Goal: Task Accomplishment & Management: Manage account settings

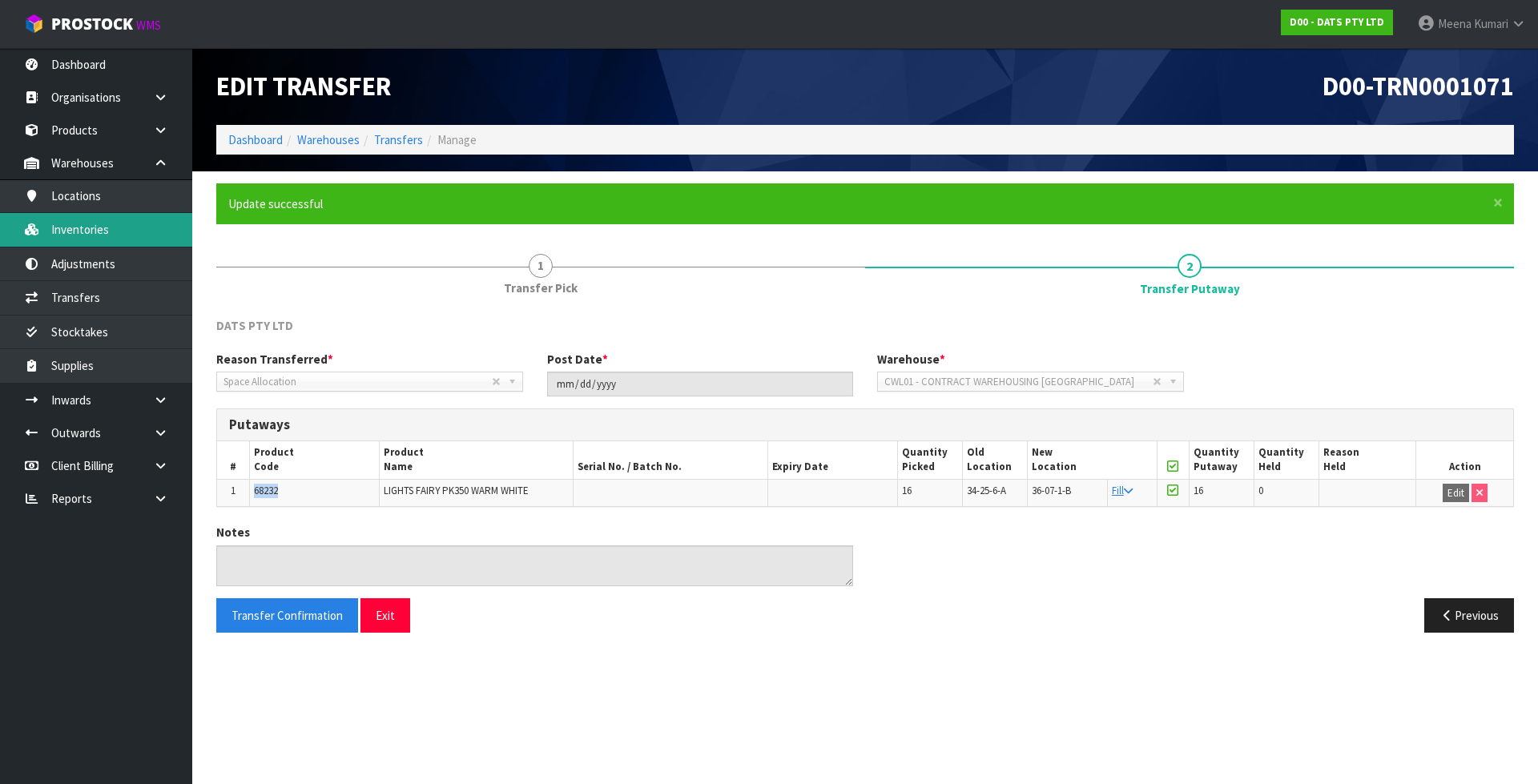
click at [148, 227] on link "Inventories" at bounding box center [96, 229] width 192 height 33
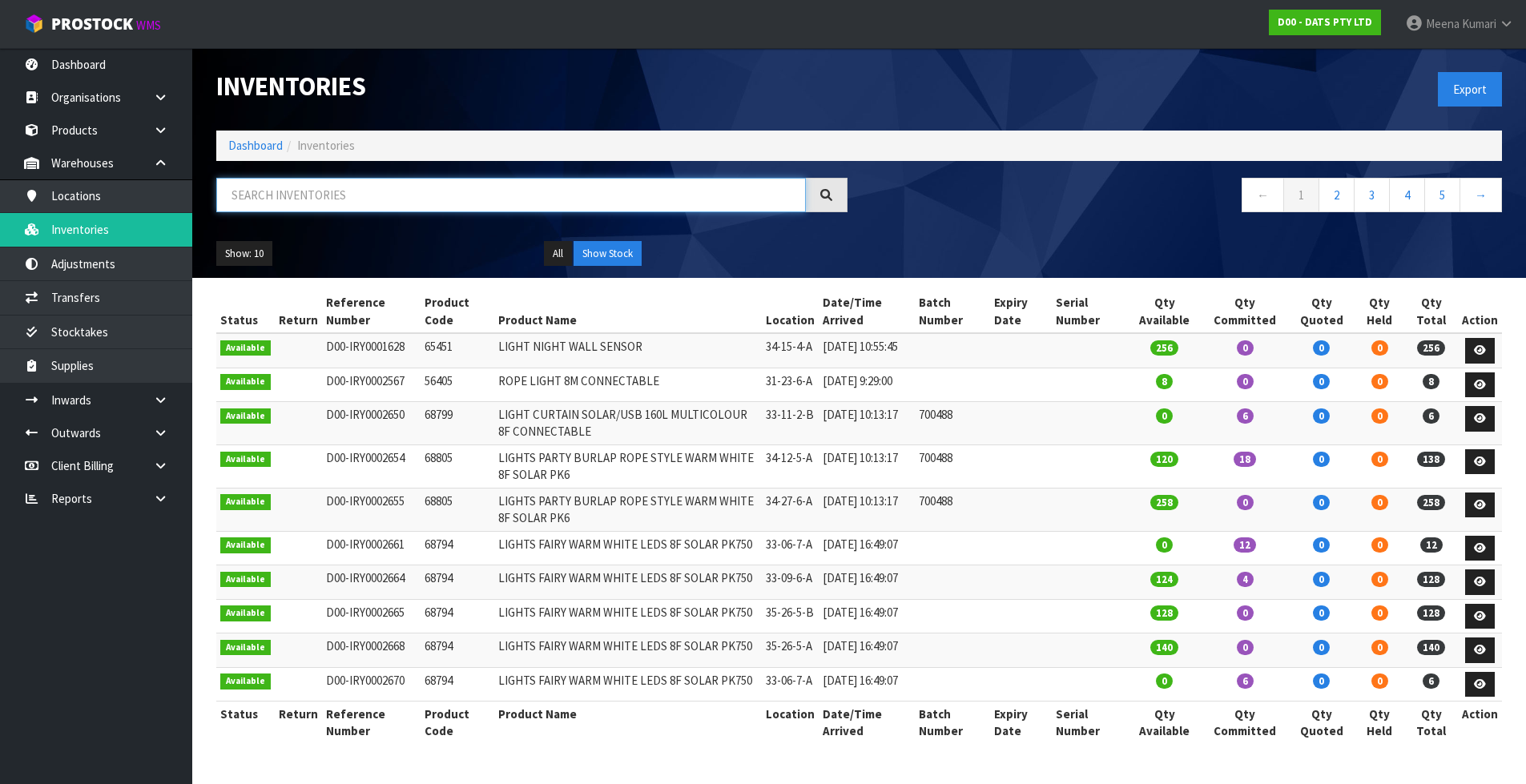
click at [329, 207] on input "text" at bounding box center [510, 195] width 589 height 35
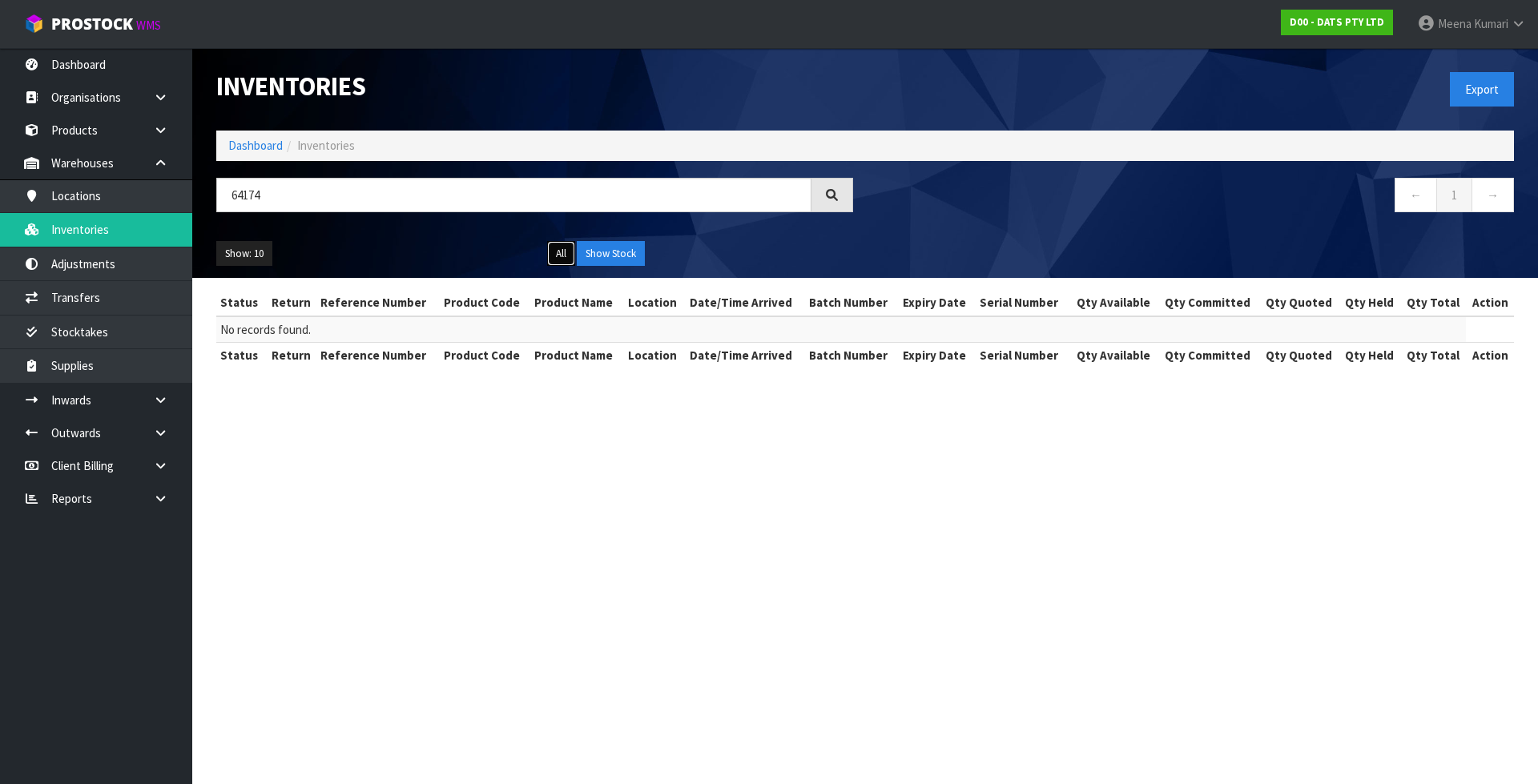
click at [569, 260] on button "All" at bounding box center [561, 254] width 28 height 25
drag, startPoint x: 302, startPoint y: 202, endPoint x: 164, endPoint y: 178, distance: 140.1
click at [164, 178] on body "Toggle navigation ProStock WMS D00 - DATS PTY LTD Meena Kumari Logout Dashboard…" at bounding box center [769, 392] width 1538 height 784
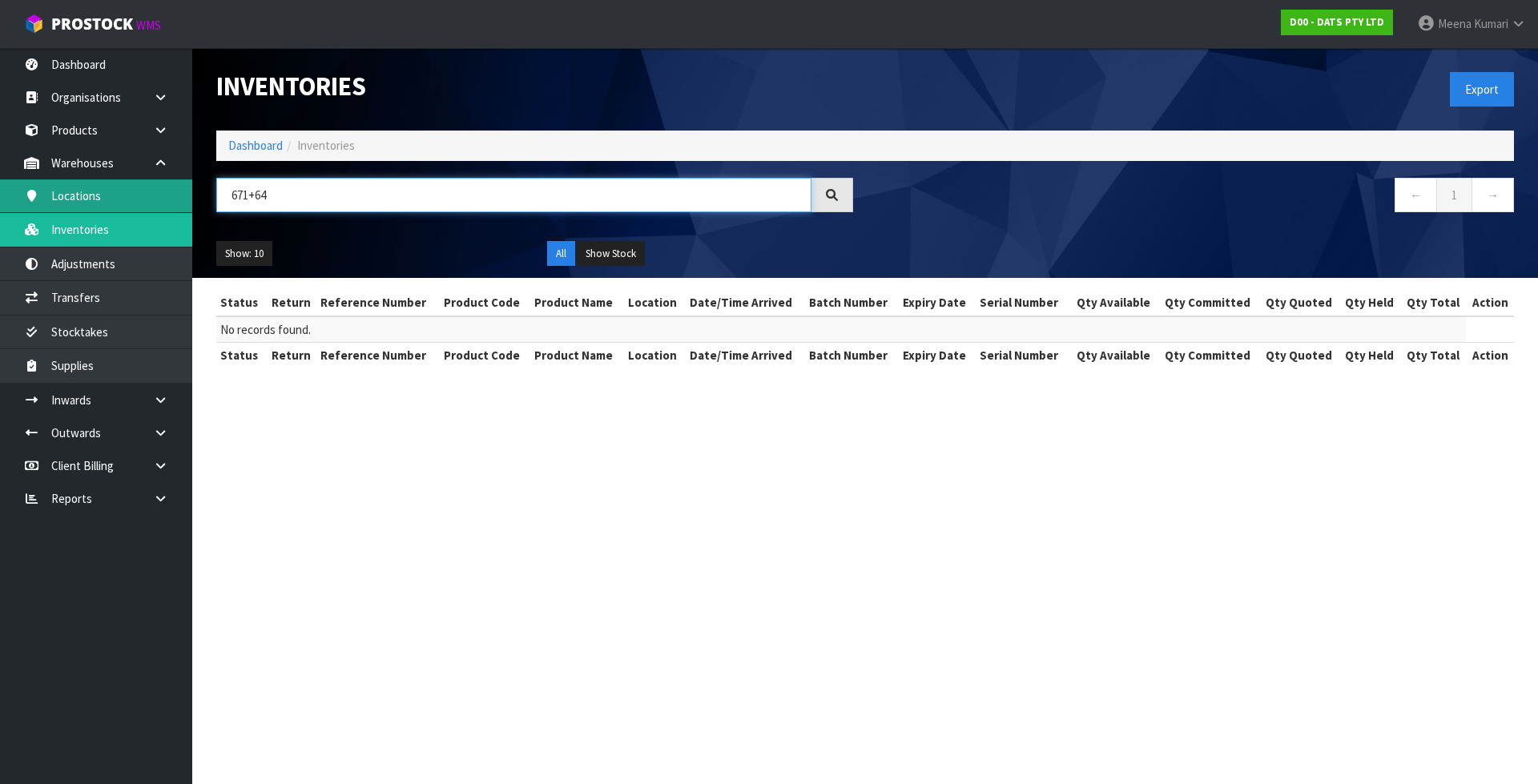
drag, startPoint x: 142, startPoint y: 199, endPoint x: 112, endPoint y: 202, distance: 30.1
click at [112, 202] on body "Toggle navigation ProStock WMS D00 - DATS PTY LTD Meena Kumari Logout Dashboard…" at bounding box center [769, 392] width 1538 height 784
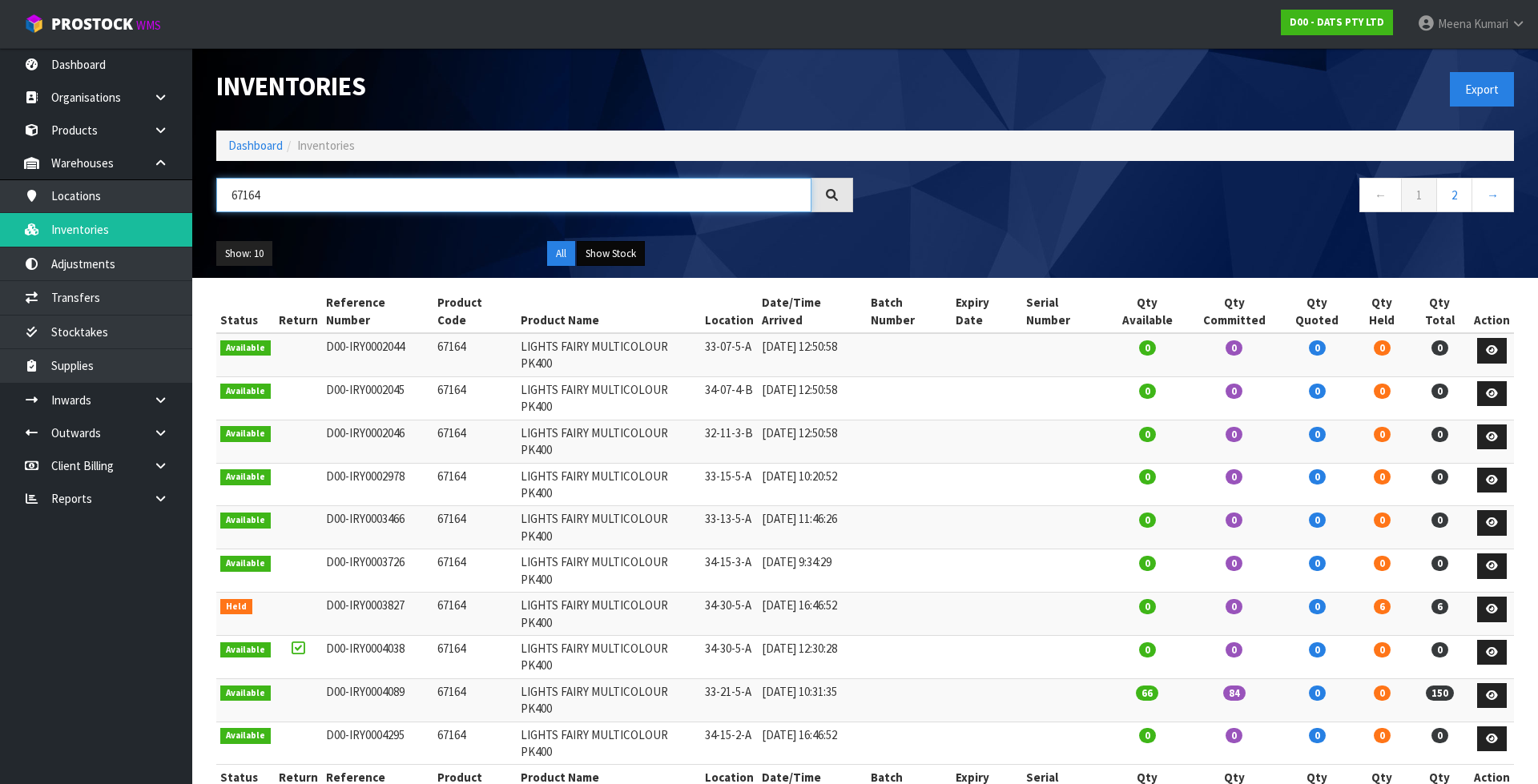
type input "67164"
click at [602, 252] on button "Show Stock" at bounding box center [610, 254] width 68 height 25
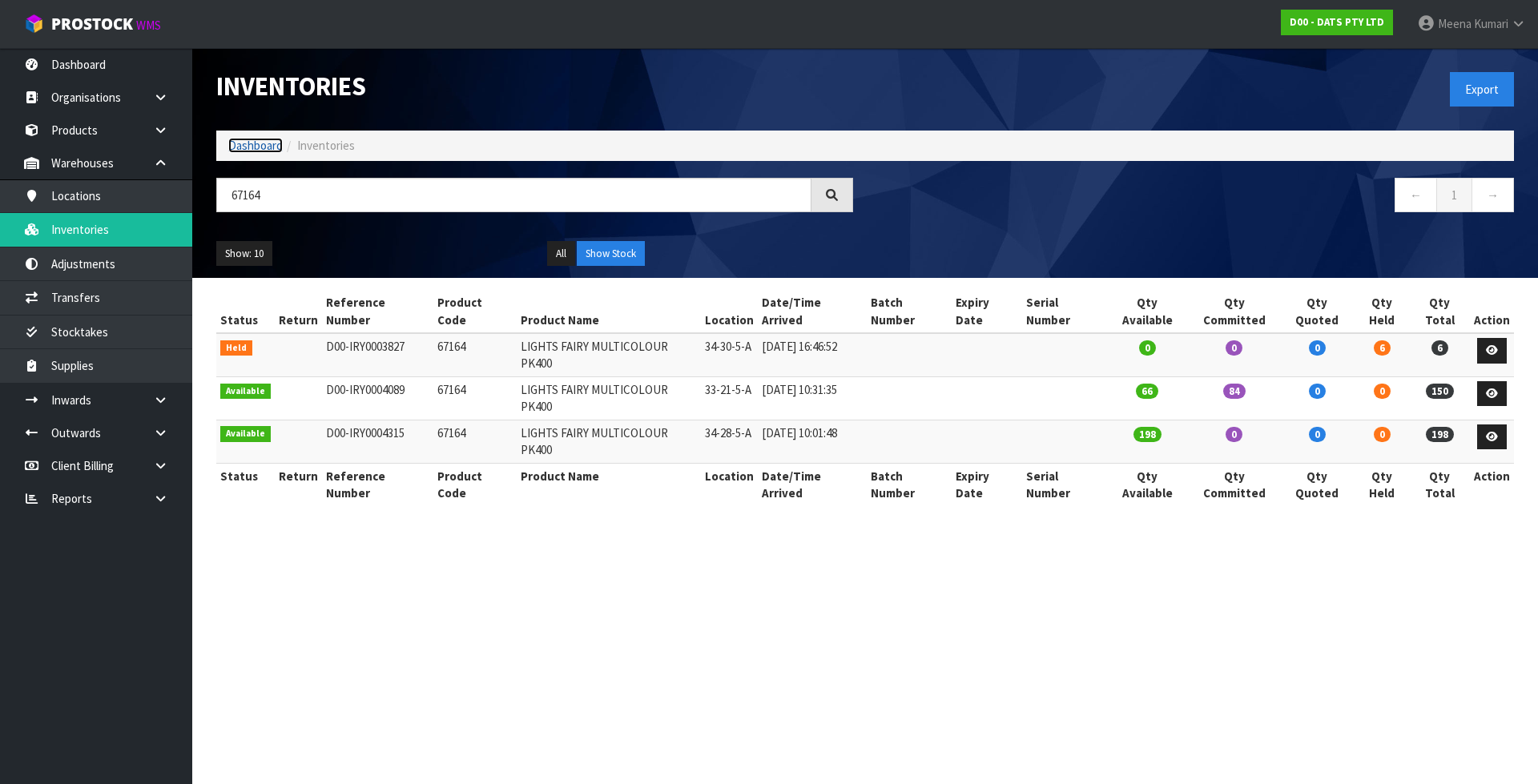
click at [270, 140] on link "Dashboard" at bounding box center [256, 145] width 55 height 15
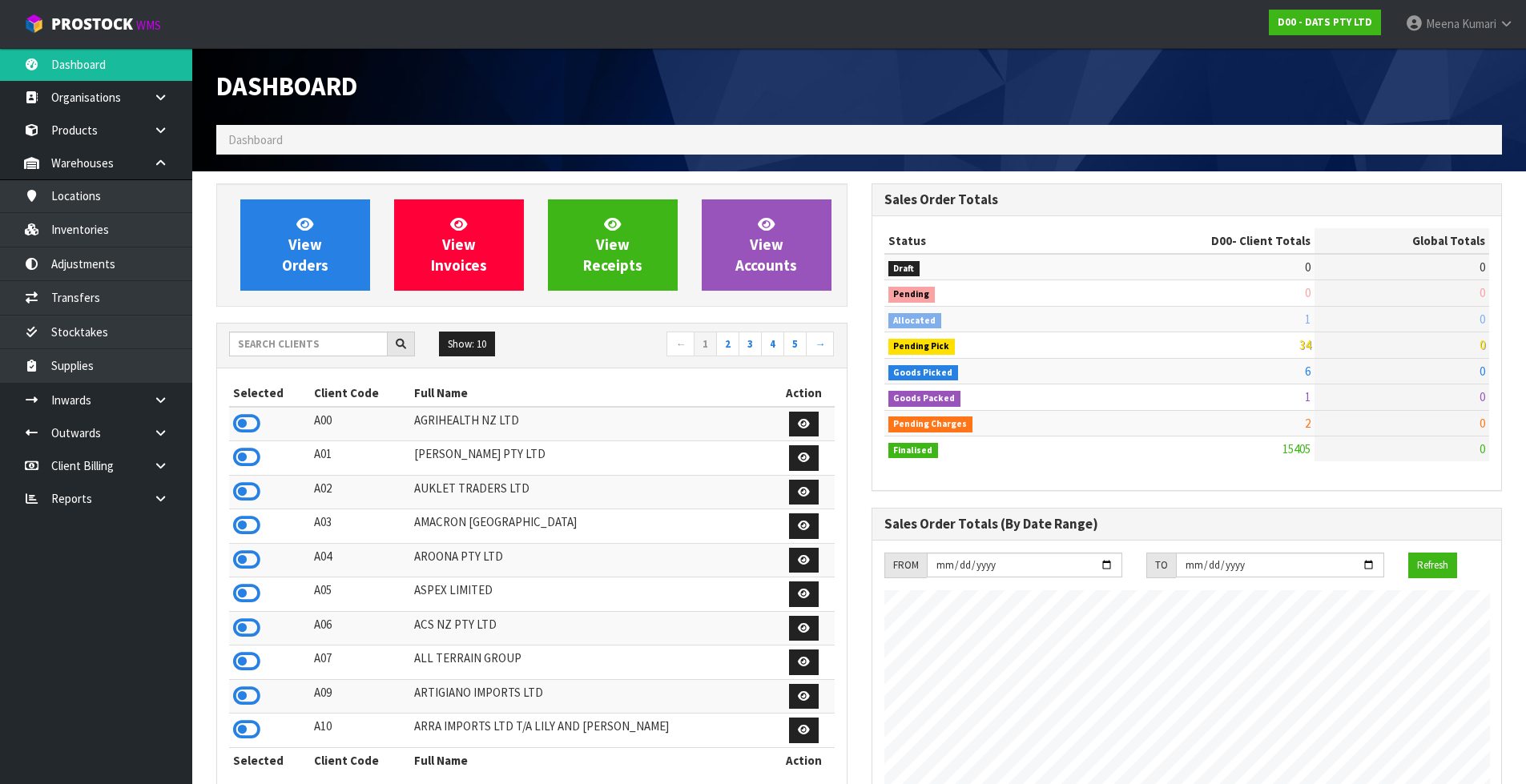
scroll to position [1213, 654]
click at [314, 345] on input "text" at bounding box center [308, 343] width 159 height 25
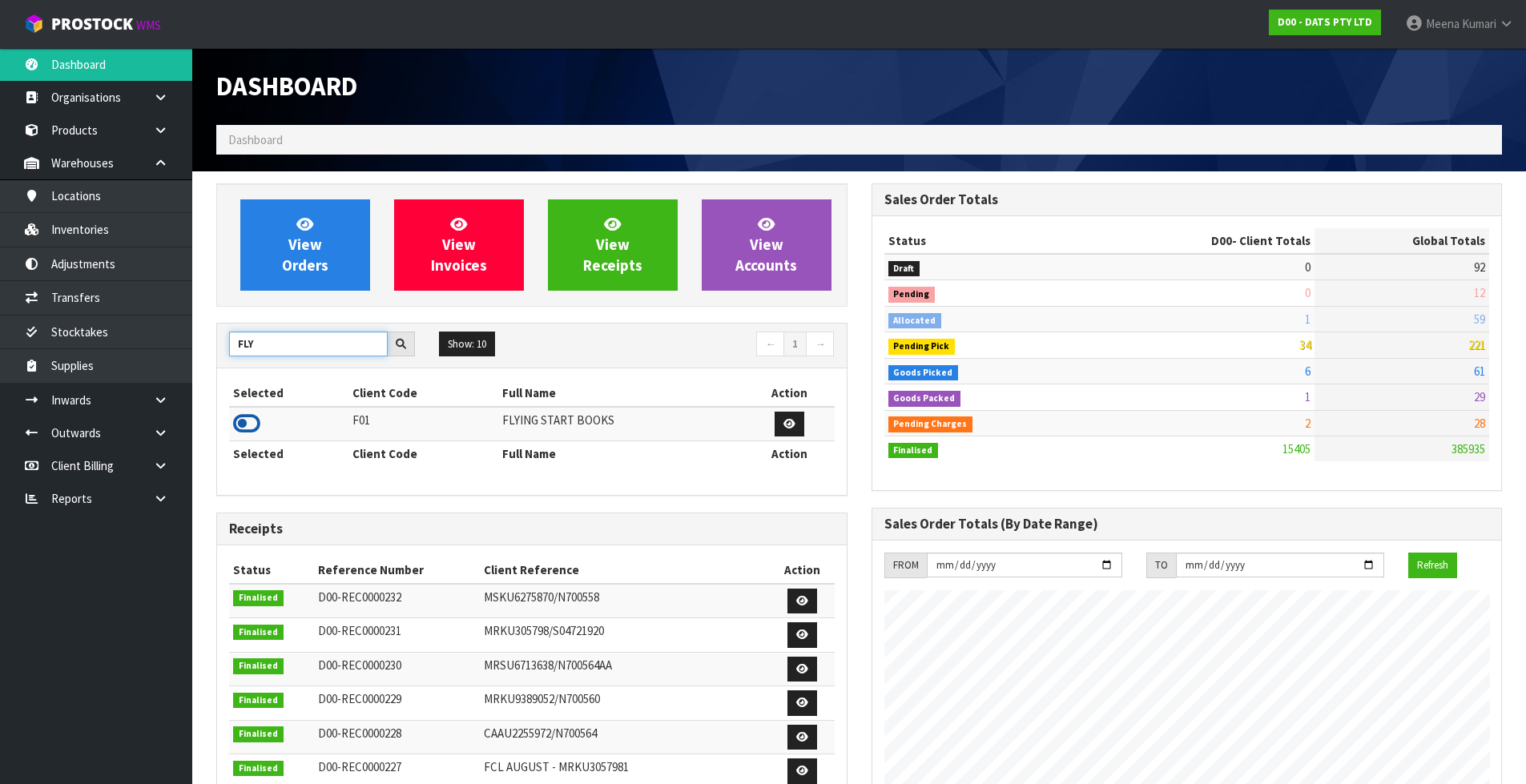
type input "FLY"
click at [249, 419] on icon at bounding box center [247, 423] width 27 height 24
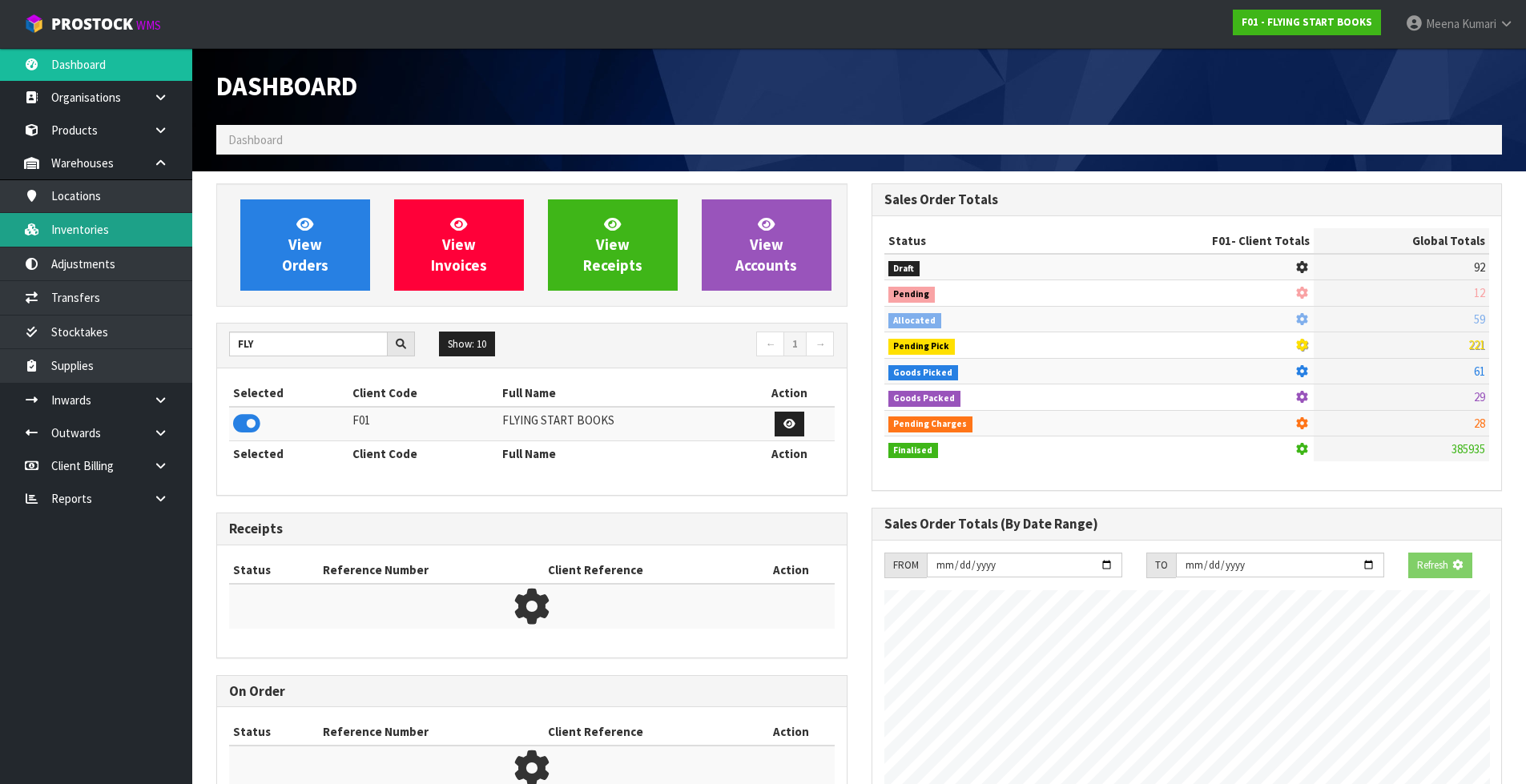
click at [156, 241] on link "Inventories" at bounding box center [96, 229] width 192 height 33
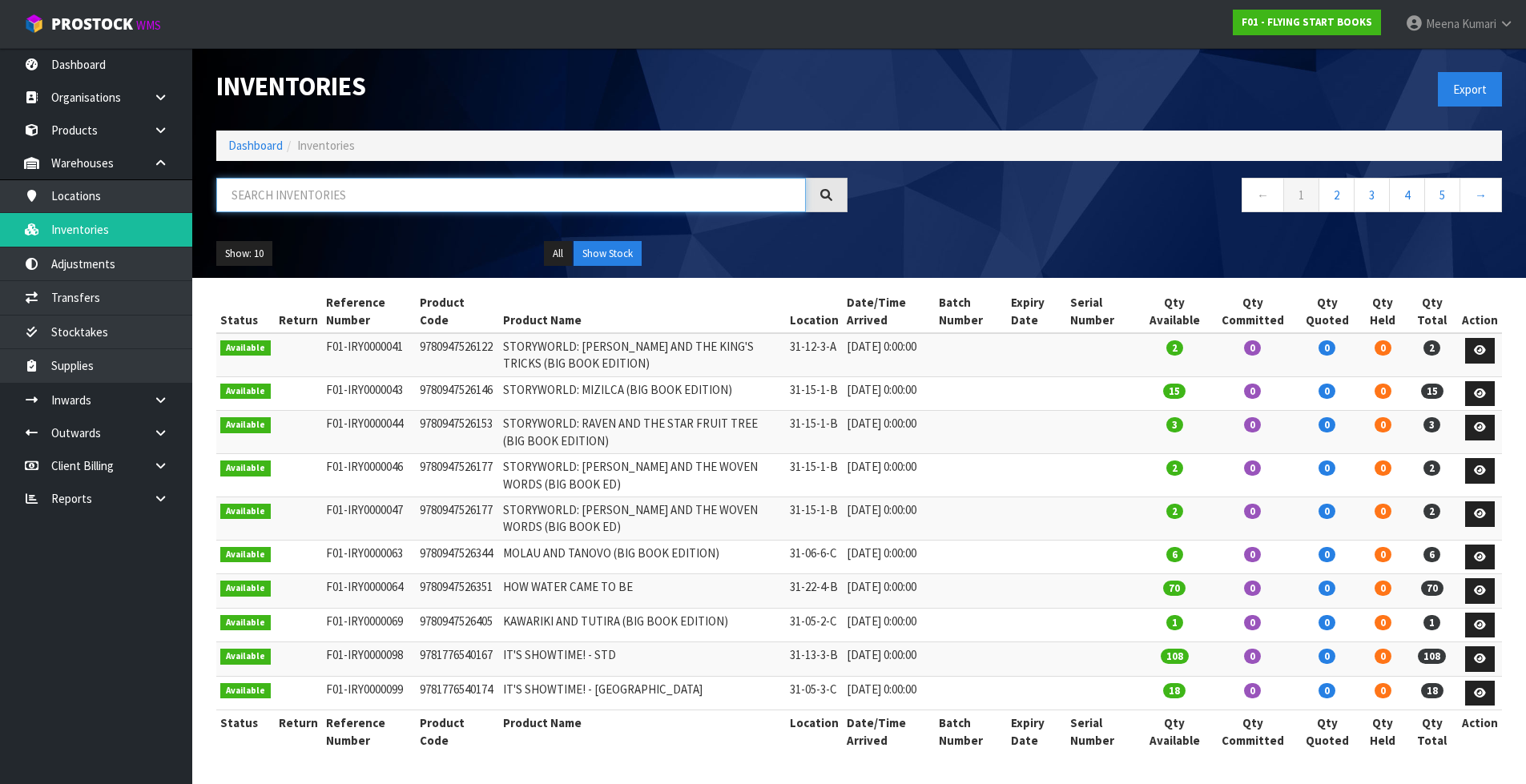
click at [330, 202] on input "text" at bounding box center [510, 195] width 589 height 35
paste input "9781877506932"
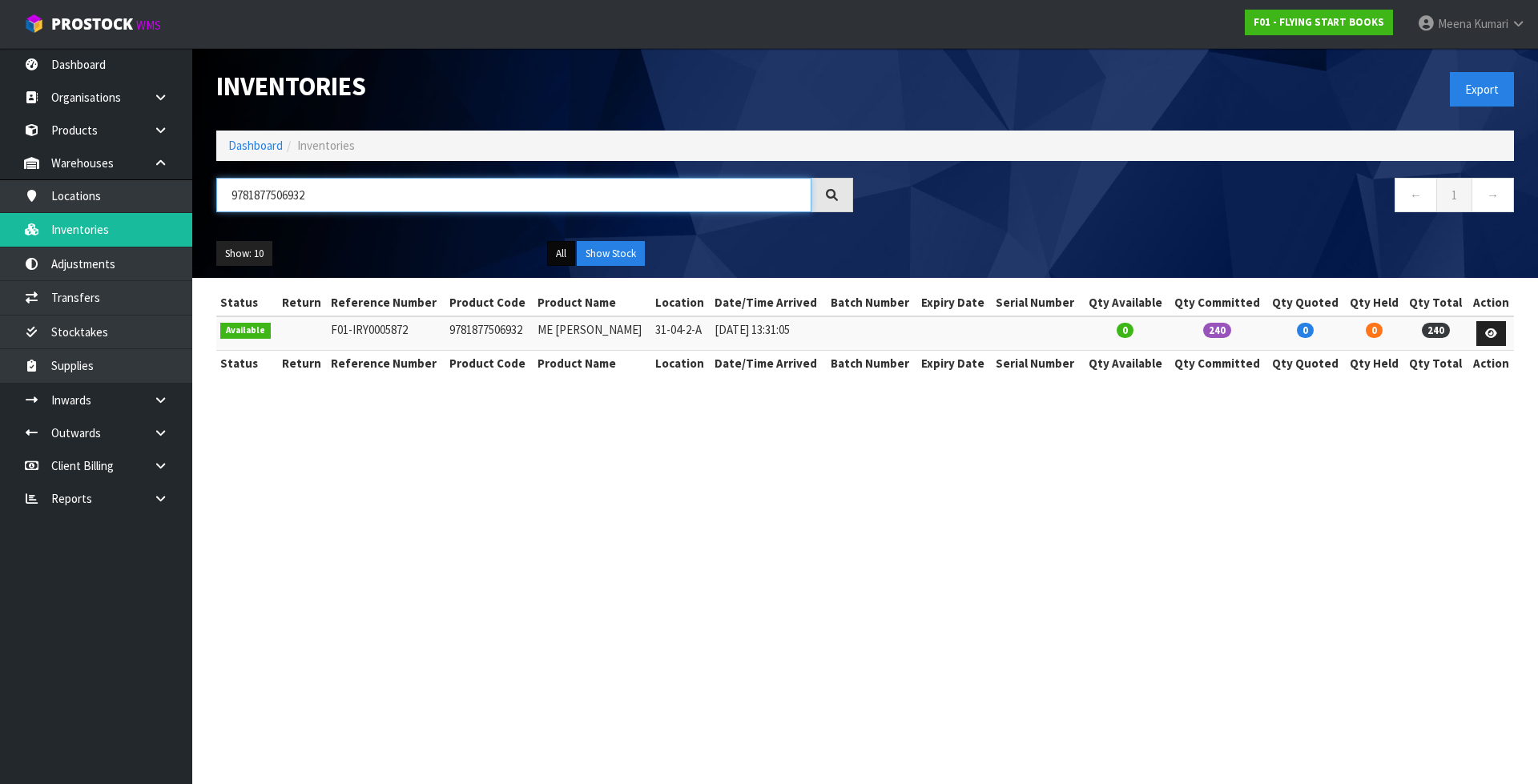
type input "9781877506932"
click at [567, 247] on button "All" at bounding box center [561, 254] width 28 height 25
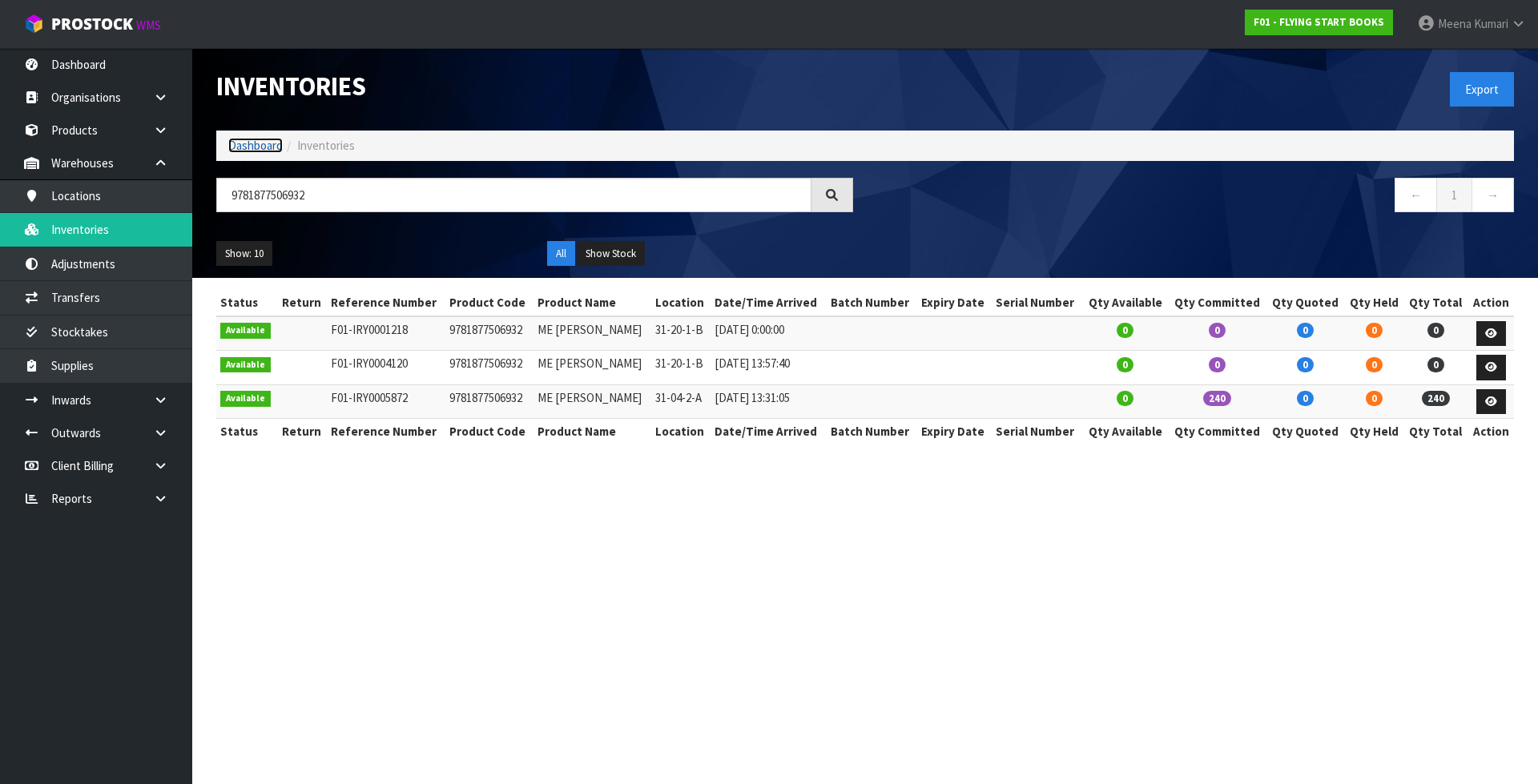
click at [264, 145] on link "Dashboard" at bounding box center [256, 145] width 55 height 15
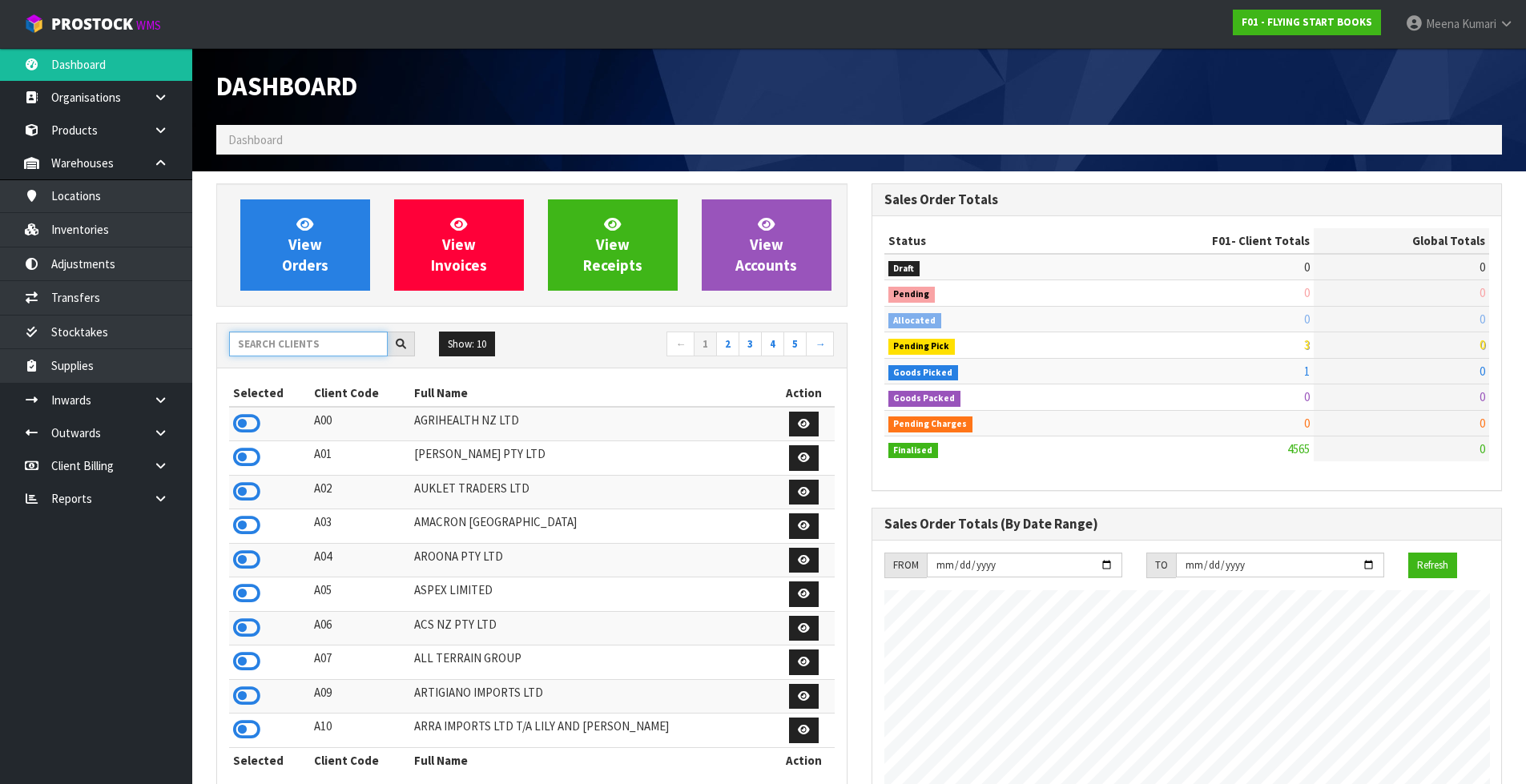
click at [342, 347] on input "text" at bounding box center [308, 343] width 159 height 25
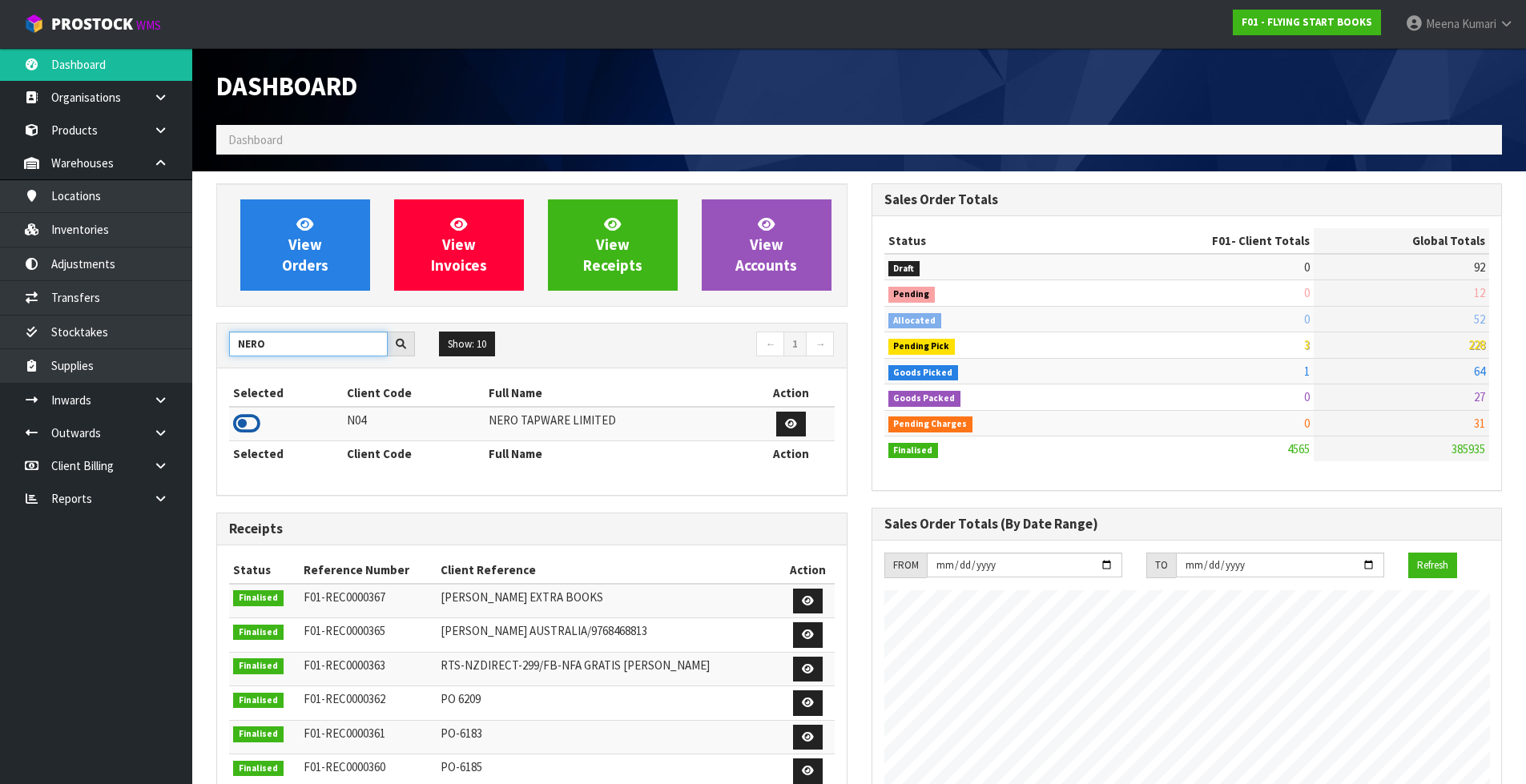
type input "NERO"
click at [249, 426] on icon at bounding box center [247, 423] width 27 height 24
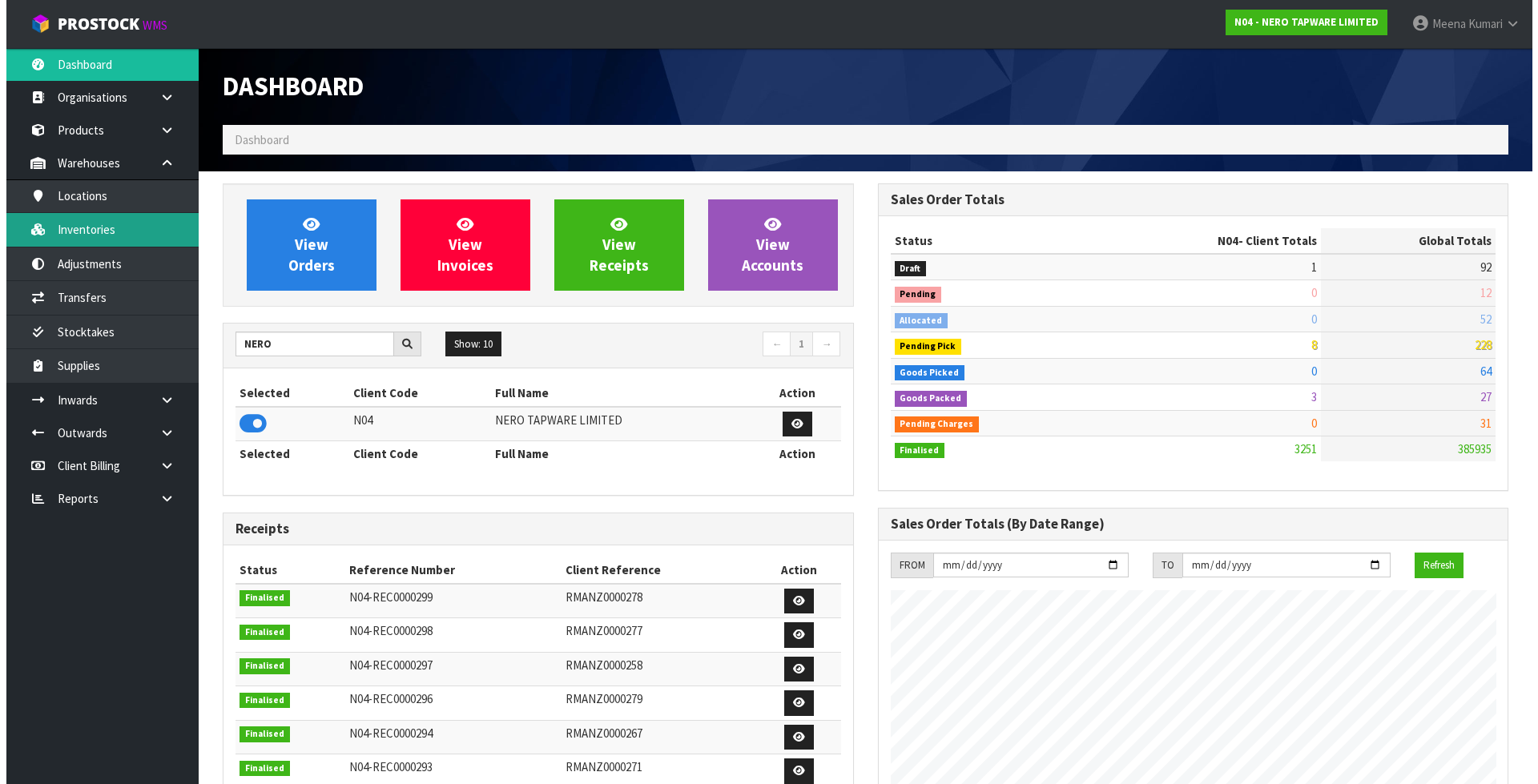
scroll to position [1265, 654]
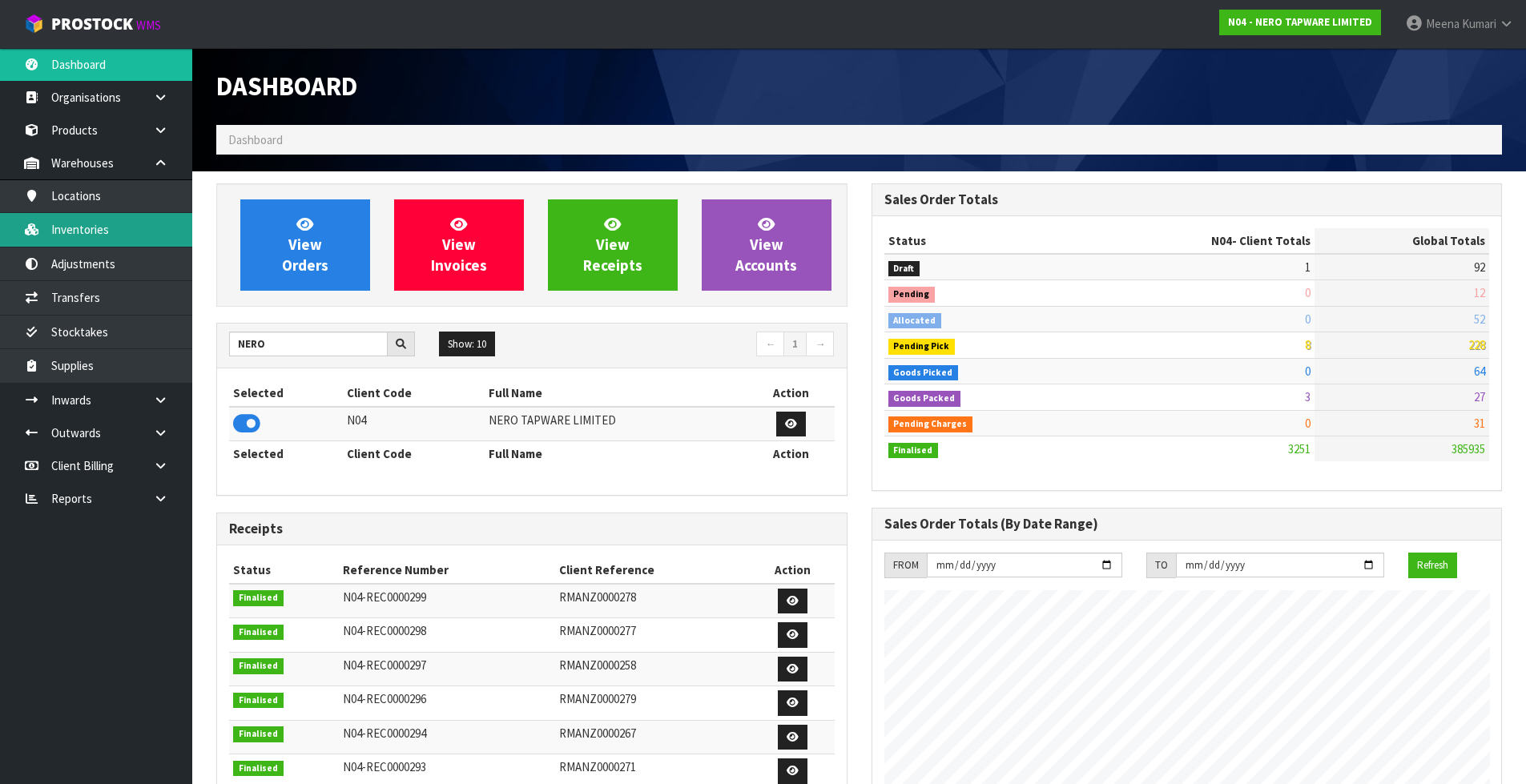
click at [135, 242] on link "Inventories" at bounding box center [96, 229] width 192 height 33
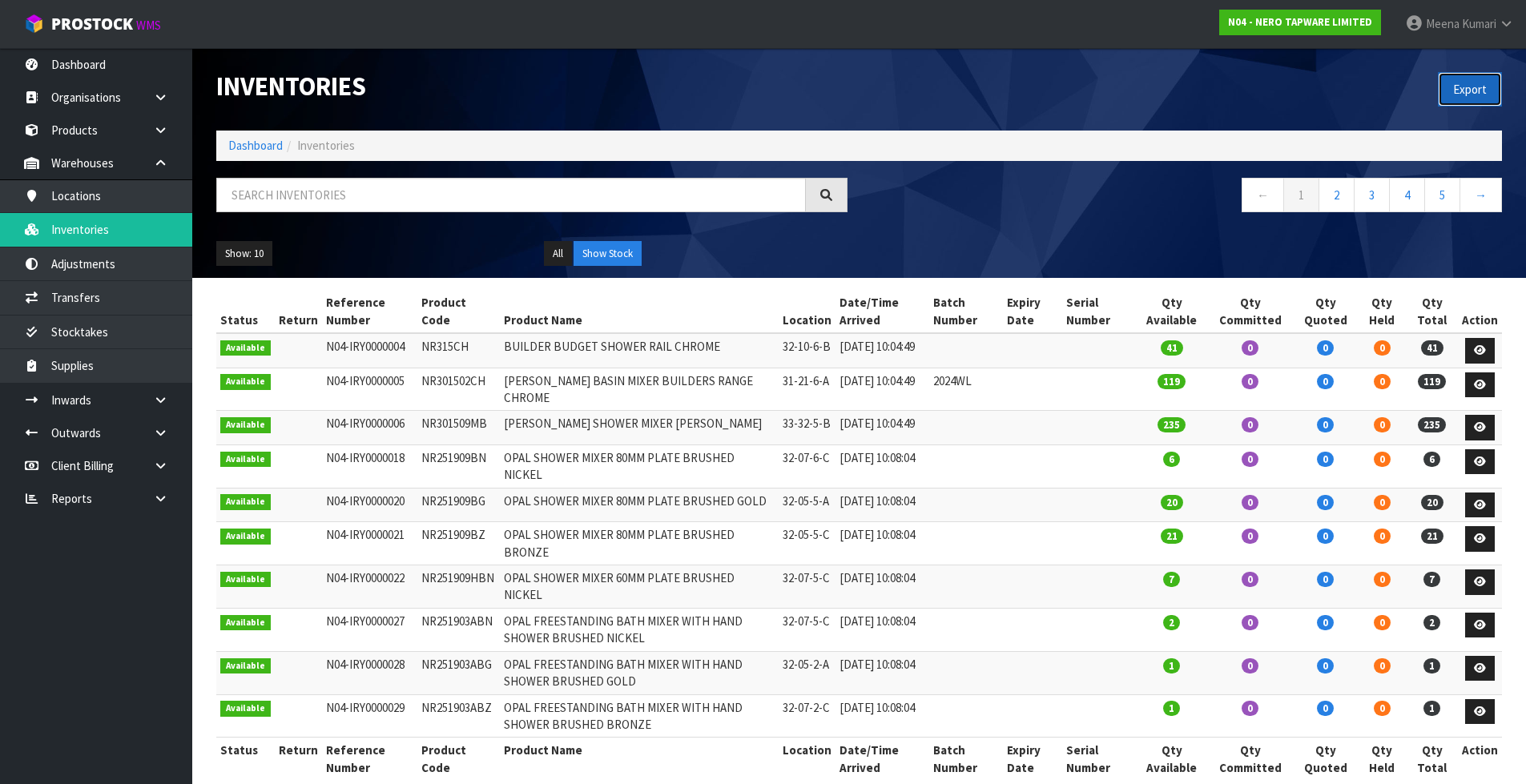
click at [1496, 98] on button "Export" at bounding box center [1470, 89] width 64 height 35
click at [418, 195] on input "text" at bounding box center [510, 195] width 589 height 35
paste input "24B008GM"
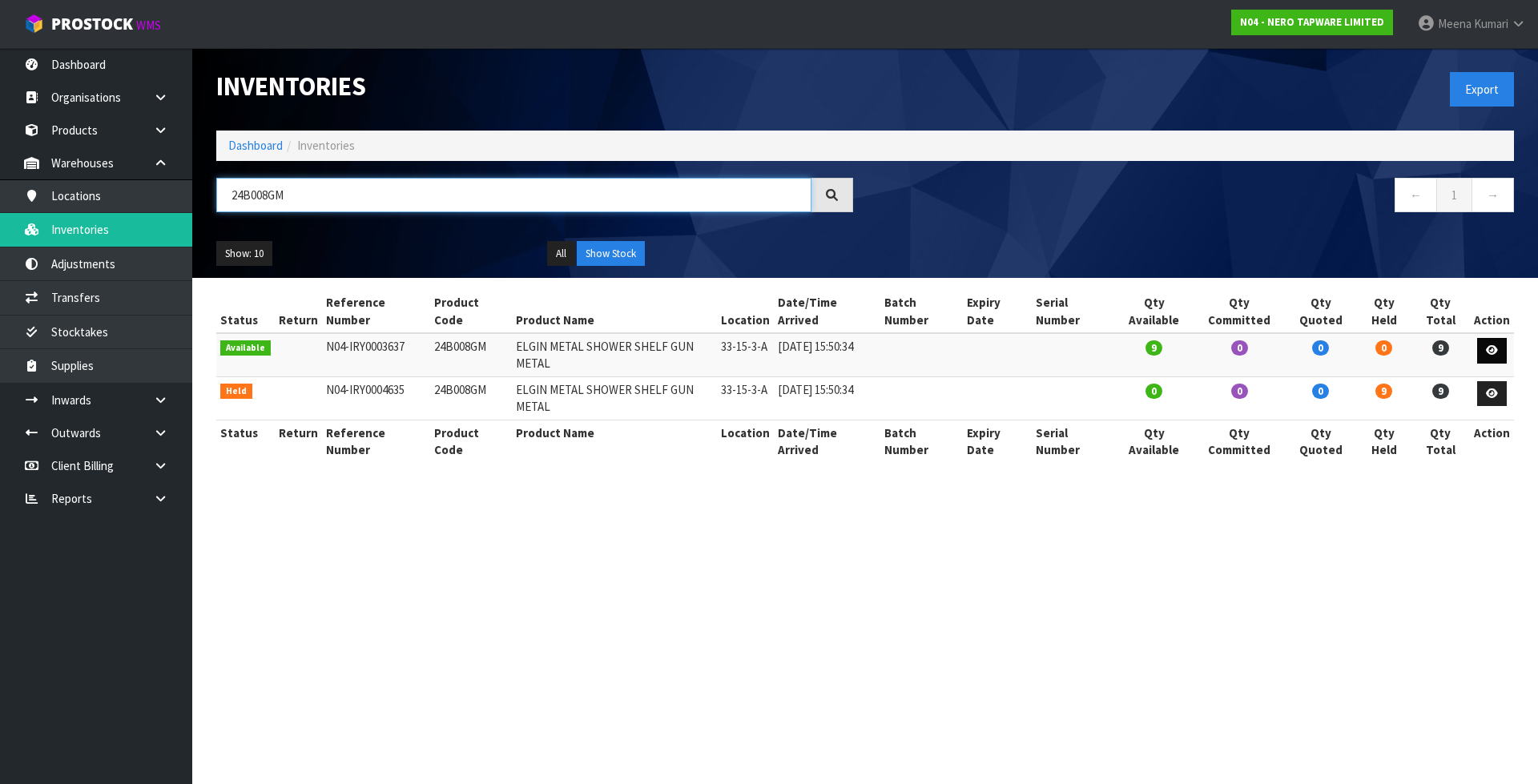
type input "24B008GM"
click at [1503, 338] on link at bounding box center [1492, 351] width 30 height 25
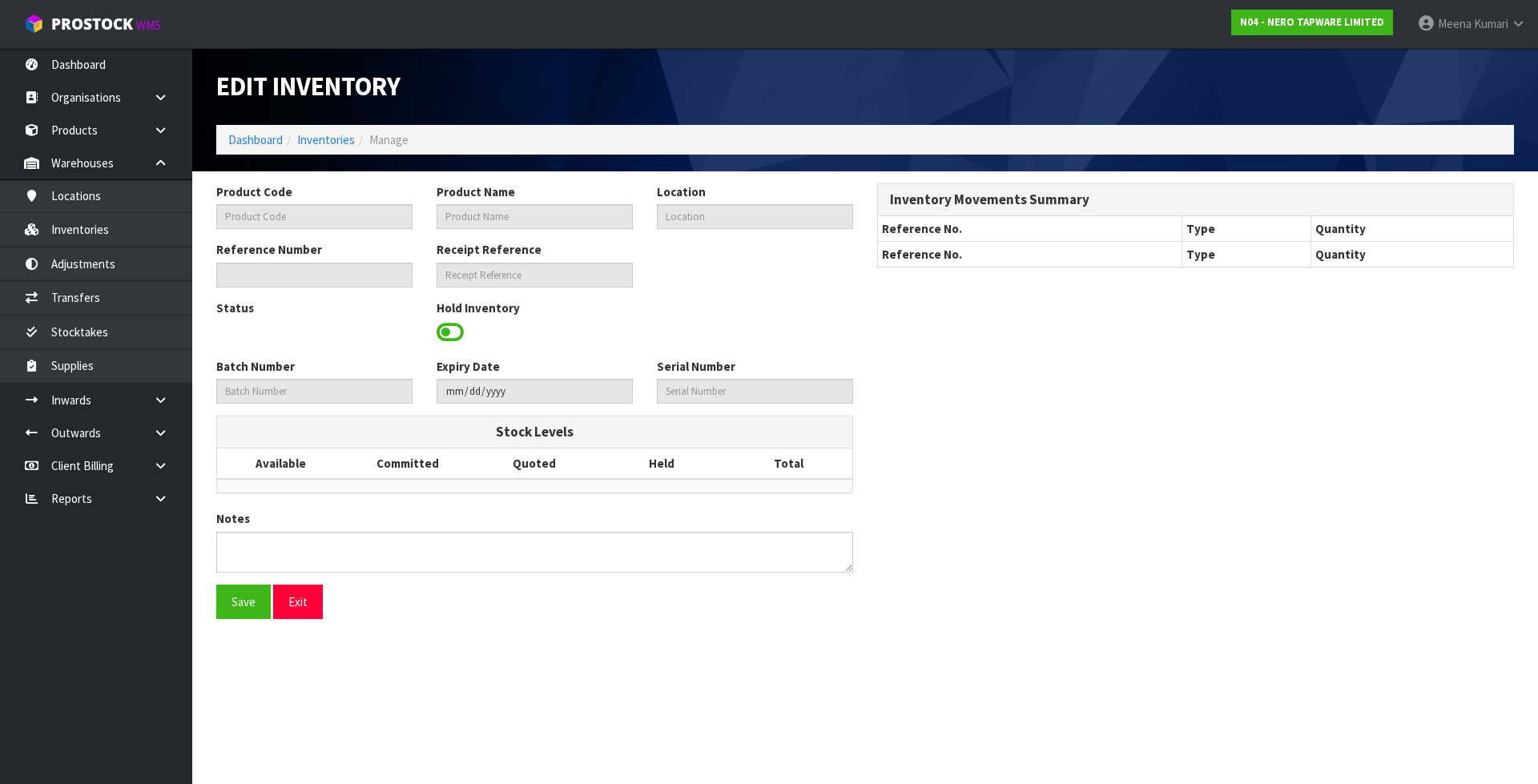
type input "24B008GM"
type input "ELGIN METAL SHOWER SHELF GUN METAL"
type input "33-15-3-A"
type input "N04-IRY0003637"
type input "N04-REC0000084"
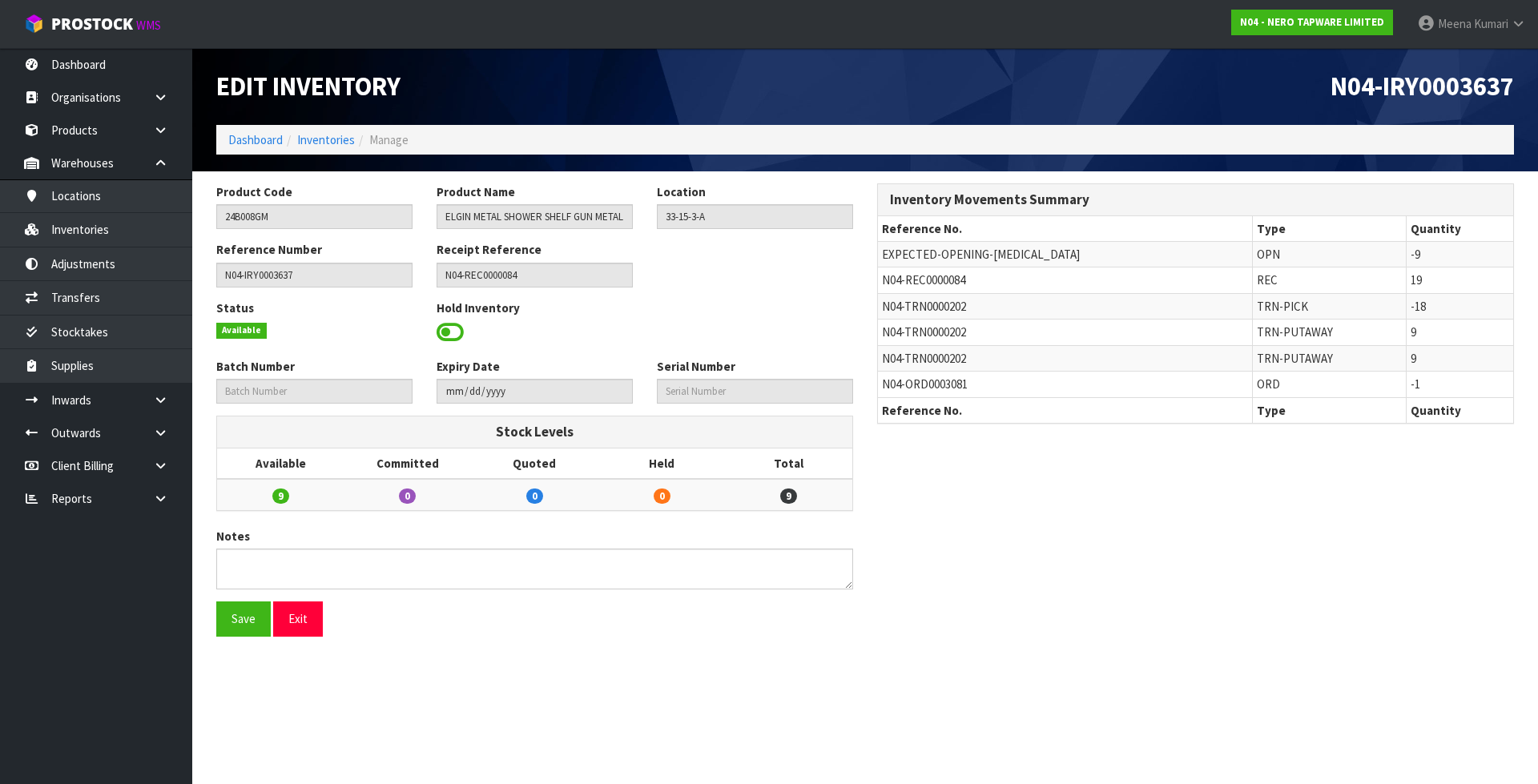
click at [919, 305] on span "N04-TRN0000202" at bounding box center [924, 306] width 84 height 15
copy tr "N04-TRN0000202"
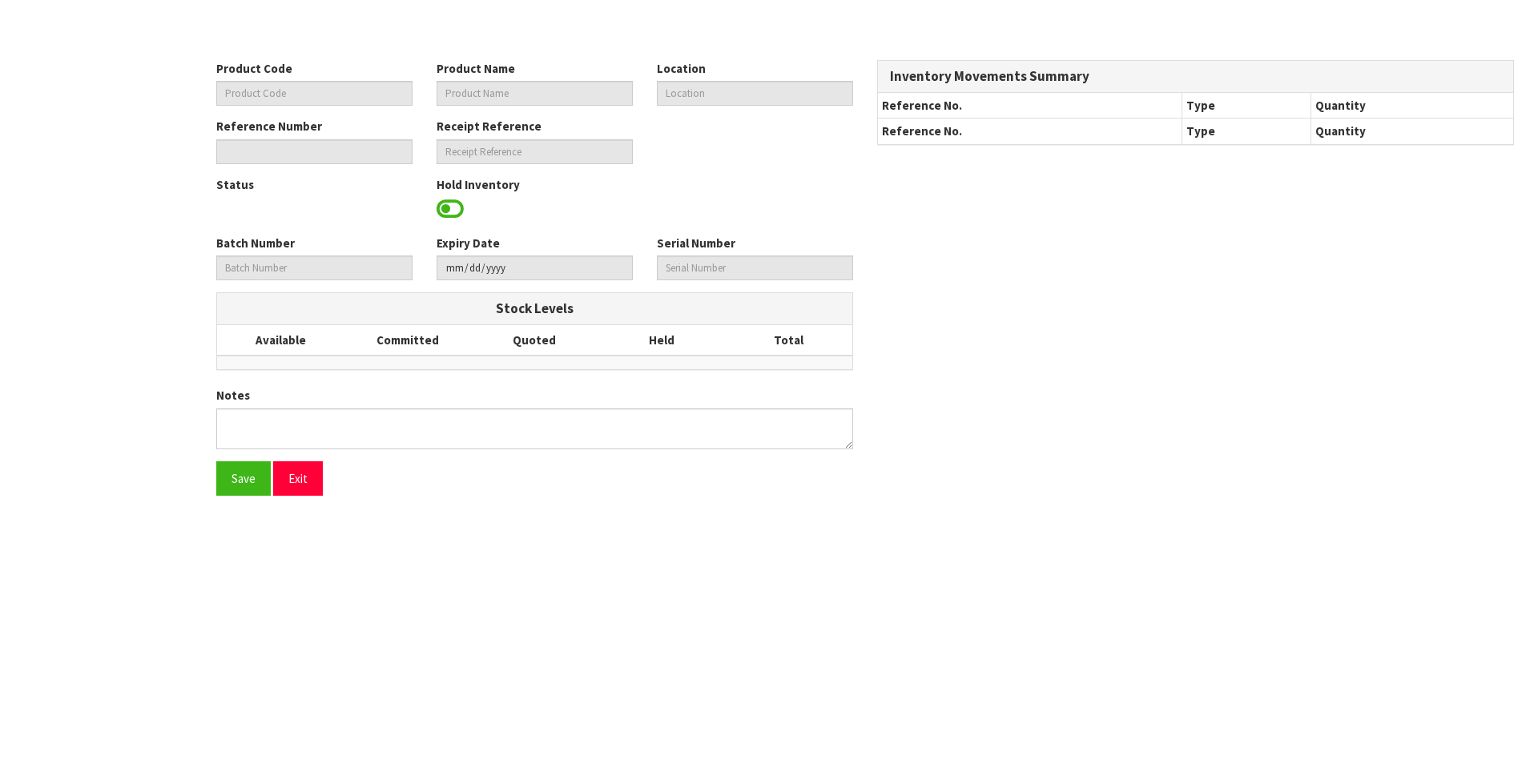
type input "24B008GM"
type input "ELGIN METAL SHOWER SHELF GUN METAL"
type input "33-15-3-A"
type input "N04-IRY0003637"
type input "N04-REC0000084"
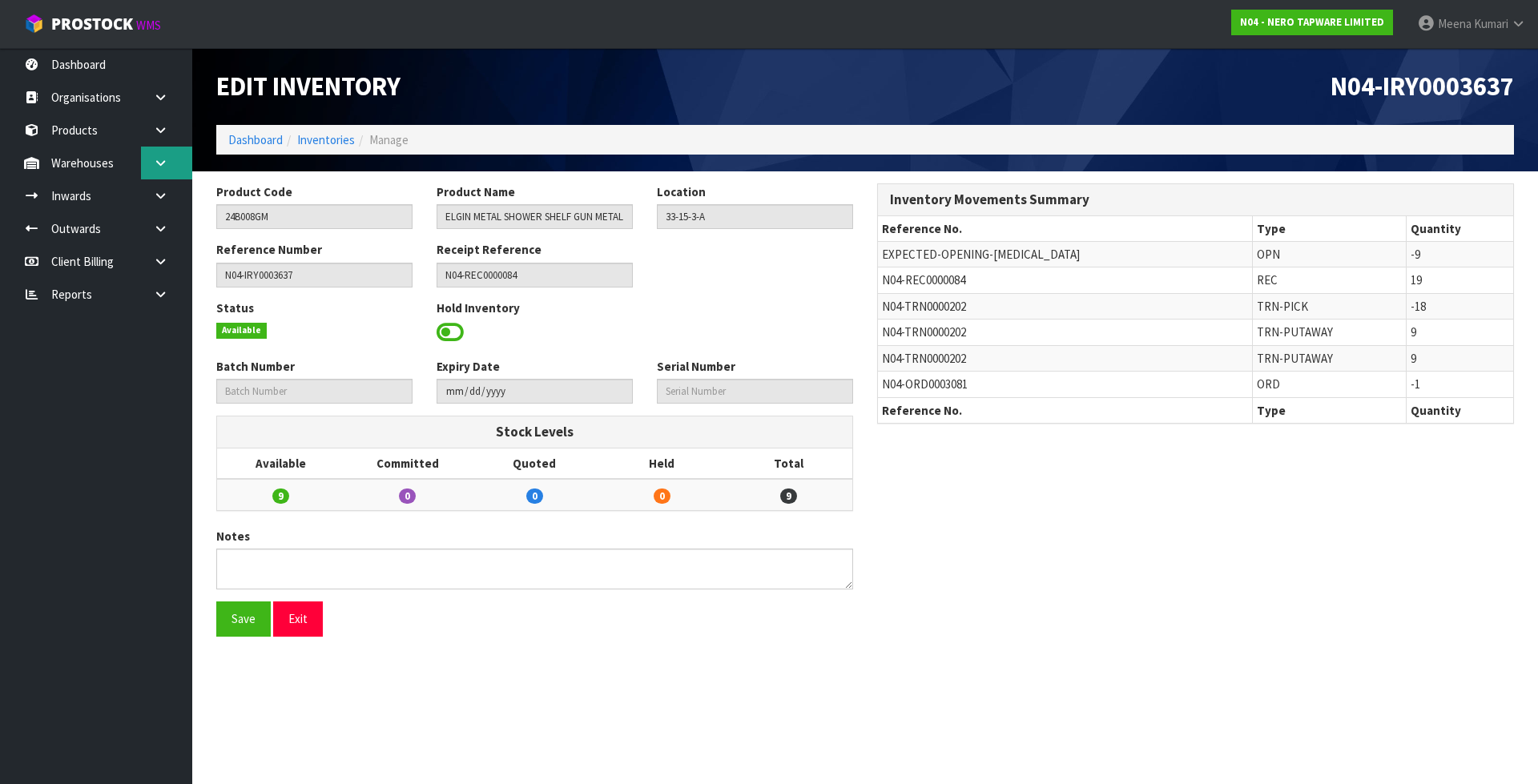
click at [169, 167] on link at bounding box center [167, 163] width 51 height 33
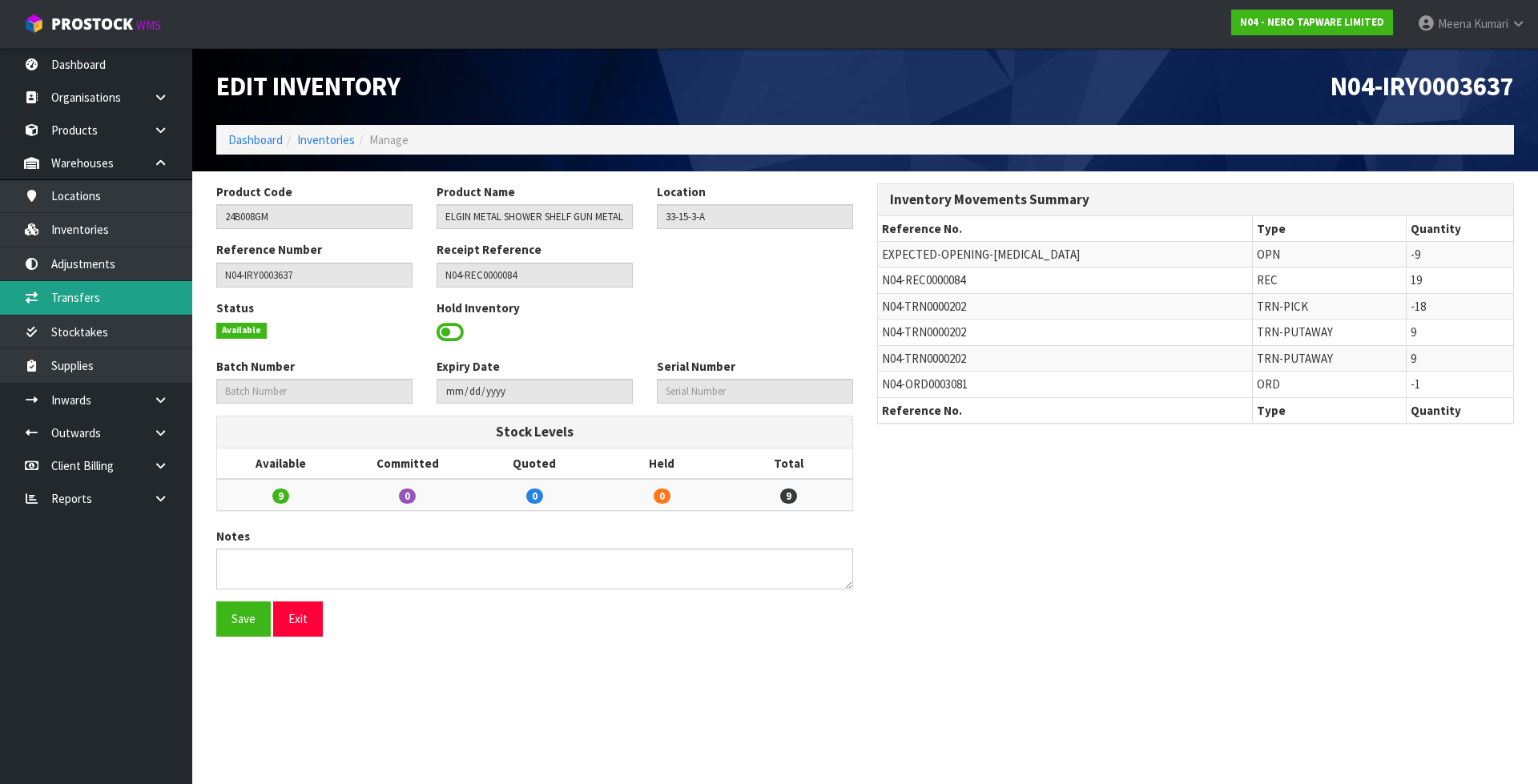
click at [128, 286] on link "Transfers" at bounding box center [96, 298] width 192 height 33
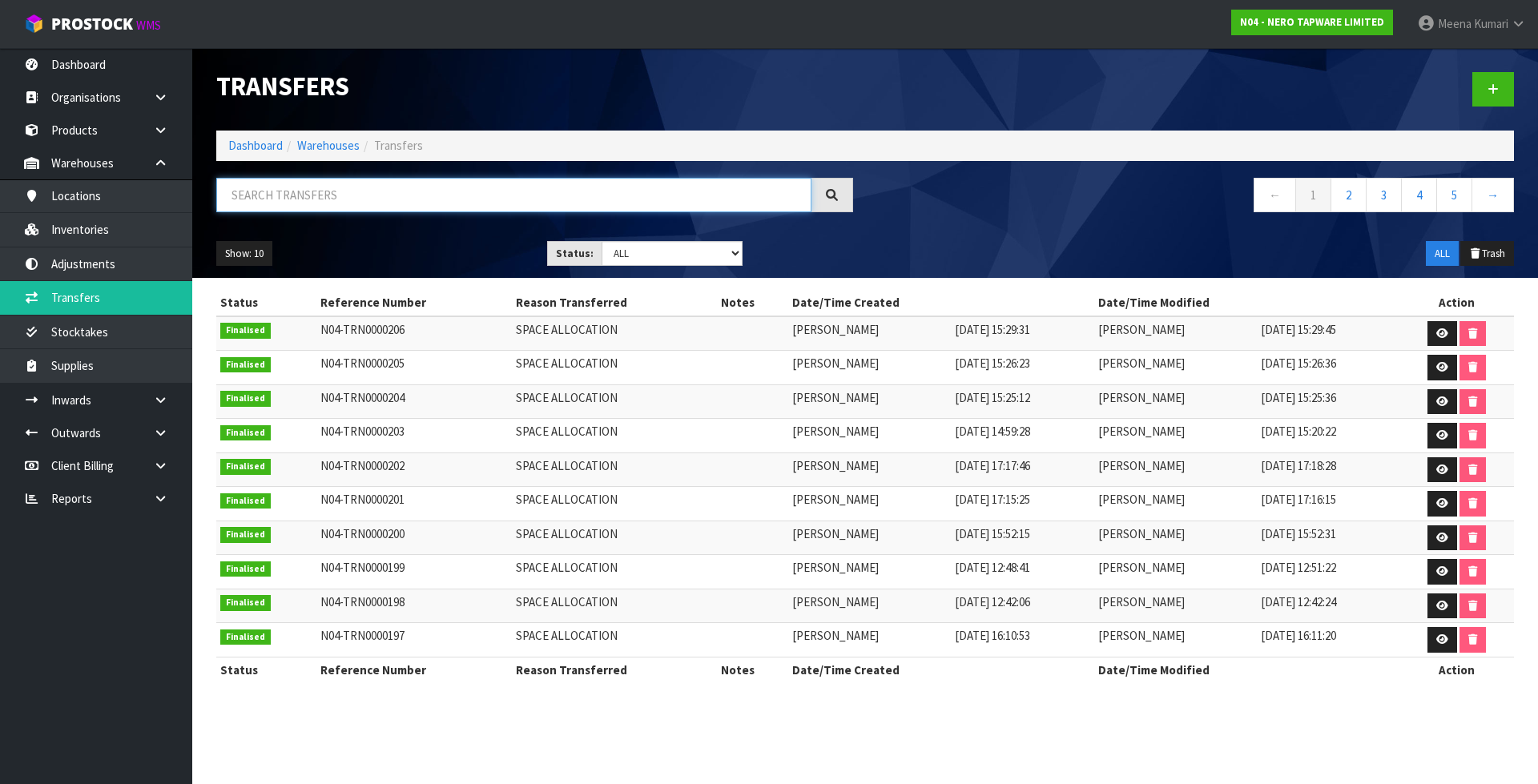
click at [301, 202] on input "text" at bounding box center [513, 195] width 595 height 35
paste input "N04-TRN0000202"
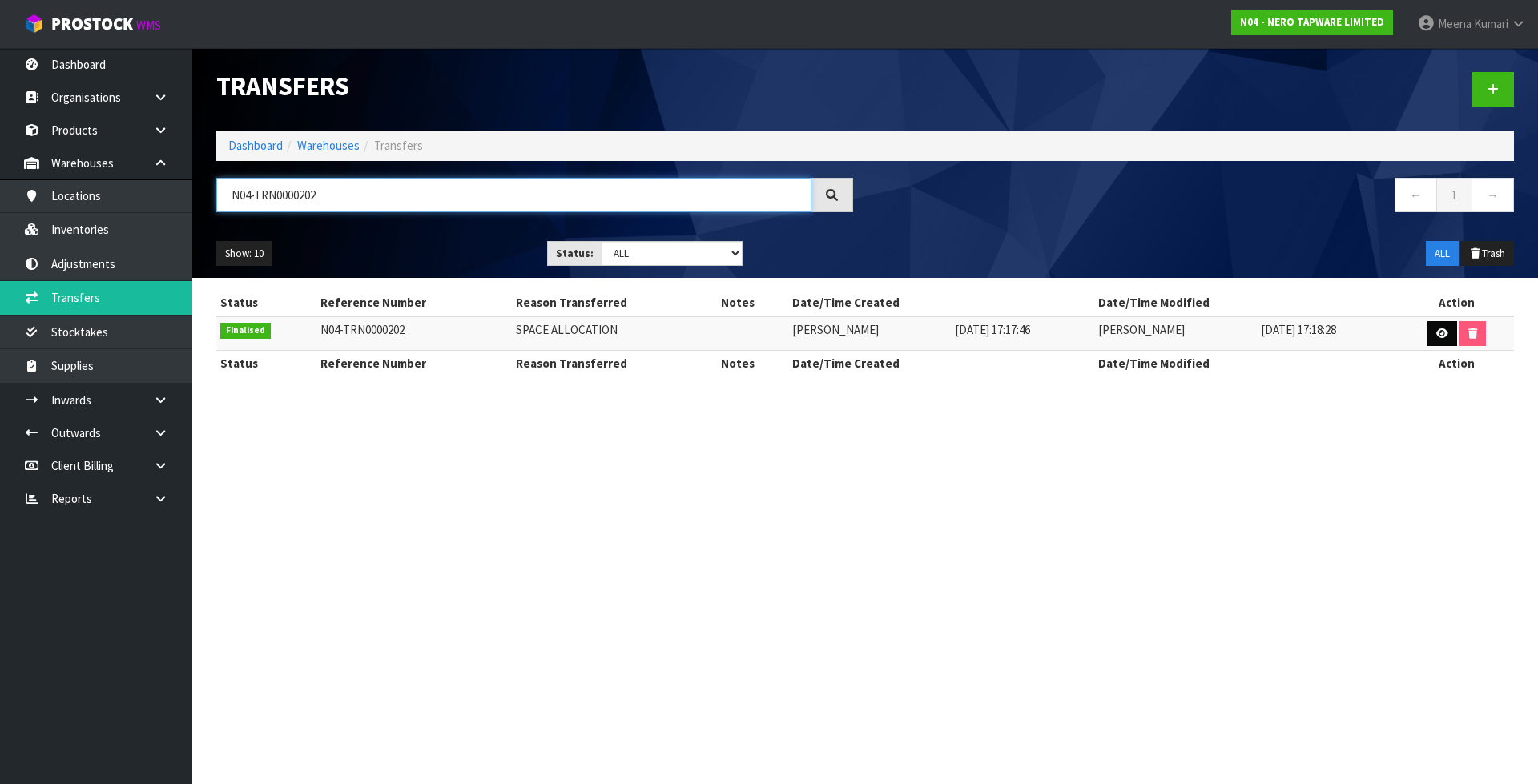
type input "N04-TRN0000202"
click at [1430, 336] on link at bounding box center [1442, 334] width 30 height 25
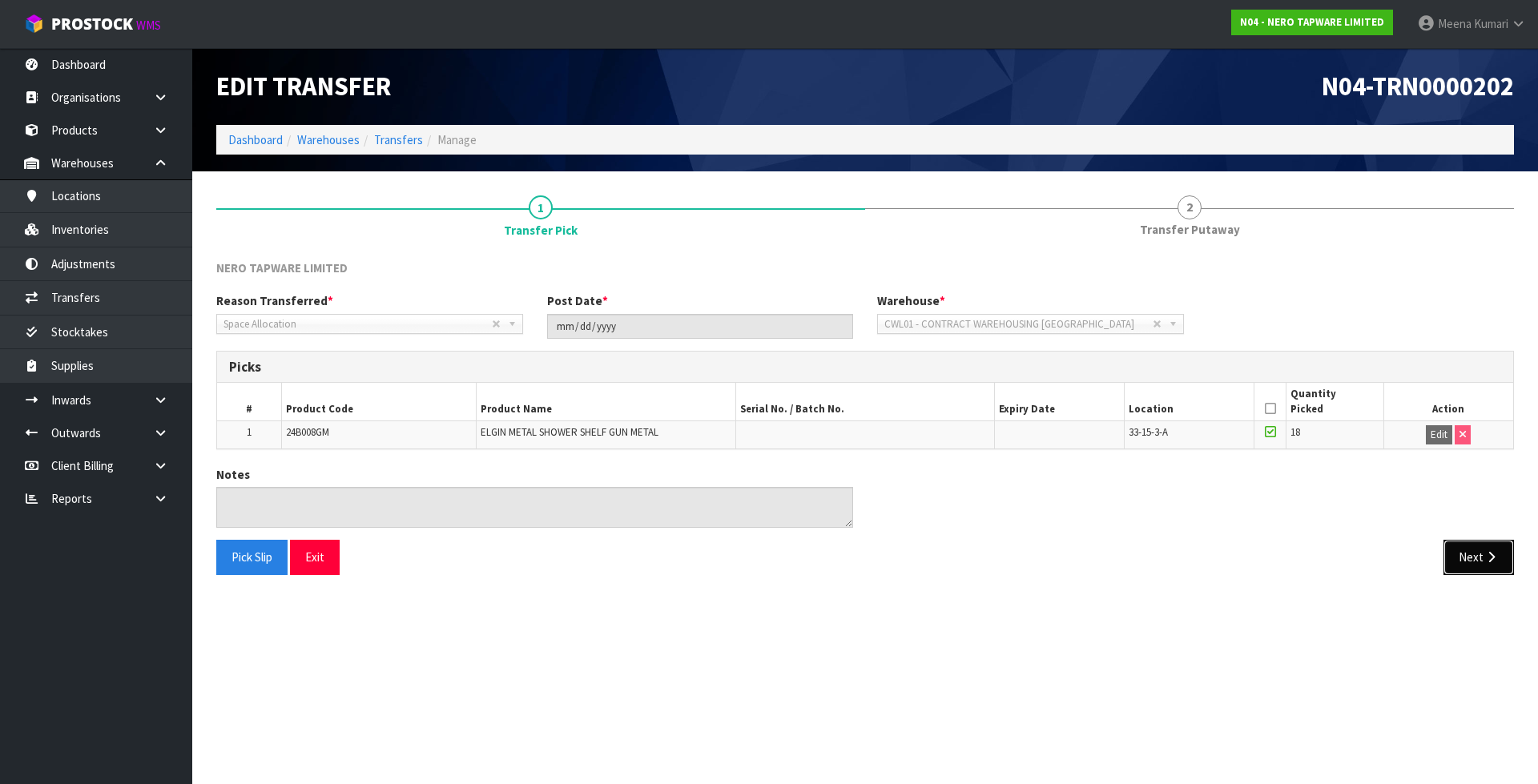
click at [1482, 555] on button "Next" at bounding box center [1478, 557] width 70 height 35
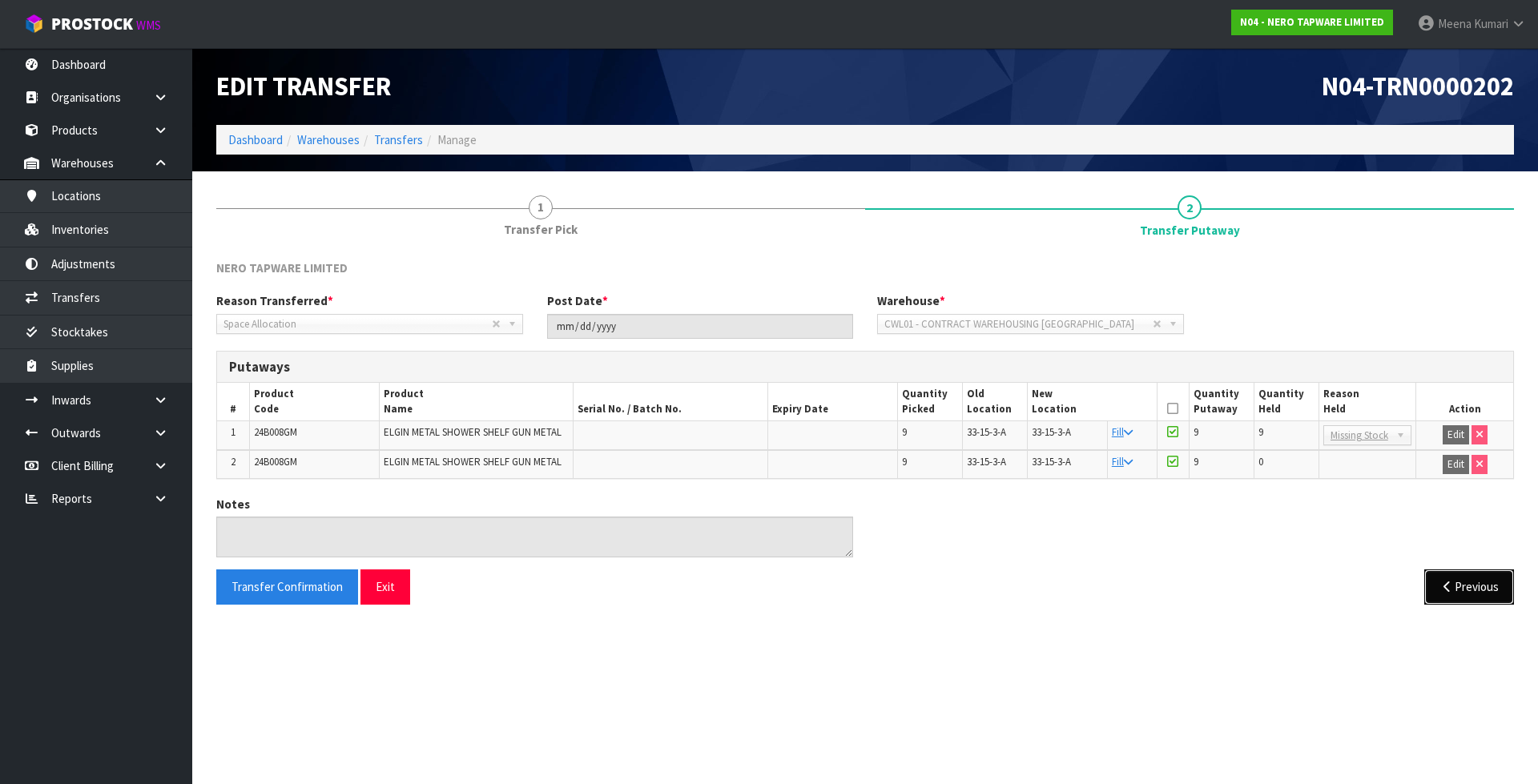
click at [1445, 577] on button "Previous" at bounding box center [1469, 586] width 89 height 35
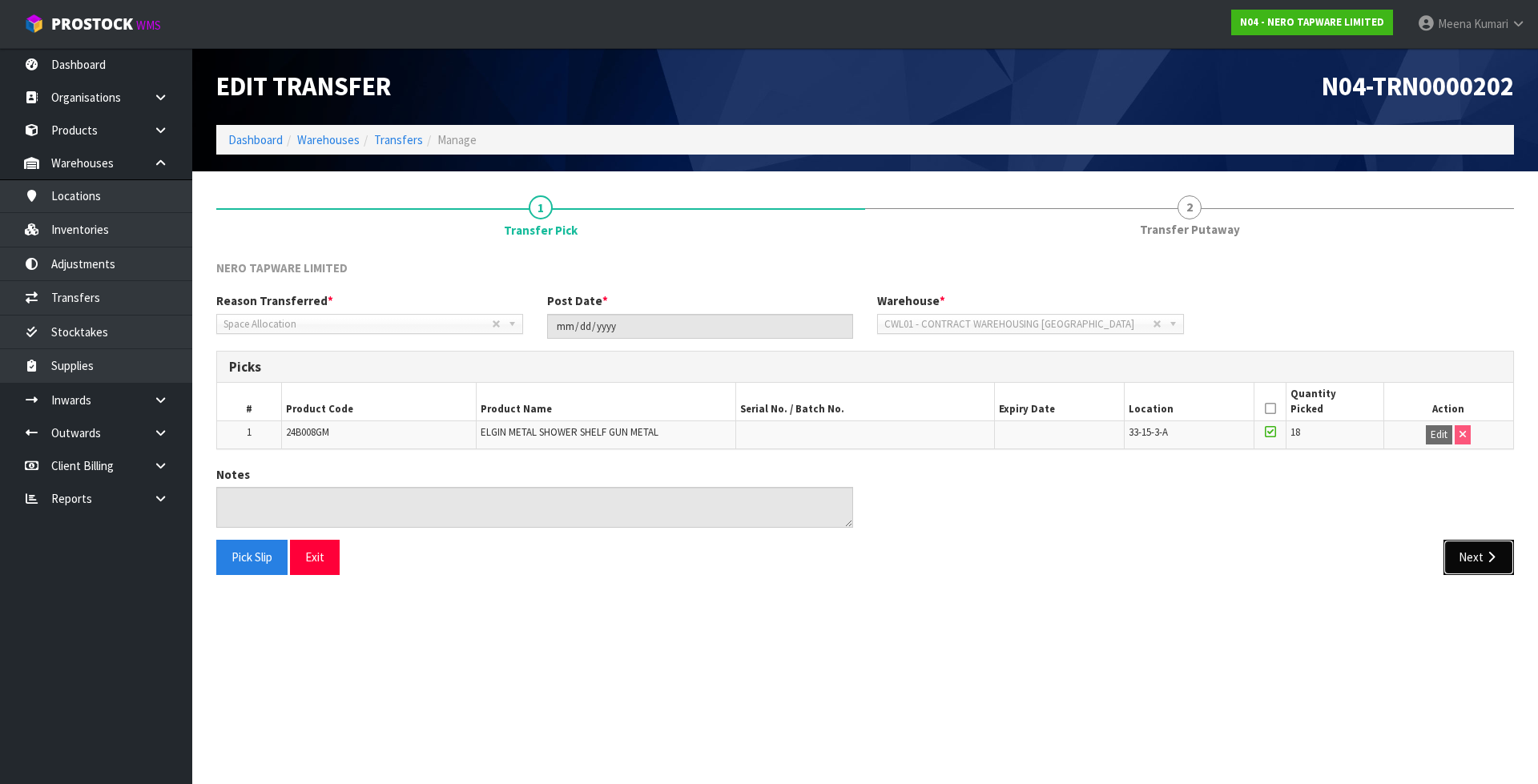
click at [1461, 557] on button "Next" at bounding box center [1478, 557] width 70 height 35
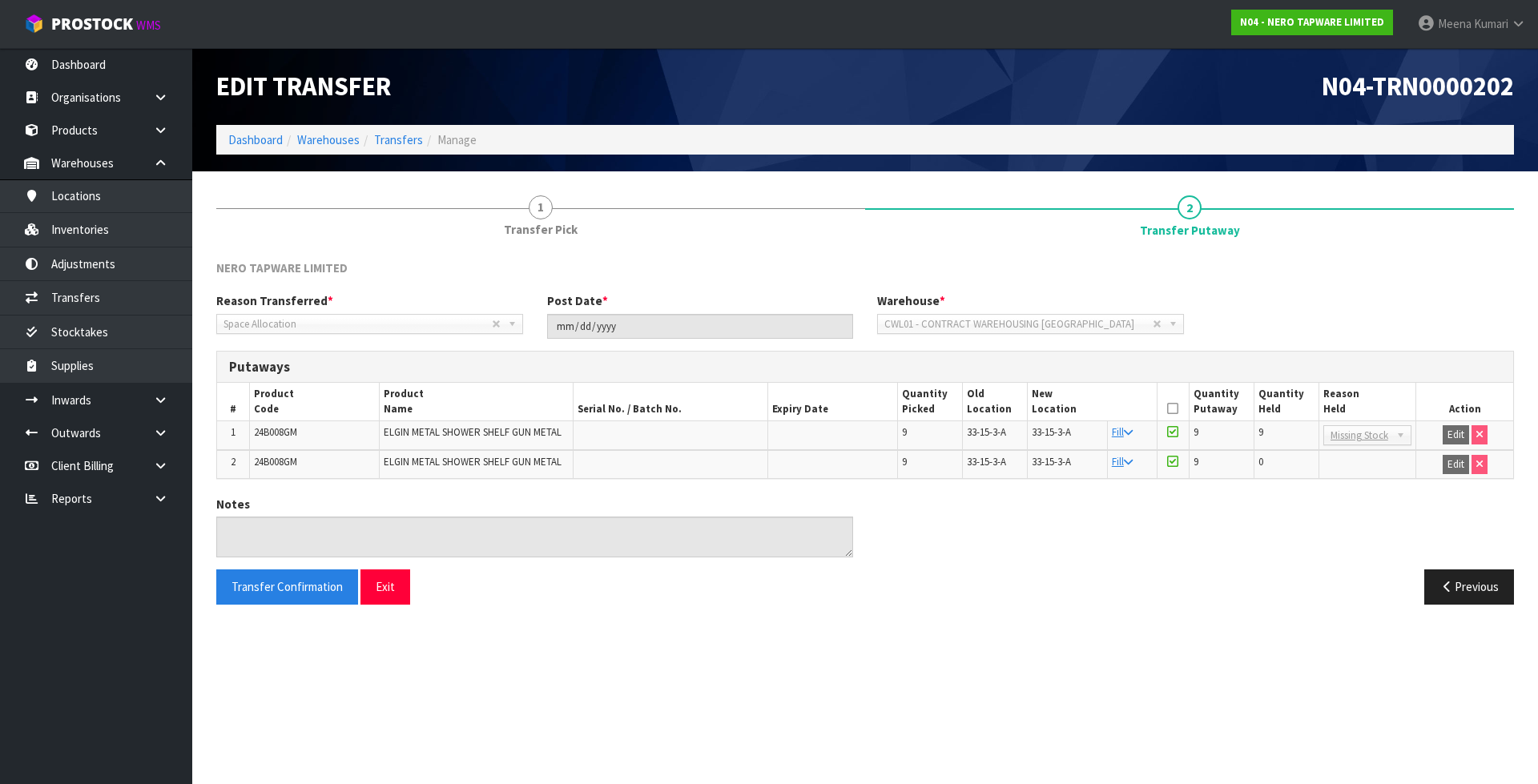
click at [263, 452] on td "24B008GM" at bounding box center [313, 463] width 129 height 28
click at [281, 434] on span "24B008GM" at bounding box center [275, 432] width 43 height 14
copy span "24B008GM"
click at [131, 229] on link "Inventories" at bounding box center [96, 229] width 192 height 33
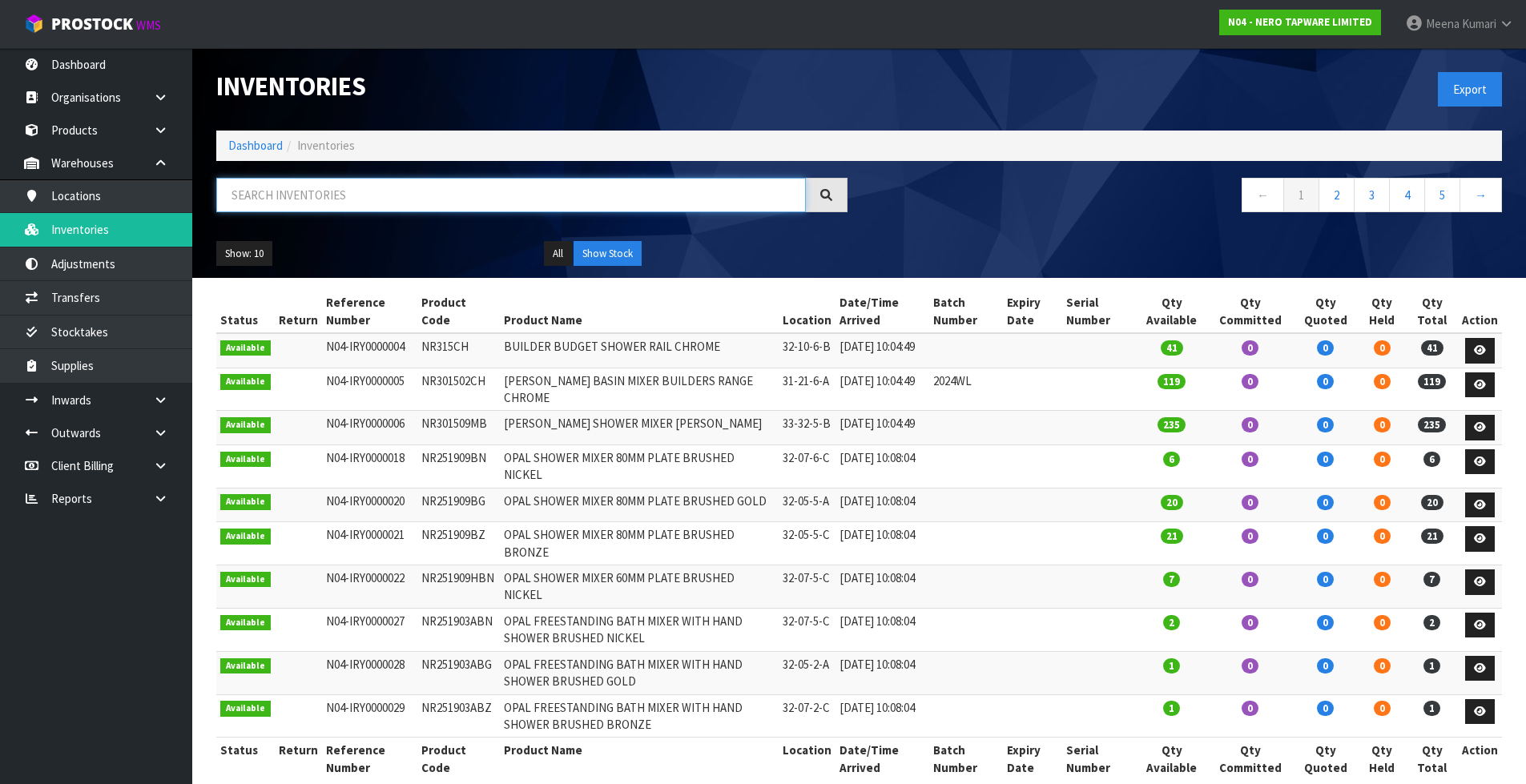
click at [491, 196] on input "text" at bounding box center [510, 195] width 589 height 35
paste input "24B008GM"
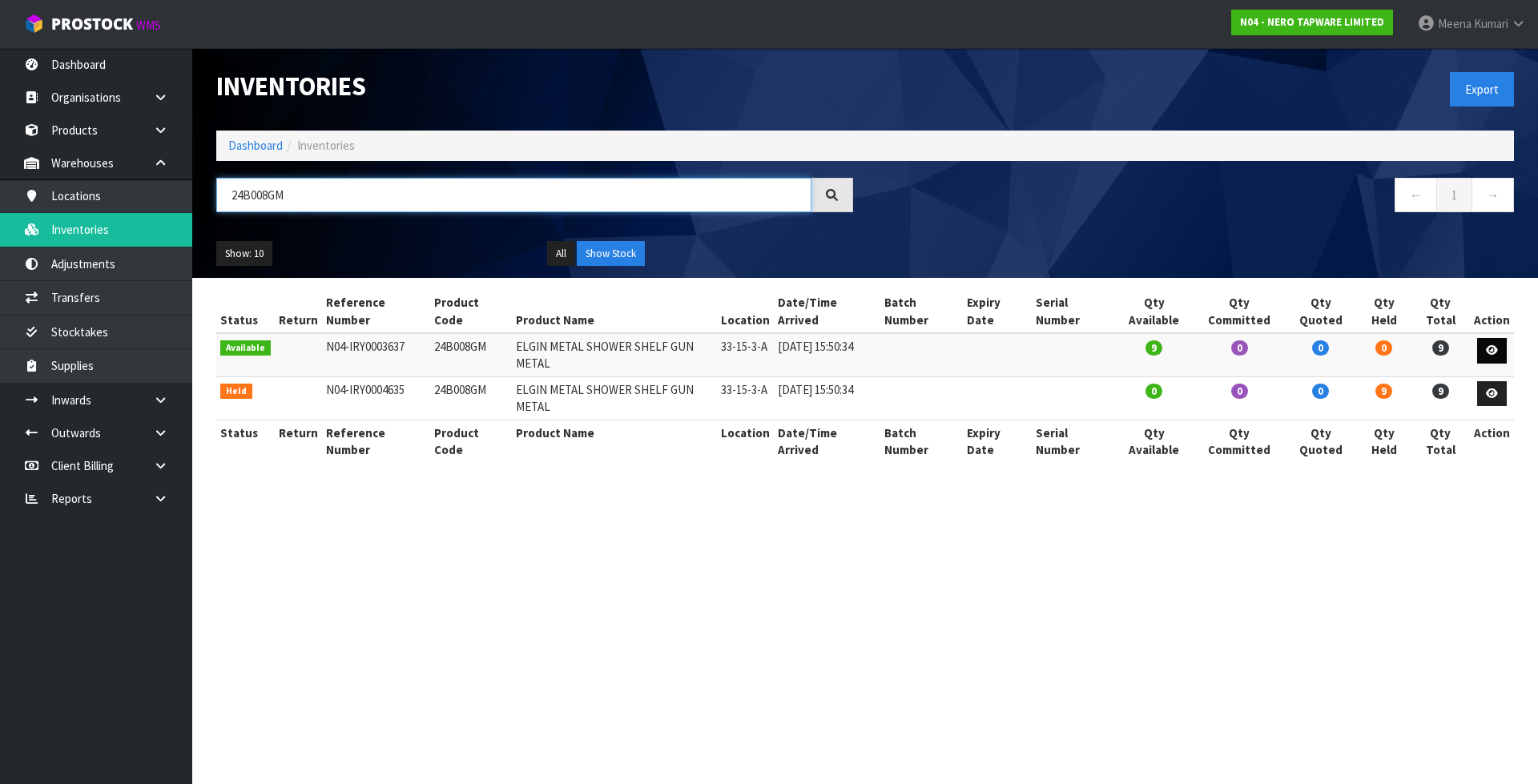
type input "24B008GM"
click at [1491, 345] on icon at bounding box center [1492, 350] width 12 height 10
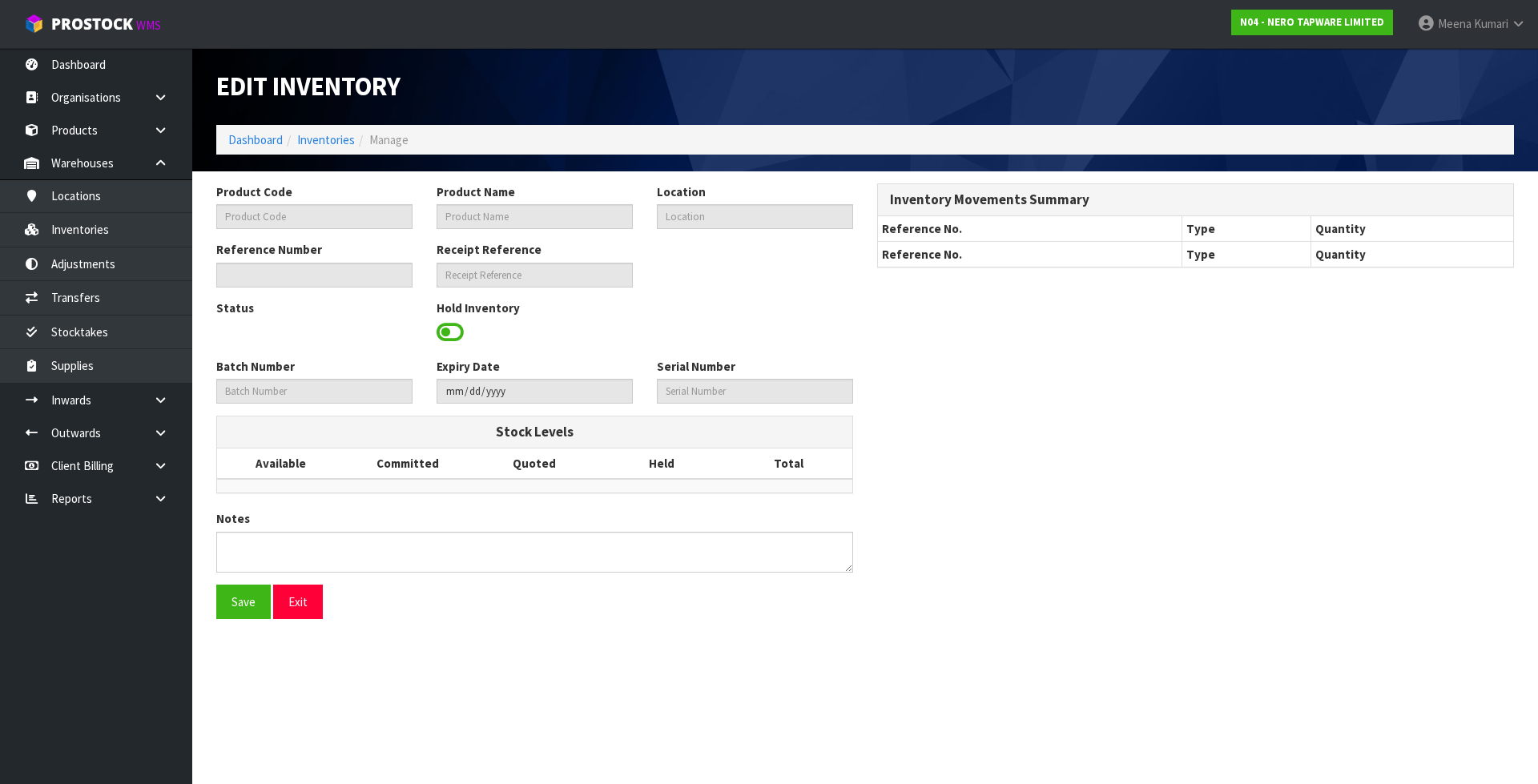
type input "24B008GM"
type input "ELGIN METAL SHOWER SHELF GUN METAL"
type input "33-15-3-A"
type input "N04-IRY0003637"
type input "N04-REC0000084"
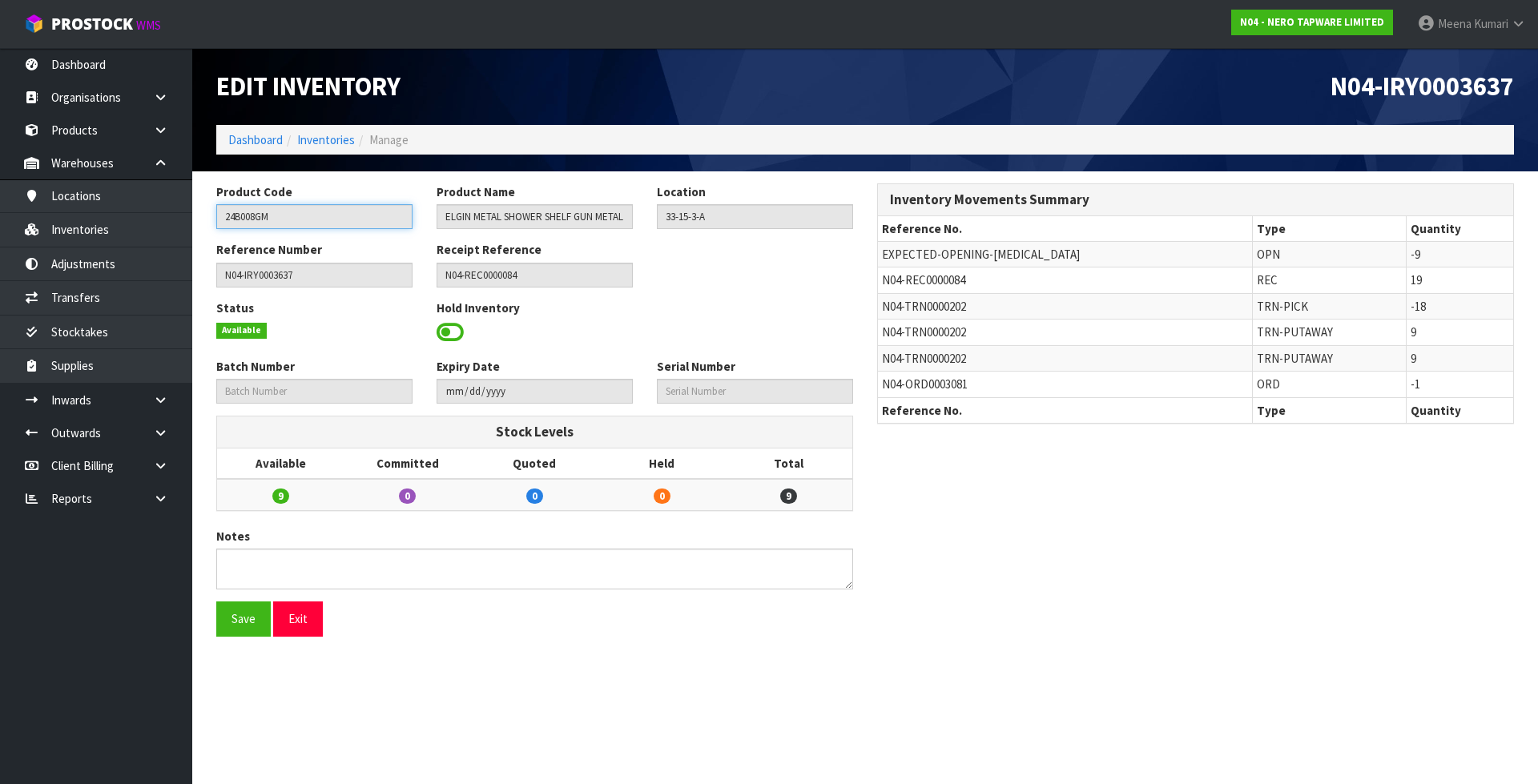
click at [322, 217] on input "24B008GM" at bounding box center [313, 216] width 196 height 25
click at [308, 132] on link "Inventories" at bounding box center [325, 139] width 57 height 15
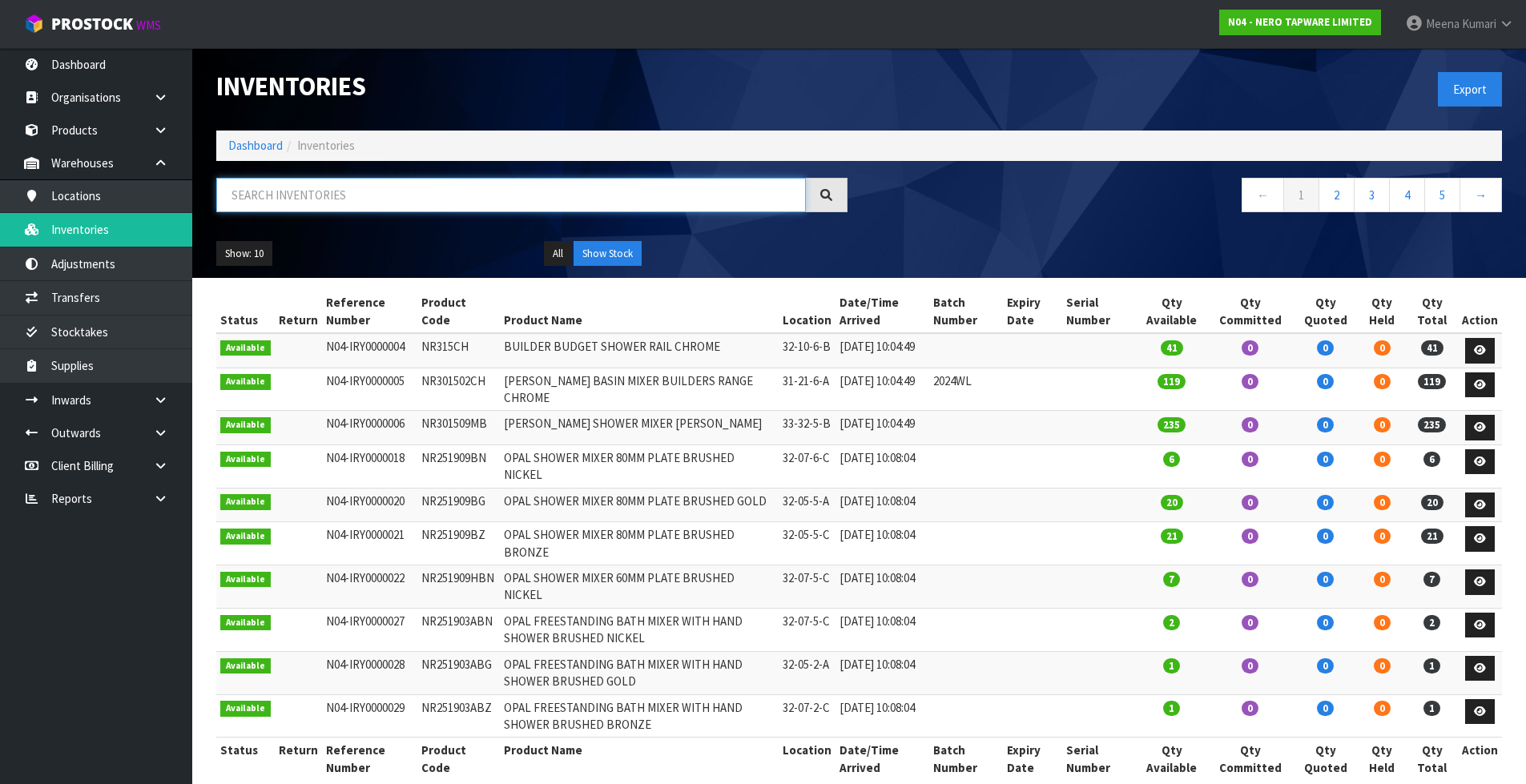
click at [339, 191] on input "text" at bounding box center [510, 195] width 589 height 35
paste input "24B008GM"
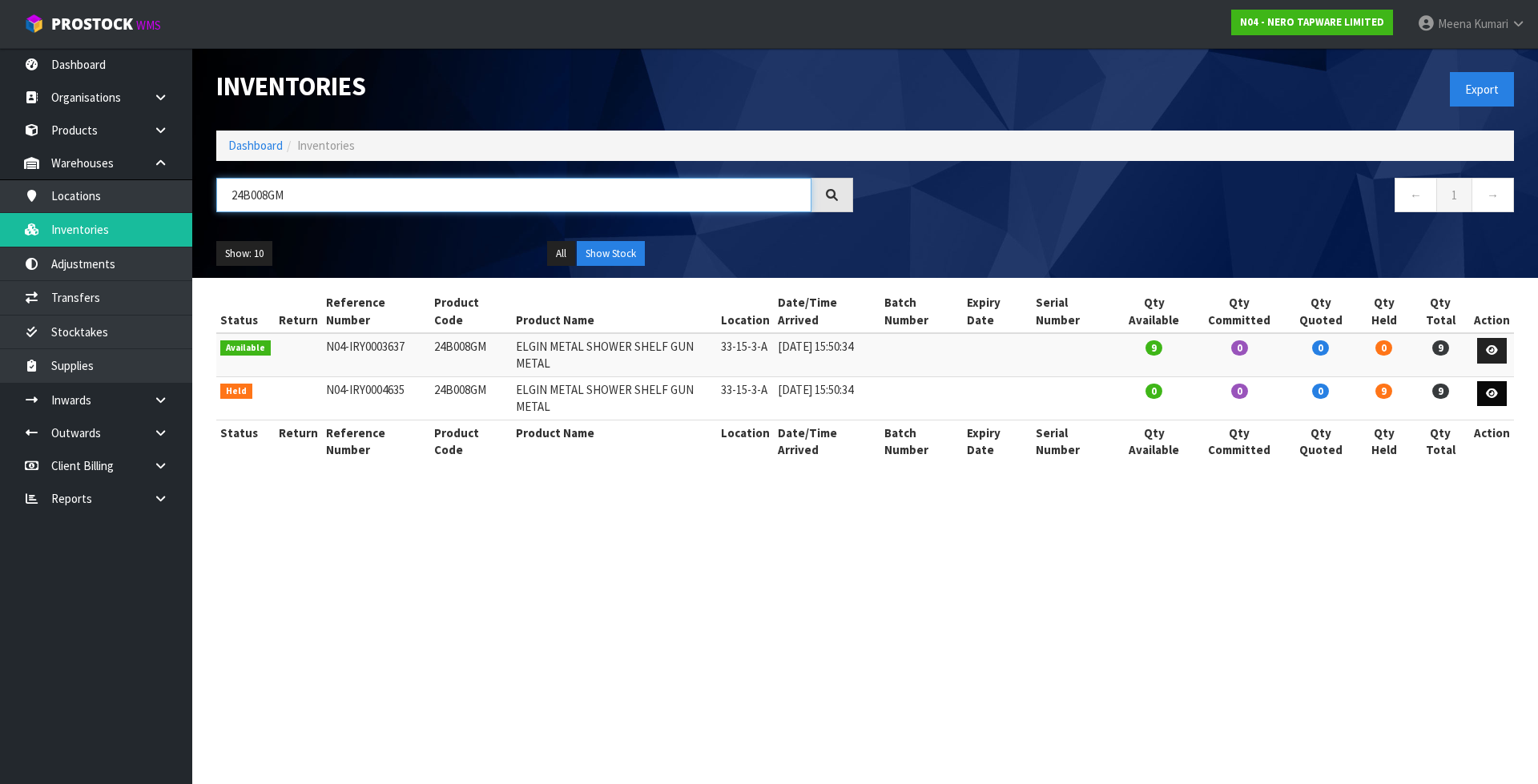
type input "24B008GM"
click at [1496, 388] on icon at bounding box center [1492, 392] width 12 height 10
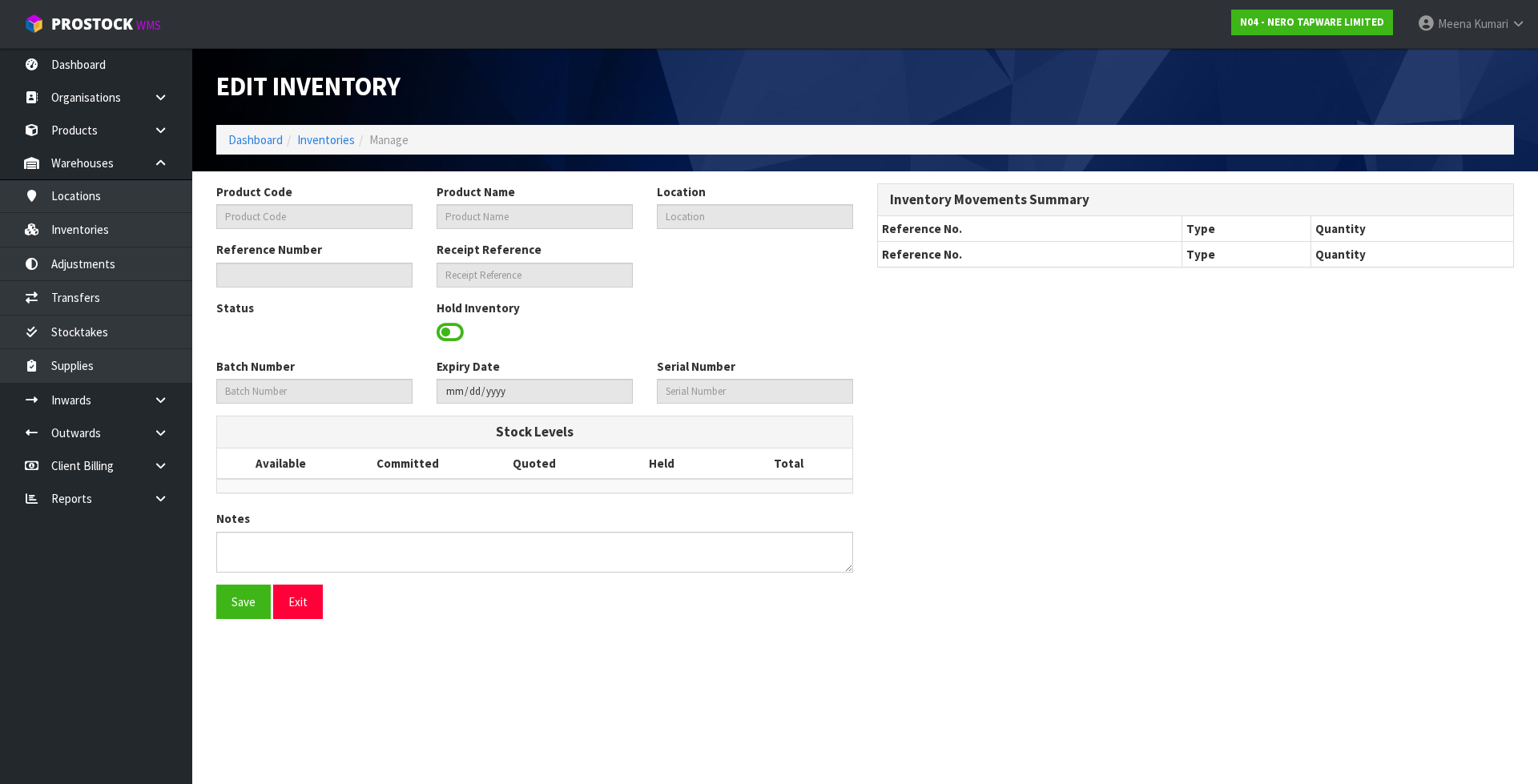
type input "24B008GM"
type input "ELGIN METAL SHOWER SHELF GUN METAL"
type input "33-15-3-A"
type input "N04-IRY0004635"
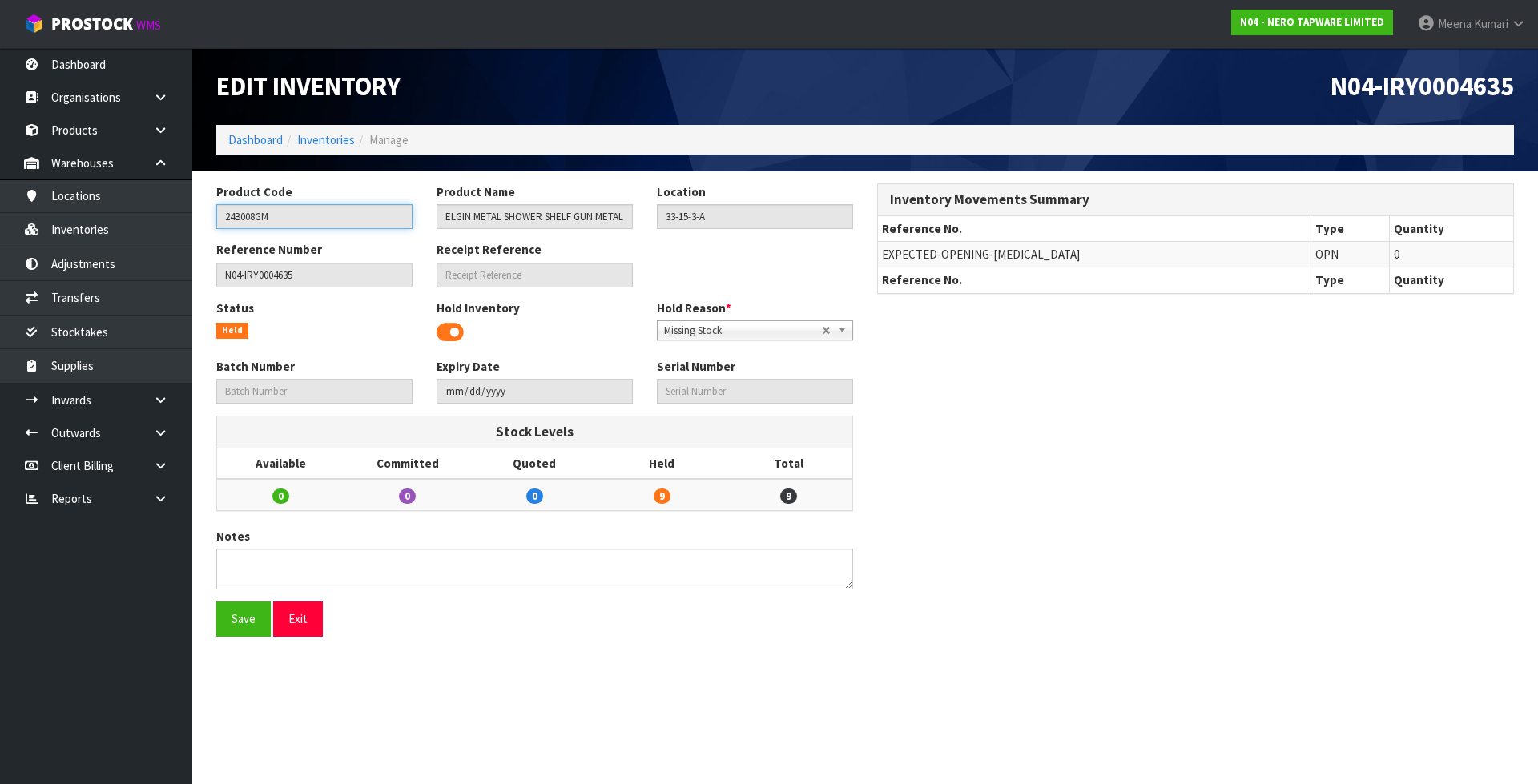
click at [275, 218] on input "24B008GM" at bounding box center [313, 216] width 196 height 25
click at [156, 405] on icon at bounding box center [160, 400] width 15 height 12
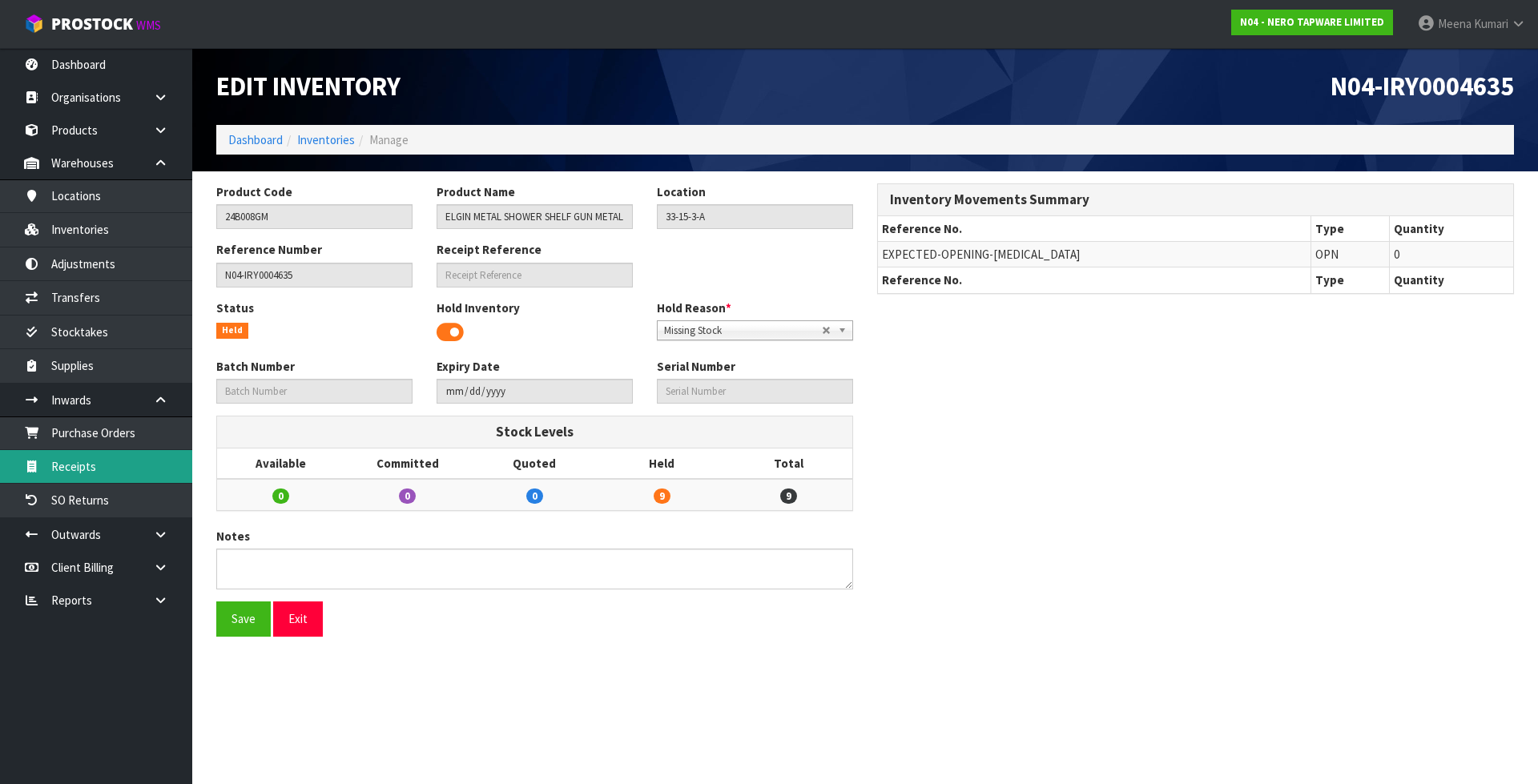
click at [129, 474] on link "Receipts" at bounding box center [96, 466] width 192 height 33
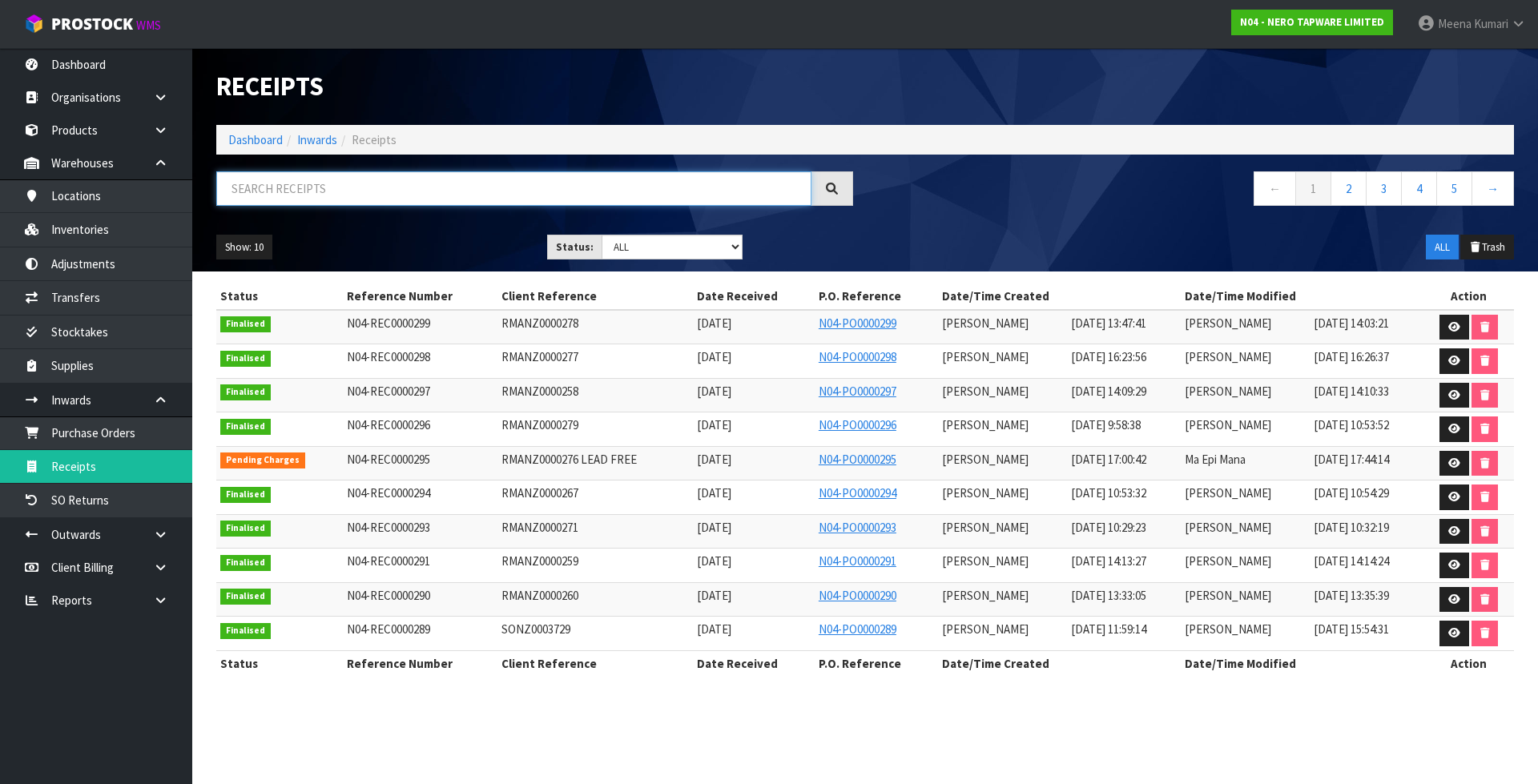
click at [437, 201] on input "text" at bounding box center [513, 188] width 595 height 35
type input "84"
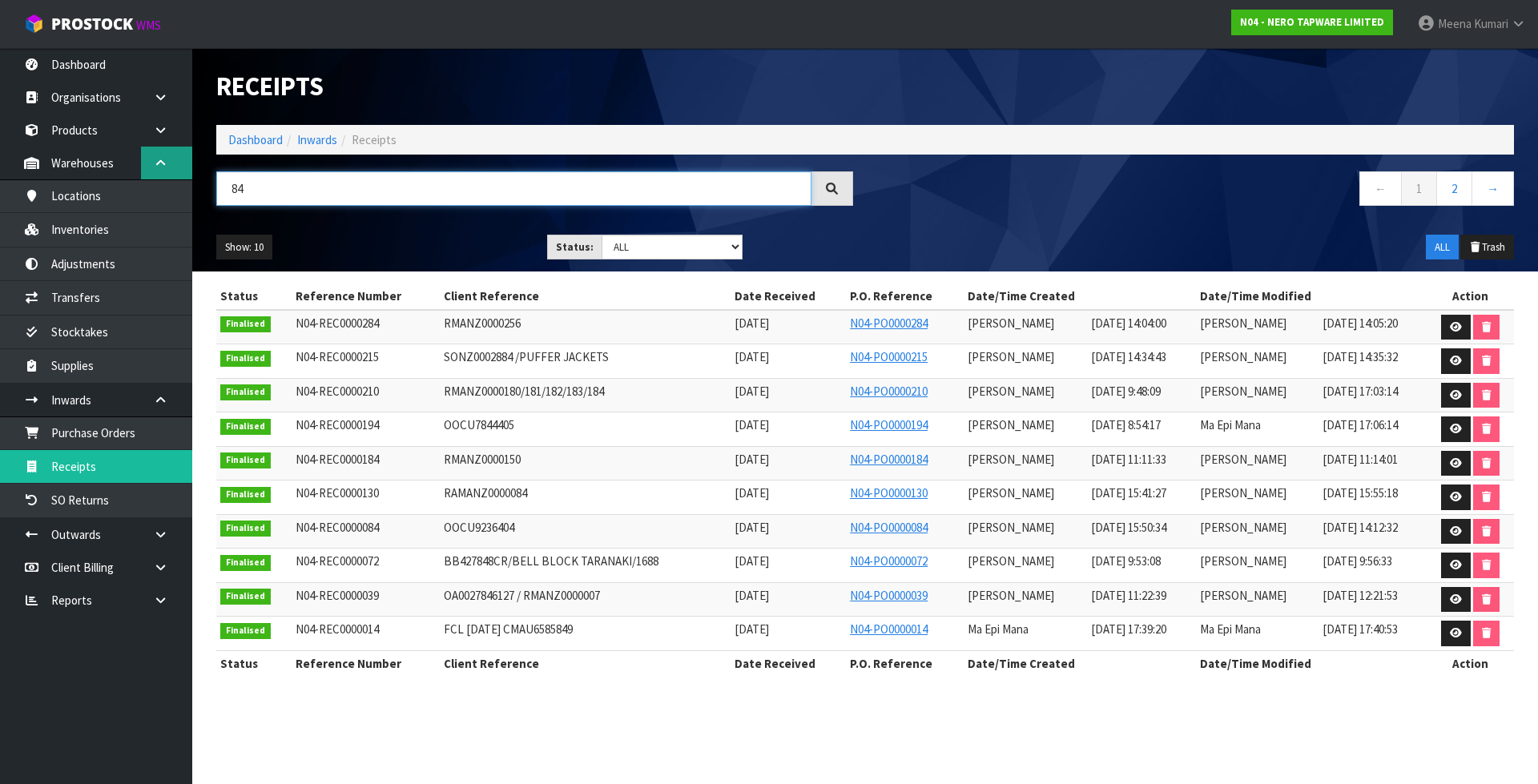
drag, startPoint x: 317, startPoint y: 187, endPoint x: 190, endPoint y: 174, distance: 127.7
click at [195, 173] on header "Receipts Import Receipts Drop file here to import csv template Dashboard Inward…" at bounding box center [865, 159] width 1346 height 223
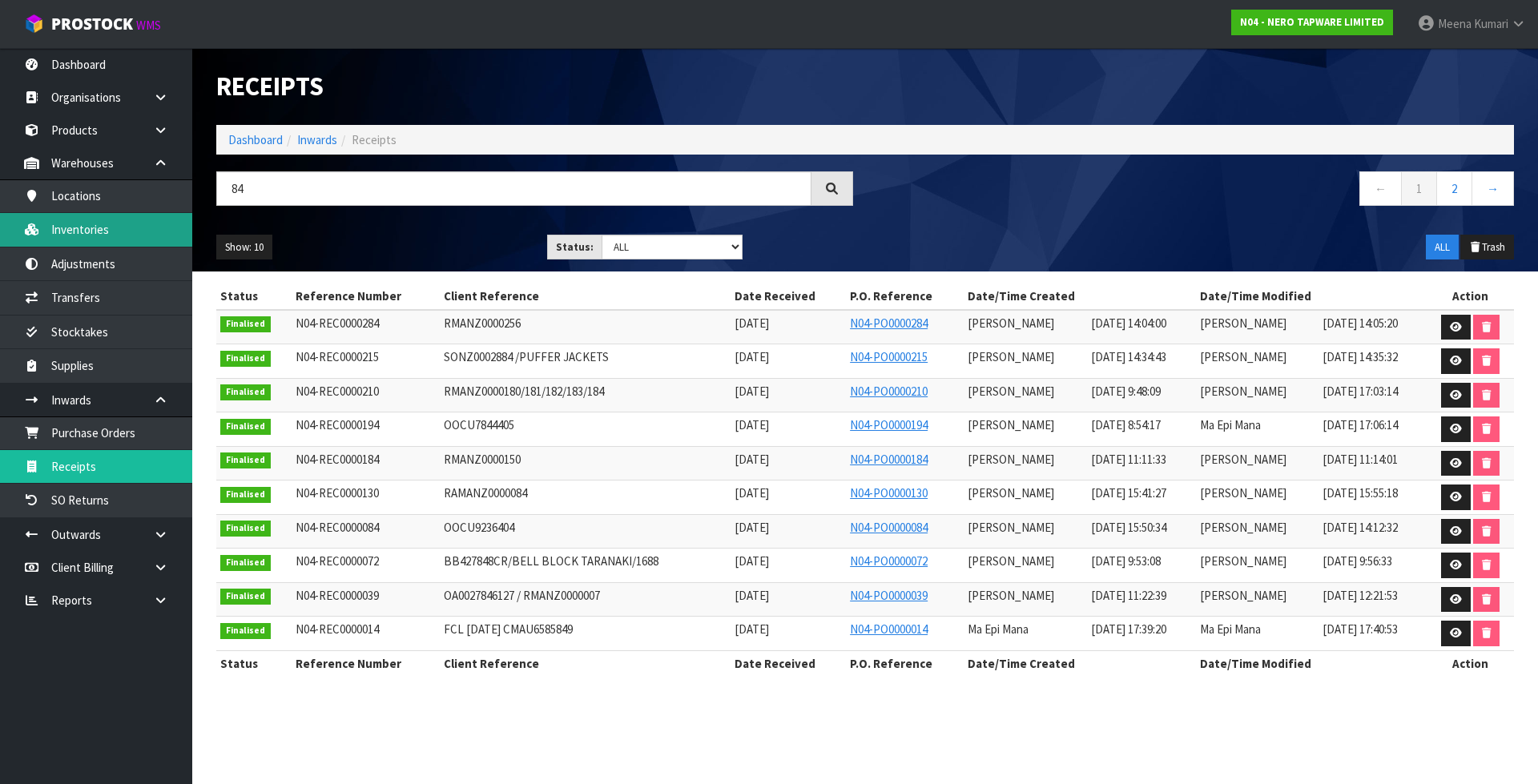
click at [128, 224] on link "Inventories" at bounding box center [96, 229] width 192 height 33
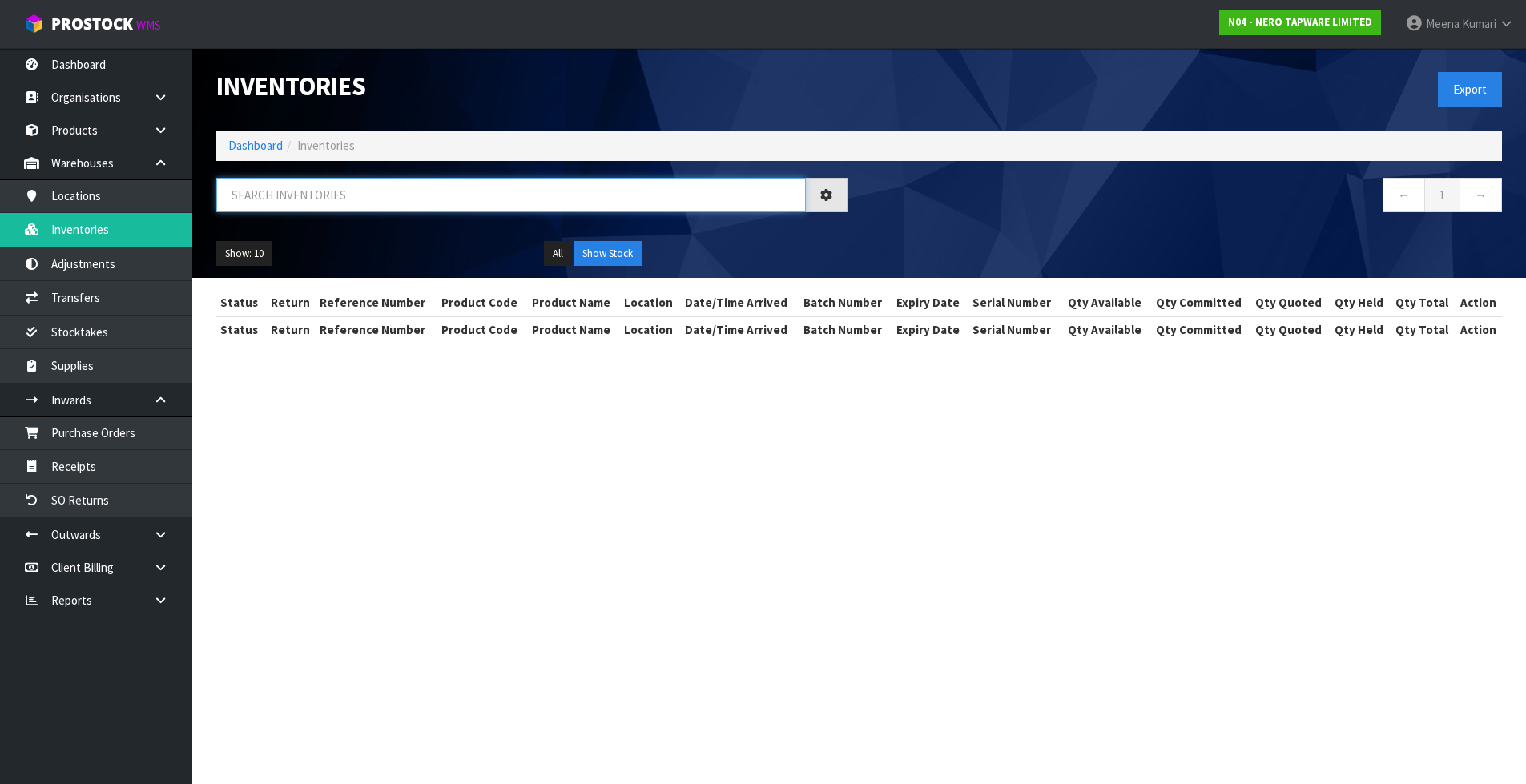
click at [394, 199] on input "text" at bounding box center [510, 195] width 589 height 35
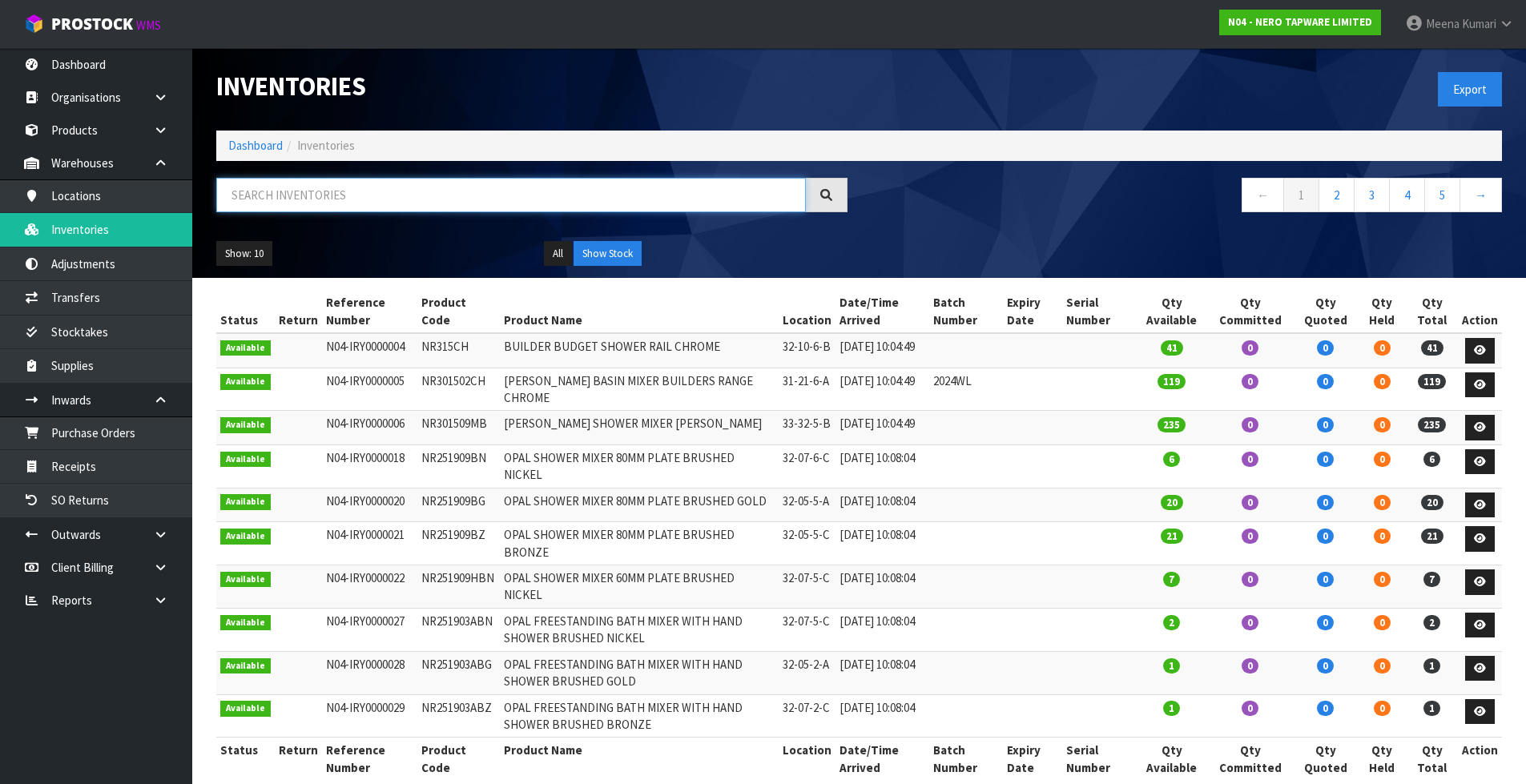
paste input "24B008GM"
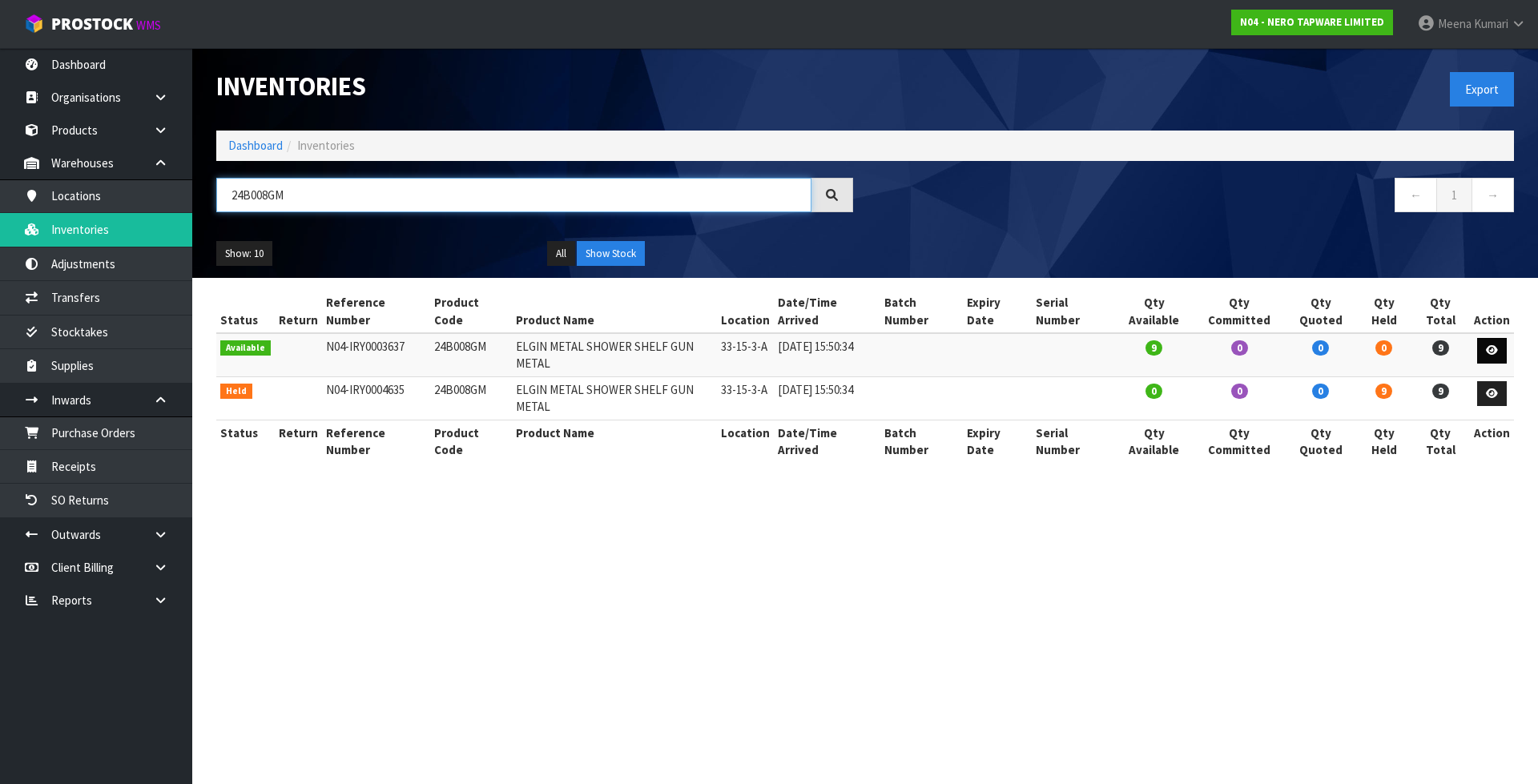
type input "24B008GM"
click at [1493, 345] on icon at bounding box center [1492, 350] width 12 height 10
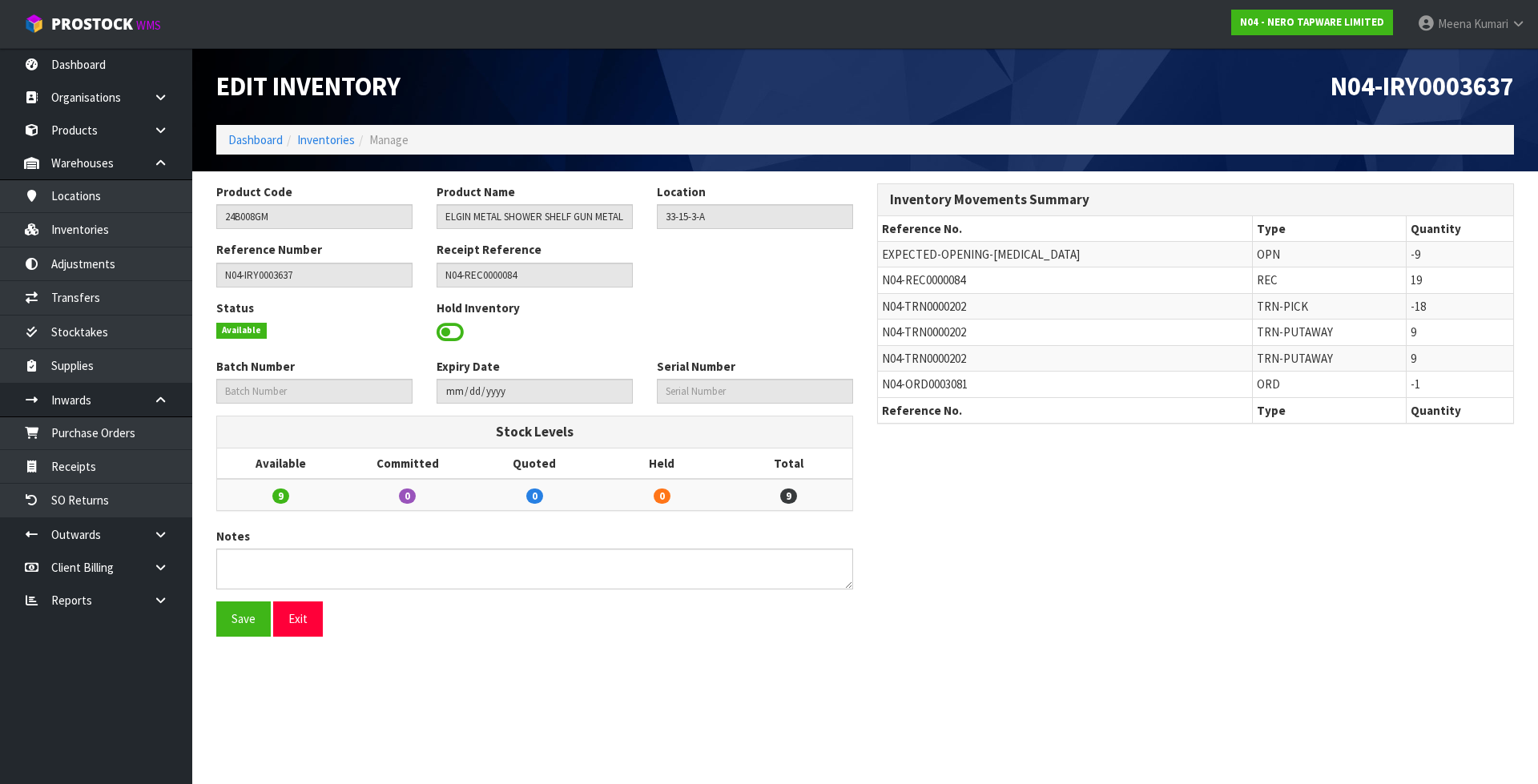
click at [942, 275] on span "N04-REC0000084" at bounding box center [923, 280] width 83 height 15
copy tr "N04-REC0000084"
click at [129, 466] on link "Receipts" at bounding box center [96, 466] width 192 height 33
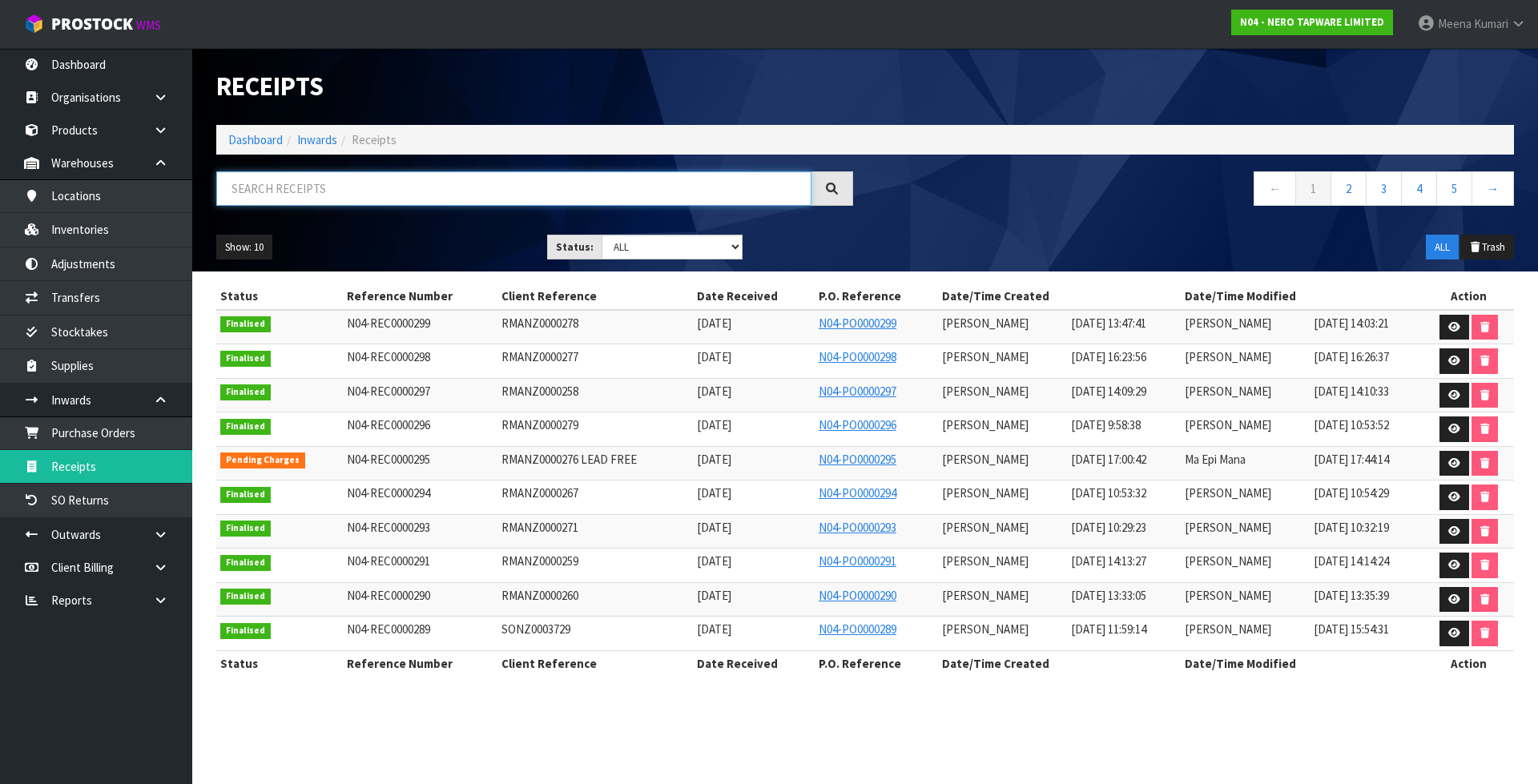
click at [530, 184] on input "text" at bounding box center [513, 188] width 595 height 35
paste input "N04-REC0000084"
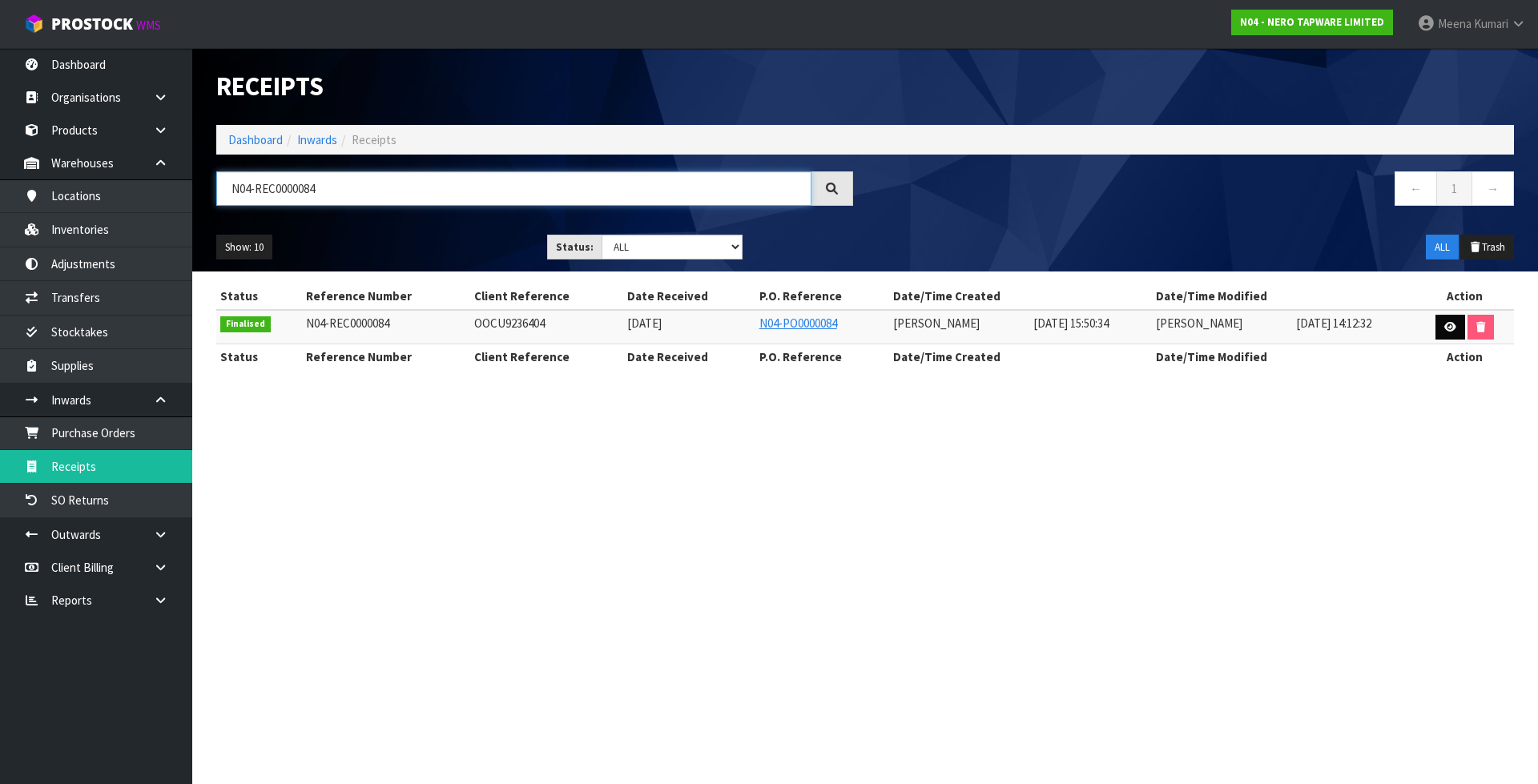
type input "N04-REC0000084"
click at [1456, 324] on icon at bounding box center [1450, 326] width 12 height 10
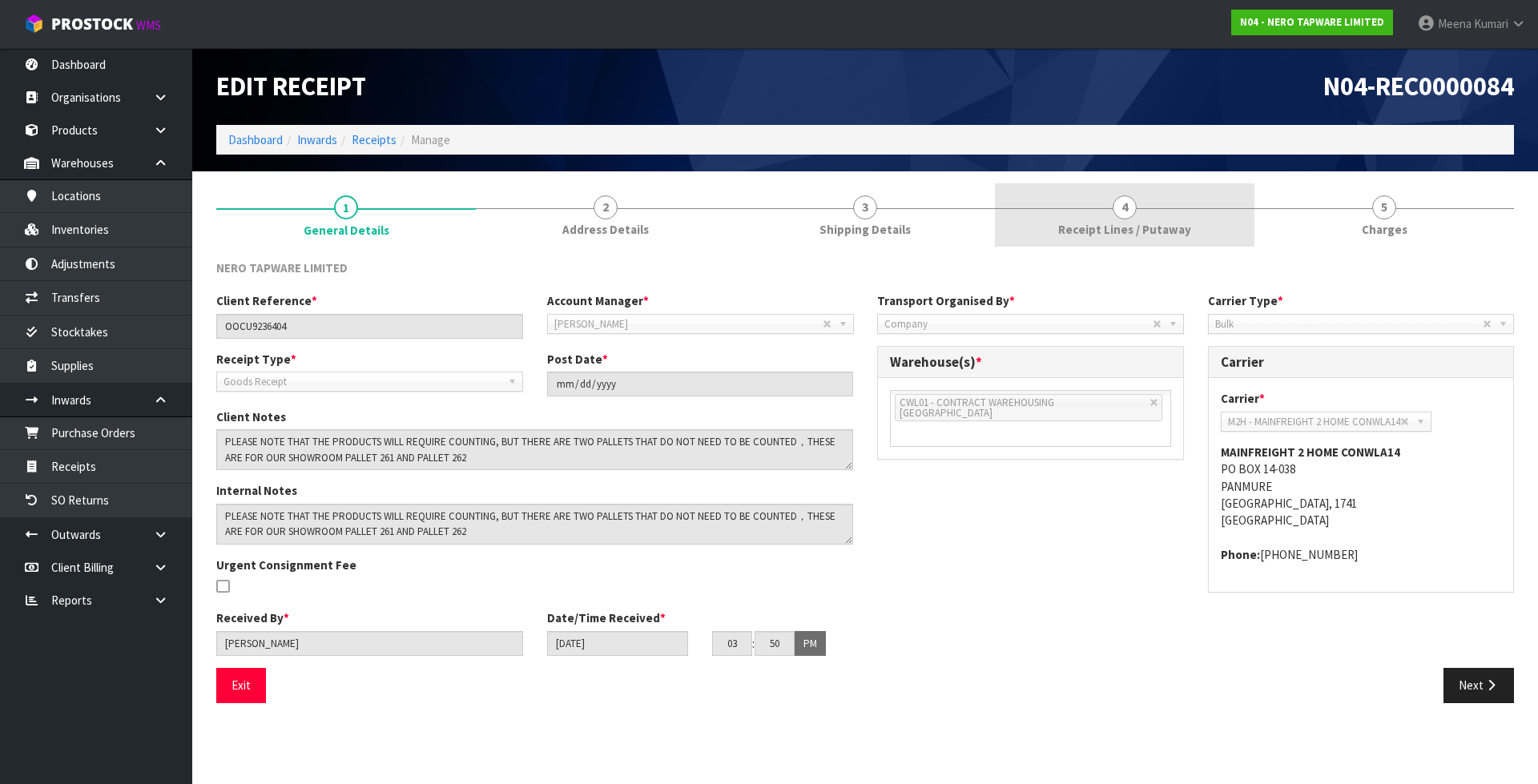
click at [1107, 229] on span "Receipt Lines / Putaway" at bounding box center [1125, 229] width 133 height 16
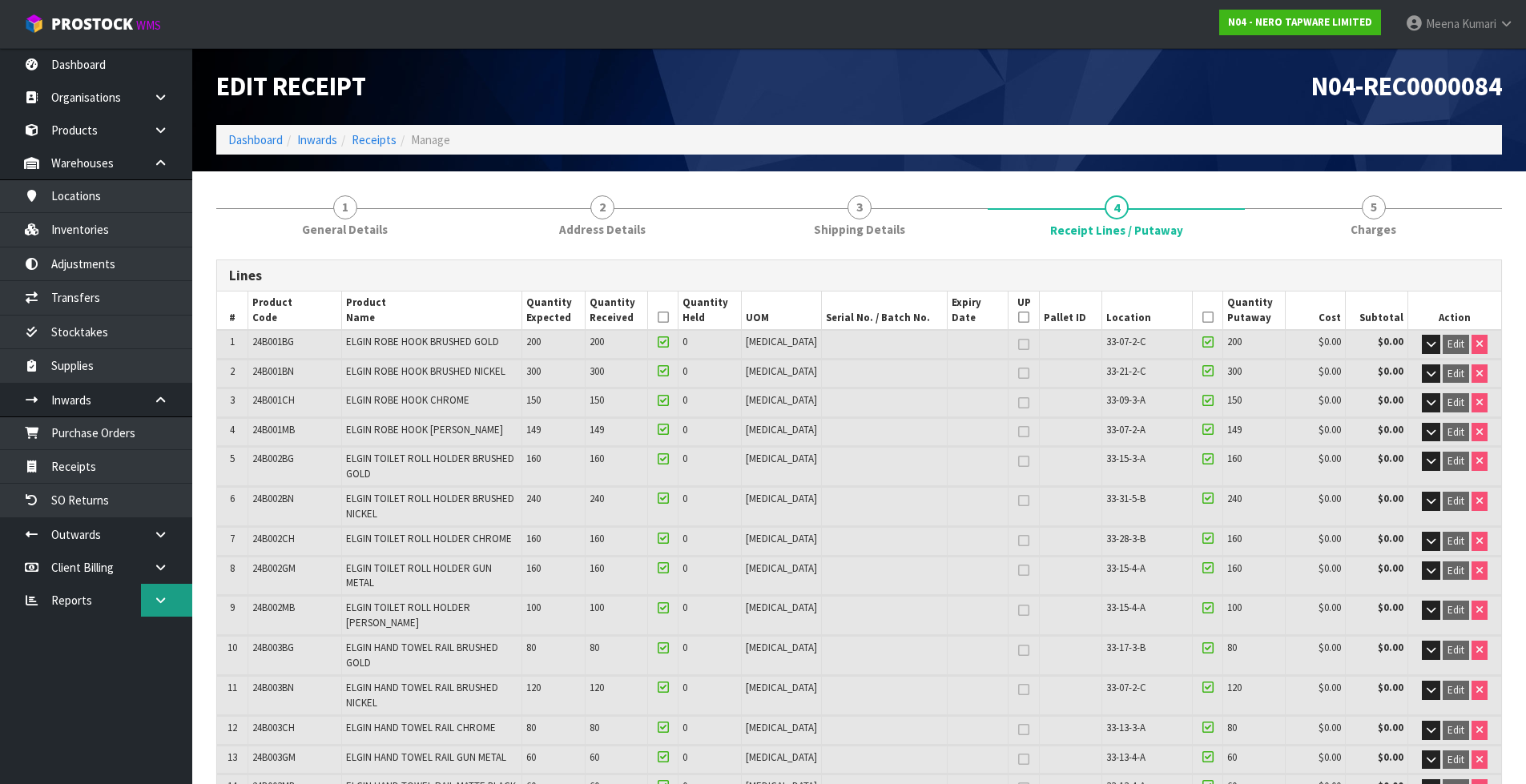
click at [162, 600] on icon at bounding box center [160, 599] width 15 height 12
click at [145, 637] on link "Client" at bounding box center [96, 633] width 192 height 33
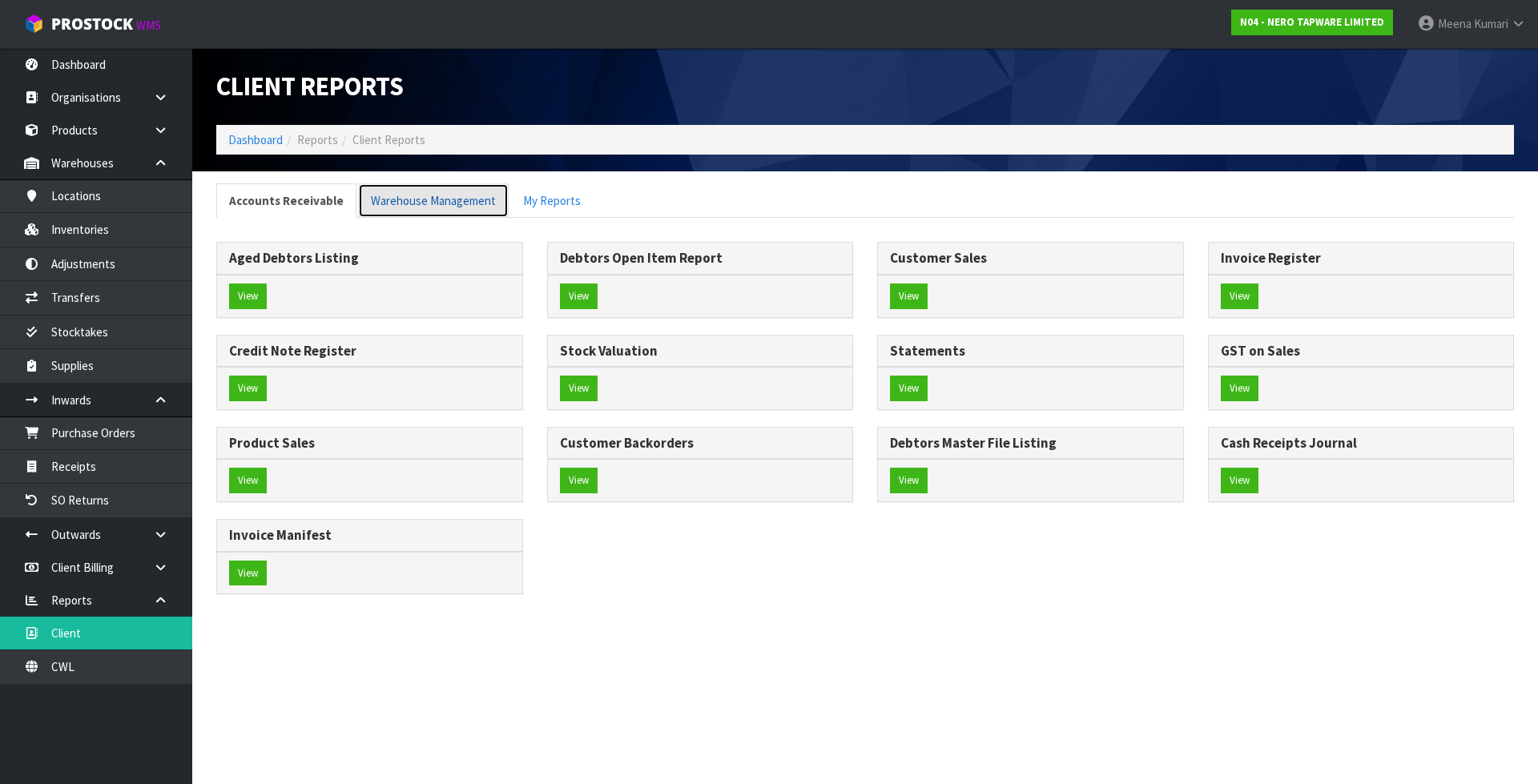
click at [409, 209] on link "Warehouse Management" at bounding box center [433, 200] width 150 height 35
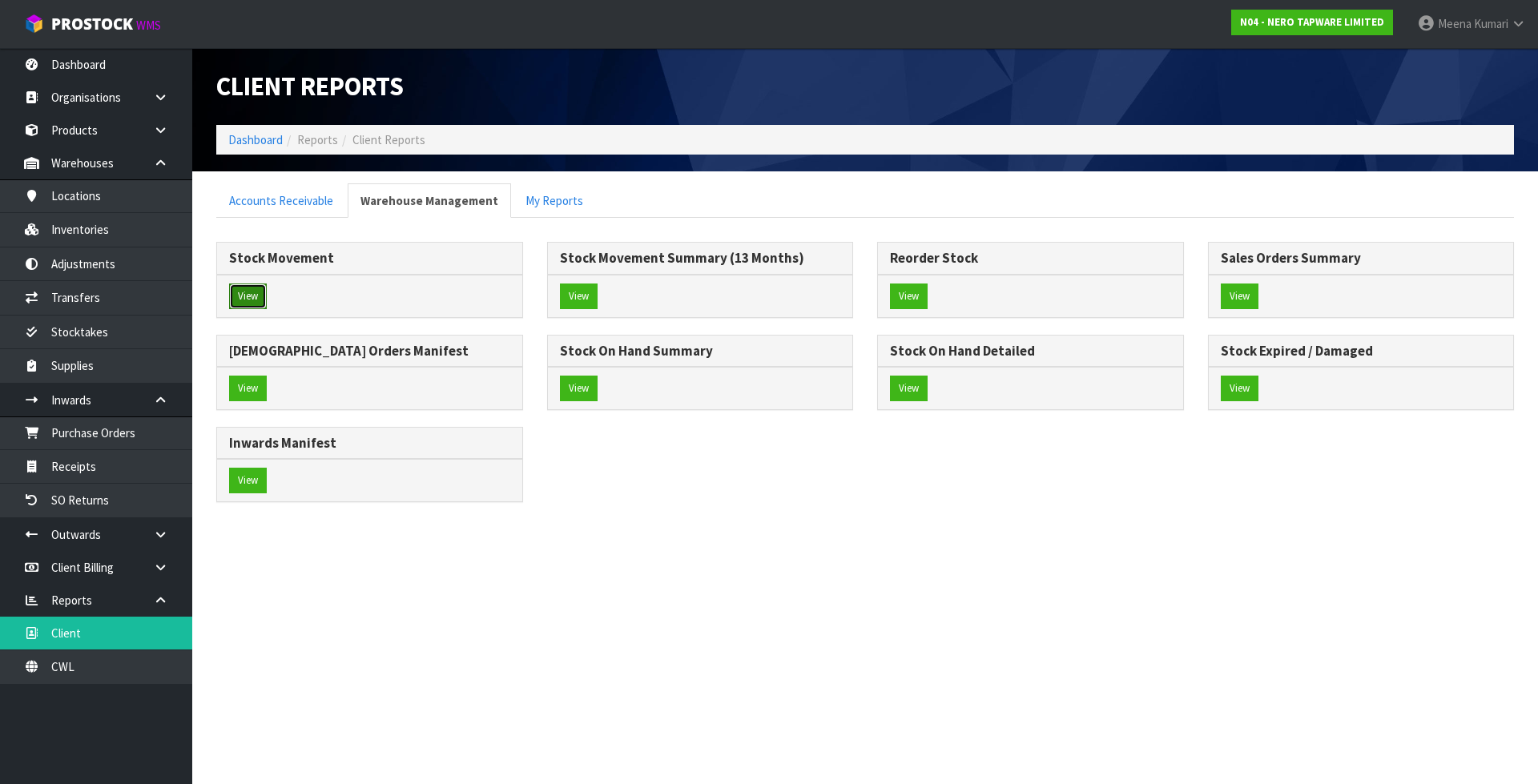
click at [253, 290] on button "View" at bounding box center [247, 296] width 37 height 25
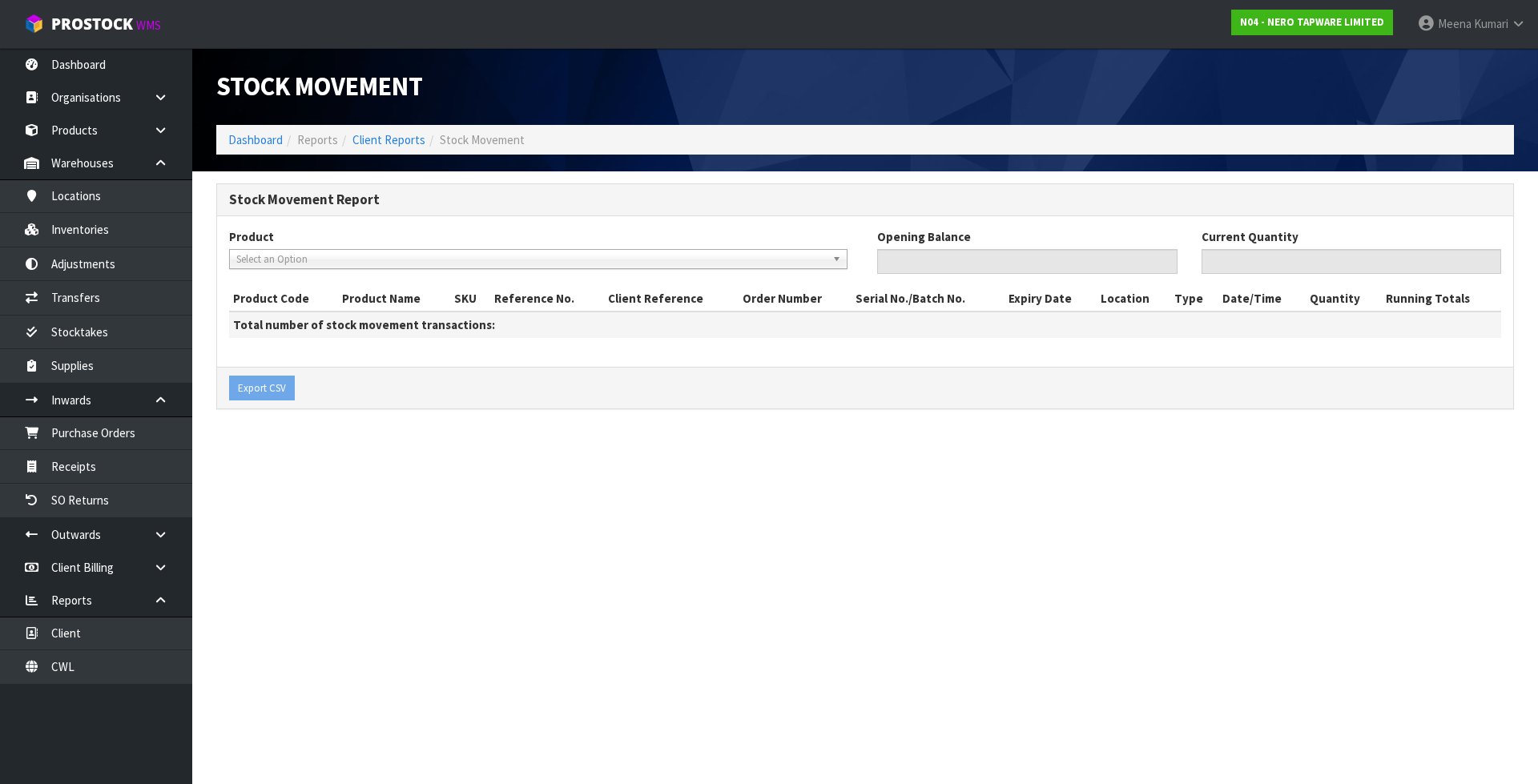
click at [289, 264] on span "Select an Option" at bounding box center [530, 259] width 590 height 19
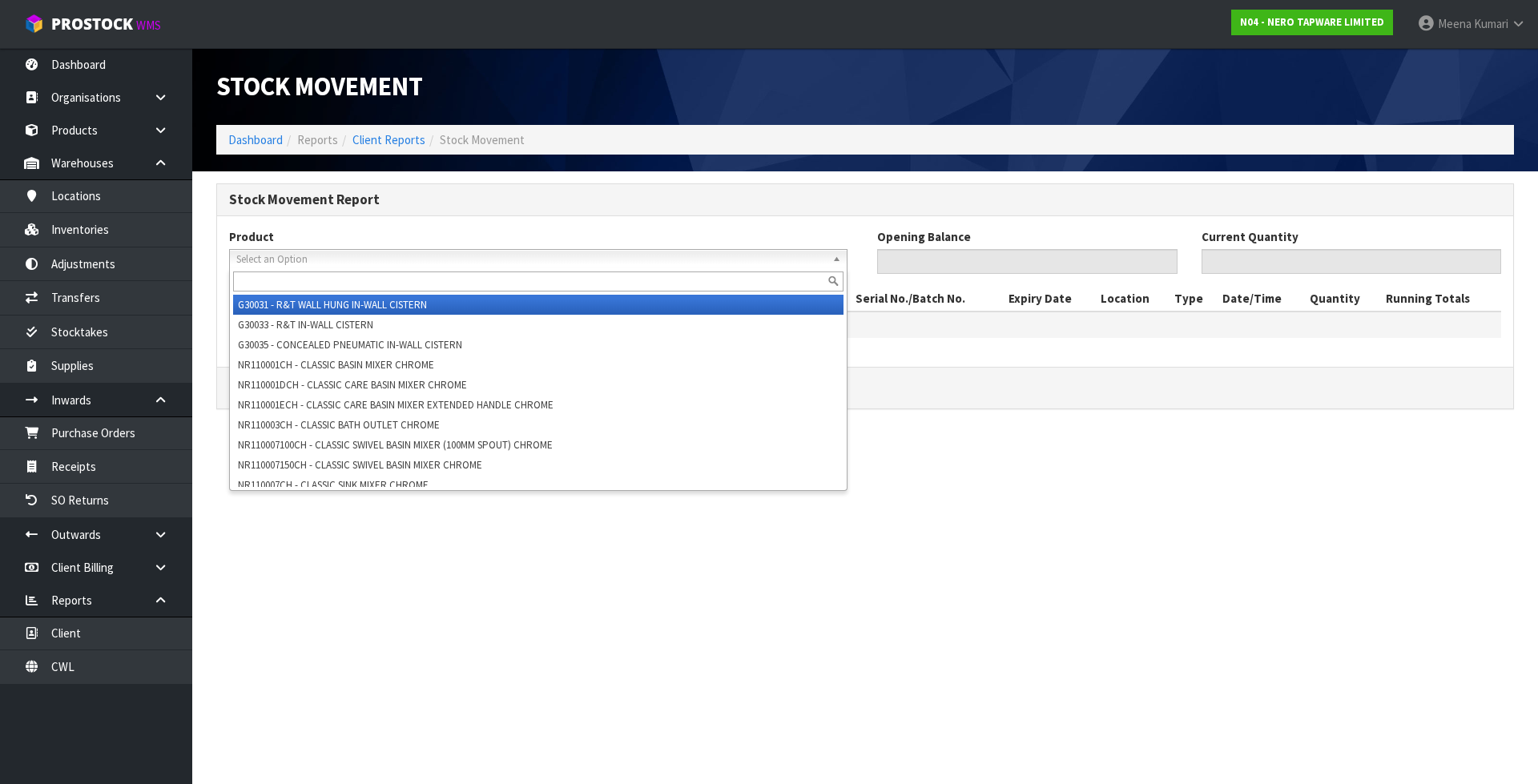
click at [282, 280] on input "text" at bounding box center [538, 281] width 610 height 20
paste input "24B008GM"
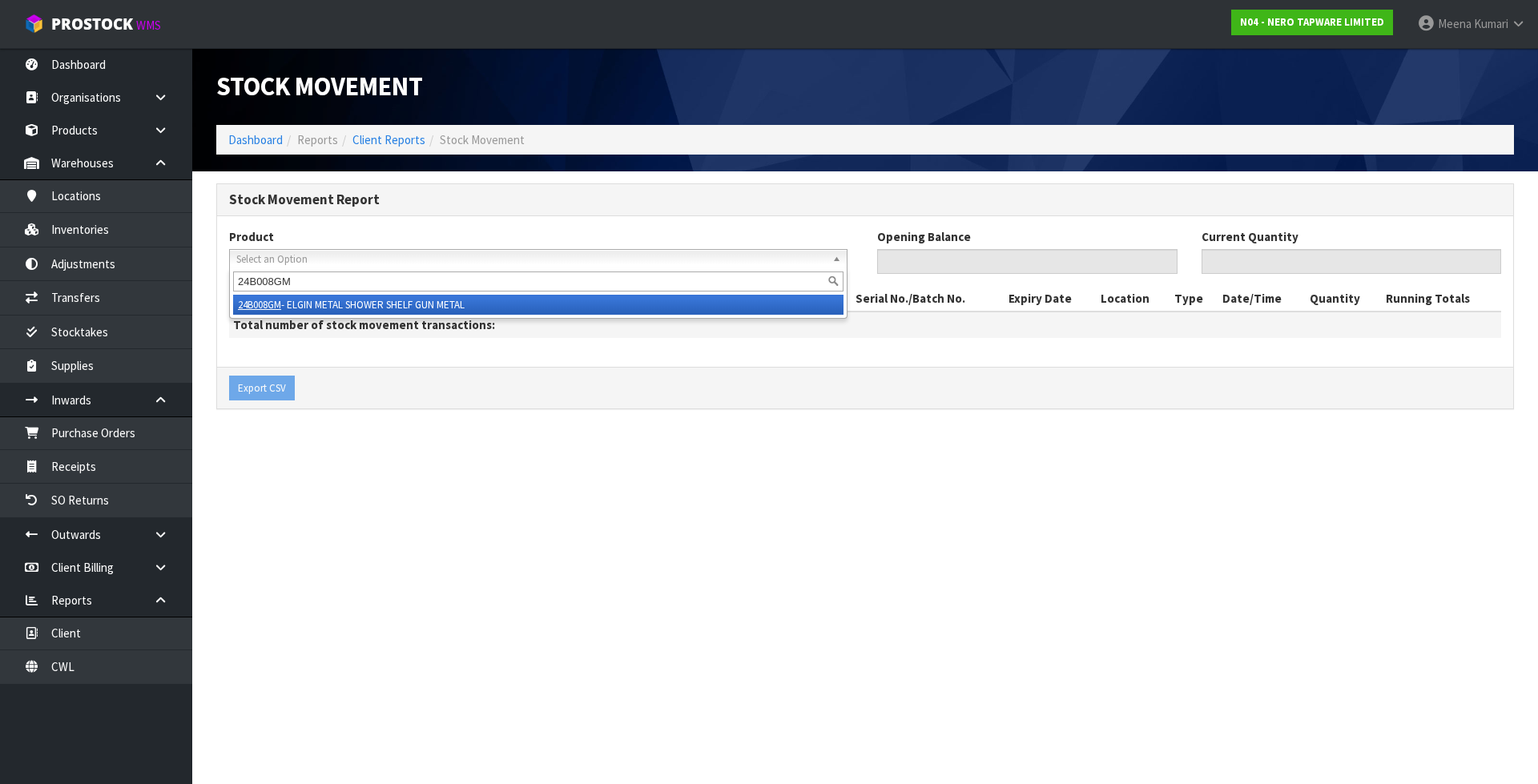
type input "24B008GM"
click at [319, 305] on li "24B008GM - ELGIN METAL SHOWER SHELF GUN METAL" at bounding box center [538, 305] width 610 height 20
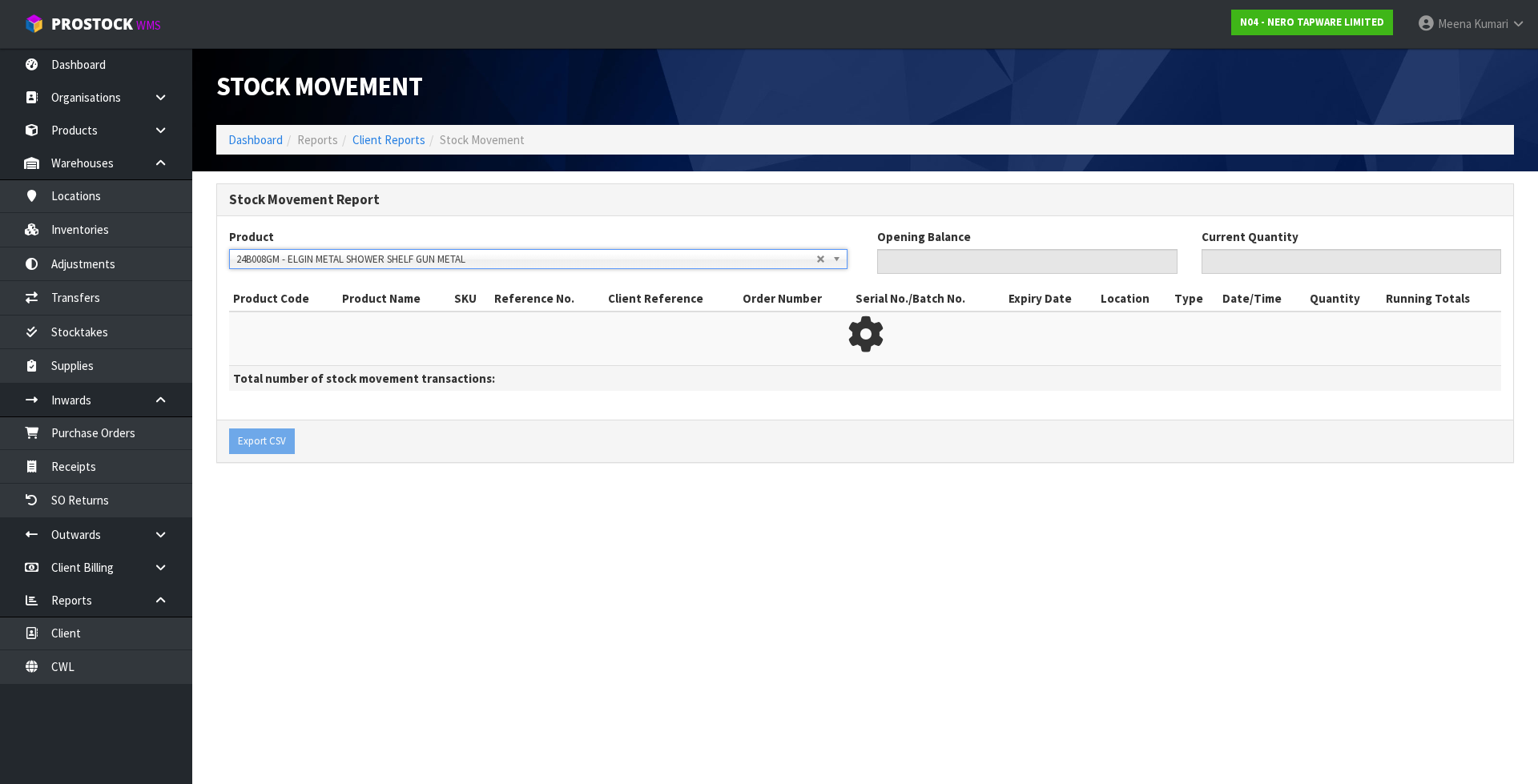
type input "0"
type input "18"
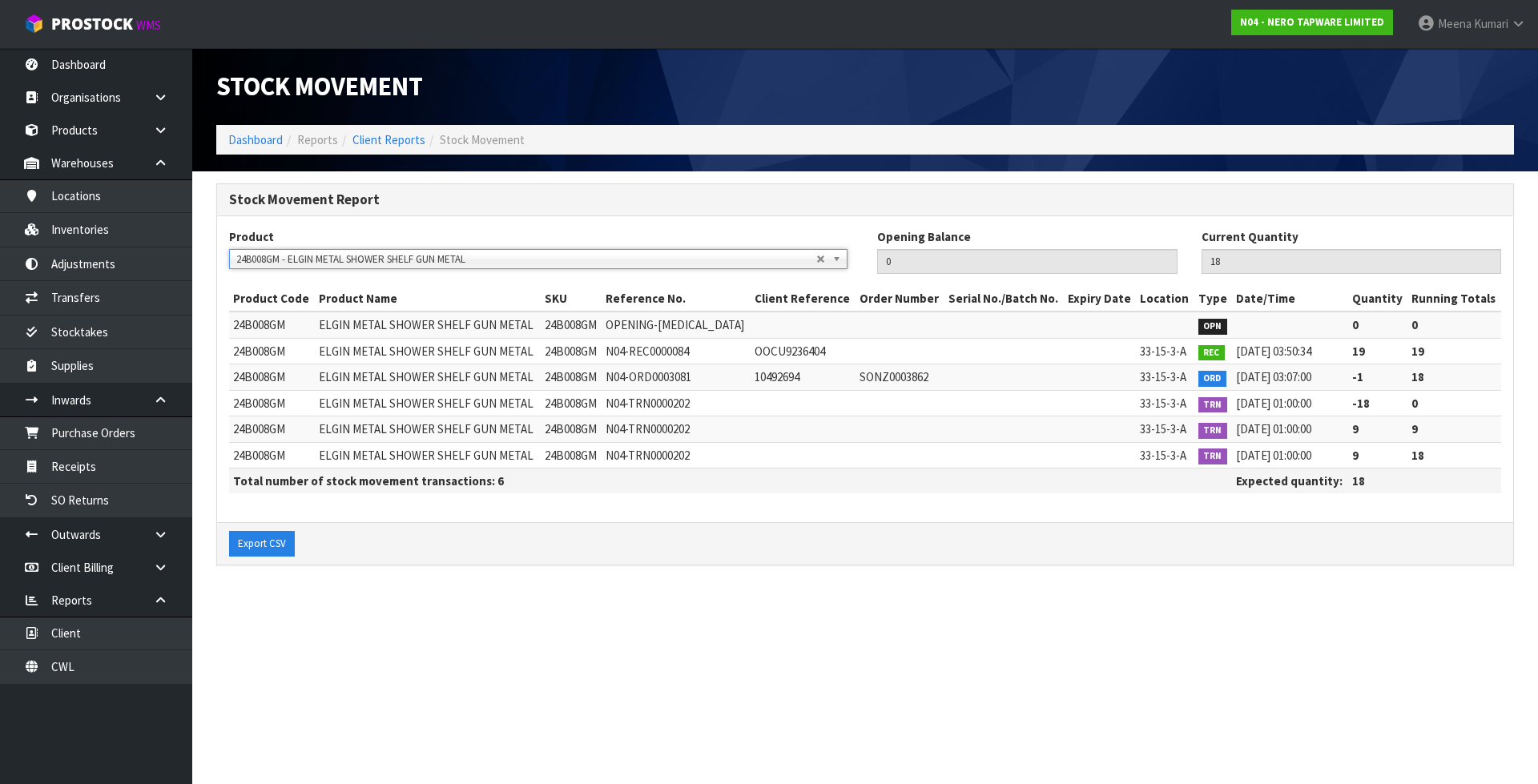
click at [651, 424] on span "N04-TRN0000202" at bounding box center [648, 428] width 84 height 15
copy tr "N04-TRN0000202"
click at [109, 306] on link "Transfers" at bounding box center [96, 298] width 192 height 33
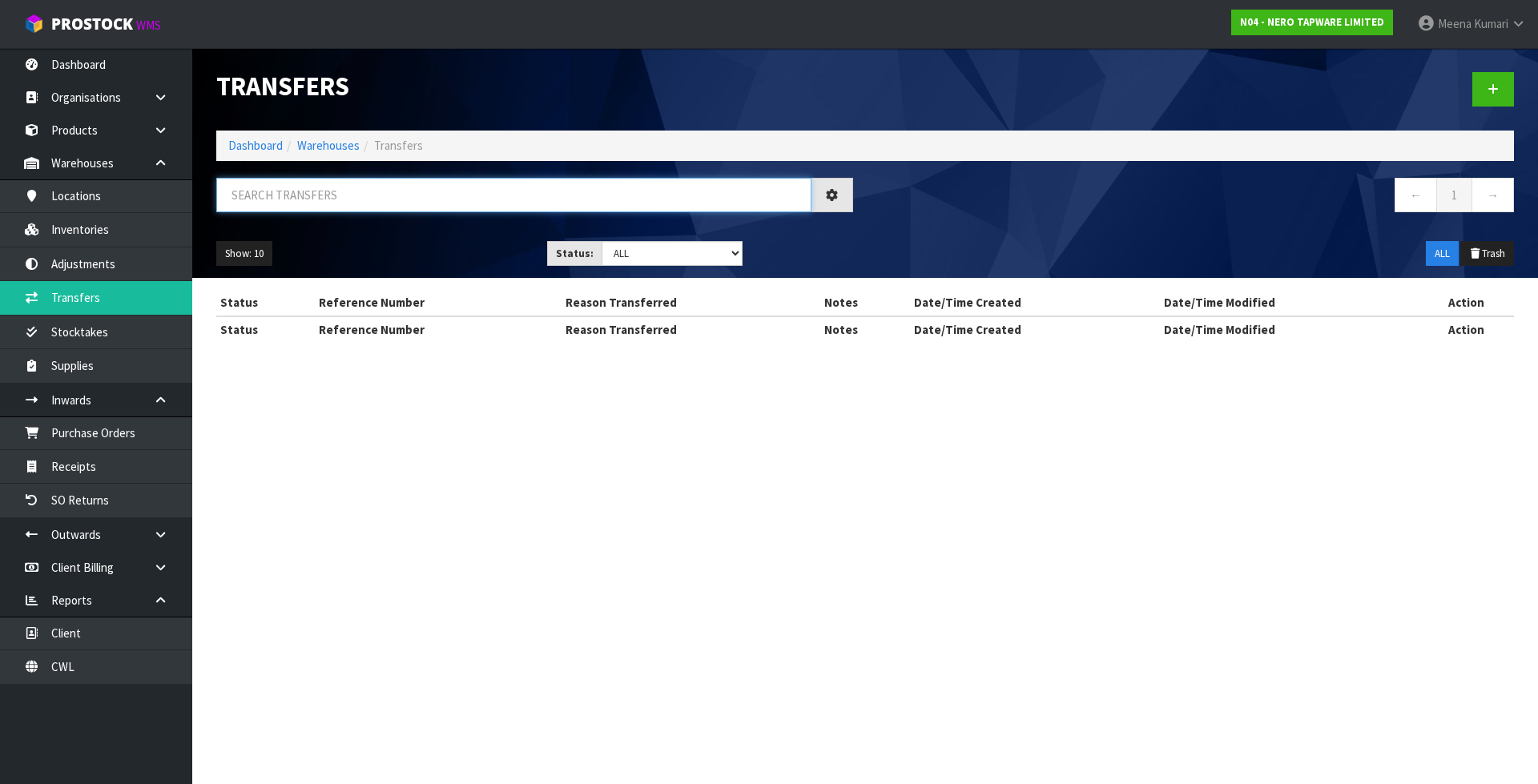
click at [341, 196] on input "text" at bounding box center [513, 195] width 595 height 35
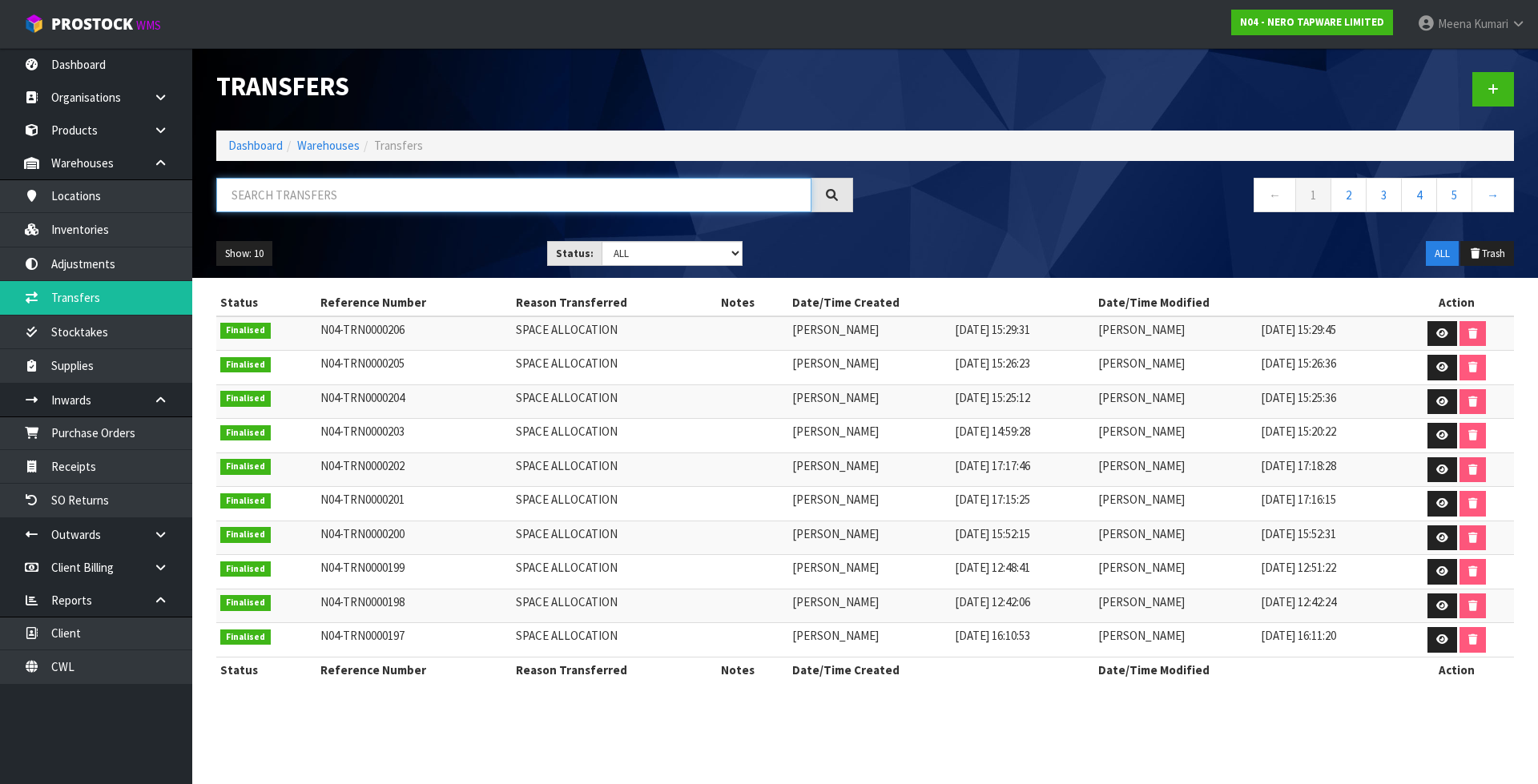
paste input "N04-TRN0000202"
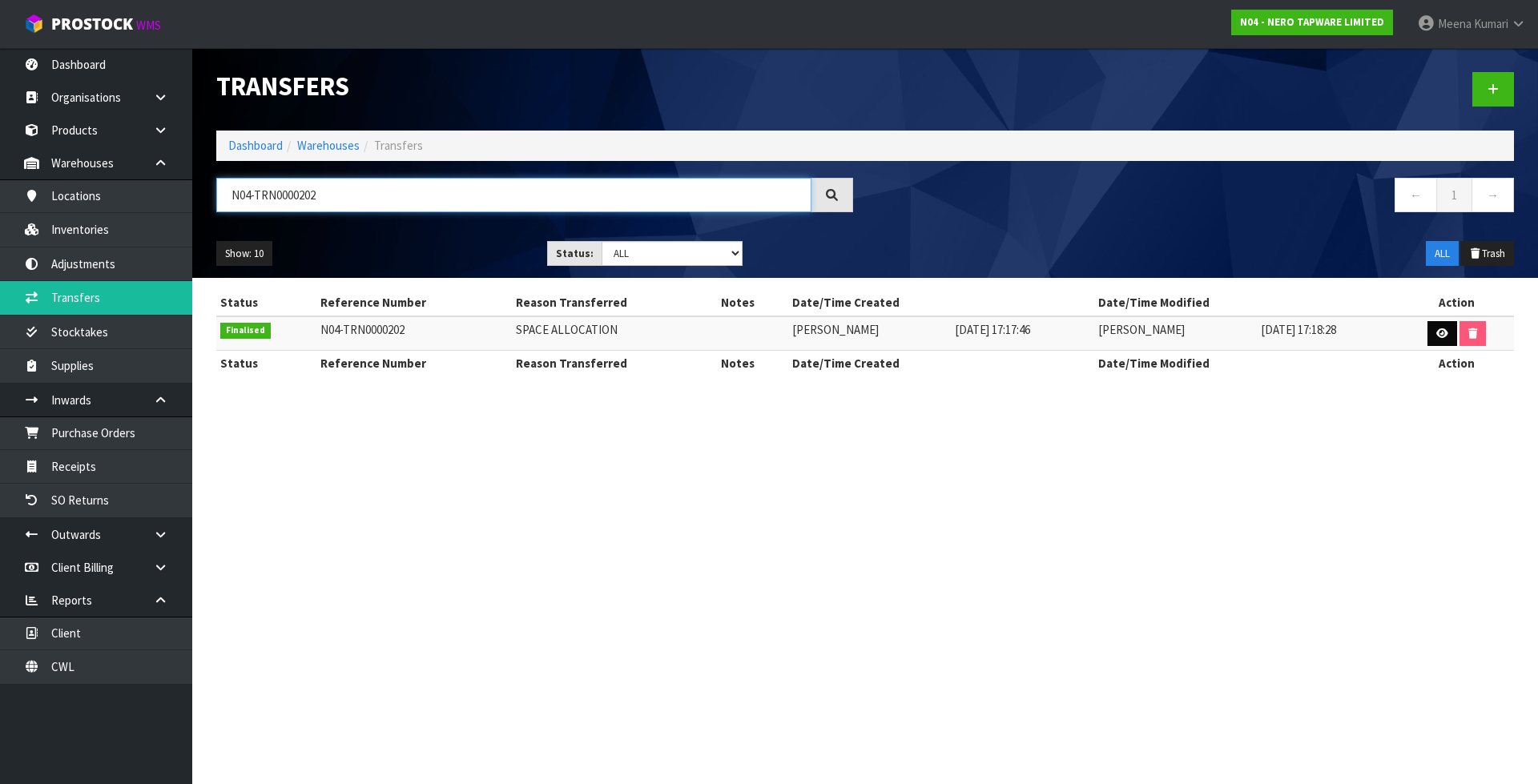
type input "N04-TRN0000202"
click at [1448, 329] on icon at bounding box center [1442, 333] width 12 height 10
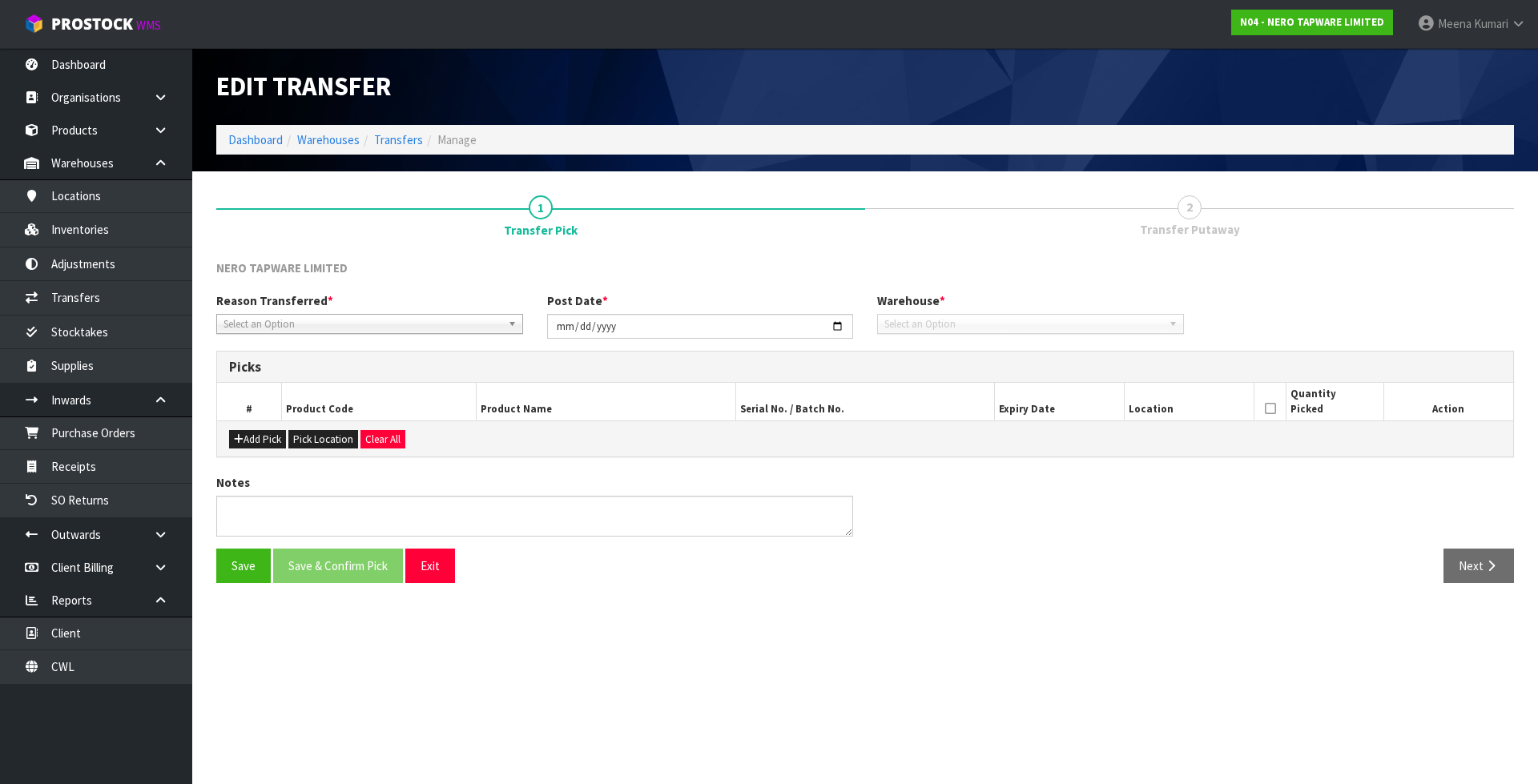
type input "[DATE]"
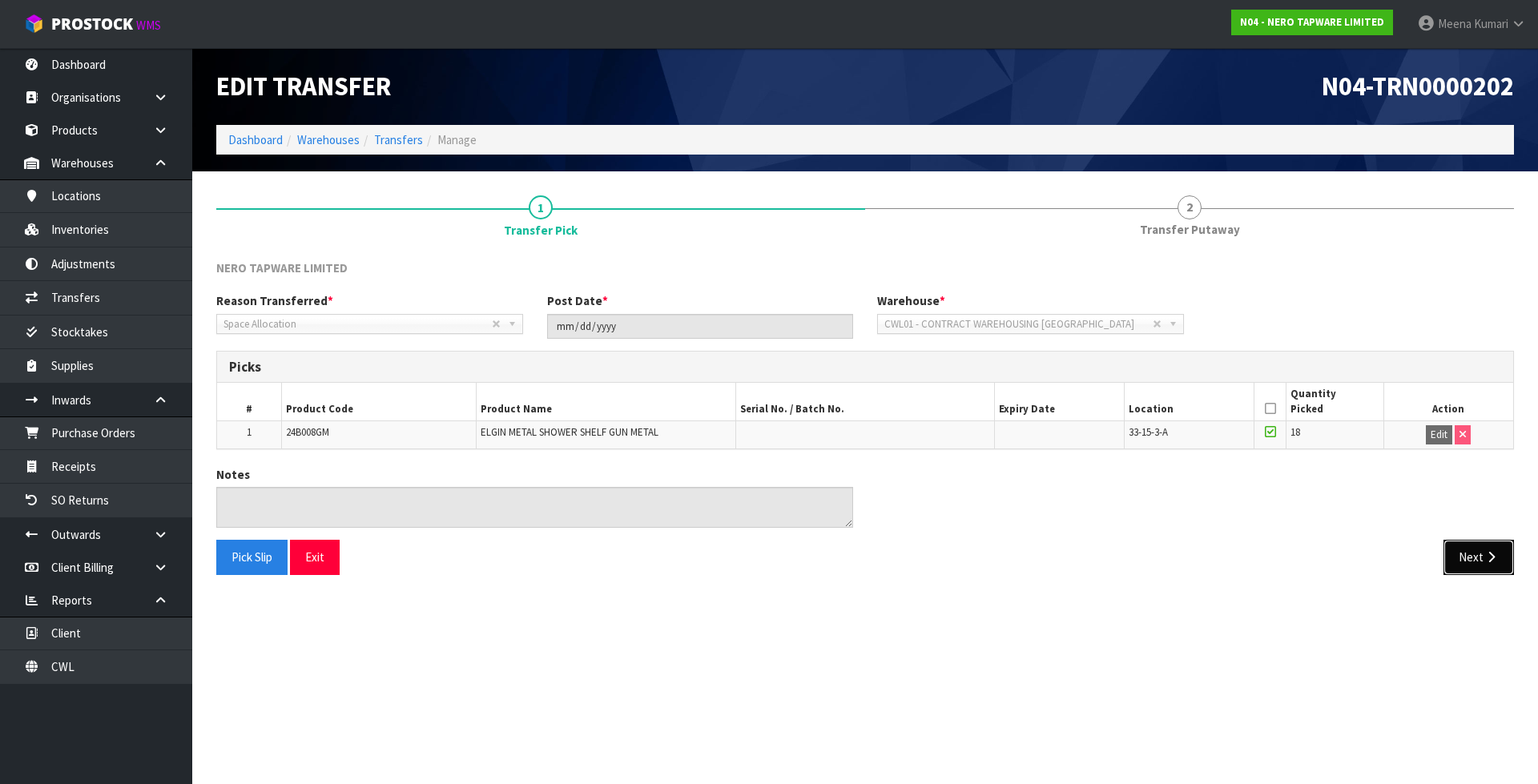
click at [1479, 556] on button "Next" at bounding box center [1478, 557] width 70 height 35
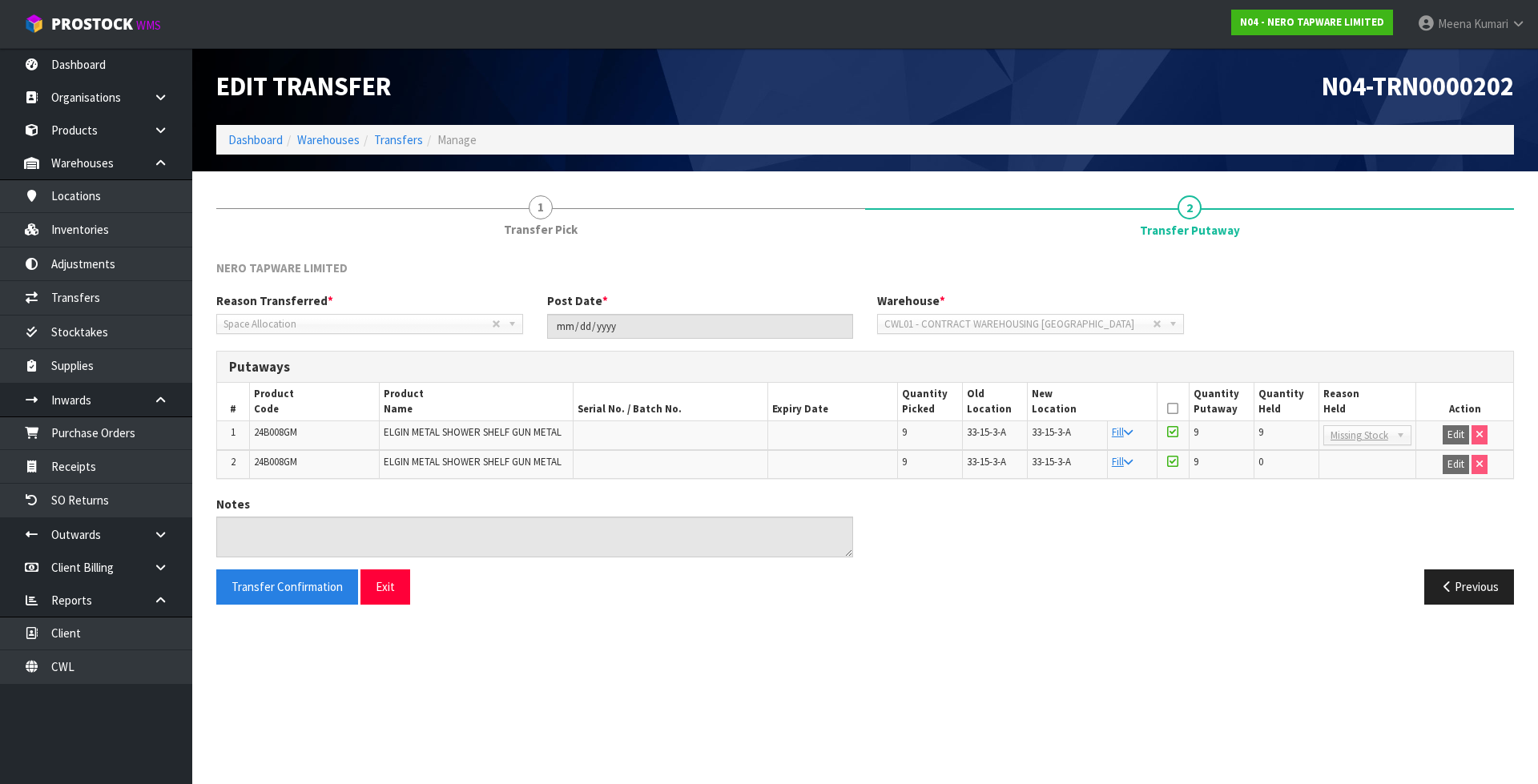
click at [315, 433] on td "24B008GM" at bounding box center [313, 435] width 129 height 30
copy tr "24B008GM"
click at [129, 236] on link "Inventories" at bounding box center [96, 229] width 192 height 33
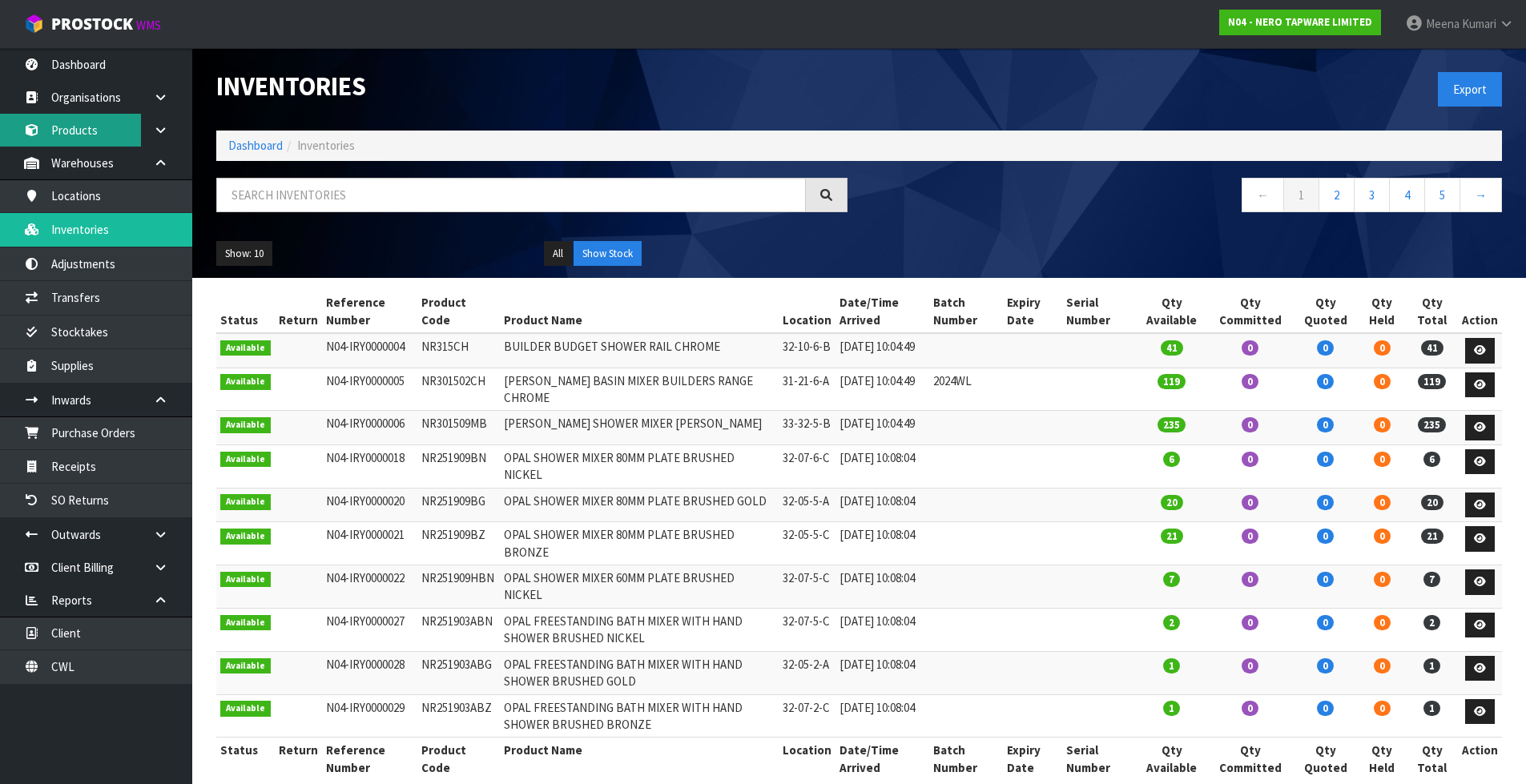
click at [127, 134] on link "Products" at bounding box center [96, 130] width 192 height 33
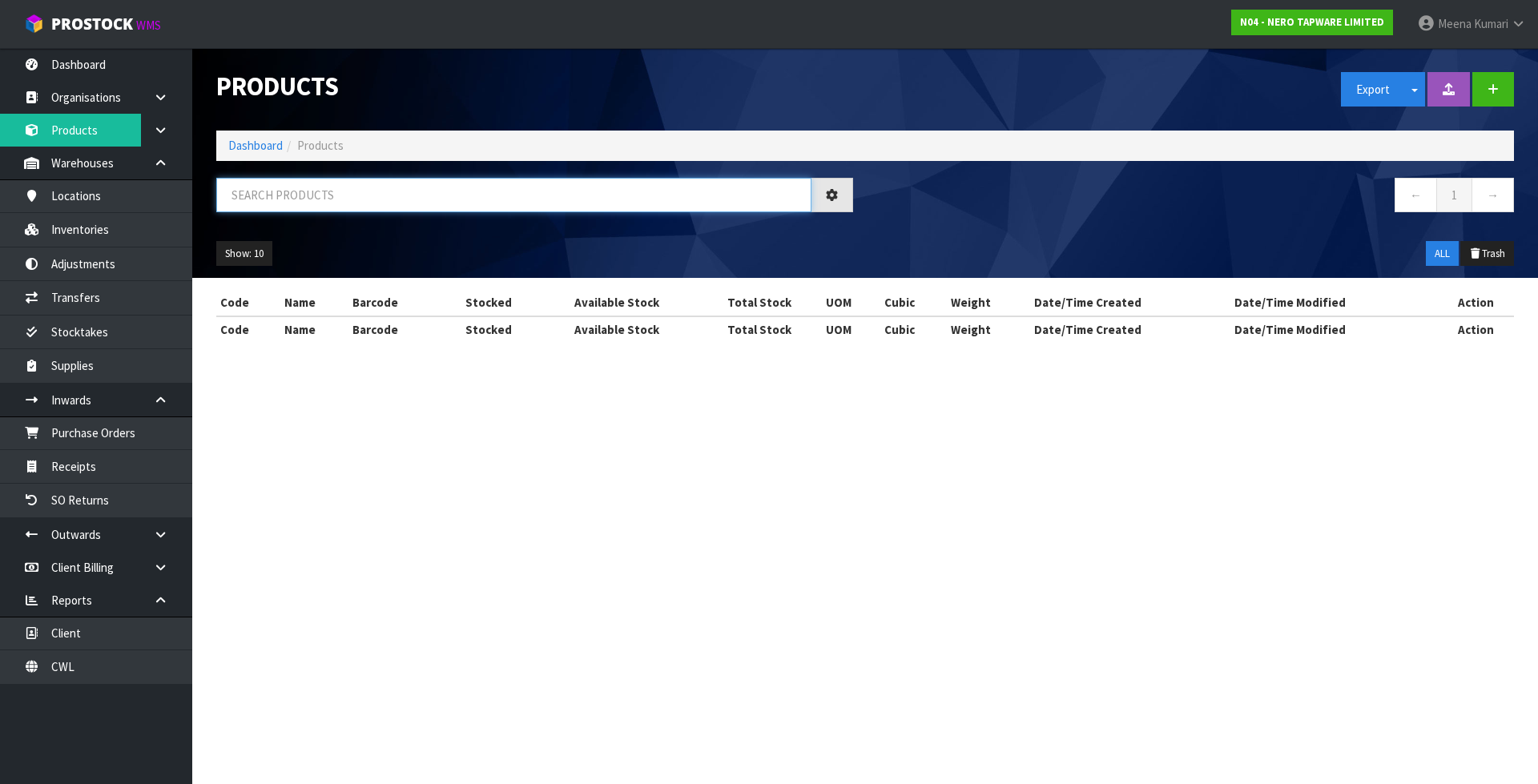
click at [374, 193] on input "text" at bounding box center [513, 195] width 595 height 35
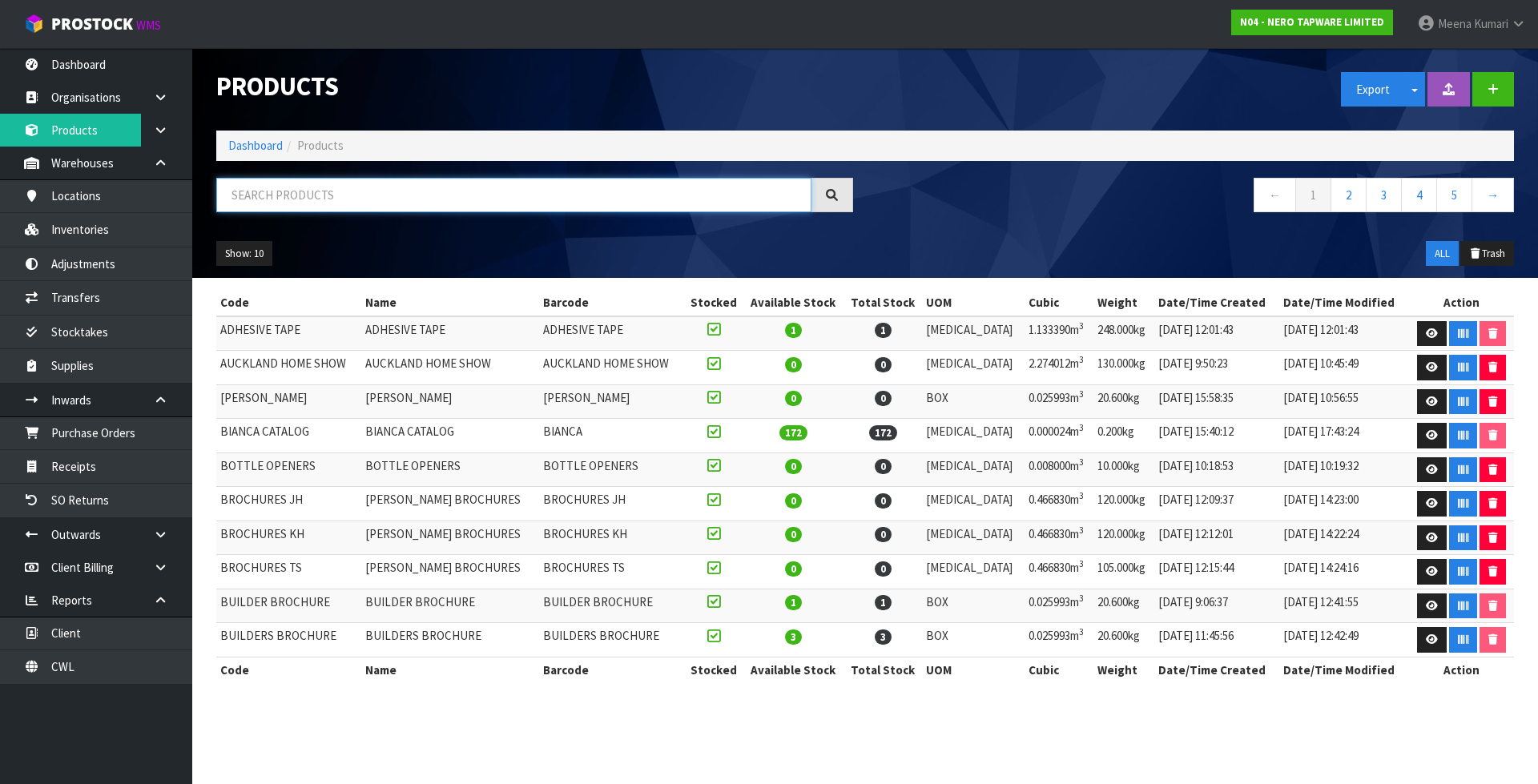
paste input "24B008GM"
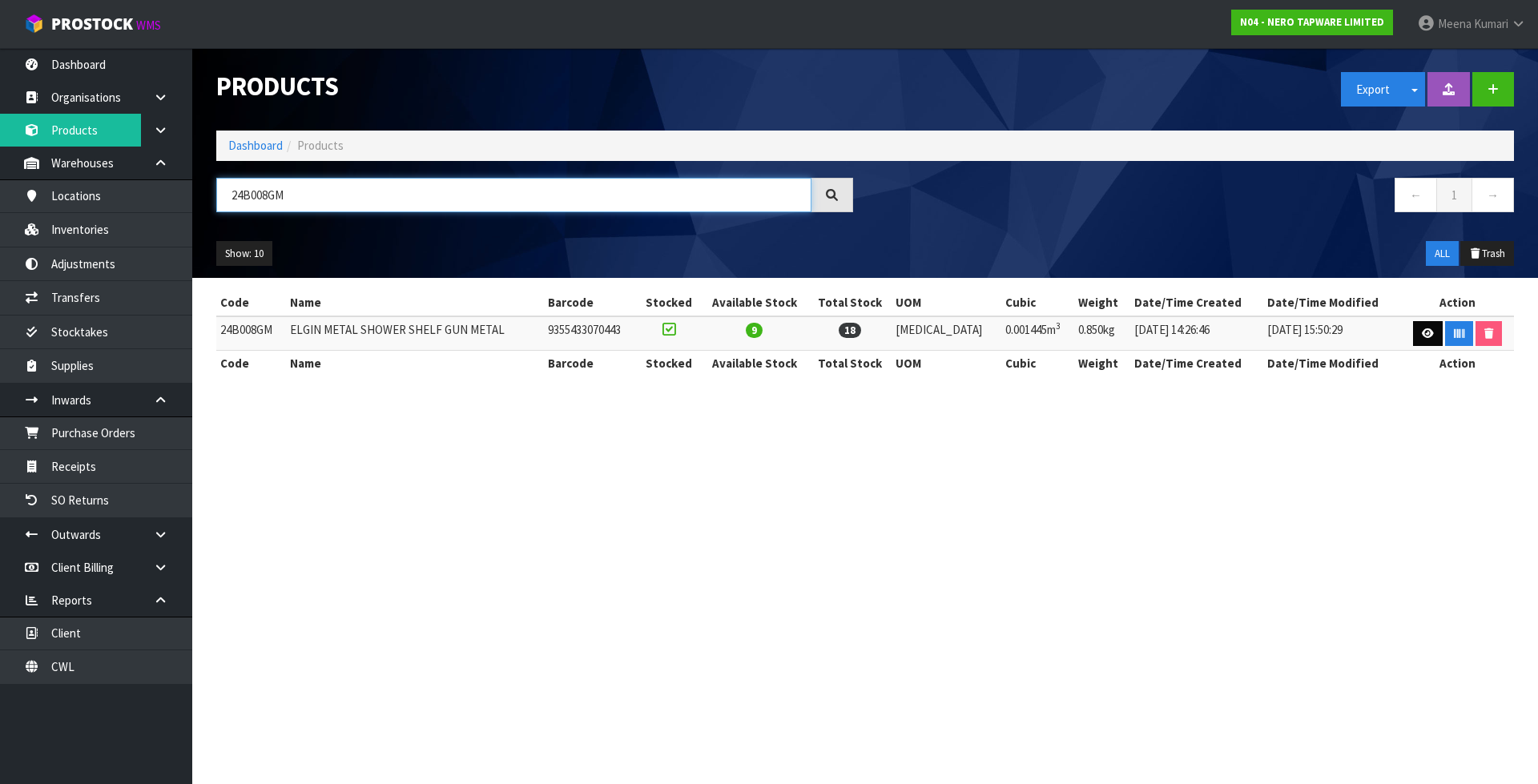
type input "24B008GM"
click at [1437, 327] on link at bounding box center [1428, 334] width 30 height 25
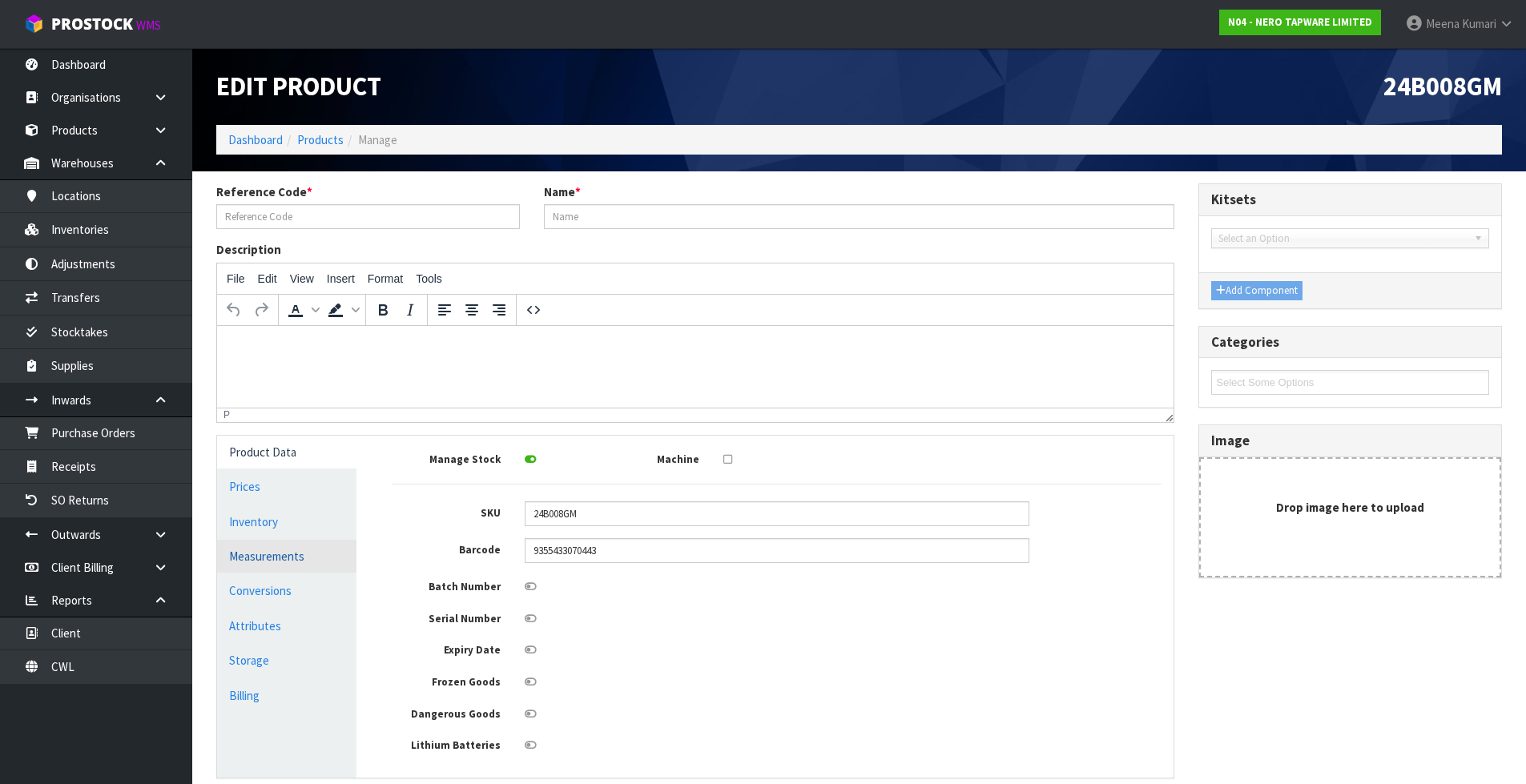
type input "24B008GM"
type input "ELGIN METAL SHOWER SHELF GUN METAL"
click at [269, 555] on link "Measurements" at bounding box center [286, 556] width 139 height 33
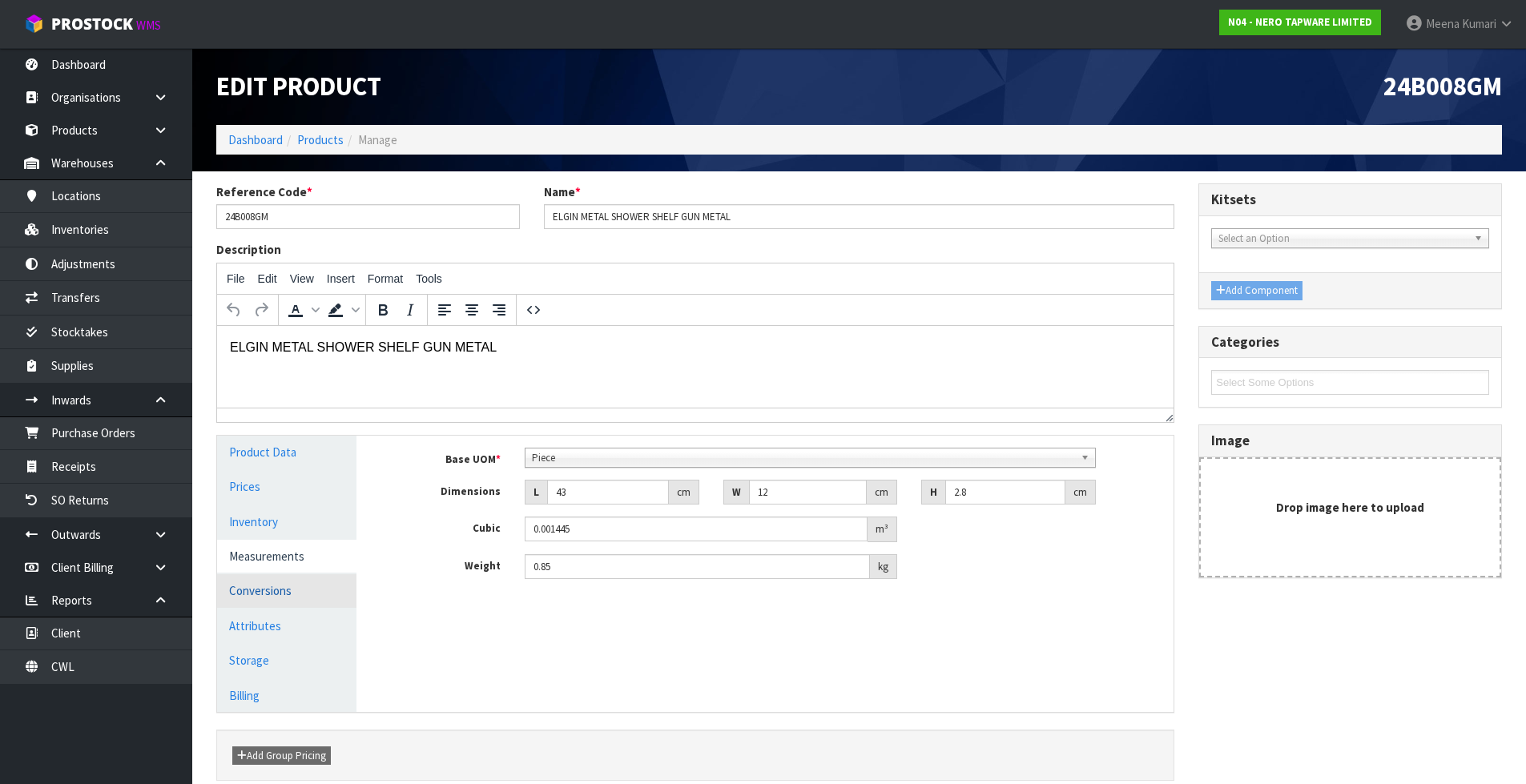
click at [269, 585] on link "Conversions" at bounding box center [286, 590] width 139 height 33
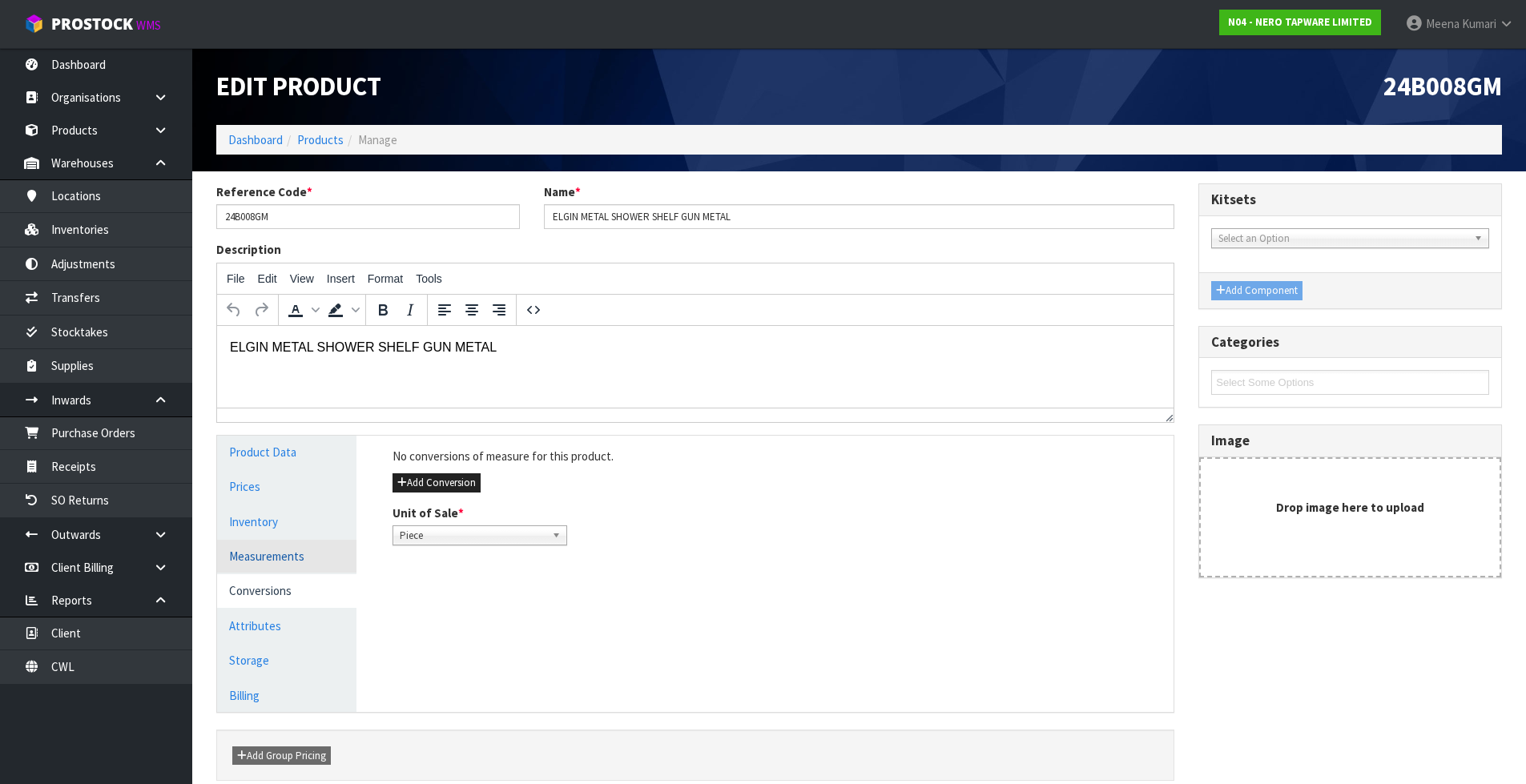
click at [304, 547] on link "Measurements" at bounding box center [286, 556] width 139 height 33
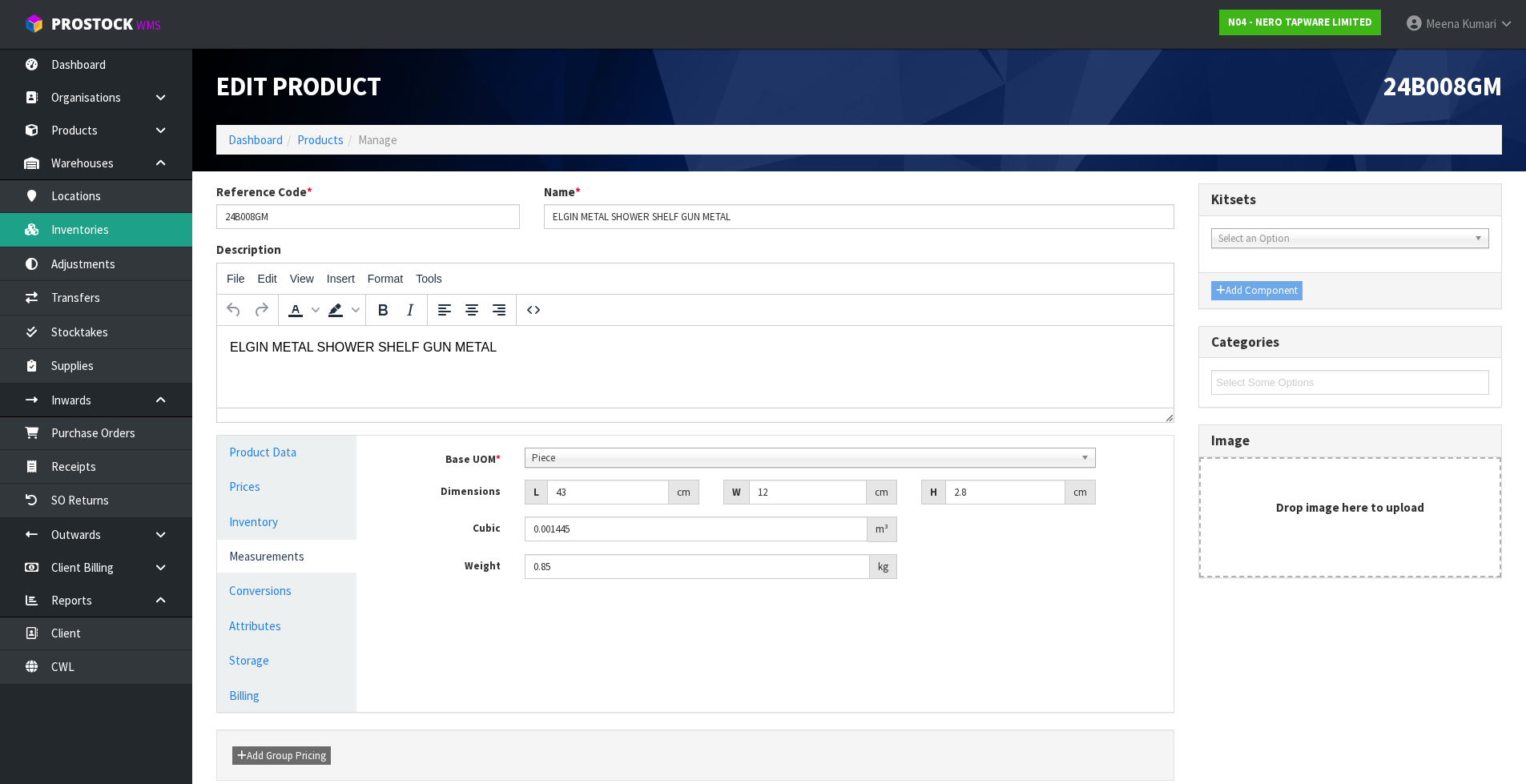
click at [95, 236] on link "Inventories" at bounding box center [96, 229] width 192 height 33
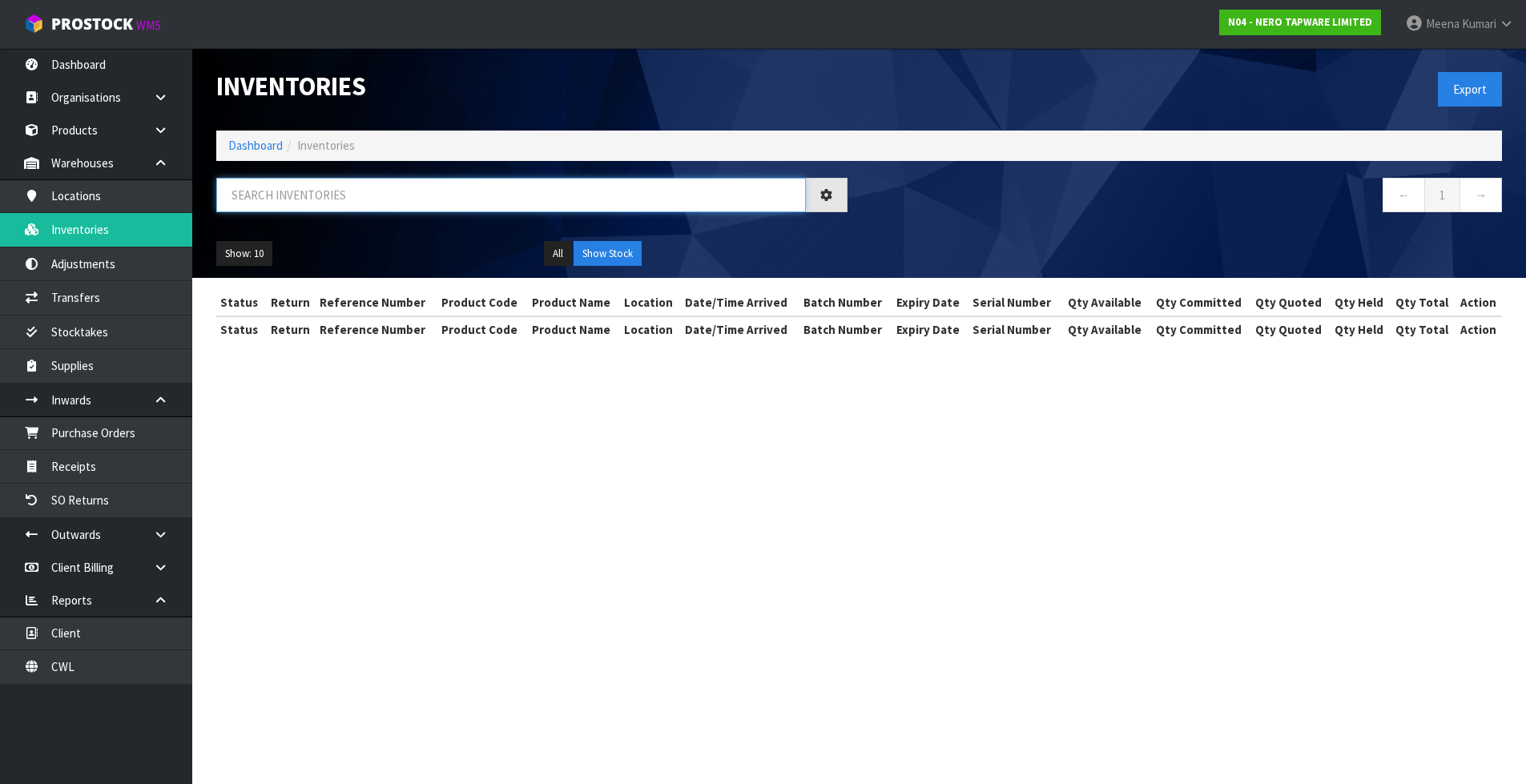
click at [507, 211] on input "text" at bounding box center [510, 195] width 589 height 35
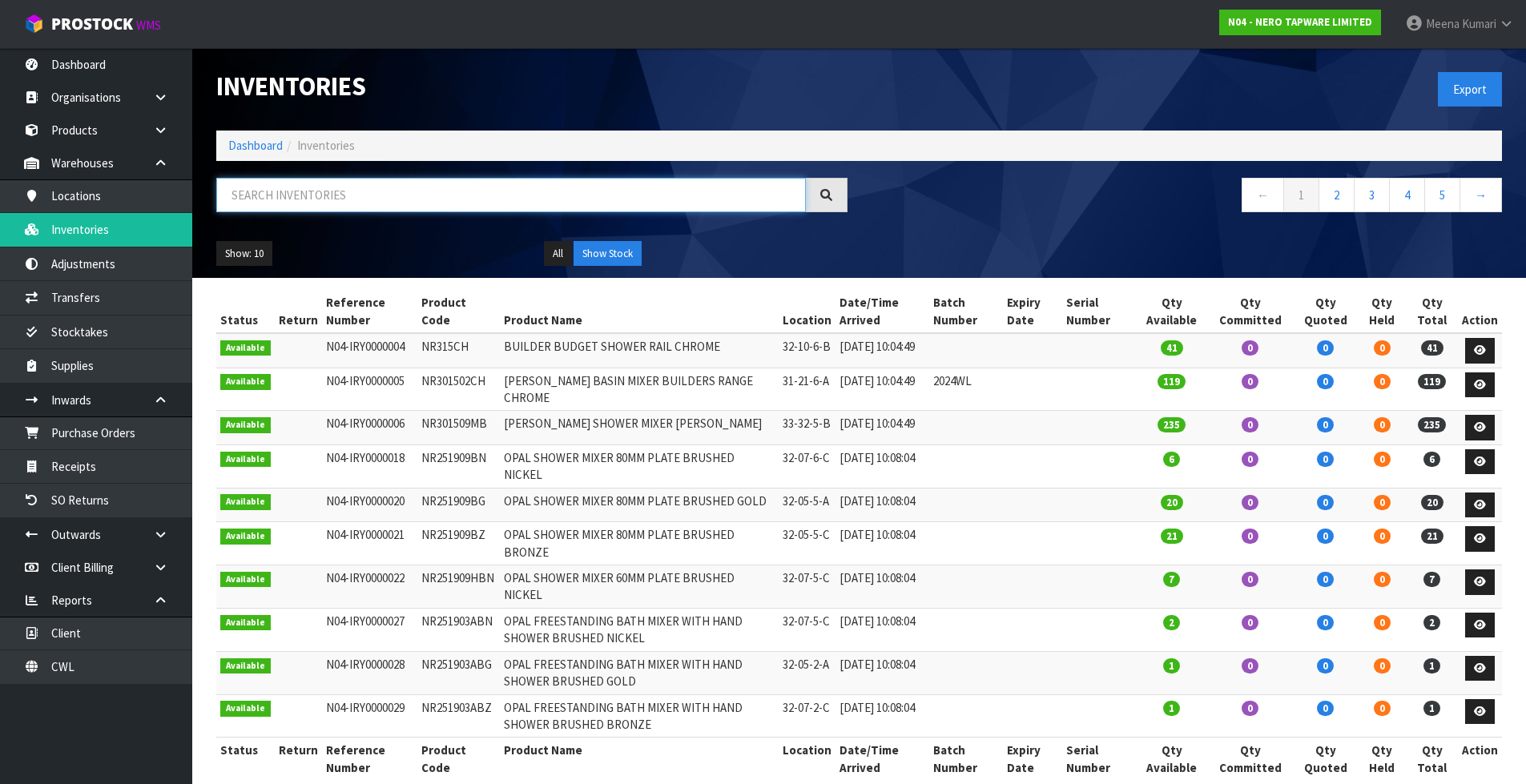
paste input "24B008GM"
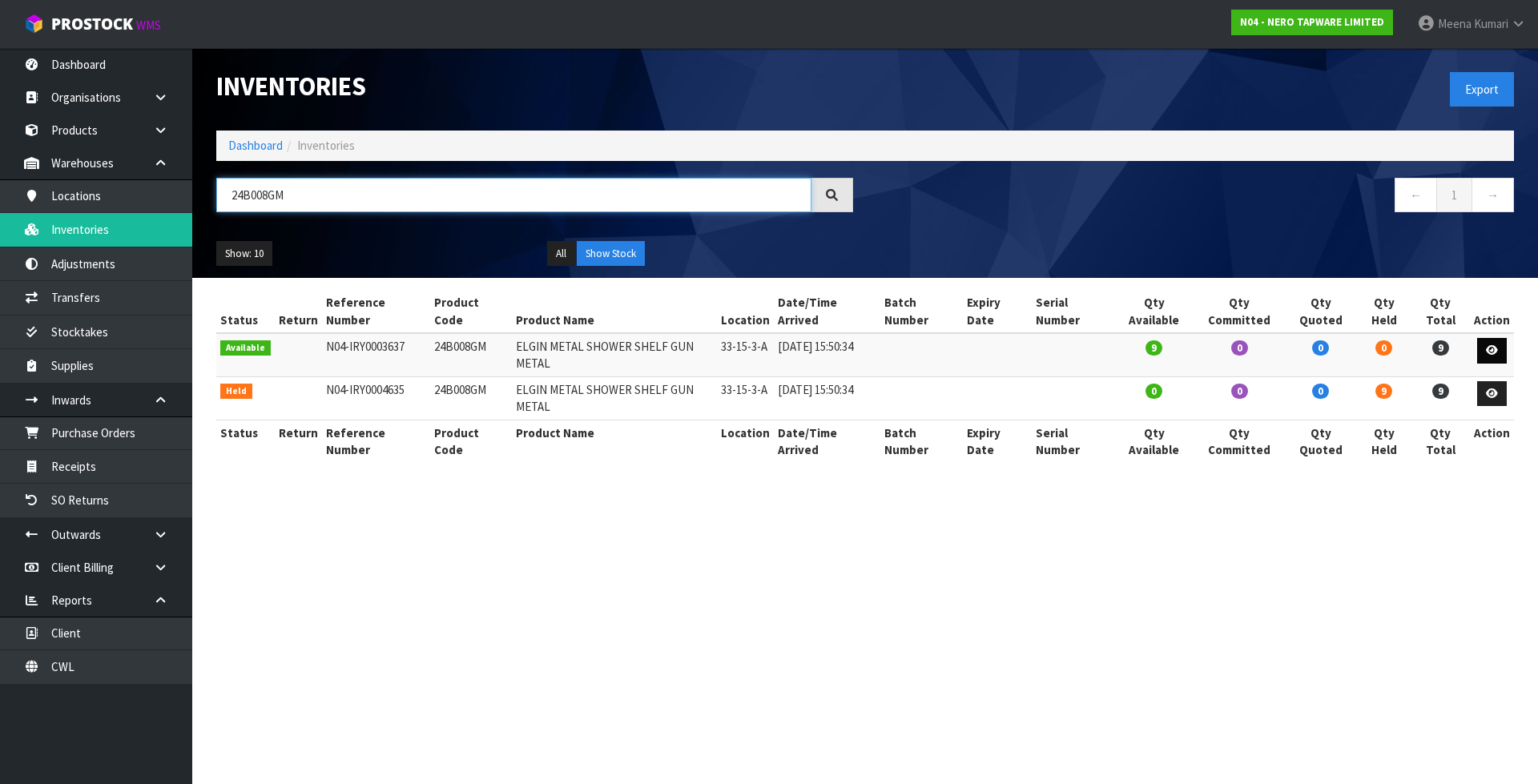
type input "24B008GM"
click at [1500, 338] on link at bounding box center [1492, 351] width 30 height 25
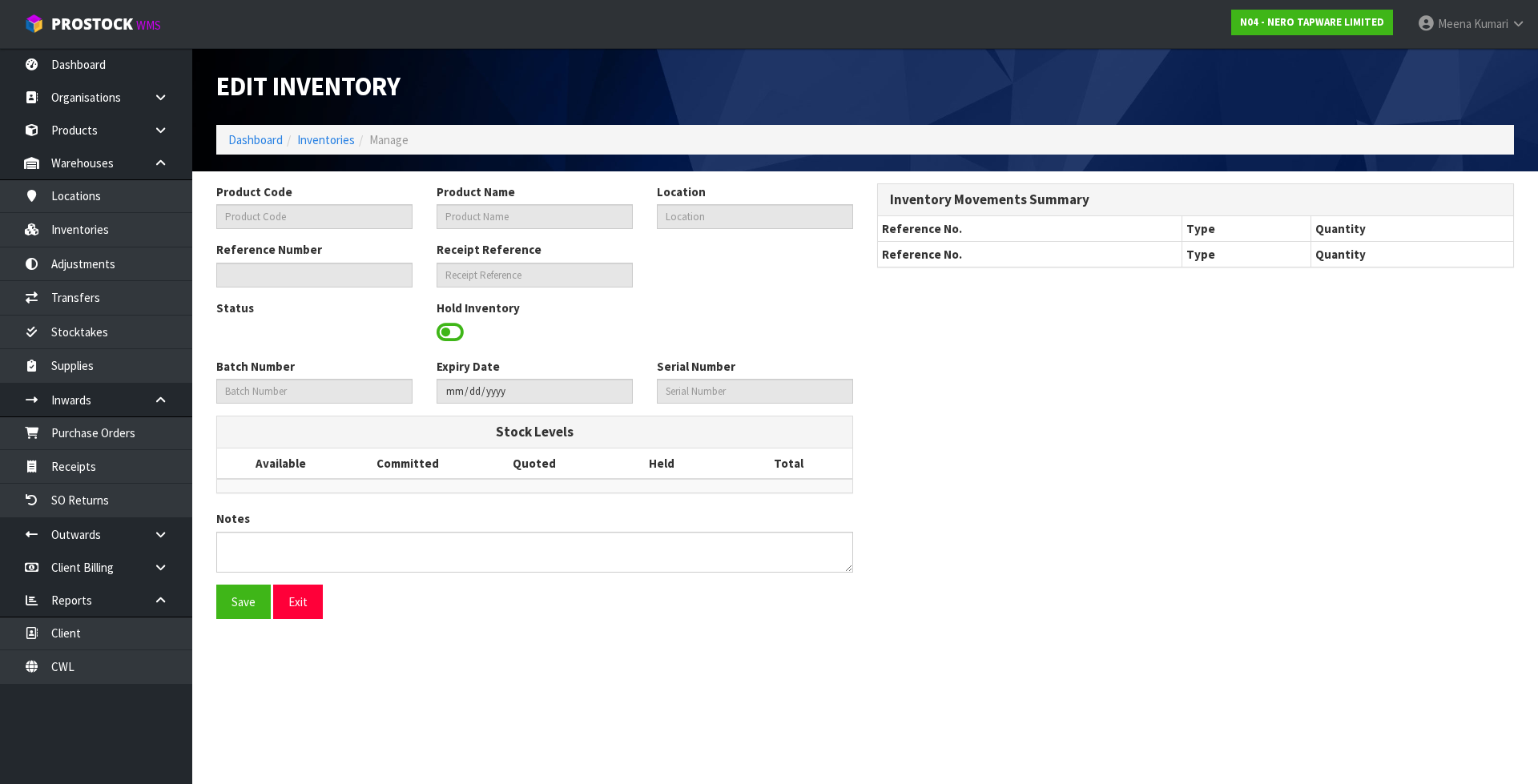
type input "24B008GM"
type input "ELGIN METAL SHOWER SHELF GUN METAL"
type input "33-15-3-A"
type input "N04-IRY0003637"
type input "N04-REC0000084"
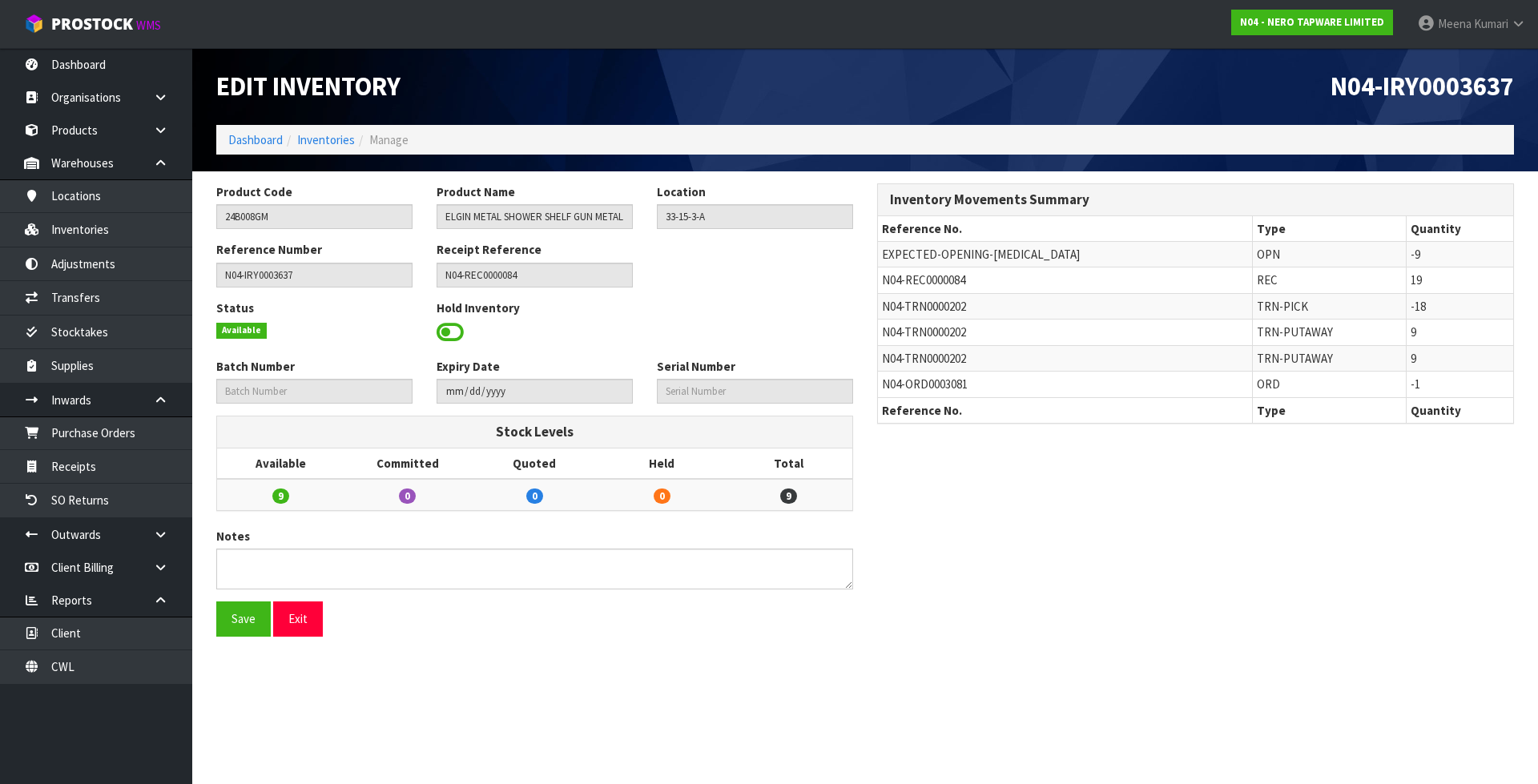
click at [916, 281] on span "N04-REC0000084" at bounding box center [923, 280] width 83 height 15
copy tr "N04-REC0000084"
click at [323, 141] on link "Inventories" at bounding box center [325, 139] width 57 height 15
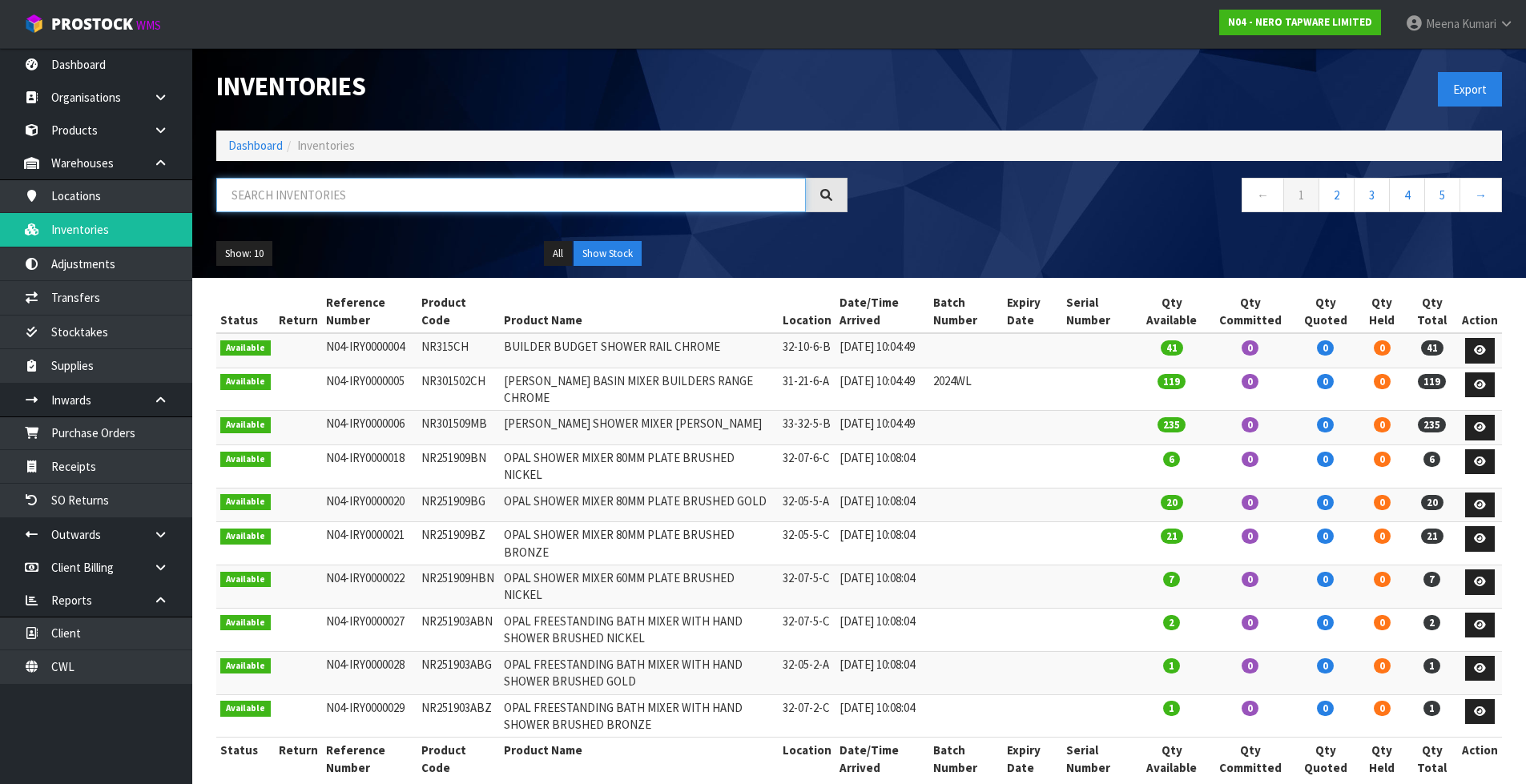
click at [335, 181] on input "text" at bounding box center [510, 195] width 589 height 35
paste input "GIVE AWAY BAGSÂ£Â¨CH&MB)"
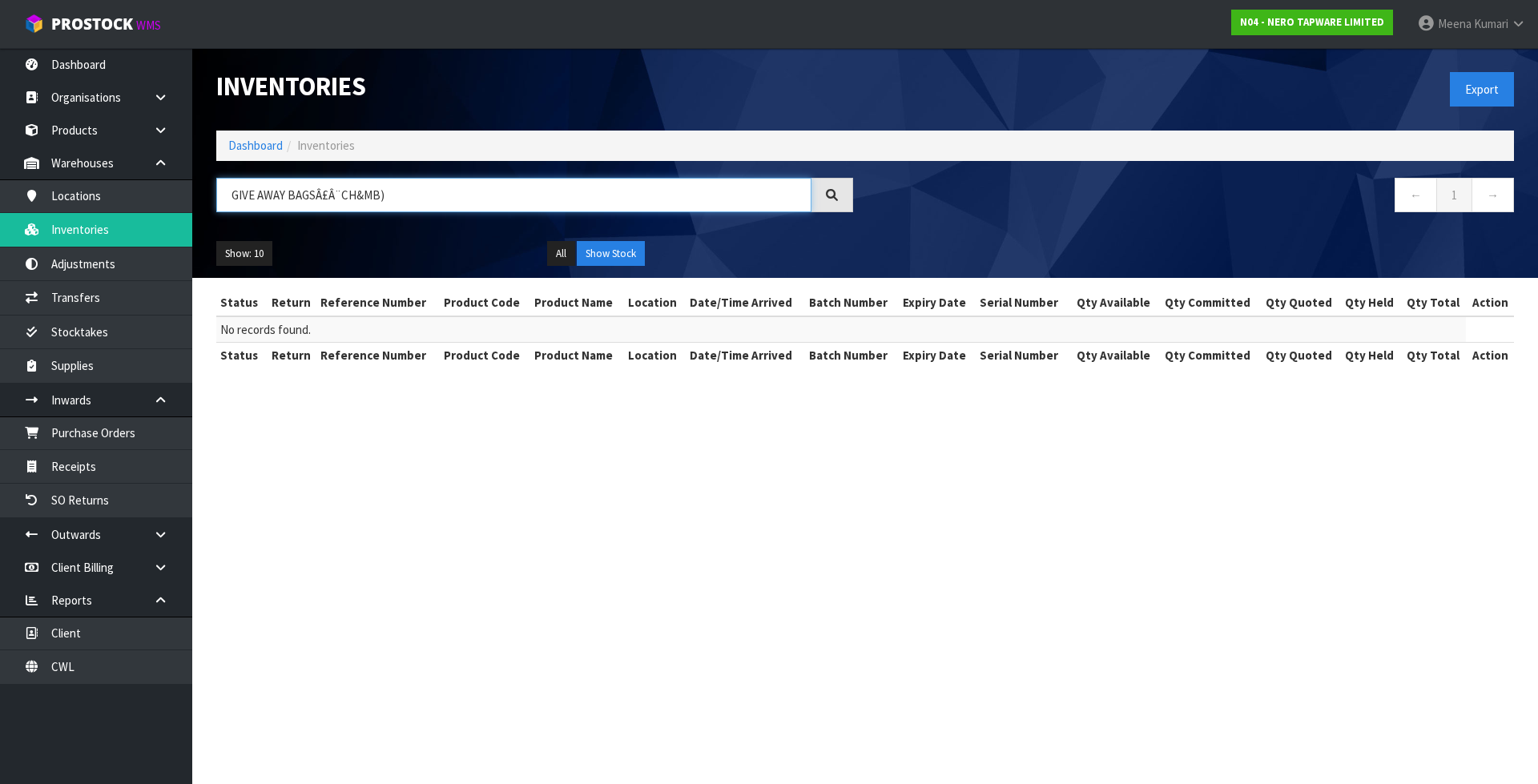
click at [423, 196] on input "GIVE AWAY BAGSÂ£Â¨CH&MB)" at bounding box center [513, 195] width 595 height 35
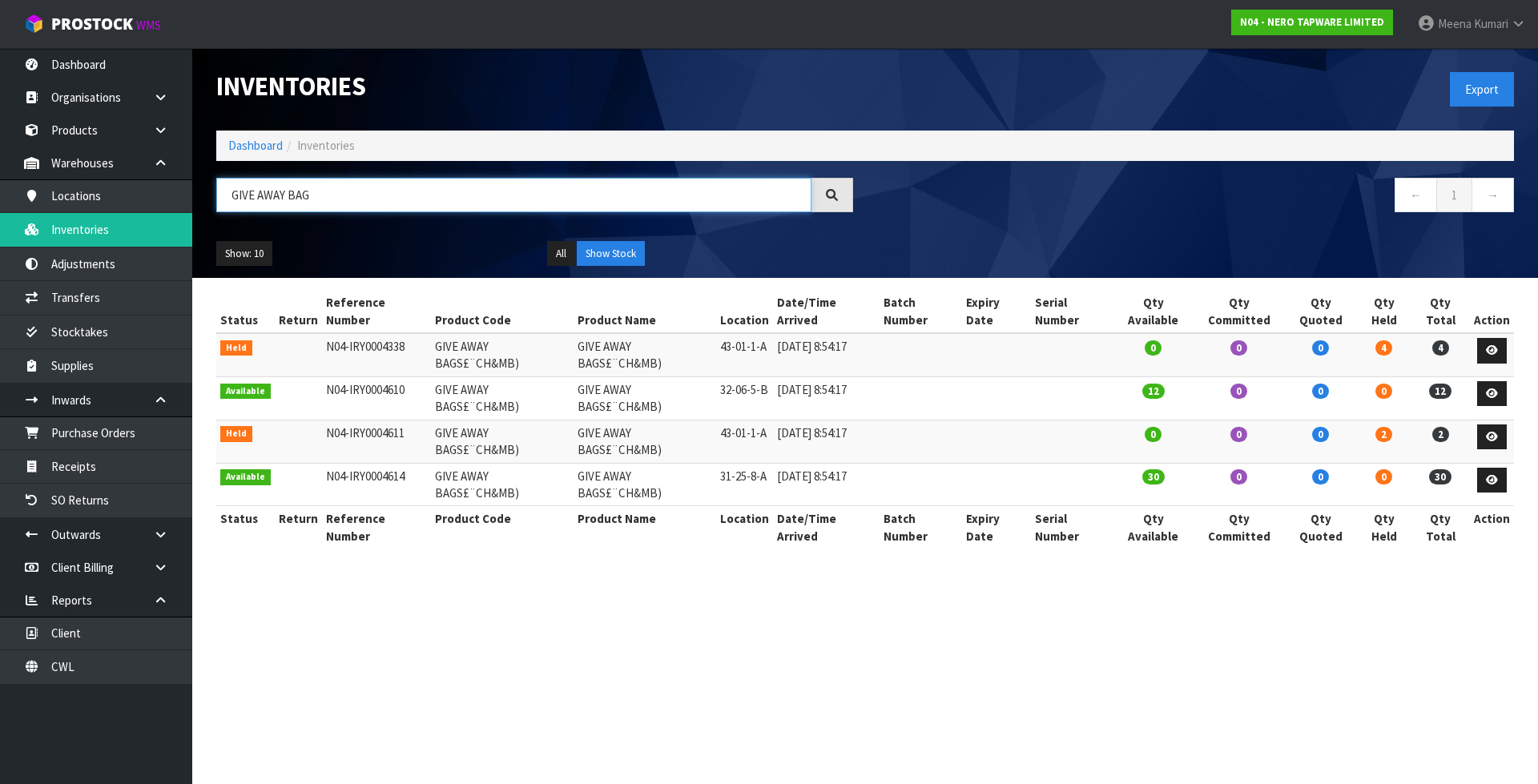
click at [340, 202] on input "GIVE AWAY BAG" at bounding box center [513, 195] width 595 height 35
paste input "NR221903BB"
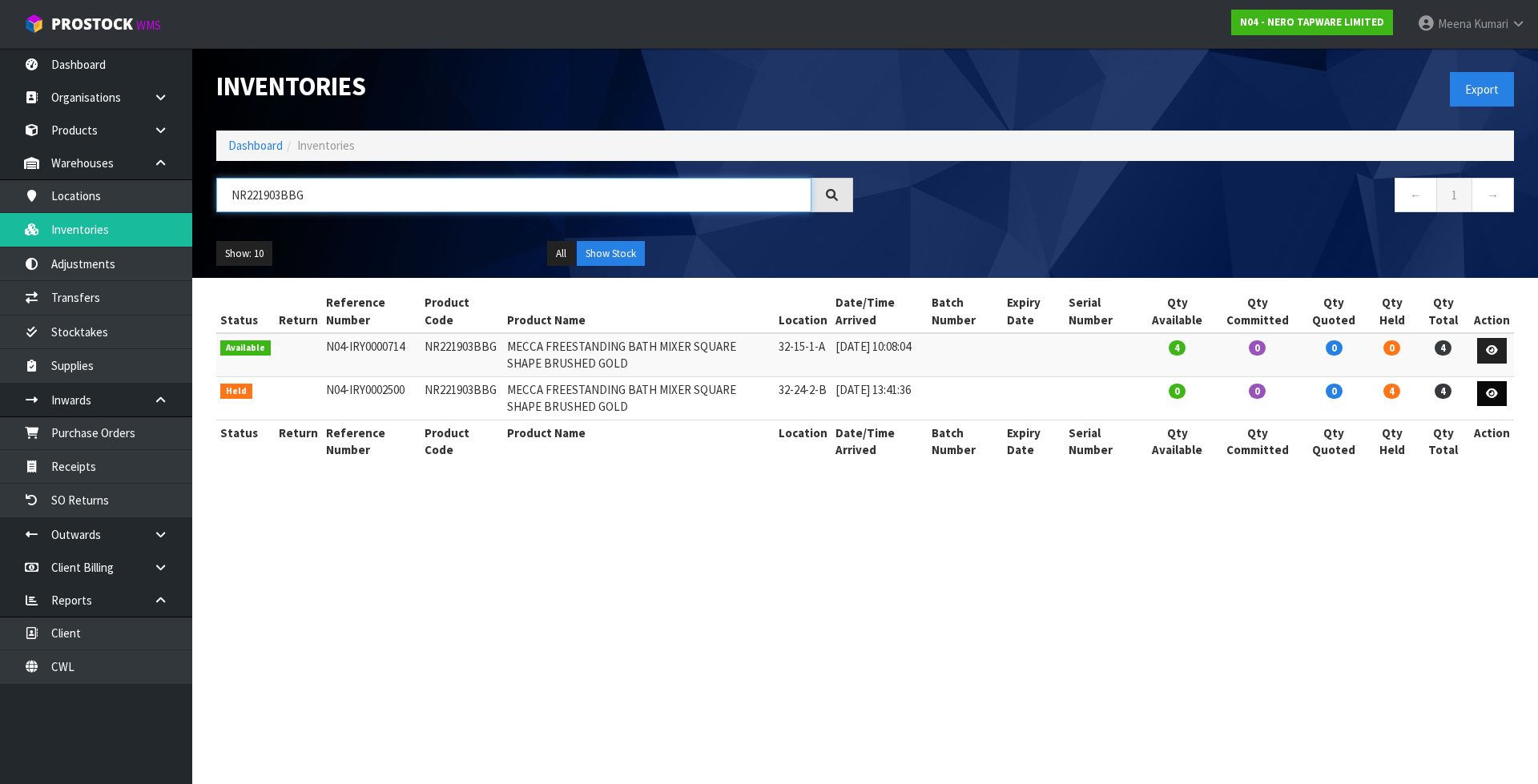
type input "NR221903BBG"
click at [1496, 395] on icon at bounding box center [1492, 392] width 12 height 10
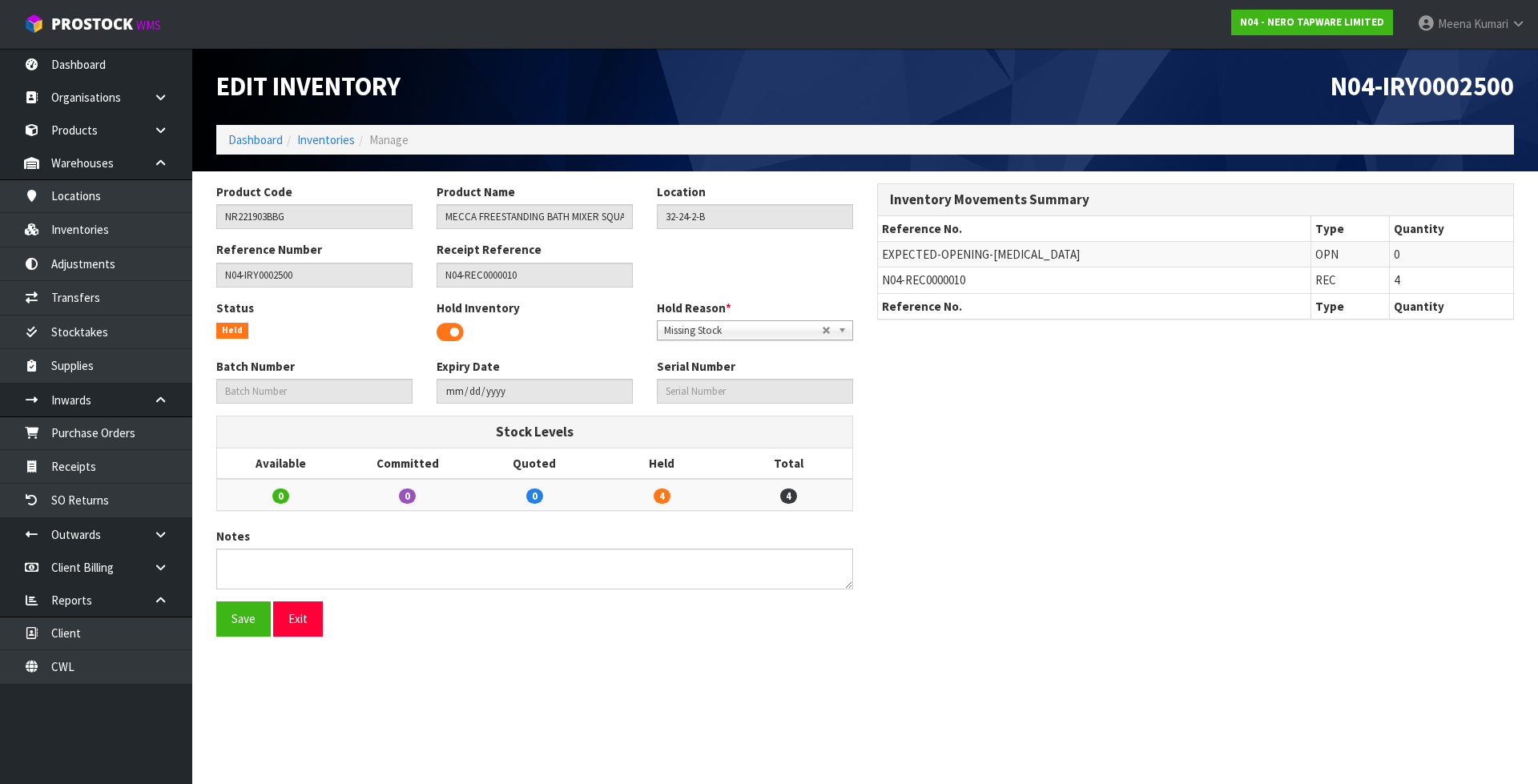
click at [889, 287] on span "N04-REC0000010" at bounding box center [923, 280] width 83 height 15
copy tr "N04-REC0000010"
click at [179, 460] on link "Receipts" at bounding box center [96, 466] width 192 height 33
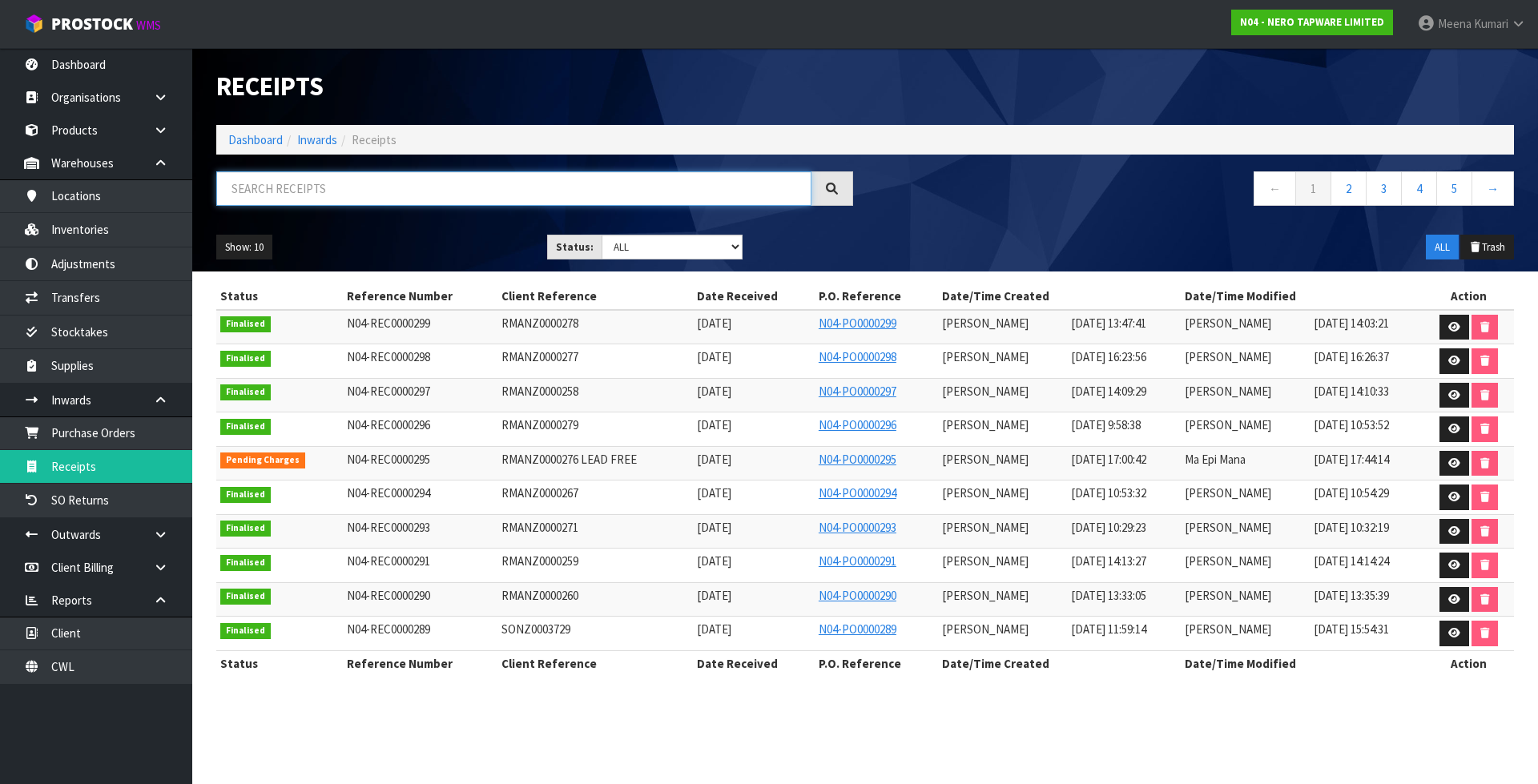
click at [278, 194] on input "text" at bounding box center [513, 188] width 595 height 35
paste input "N04-REC0000010"
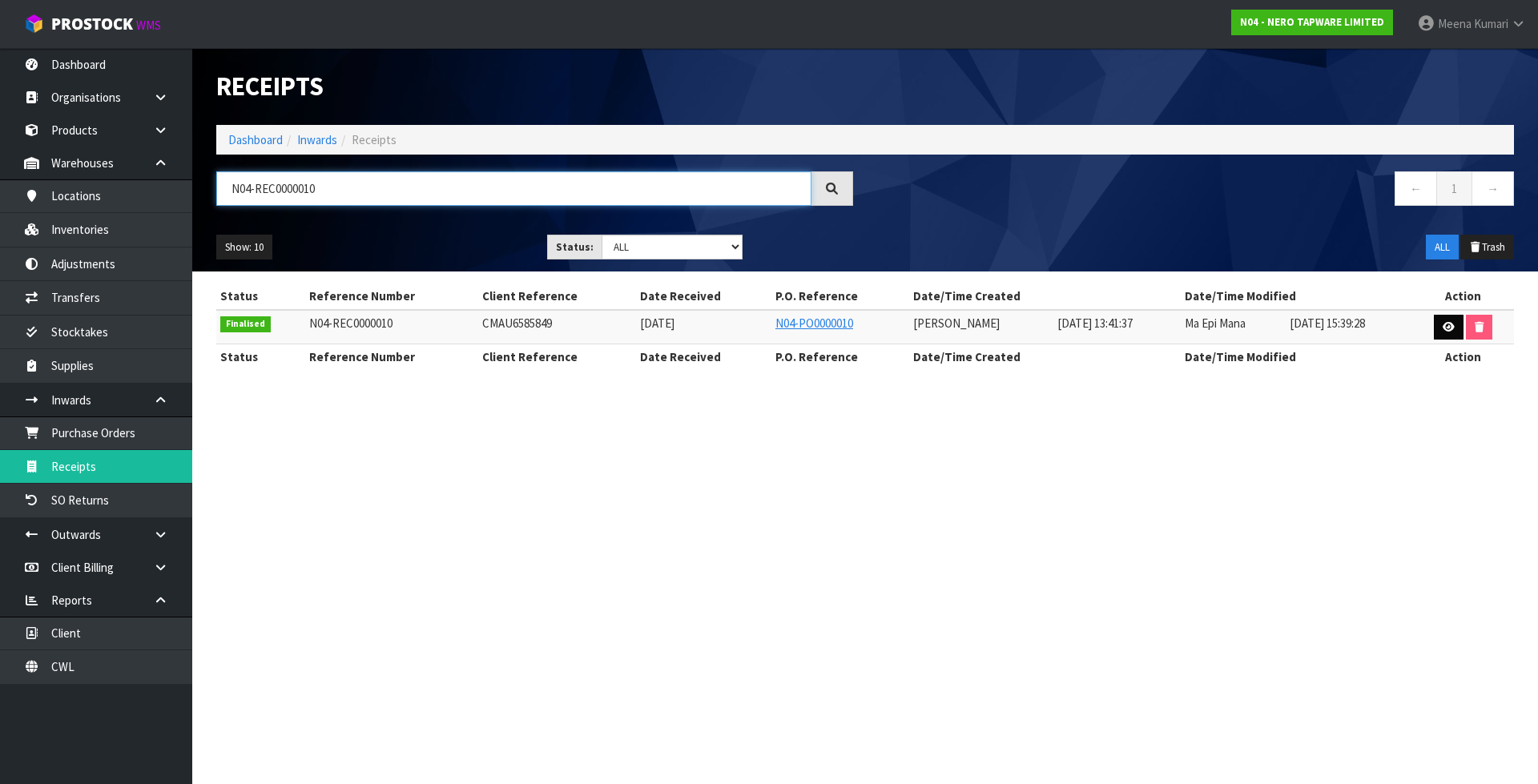
type input "N04-REC0000010"
click at [1448, 329] on icon at bounding box center [1449, 326] width 12 height 10
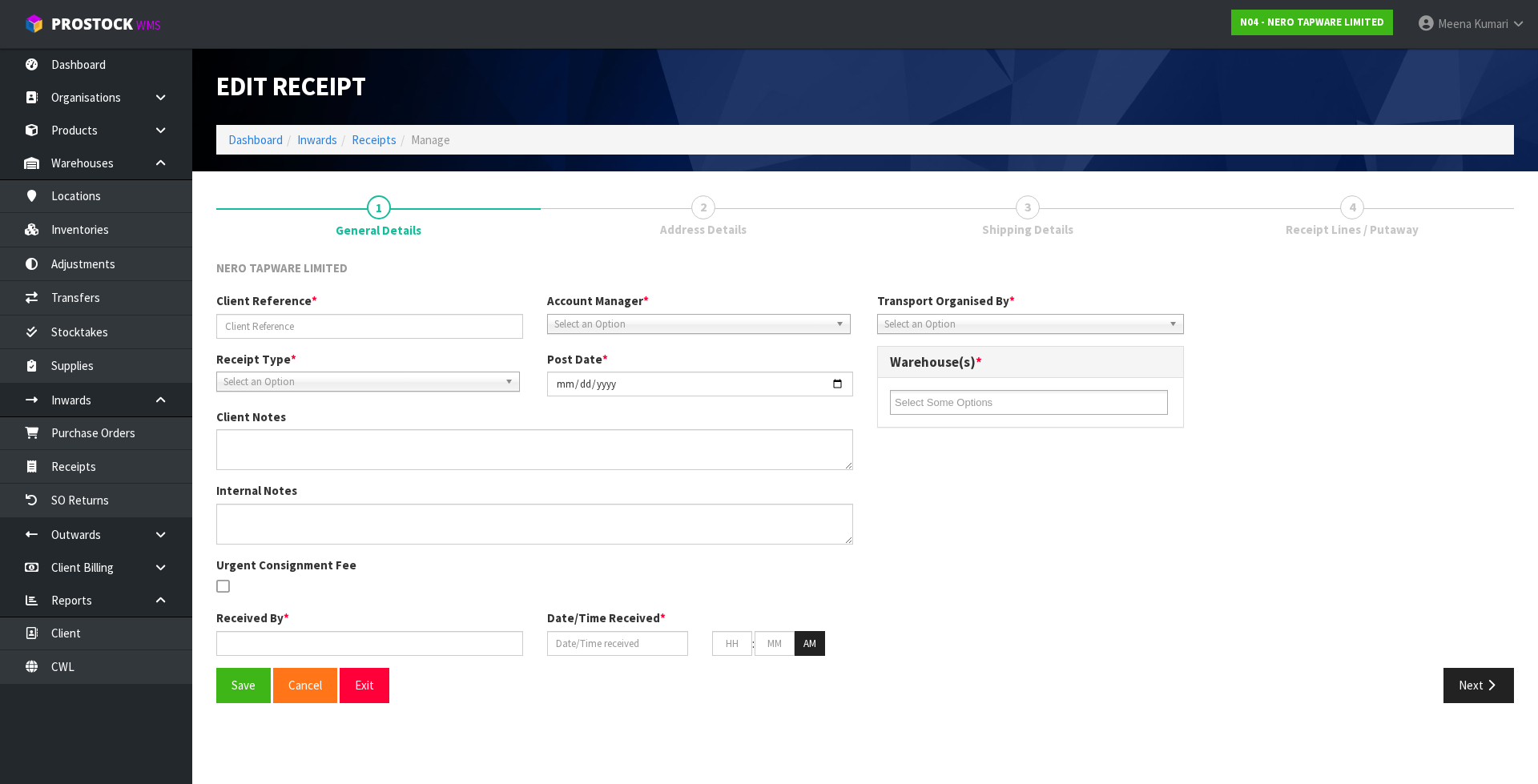
type input "CMAU6585849"
type input "2024-06-18"
type textarea "VARIANCES BELOW NR251909AGR, EXPECTED QTY: 6, RECEIVED QTY: 4, VARIANCE: -2 NR2…"
type input "[PERSON_NAME]"
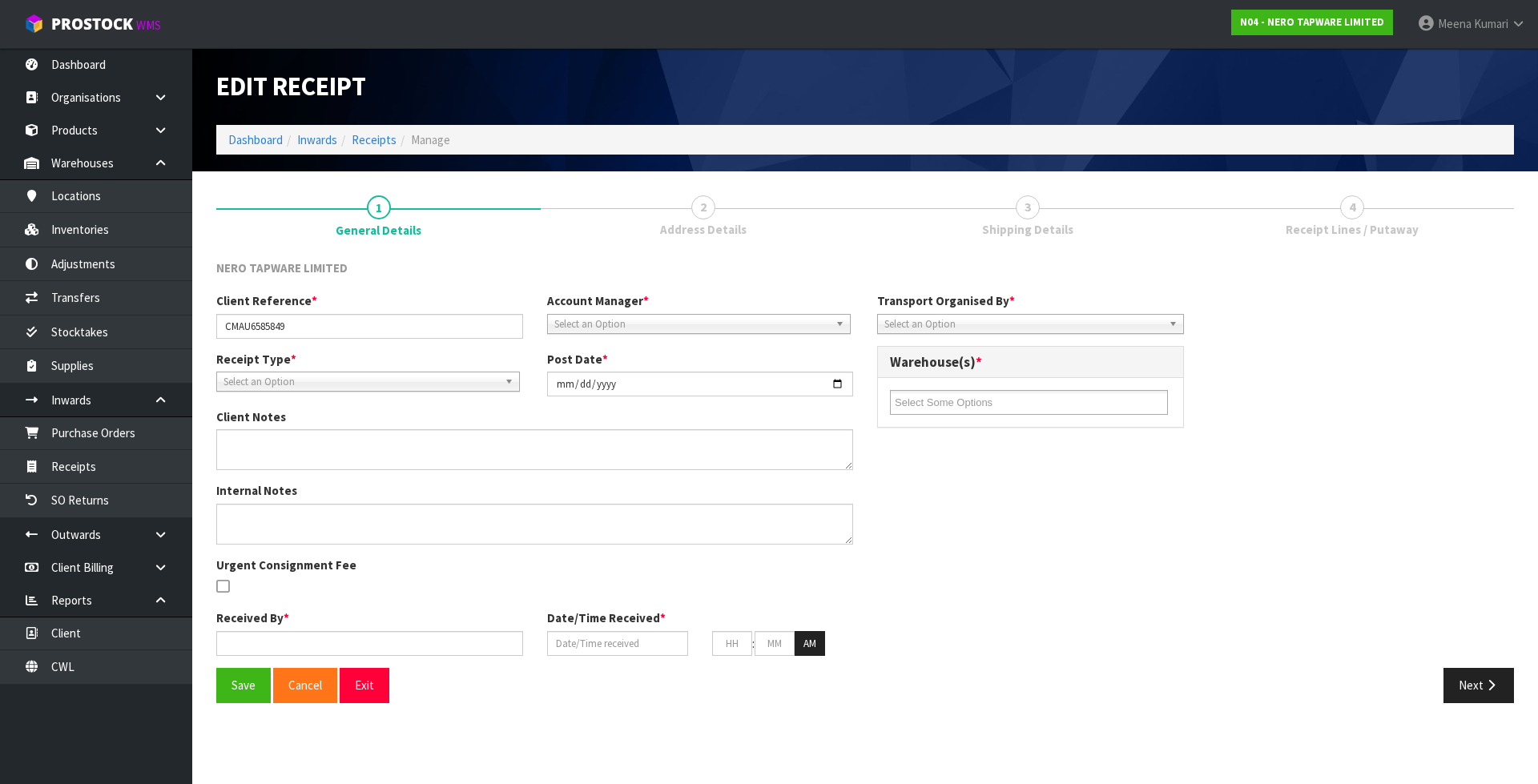
type input "01/07/2024"
type input "01"
type input "41"
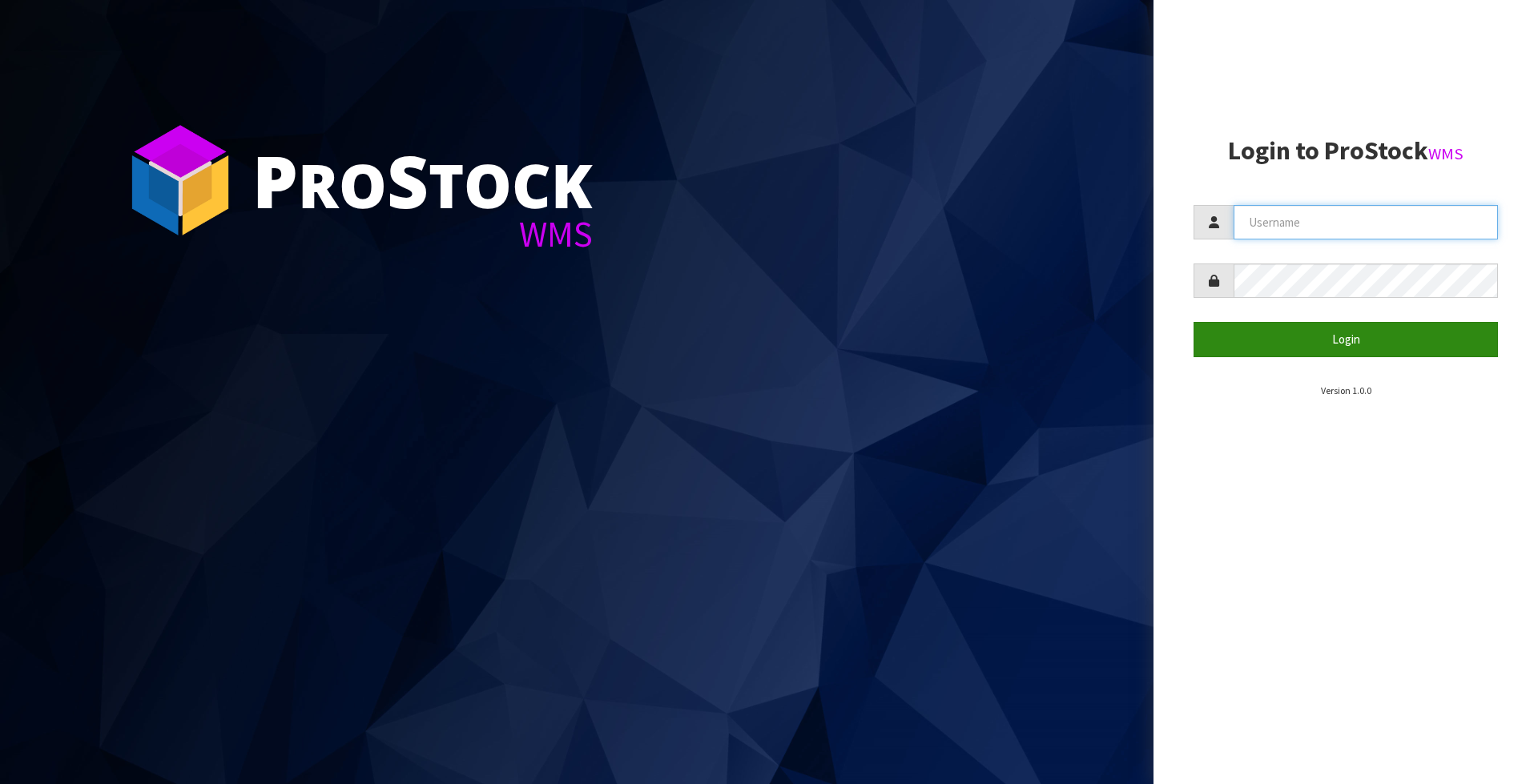
type input "Meena"
click at [1374, 341] on button "Login" at bounding box center [1346, 339] width 304 height 35
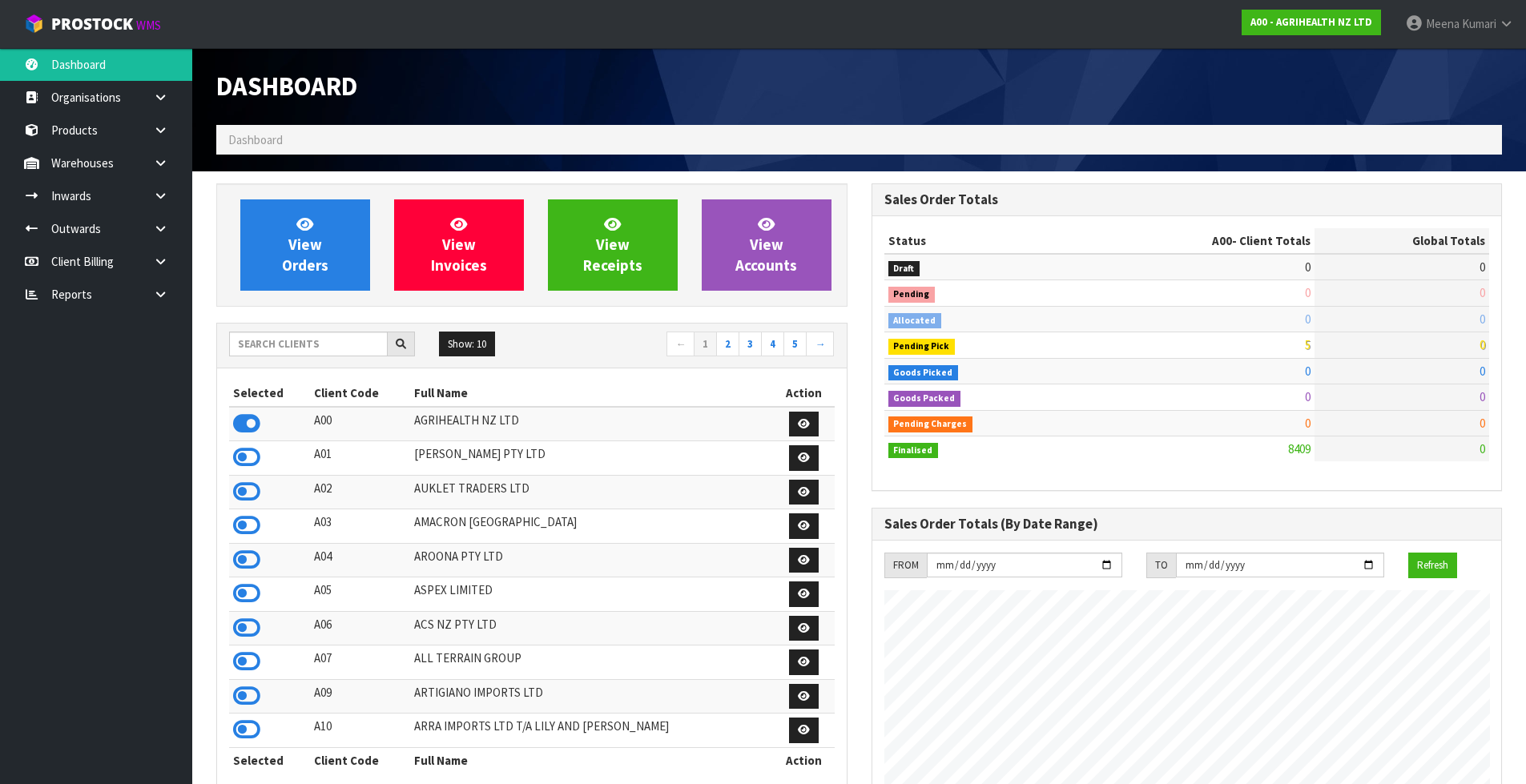
scroll to position [1213, 654]
click at [287, 342] on input "text" at bounding box center [308, 343] width 159 height 25
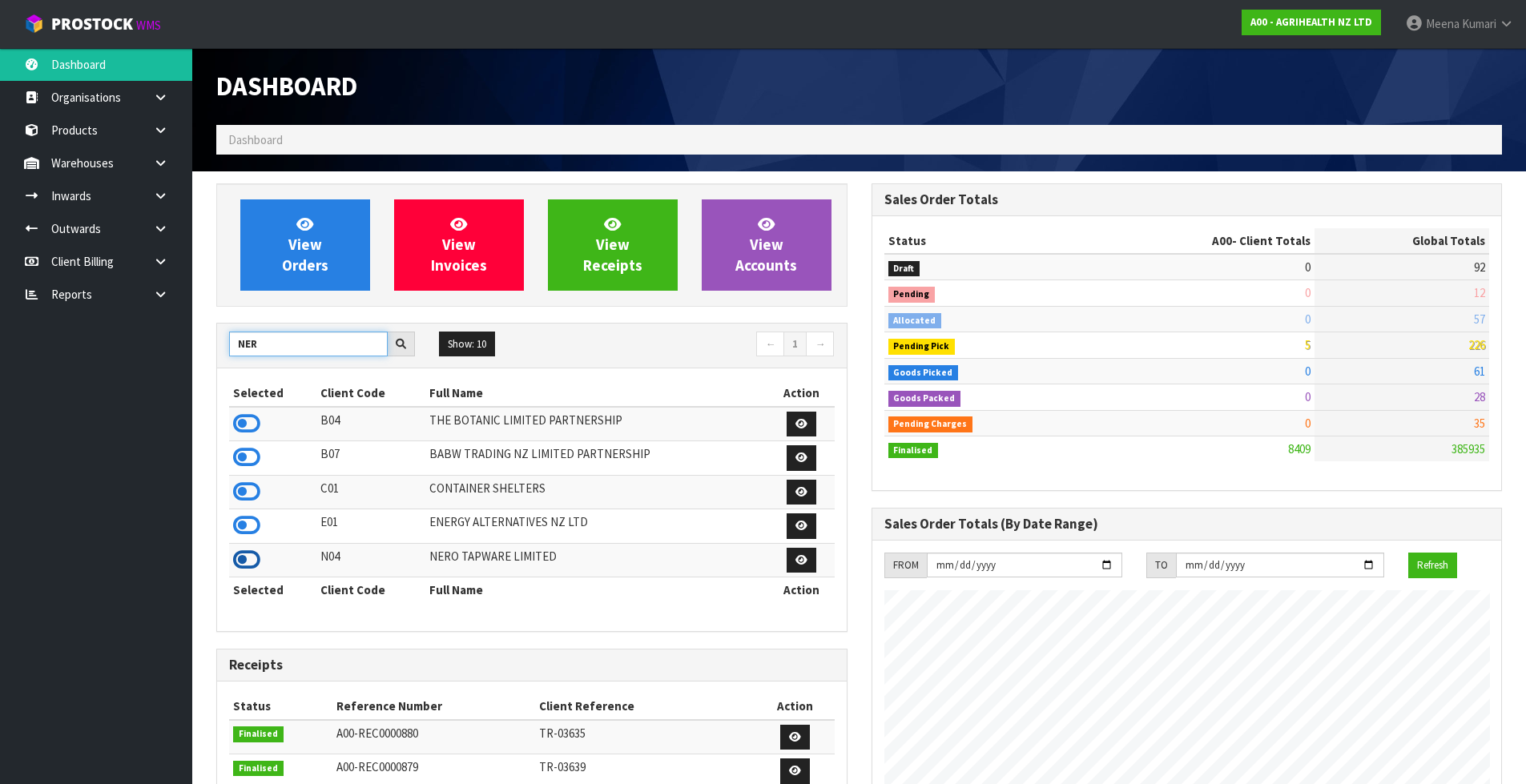
type input "NER"
click at [252, 560] on icon at bounding box center [247, 559] width 27 height 24
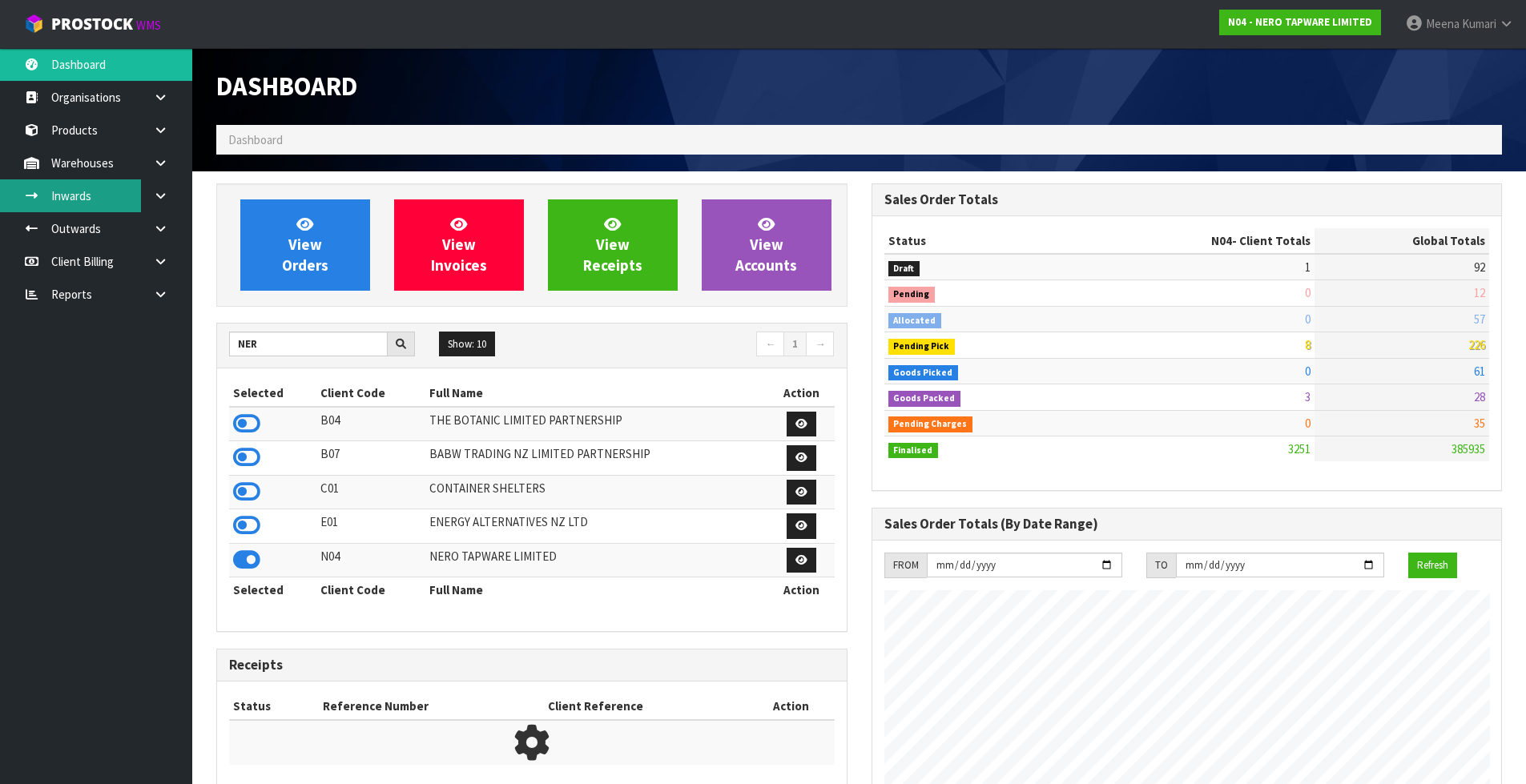
scroll to position [1247, 654]
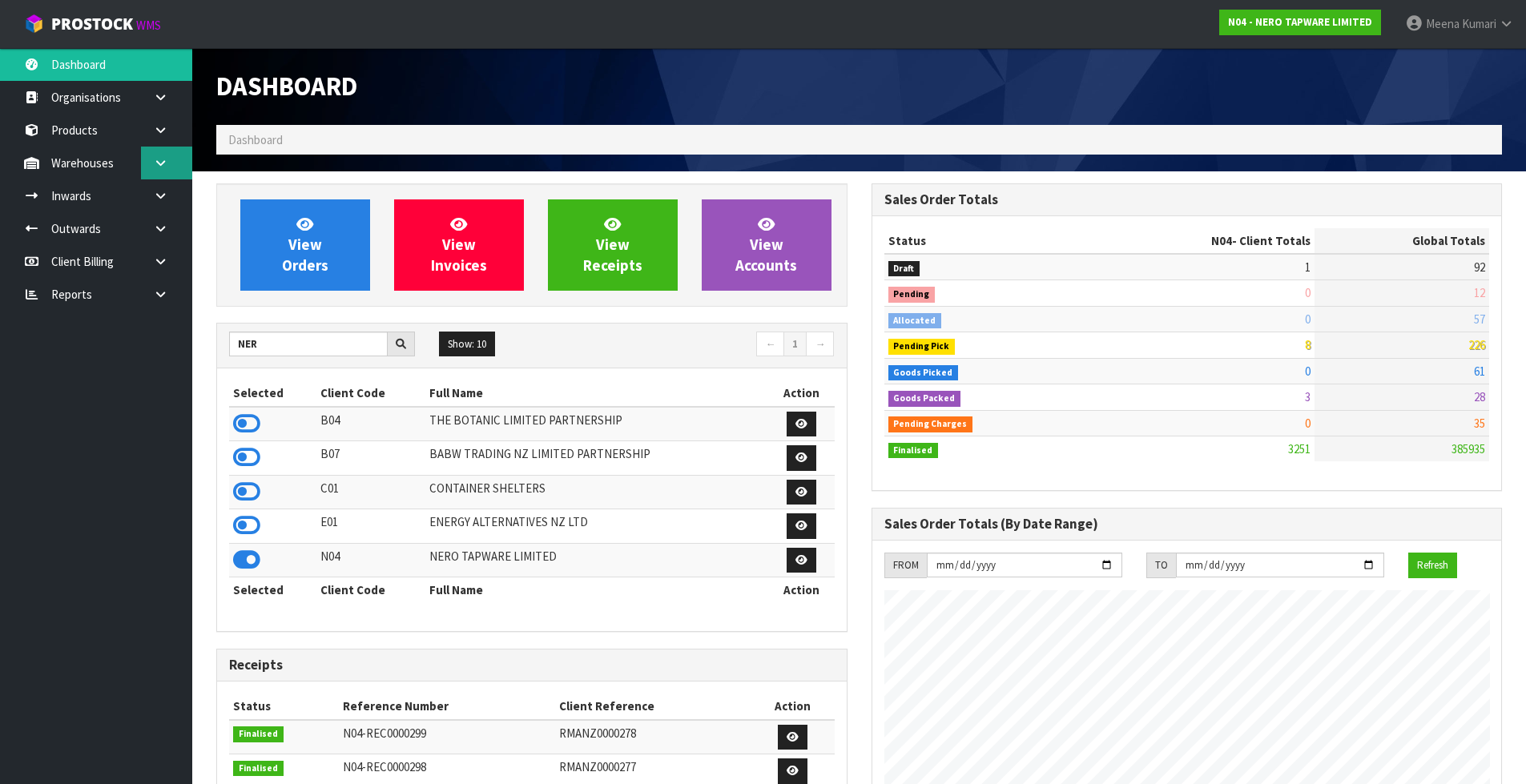
click at [182, 156] on link at bounding box center [167, 163] width 51 height 33
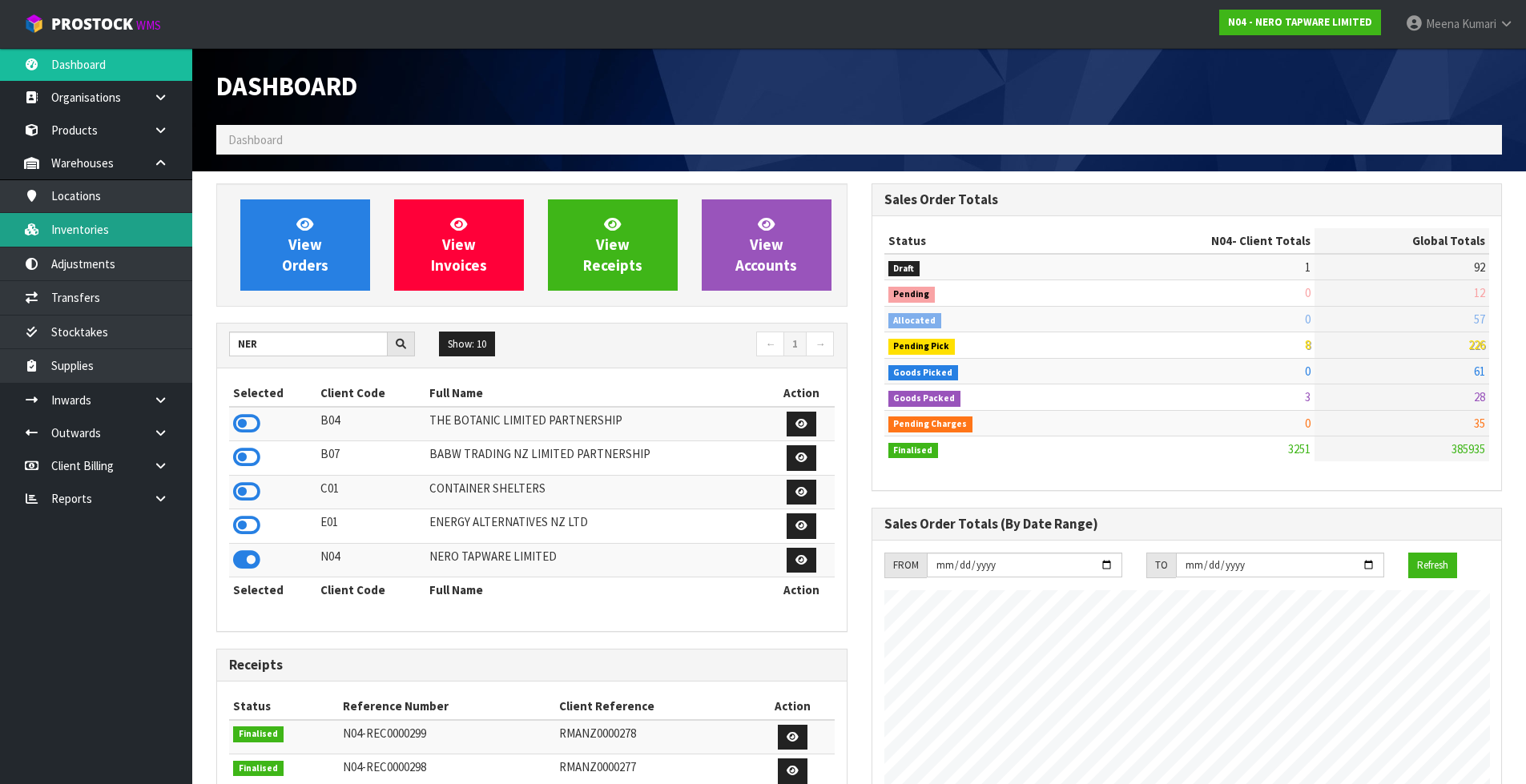
click at [150, 241] on link "Inventories" at bounding box center [96, 229] width 192 height 33
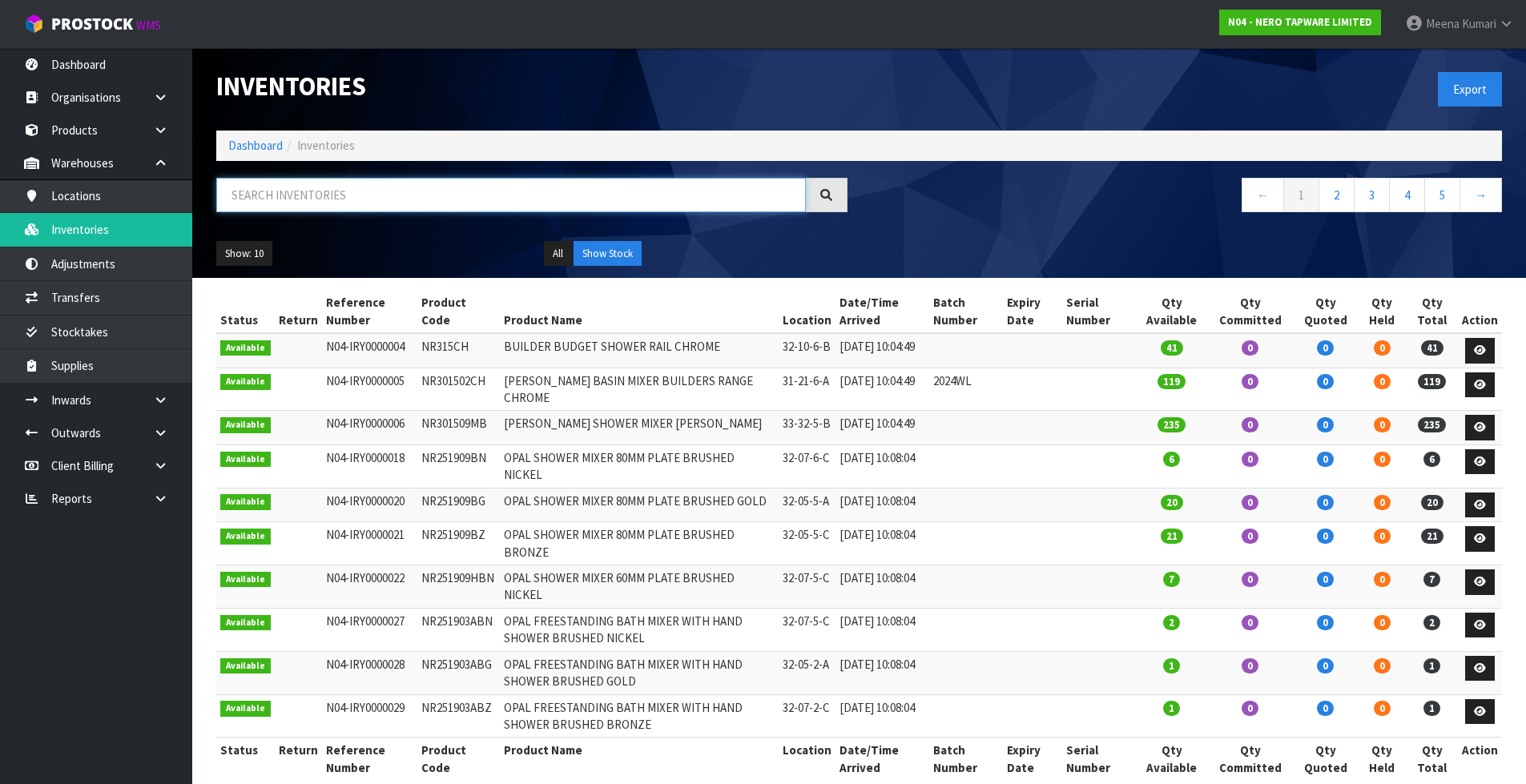
click at [461, 189] on input "text" at bounding box center [510, 195] width 589 height 35
paste input "NR221903BBG"
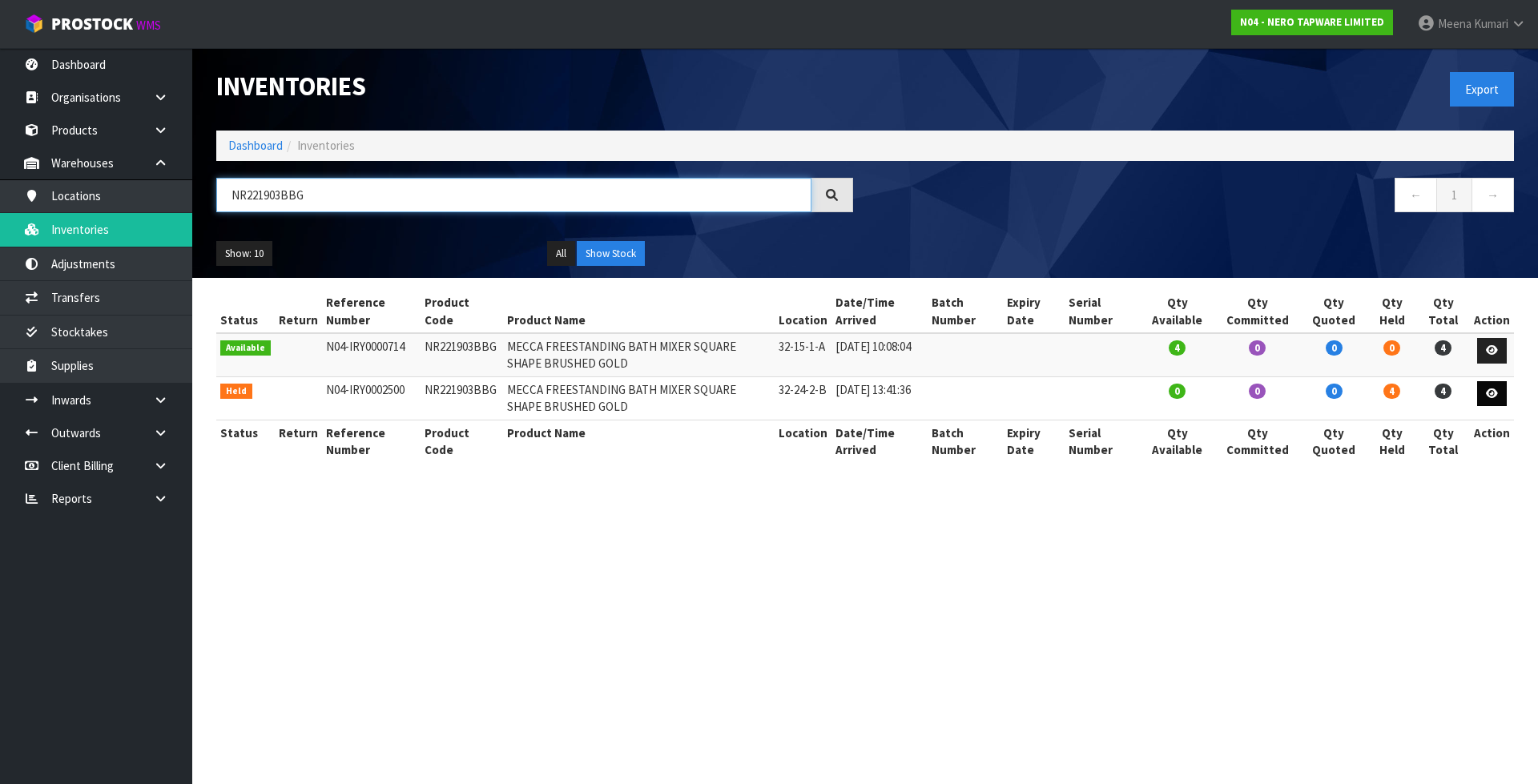
type input "NR221903BBG"
click at [1497, 390] on icon at bounding box center [1492, 392] width 12 height 10
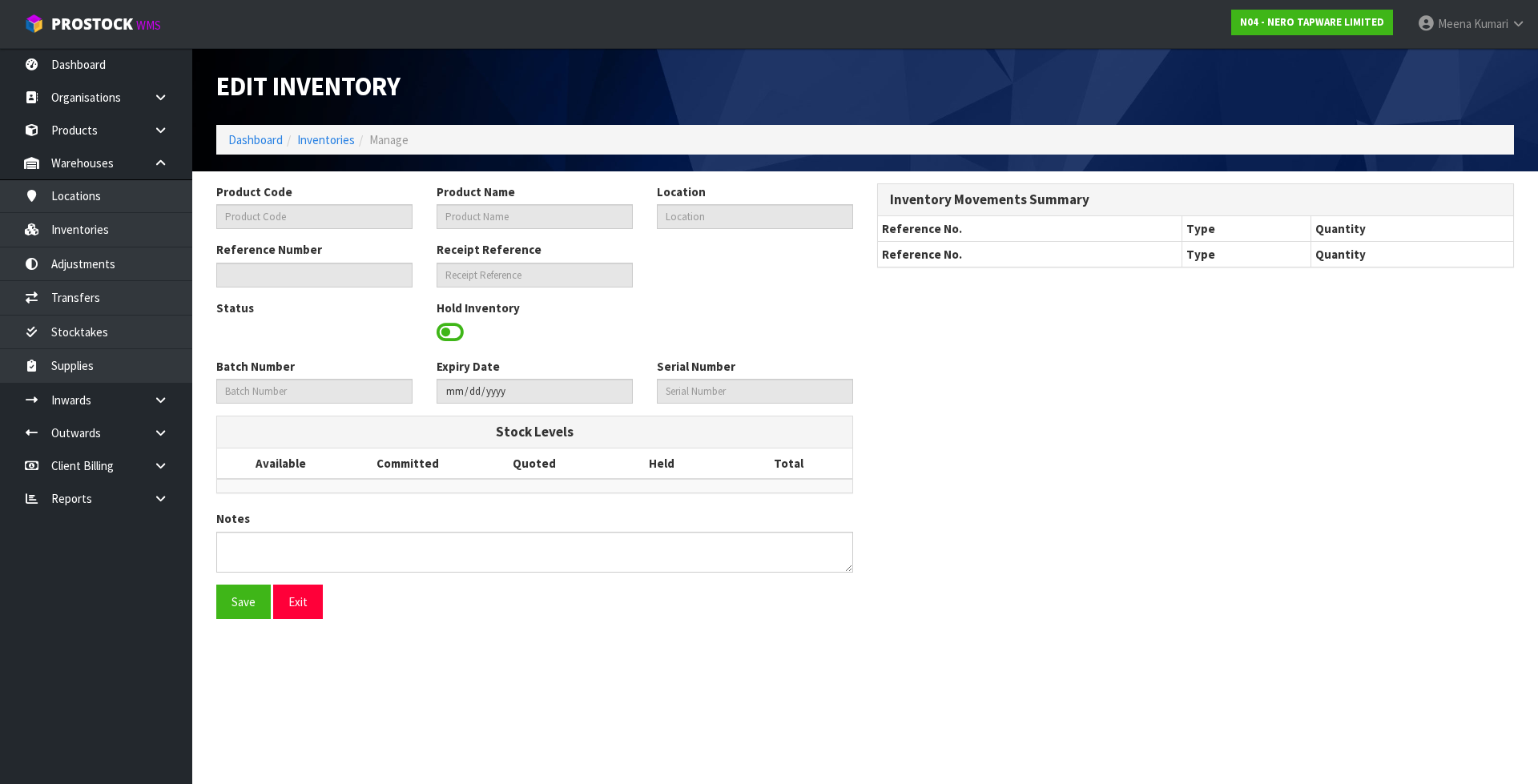
type input "NR221903BBG"
type input "MECCA FREESTANDING BATH MIXER SQUARE SHAPE BRUSHED GOLD"
type input "32-24-2-B"
type input "N04-IRY0002500"
type input "N04-REC0000010"
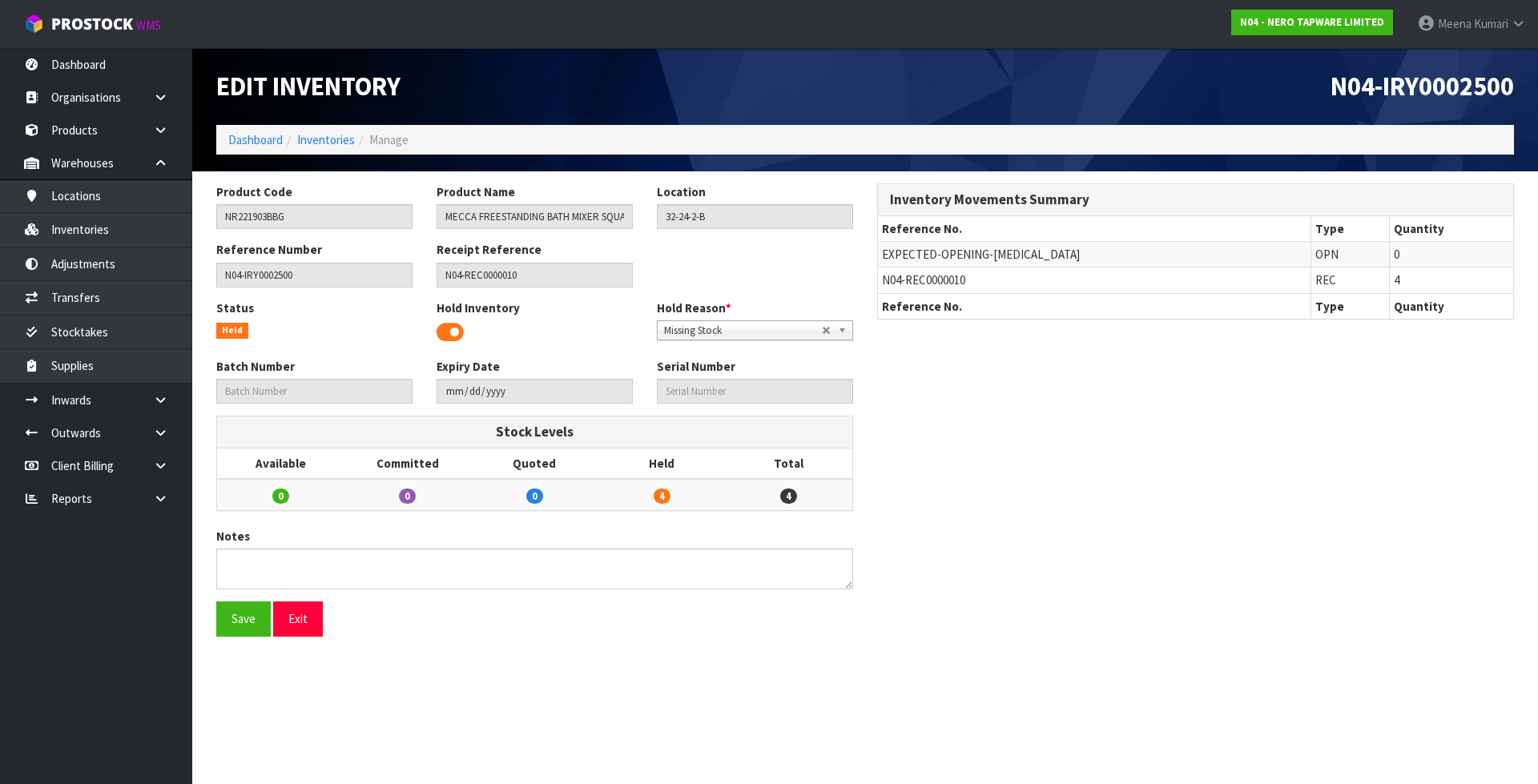
click at [939, 276] on span "N04-REC0000010" at bounding box center [923, 280] width 83 height 15
copy tr "N04-REC0000010"
click at [165, 401] on icon at bounding box center [160, 400] width 15 height 12
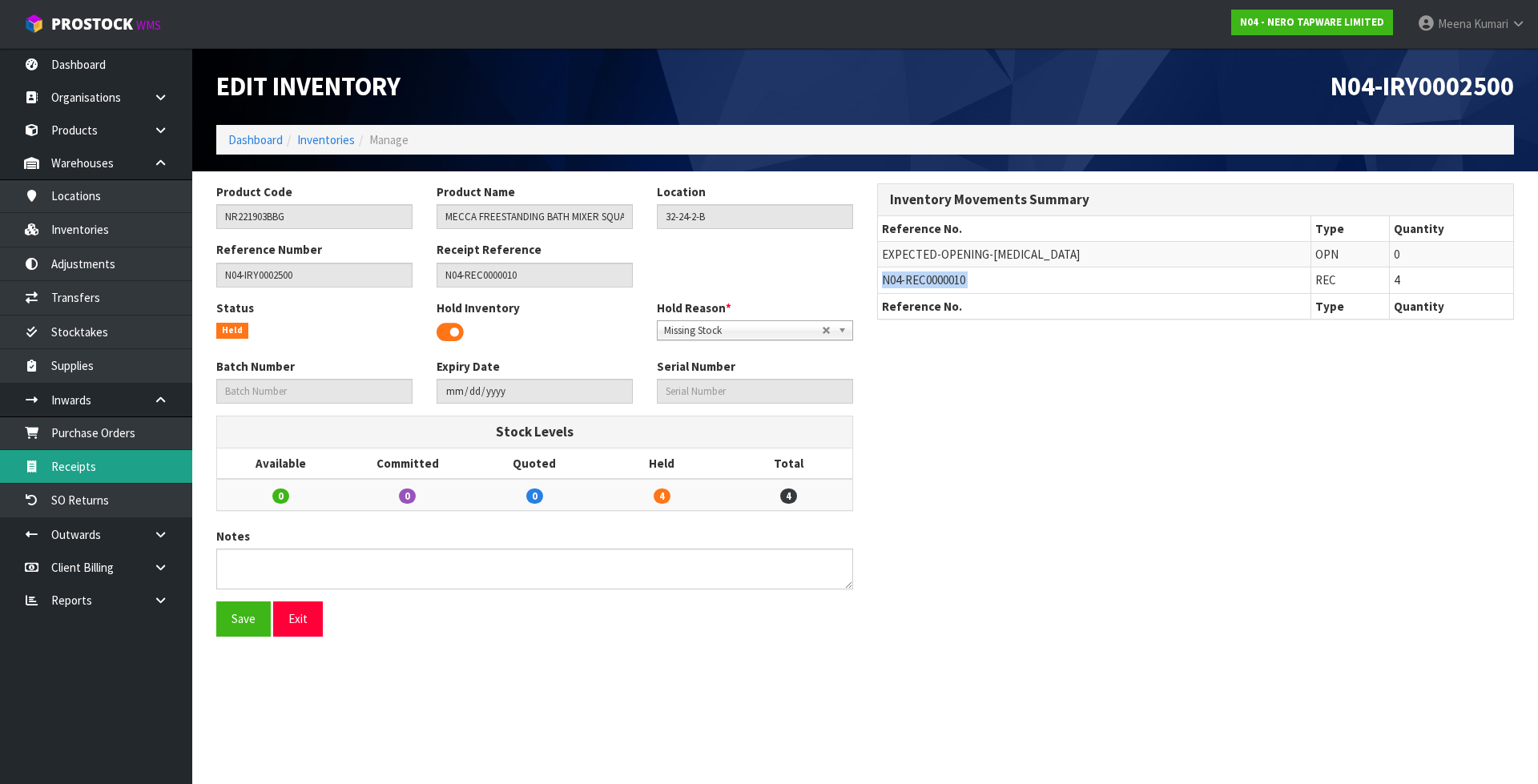
click at [128, 463] on link "Receipts" at bounding box center [96, 466] width 192 height 33
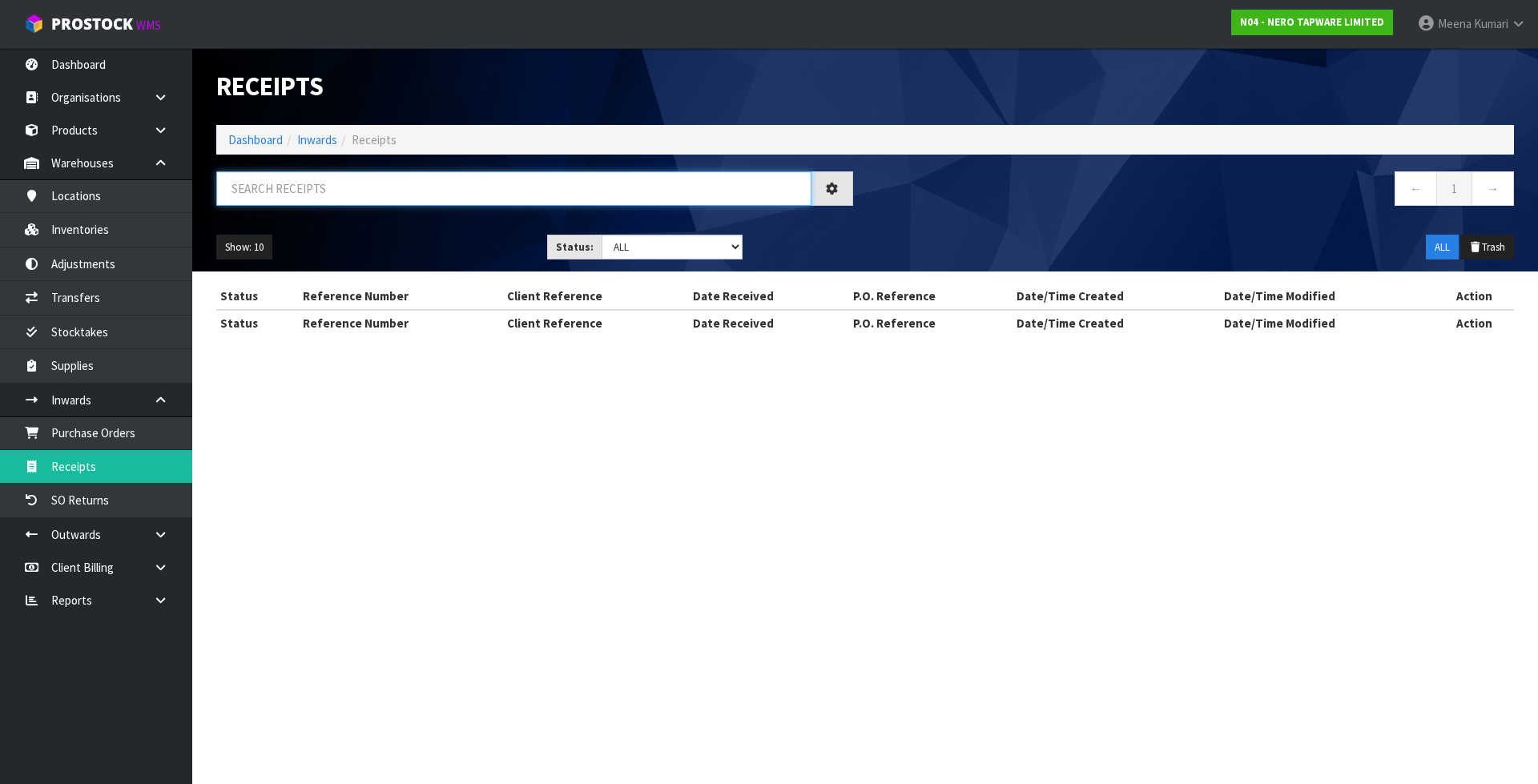
click at [377, 189] on input "text" at bounding box center [513, 188] width 595 height 35
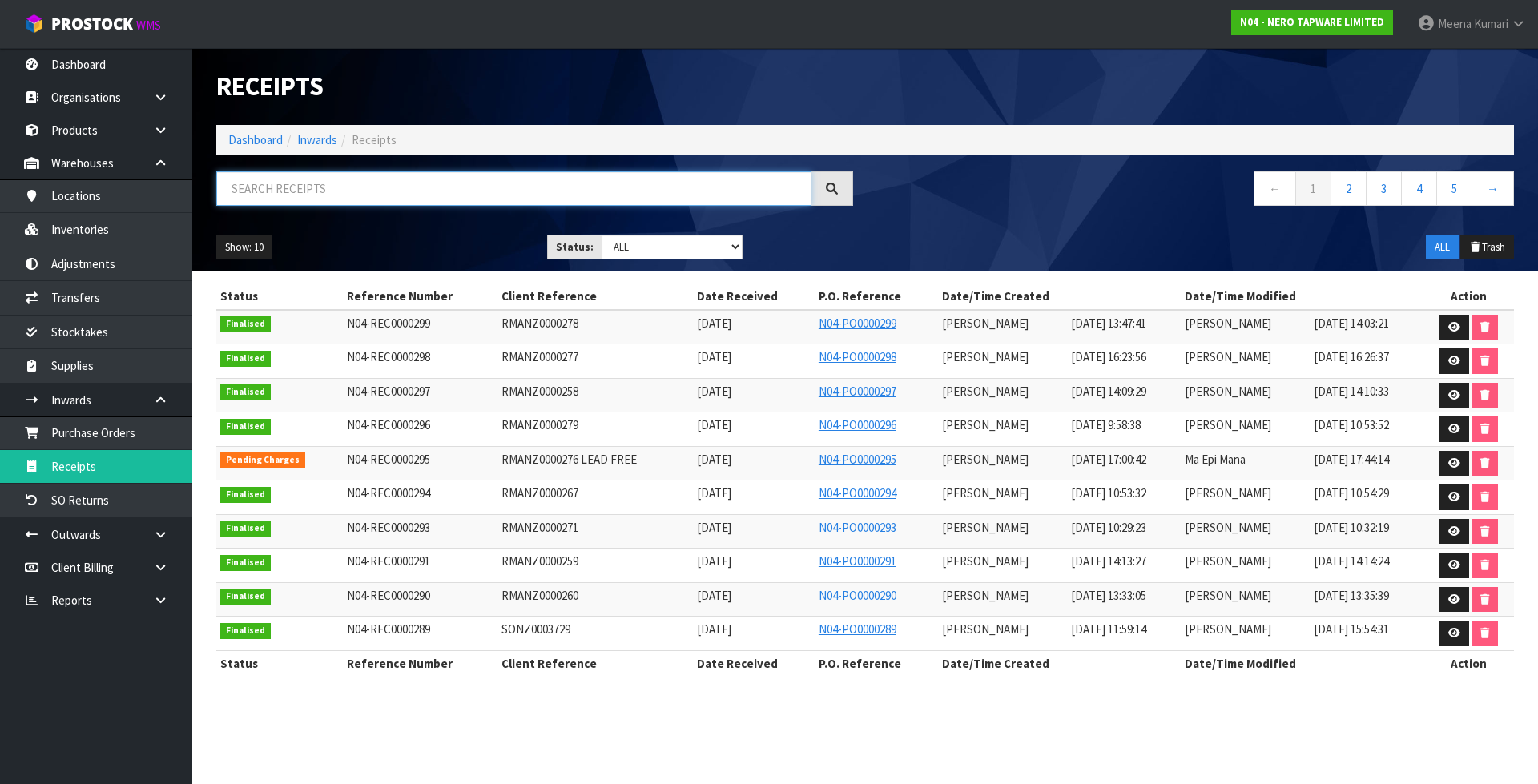
paste input "N04-REC0000010"
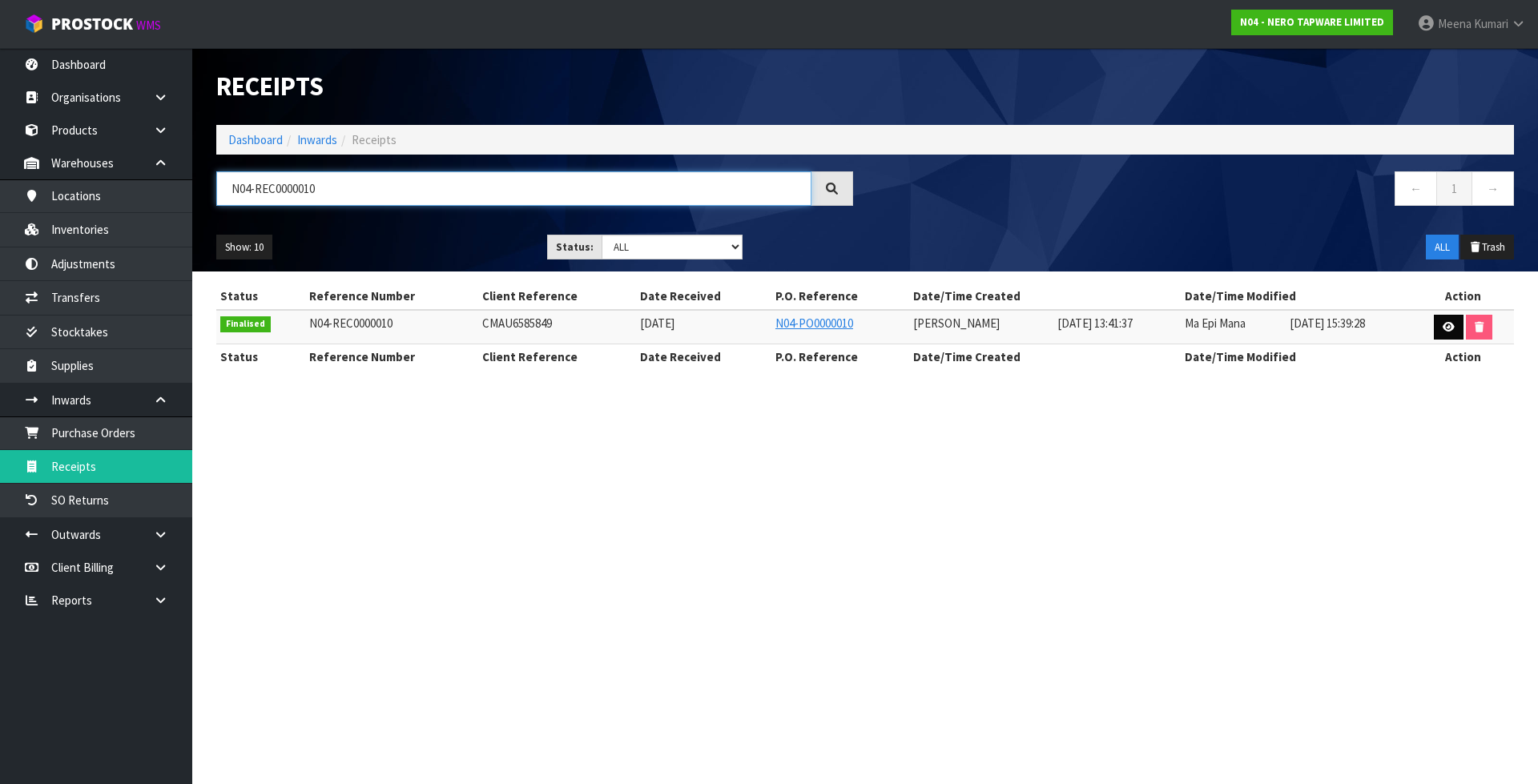
type input "N04-REC0000010"
click at [1449, 327] on icon at bounding box center [1449, 326] width 12 height 10
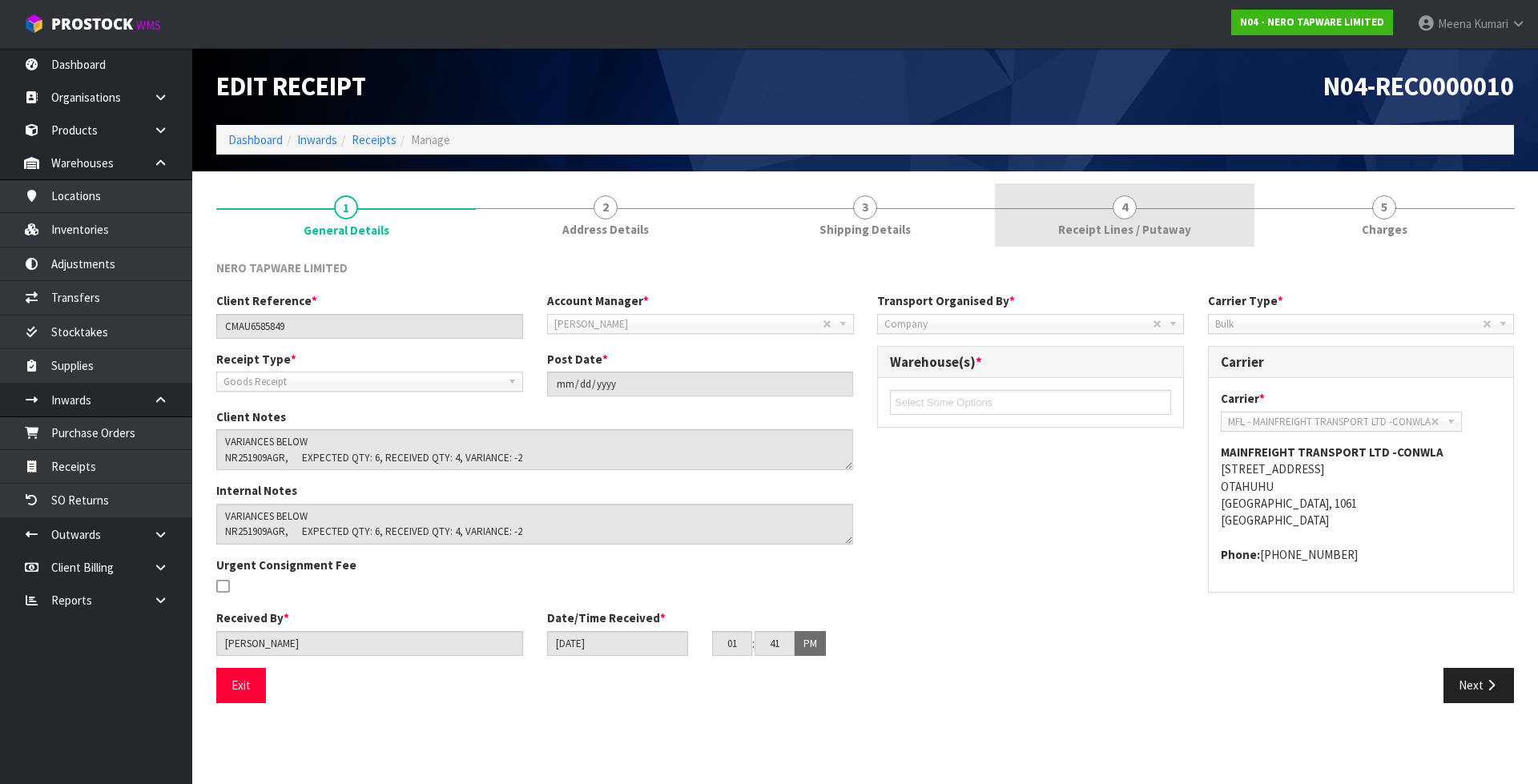
click at [1168, 230] on span "Receipt Lines / Putaway" at bounding box center [1125, 229] width 133 height 16
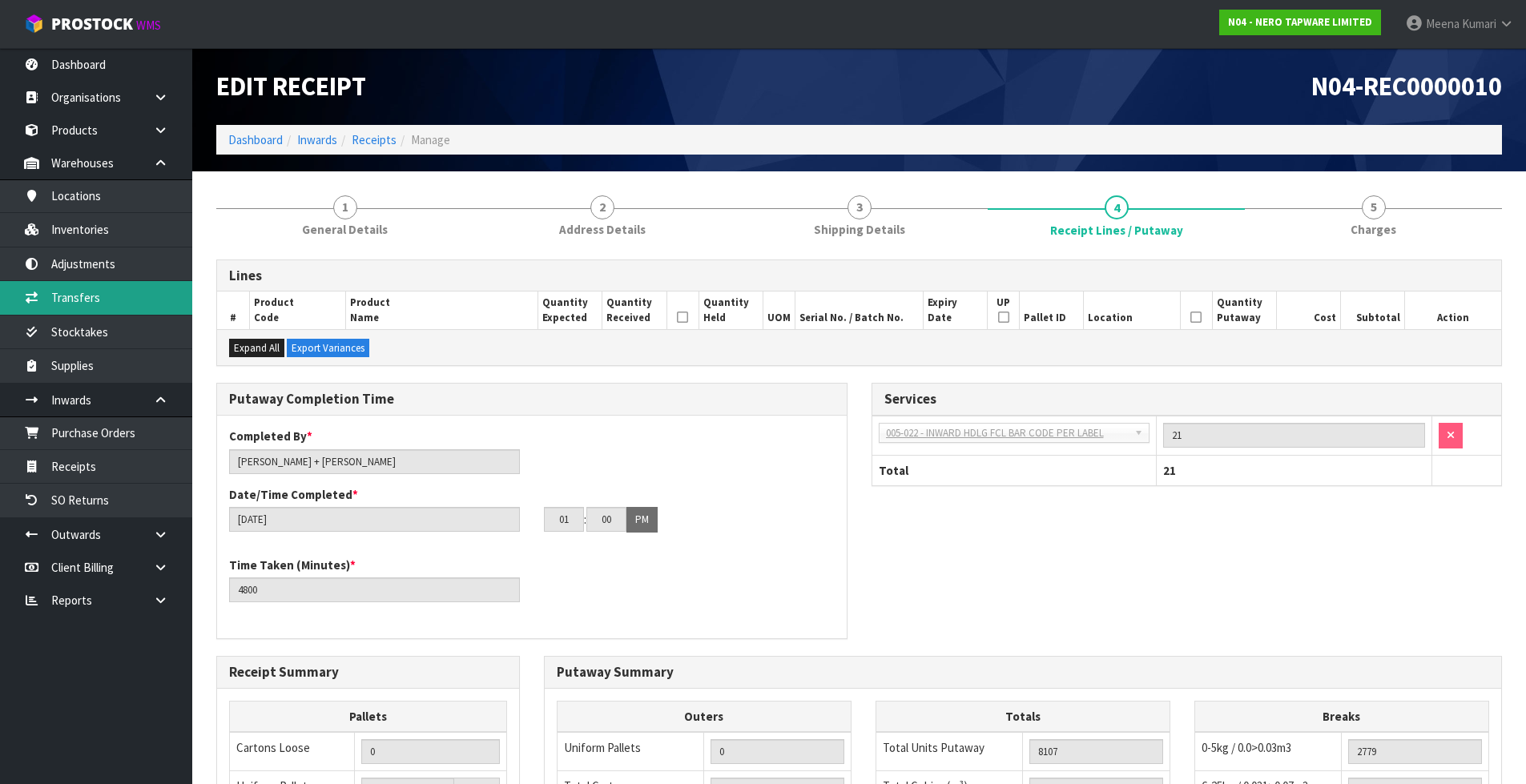
click at [109, 312] on link "Transfers" at bounding box center [96, 298] width 192 height 33
click at [115, 326] on link "Stocktakes" at bounding box center [96, 331] width 192 height 33
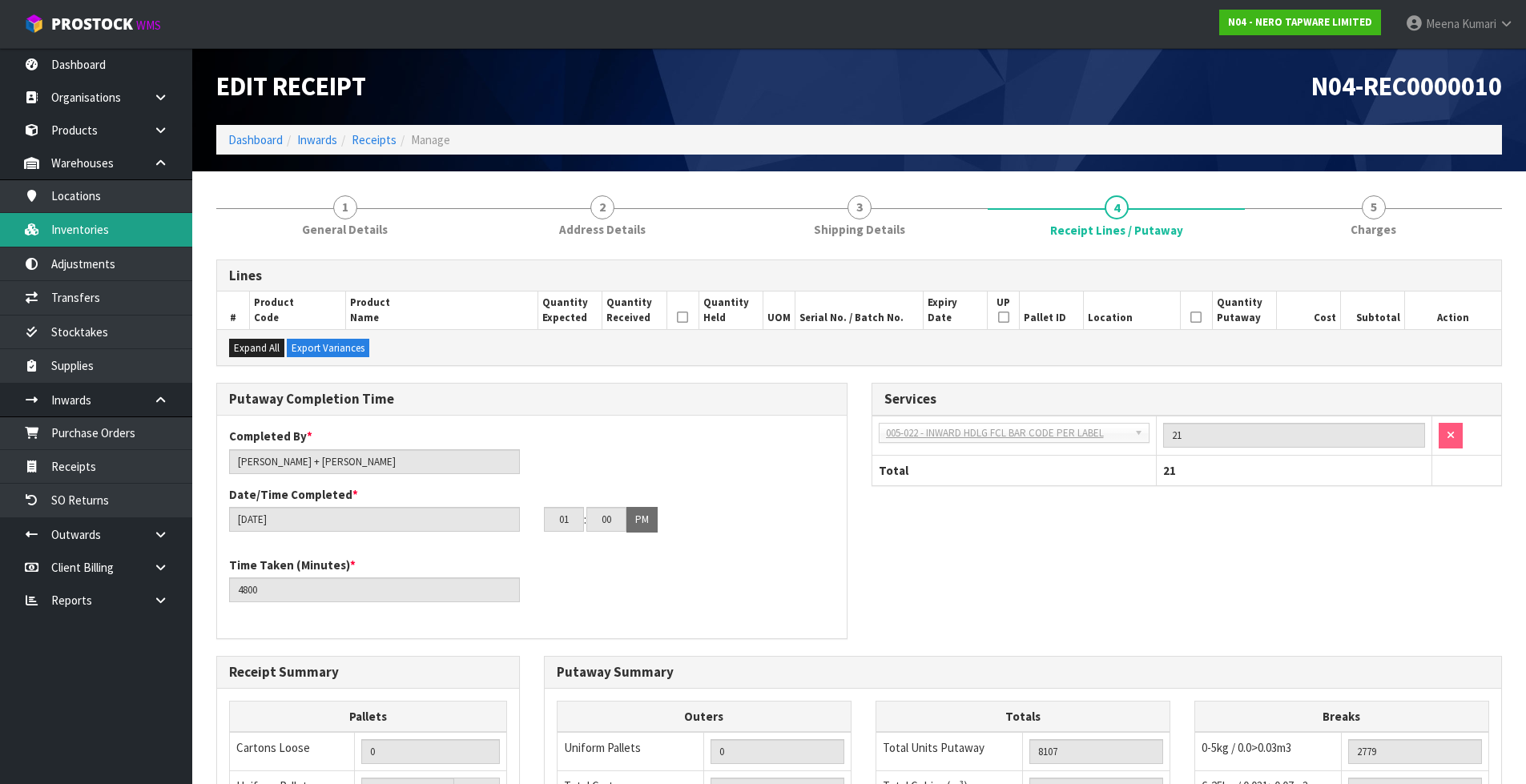
click at [94, 227] on link "Inventories" at bounding box center [96, 229] width 192 height 33
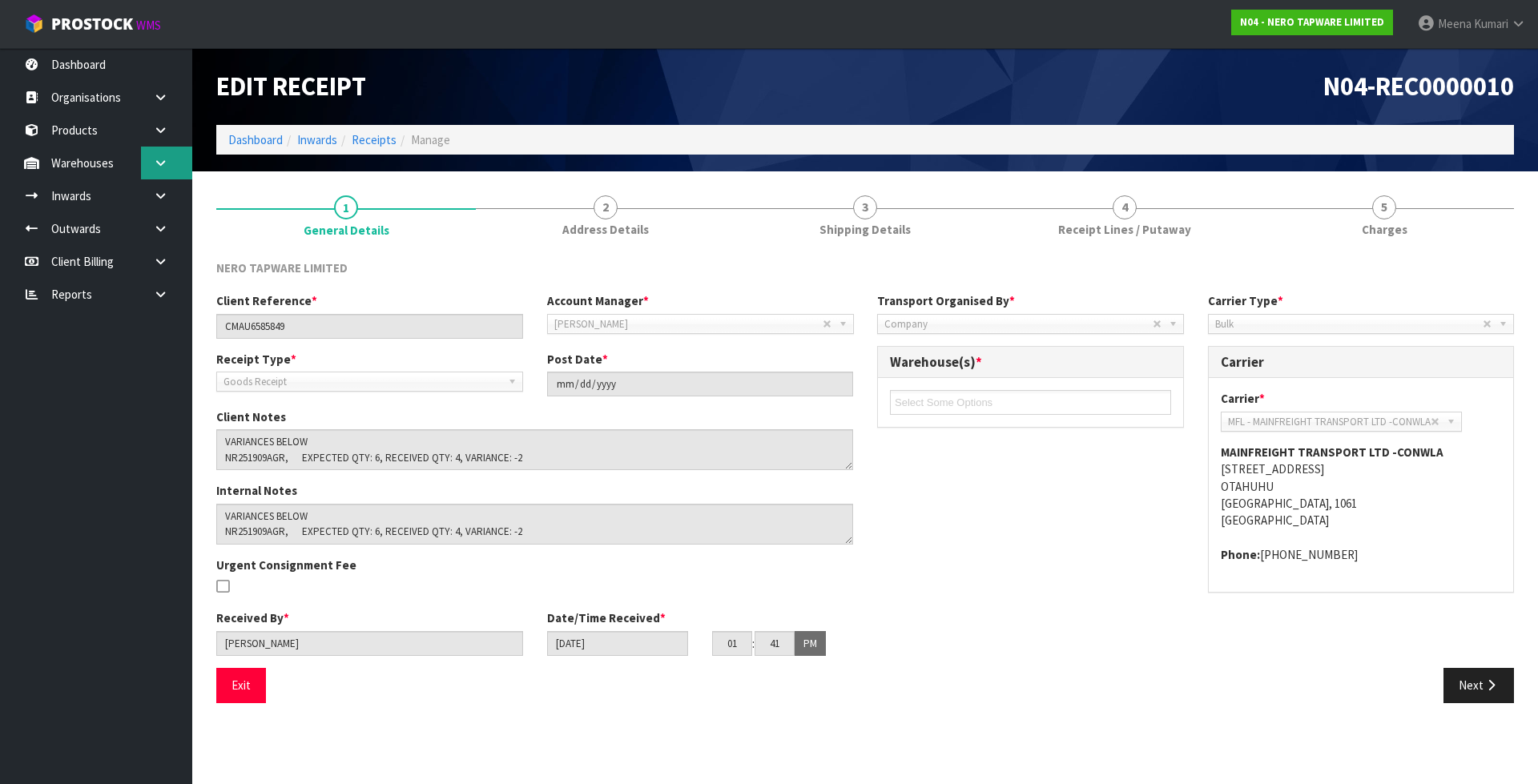
click at [166, 170] on link at bounding box center [167, 163] width 51 height 33
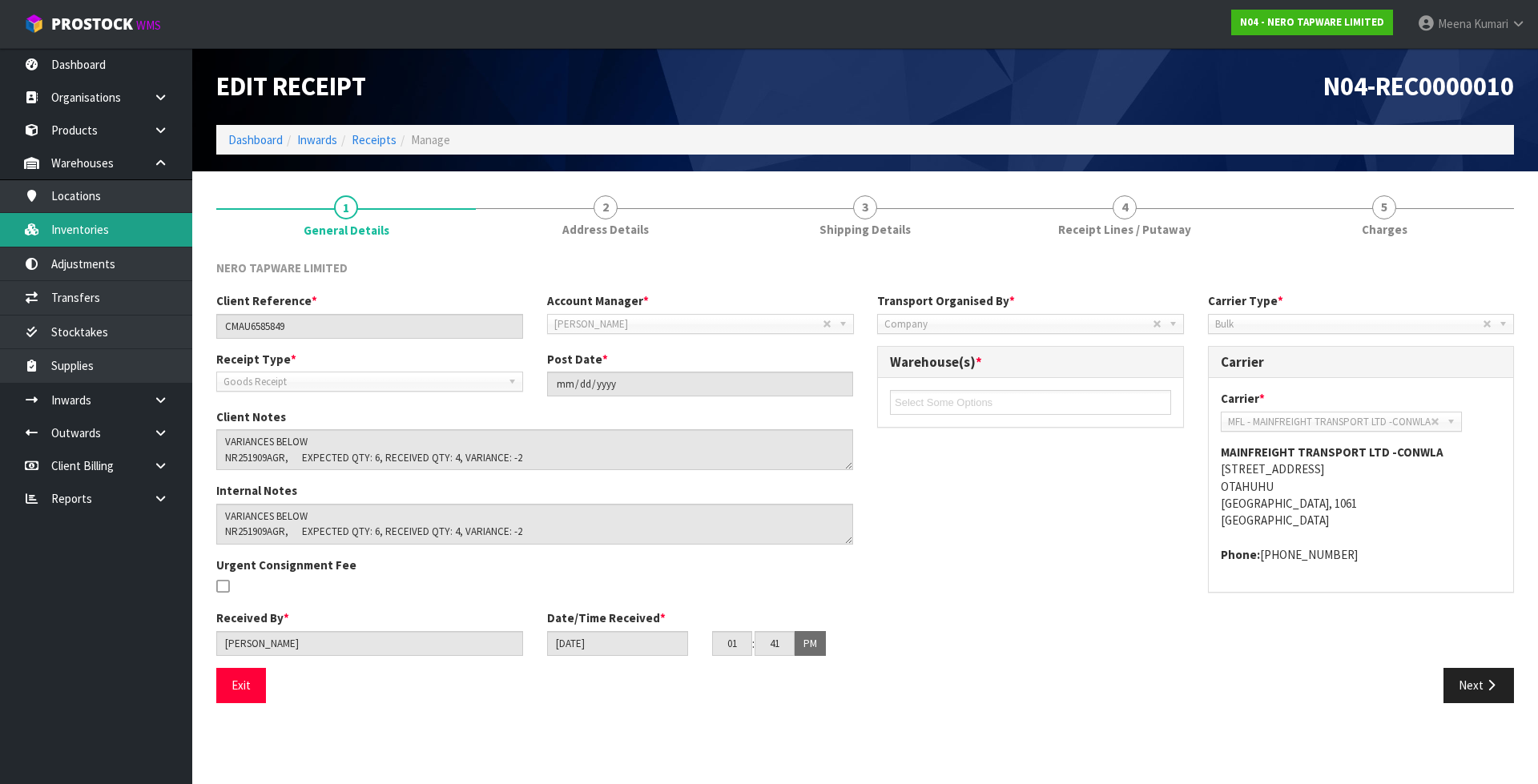
click at [139, 220] on link "Inventories" at bounding box center [96, 229] width 192 height 33
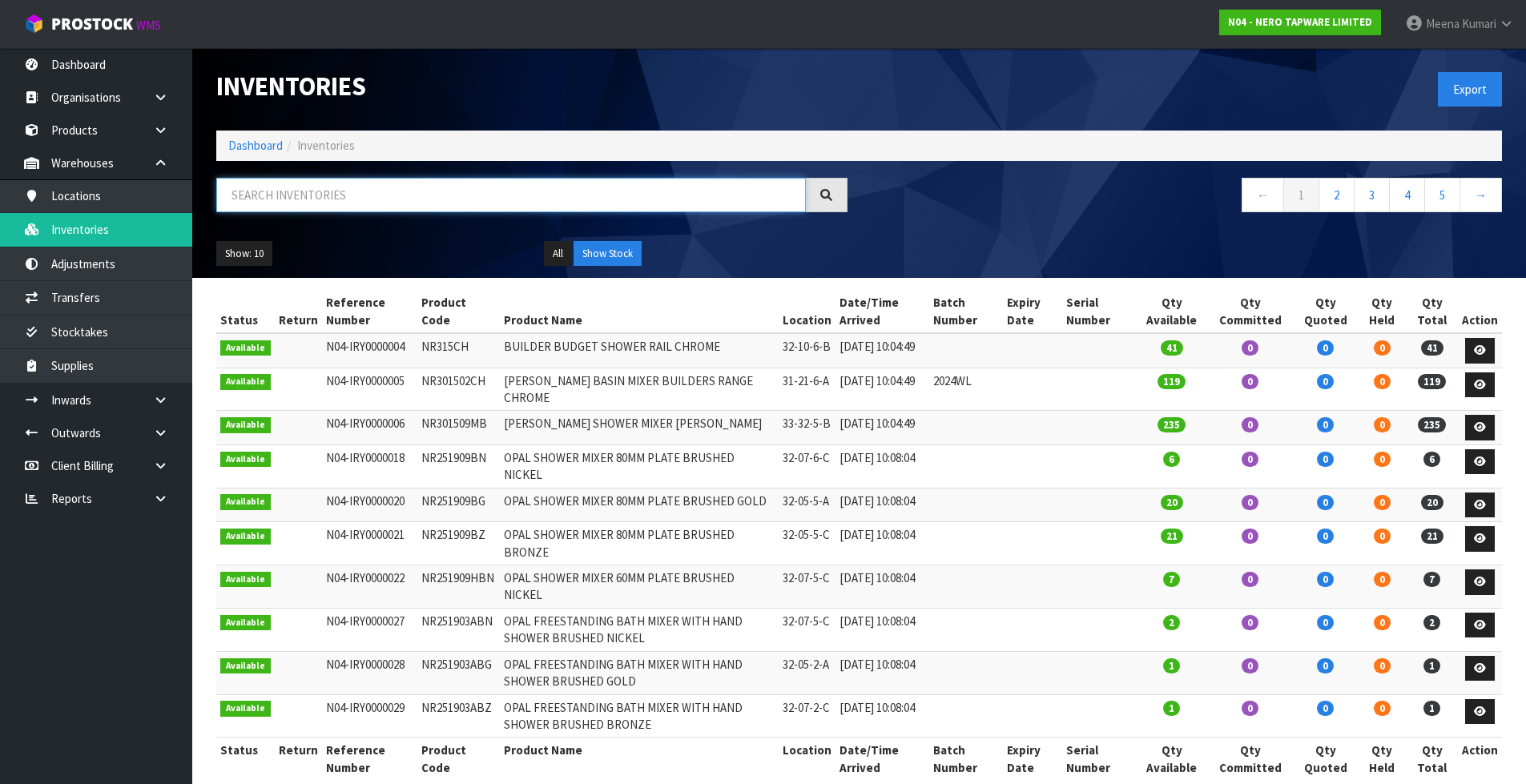
click at [394, 189] on input "text" at bounding box center [510, 195] width 589 height 35
paste input "NR250805FBZ"
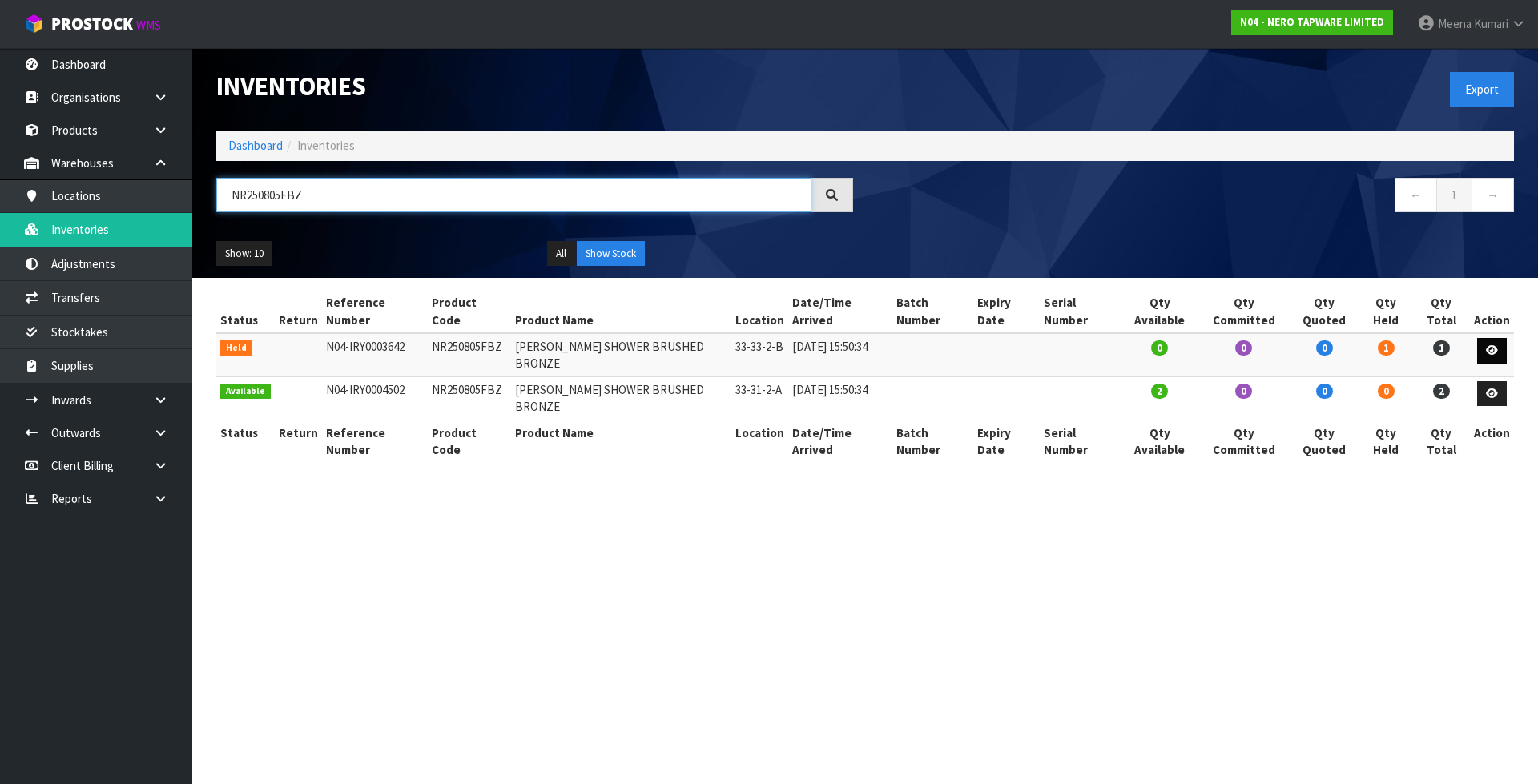
type input "NR250805FBZ"
click at [1502, 338] on link at bounding box center [1492, 351] width 30 height 25
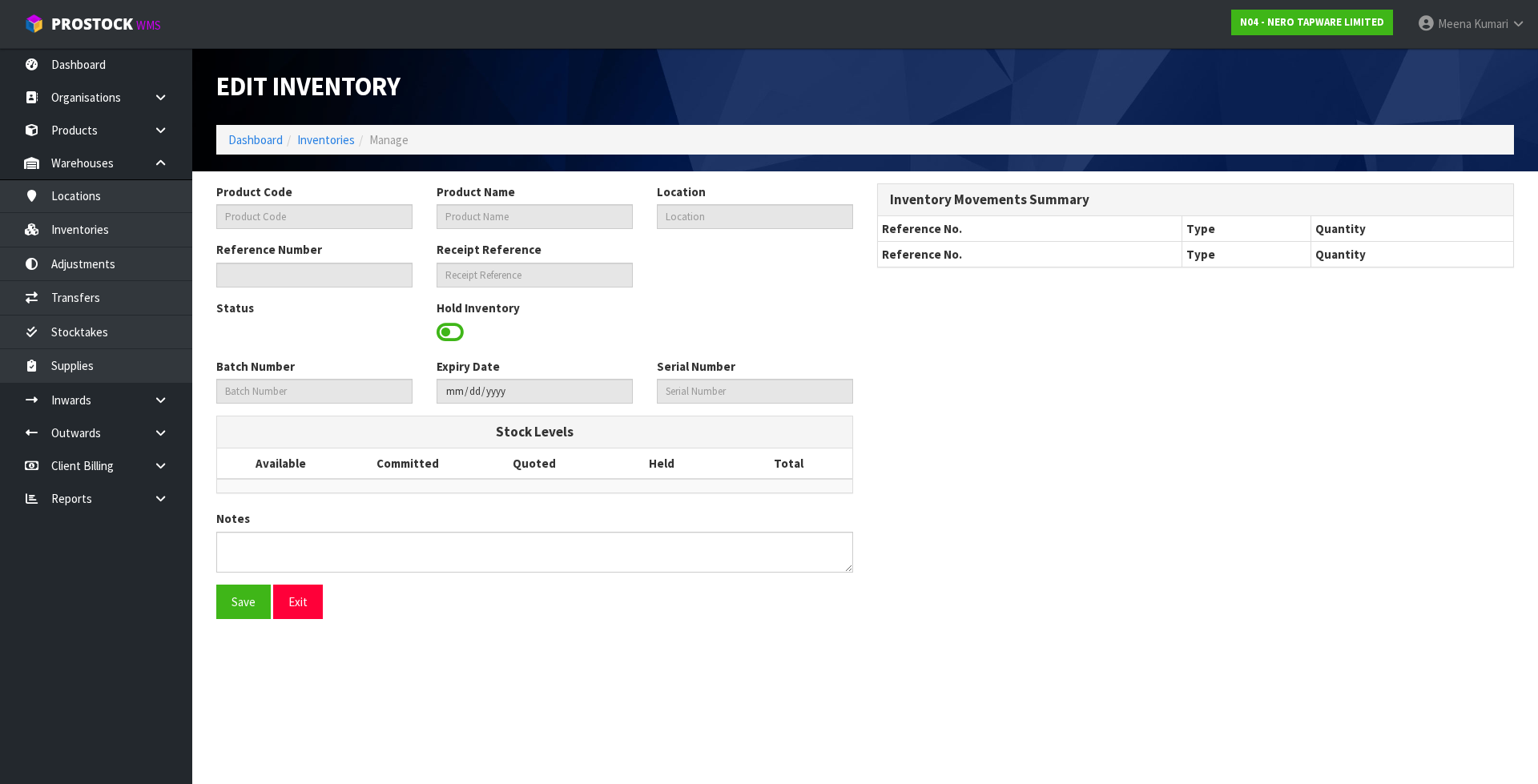
type input "NR250805FBZ"
type input "[PERSON_NAME] SHOWER BRUSHED BRONZE"
type input "33-33-2-B"
type input "N04-IRY0003642"
type input "N04-REC0000084"
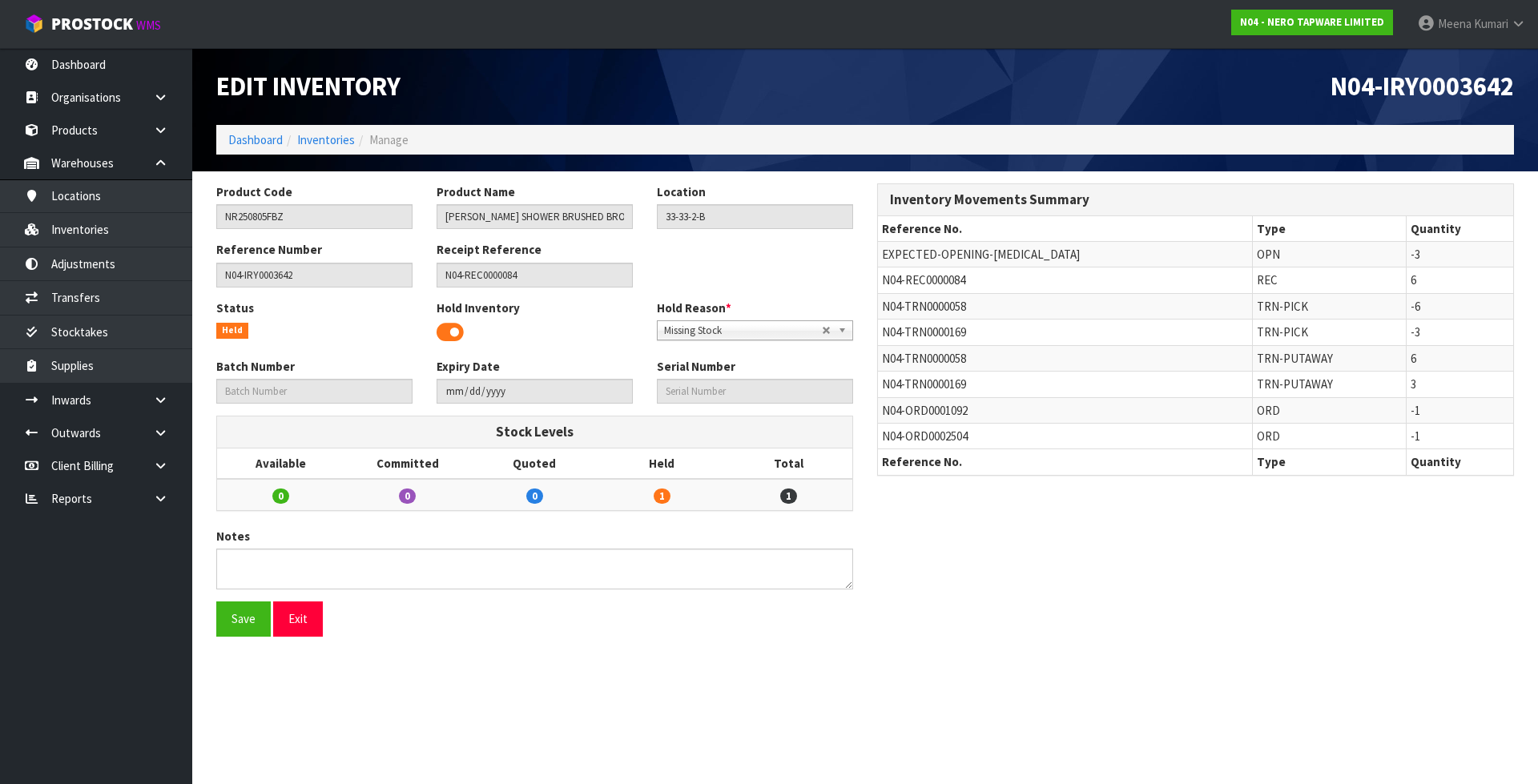
click at [893, 389] on span "N04-TRN0000169" at bounding box center [924, 383] width 84 height 15
copy tr "N04-TRN0000169"
click at [135, 313] on link "Transfers" at bounding box center [96, 298] width 192 height 33
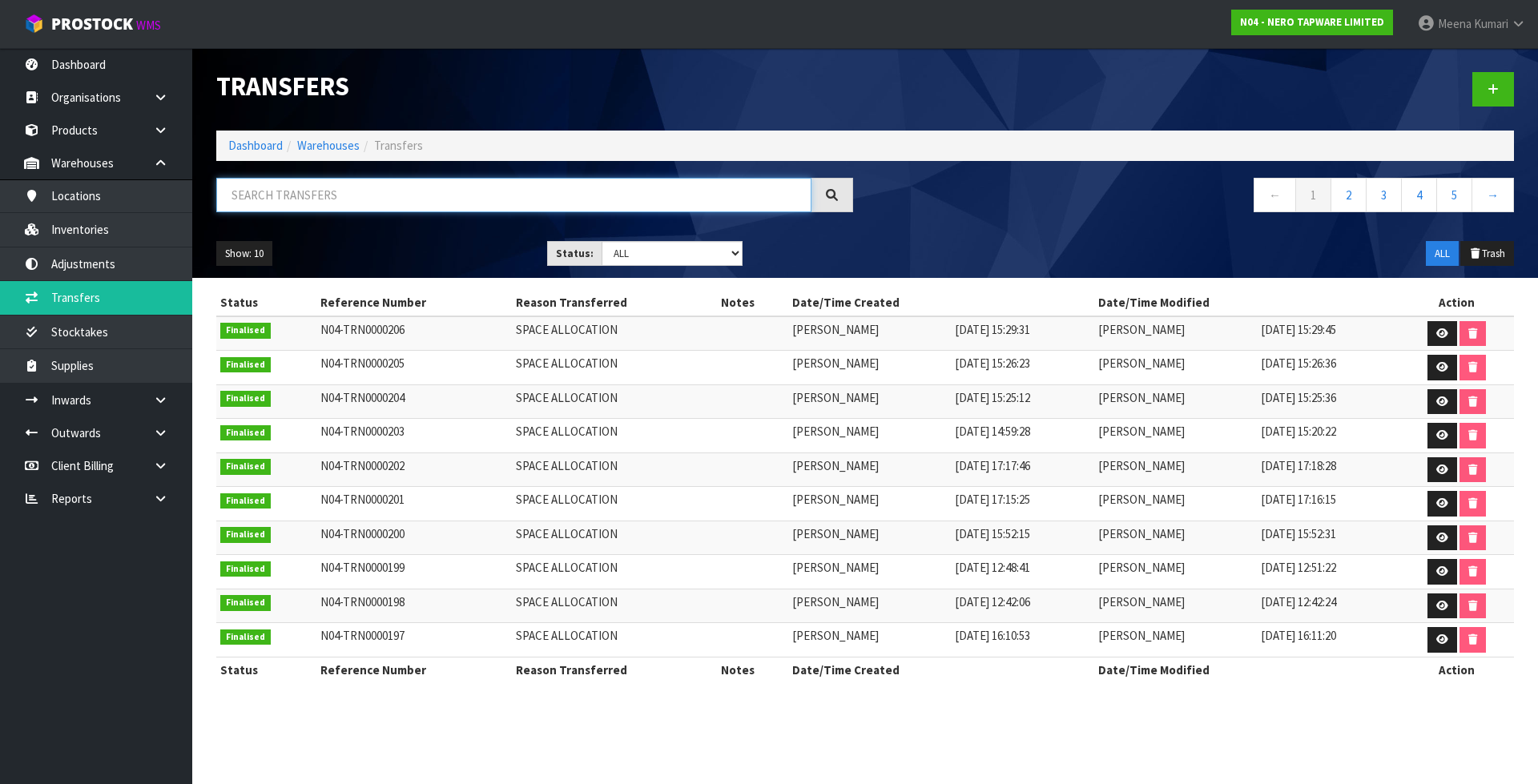
click at [333, 188] on input "text" at bounding box center [513, 195] width 595 height 35
paste input "N04-TRN0000169"
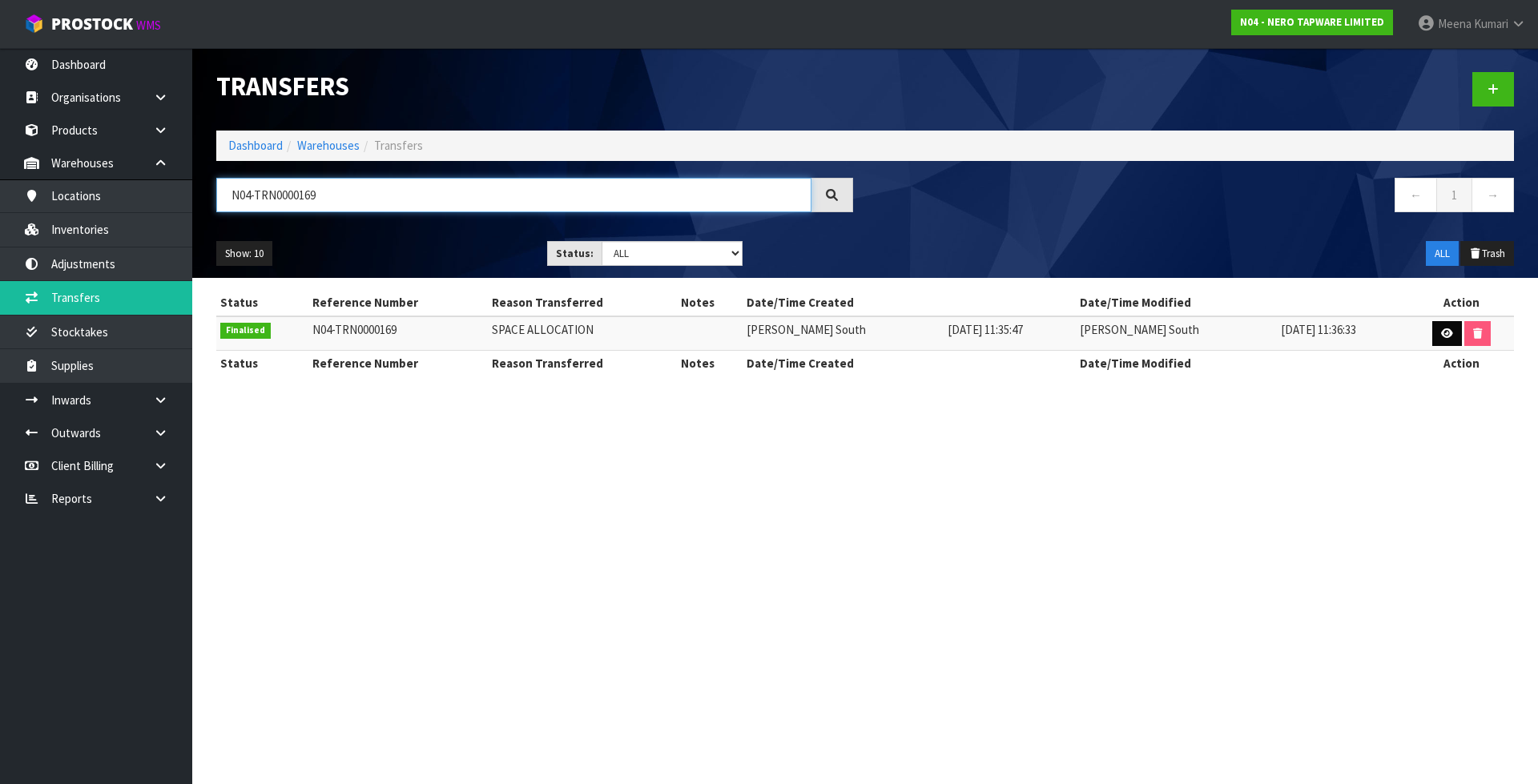
type input "N04-TRN0000169"
click at [1446, 335] on icon at bounding box center [1447, 333] width 12 height 10
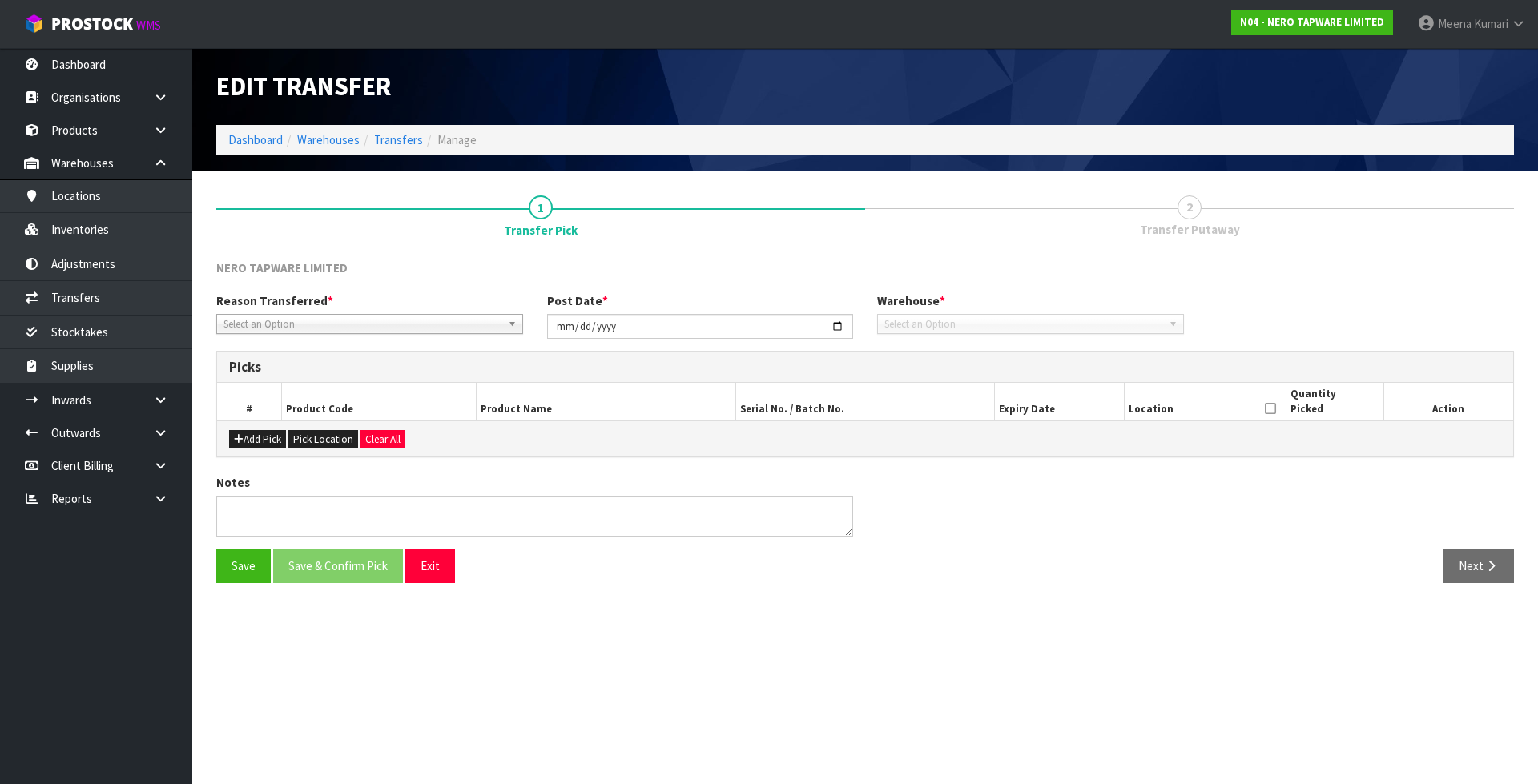
type input "2025-09-10"
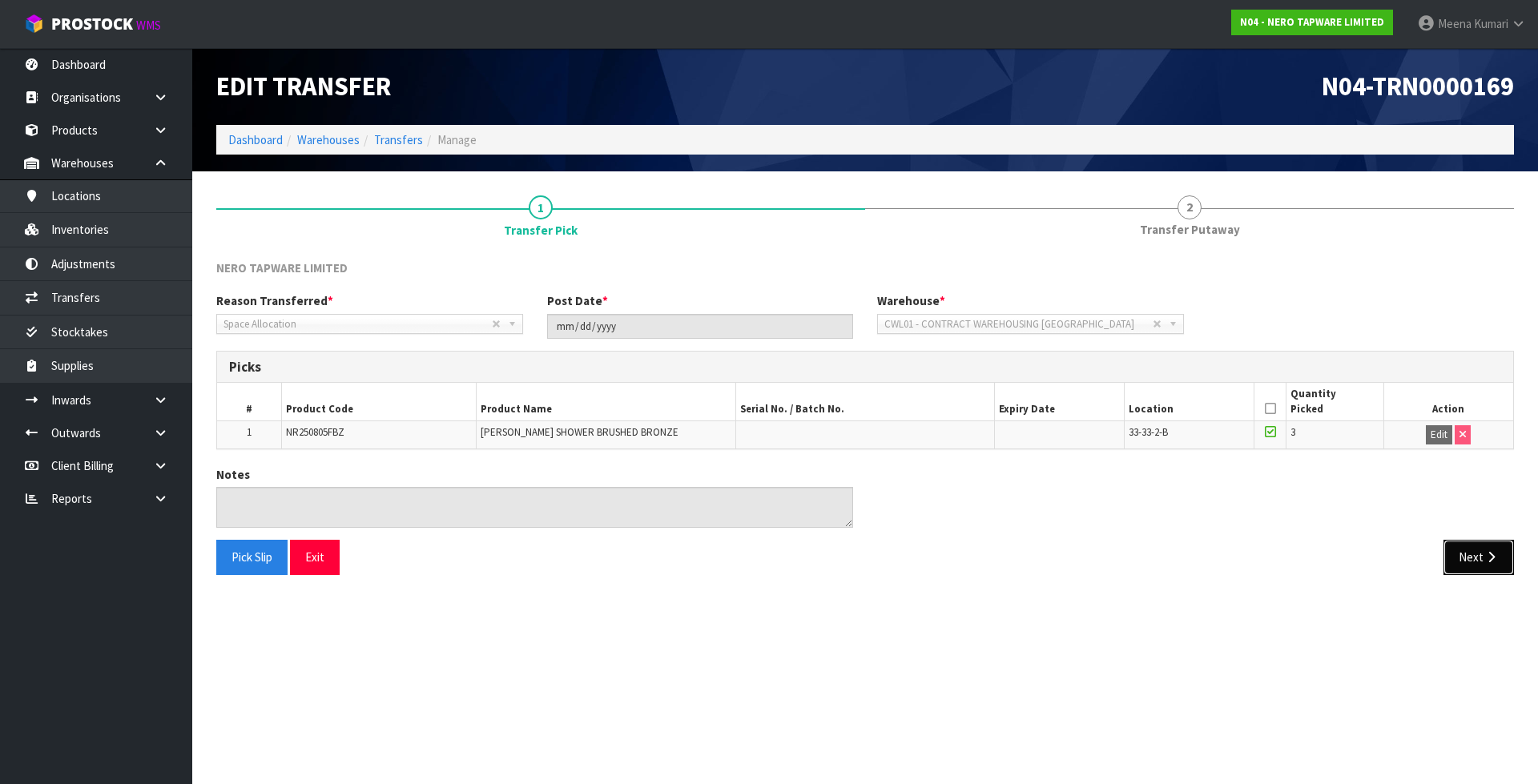
click at [1477, 557] on button "Next" at bounding box center [1478, 557] width 70 height 35
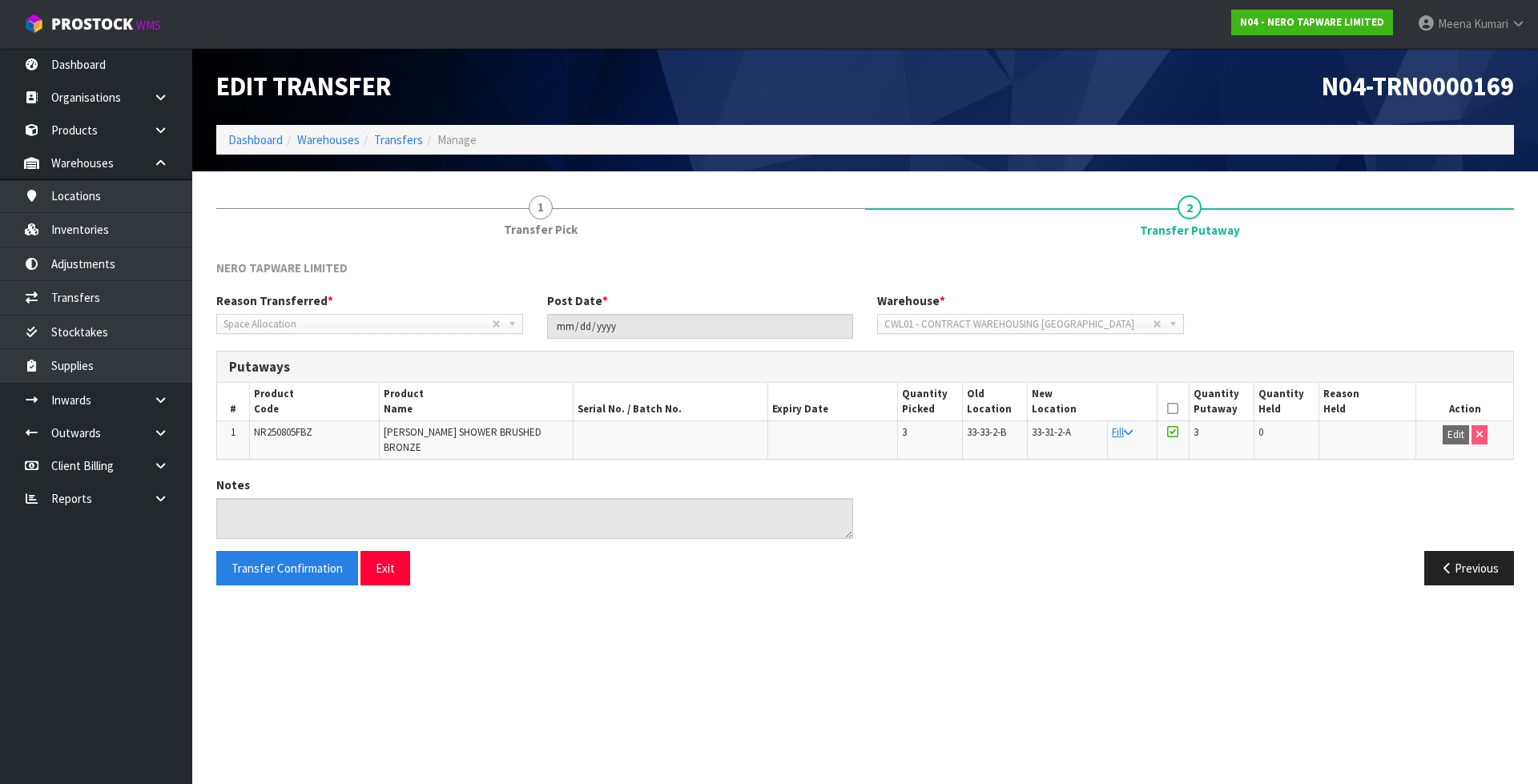
click at [305, 421] on td "NR250805FBZ" at bounding box center [313, 439] width 129 height 37
copy span "NR250805FBZ"
click at [131, 236] on link "Inventories" at bounding box center [96, 229] width 192 height 33
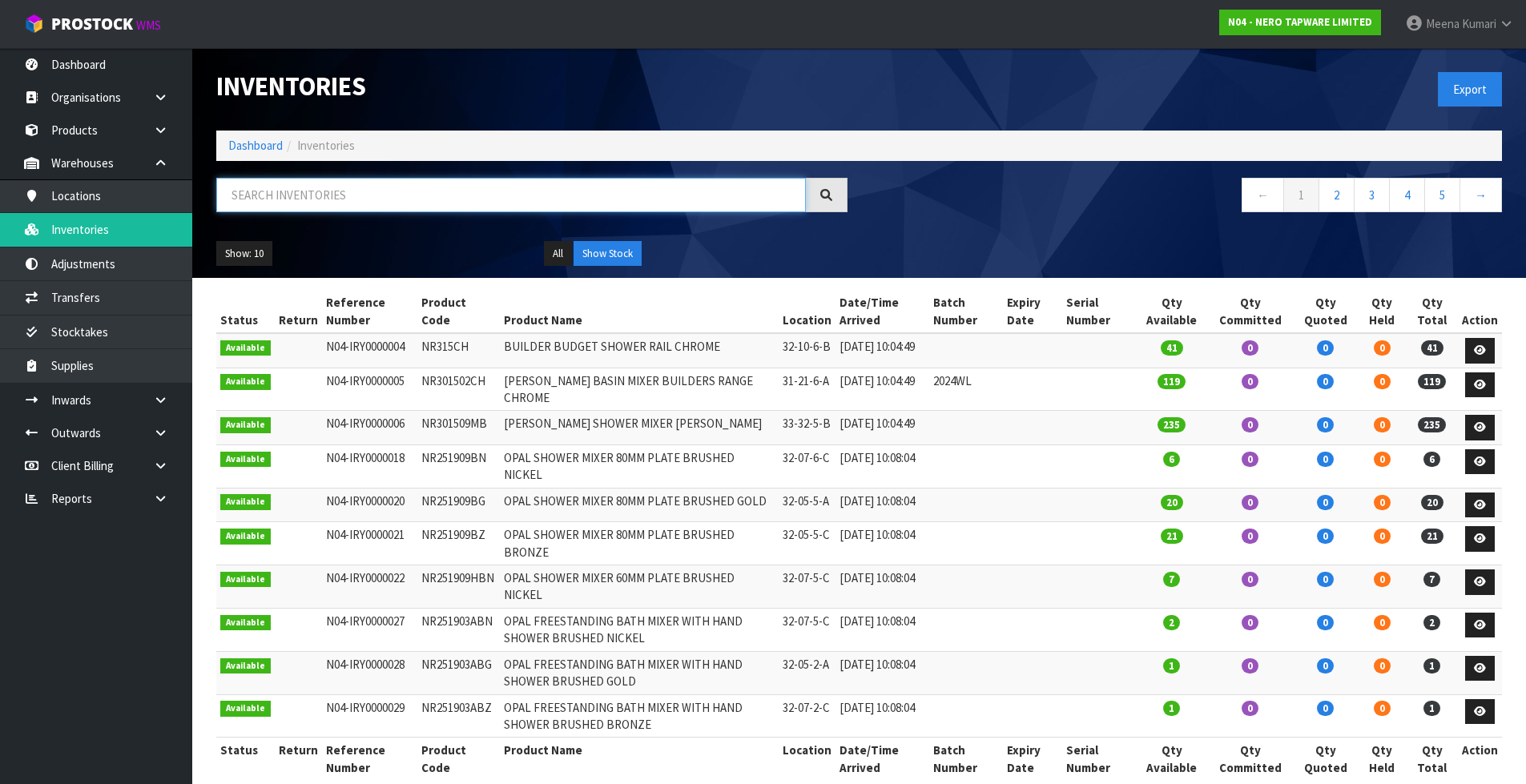
click at [373, 193] on input "text" at bounding box center [510, 195] width 589 height 35
paste input "NR250805FBZ"
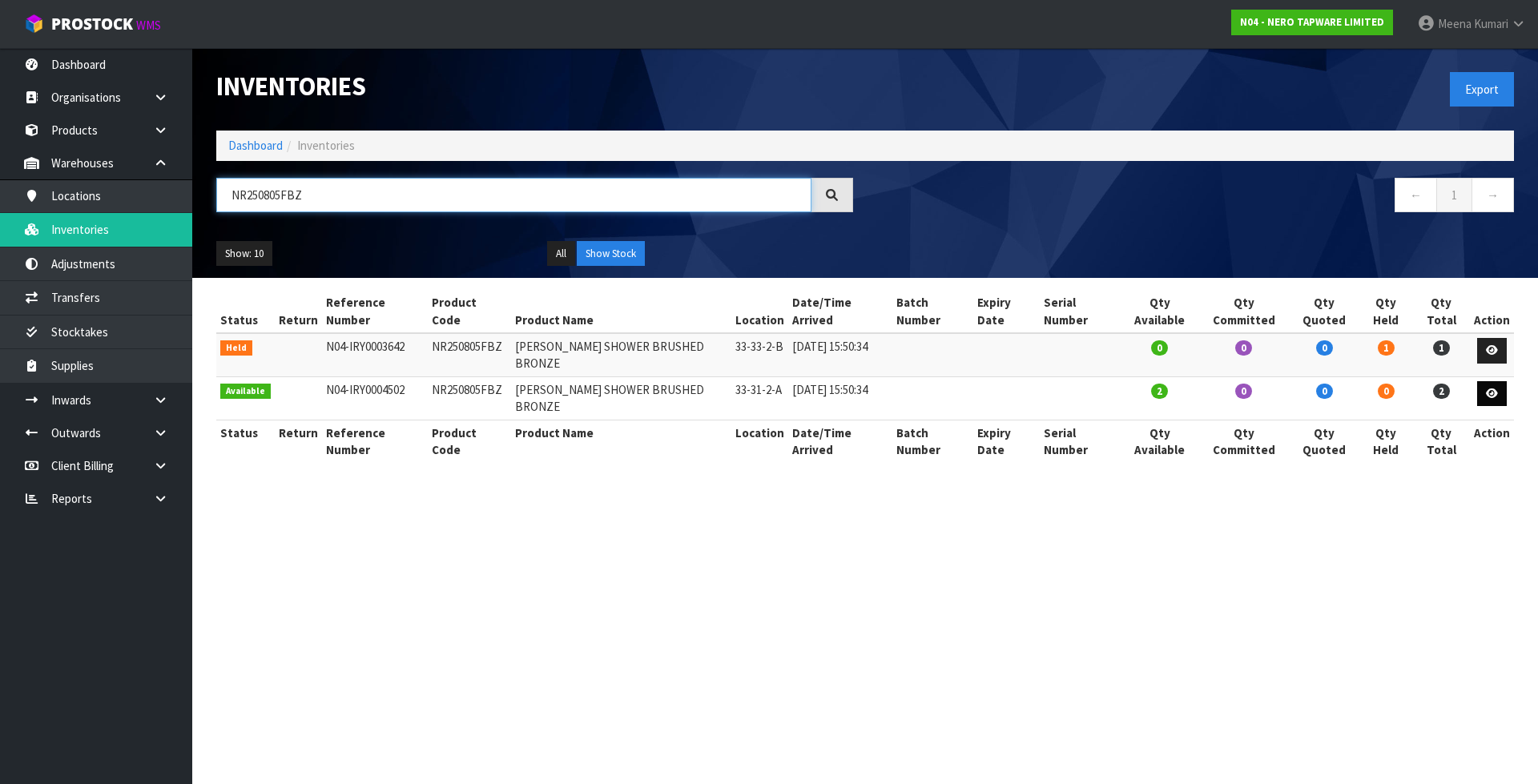
type input "NR250805FBZ"
click at [1495, 388] on icon at bounding box center [1492, 392] width 12 height 10
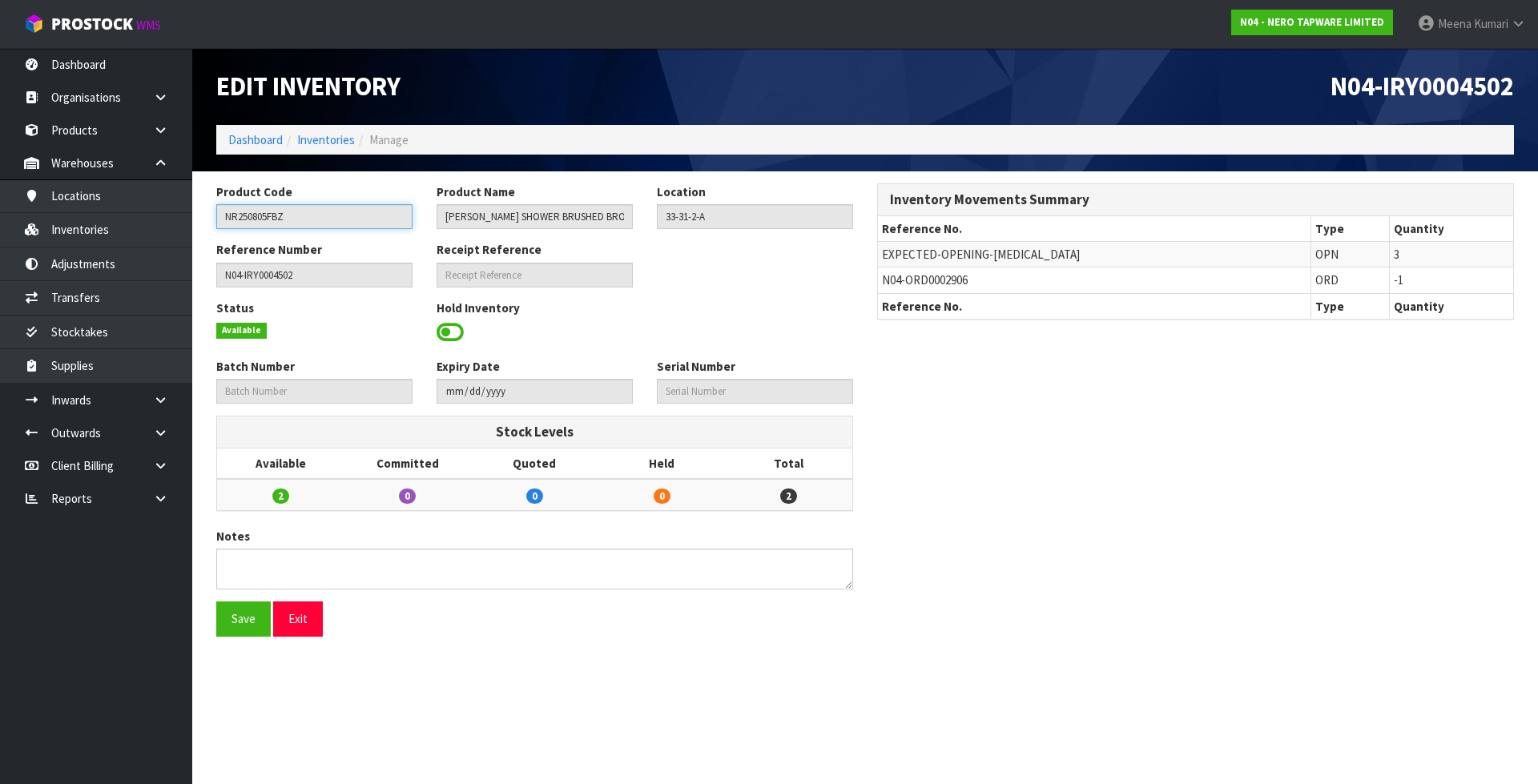
click at [292, 217] on input "NR250805FBZ" at bounding box center [313, 216] width 196 height 25
click at [337, 142] on link "Inventories" at bounding box center [325, 139] width 57 height 15
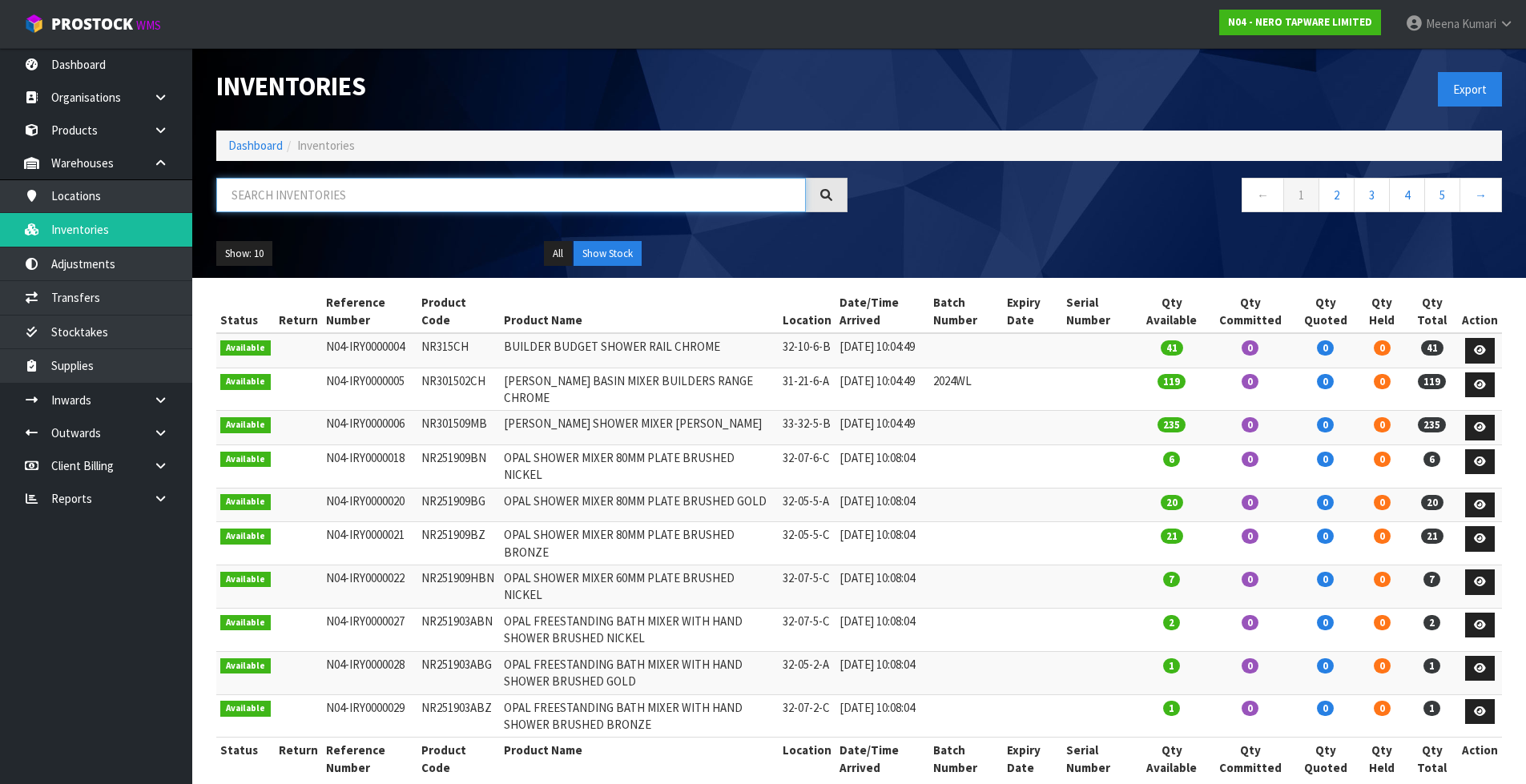
click at [324, 207] on input "text" at bounding box center [510, 195] width 589 height 35
paste input "NR250805FBZ"
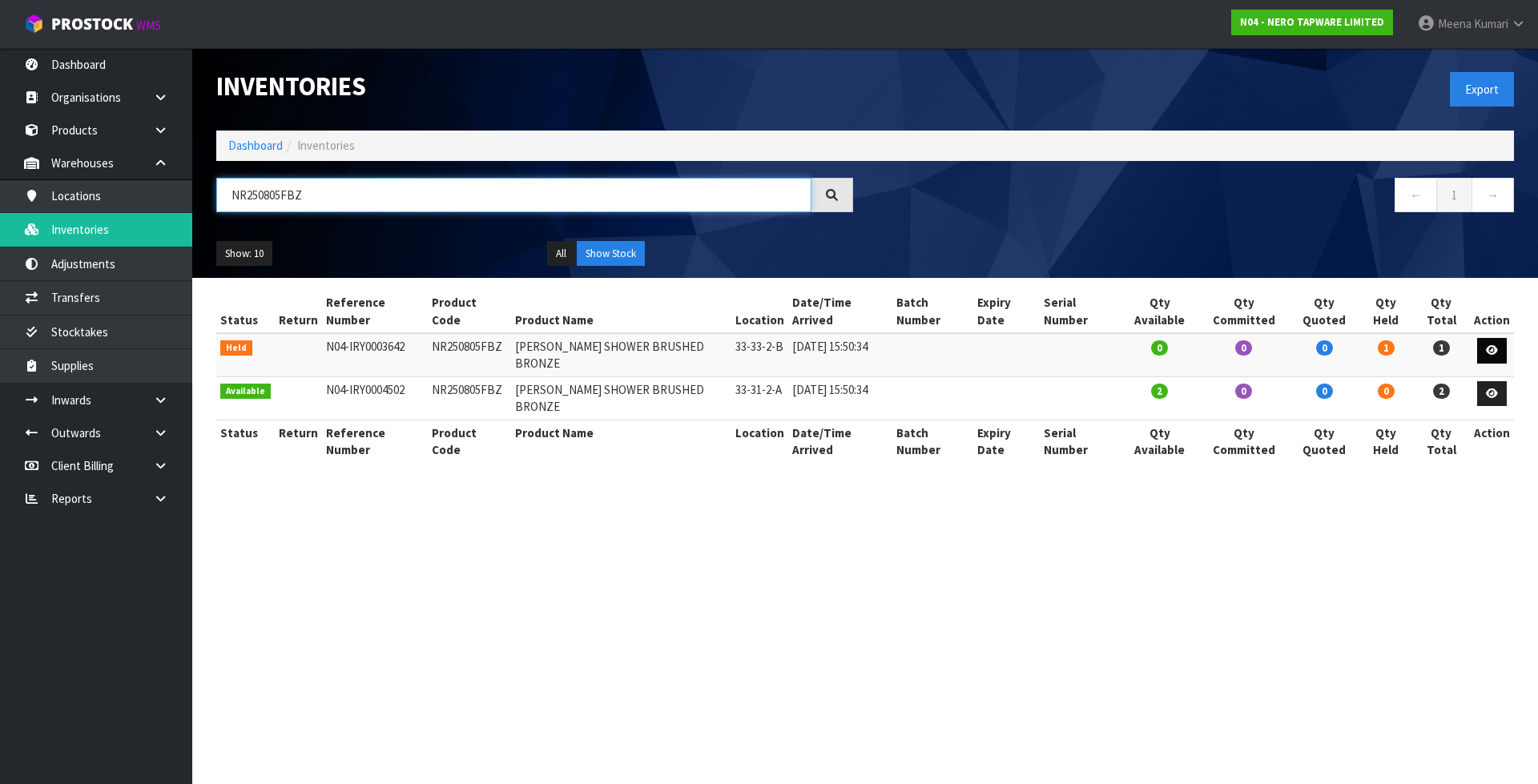
type input "NR250805FBZ"
click at [1503, 338] on link at bounding box center [1492, 351] width 30 height 25
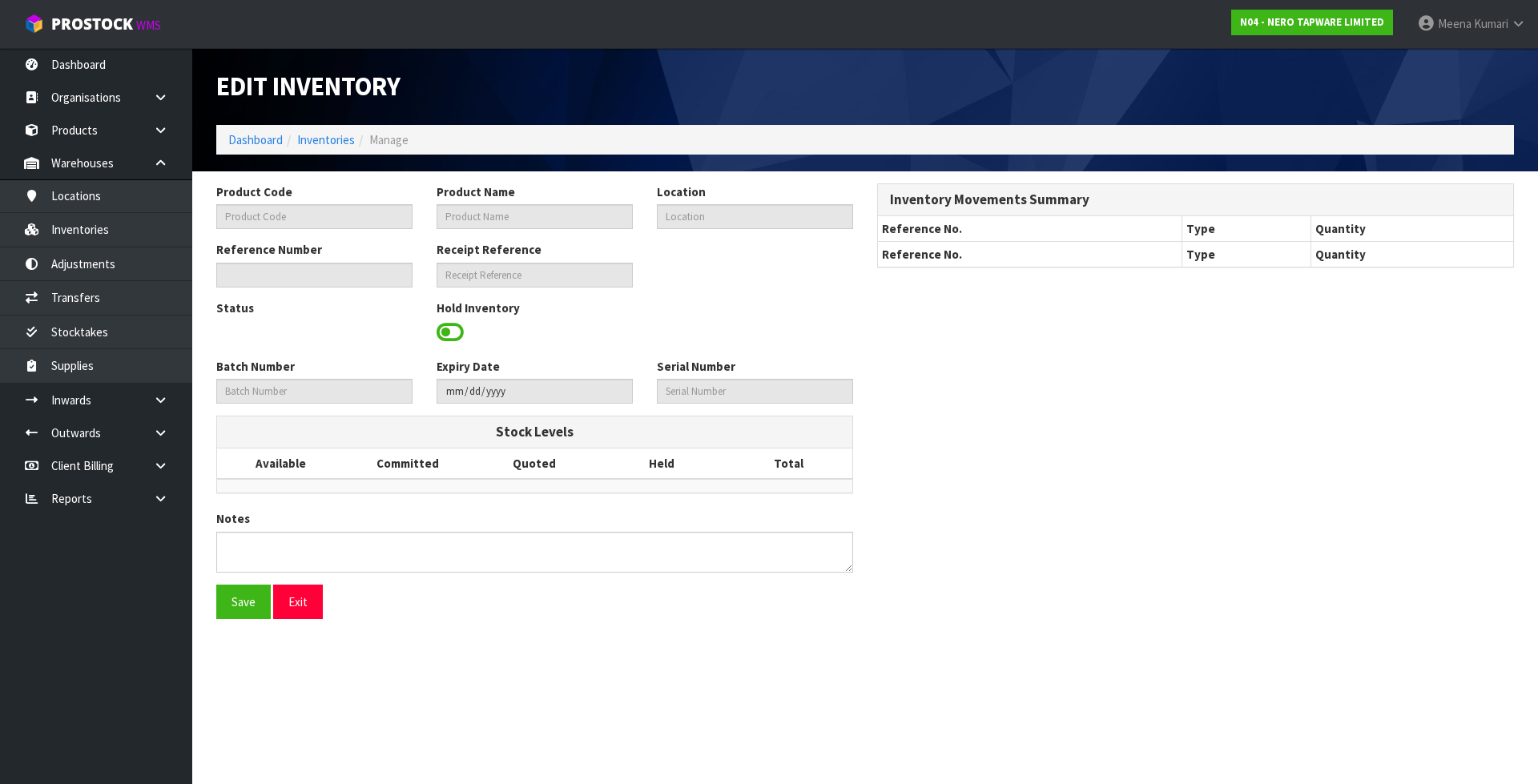
type input "NR250805FBZ"
type input "[PERSON_NAME] SHOWER BRUSHED BRONZE"
type input "33-33-2-B"
type input "N04-IRY0003642"
type input "N04-REC0000084"
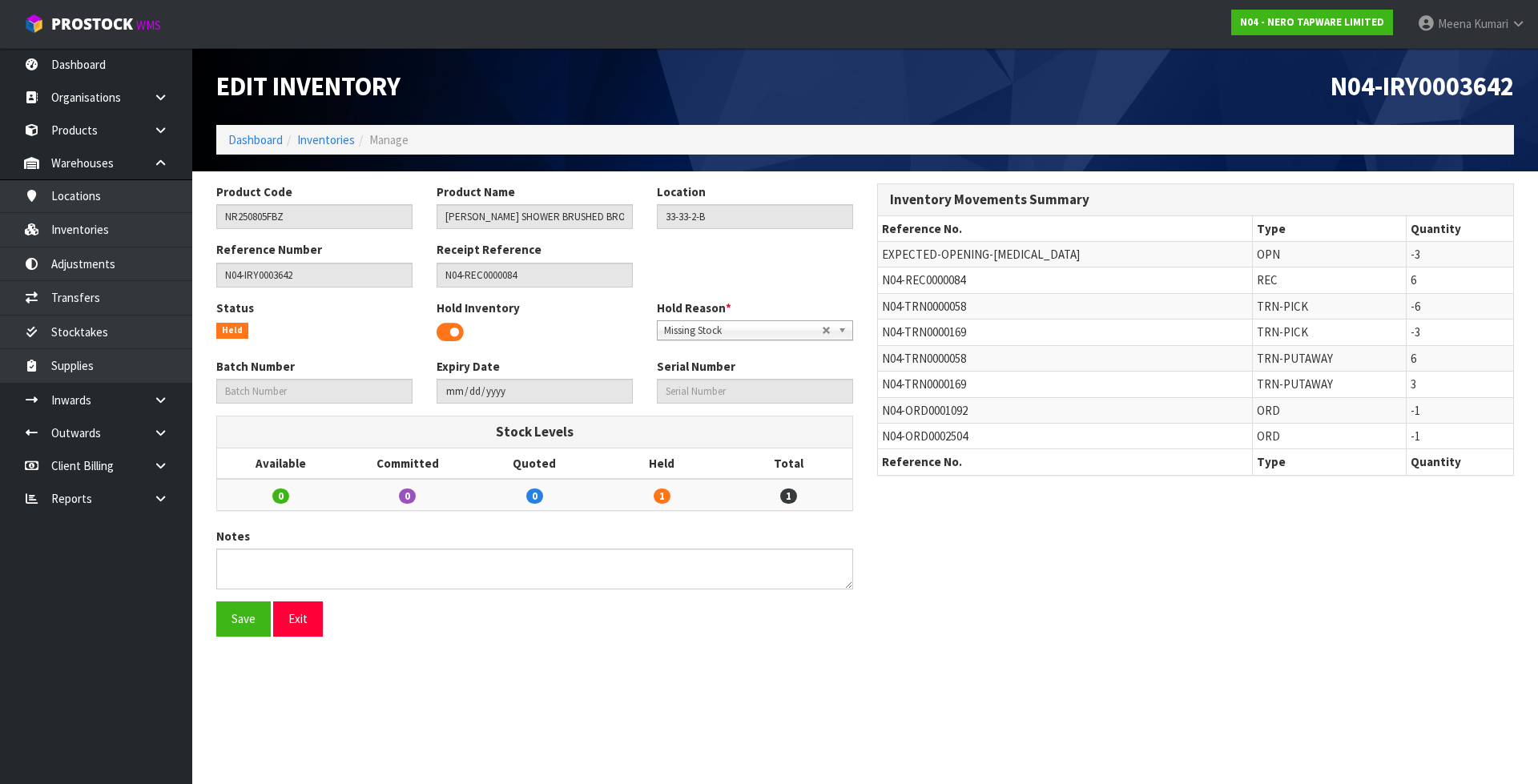
click at [946, 384] on span "N04-TRN0000169" at bounding box center [924, 383] width 84 height 15
copy tr "N04-TRN0000169"
click at [93, 289] on link "Transfers" at bounding box center [96, 298] width 192 height 33
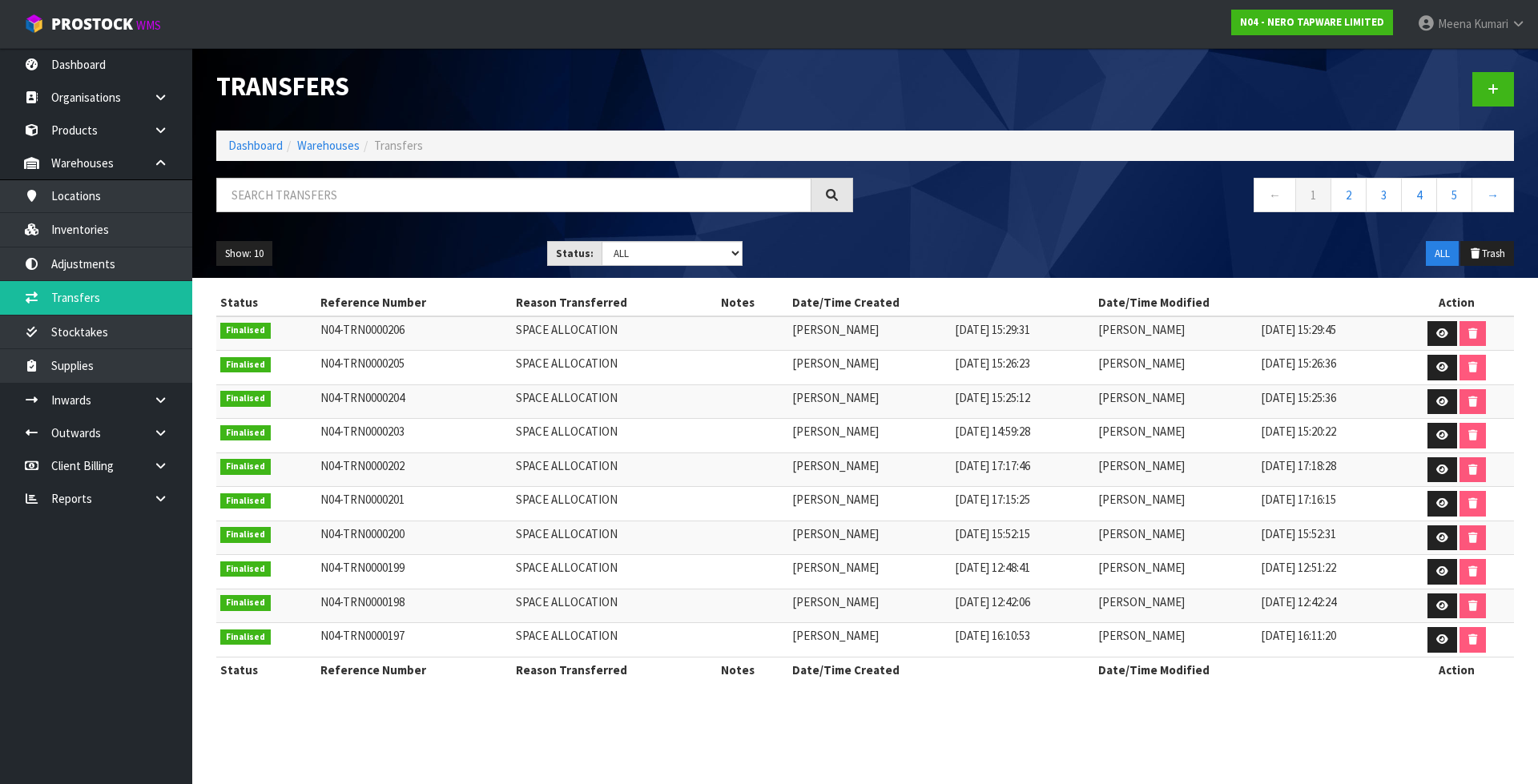
click at [302, 175] on div "Transfers Dashboard Warehouses Transfers ← 1 2 3 4 5 → Show: 10 5 10 25 50 Stat…" at bounding box center [865, 163] width 1322 height 229
click at [300, 193] on input "text" at bounding box center [513, 195] width 595 height 35
paste input "N04-TRN0000169"
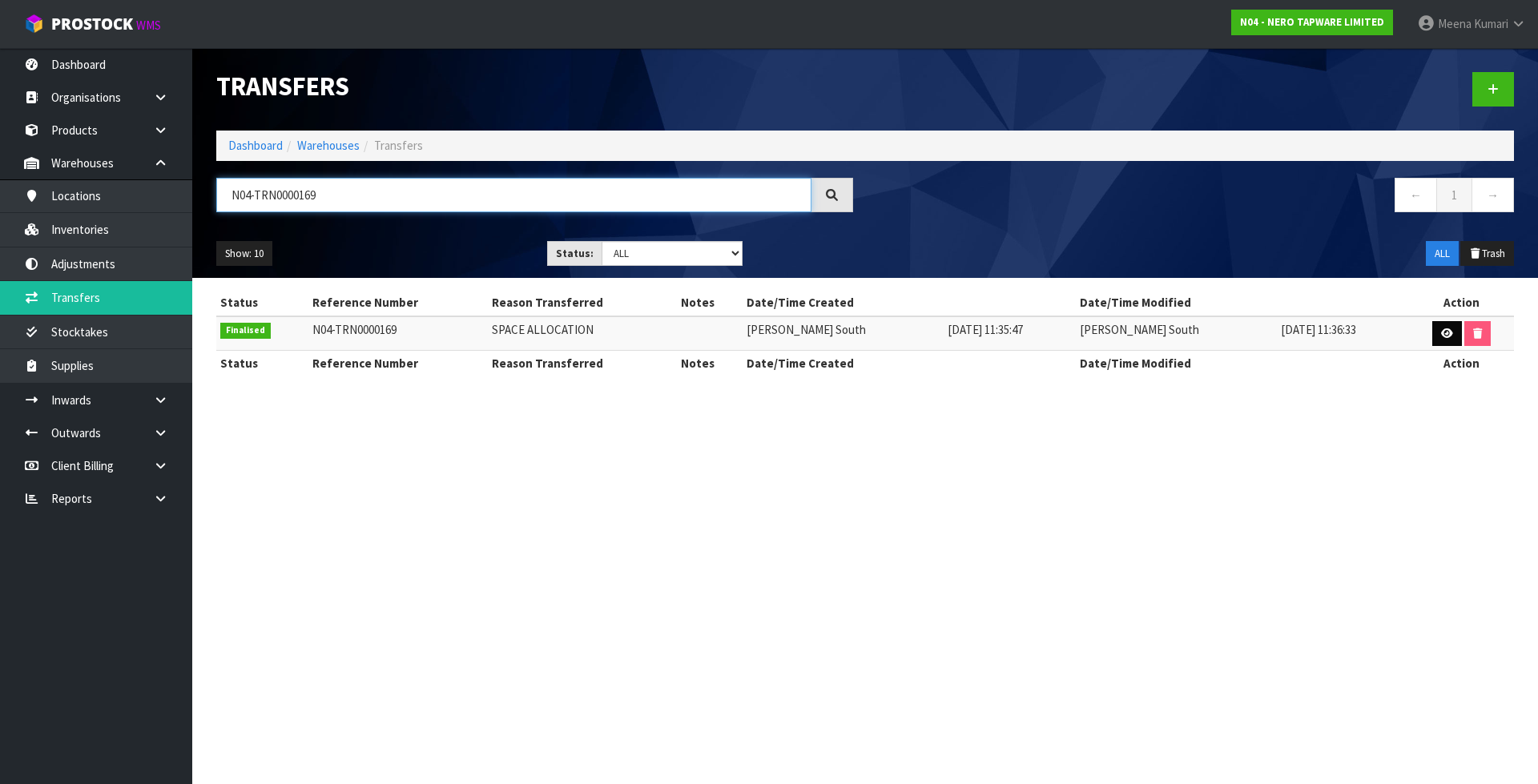
type input "N04-TRN0000169"
click at [1441, 335] on icon at bounding box center [1447, 333] width 12 height 10
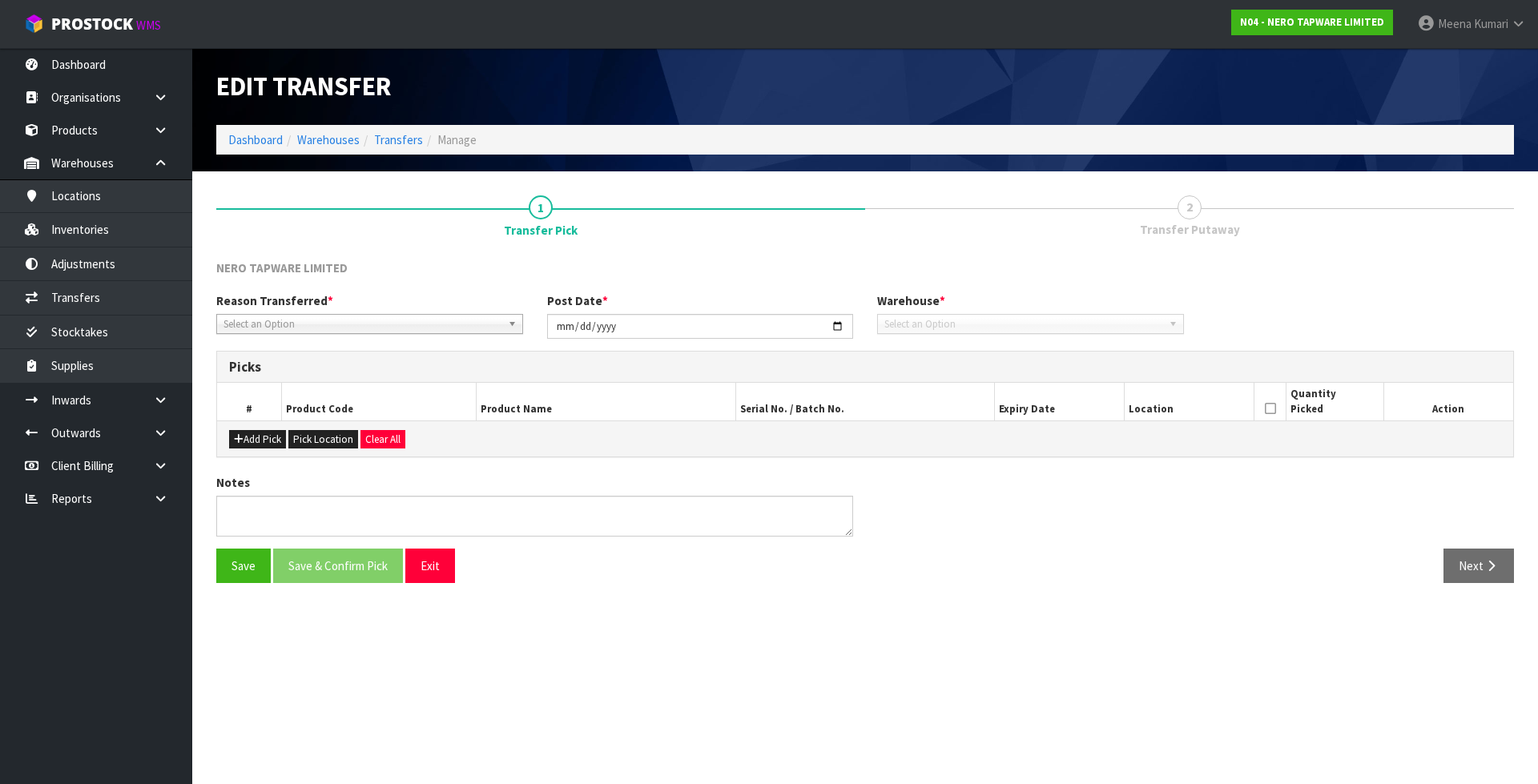
type input "2025-09-10"
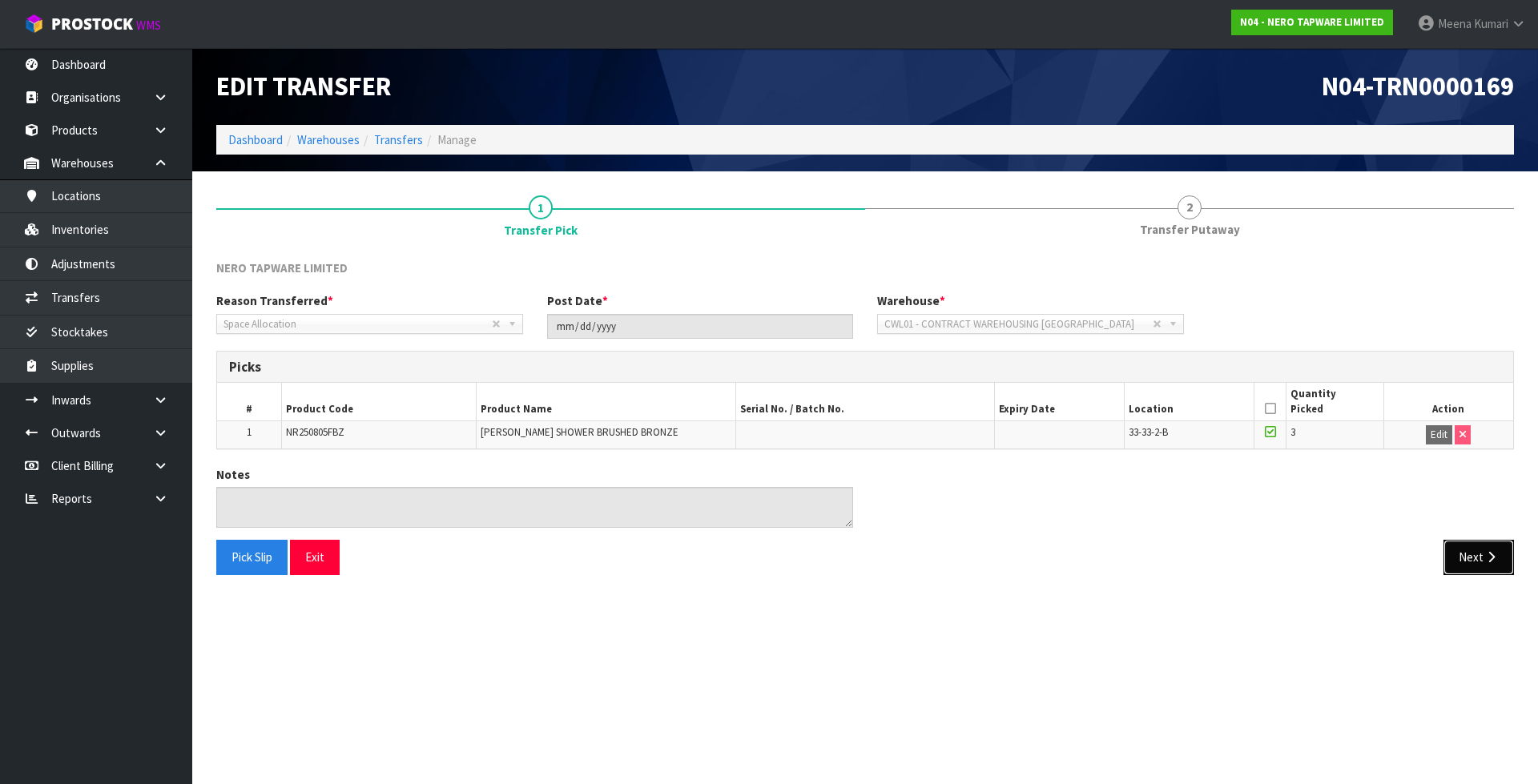
click at [1472, 551] on button "Next" at bounding box center [1478, 557] width 70 height 35
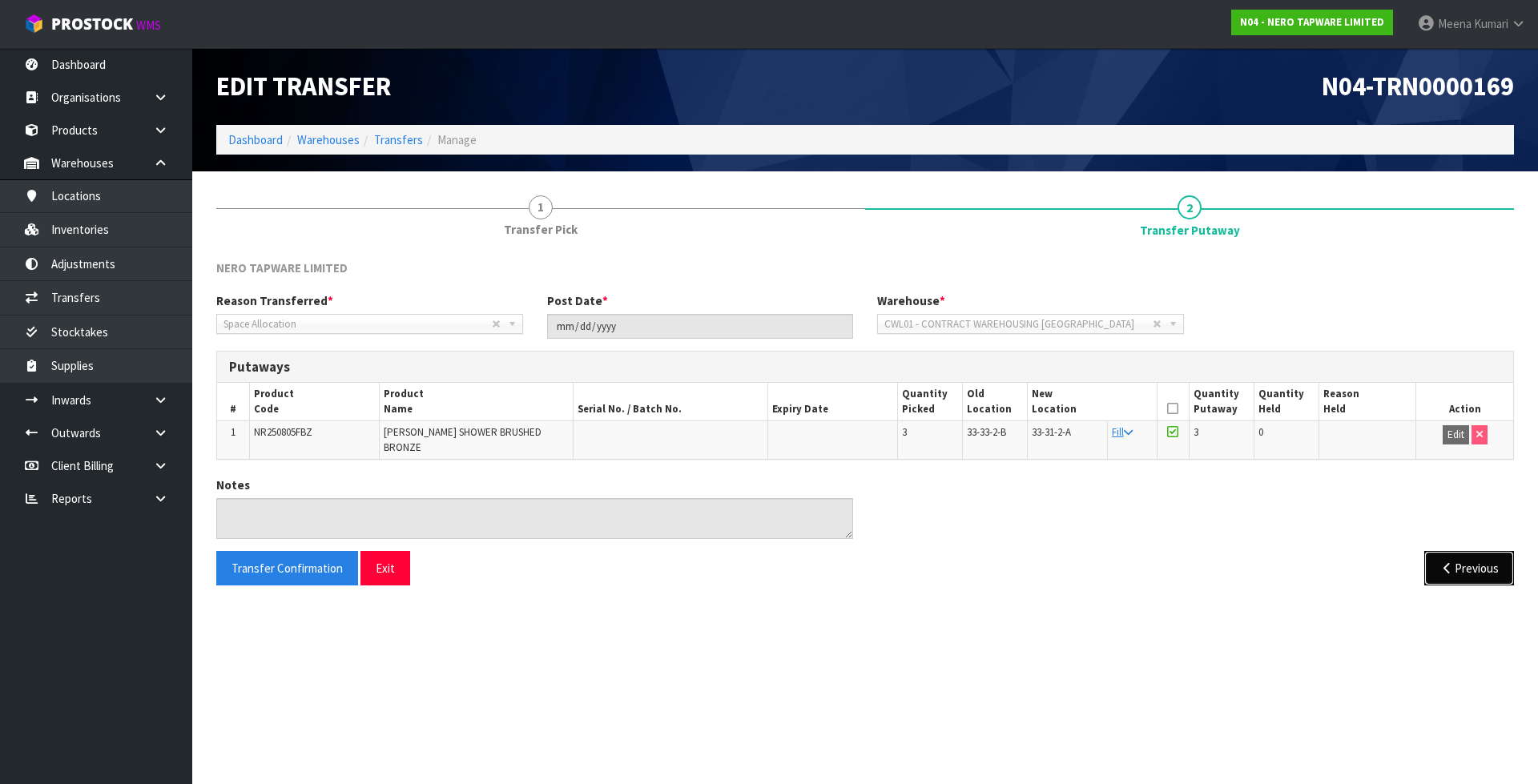
click at [1472, 551] on button "Previous" at bounding box center [1469, 568] width 89 height 35
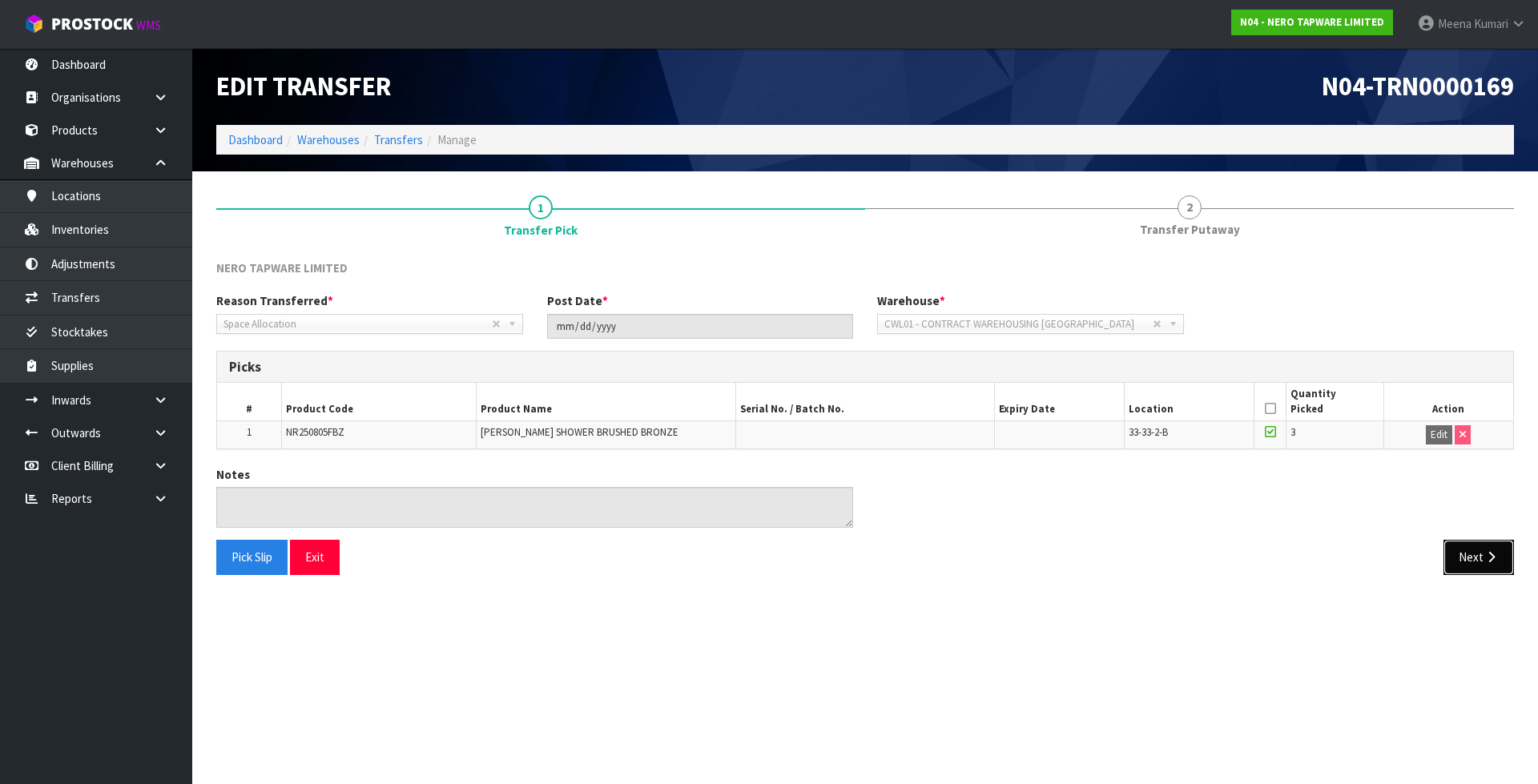
click at [1472, 551] on button "Next" at bounding box center [1478, 557] width 70 height 35
click at [129, 314] on link "Transfers" at bounding box center [96, 298] width 192 height 33
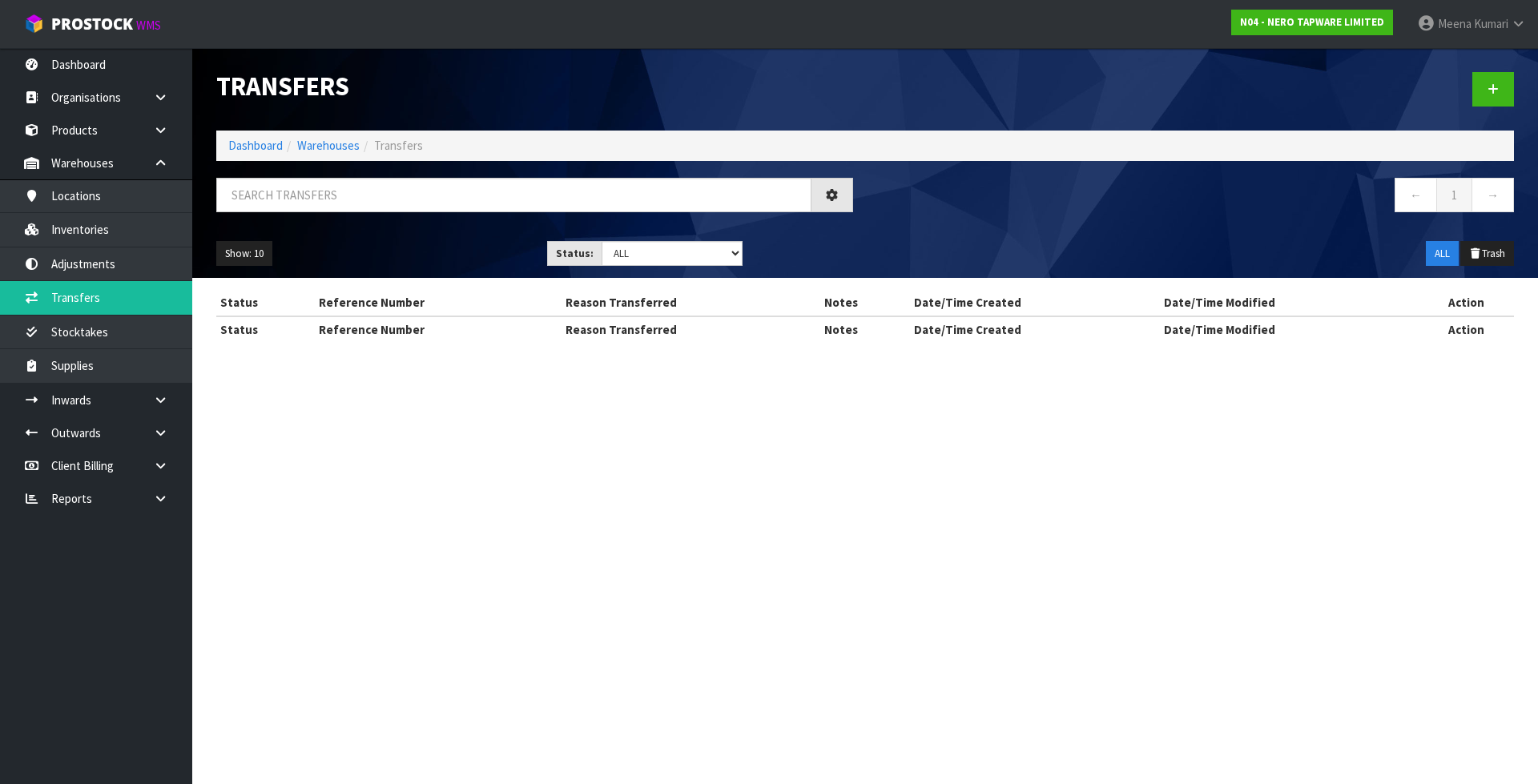
click at [129, 328] on div "Transfers Dashboard Warehouses Transfers ← 1 → Show: 10 5 10 25 50 Status: Draf…" at bounding box center [769, 185] width 1538 height 371
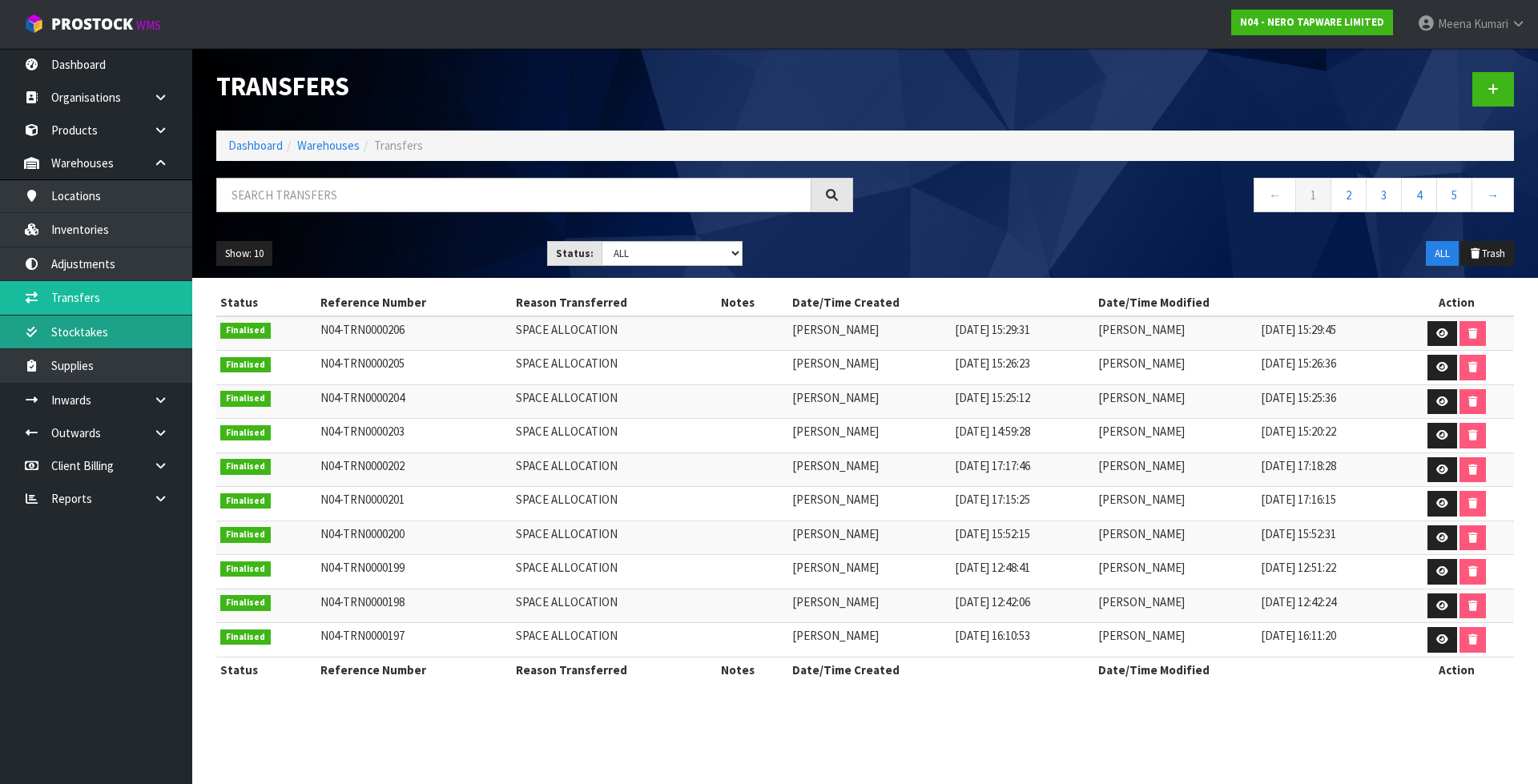
click at [125, 336] on link "Stocktakes" at bounding box center [96, 331] width 192 height 33
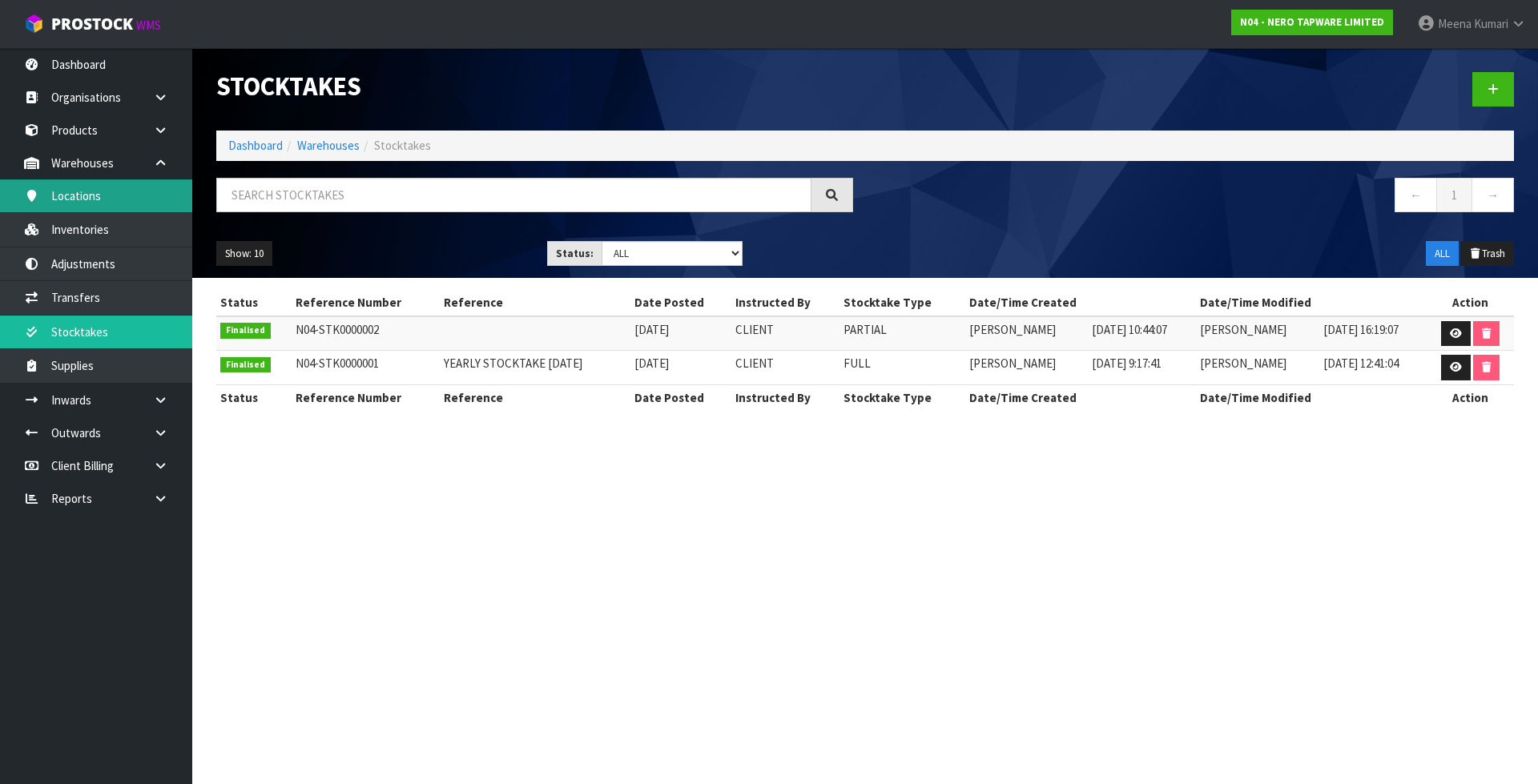
click at [63, 199] on link "Locations" at bounding box center [96, 196] width 192 height 33
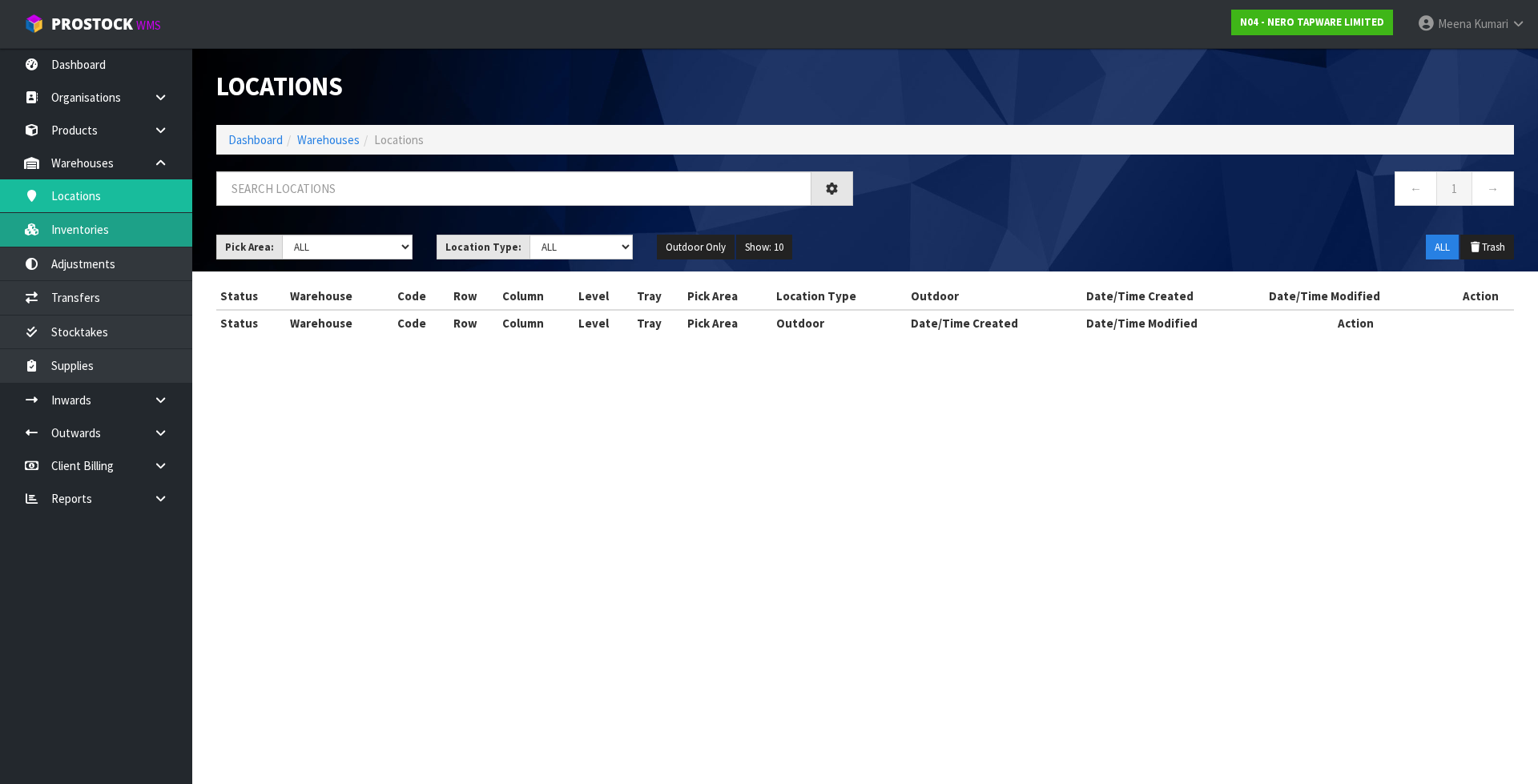
click at [87, 229] on div "Locations Dashboard Warehouses Locations ← 1 → Pick Area: Main Refurb Damaged P…" at bounding box center [769, 182] width 1538 height 364
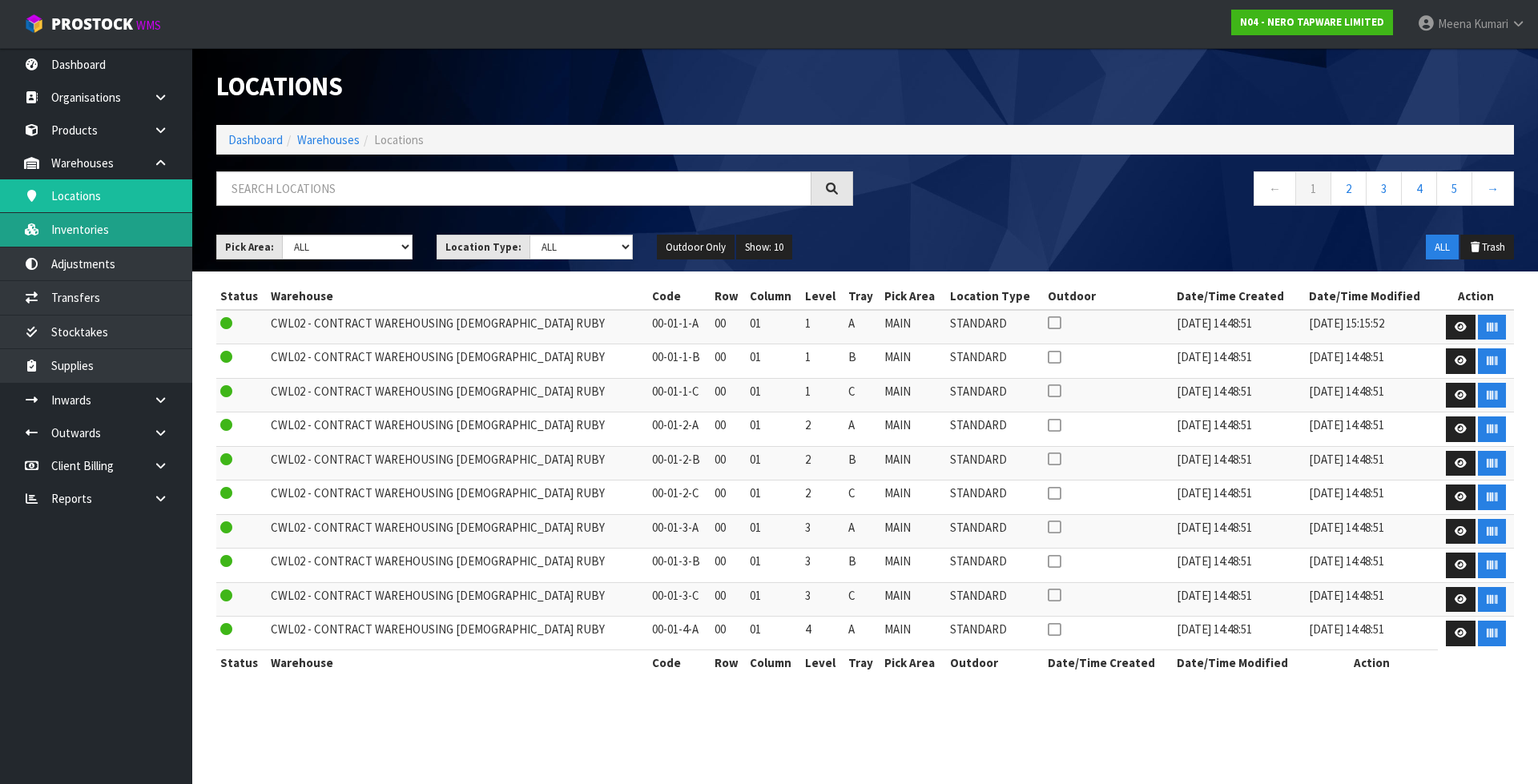
click at [87, 229] on link "Inventories" at bounding box center [96, 229] width 192 height 33
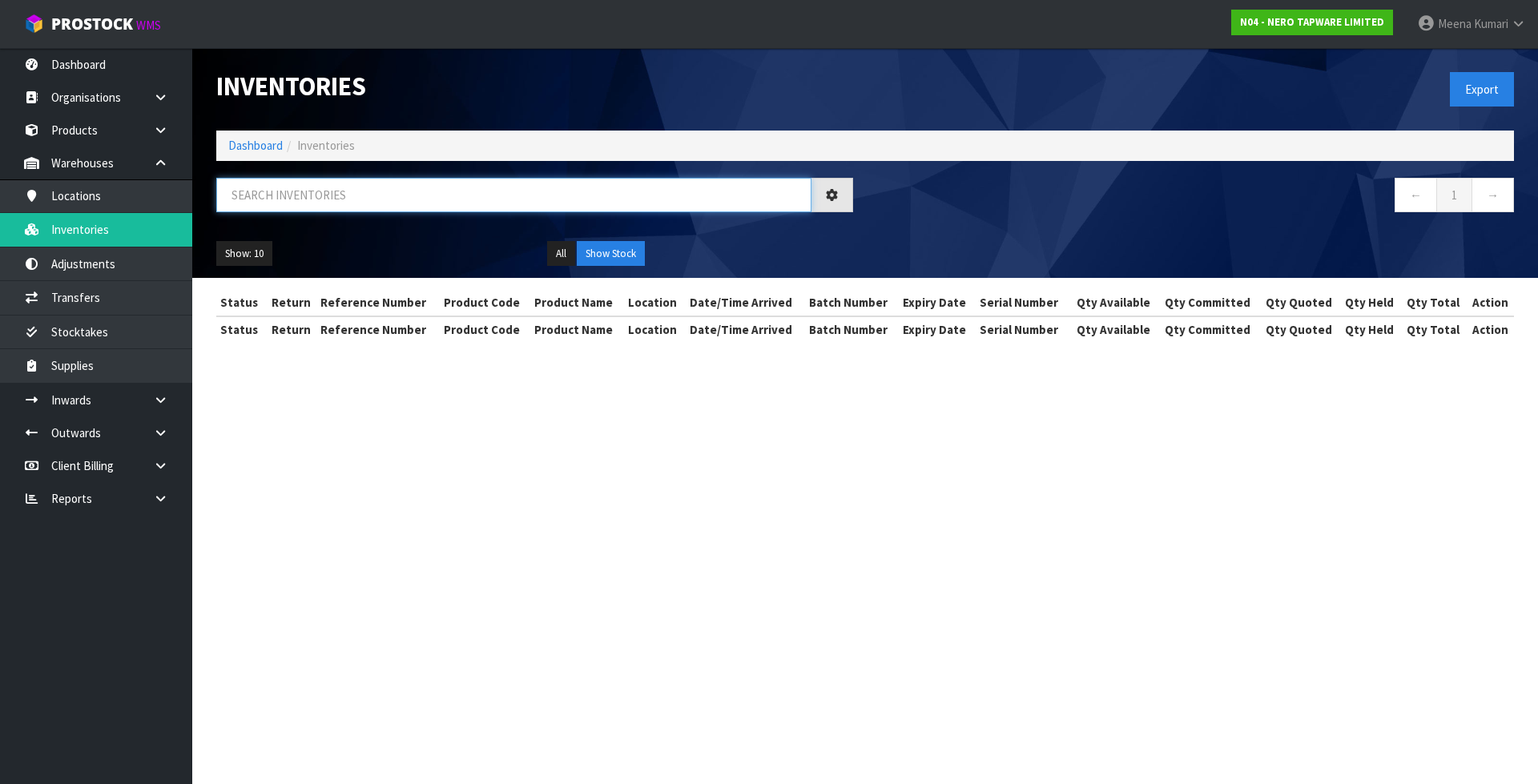
click at [287, 208] on input "text" at bounding box center [513, 195] width 595 height 35
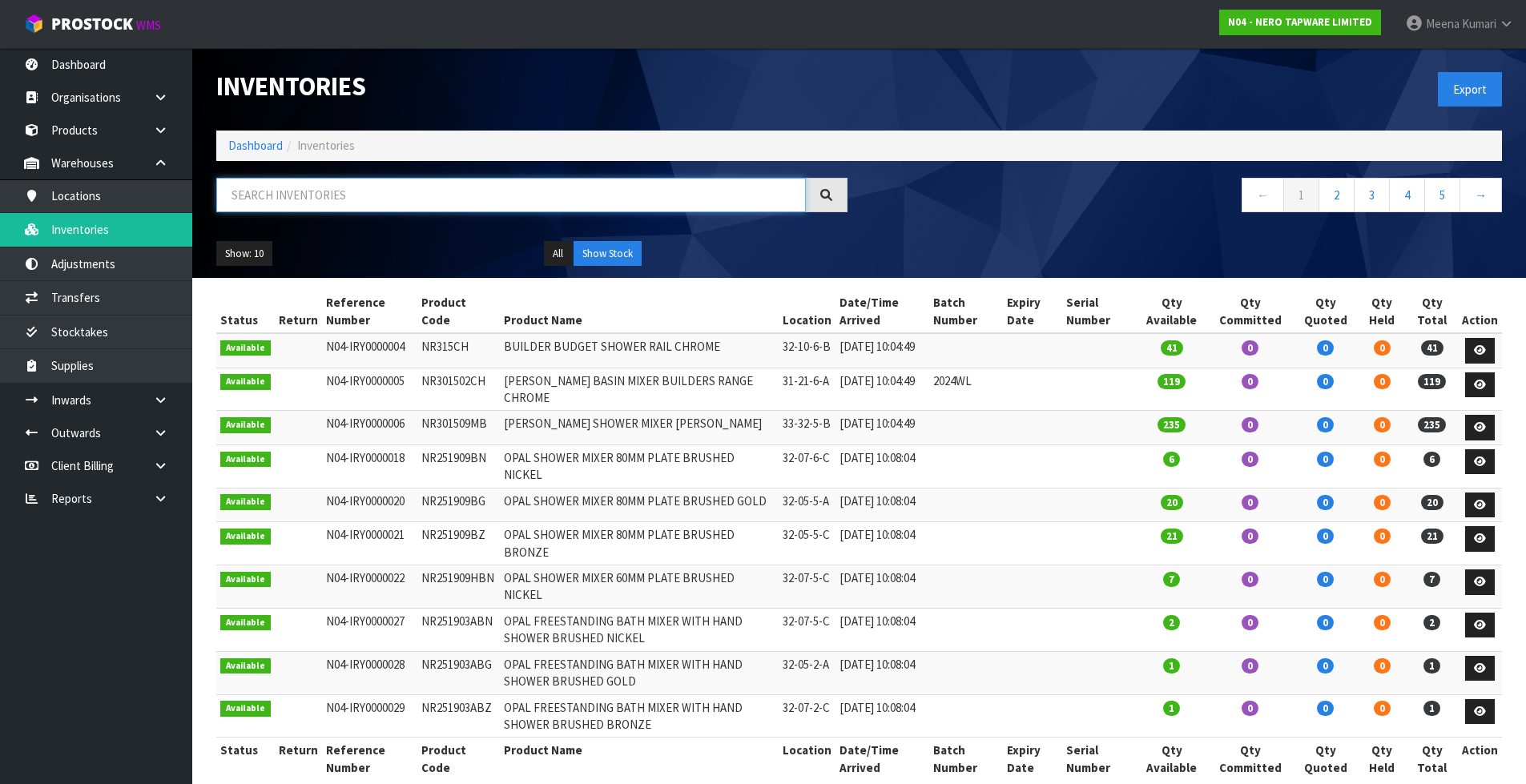
paste input "NR250811TCH"
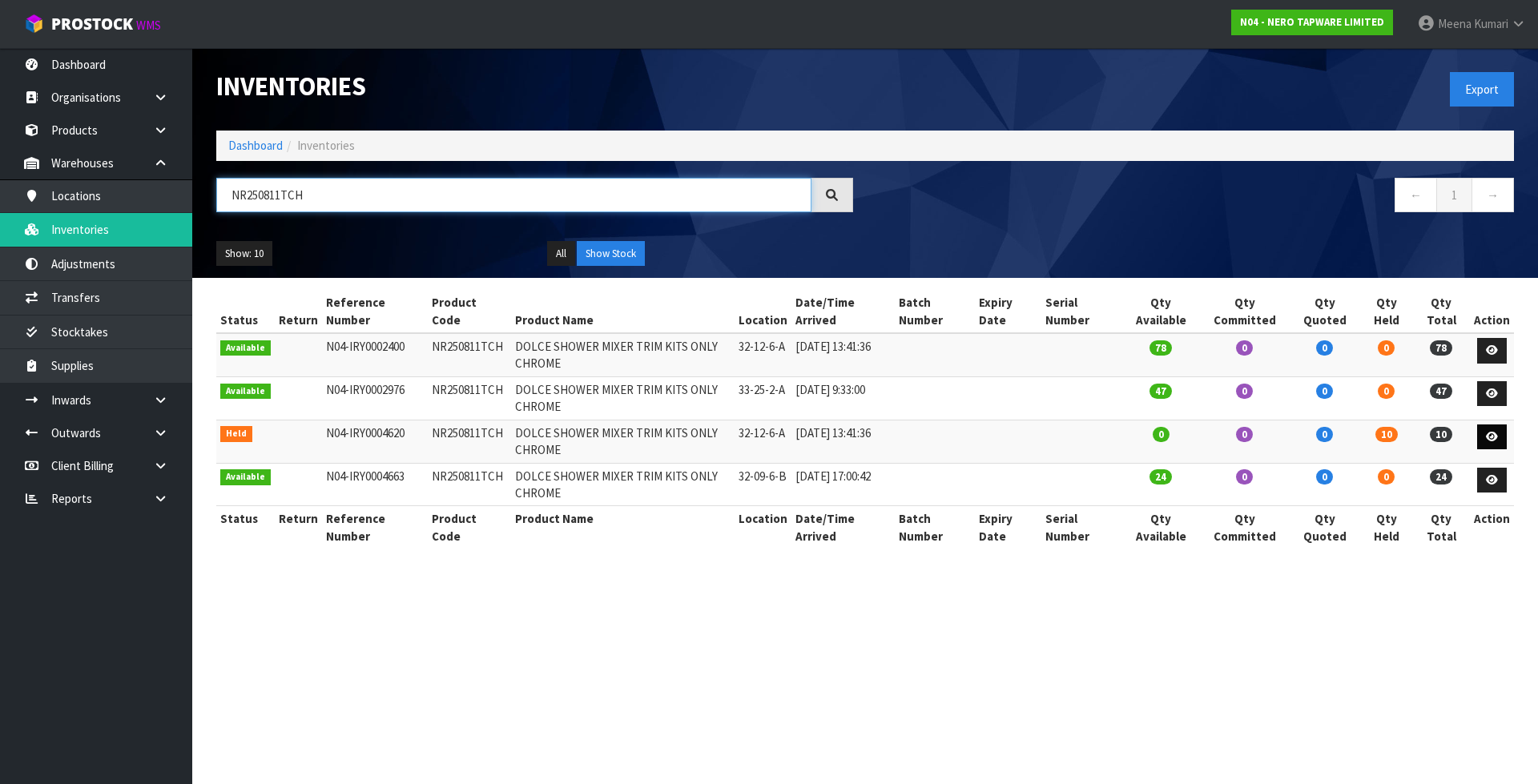
type input "NR250811TCH"
click at [1497, 443] on link at bounding box center [1492, 437] width 30 height 25
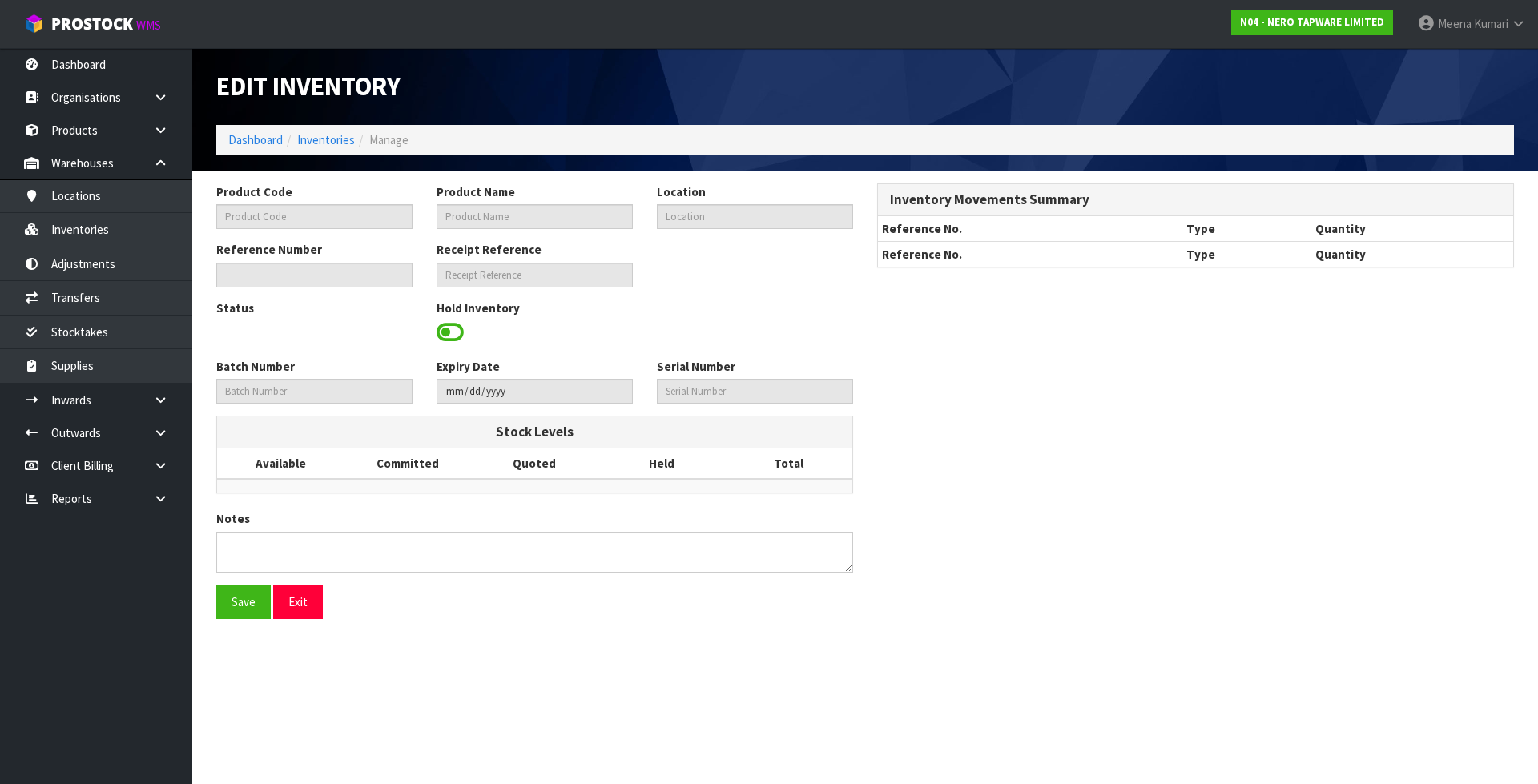
type input "NR250811TCH"
type input "DOLCE SHOWER MIXER TRIM KITS ONLY CHROME"
type input "32-12-6-A"
type input "N04-IRY0004620"
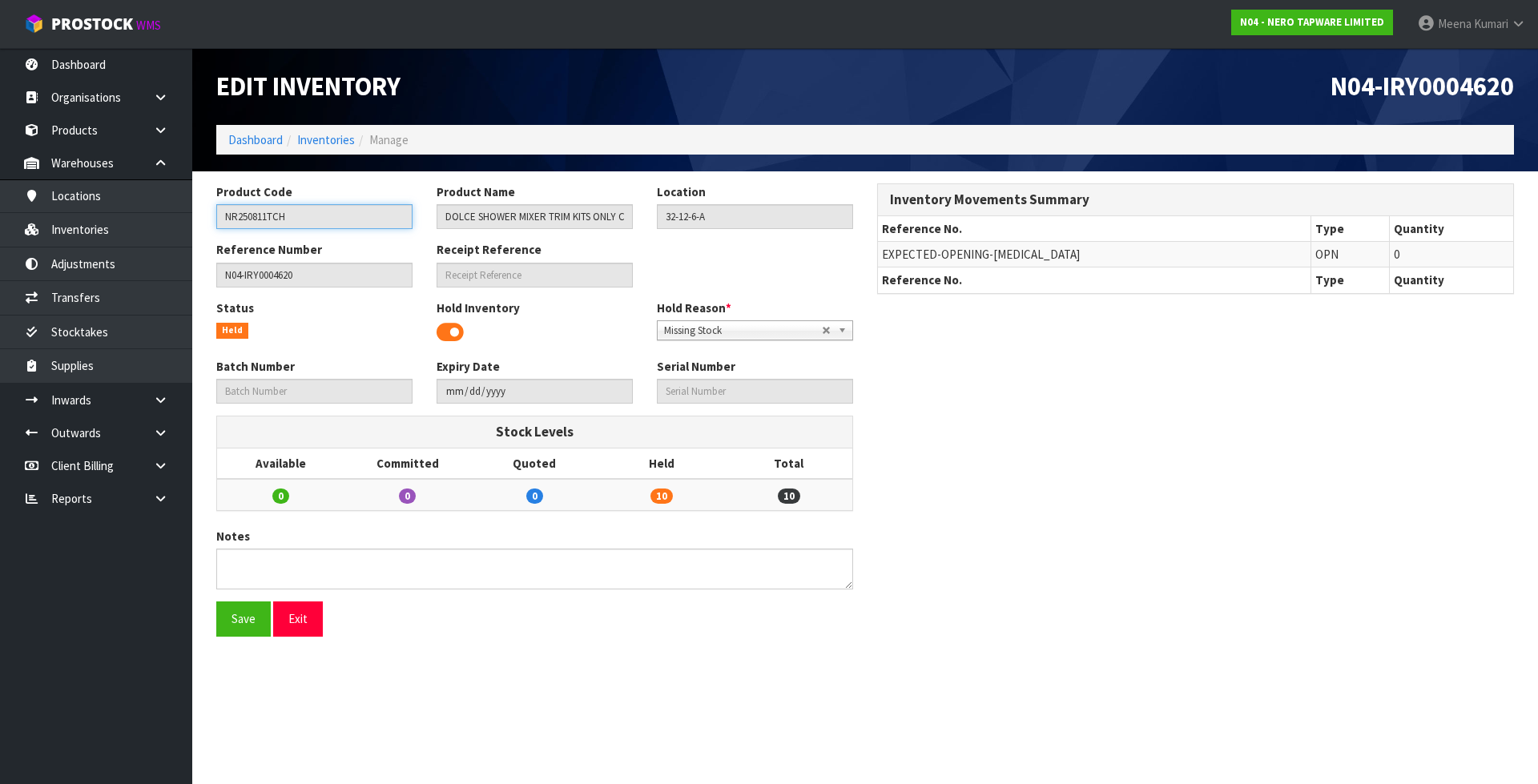
click at [289, 222] on input "NR250811TCH" at bounding box center [313, 216] width 196 height 25
click at [153, 494] on icon at bounding box center [160, 498] width 15 height 12
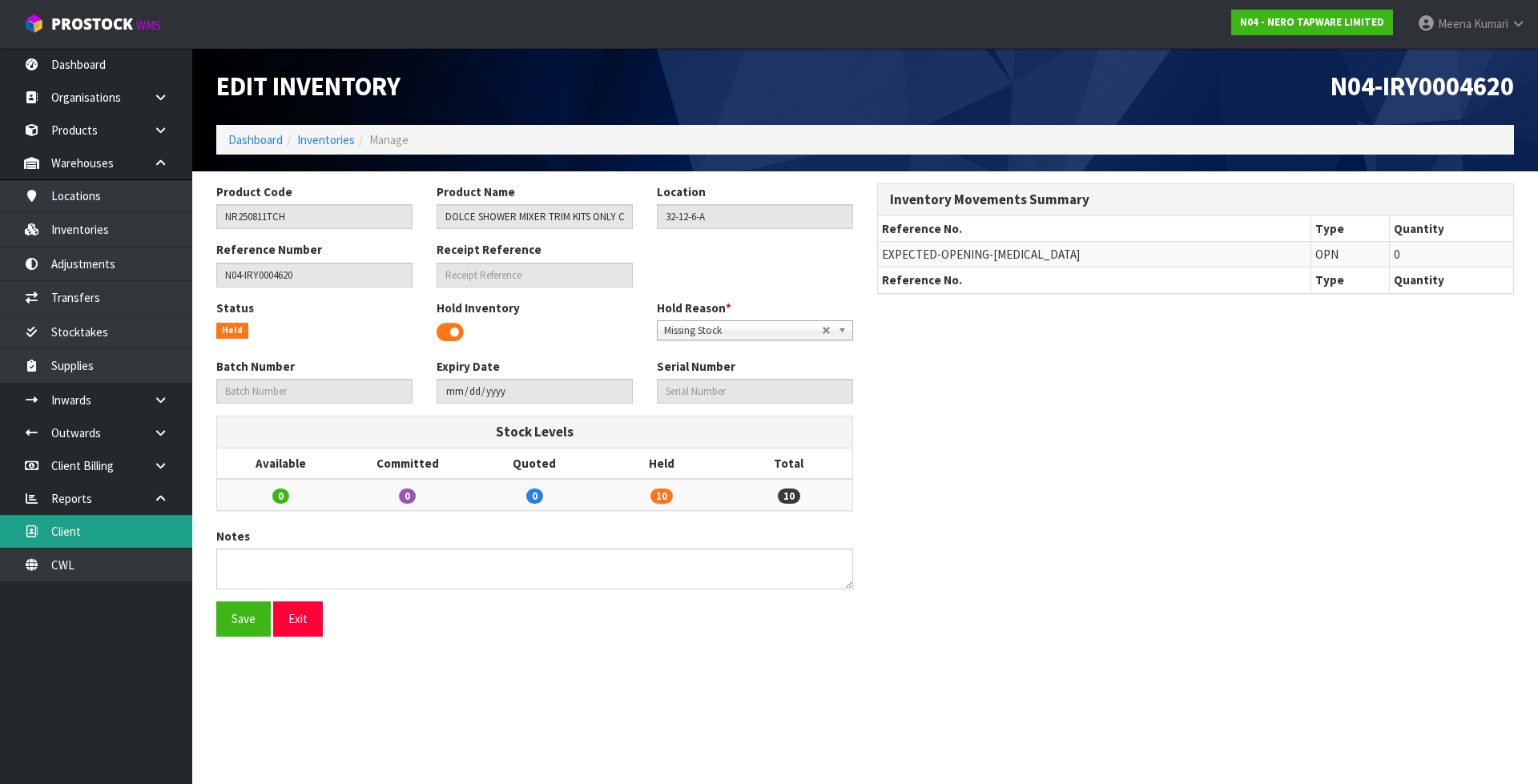
click at [136, 545] on link "Client" at bounding box center [96, 531] width 192 height 33
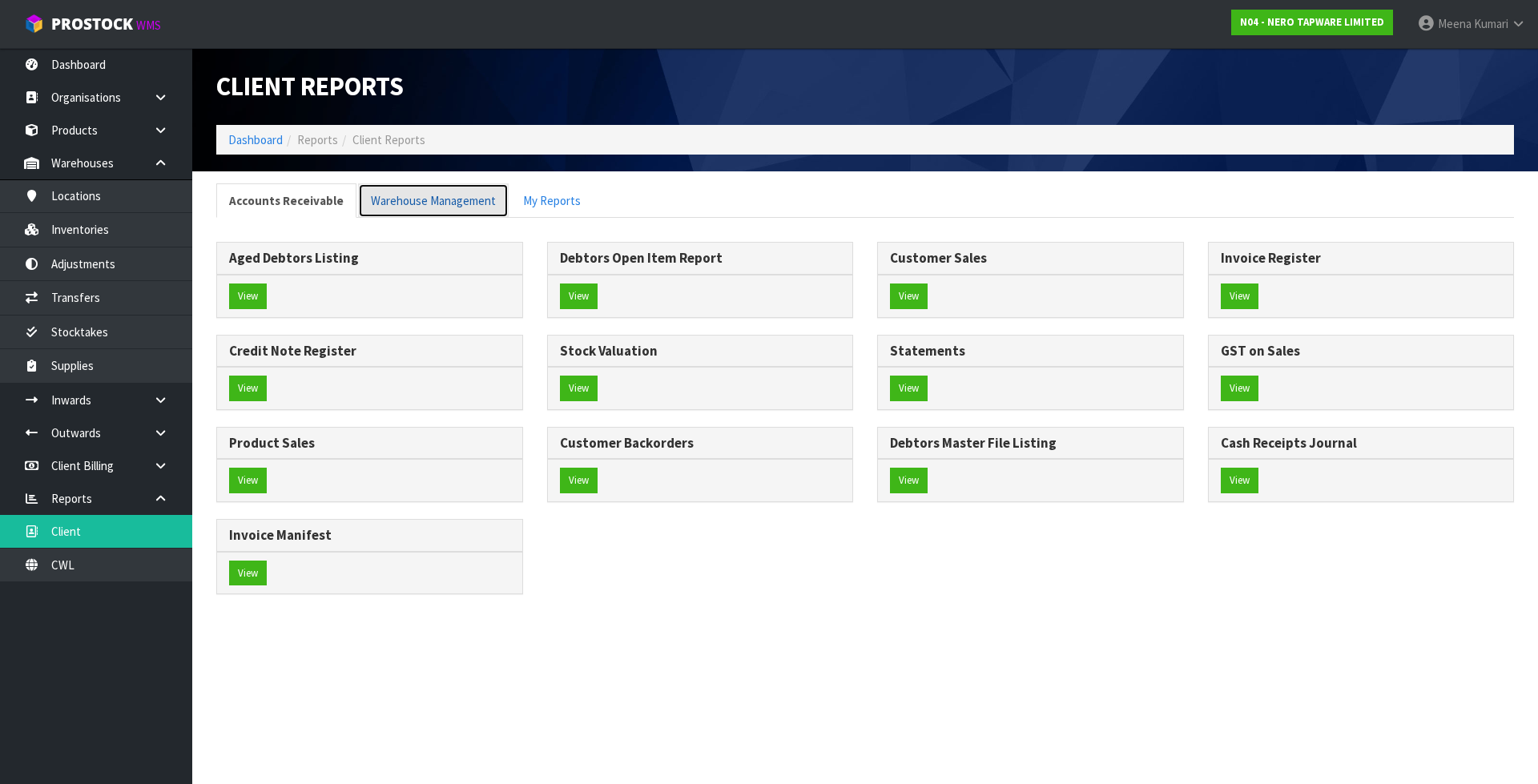
click at [435, 196] on link "Warehouse Management" at bounding box center [433, 200] width 150 height 35
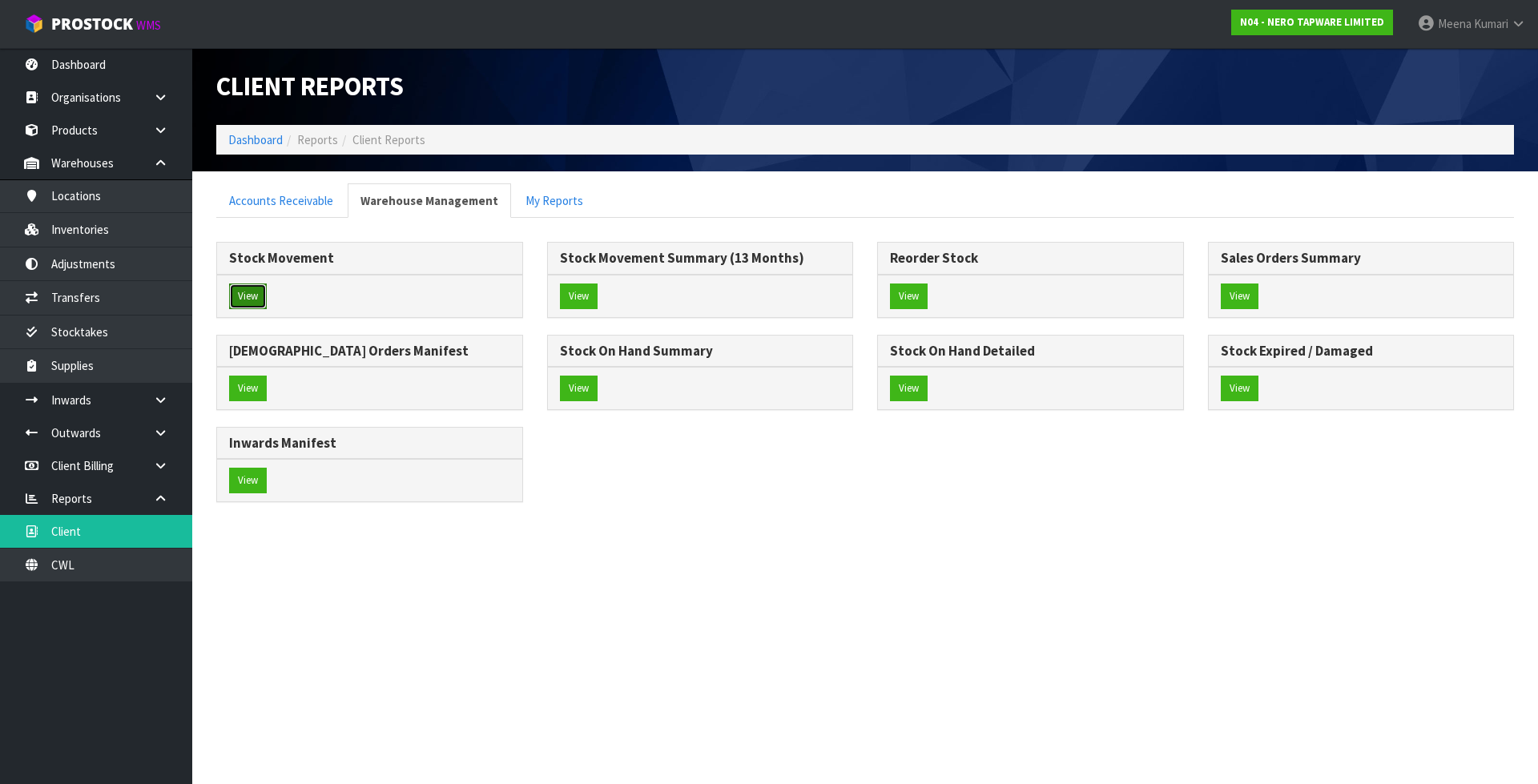
click at [241, 292] on button "View" at bounding box center [247, 296] width 37 height 25
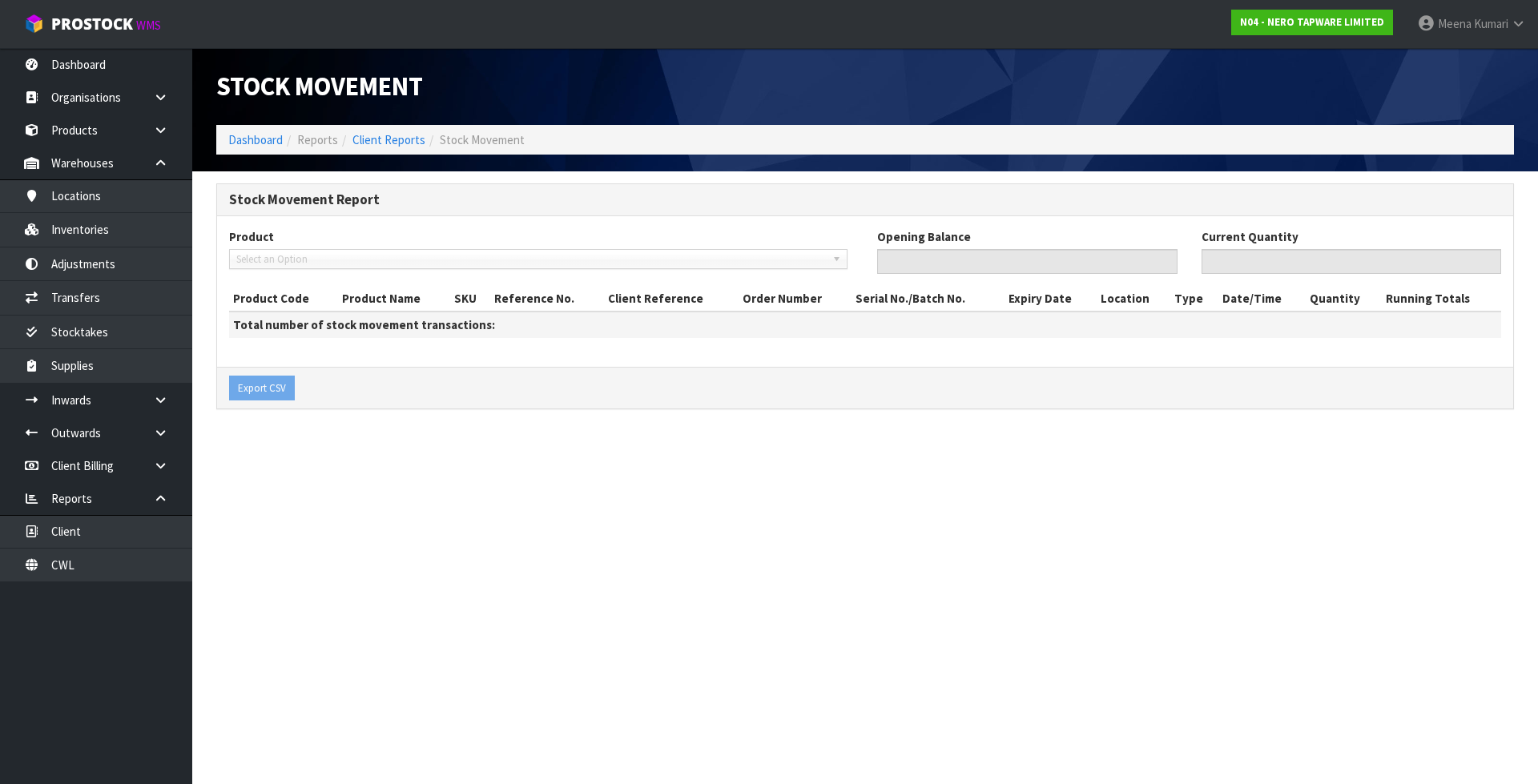
click at [318, 280] on div "Product Select an Option" at bounding box center [540, 255] width 648 height 53
click at [318, 269] on div "Select an Option" at bounding box center [538, 259] width 619 height 20
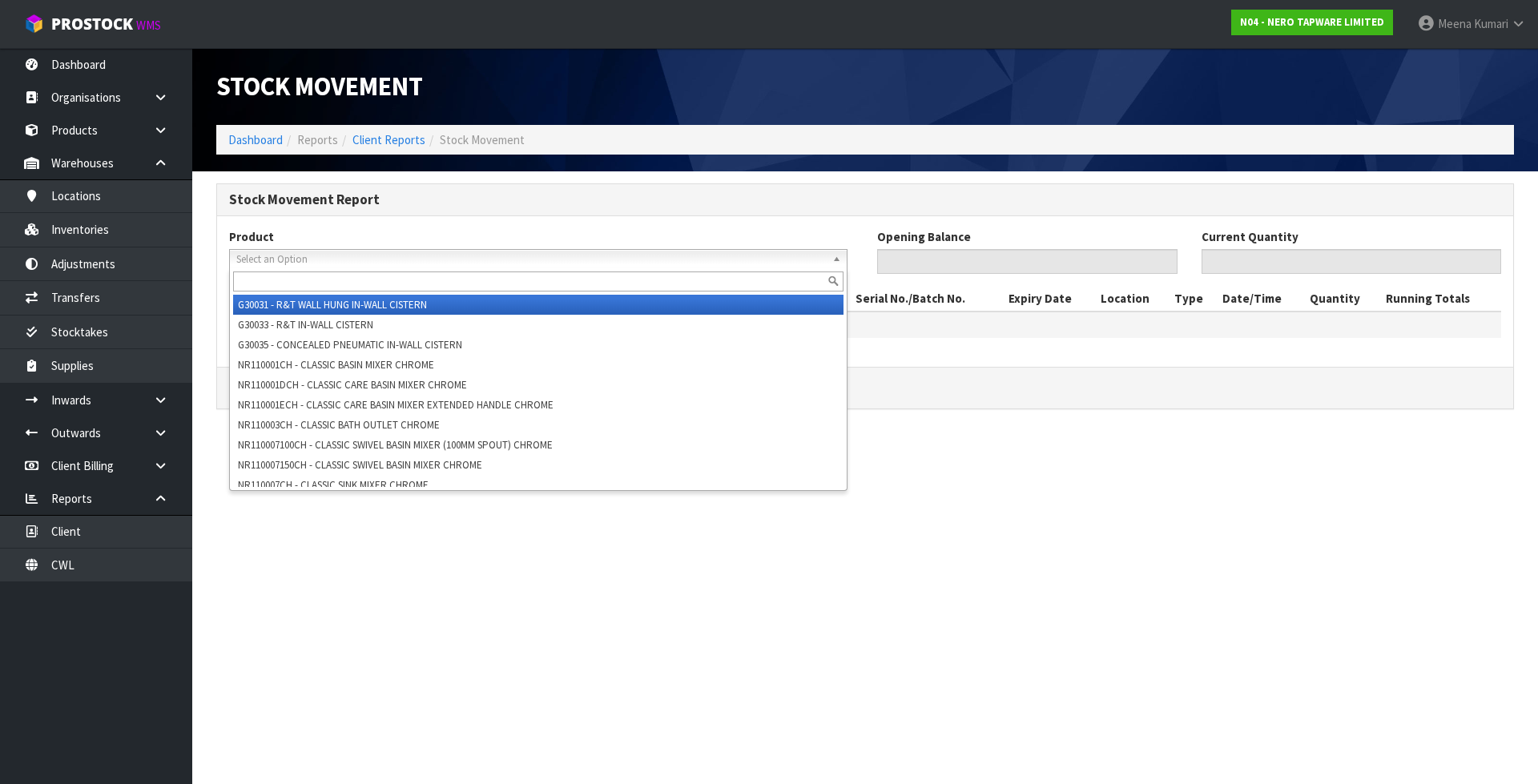
click at [309, 276] on input "text" at bounding box center [538, 281] width 610 height 20
paste input "NR250811TCH"
type input "NR250811TCH"
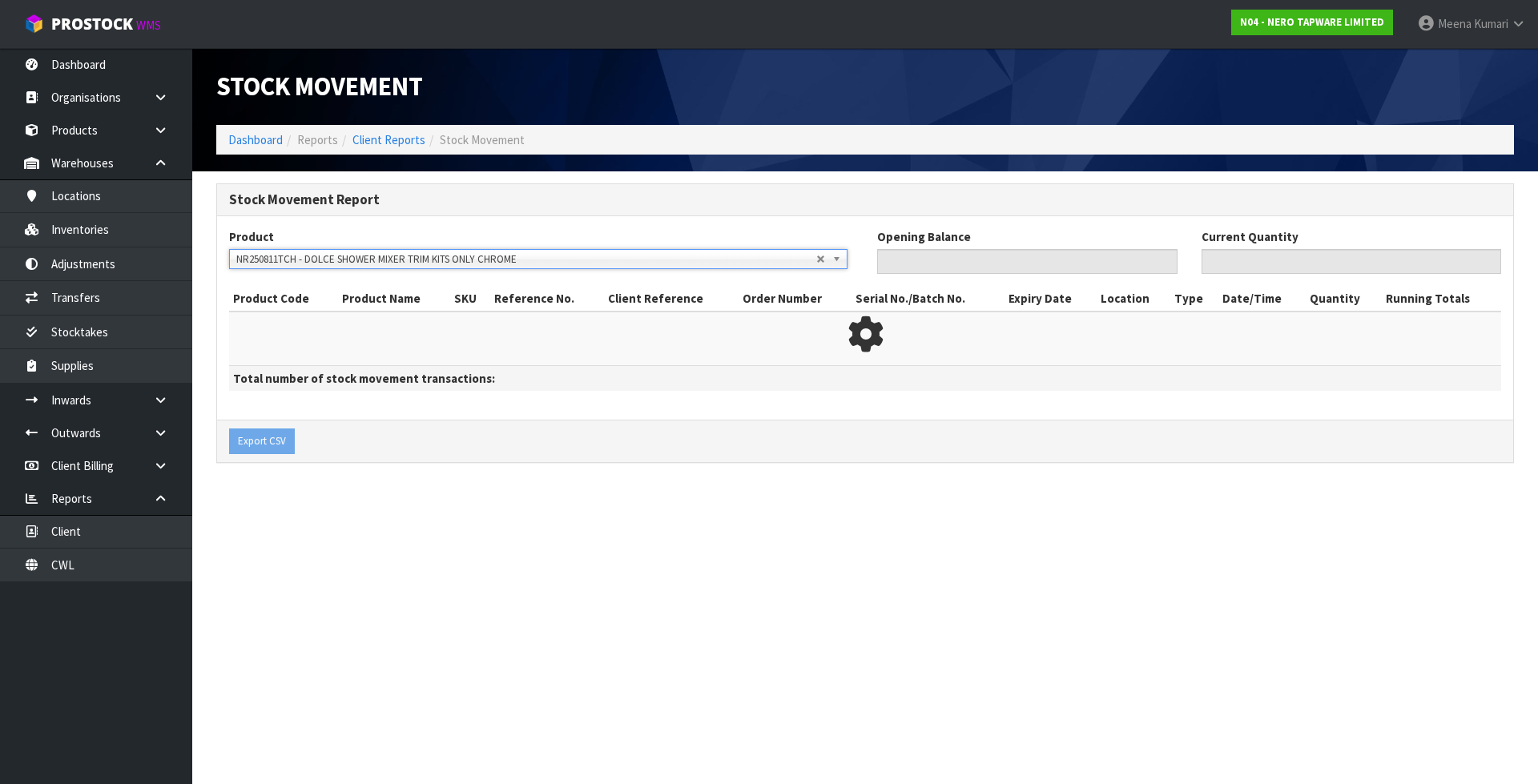
type input "0"
type input "159"
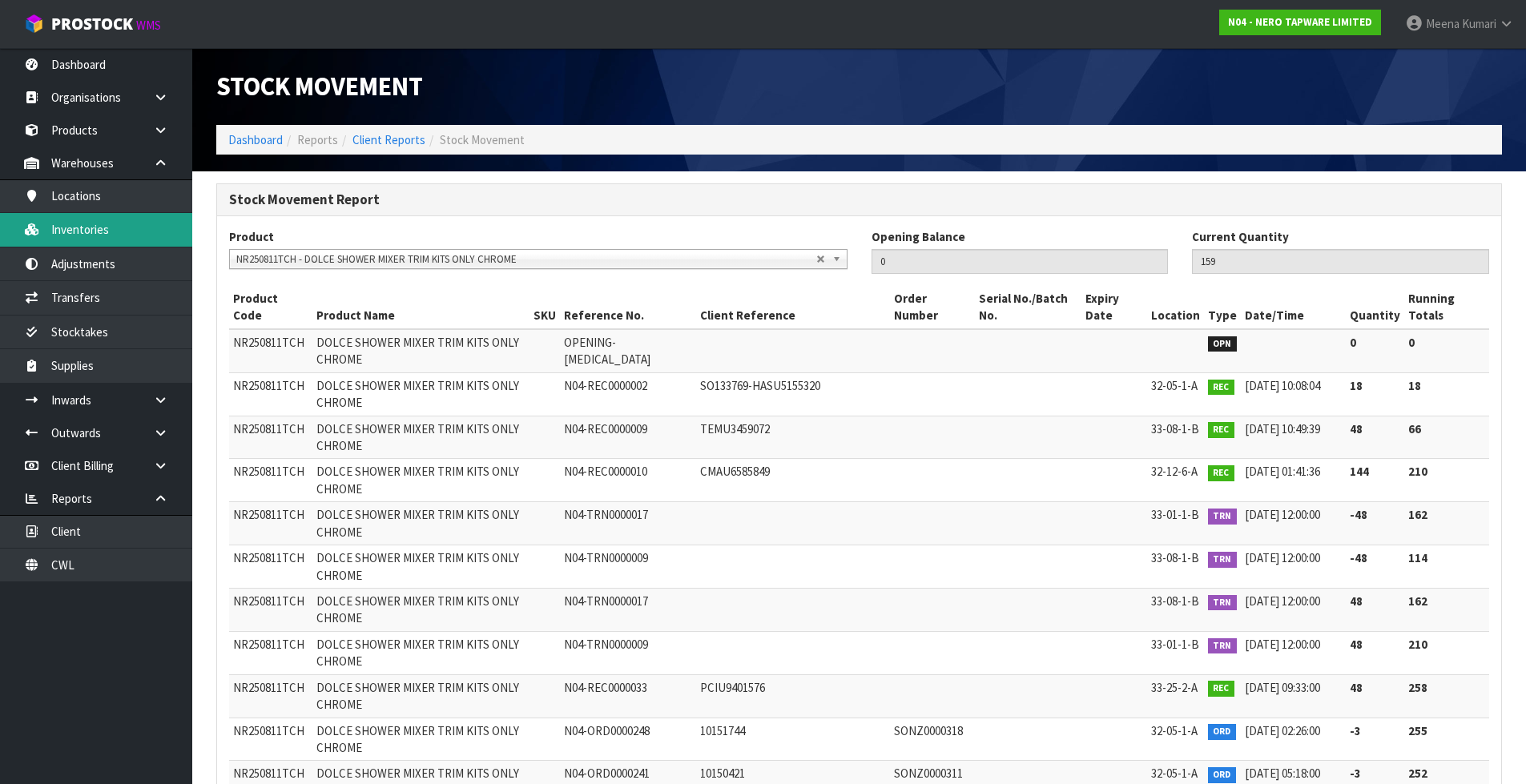
click at [103, 235] on link "Inventories" at bounding box center [96, 229] width 192 height 33
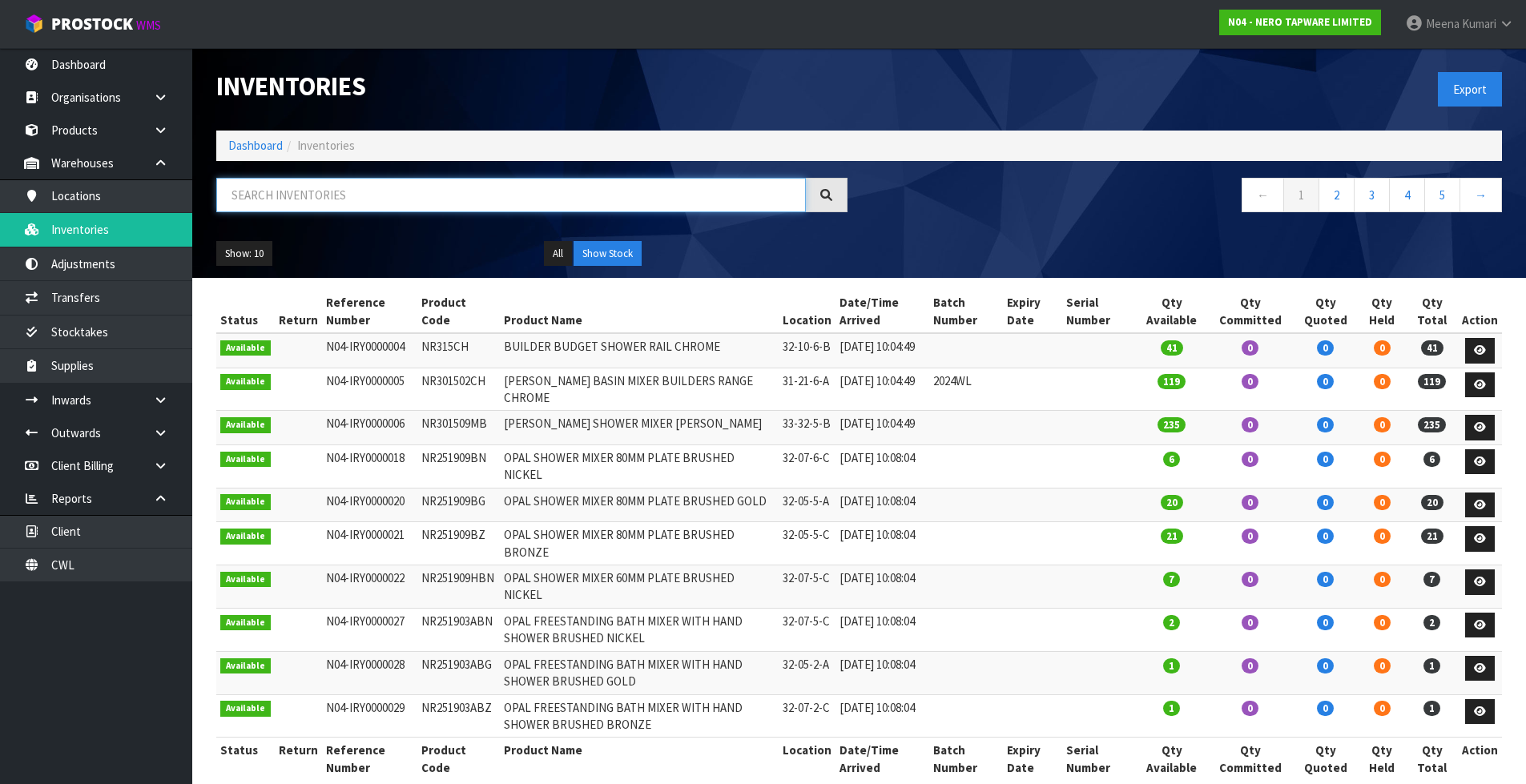
click at [378, 203] on input "text" at bounding box center [510, 195] width 589 height 35
paste input "KCBOWL29"
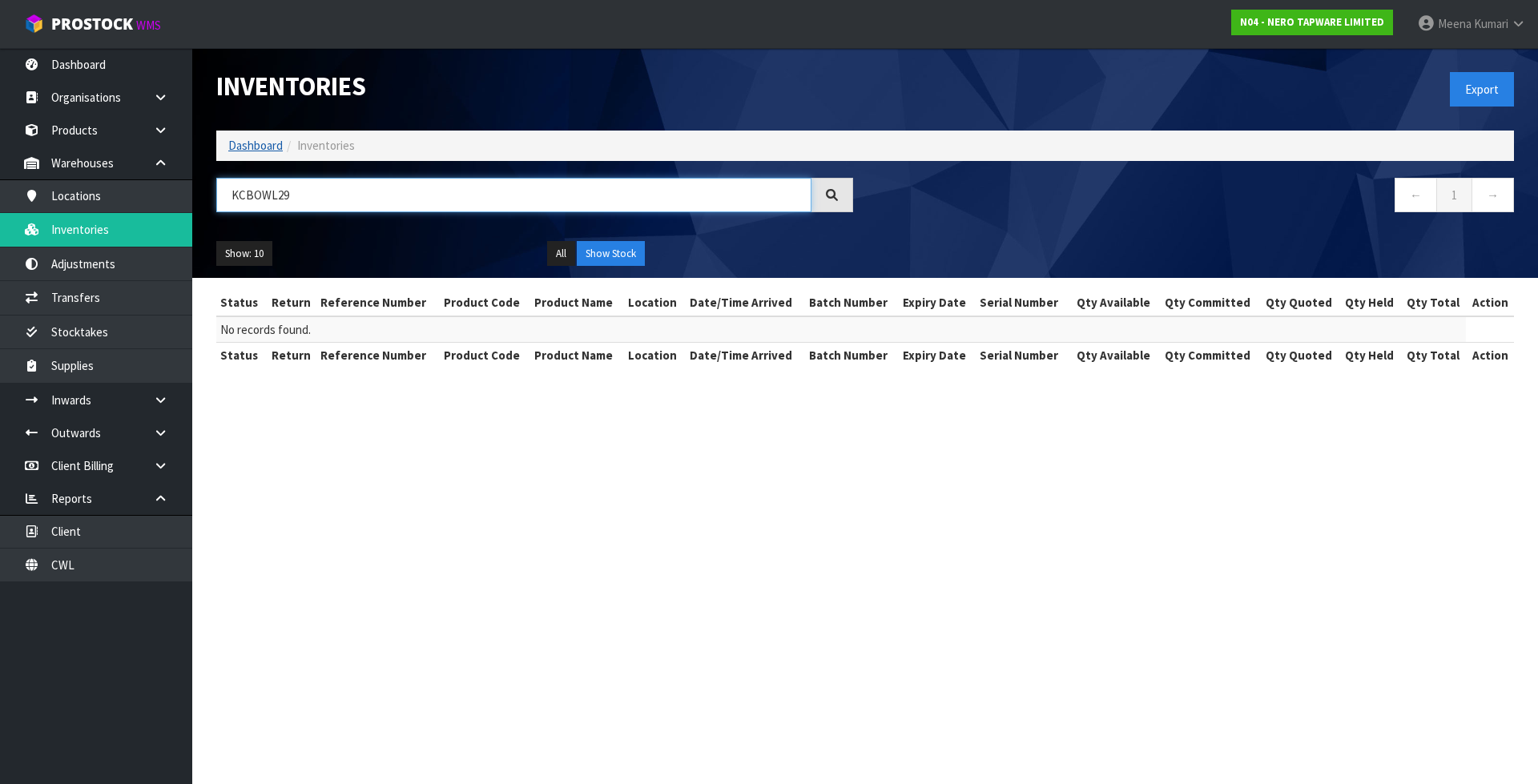
type input "KCBOWL29"
click at [247, 144] on link "Dashboard" at bounding box center [256, 145] width 55 height 15
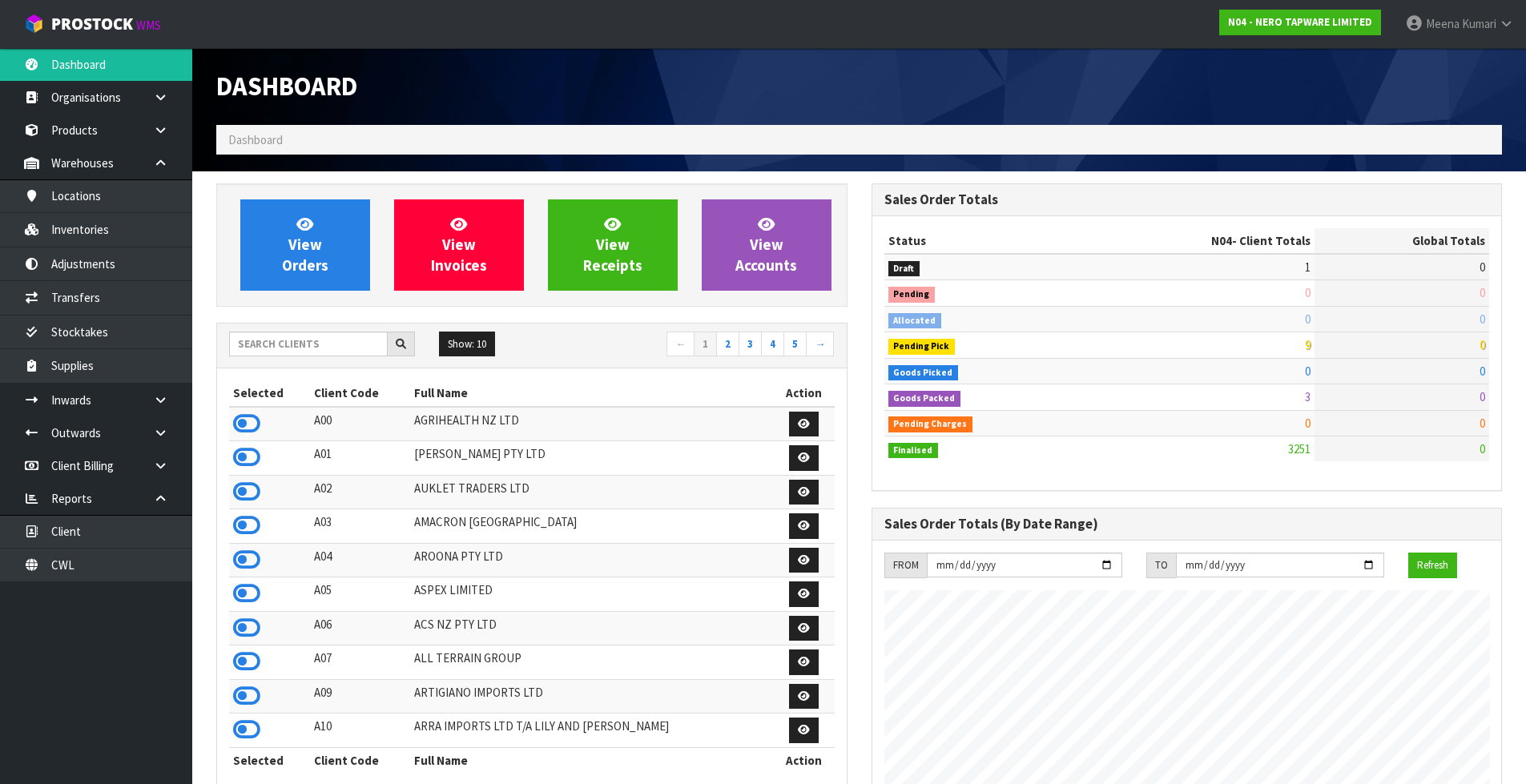
scroll to position [1247, 654]
click at [338, 351] on input "text" at bounding box center [308, 343] width 159 height 25
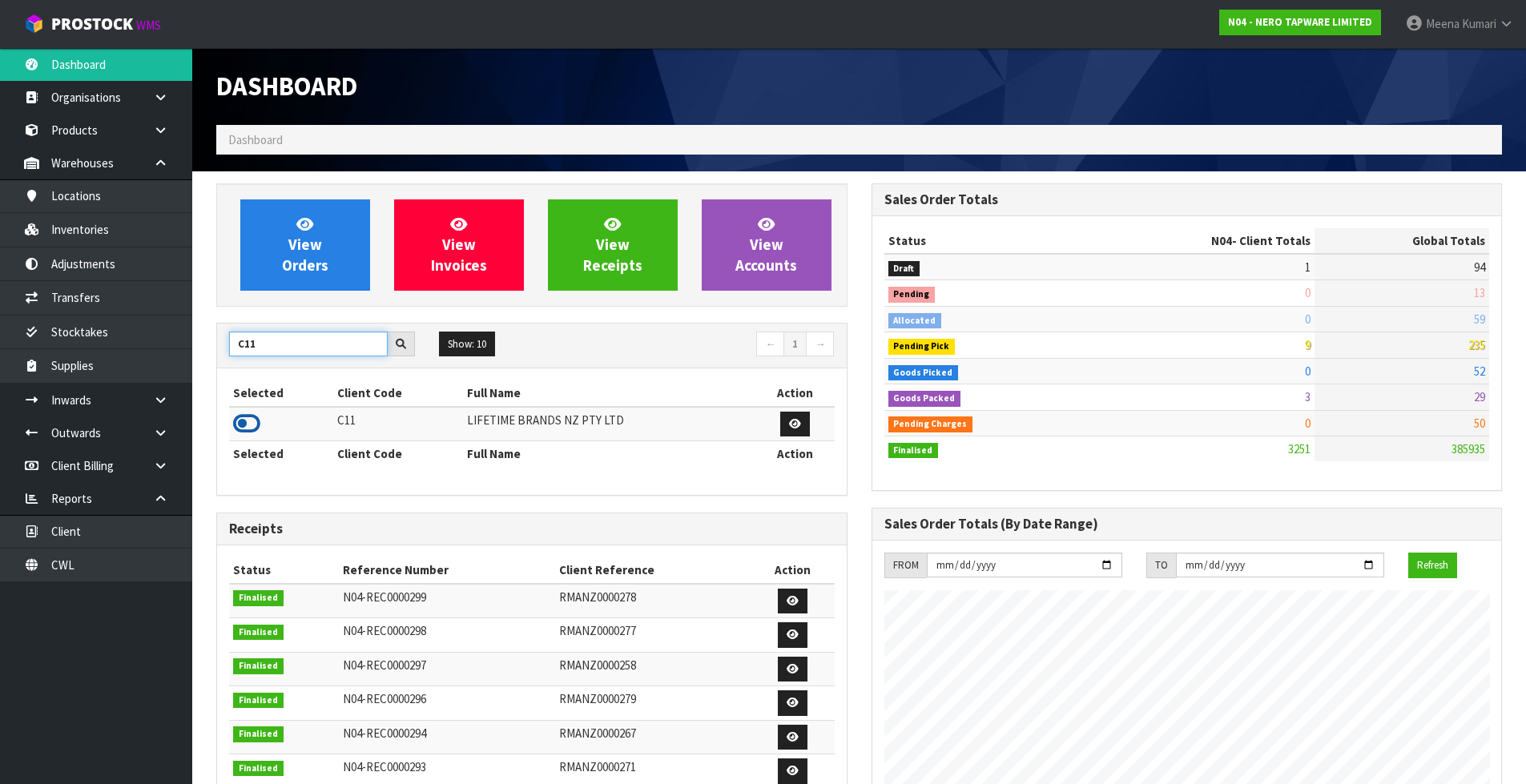
type input "C11"
click at [242, 422] on icon at bounding box center [247, 423] width 27 height 24
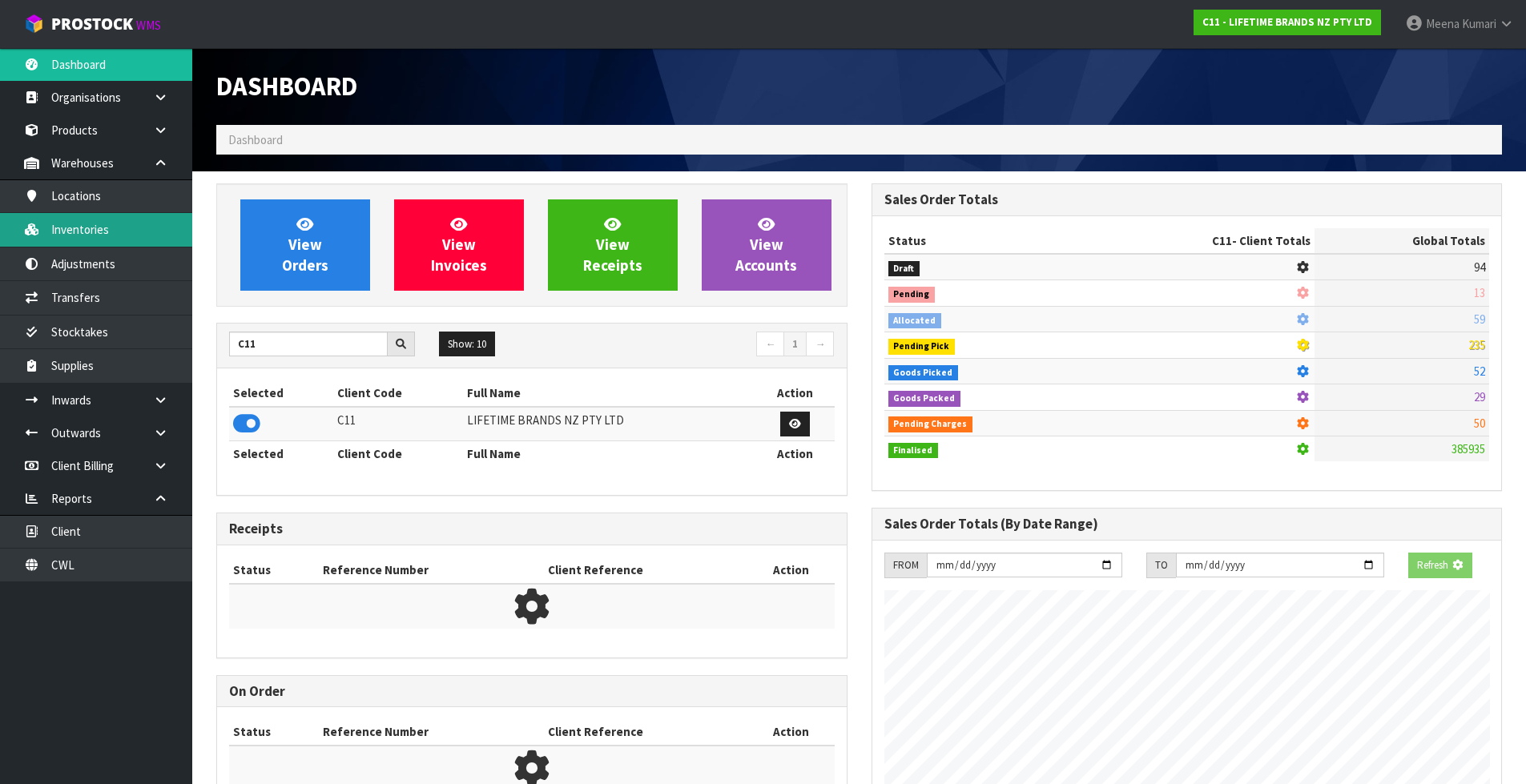
scroll to position [1213, 654]
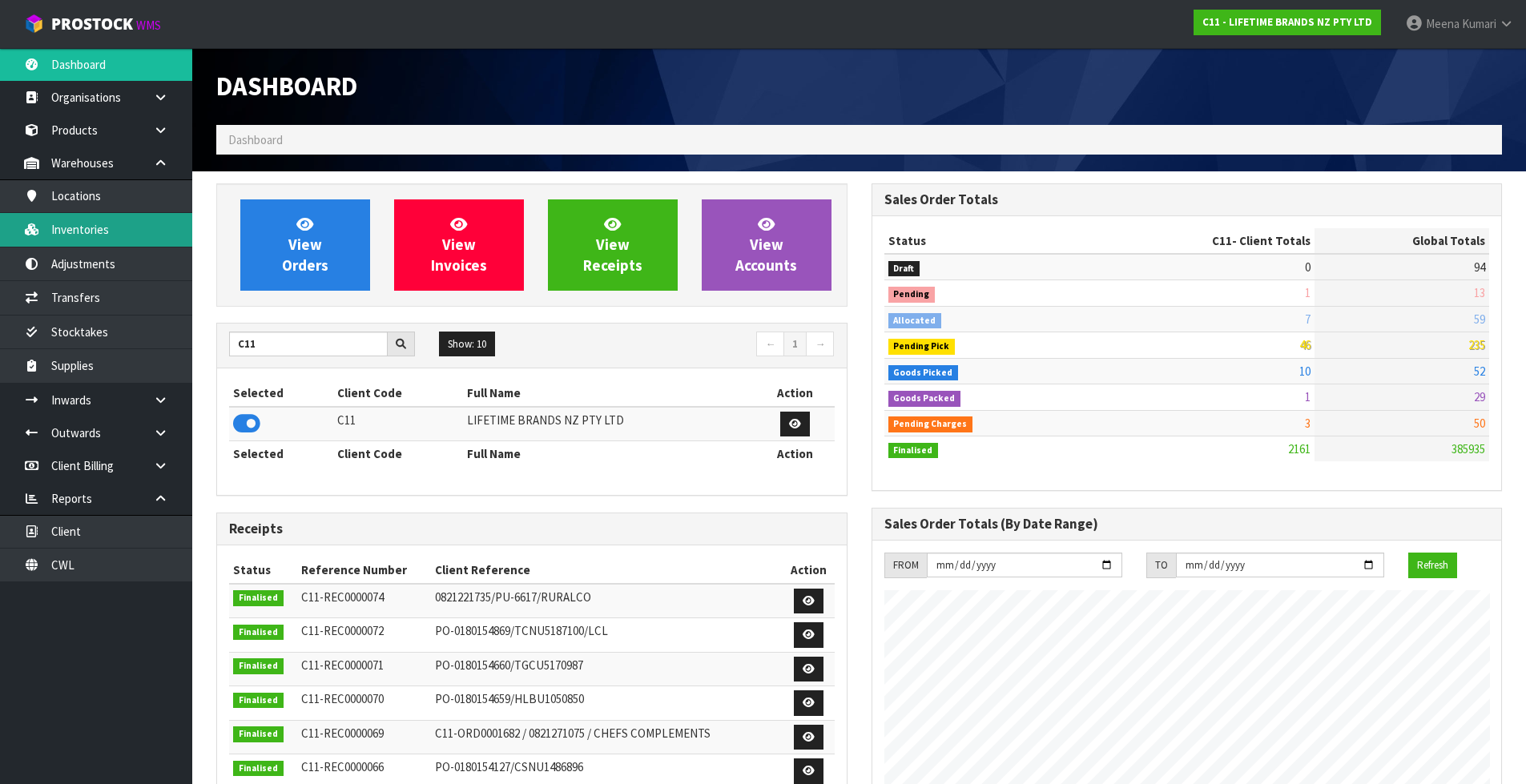
click at [121, 223] on link "Inventories" at bounding box center [96, 229] width 192 height 33
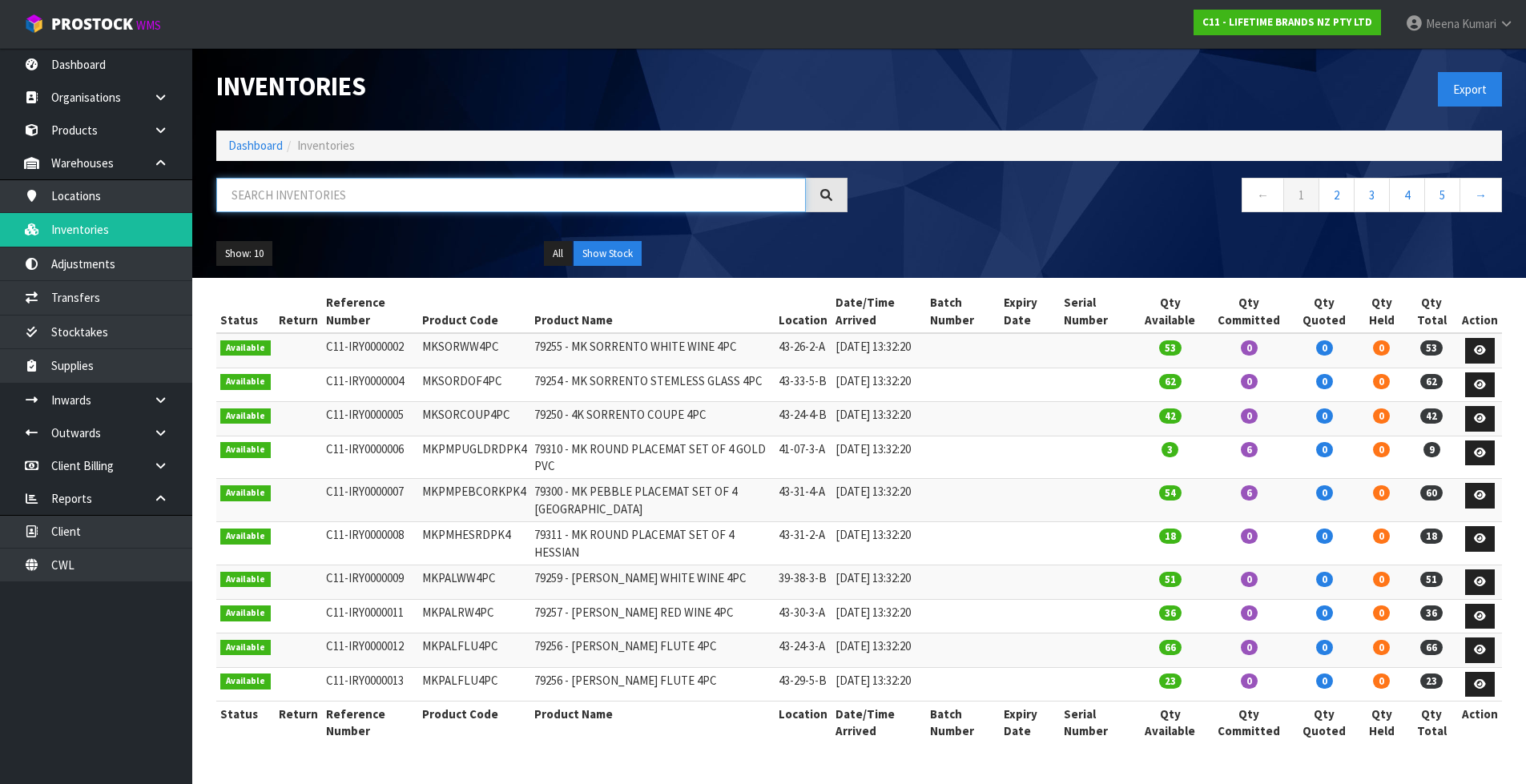
click at [354, 196] on input "text" at bounding box center [510, 195] width 589 height 35
paste input "KCBOWL29"
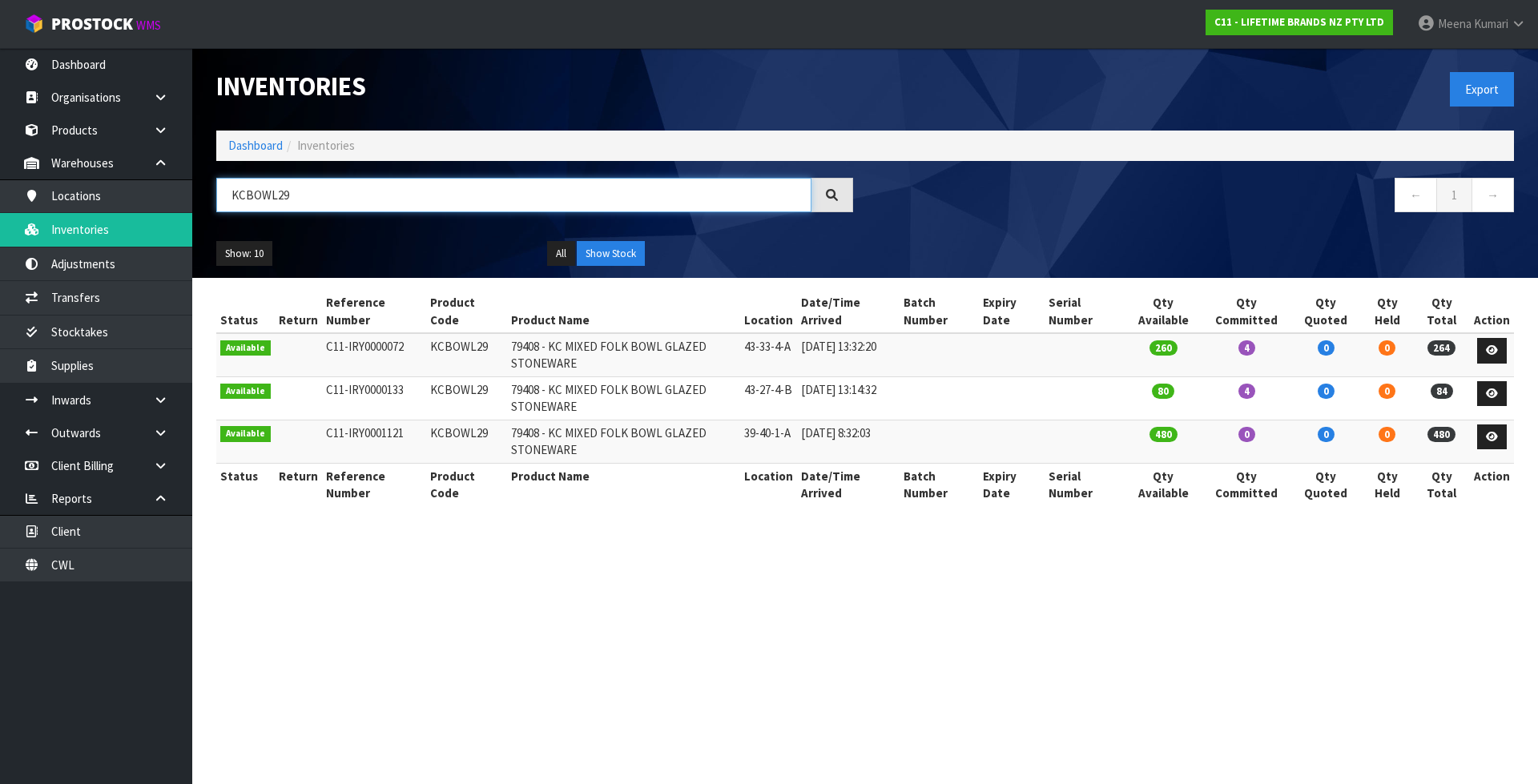
type input "KCBOWL29"
click at [909, 621] on section "Inventories Export Dashboard Inventories KCBOWL29 ← 1 → Show: 10 5 10 25 50 All…" at bounding box center [769, 392] width 1538 height 784
click at [259, 143] on link "Dashboard" at bounding box center [256, 145] width 55 height 15
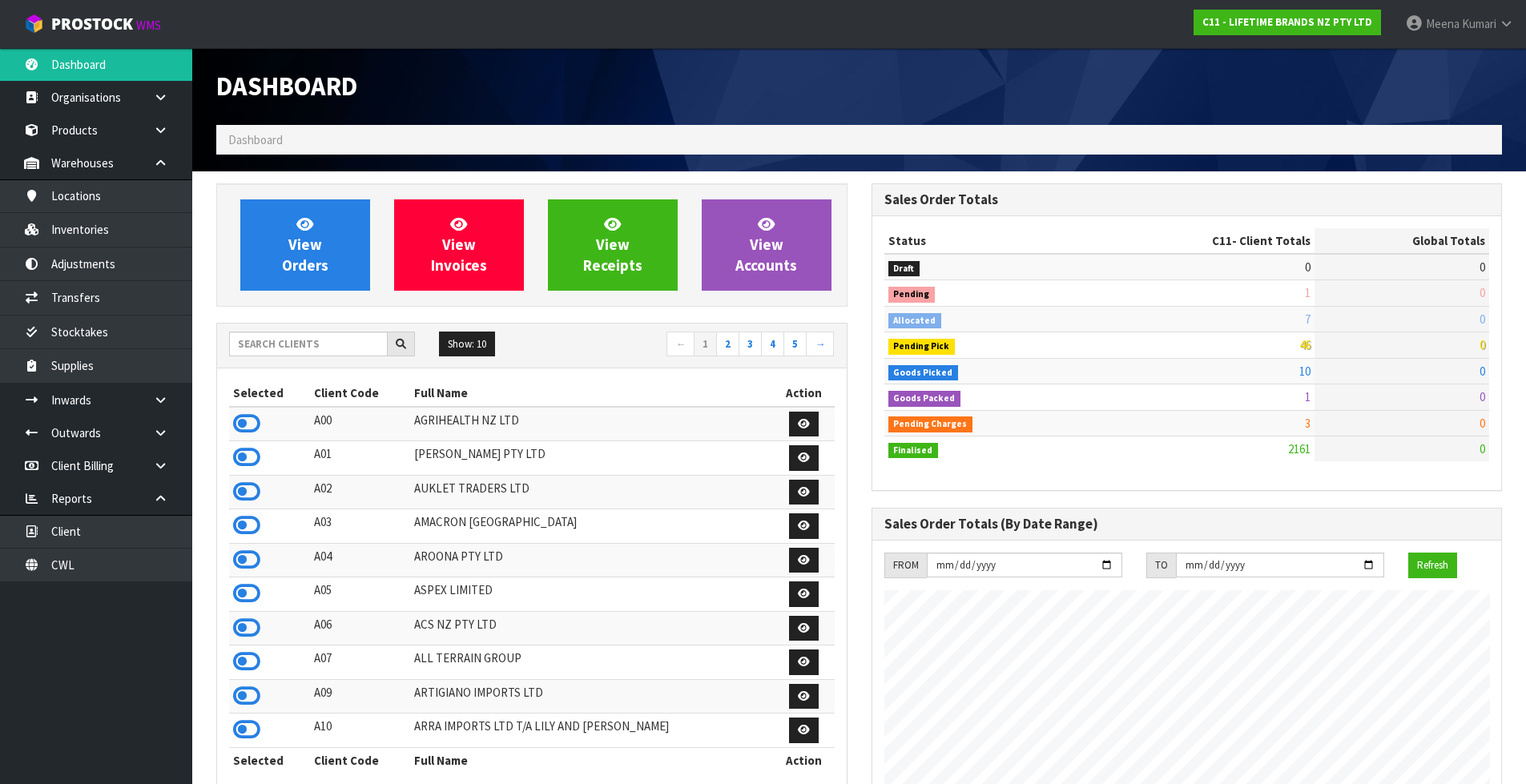
scroll to position [1213, 654]
click at [322, 335] on input "text" at bounding box center [308, 343] width 159 height 25
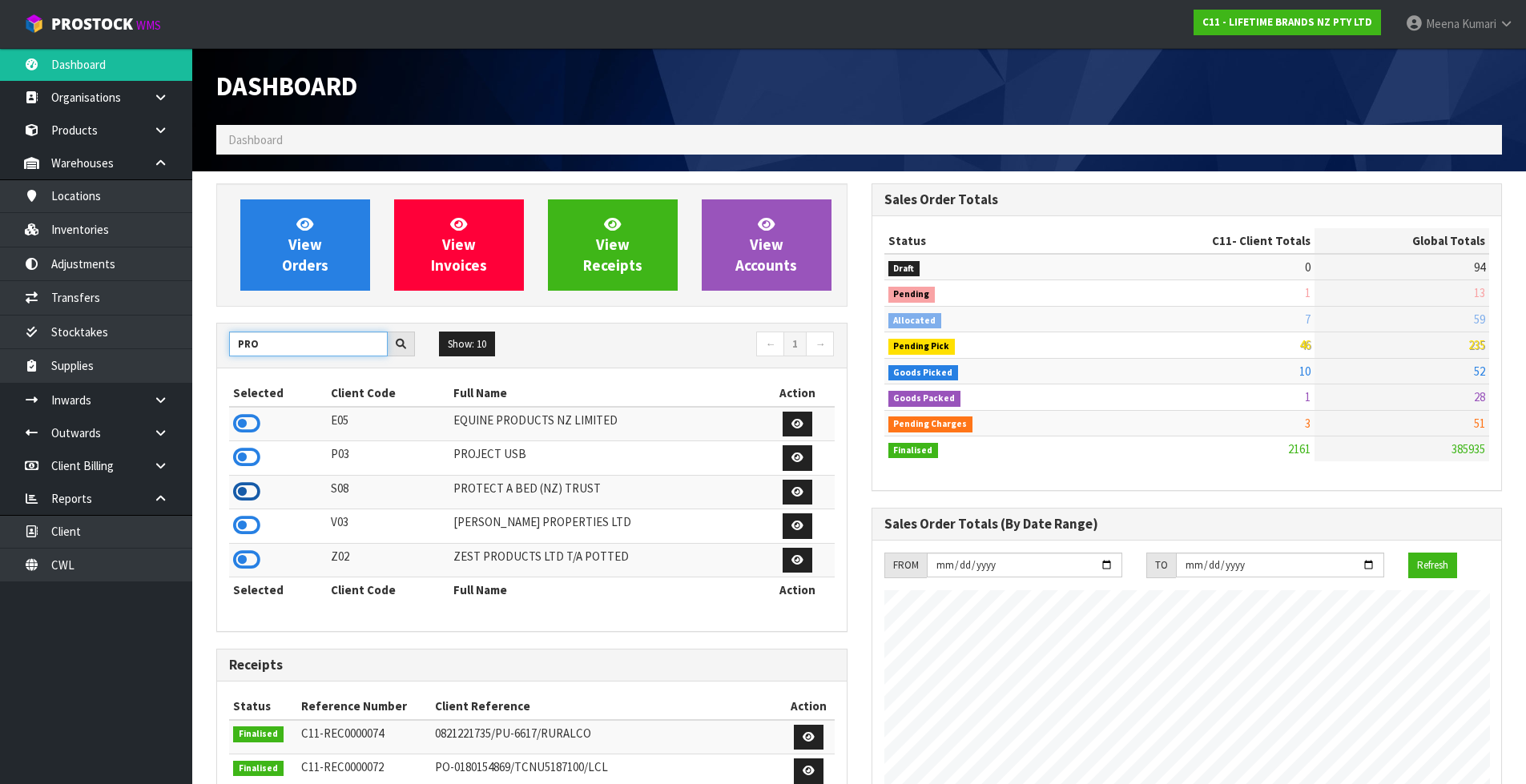
type input "PRO"
click at [247, 486] on icon at bounding box center [247, 492] width 27 height 24
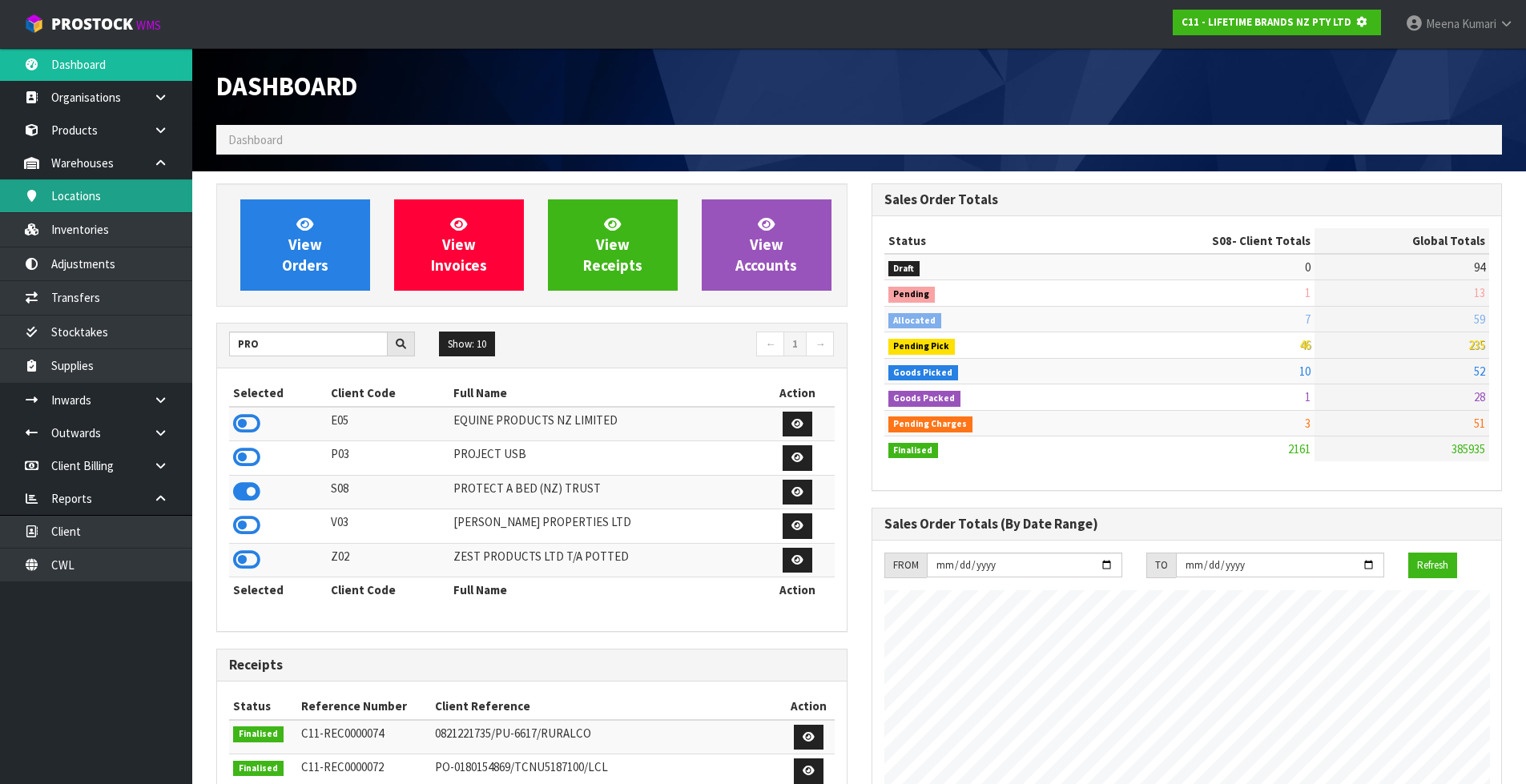
scroll to position [998, 654]
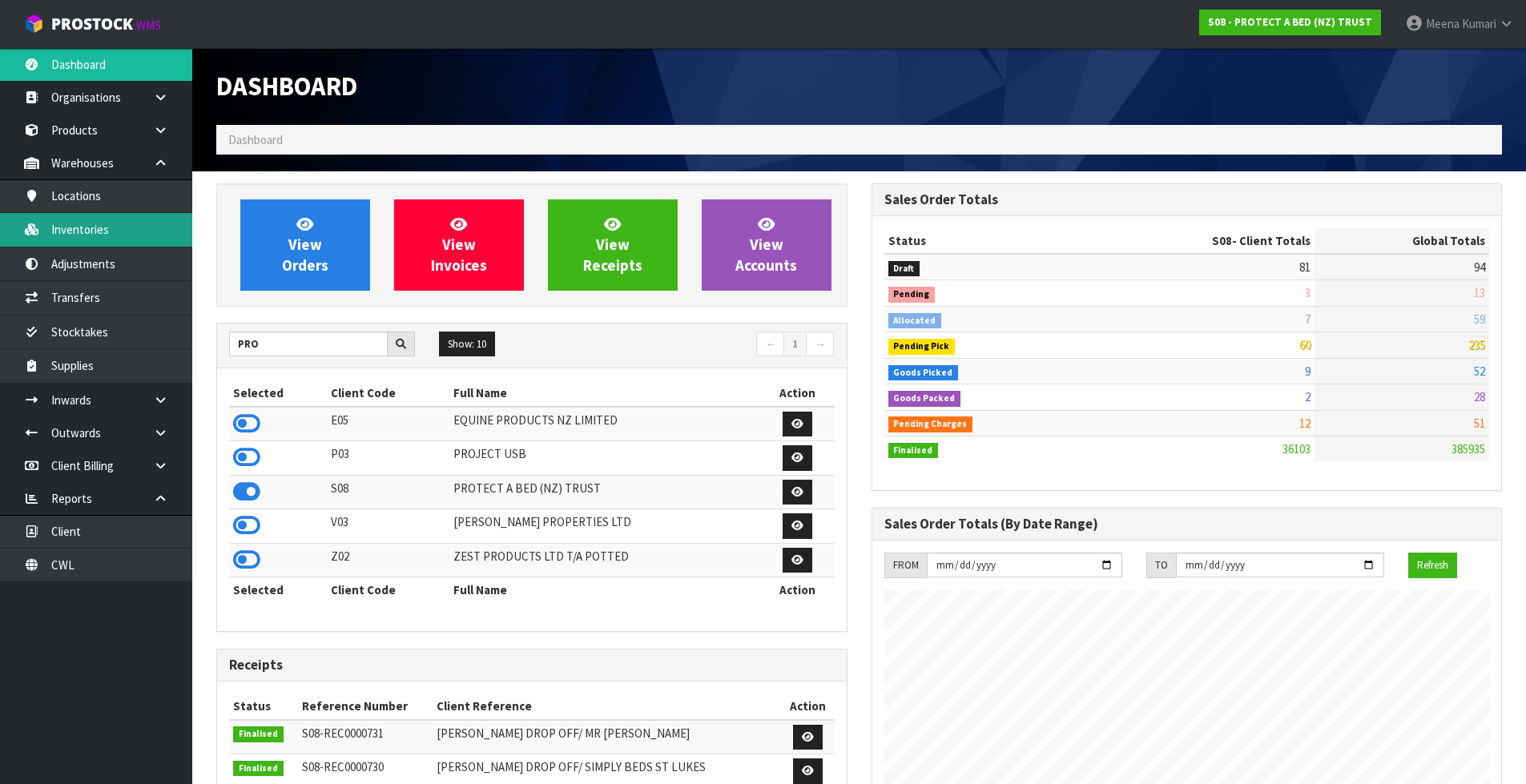
click at [130, 221] on link "Inventories" at bounding box center [96, 229] width 192 height 33
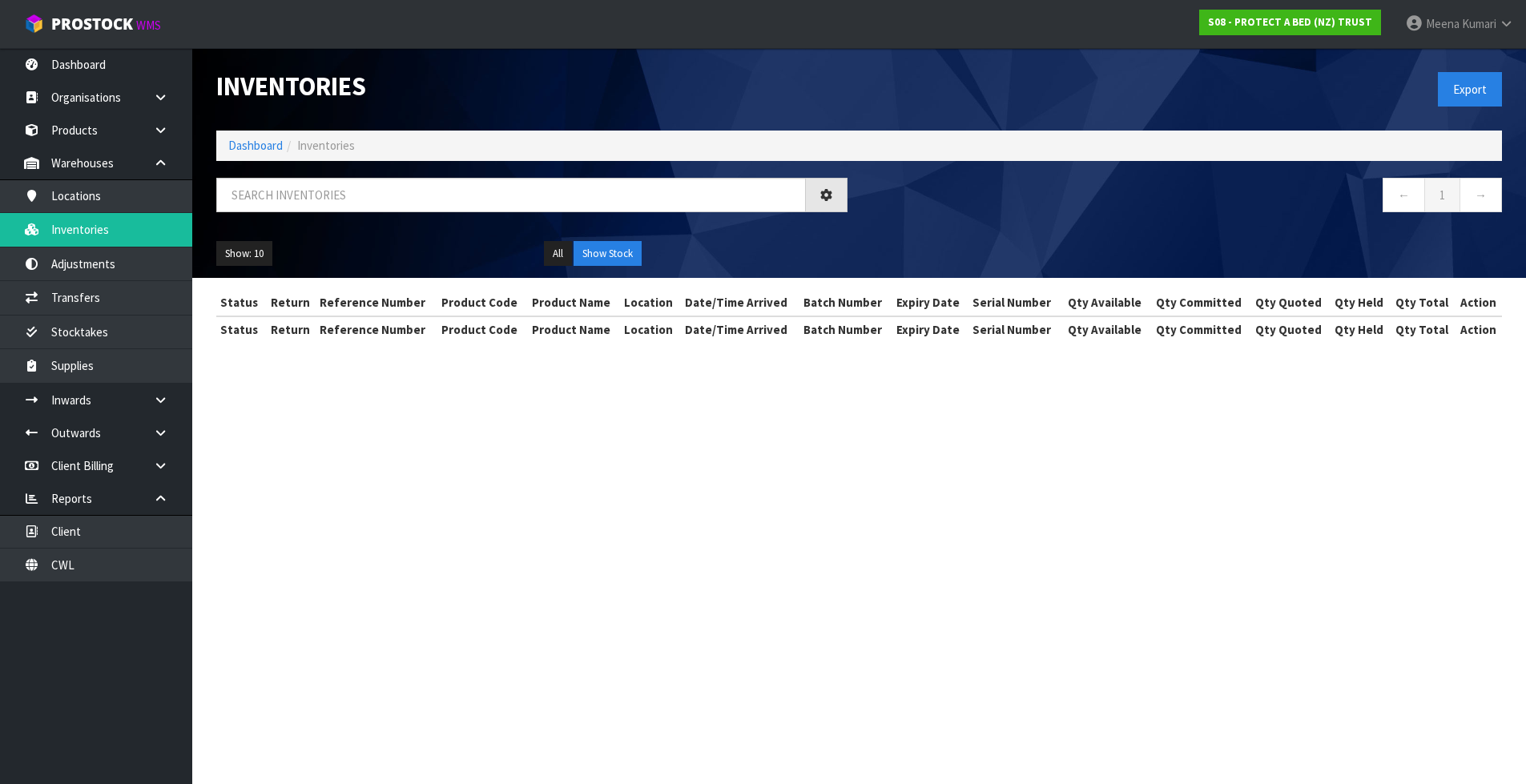
drag, startPoint x: 203, startPoint y: 215, endPoint x: 359, endPoint y: 217, distance: 156.0
click at [359, 217] on div at bounding box center [531, 200] width 655 height 46
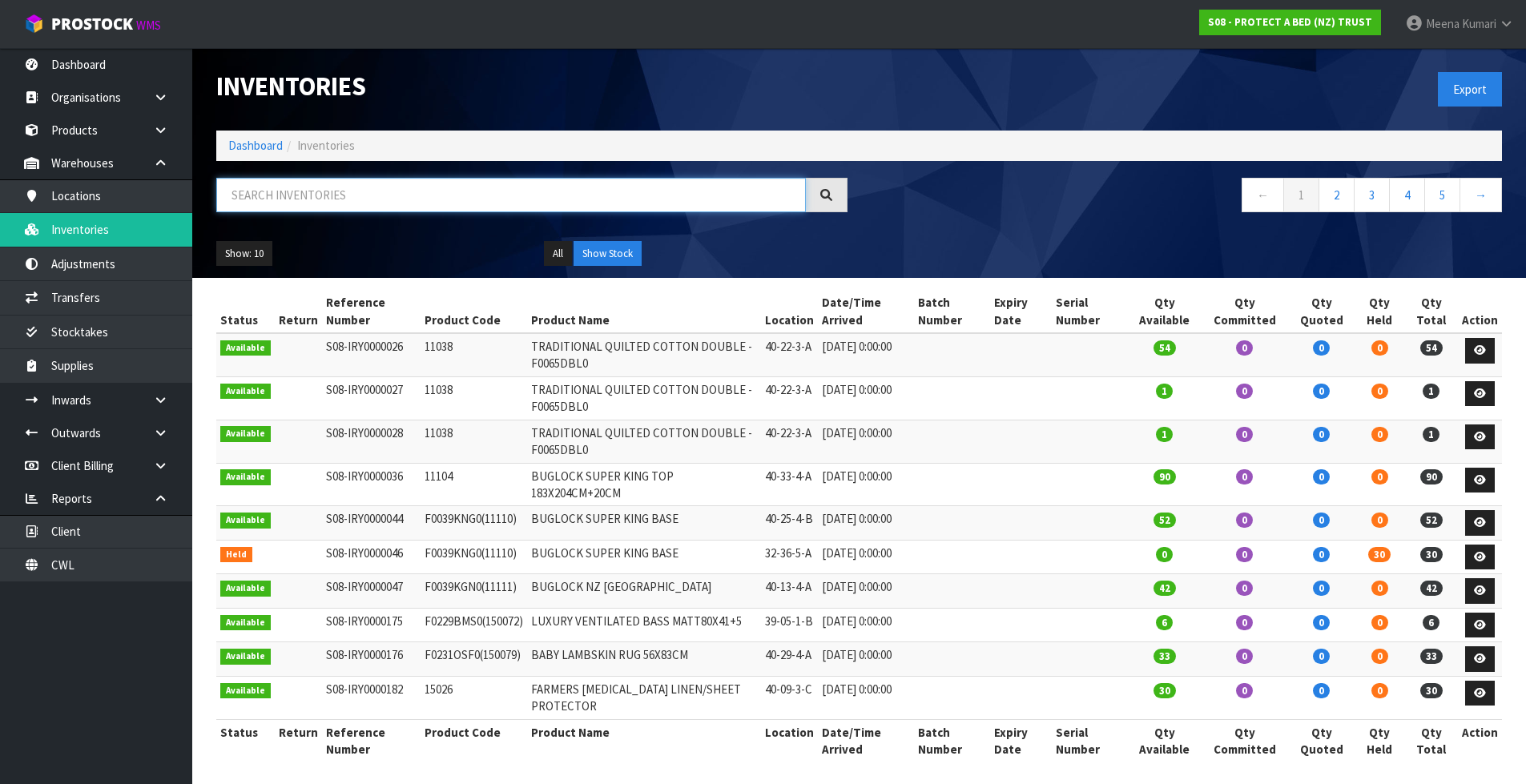
click at [355, 209] on input "text" at bounding box center [510, 195] width 589 height 35
paste input "F0116CLK0"
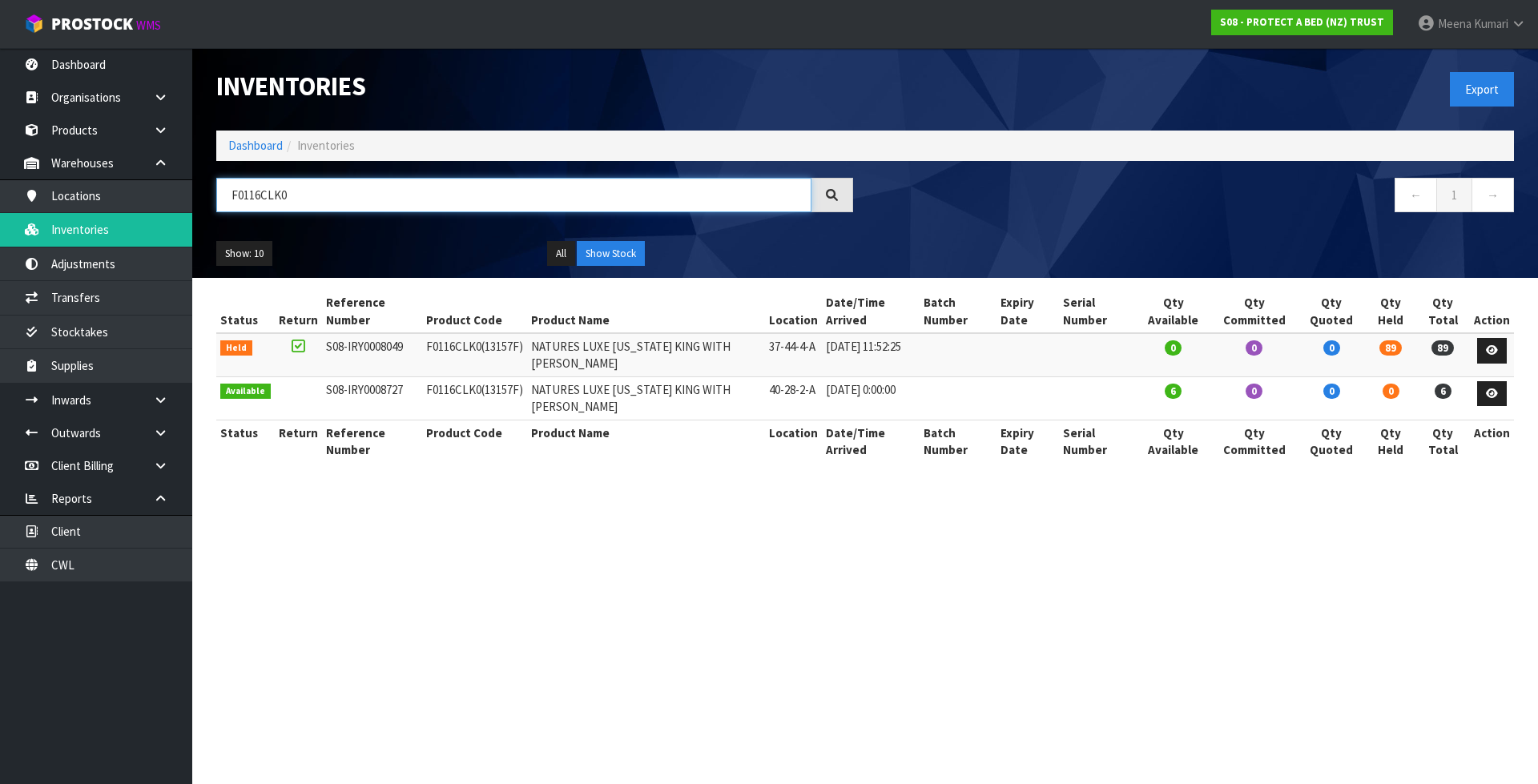
type input "F0116CLK0"
click at [1495, 347] on icon at bounding box center [1492, 350] width 12 height 10
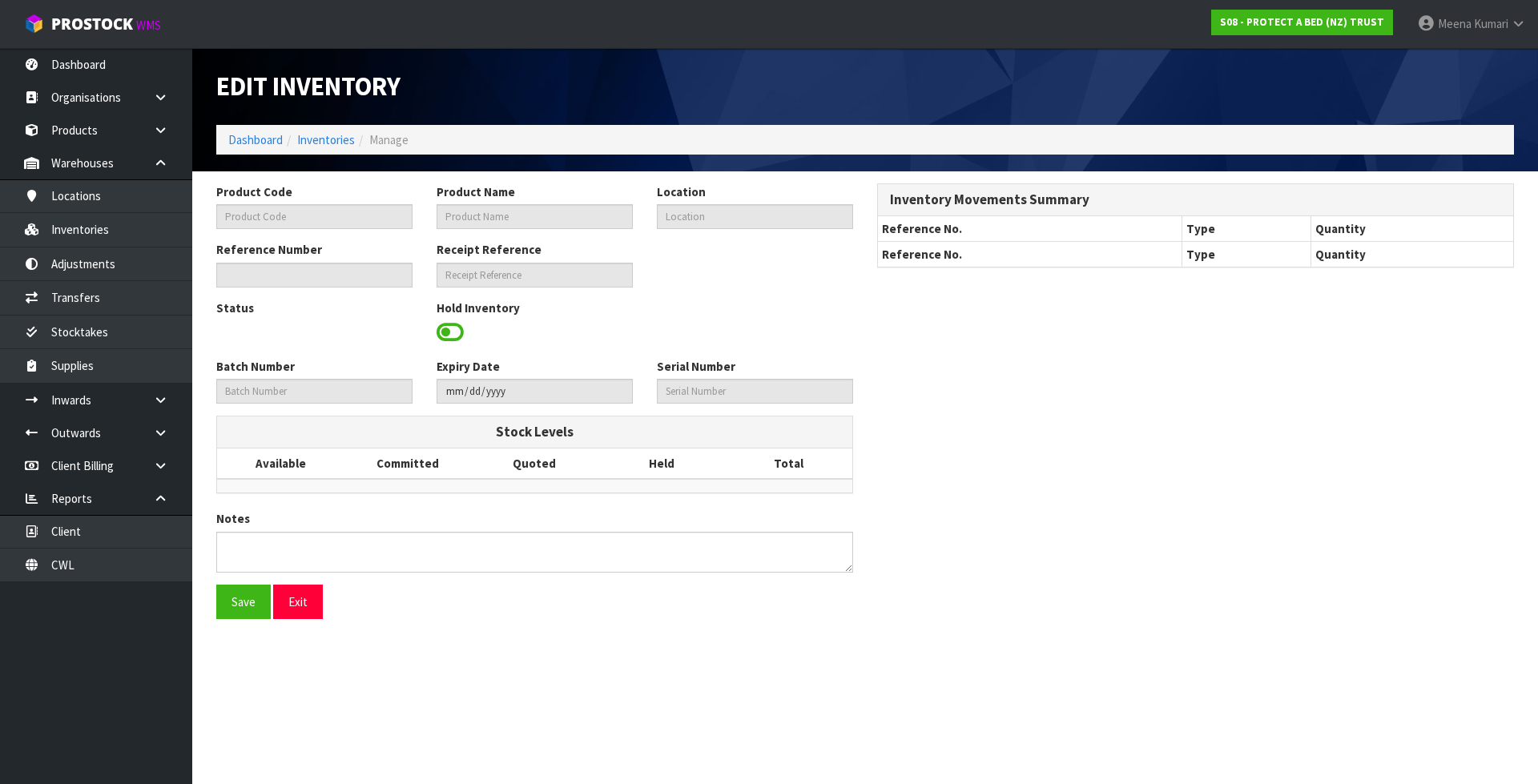
type input "F0116CLK0"
type input "NATURES LUXE CALIFORNIA KING WITH FRESCHE"
type input "37-44-4-A"
type input "S08-IRY0008049"
type input "S08-REC0000617"
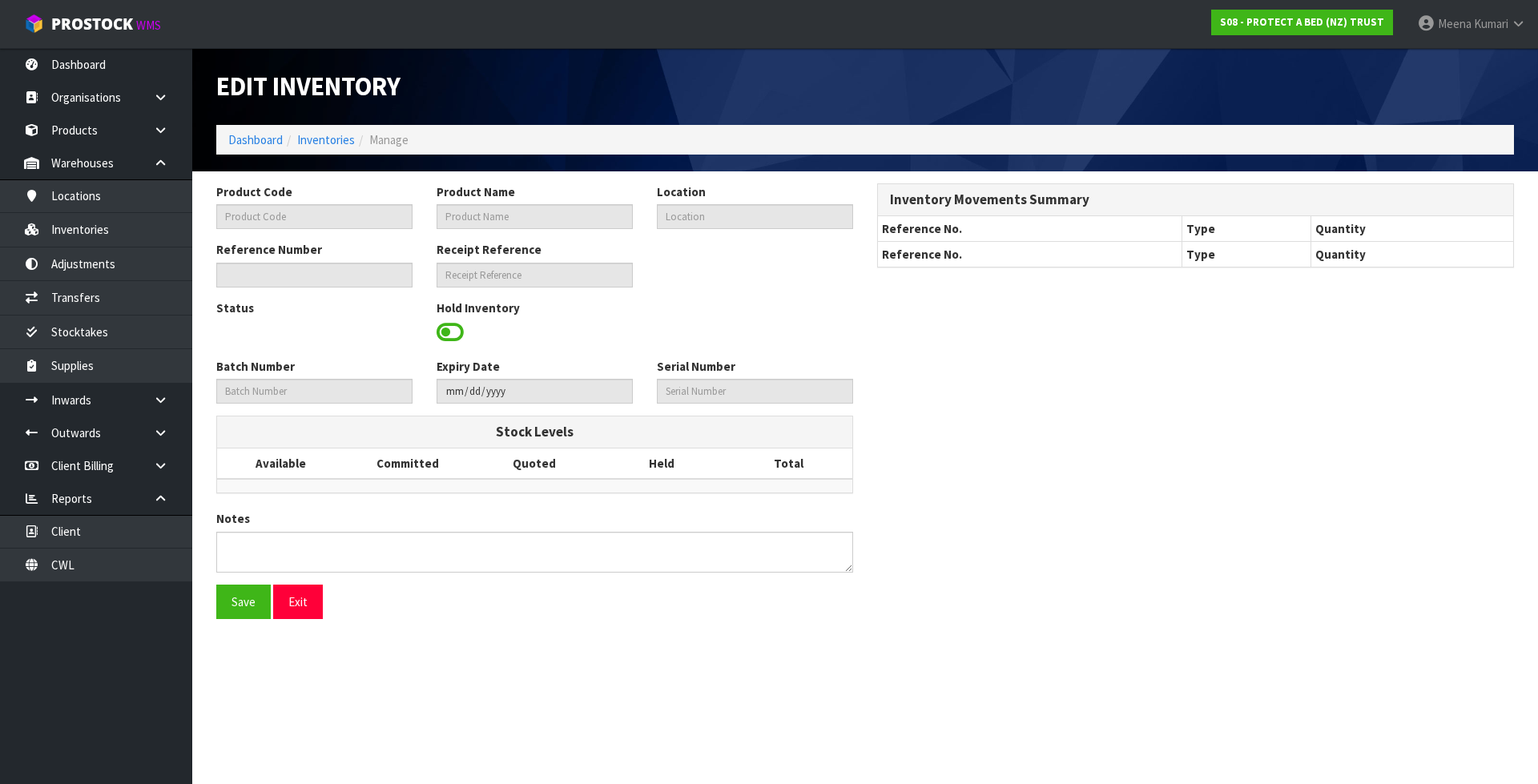
type textarea "WL"
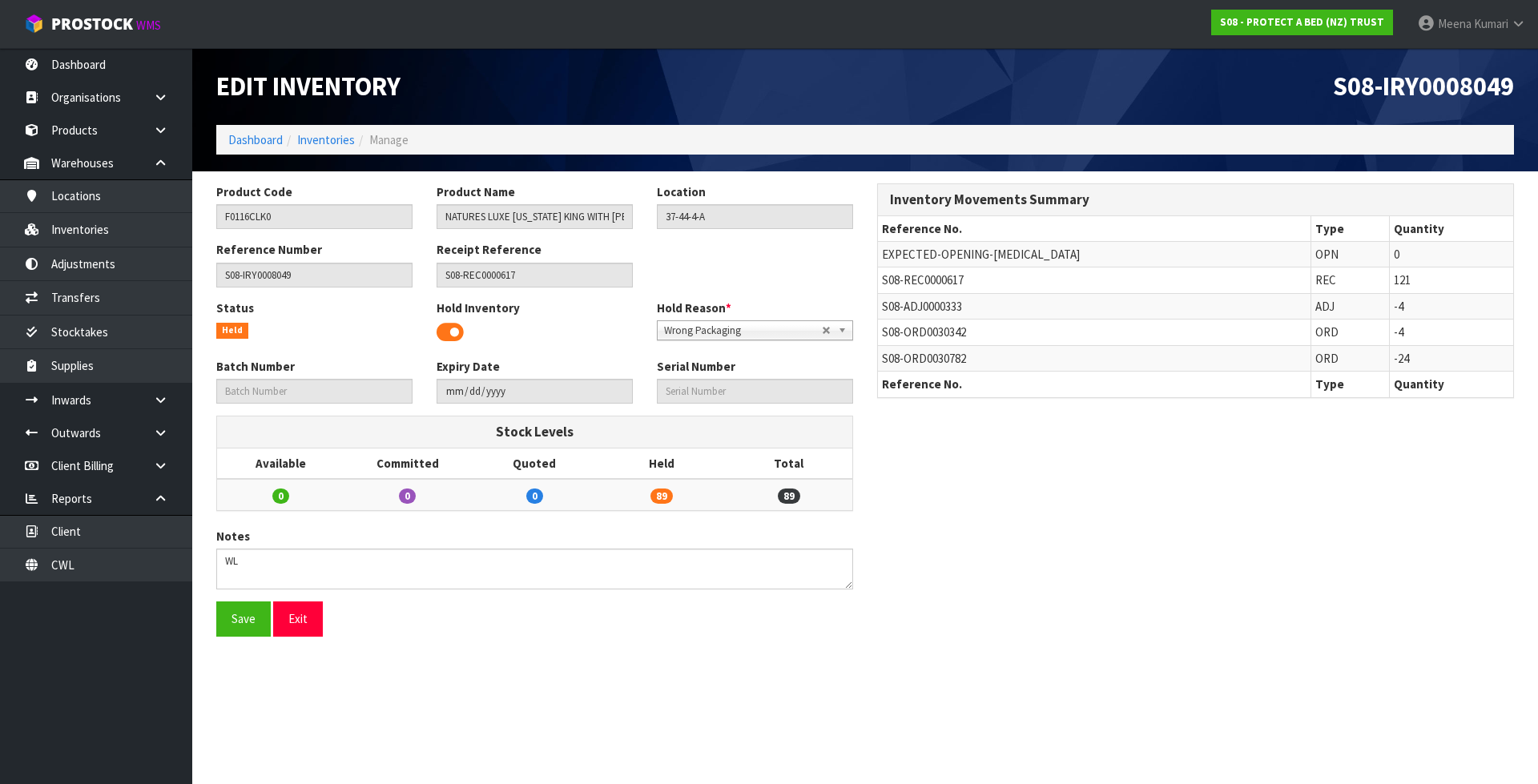
click at [925, 287] on span "S08-REC0000617" at bounding box center [923, 280] width 82 height 15
click at [925, 286] on span "S08-REC0000617" at bounding box center [923, 280] width 82 height 15
copy tr "S08-REC0000617"
click at [167, 394] on icon at bounding box center [160, 400] width 15 height 12
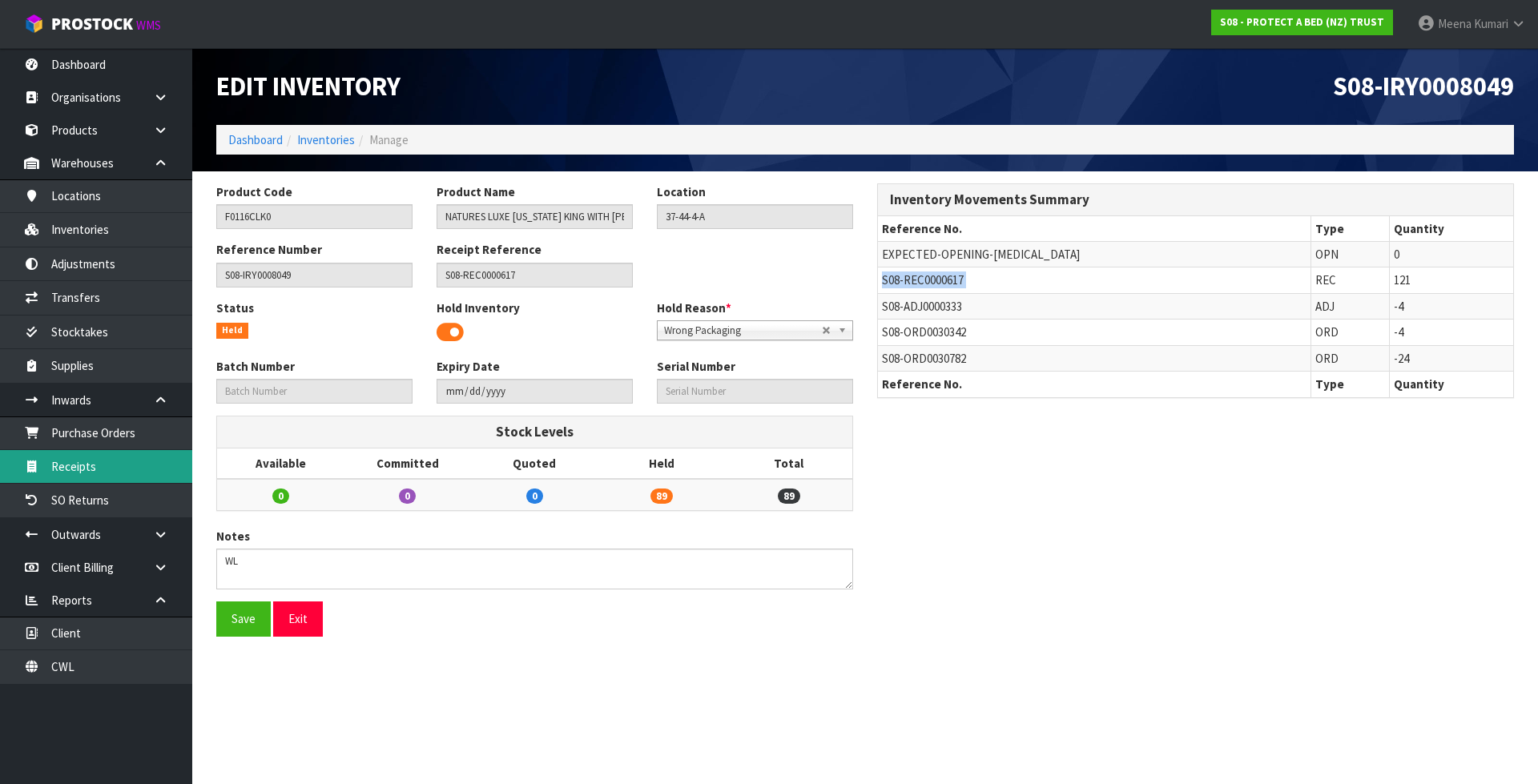
click at [126, 463] on link "Receipts" at bounding box center [96, 466] width 192 height 33
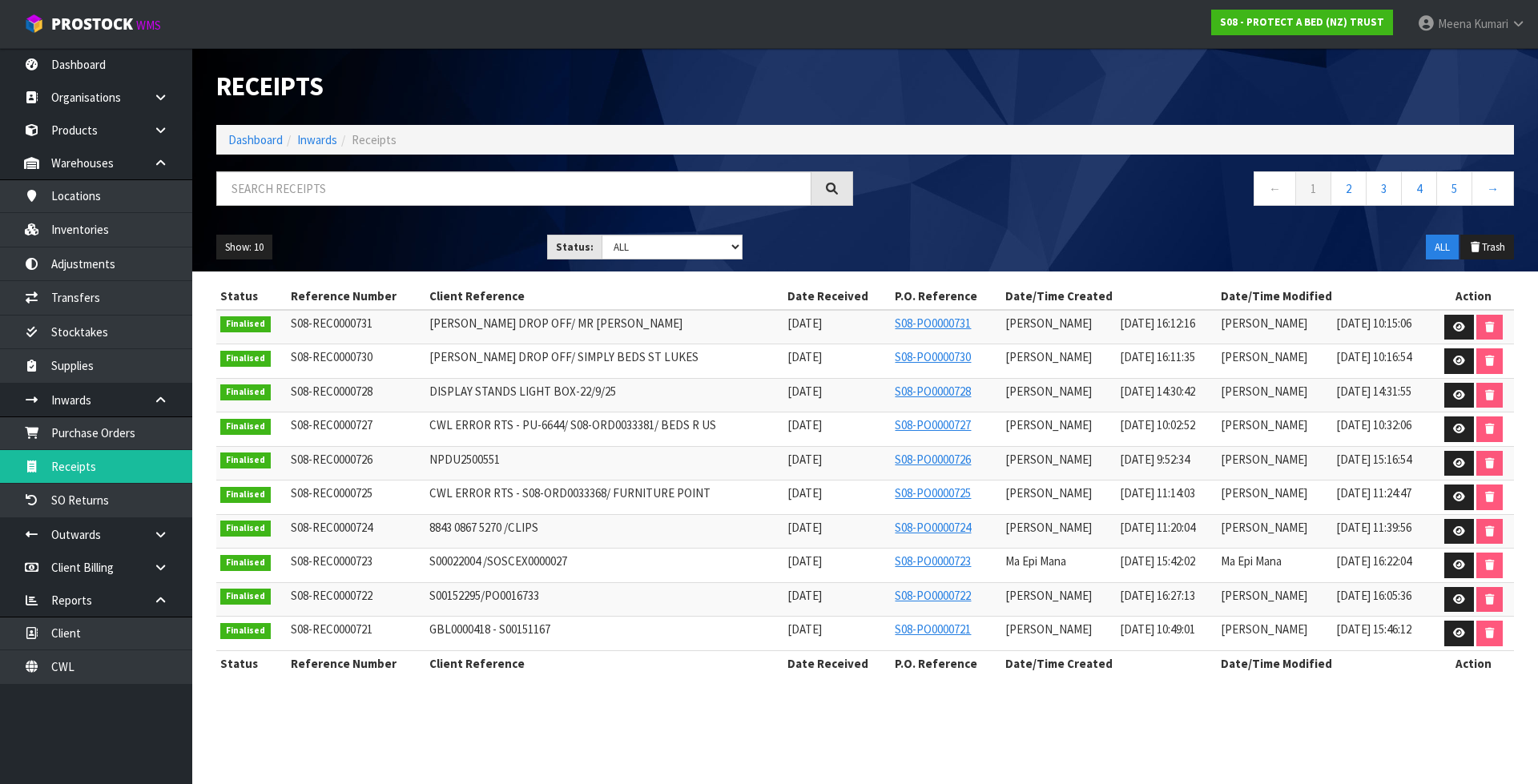
click at [332, 165] on div "Receipts Import Receipts Drop file here to import csv template Dashboard Inward…" at bounding box center [865, 159] width 1322 height 223
click at [325, 183] on input "text" at bounding box center [513, 188] width 595 height 35
paste input "S08-REC0000617"
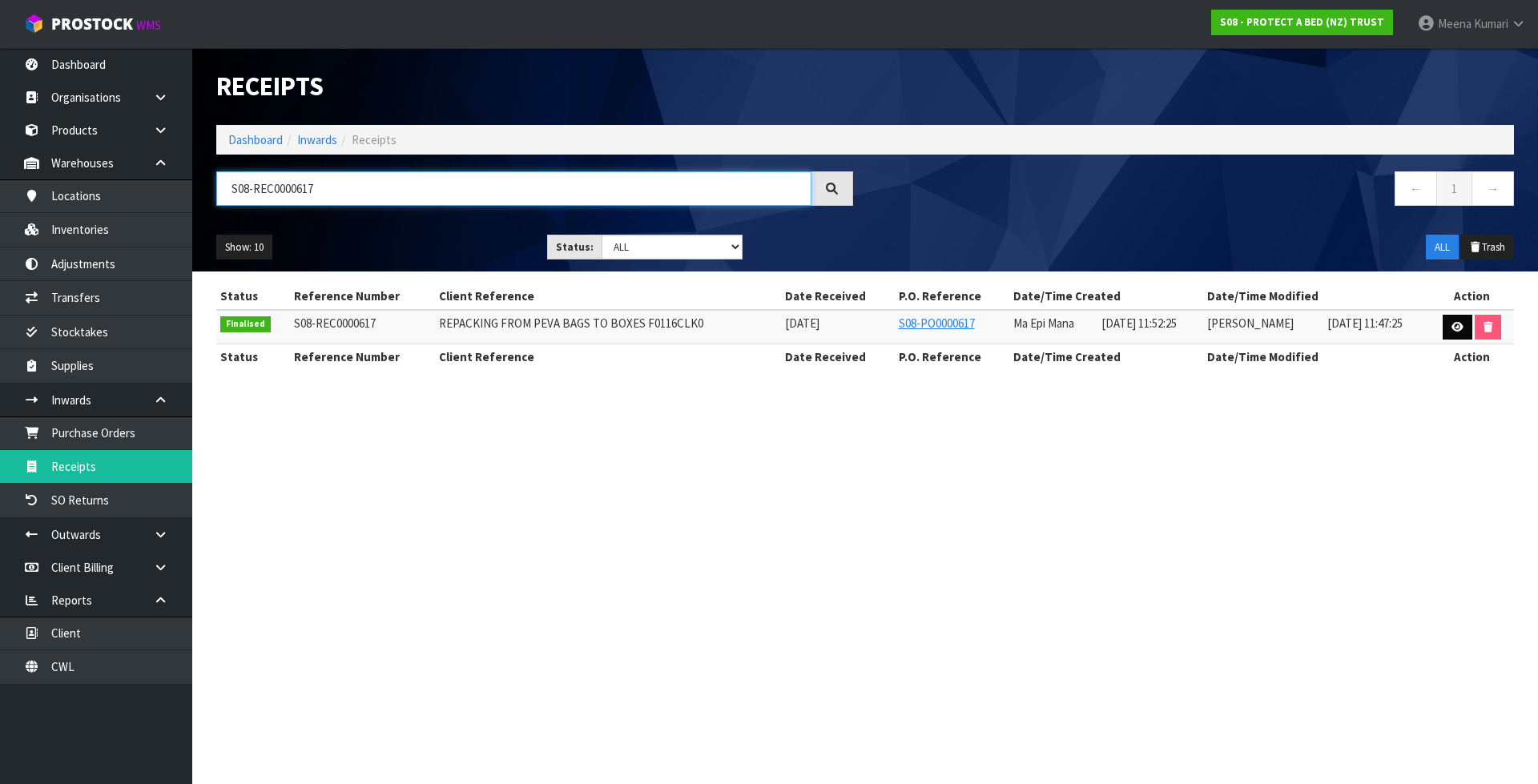
type input "S08-REC0000617"
click at [1460, 326] on icon at bounding box center [1457, 326] width 12 height 10
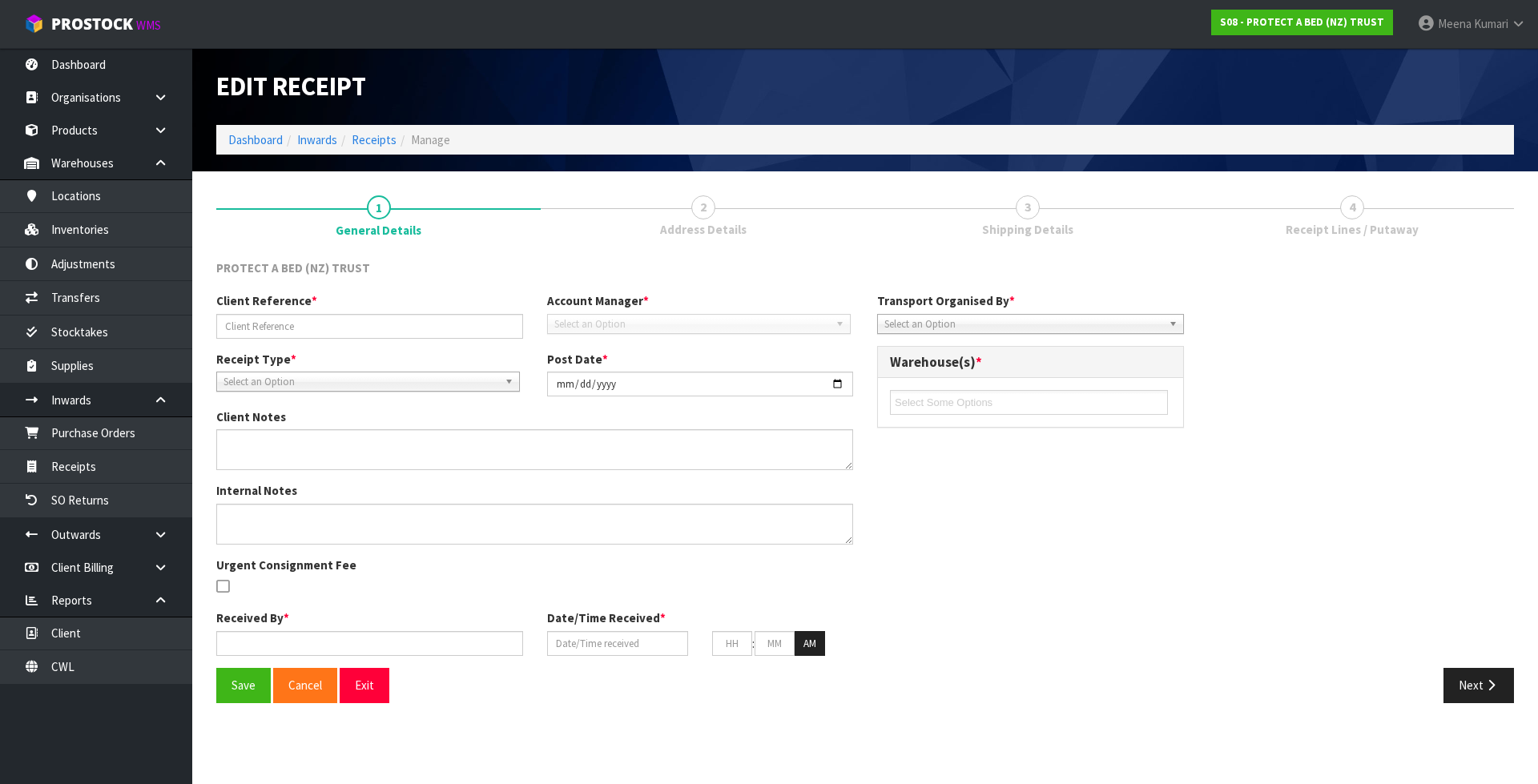
type input "REPACKING FROM PEVA BAGS TO BOXES F0116CLK0"
type input "2025-01-22"
type input "Ma Epi Mana"
type input "01/01/2025"
type input "11"
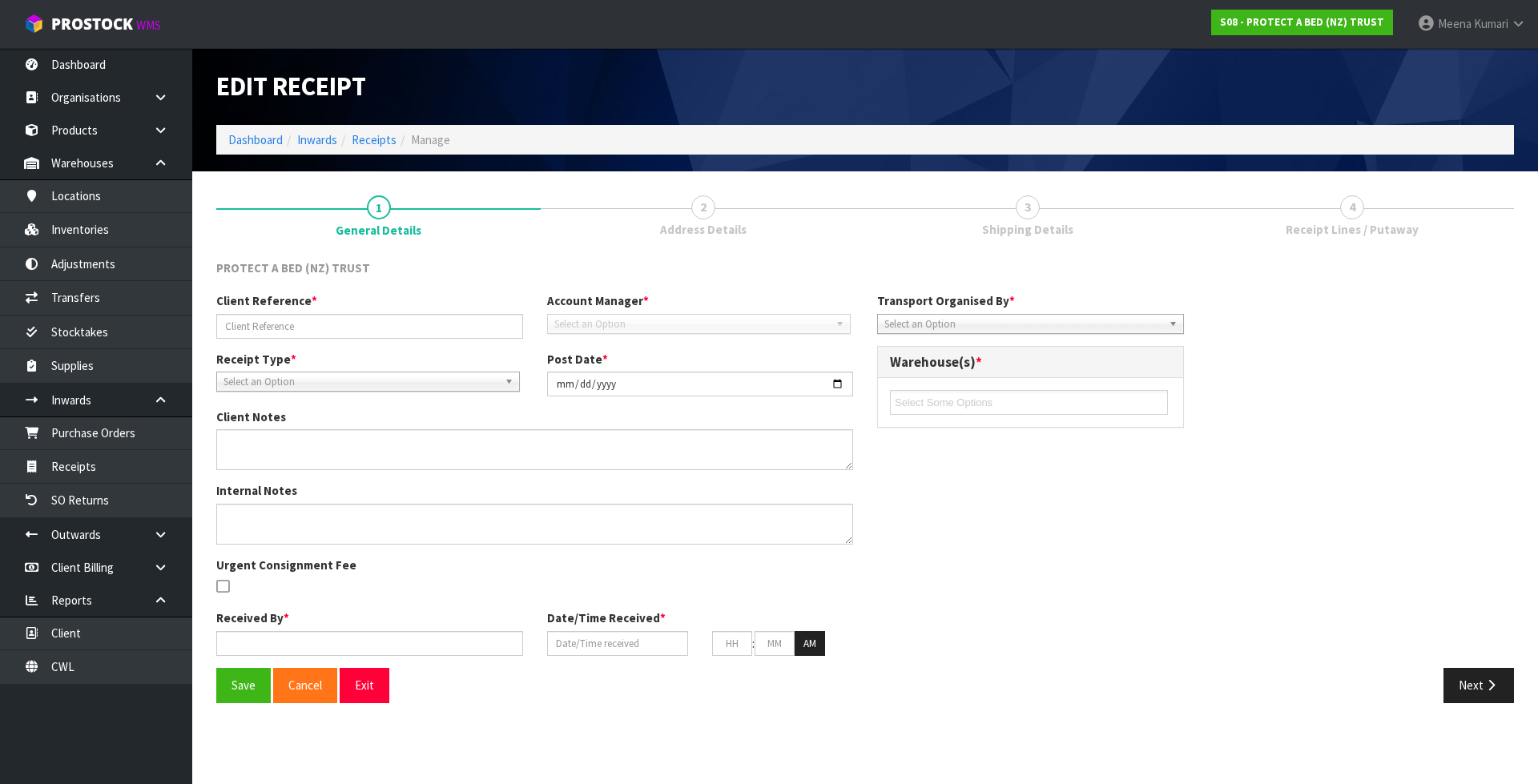
type input "52"
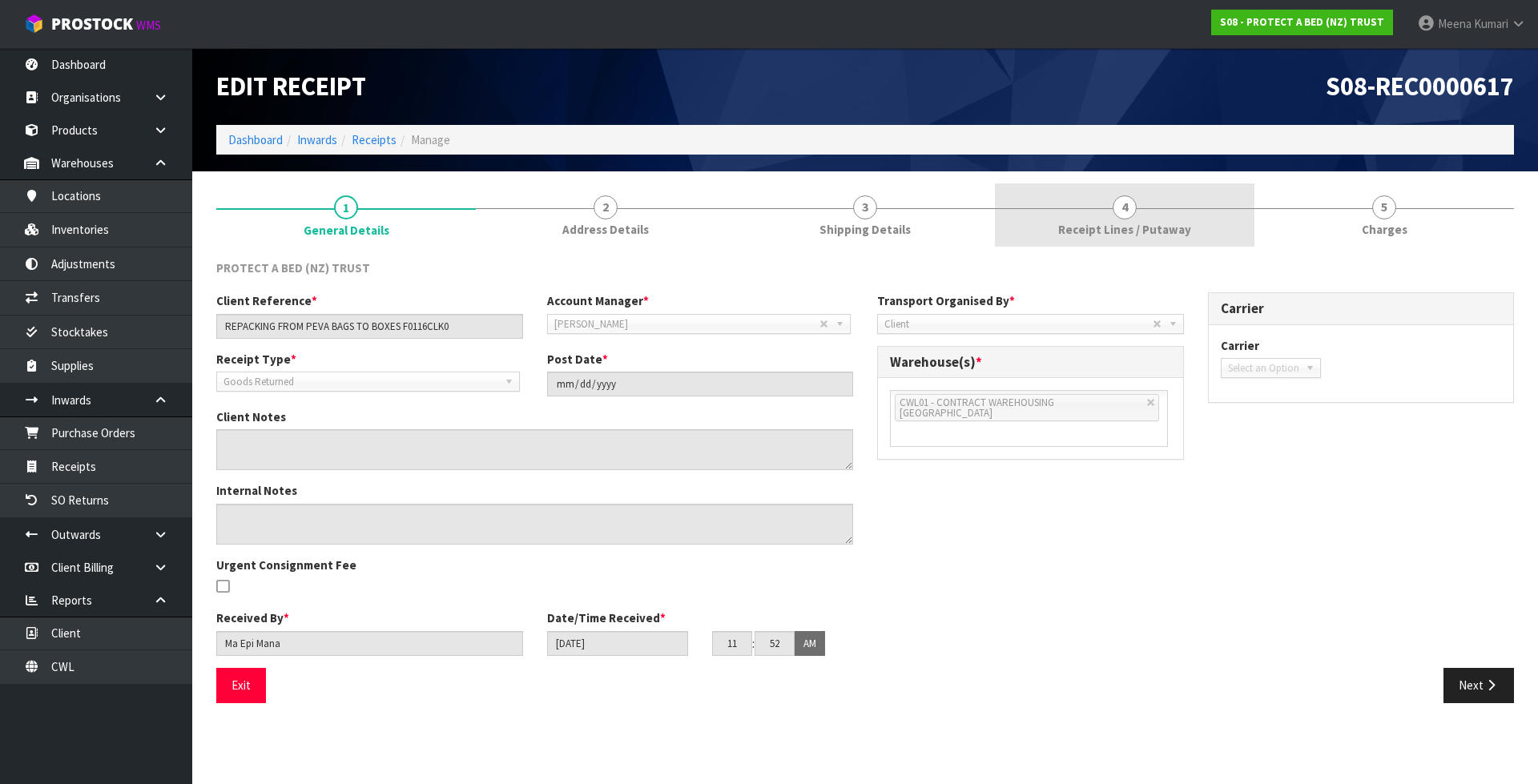
click at [1135, 209] on span "4" at bounding box center [1124, 208] width 24 height 24
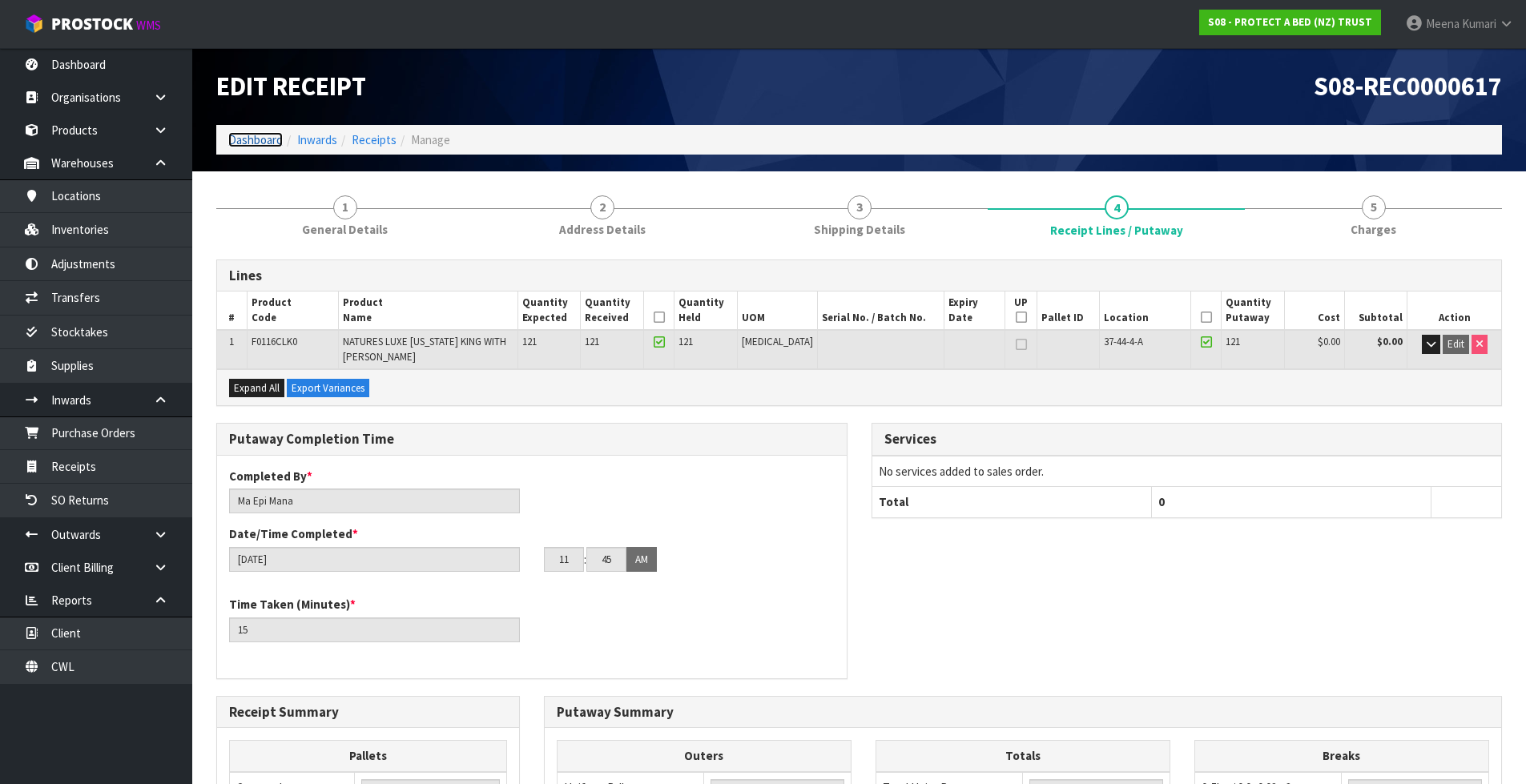
click at [254, 143] on link "Dashboard" at bounding box center [256, 139] width 55 height 15
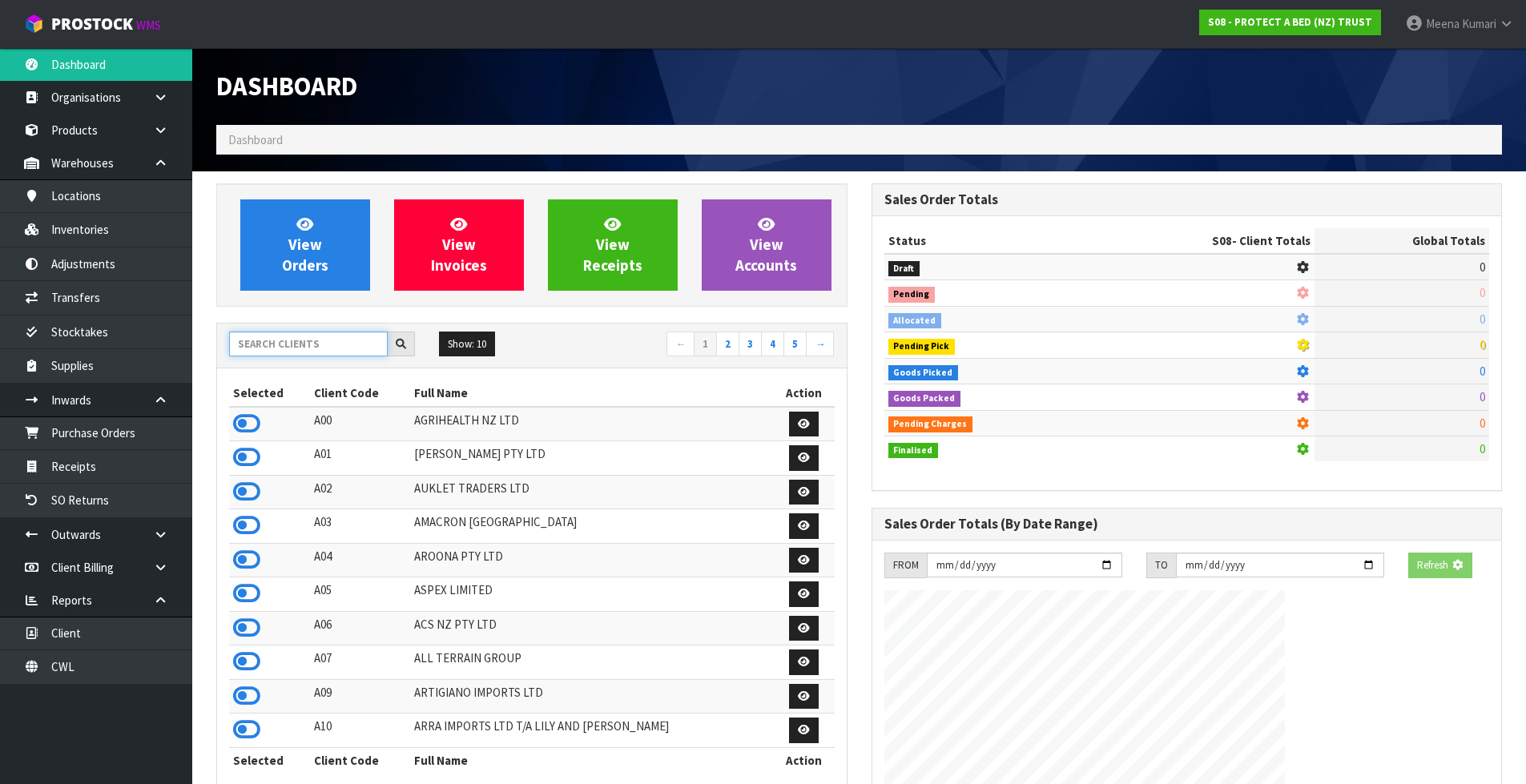
click at [305, 344] on input "text" at bounding box center [308, 343] width 159 height 25
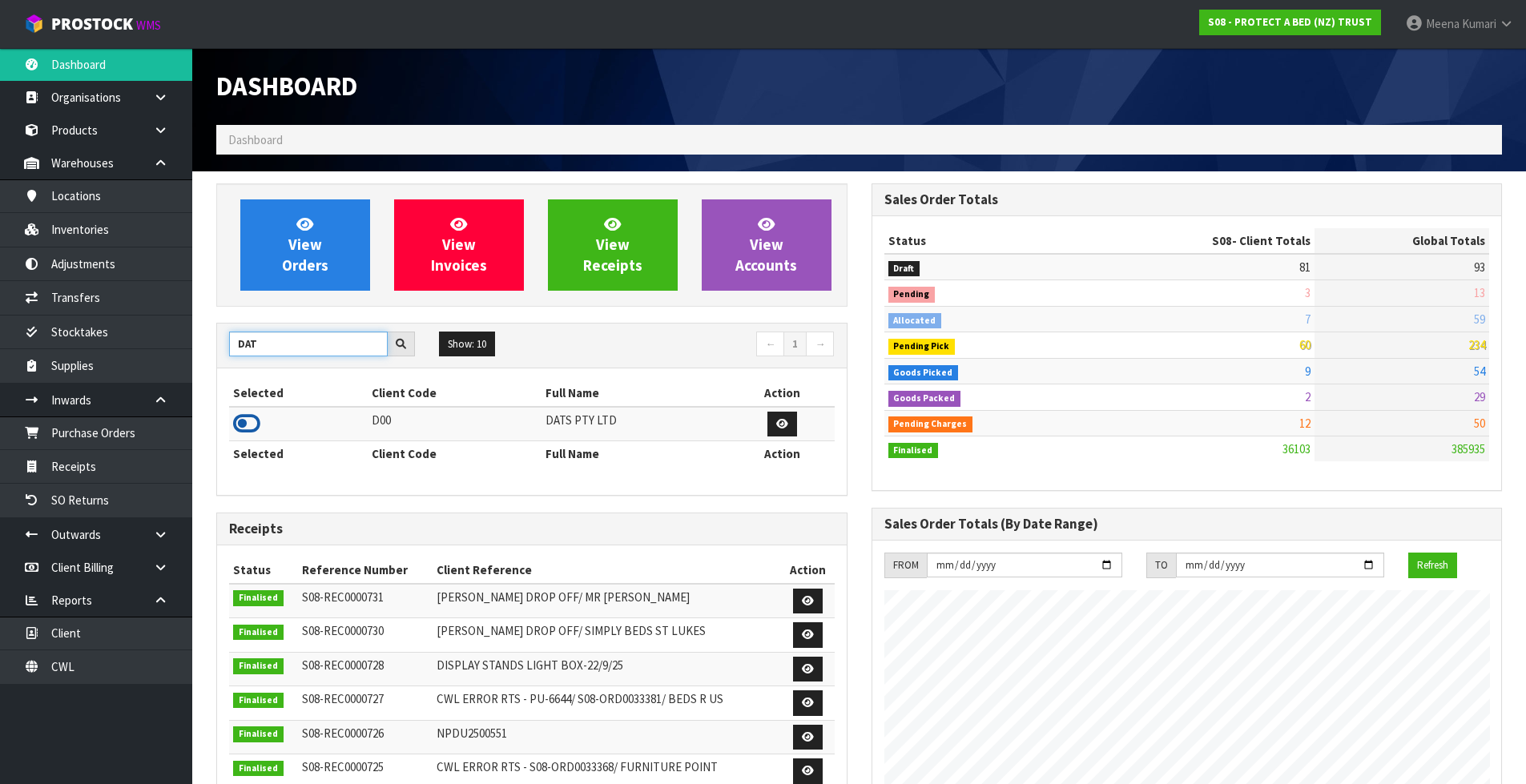
type input "DAT"
click at [248, 421] on icon at bounding box center [247, 423] width 27 height 24
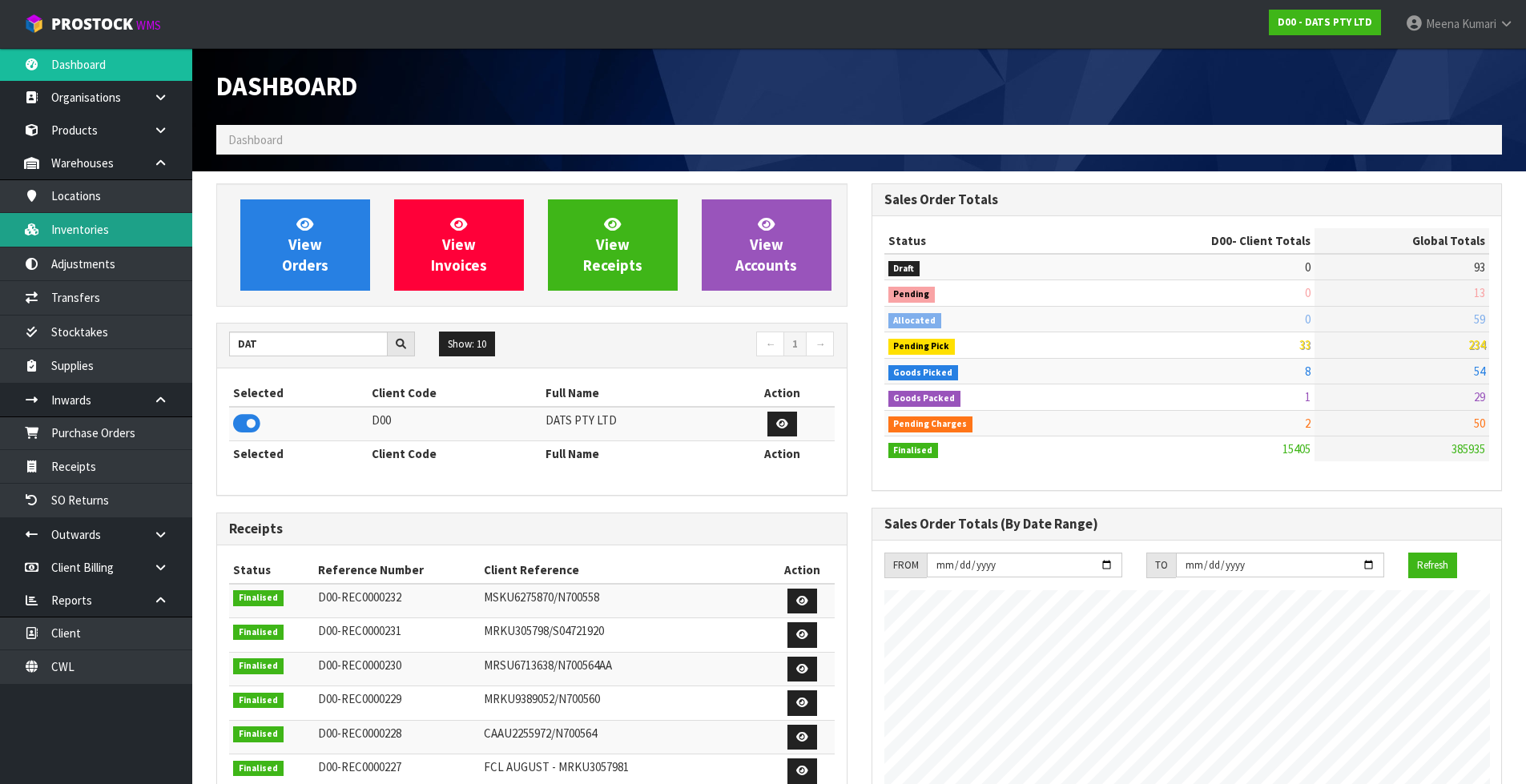
click at [84, 219] on link "Inventories" at bounding box center [96, 229] width 192 height 33
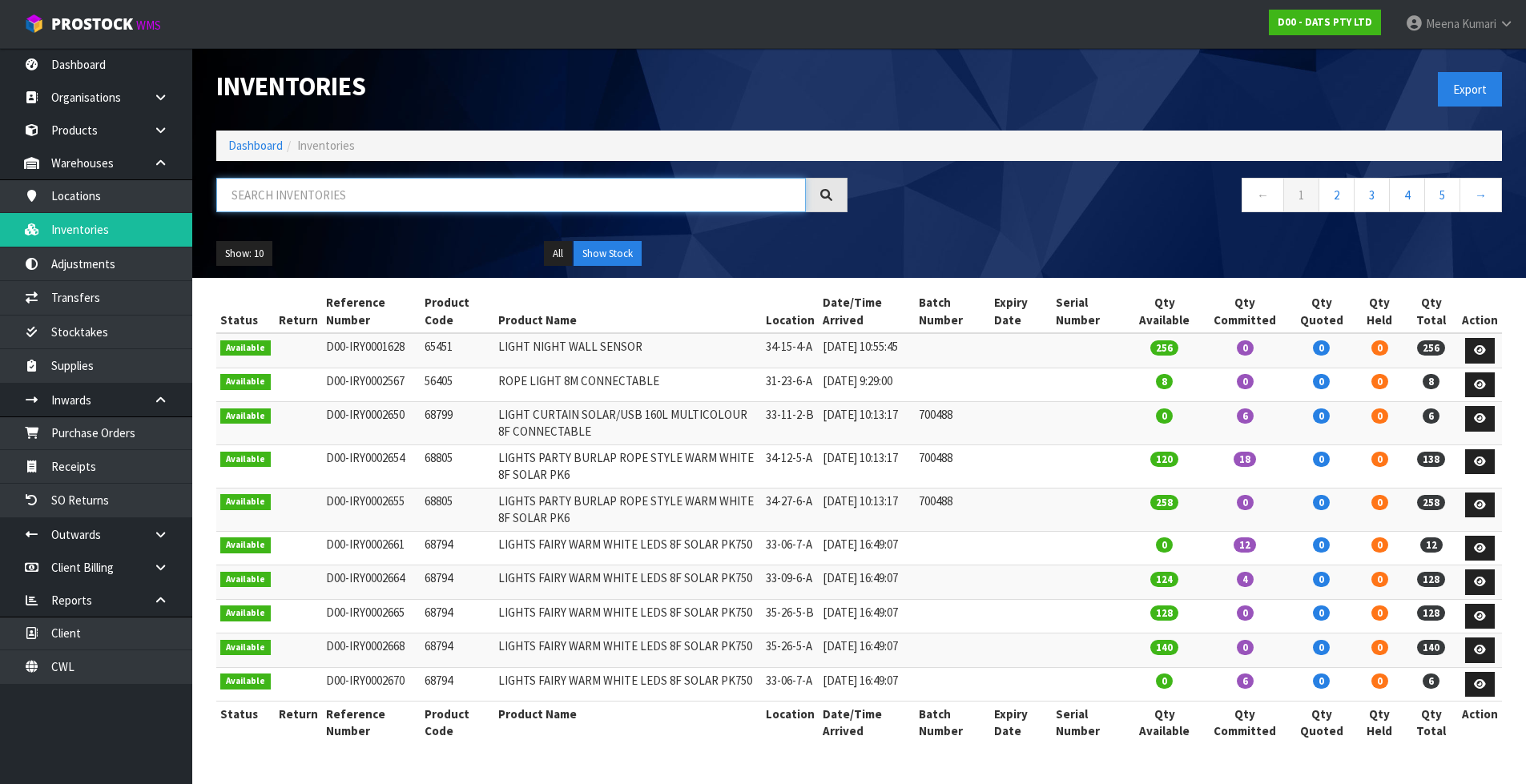
click at [428, 201] on input "text" at bounding box center [510, 195] width 589 height 35
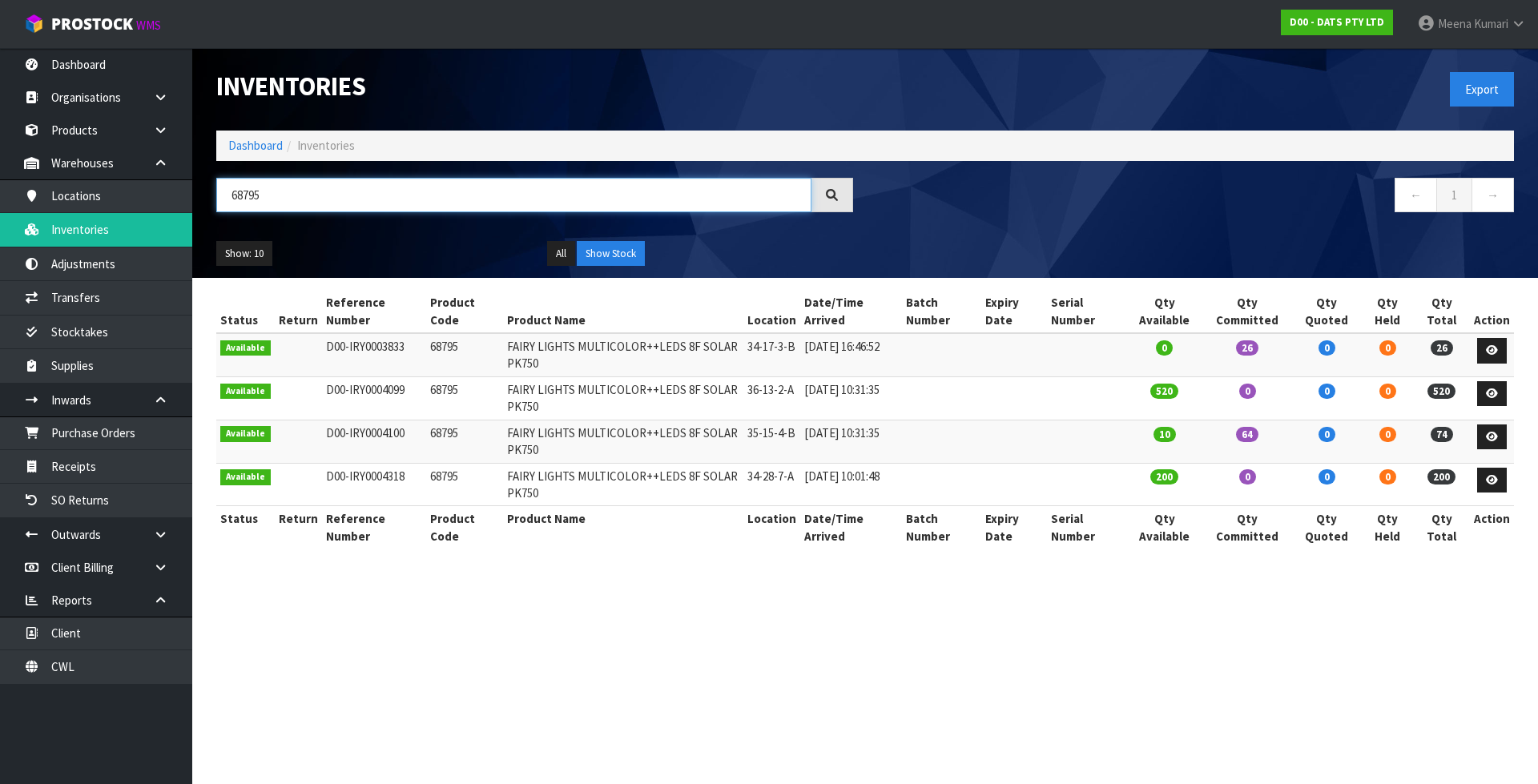
click at [427, 210] on input "68795" at bounding box center [513, 195] width 595 height 35
type input "68795"
click at [84, 125] on link "Products" at bounding box center [96, 130] width 192 height 33
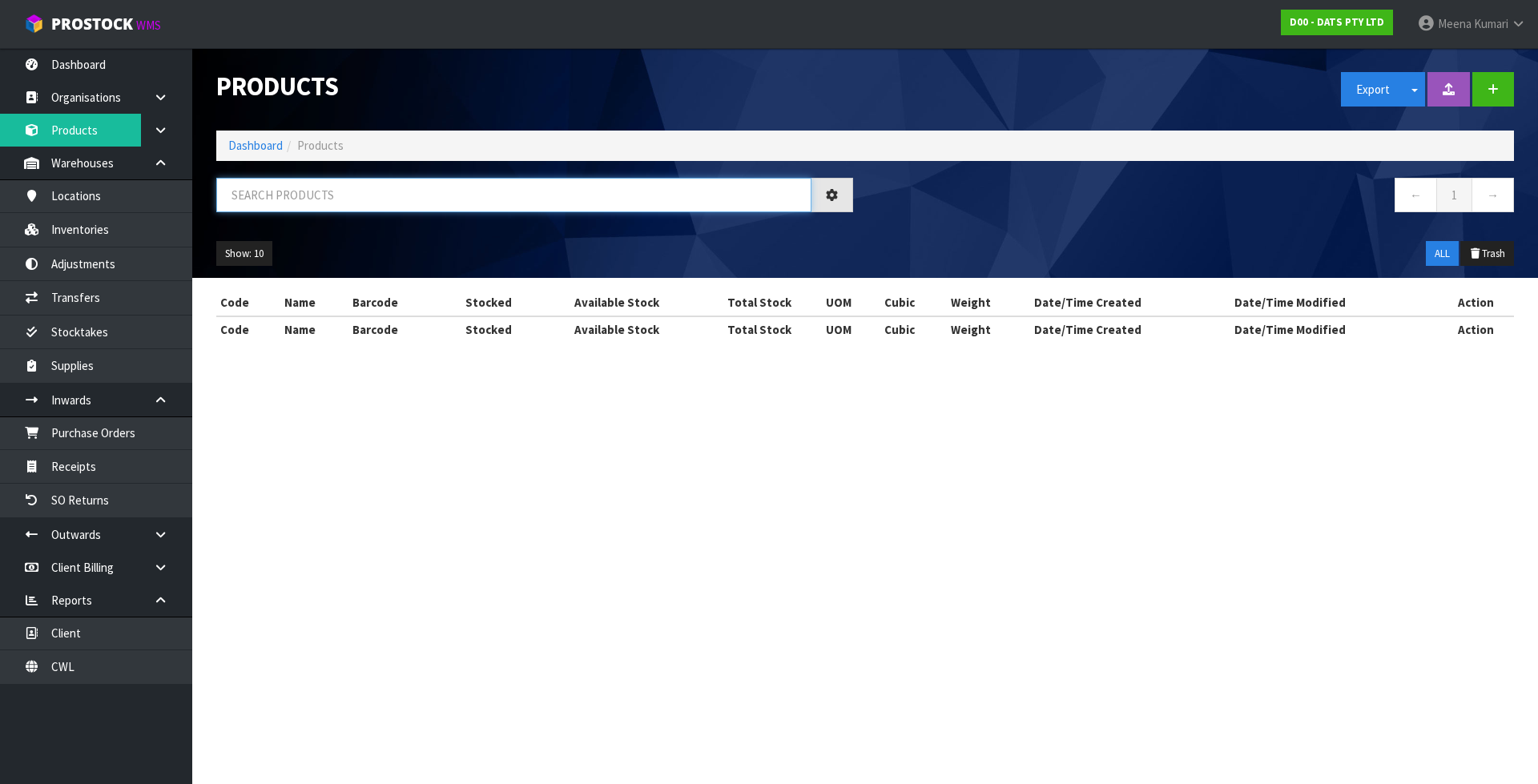
click at [320, 196] on input "text" at bounding box center [513, 195] width 595 height 35
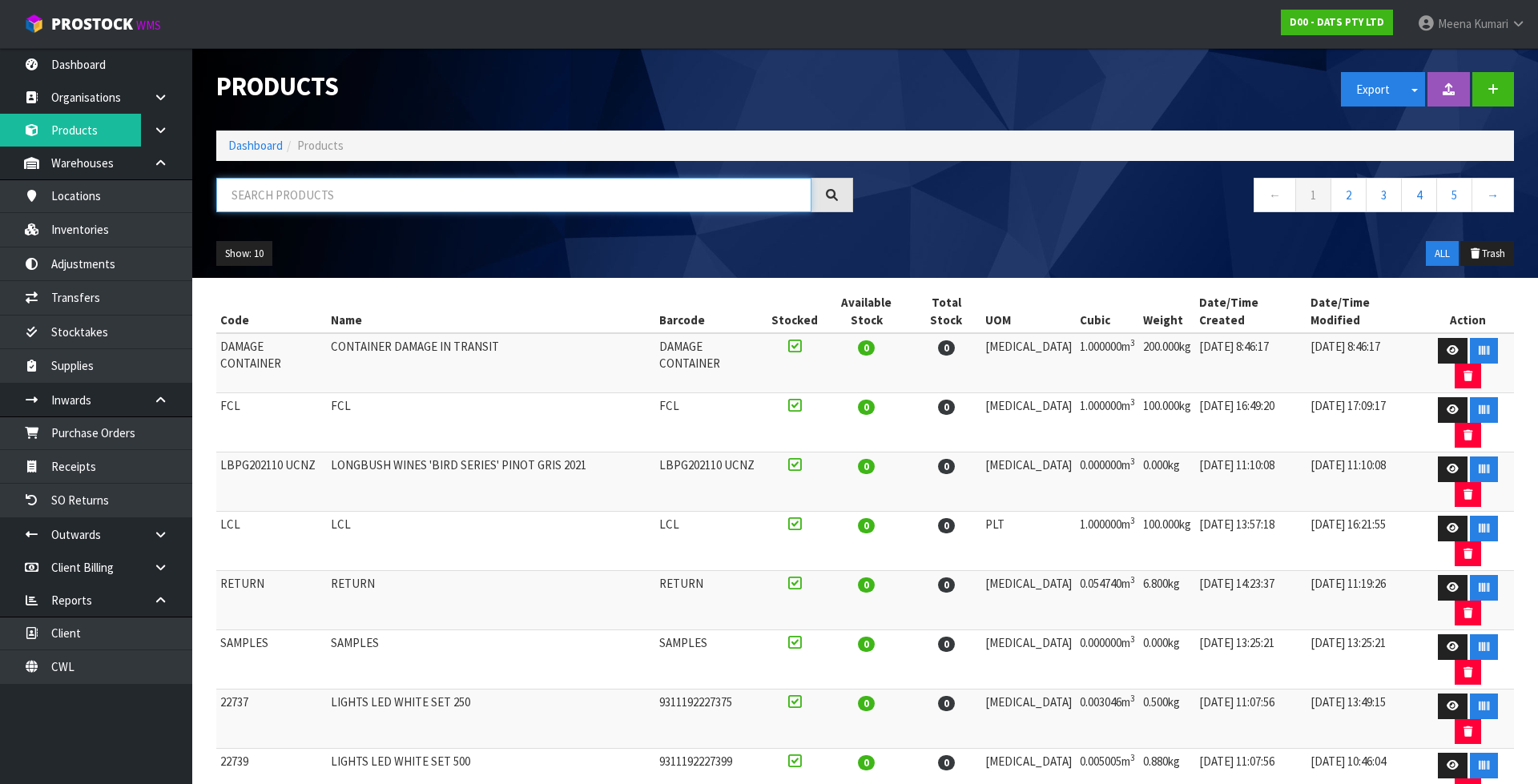
paste input "68795"
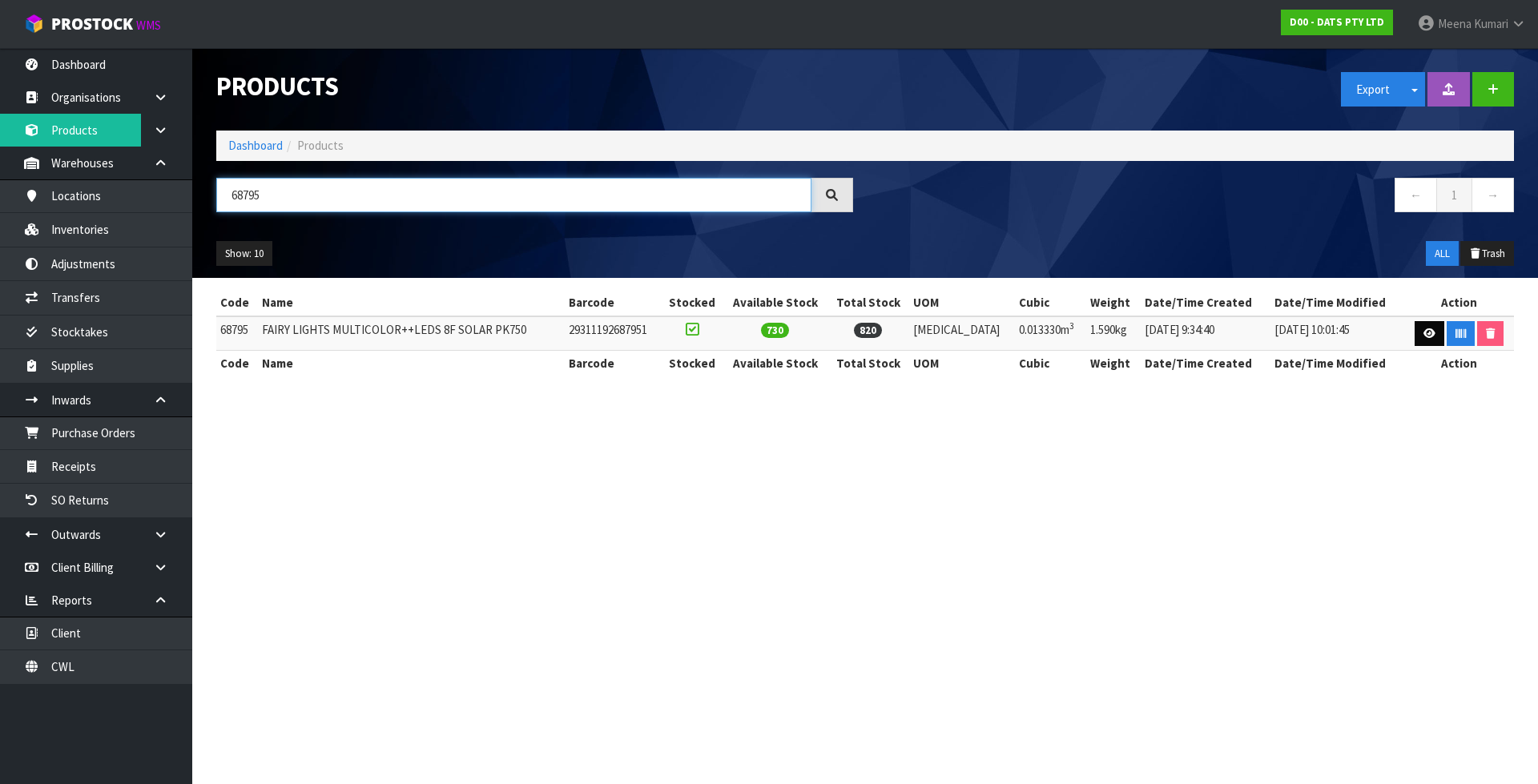
type input "68795"
click at [1415, 331] on link at bounding box center [1430, 334] width 30 height 25
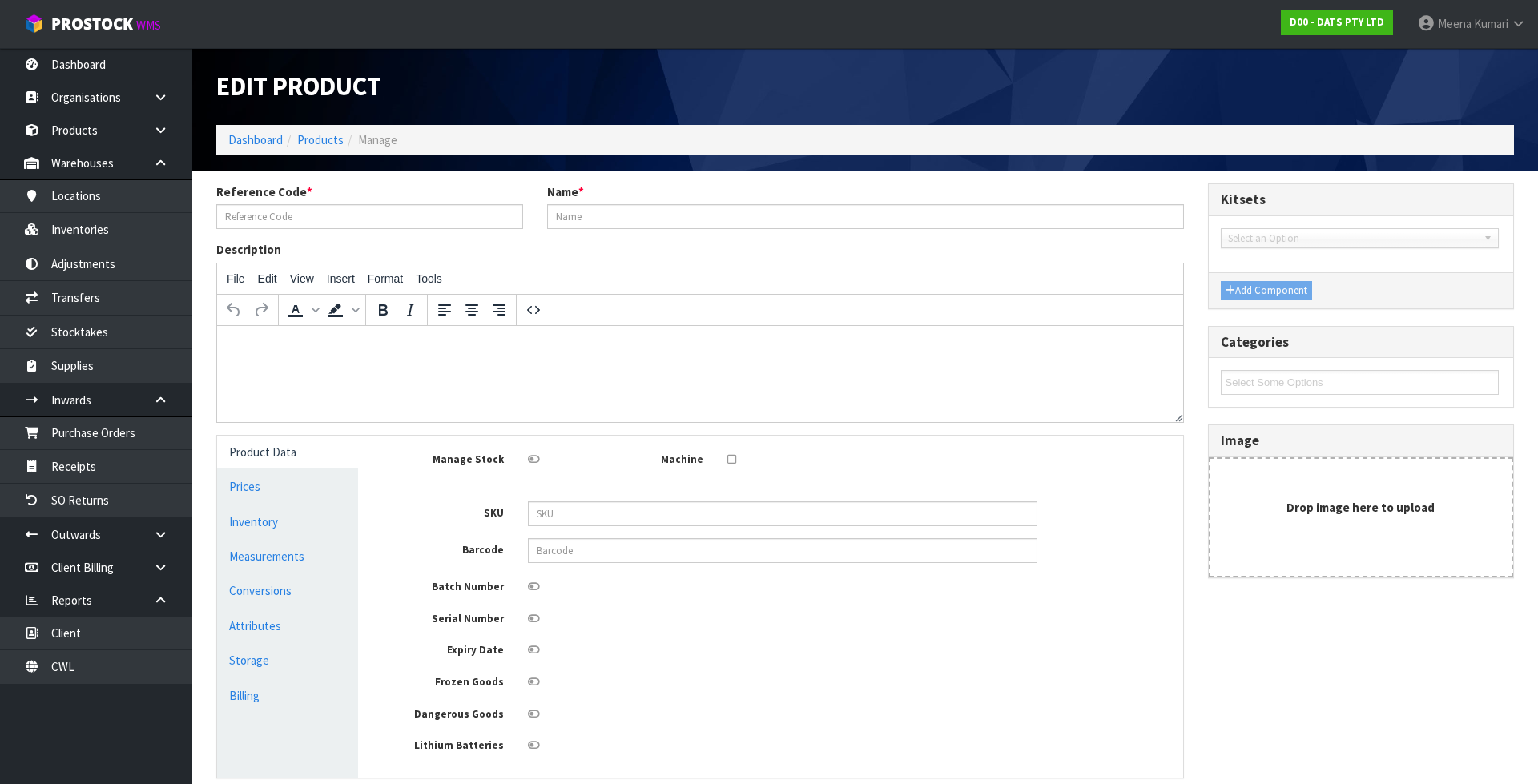
type input "68795"
type input "FAIRY LIGHTS MULTICOLOR++LEDS 8F SOLAR PK750"
type input "29311192687951"
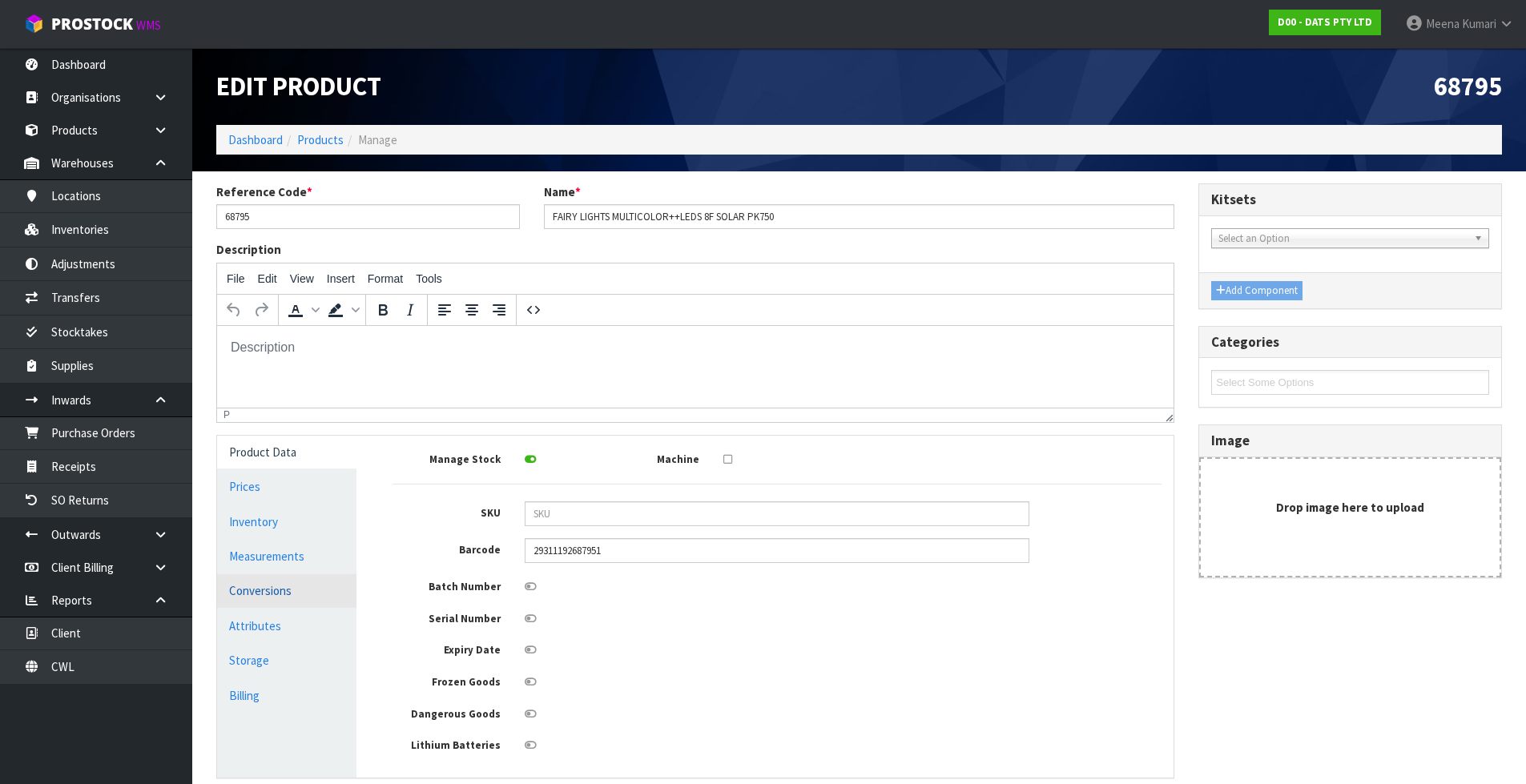
click at [283, 590] on link "Conversions" at bounding box center [286, 590] width 139 height 33
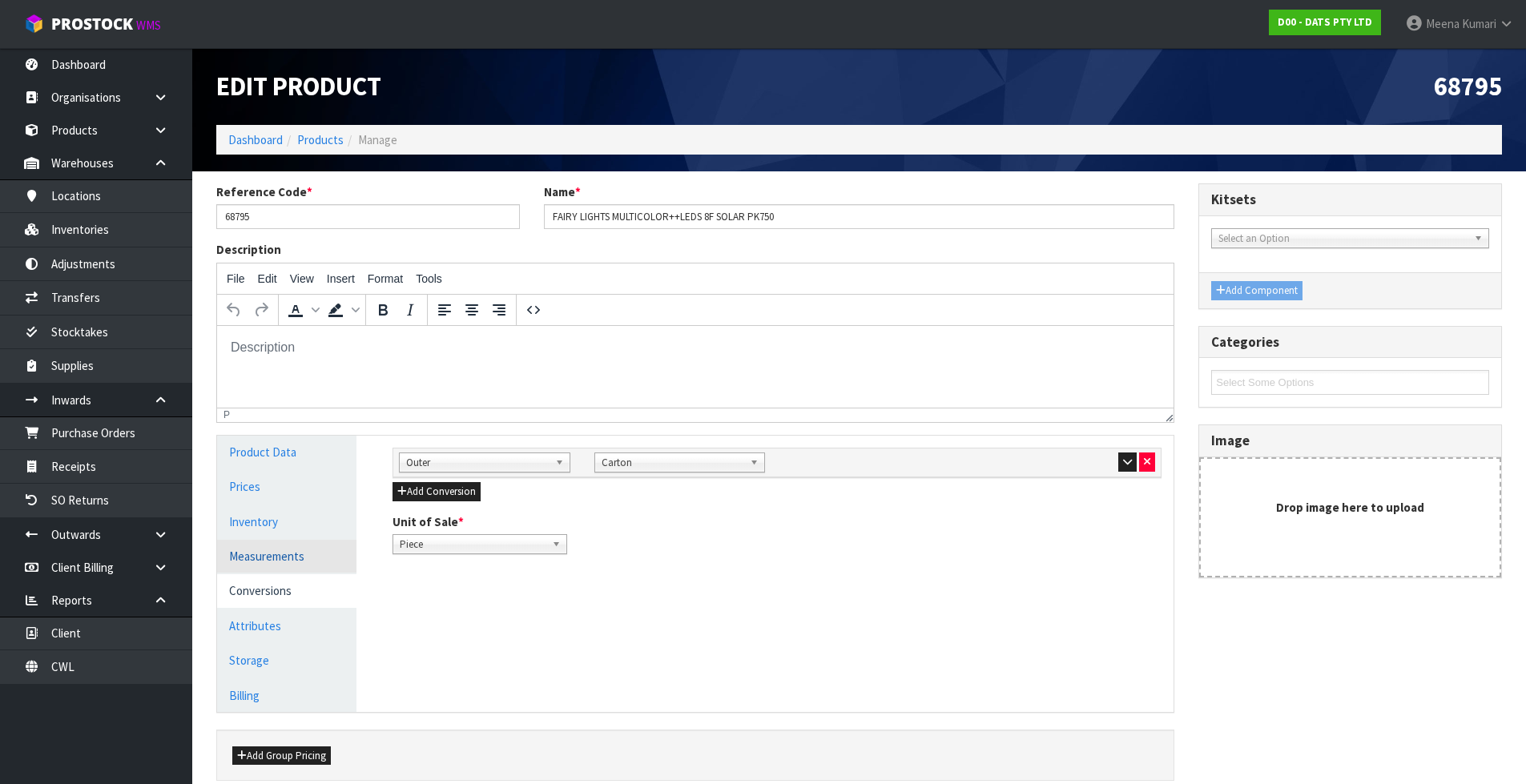
click at [298, 556] on link "Measurements" at bounding box center [286, 556] width 139 height 33
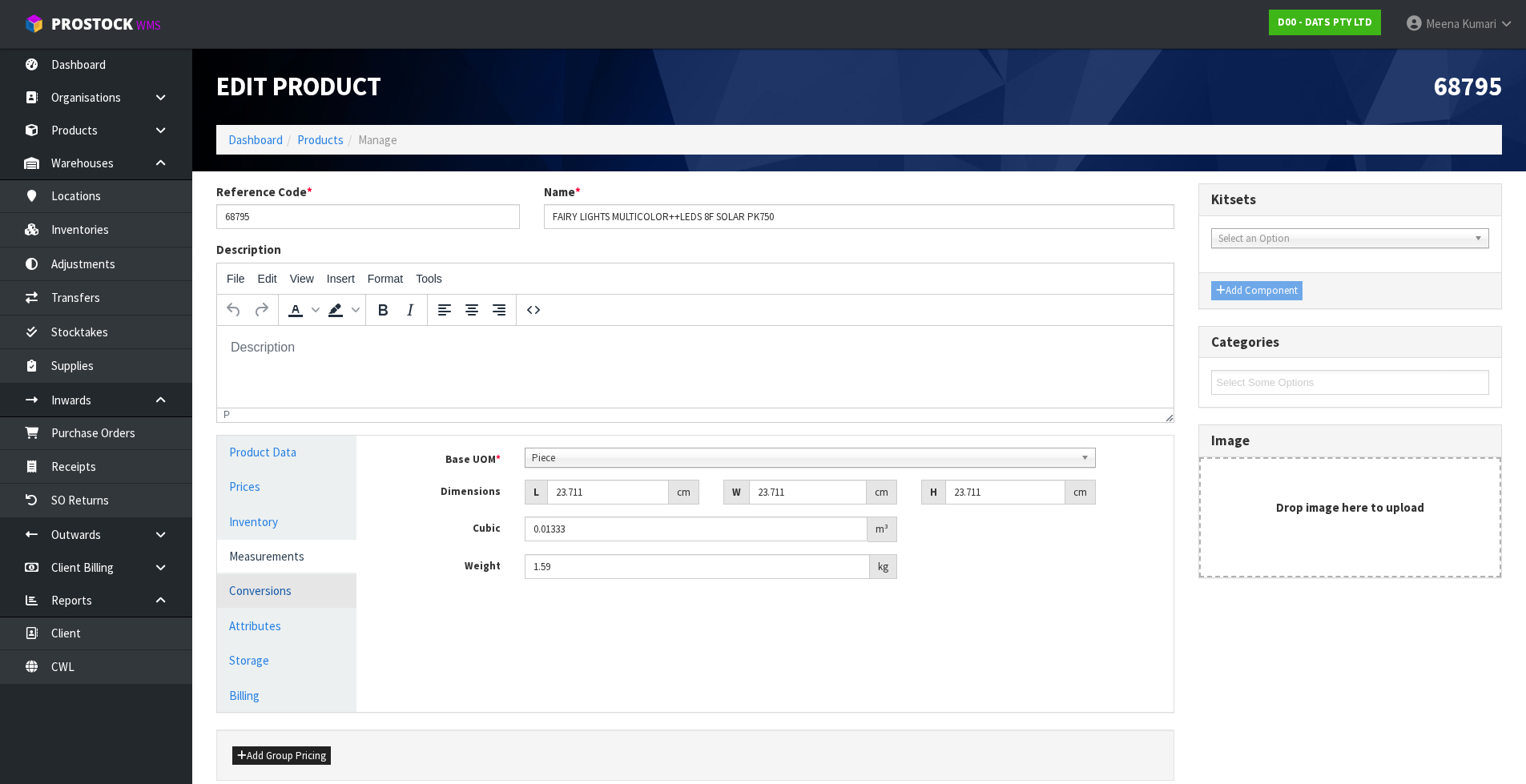
click at [290, 582] on link "Conversions" at bounding box center [286, 590] width 139 height 33
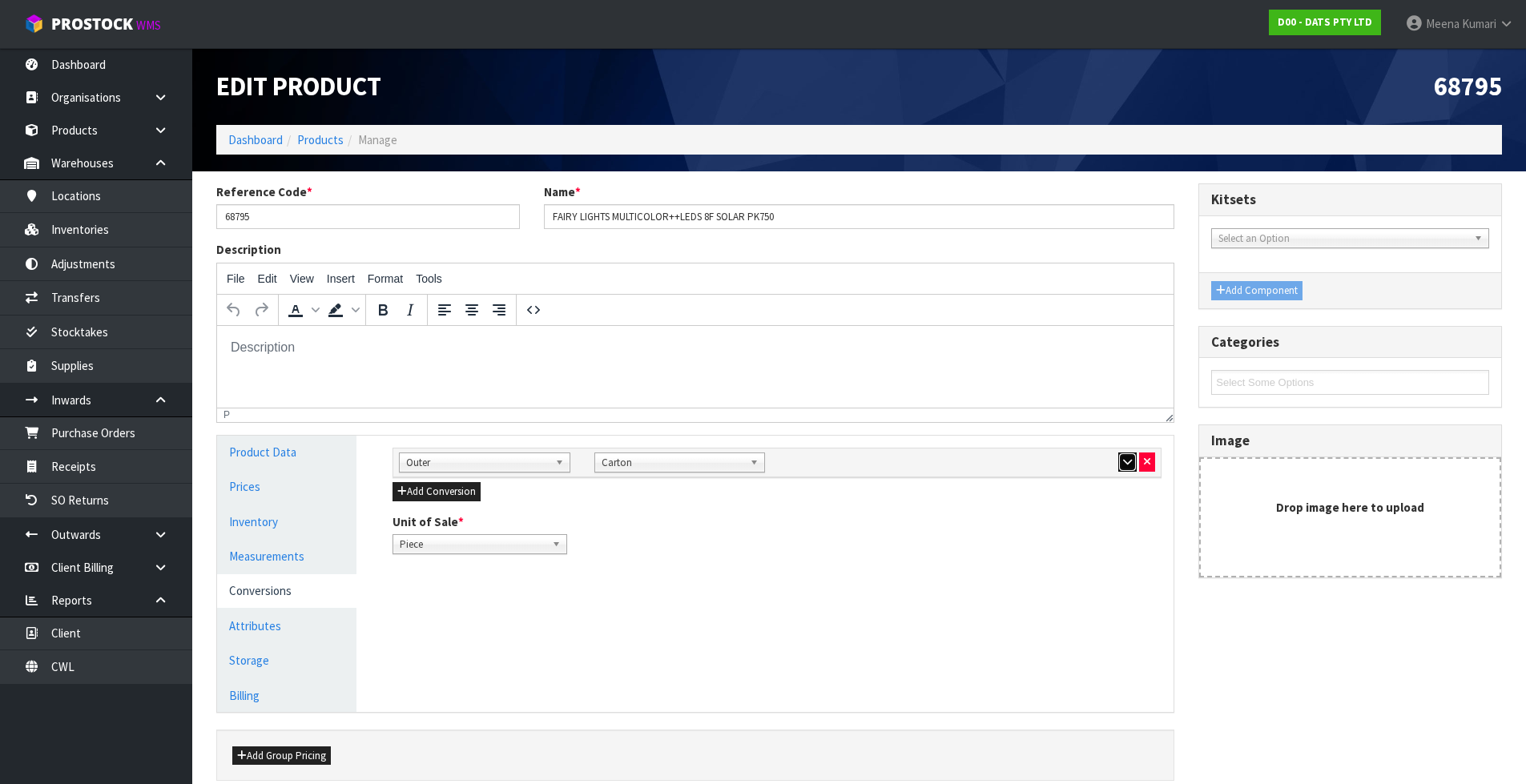
click at [1127, 463] on icon "button" at bounding box center [1128, 461] width 9 height 10
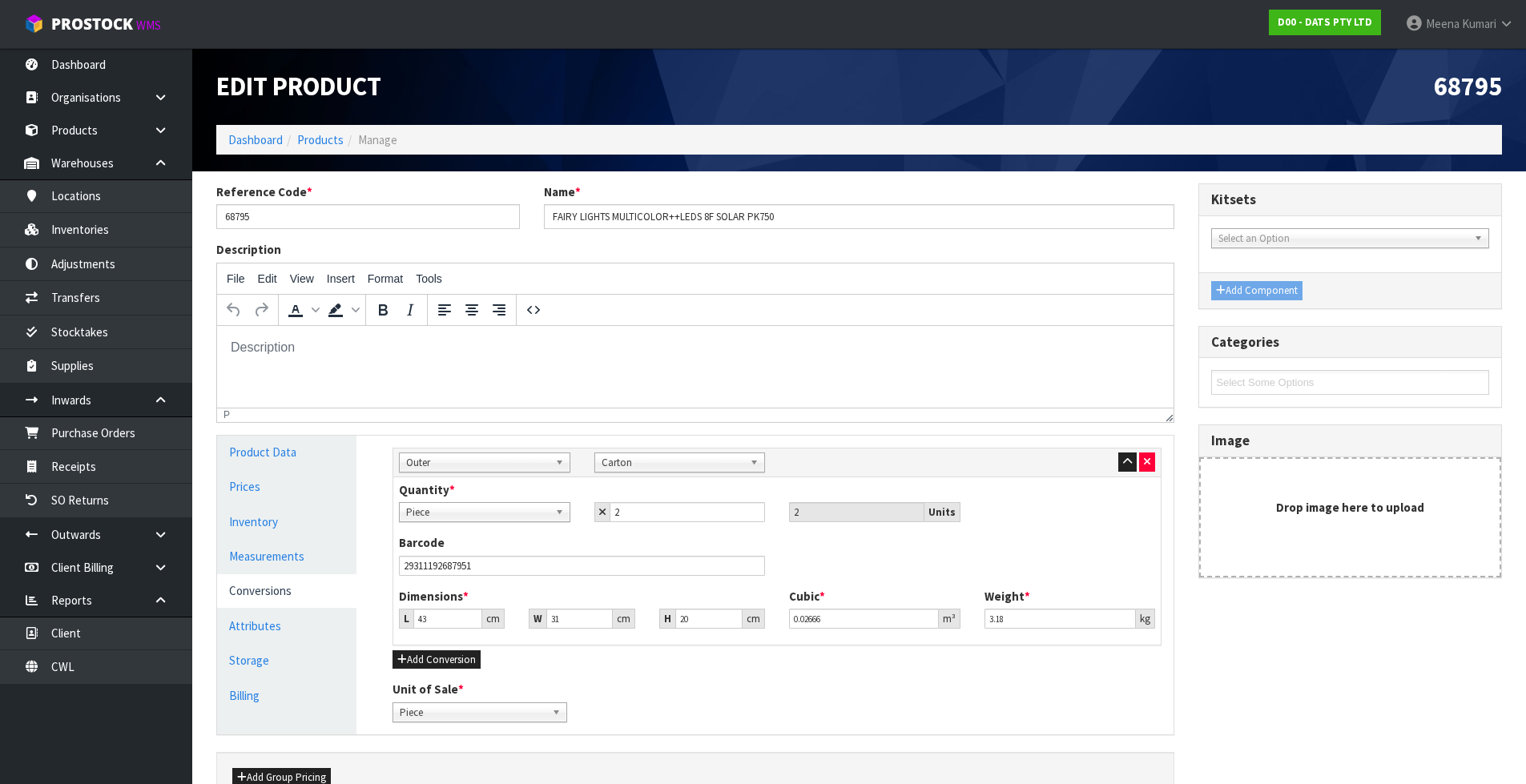
click at [542, 576] on div "Barcode 29311192687951" at bounding box center [777, 560] width 780 height 53
click at [539, 571] on input "29311192687951" at bounding box center [582, 565] width 366 height 20
type input "29311192687951"
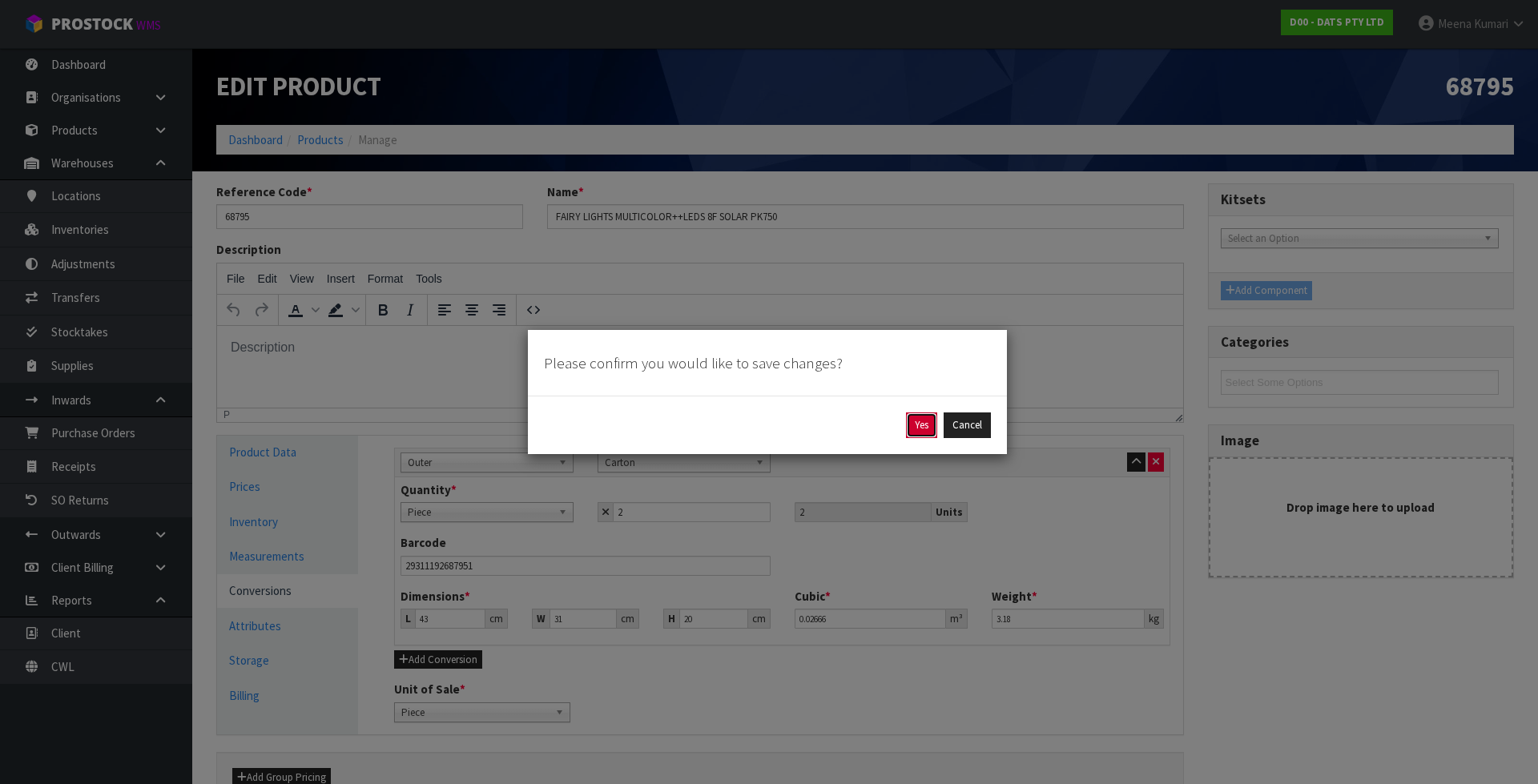
click at [910, 422] on button "Yes" at bounding box center [921, 425] width 31 height 25
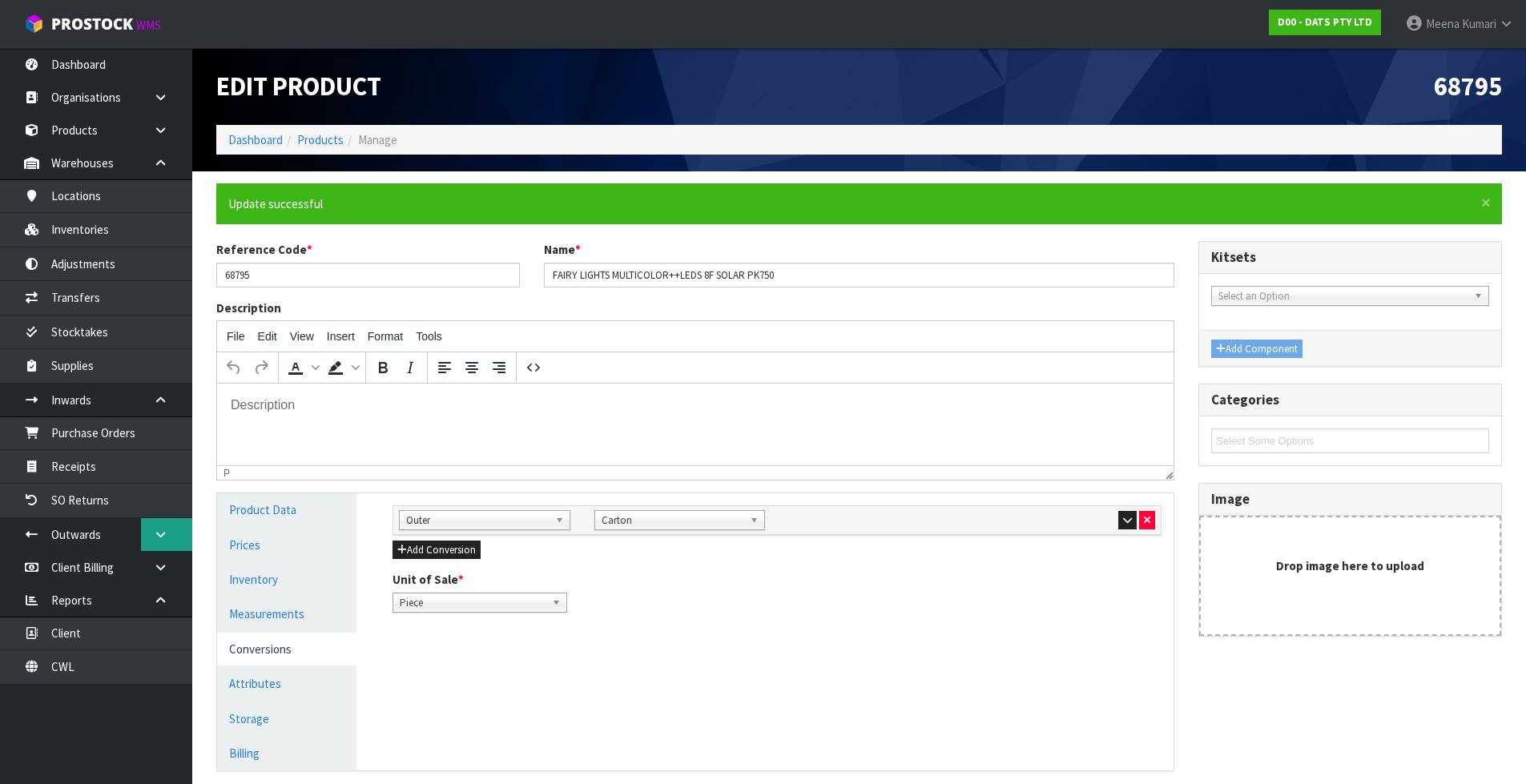
click at [149, 546] on link at bounding box center [167, 535] width 51 height 33
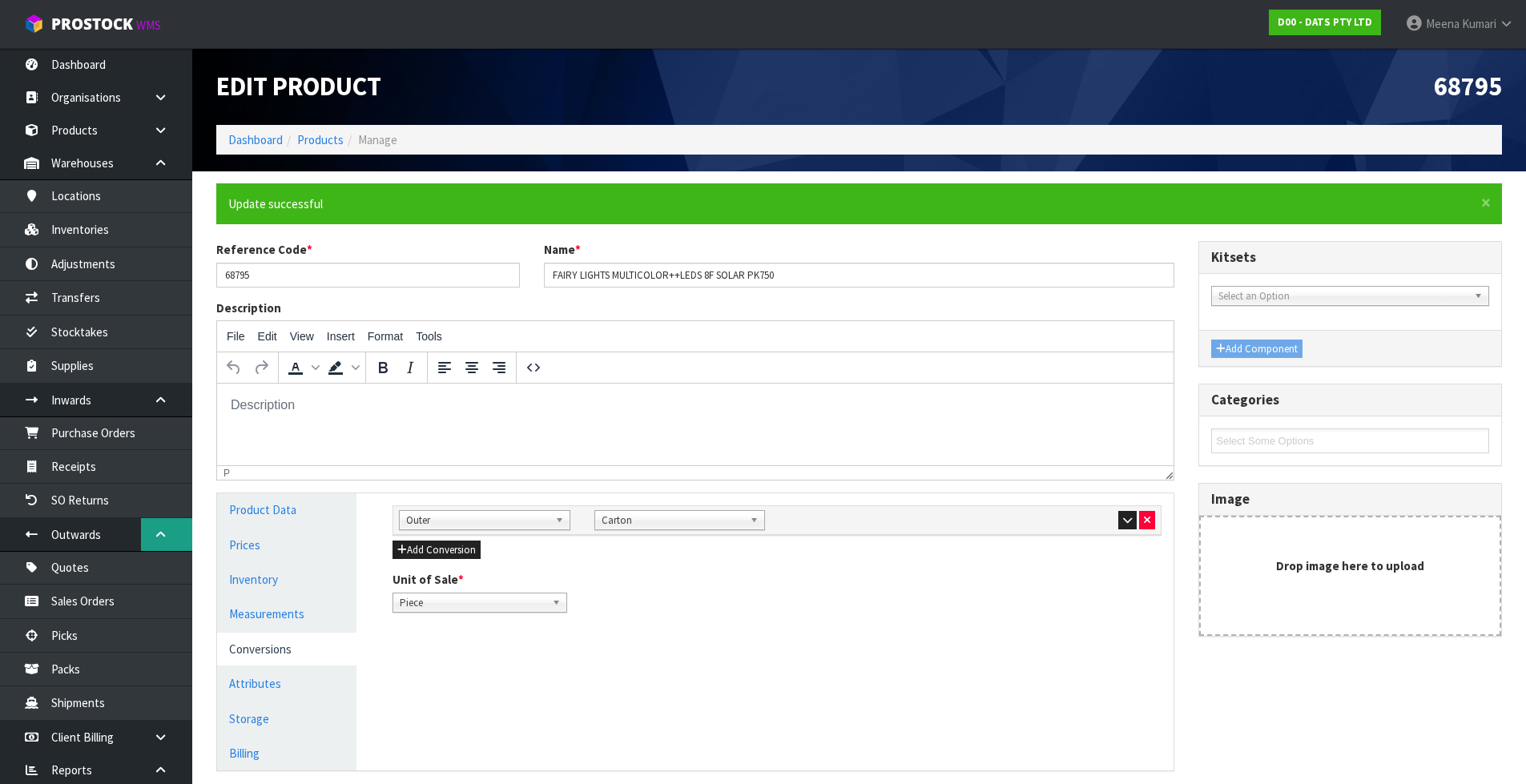
click at [149, 546] on link at bounding box center [167, 535] width 51 height 33
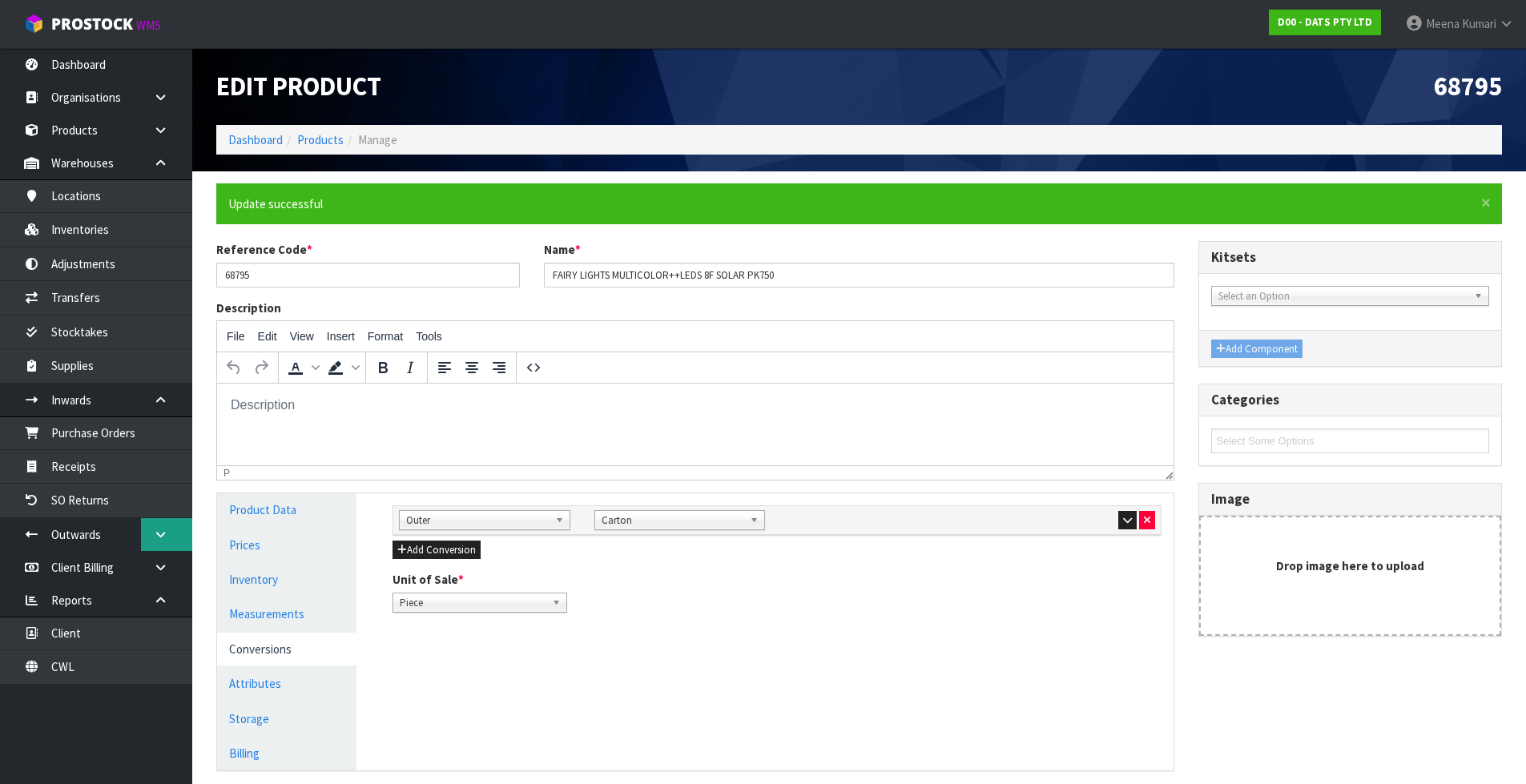
click at [149, 546] on link at bounding box center [167, 535] width 51 height 33
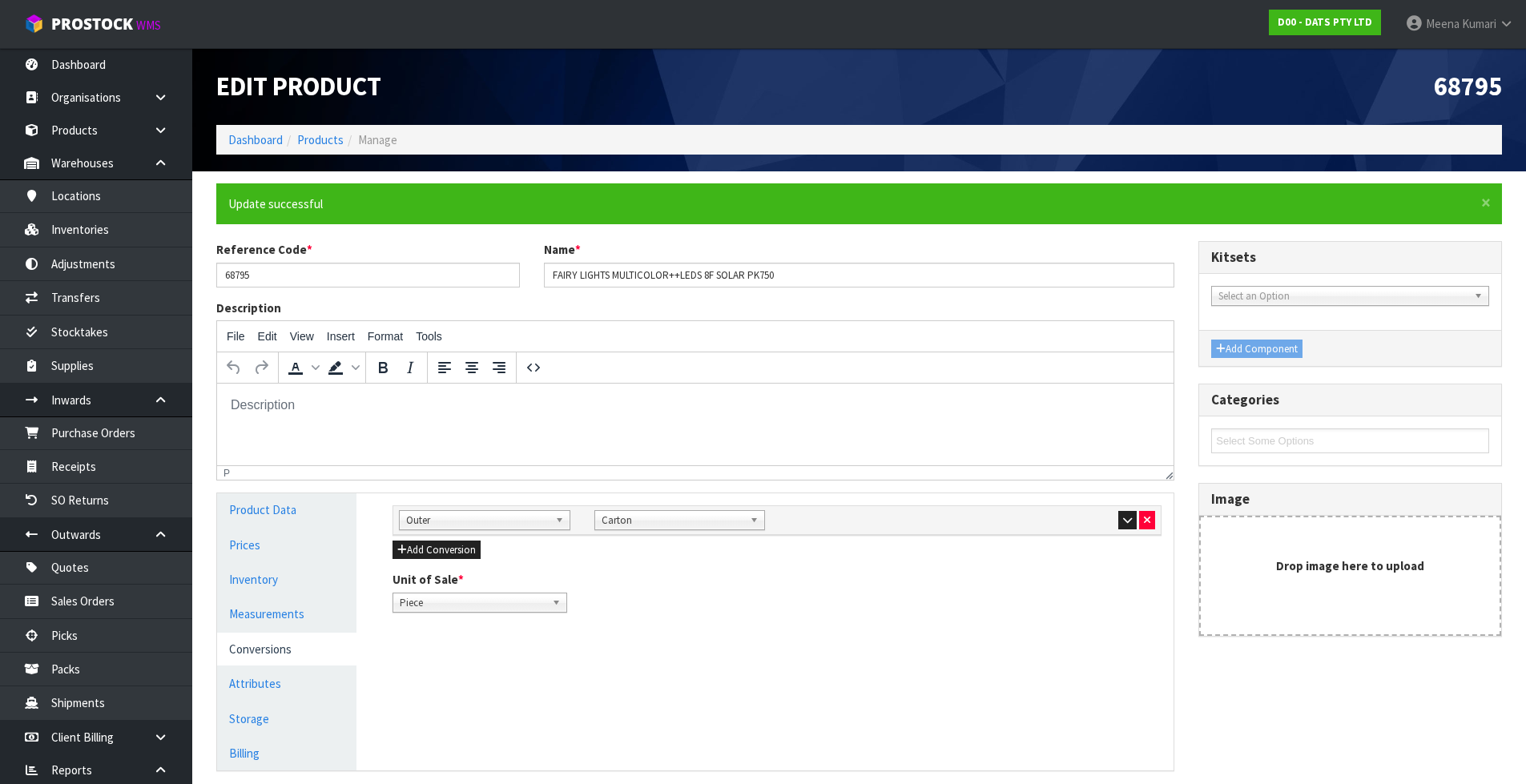
click at [1117, 527] on div at bounding box center [1070, 519] width 171 height 19
click at [1121, 525] on button "button" at bounding box center [1127, 520] width 18 height 19
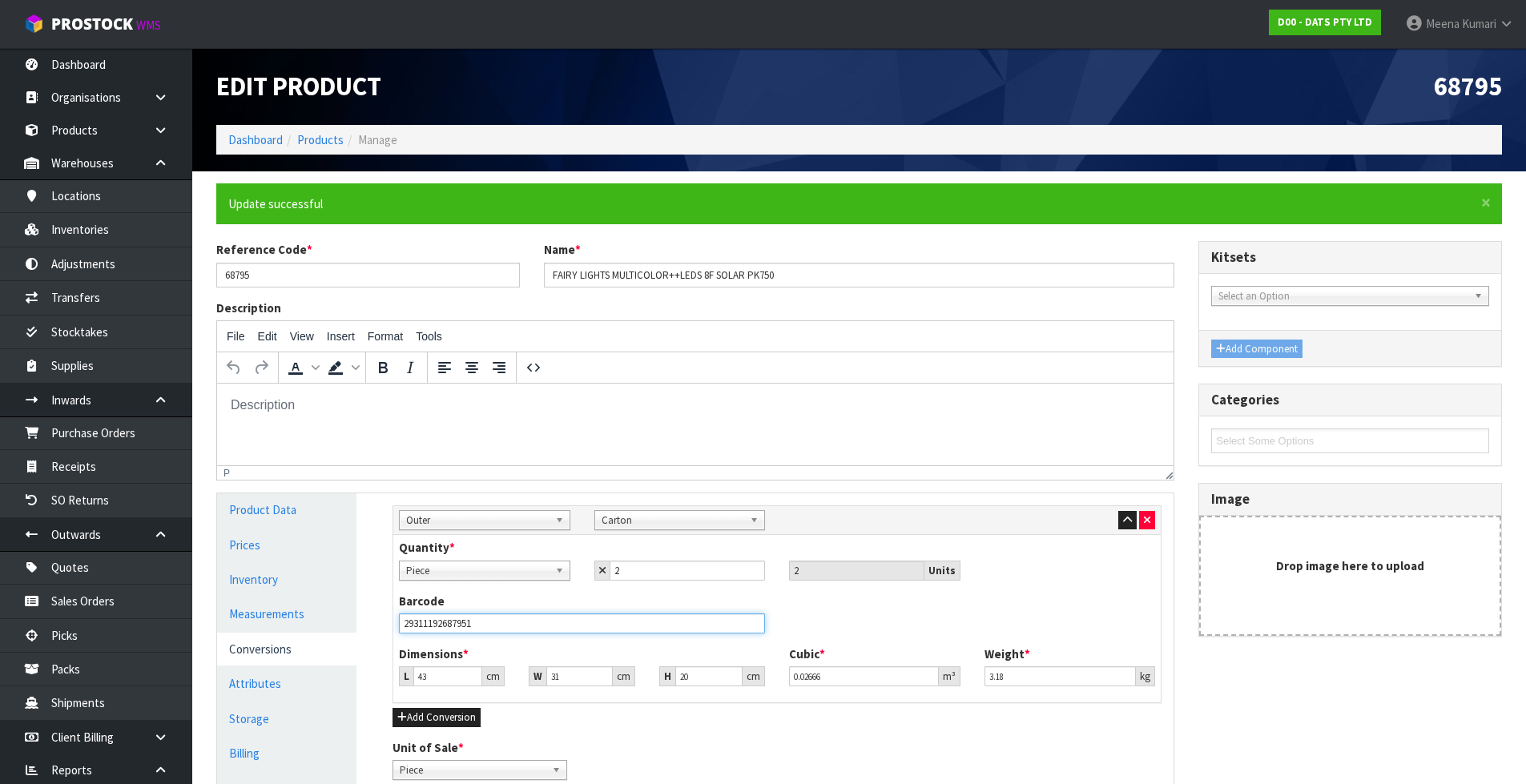
click at [477, 620] on input "29311192687951" at bounding box center [582, 624] width 366 height 20
click at [308, 513] on link "Product Data" at bounding box center [286, 510] width 139 height 33
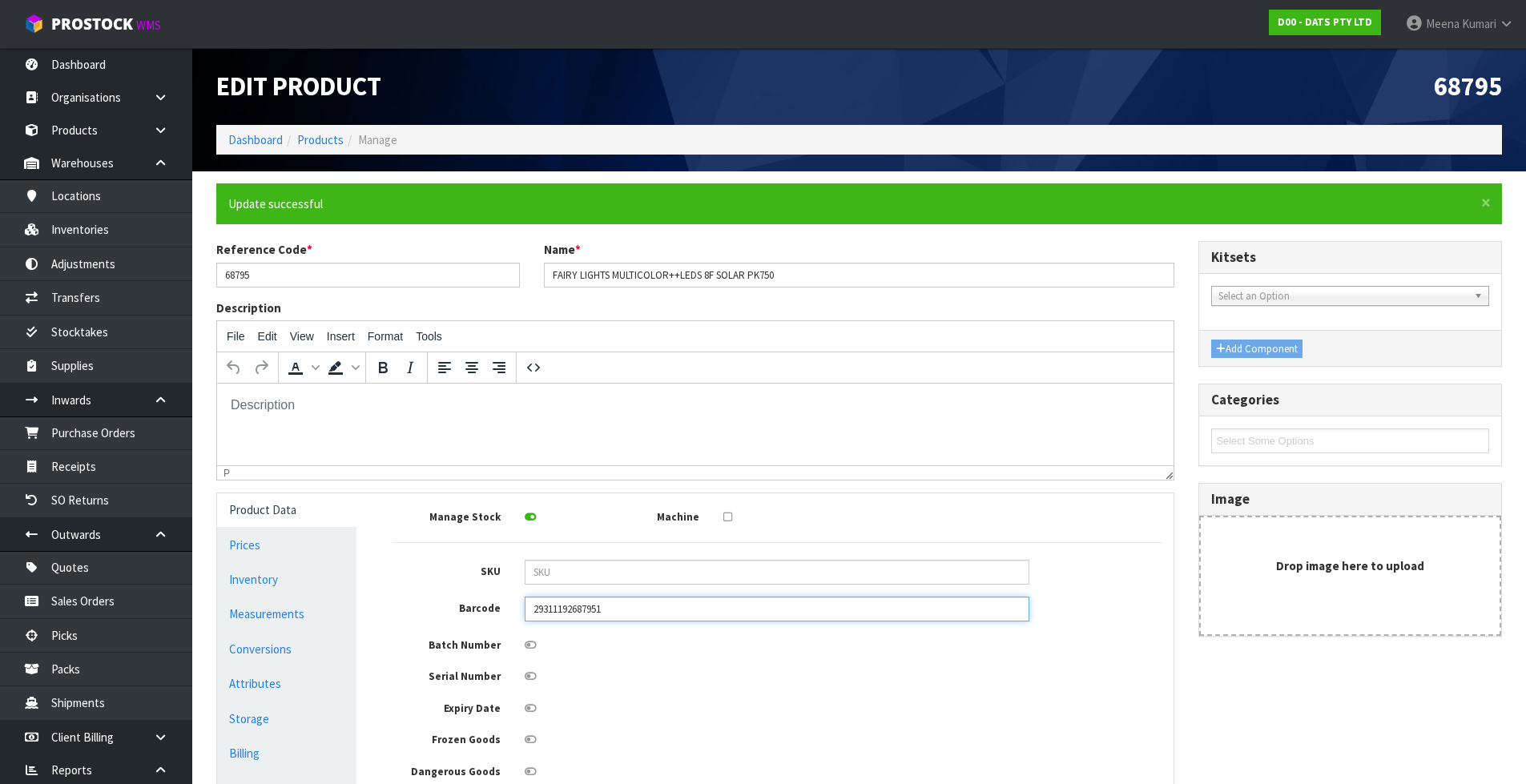
click at [707, 615] on input "29311192687951" at bounding box center [777, 608] width 505 height 25
type input "2"
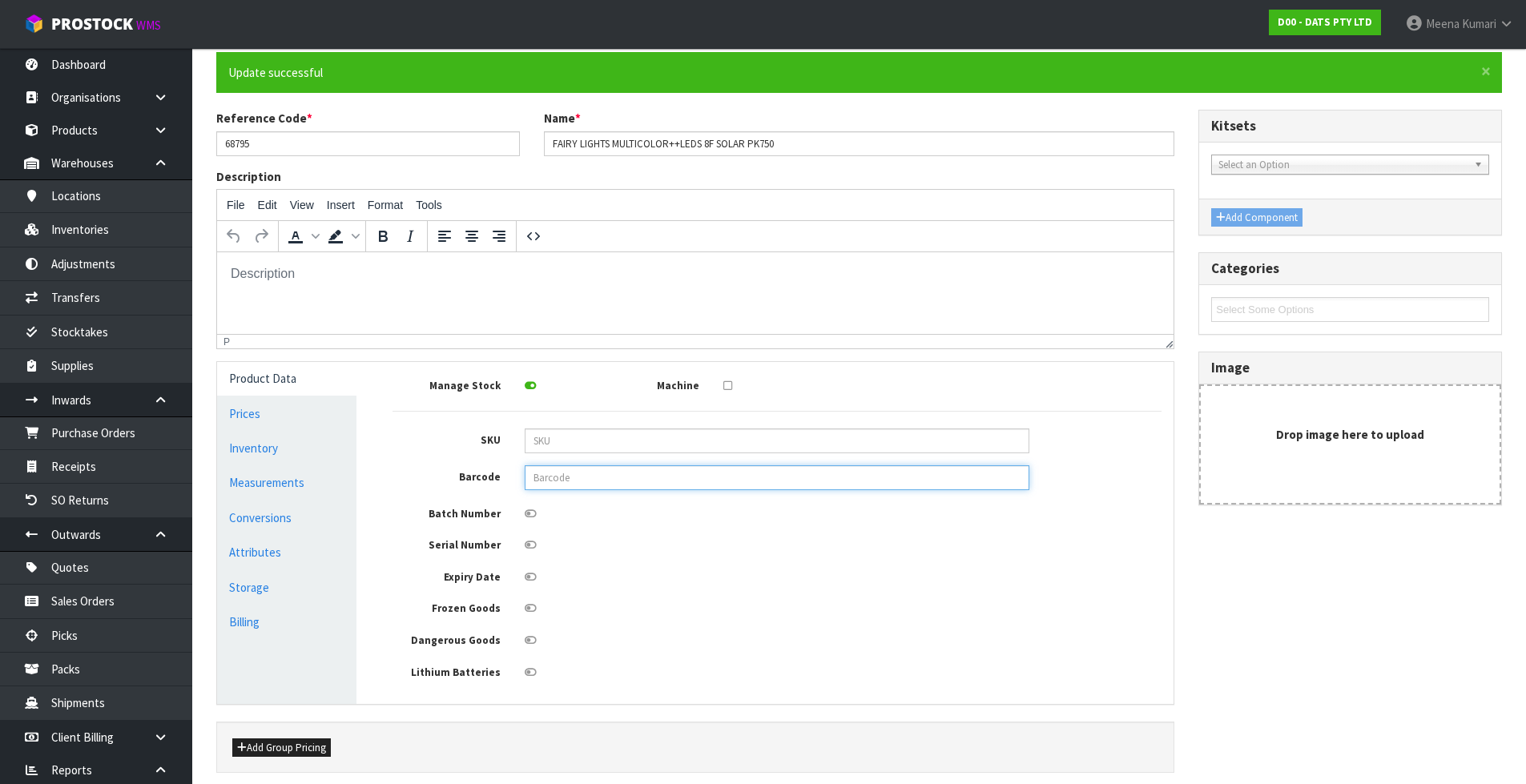
scroll to position [196, 0]
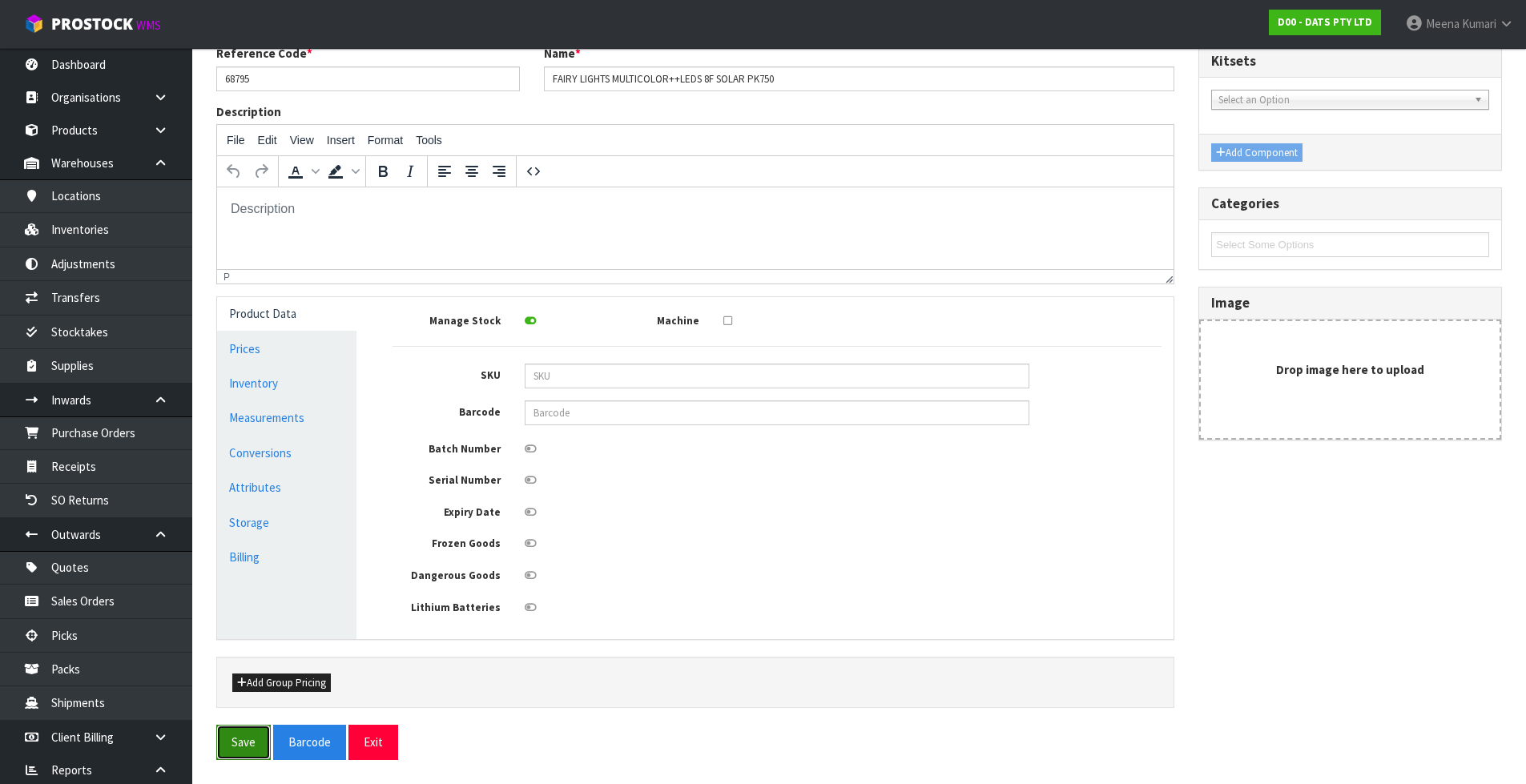
click at [220, 728] on button "Save" at bounding box center [243, 742] width 55 height 35
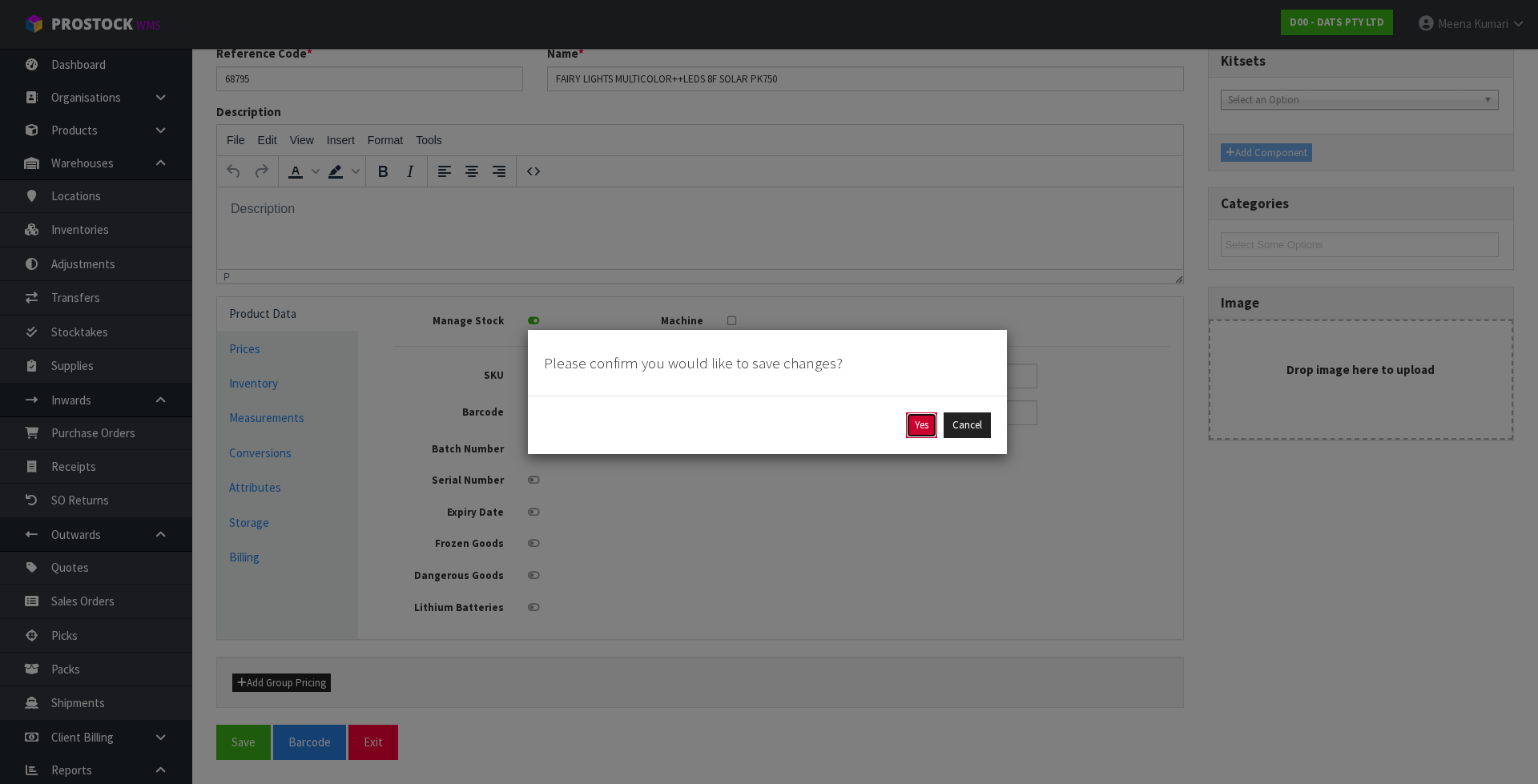
click at [915, 426] on button "Yes" at bounding box center [921, 425] width 31 height 25
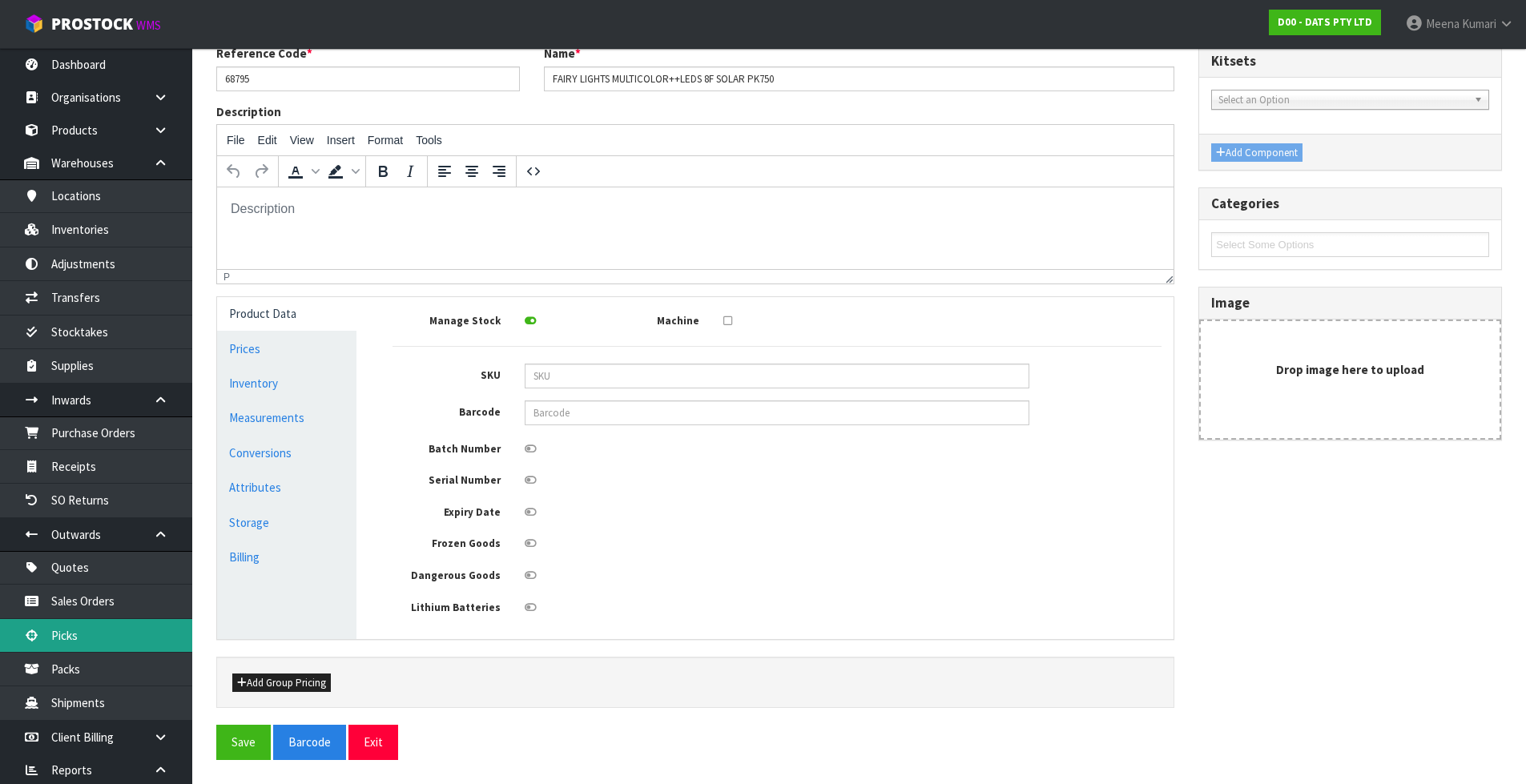
scroll to position [0, 0]
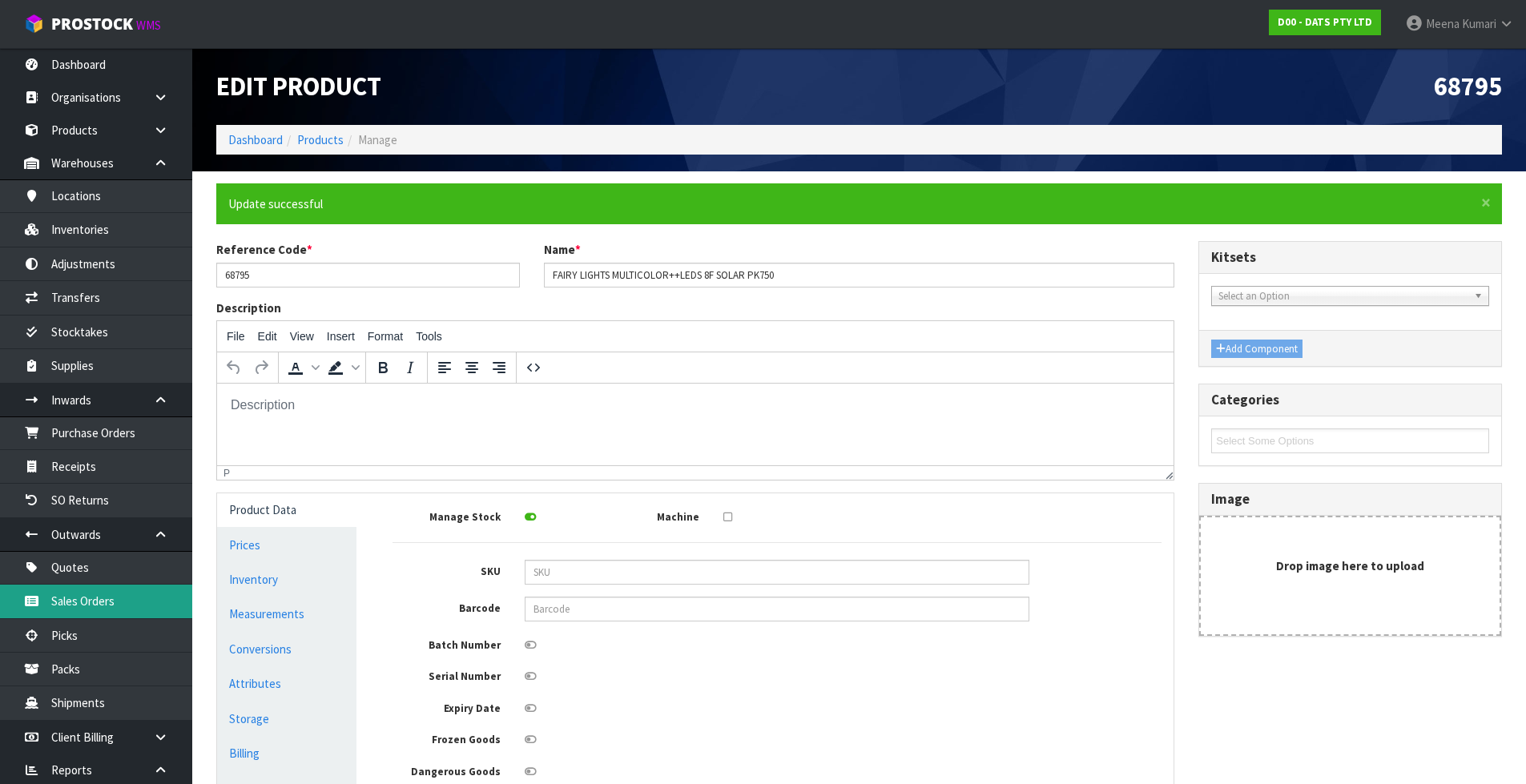
click at [124, 598] on link "Sales Orders" at bounding box center [96, 601] width 192 height 33
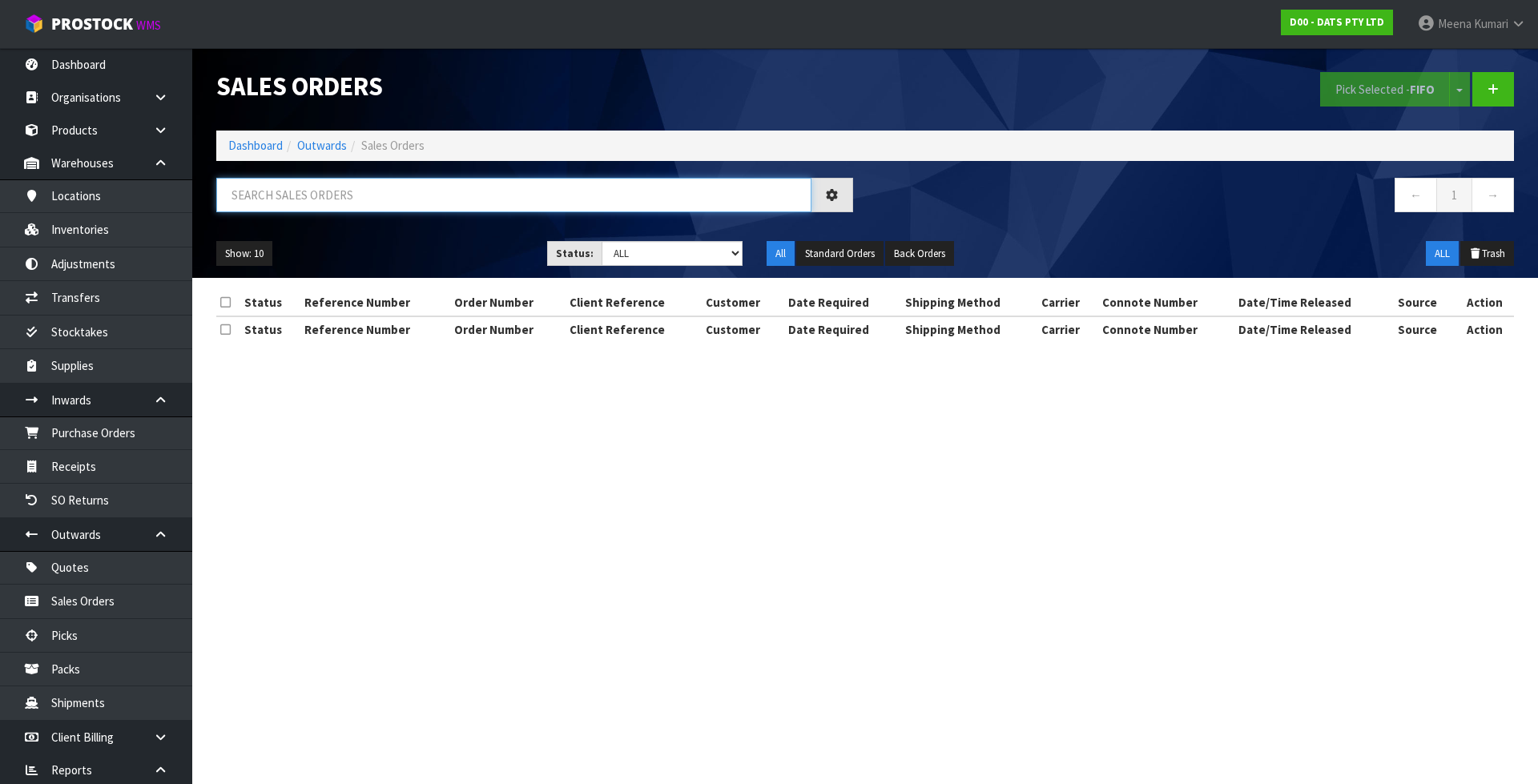
click at [379, 197] on input "text" at bounding box center [513, 195] width 595 height 35
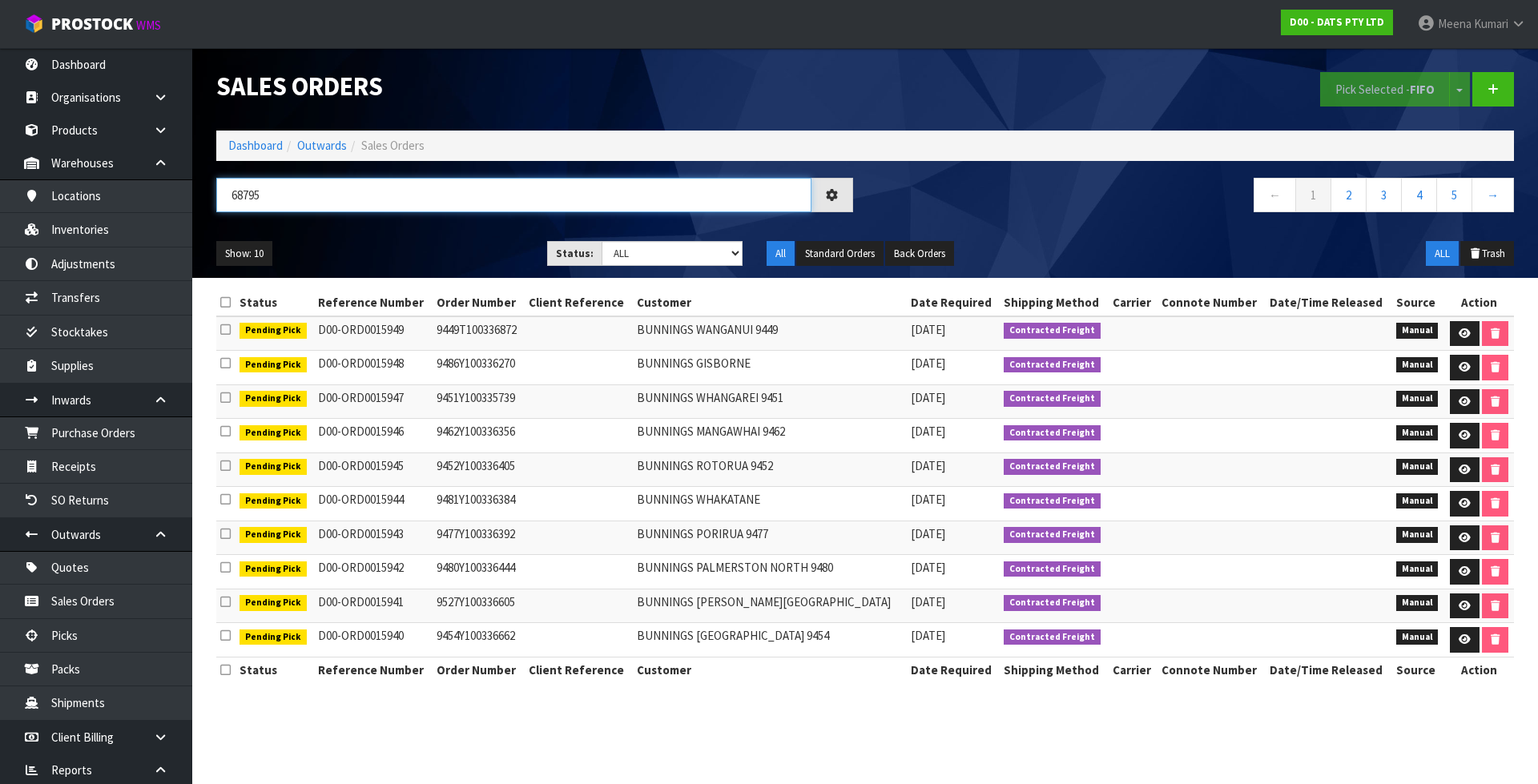
type input "68795"
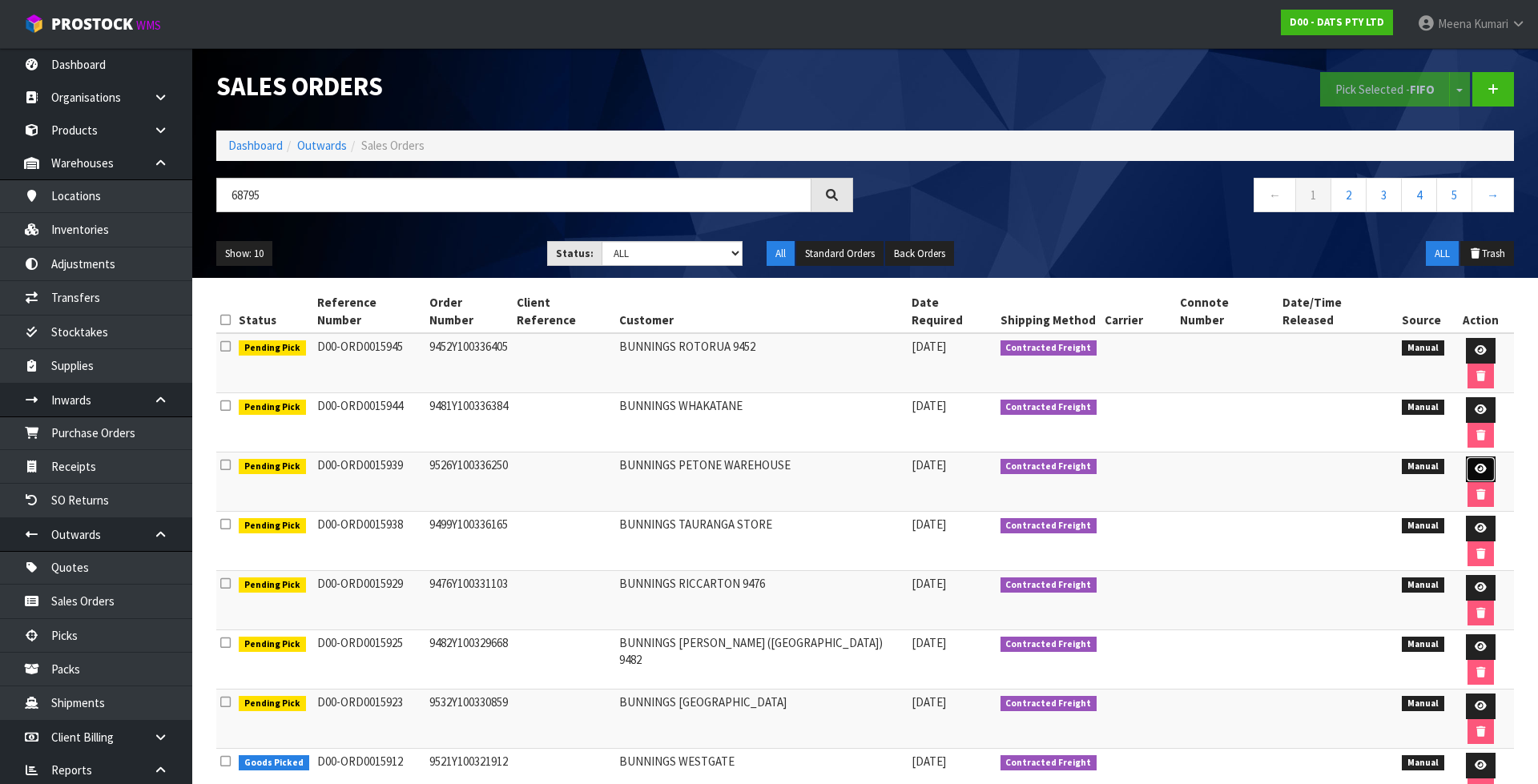
click at [1475, 463] on icon at bounding box center [1481, 468] width 12 height 10
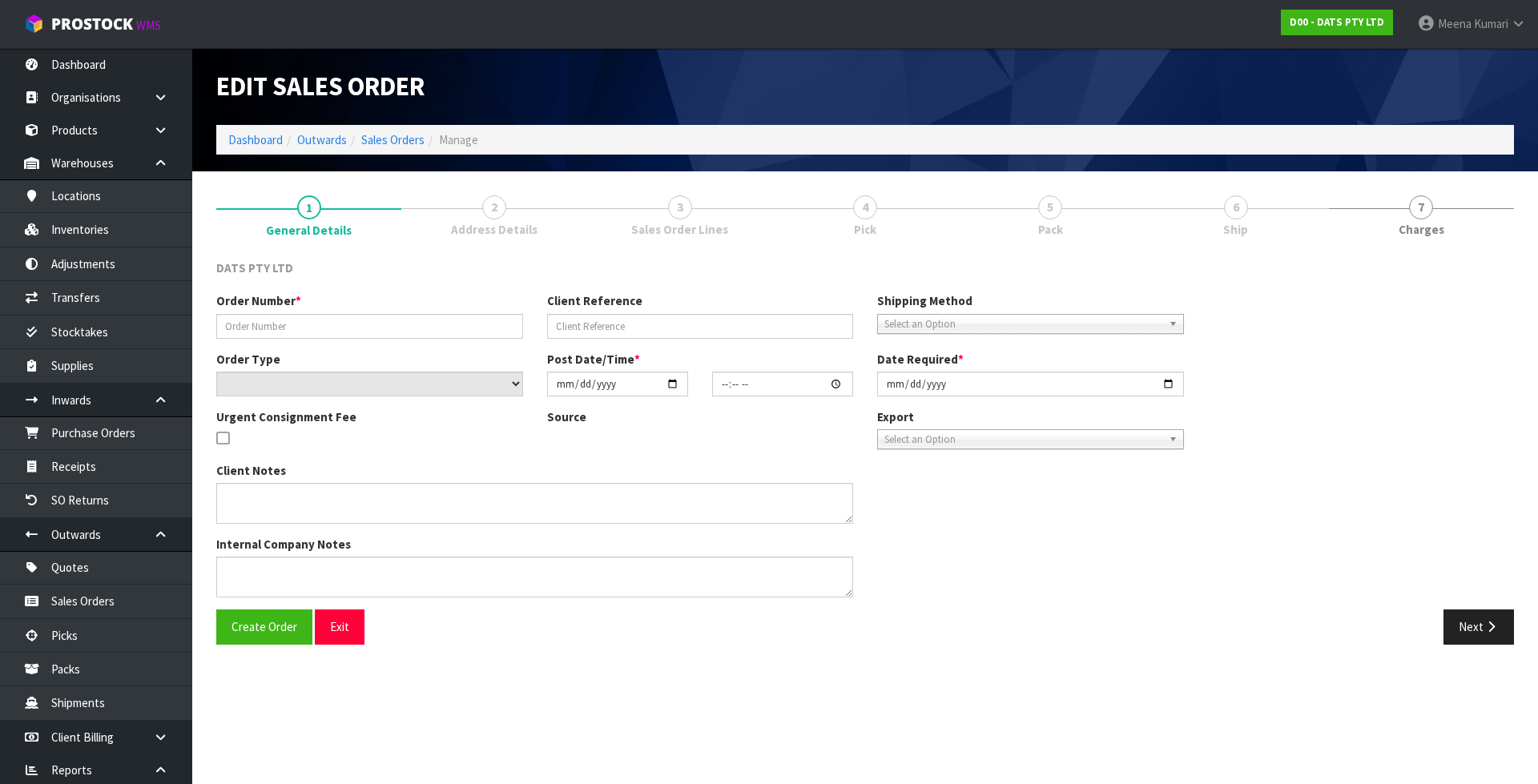
type input "9526Y100336250"
select select "number:0"
type input "[DATE]"
type input "09:10:00.000"
type input "[DATE]"
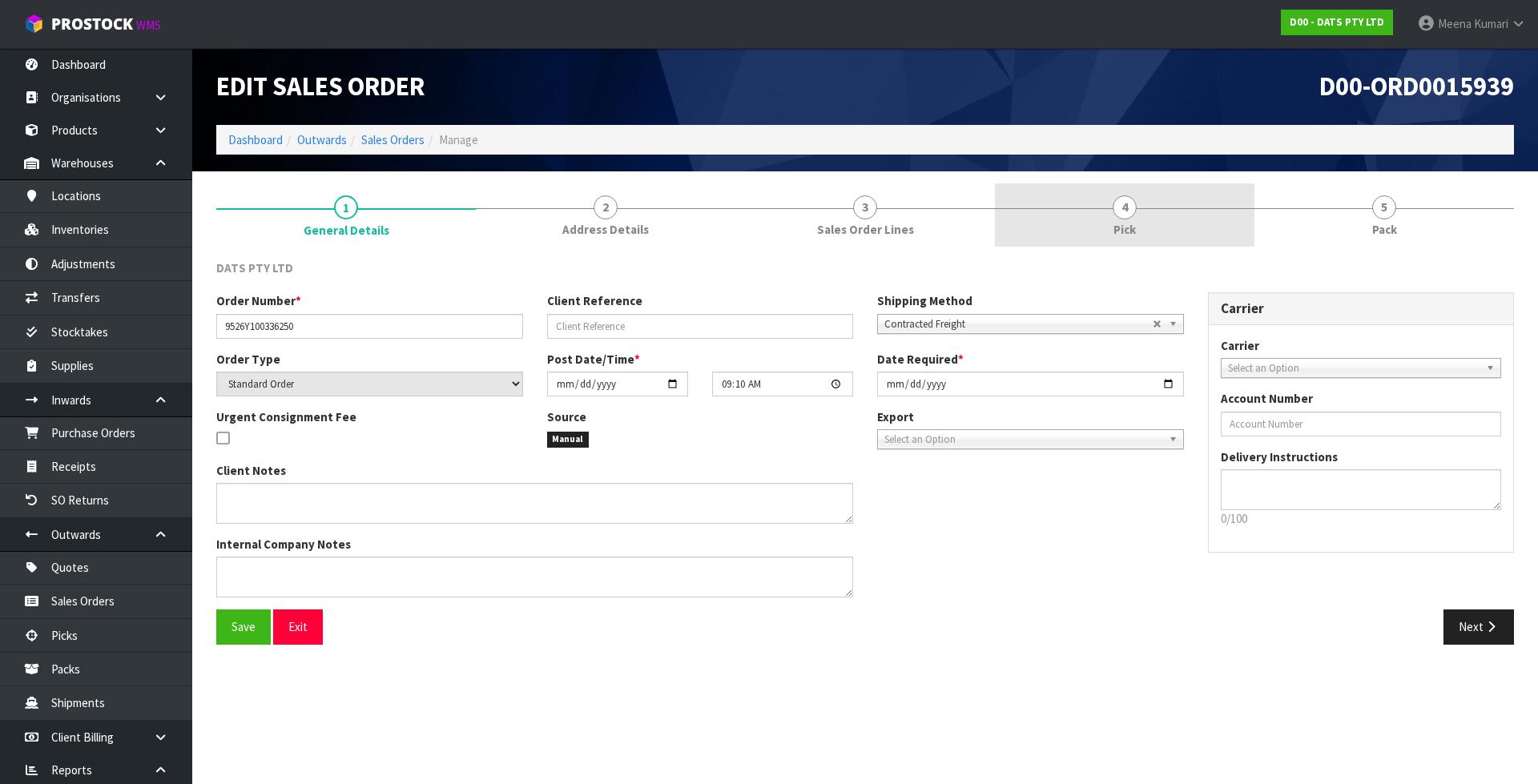
click at [1105, 236] on link "4 Pick" at bounding box center [1124, 214] width 260 height 63
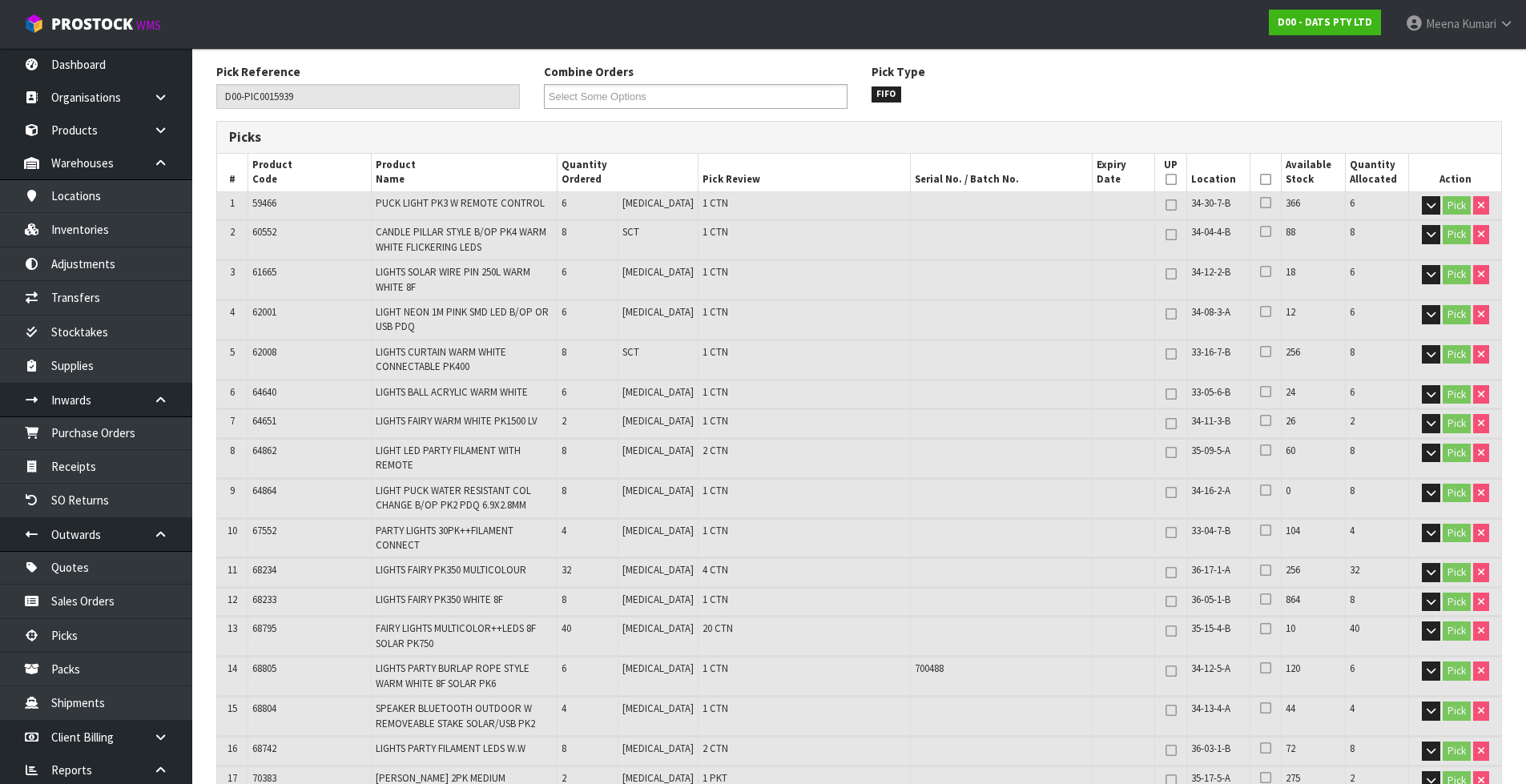
scroll to position [160, 0]
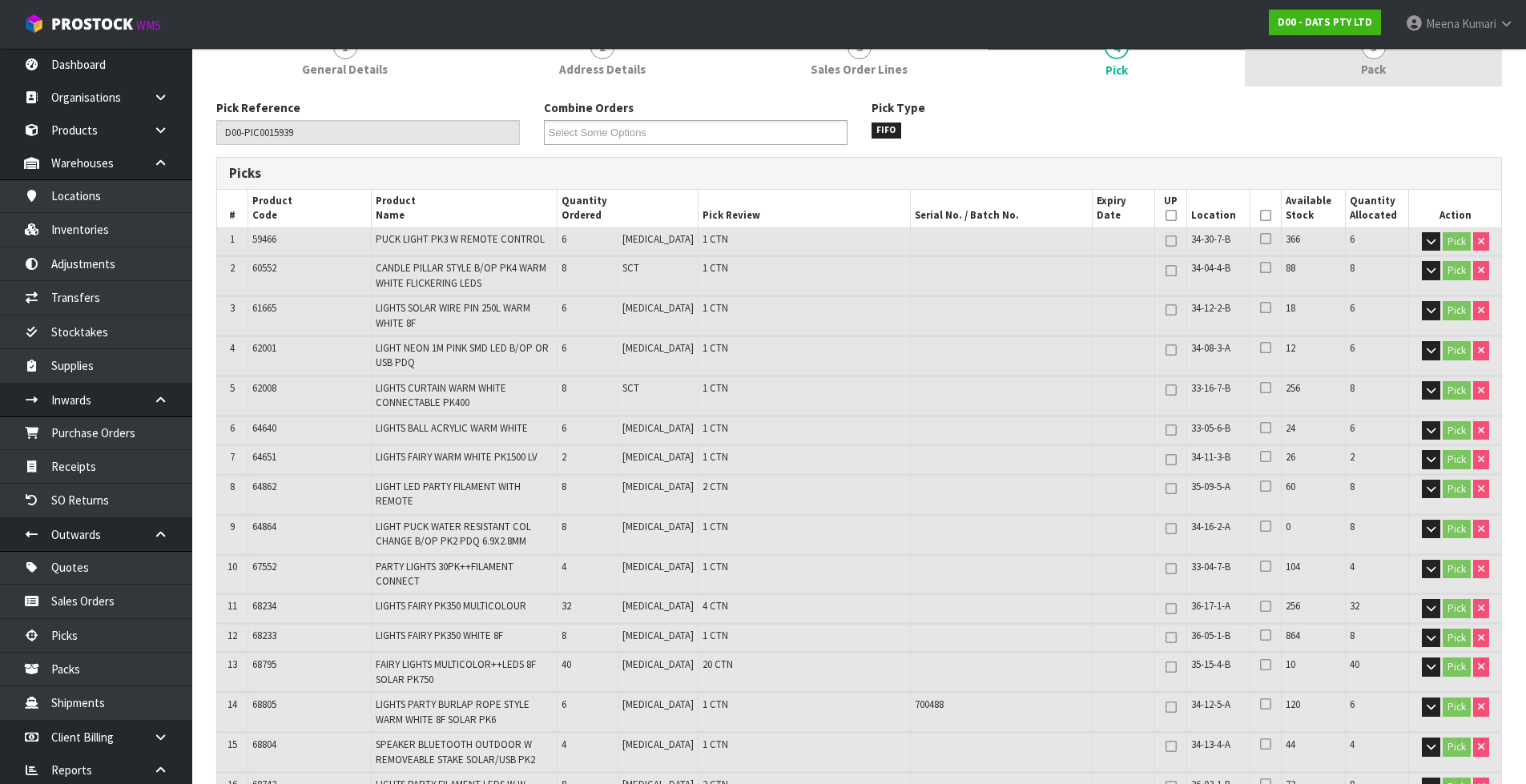
click at [1365, 71] on span "Pack" at bounding box center [1373, 69] width 25 height 16
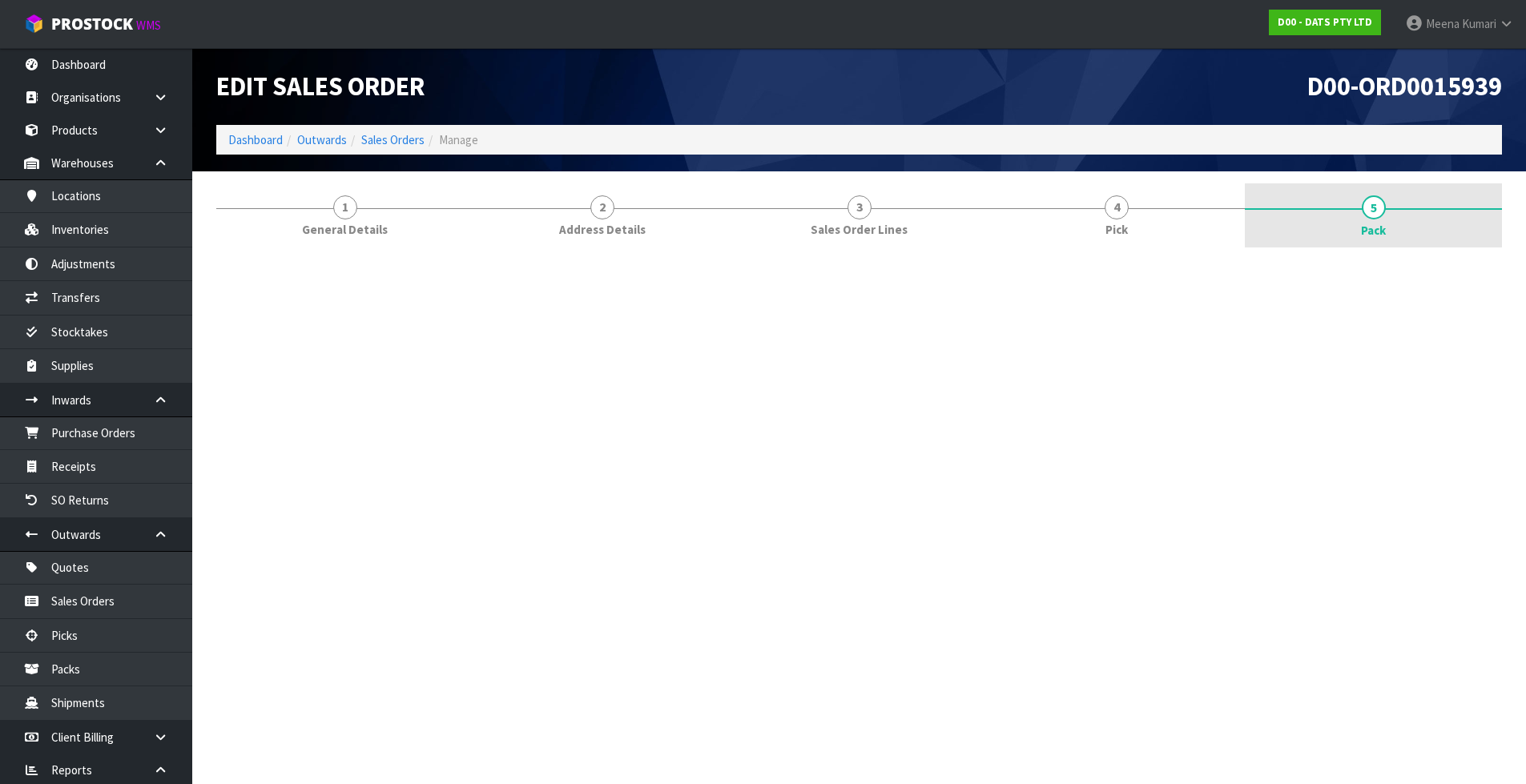
scroll to position [0, 0]
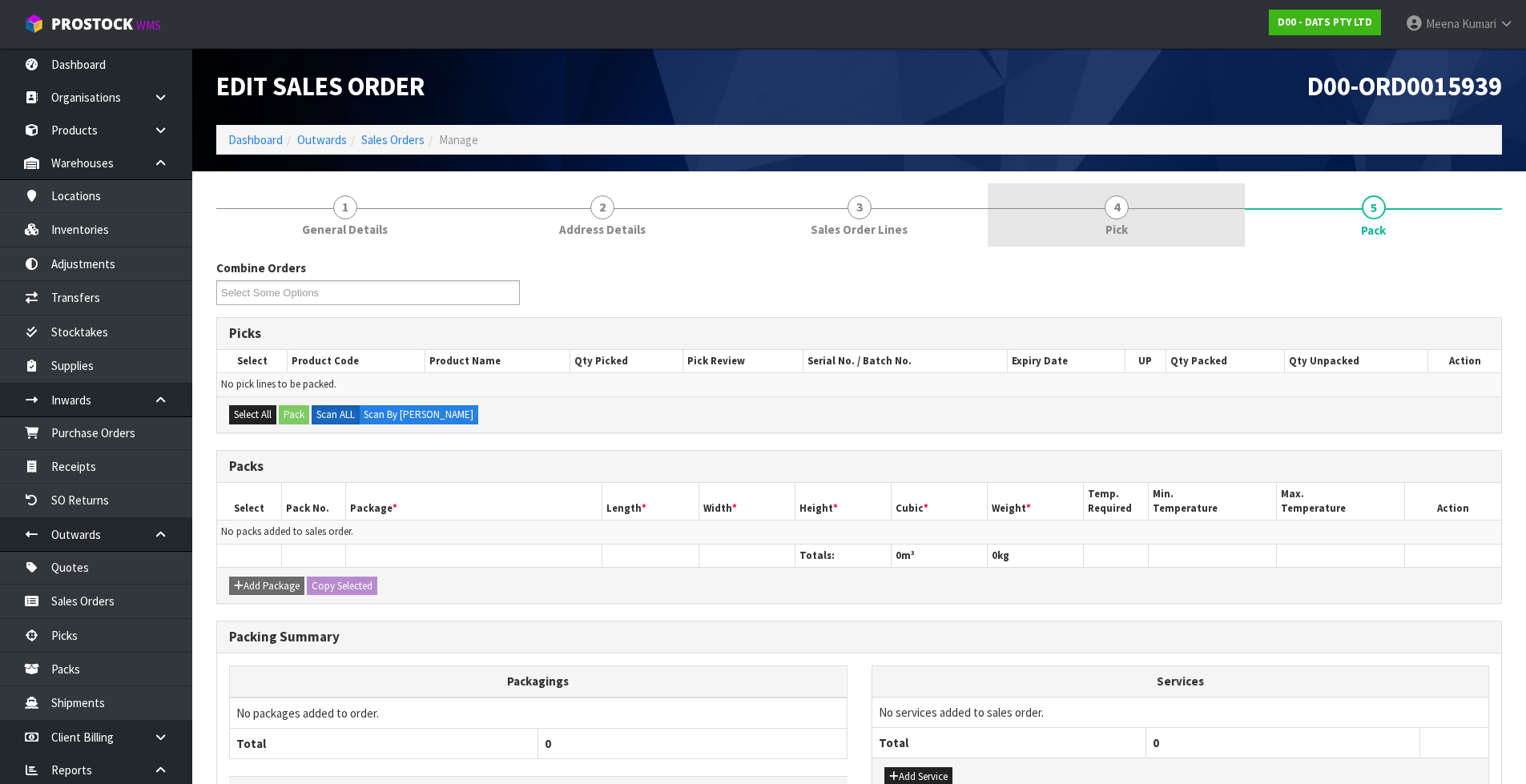
click at [1108, 229] on span "Pick" at bounding box center [1116, 229] width 23 height 16
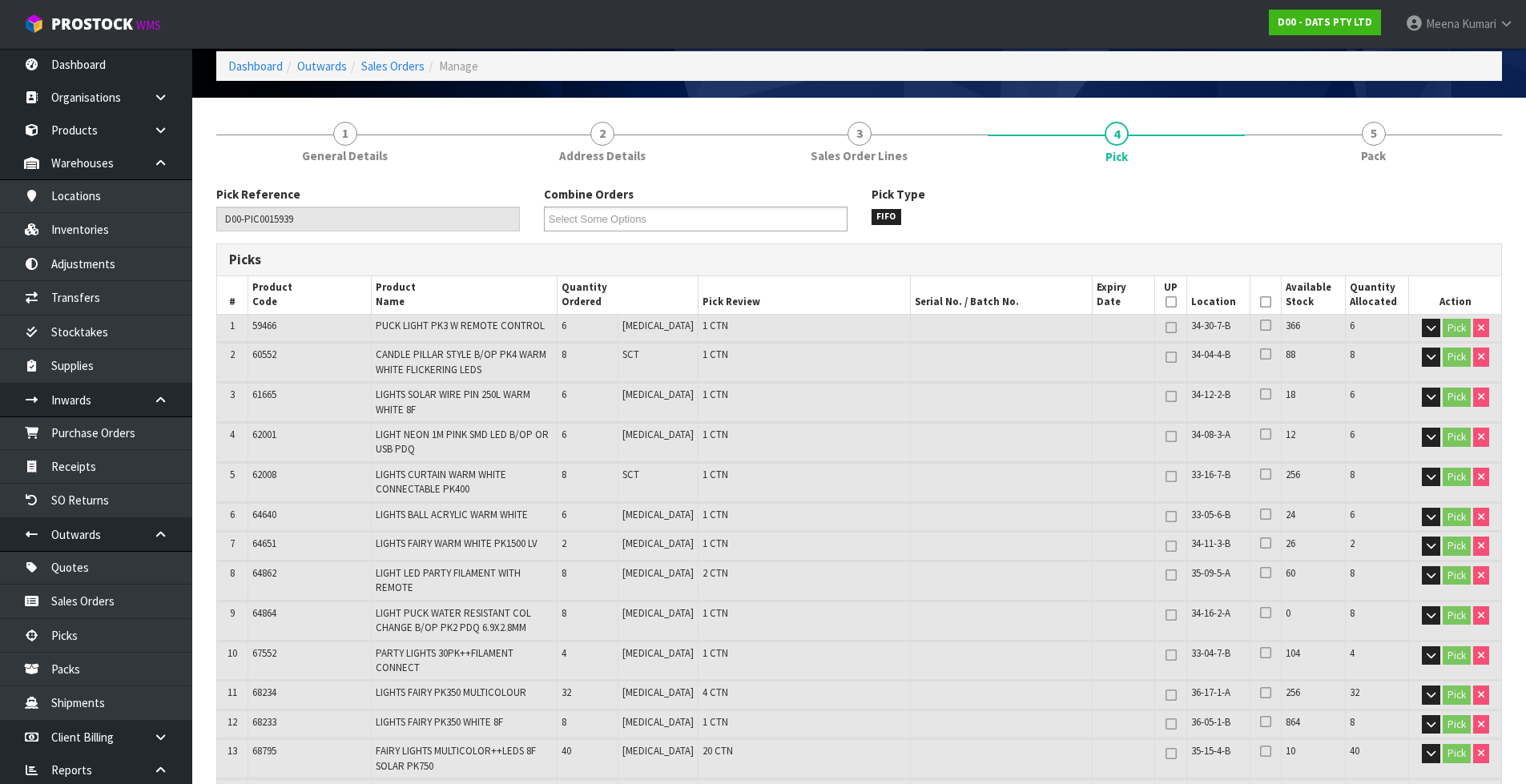
scroll to position [160, 0]
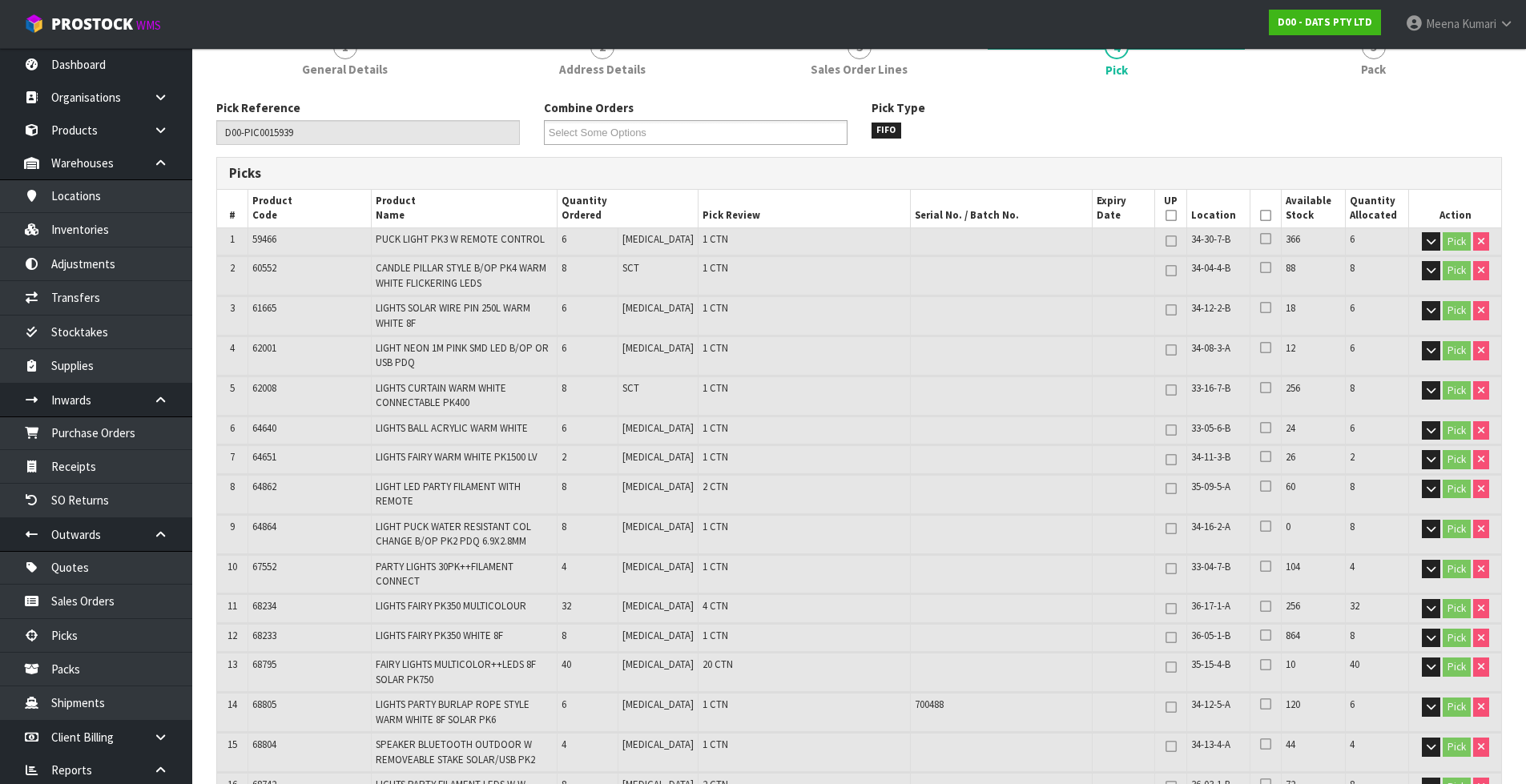
click at [1260, 216] on icon at bounding box center [1265, 216] width 11 height 1
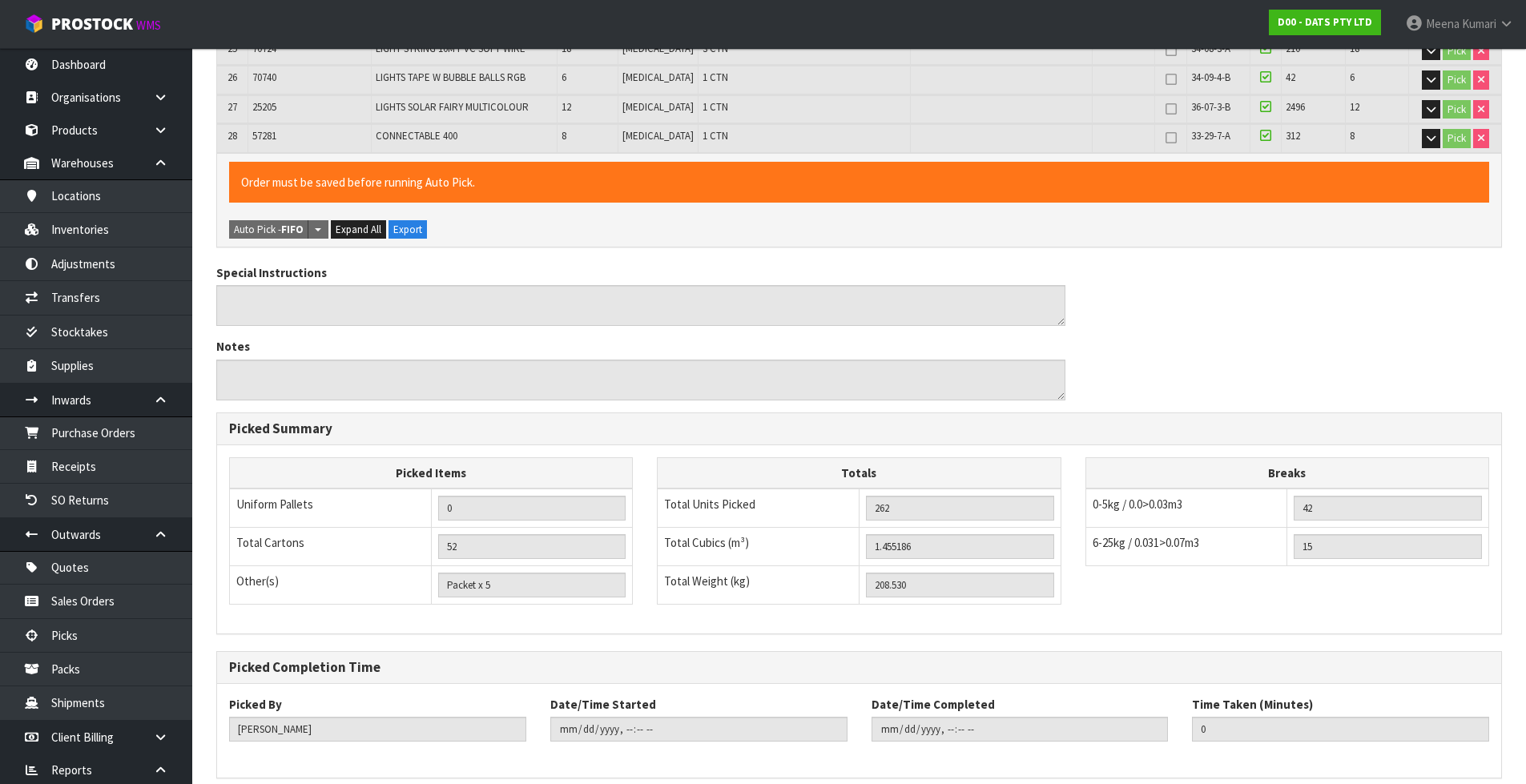
scroll to position [1208, 0]
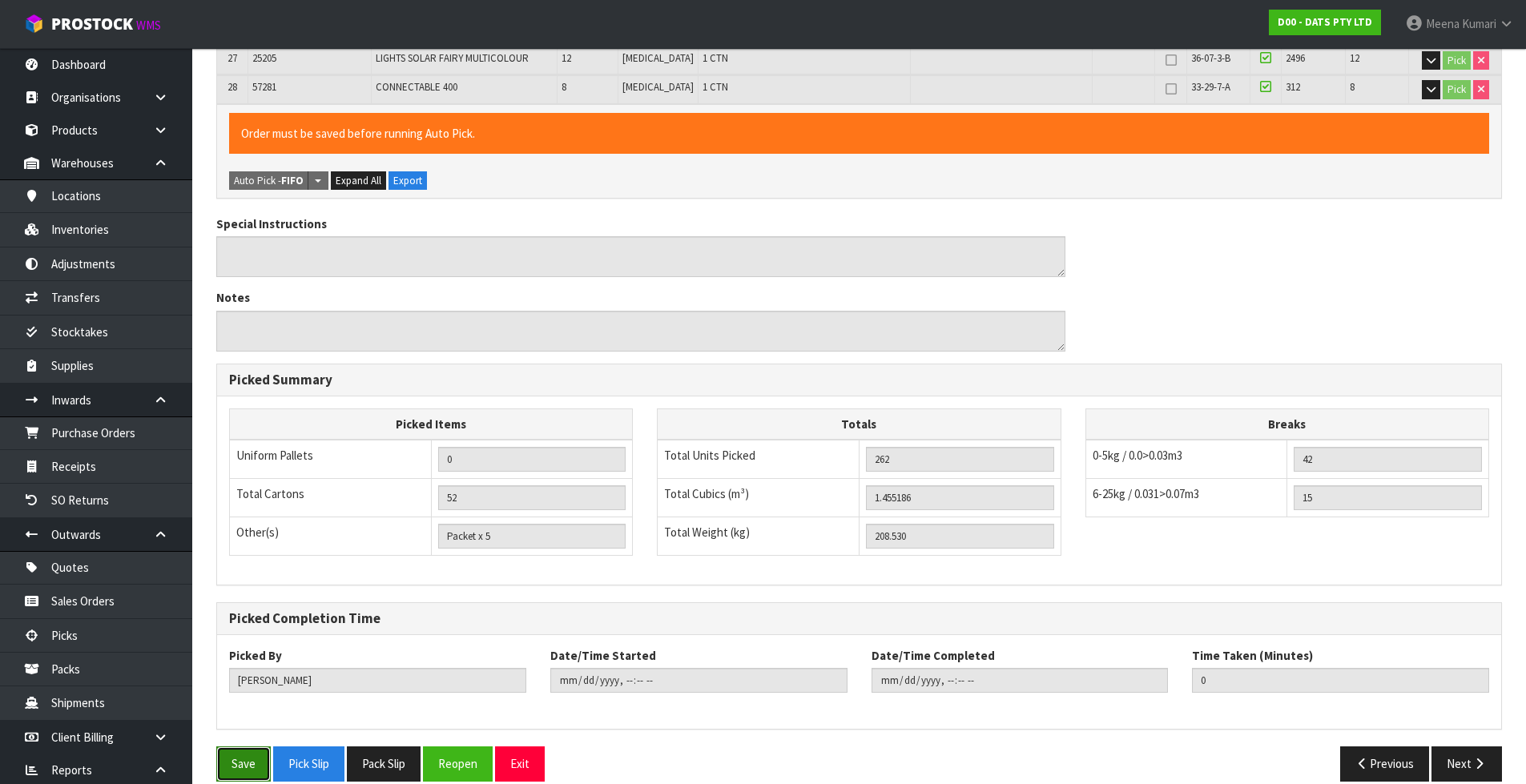
click at [247, 746] on button "Save" at bounding box center [243, 763] width 55 height 35
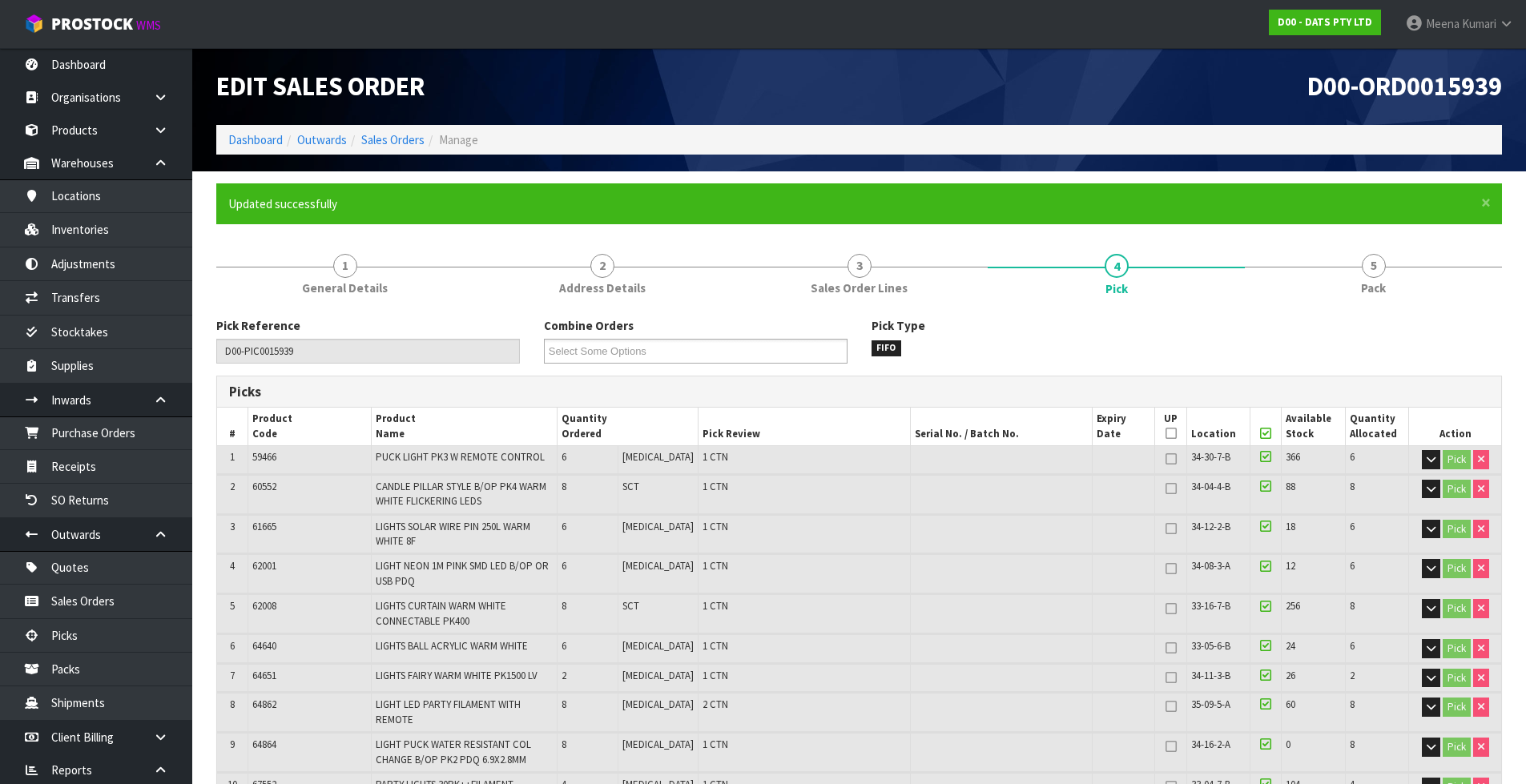
type input "[PERSON_NAME]"
type input "2025-10-16T10:30:39"
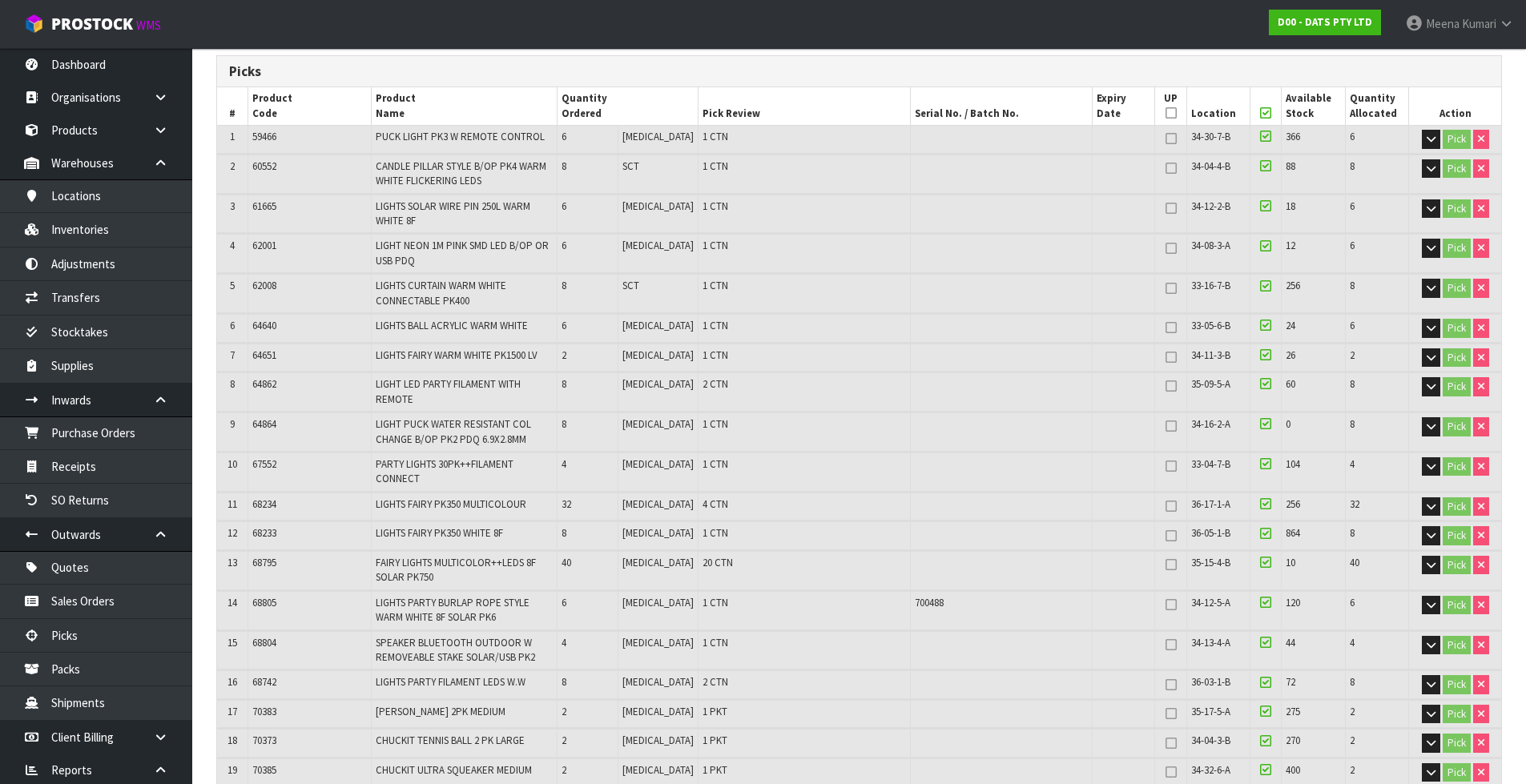
scroll to position [1208, 0]
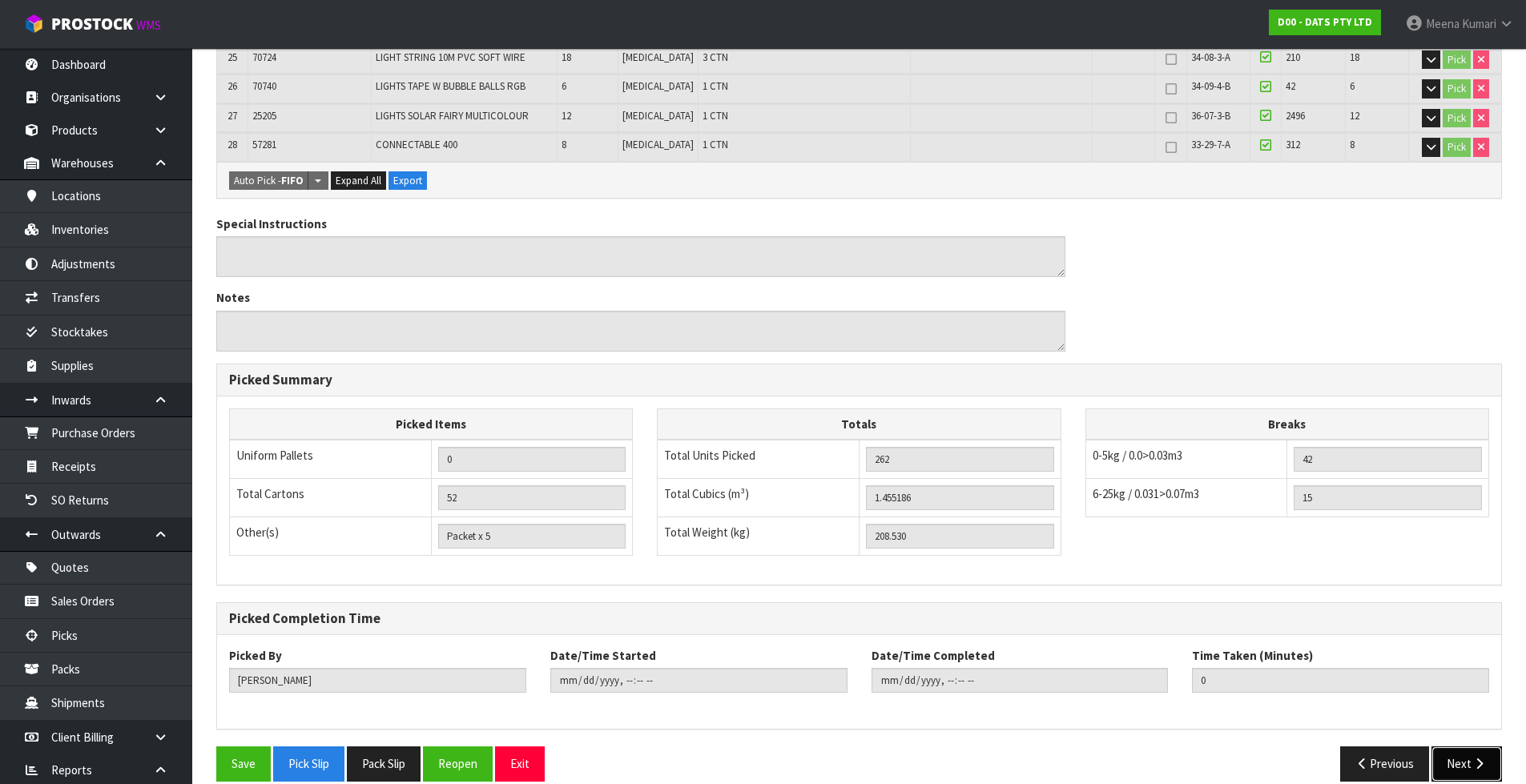
click at [1454, 746] on button "Next" at bounding box center [1466, 763] width 70 height 35
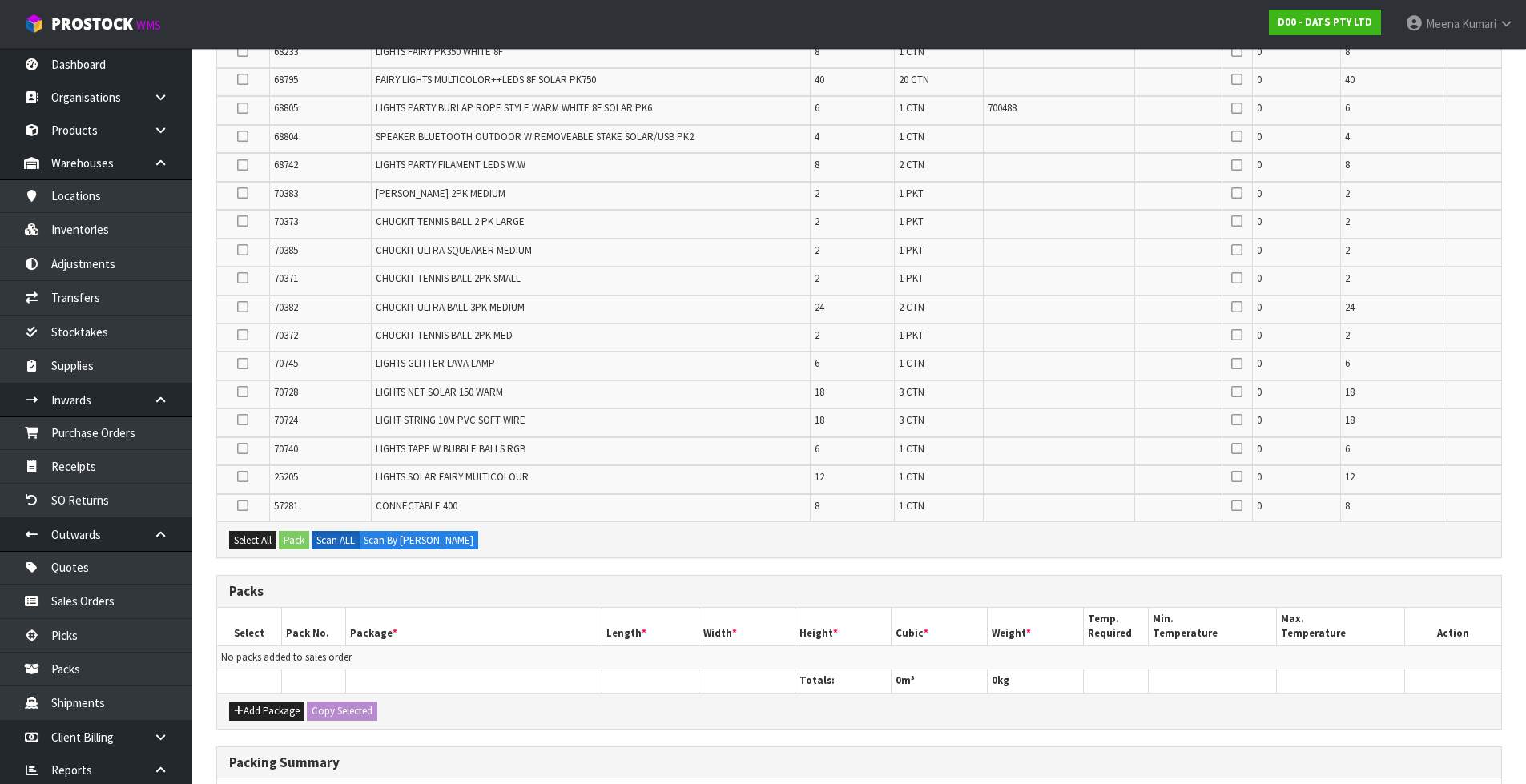
scroll to position [945, 0]
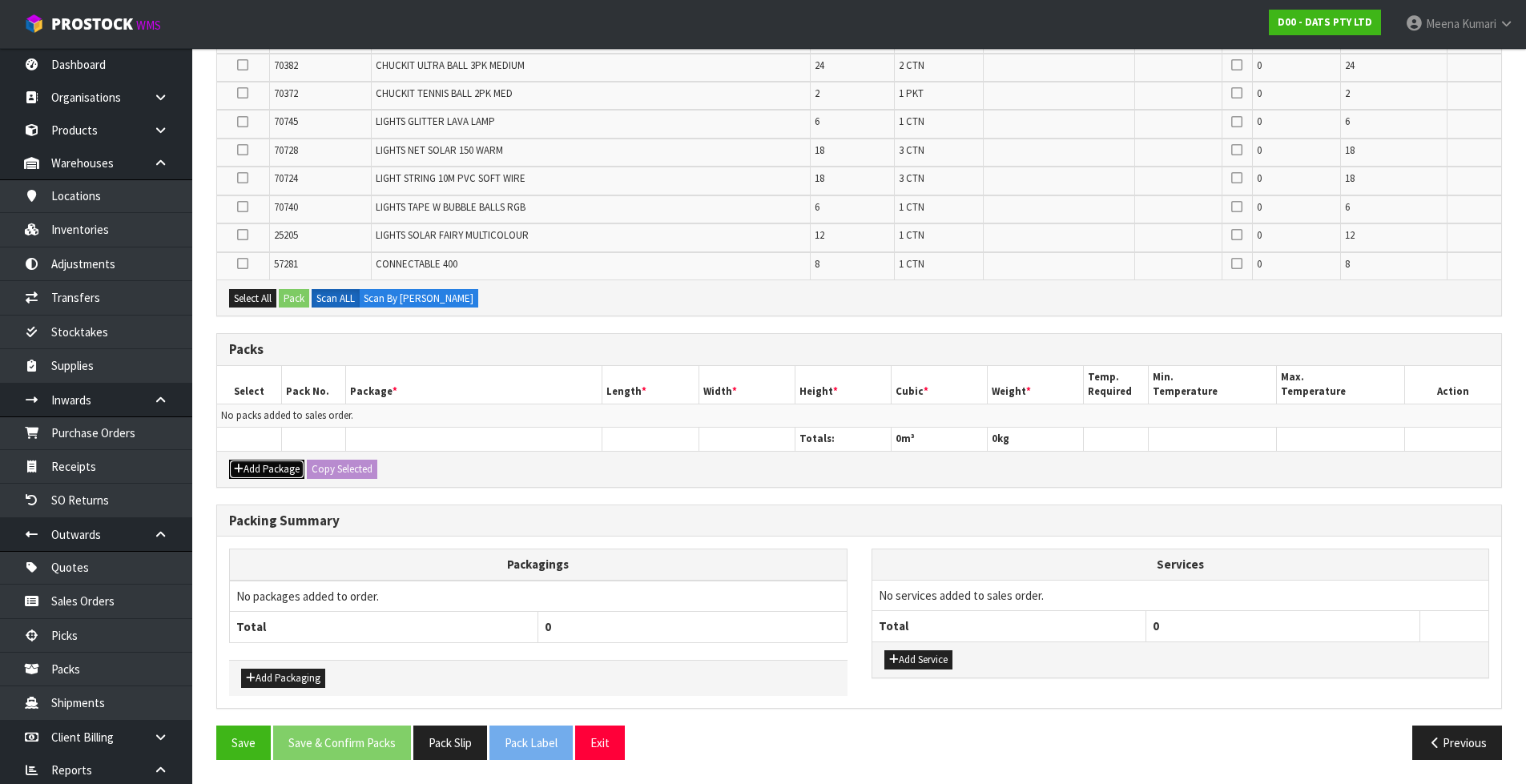
click at [280, 473] on button "Add Package" at bounding box center [266, 469] width 76 height 19
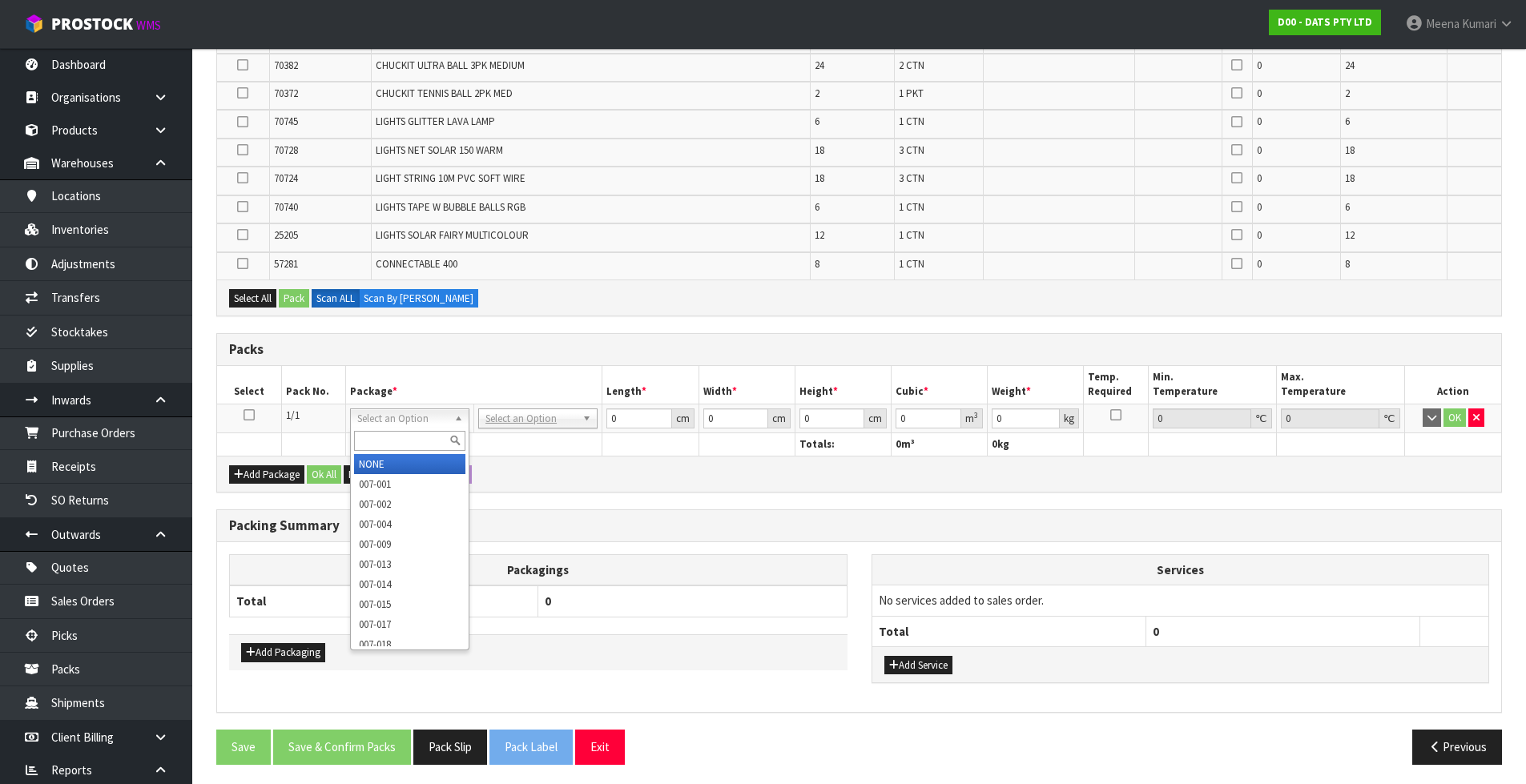
click at [421, 440] on input "text" at bounding box center [410, 441] width 111 height 20
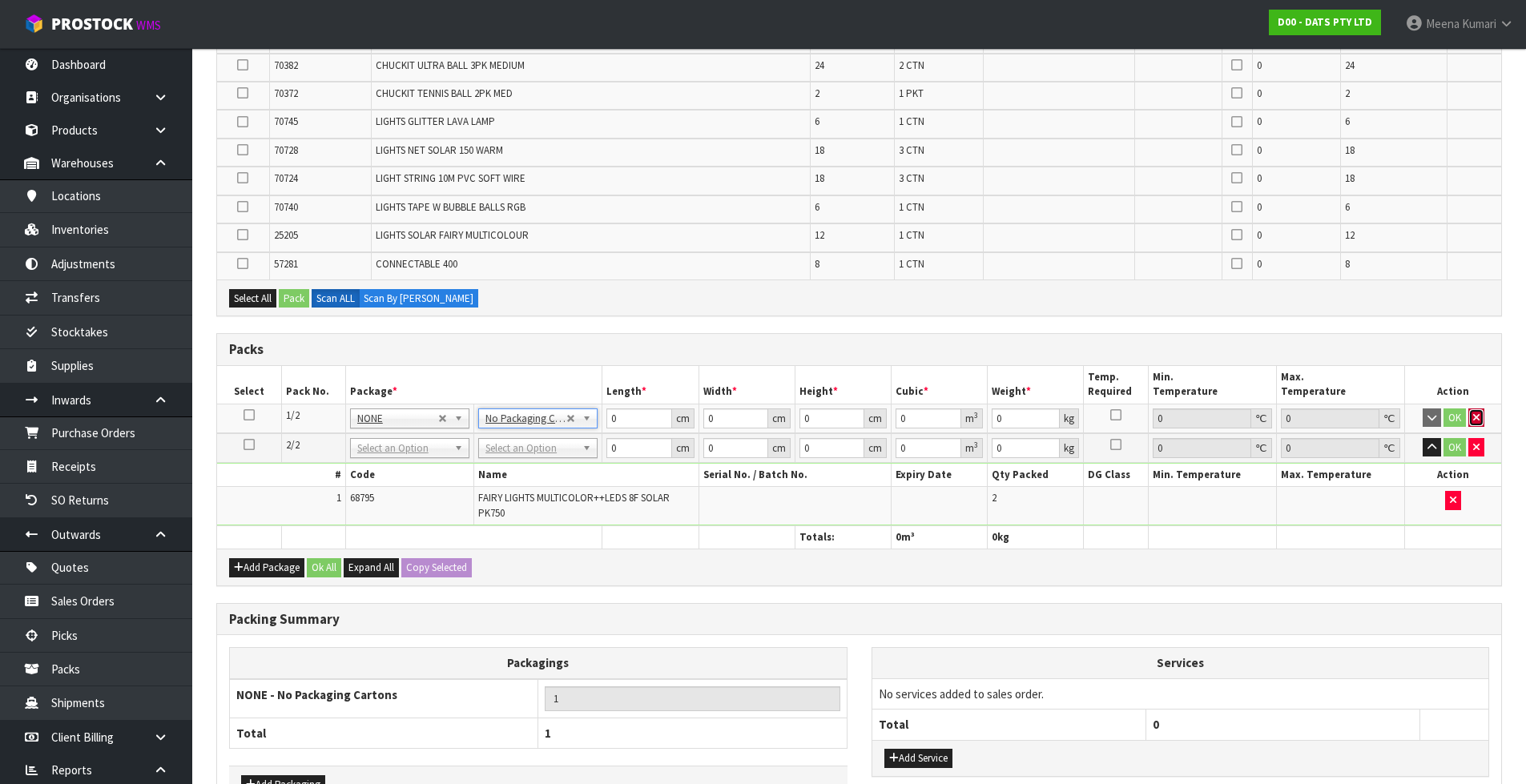
click at [1480, 418] on button "button" at bounding box center [1477, 417] width 16 height 19
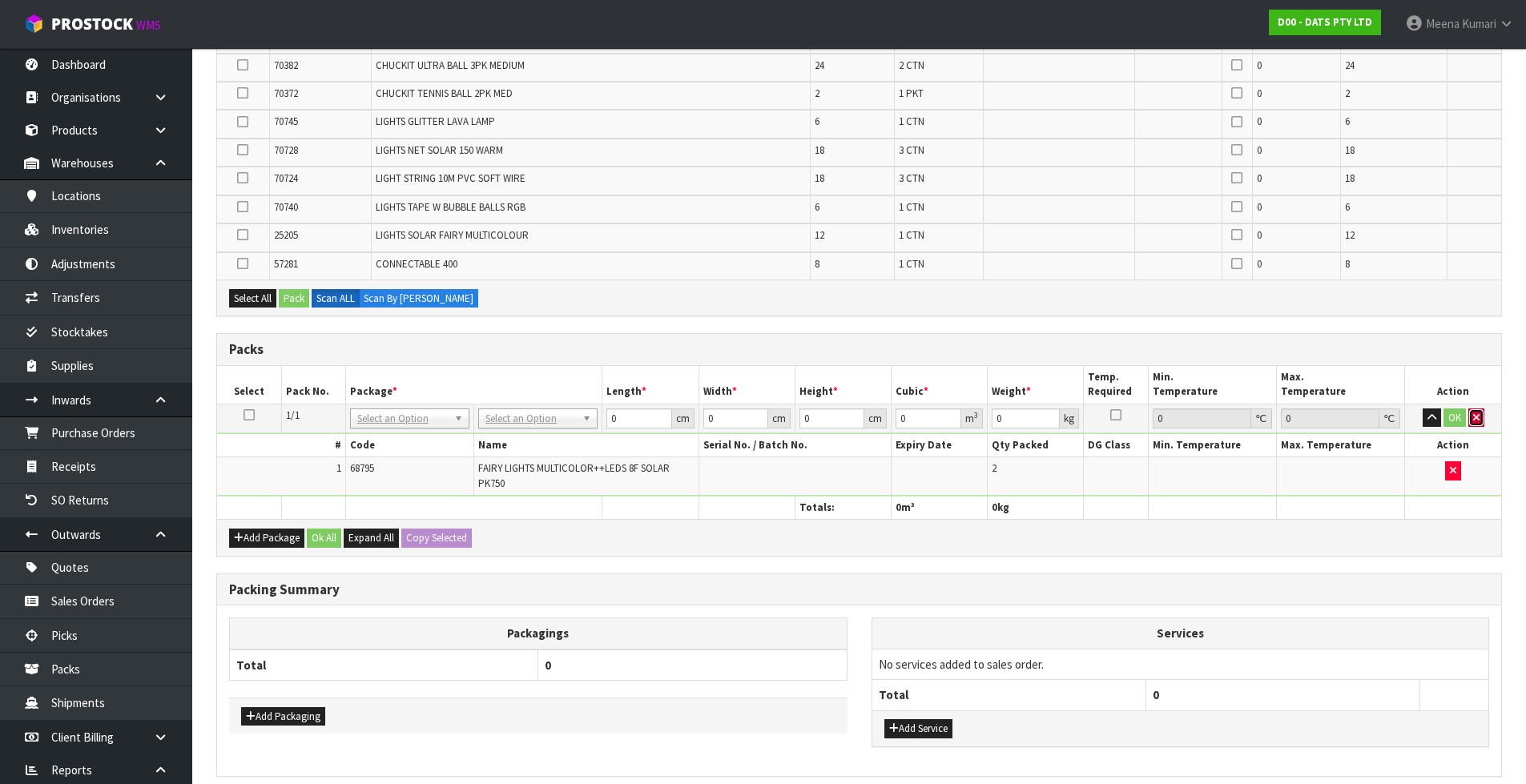
click at [1473, 419] on icon "button" at bounding box center [1476, 417] width 6 height 10
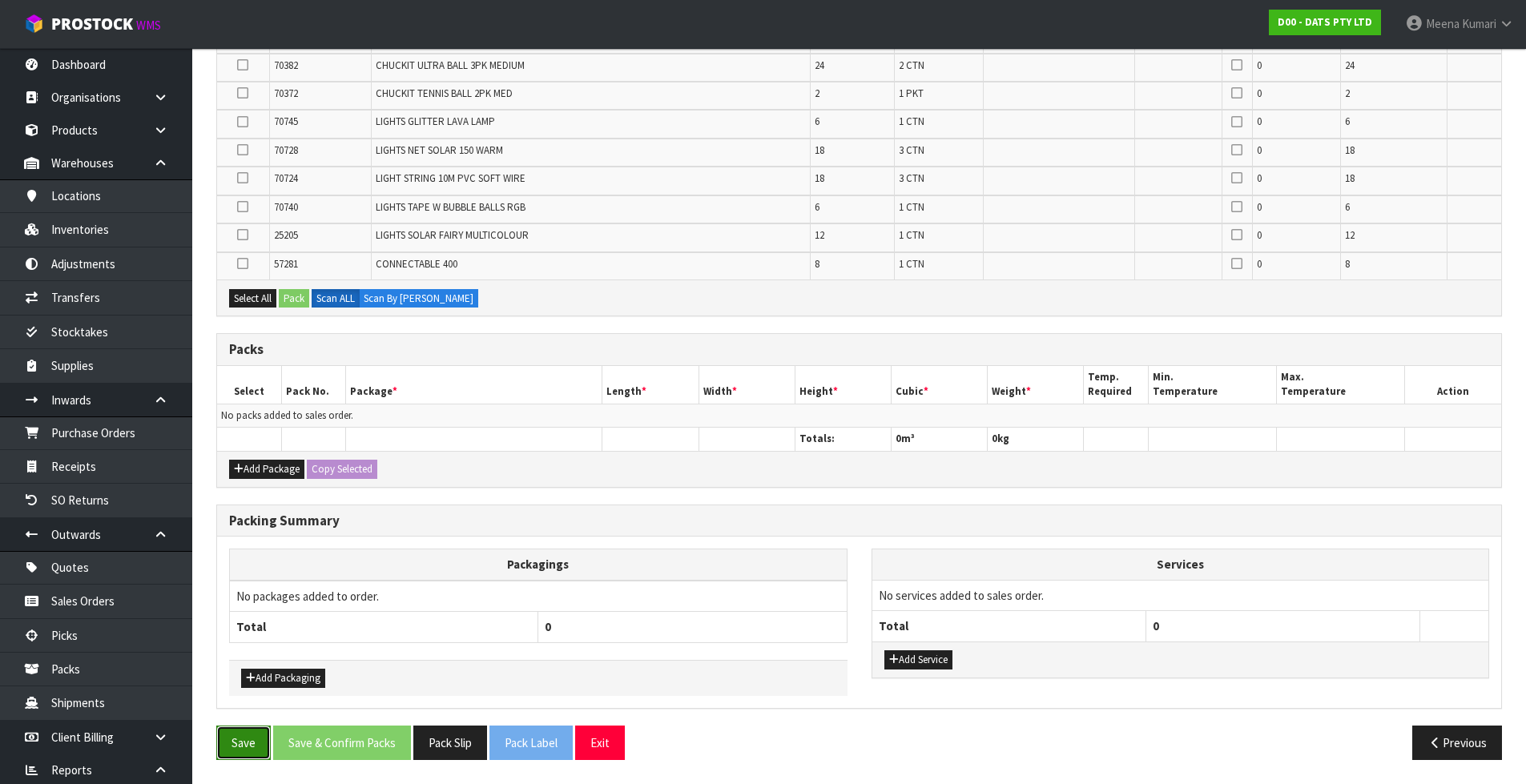
click at [230, 748] on button "Save" at bounding box center [243, 743] width 55 height 35
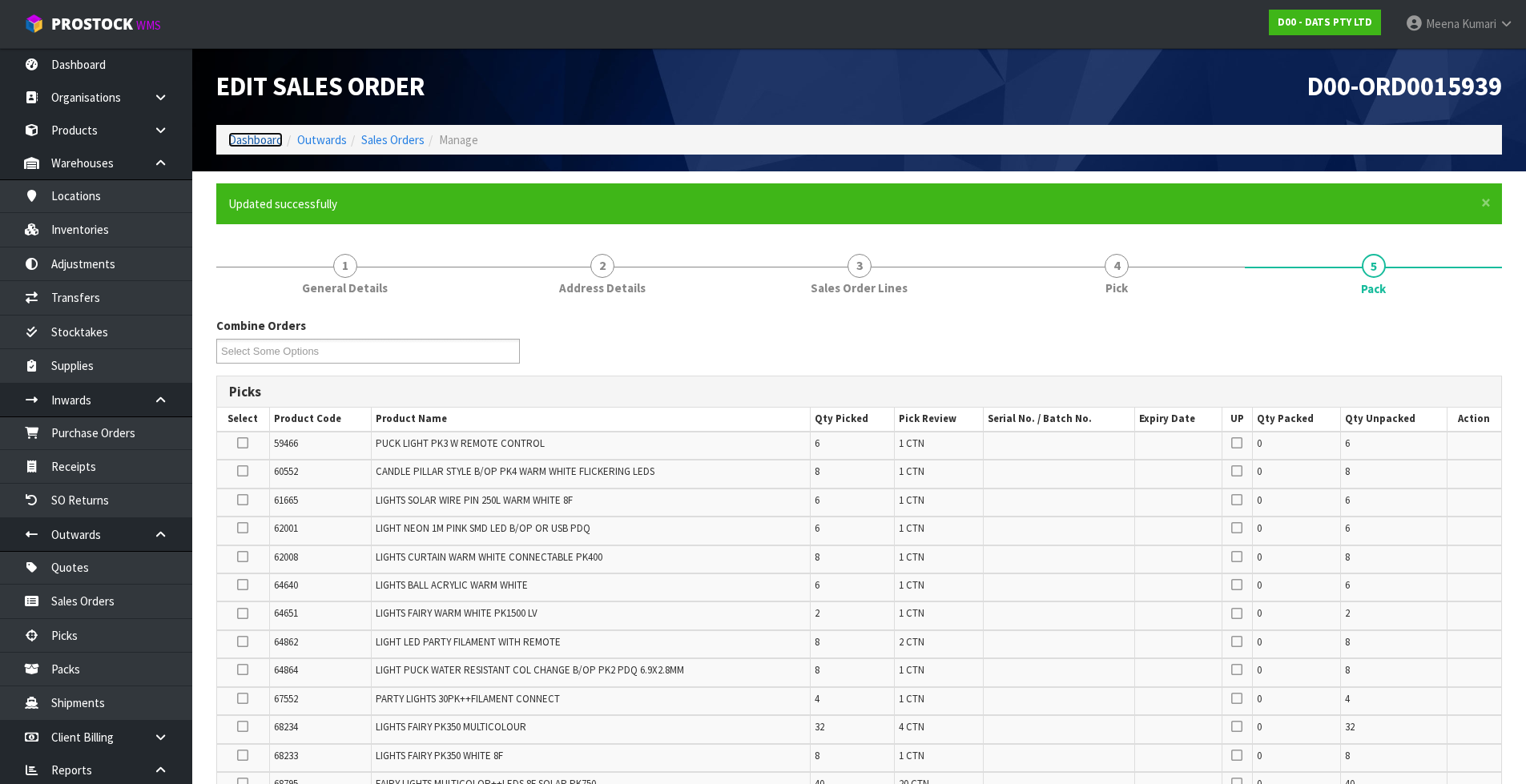
click at [269, 138] on link "Dashboard" at bounding box center [256, 139] width 55 height 15
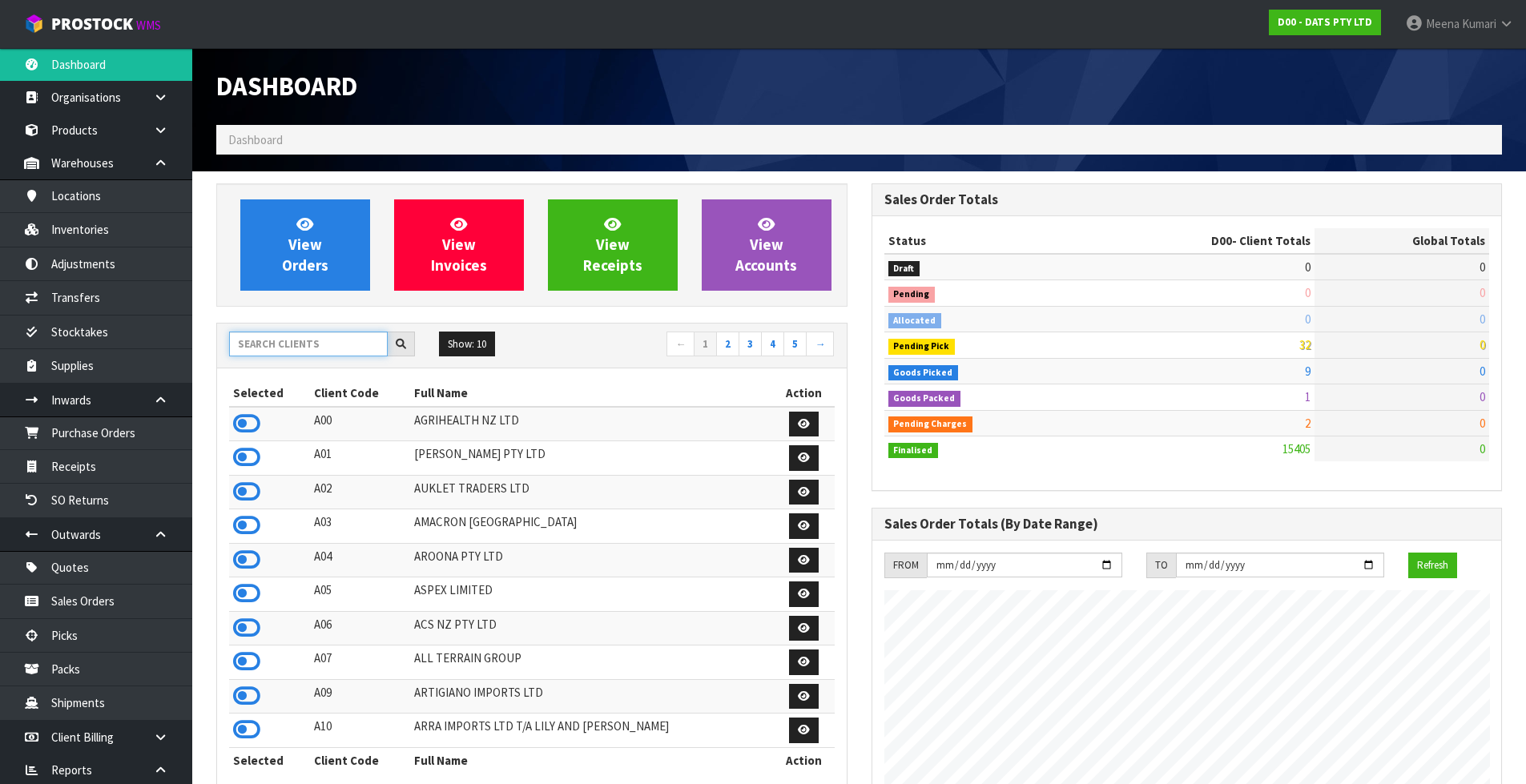
click at [298, 332] on input "text" at bounding box center [308, 343] width 159 height 25
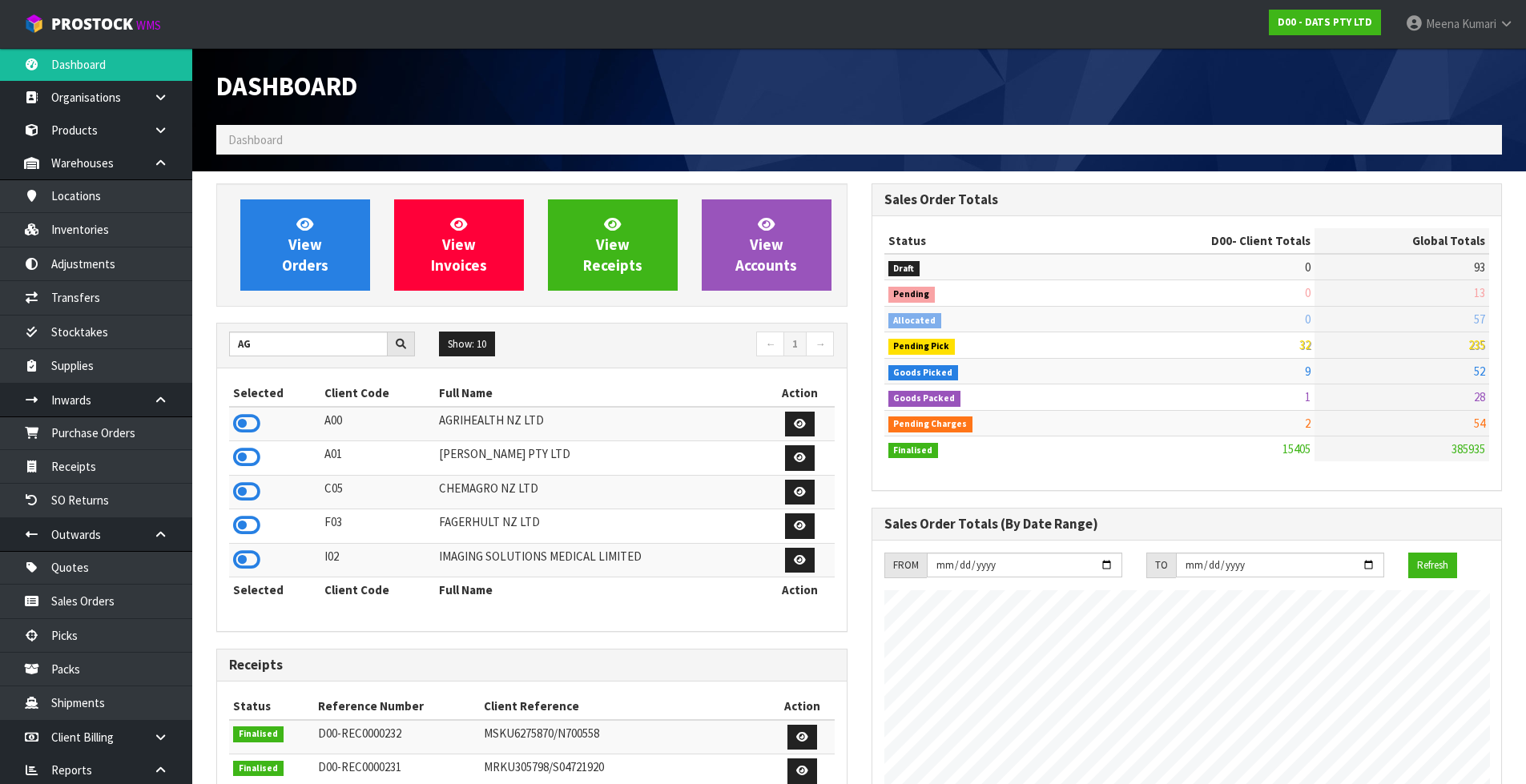
drag, startPoint x: 266, startPoint y: 329, endPoint x: 213, endPoint y: 347, distance: 56.0
click at [213, 347] on div "View Orders View Invoices View Receipts View Accounts AG Show: 10 5 10 25 50 ← 1" at bounding box center [531, 716] width 655 height 1065
drag, startPoint x: 255, startPoint y: 348, endPoint x: 209, endPoint y: 348, distance: 46.0
click at [209, 348] on div "View Orders View Invoices View Receipts View Accounts AG Show: 10 5 10 25 50 ← 1" at bounding box center [531, 716] width 655 height 1065
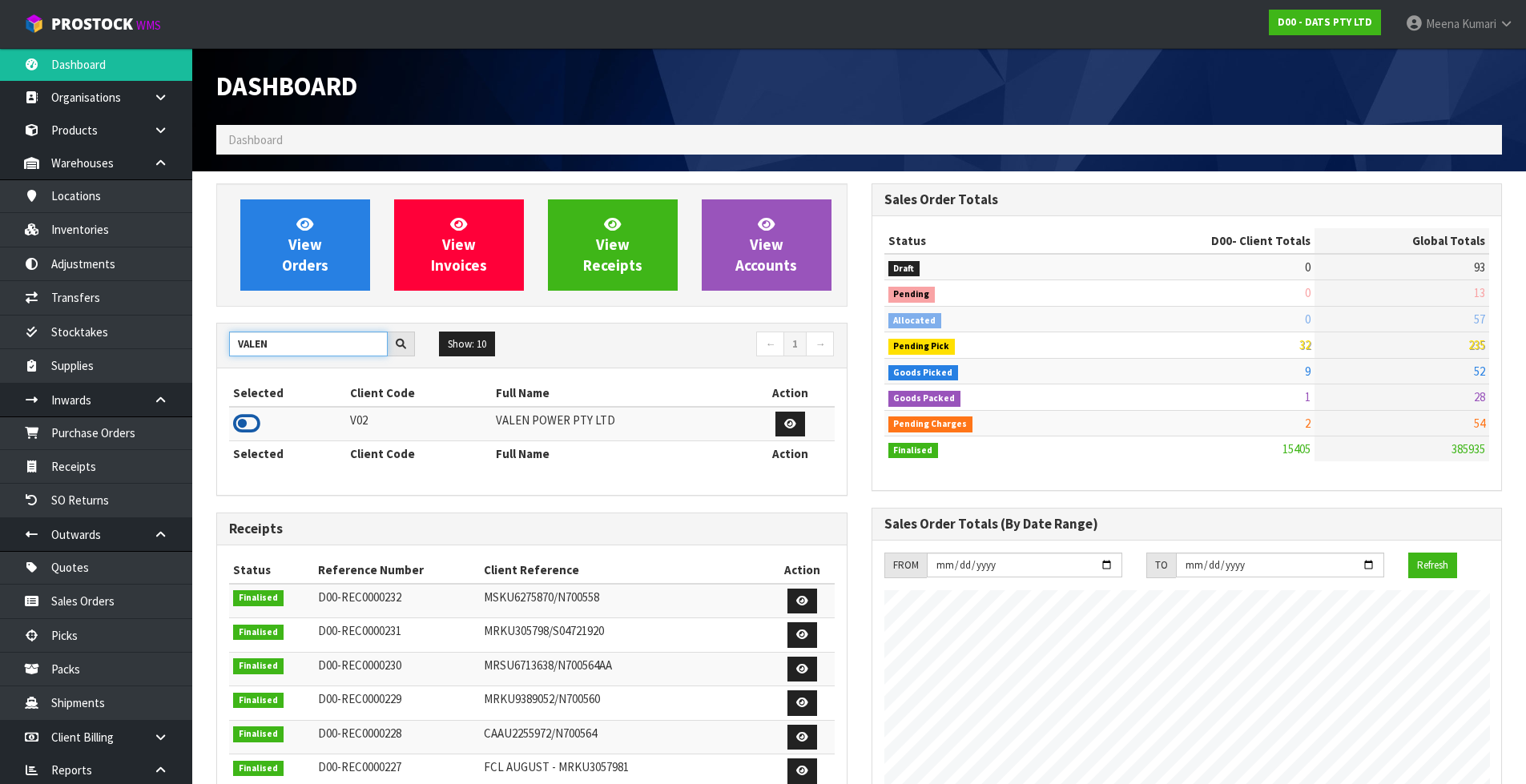
type input "VALEN"
click at [248, 425] on icon at bounding box center [247, 423] width 27 height 24
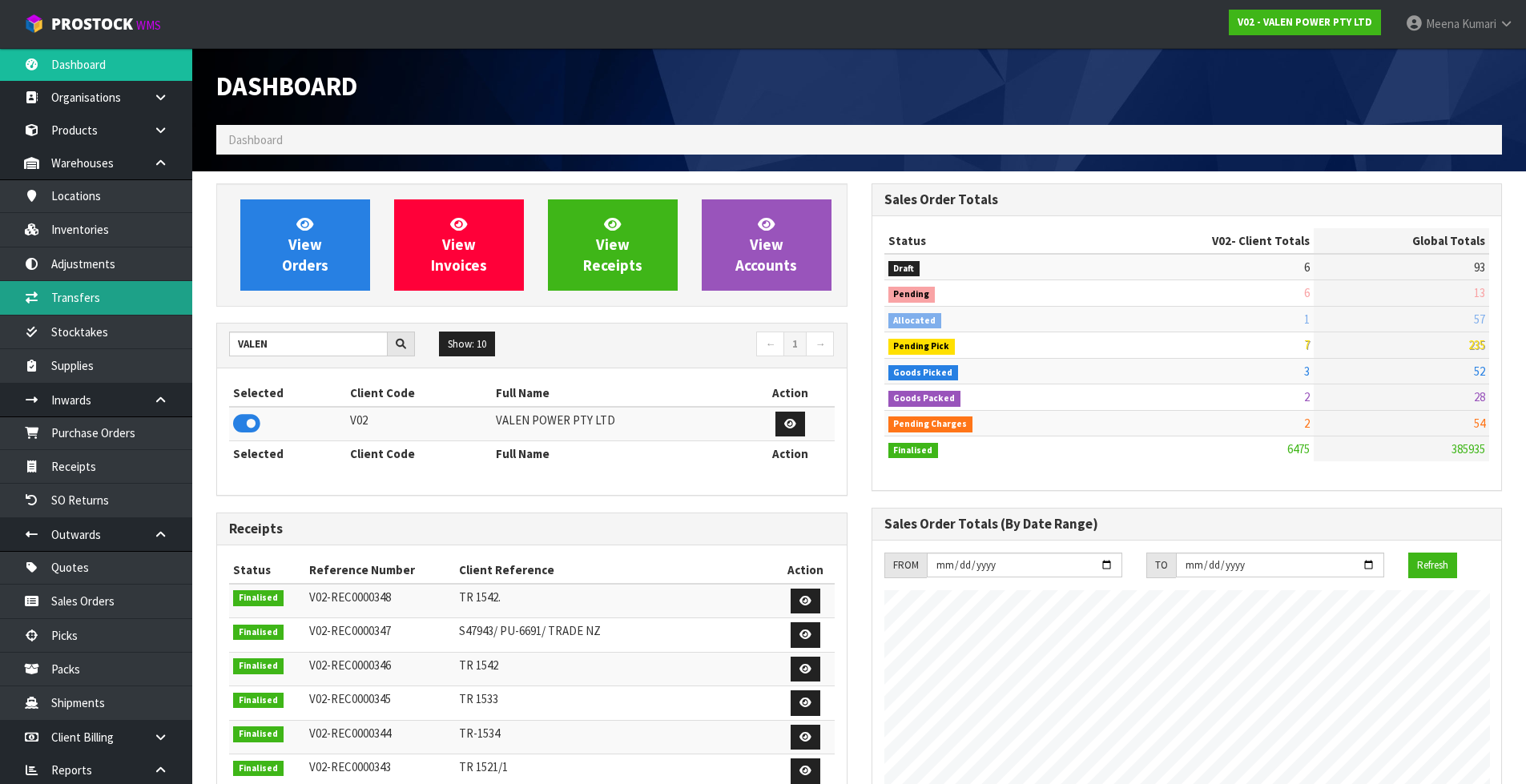
click at [103, 301] on link "Transfers" at bounding box center [96, 298] width 192 height 33
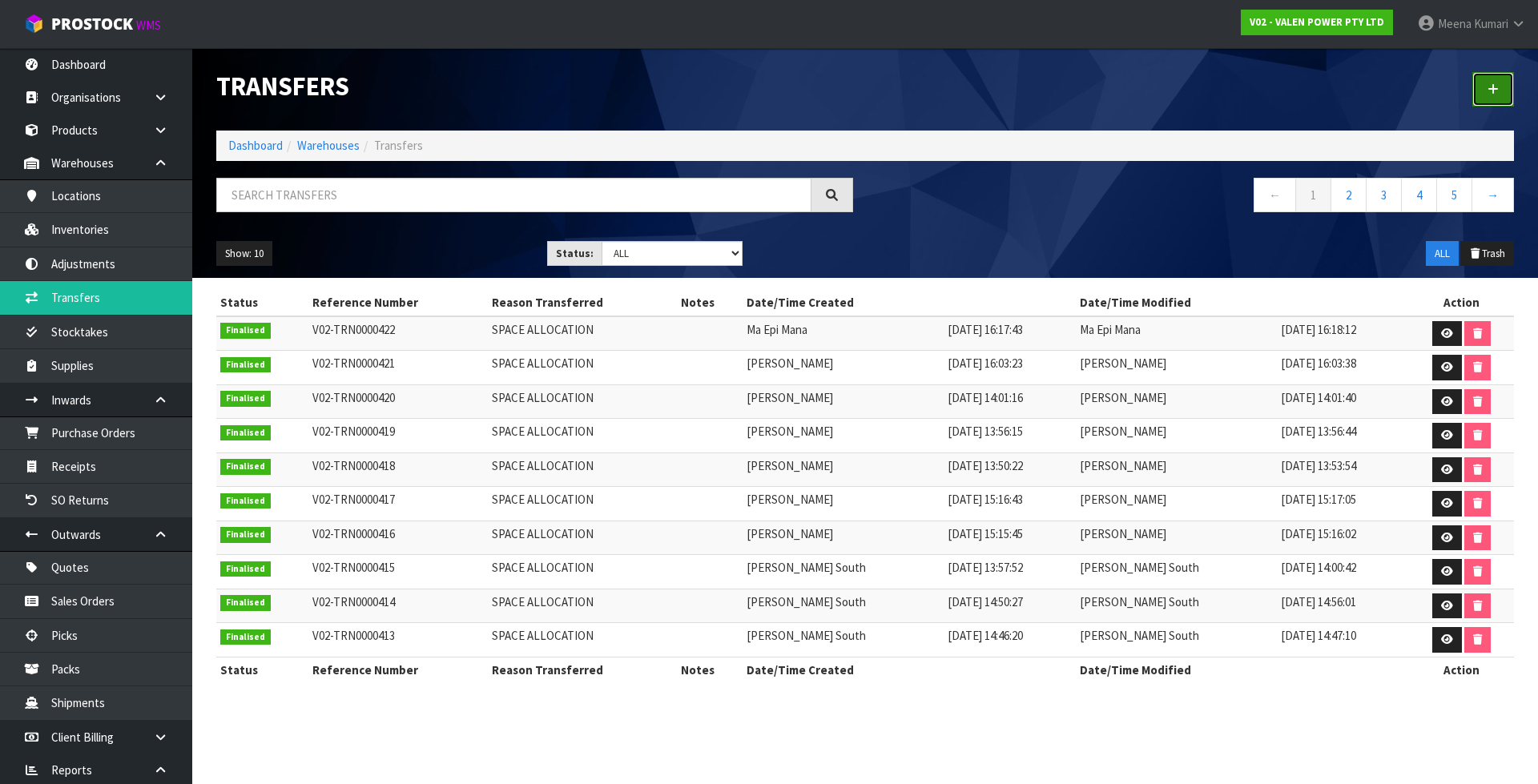
click at [1493, 83] on icon at bounding box center [1493, 88] width 11 height 12
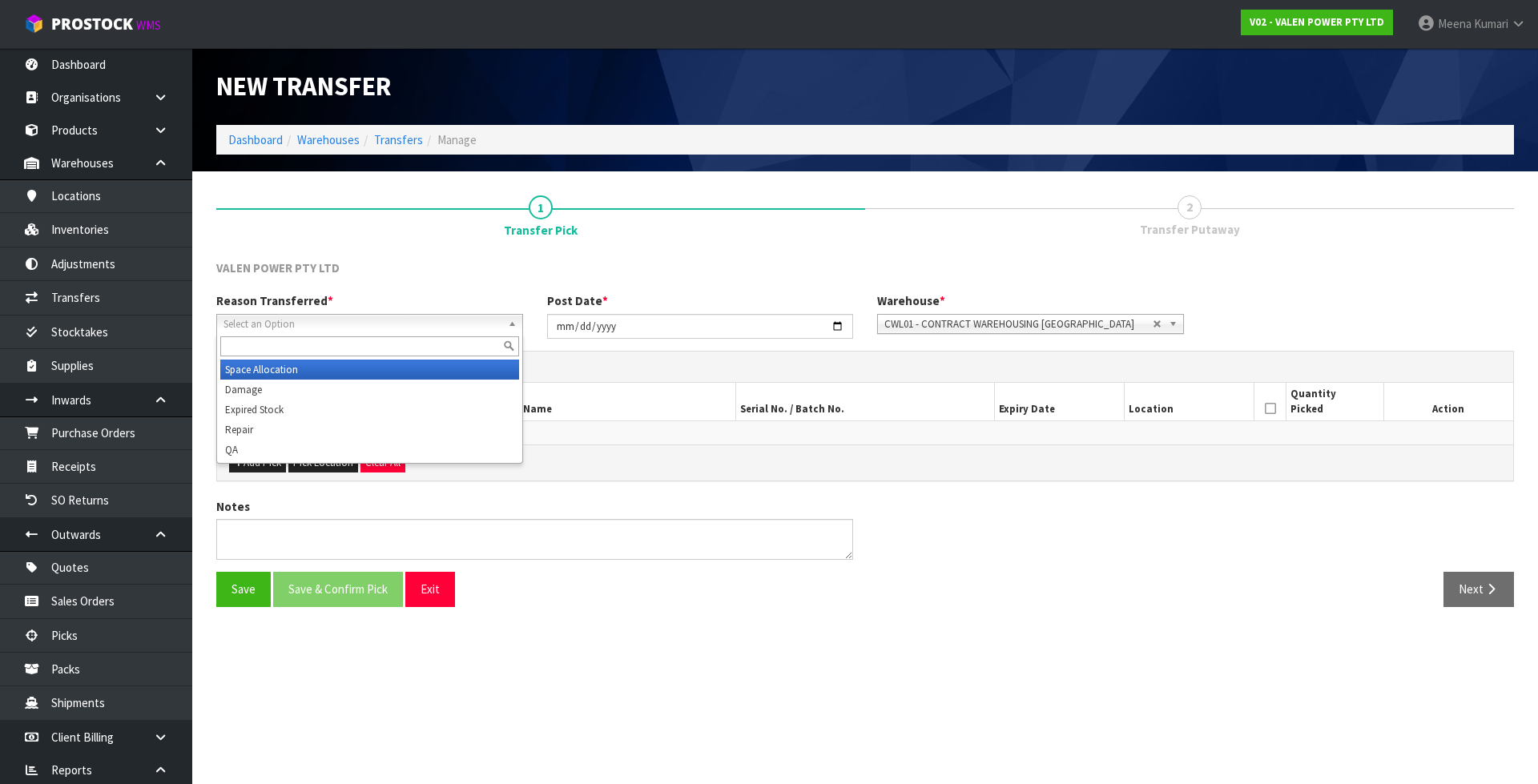
click at [467, 315] on span "Select an Option" at bounding box center [362, 324] width 278 height 19
click at [410, 367] on li "Space Allocation" at bounding box center [370, 370] width 299 height 20
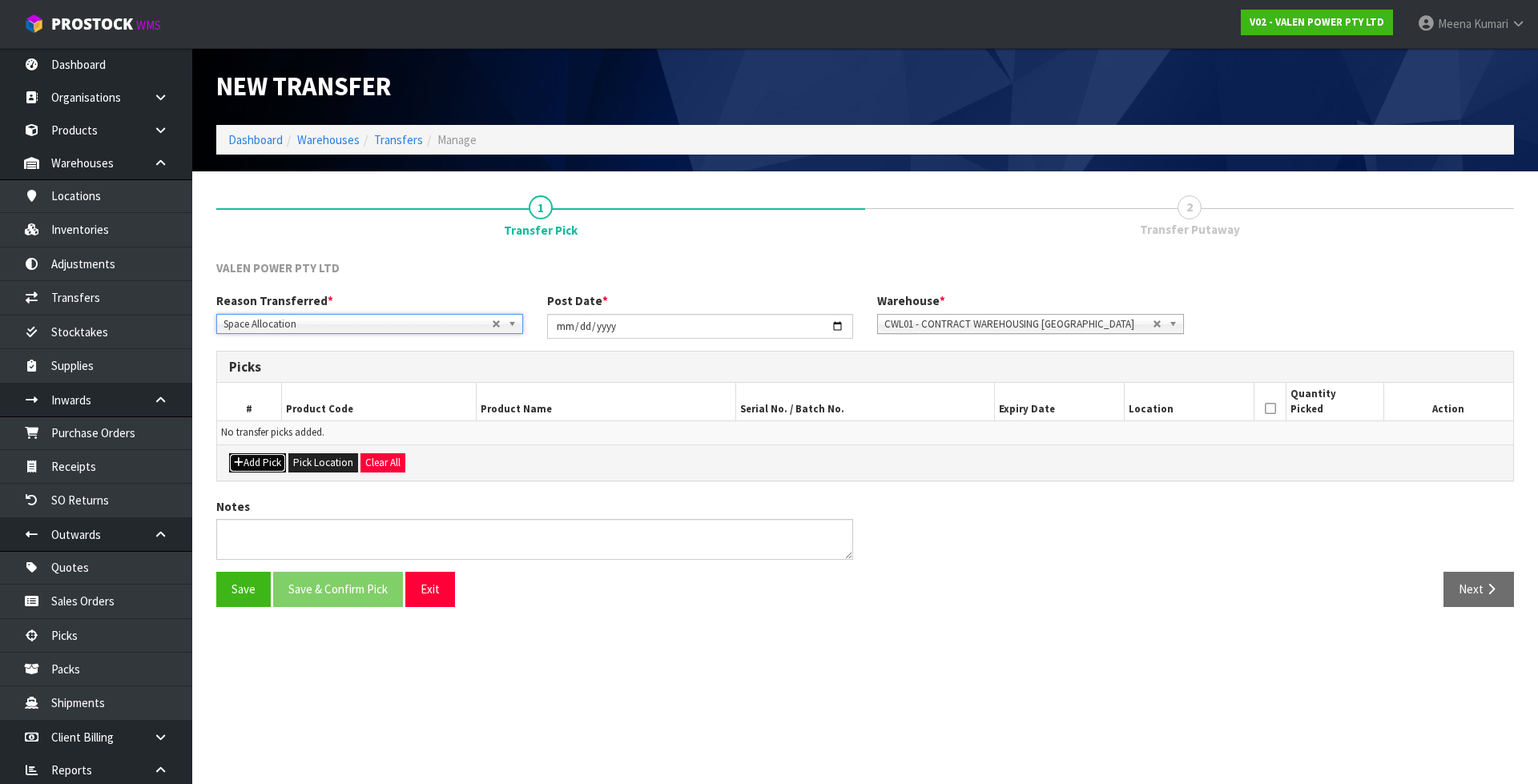
click at [269, 455] on button "Add Pick" at bounding box center [257, 463] width 56 height 19
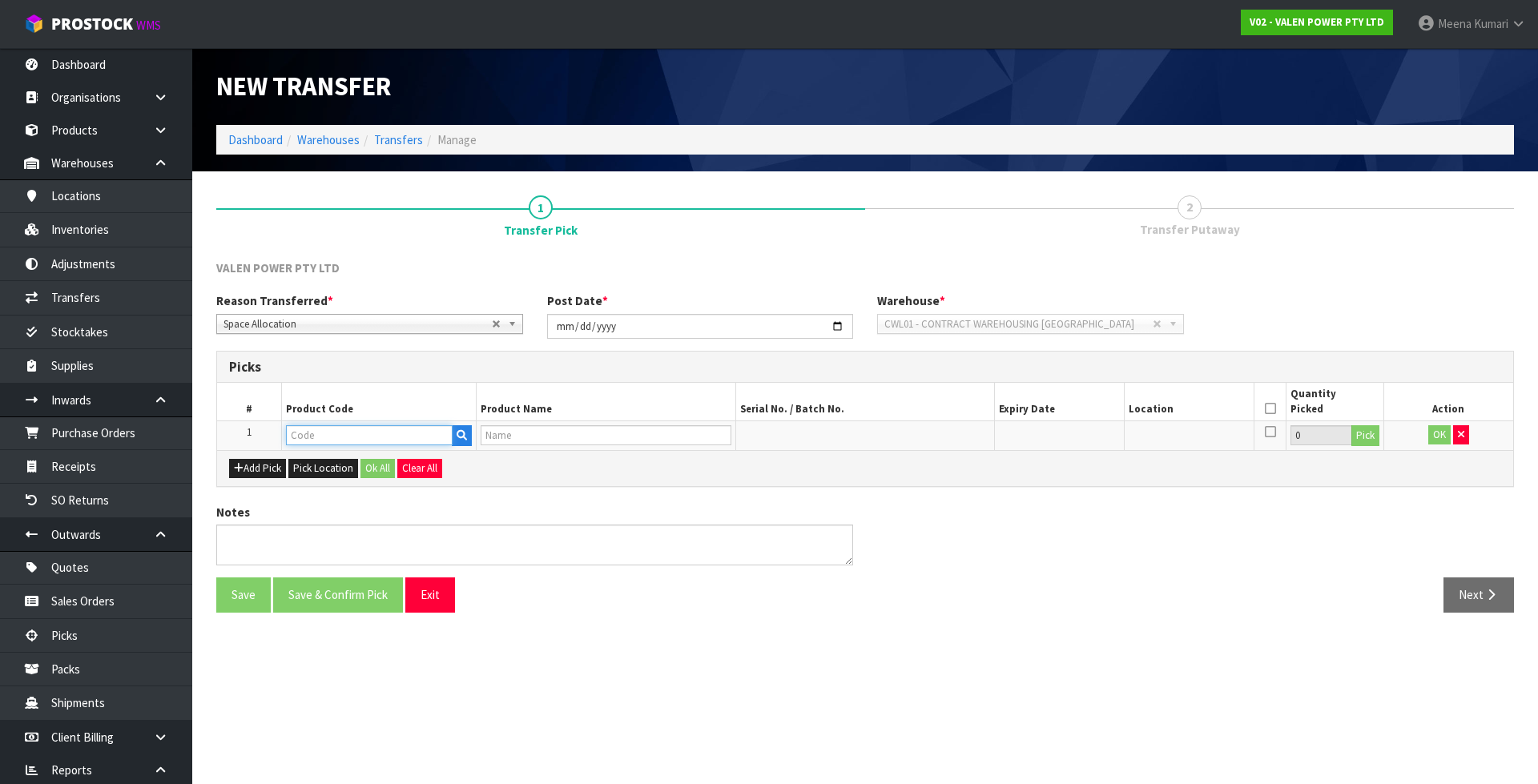
click at [387, 432] on input "text" at bounding box center [369, 435] width 167 height 20
click at [383, 434] on input "P-L00LY" at bounding box center [369, 435] width 167 height 20
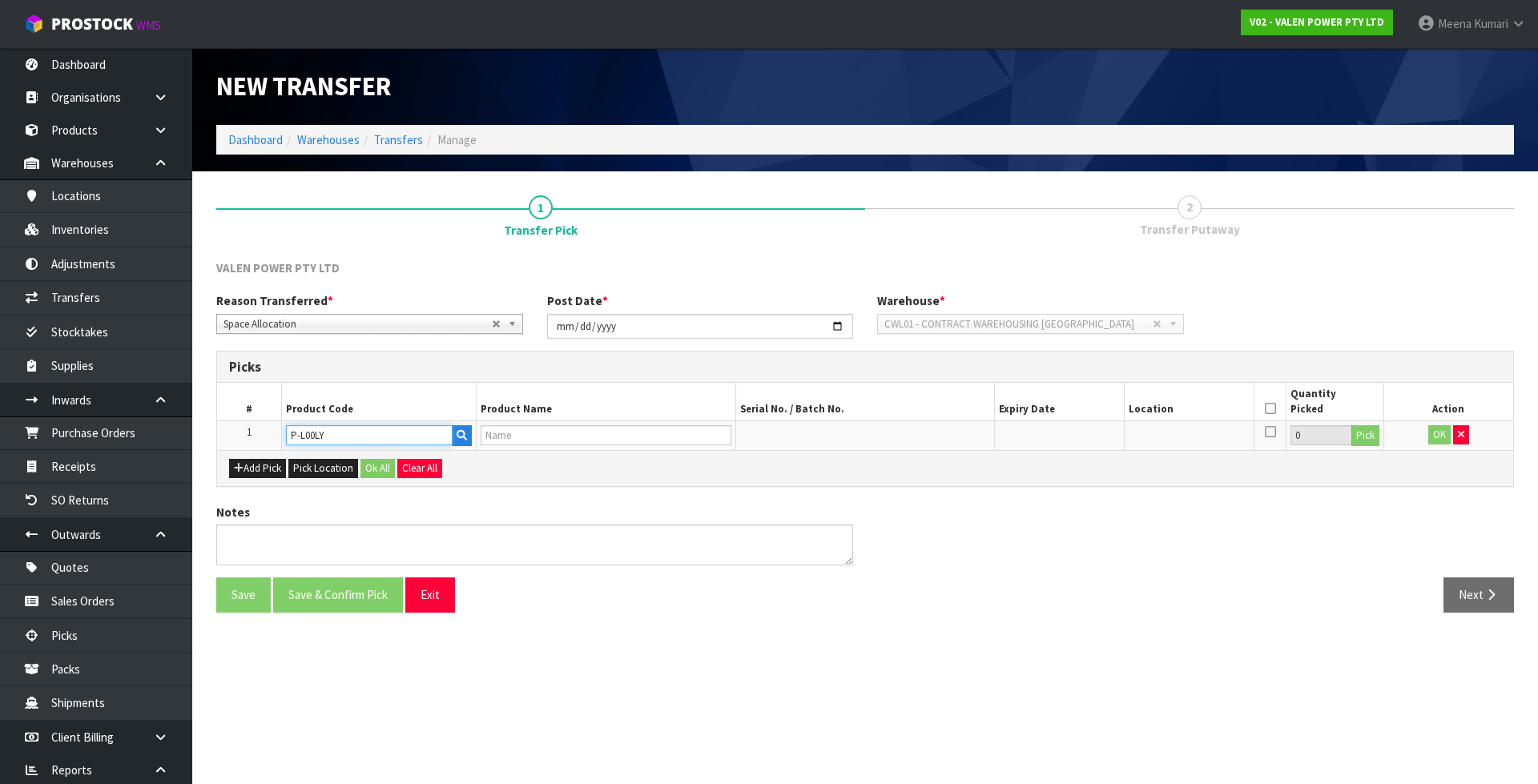
click at [383, 434] on input "P-L00LY" at bounding box center [369, 435] width 167 height 20
paste input "29311192687951"
click at [381, 434] on input "29311192687951" at bounding box center [369, 435] width 167 height 20
click at [381, 435] on input "29311192687951" at bounding box center [369, 435] width 167 height 20
type input "29311192687951"
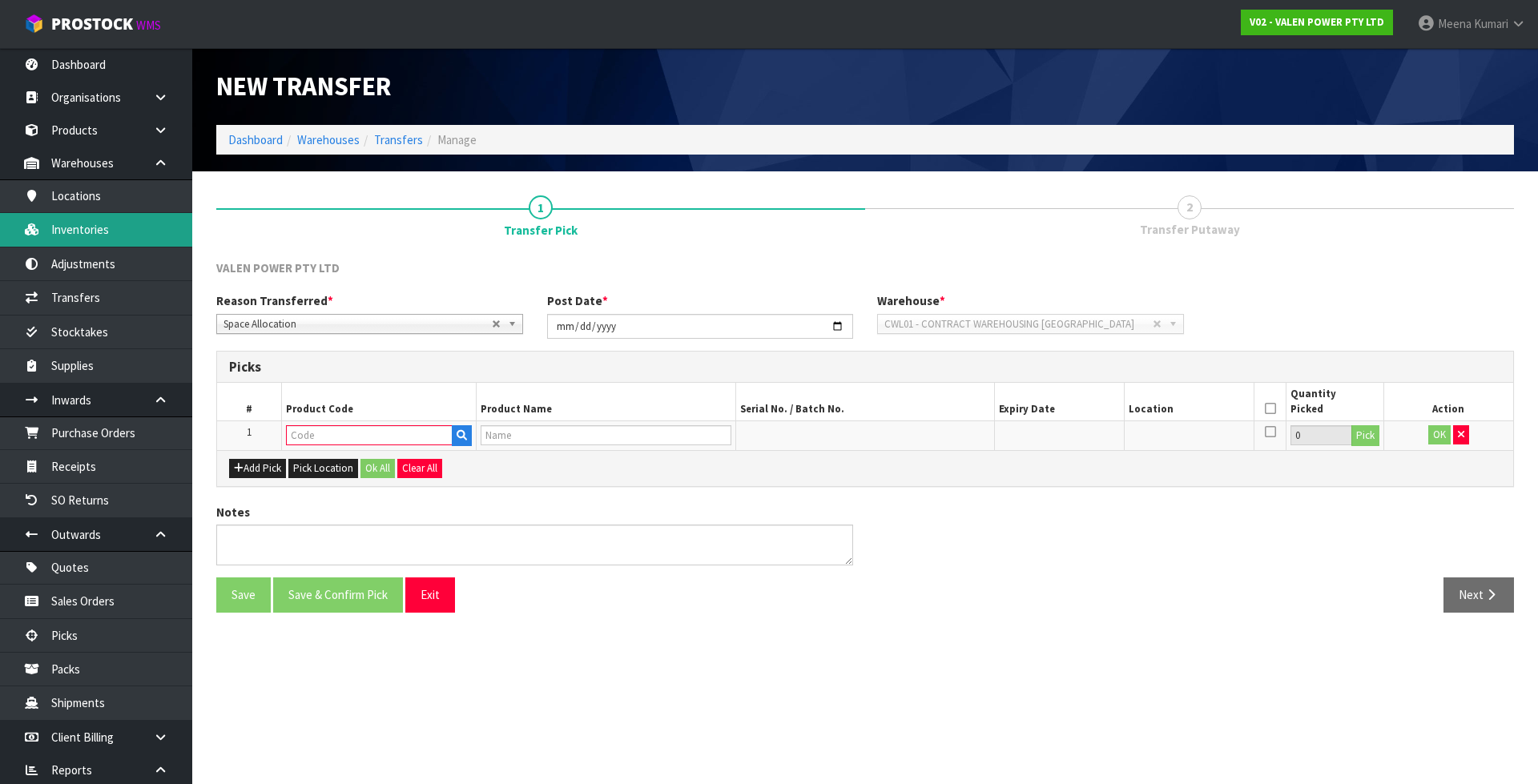
click at [133, 245] on link "Inventories" at bounding box center [96, 229] width 192 height 33
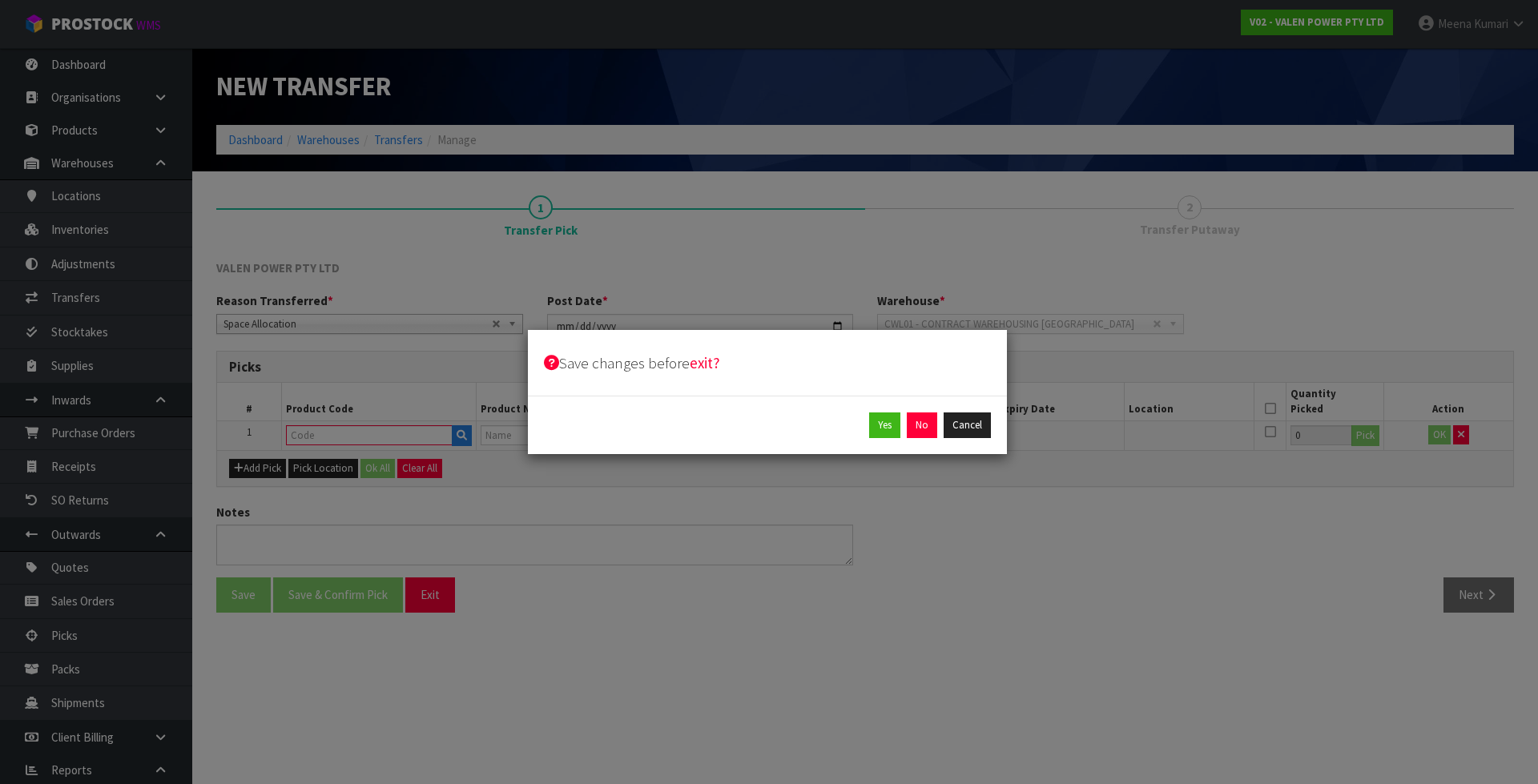
click at [923, 438] on div "Yes No Cancel" at bounding box center [767, 424] width 479 height 58
click at [919, 427] on button "No" at bounding box center [921, 425] width 30 height 25
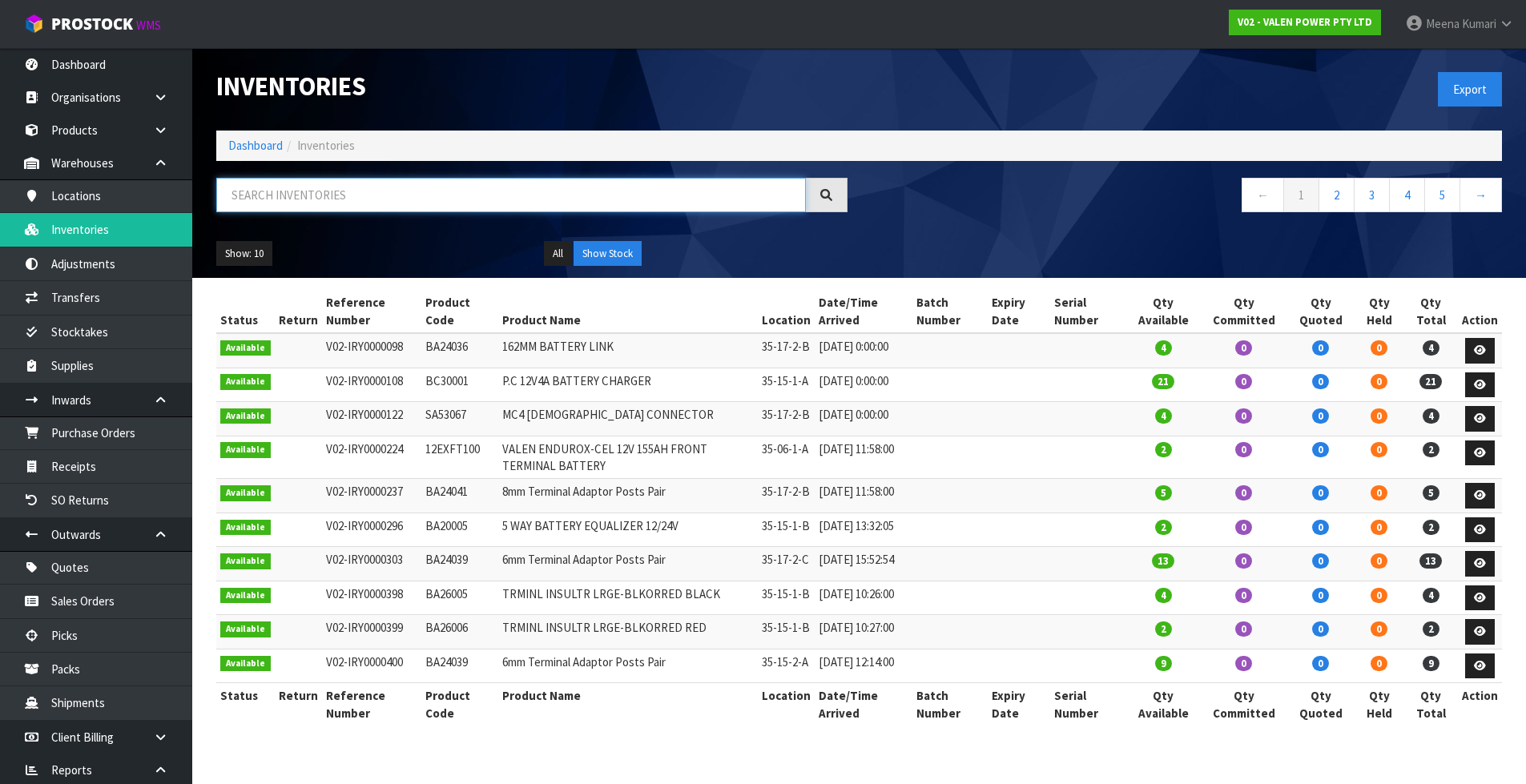
click at [476, 203] on input "text" at bounding box center [510, 195] width 589 height 35
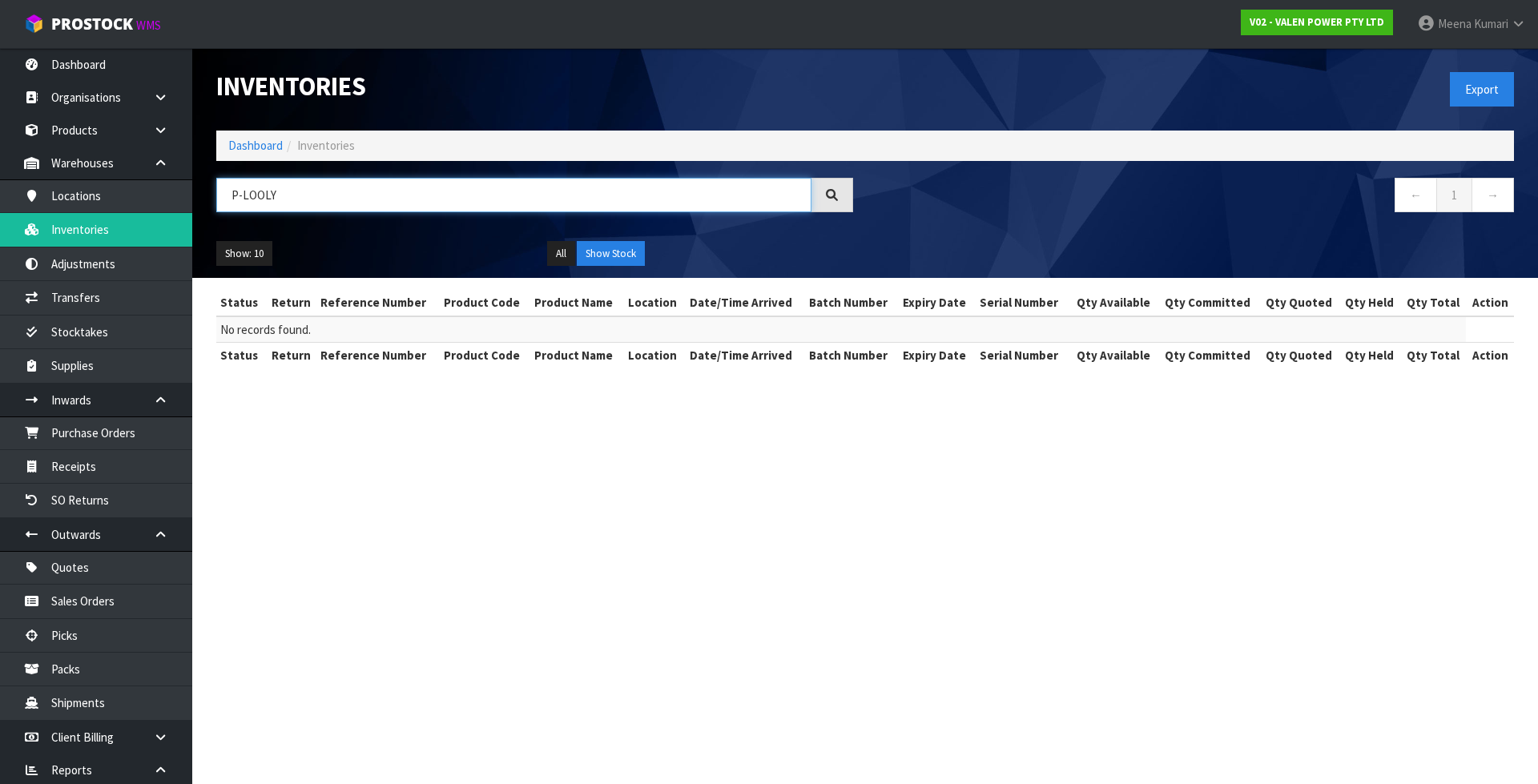
click at [315, 195] on input "P-LOOLY" at bounding box center [513, 195] width 595 height 35
click at [311, 205] on input "P-LOOLY" at bounding box center [513, 195] width 595 height 35
click at [614, 260] on button "Show Stock" at bounding box center [610, 254] width 68 height 25
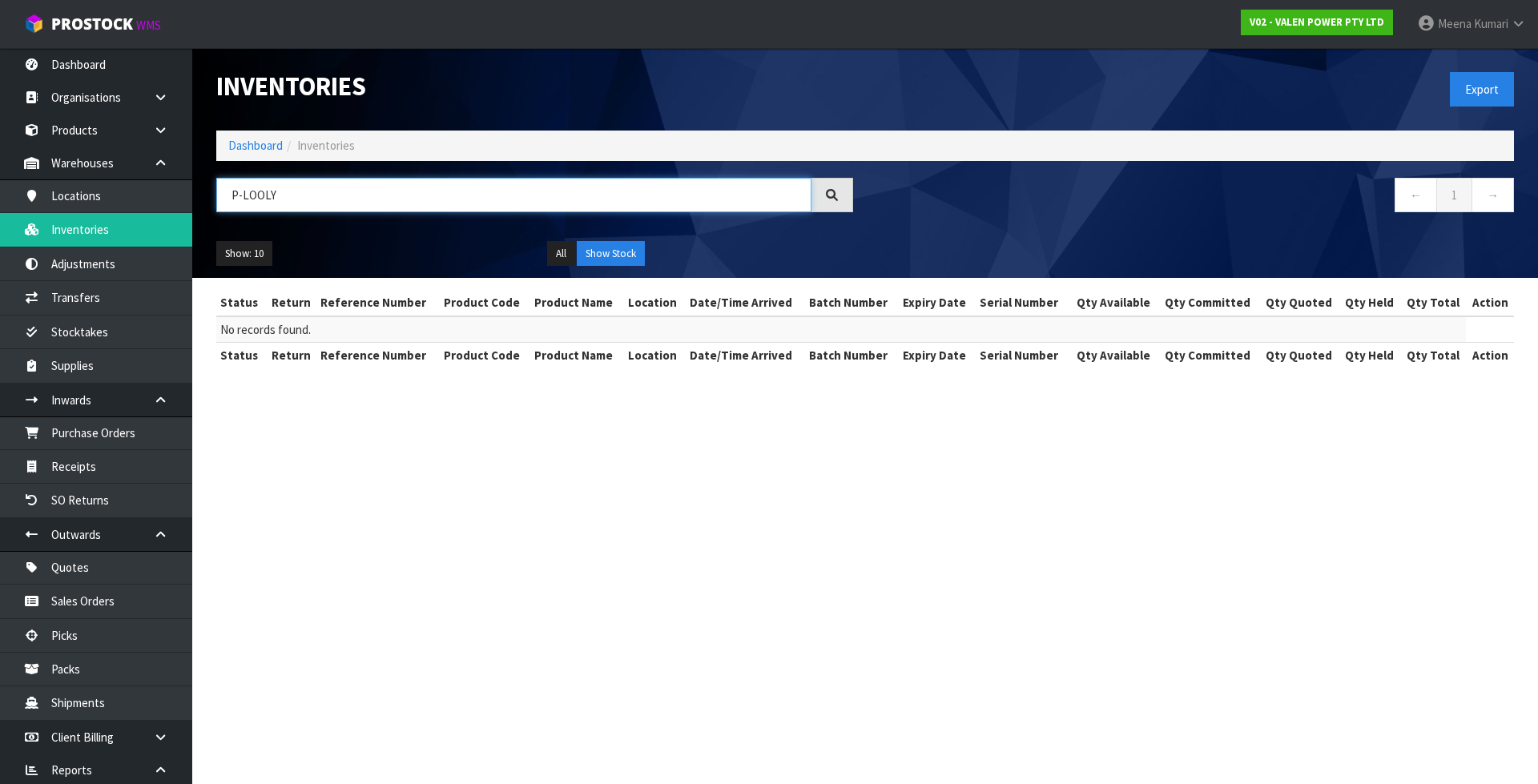
click at [323, 188] on input "P-LOOLY" at bounding box center [513, 195] width 595 height 35
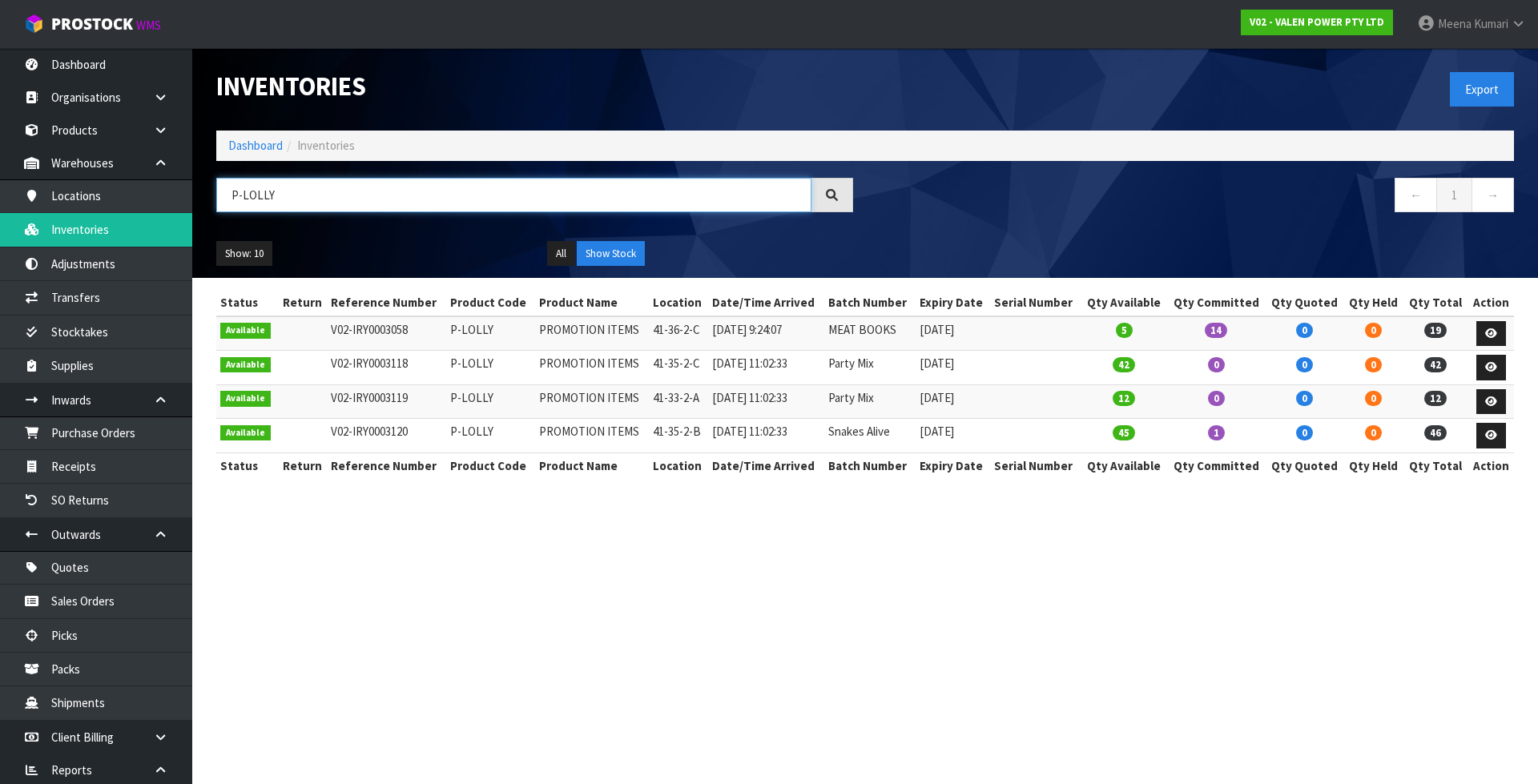
click at [298, 210] on input "P-LOLLY" at bounding box center [513, 195] width 595 height 35
type input "P-LOLLY"
click at [127, 296] on link "Transfers" at bounding box center [96, 298] width 192 height 33
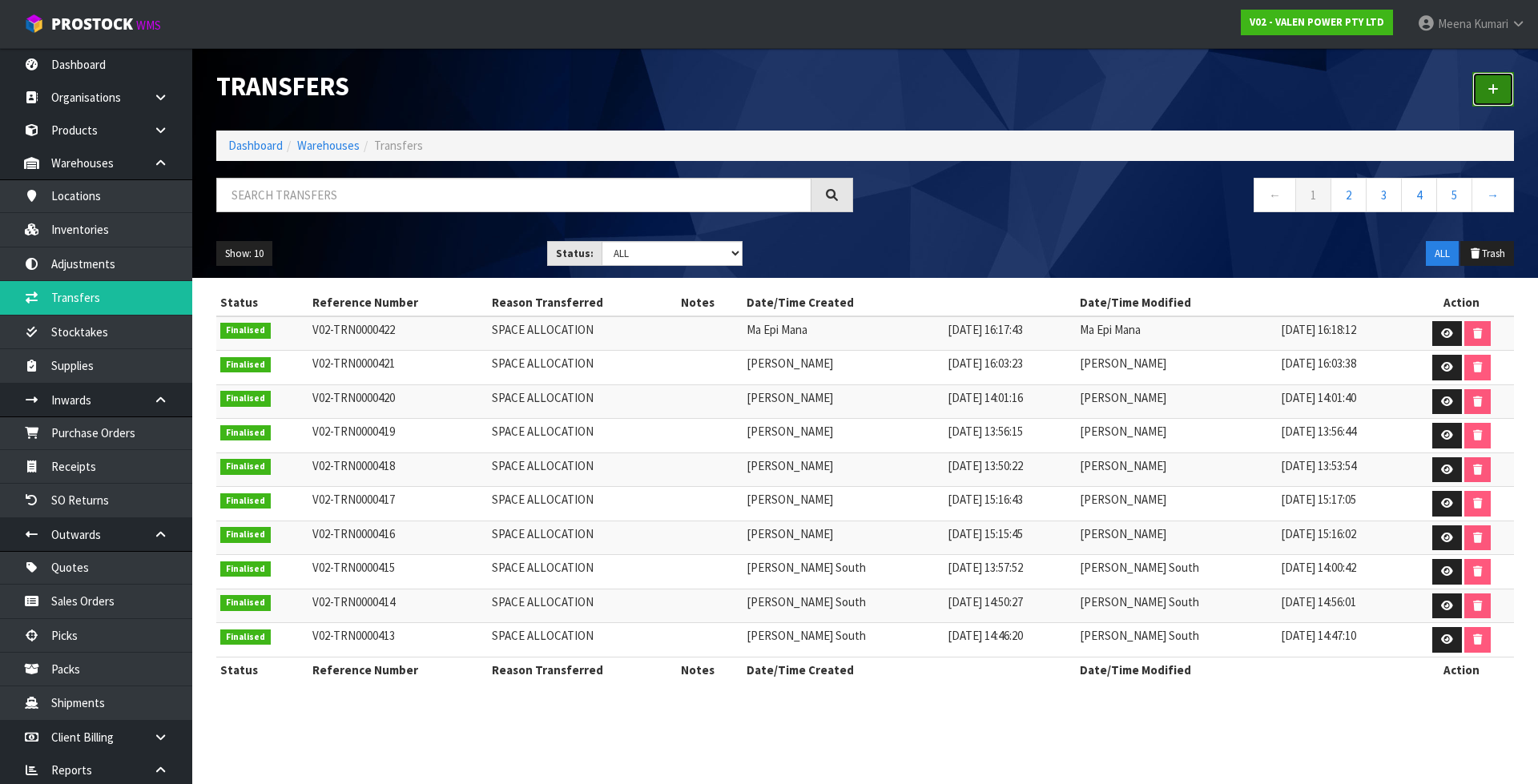
click at [1496, 83] on link at bounding box center [1493, 89] width 42 height 35
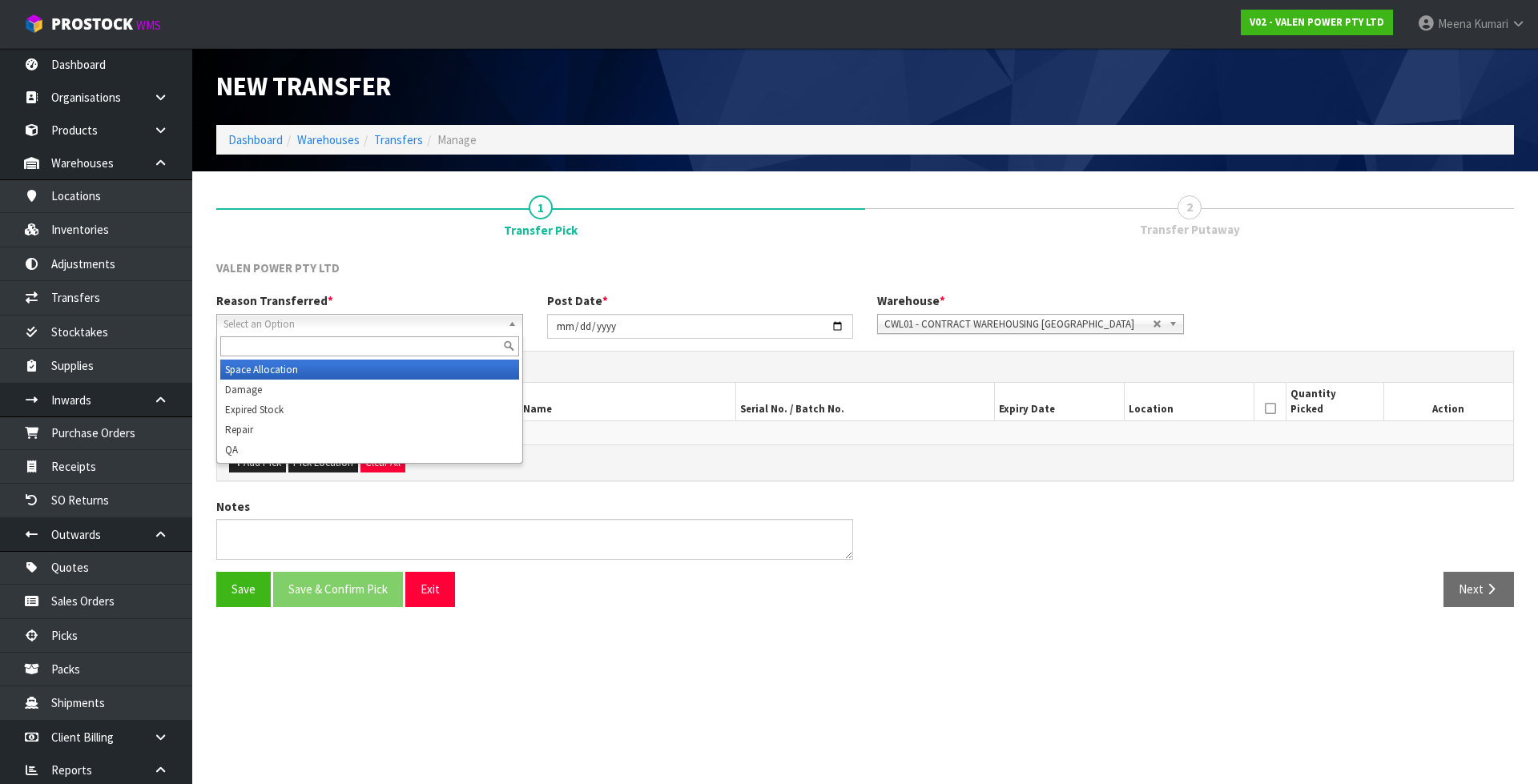
click at [339, 329] on span "Select an Option" at bounding box center [362, 324] width 278 height 19
click at [333, 368] on li "Space Allocation" at bounding box center [370, 370] width 299 height 20
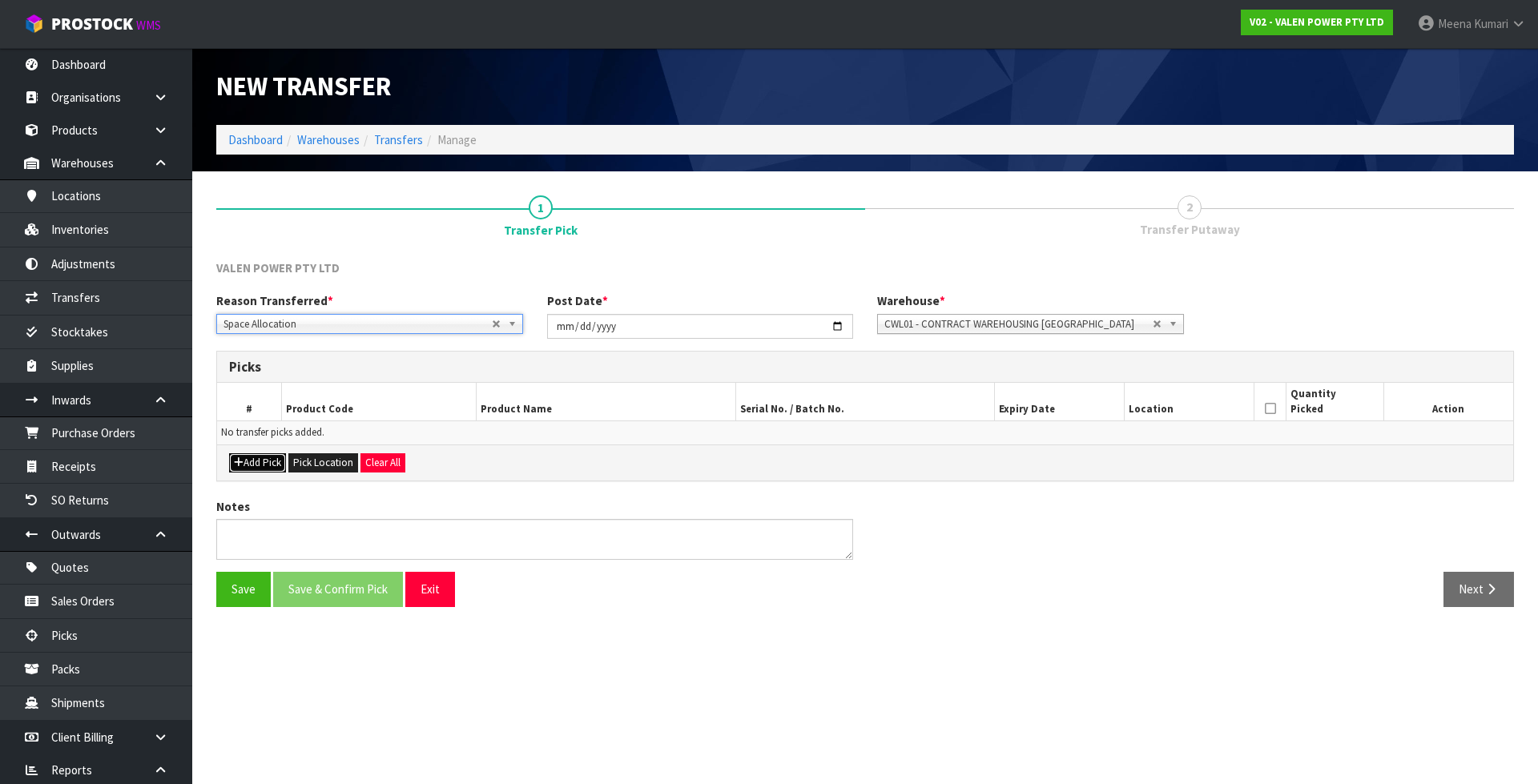
click at [244, 469] on button "Add Pick" at bounding box center [257, 463] width 56 height 19
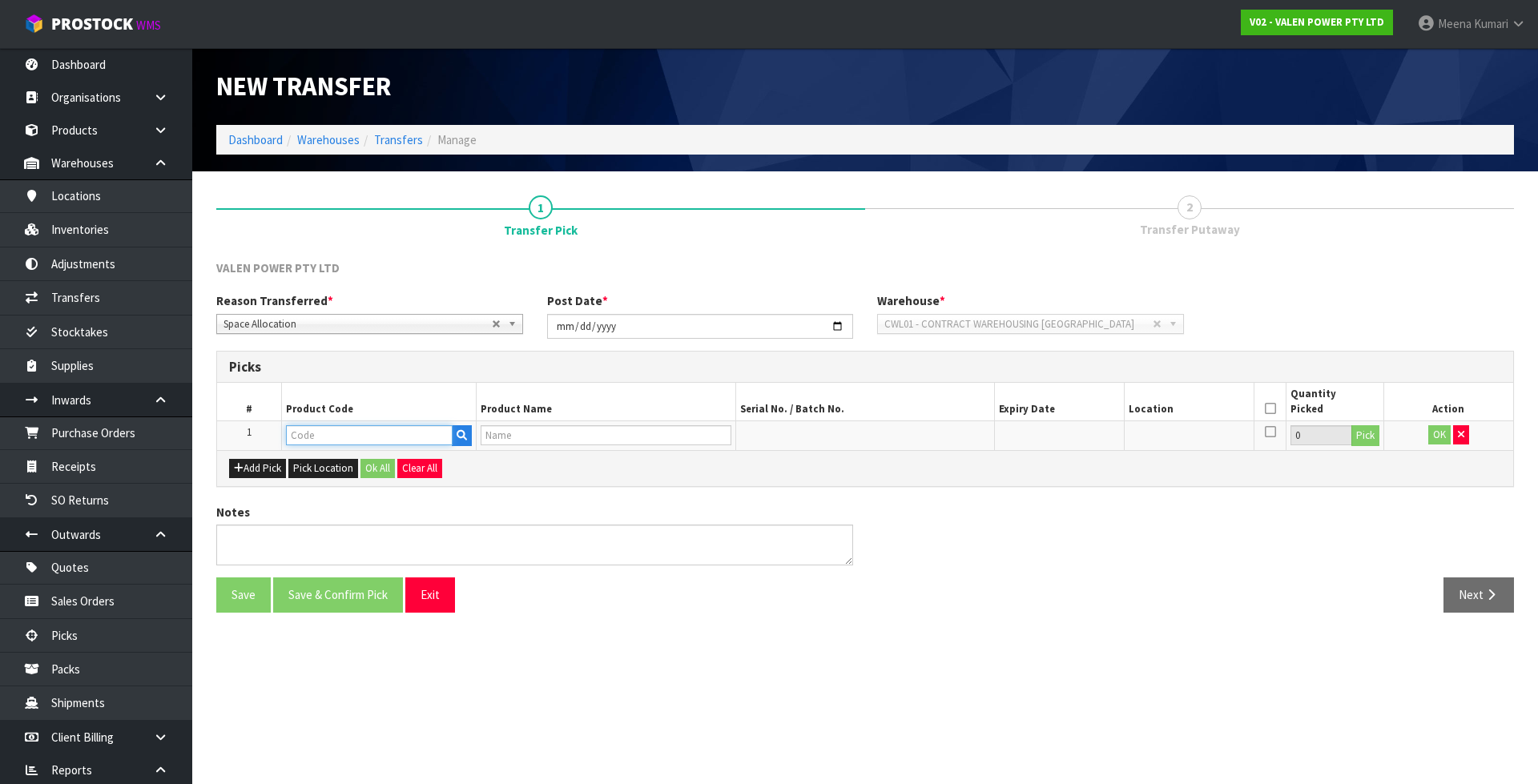
click at [342, 441] on input "text" at bounding box center [369, 435] width 167 height 20
paste input "P-LOLLY"
type input "P-LOLLY"
type input "PROMOTION ITEMS"
click at [363, 445] on input "P-LOLLY" at bounding box center [369, 435] width 167 height 20
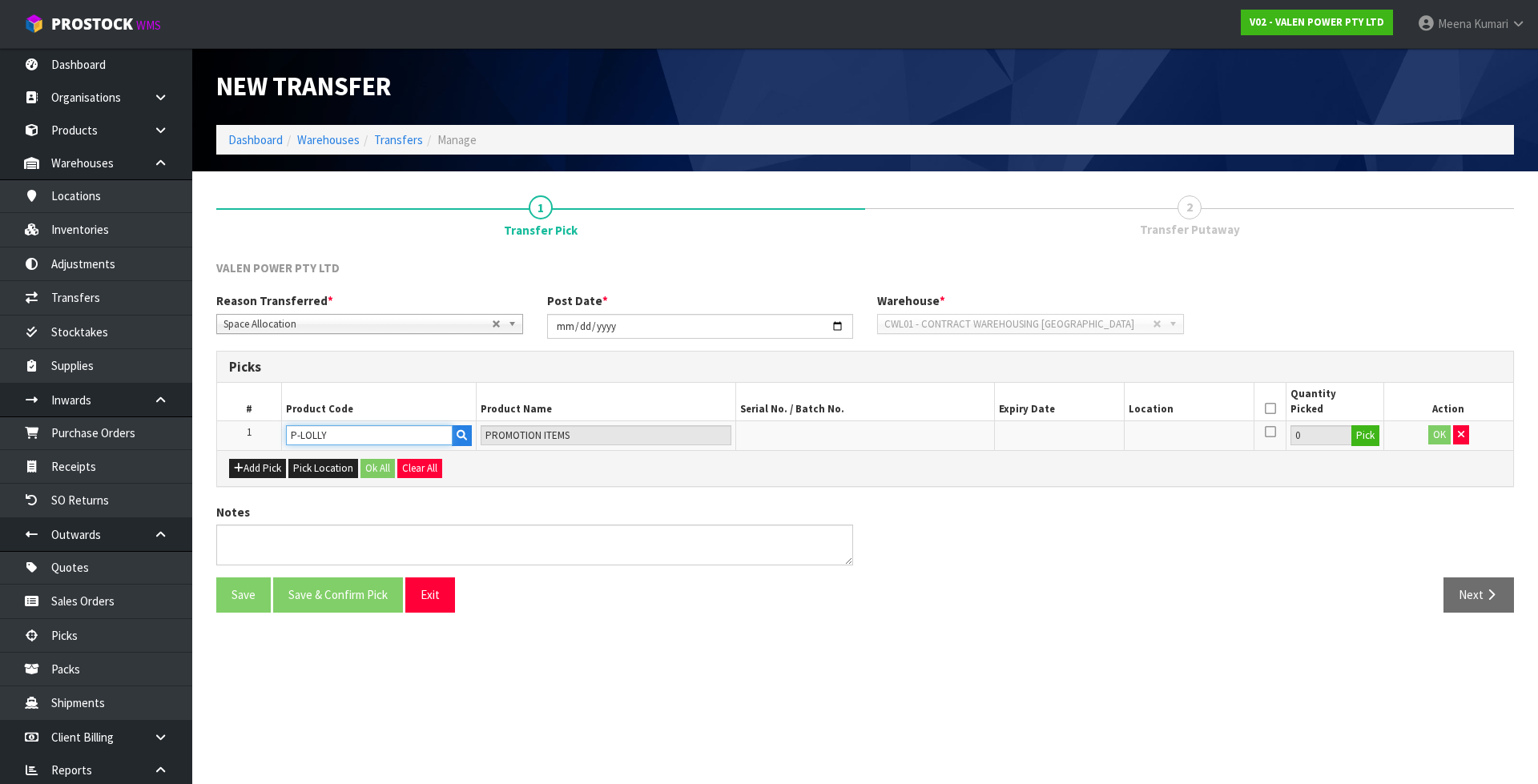
click at [363, 445] on input "P-LOLLY" at bounding box center [369, 435] width 167 height 20
click at [356, 431] on input "P-LOLLY" at bounding box center [369, 435] width 167 height 20
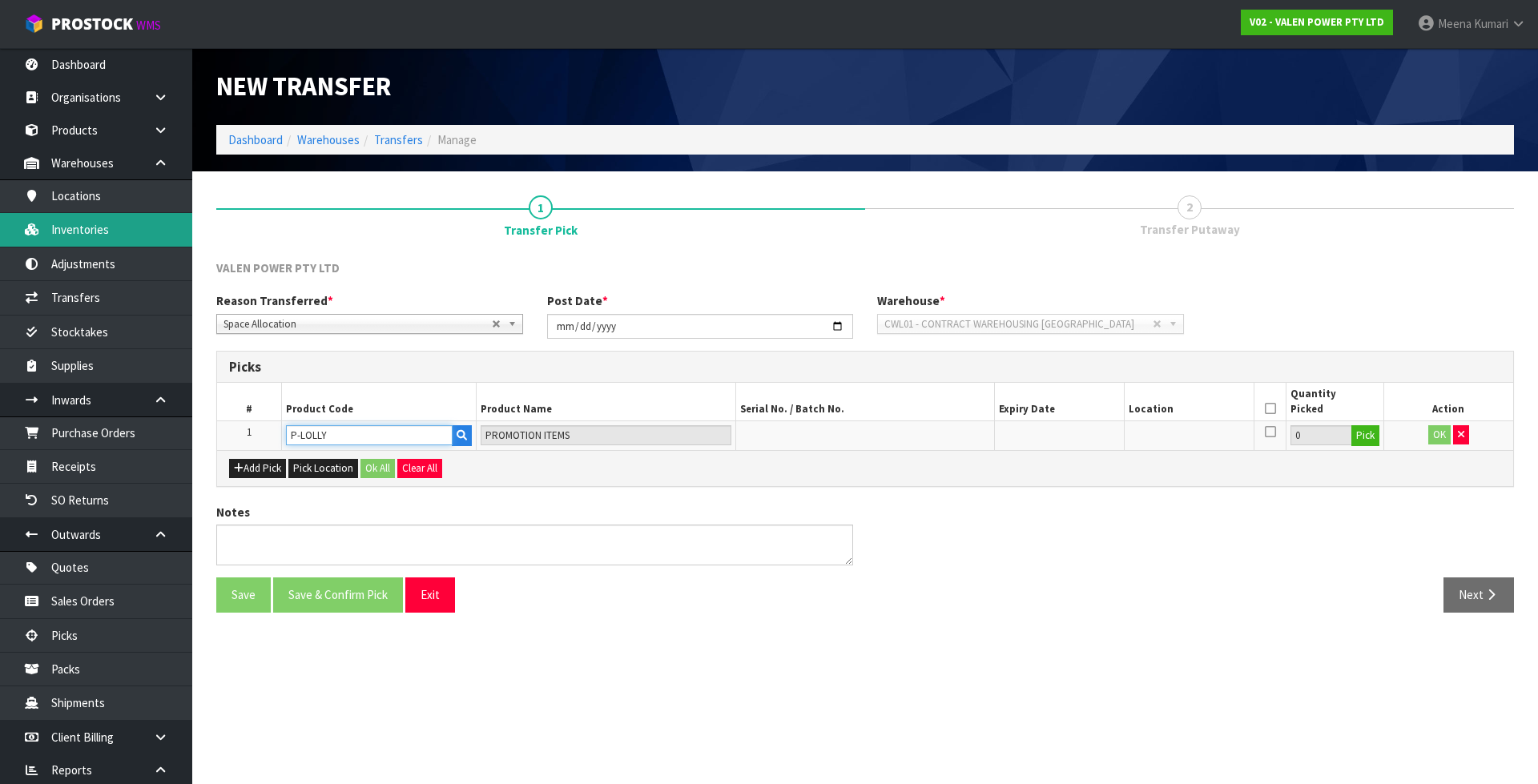
type input "P-LOLLY"
click at [109, 233] on link "Inventories" at bounding box center [96, 229] width 192 height 33
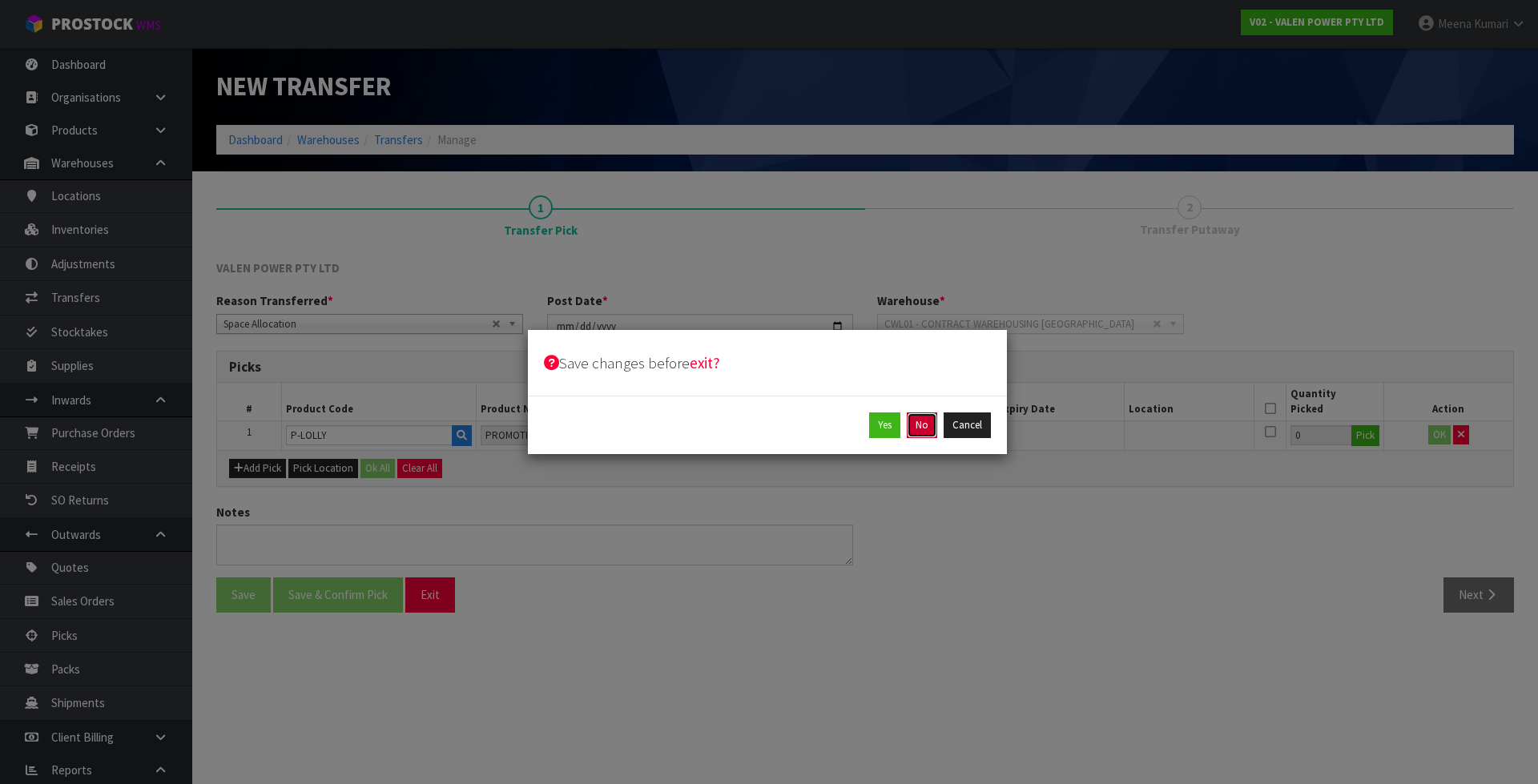
click at [928, 429] on button "No" at bounding box center [921, 425] width 30 height 25
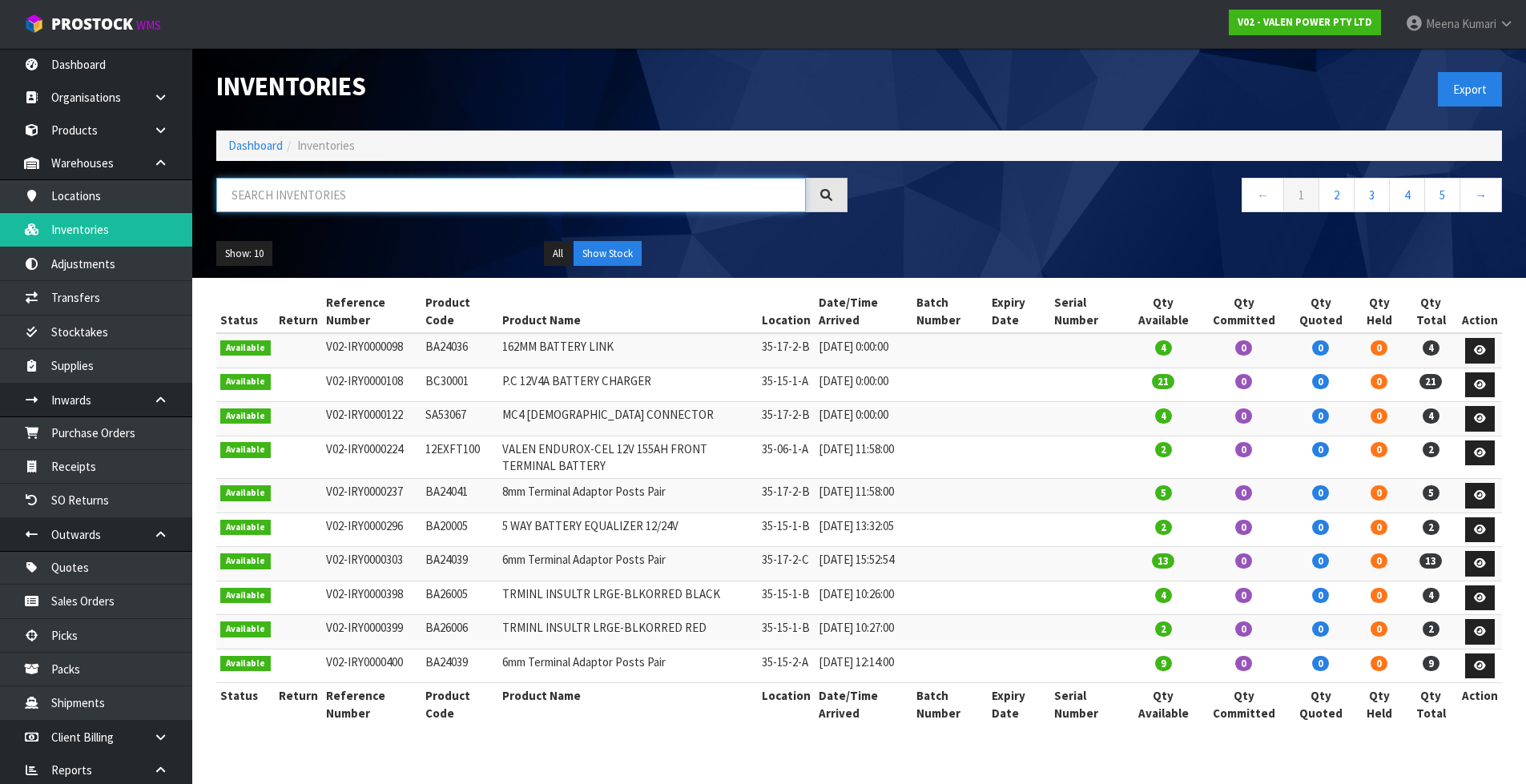
click at [559, 192] on input "text" at bounding box center [510, 195] width 589 height 35
paste input "P-LOLLY"
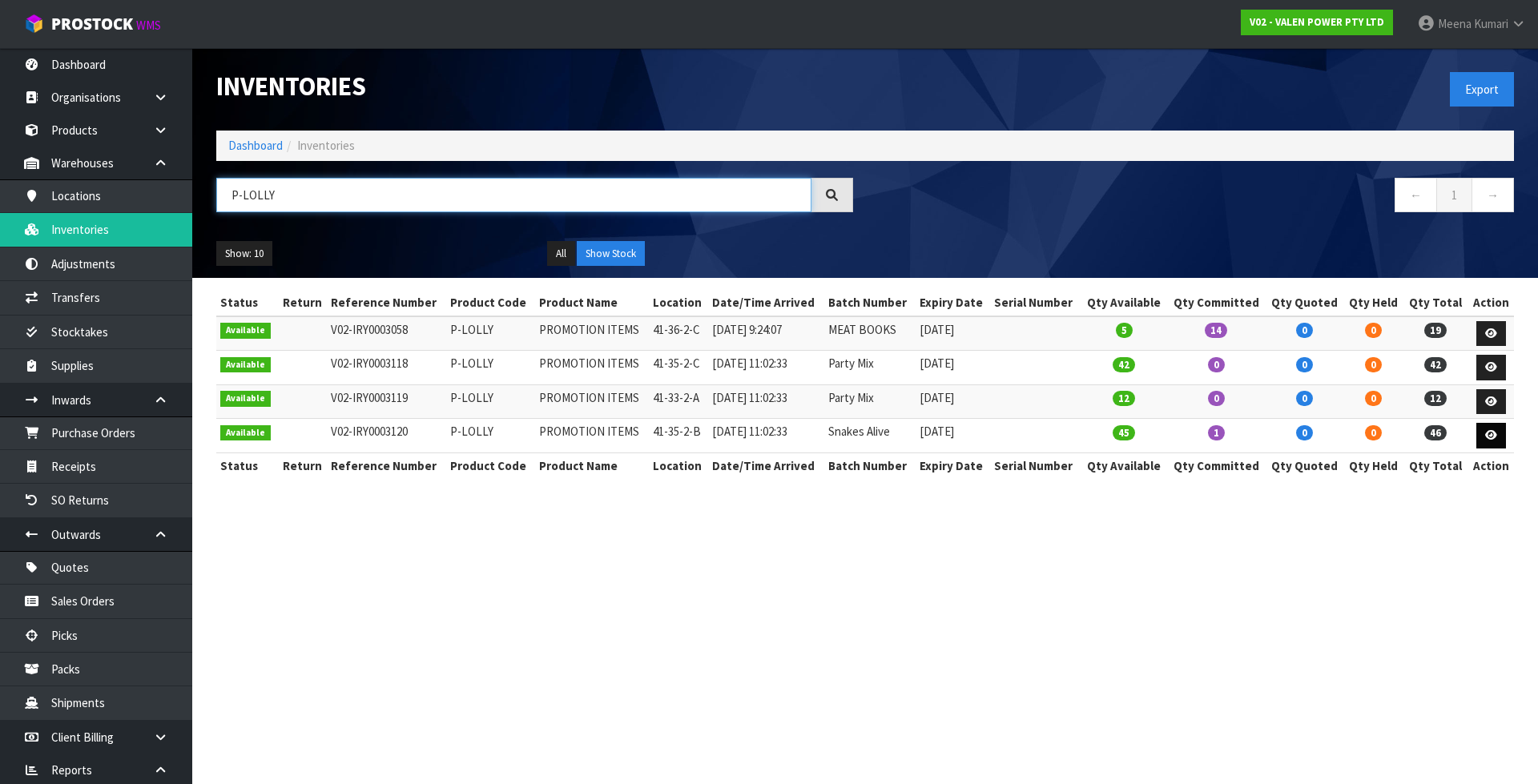
type input "P-LOLLY"
click at [1493, 441] on link at bounding box center [1492, 435] width 30 height 25
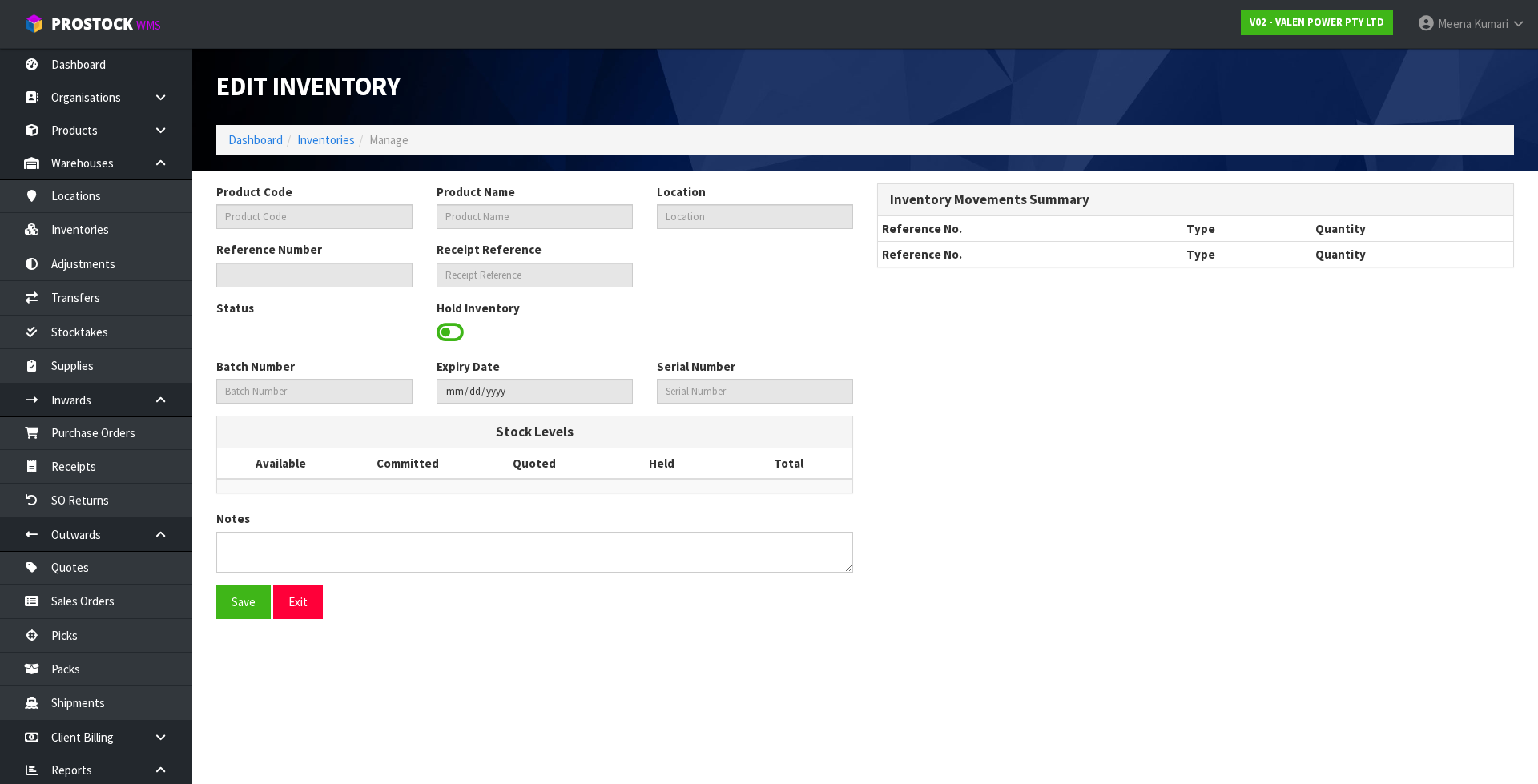
type input "P-LOLLY"
type input "PROMOTION ITEMS"
type input "41-35-2-B"
type input "V02-IRY0003120"
type input "V02-REC0000346"
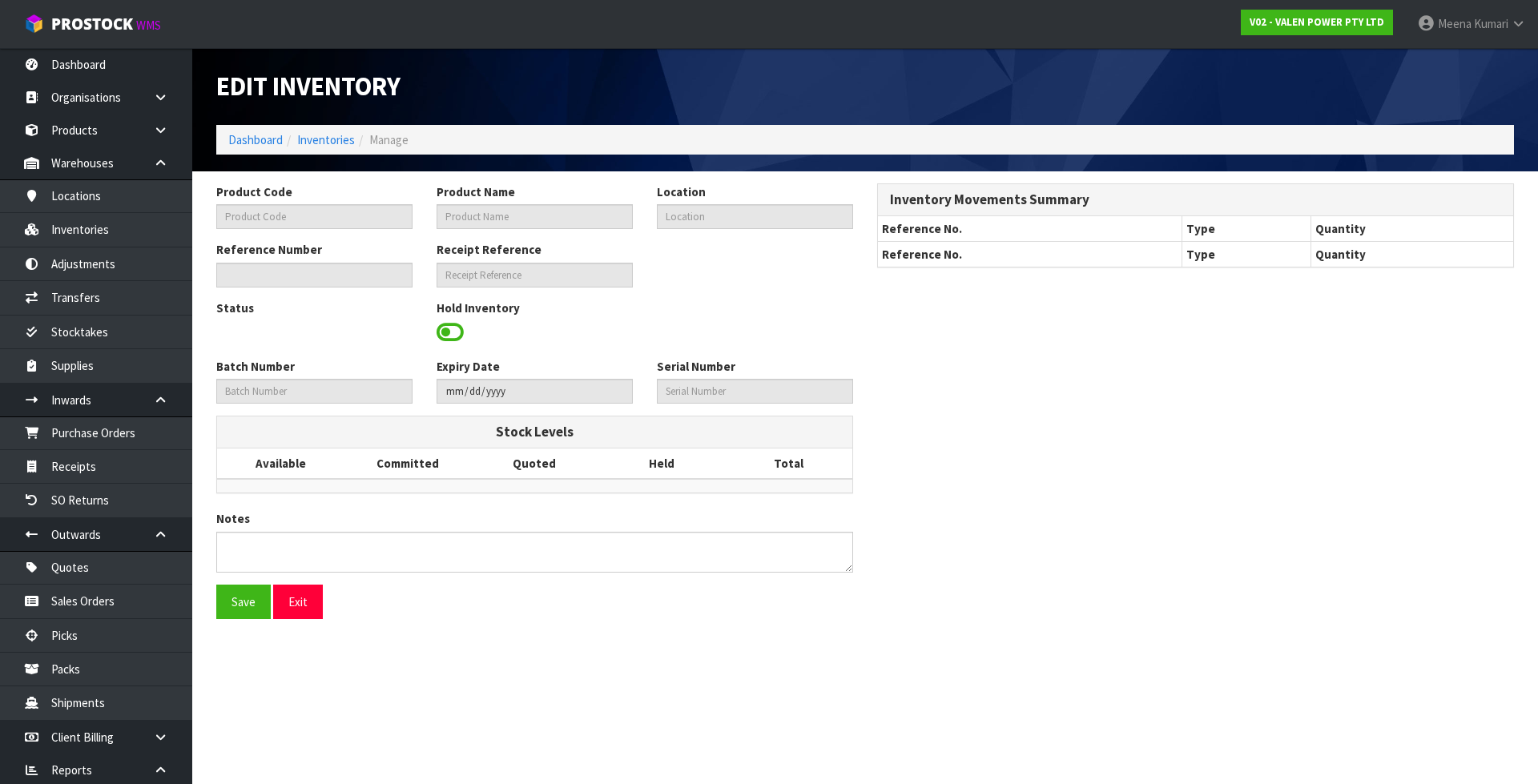
type input "Snakes Alive"
type input "2026-02-28"
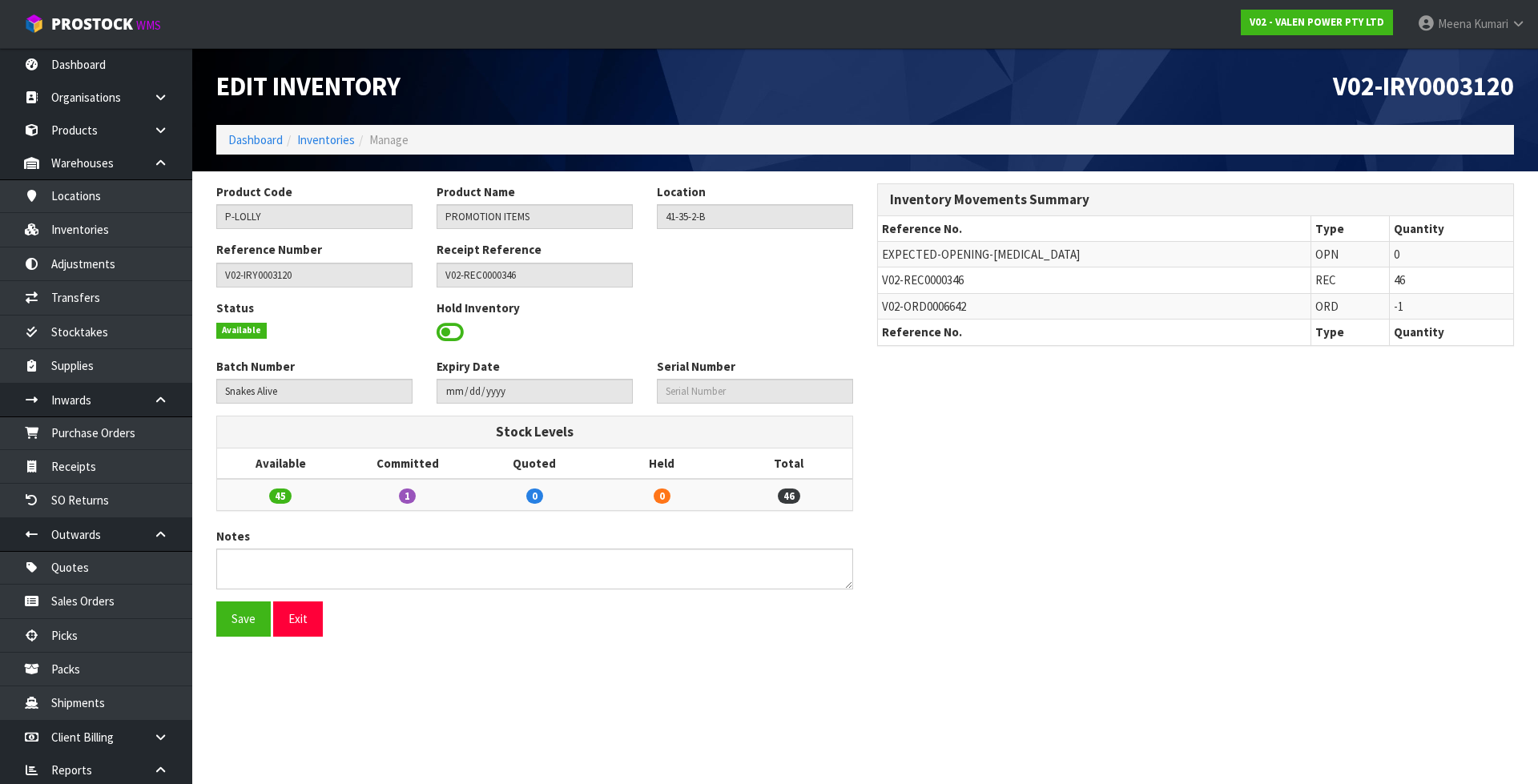
click at [914, 306] on span "V02-ORD0006642" at bounding box center [924, 306] width 84 height 15
copy tr "V02-ORD0006642"
click at [136, 239] on link "Inventories" at bounding box center [96, 229] width 192 height 33
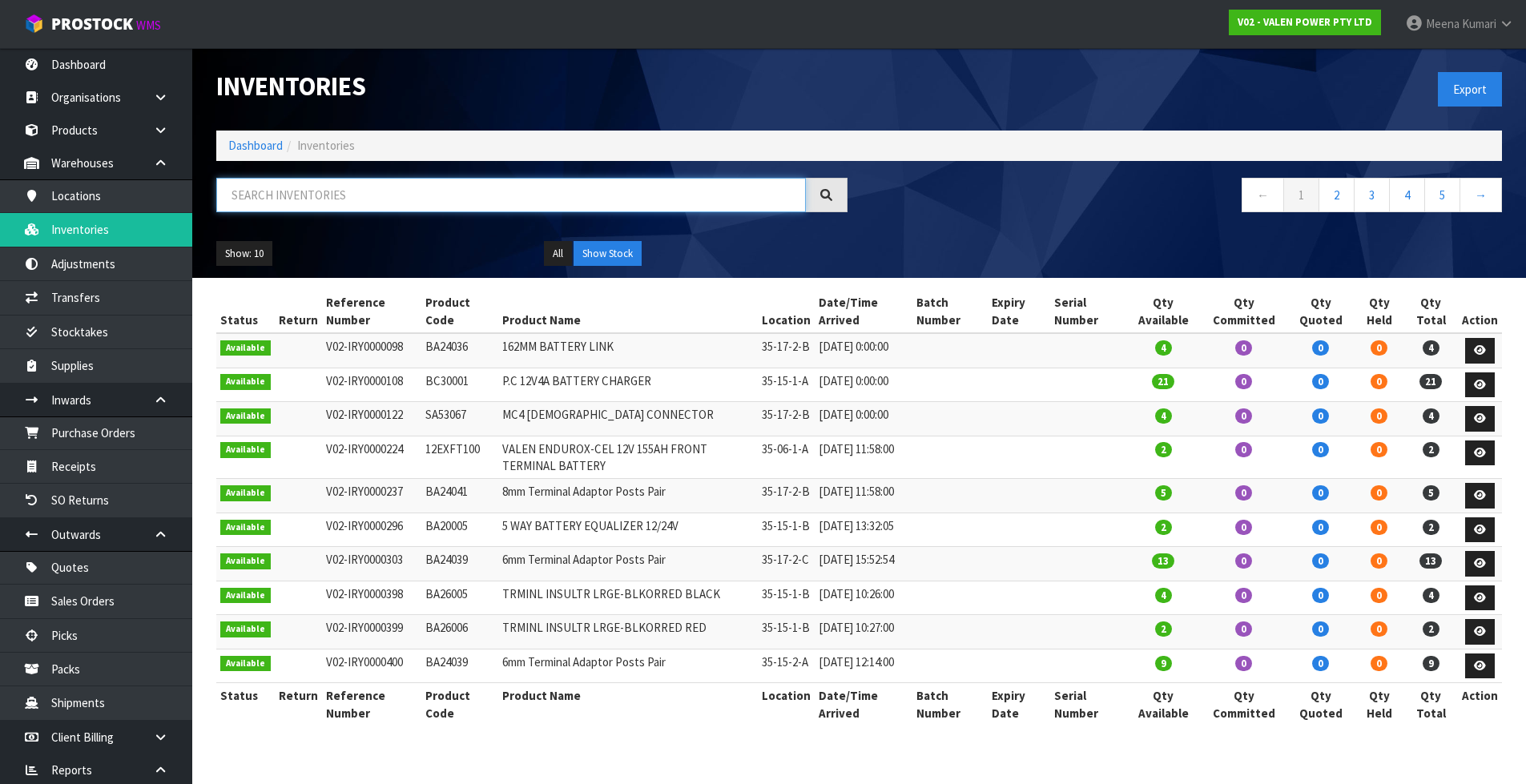
click at [358, 199] on input "text" at bounding box center [510, 195] width 589 height 35
paste input "V02-ORD0006642"
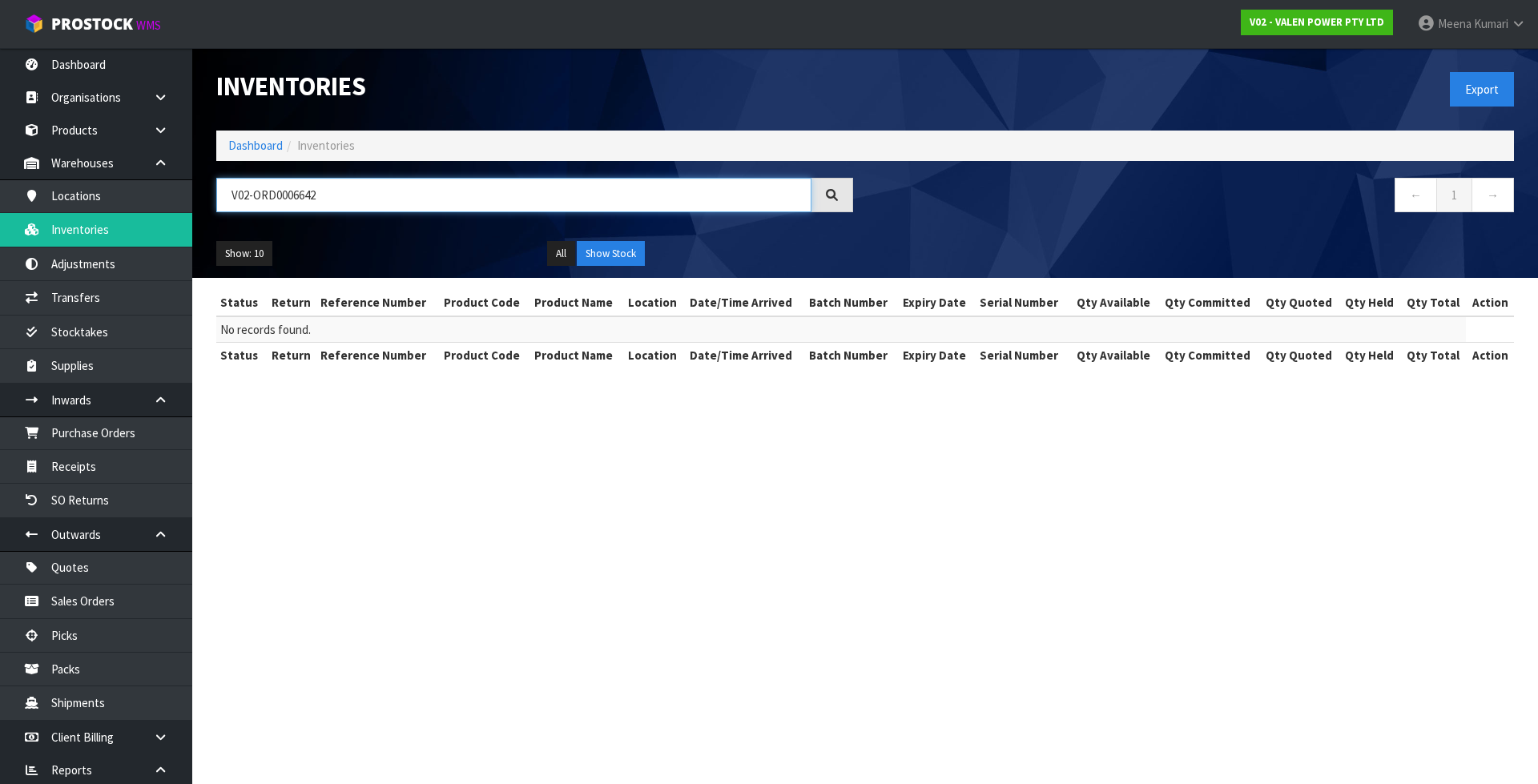
type input "V02-ORD0006642"
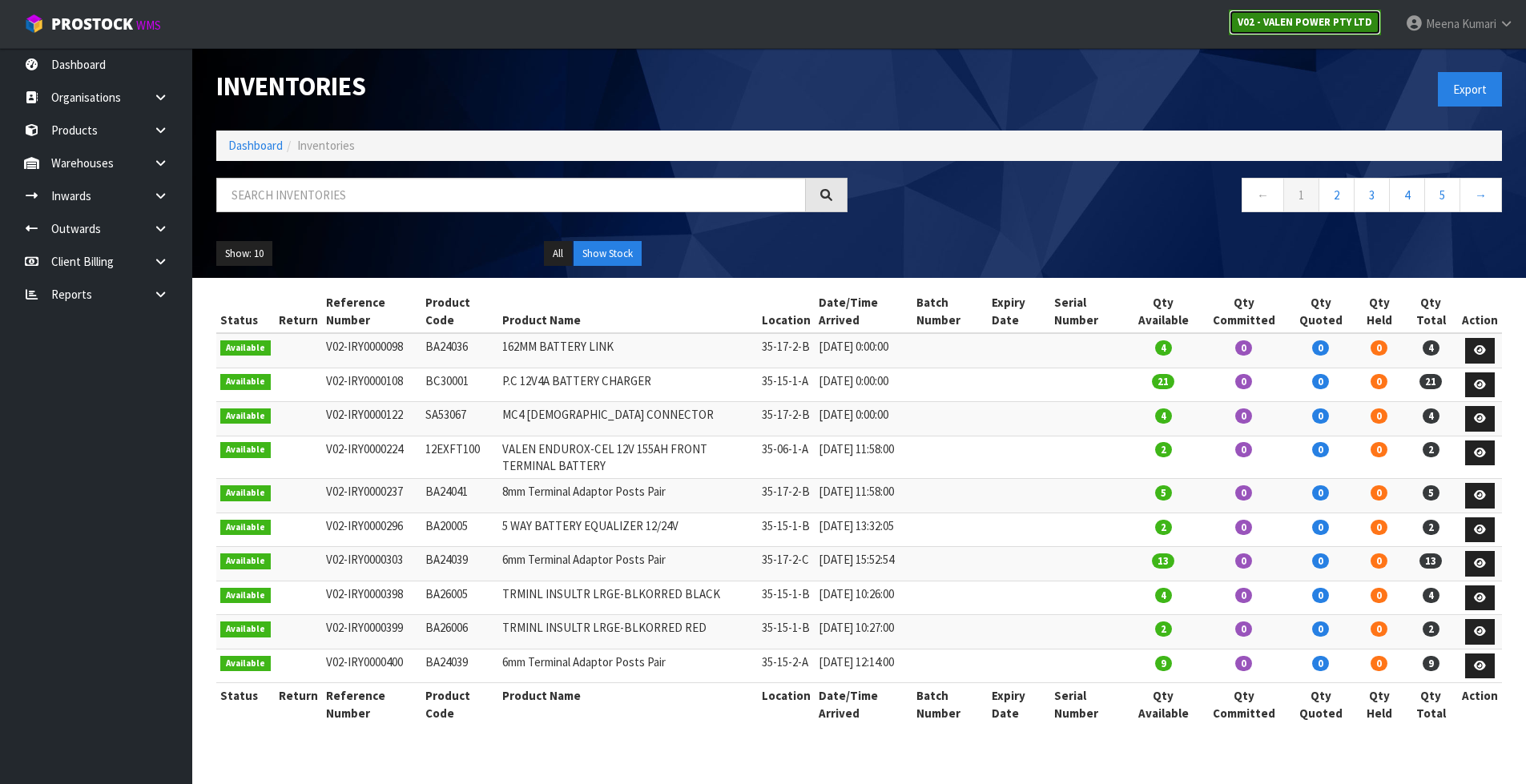
click at [1296, 25] on strong "V02 - VALEN POWER PTY LTD" at bounding box center [1305, 22] width 135 height 14
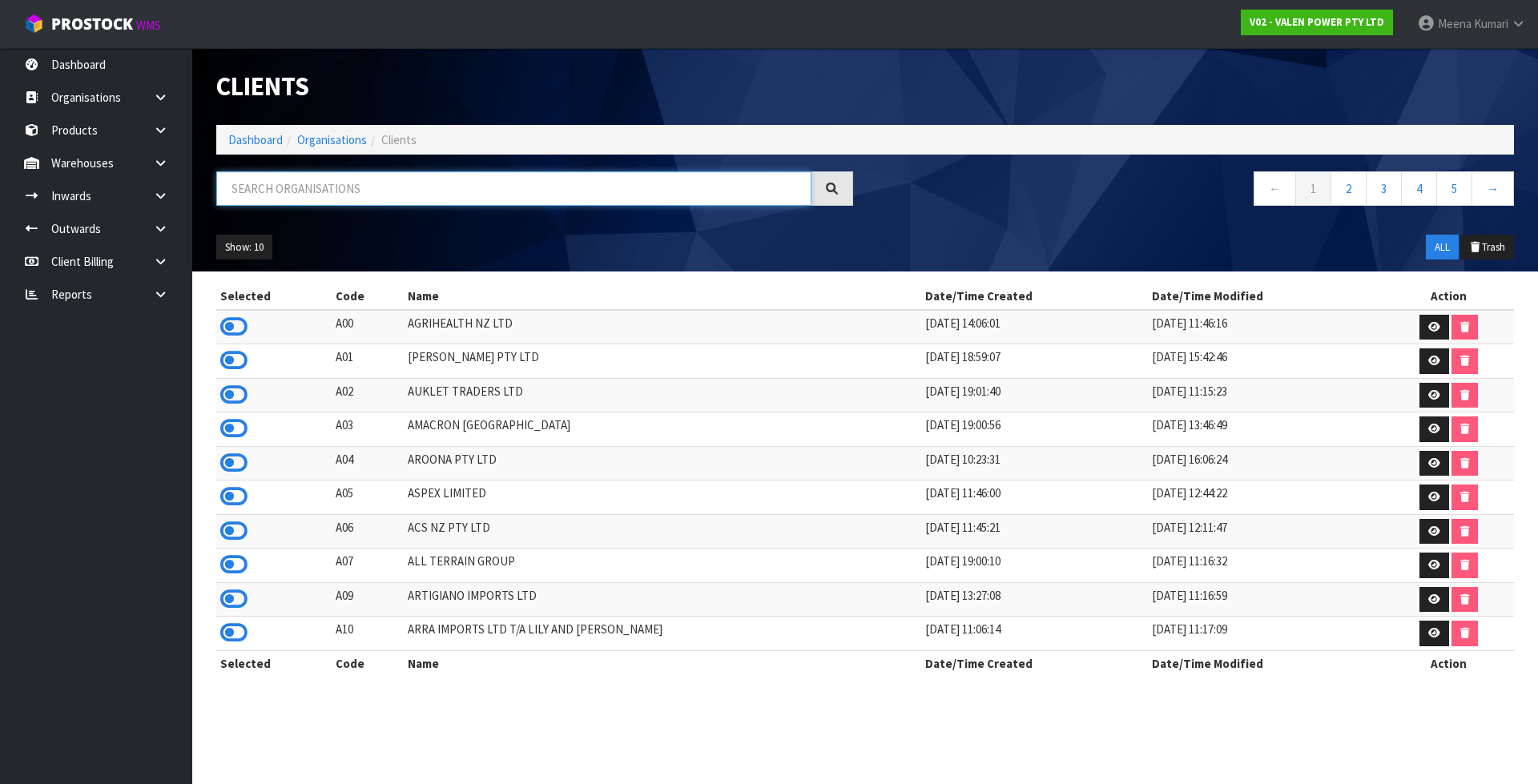
click at [538, 188] on input "text" at bounding box center [513, 188] width 595 height 35
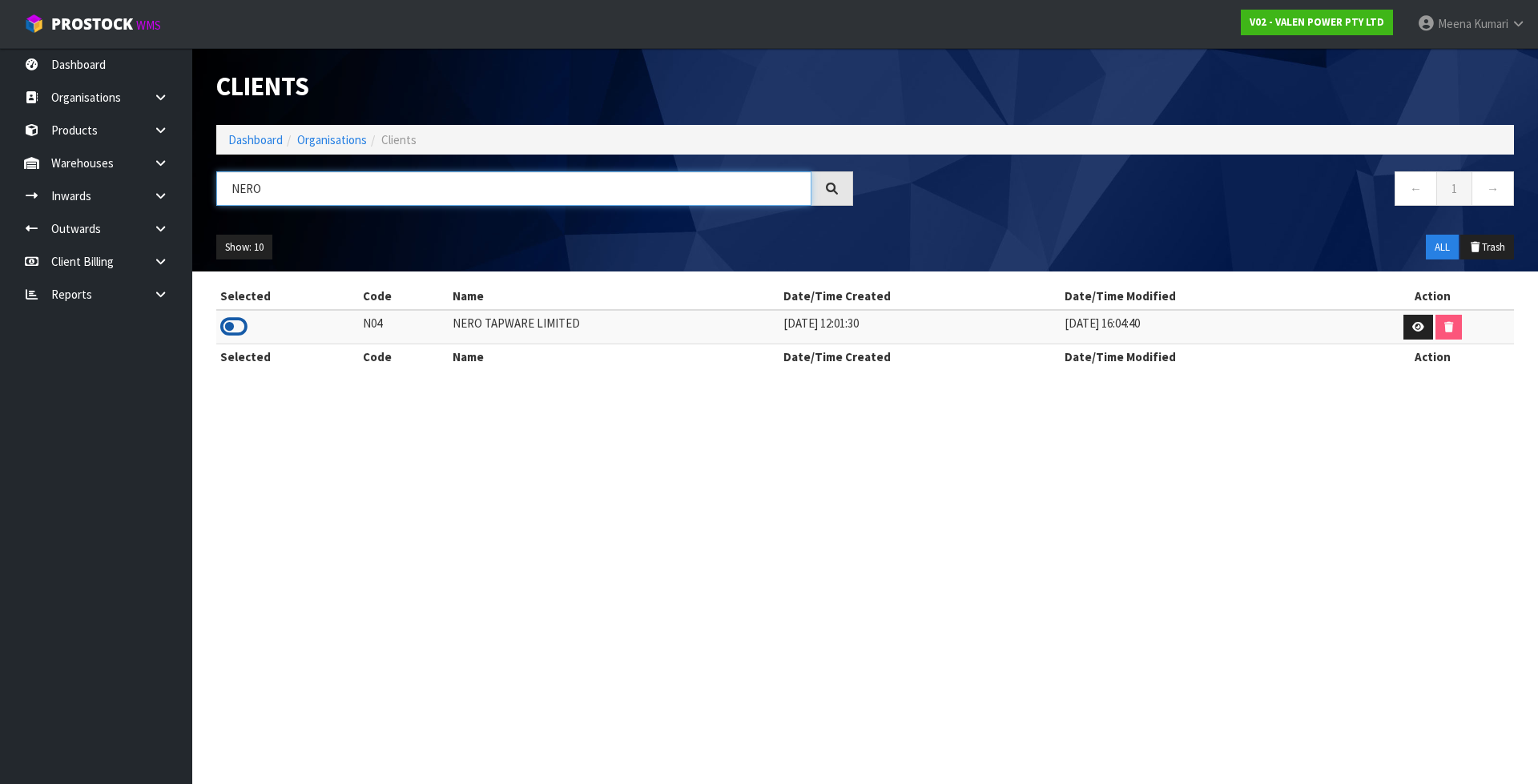
type input "NERO"
click at [237, 328] on icon at bounding box center [234, 327] width 27 height 24
click at [143, 161] on link at bounding box center [167, 163] width 51 height 33
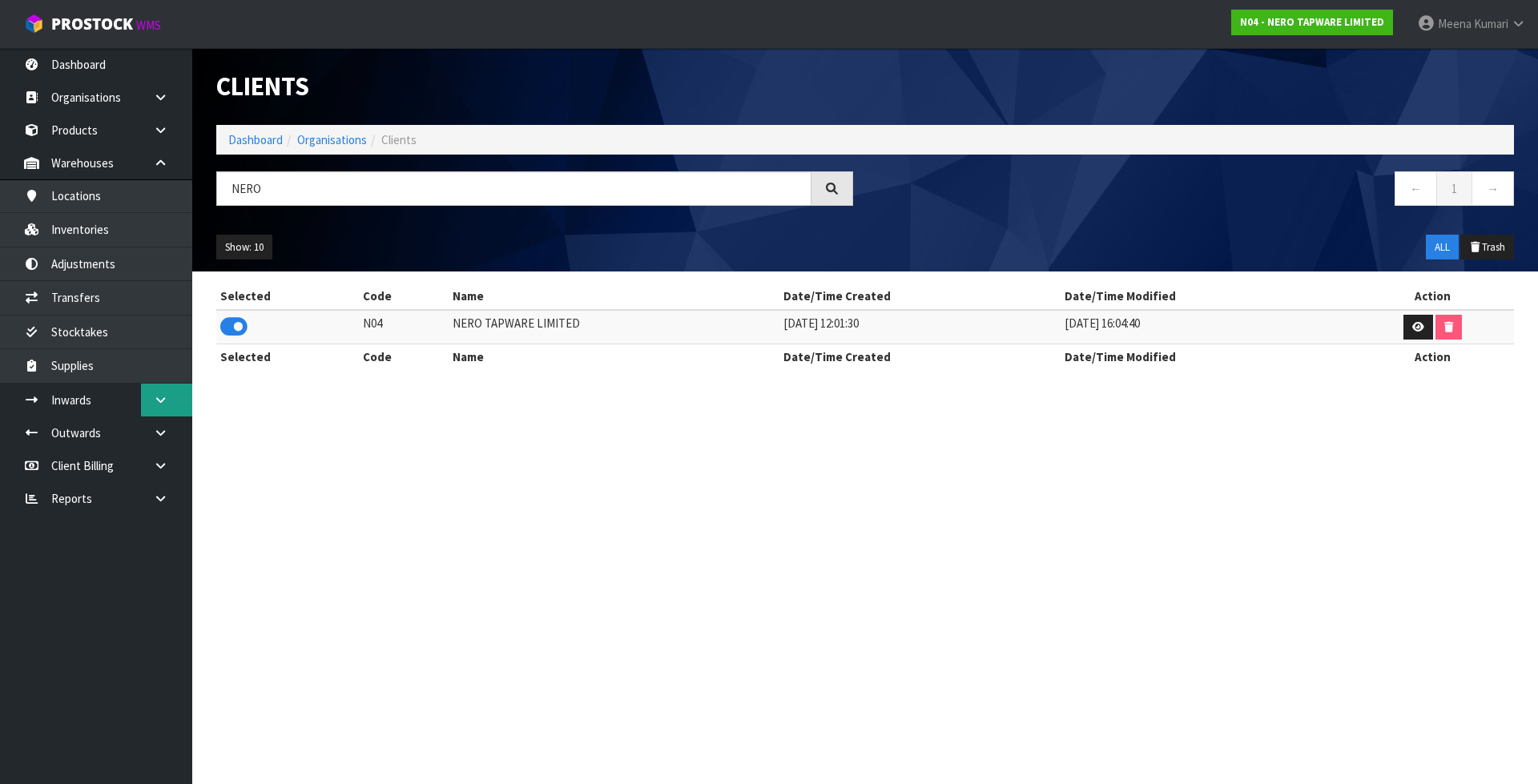
click at [165, 404] on icon at bounding box center [160, 400] width 15 height 12
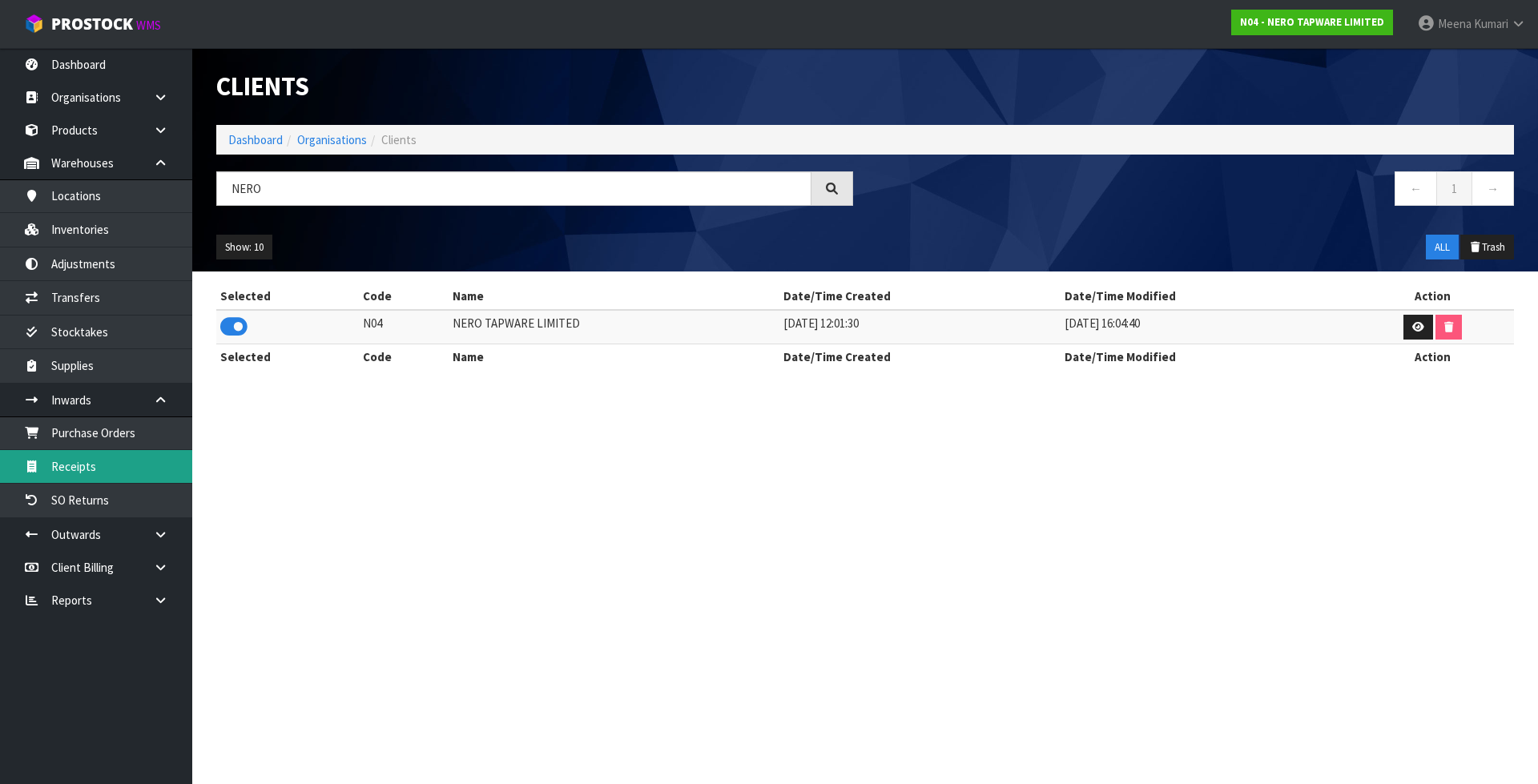
click at [118, 457] on link "Receipts" at bounding box center [96, 466] width 192 height 33
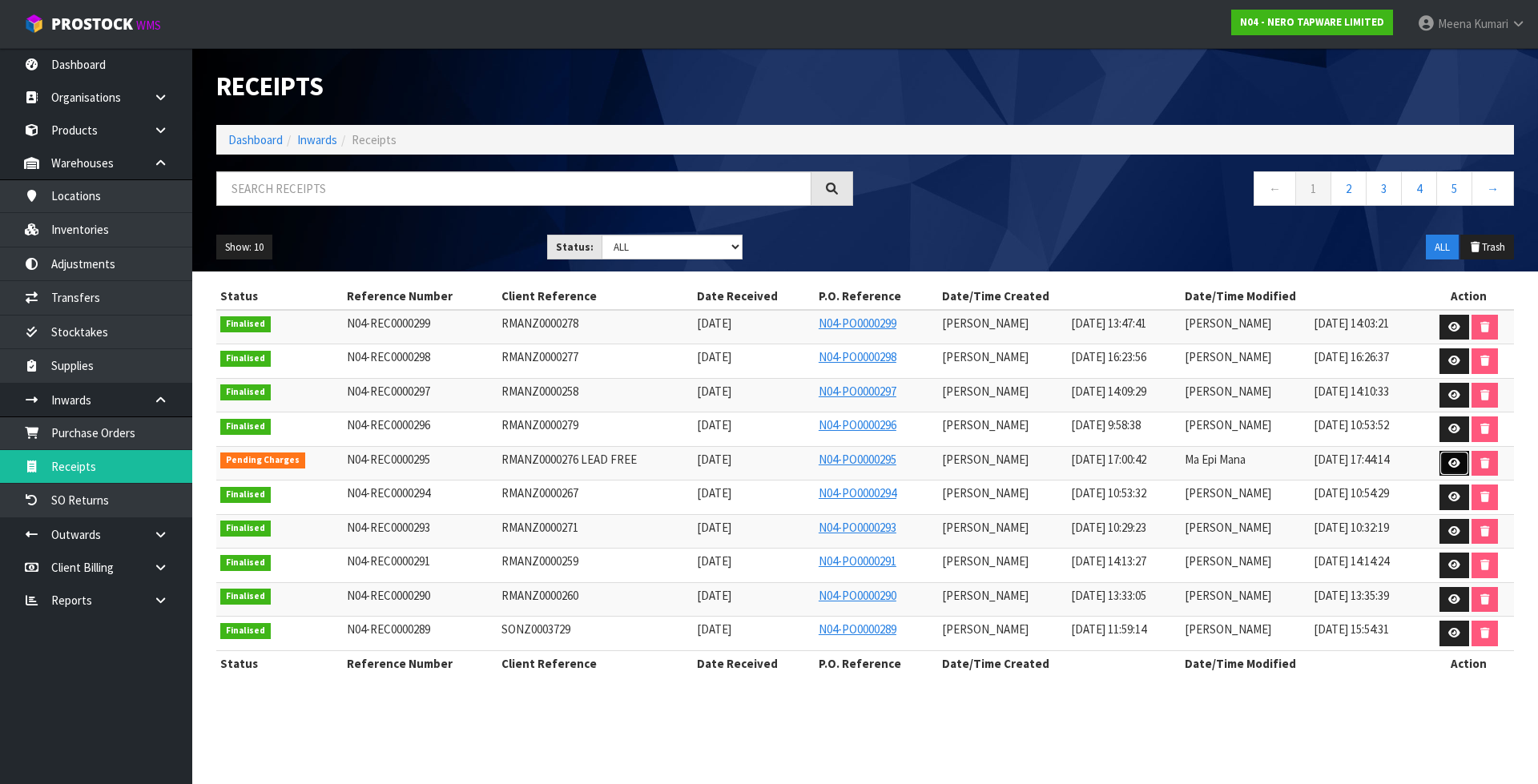
click at [1451, 473] on link at bounding box center [1454, 463] width 30 height 25
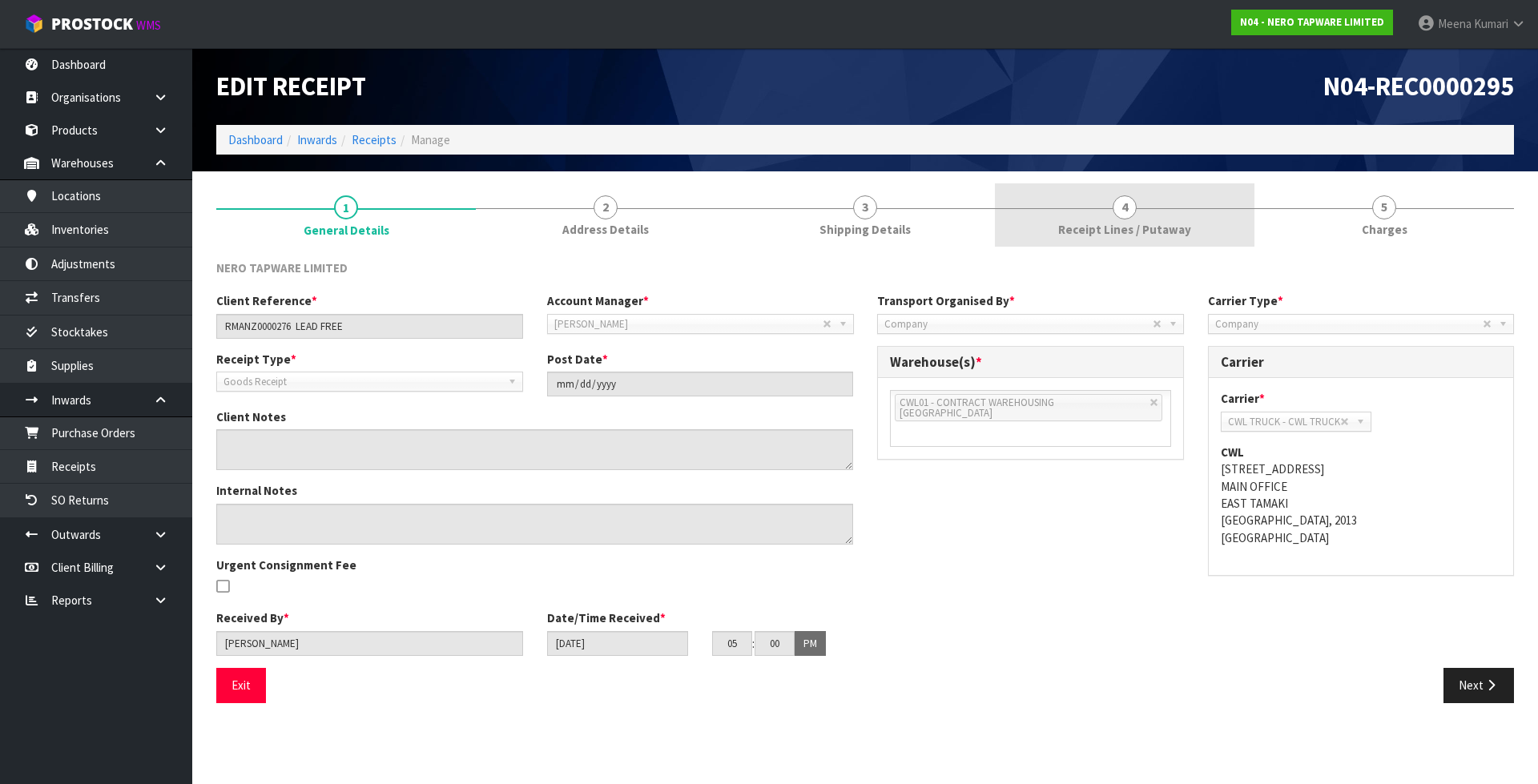
click at [1109, 187] on link "4 Receipt Lines / Putaway" at bounding box center [1124, 214] width 260 height 63
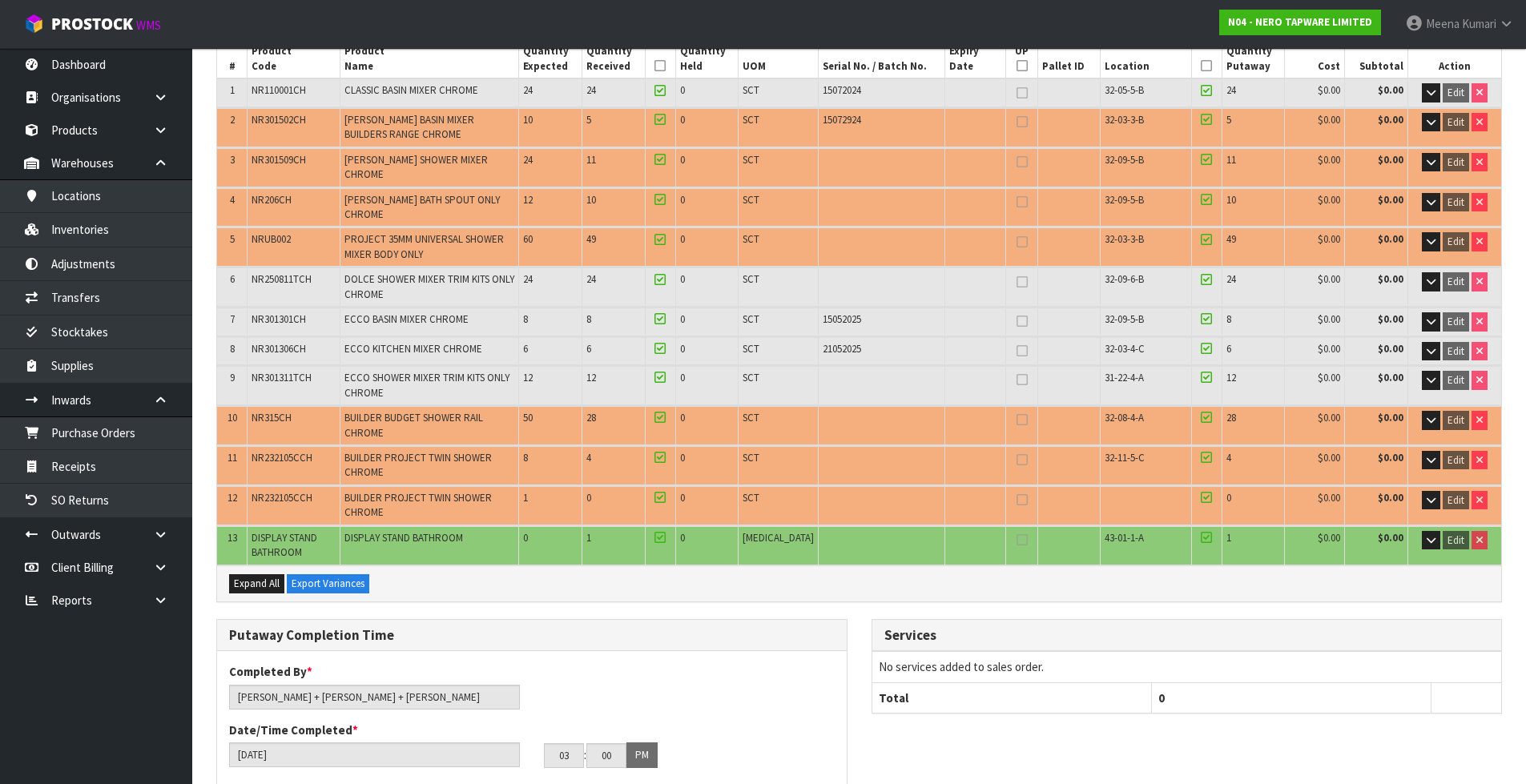
scroll to position [240, 0]
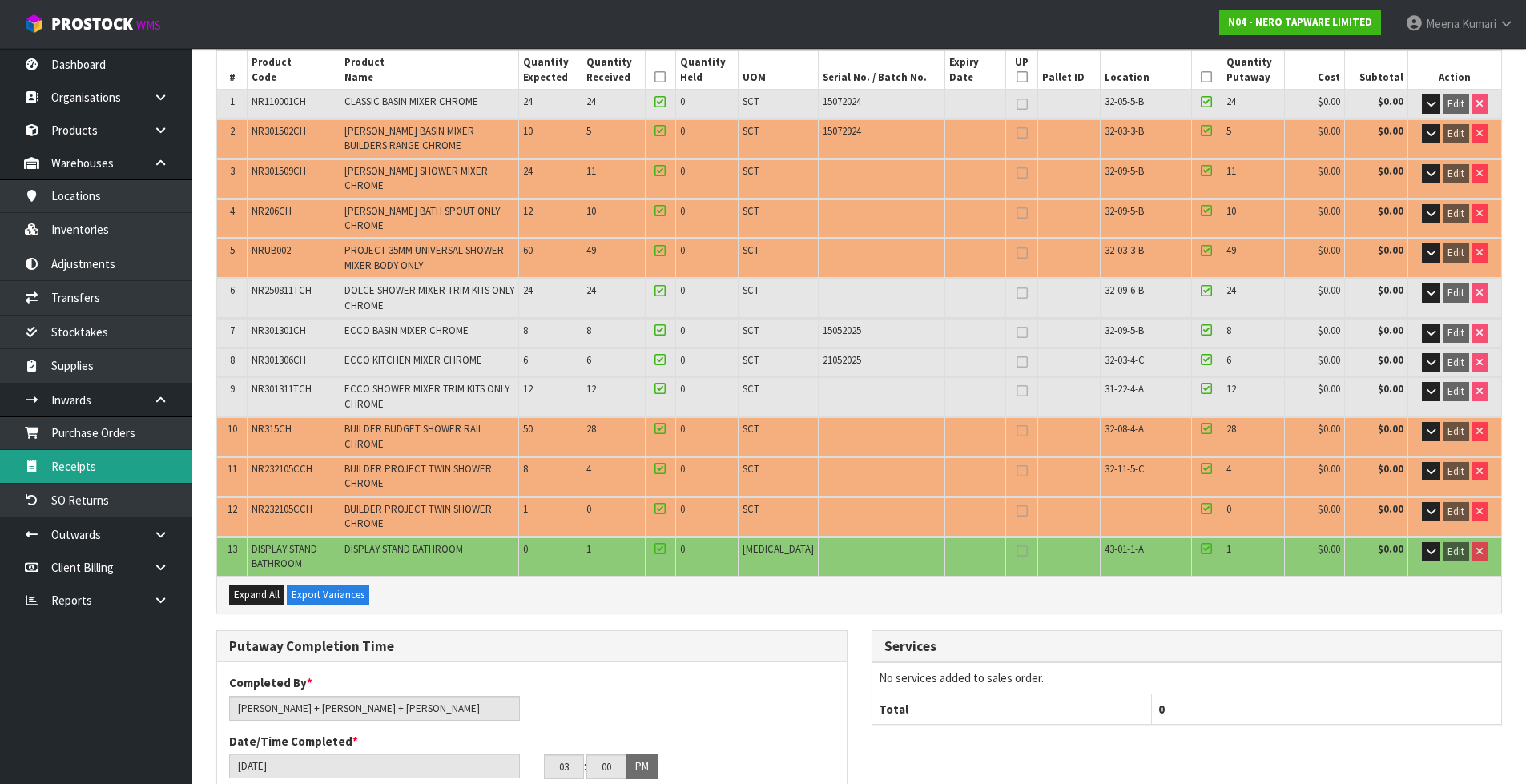
click at [96, 465] on link "Receipts" at bounding box center [96, 466] width 192 height 33
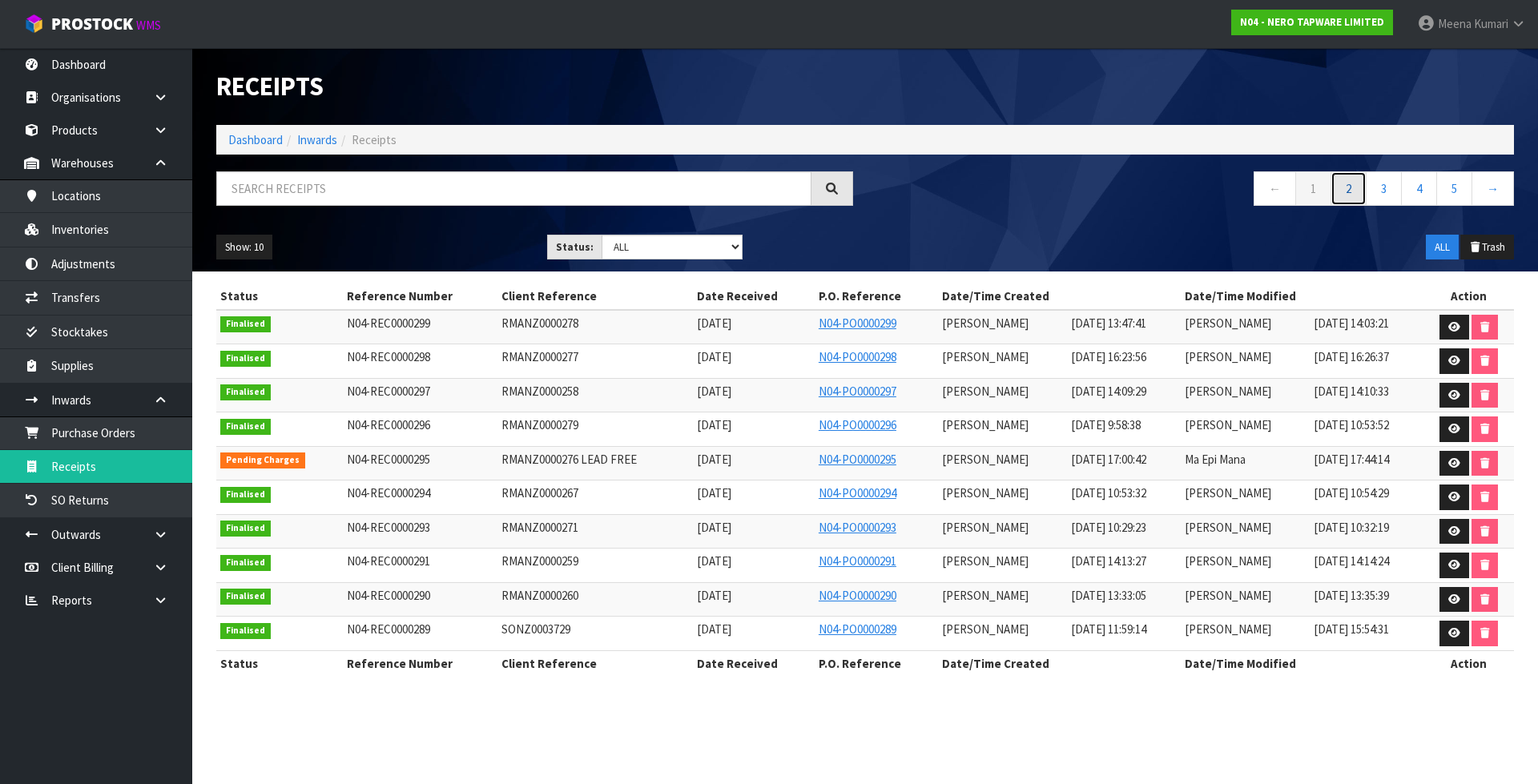
click at [1346, 181] on link "2" at bounding box center [1348, 188] width 36 height 35
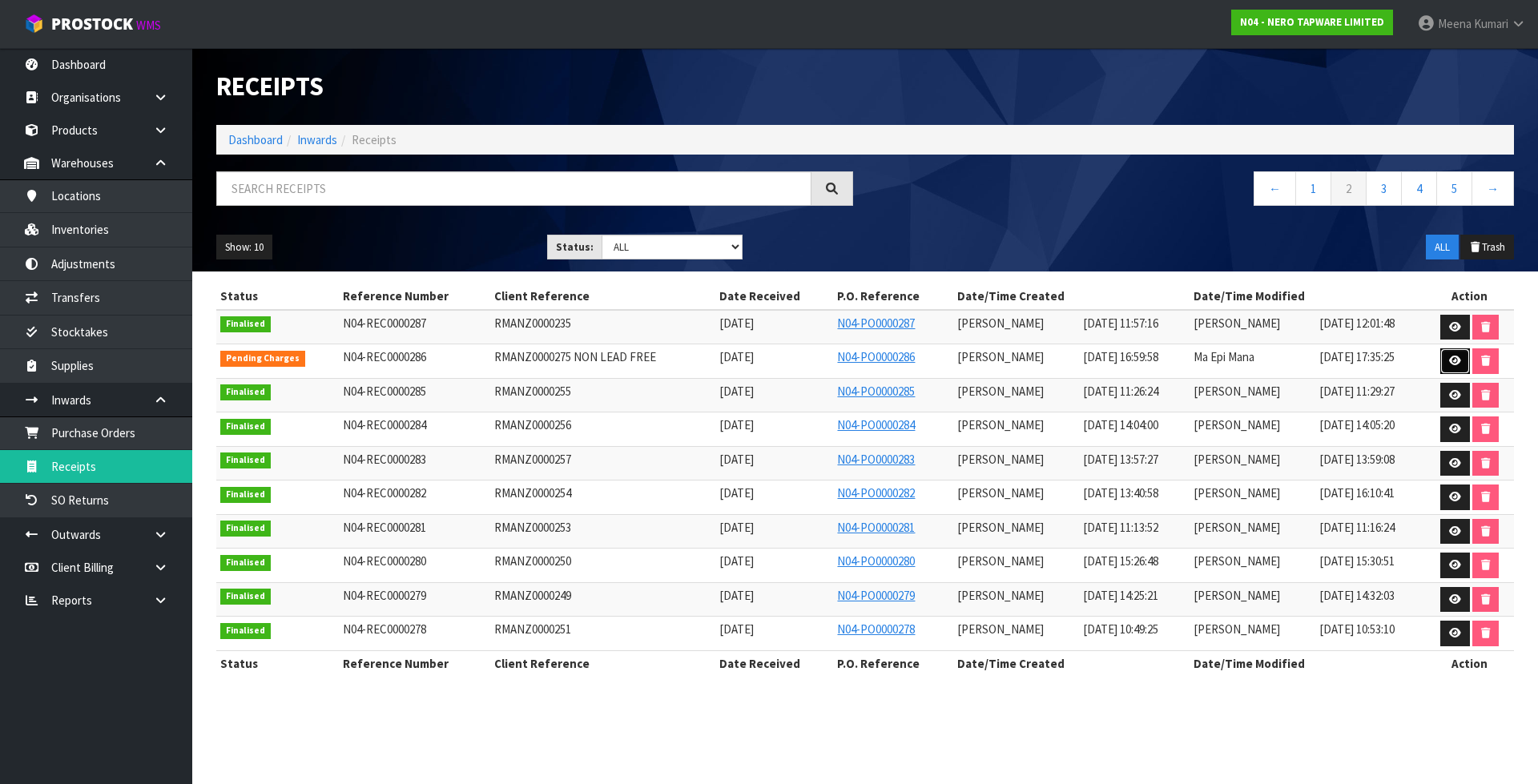
click at [1453, 359] on icon at bounding box center [1455, 360] width 12 height 10
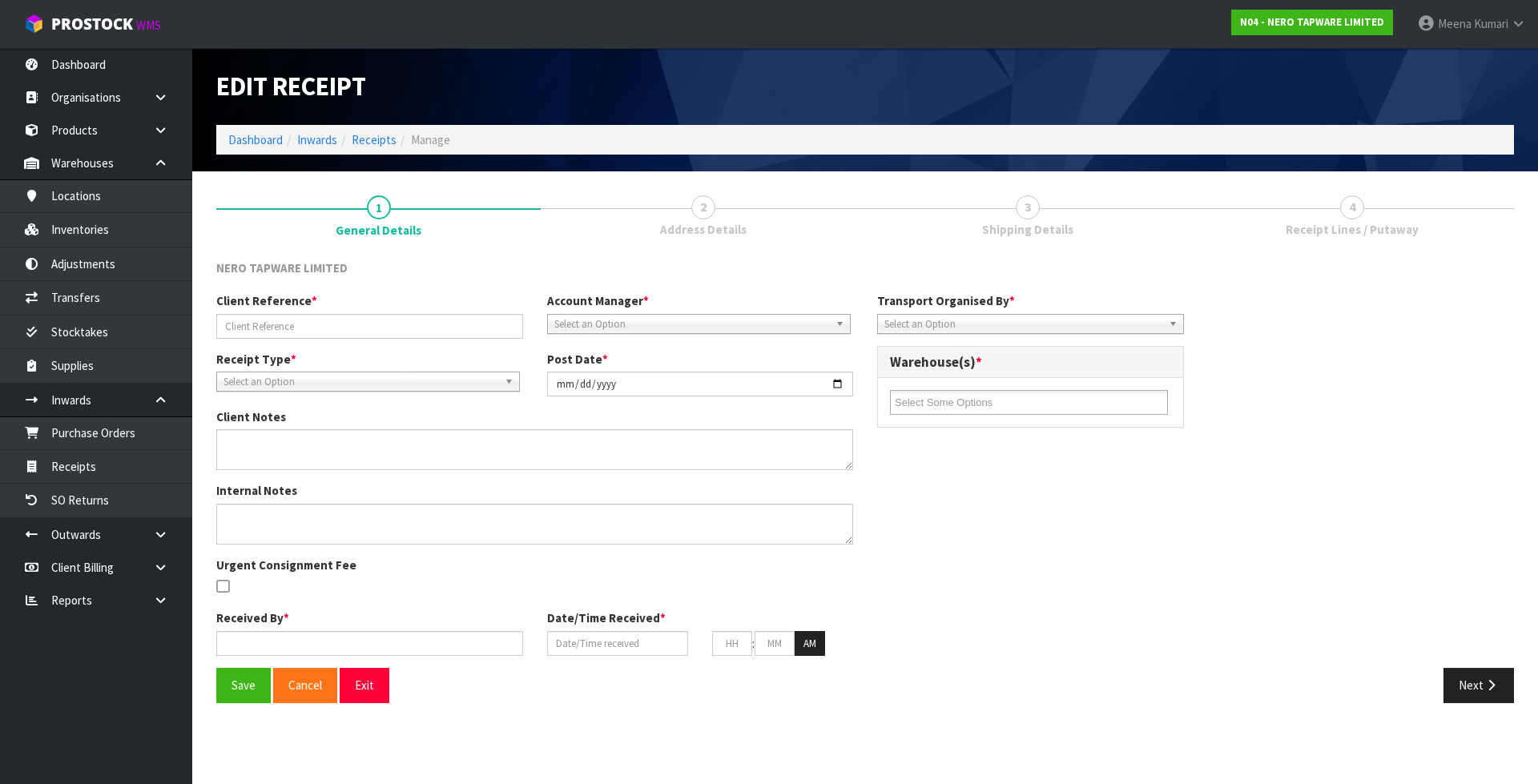
type input "RMANZ0000275 NON LEAD FREE"
type input "[DATE]"
type textarea "THERE ARE PLENTY OF HOISTS ONSITE AND STAFF ARE HAPPY TO HELP LOAD. THERE ARE 3…"
type input "[PERSON_NAME]"
type input "[DATE]"
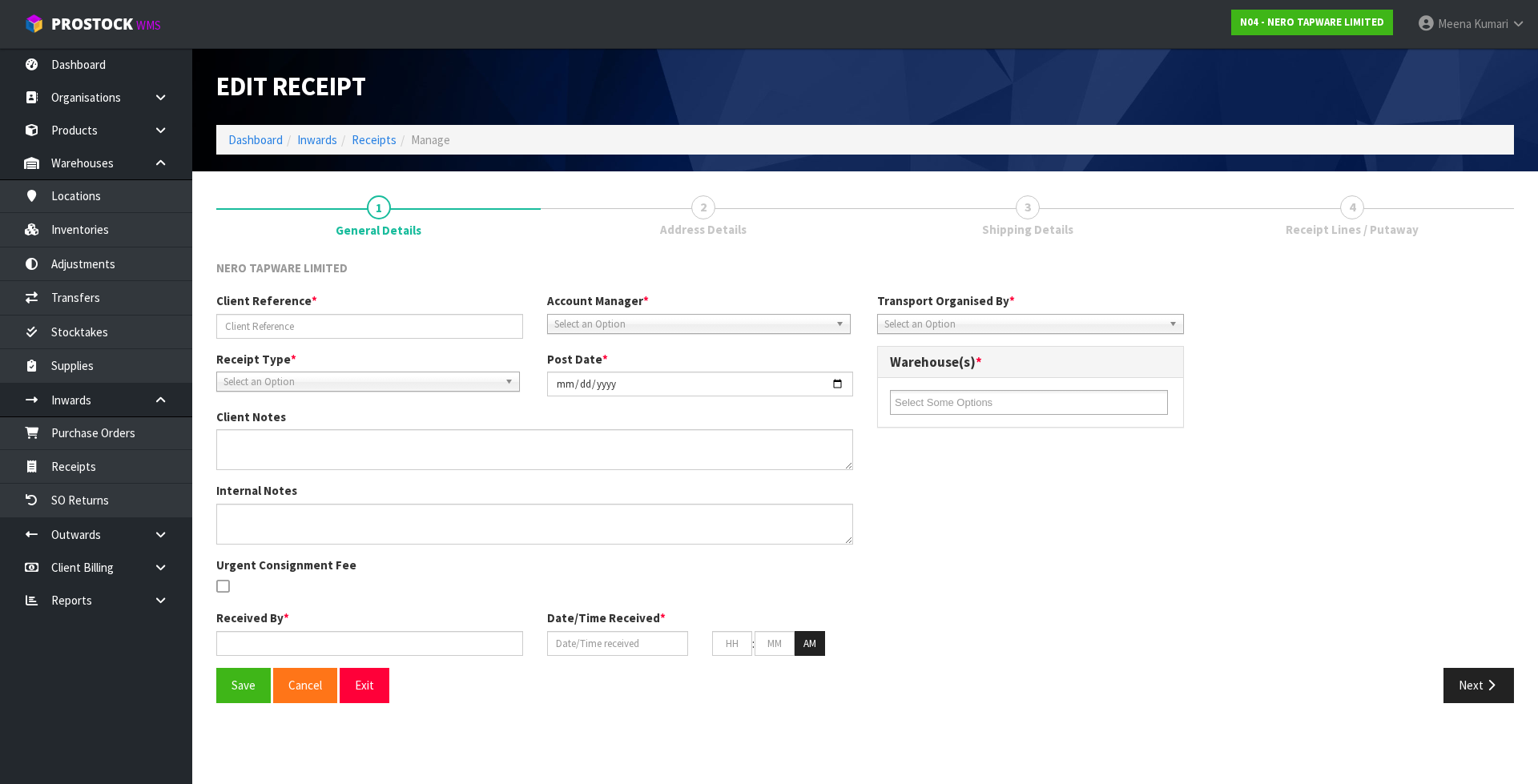
type input "04"
type input "59"
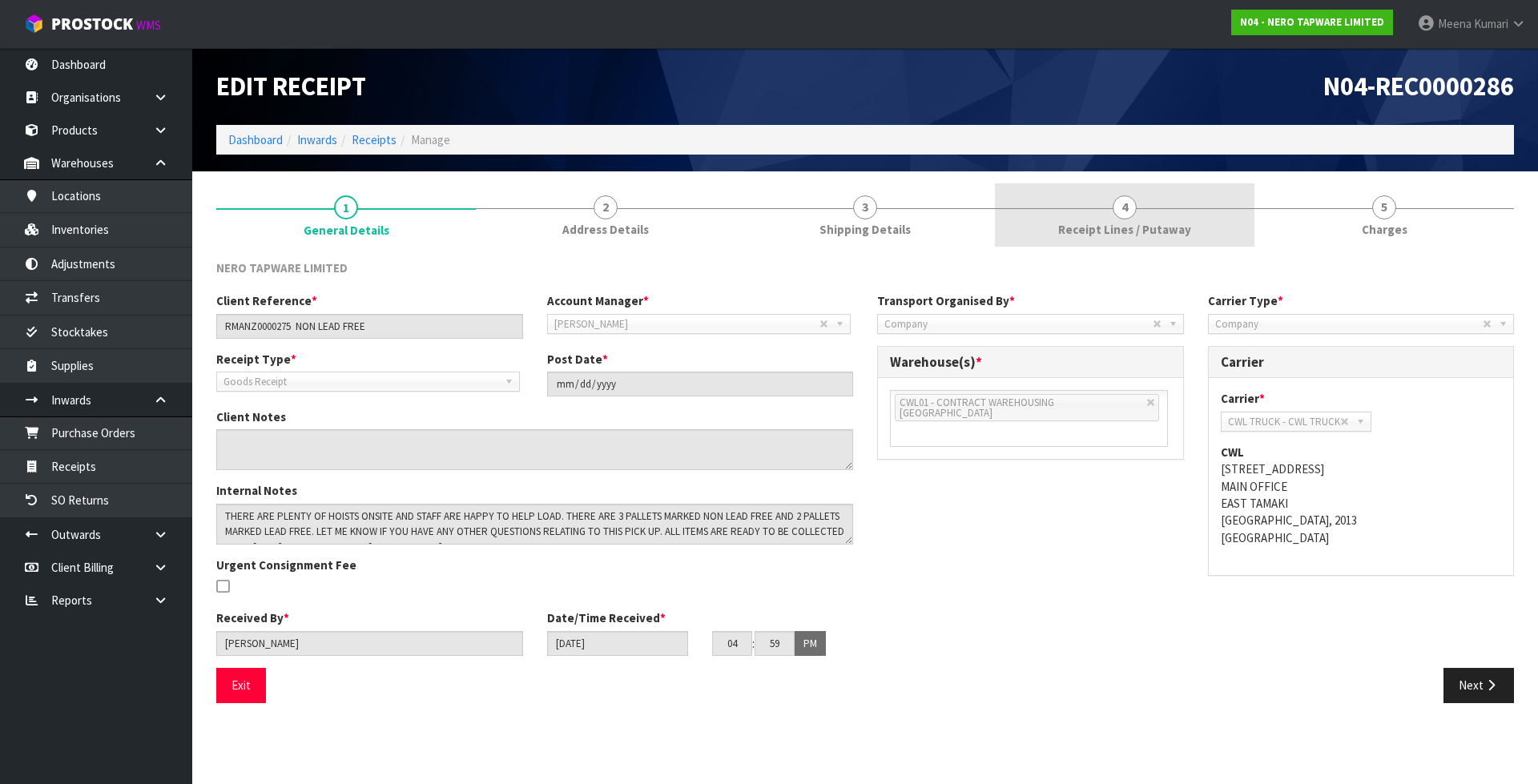
click at [1072, 224] on span "Receipt Lines / Putaway" at bounding box center [1125, 229] width 133 height 16
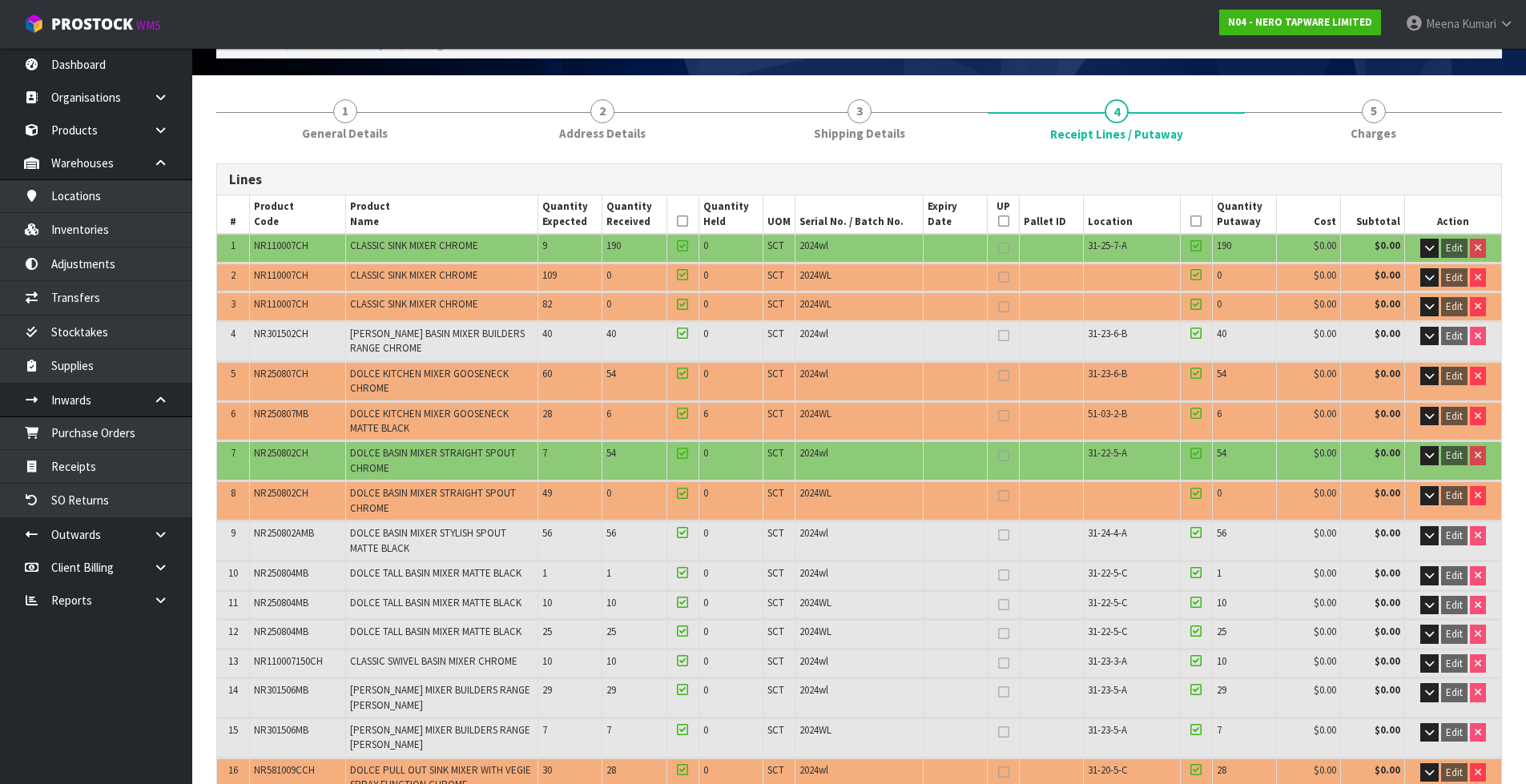
scroll to position [80, 0]
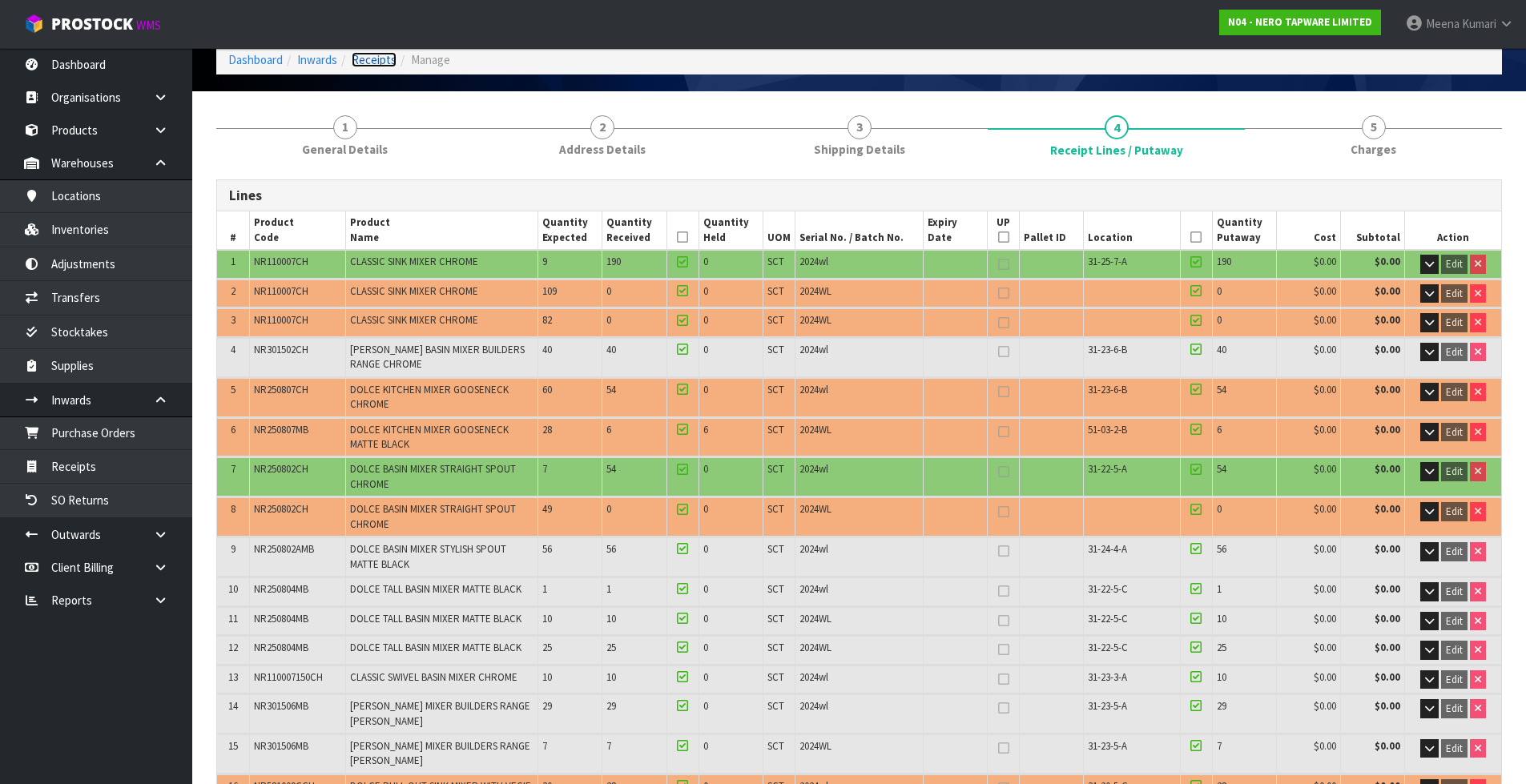
click at [385, 56] on link "Receipts" at bounding box center [374, 59] width 45 height 15
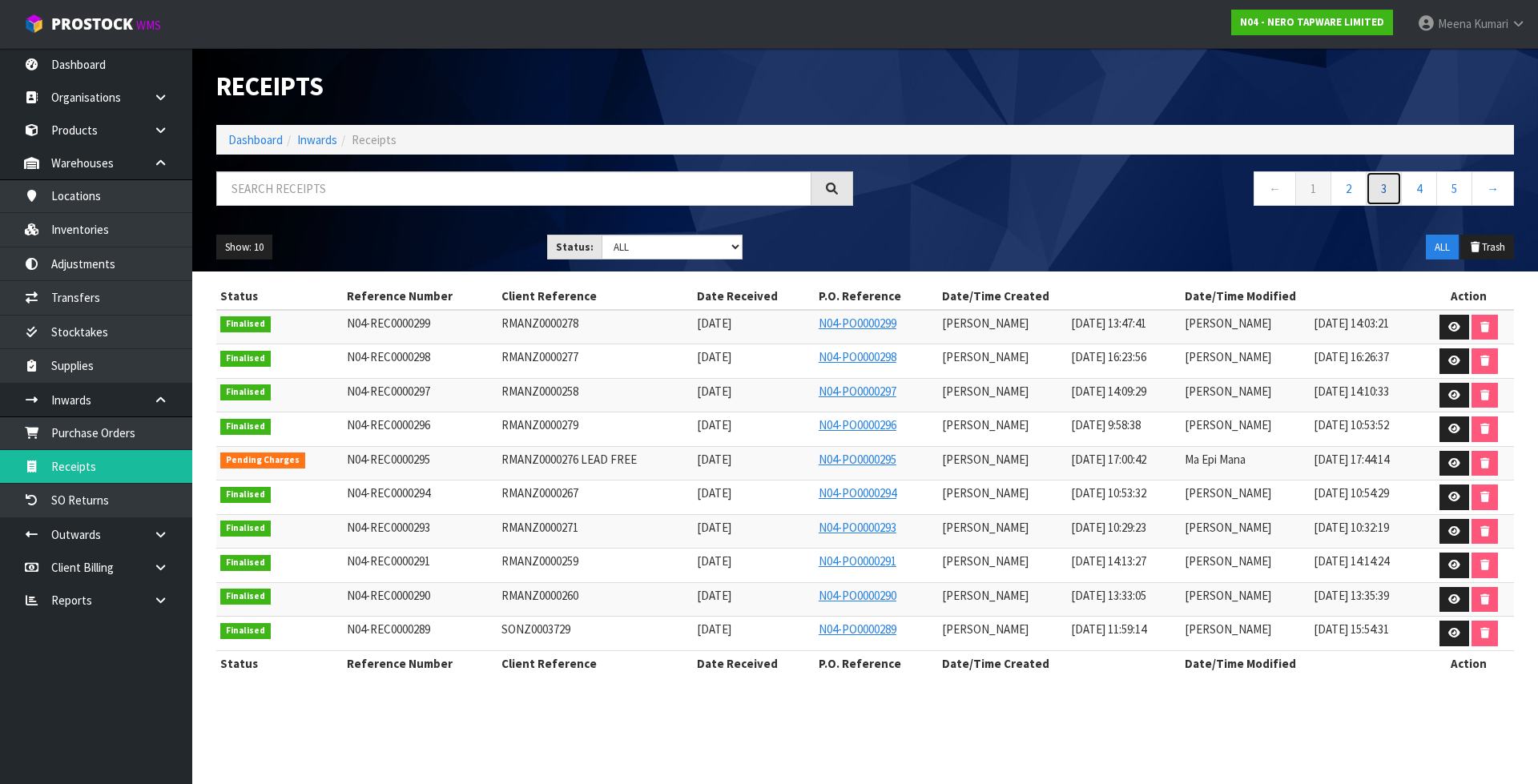
click at [1382, 176] on link "3" at bounding box center [1384, 188] width 36 height 35
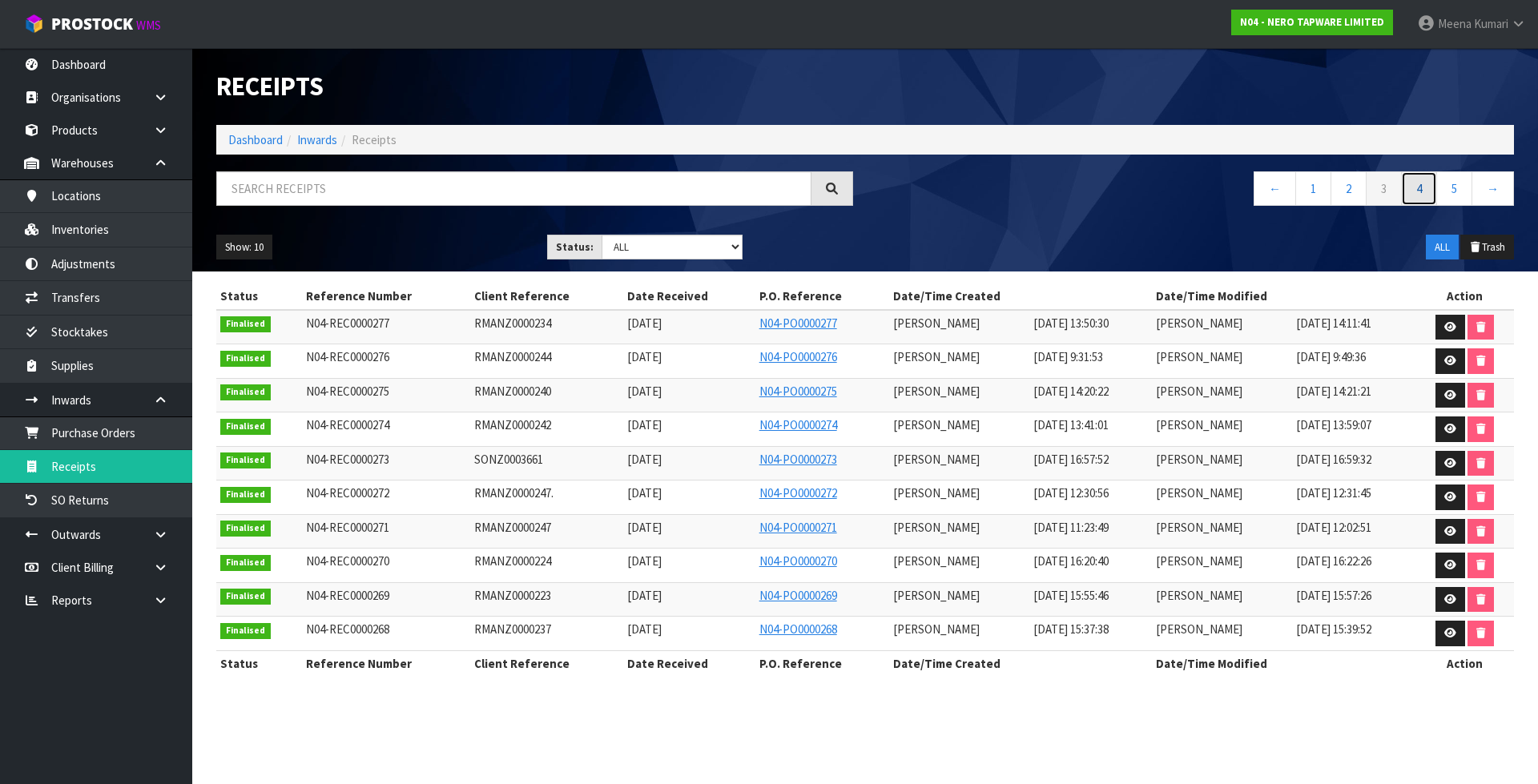
click at [1419, 191] on link "4" at bounding box center [1420, 188] width 36 height 35
click at [1451, 361] on icon at bounding box center [1450, 360] width 12 height 10
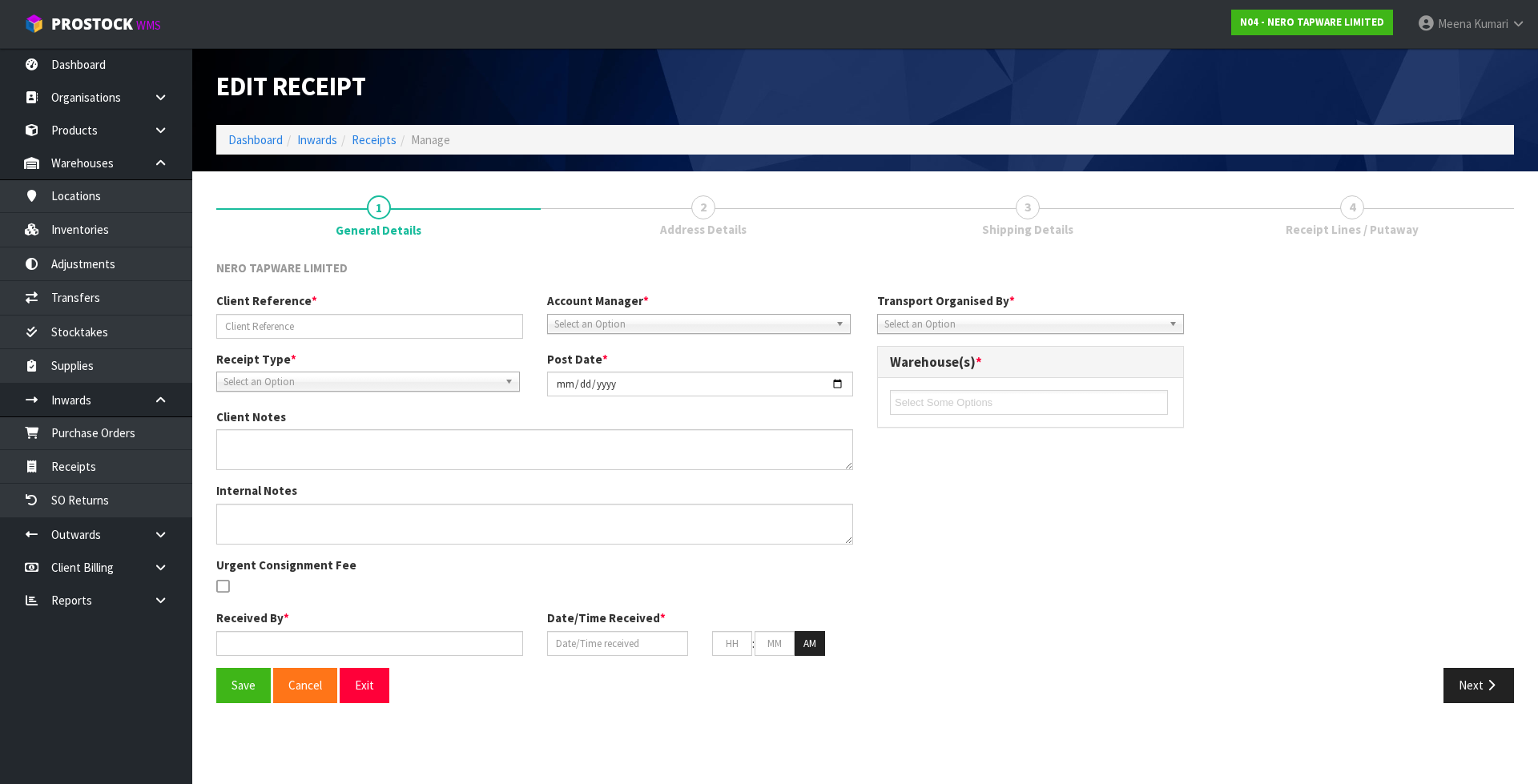
type input "TEMU8320881/LCL"
type input "[DATE]"
type input "[PERSON_NAME]"
type input "[DATE]"
type input "01"
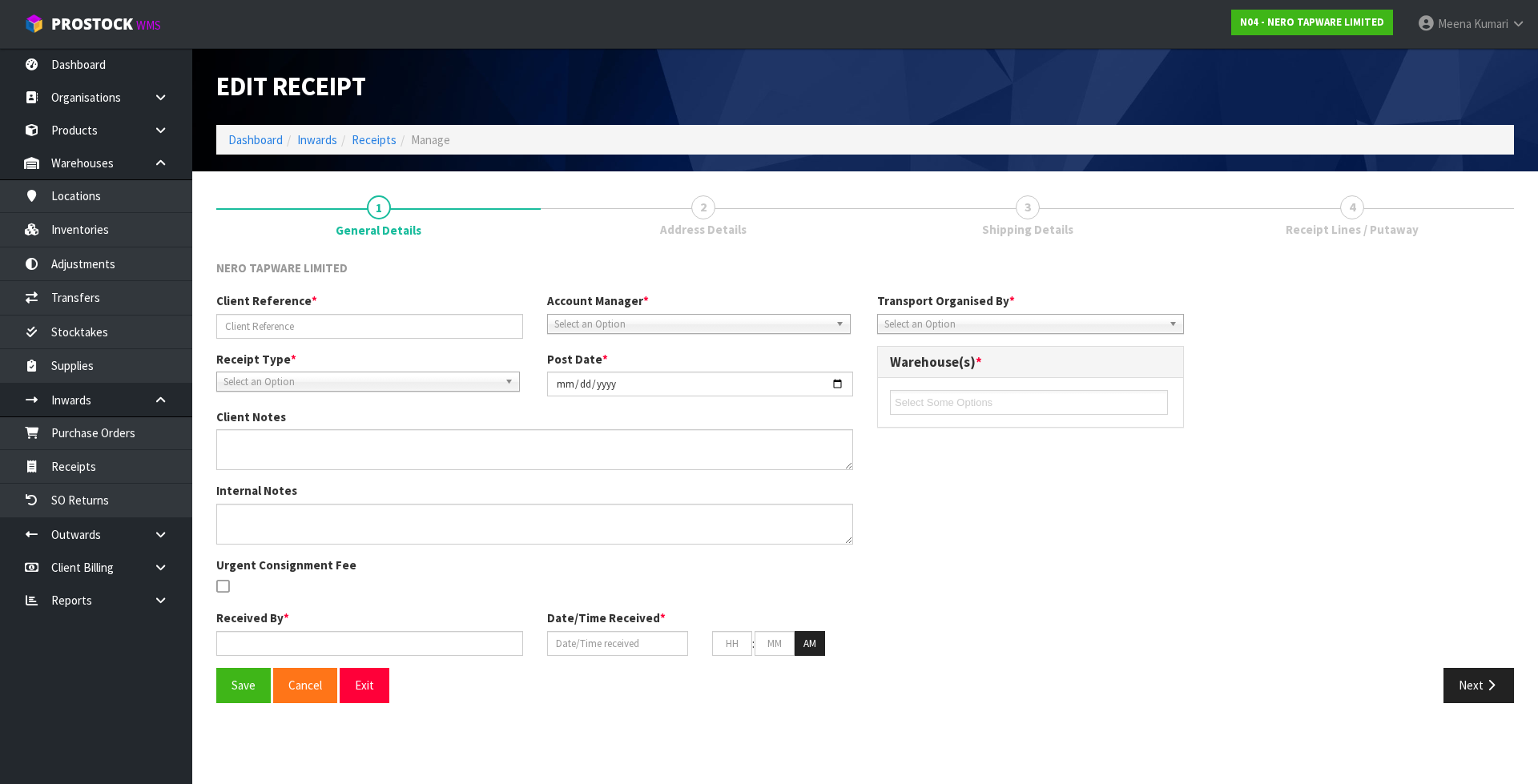
type input "52"
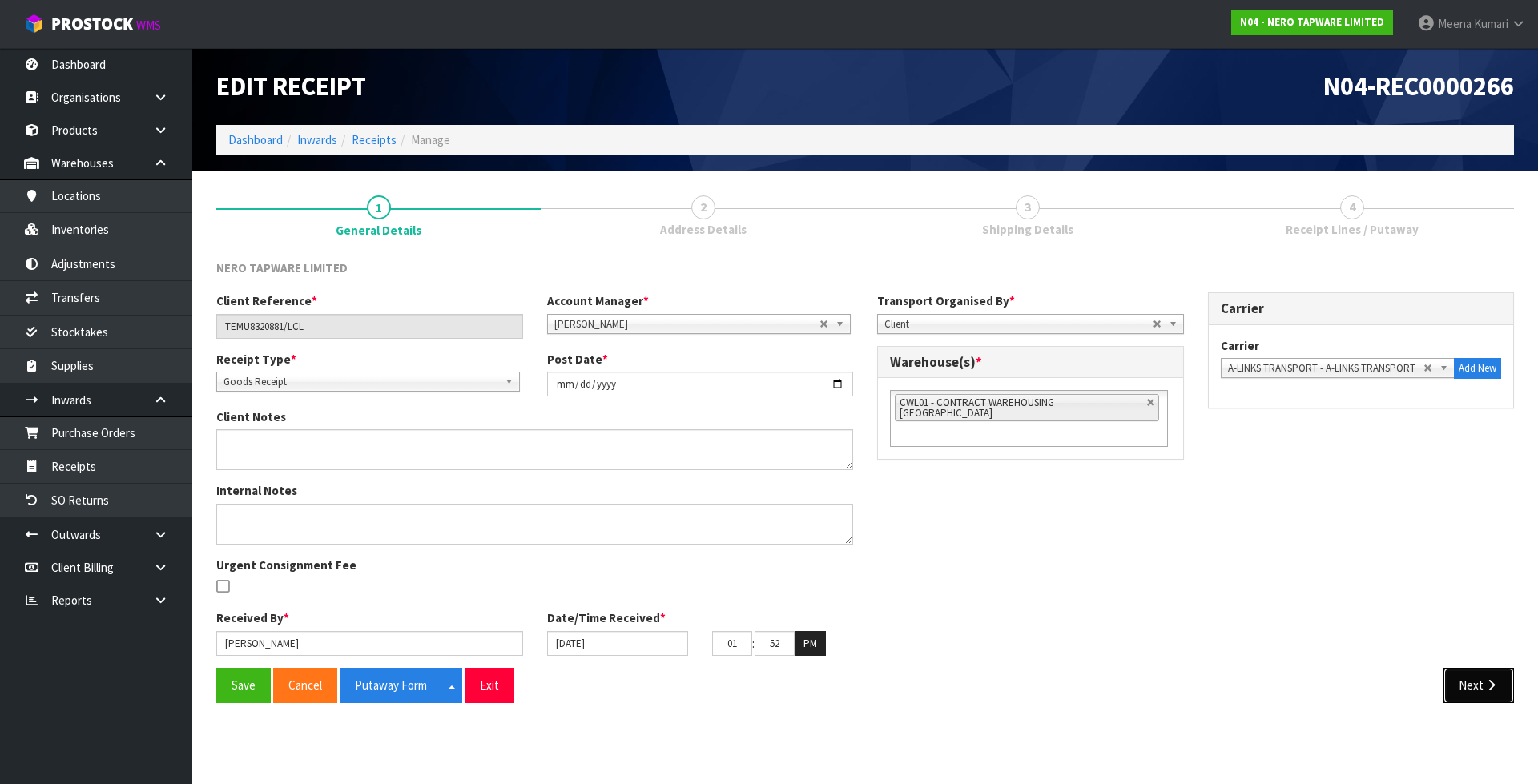
click at [1482, 687] on button "Next" at bounding box center [1478, 685] width 70 height 35
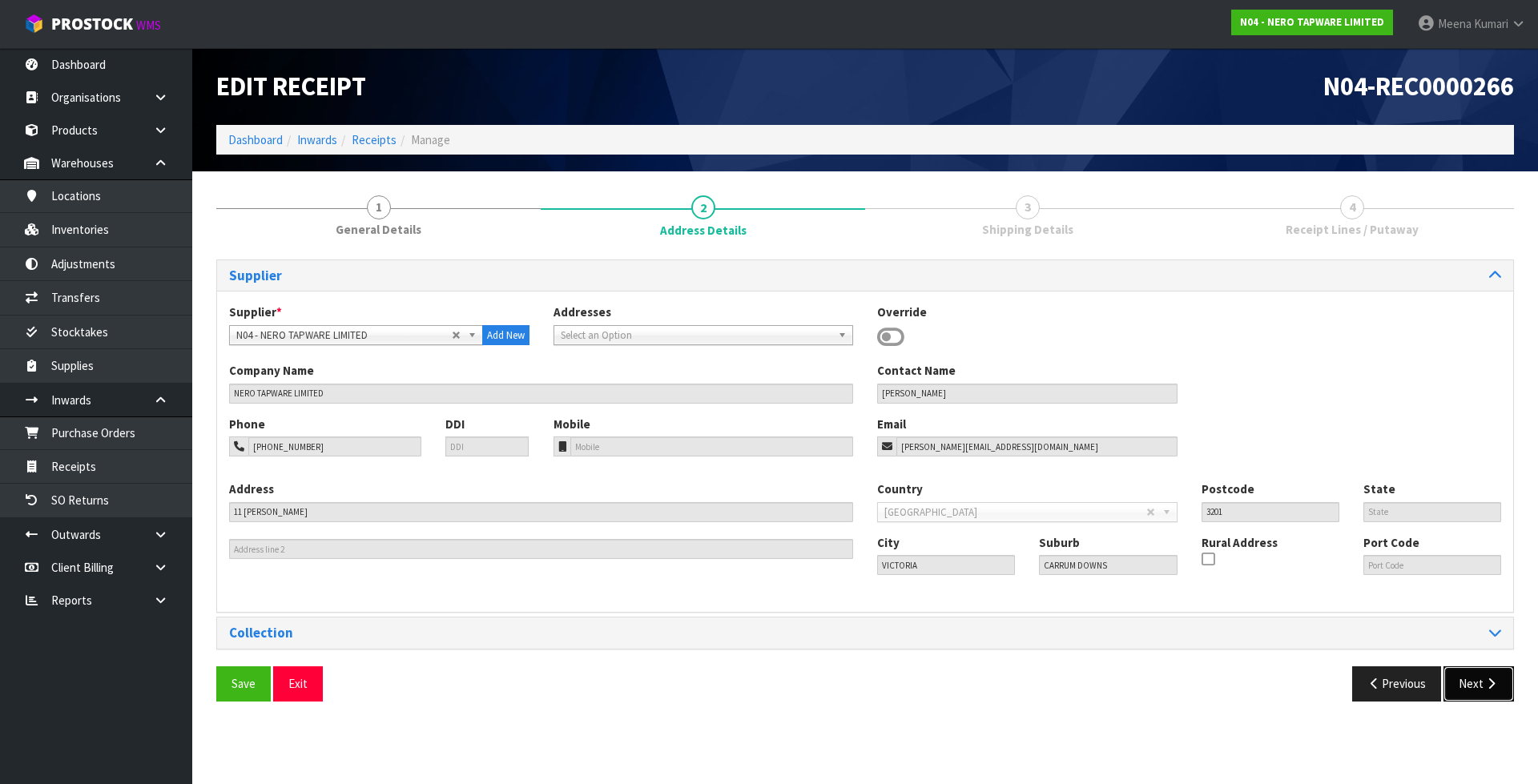
click at [1482, 687] on button "Next" at bounding box center [1478, 684] width 70 height 35
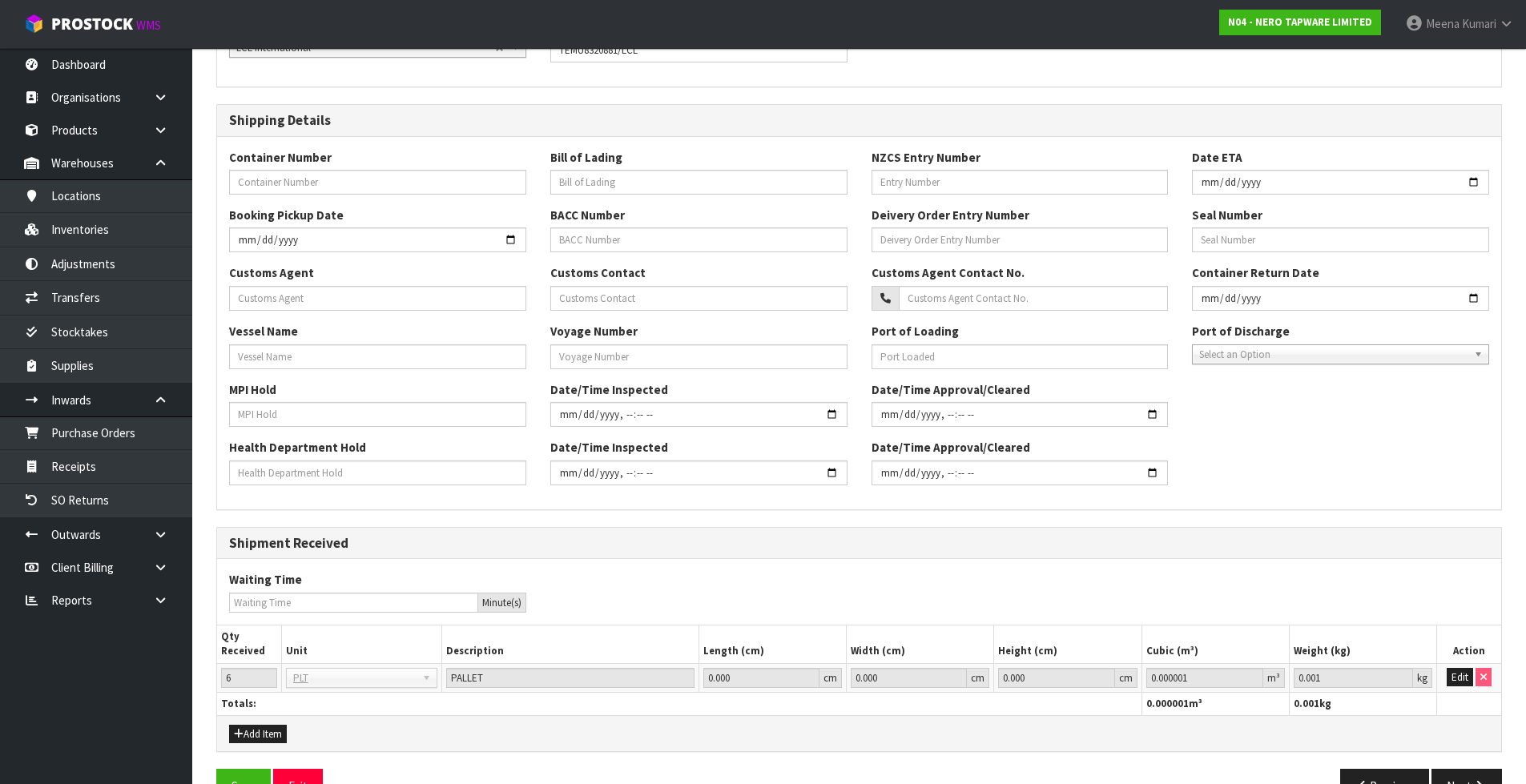
scroll to position [331, 0]
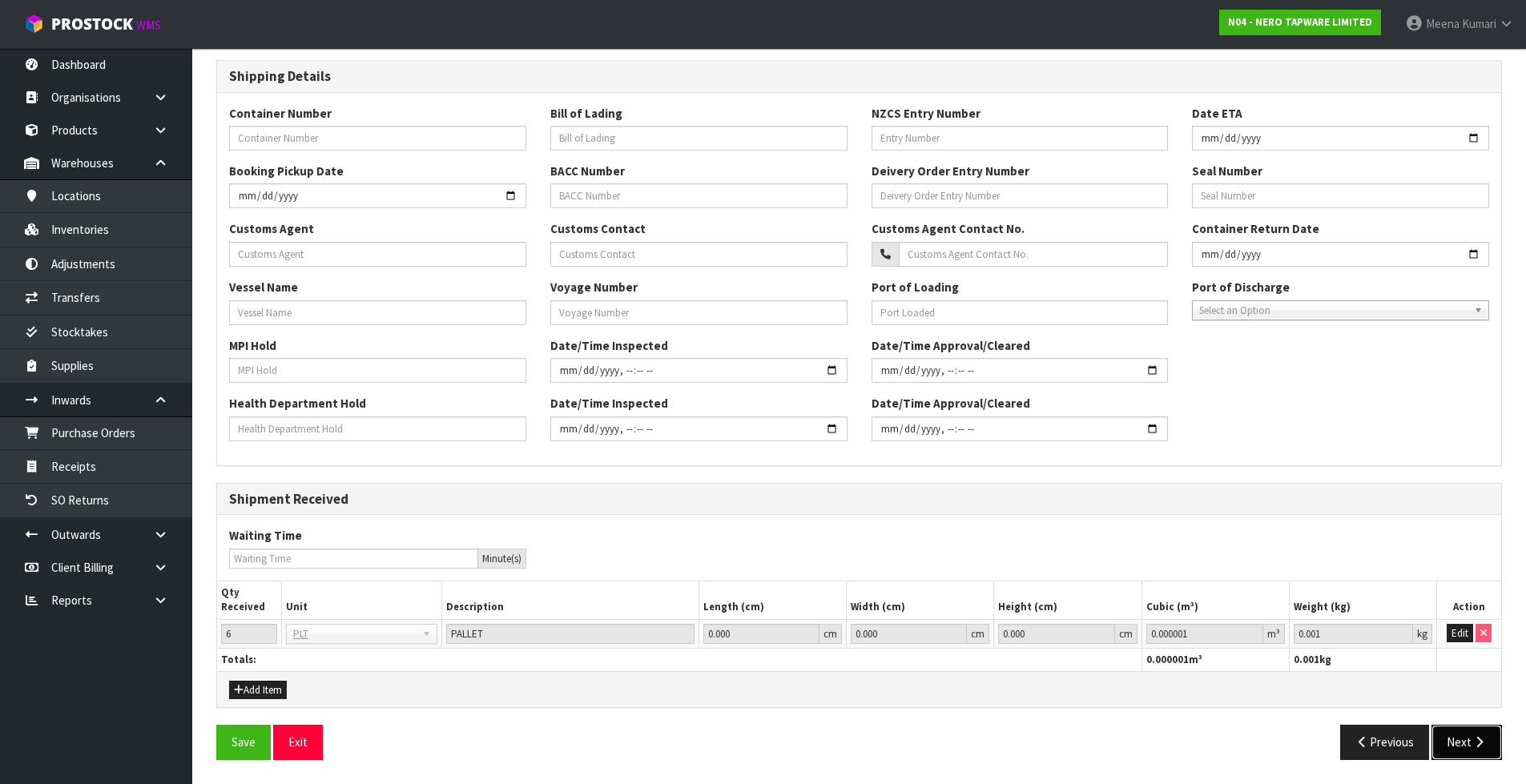
click at [1459, 738] on button "Next" at bounding box center [1466, 742] width 70 height 35
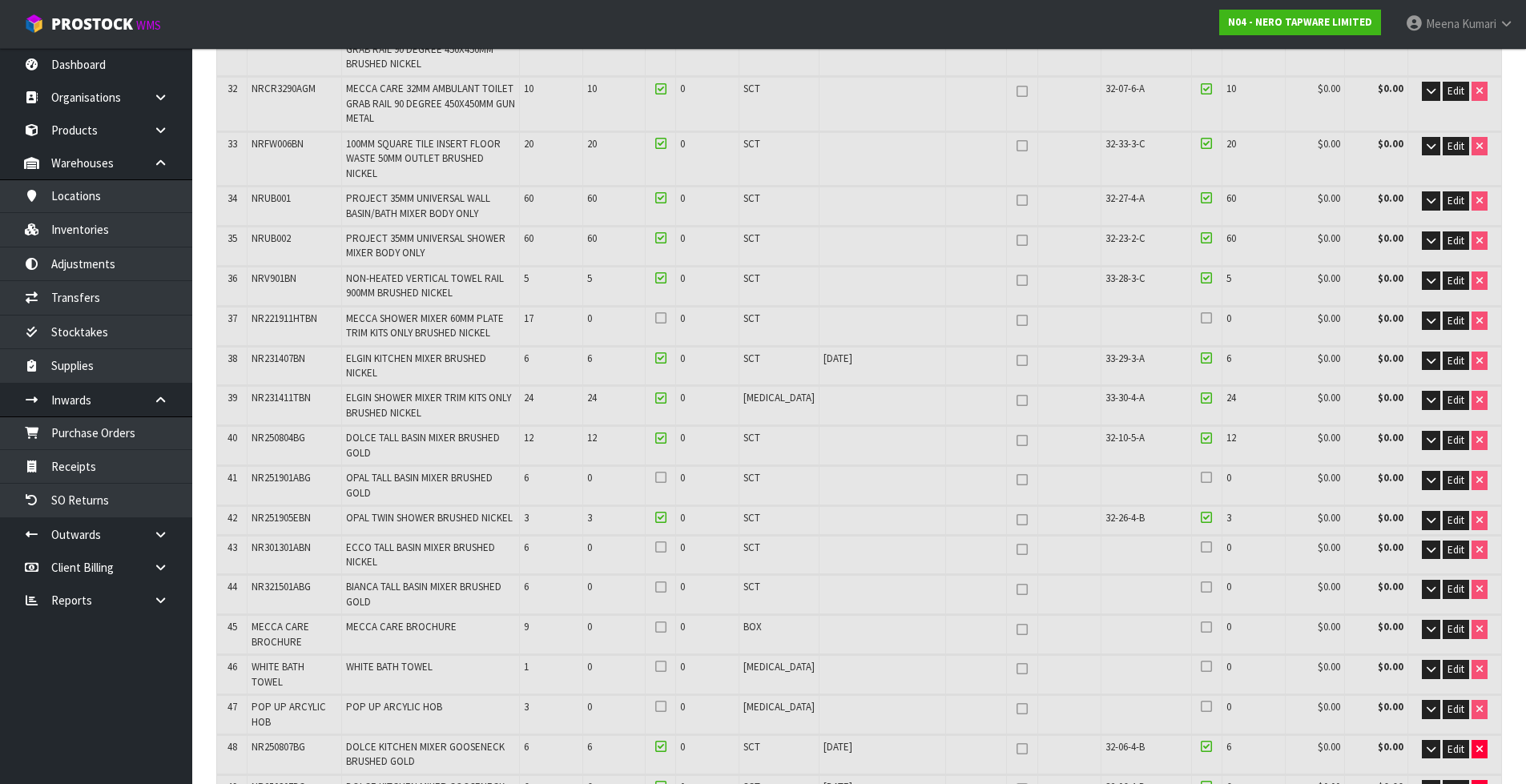
scroll to position [1602, 0]
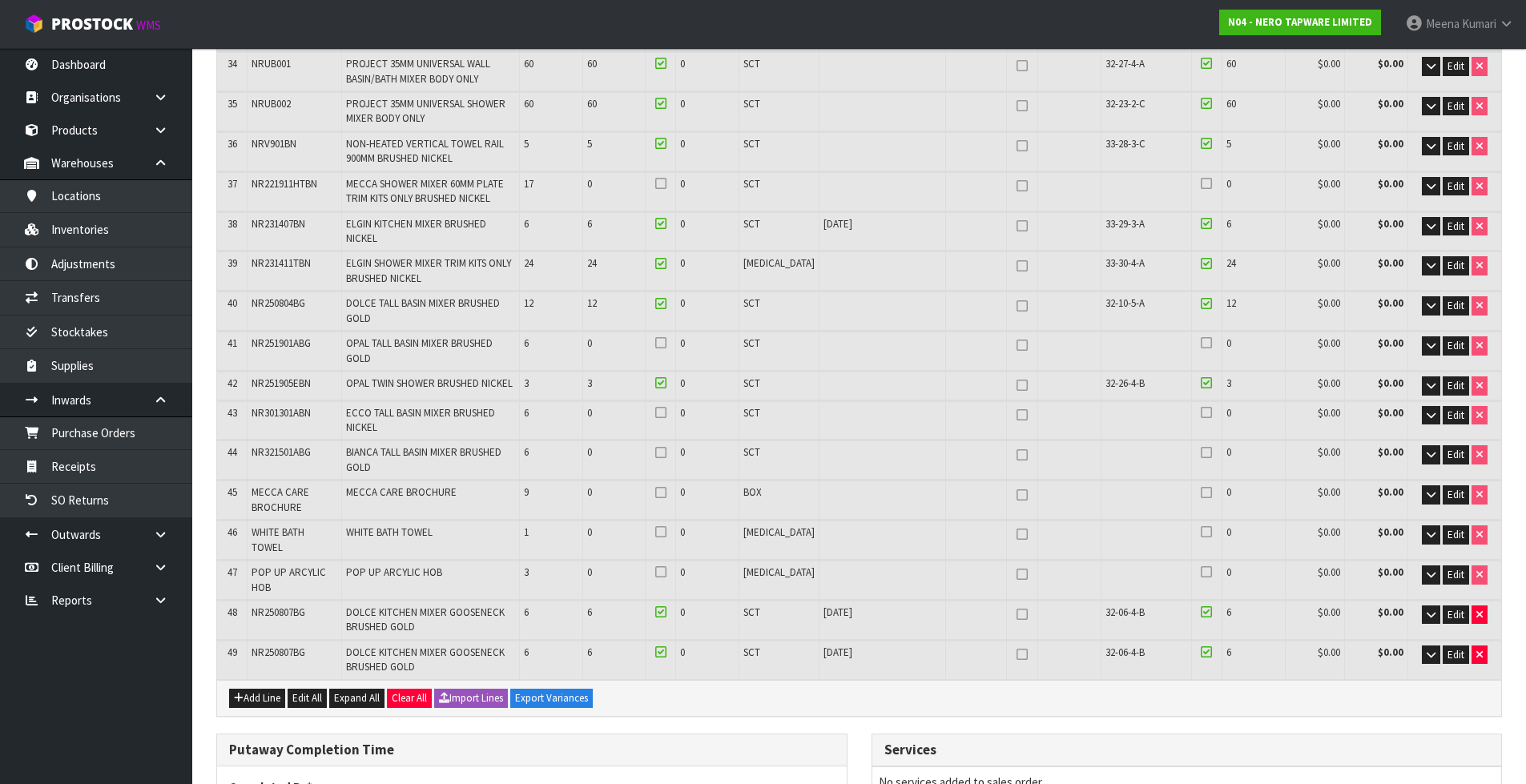
click at [266, 565] on span "POP UP ARCYLIC HOB" at bounding box center [289, 579] width 75 height 28
copy tr "POP UP ARCYLIC HOB"
click at [119, 239] on link "Inventories" at bounding box center [96, 229] width 192 height 33
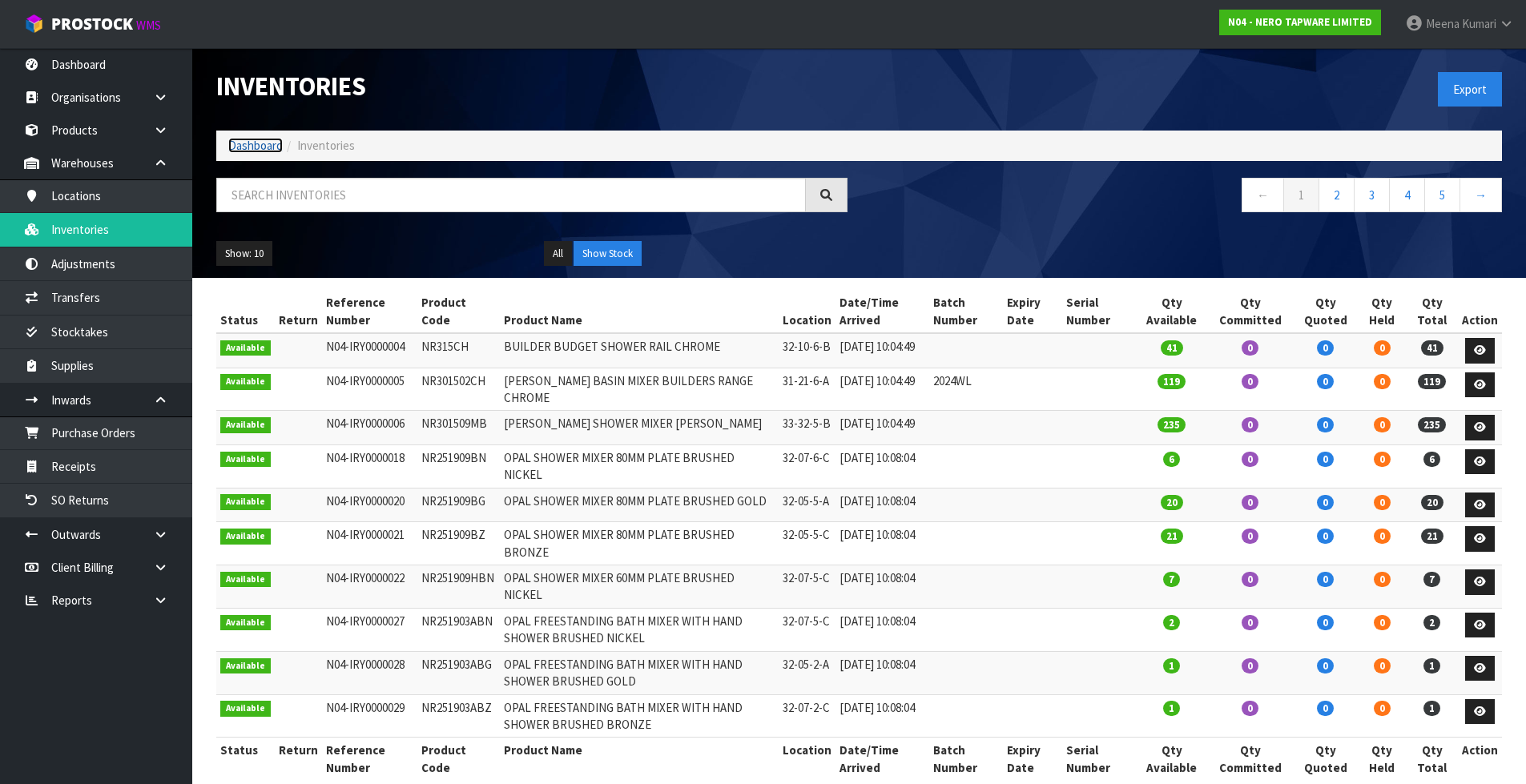
click at [264, 142] on link "Dashboard" at bounding box center [256, 145] width 55 height 15
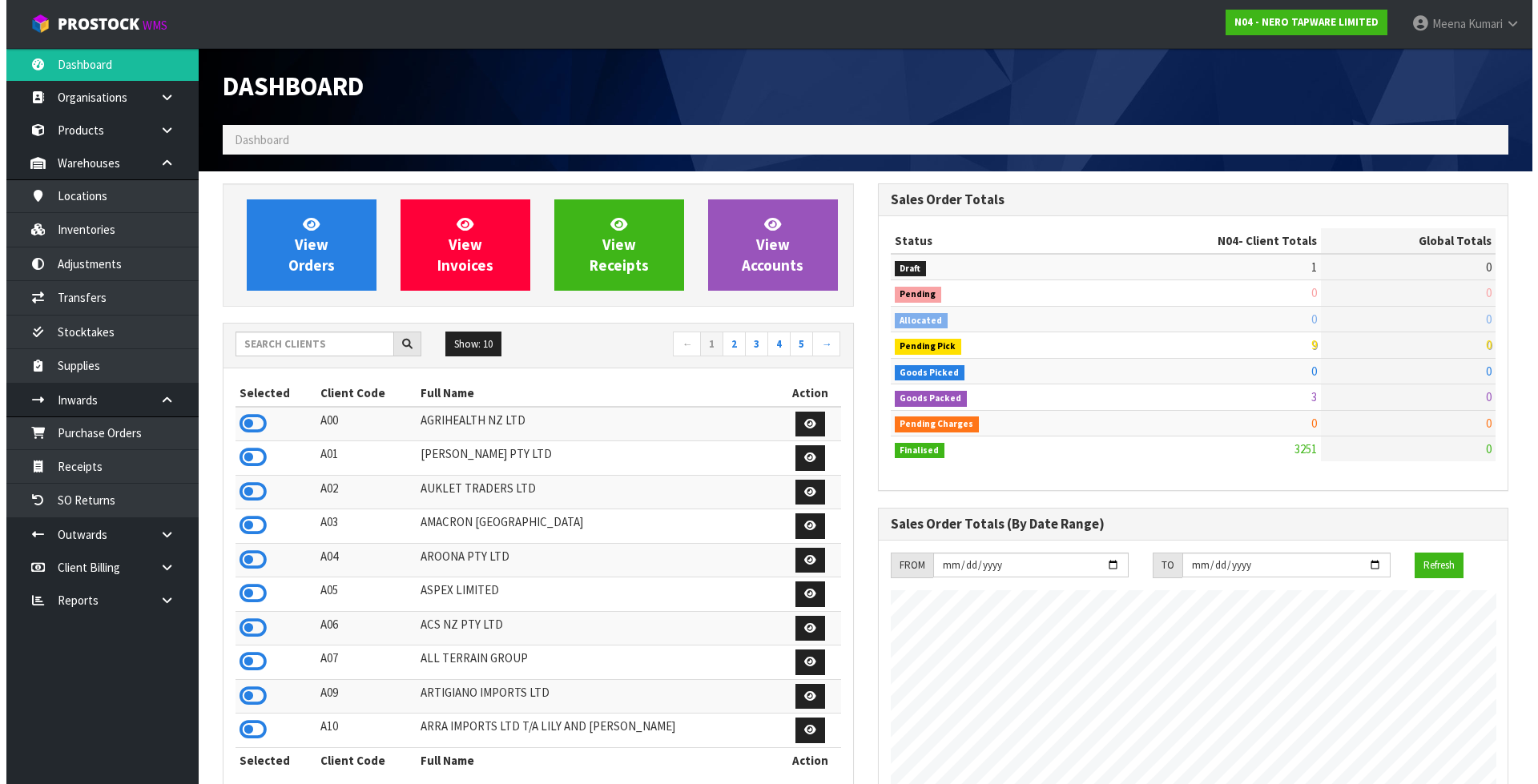
scroll to position [1247, 654]
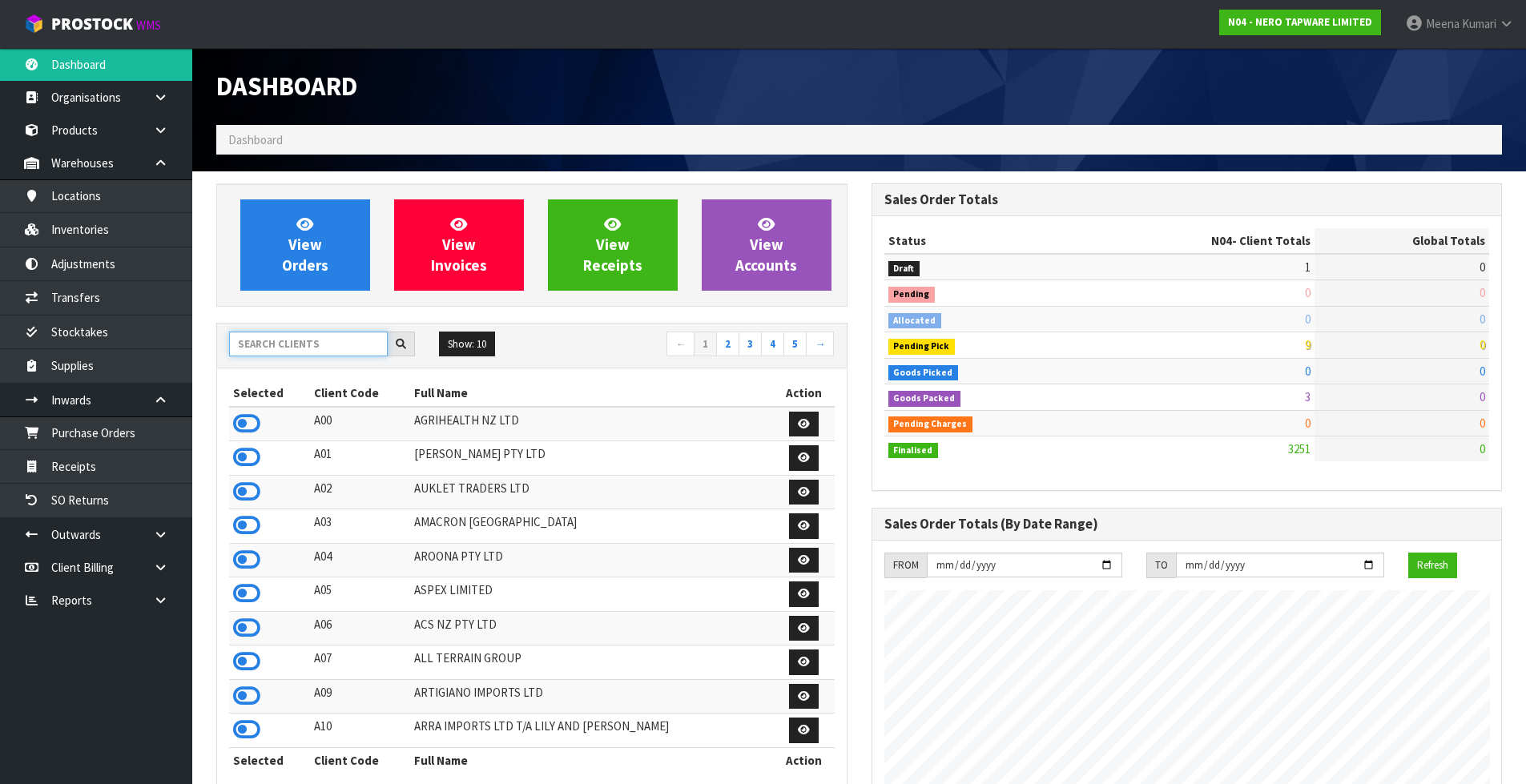
click at [292, 351] on input "text" at bounding box center [308, 343] width 159 height 25
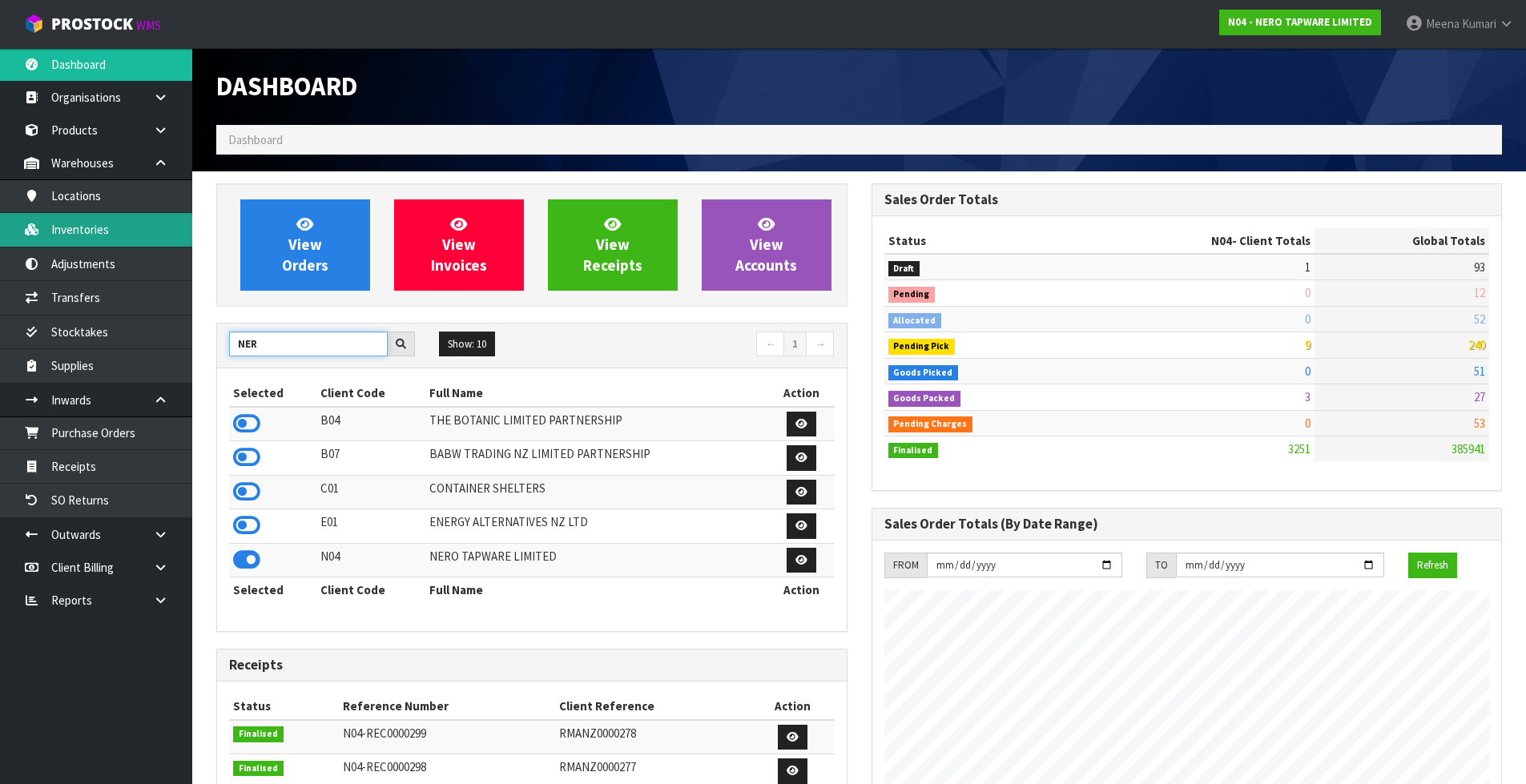
type input "NER"
click at [113, 236] on link "Inventories" at bounding box center [96, 229] width 192 height 33
click at [112, 232] on body "Toggle navigation ProStock WMS N04 - NERO TAPWARE LIMITED Meena Kumari Logout D…" at bounding box center [763, 392] width 1526 height 784
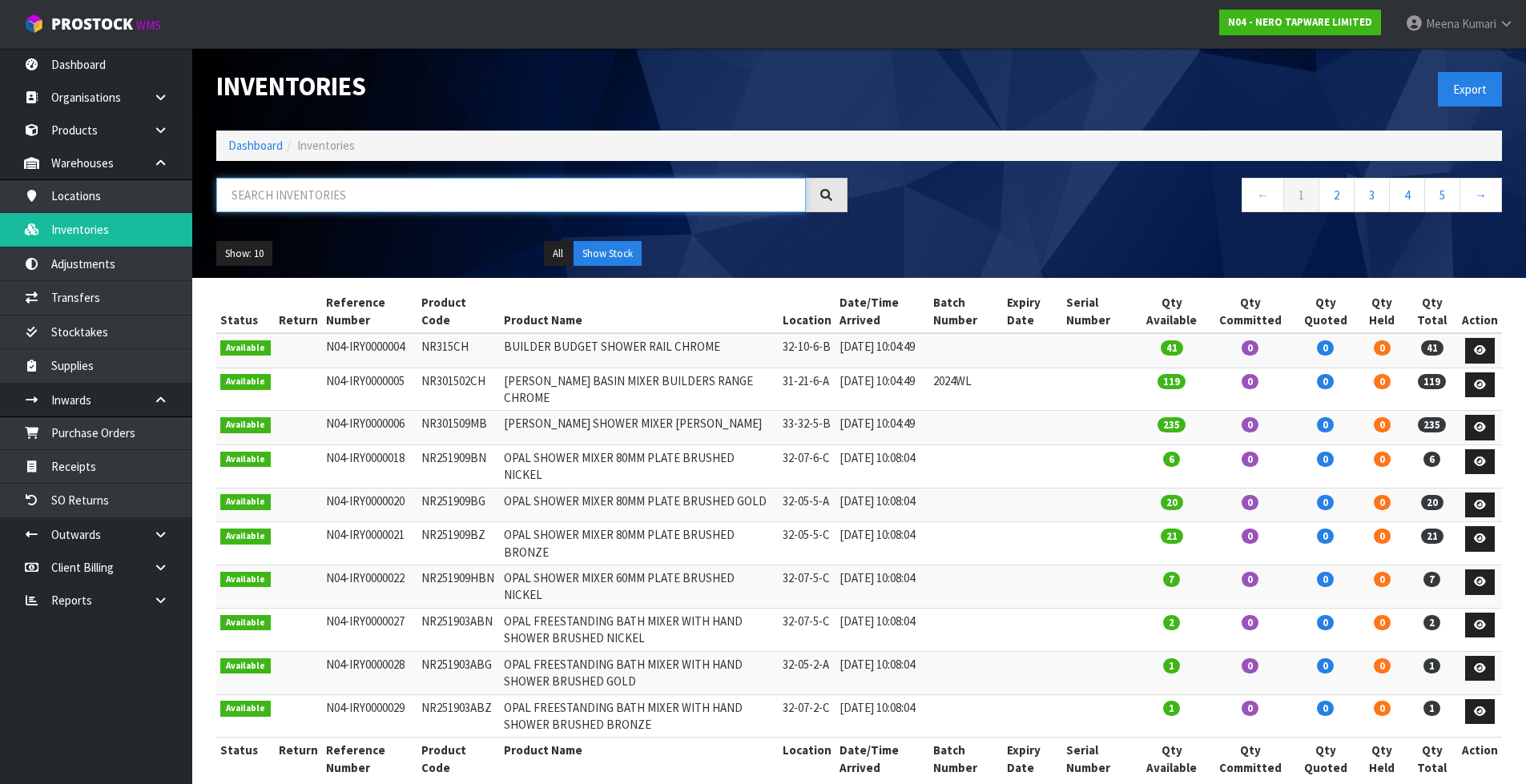
click at [294, 200] on input "text" at bounding box center [510, 195] width 589 height 35
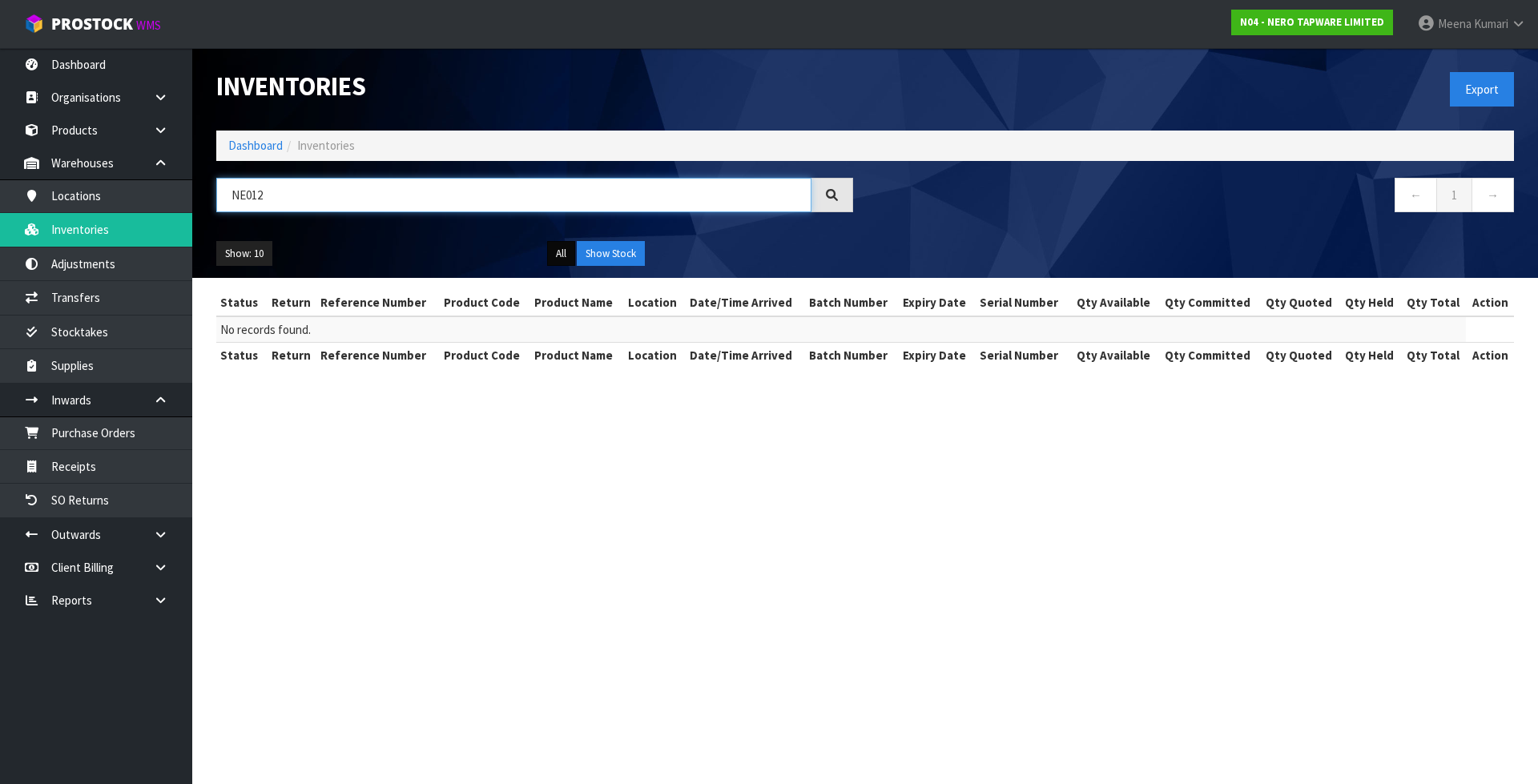
type input "NE012"
click at [554, 249] on button "All" at bounding box center [561, 254] width 28 height 25
click at [620, 249] on button "Show Stock" at bounding box center [610, 254] width 68 height 25
click at [269, 142] on link "Dashboard" at bounding box center [256, 145] width 55 height 15
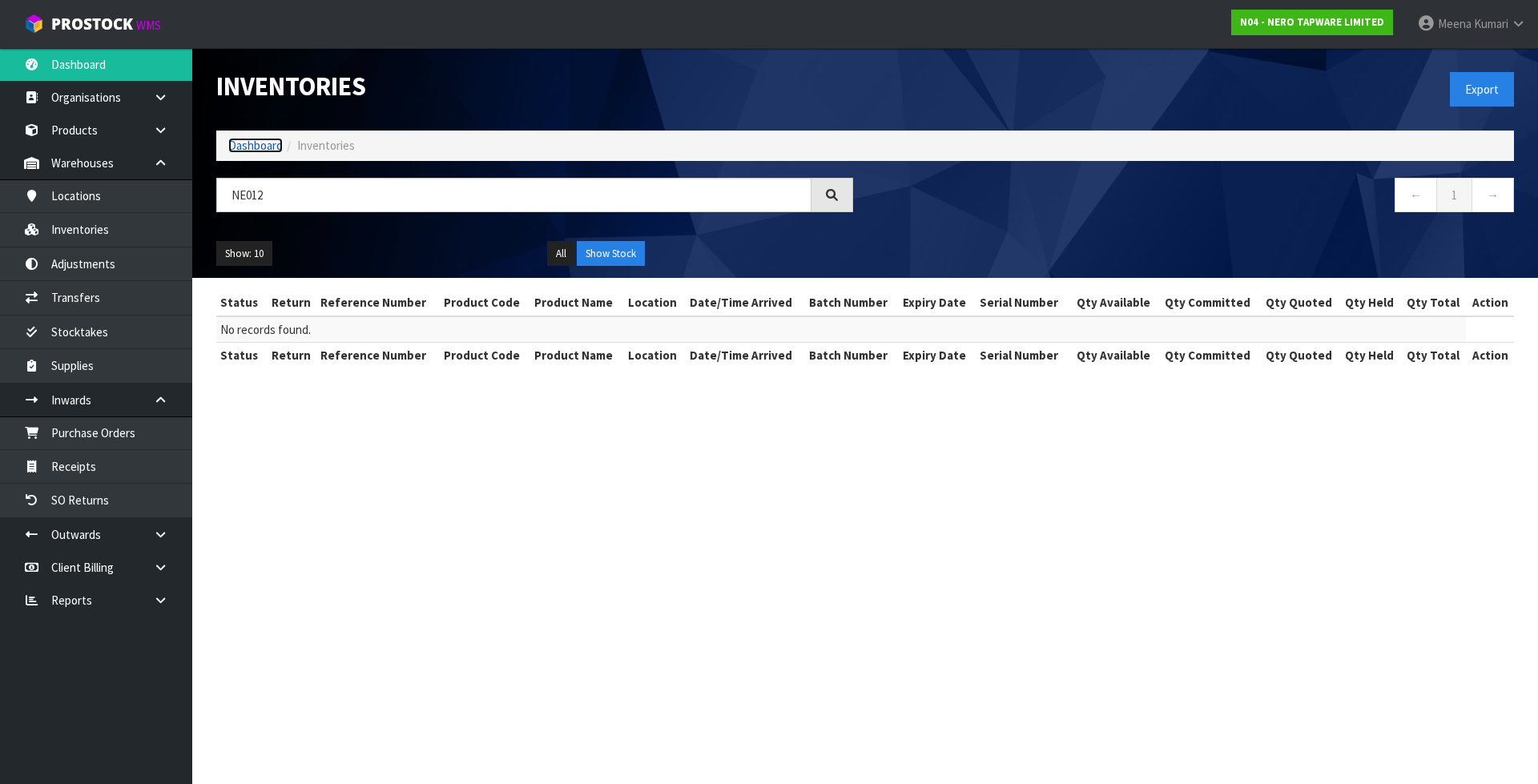
click at [254, 148] on link "Dashboard" at bounding box center [256, 145] width 55 height 15
click at [254, 145] on link "Dashboard" at bounding box center [256, 145] width 55 height 15
click at [565, 536] on section "Inventories Export Dashboard Inventories NE012 ← 1 → Show: 10 5 10 25 50 All Sh…" at bounding box center [769, 392] width 1538 height 784
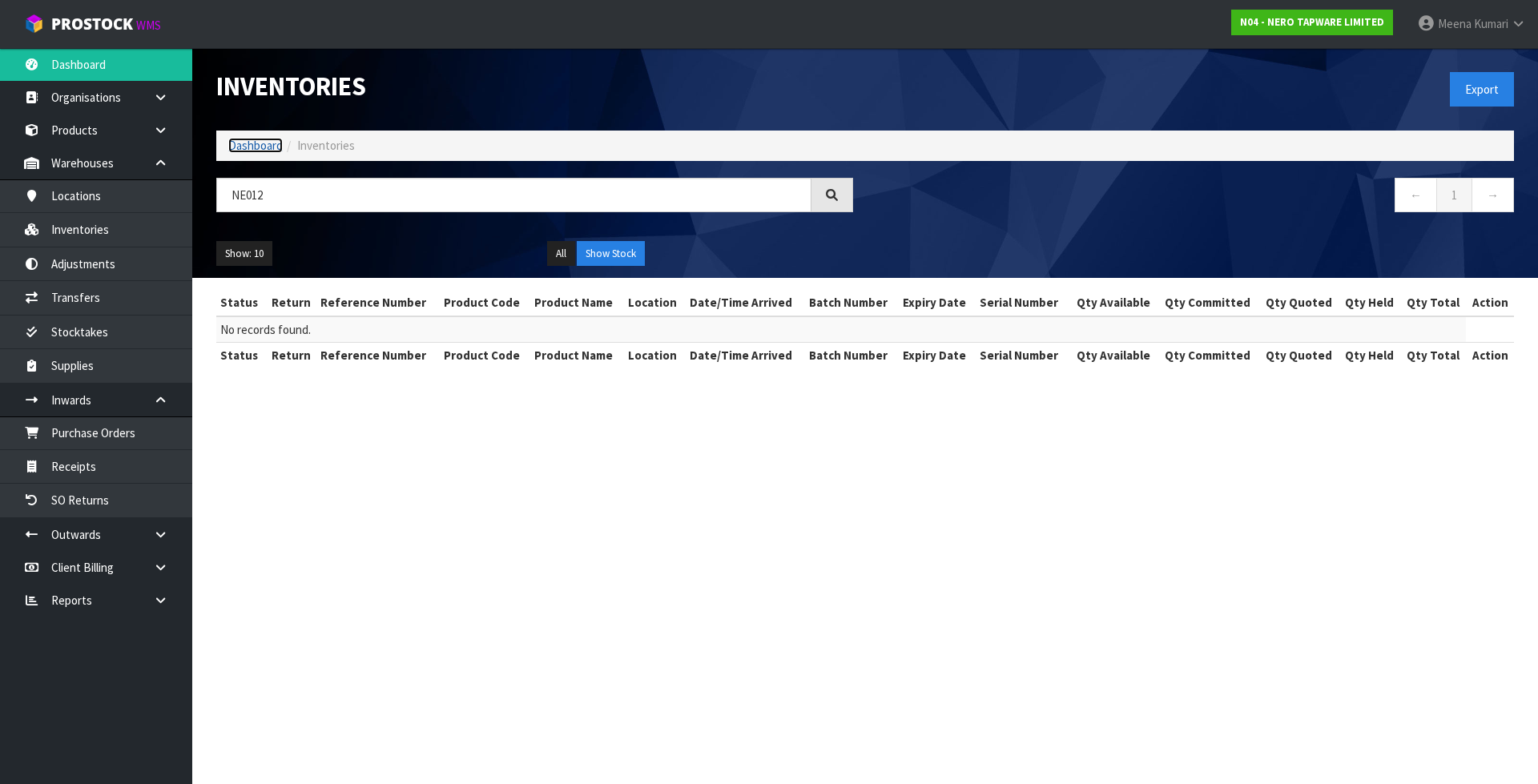
click at [270, 144] on link "Dashboard" at bounding box center [256, 145] width 55 height 15
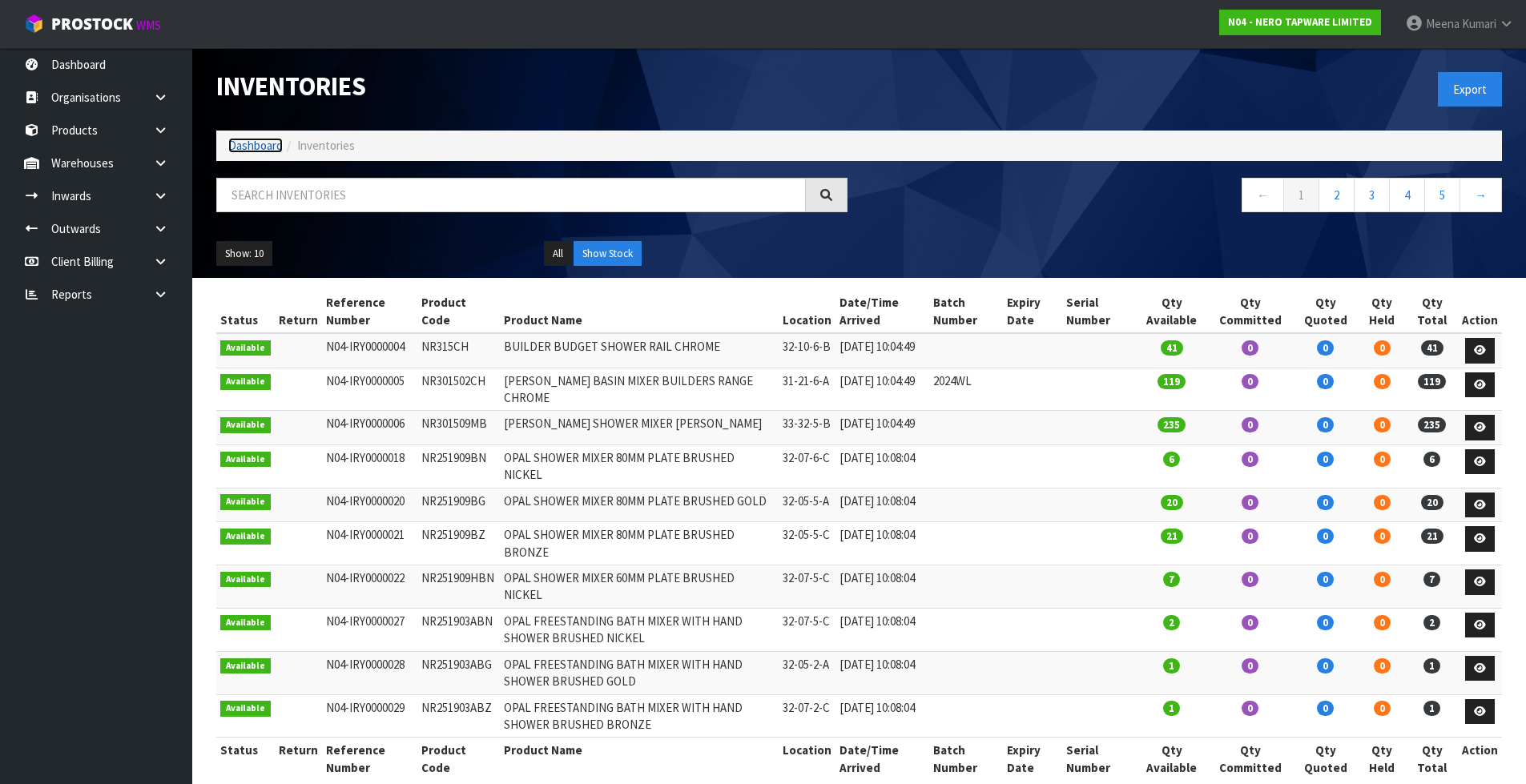
click at [255, 148] on link "Dashboard" at bounding box center [256, 145] width 55 height 15
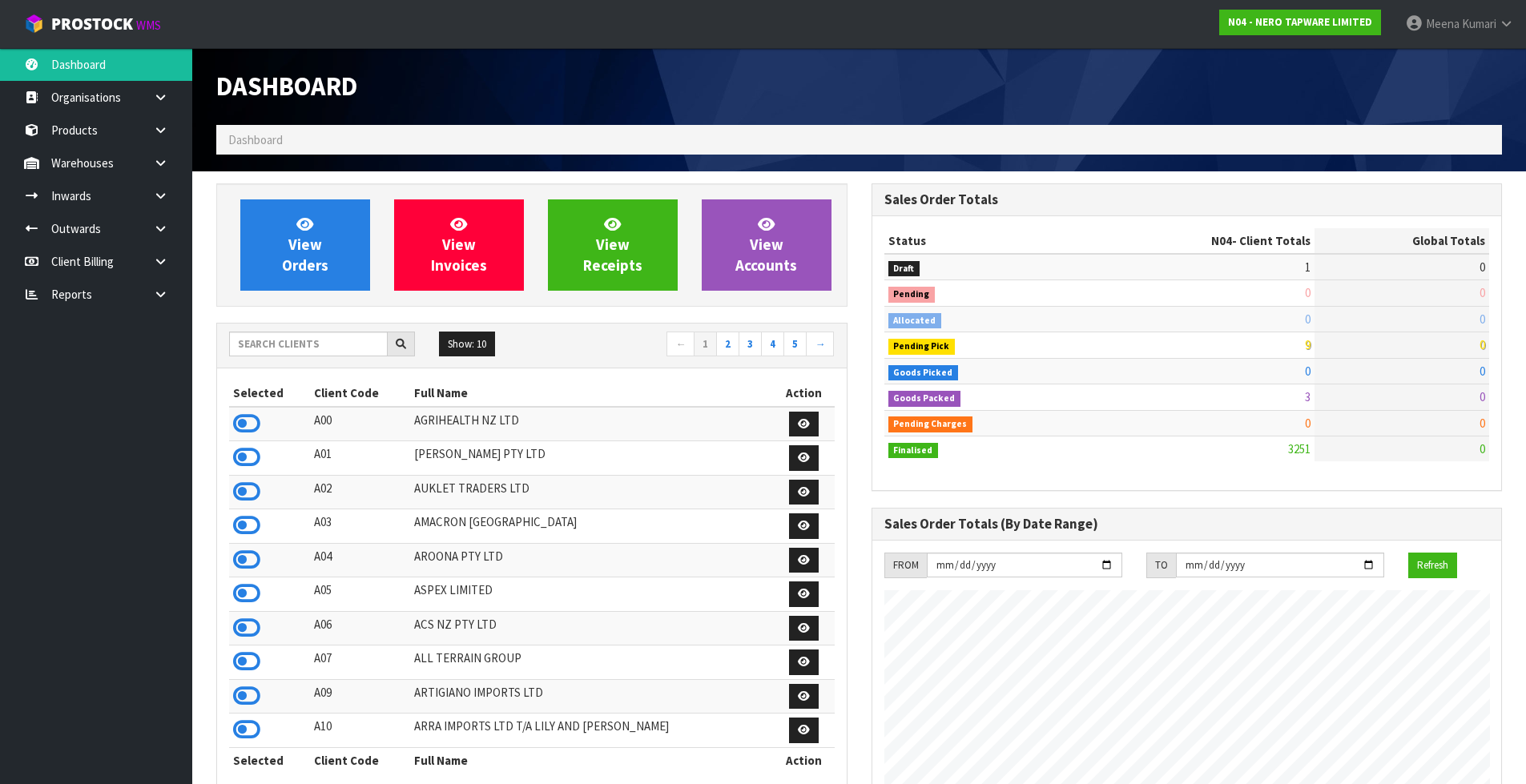
scroll to position [1247, 654]
click at [312, 351] on input "text" at bounding box center [308, 343] width 159 height 25
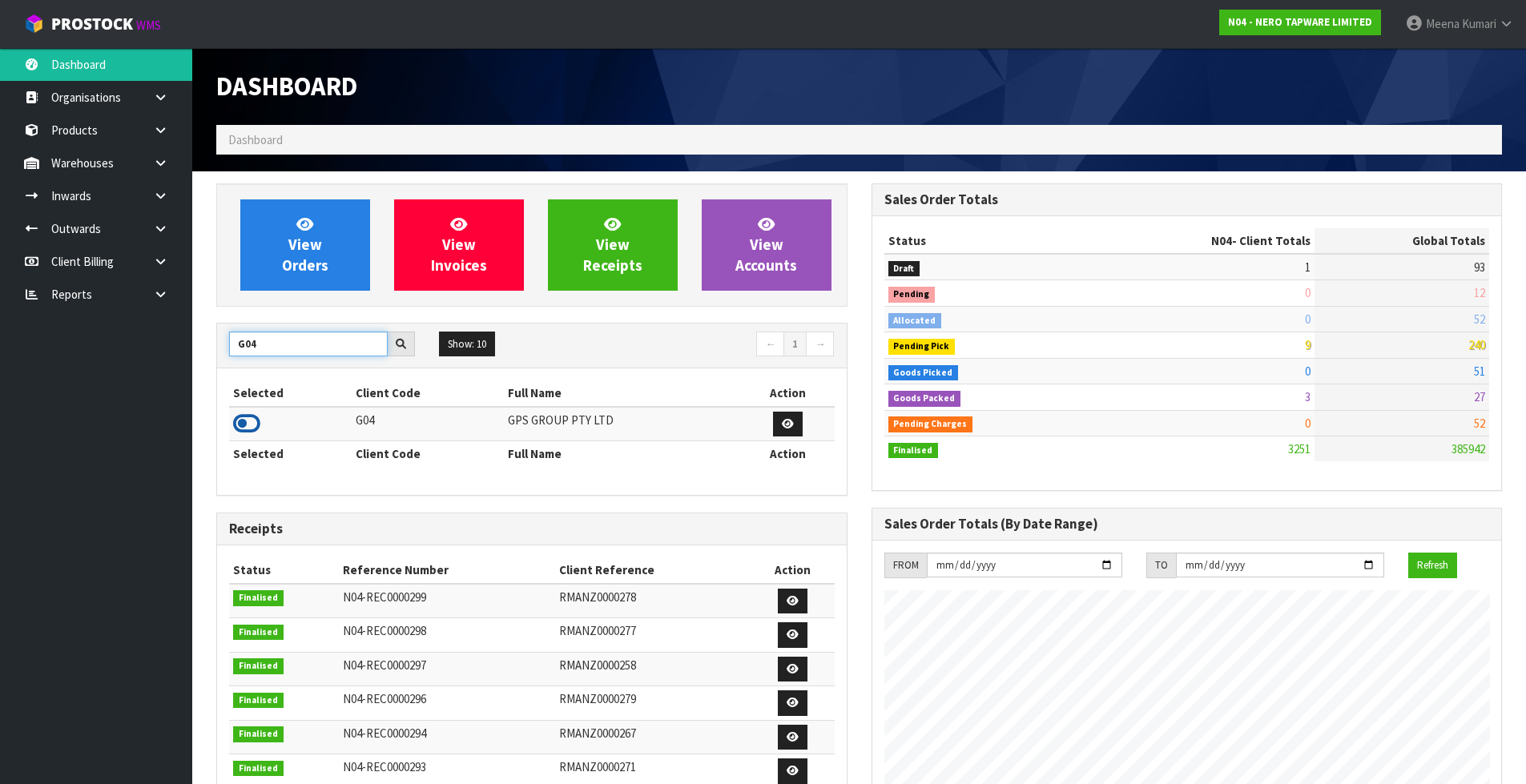
type input "G04"
click at [253, 422] on icon at bounding box center [247, 423] width 27 height 24
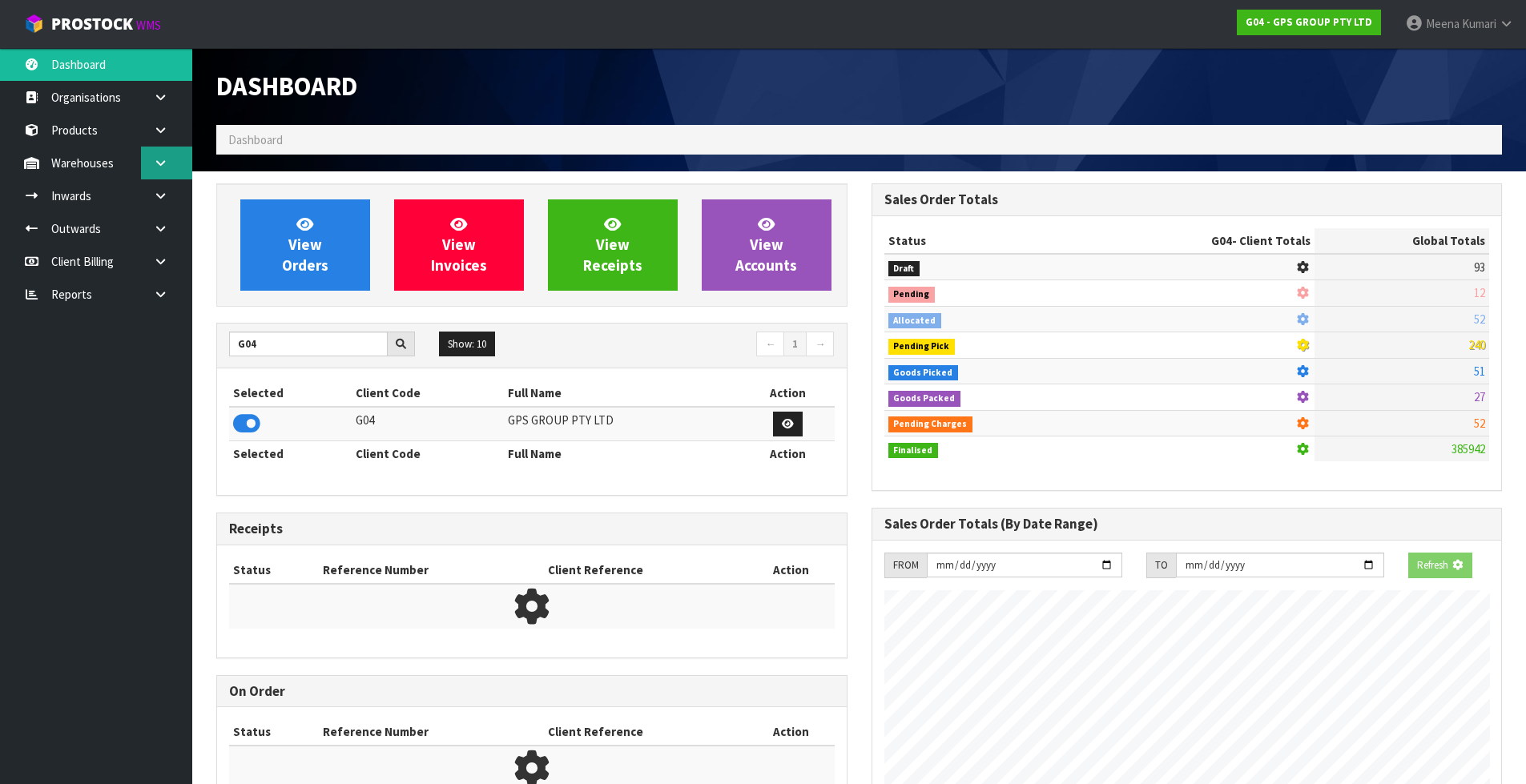
scroll to position [799661, 800403]
click at [161, 158] on icon at bounding box center [160, 162] width 15 height 12
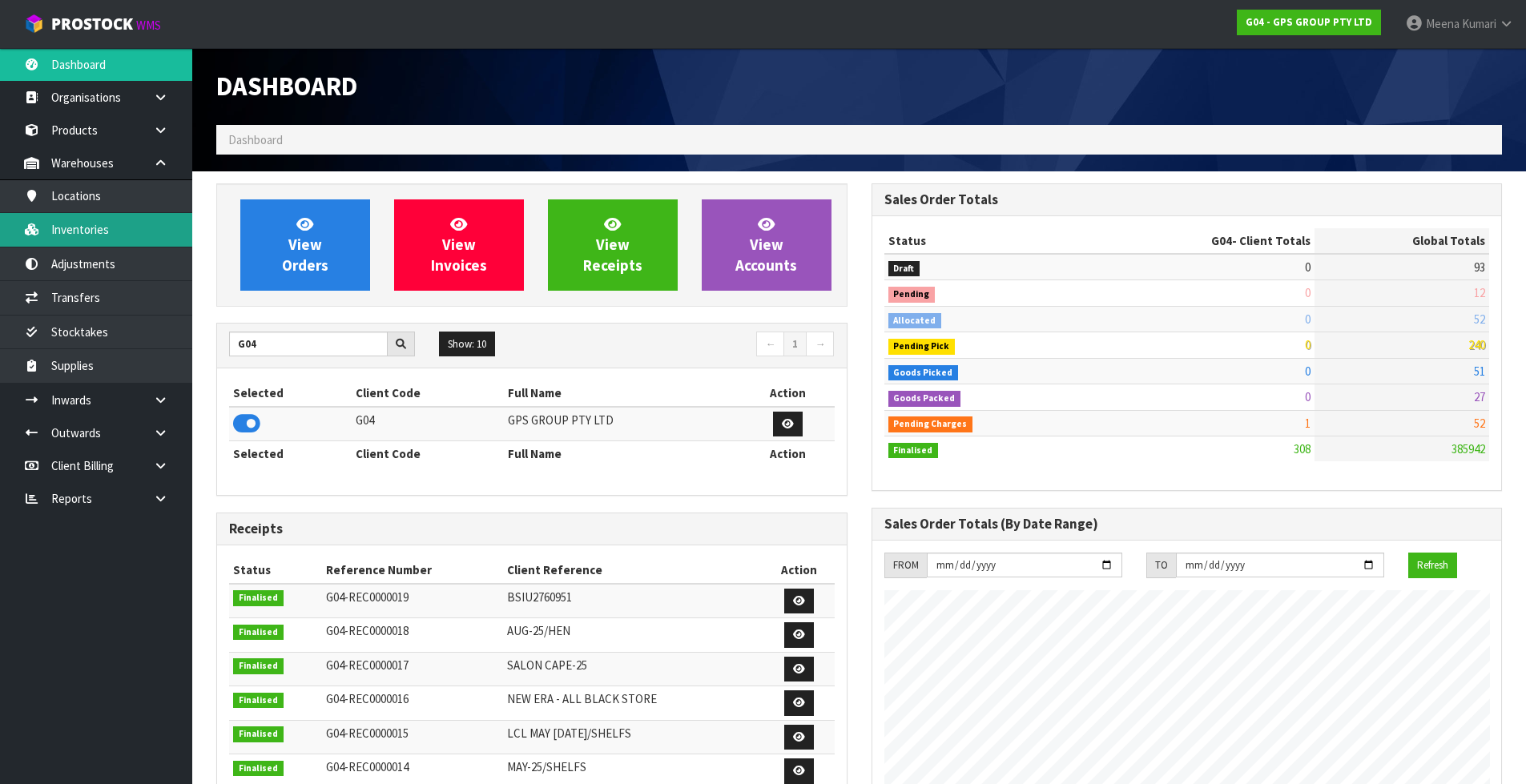
click at [127, 231] on link "Inventories" at bounding box center [96, 229] width 192 height 33
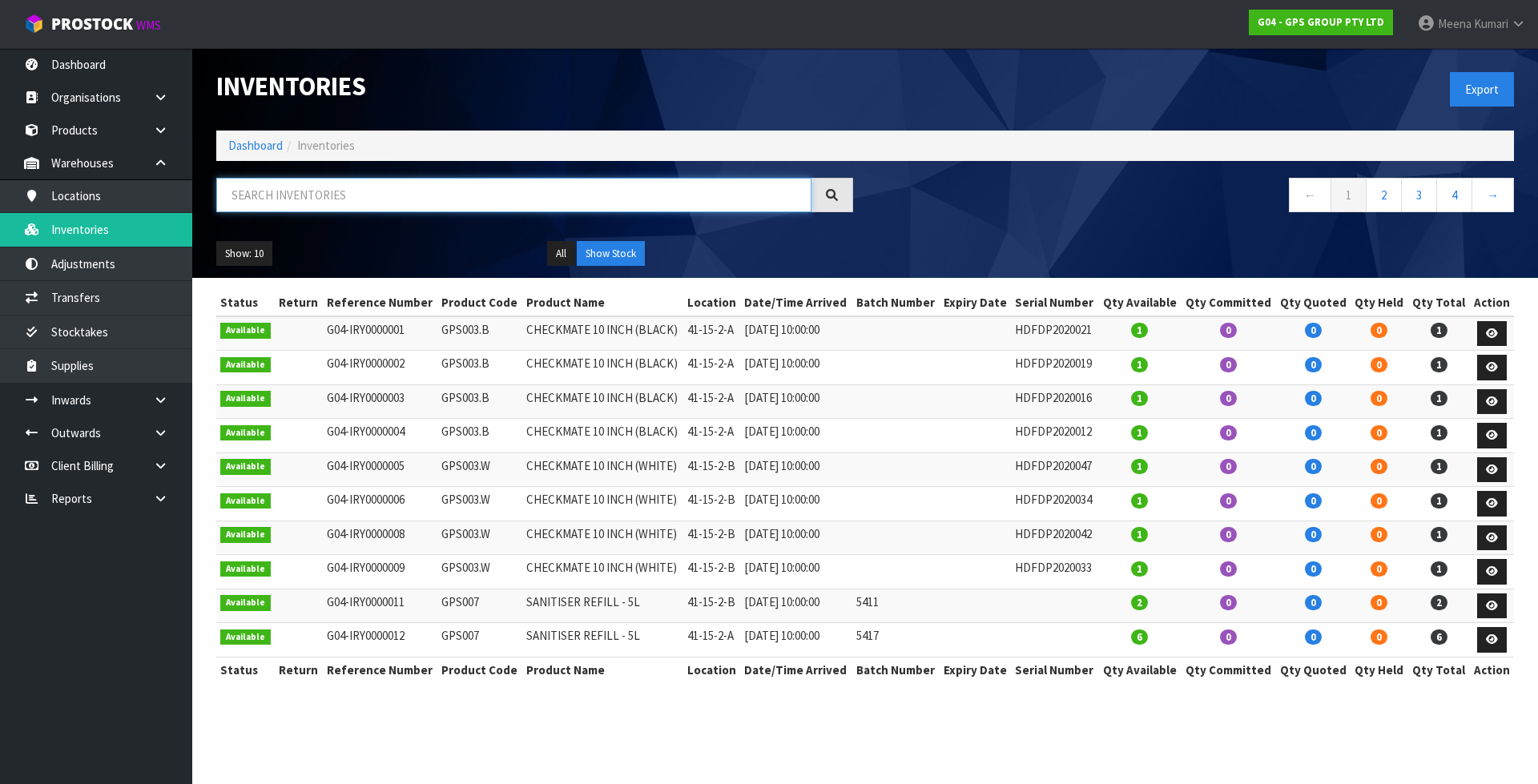
click at [276, 201] on input "text" at bounding box center [513, 195] width 595 height 35
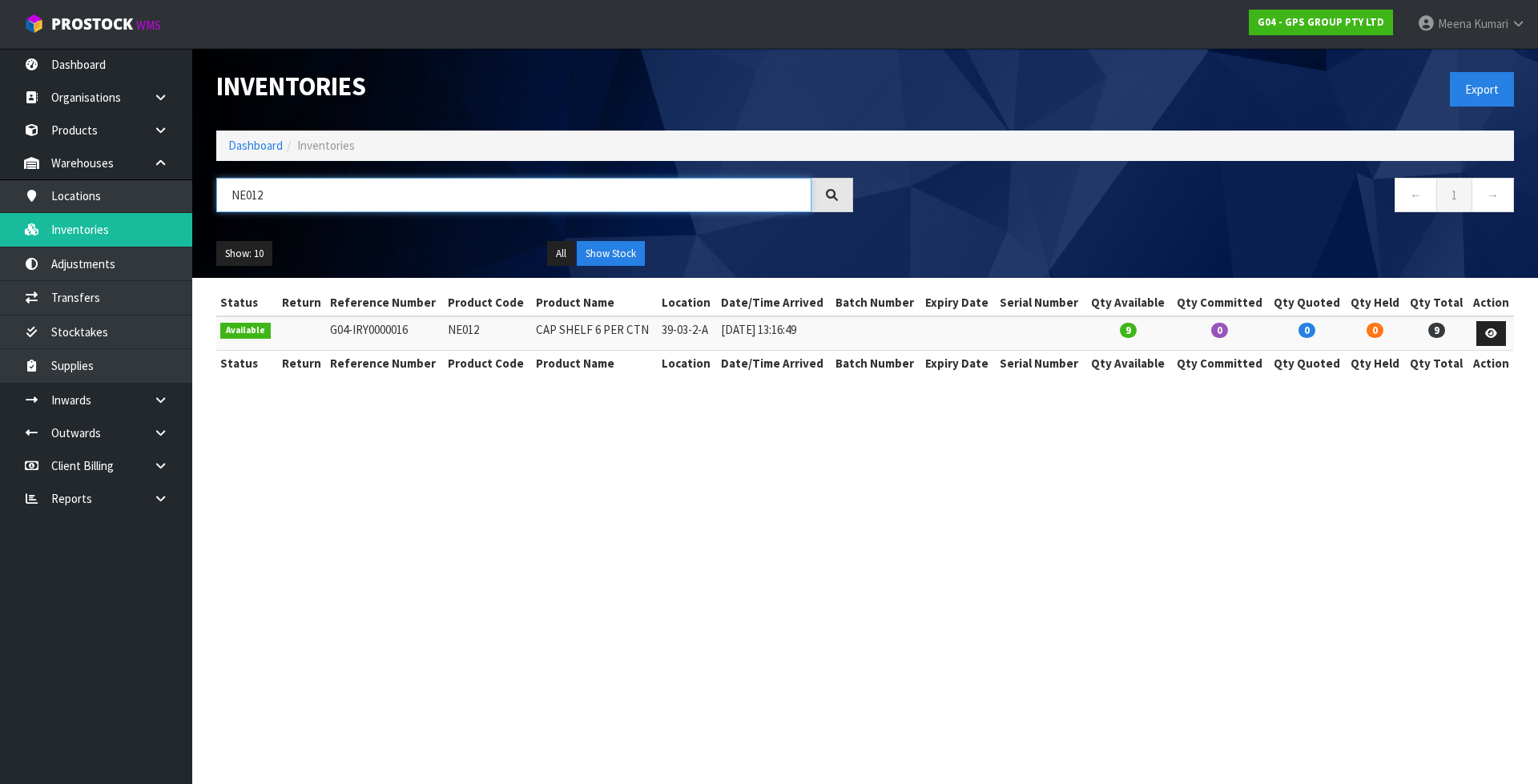
type input "NE012"
click at [522, 539] on section "Inventories Export Dashboard Inventories NE012 ← 1 → Show: 10 5 10 25 50 All Sh…" at bounding box center [769, 392] width 1538 height 784
click at [462, 331] on td "NE012" at bounding box center [487, 333] width 87 height 35
copy td "NE012"
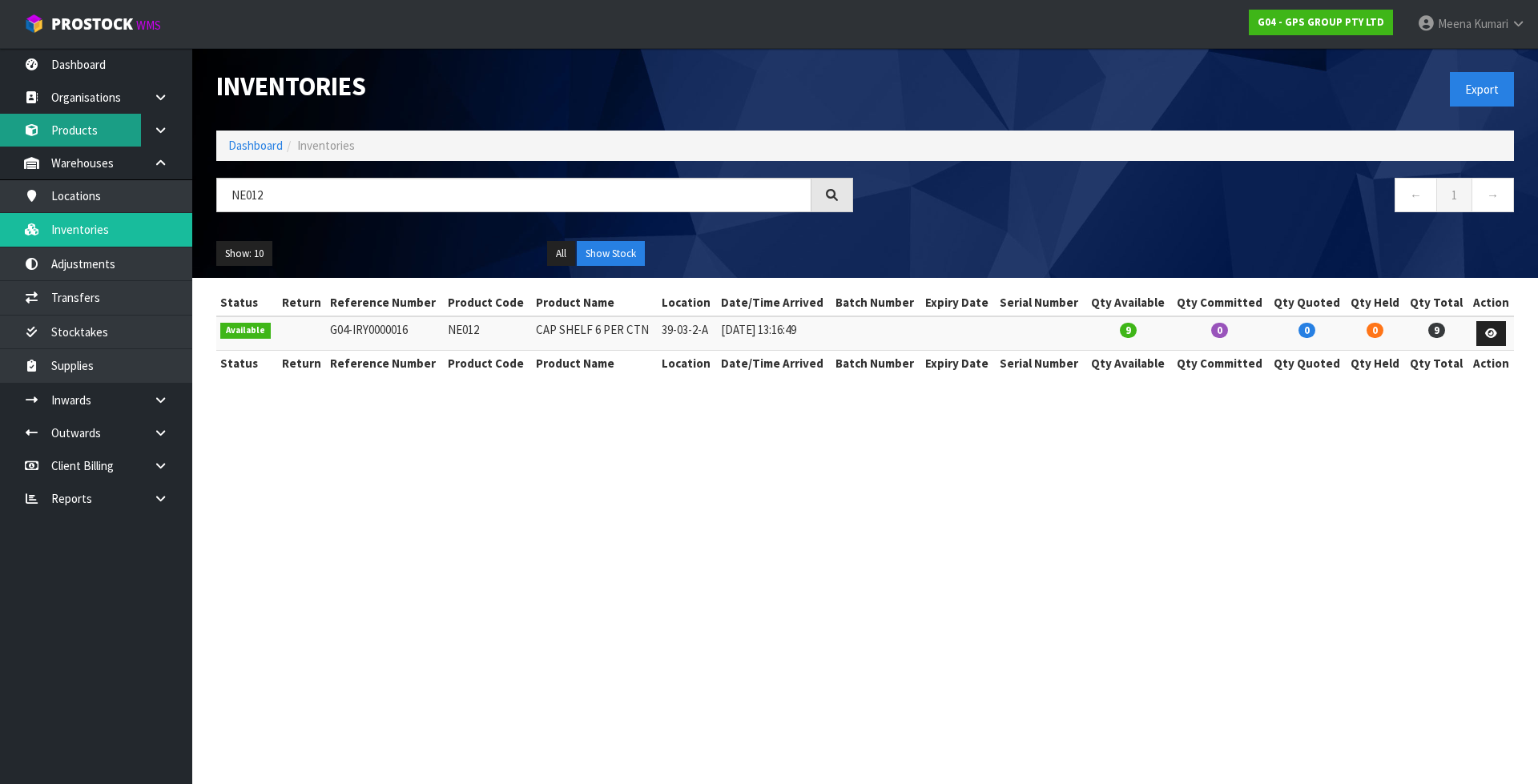
click at [111, 131] on link "Products" at bounding box center [96, 130] width 192 height 33
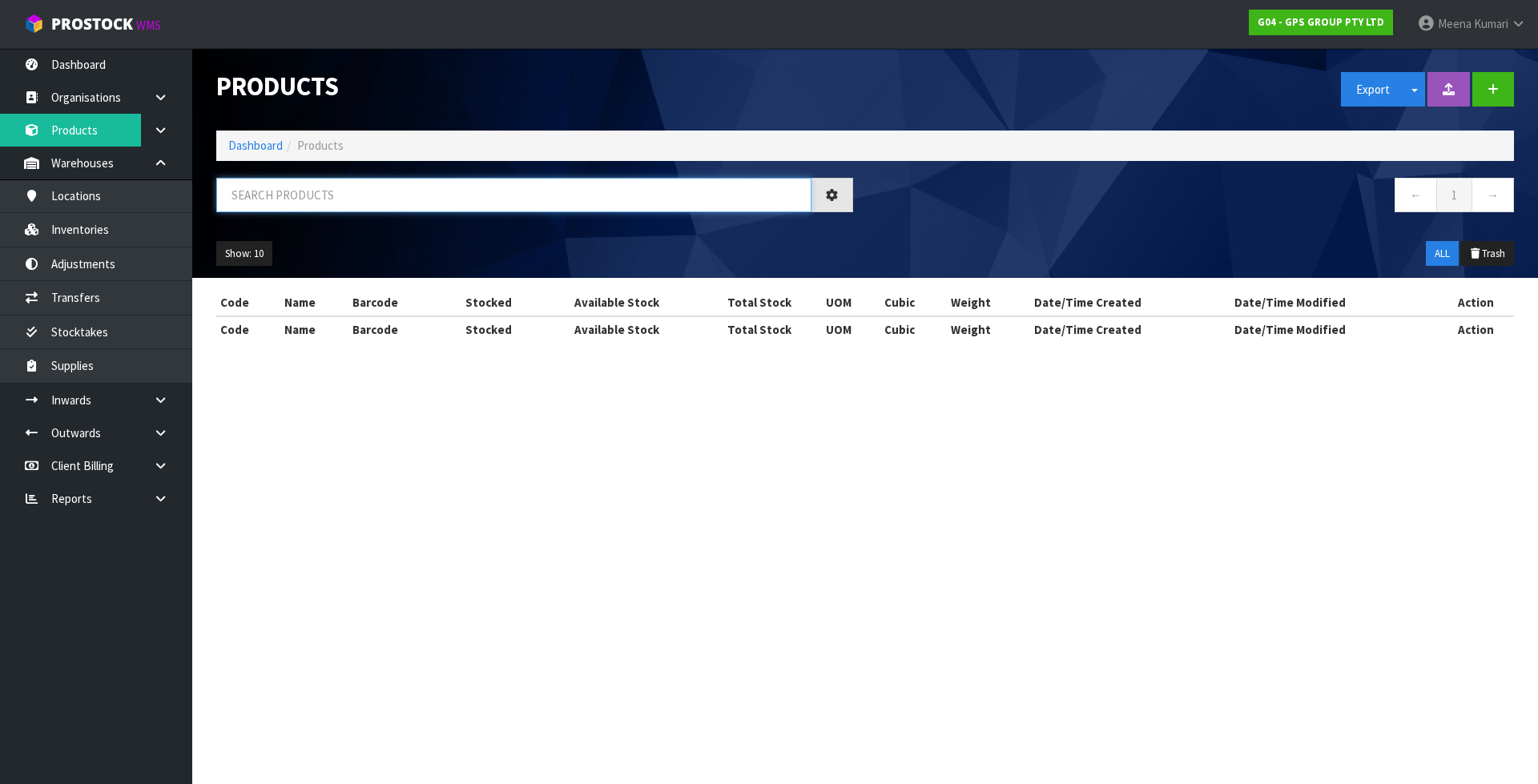
click at [353, 198] on input "text" at bounding box center [513, 195] width 595 height 35
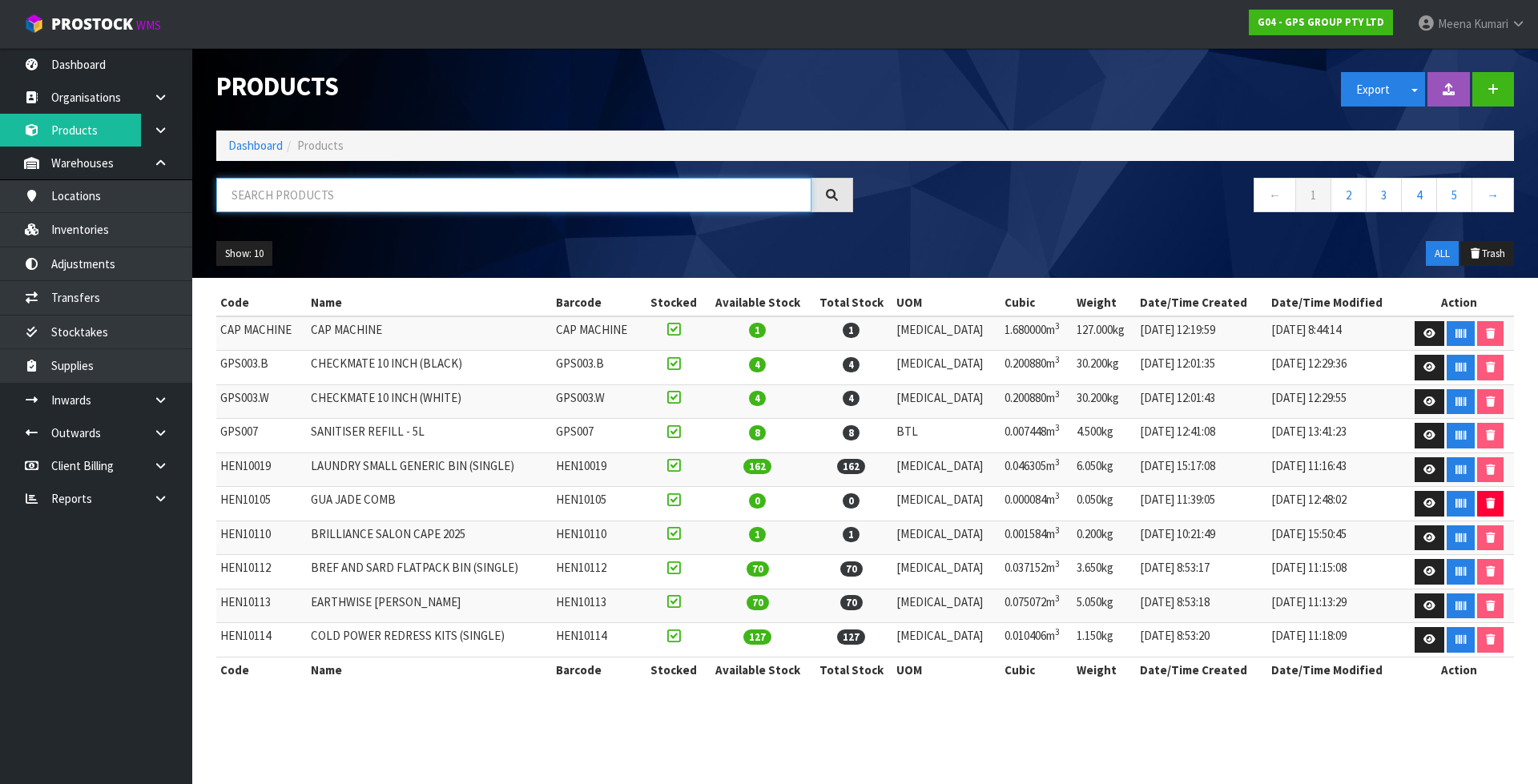
paste input "NE012"
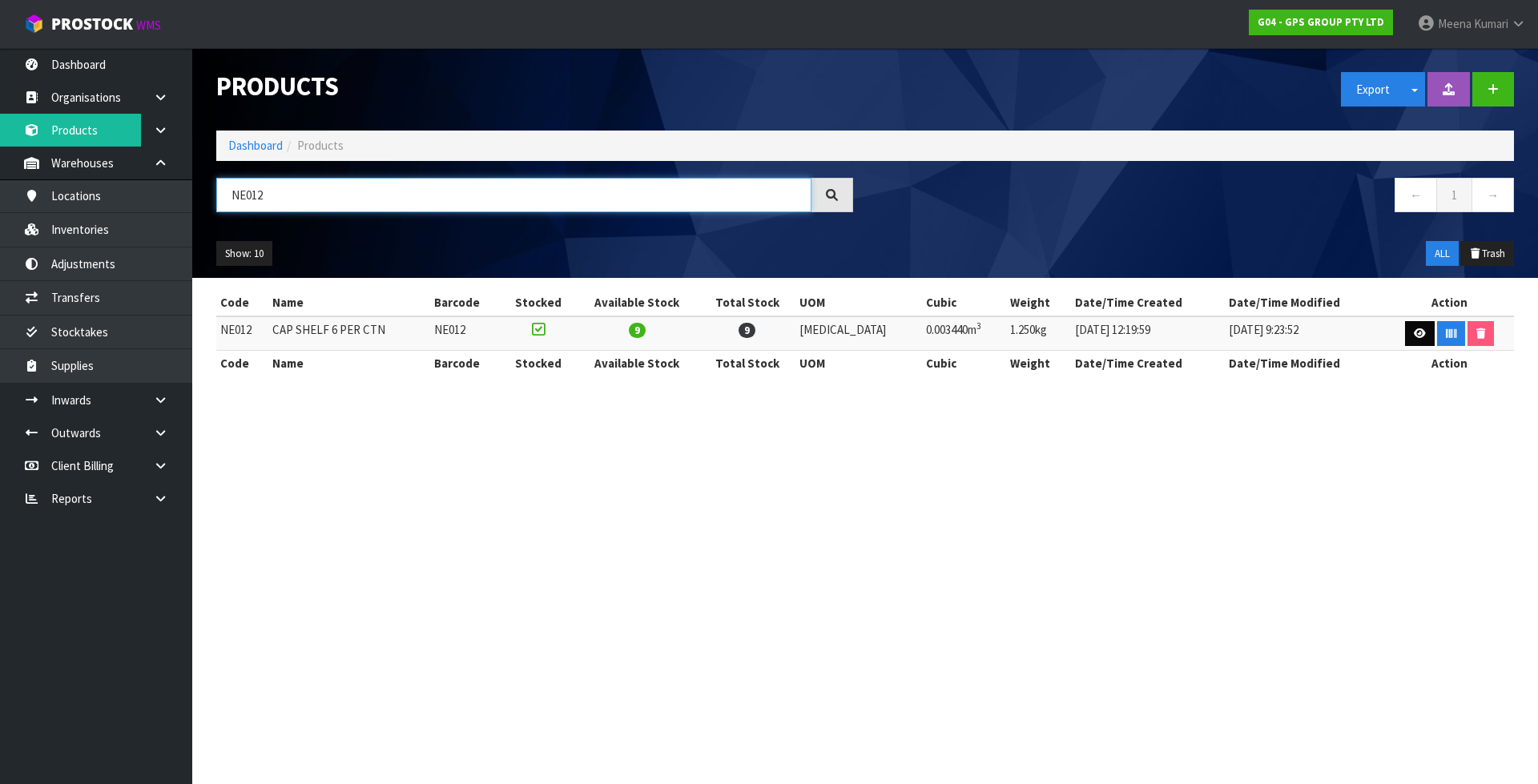
type input "NE012"
click at [1415, 329] on icon at bounding box center [1420, 333] width 12 height 10
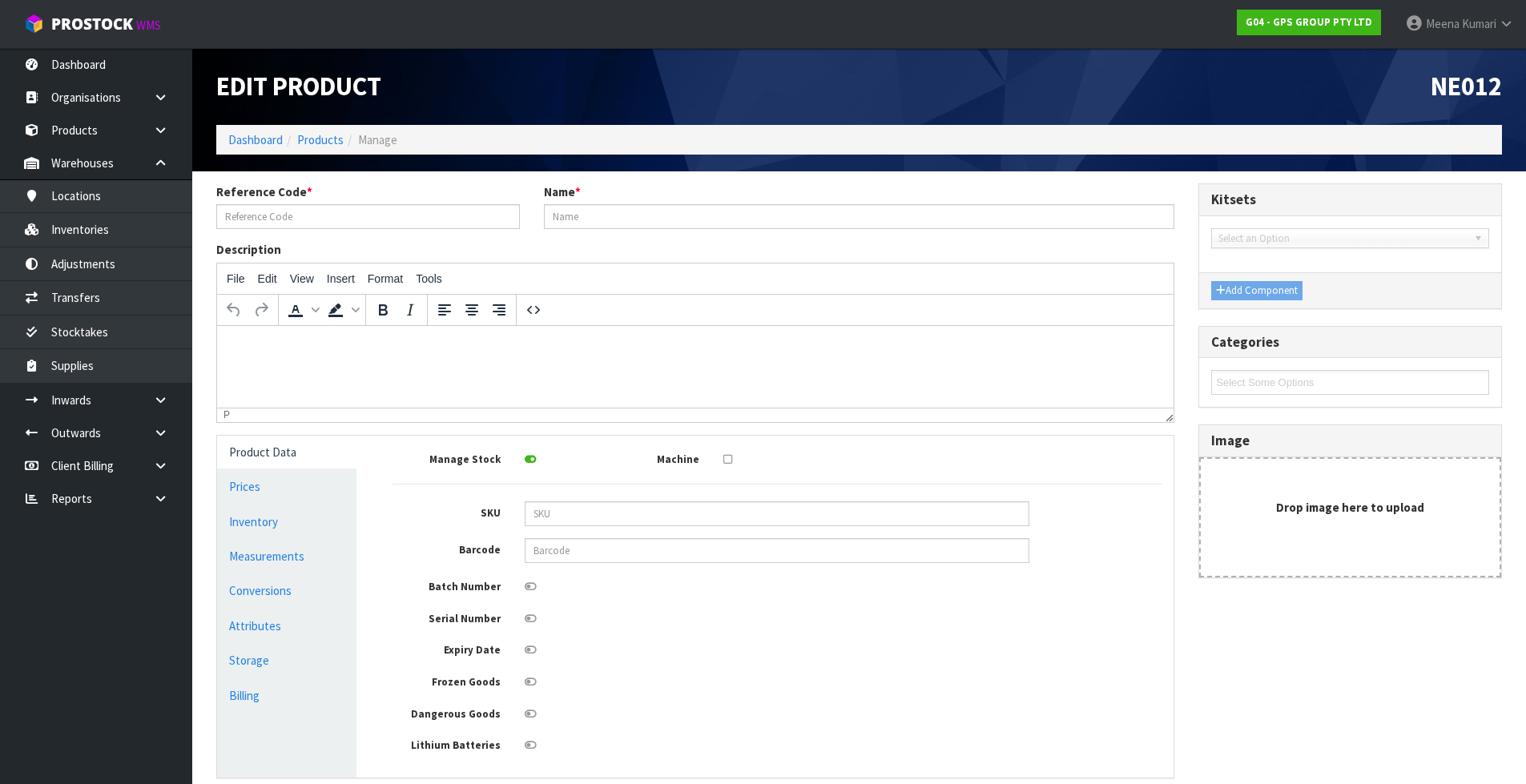
type input "NE012"
type input "CAP SHELF 6 PER CTN"
type input "43"
type input "20"
type input "4"
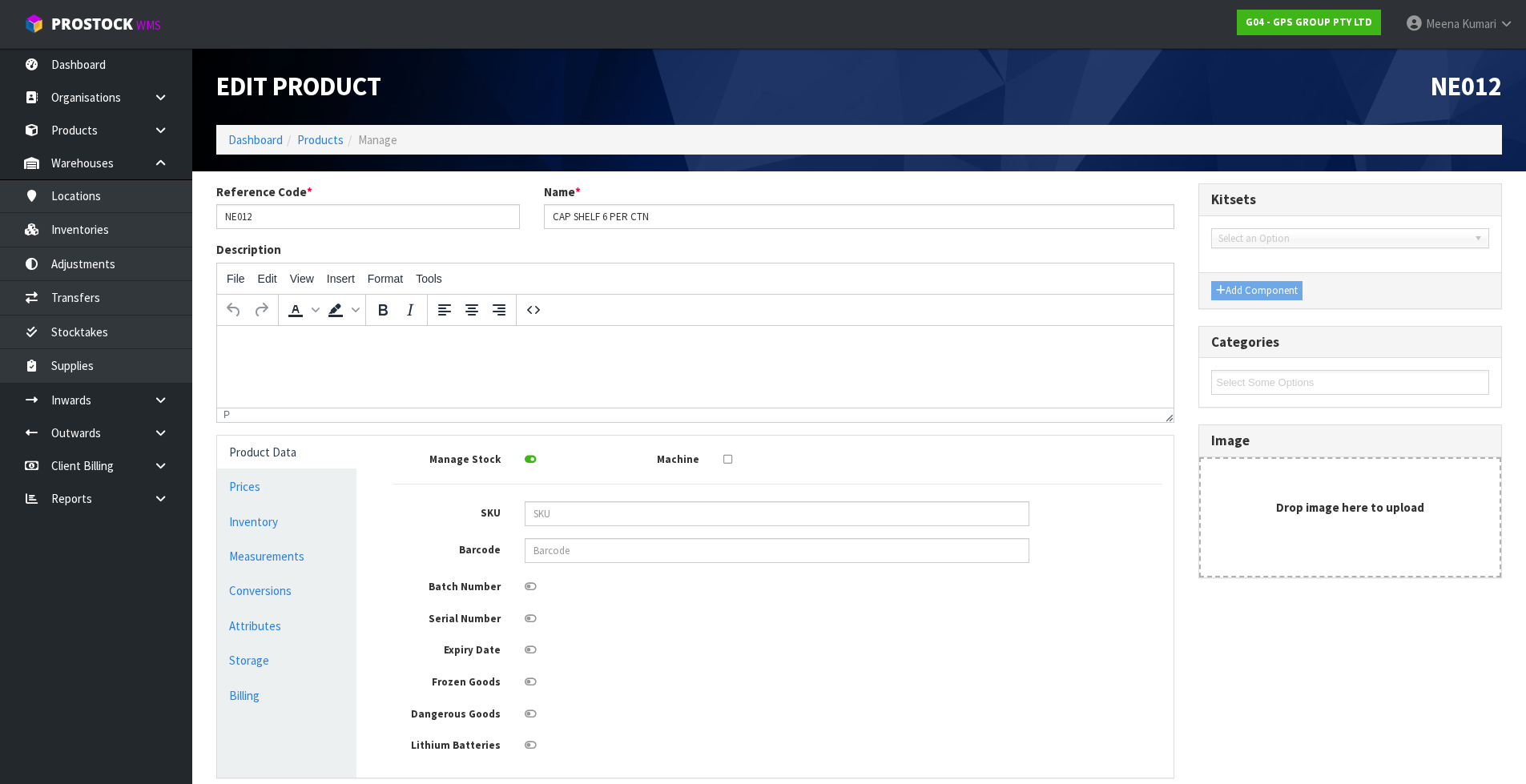
type input "0.00344"
type input "1.25"
click at [276, 547] on link "Measurements" at bounding box center [286, 556] width 139 height 33
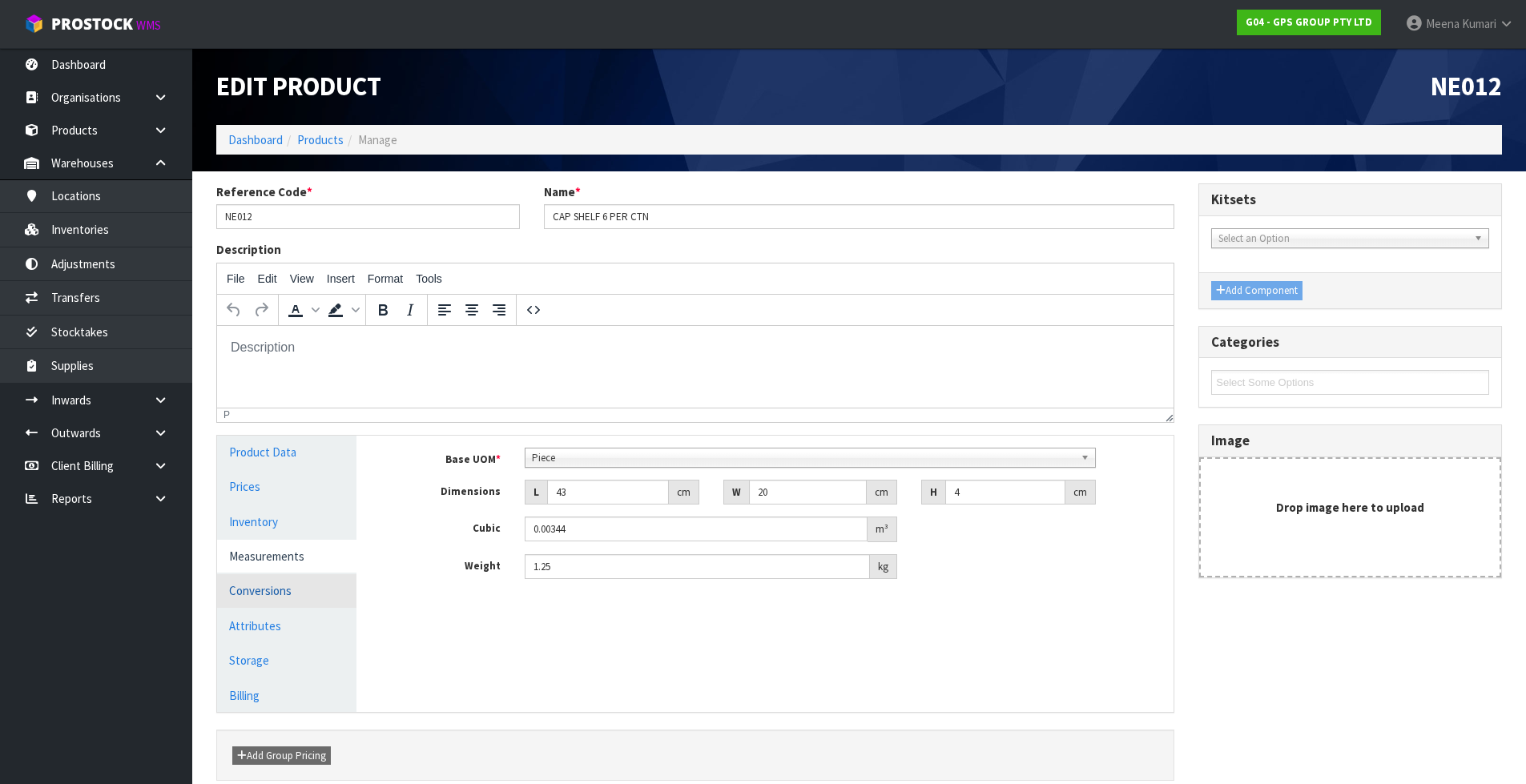
click at [266, 582] on link "Conversions" at bounding box center [286, 590] width 139 height 33
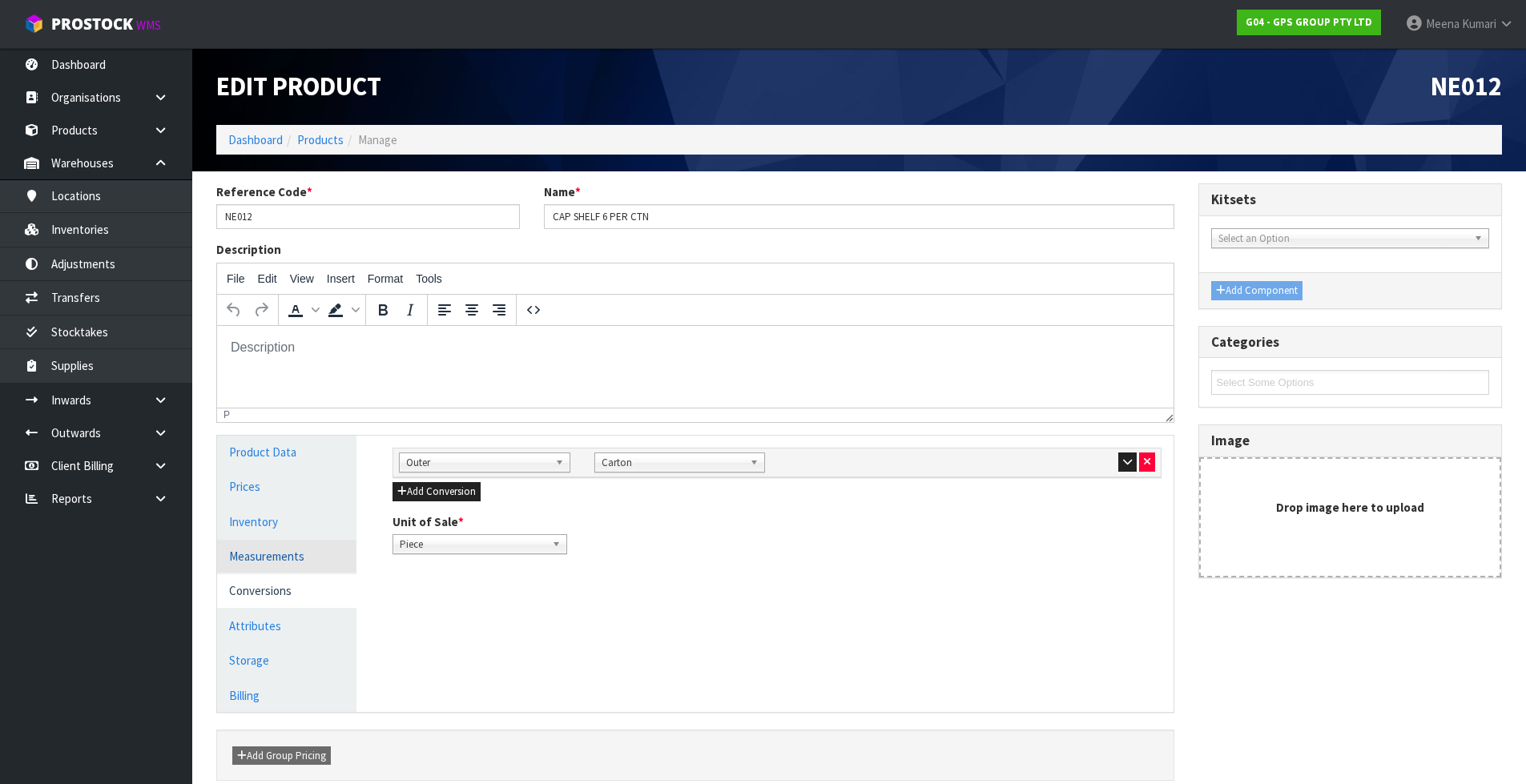
click at [266, 572] on link "Measurements" at bounding box center [286, 556] width 139 height 33
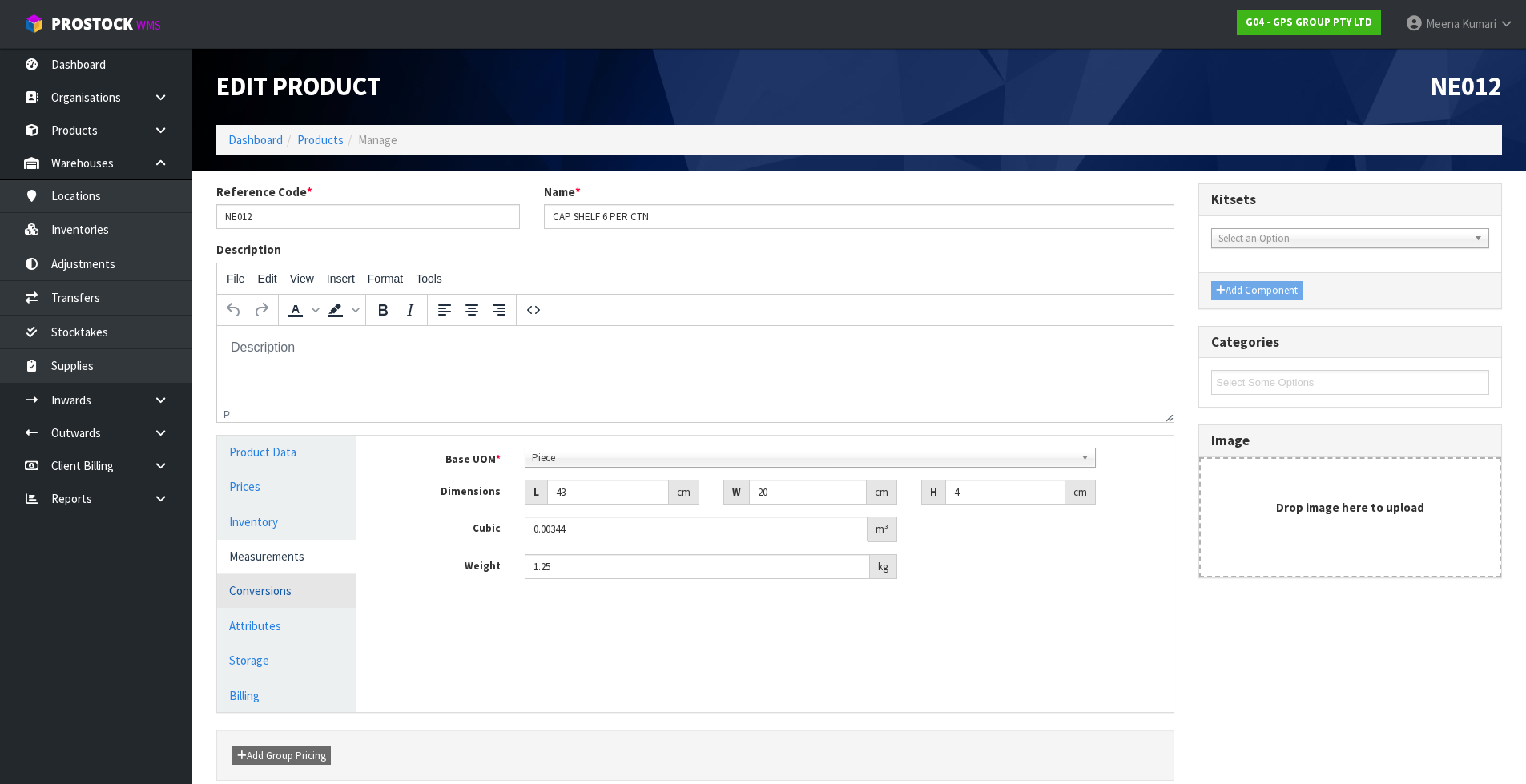
click at [317, 594] on link "Conversions" at bounding box center [286, 590] width 139 height 33
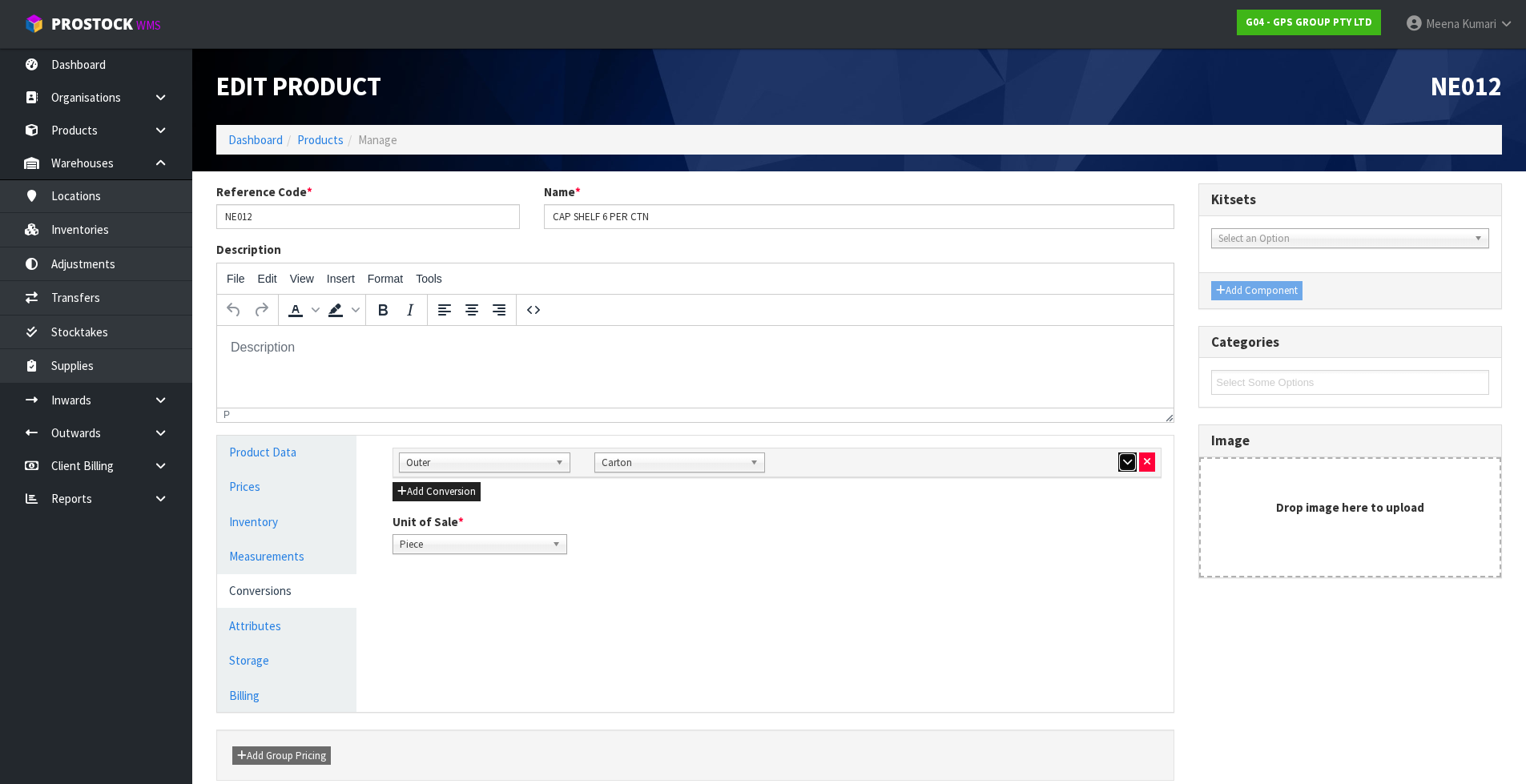
click at [1118, 464] on button "button" at bounding box center [1127, 462] width 18 height 19
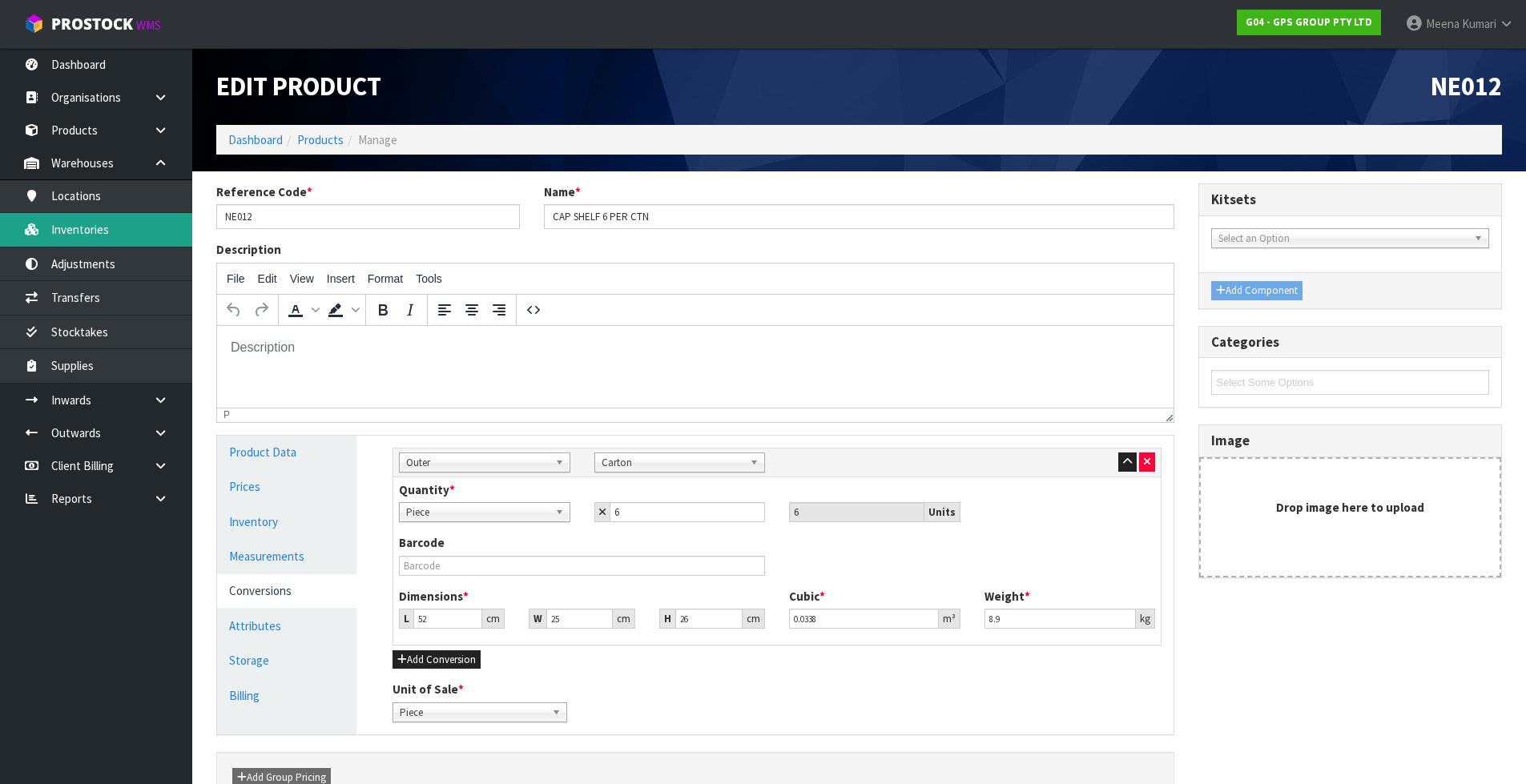
click at [66, 239] on link "Inventories" at bounding box center [96, 229] width 192 height 33
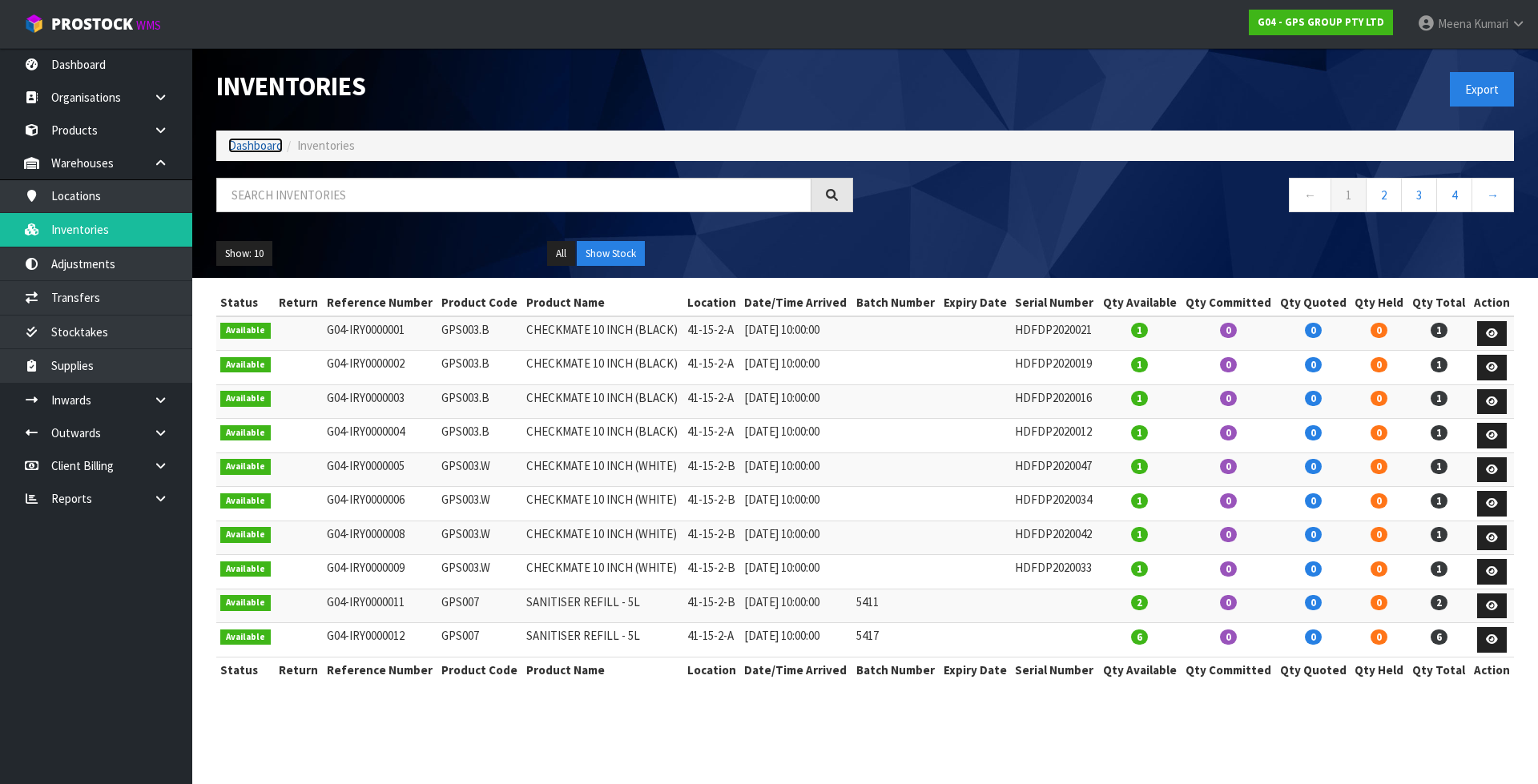
click at [239, 143] on link "Dashboard" at bounding box center [256, 145] width 55 height 15
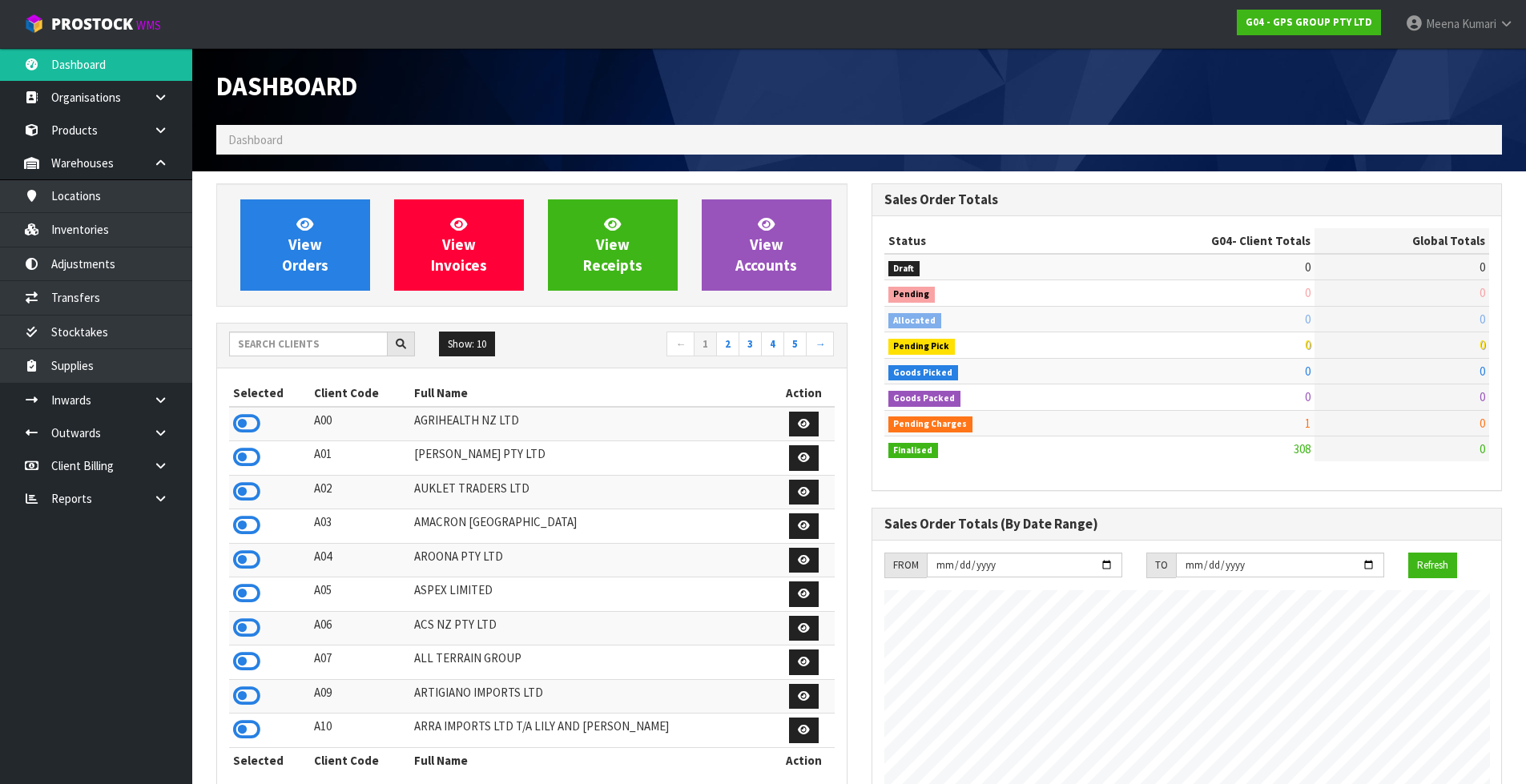
scroll to position [979, 654]
click at [353, 354] on input "text" at bounding box center [308, 343] width 159 height 25
click at [344, 341] on input "n" at bounding box center [308, 343] width 159 height 25
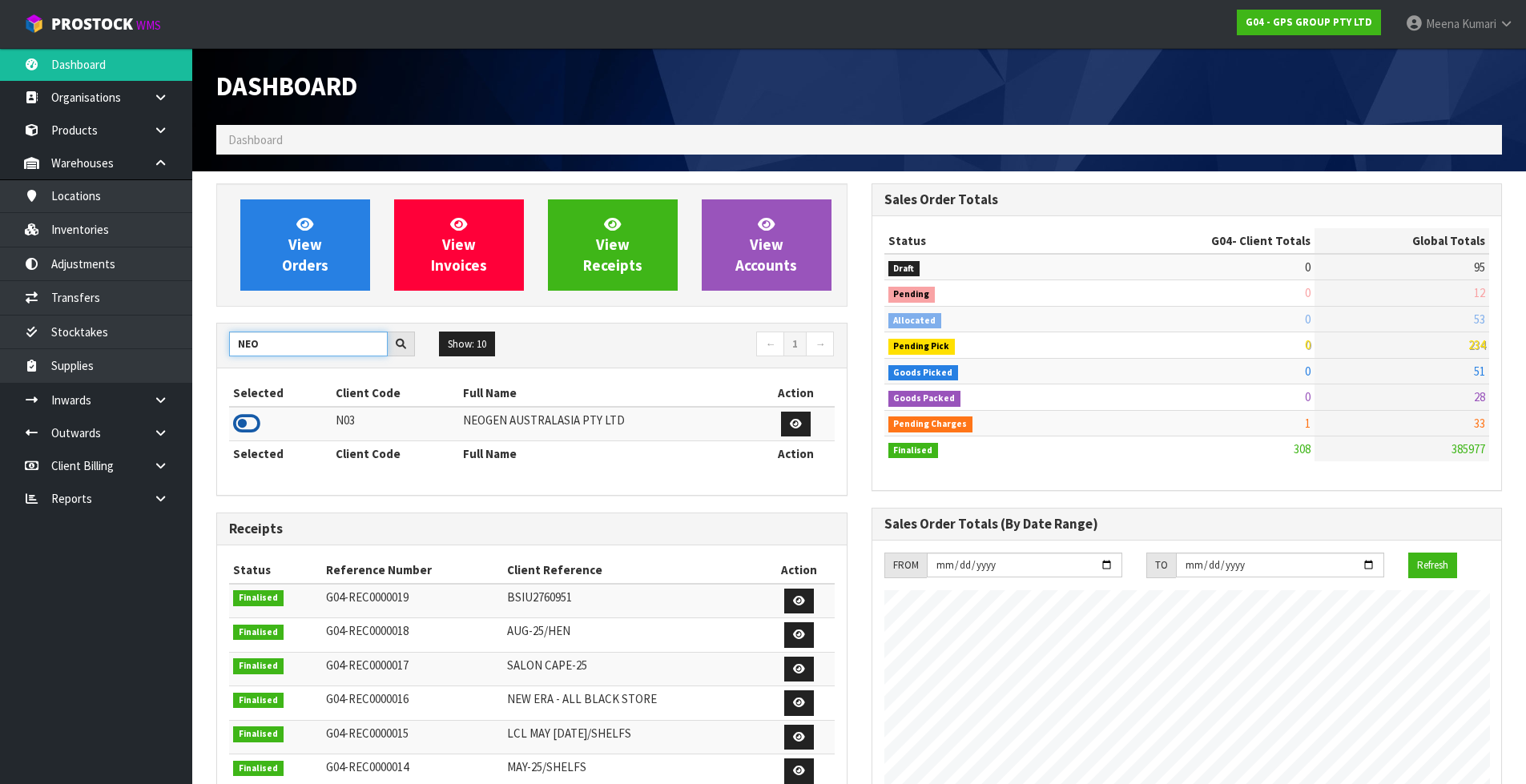
type input "NEO"
click at [249, 425] on icon at bounding box center [247, 423] width 27 height 24
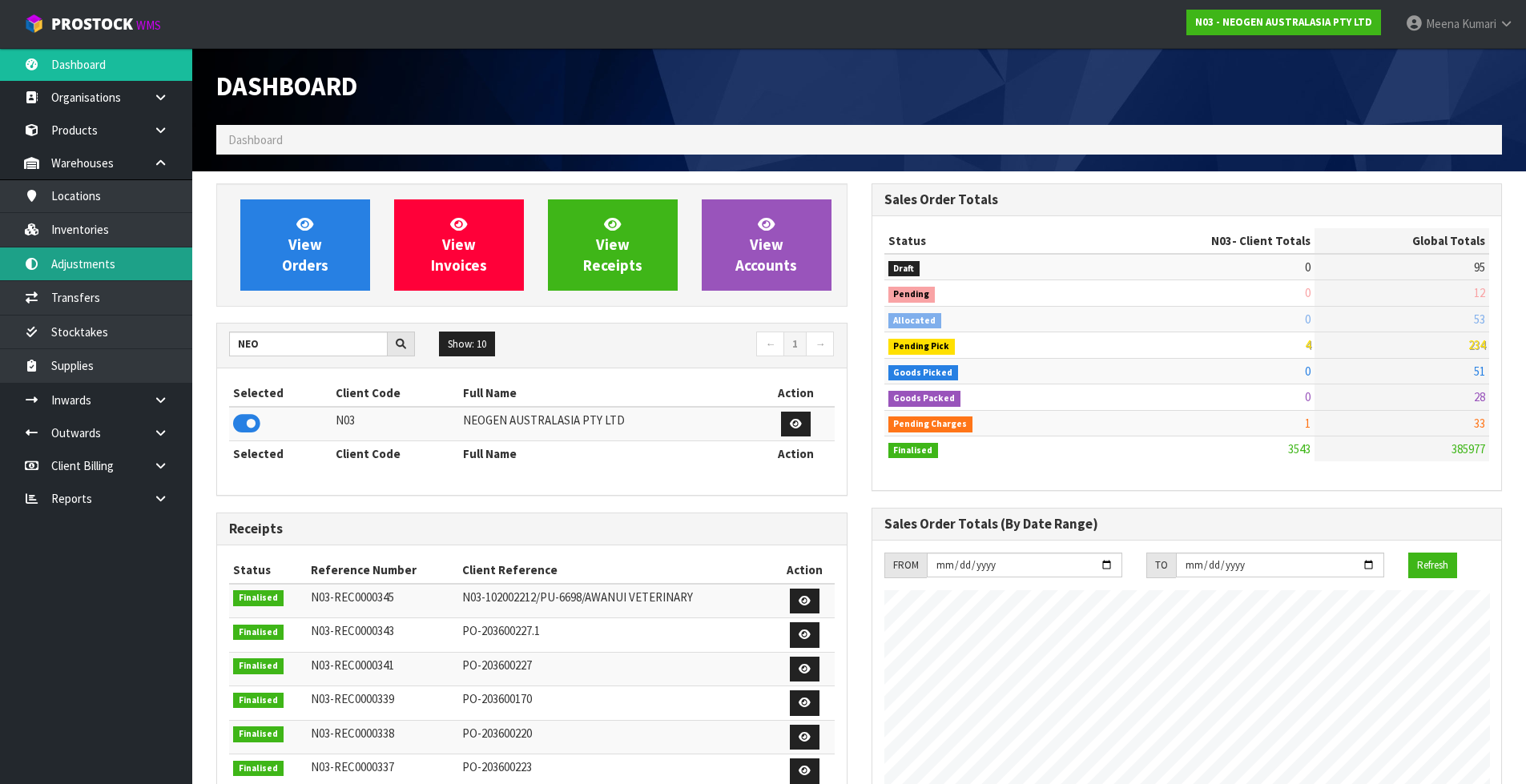
scroll to position [1247, 654]
click at [125, 236] on link "Inventories" at bounding box center [96, 229] width 192 height 33
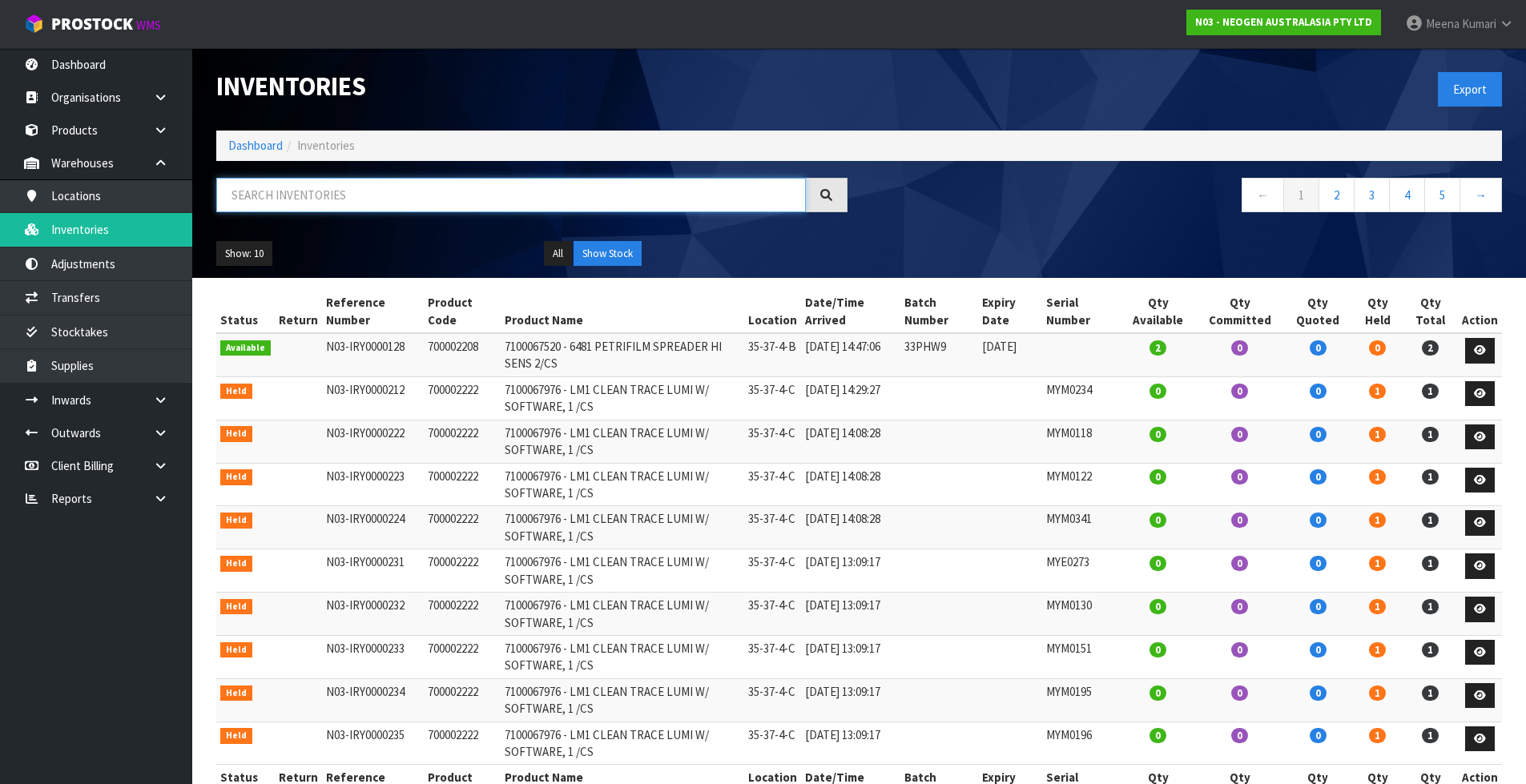
click at [295, 201] on input "text" at bounding box center [510, 195] width 589 height 35
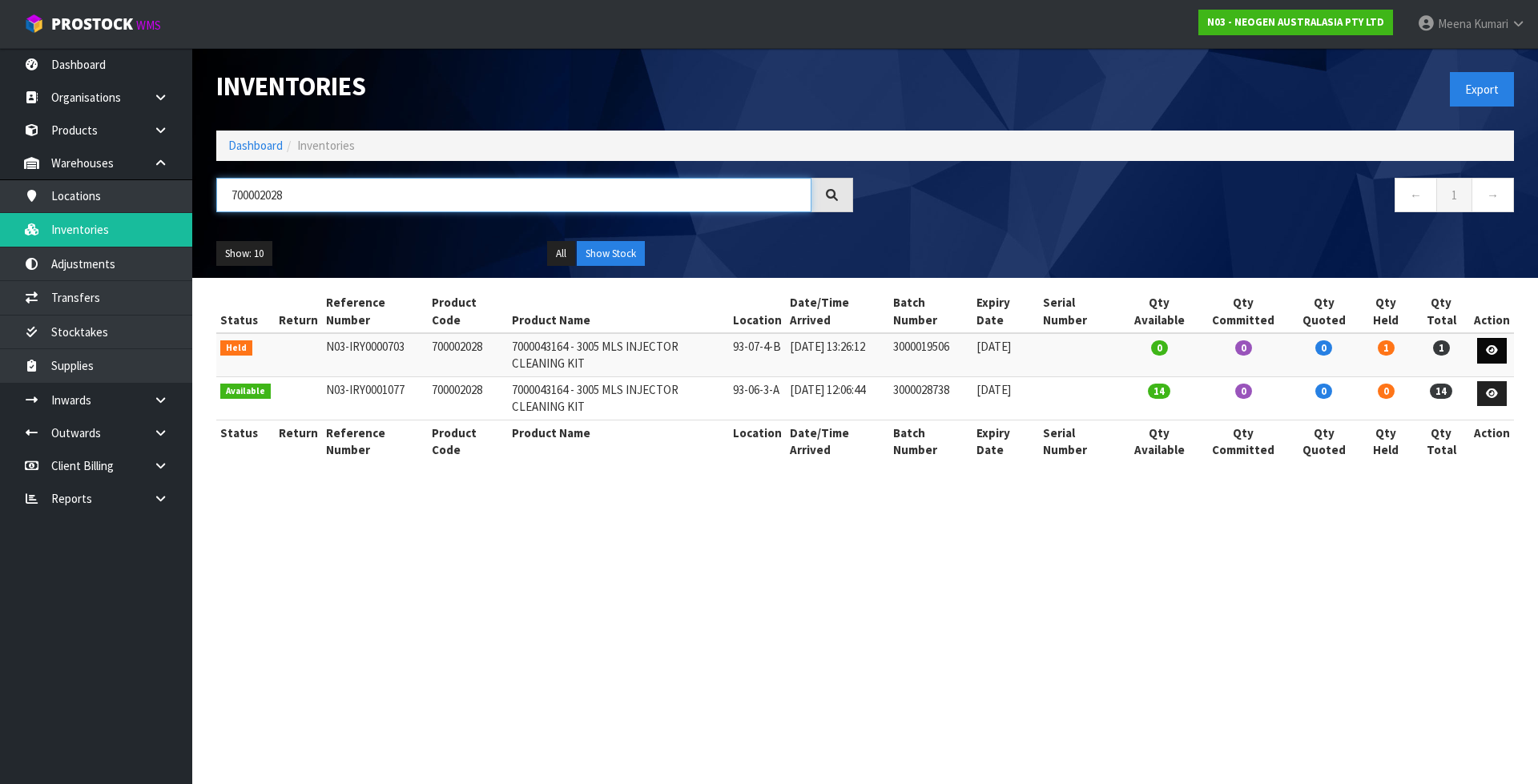
type input "700002028"
click at [1497, 350] on icon at bounding box center [1492, 350] width 12 height 10
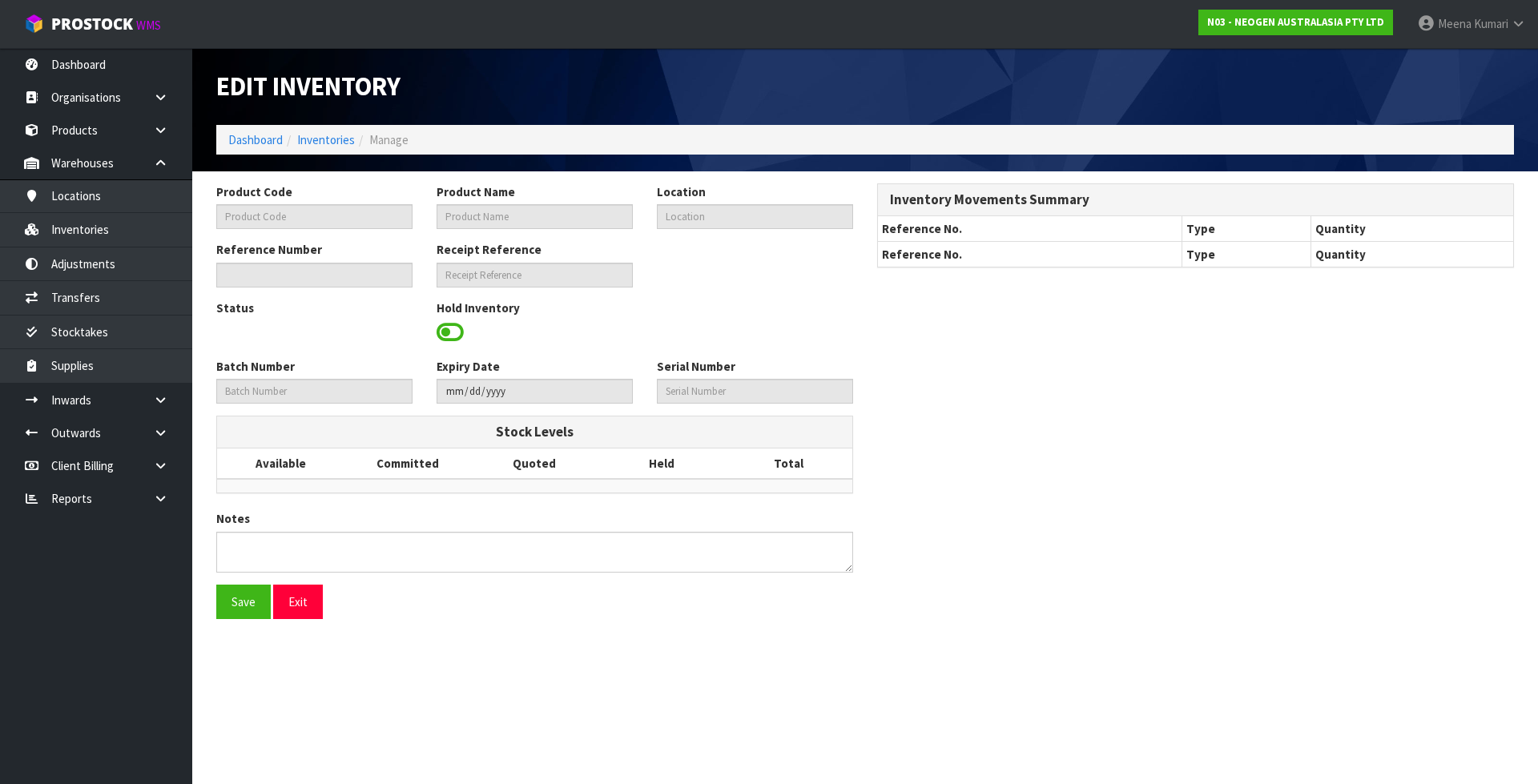
type input "700002028"
type input "7000043164 - 3005 MLS INJECTOR CLEANING KIT"
type input "93-07-4-B"
type input "N03-IRY0000703"
type input "N03-REC0000158"
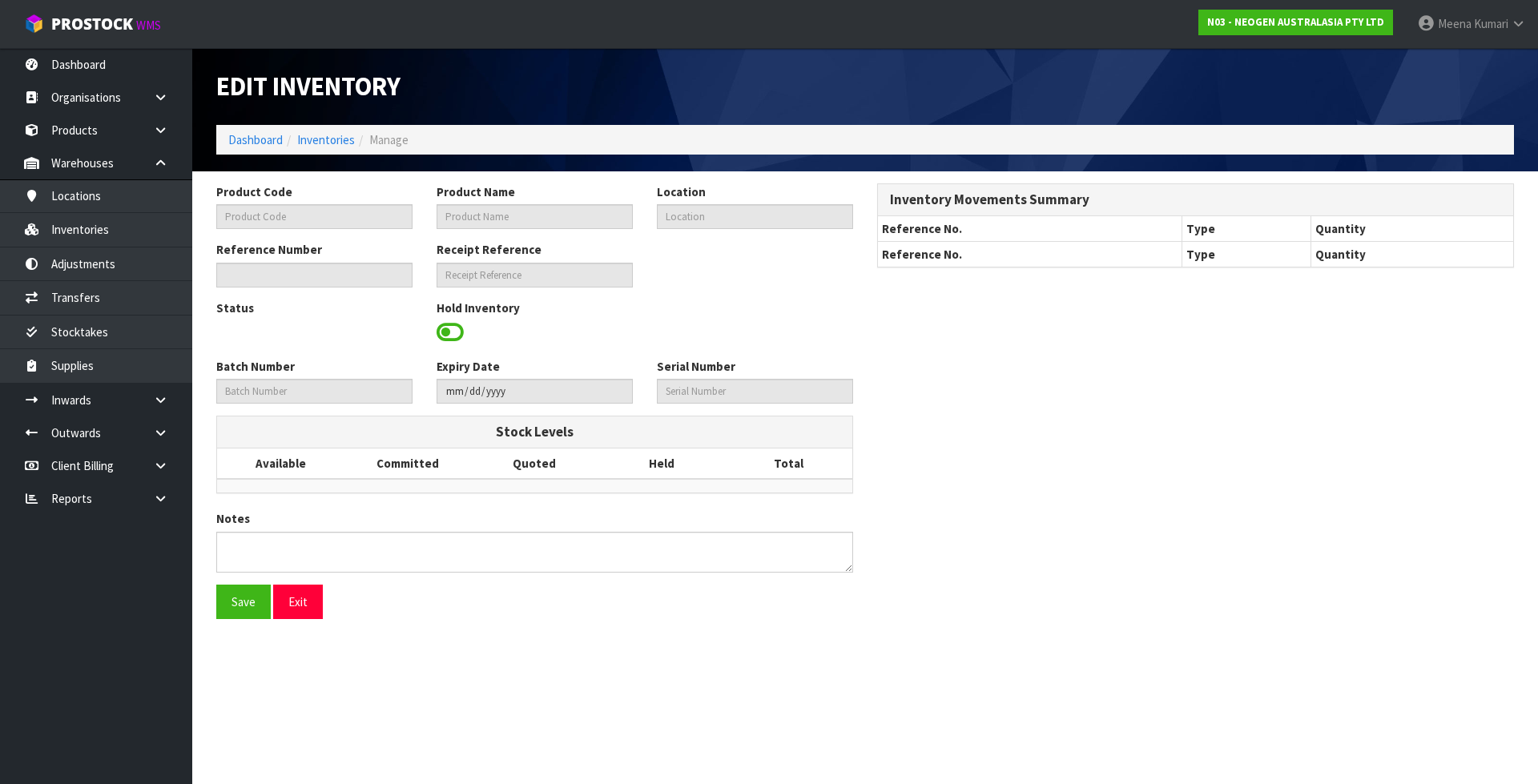
type input "3000019506"
type input "[DATE]"
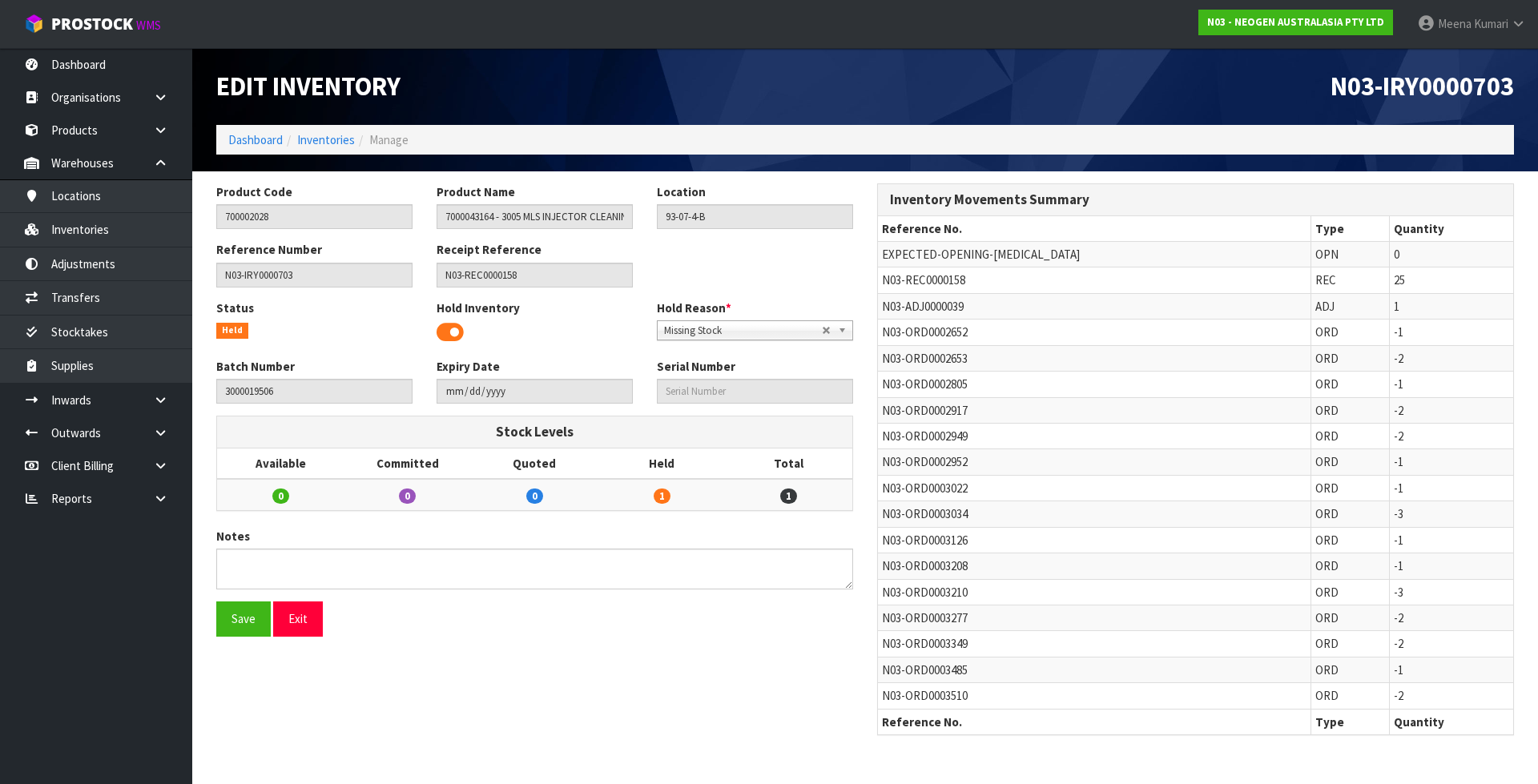
click at [897, 306] on span "N03-ADJ0000039" at bounding box center [923, 306] width 82 height 15
copy tr "N03-ADJ0000039"
click at [159, 265] on link "Adjustments" at bounding box center [96, 264] width 192 height 33
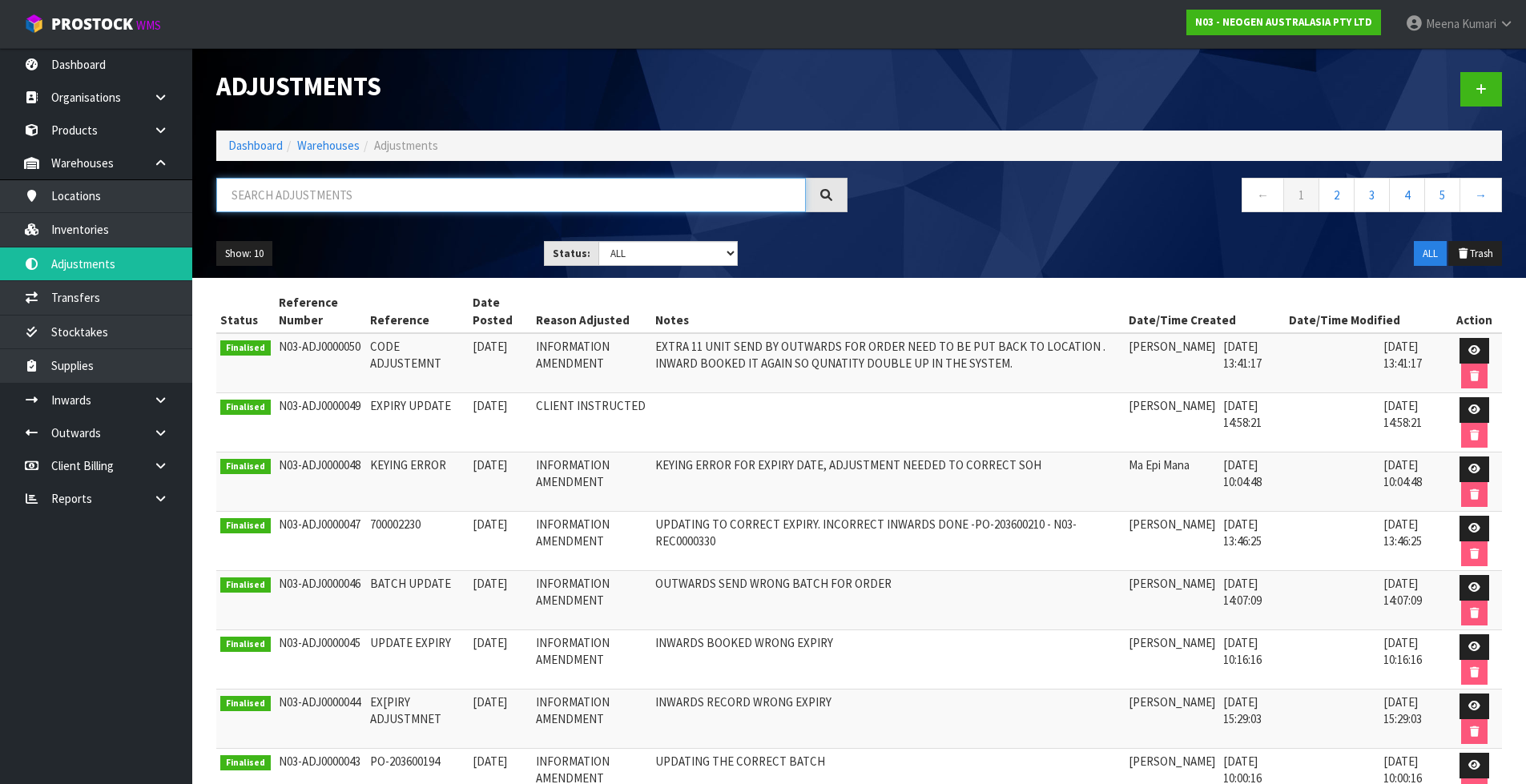
click at [370, 193] on input "text" at bounding box center [510, 195] width 589 height 35
paste input "N03-ADJ0000039"
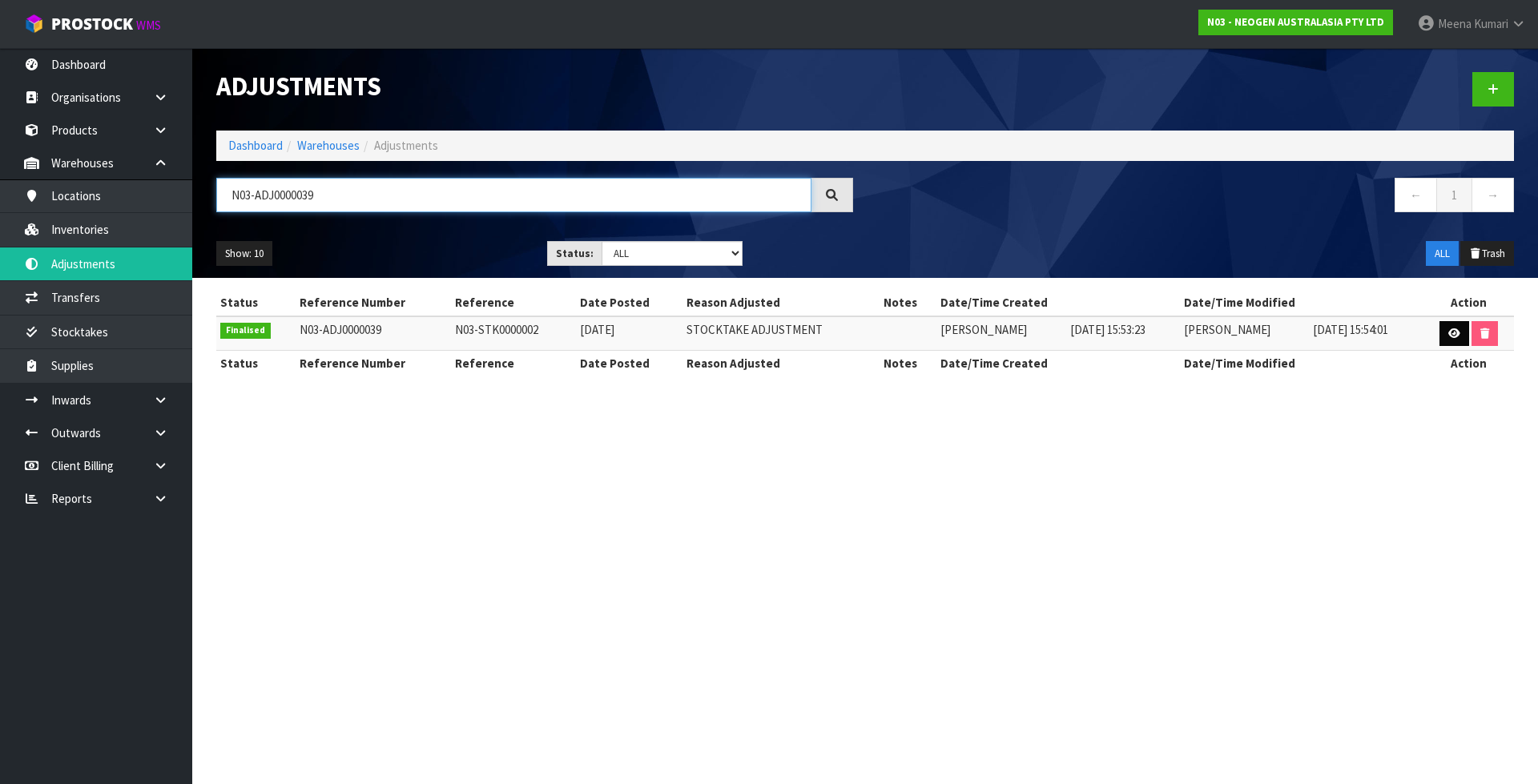
type input "N03-ADJ0000039"
click at [1456, 329] on icon at bounding box center [1454, 333] width 12 height 10
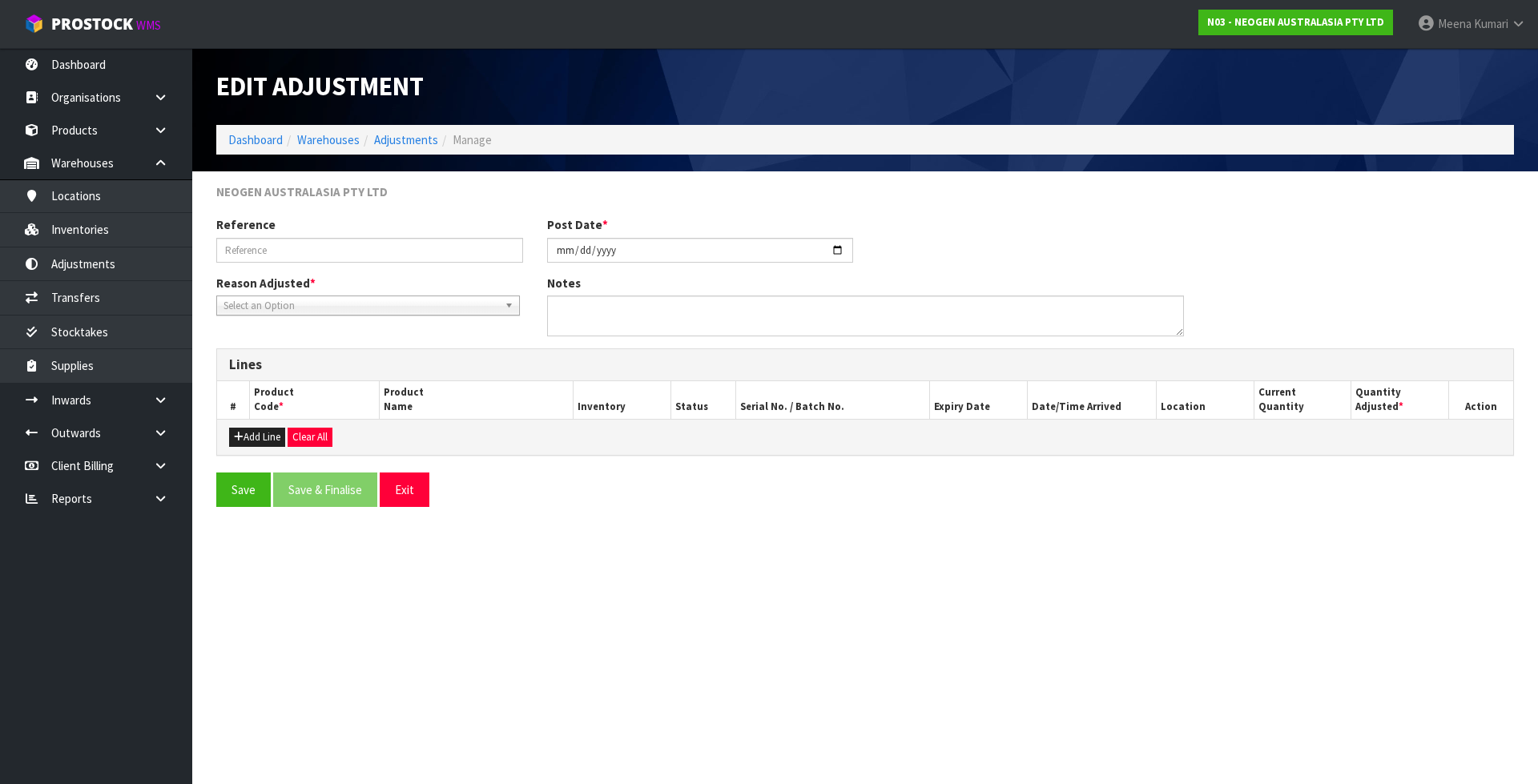
type input "N03-STK0000002"
type input "[DATE]"
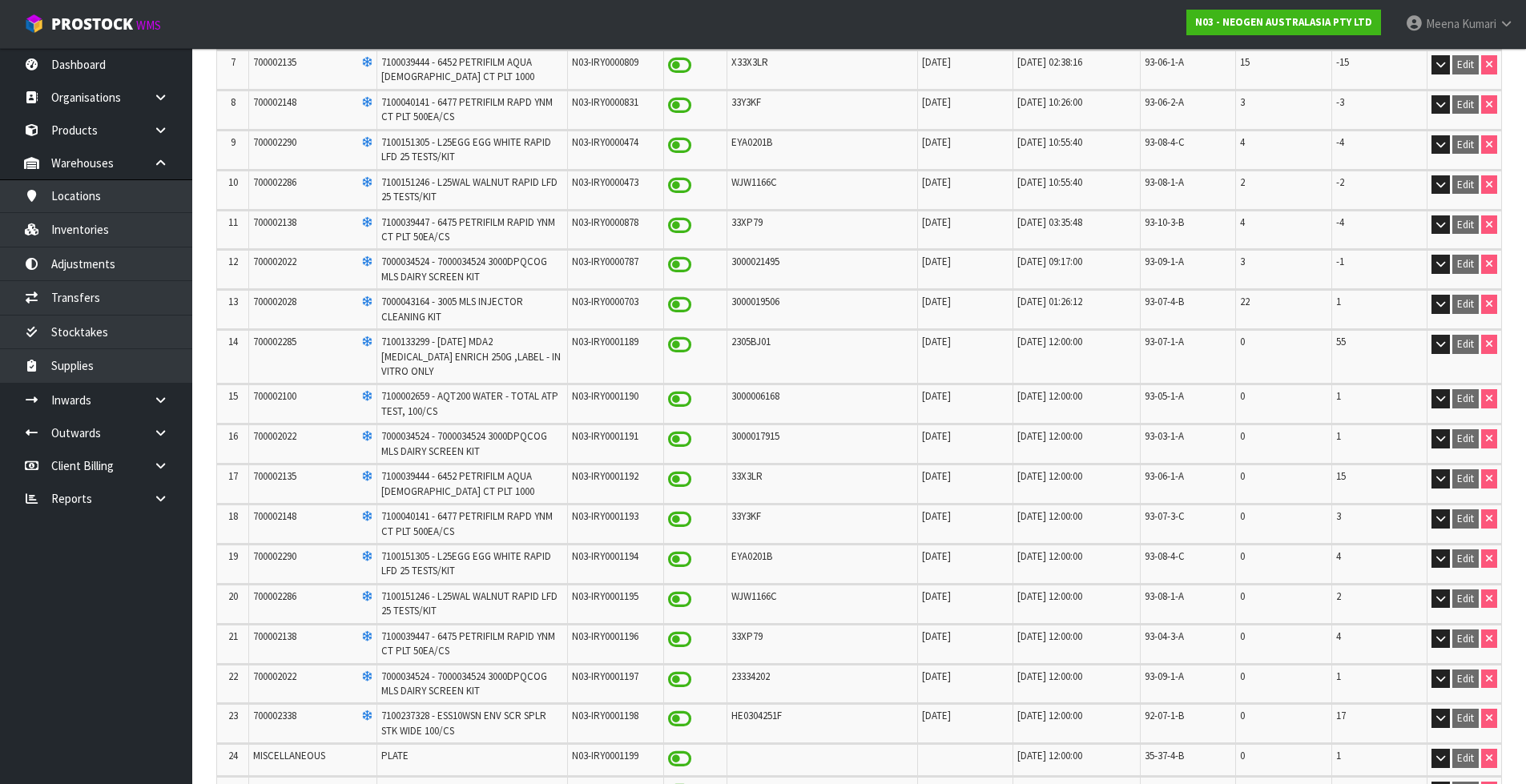
scroll to position [596, 0]
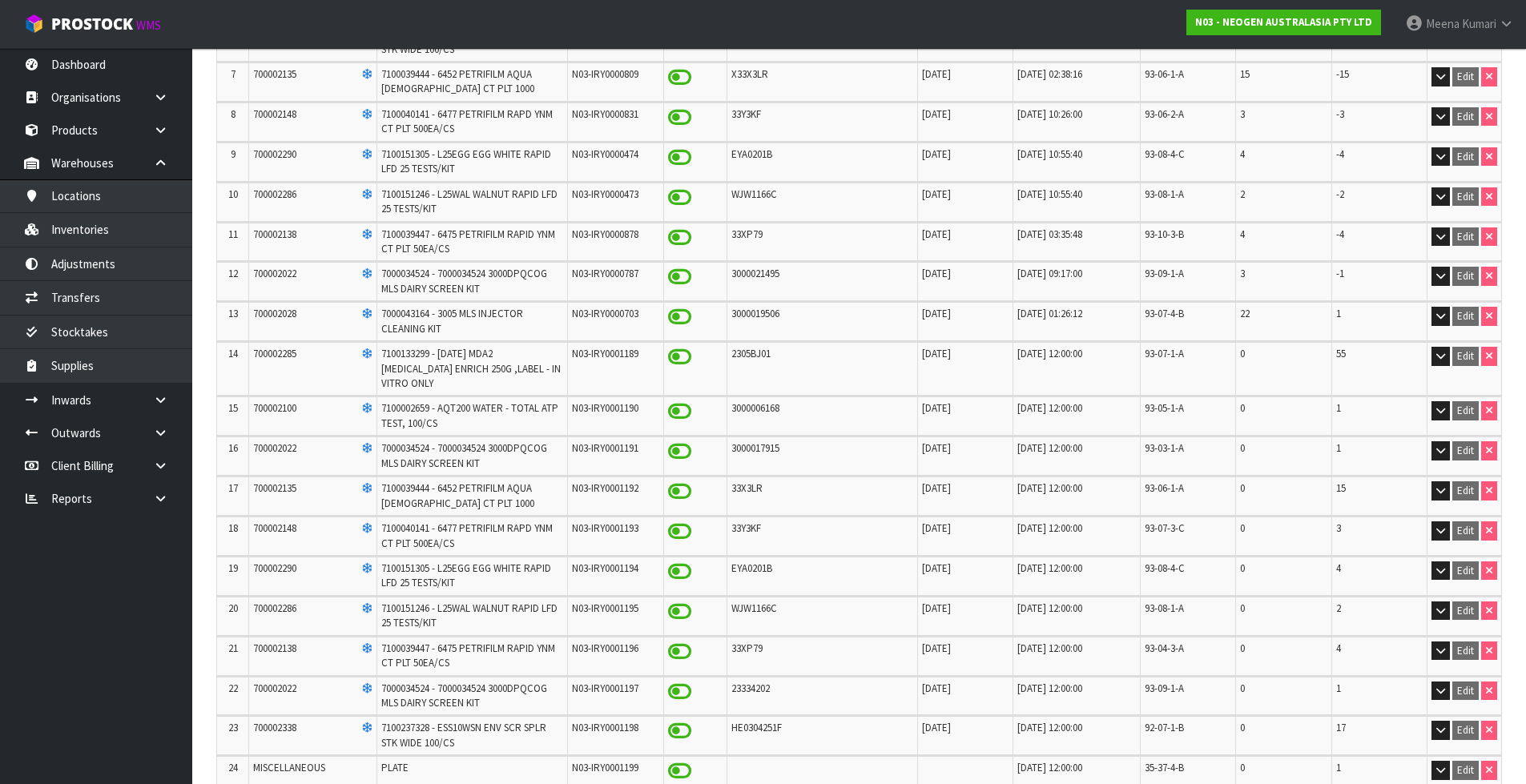
click at [287, 310] on span "700002028" at bounding box center [274, 313] width 43 height 14
copy span "700002028"
click at [91, 224] on link "Inventories" at bounding box center [96, 229] width 192 height 33
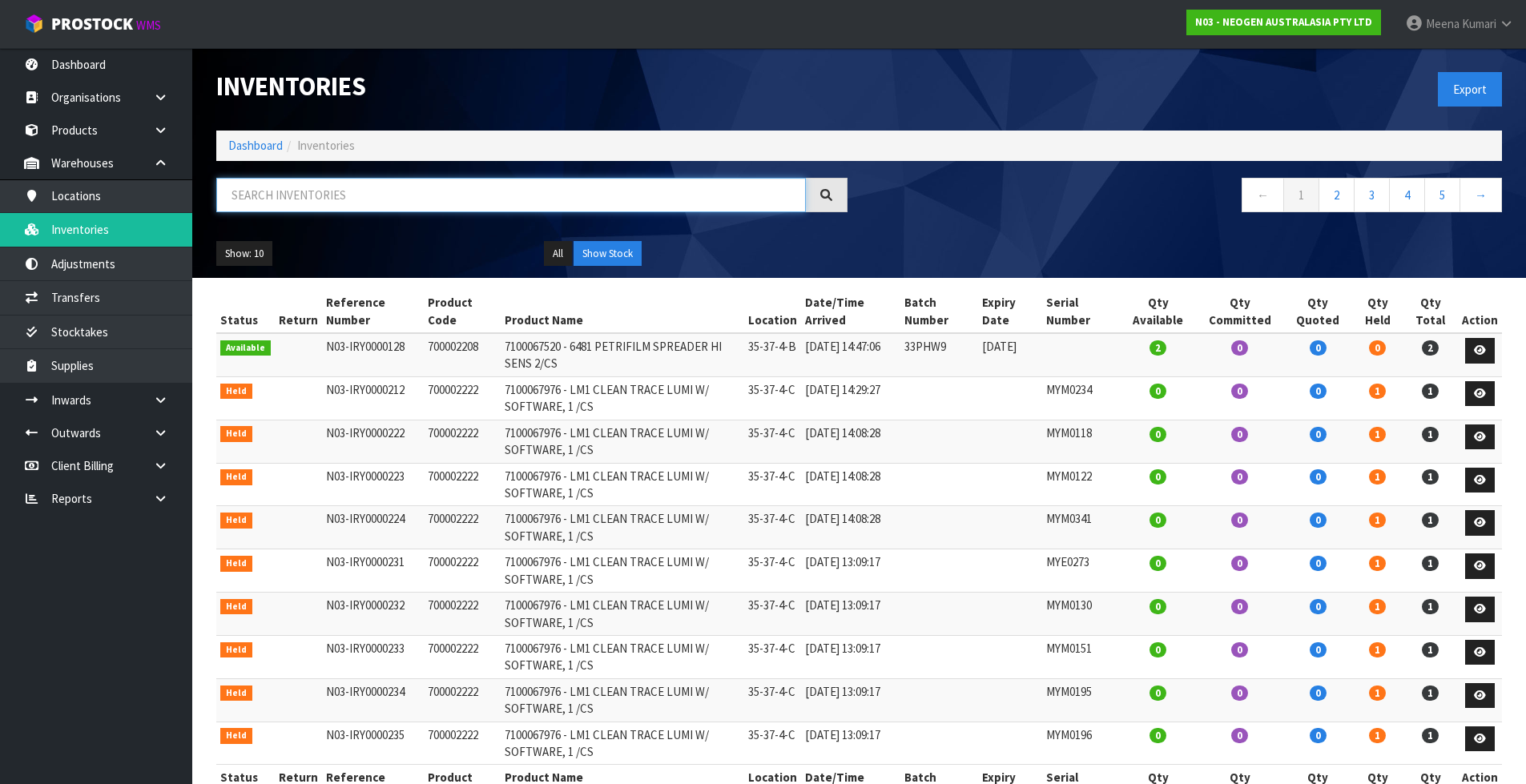
click at [379, 180] on input "text" at bounding box center [510, 195] width 589 height 35
paste input "700002028"
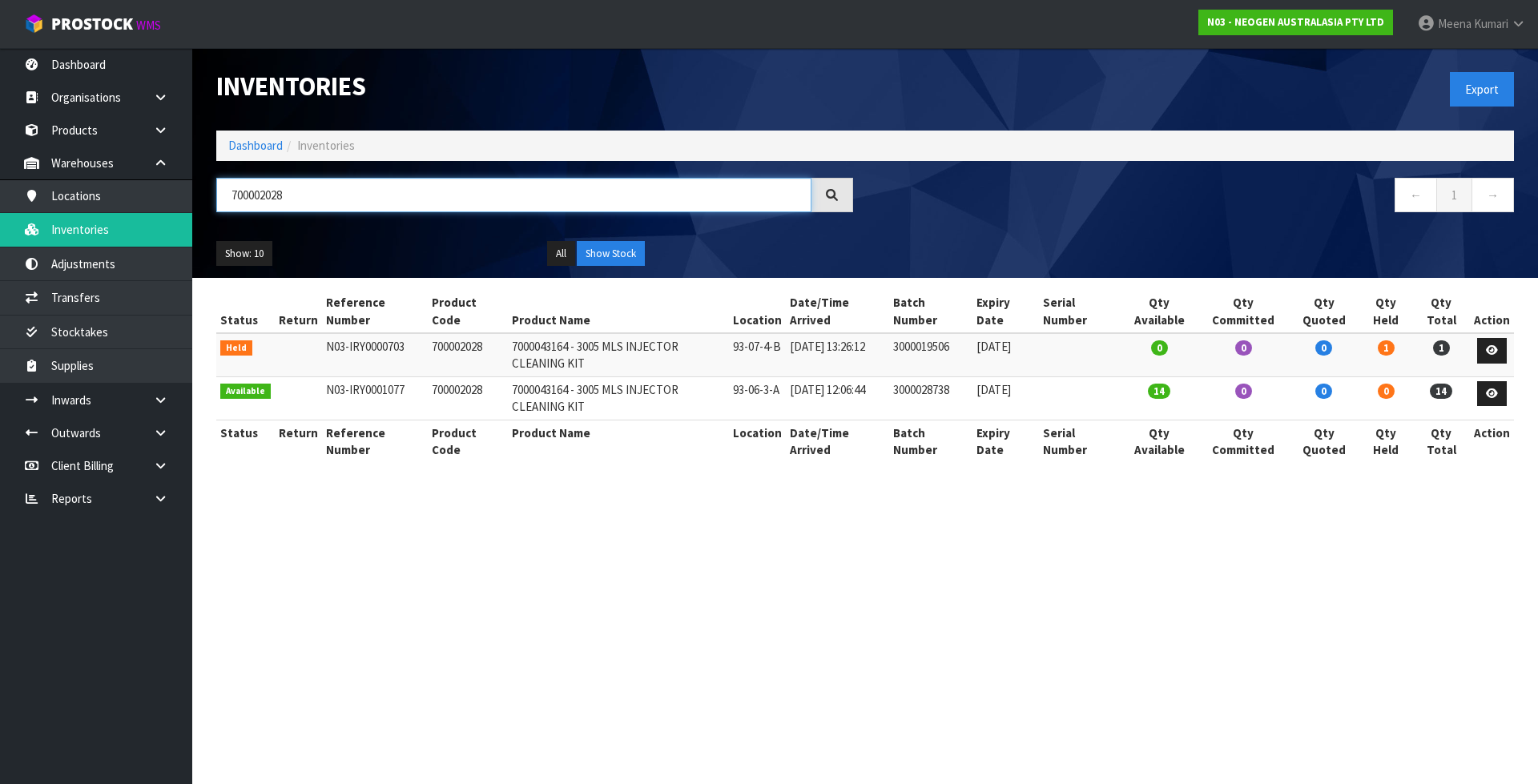
type input "700002028"
click at [477, 598] on section "Inventories Export Dashboard Inventories 700002028 ← 1 → Show: 10 5 10 25 50 Al…" at bounding box center [769, 392] width 1538 height 784
click at [465, 351] on td "700002028" at bounding box center [468, 354] width 80 height 43
copy td "700002028"
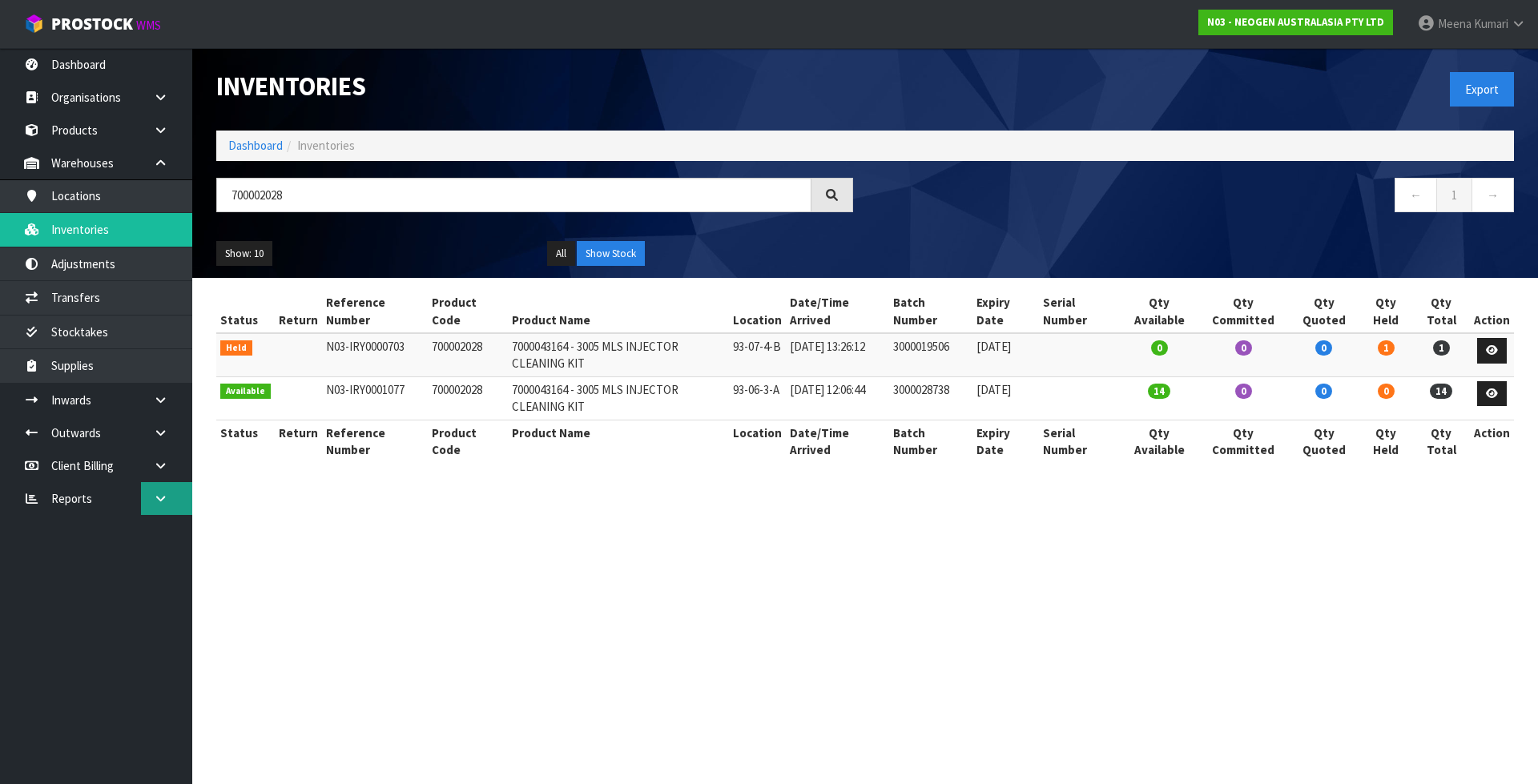
click at [182, 500] on link at bounding box center [167, 498] width 51 height 33
click at [144, 530] on link "Client" at bounding box center [96, 531] width 192 height 33
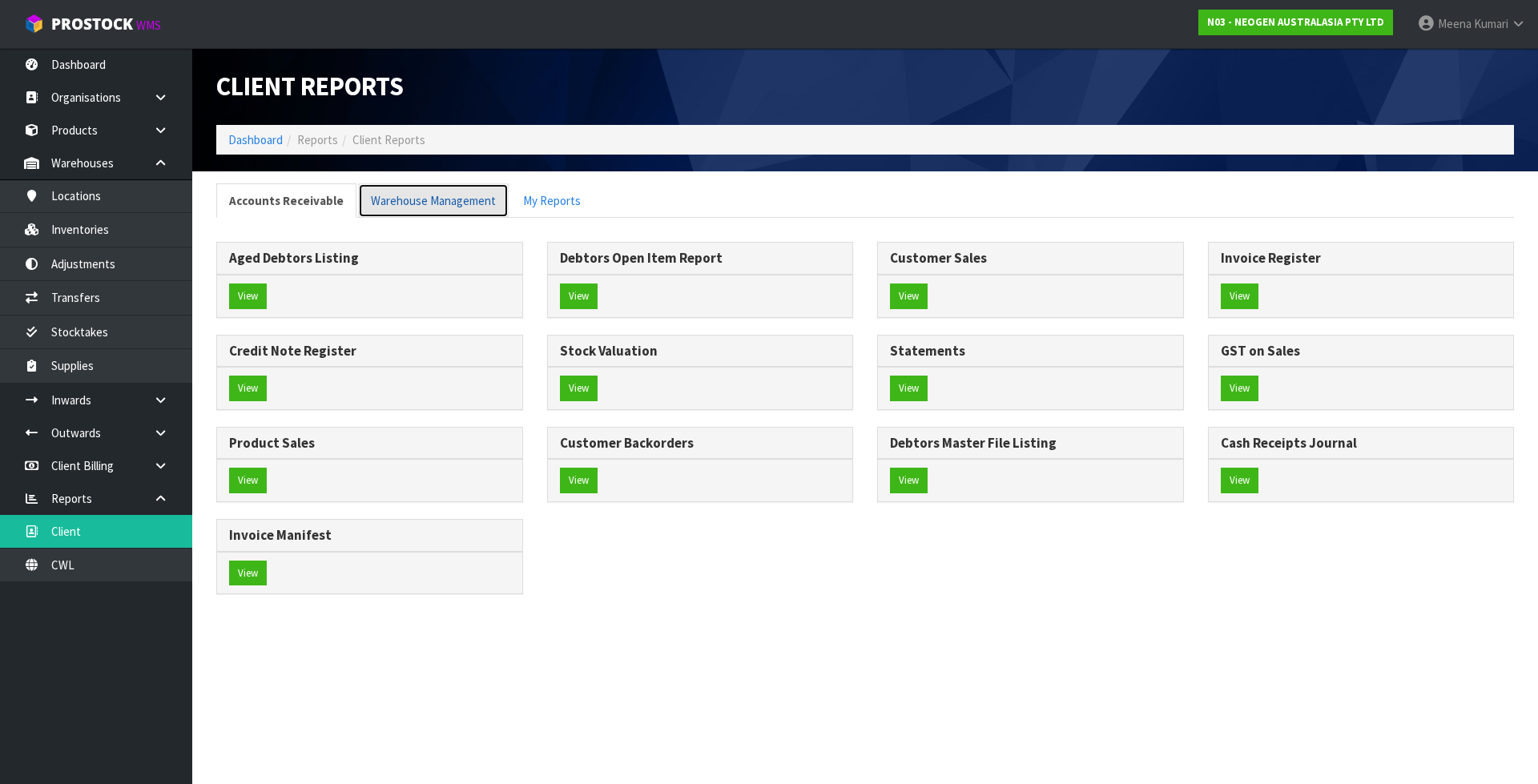
click at [405, 192] on link "Warehouse Management" at bounding box center [433, 200] width 150 height 35
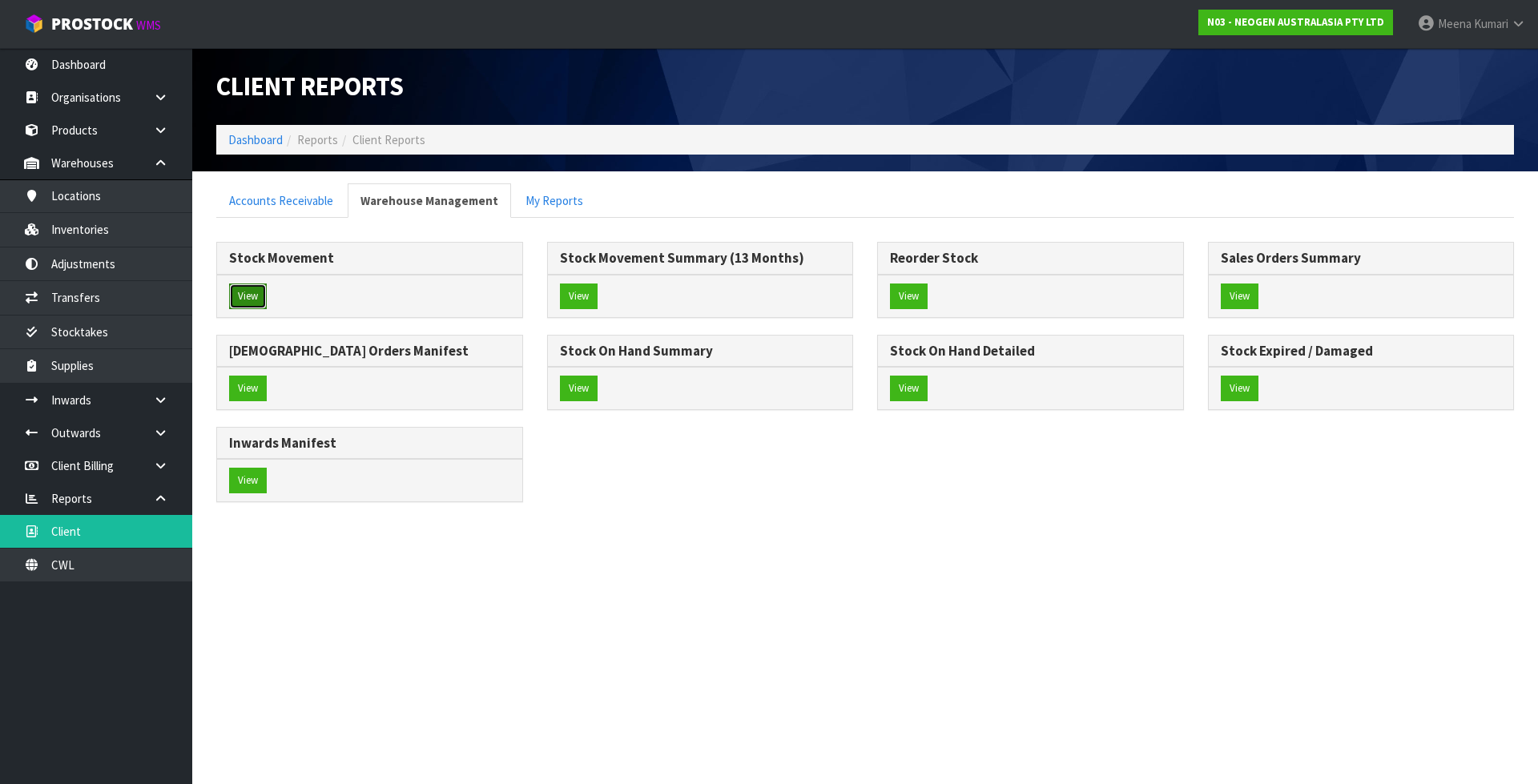
click at [258, 290] on button "View" at bounding box center [247, 296] width 37 height 25
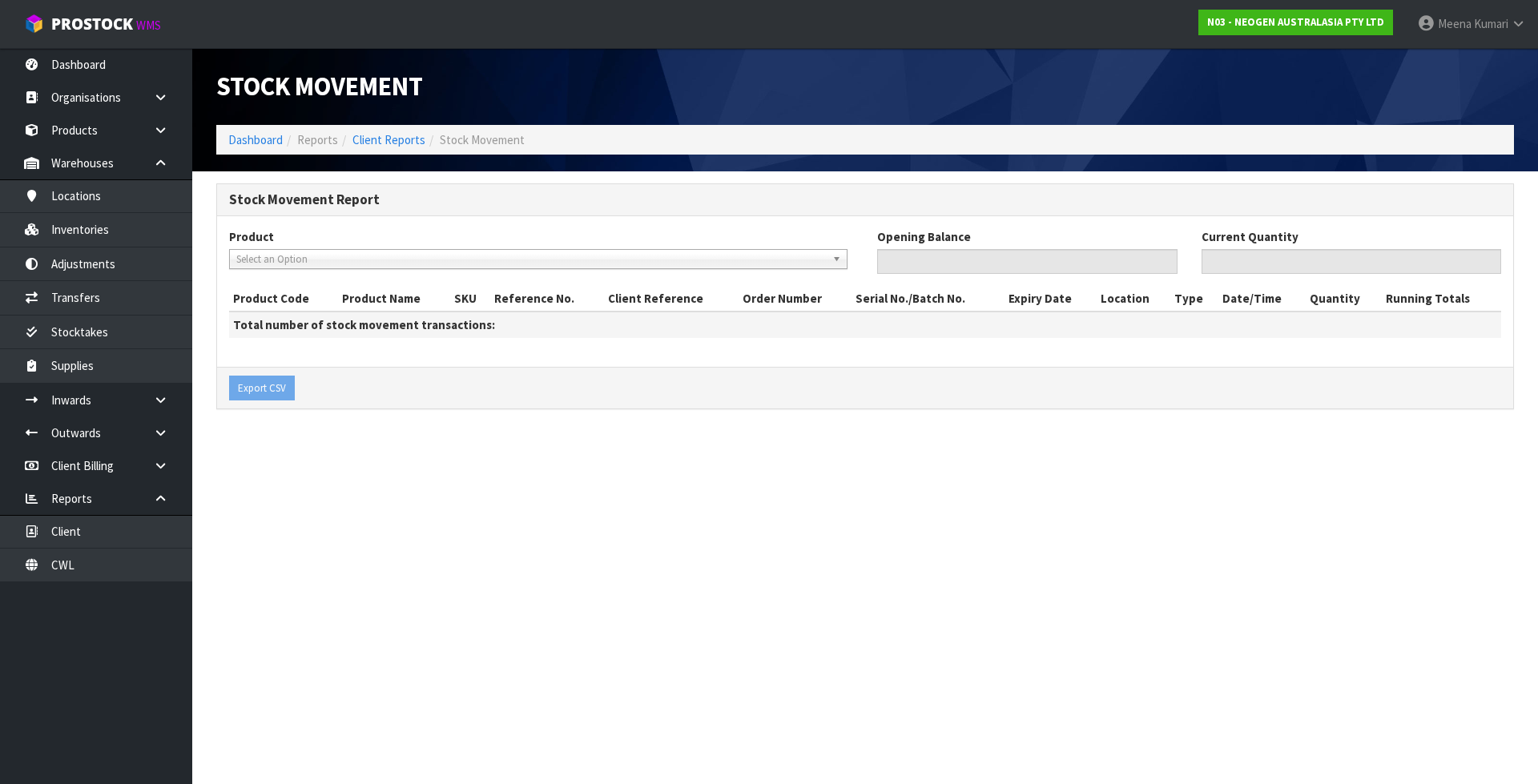
click at [282, 264] on span "Select an Option" at bounding box center [530, 259] width 590 height 19
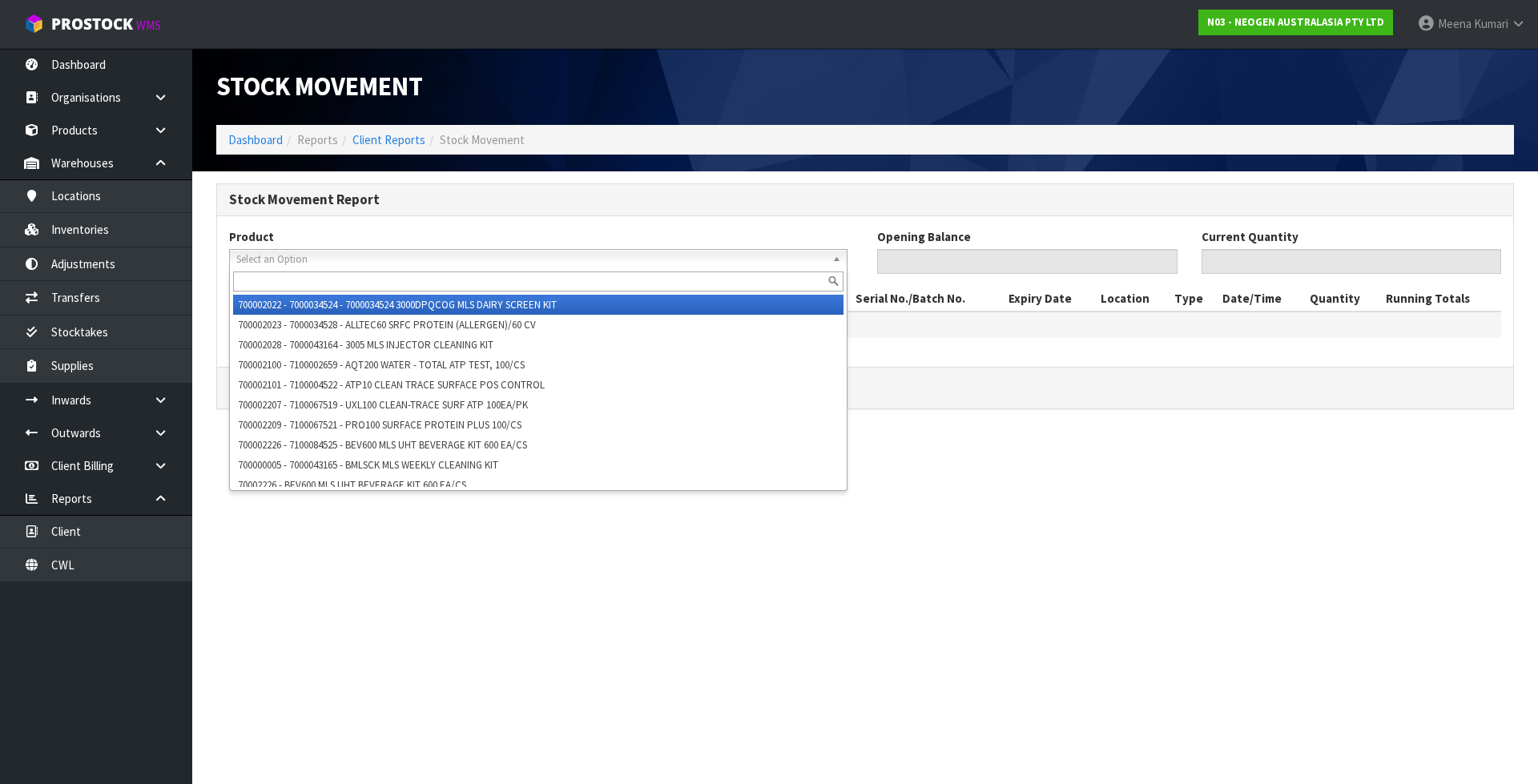
click at [282, 282] on input "text" at bounding box center [538, 281] width 610 height 20
paste input "700002028"
type input "700002028"
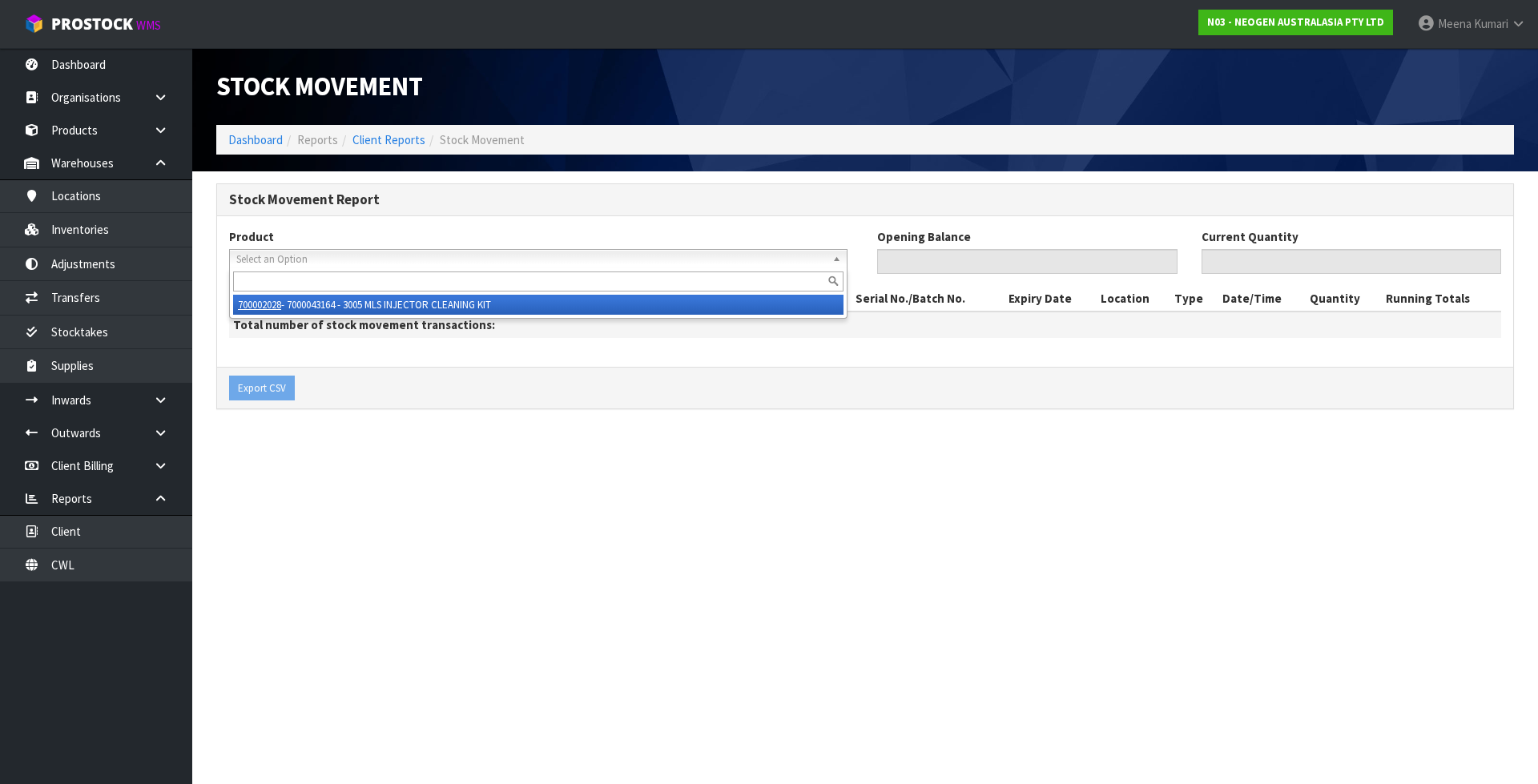
type input "0"
type input "15"
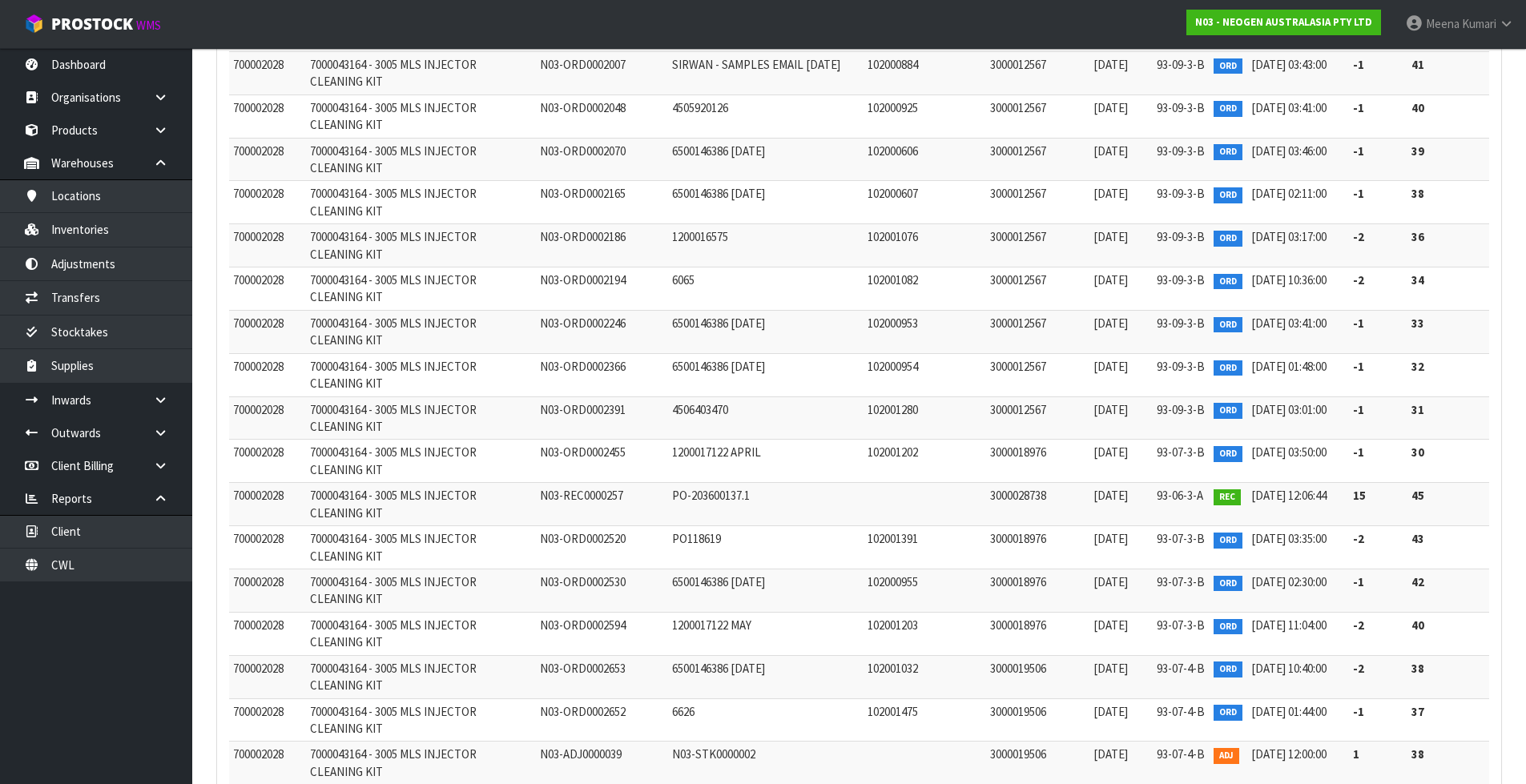
scroll to position [2644, 0]
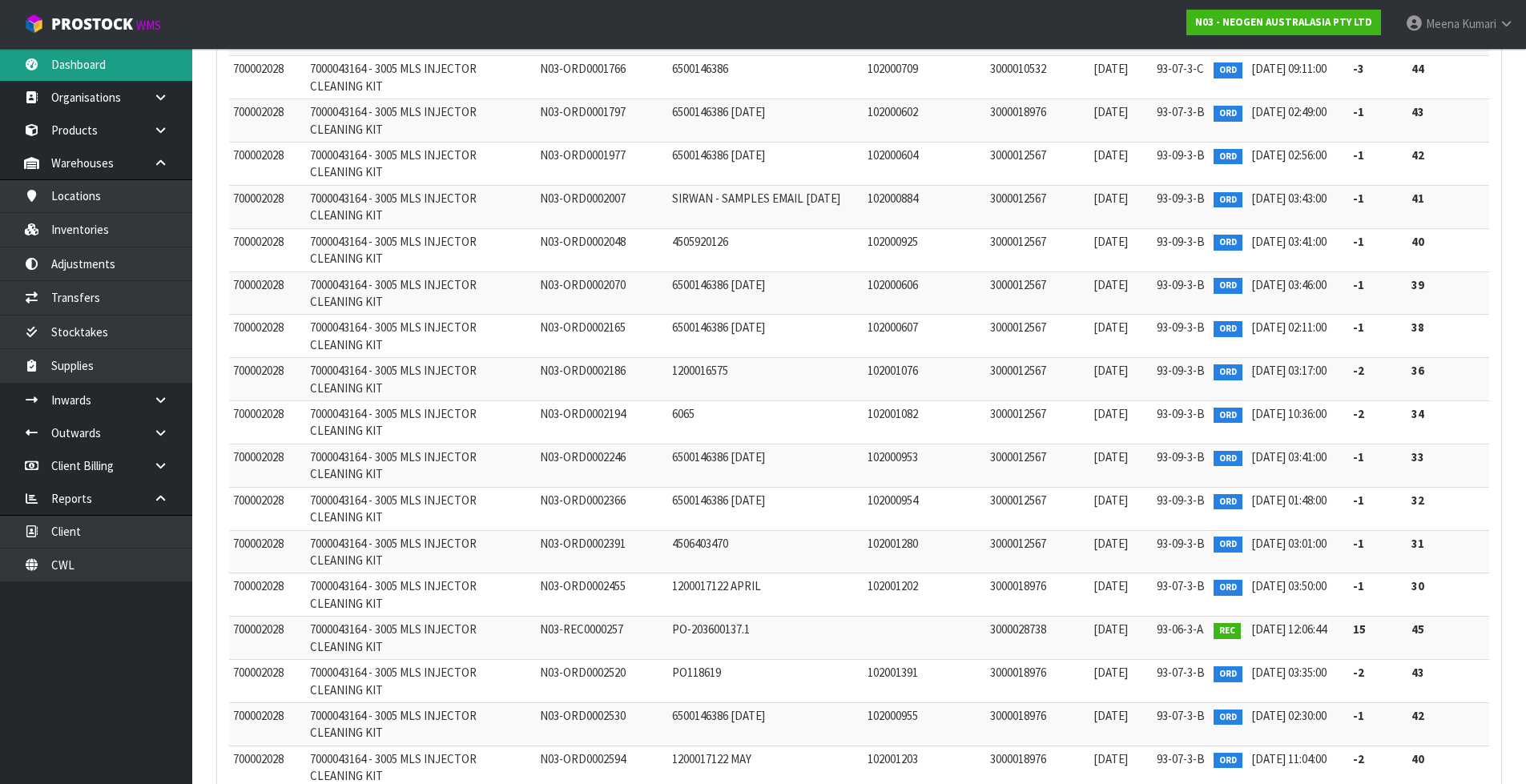
click at [88, 71] on link "Dashboard" at bounding box center [96, 65] width 192 height 33
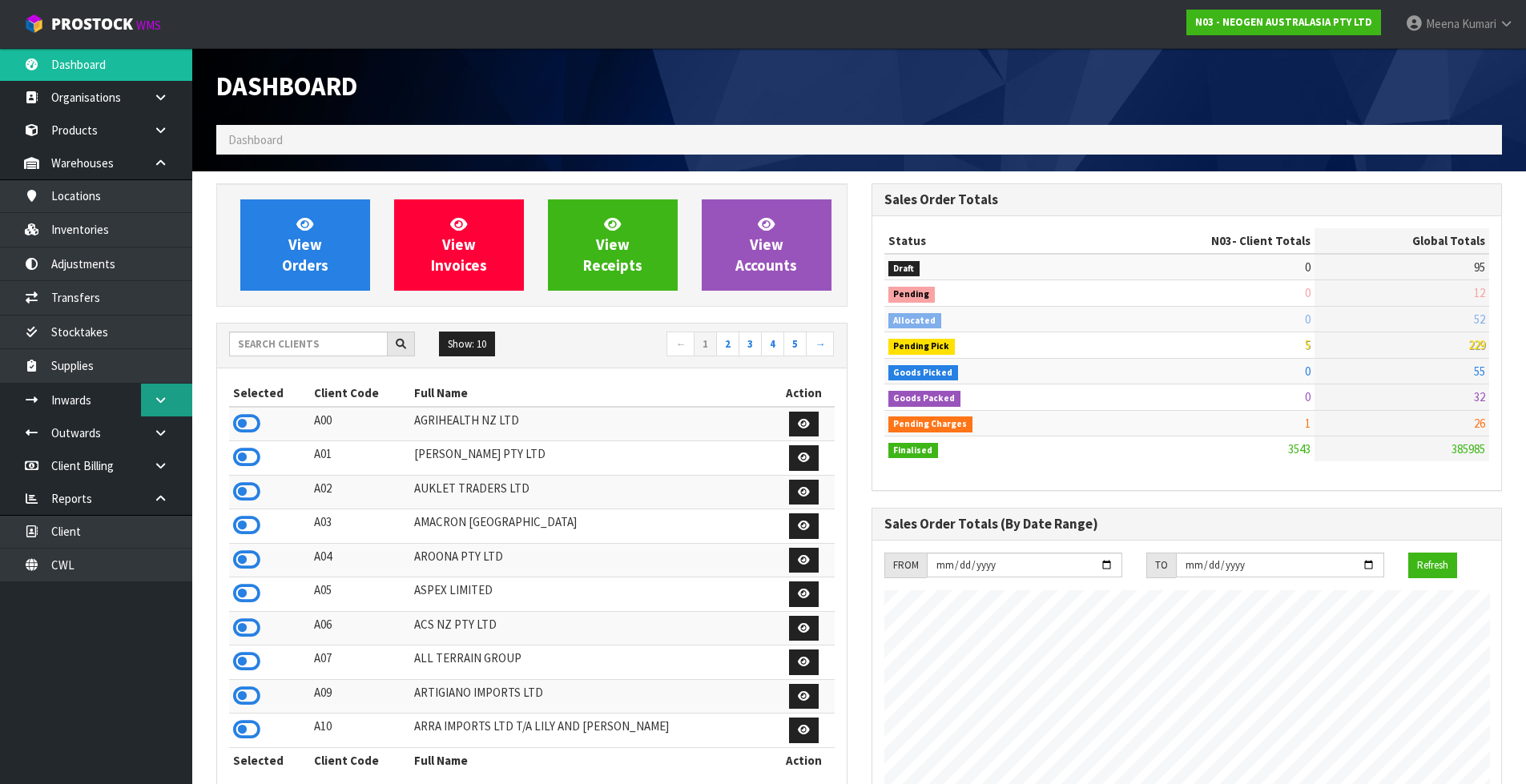
click at [164, 389] on link at bounding box center [167, 400] width 51 height 33
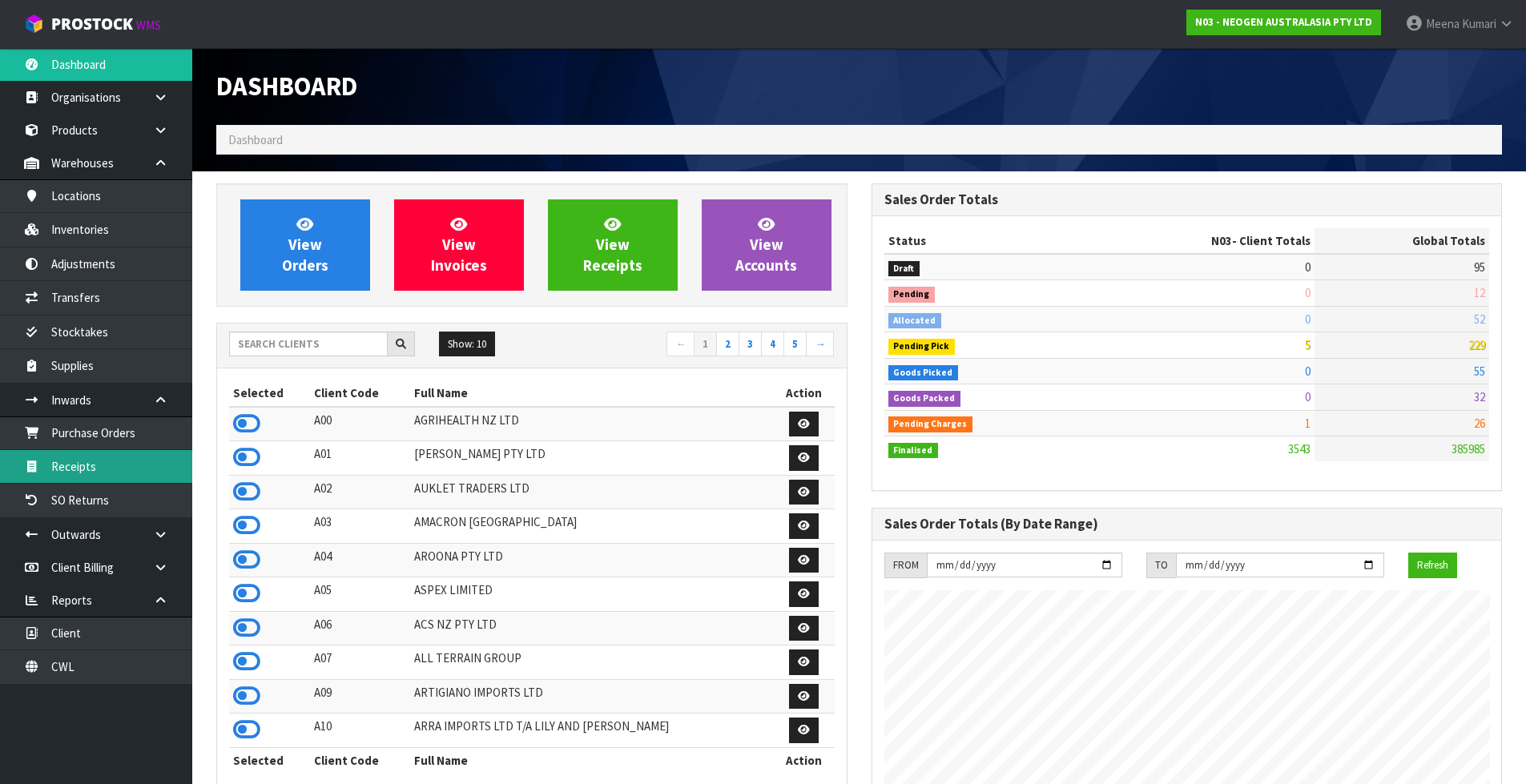
click at [92, 461] on link "Receipts" at bounding box center [96, 466] width 192 height 33
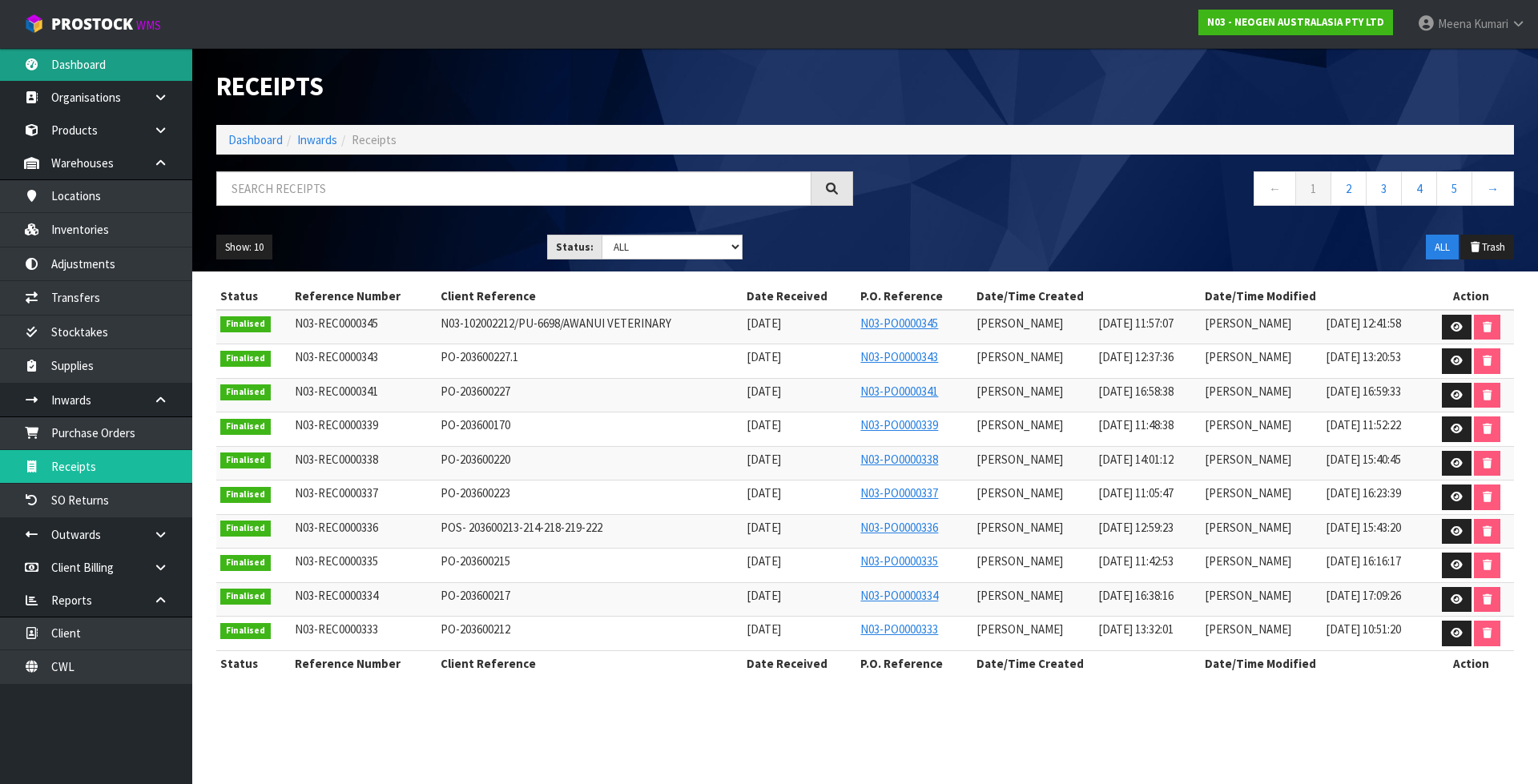
click at [96, 71] on link "Dashboard" at bounding box center [96, 65] width 192 height 33
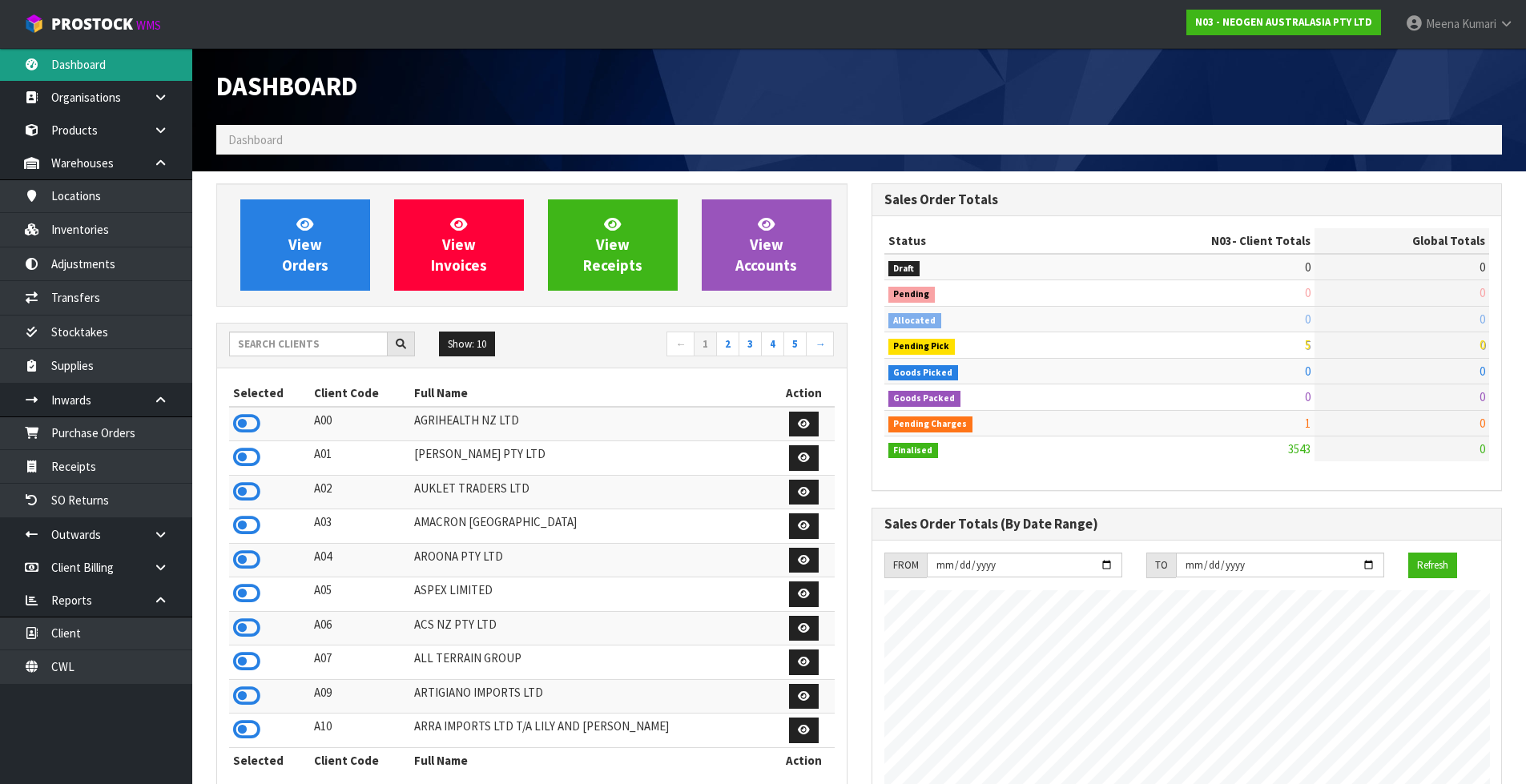
scroll to position [1247, 654]
click at [306, 341] on input "text" at bounding box center [308, 343] width 159 height 25
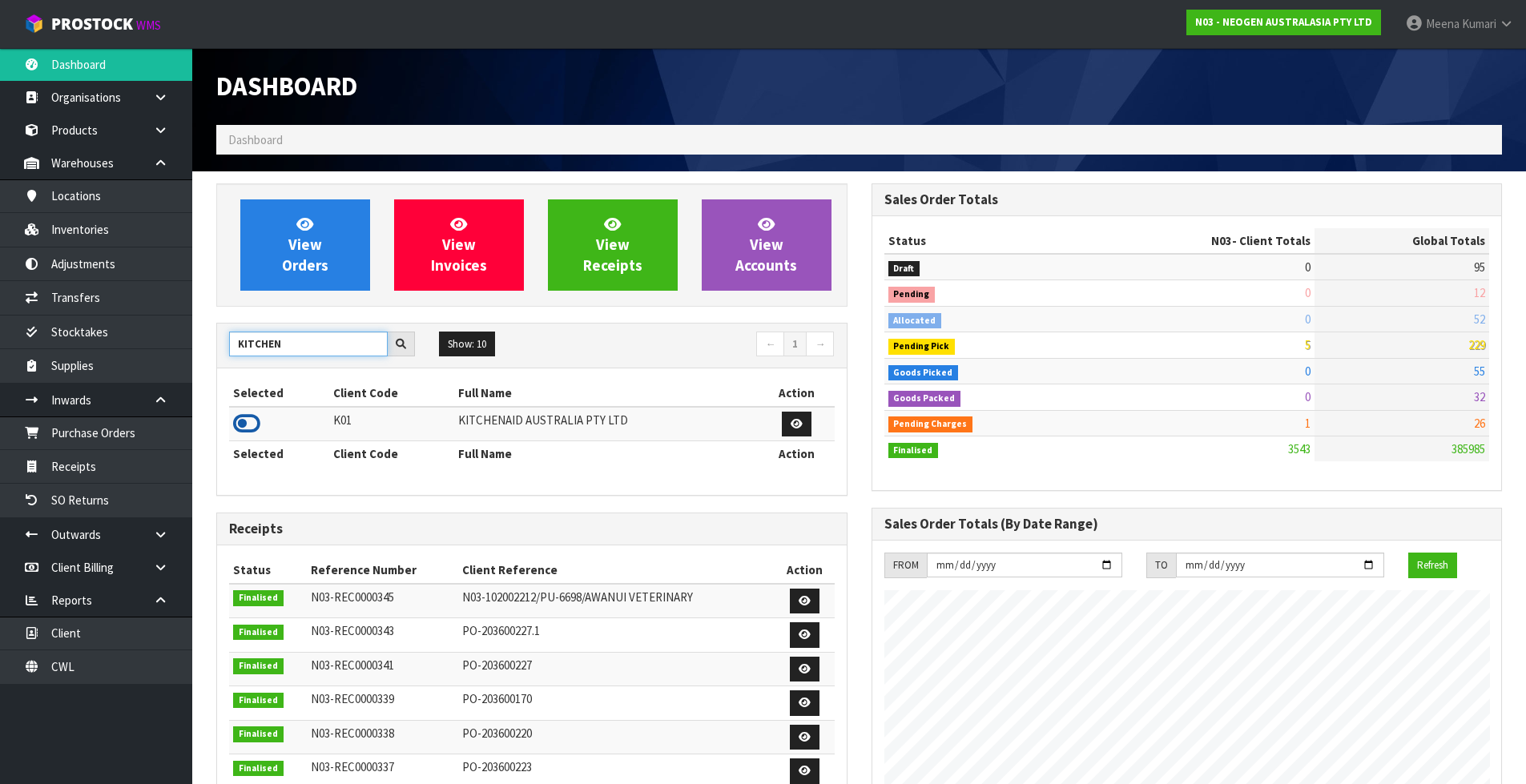
type input "KITCHEN"
click at [255, 424] on icon at bounding box center [247, 423] width 27 height 24
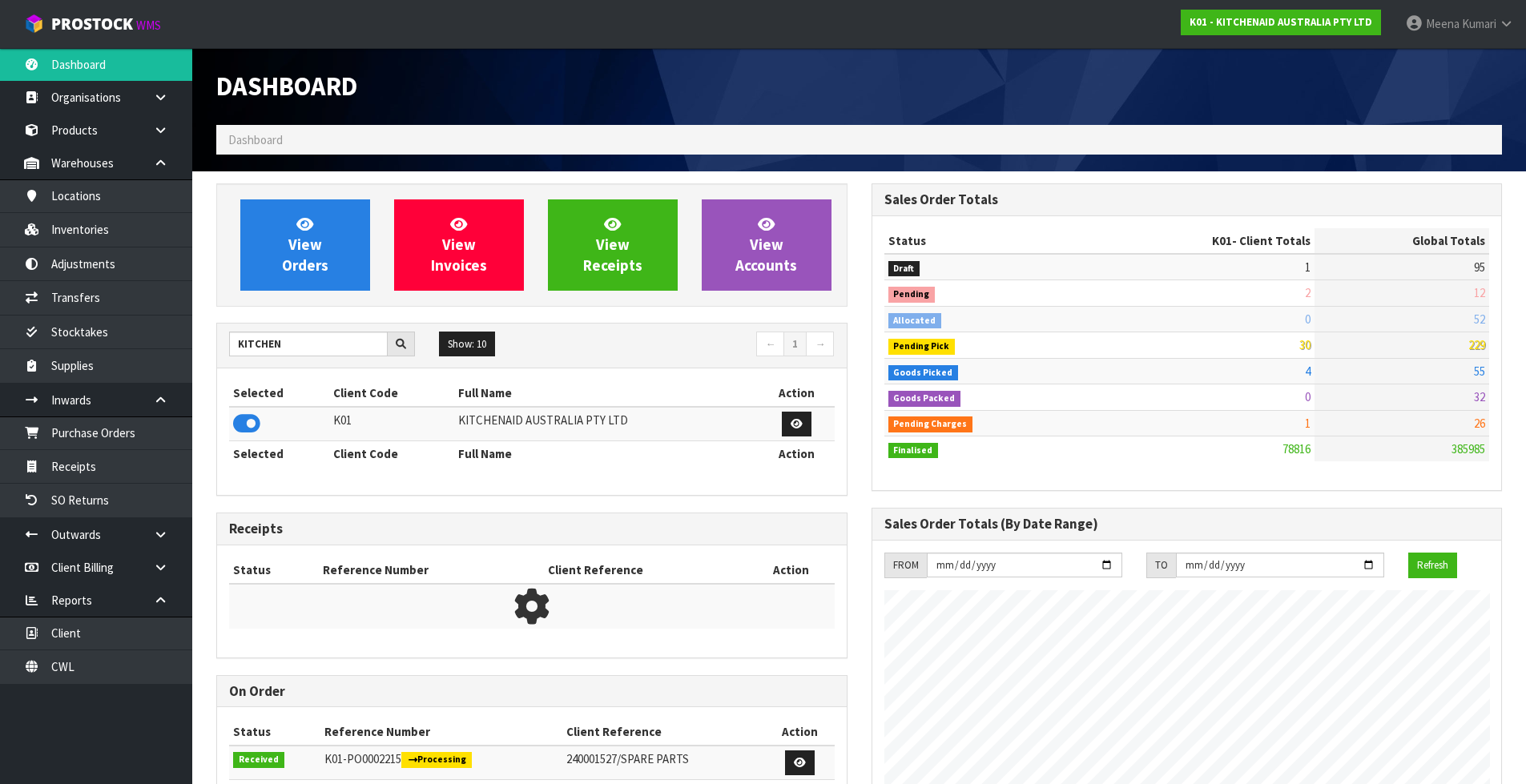
scroll to position [1213, 654]
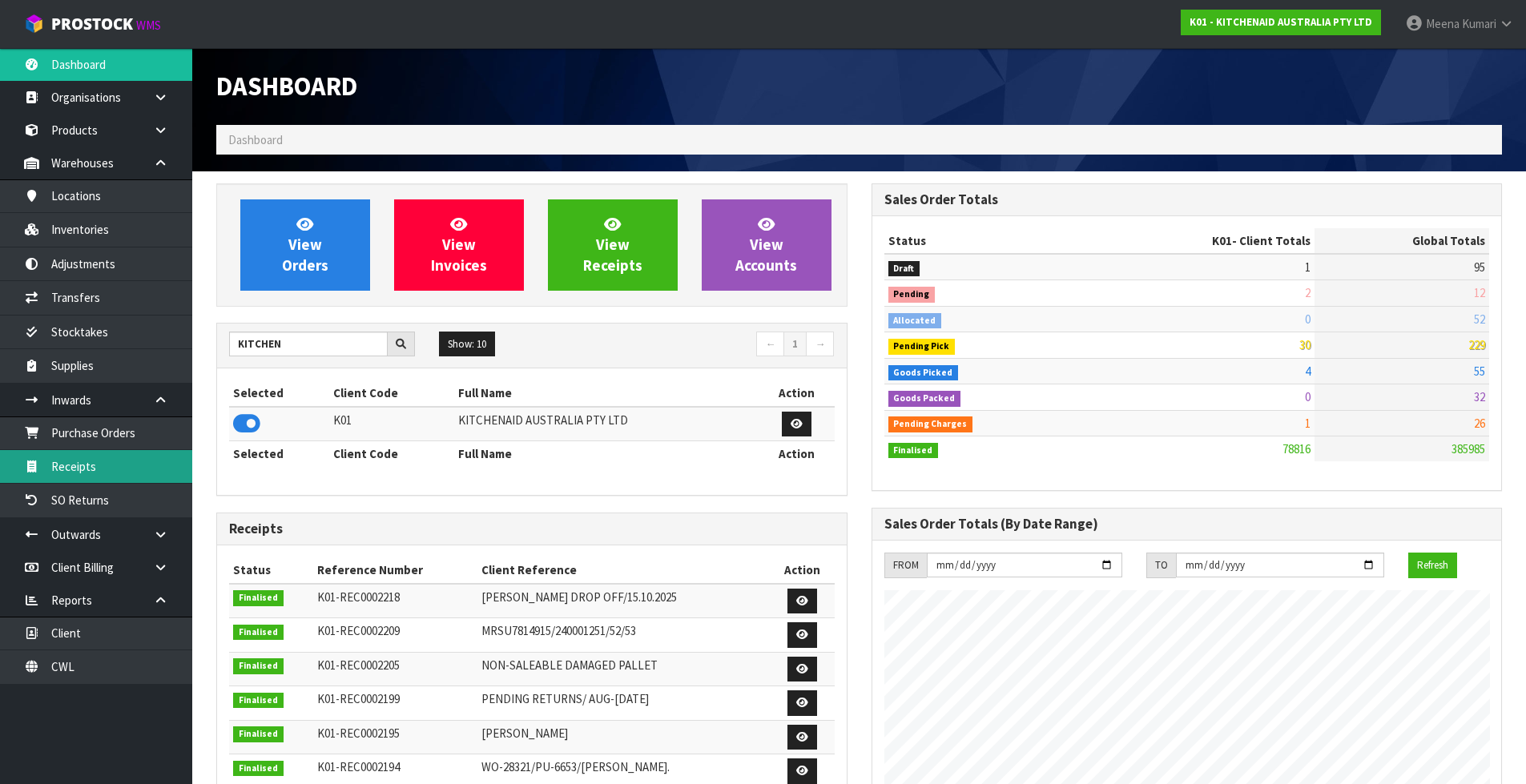
click at [81, 467] on link "Receipts" at bounding box center [96, 466] width 192 height 33
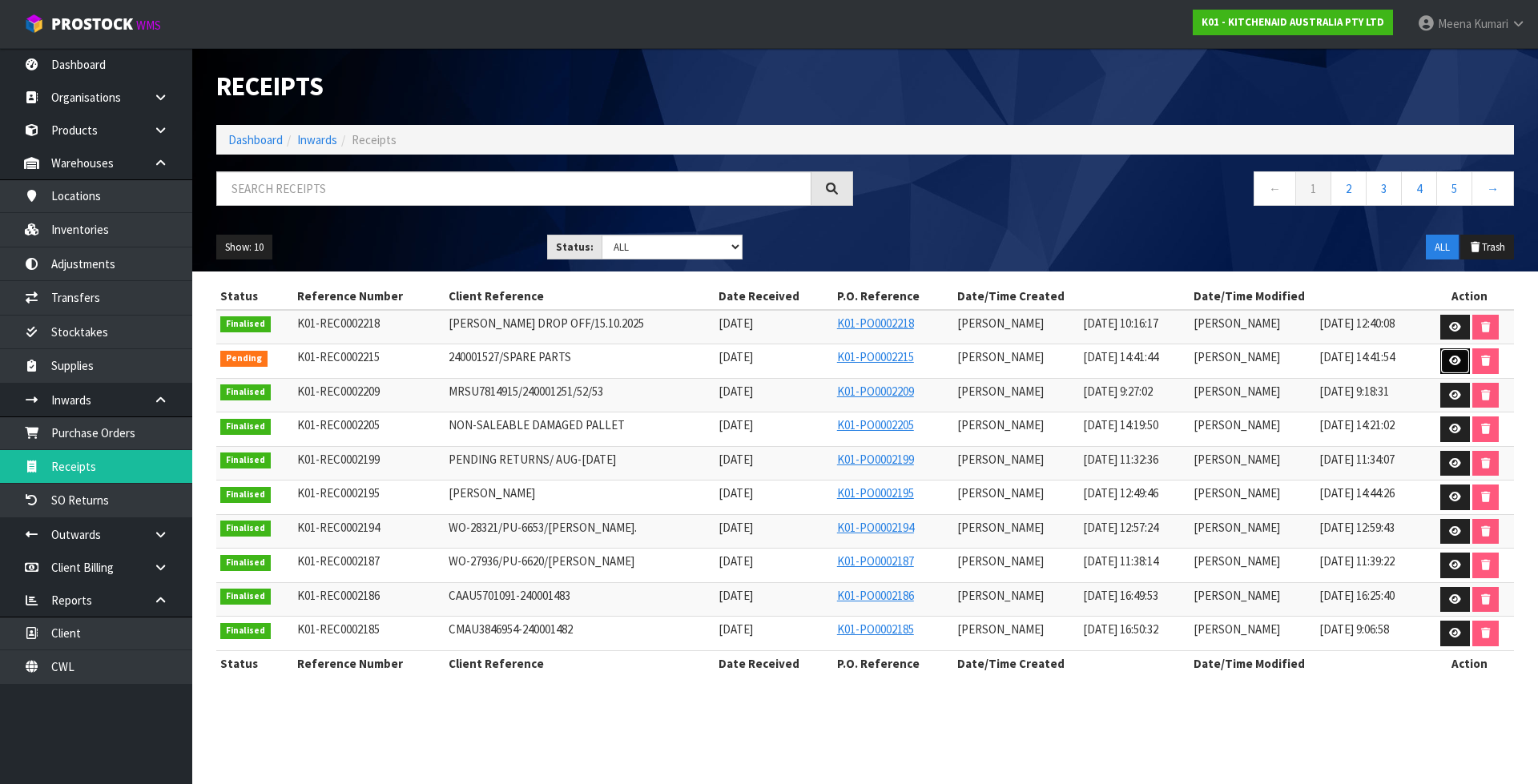
click at [1449, 361] on link at bounding box center [1455, 361] width 30 height 25
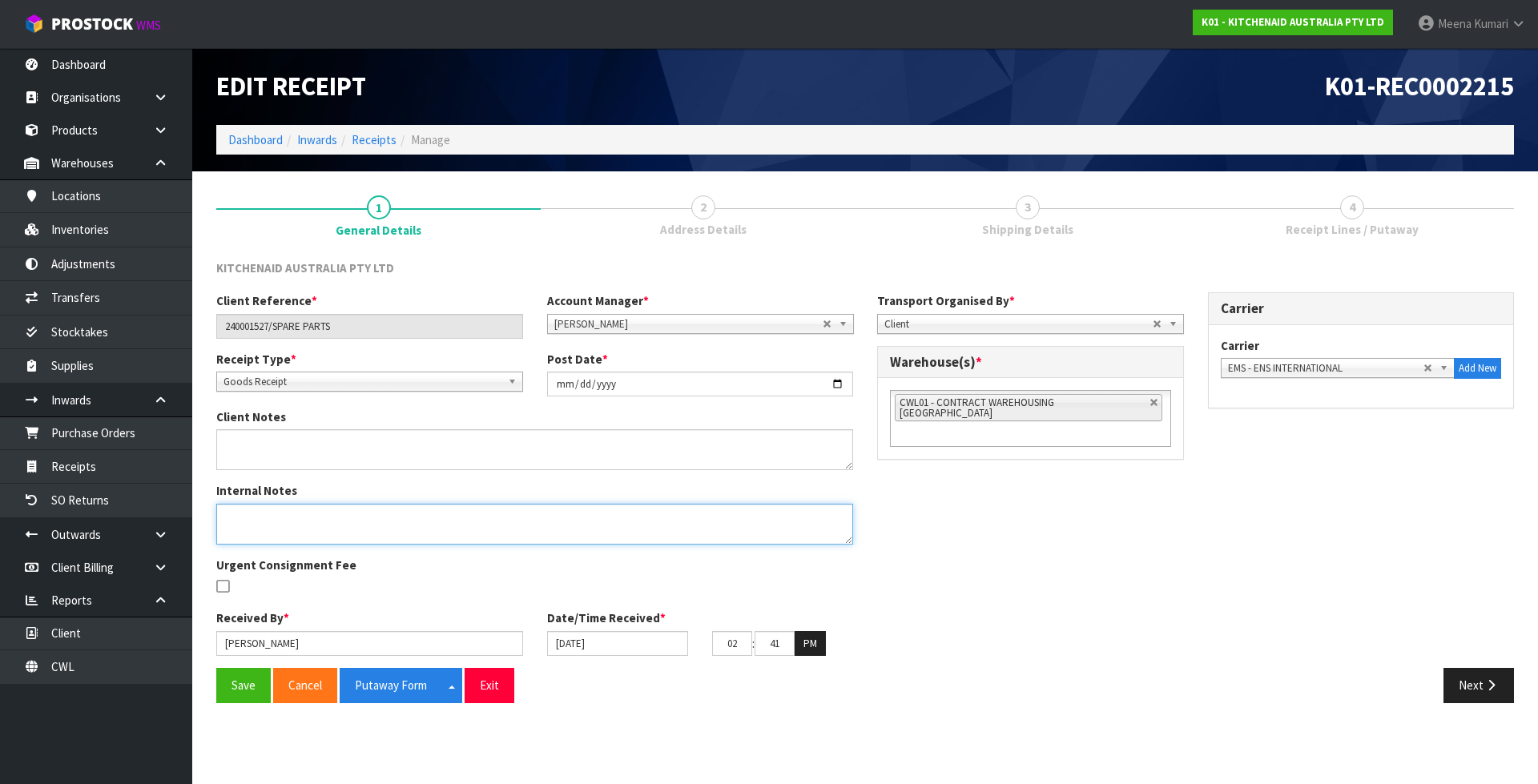
click at [365, 521] on textarea at bounding box center [534, 524] width 637 height 41
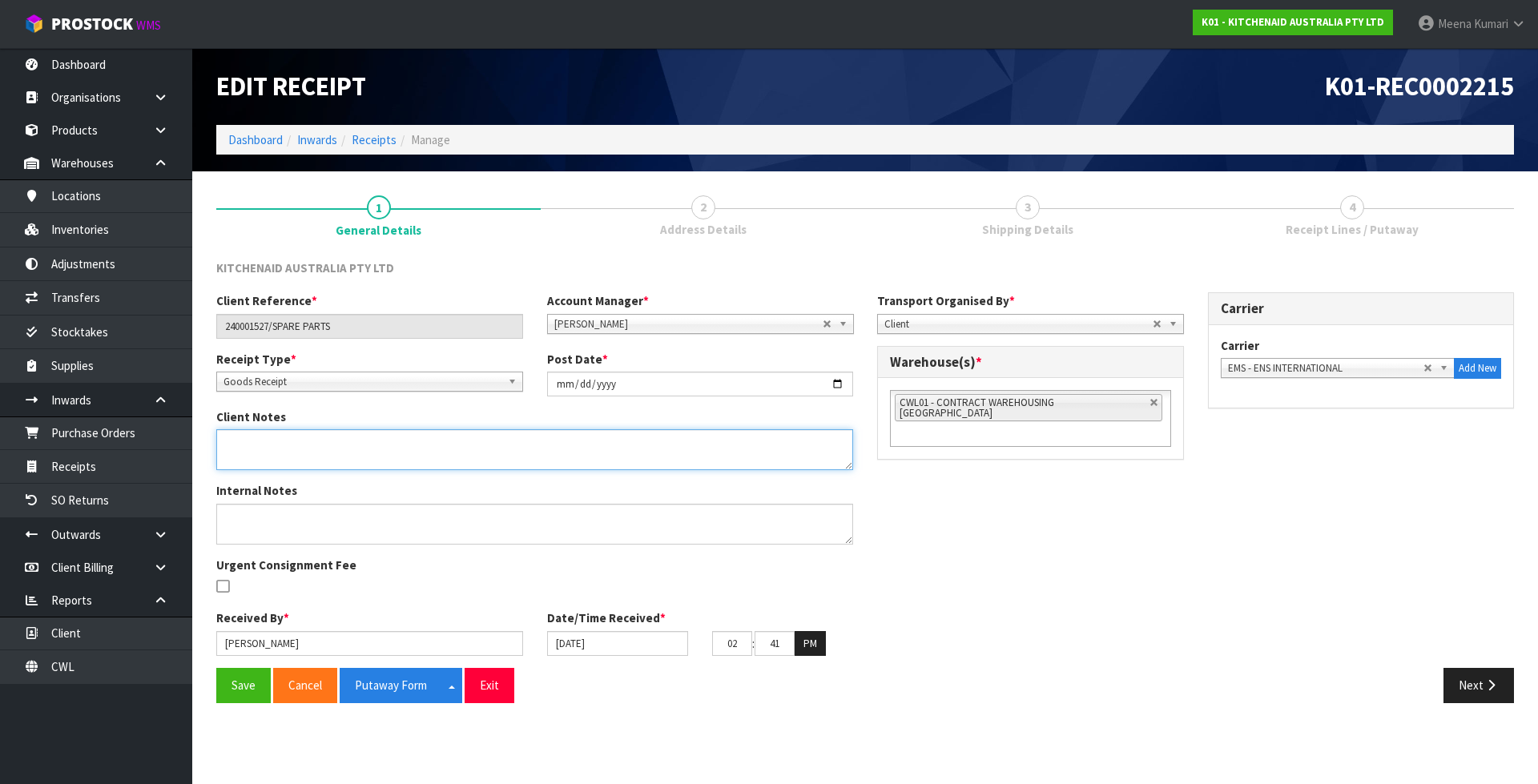
click at [338, 462] on textarea at bounding box center [534, 449] width 637 height 41
click at [227, 443] on textarea at bounding box center [534, 449] width 637 height 41
type textarea "10 X W11661858 - PRODUCT NOT RECEIVED"
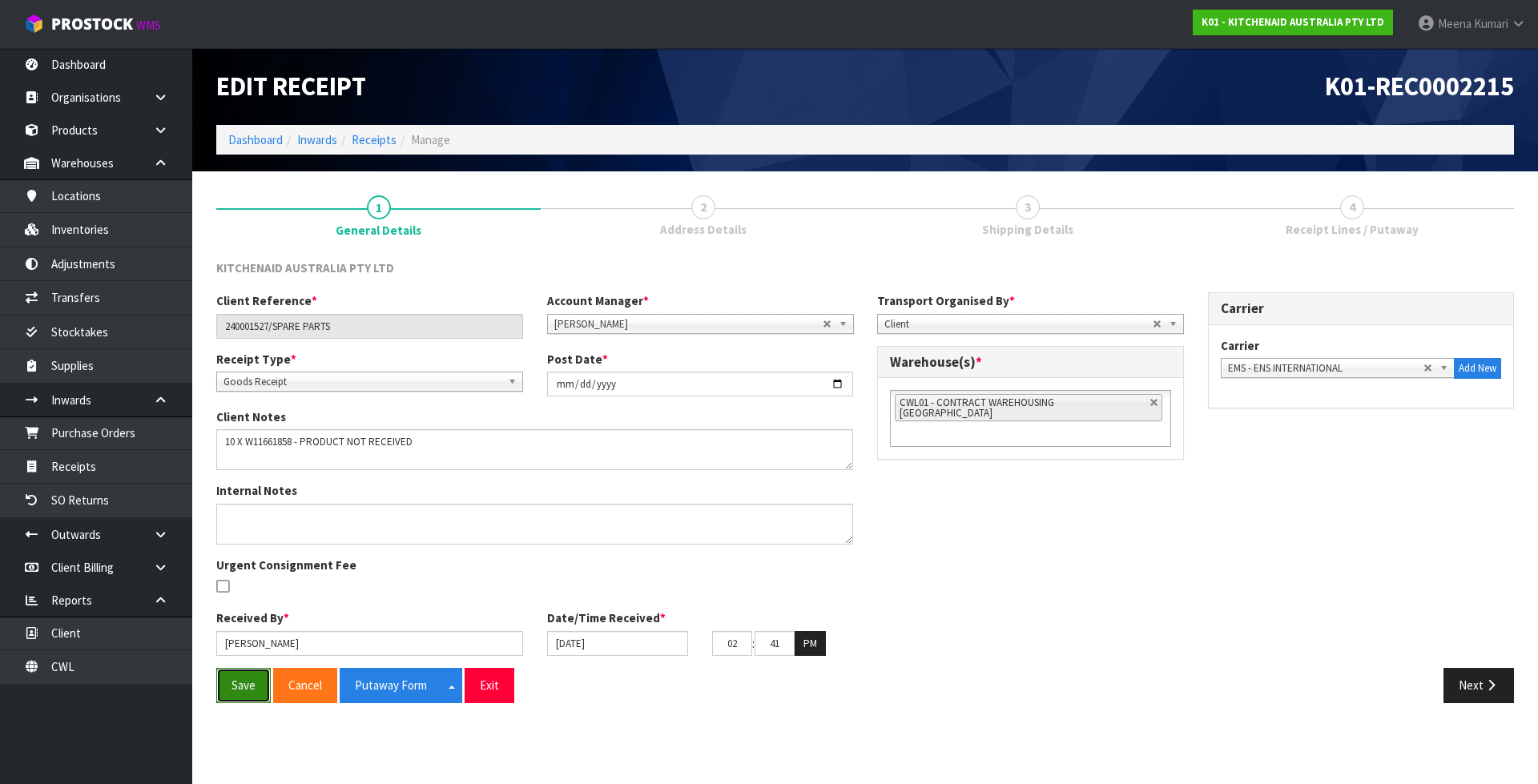
click at [222, 701] on button "Save" at bounding box center [243, 685] width 55 height 35
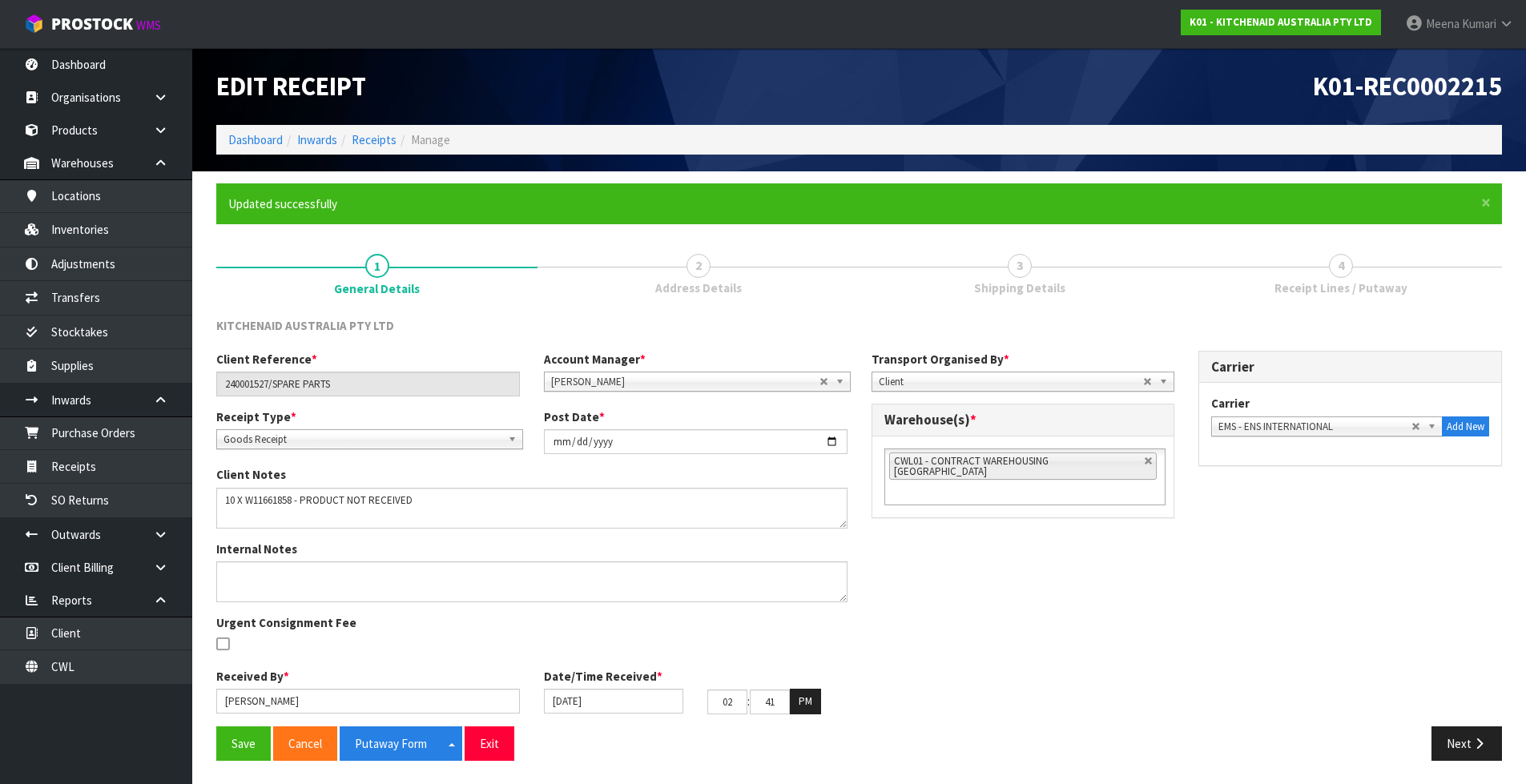
click at [1349, 268] on span "4" at bounding box center [1341, 266] width 24 height 24
click at [1451, 733] on button "Next" at bounding box center [1466, 744] width 70 height 35
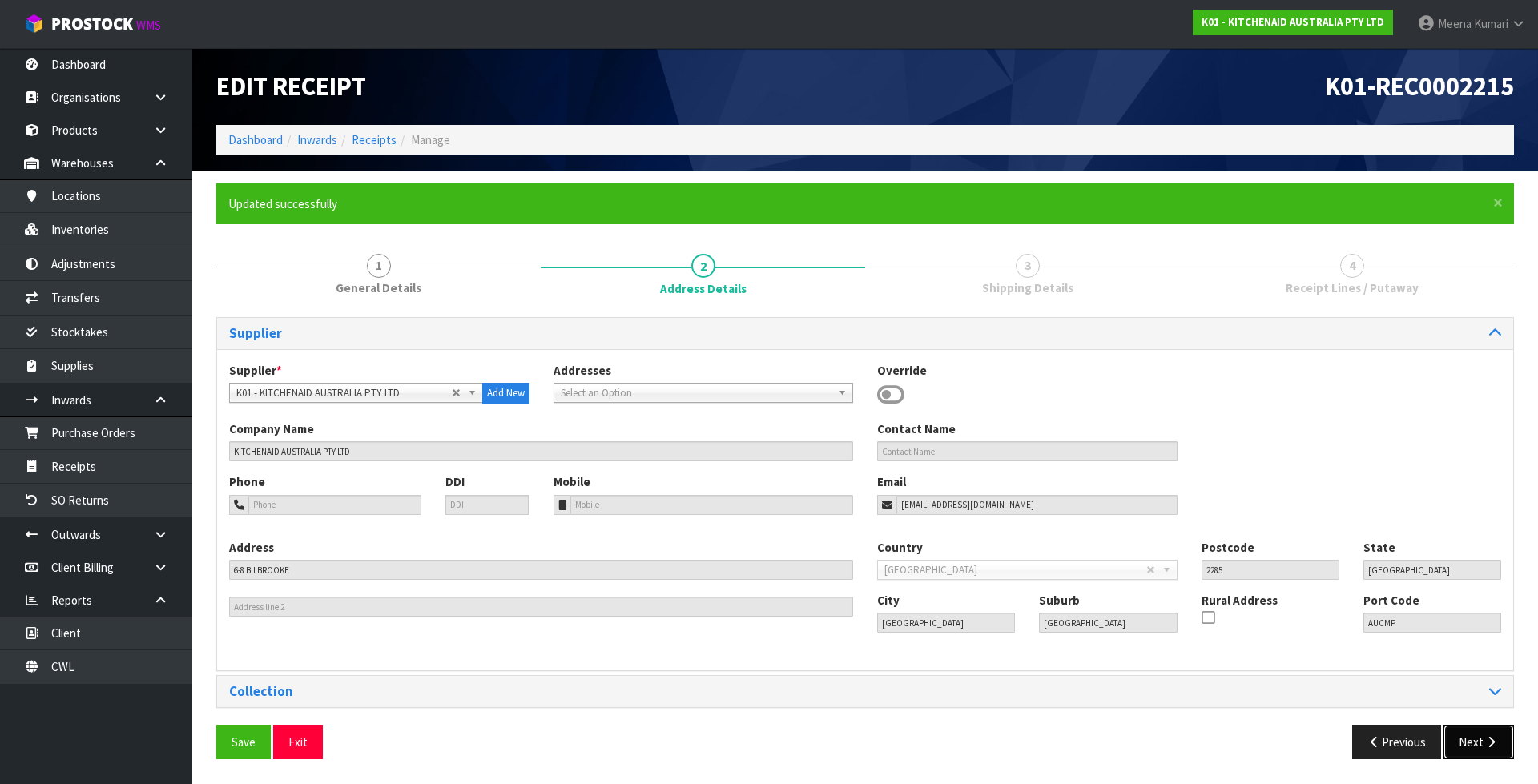
click at [1454, 738] on button "Next" at bounding box center [1478, 742] width 70 height 35
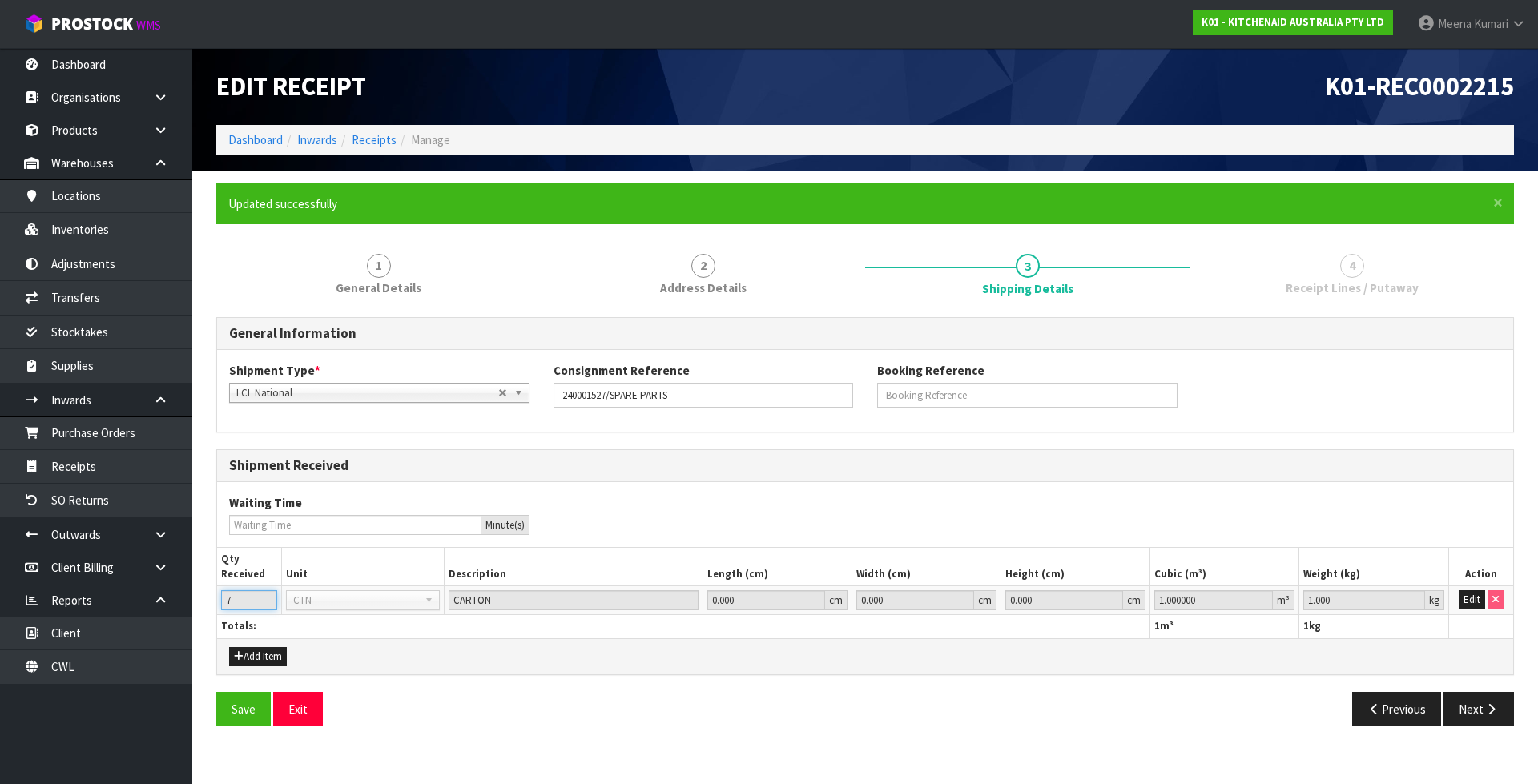
click at [236, 603] on input "7" at bounding box center [250, 600] width 56 height 20
click at [1471, 606] on button "Edit" at bounding box center [1471, 599] width 26 height 19
click at [253, 603] on input "7" at bounding box center [250, 600] width 56 height 20
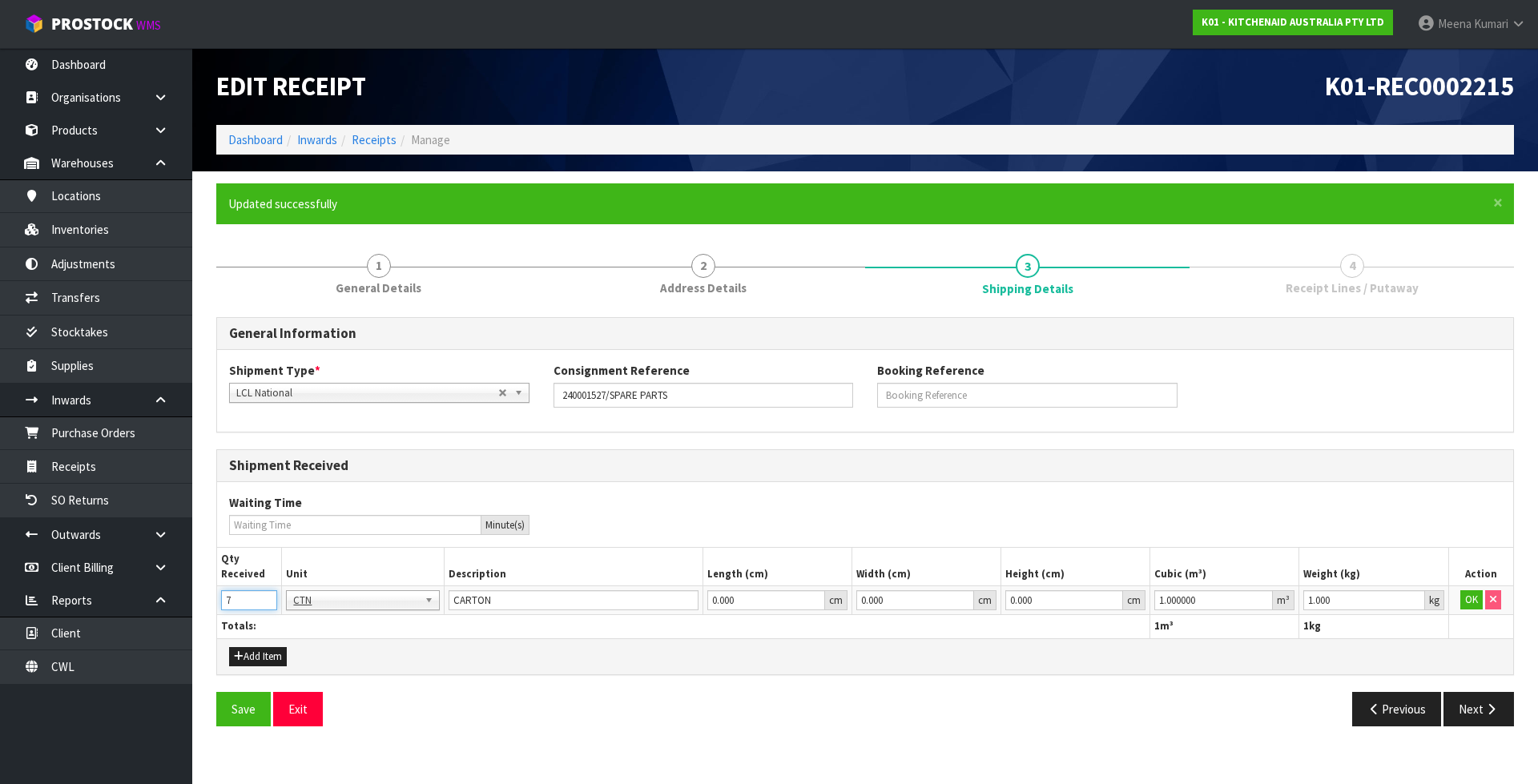
click at [253, 603] on input "7" at bounding box center [250, 600] width 56 height 20
type input "8"
click at [1470, 598] on button "OK" at bounding box center [1471, 599] width 23 height 19
click at [1467, 702] on button "Next" at bounding box center [1478, 709] width 70 height 35
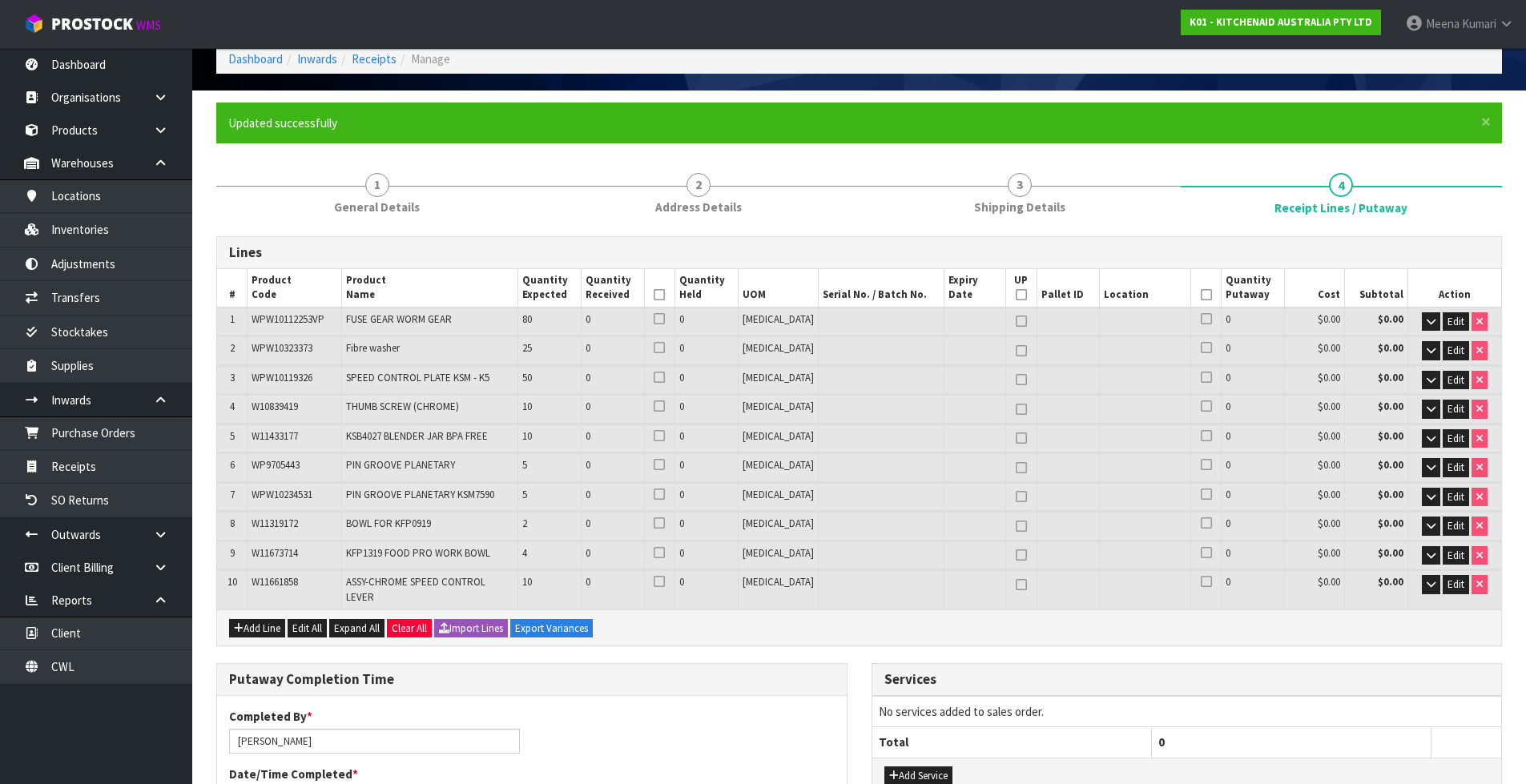
scroll to position [80, 0]
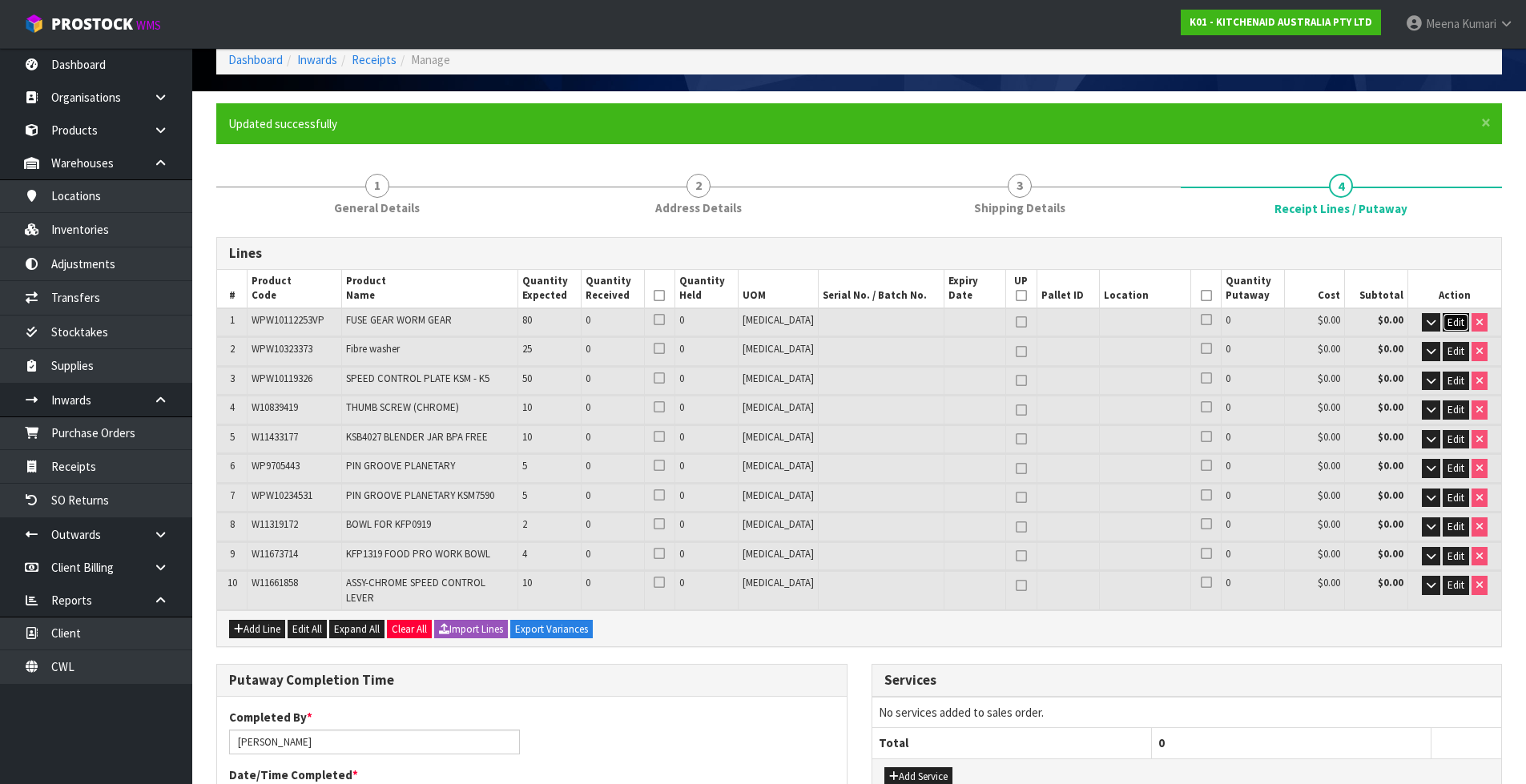
click at [1451, 323] on span "Edit" at bounding box center [1456, 321] width 16 height 14
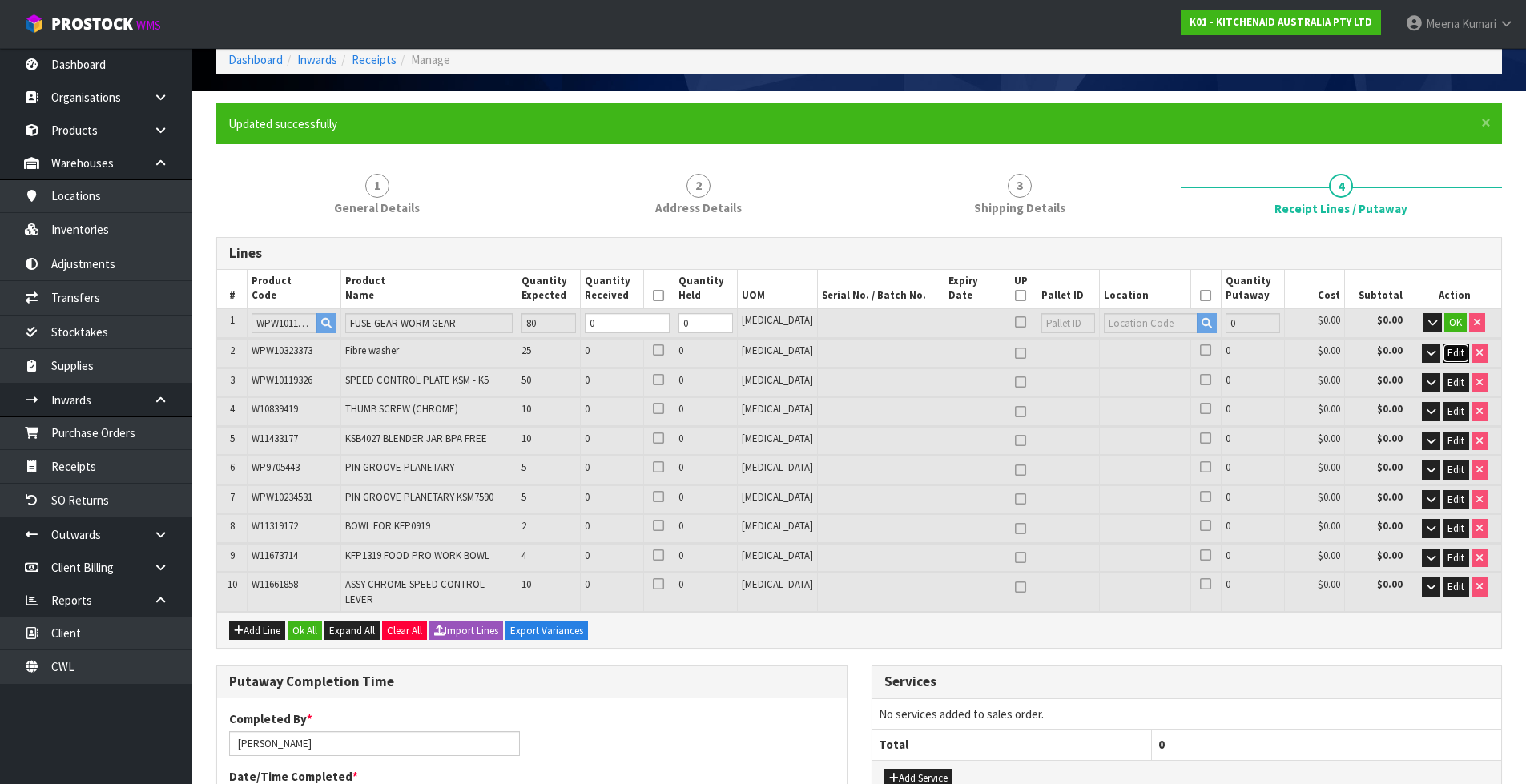
click at [1453, 351] on span "Edit" at bounding box center [1456, 352] width 16 height 14
click at [1454, 382] on span "Edit" at bounding box center [1456, 383] width 16 height 14
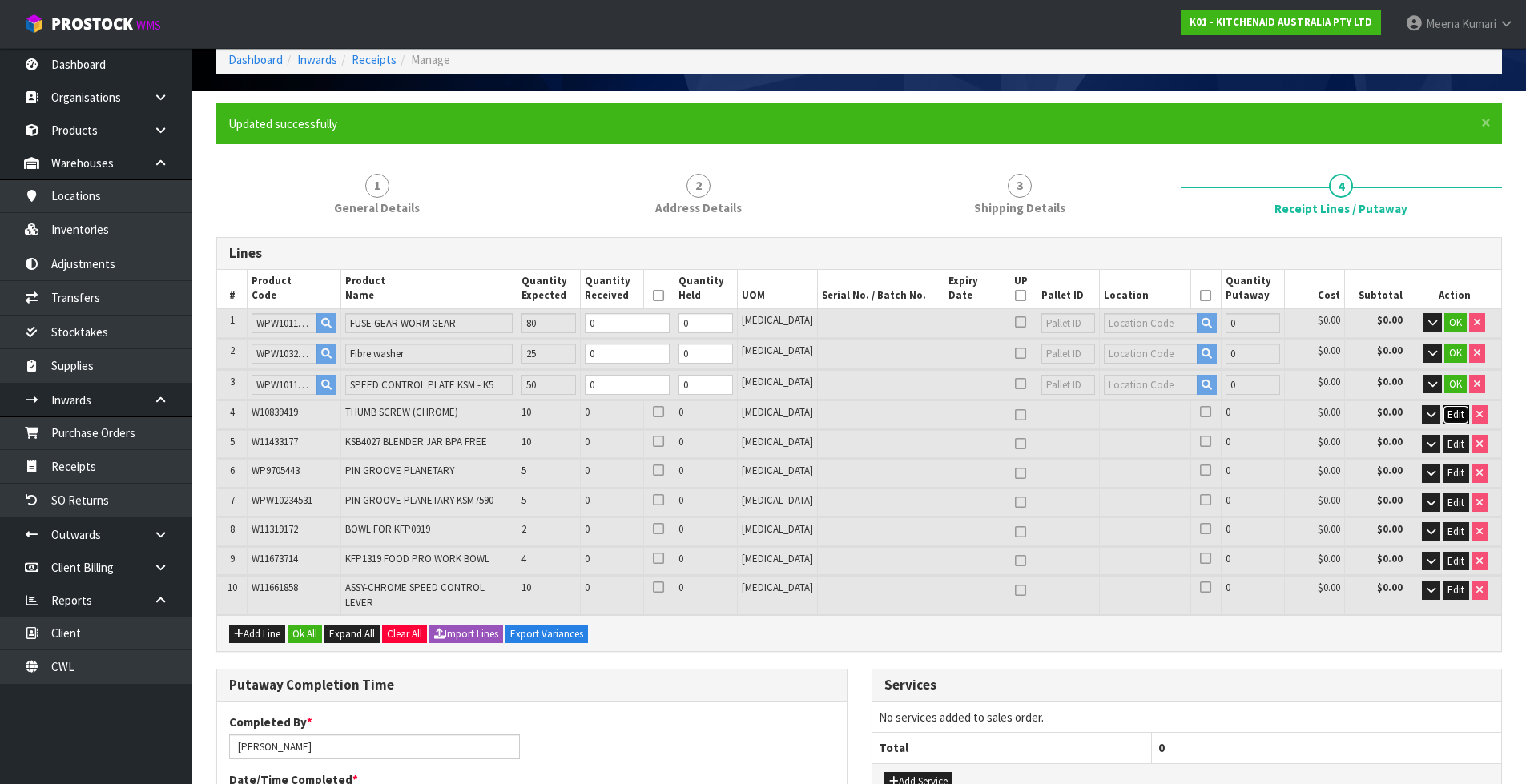
click at [1452, 422] on button "Edit" at bounding box center [1456, 414] width 26 height 19
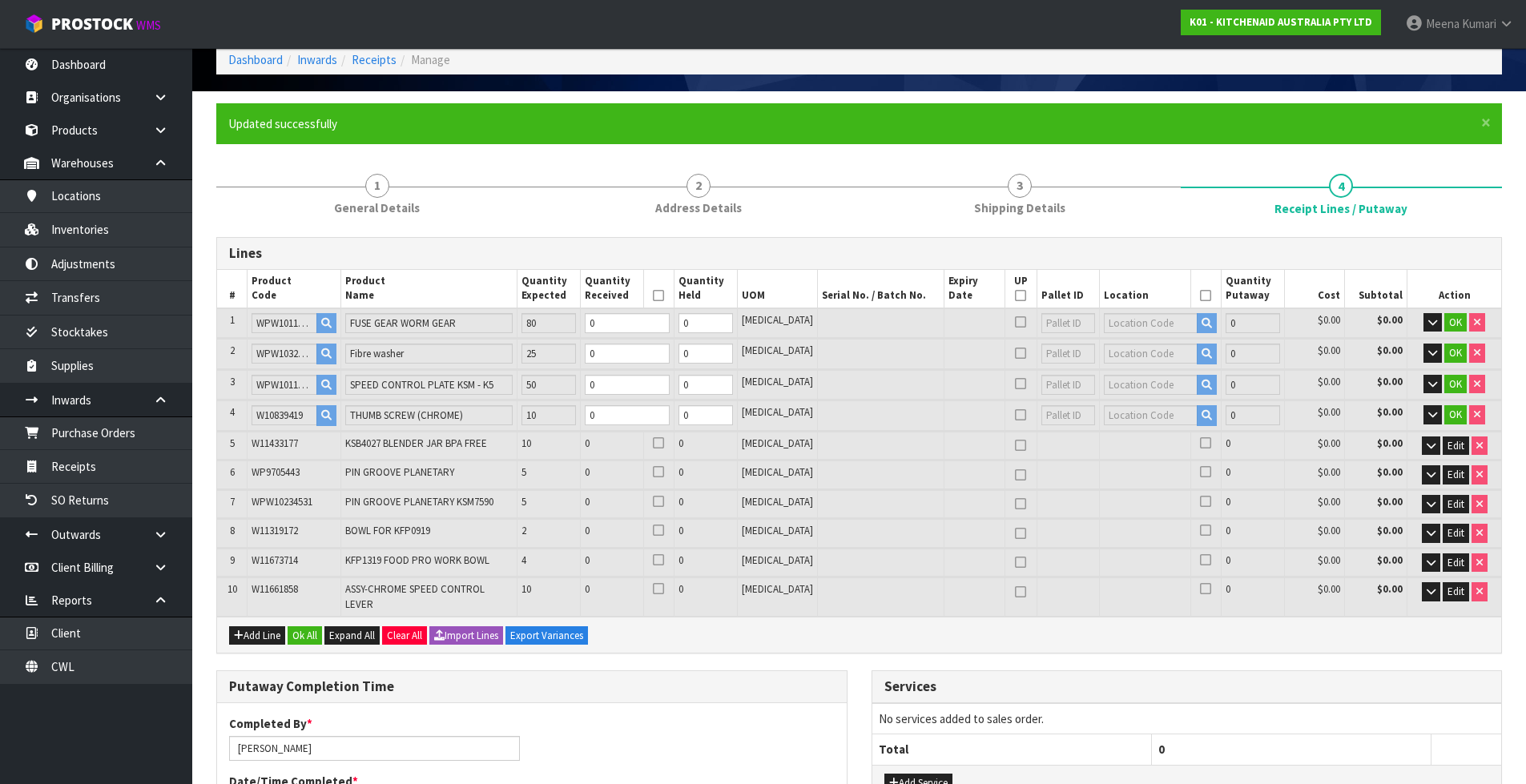
click at [1449, 434] on td "Edit" at bounding box center [1454, 445] width 94 height 28
click at [1449, 443] on span "Edit" at bounding box center [1456, 445] width 16 height 14
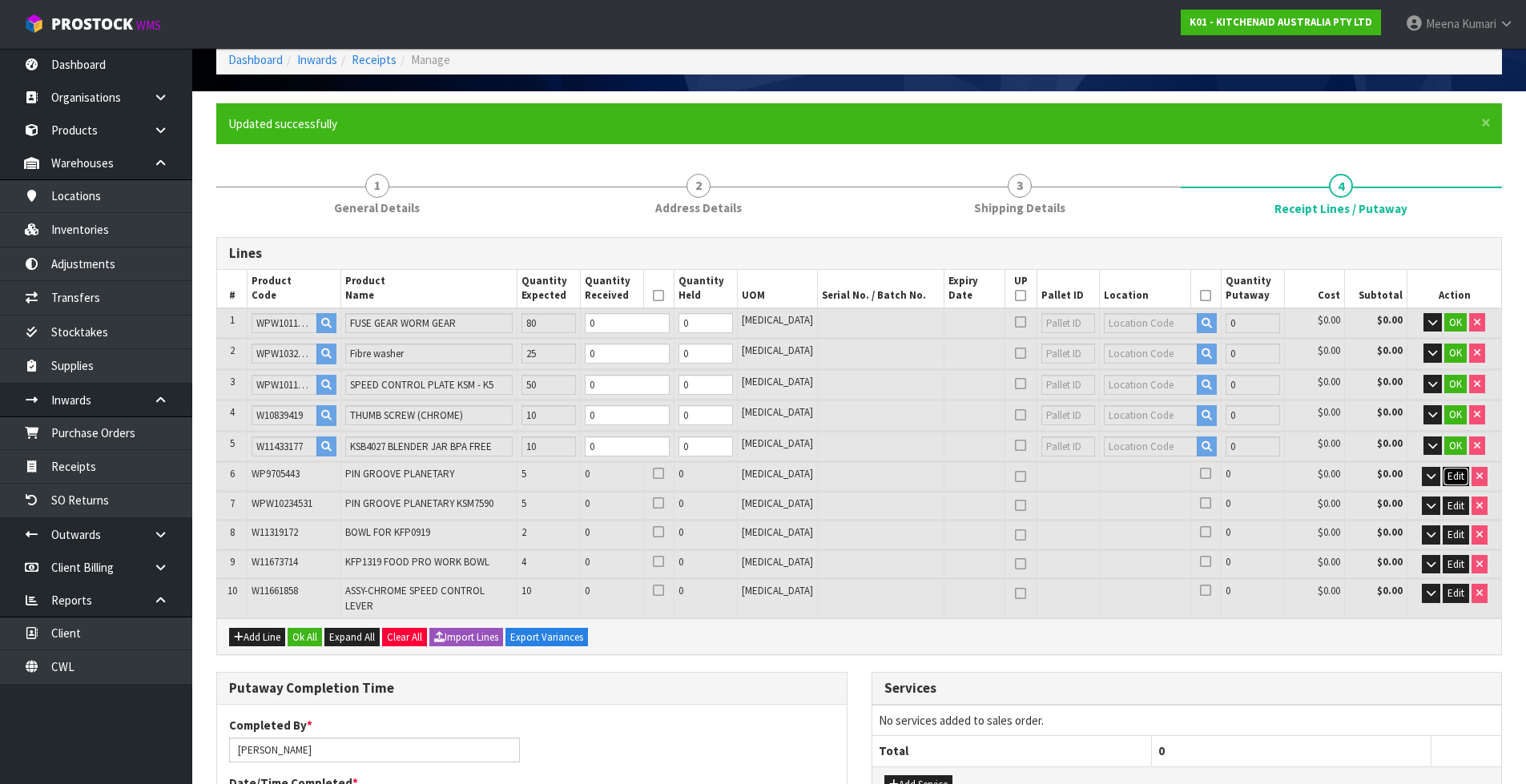
click at [1455, 474] on span "Edit" at bounding box center [1456, 475] width 16 height 14
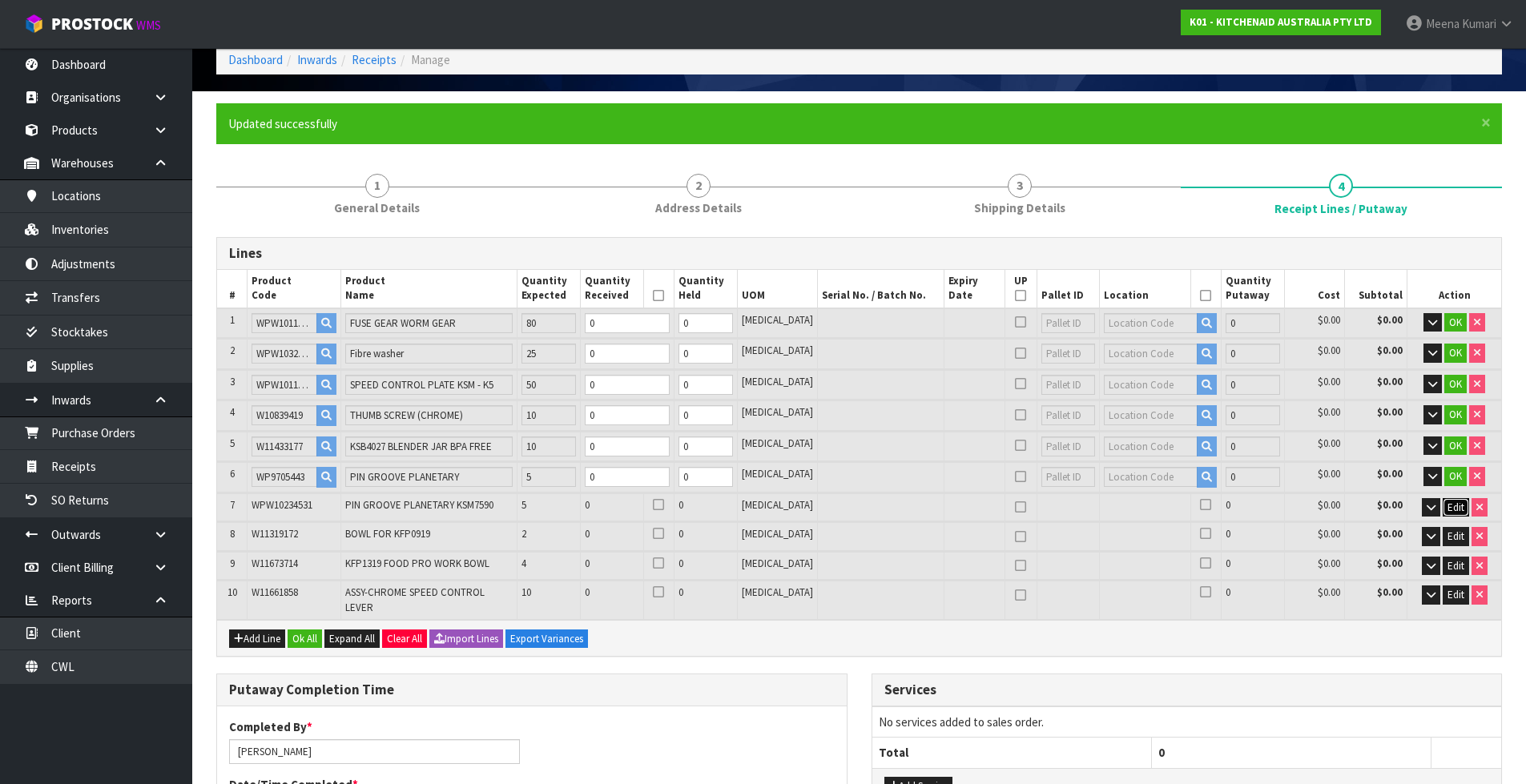
click at [1452, 504] on span "Edit" at bounding box center [1456, 507] width 16 height 14
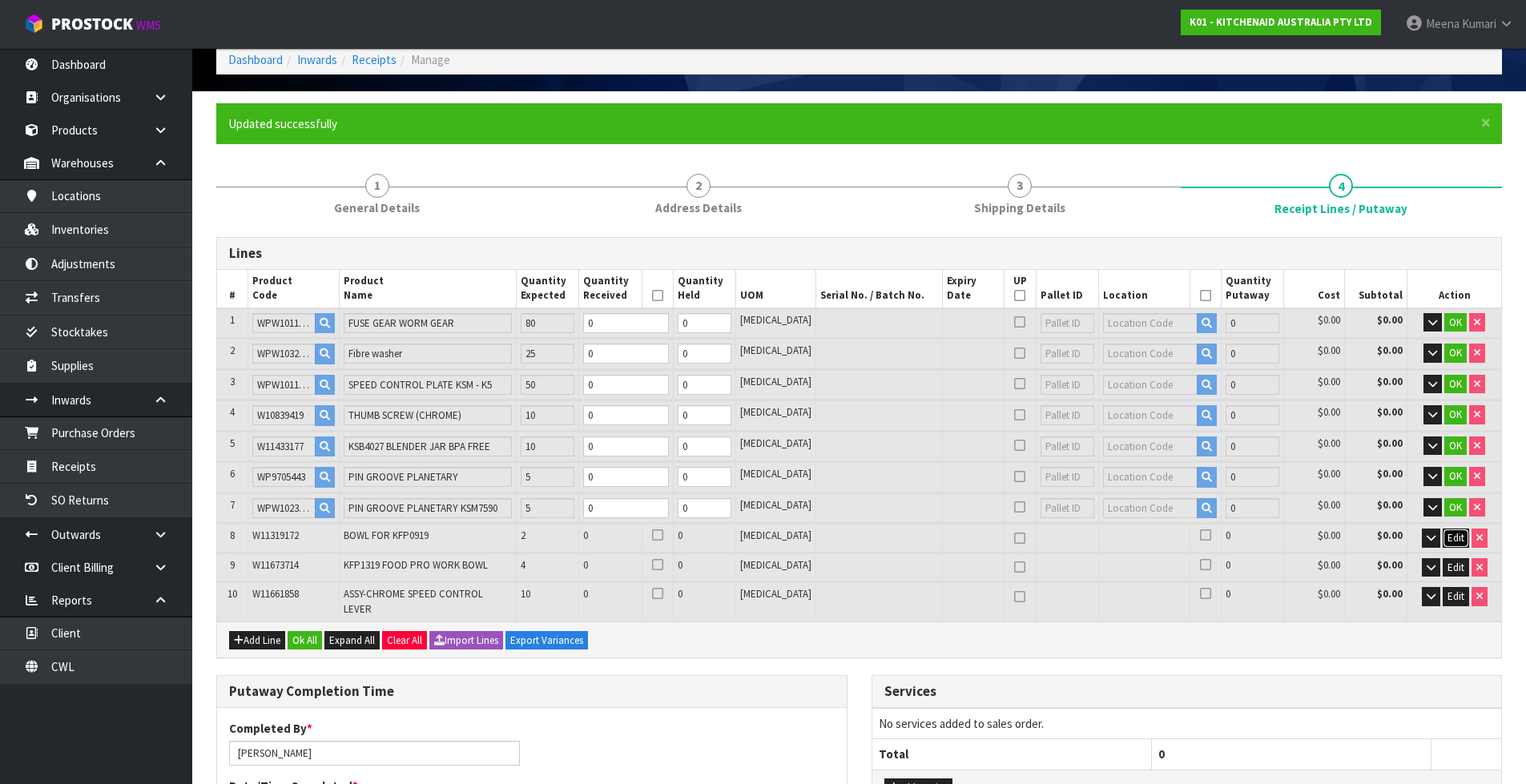
click at [1450, 530] on button "Edit" at bounding box center [1456, 537] width 26 height 19
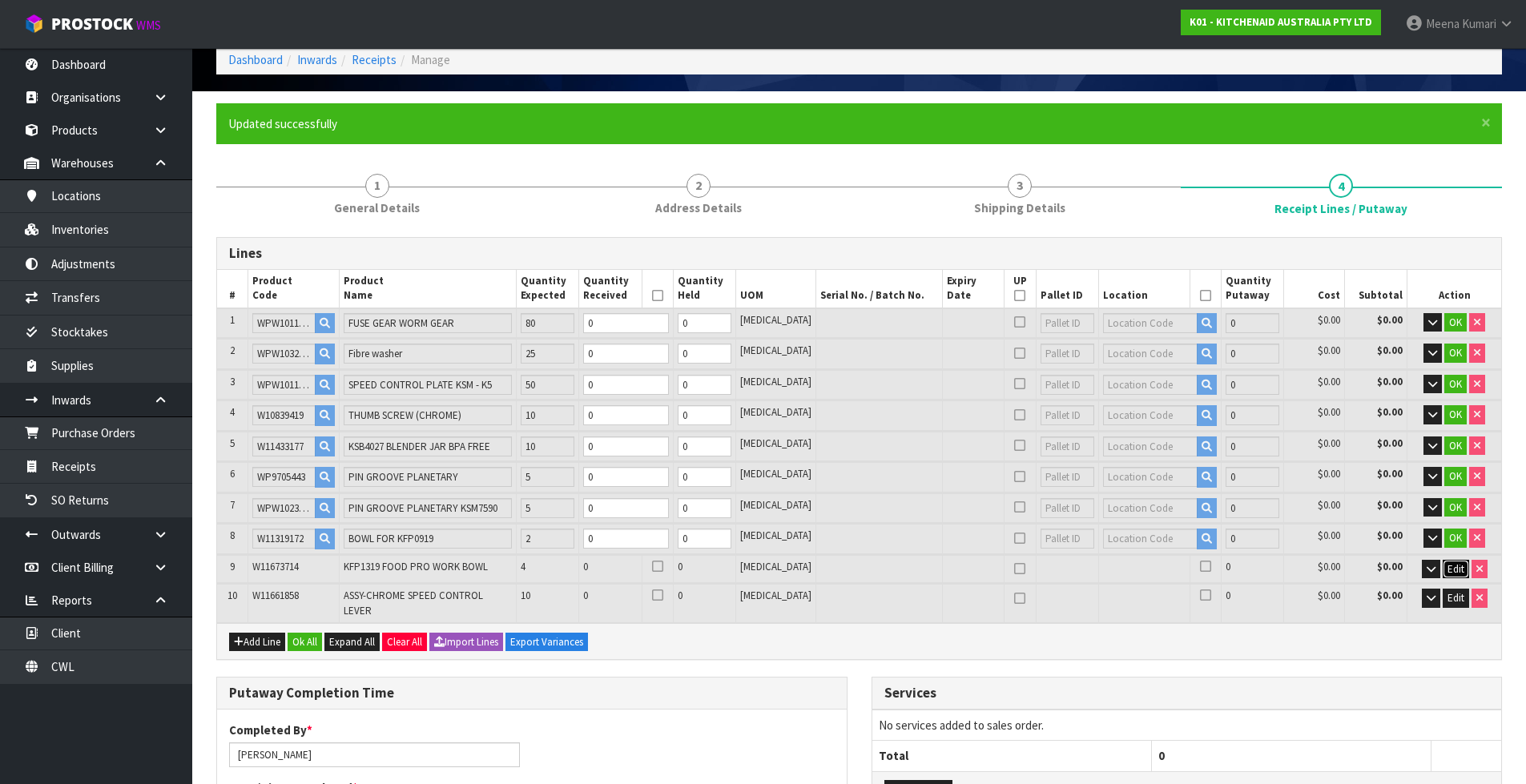
click at [1448, 573] on span "Edit" at bounding box center [1456, 568] width 16 height 14
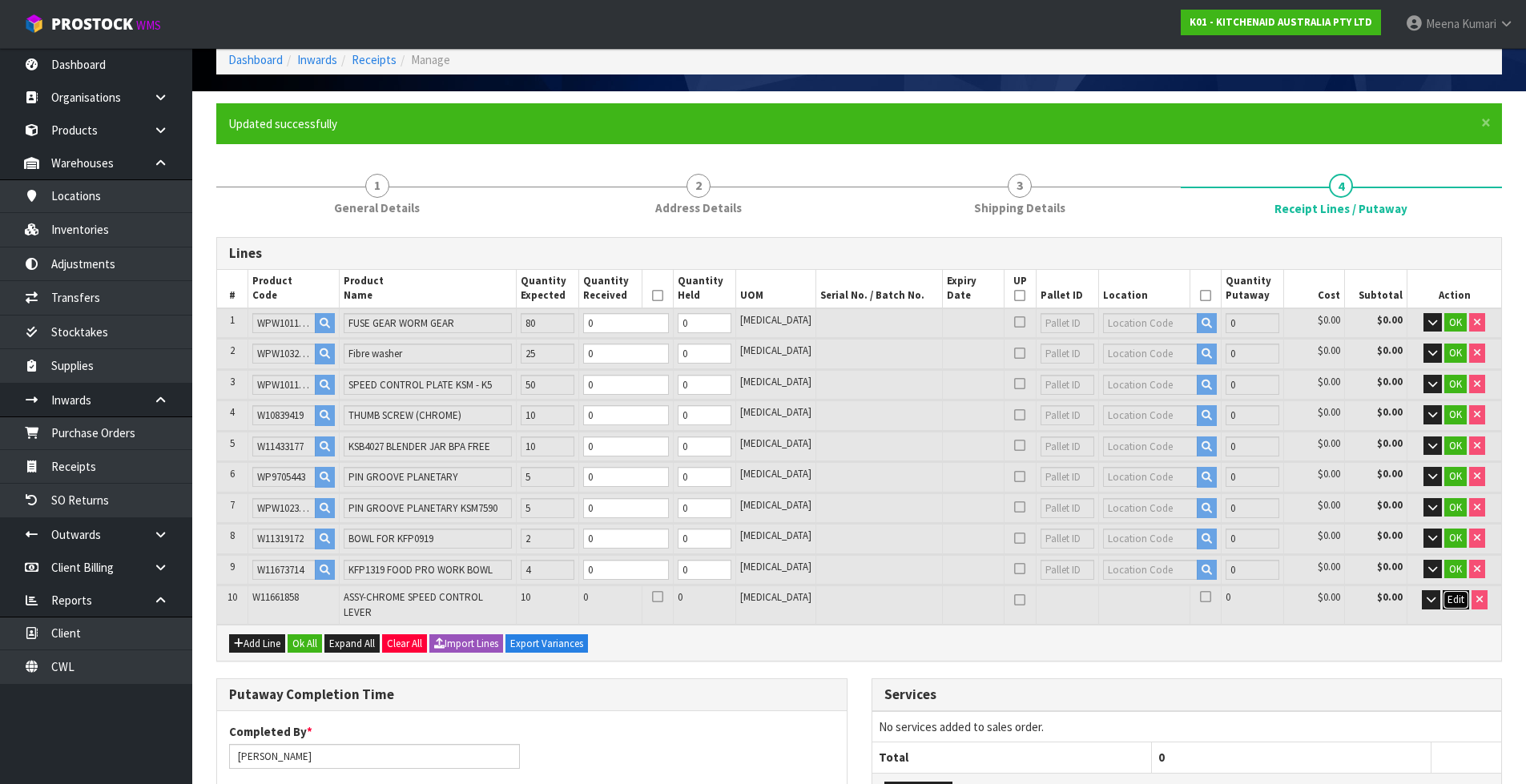
click at [1450, 595] on span "Edit" at bounding box center [1456, 599] width 16 height 14
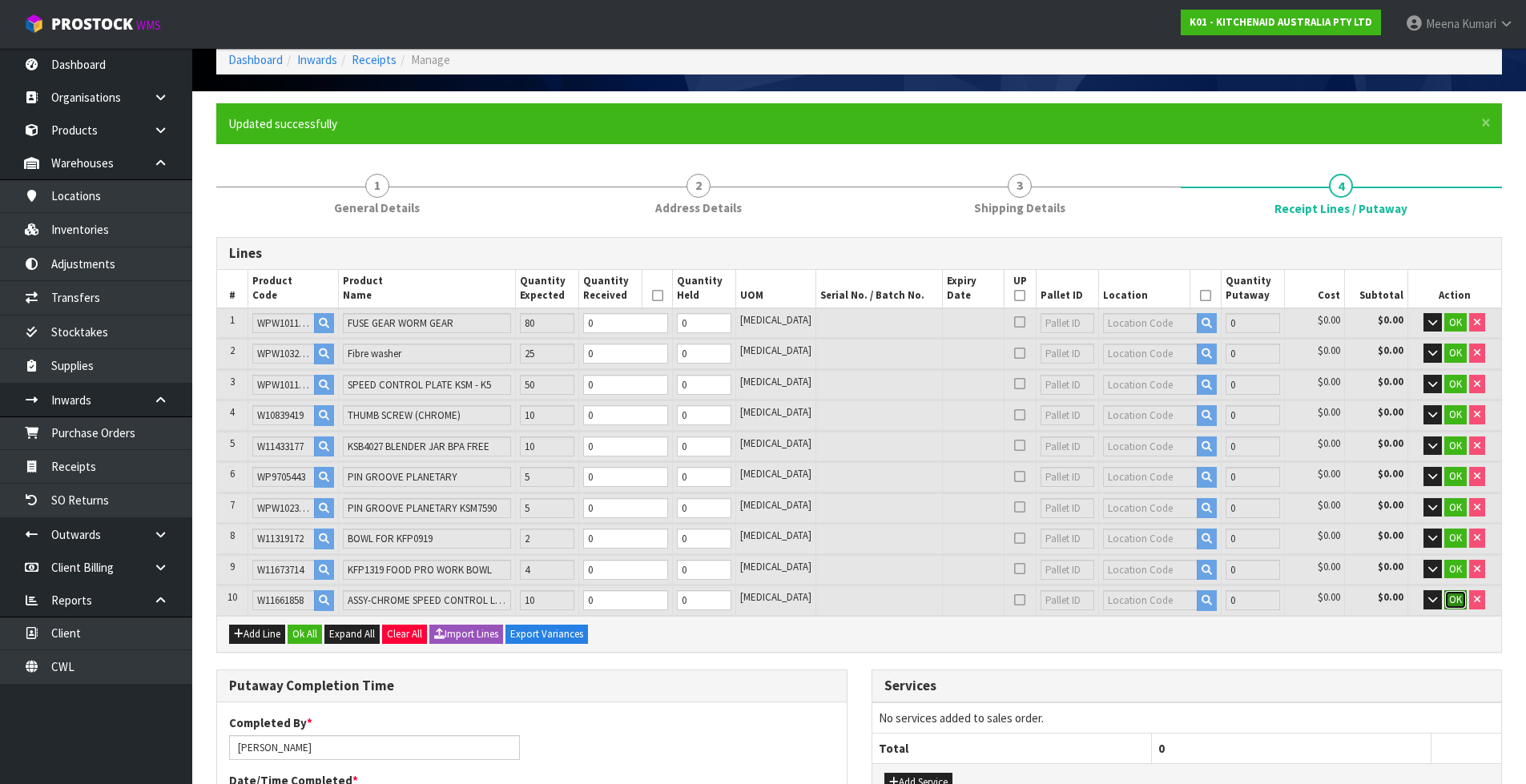
click at [1449, 600] on span "OK" at bounding box center [1456, 599] width 13 height 14
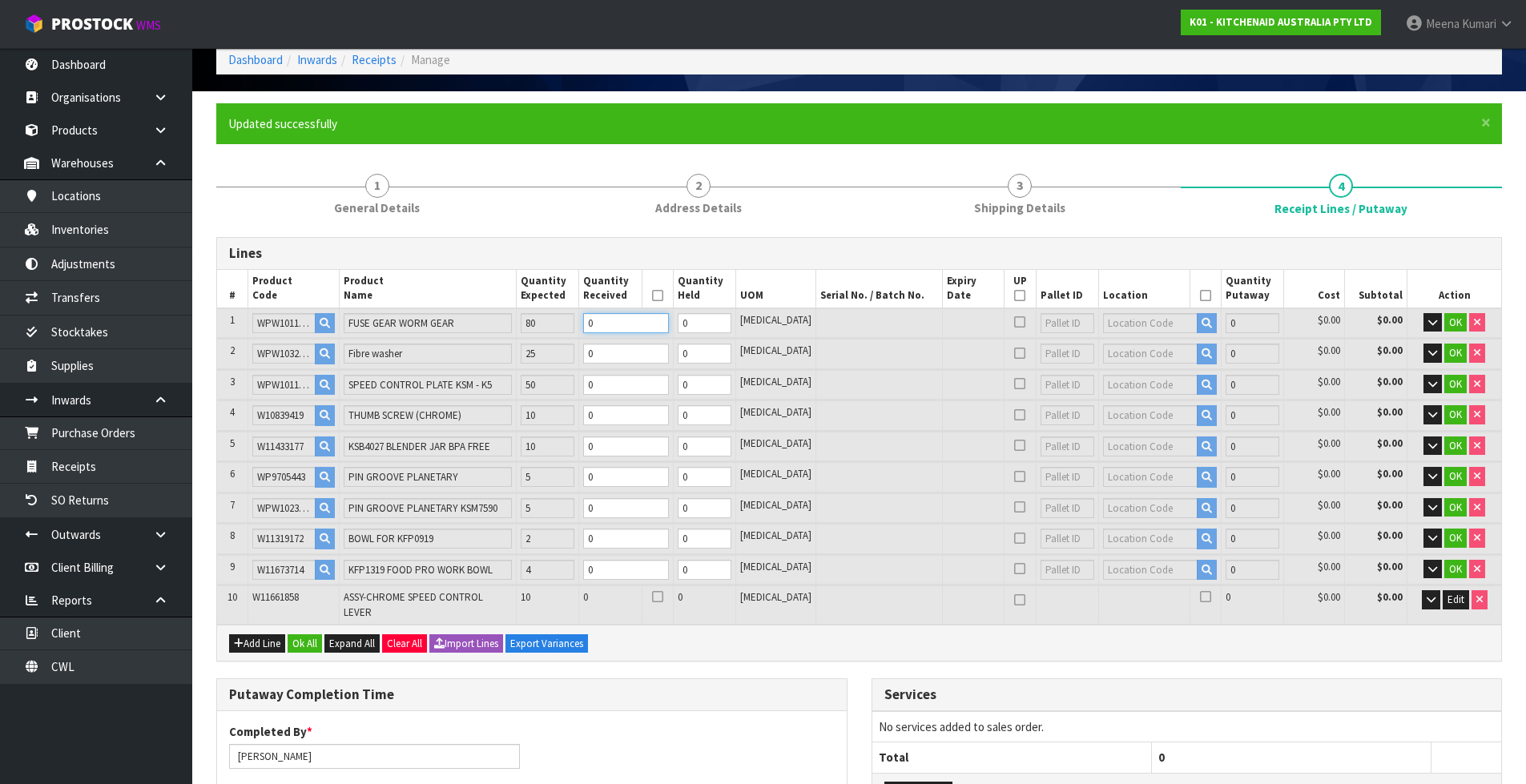
click at [639, 327] on input "0" at bounding box center [625, 323] width 85 height 20
type input "0.000008"
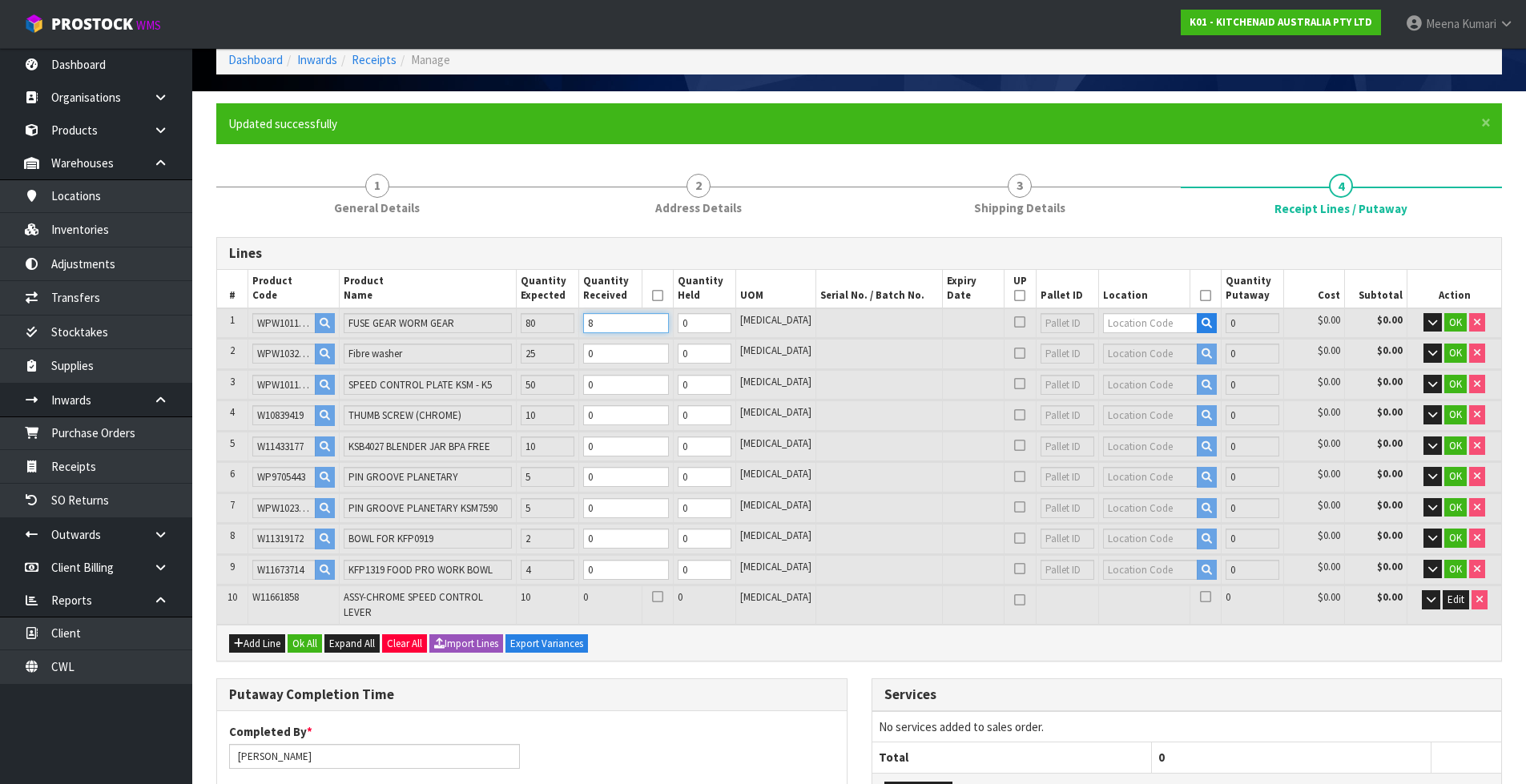
type input "0.16"
type input "8"
type input "Packet x 4"
type input "4"
type input "0.006"
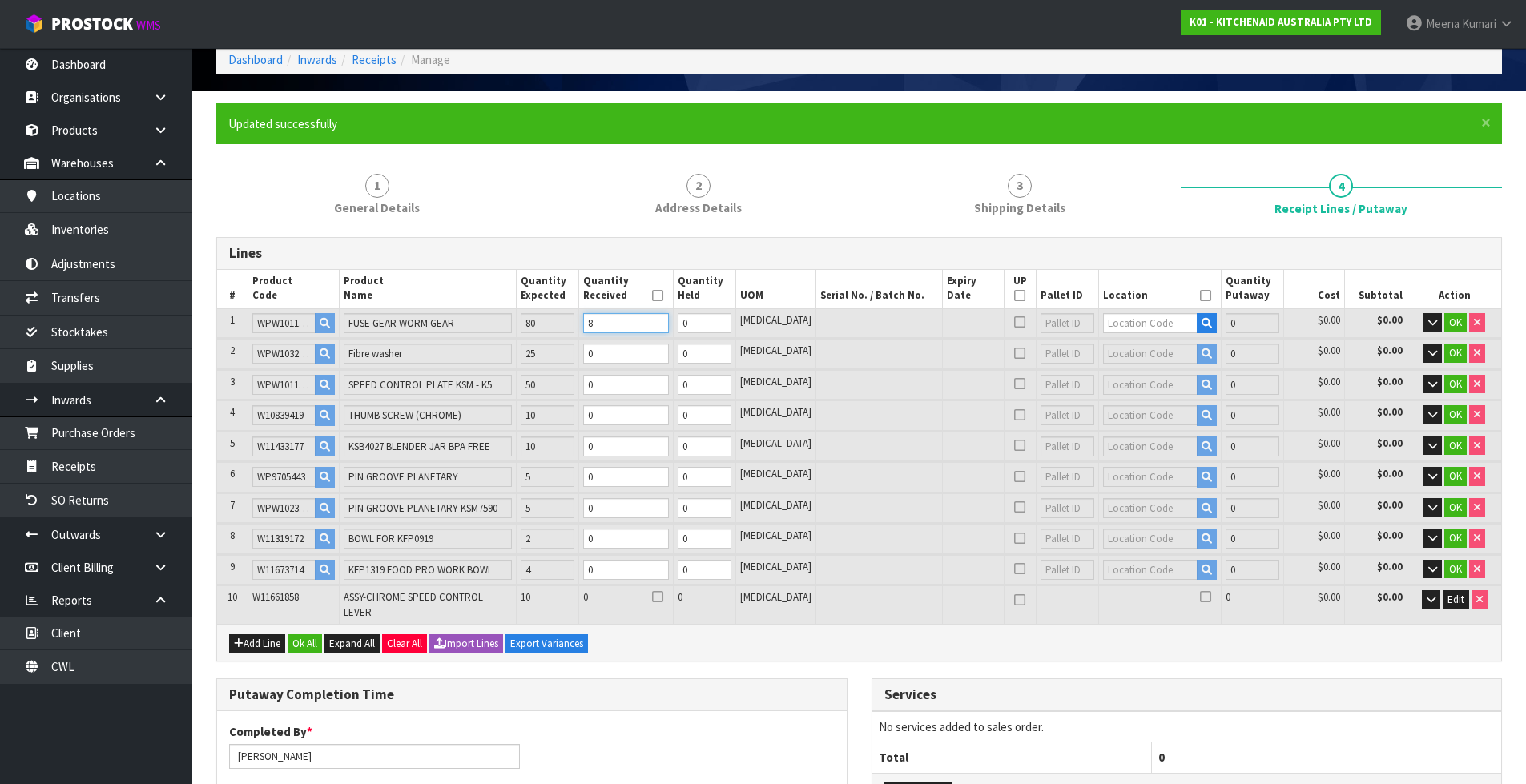
type input "1.6"
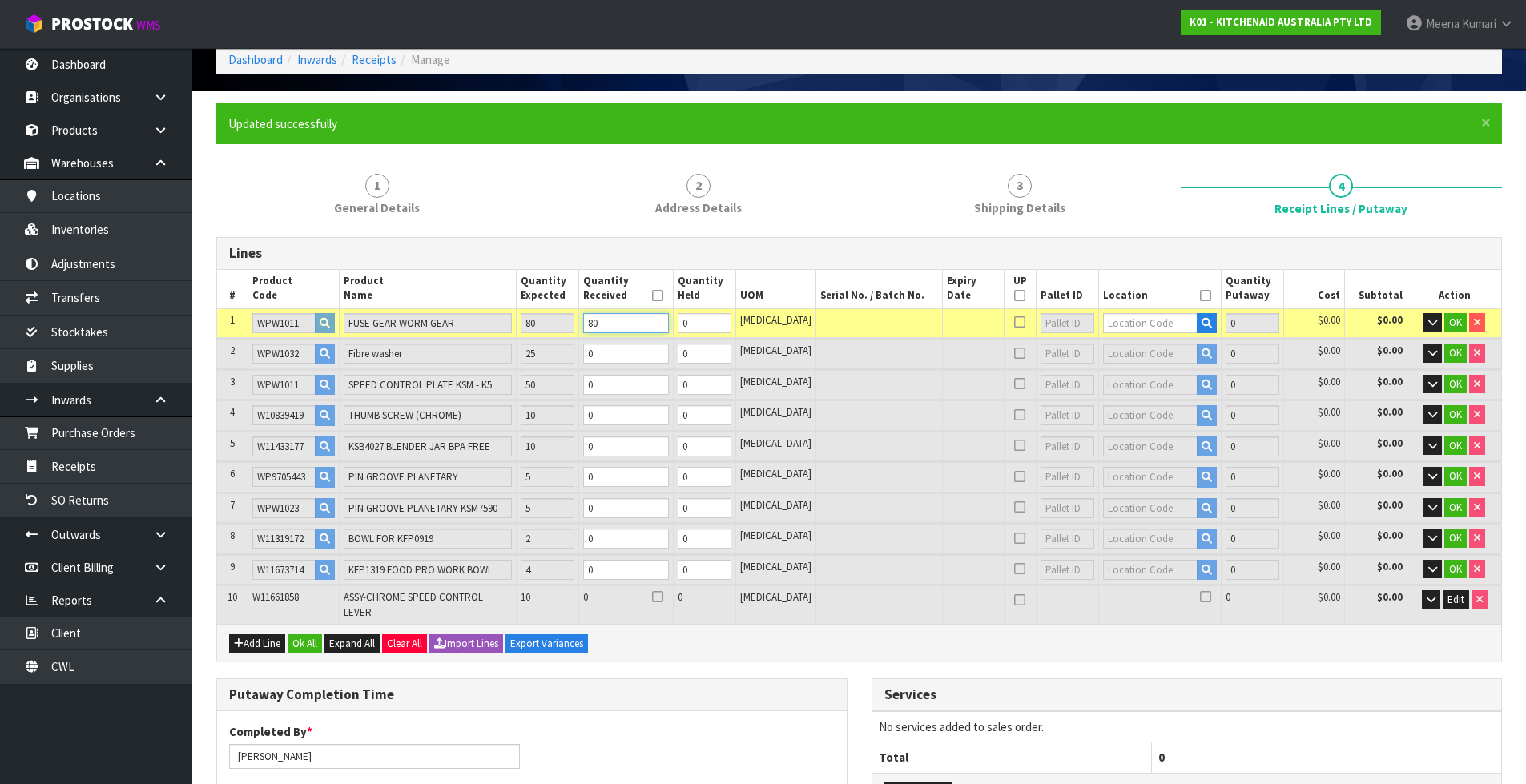
type input "80"
type input "38-31-1-B"
type input "80"
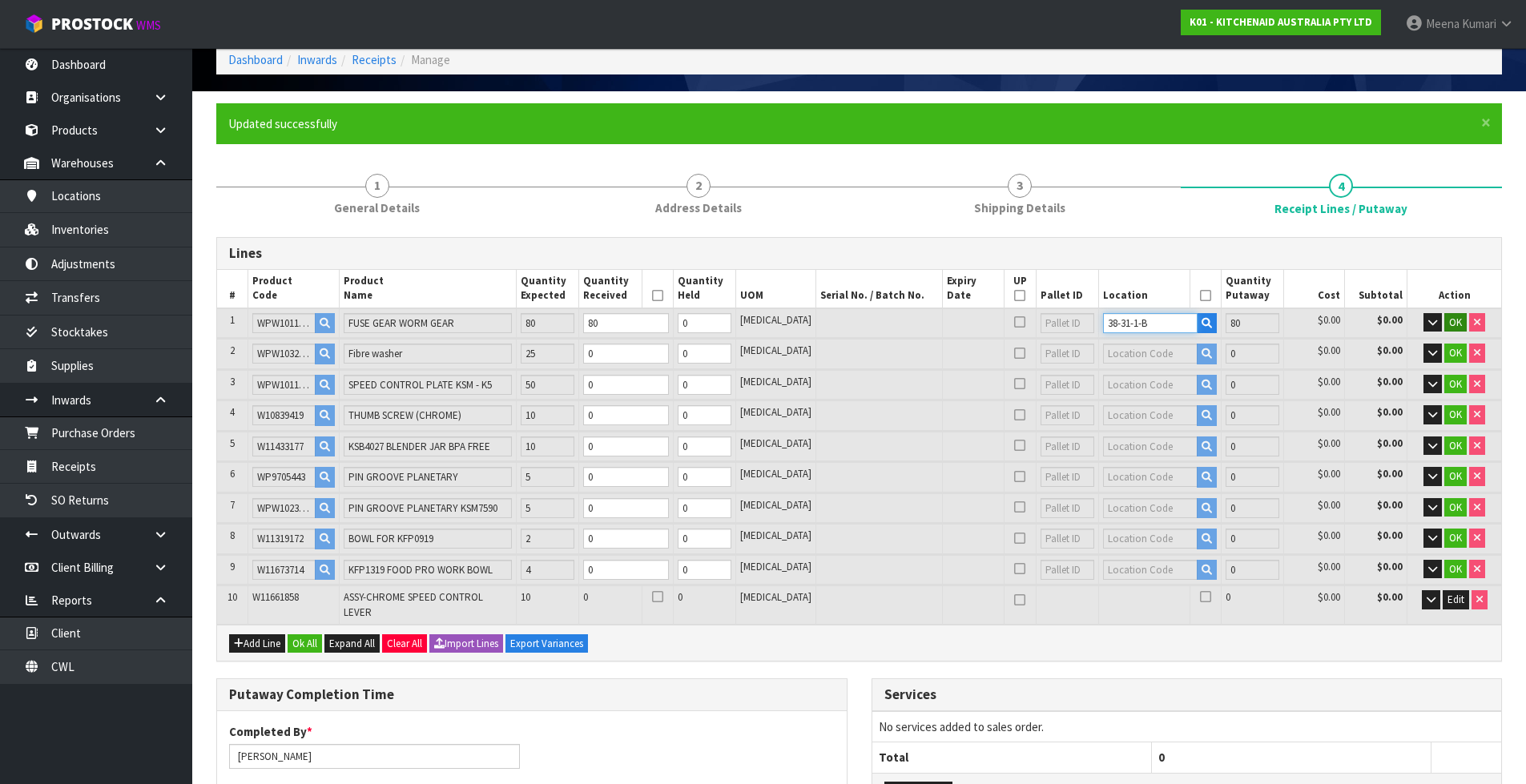
type input "38-31-1-B"
click at [1457, 322] on span "OK" at bounding box center [1456, 321] width 13 height 14
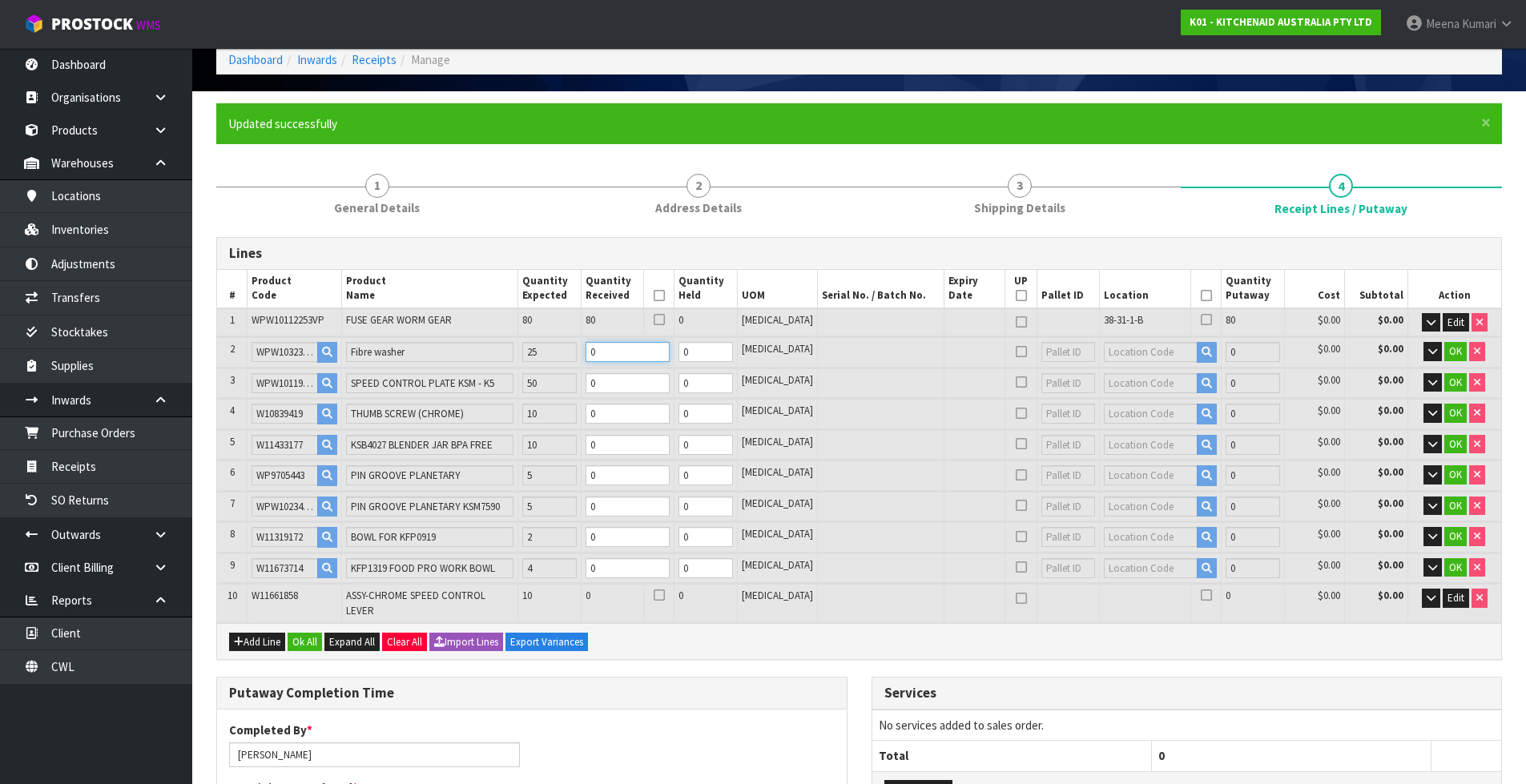
click at [640, 354] on input "0" at bounding box center [628, 351] width 85 height 20
type input "Packet x NaN"
type input "0"
type input "Packet x 4"
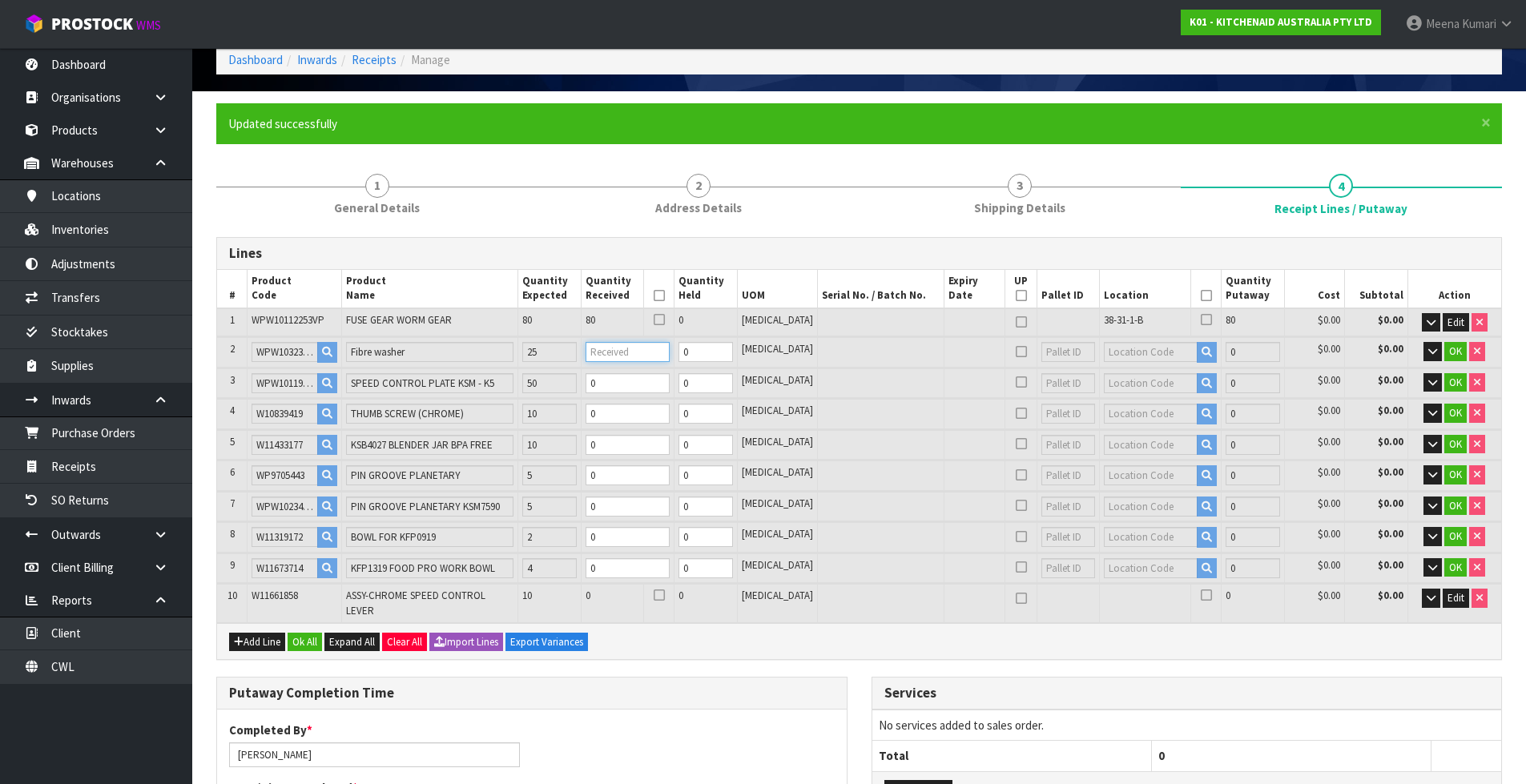
type input "4"
type input "0.006002"
type input "1.62"
type input "2"
type input "Packet x 5"
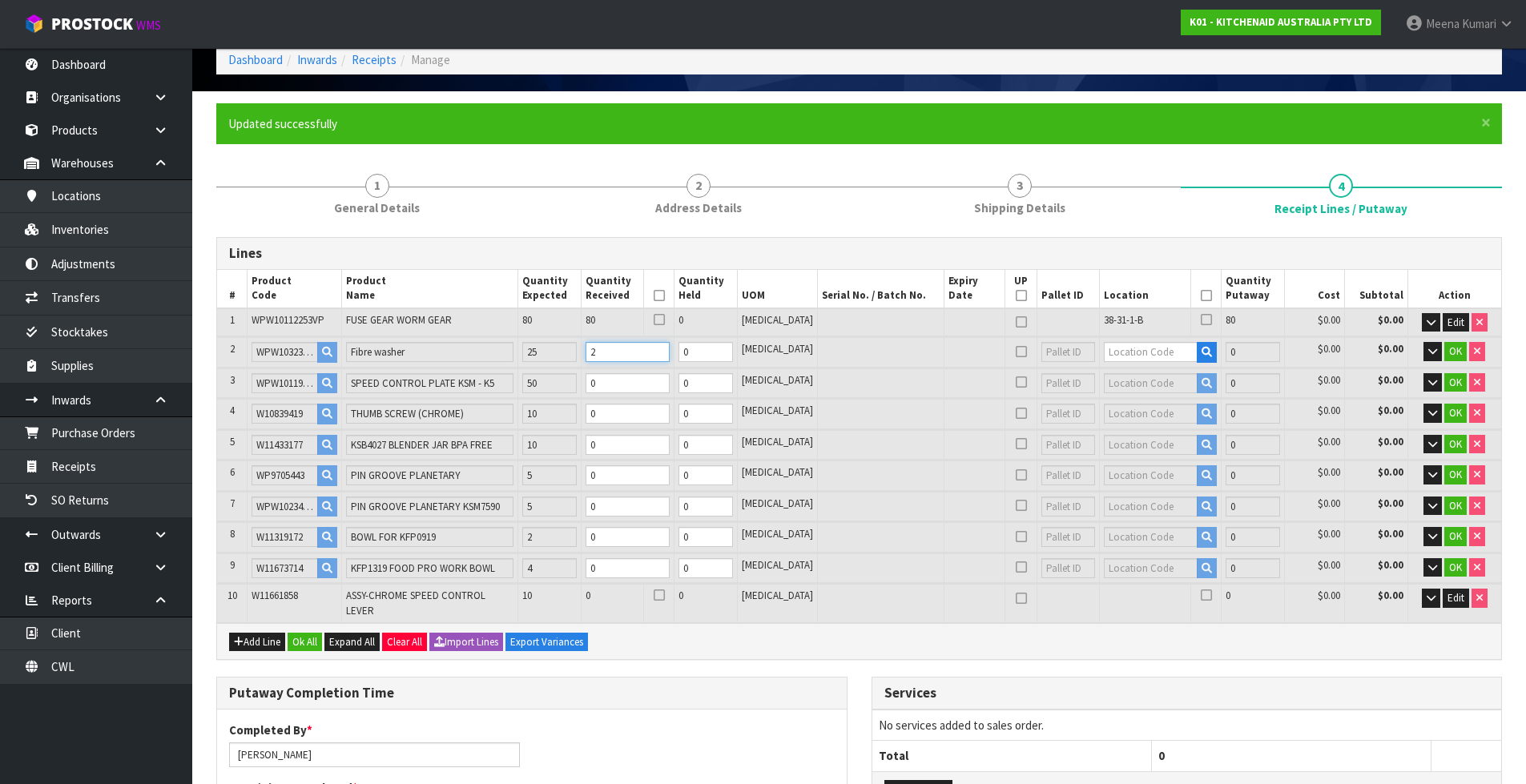
type input "5"
type input "0.007404"
type input "1.65"
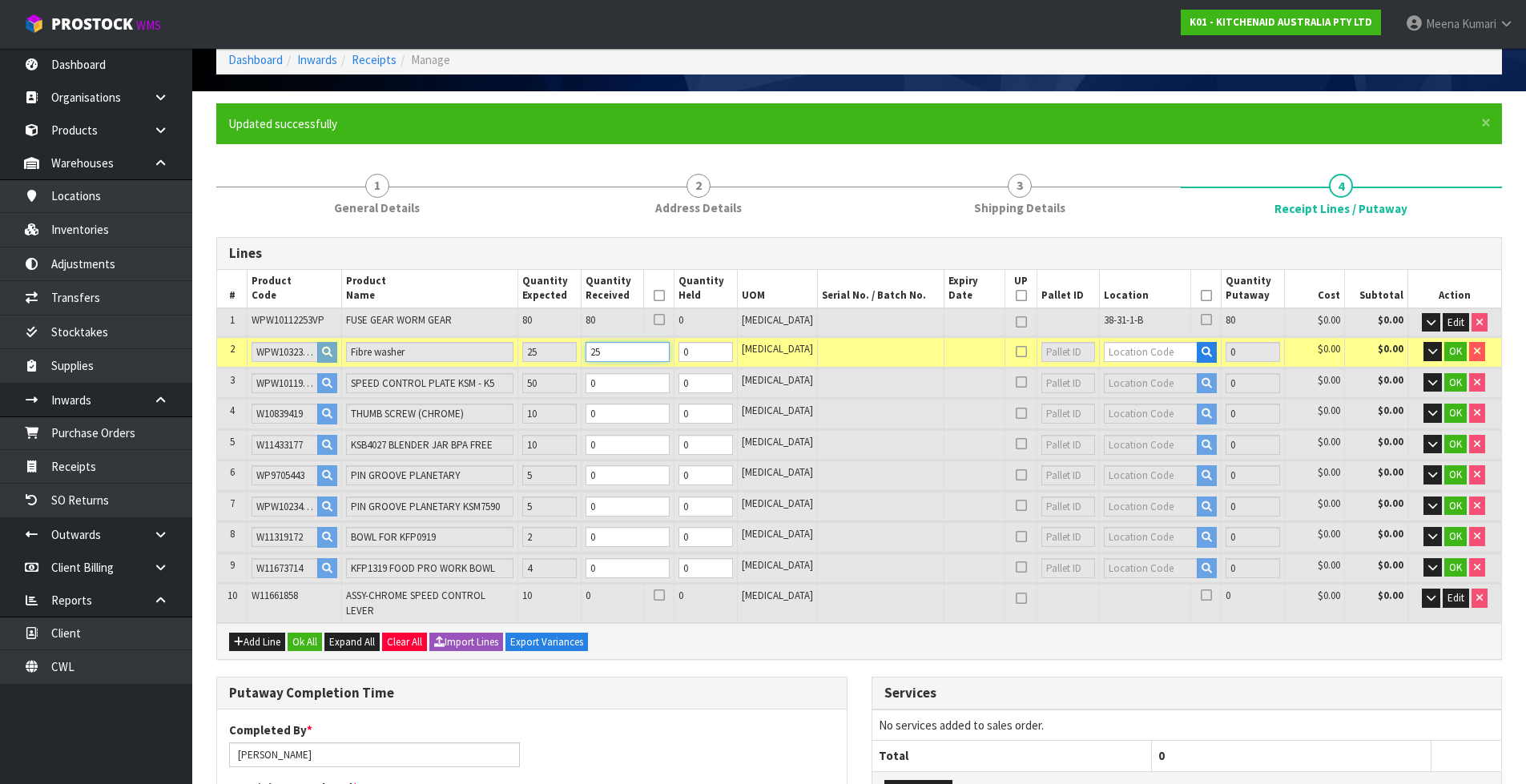
type input "25"
type input "38-33-3-A"
type input "105"
type input "25"
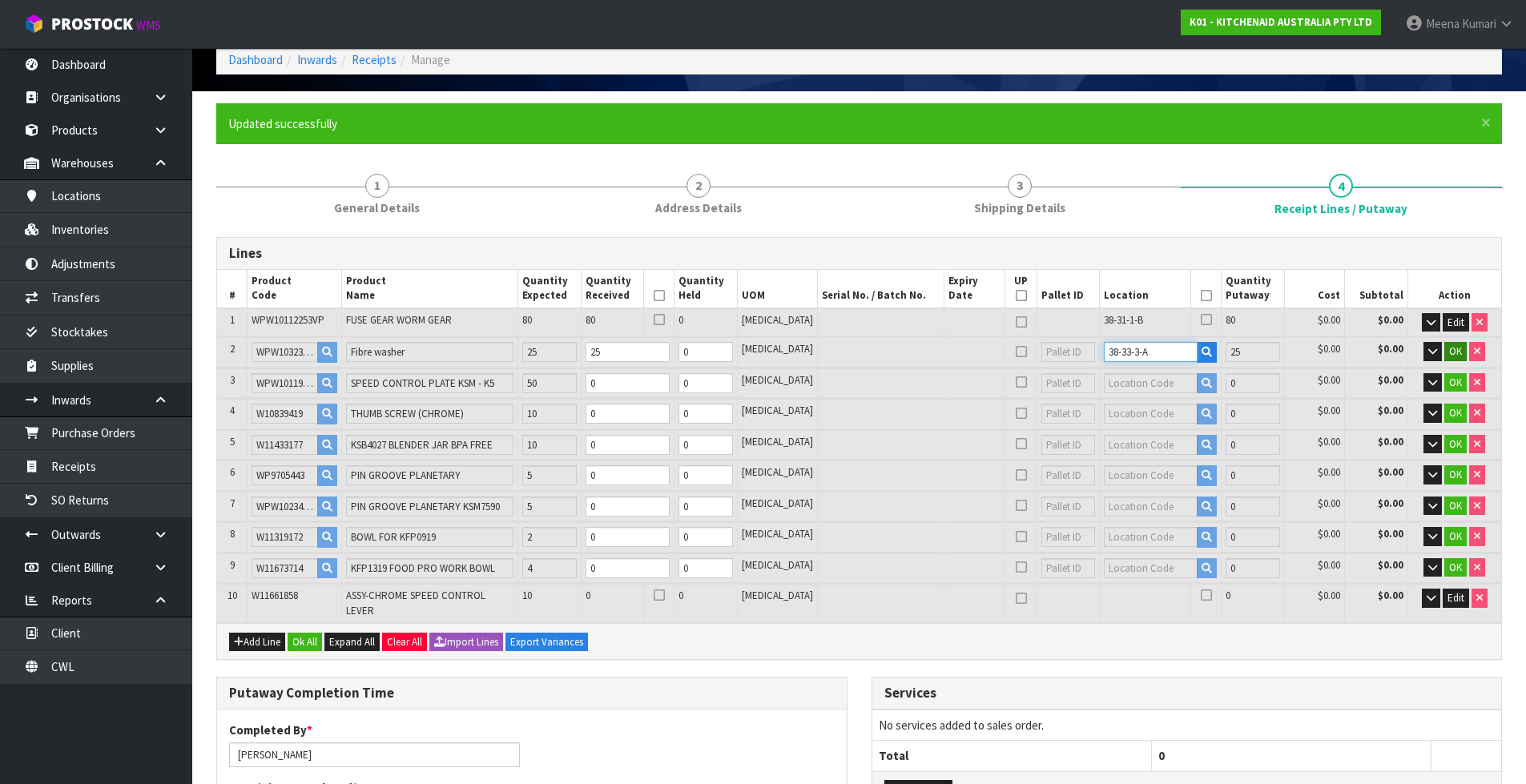
type input "38-33-3-A"
click at [1452, 355] on span "OK" at bounding box center [1456, 351] width 13 height 14
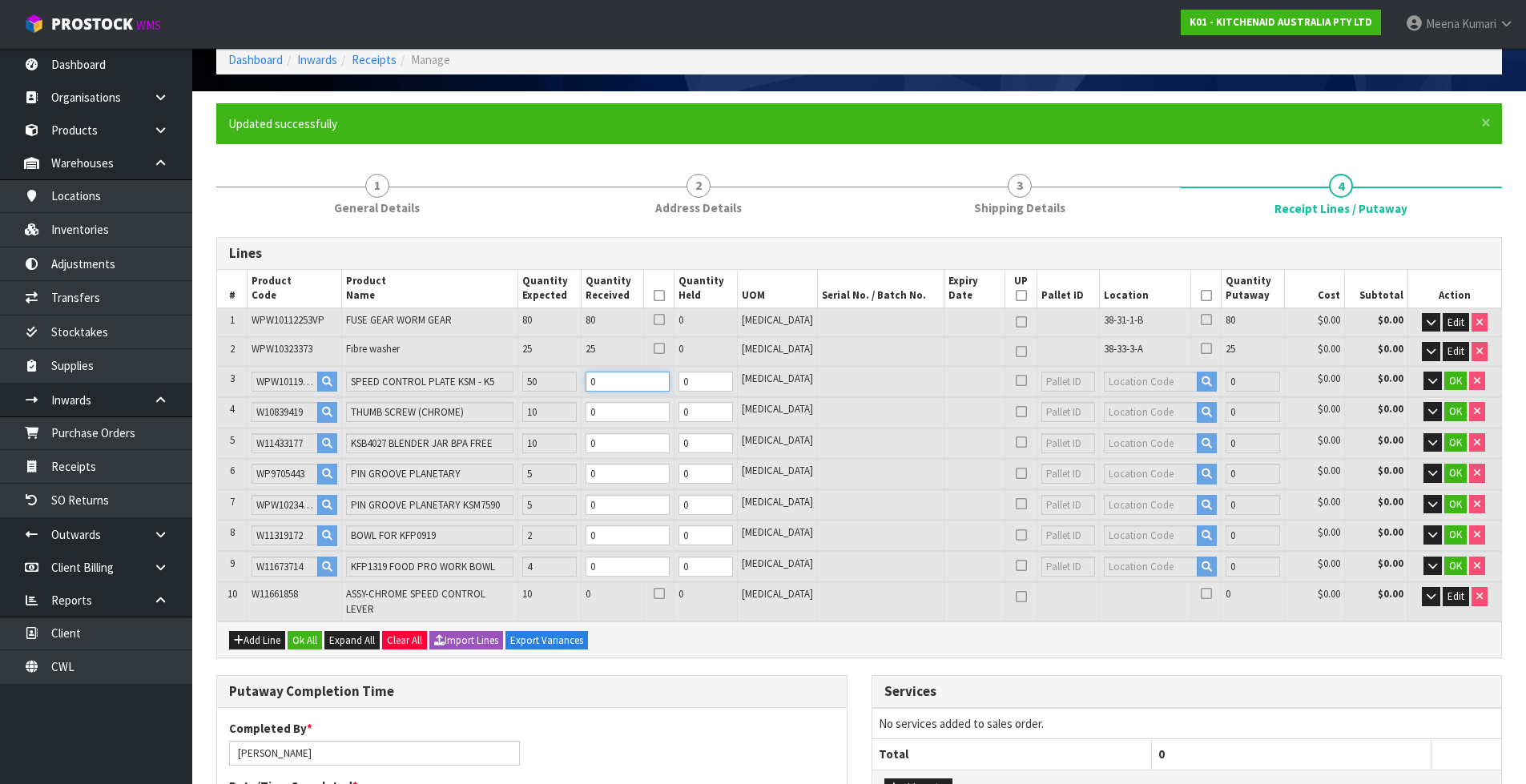
click at [633, 387] on input "0" at bounding box center [628, 382] width 85 height 20
type input "0"
type input "0.007884"
type input "1.9"
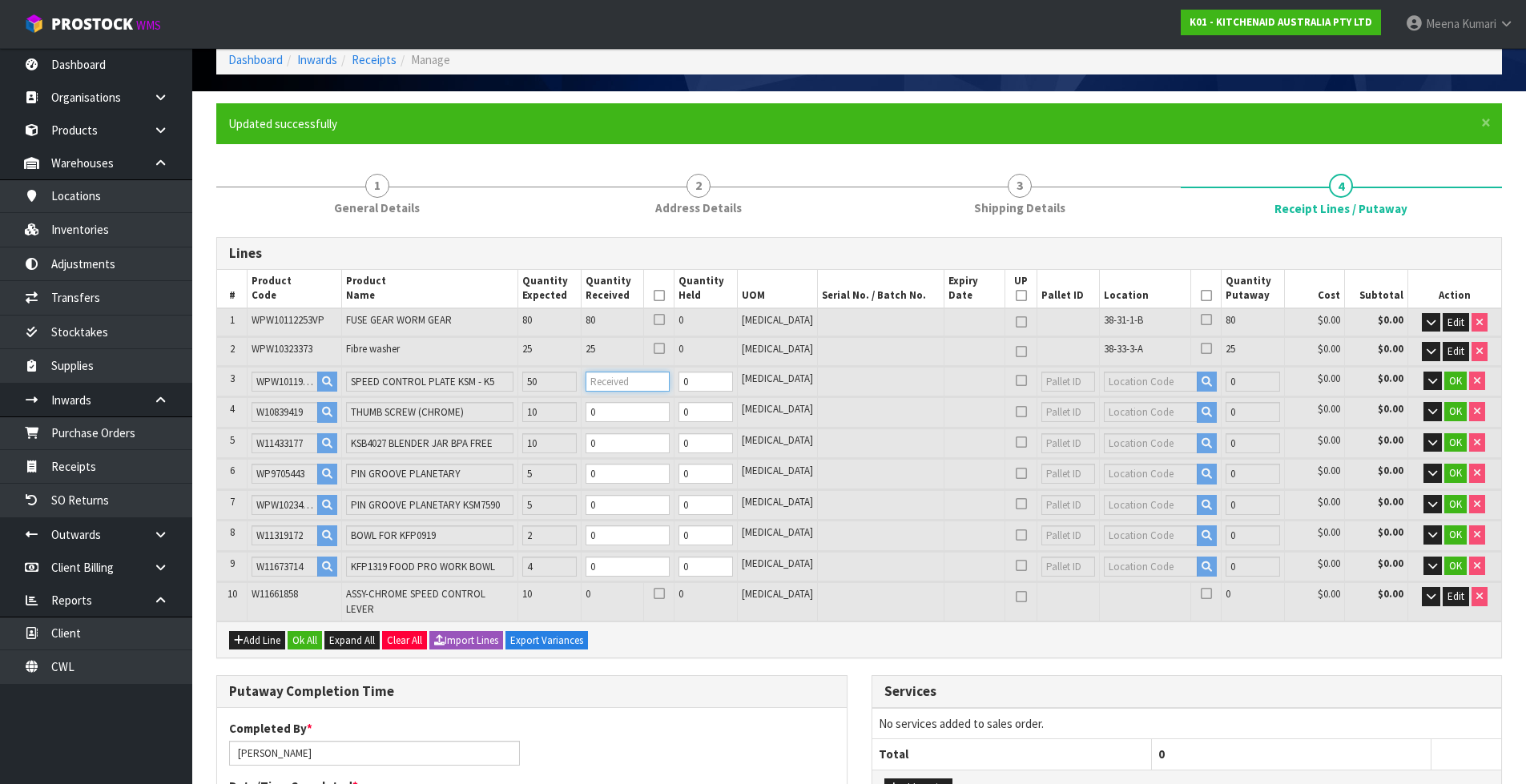
type input "5"
type input "0.012204"
type input "4.15"
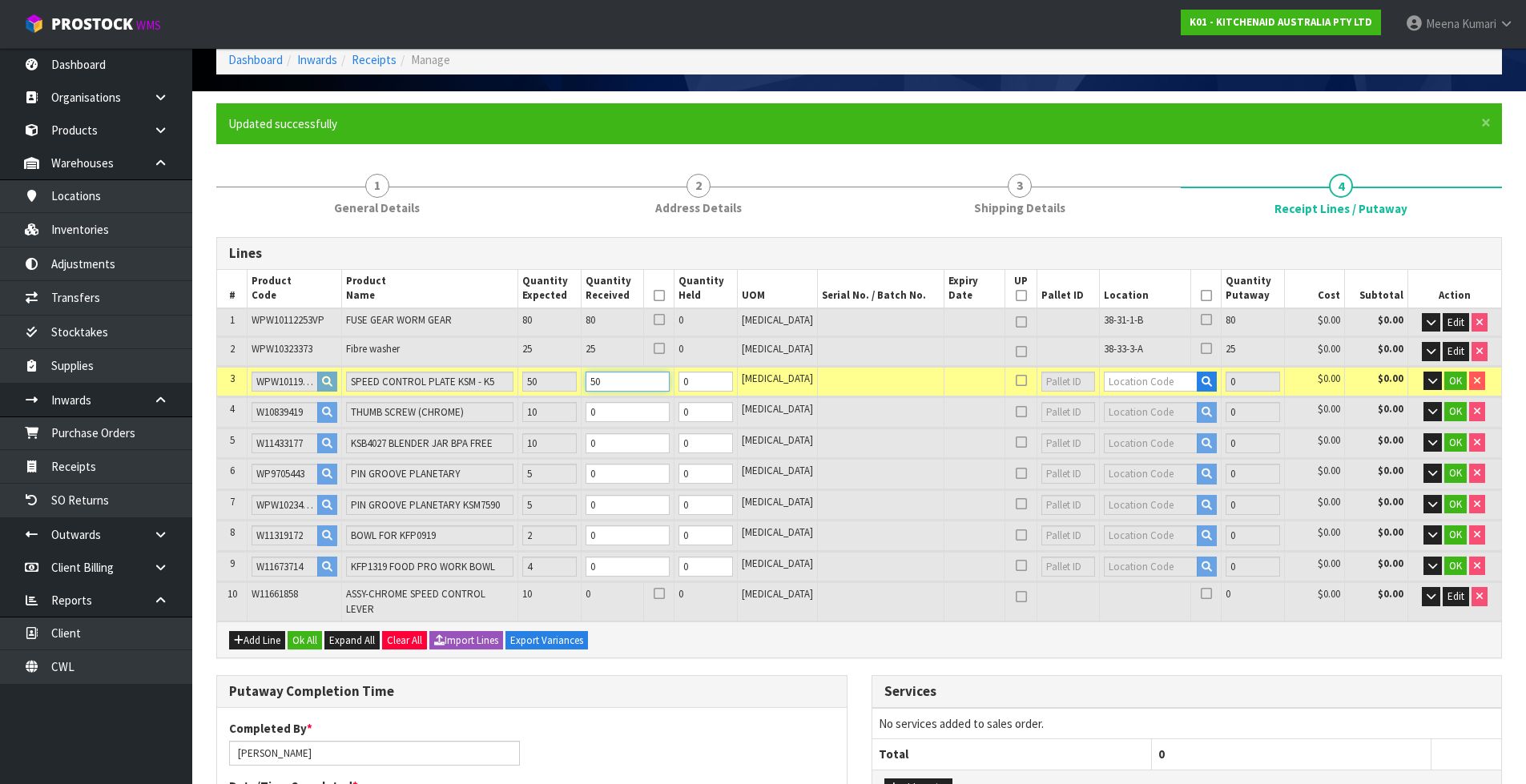
type input "50"
type input "38-35-3-A"
type input "155"
type input "50"
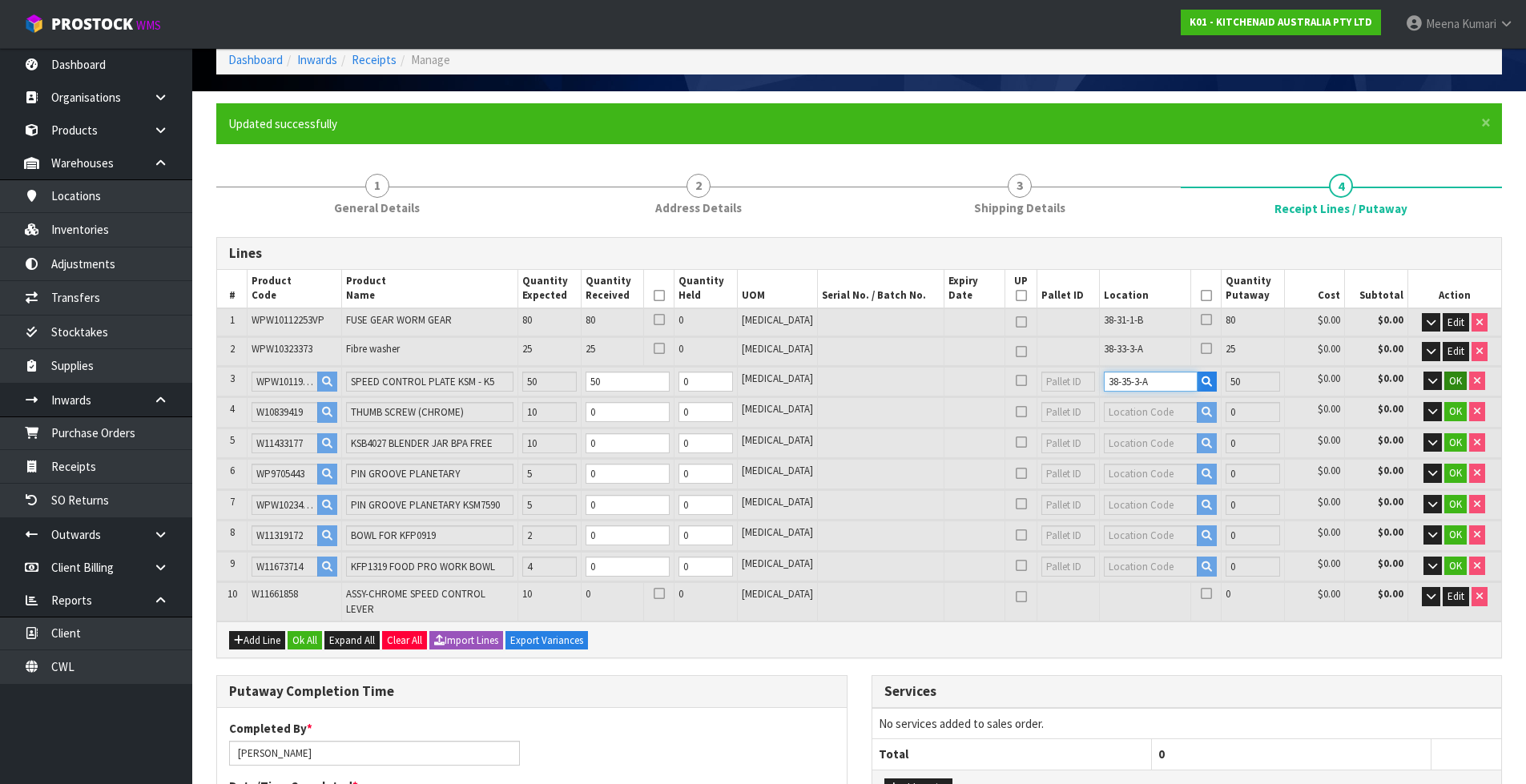
type input "38-35-3-A"
click at [1449, 379] on span "OK" at bounding box center [1456, 381] width 13 height 14
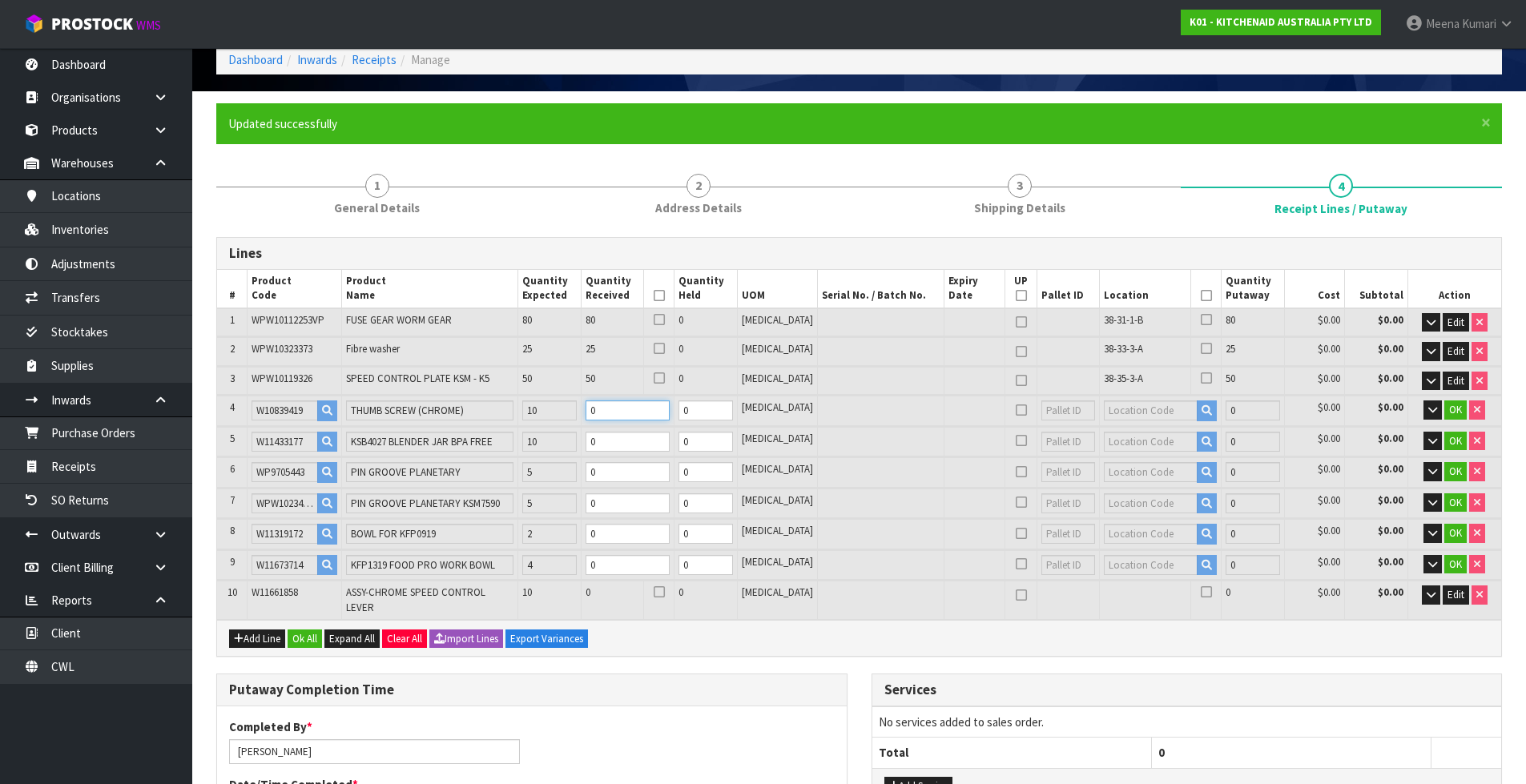
click at [634, 414] on input "0" at bounding box center [628, 411] width 85 height 20
type input "0.01222"
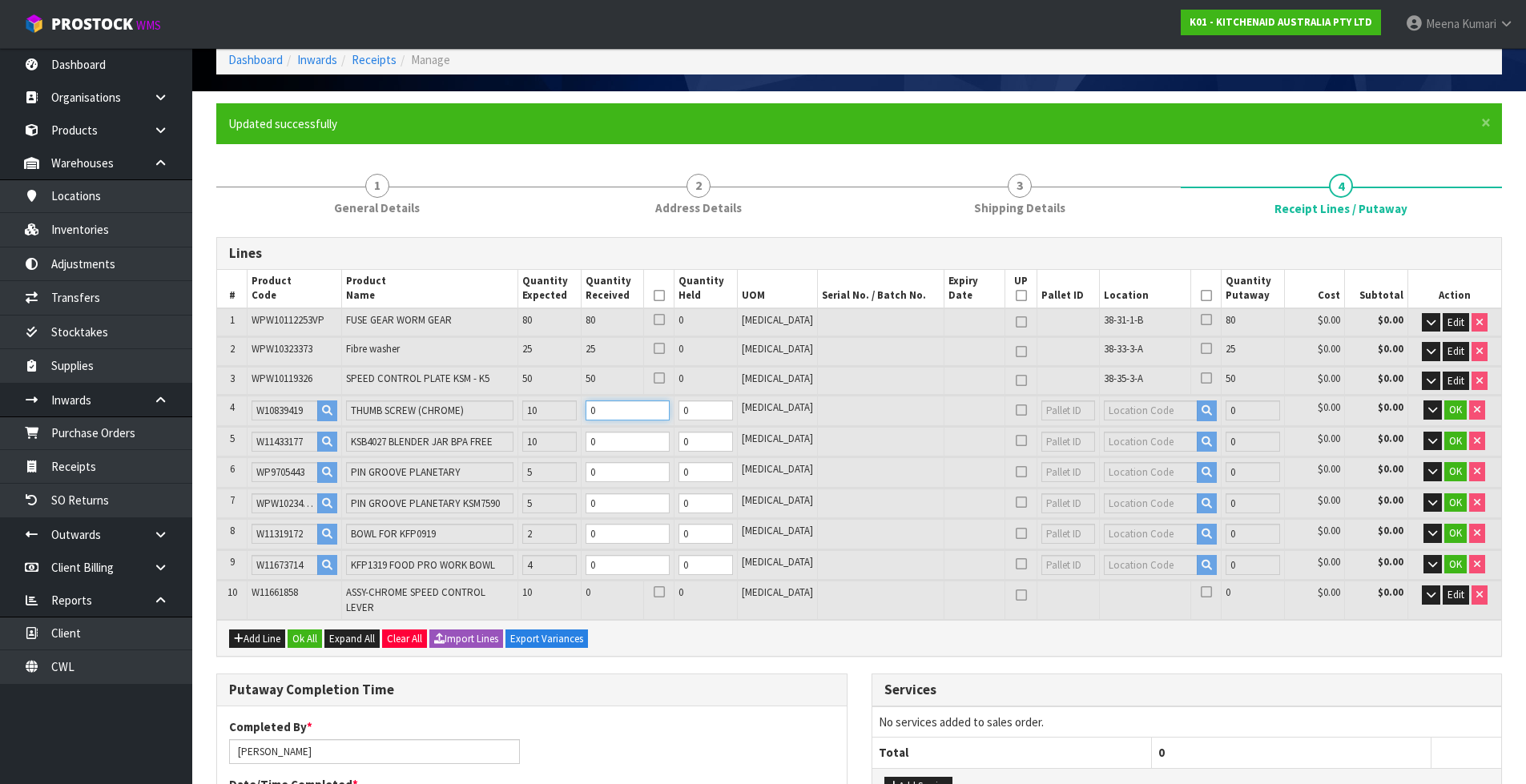
type input "4.16"
type input "1"
type input "Packet x 6"
type input "6"
type input "0.013176"
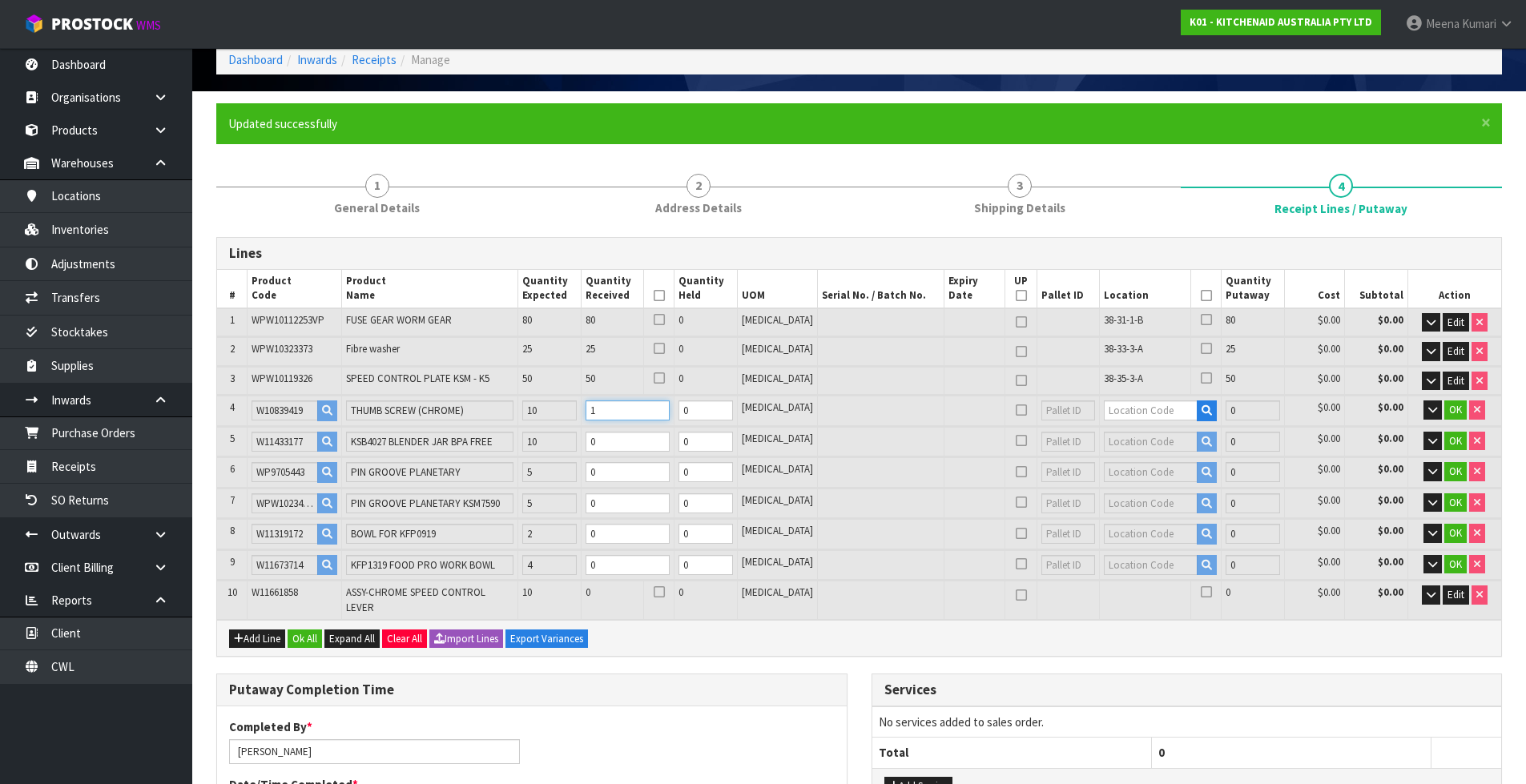
type input "4.25"
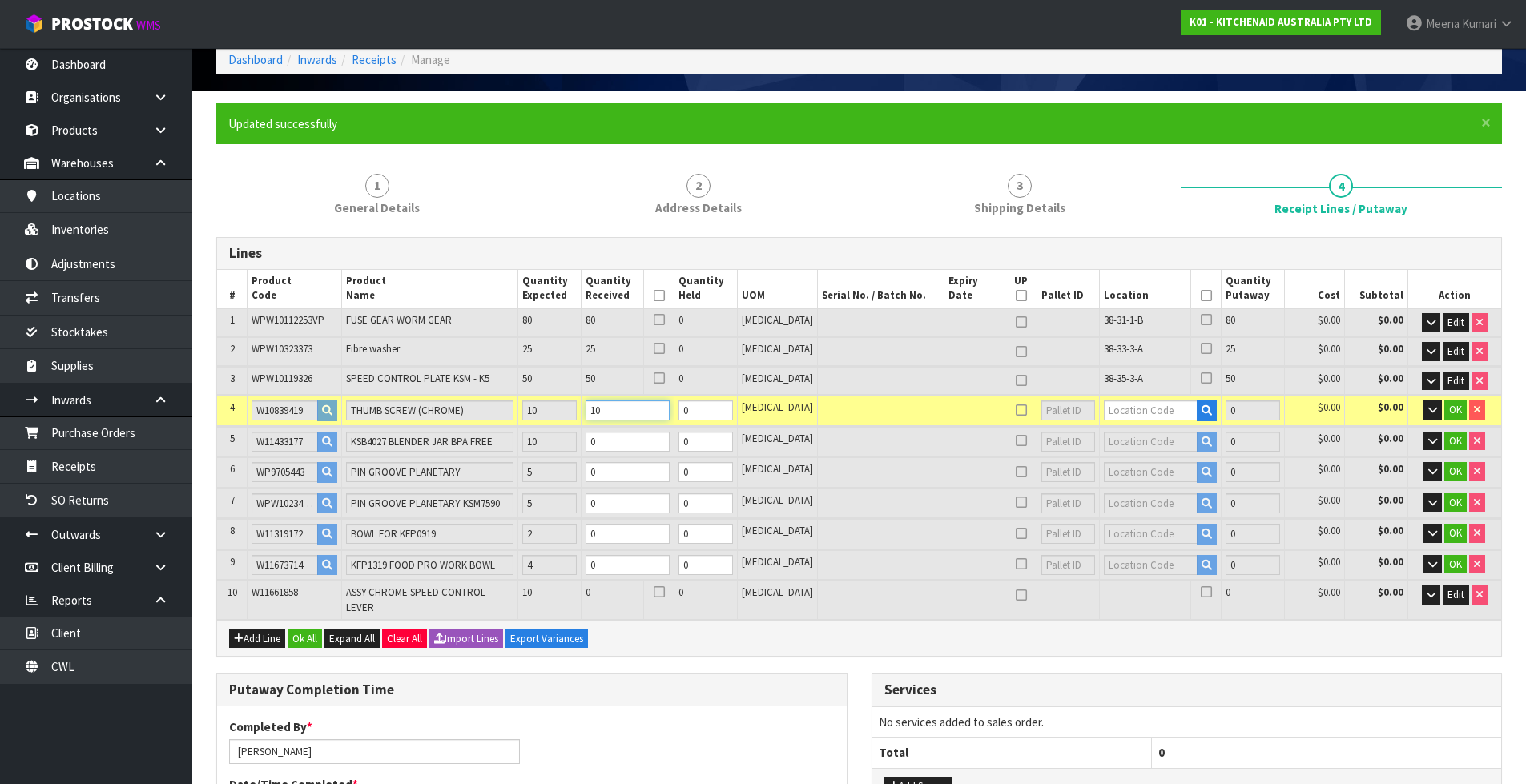
type input "10"
type input "38-33-3-A"
type input "165"
type input "10"
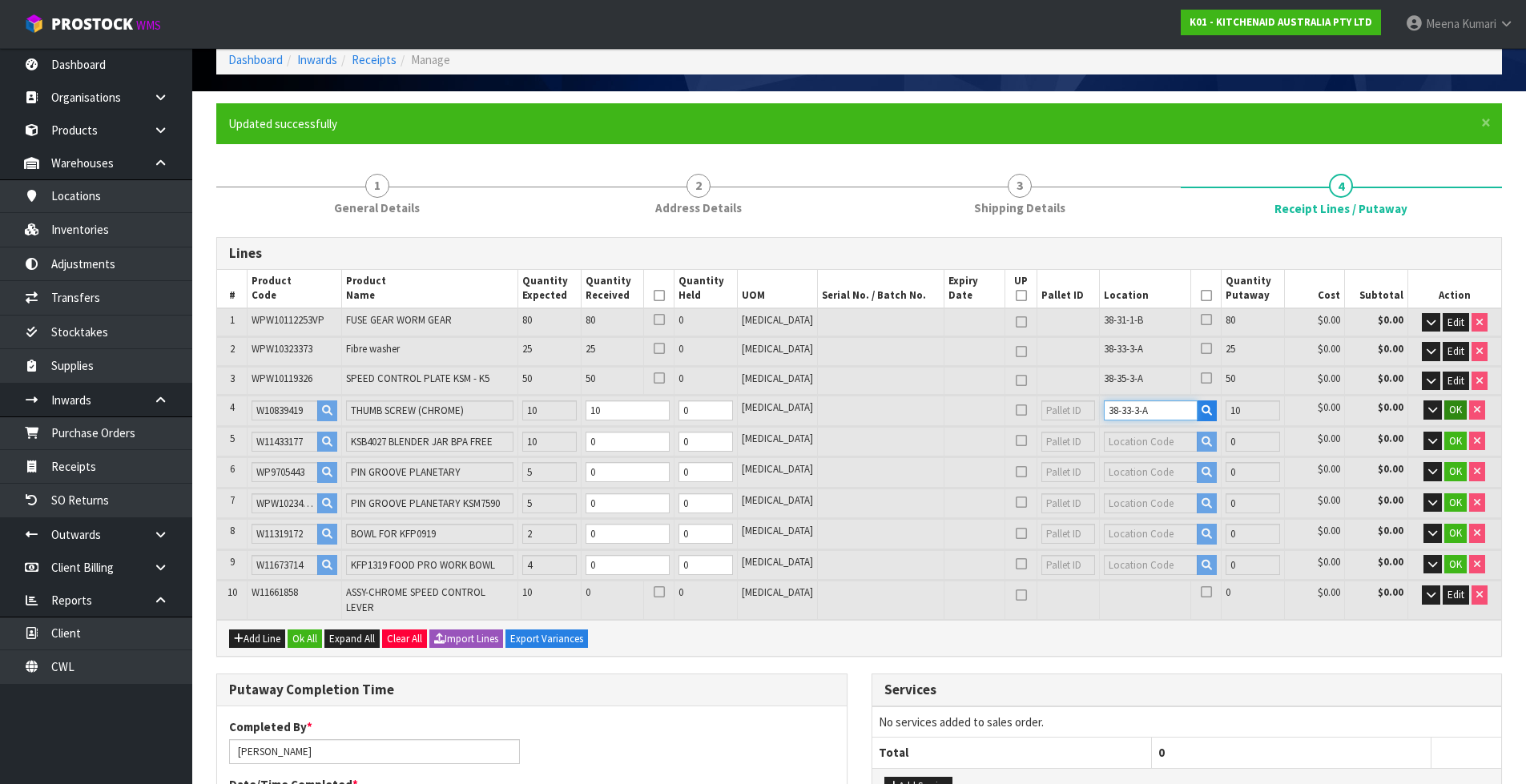
type input "38-33-3-A"
click at [1449, 412] on span "OK" at bounding box center [1456, 409] width 13 height 14
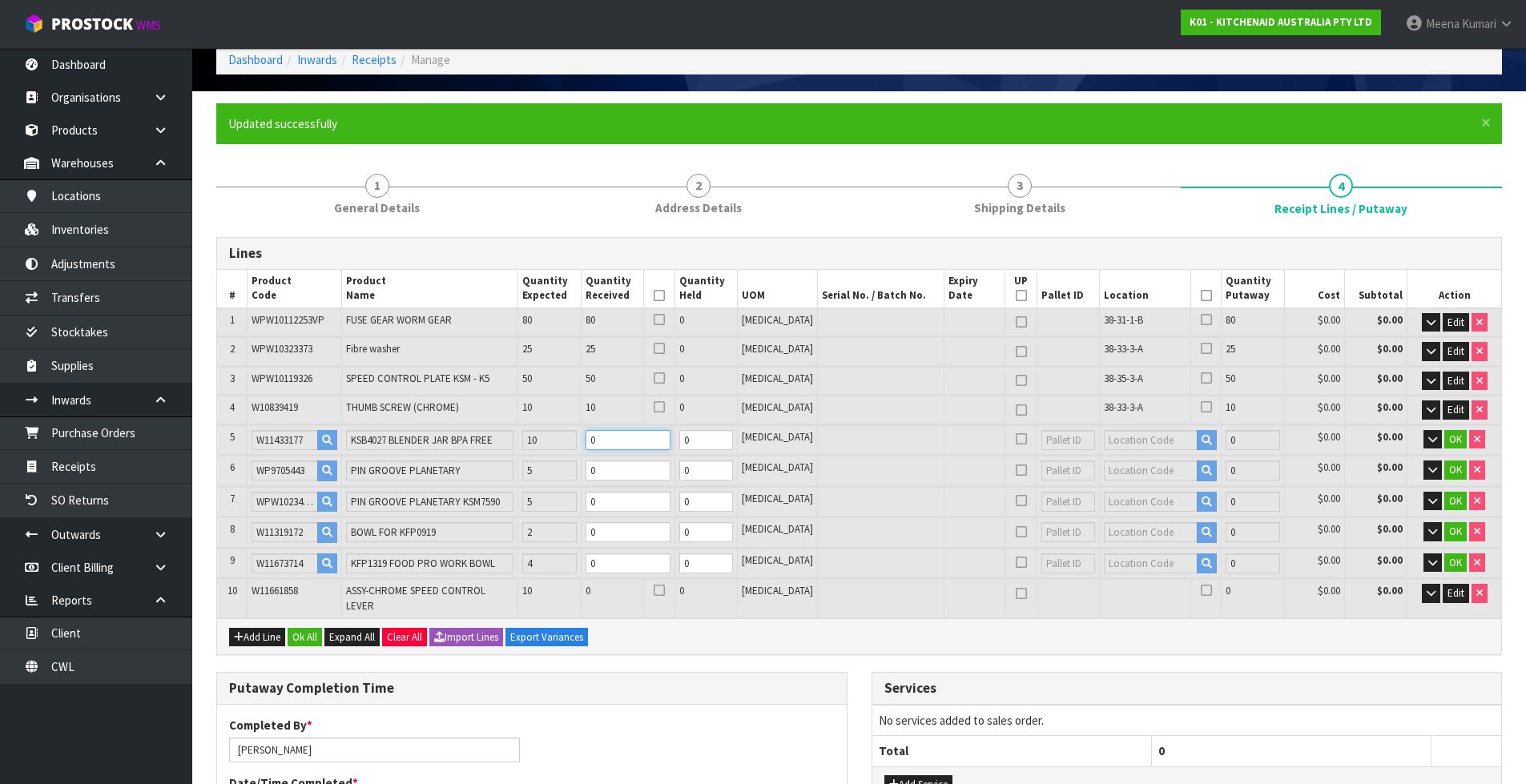
click at [640, 443] on input "0" at bounding box center [628, 440] width 85 height 20
type input "0.019028"
type input "4.7"
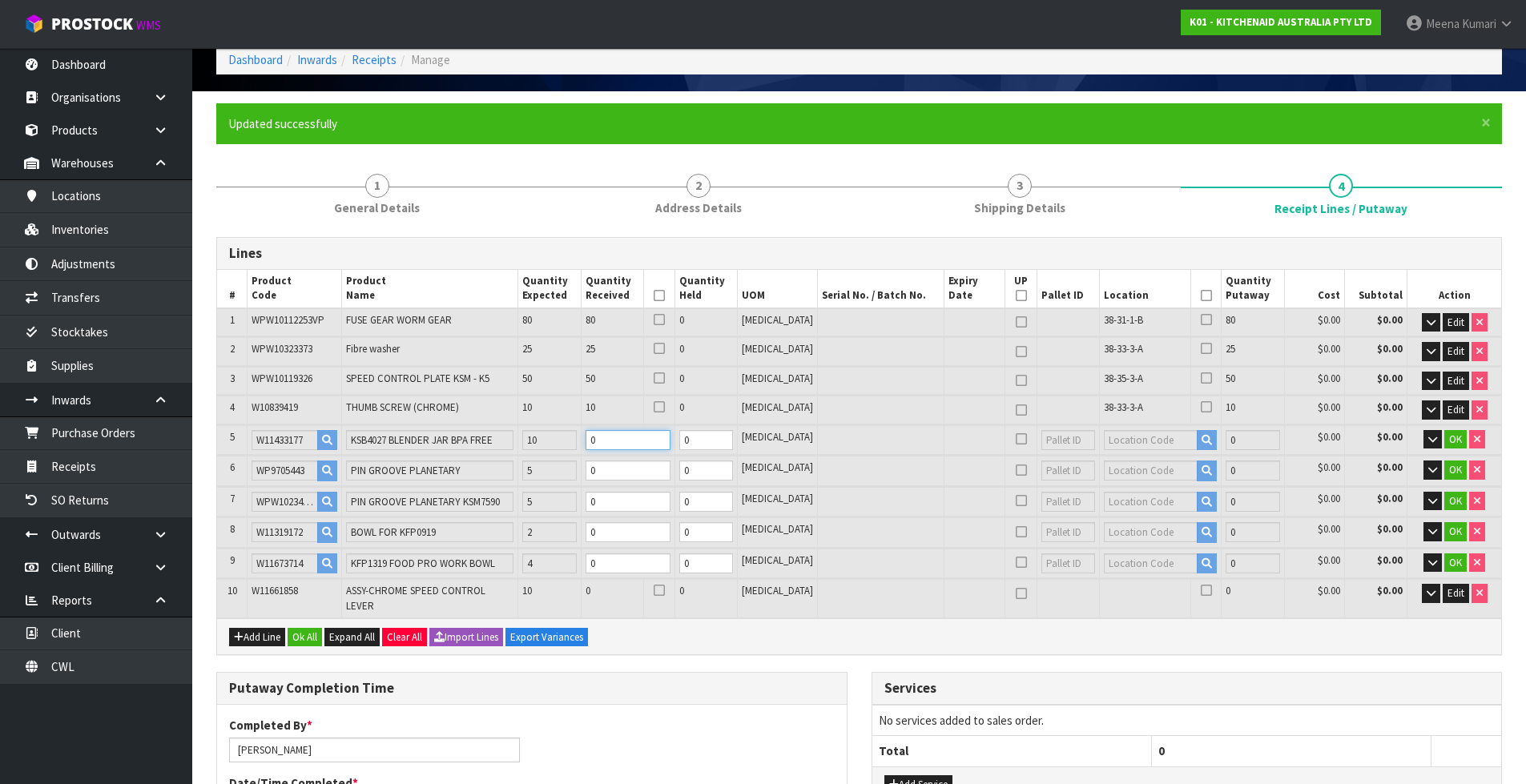
type input "1"
type input "0.071696"
type input "8.75"
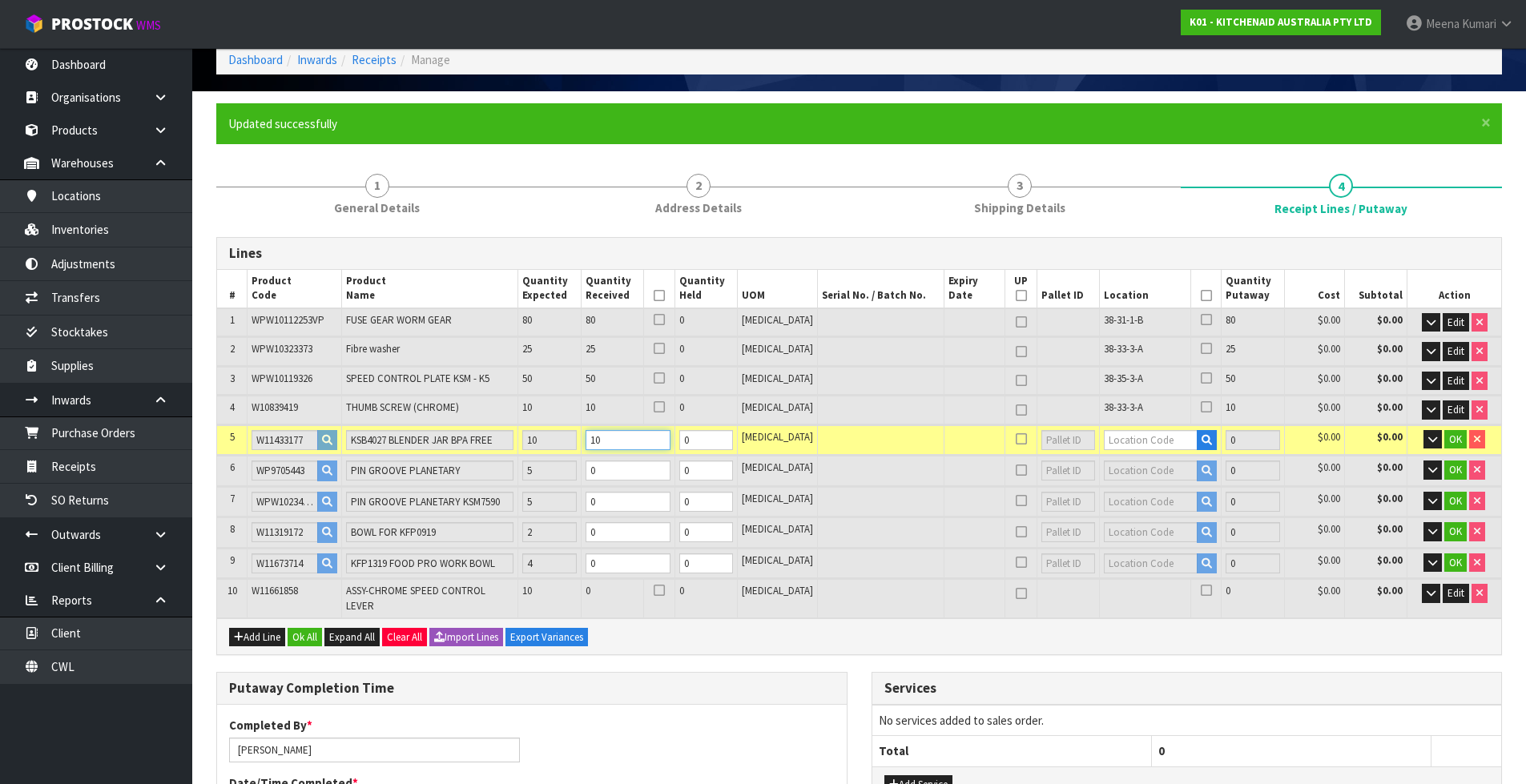
type input "10"
type input "38-29-1-A"
type input "175"
type input "10"
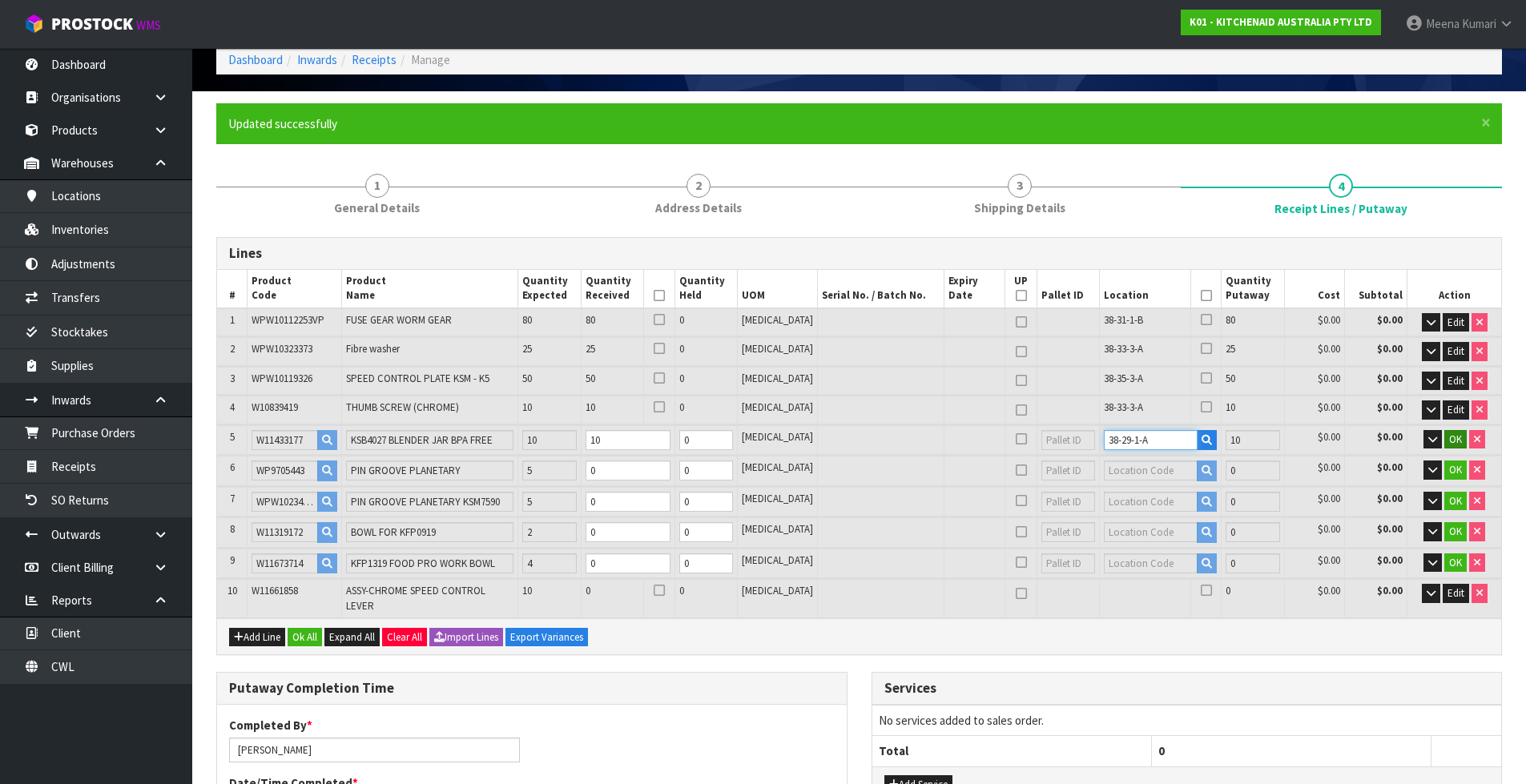
type input "38-29-1-A"
click at [1457, 441] on span "OK" at bounding box center [1456, 439] width 13 height 14
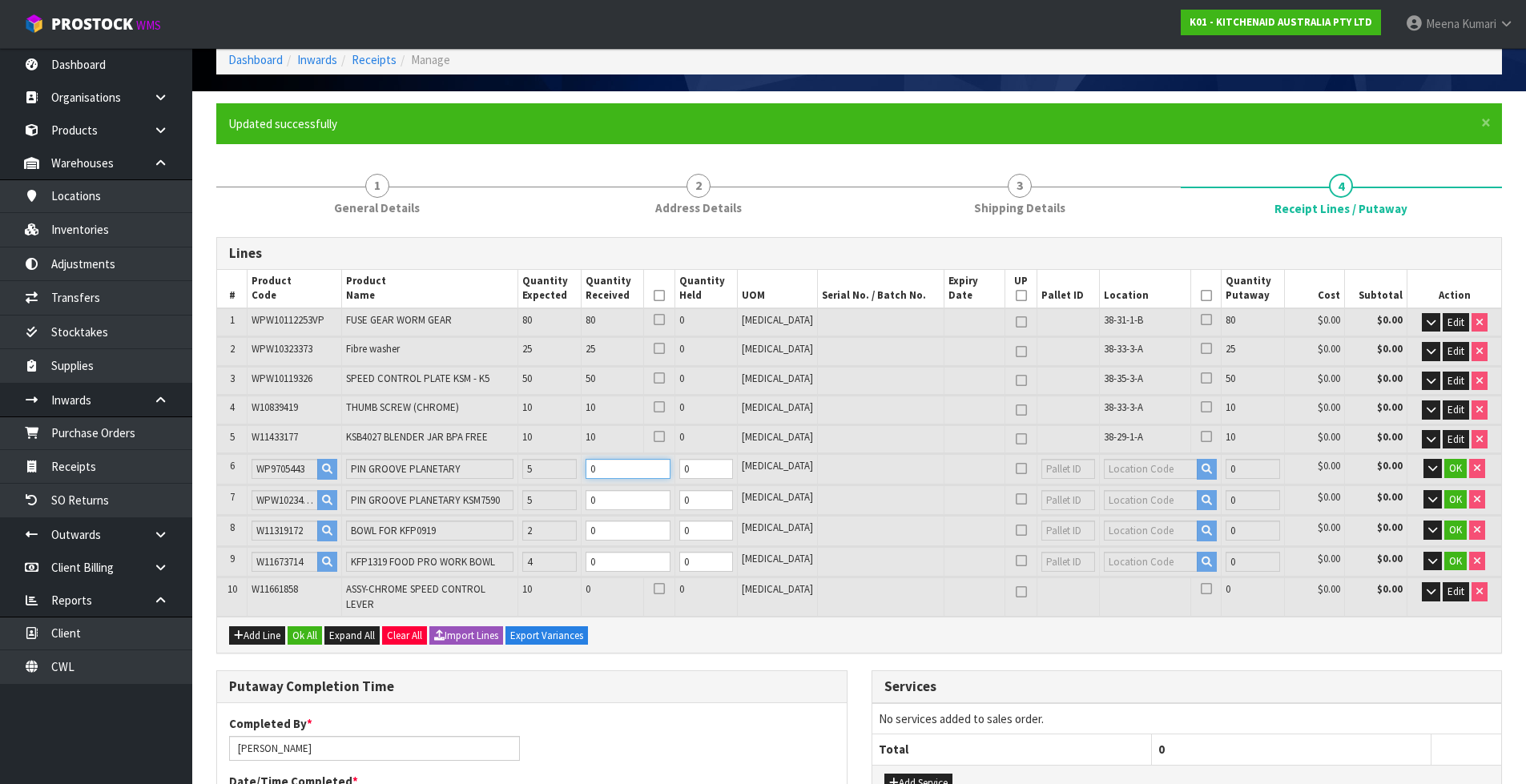
click at [641, 474] on input "0" at bounding box center [628, 469] width 85 height 20
type input "Packet x NaN"
type input "0"
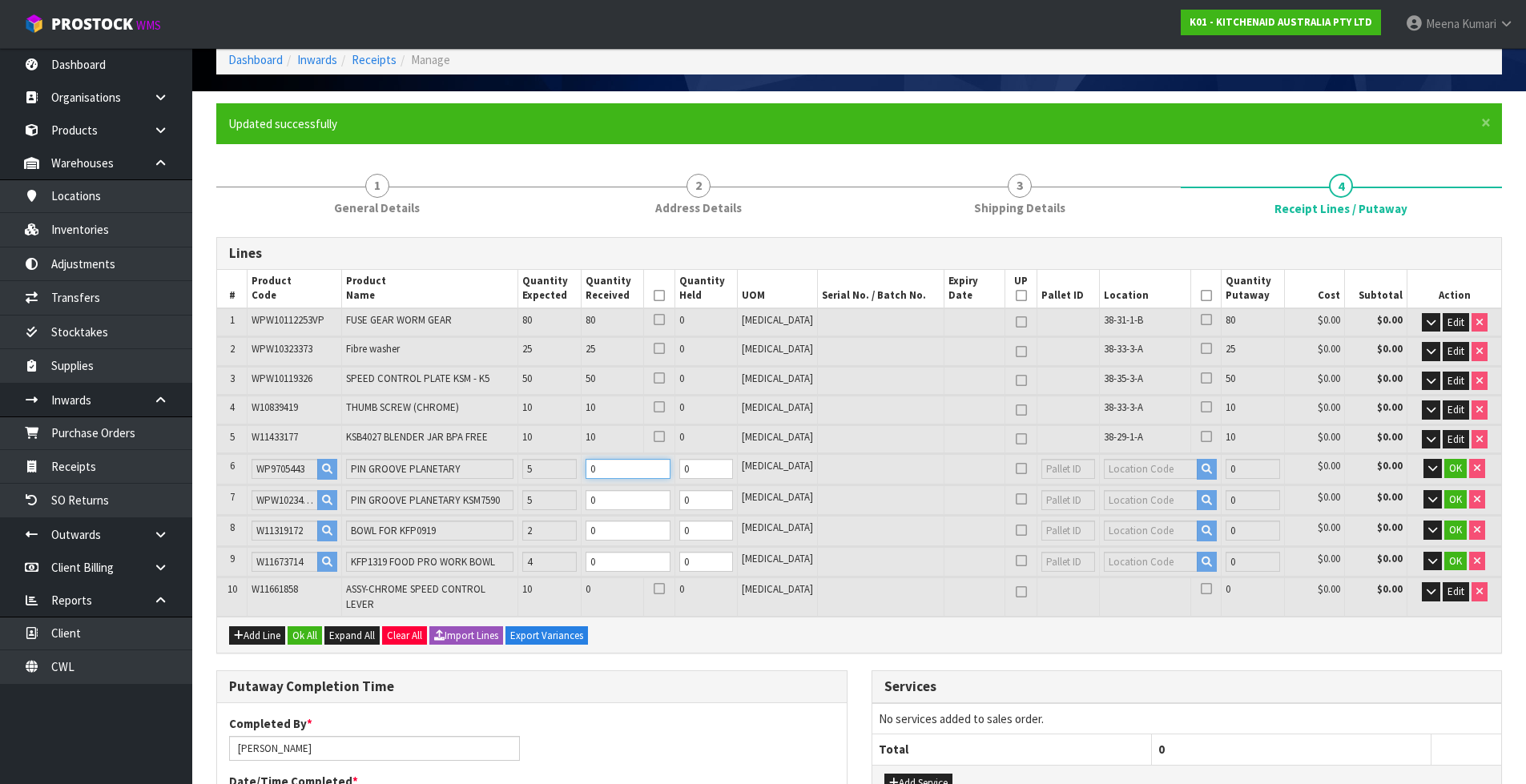
type input "0"
type input "Packet x 7"
type input "7"
type input "0.072296"
type input "8.755"
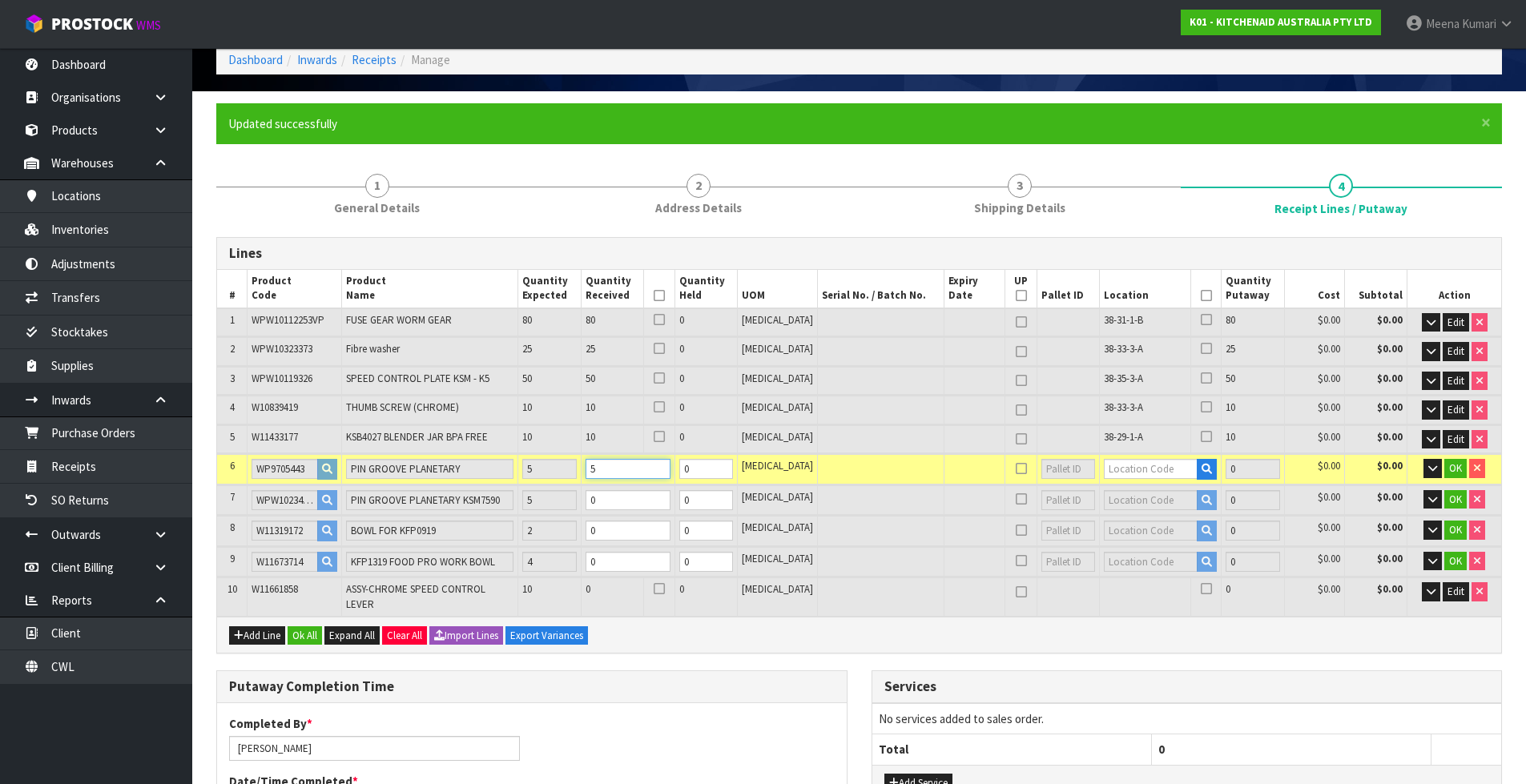
type input "5"
type input "38-33-3-A"
type input "180"
type input "5"
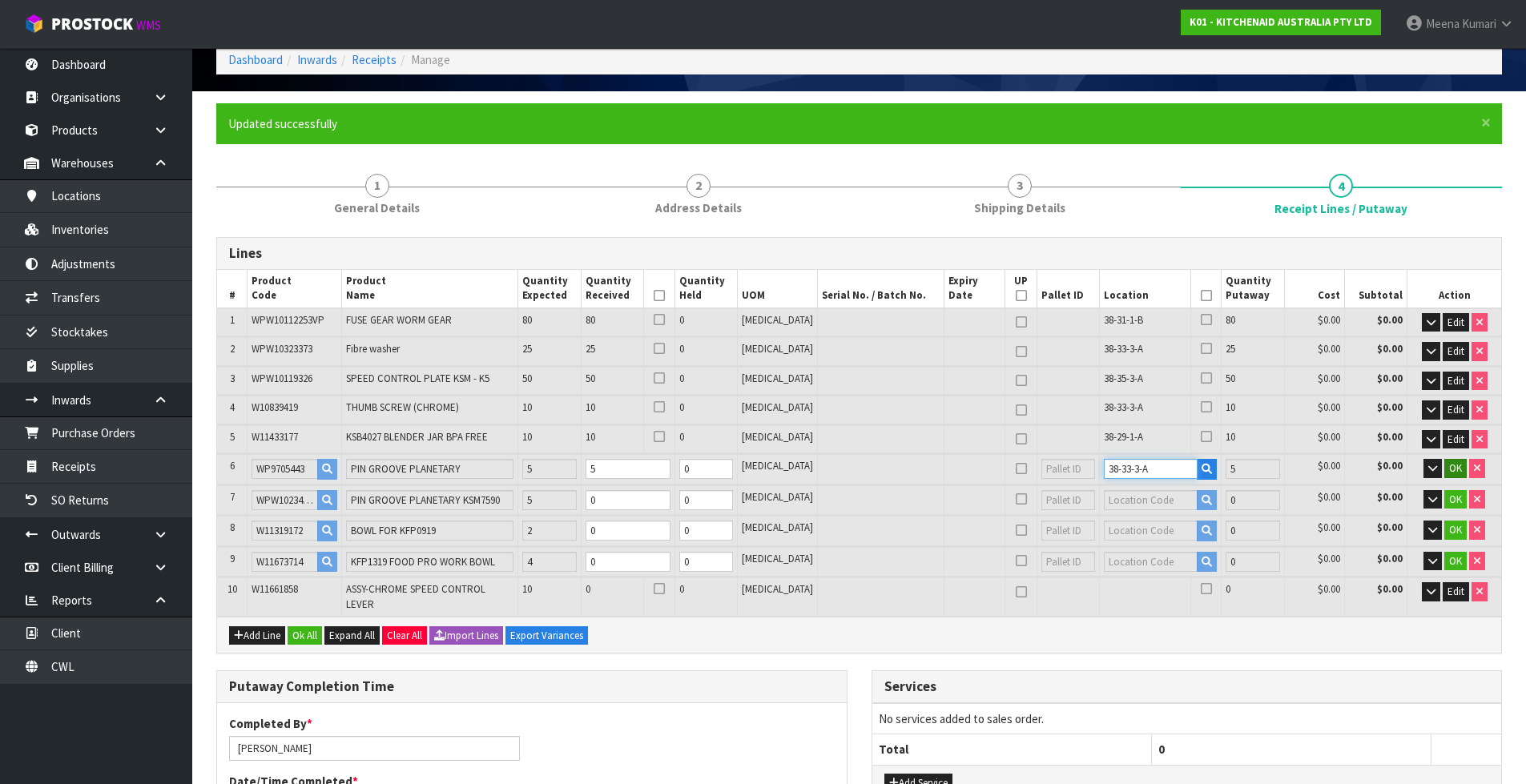
type input "38-33-3-A"
click at [1449, 470] on span "OK" at bounding box center [1456, 467] width 13 height 14
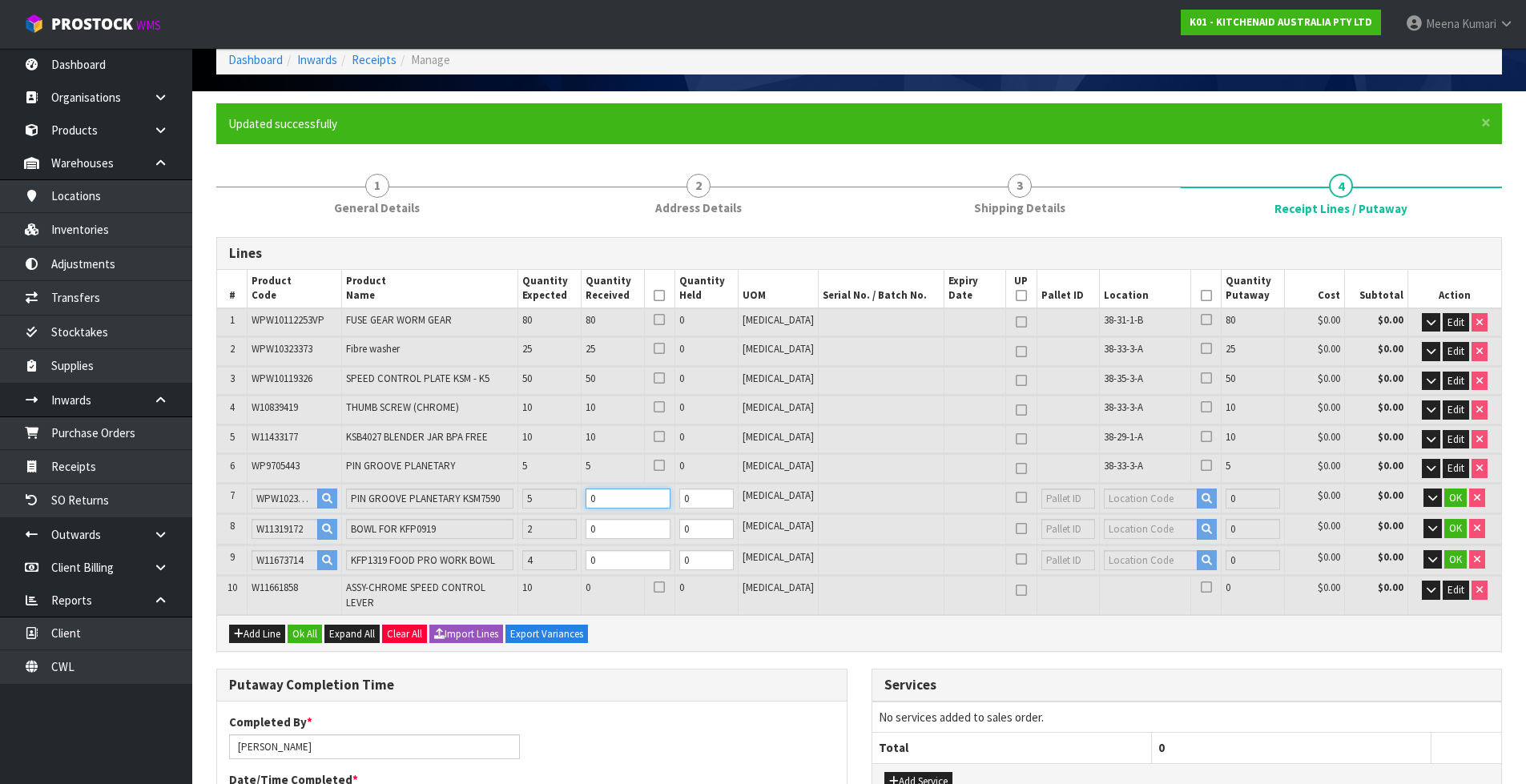
click at [614, 504] on input "0" at bounding box center [628, 498] width 85 height 20
type input "Packet x NaN"
type input "0"
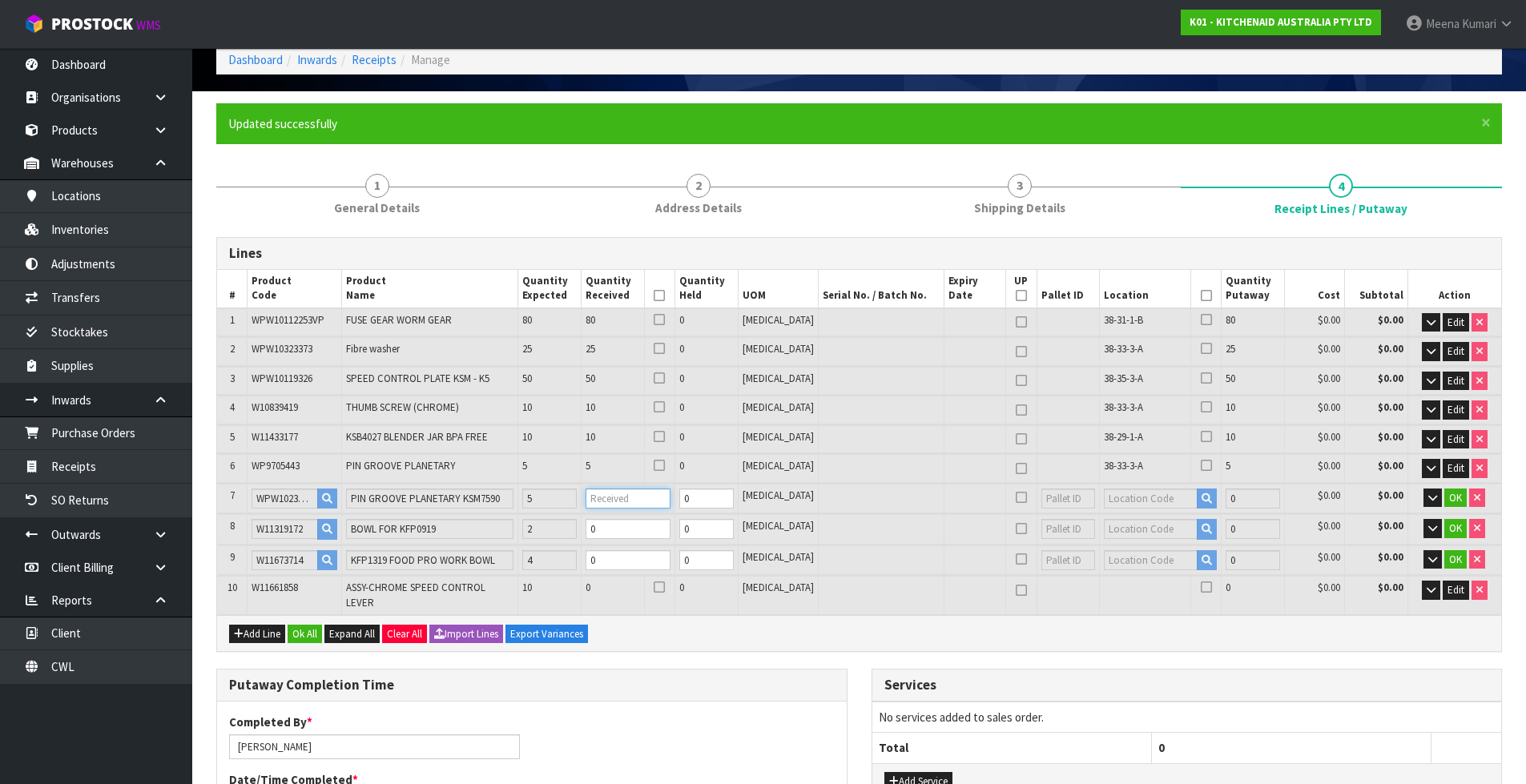
type input "Packet x 8"
type input "8"
type input "0.072904"
type input "8.76"
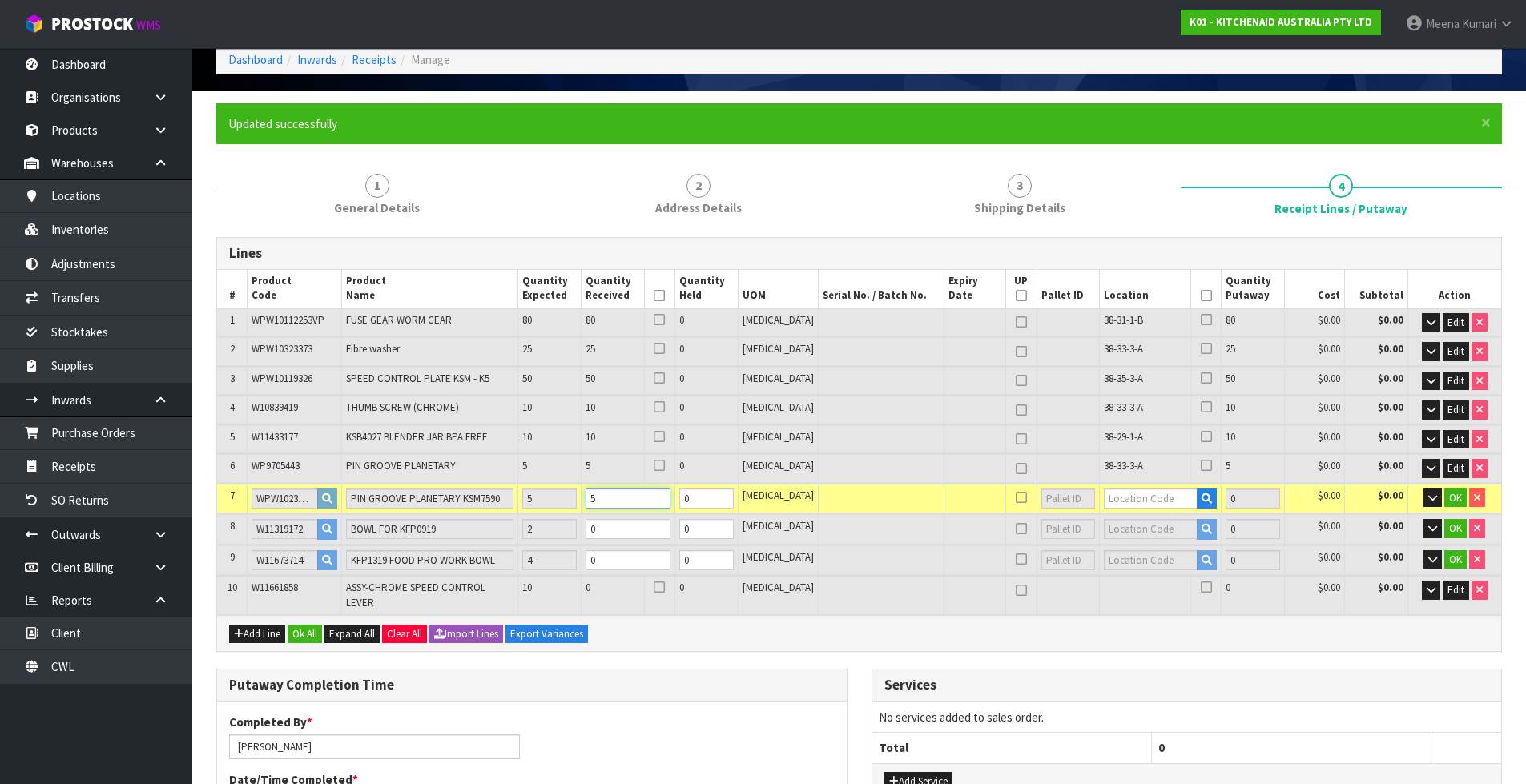
type input "5"
click at [1121, 503] on input "text" at bounding box center [1151, 498] width 94 height 20
type input "38-33-3-A"
type input "185"
type input "5"
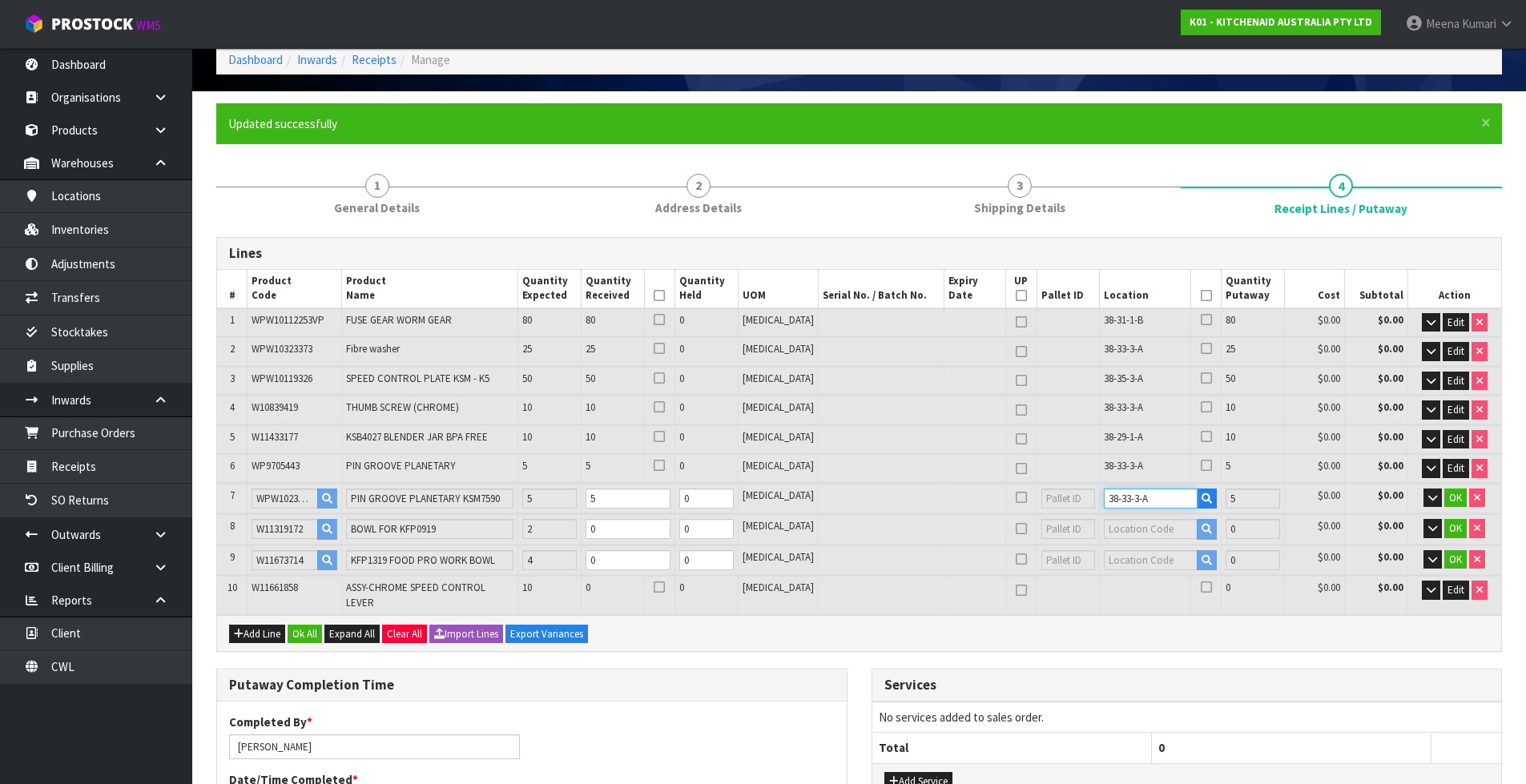
type input "38-33-3-A"
click at [1457, 495] on span "OK" at bounding box center [1456, 497] width 13 height 14
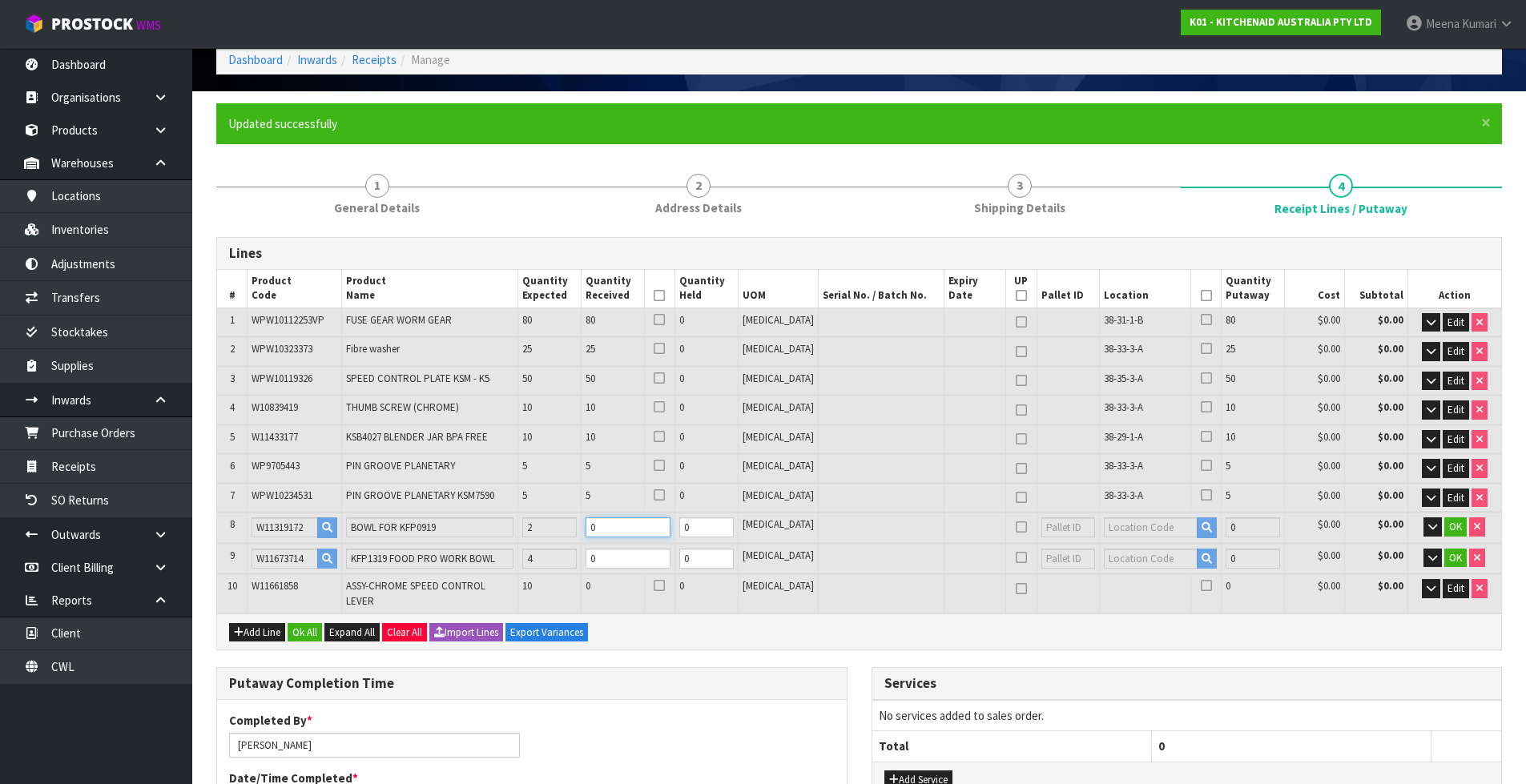
click at [632, 530] on input "0" at bounding box center [628, 527] width 85 height 20
type input "0.097904"
type input "10.16"
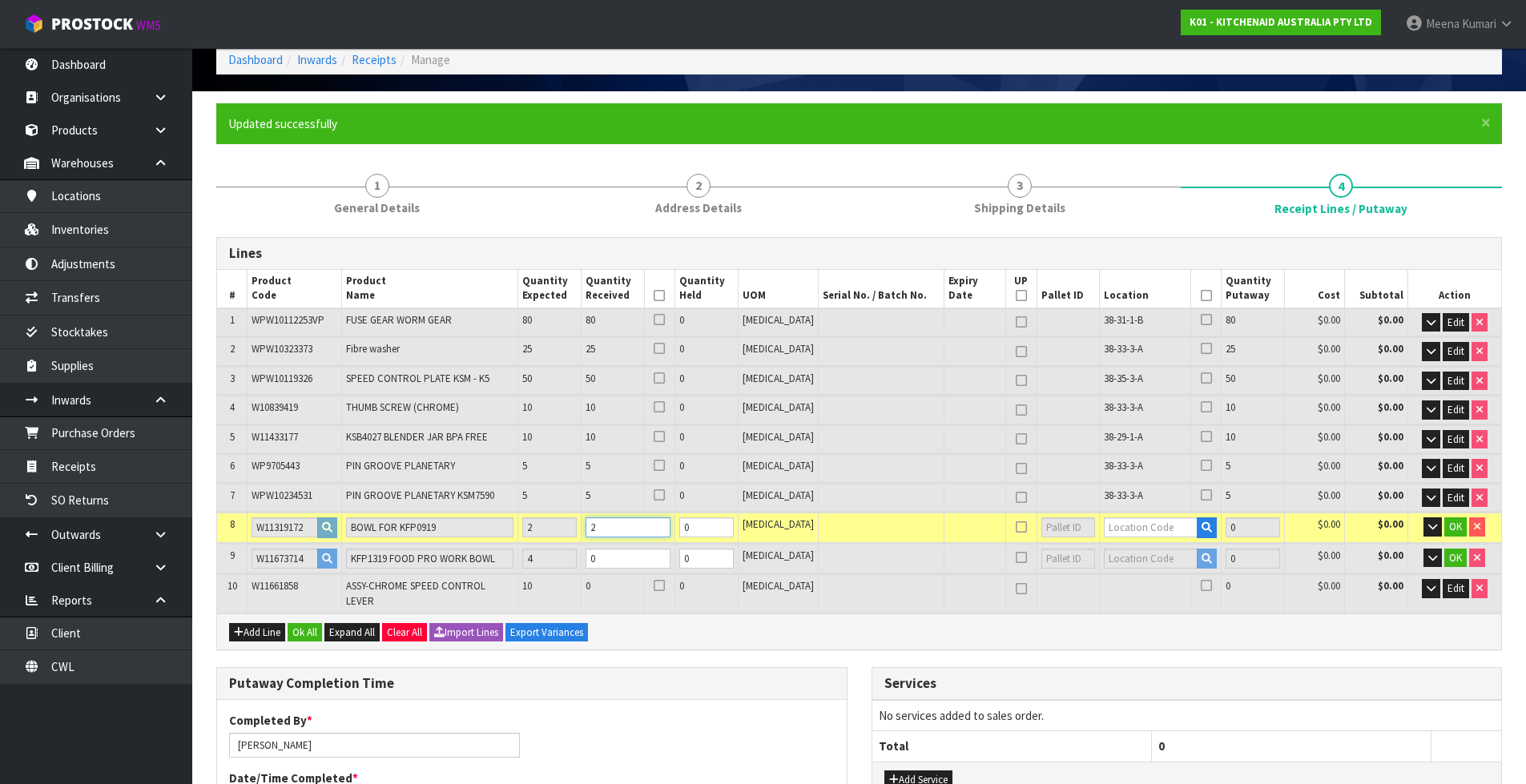
type input "2"
type input "38-33-1-A"
type input "187"
type input "2"
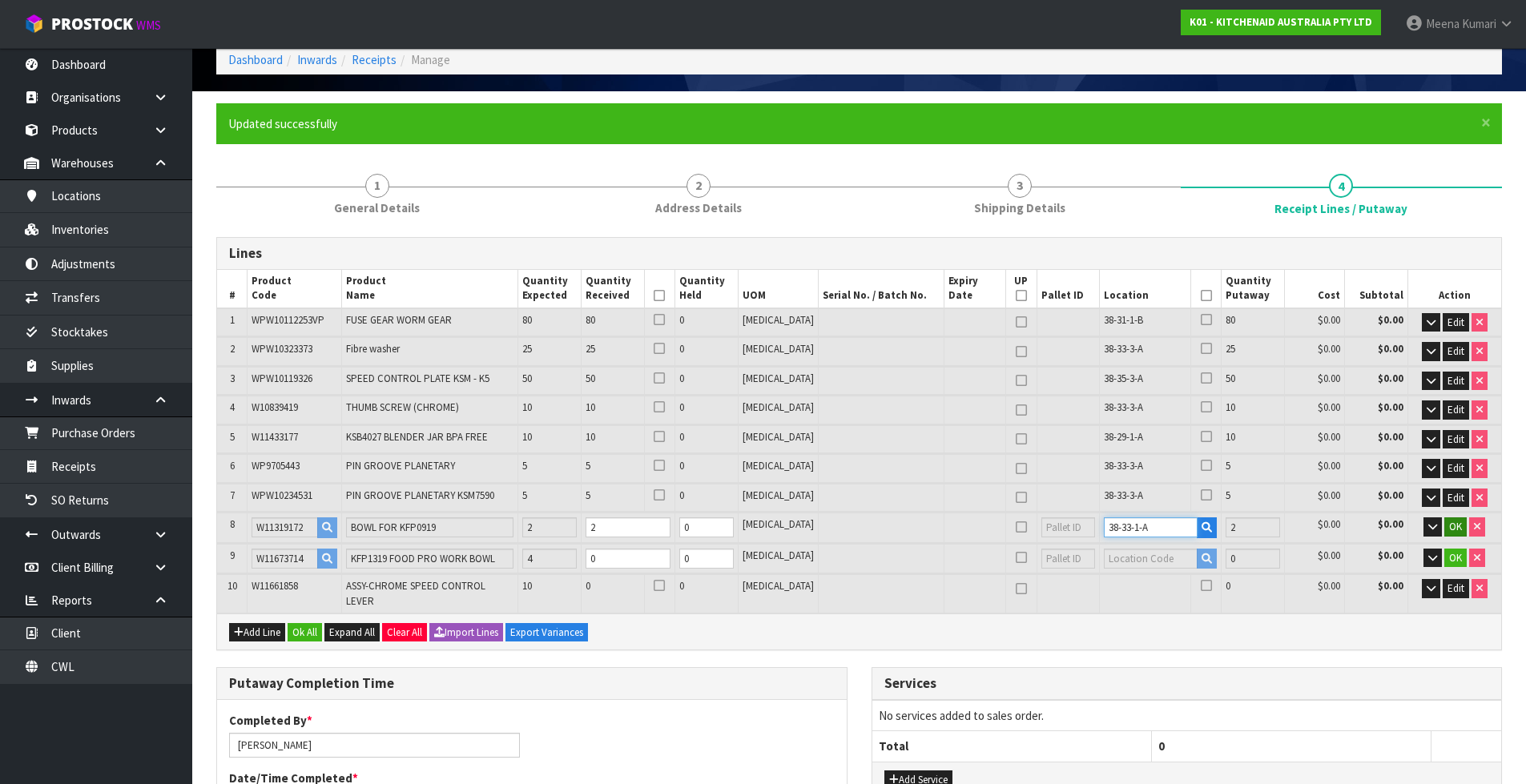
type input "38-33-1-A"
click at [1449, 523] on span "OK" at bounding box center [1456, 526] width 13 height 14
click at [621, 559] on input "0" at bounding box center [628, 557] width 85 height 20
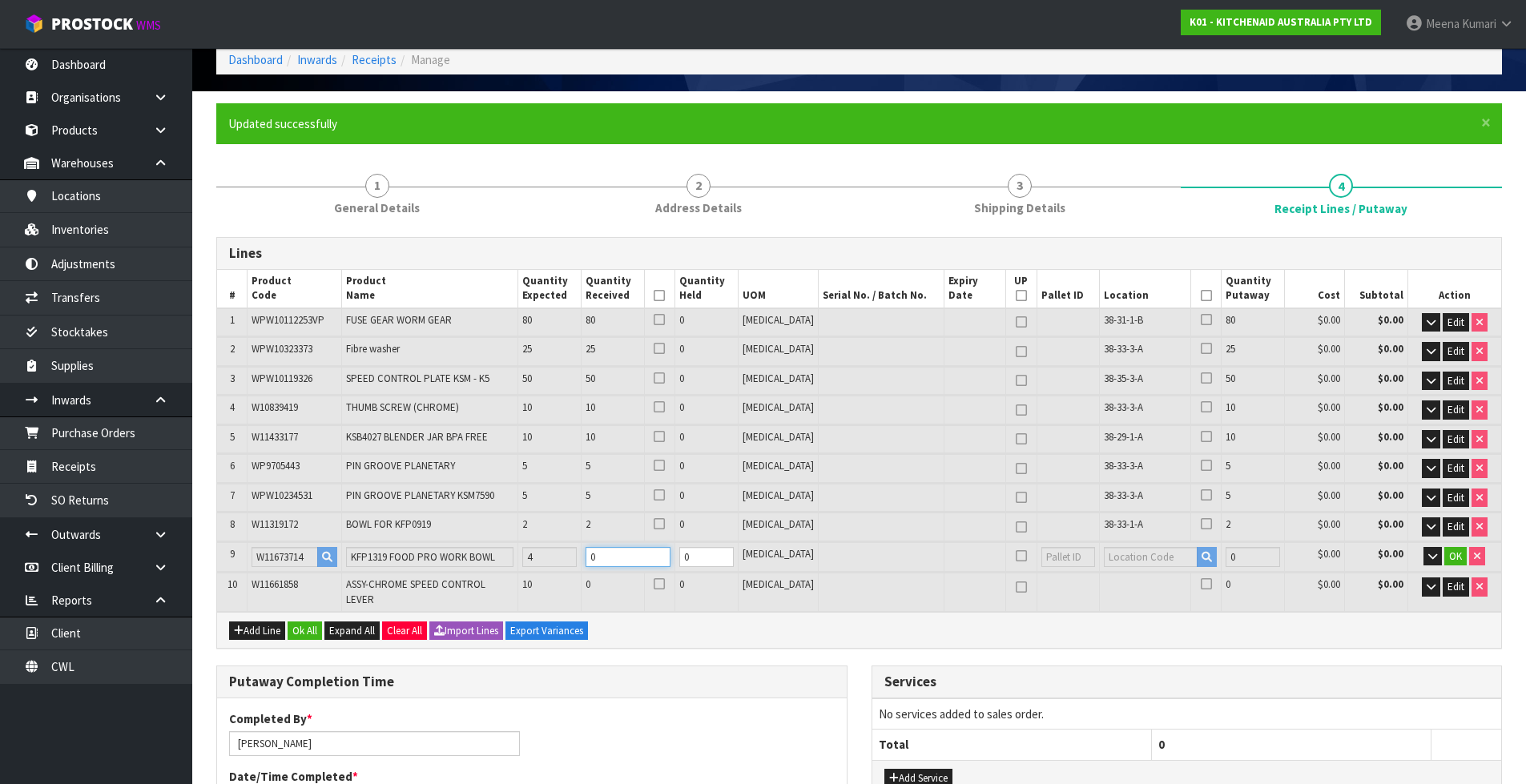
type input "0.134864"
type input "13.16"
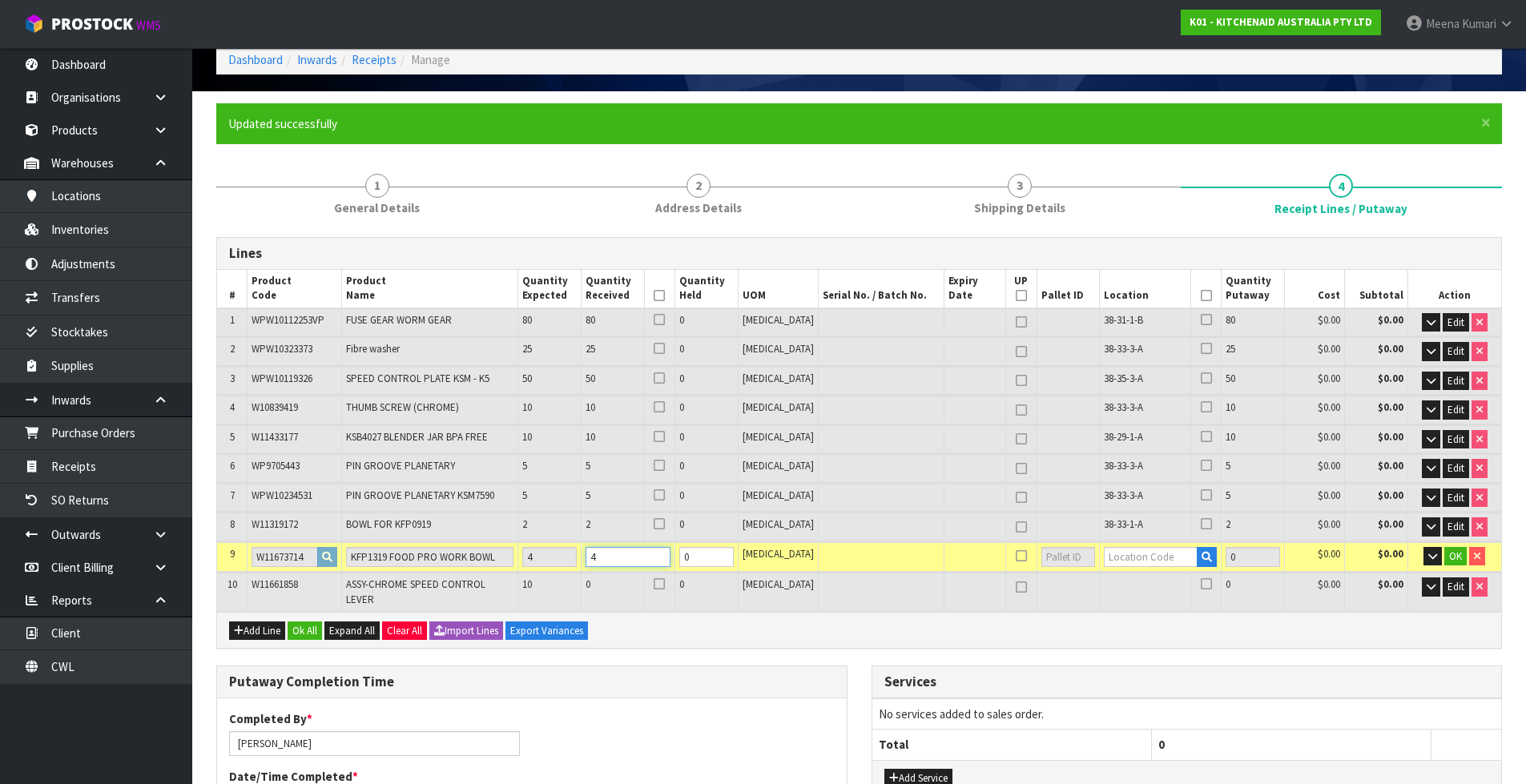
type input "4"
click at [1138, 554] on input "text" at bounding box center [1151, 557] width 94 height 20
type input "38-33-1-A"
type input "191"
type input "4"
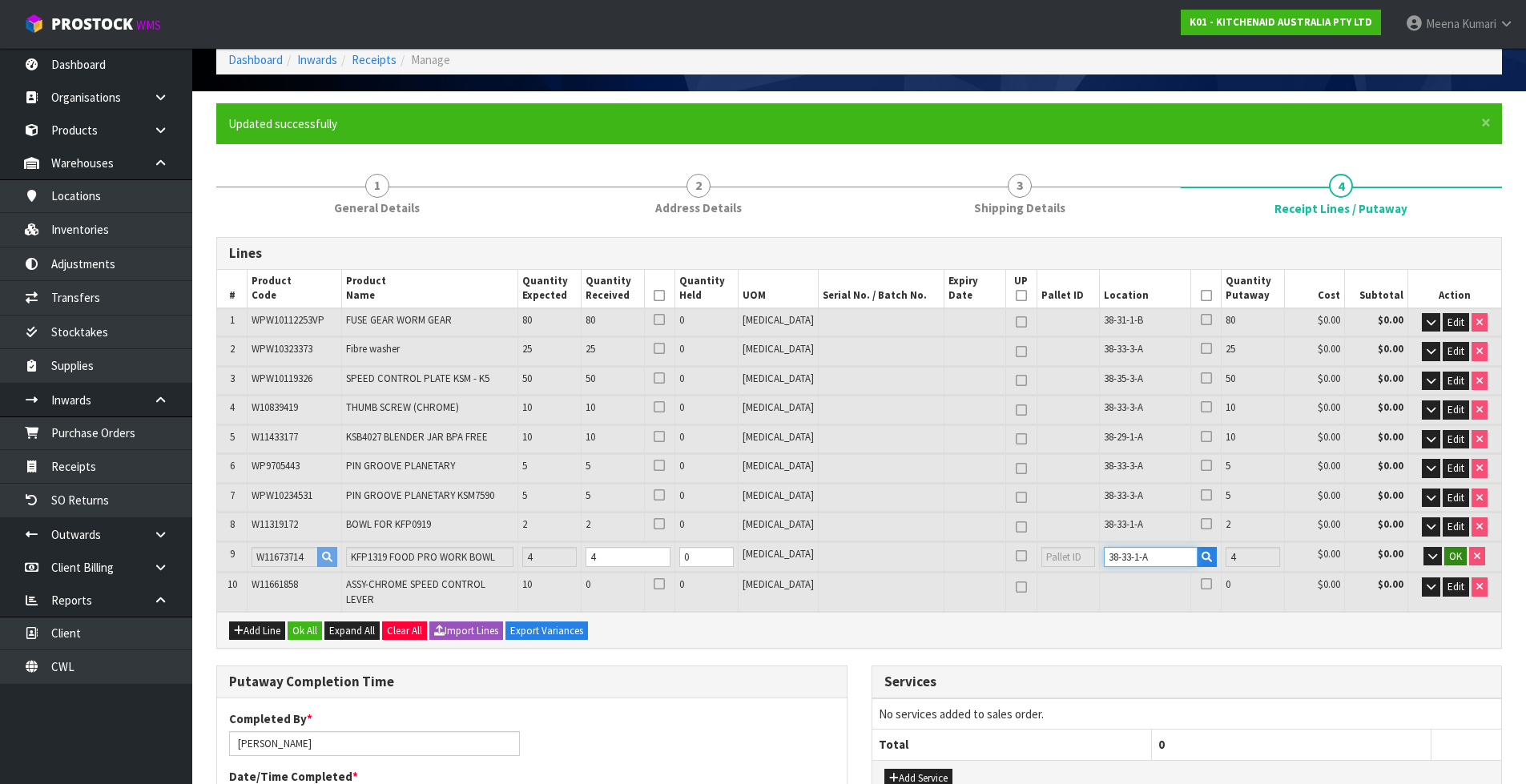
type input "38-33-1-A"
click at [1450, 553] on span "OK" at bounding box center [1456, 555] width 13 height 14
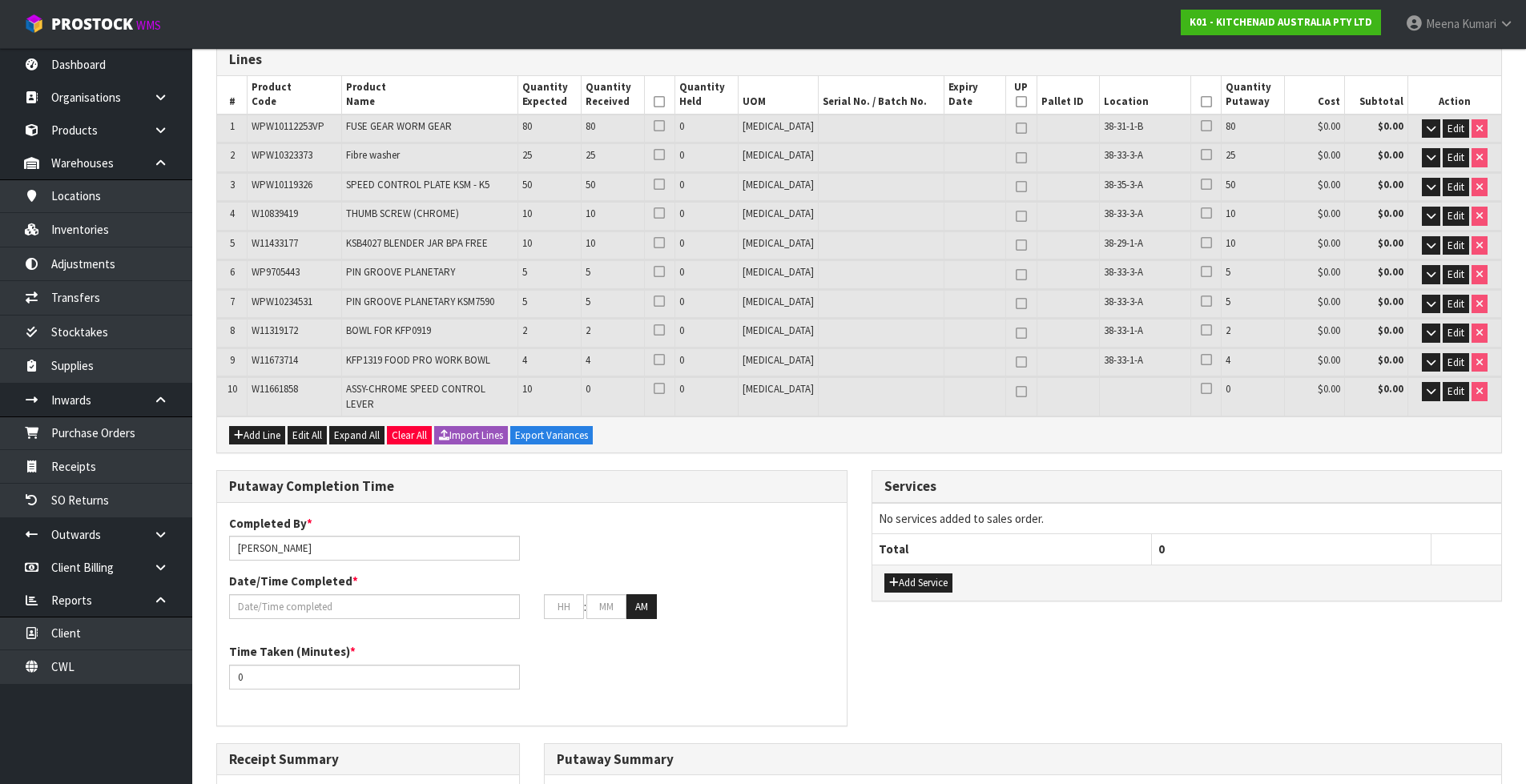
scroll to position [401, 0]
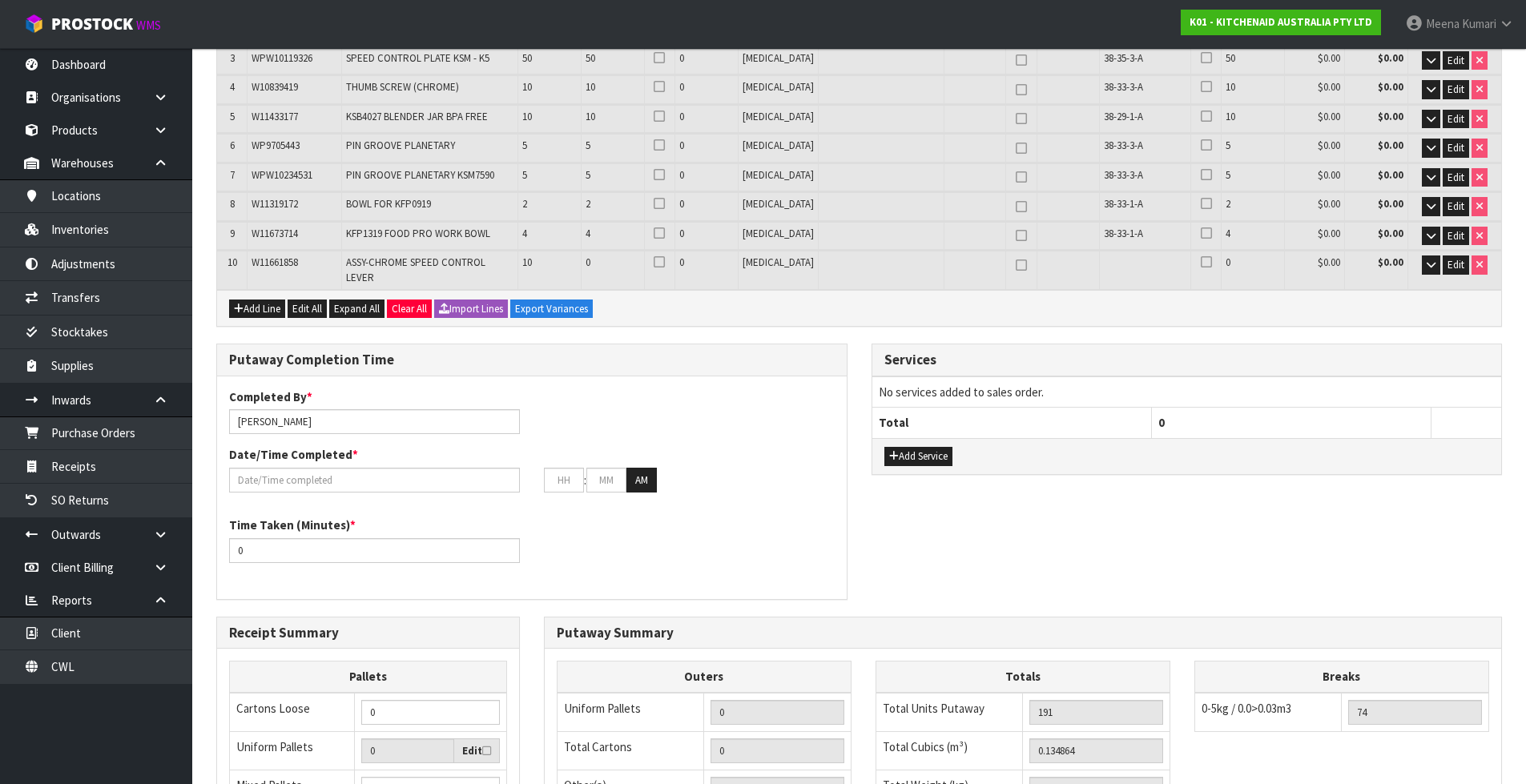
click at [960, 388] on td "No services added to sales order." at bounding box center [1187, 391] width 630 height 30
click at [297, 414] on input "Meena Kumari" at bounding box center [374, 421] width 291 height 25
click at [311, 414] on input "Meena Kumari" at bounding box center [374, 421] width 291 height 25
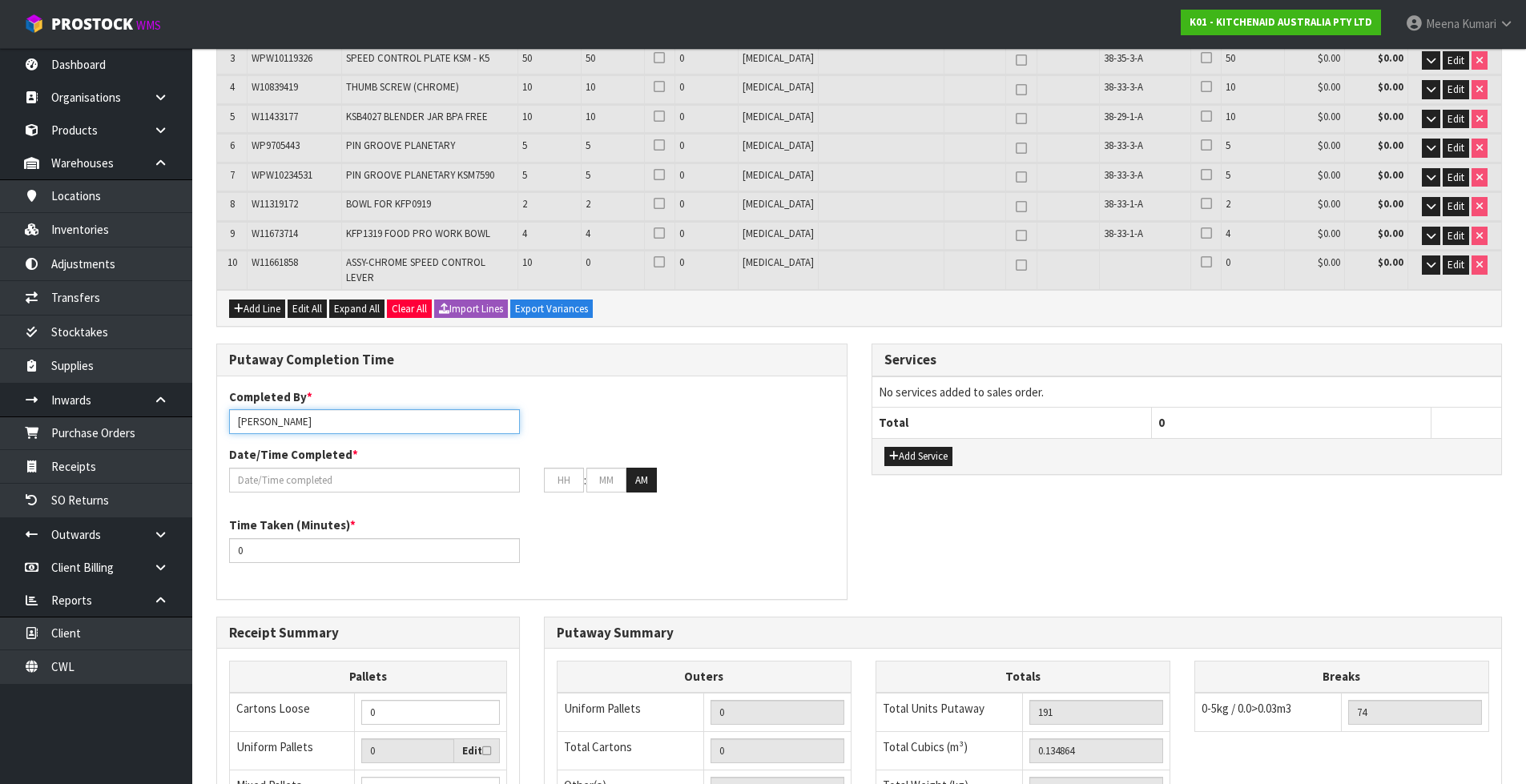
click at [311, 414] on input "Meena Kumari" at bounding box center [374, 421] width 291 height 25
click at [313, 414] on input "Meena Kumari" at bounding box center [374, 421] width 291 height 25
click at [317, 413] on input "Meena Kumari" at bounding box center [374, 421] width 291 height 25
type input "Paras Arora"
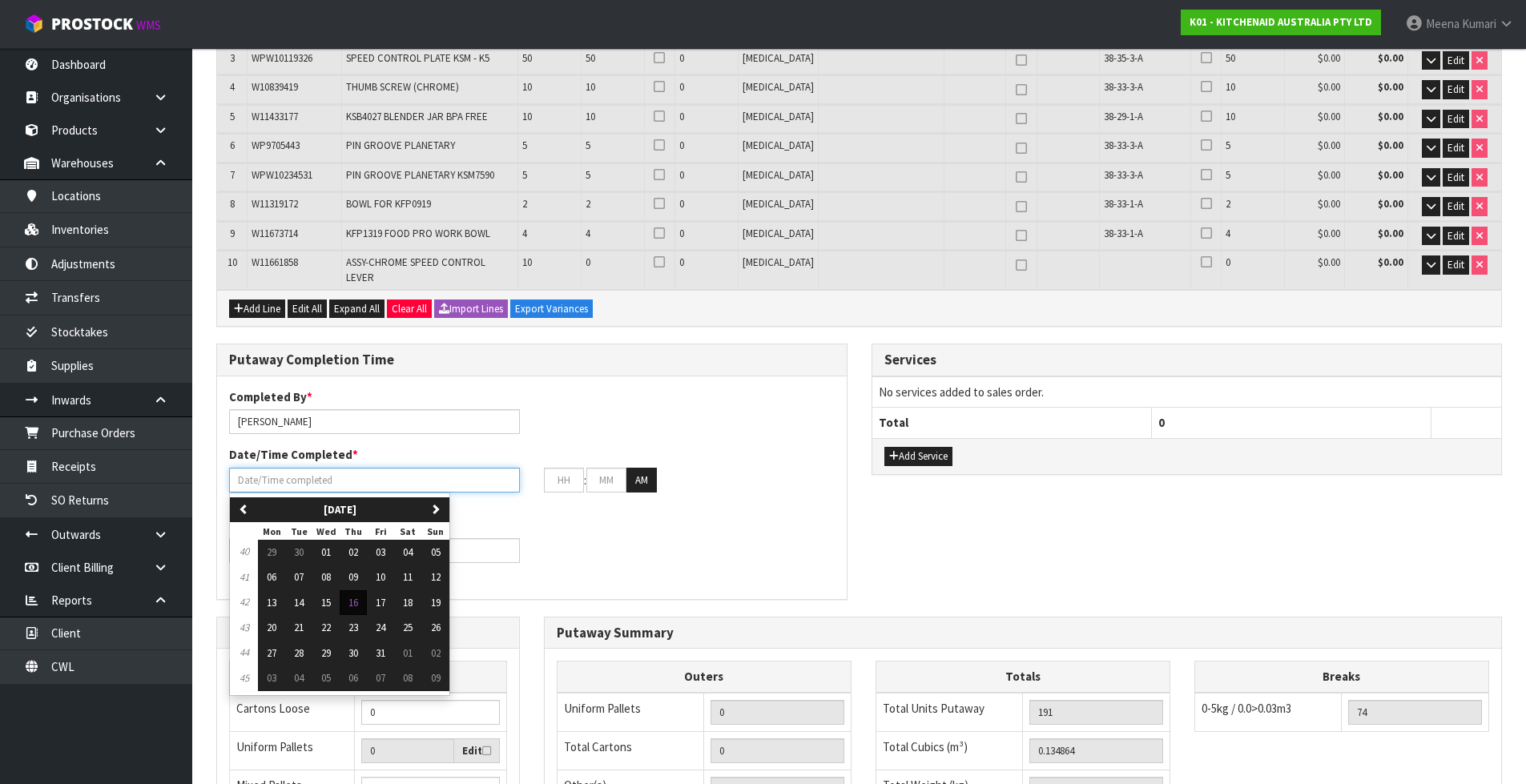
click at [318, 471] on input "text" at bounding box center [374, 479] width 291 height 25
click at [358, 596] on span "16" at bounding box center [353, 602] width 10 height 14
type input "16/10/2025"
type input "12"
type input "00"
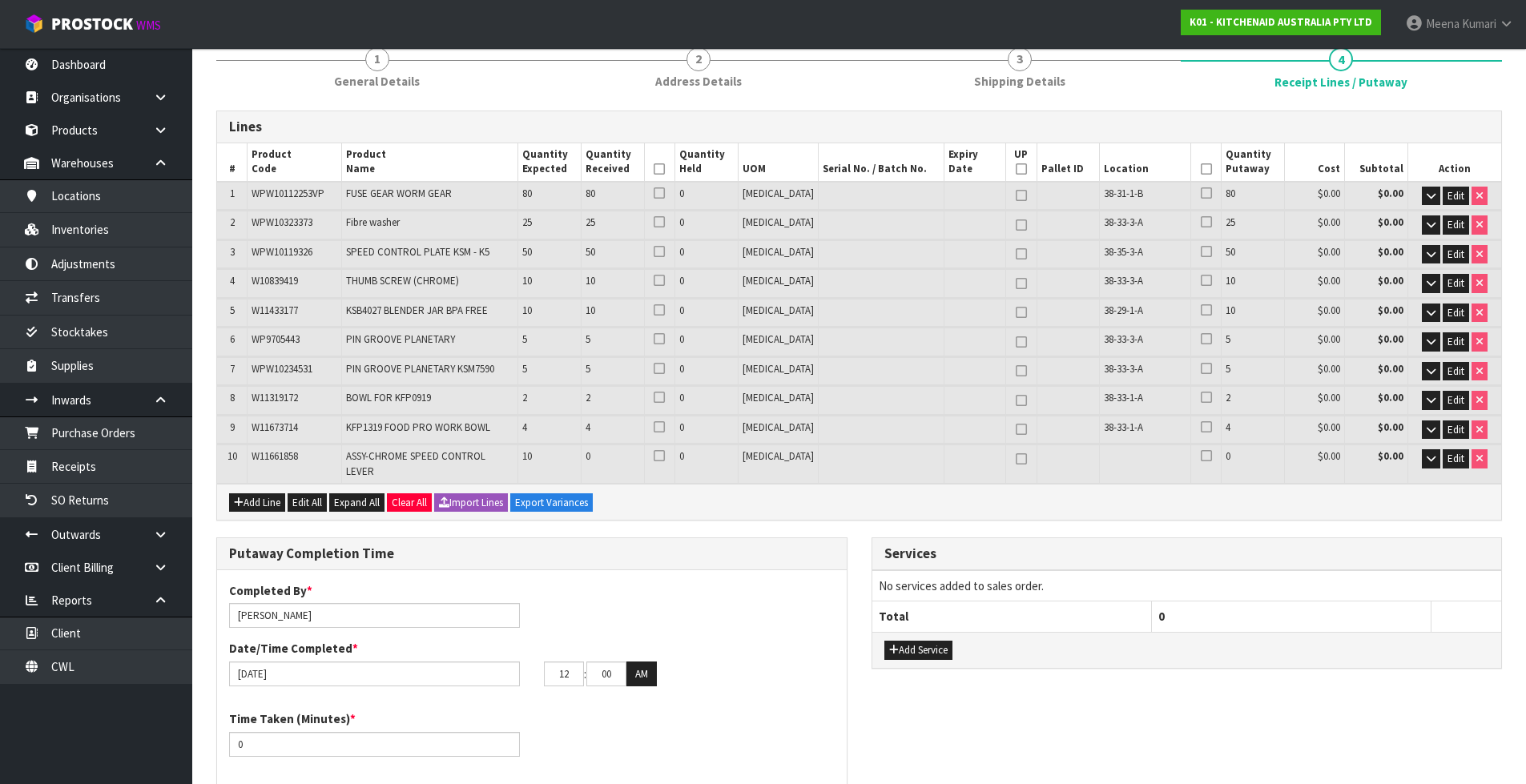
scroll to position [321, 0]
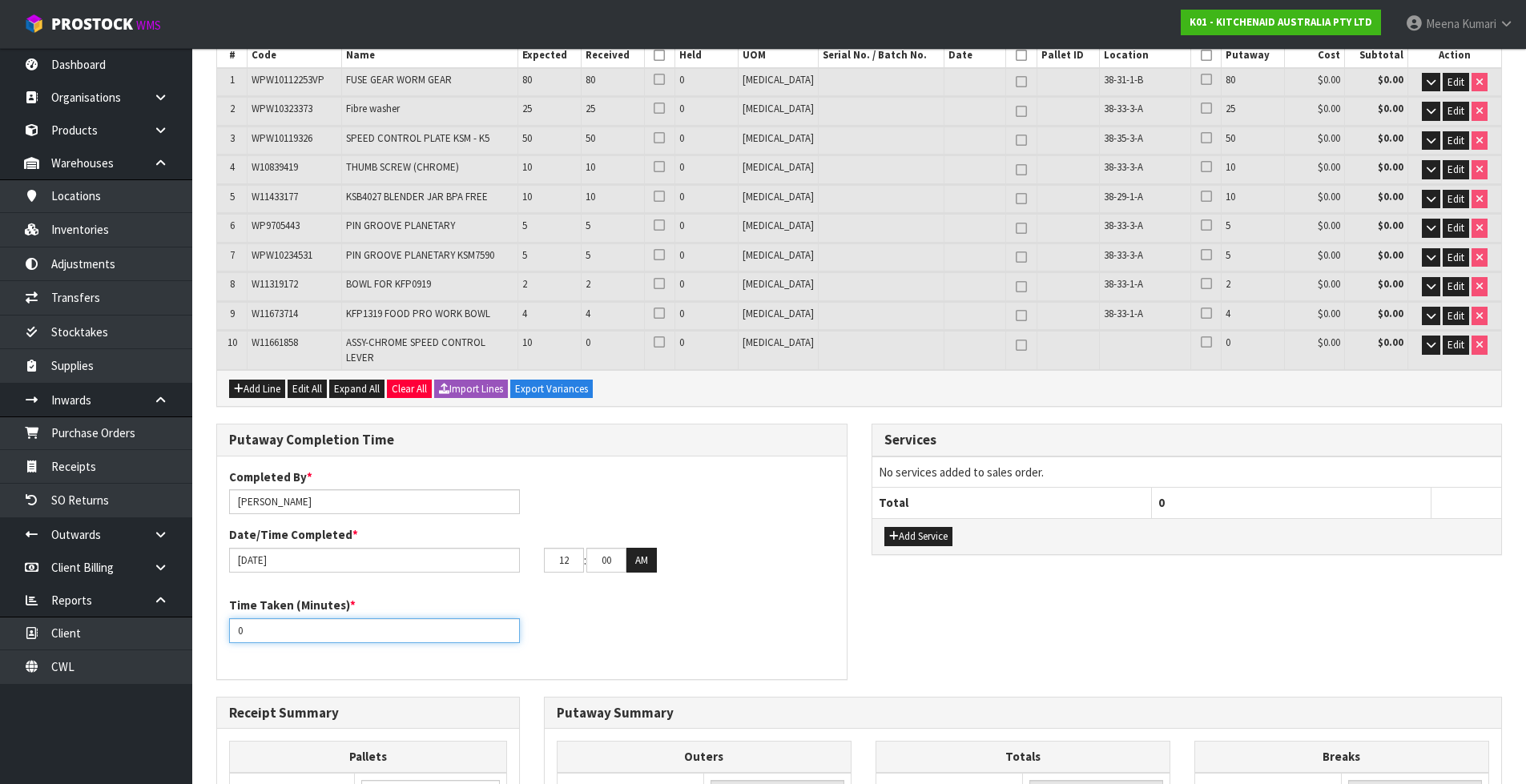
click at [420, 618] on input "0" at bounding box center [374, 630] width 291 height 25
click at [419, 618] on input "0" at bounding box center [374, 630] width 291 height 25
type input "60"
click at [700, 579] on div "Completed By * Paras Arora Date/Time Completed * 16/10/2025 12 : 00 : 00 AM Tim…" at bounding box center [531, 567] width 630 height 199
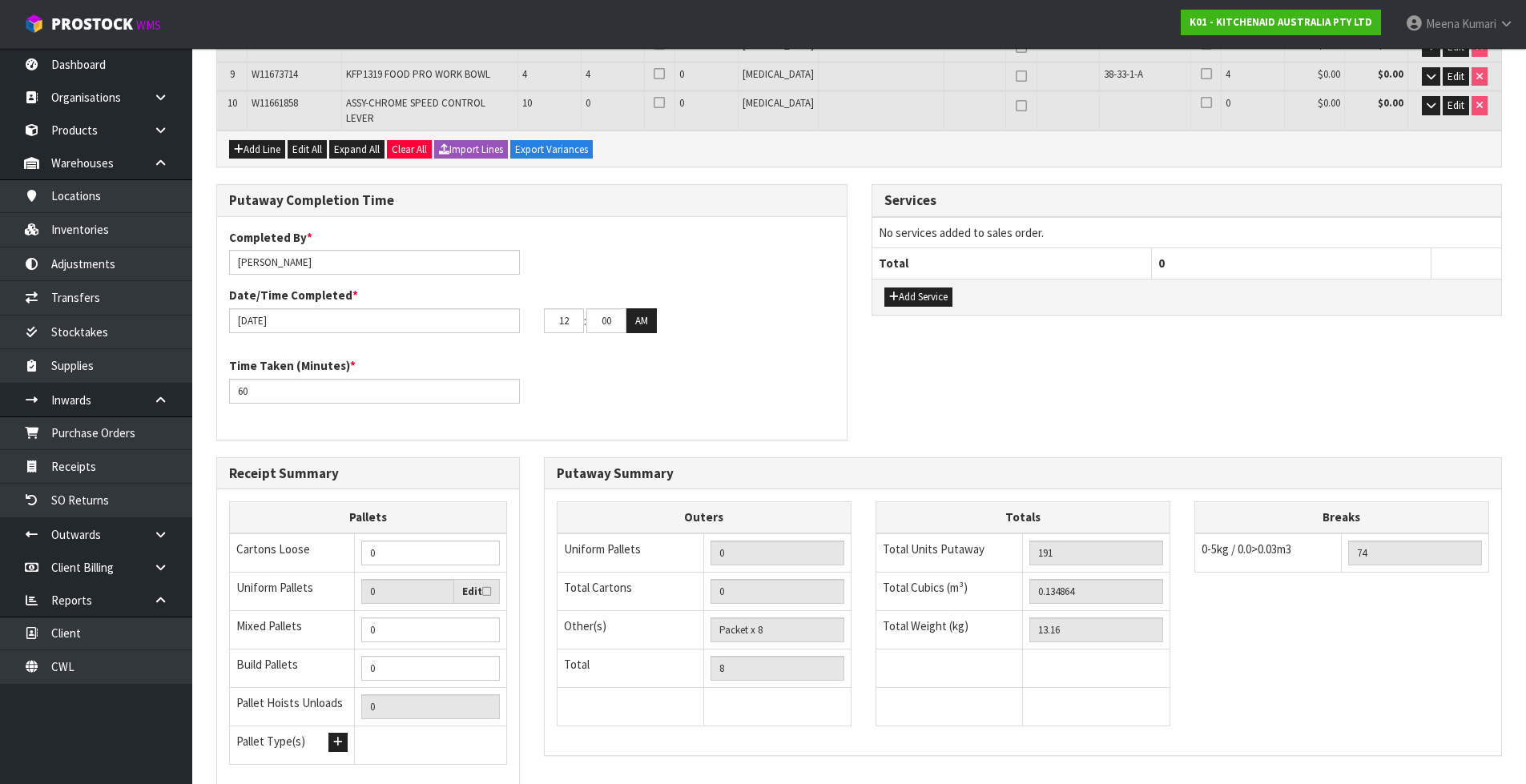
scroll to position [560, 0]
click at [607, 316] on input "00" at bounding box center [607, 320] width 40 height 25
type input "30"
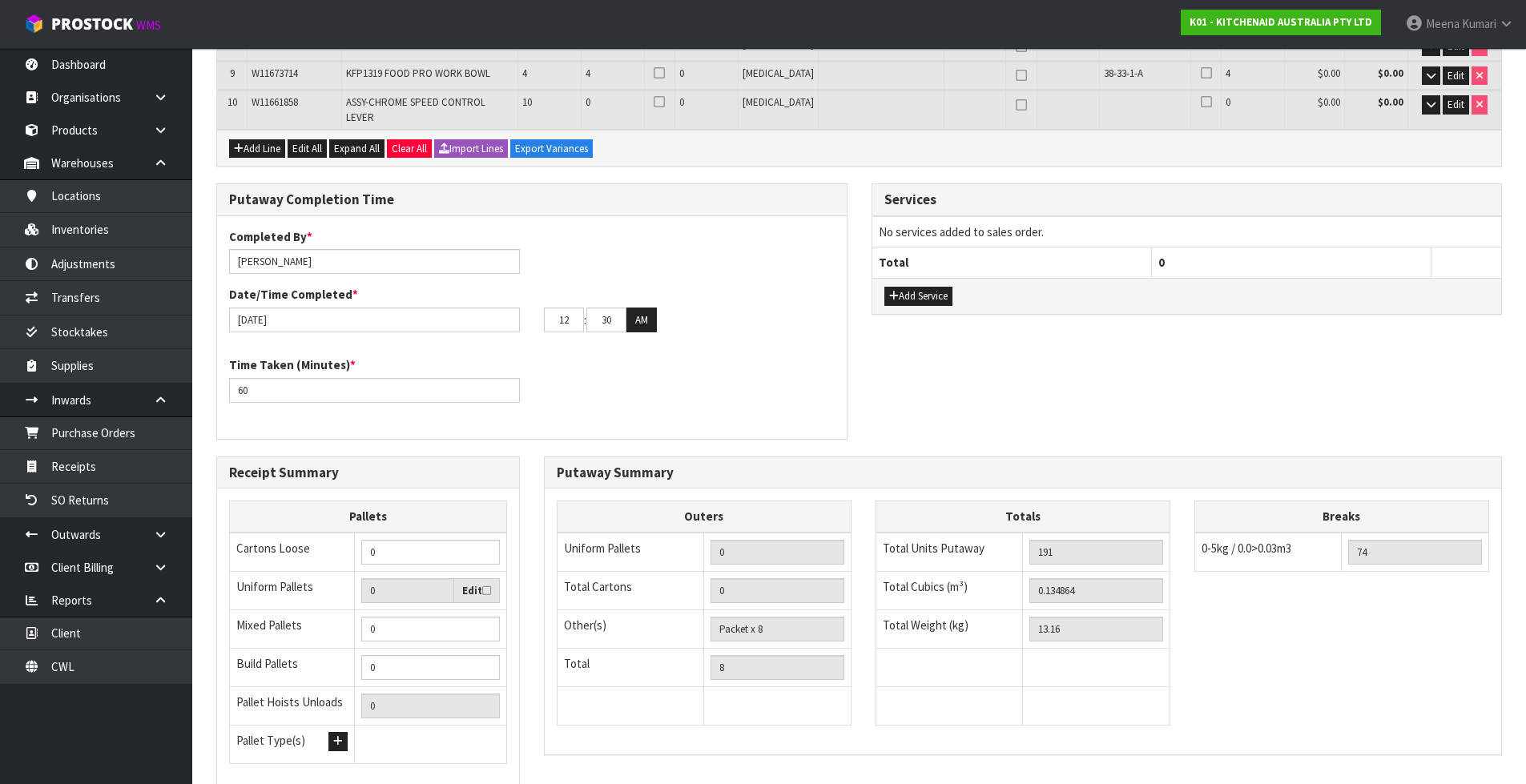
click at [687, 366] on div "Time Taken (Minutes) * 60" at bounding box center [531, 384] width 630 height 57
click at [647, 319] on button "AM" at bounding box center [641, 321] width 30 height 25
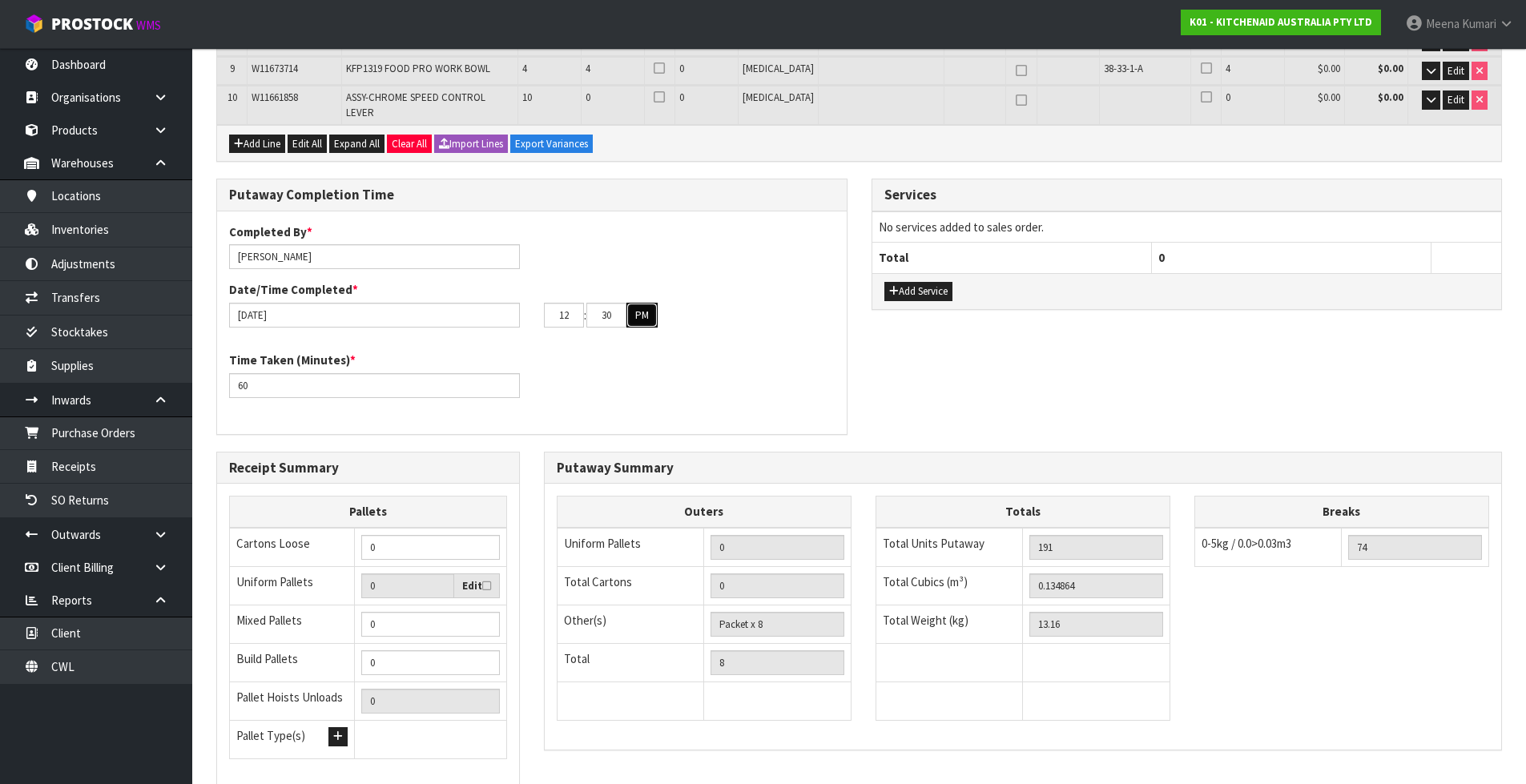
scroll to position [673, 0]
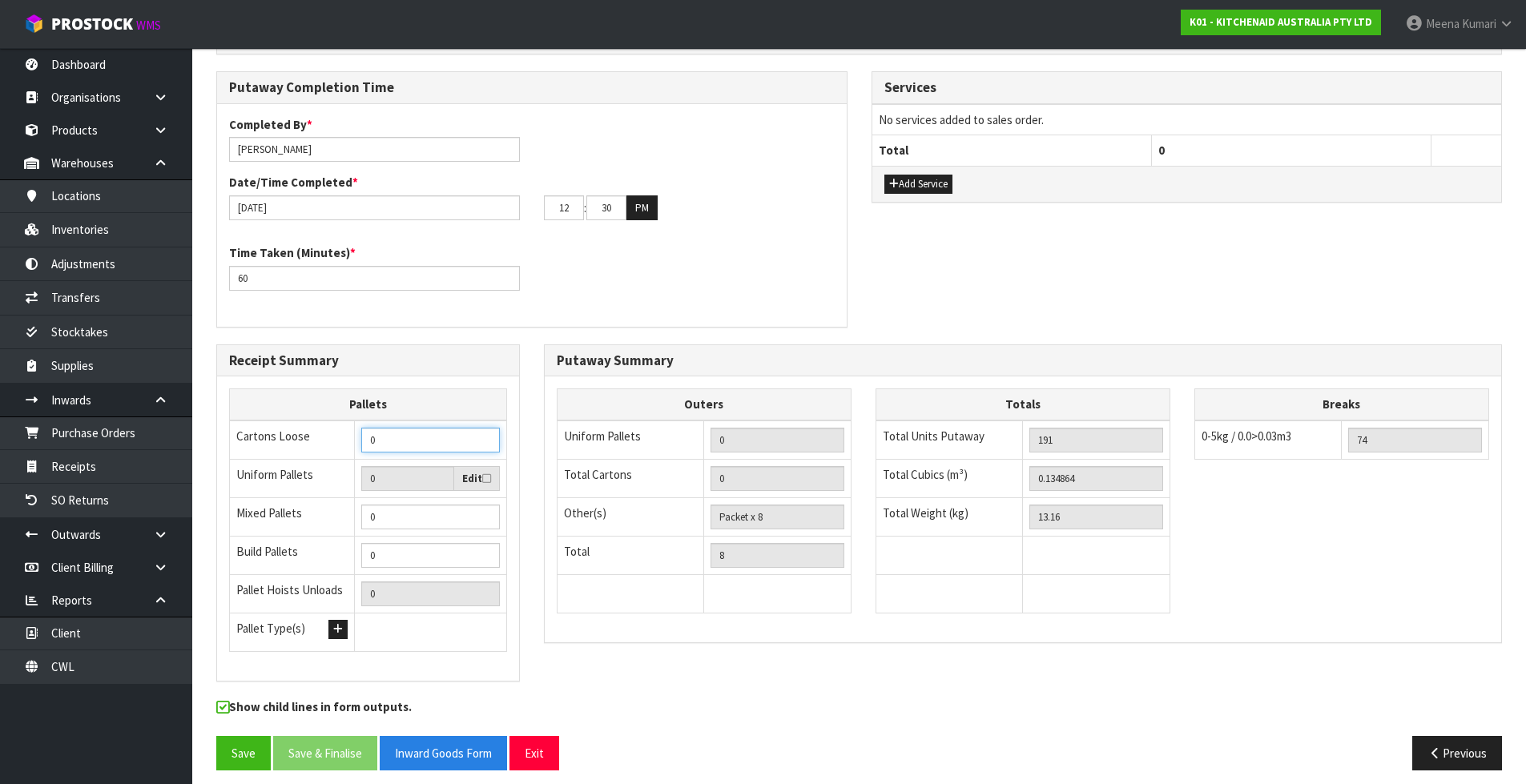
click at [385, 430] on input "0" at bounding box center [431, 440] width 138 height 25
type input "8"
click at [392, 511] on input "0" at bounding box center [431, 516] width 138 height 25
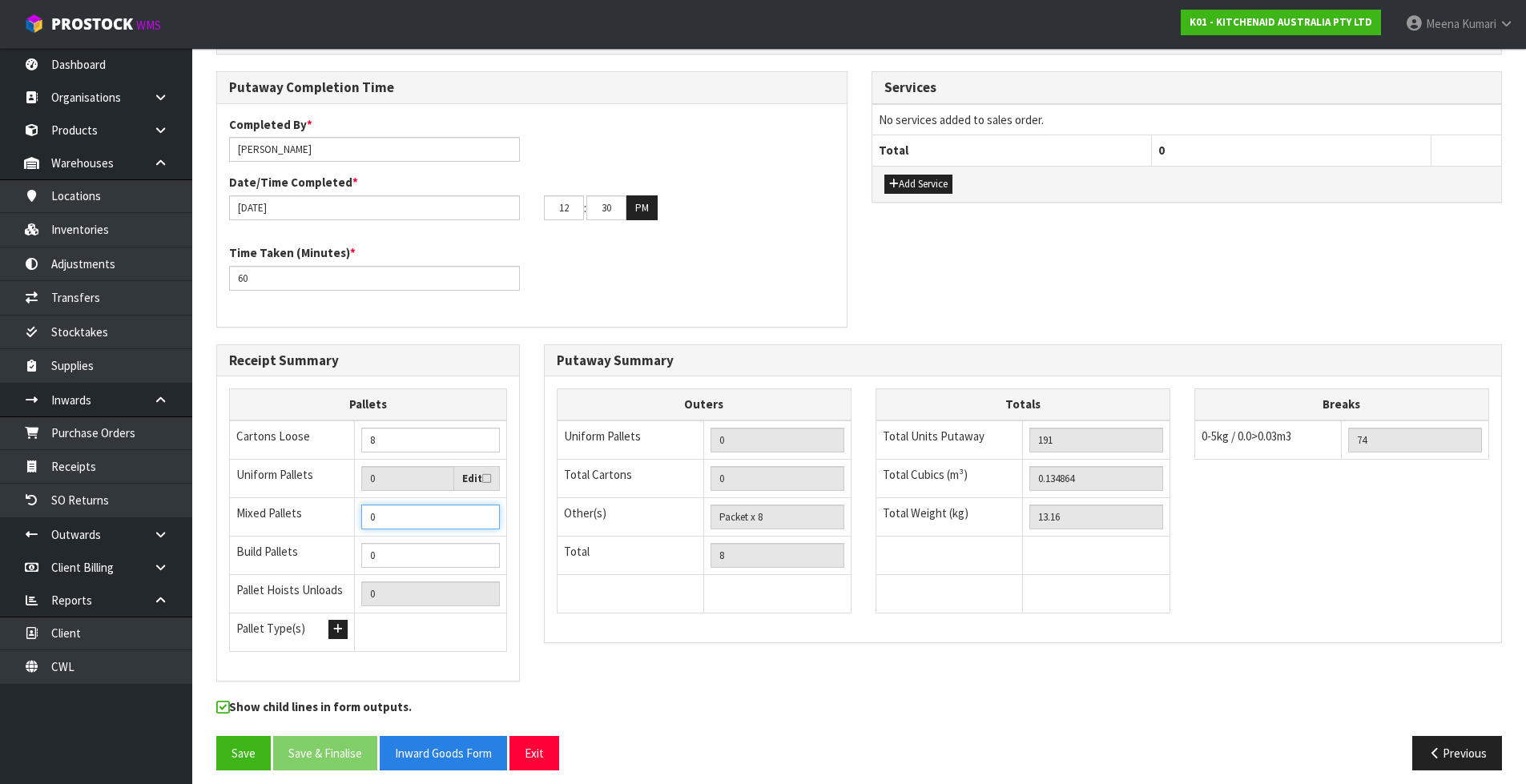
click at [392, 511] on input "0" at bounding box center [431, 516] width 138 height 25
click at [549, 277] on div "Time Taken (Minutes) * 60" at bounding box center [531, 272] width 630 height 57
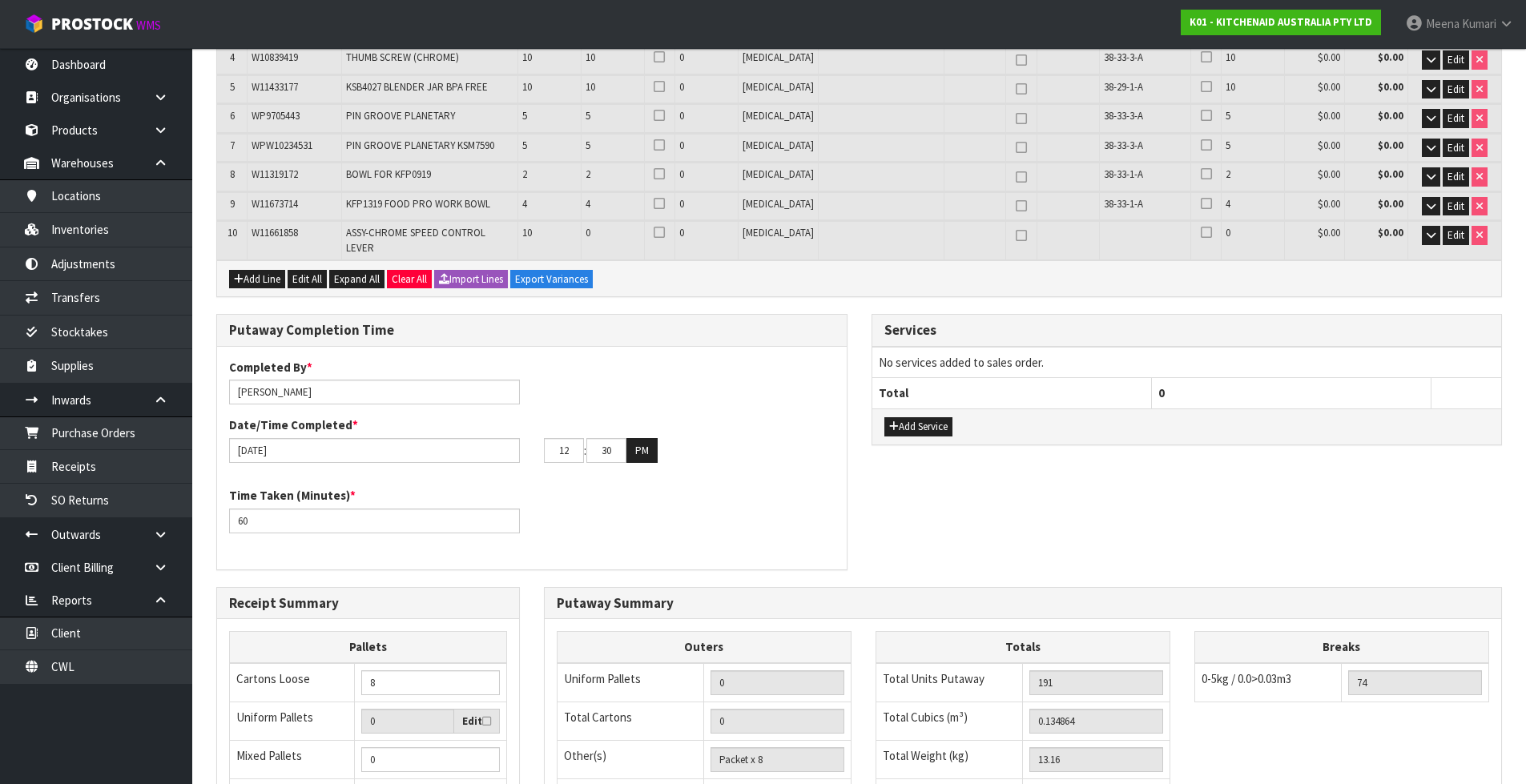
scroll to position [32, 0]
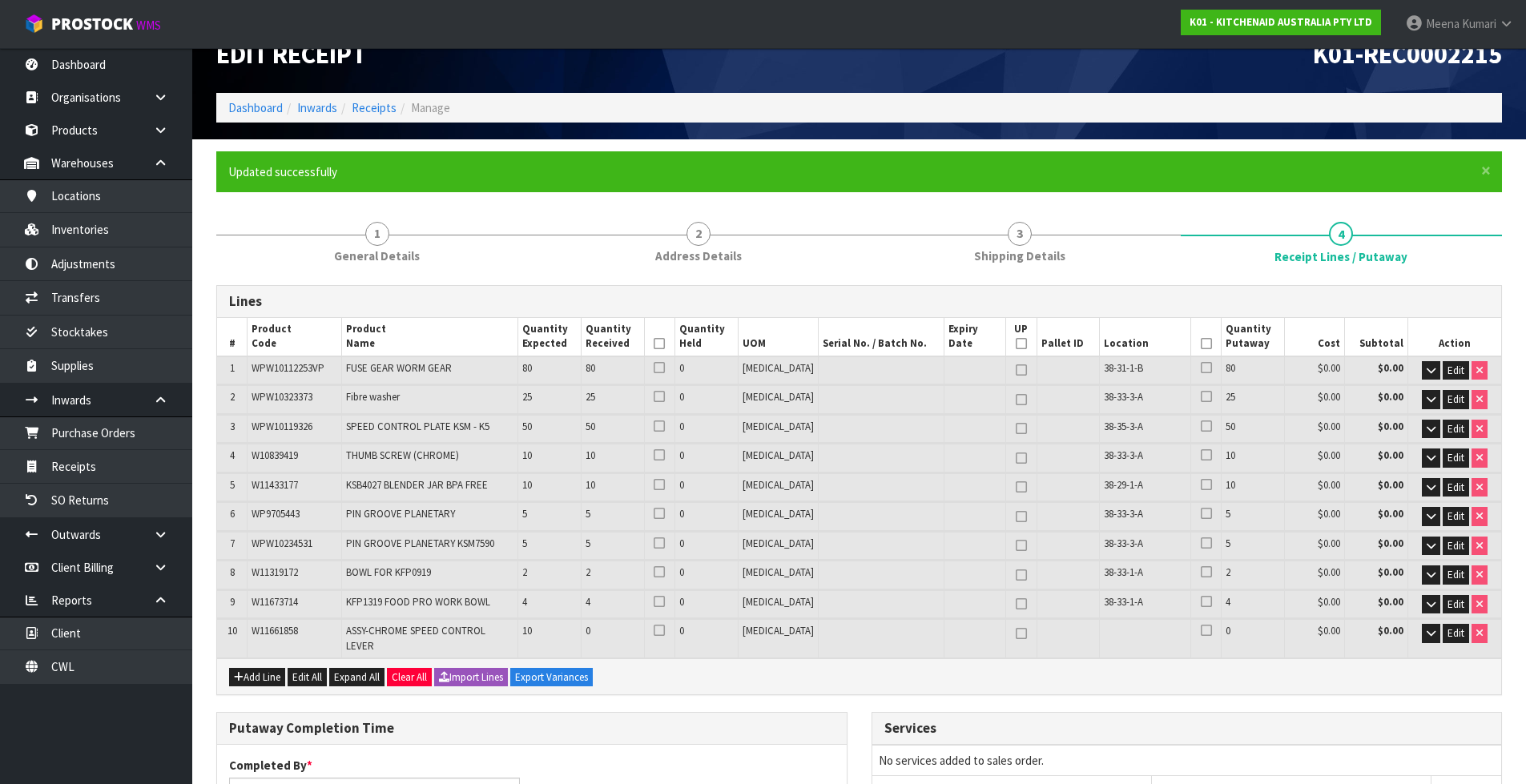
click at [665, 344] on icon at bounding box center [659, 343] width 11 height 1
click at [1201, 343] on icon at bounding box center [1206, 343] width 11 height 1
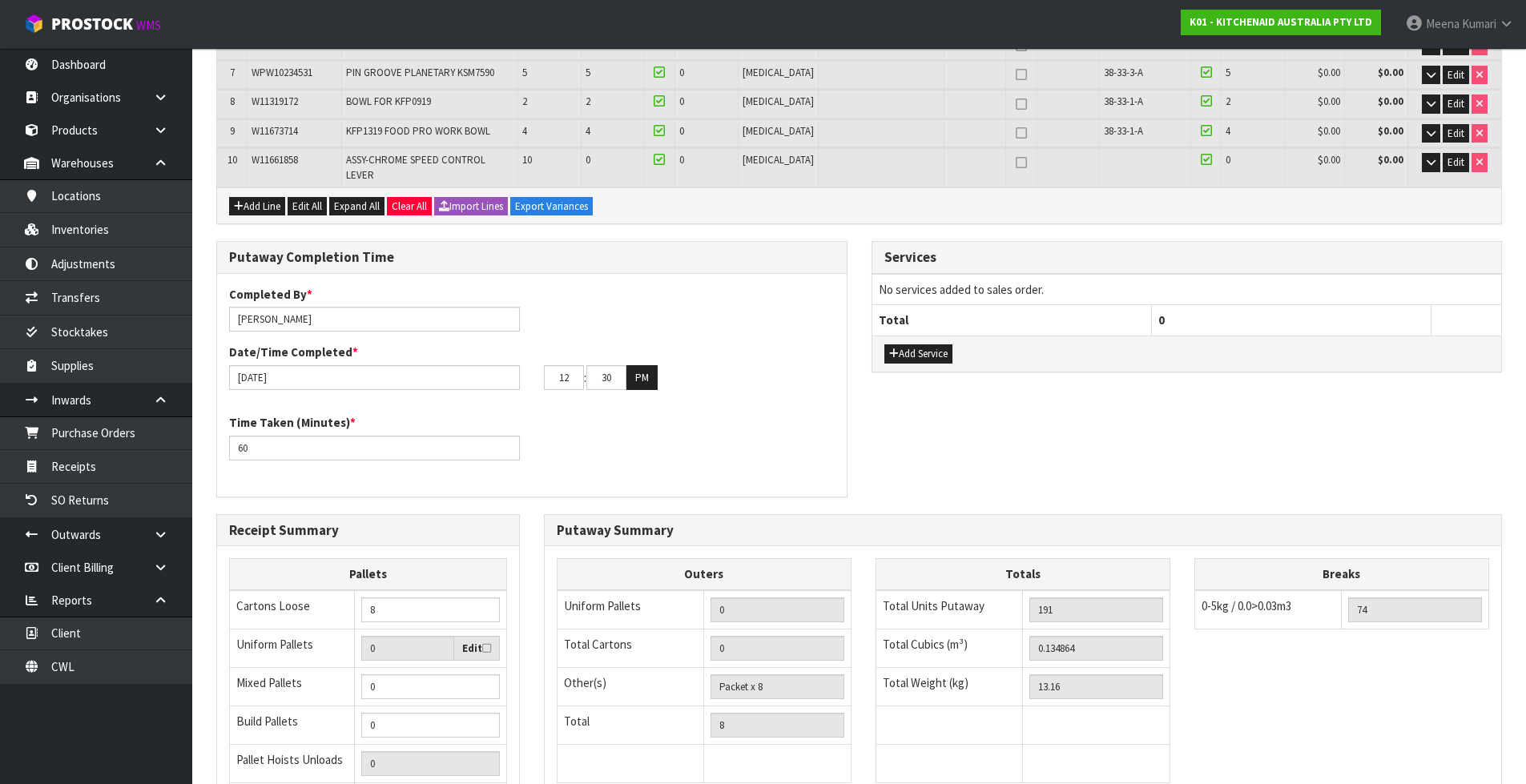
scroll to position [673, 0]
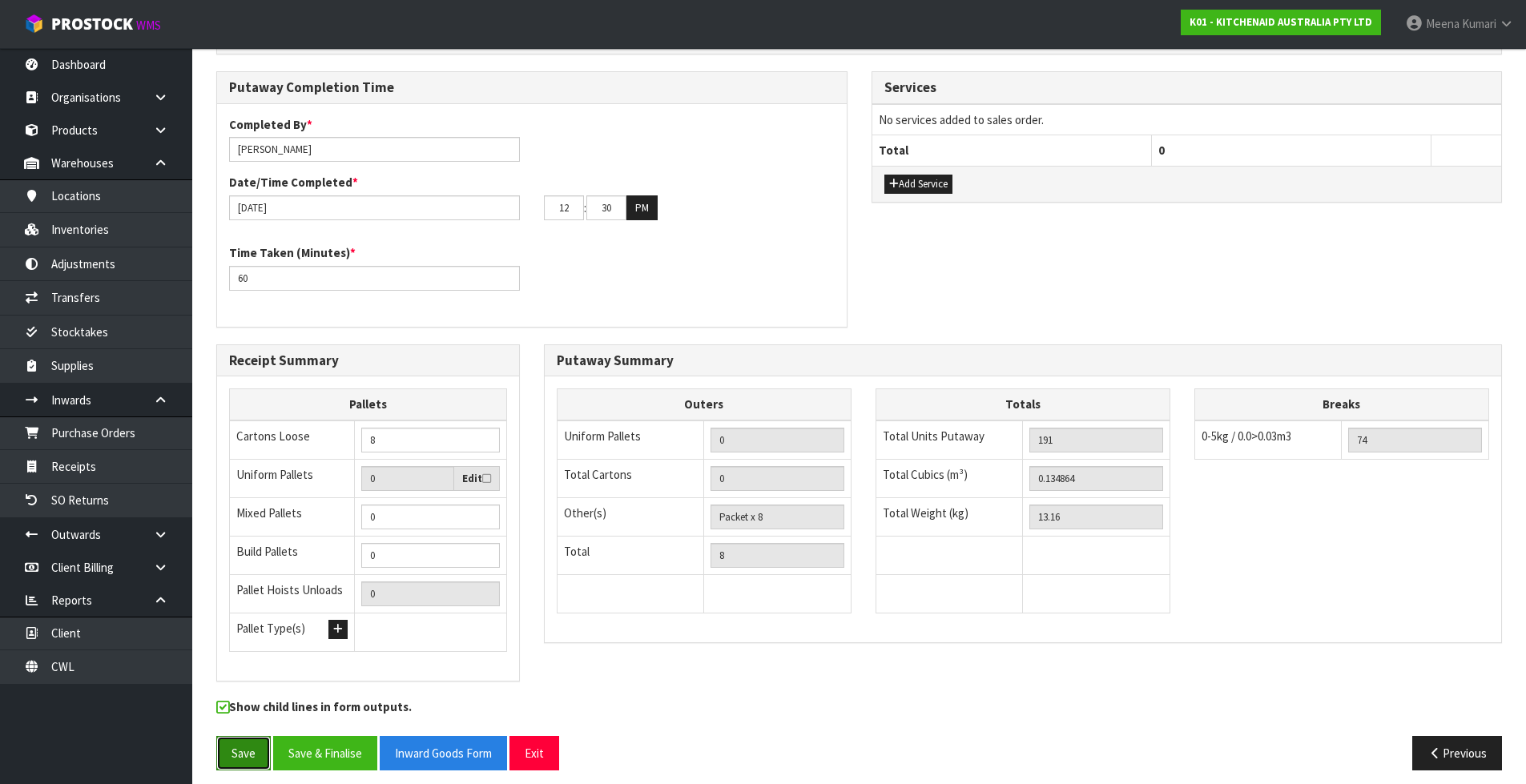
click at [241, 746] on button "Save" at bounding box center [243, 753] width 55 height 35
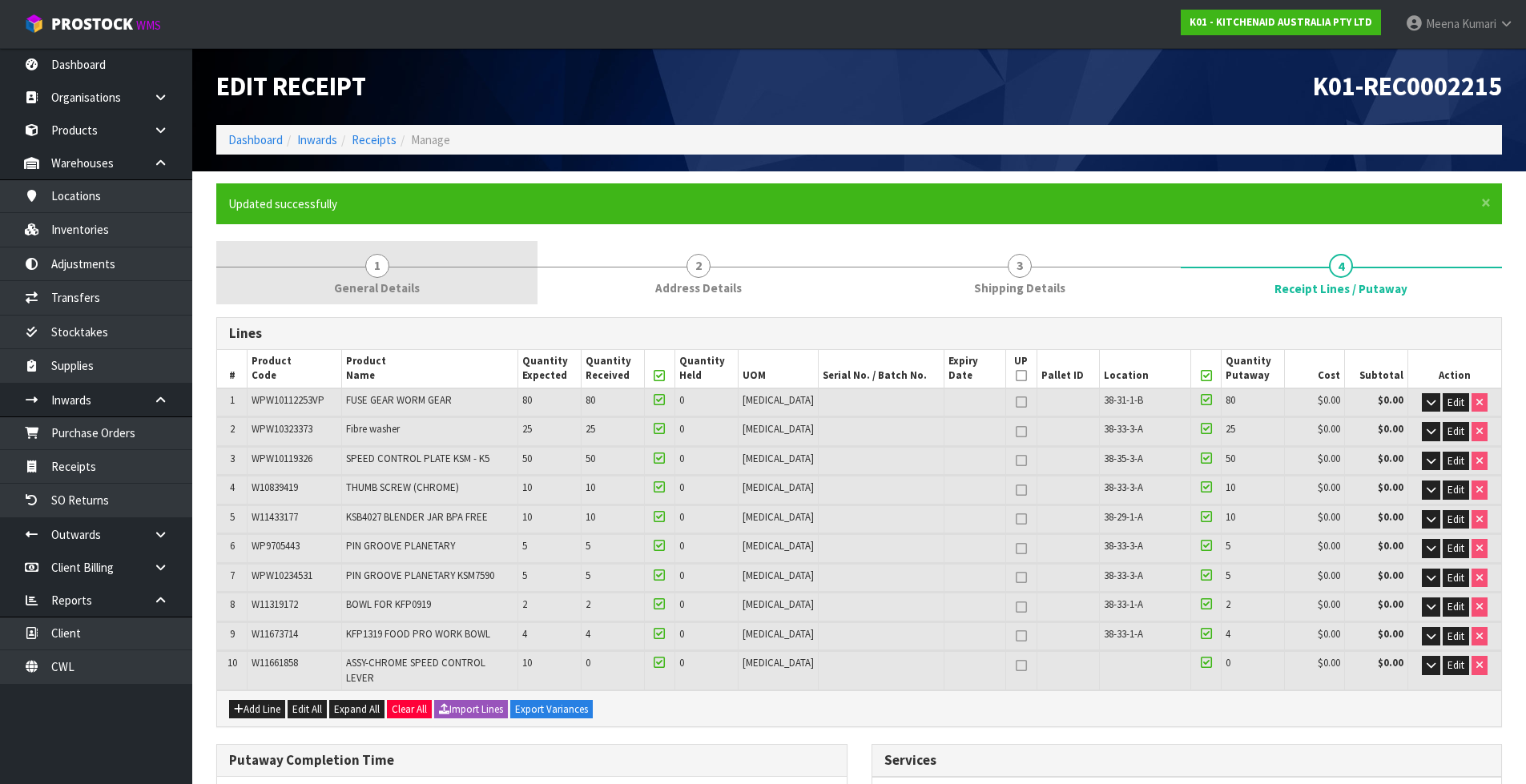
drag, startPoint x: 391, startPoint y: 277, endPoint x: 342, endPoint y: 297, distance: 52.9
click at [381, 278] on link "1 General Details" at bounding box center [376, 272] width 322 height 63
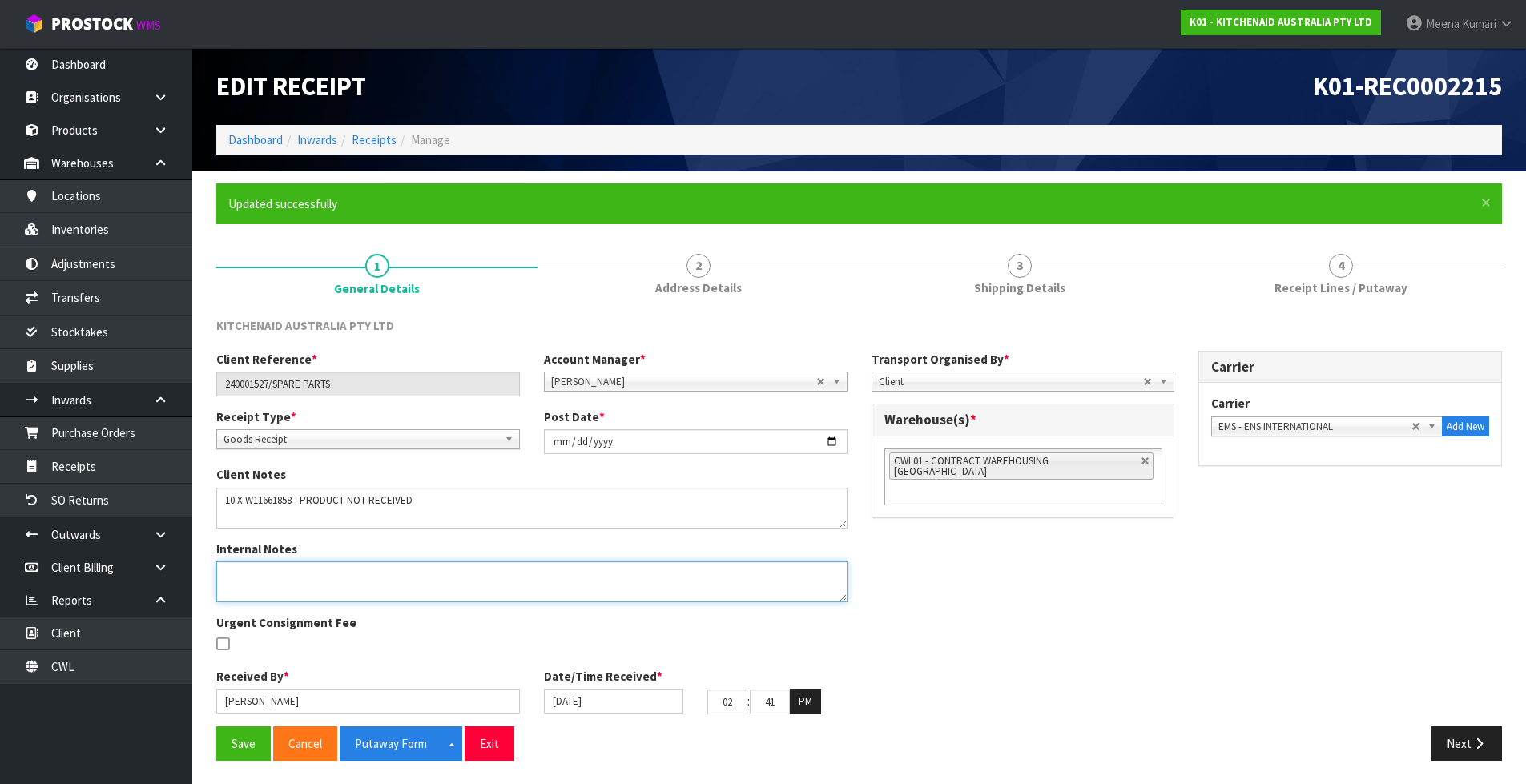
click at [316, 574] on textarea at bounding box center [531, 581] width 631 height 41
type textarea "VARIANCE CHECKED BY MA"
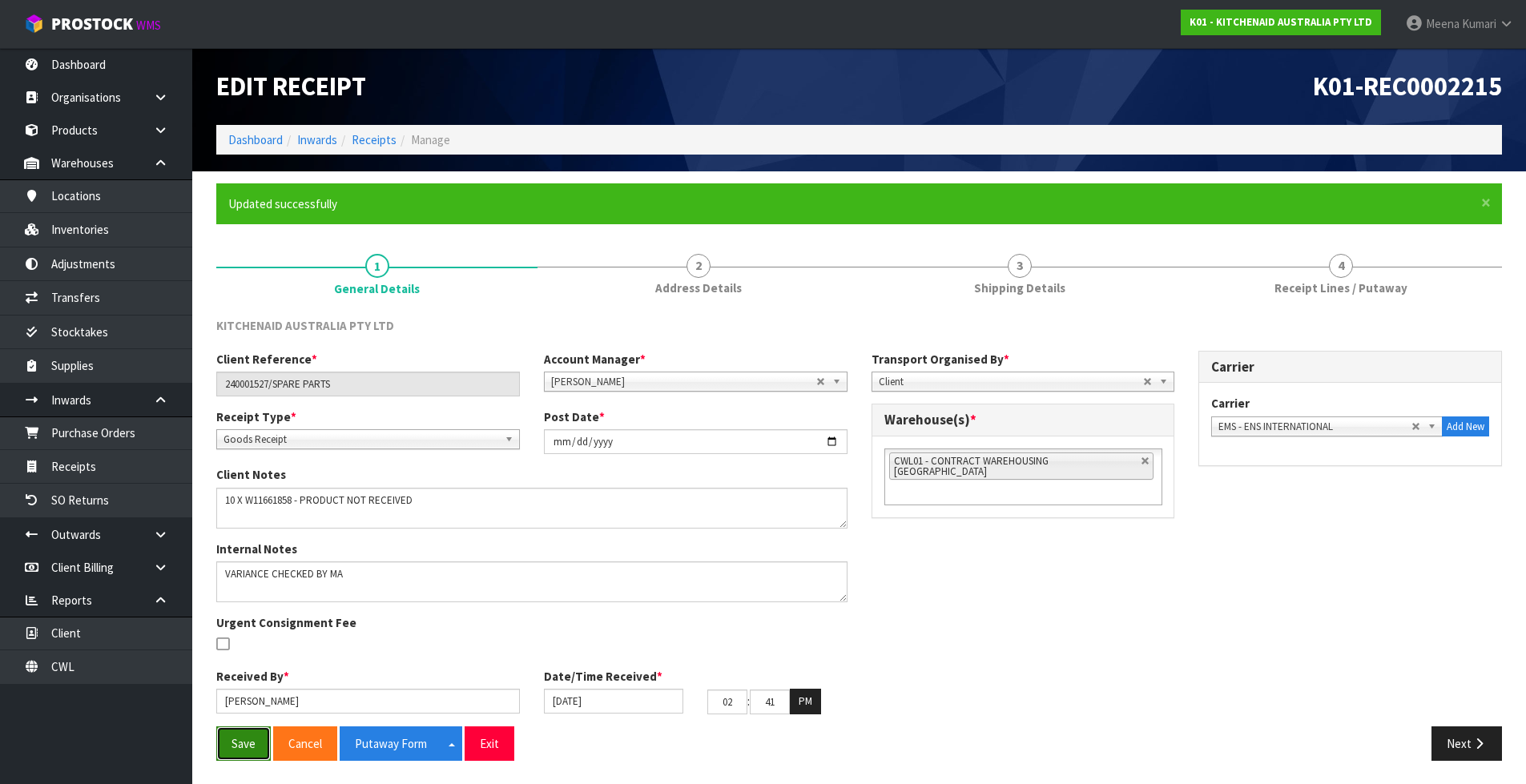
click at [232, 746] on button "Save" at bounding box center [243, 744] width 55 height 35
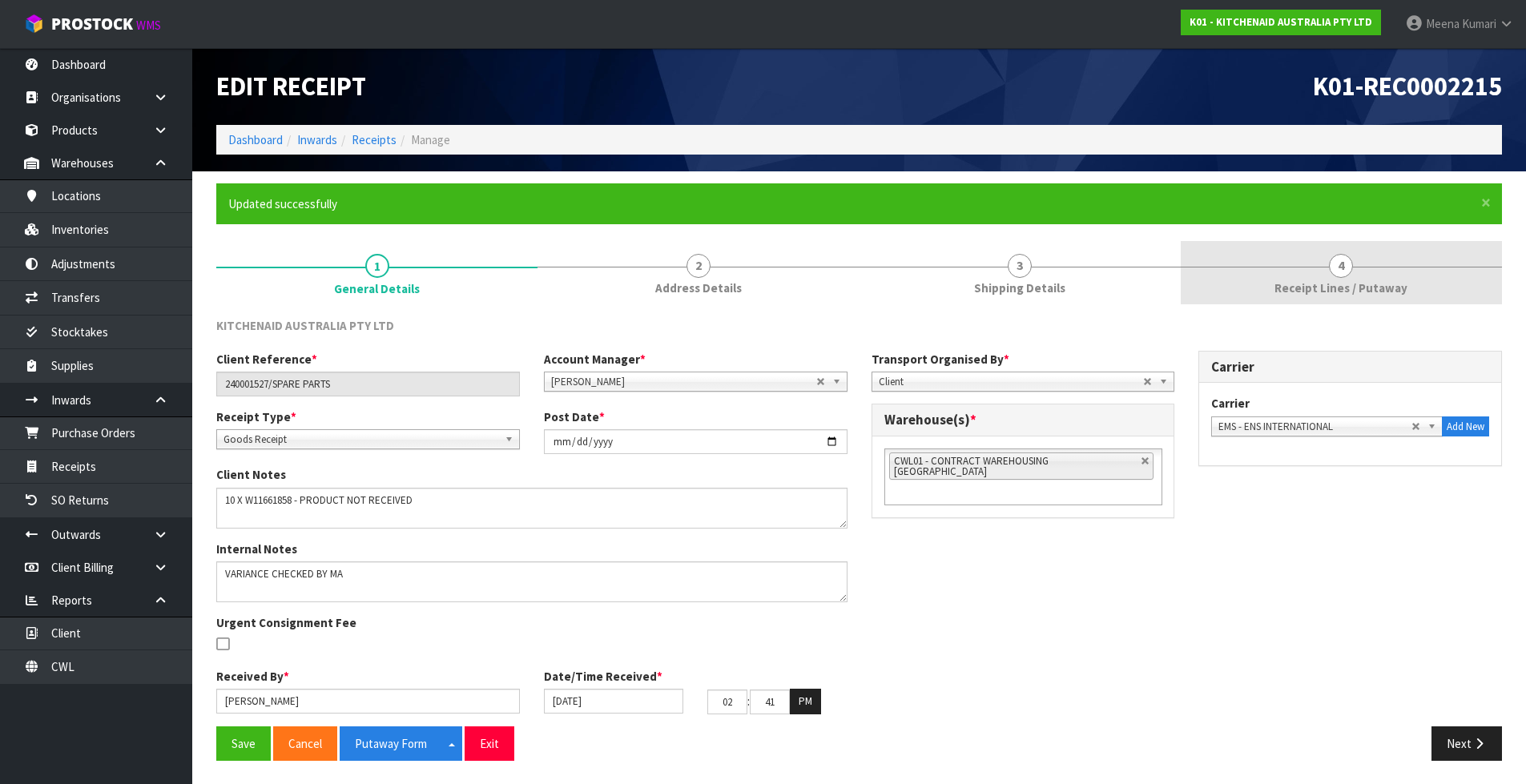
click at [1346, 282] on span "Receipt Lines / Putaway" at bounding box center [1341, 288] width 133 height 16
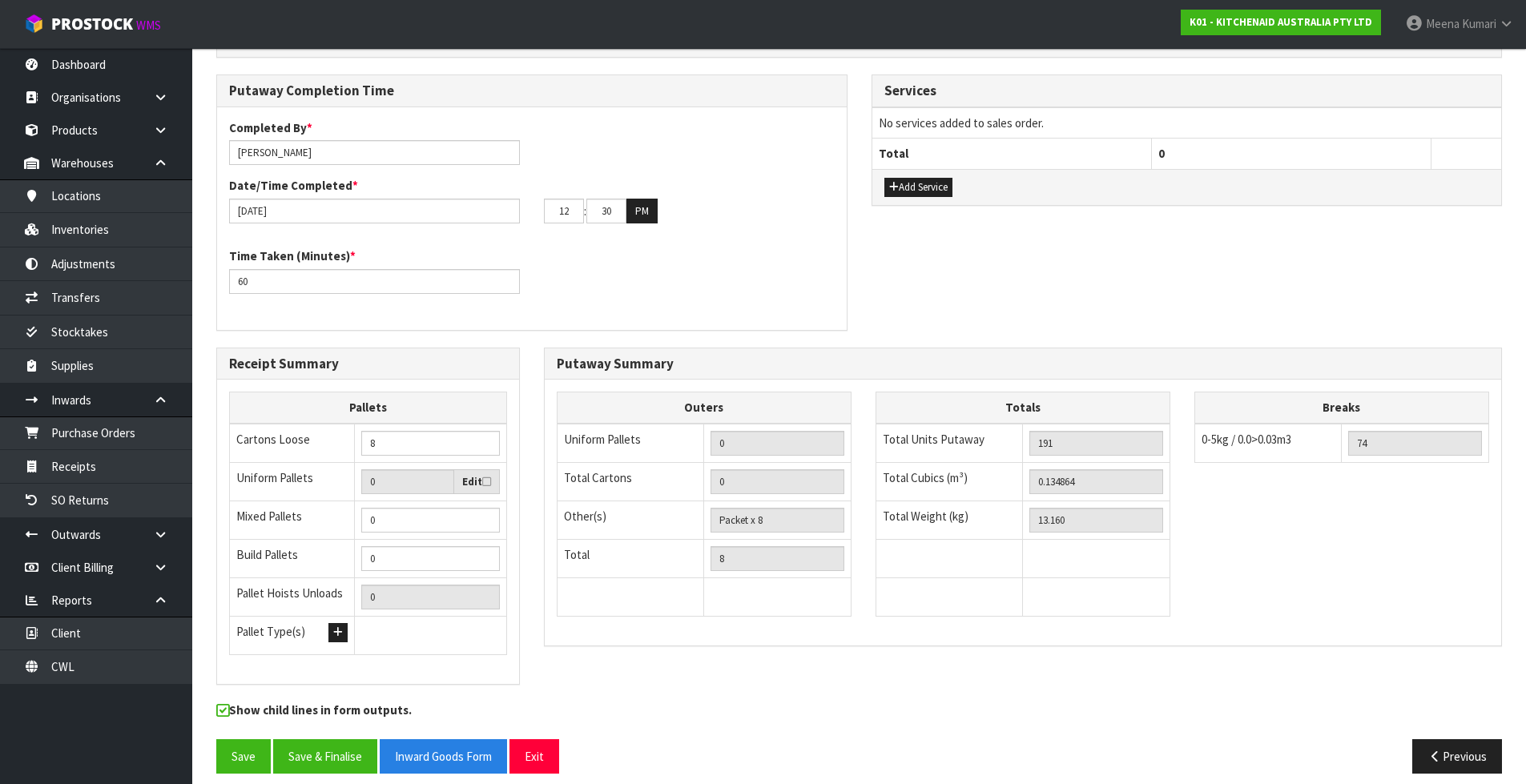
scroll to position [673, 0]
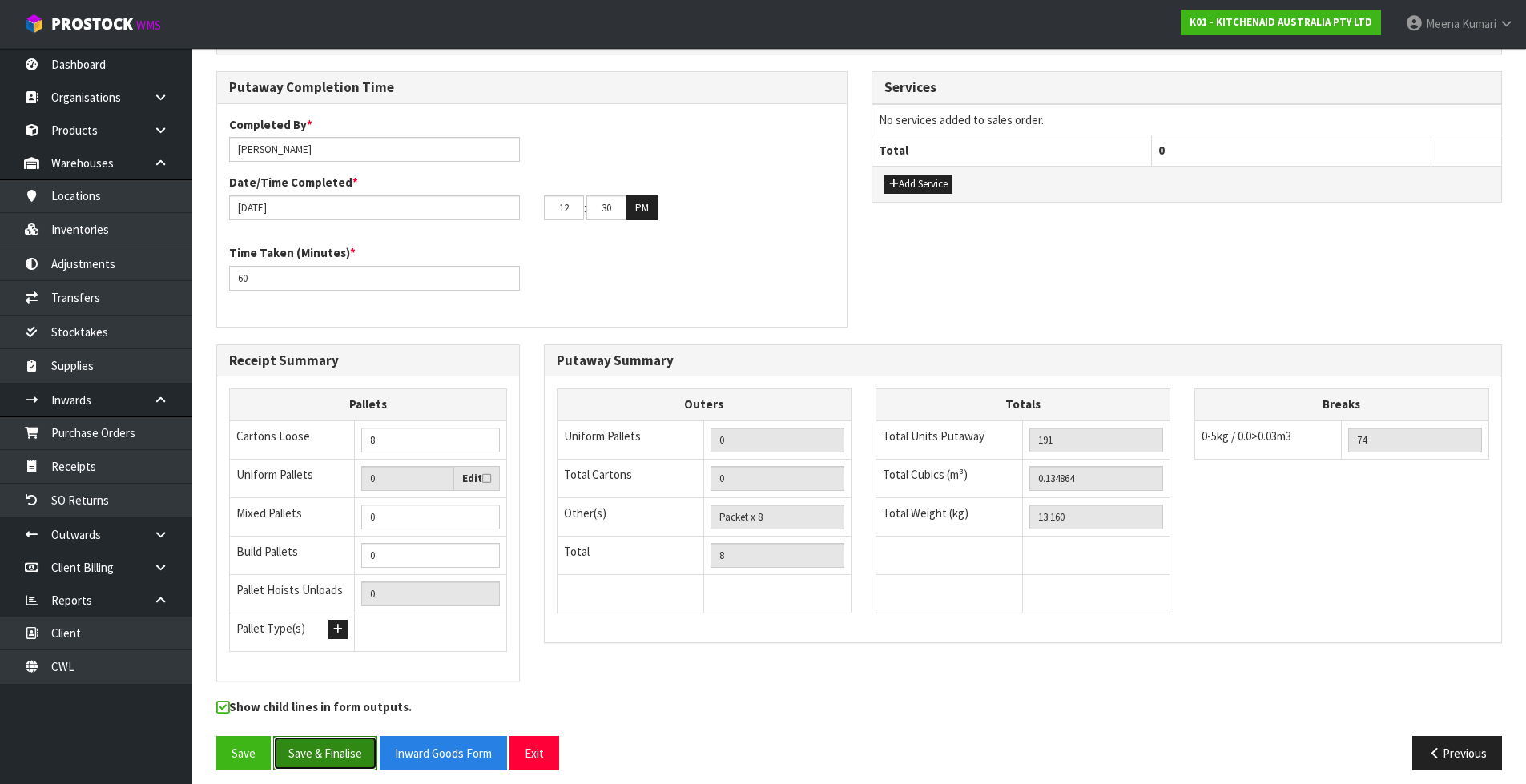
click at [340, 741] on button "Save & Finalise" at bounding box center [325, 753] width 104 height 35
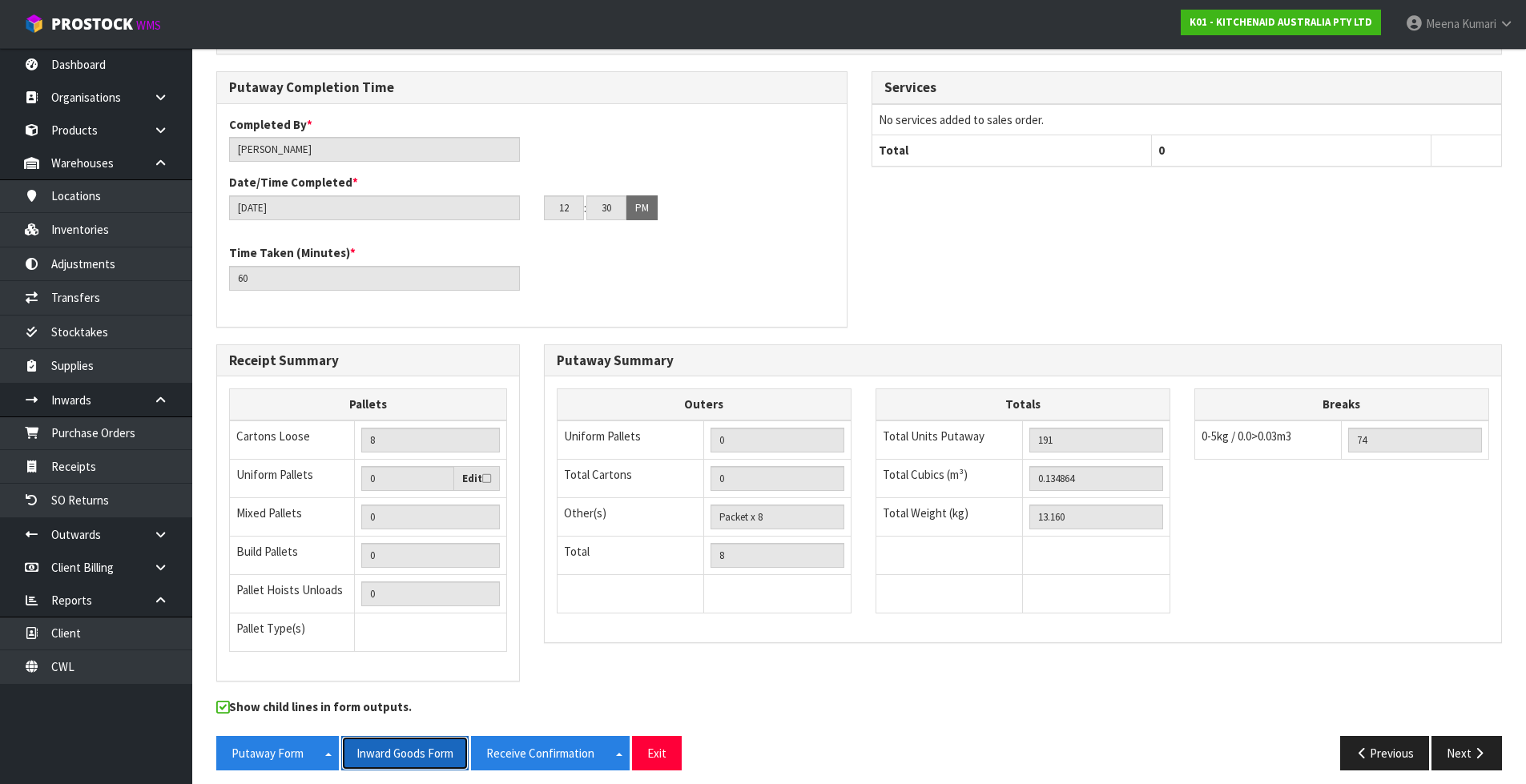
click at [382, 753] on button "Inward Goods Form" at bounding box center [405, 753] width 128 height 35
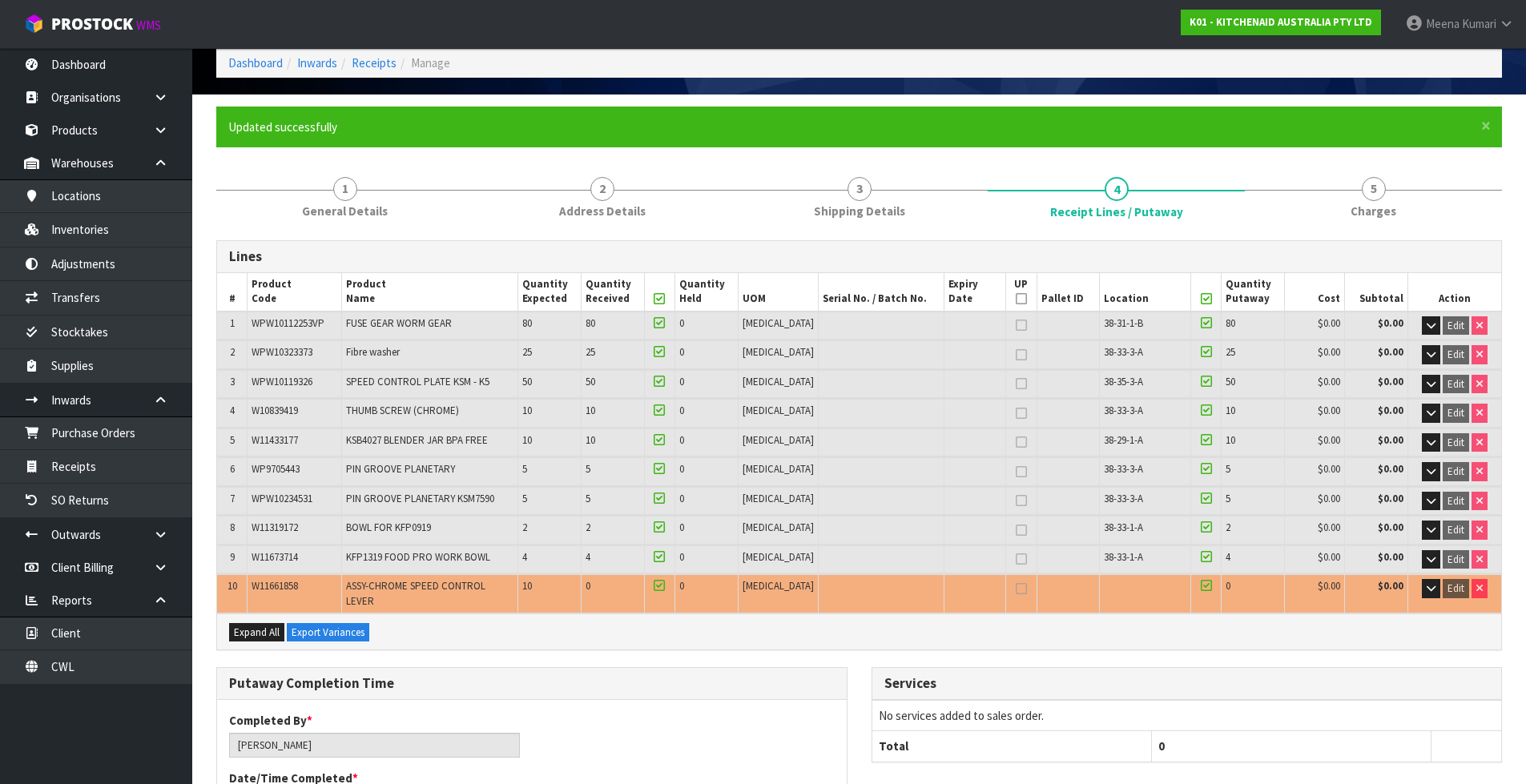
scroll to position [0, 0]
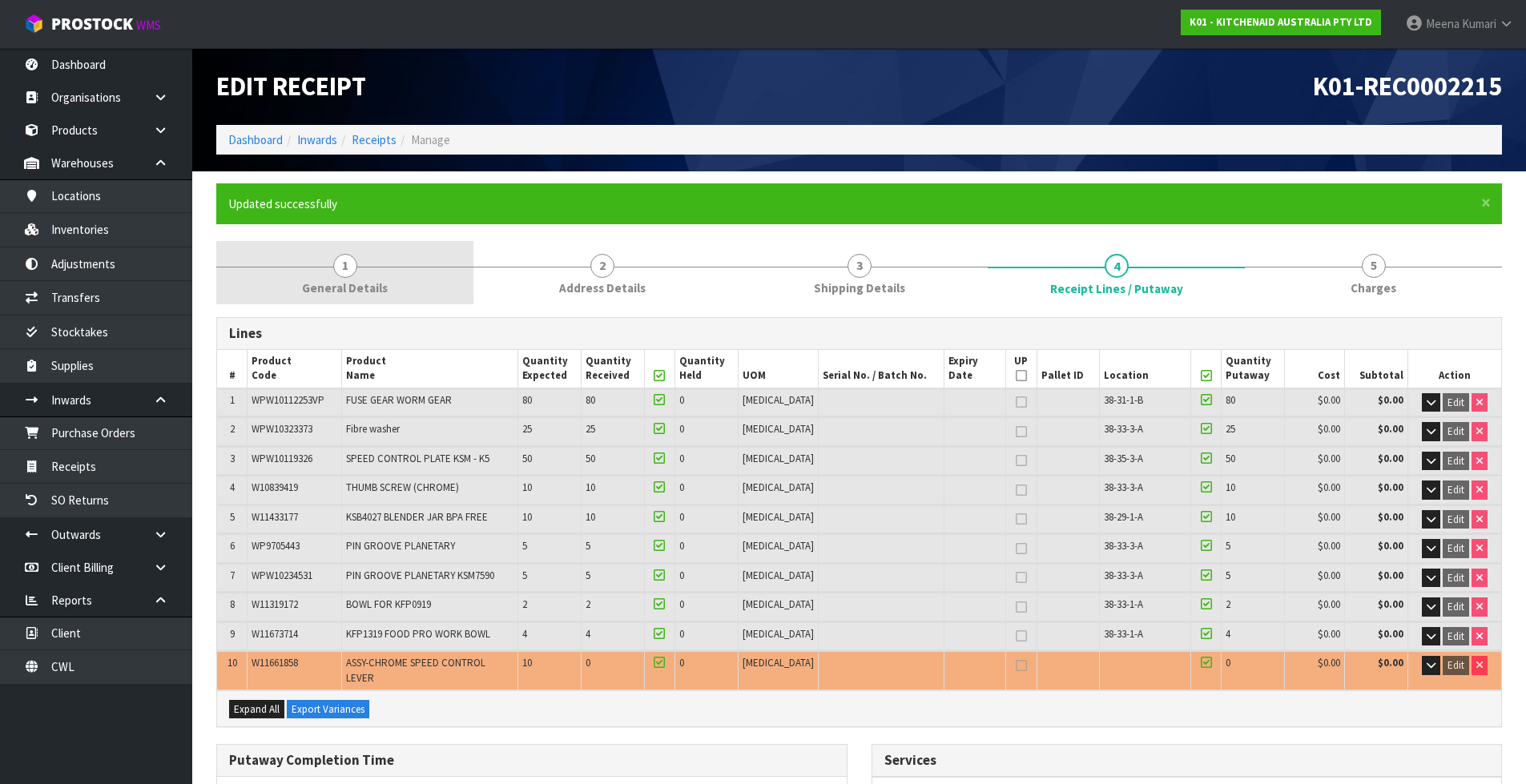
click at [348, 265] on span "1" at bounding box center [345, 266] width 24 height 24
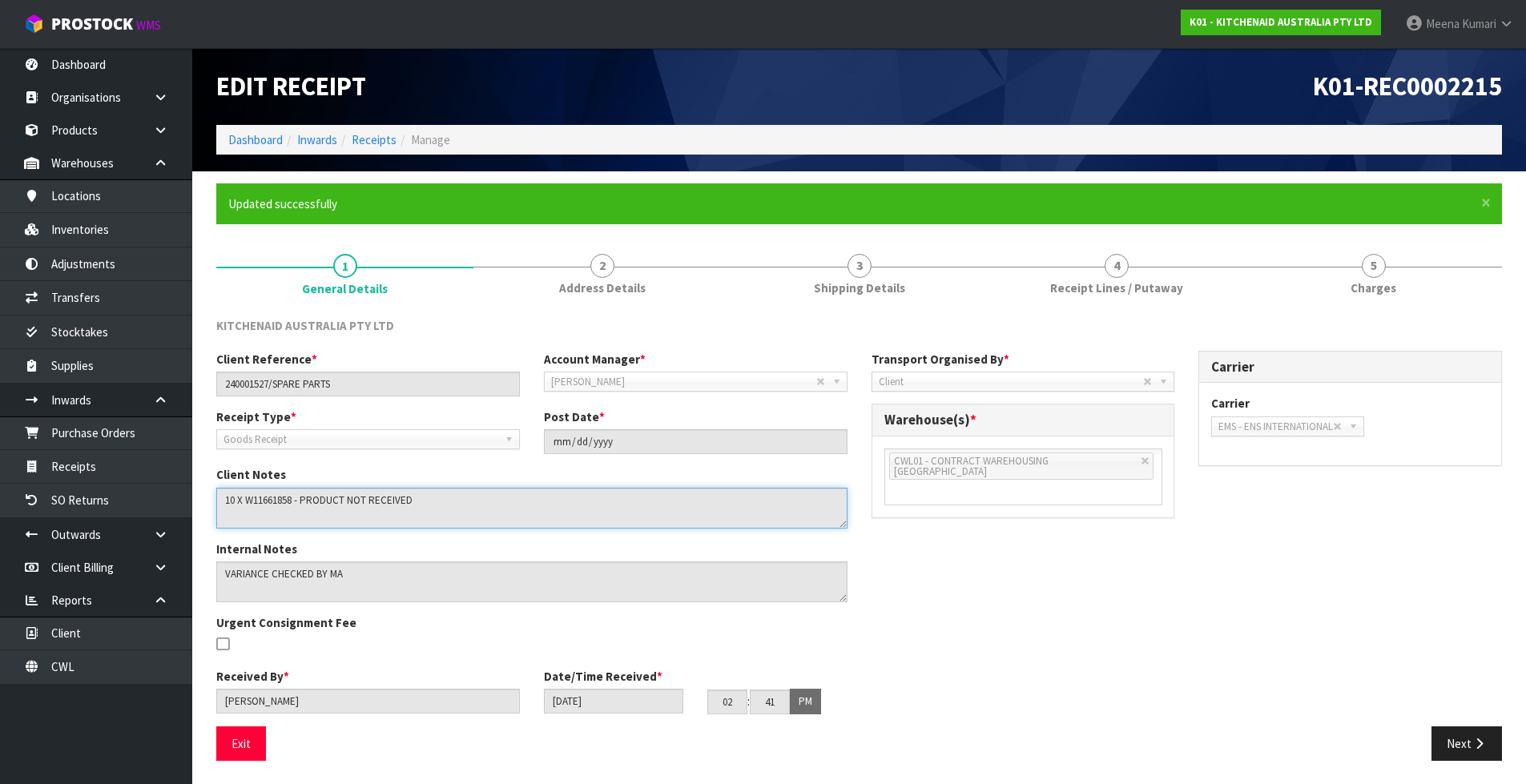
drag, startPoint x: 411, startPoint y: 502, endPoint x: 197, endPoint y: 514, distance: 214.3
click at [197, 514] on section "× Close Updated successfully 1 General Details 2 Address Details 3 Shipping Det…" at bounding box center [859, 478] width 1334 height 614
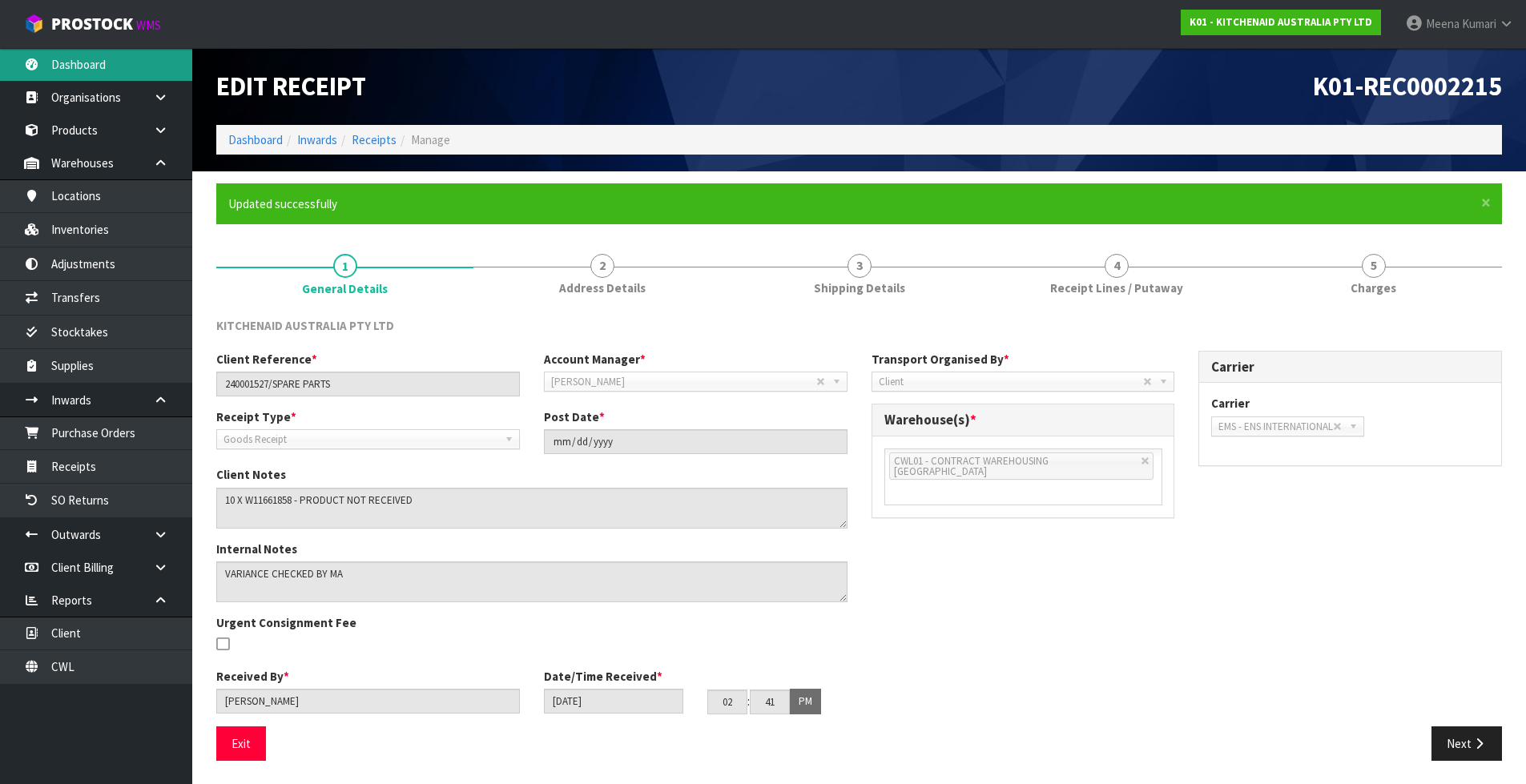
click at [90, 64] on link "Dashboard" at bounding box center [96, 65] width 192 height 33
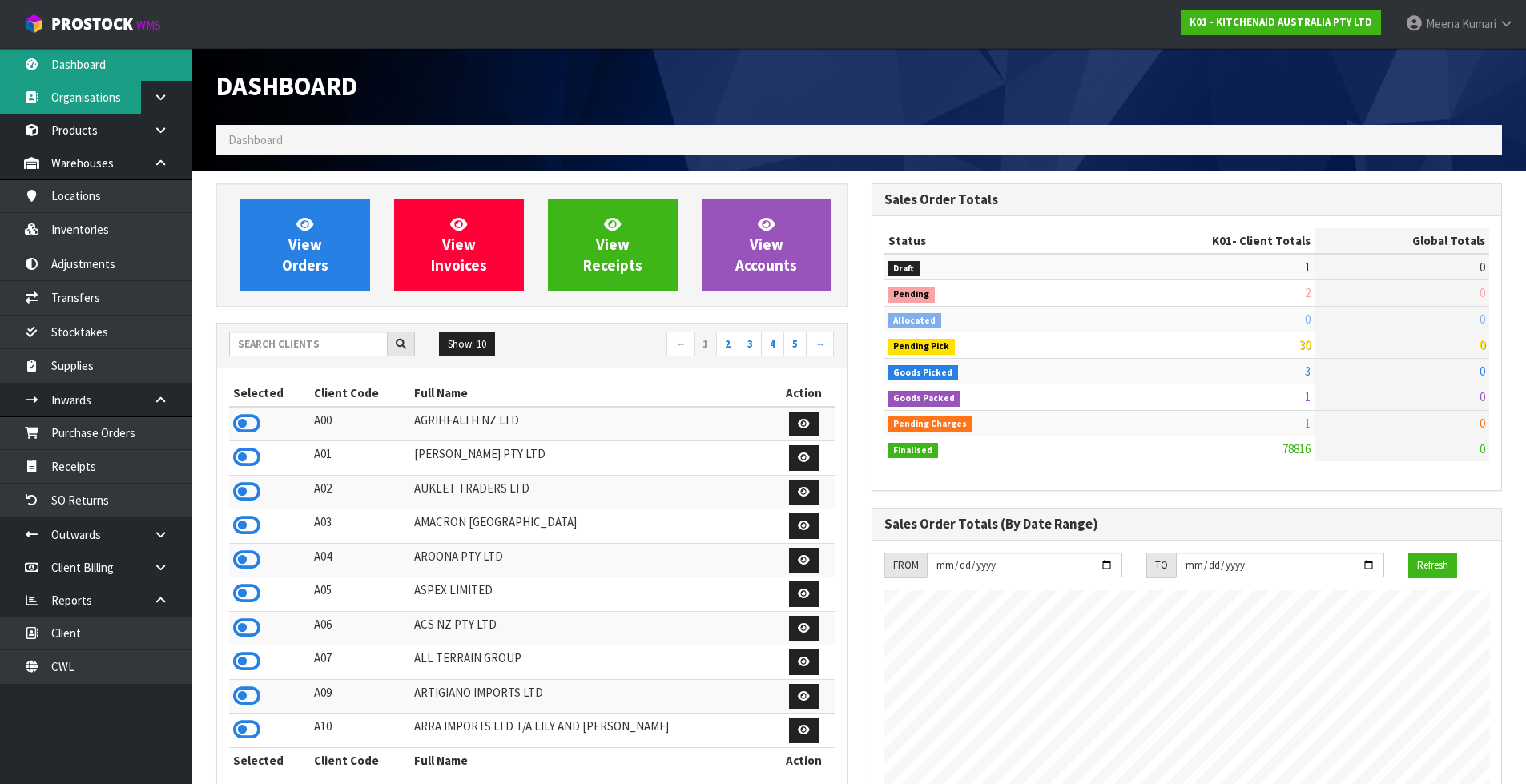
scroll to position [1213, 654]
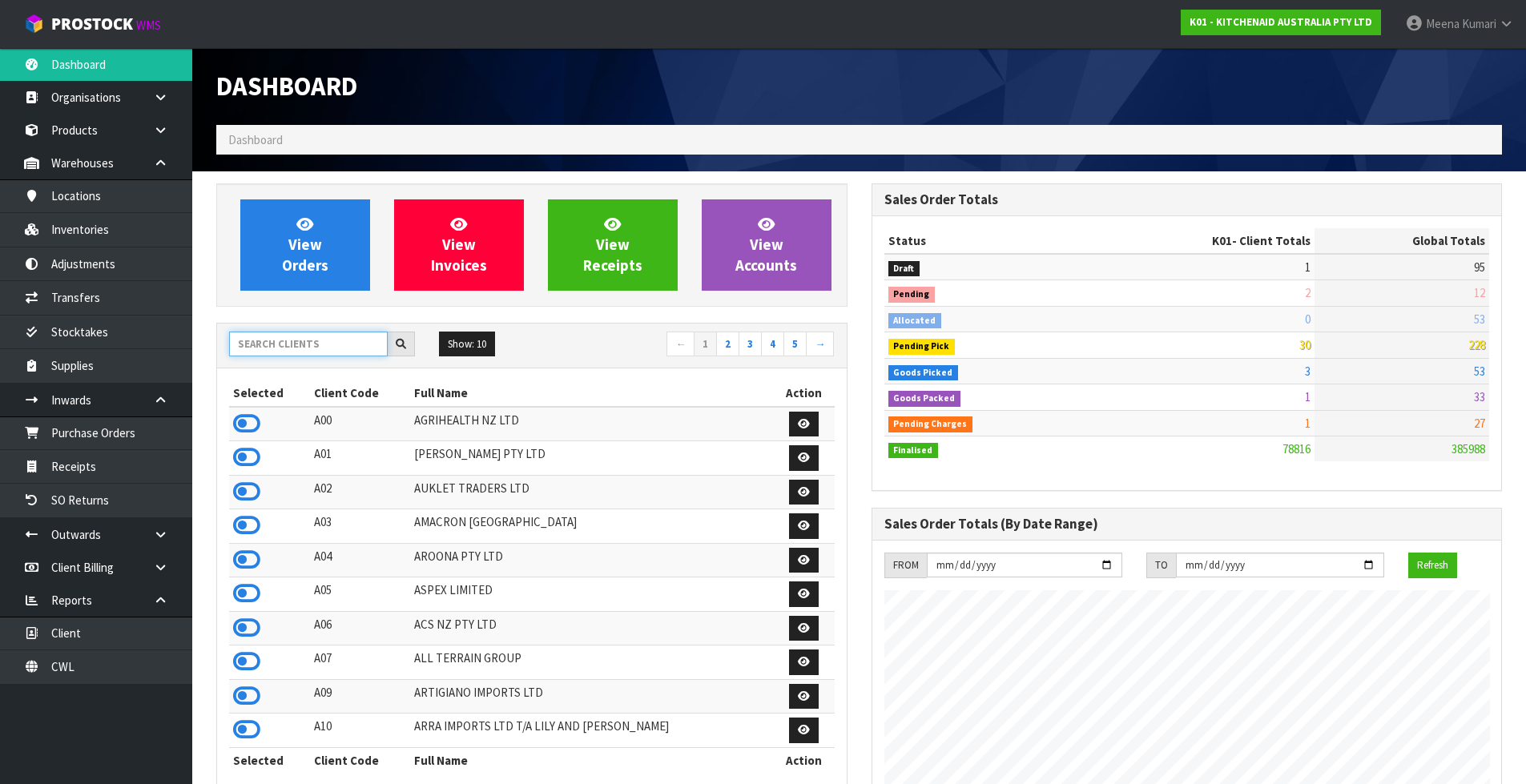
click at [278, 335] on input "text" at bounding box center [308, 343] width 159 height 25
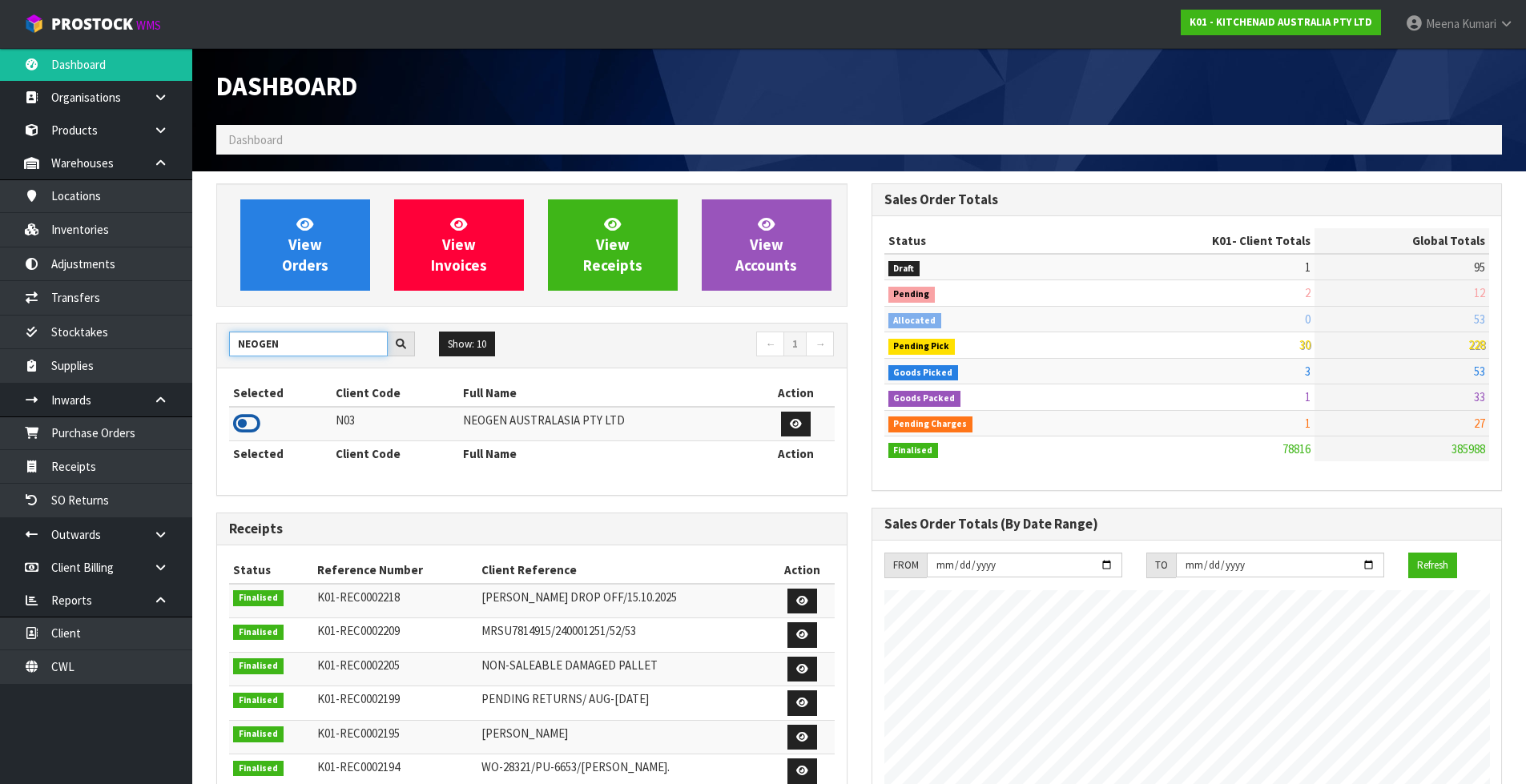
type input "NEOGEN"
click at [245, 428] on icon at bounding box center [247, 423] width 27 height 24
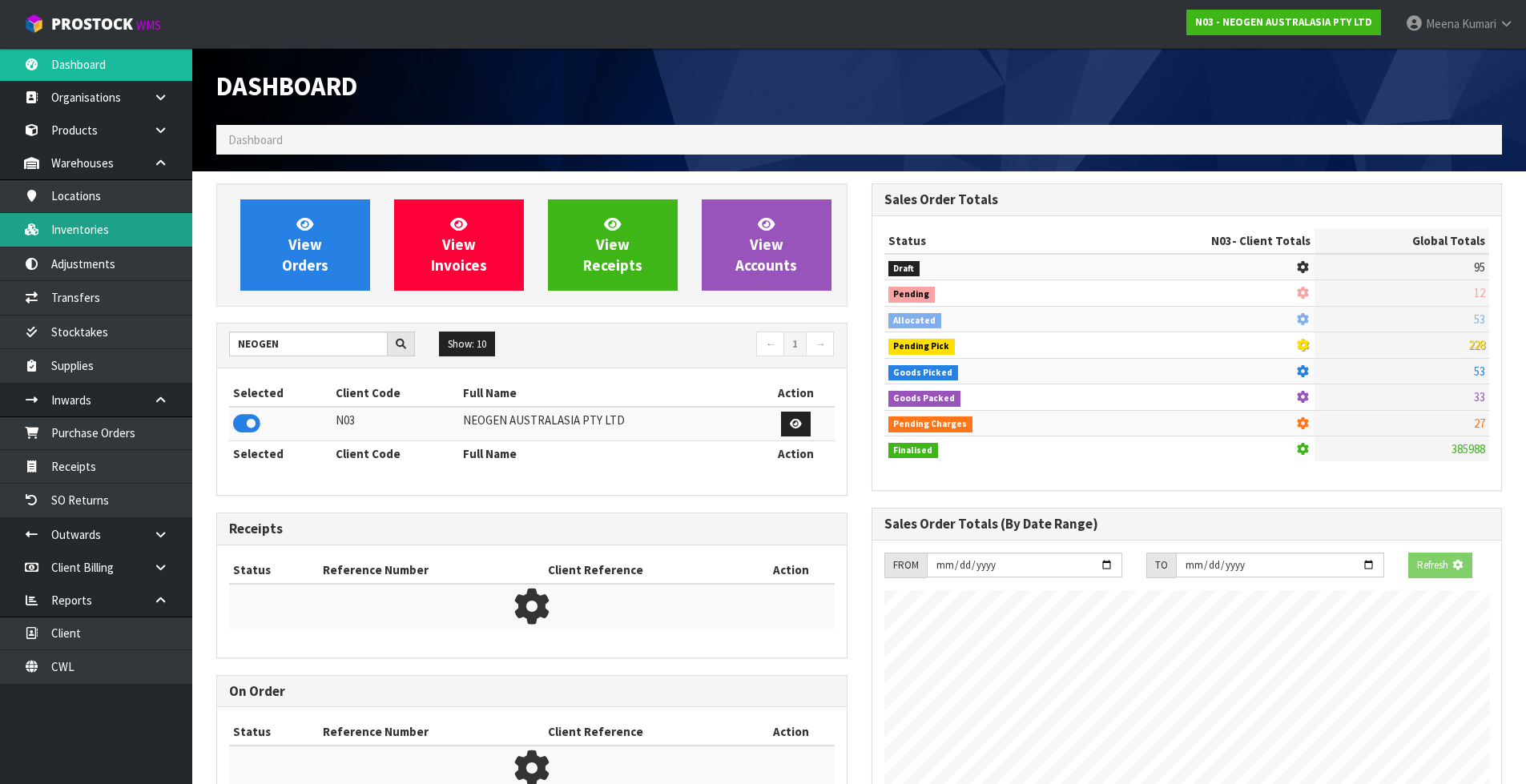
scroll to position [998, 654]
click at [135, 233] on link "Inventories" at bounding box center [96, 229] width 192 height 33
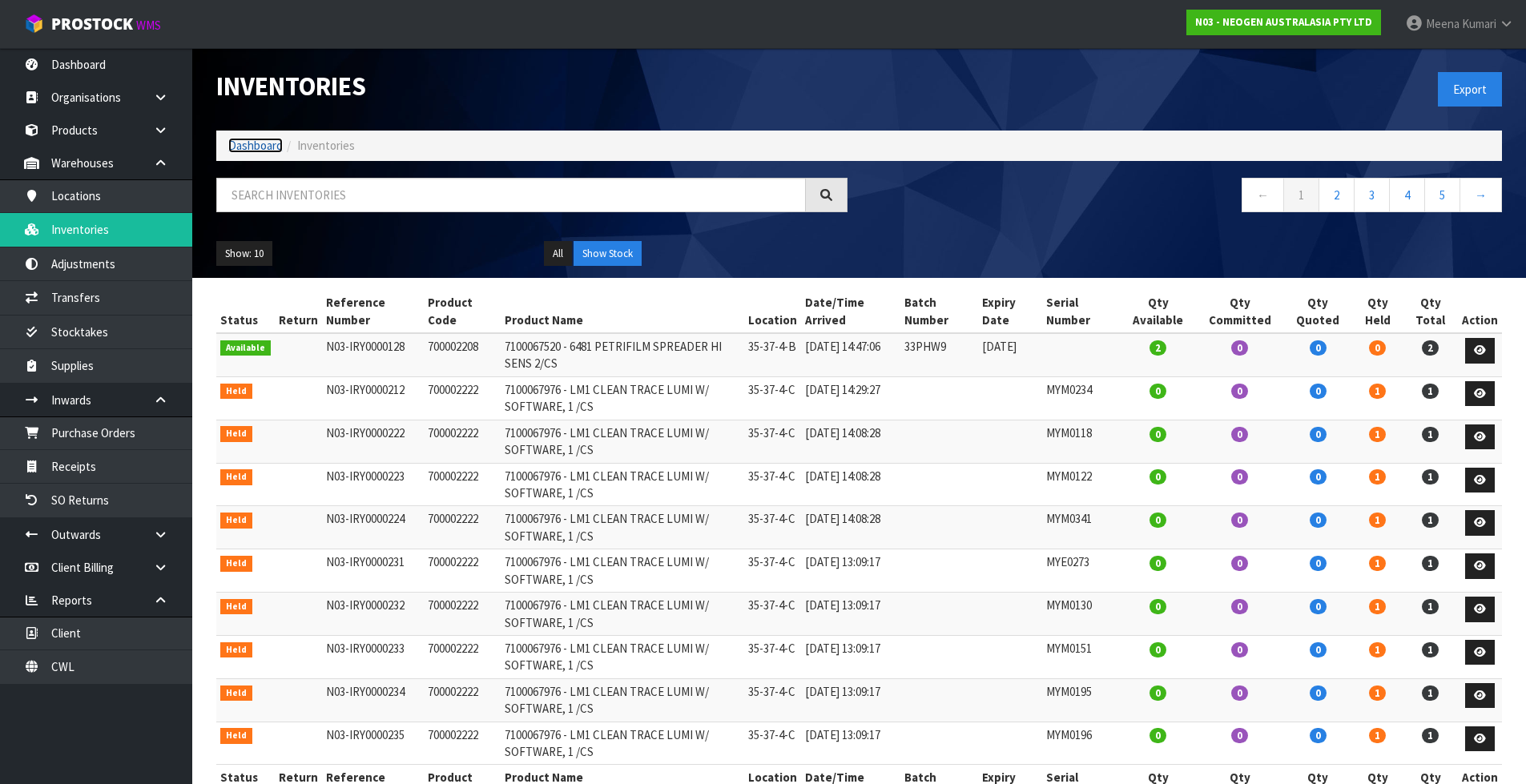
click at [257, 143] on link "Dashboard" at bounding box center [256, 145] width 55 height 15
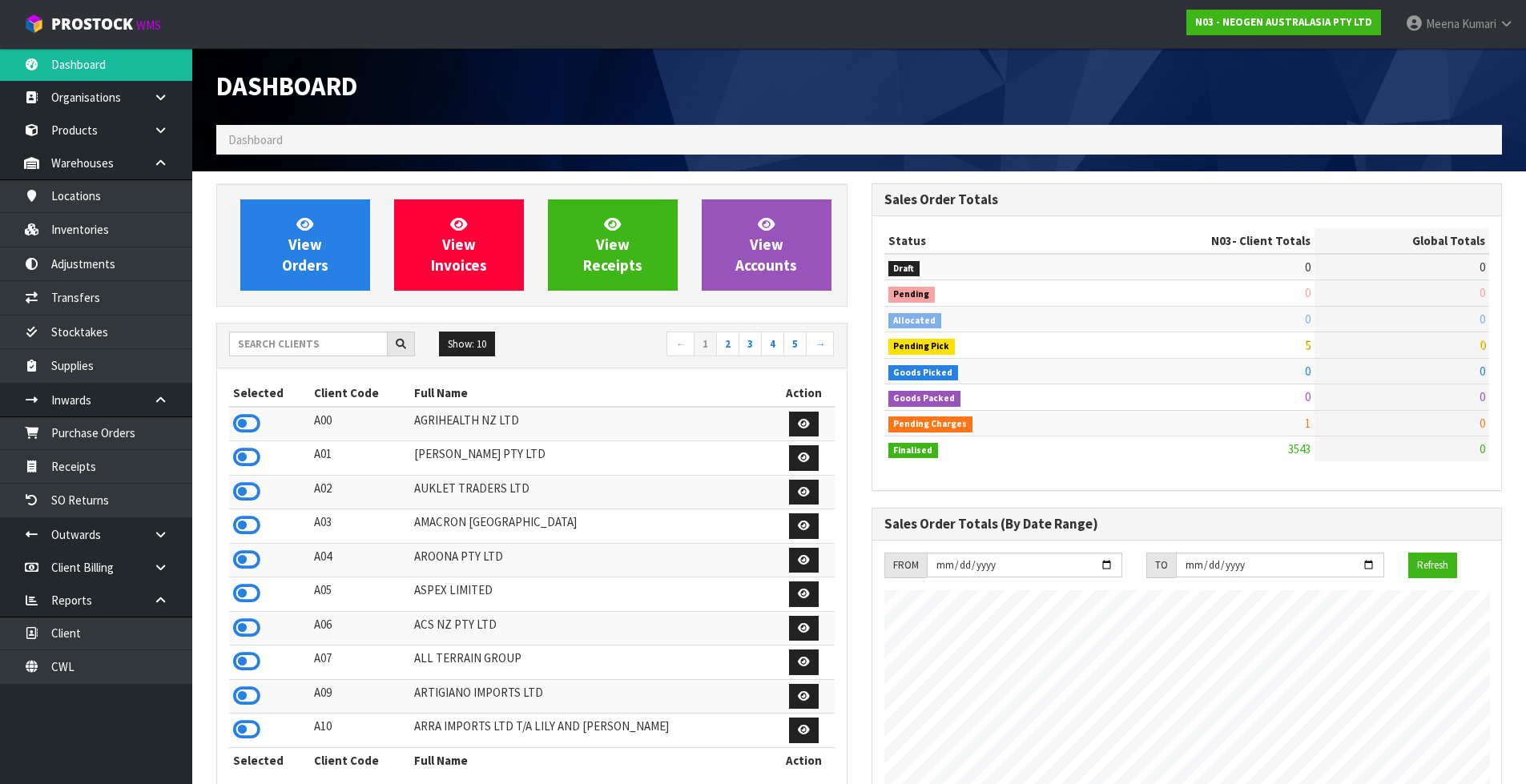
scroll to position [1213, 654]
click at [265, 334] on input "text" at bounding box center [308, 343] width 159 height 25
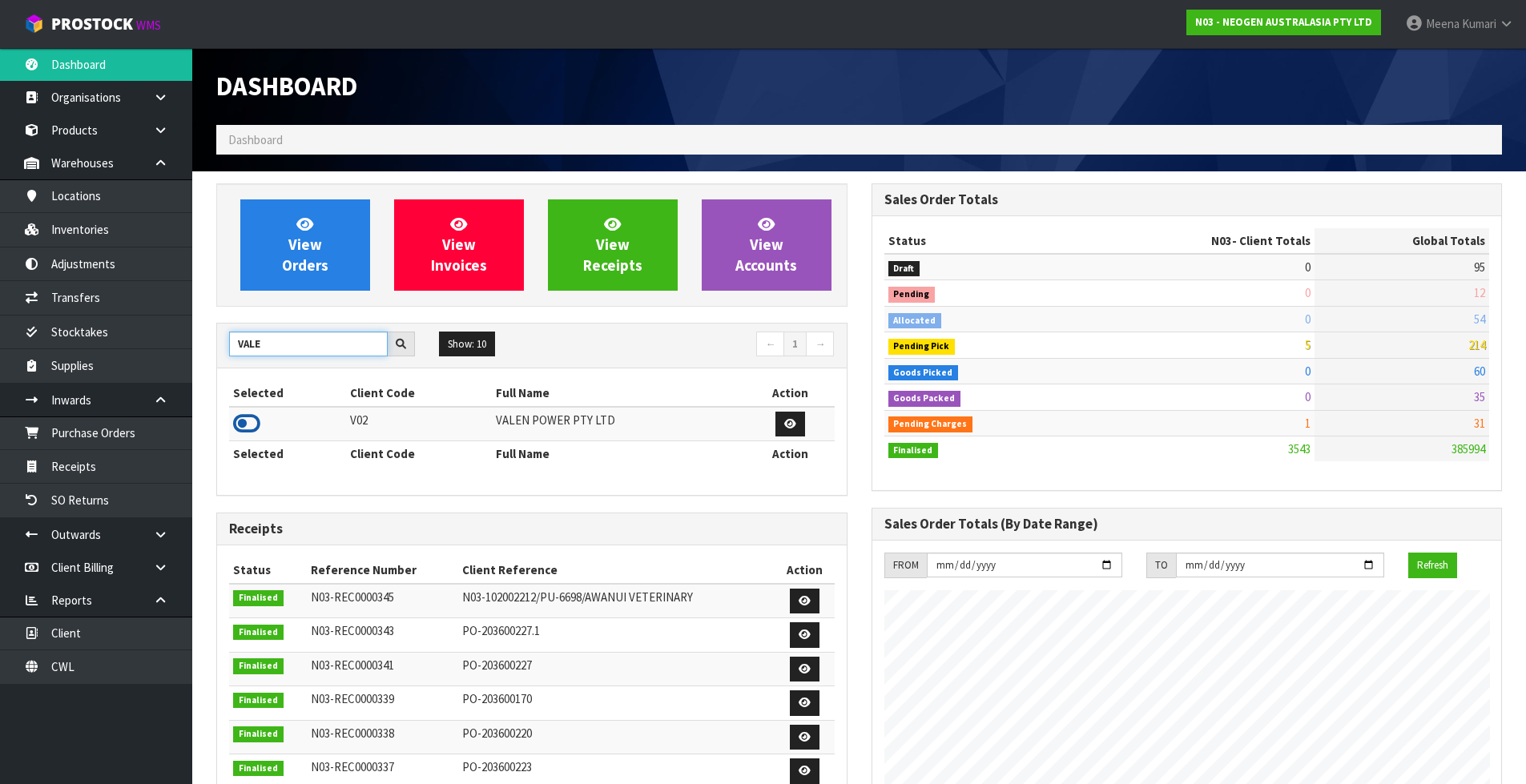
type input "VALE"
click at [251, 422] on icon at bounding box center [247, 423] width 27 height 24
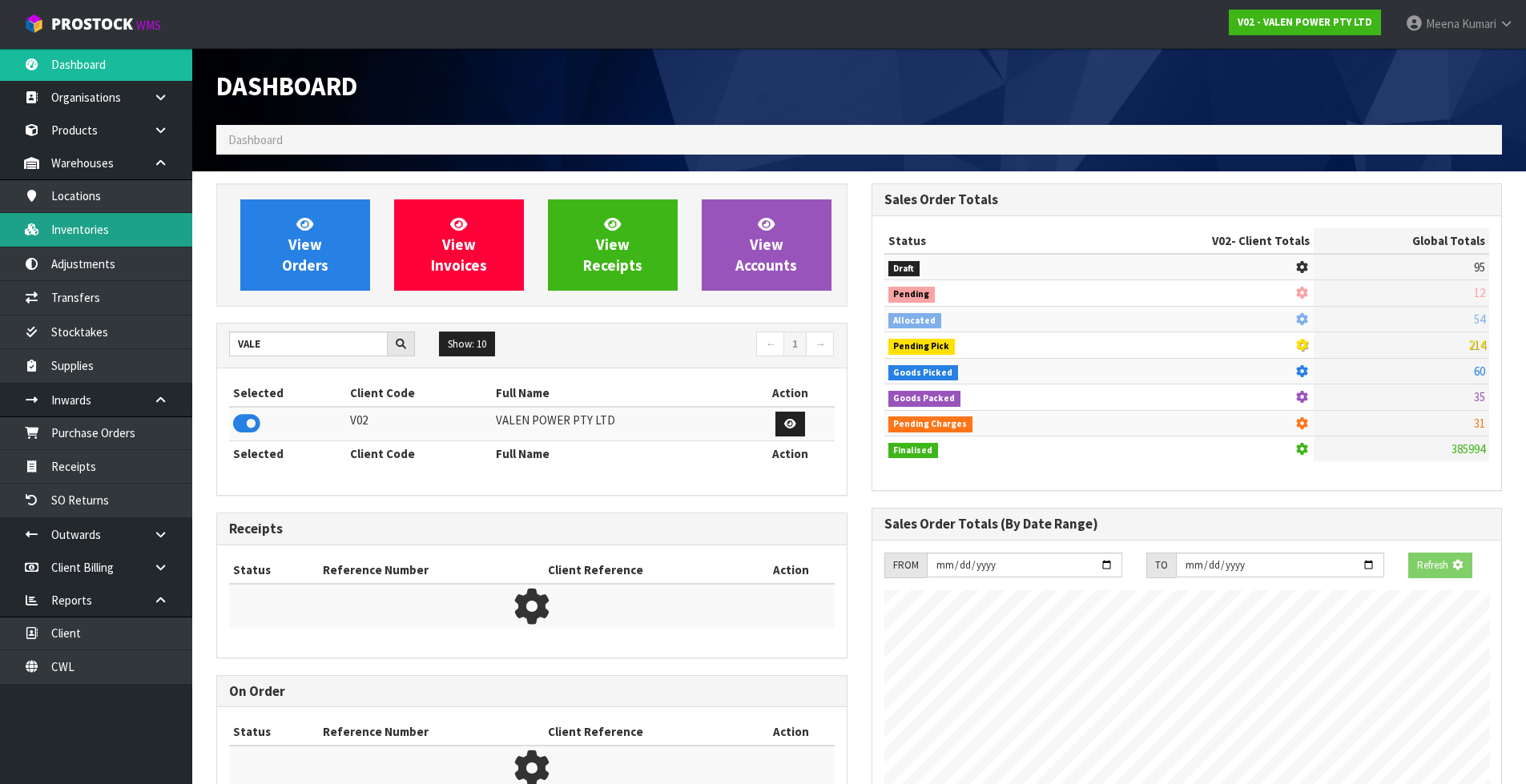
scroll to position [1247, 654]
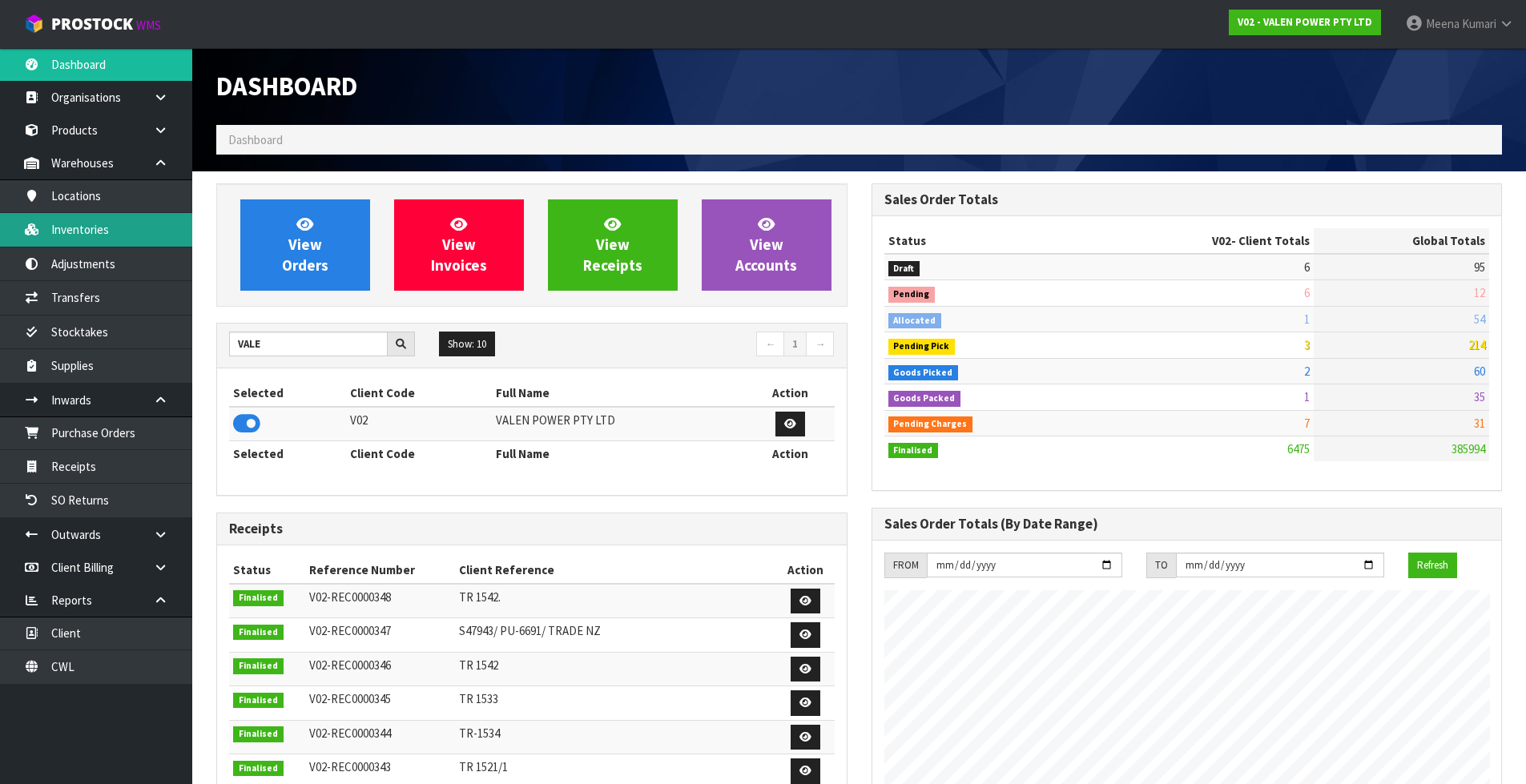
click at [116, 232] on link "Inventories" at bounding box center [96, 229] width 192 height 33
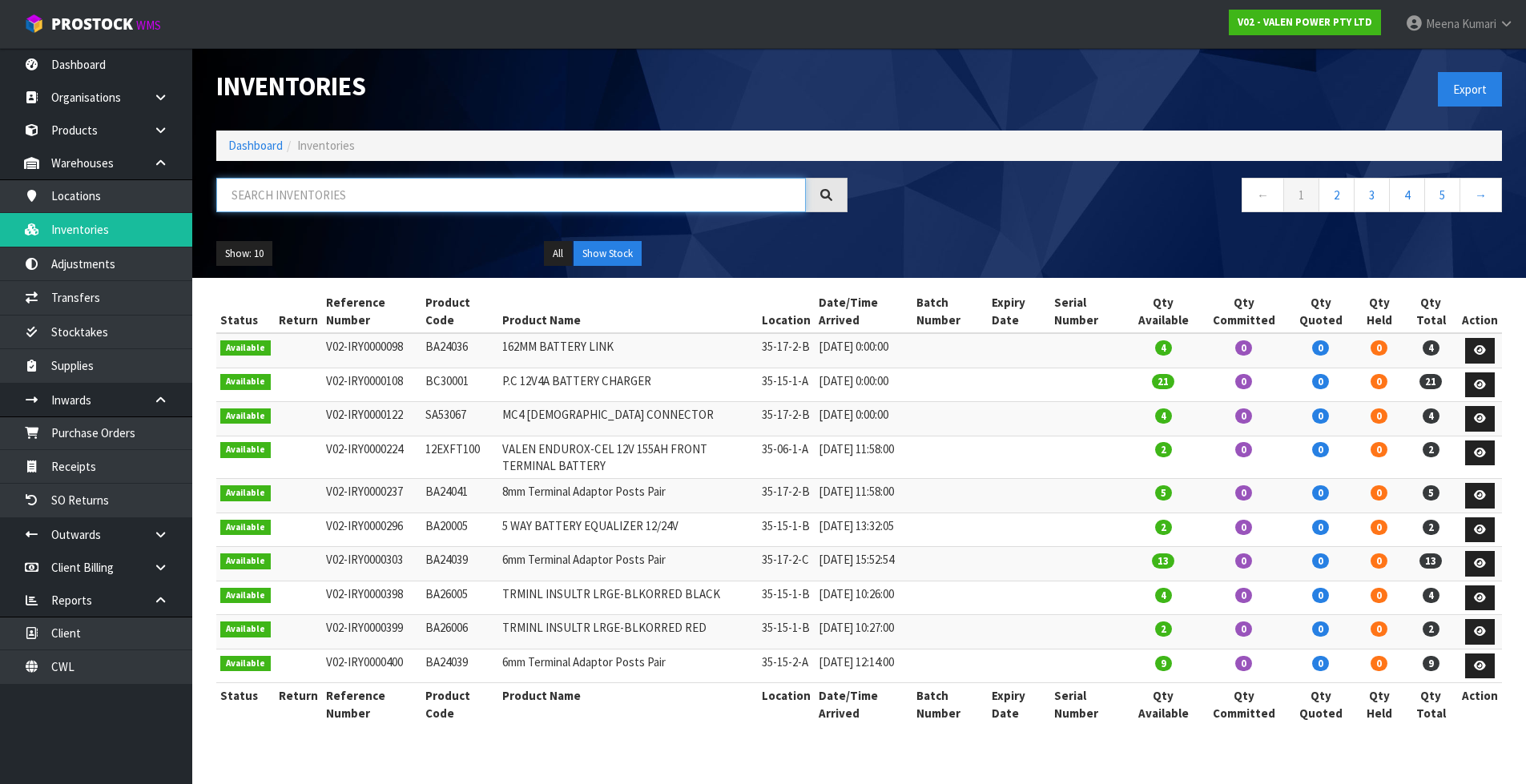
click at [441, 197] on input "text" at bounding box center [510, 195] width 589 height 35
paste input "PS88127"
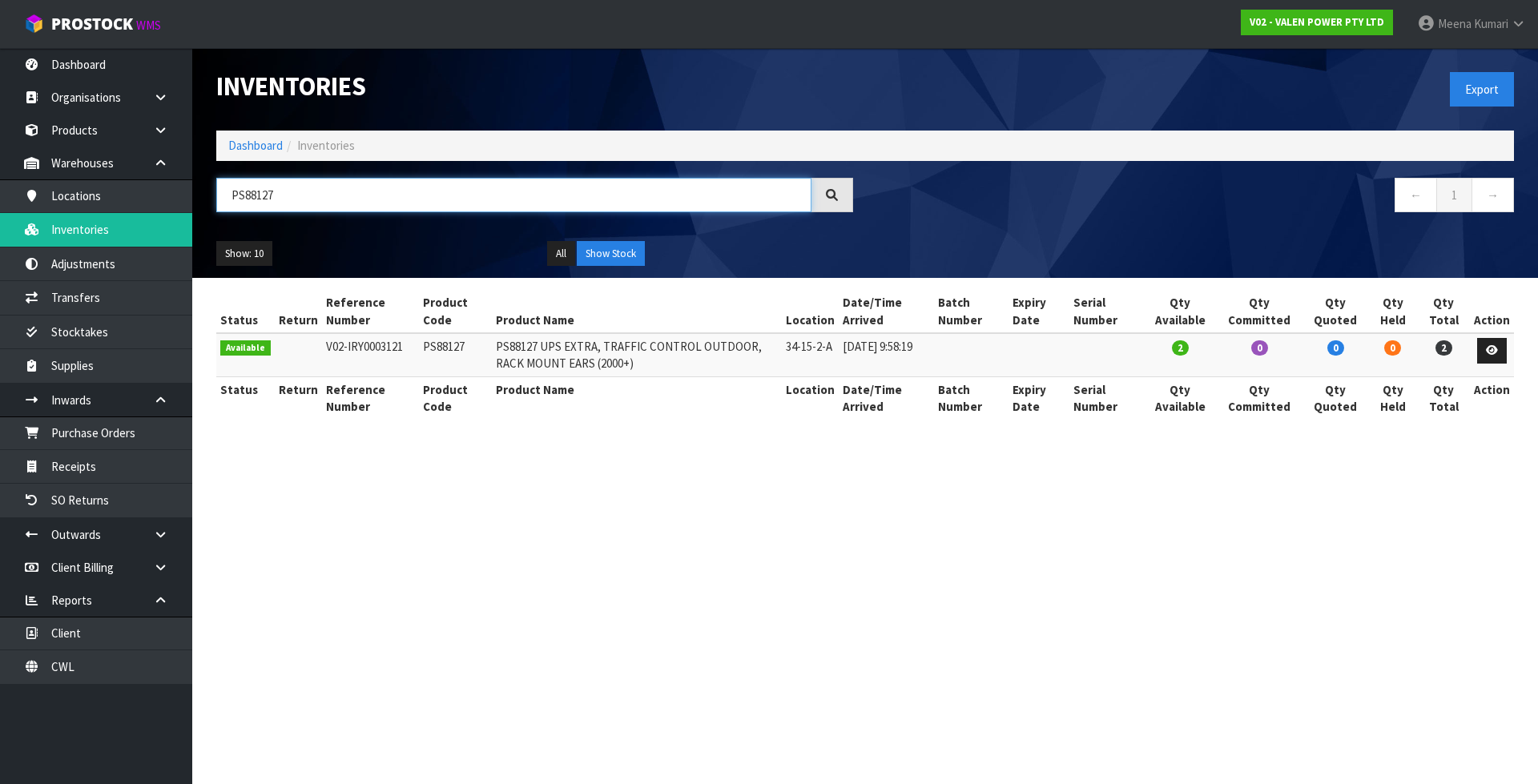
type input "PS88127"
click at [431, 341] on td "PS88127" at bounding box center [456, 354] width 73 height 43
copy td "PS88127"
click at [1500, 351] on link at bounding box center [1492, 351] width 30 height 25
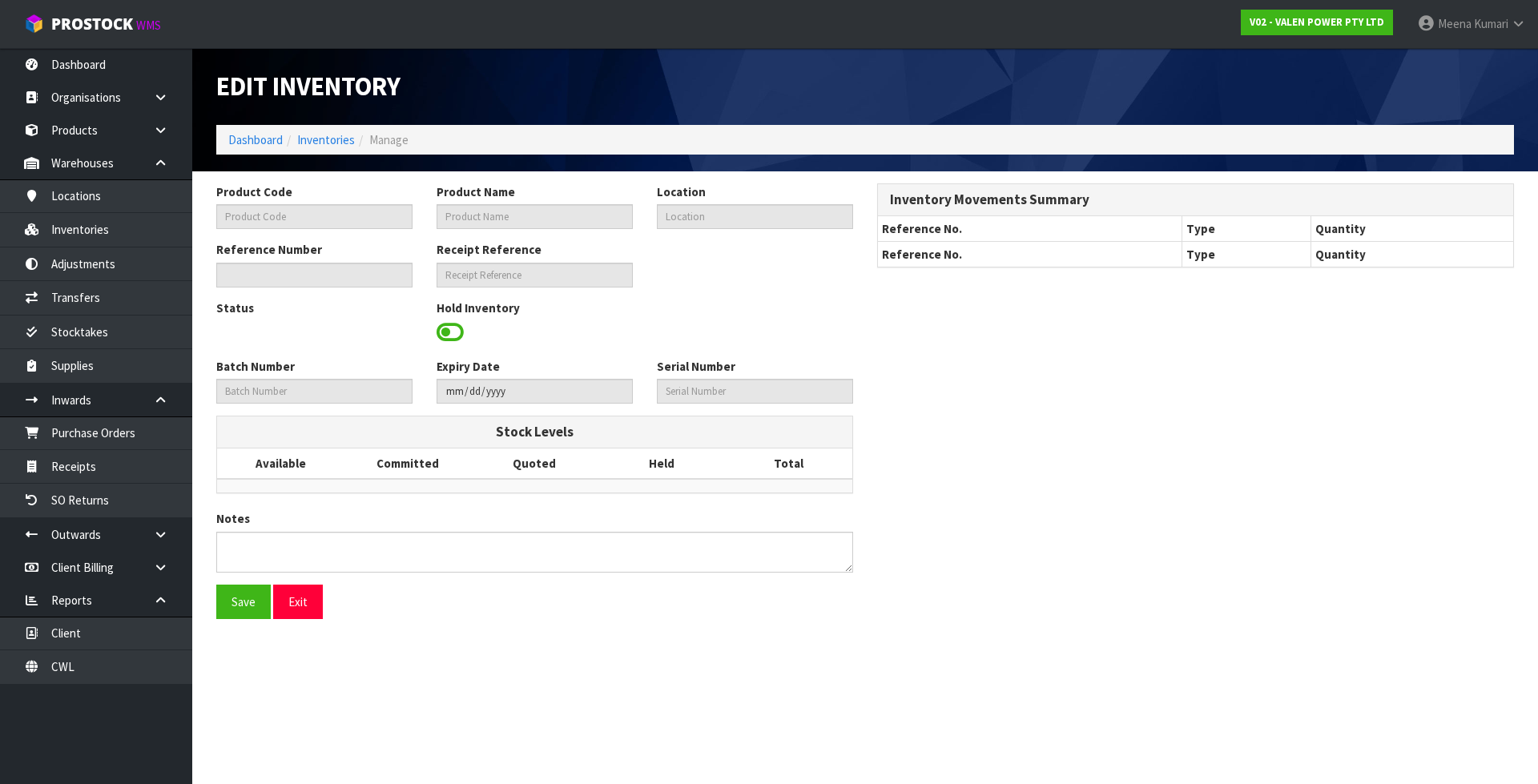
type input "PS88127"
type input "PS88127 UPS EXTRA, TRAFFIC CONTROL OUTDOOR, RACK MOUNT EARS (2000+)"
type input "34-15-2-A"
type input "V02-IRY0003121"
type input "V02-REC0000348"
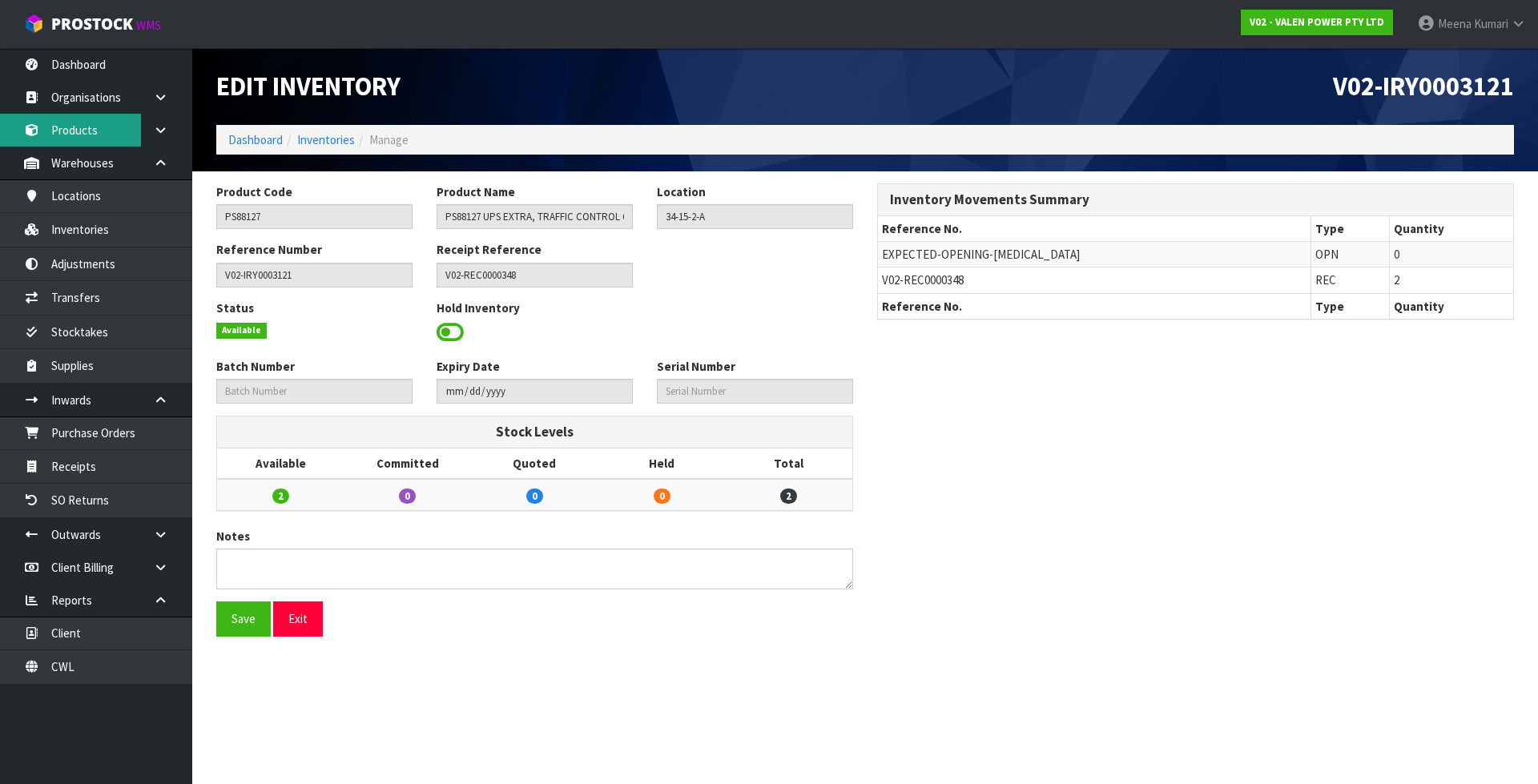
click at [109, 133] on link "Products" at bounding box center [96, 130] width 192 height 33
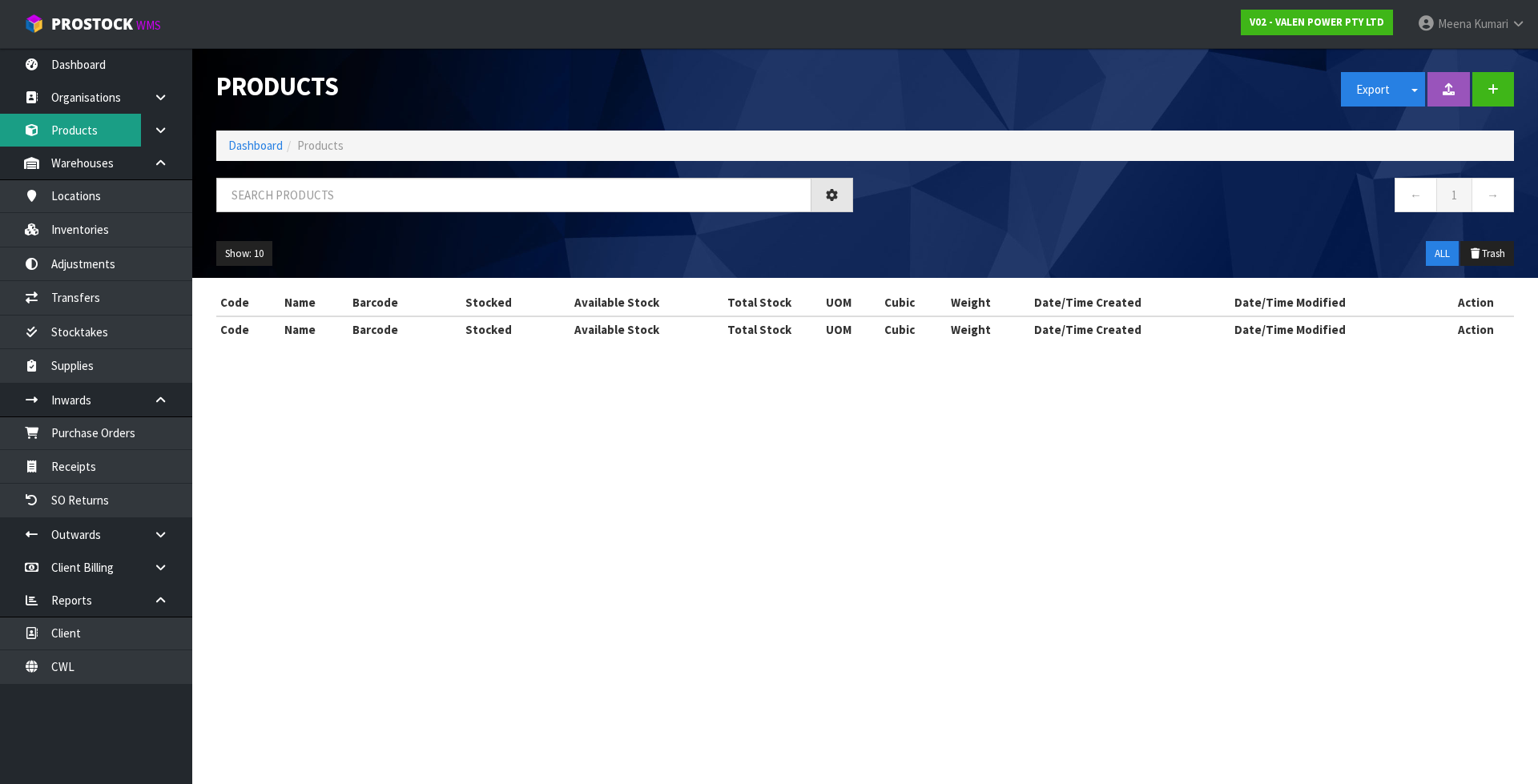
click at [94, 136] on div "Products Export Split button! SOH Summary Measurements Dangerous Goods Import P…" at bounding box center [769, 185] width 1538 height 371
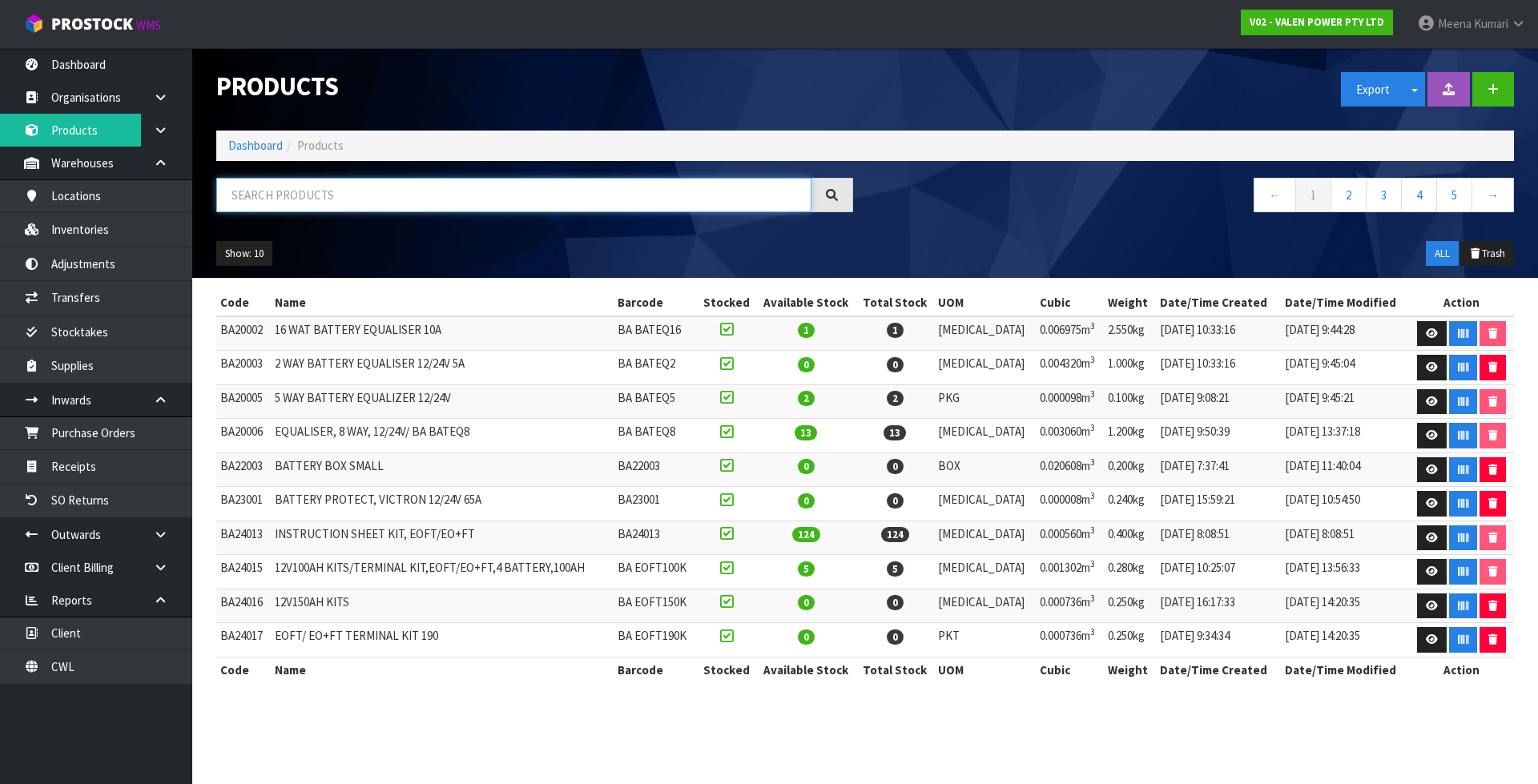
click at [340, 209] on input "text" at bounding box center [513, 195] width 595 height 35
paste input "PS88127"
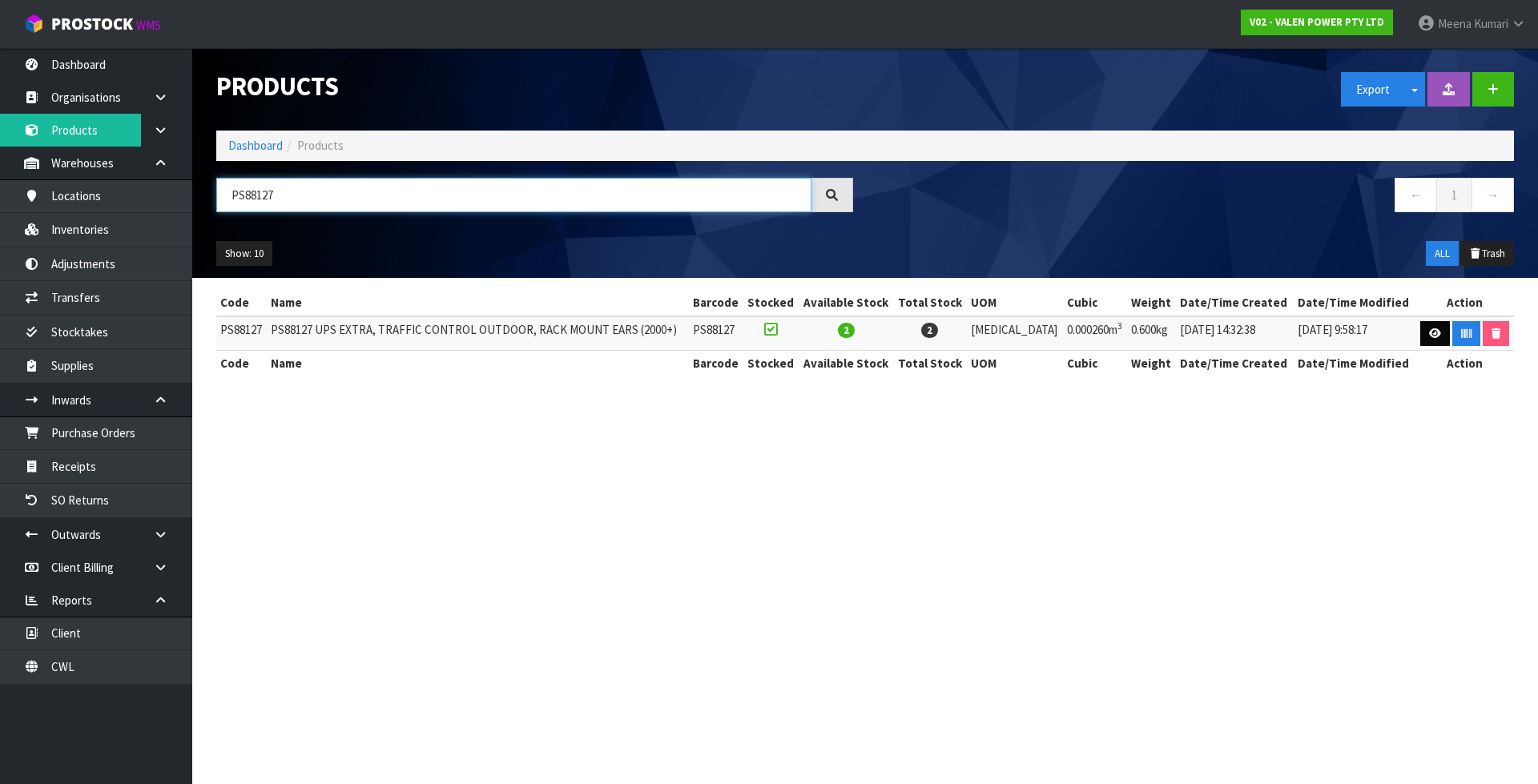
type input "PS88127"
click at [1423, 336] on link at bounding box center [1435, 334] width 30 height 25
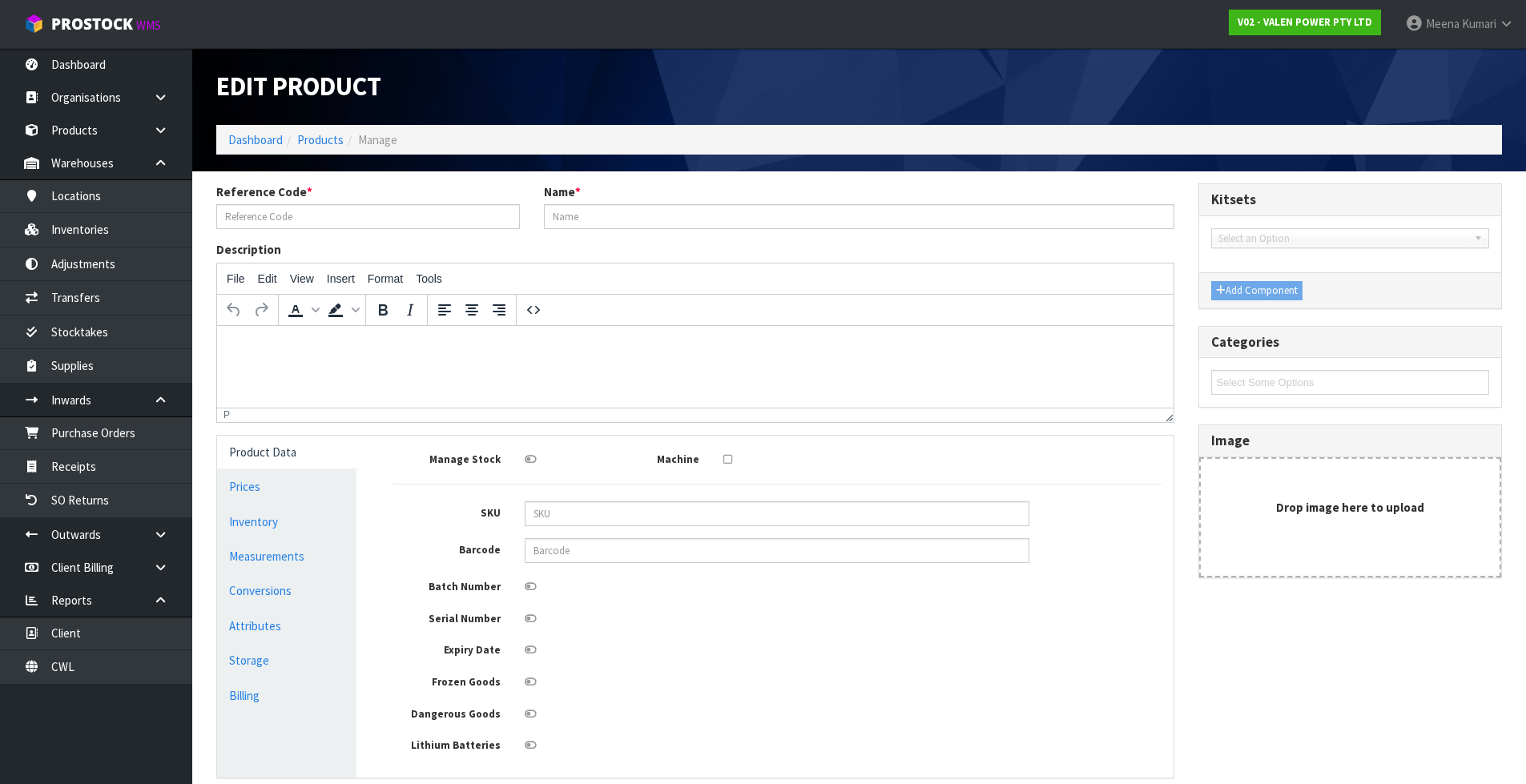
type input "PS88127"
type input "PS88127 UPS EXTRA, TRAFFIC CONTROL OUTDOOR, RACK MOUNT EARS (2000+)"
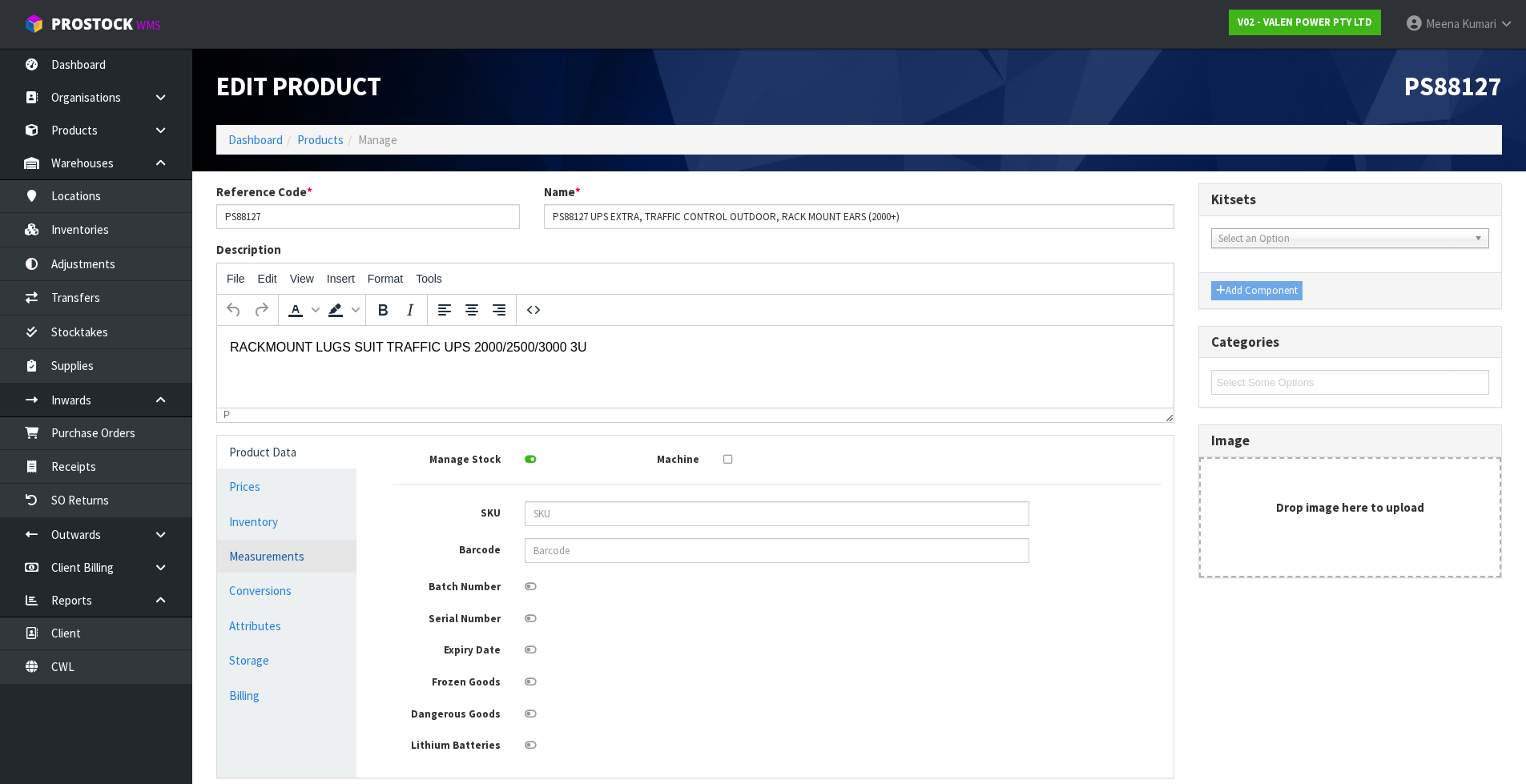
click at [354, 562] on link "Measurements" at bounding box center [286, 556] width 139 height 33
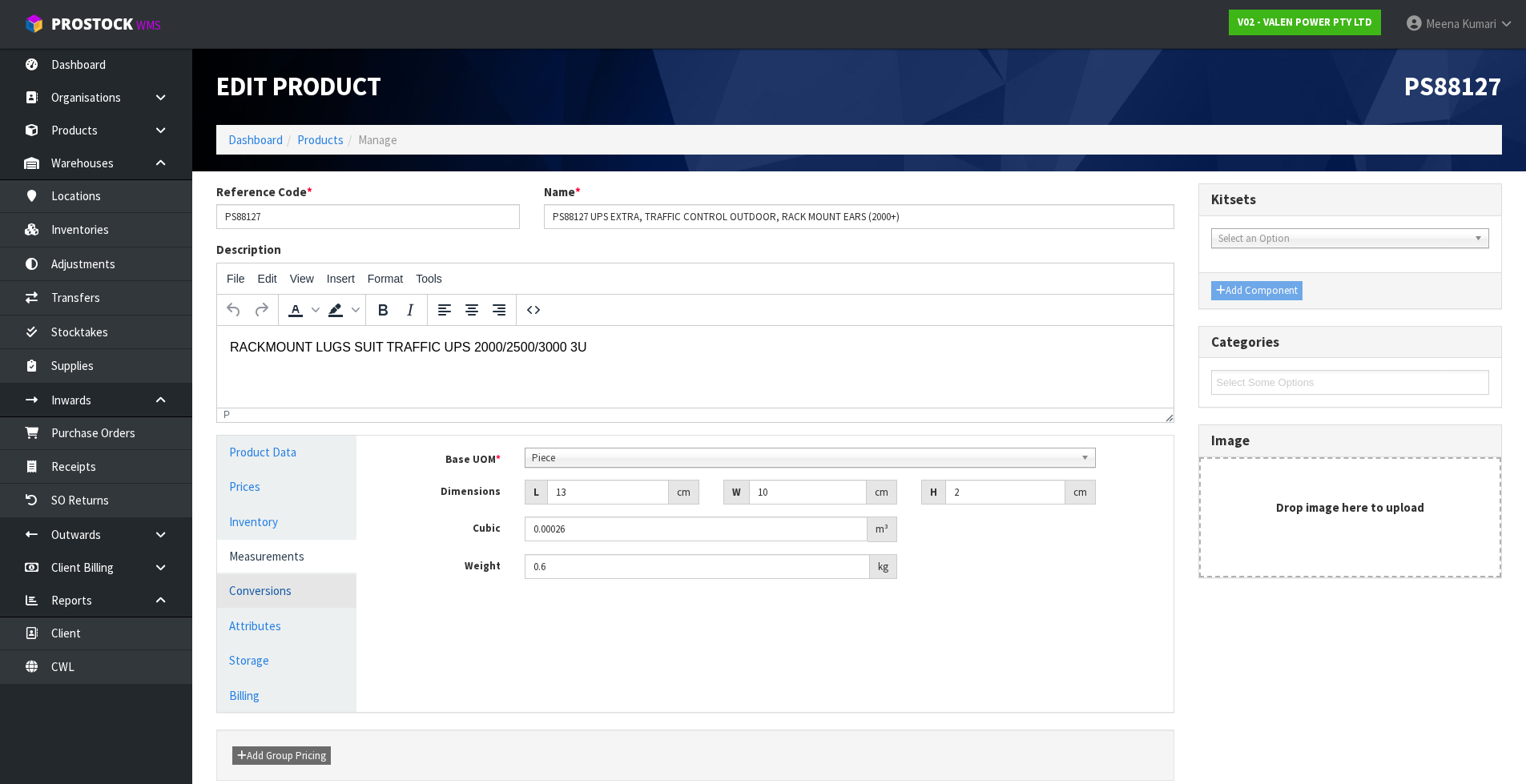
click at [329, 599] on link "Conversions" at bounding box center [286, 590] width 139 height 33
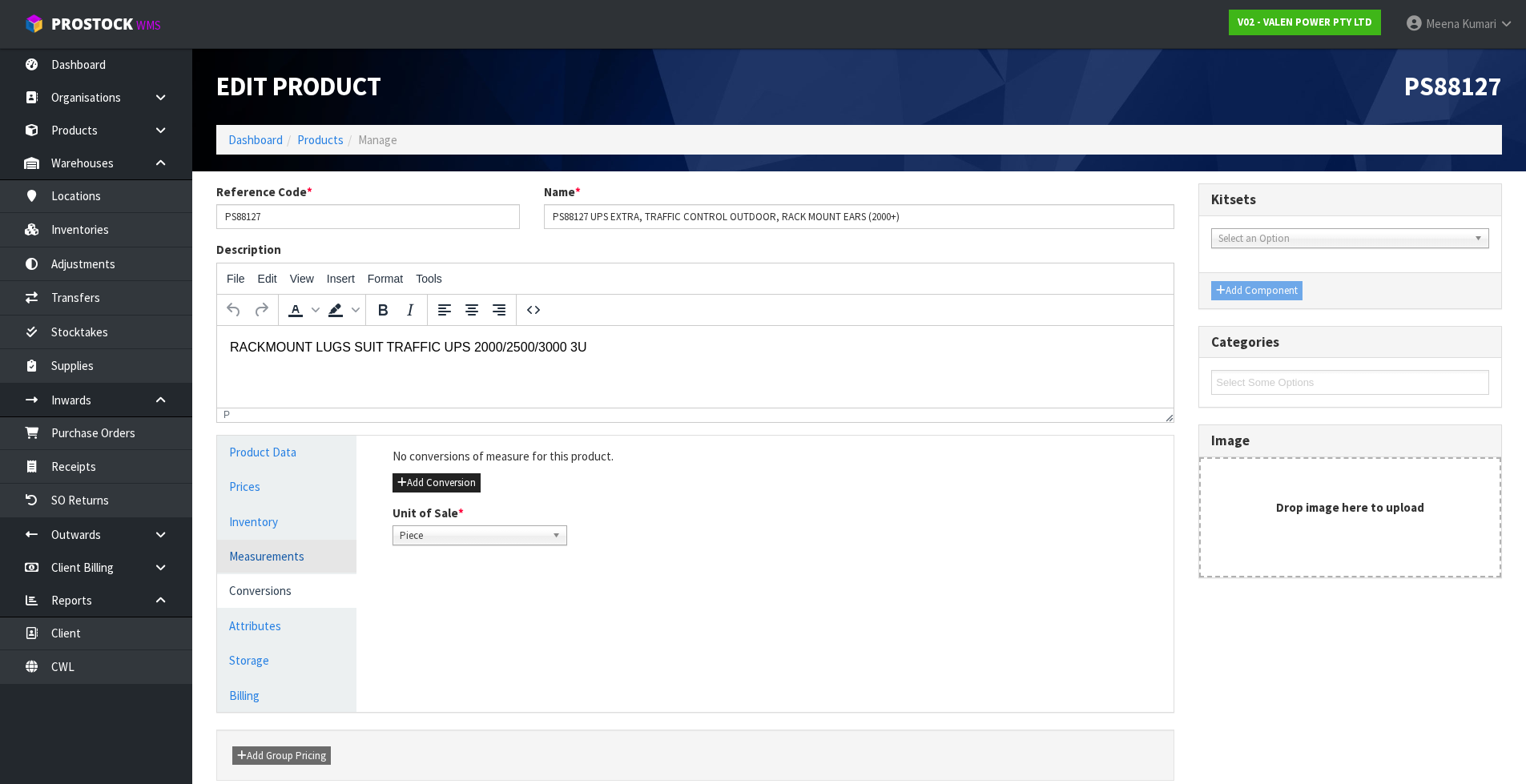
click at [263, 547] on link "Measurements" at bounding box center [286, 556] width 139 height 33
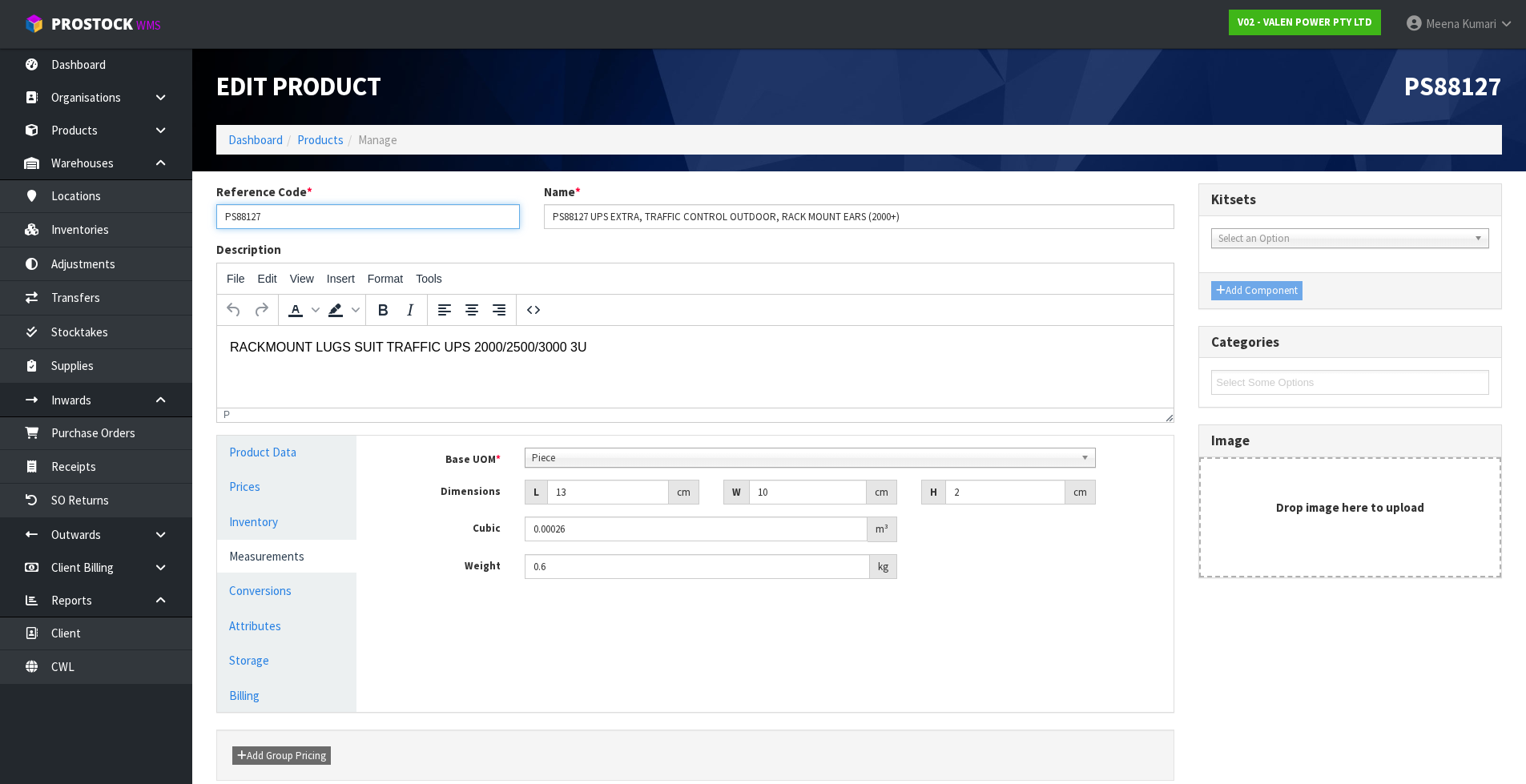
click at [330, 216] on input "PS88127" at bounding box center [367, 216] width 303 height 25
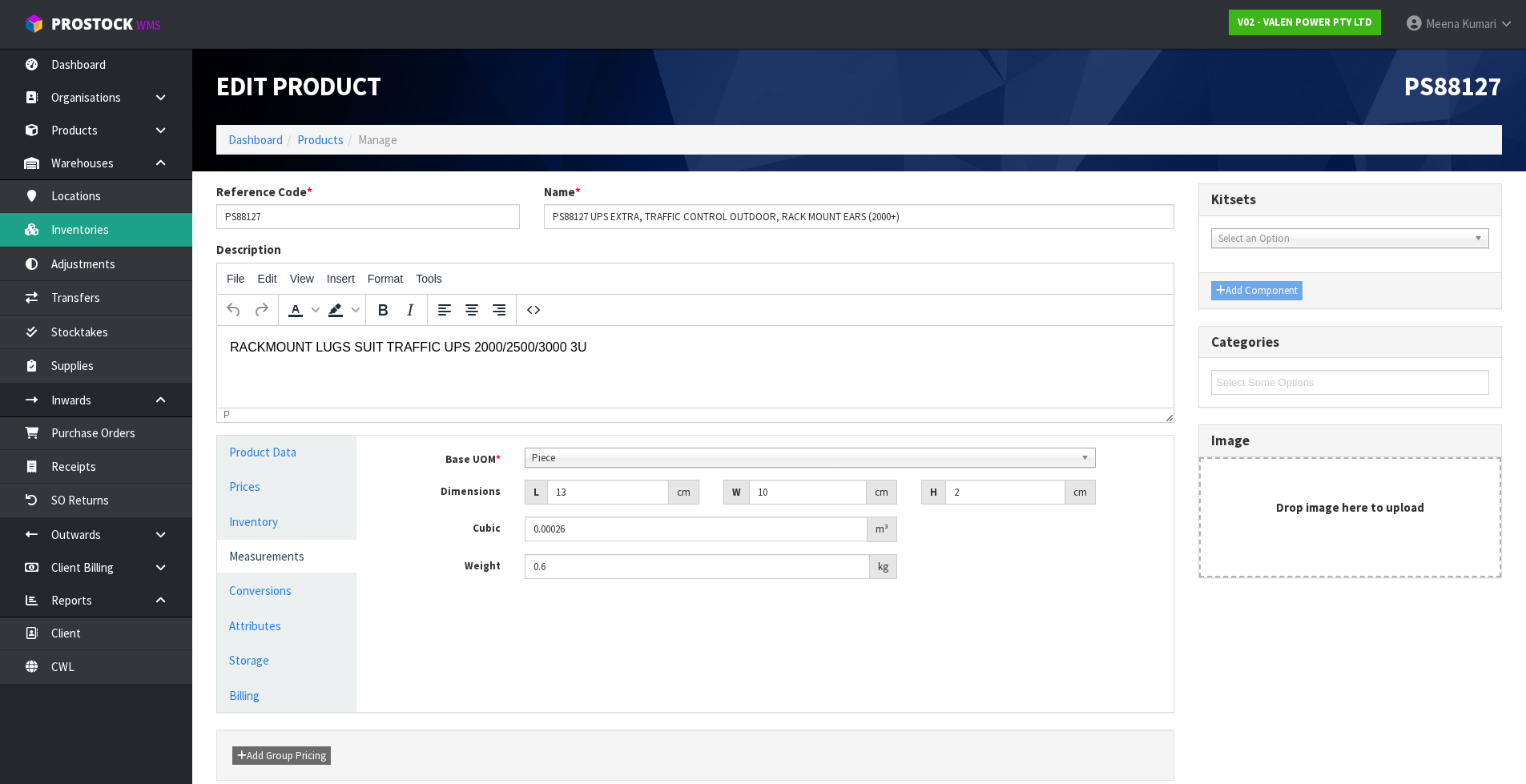
click at [69, 234] on link "Inventories" at bounding box center [96, 229] width 192 height 33
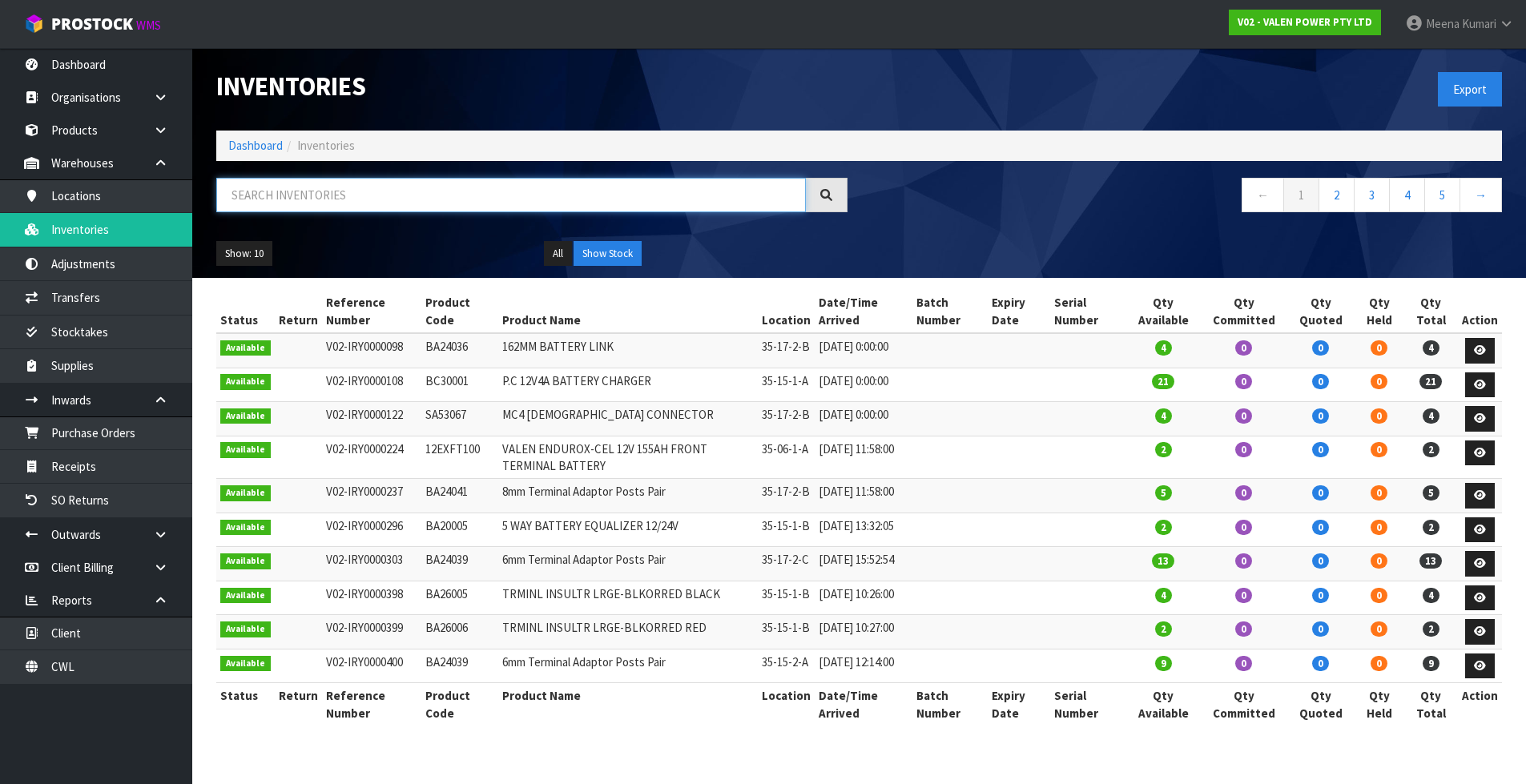
click at [333, 202] on input "text" at bounding box center [510, 195] width 589 height 35
paste input "PS88127"
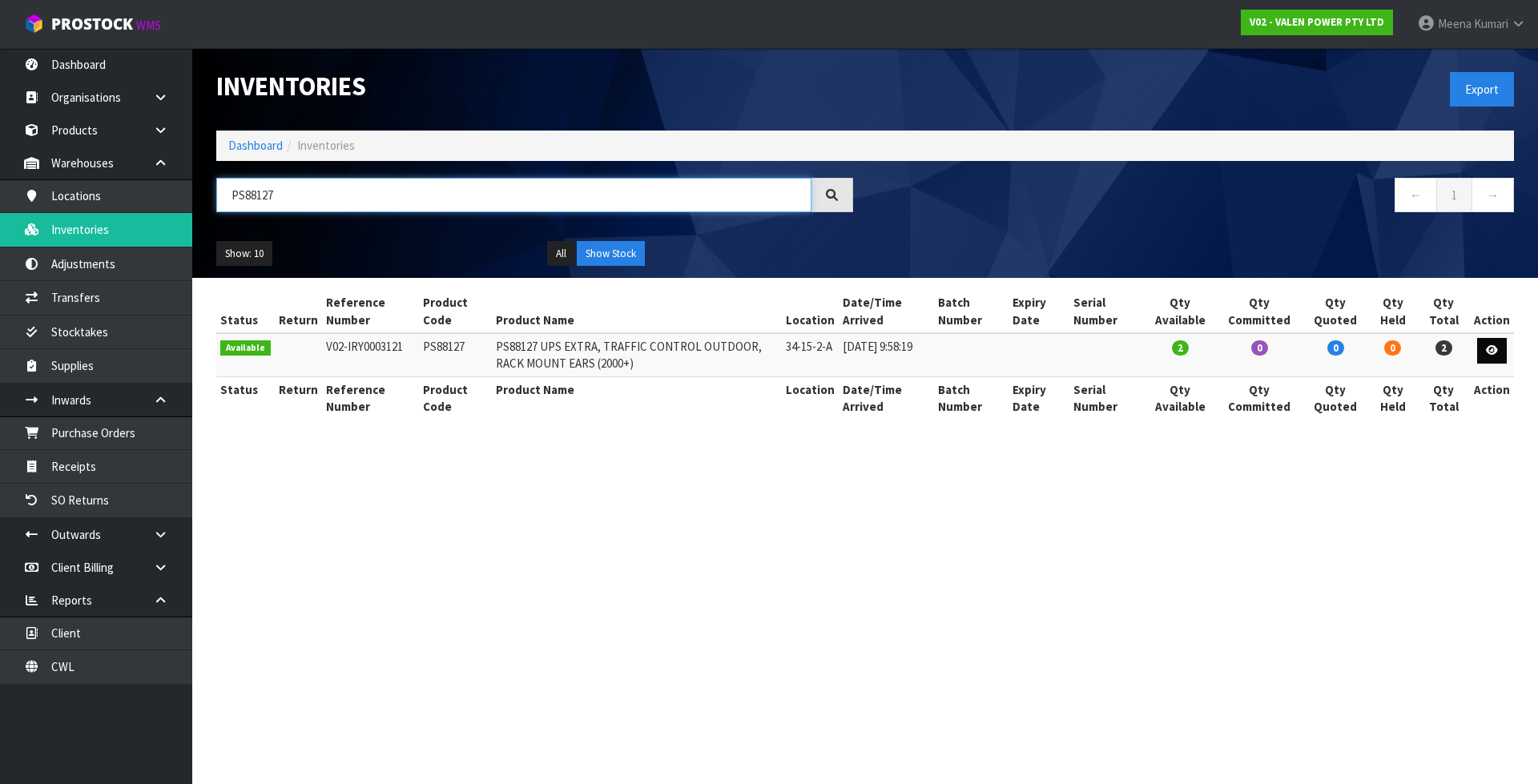
type input "PS88127"
click at [1500, 354] on link at bounding box center [1492, 351] width 30 height 25
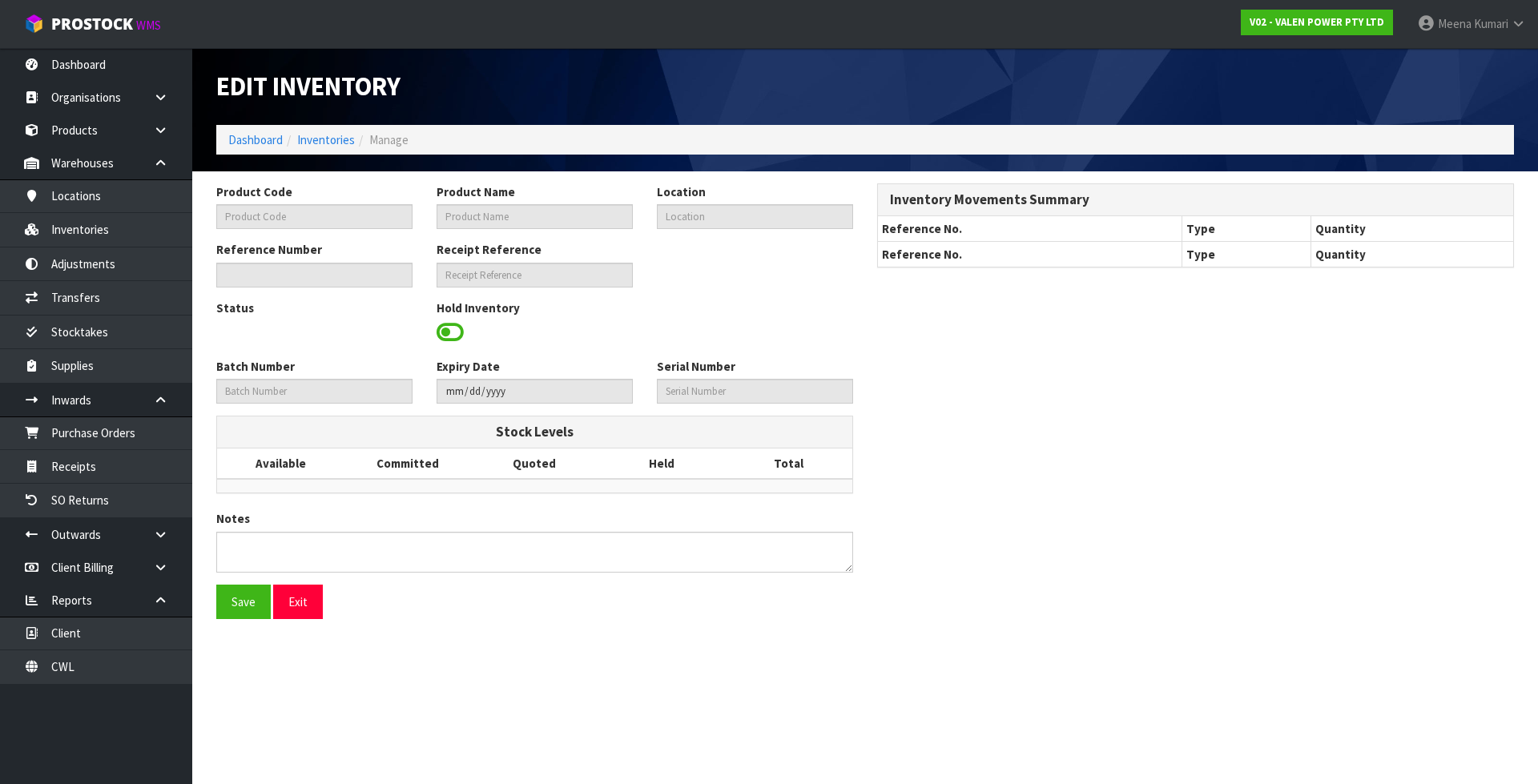
type input "PS88127"
type input "PS88127 UPS EXTRA, TRAFFIC CONTROL OUTDOOR, RACK MOUNT EARS (2000+)"
type input "34-15-2-A"
type input "V02-IRY0003121"
type input "V02-REC0000348"
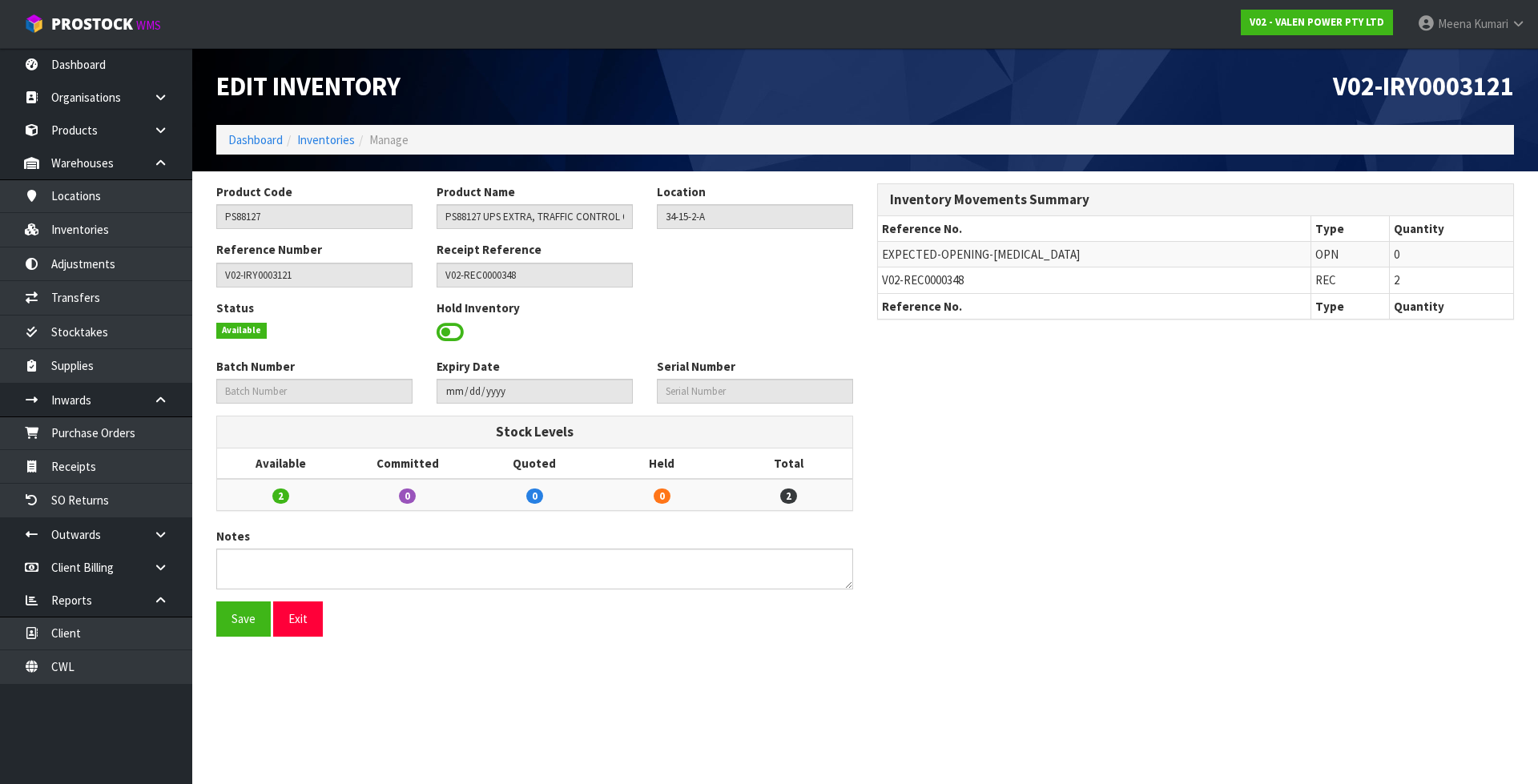
click at [949, 286] on span "V02-REC0000348" at bounding box center [923, 280] width 82 height 15
copy tr "V02-REC0000348"
click at [159, 608] on link at bounding box center [167, 600] width 51 height 33
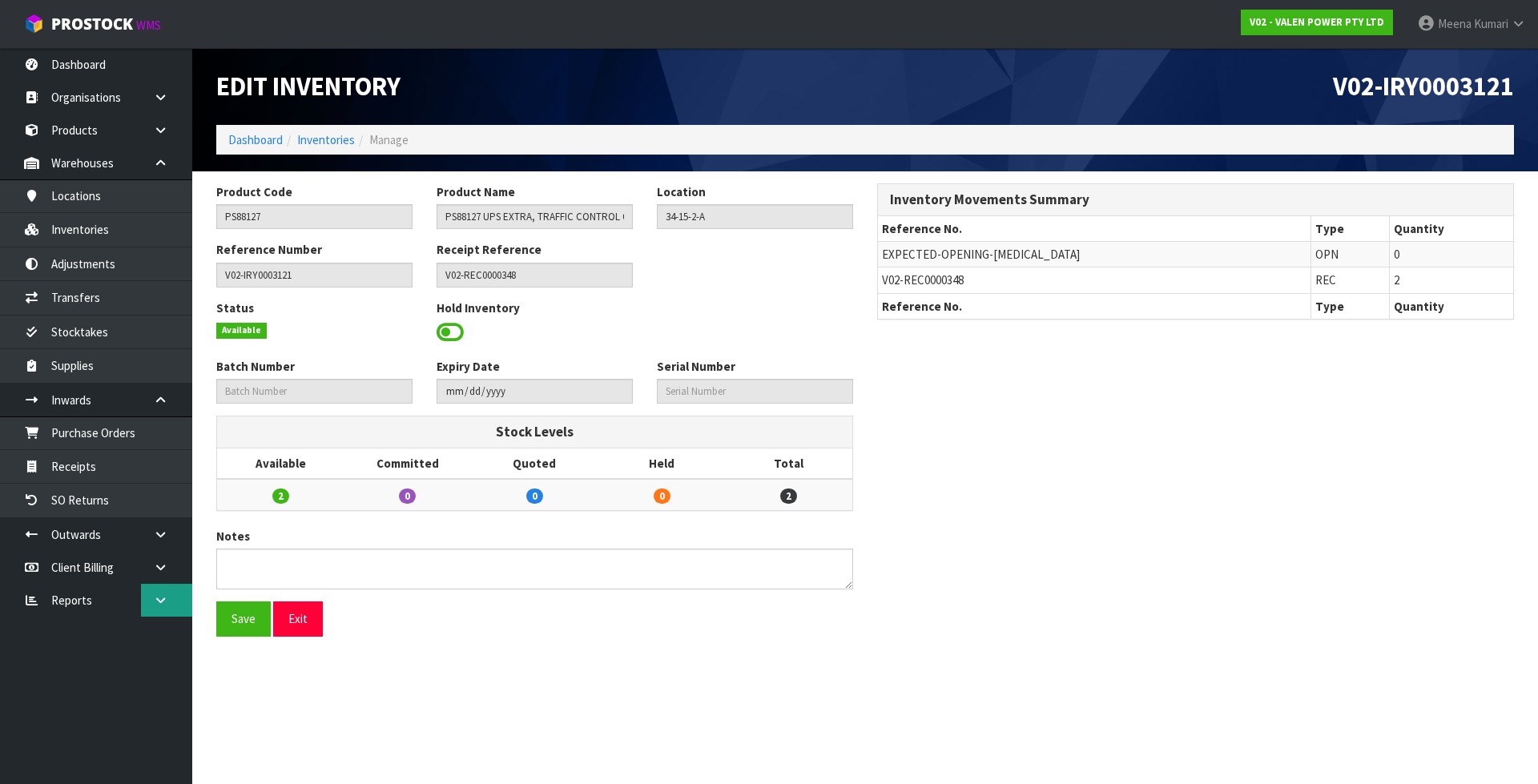
click at [159, 608] on link at bounding box center [167, 600] width 51 height 33
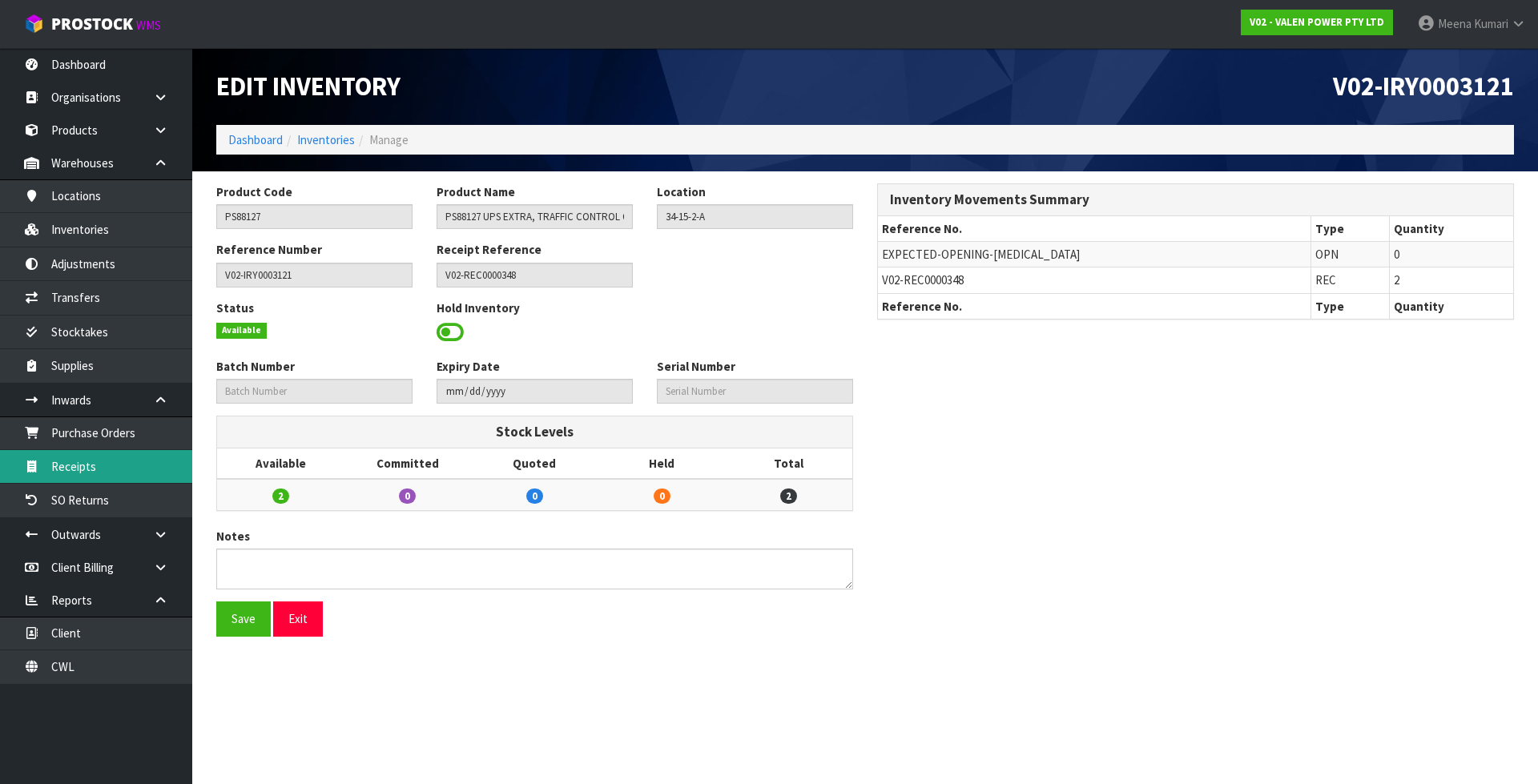
click at [141, 456] on link "Receipts" at bounding box center [96, 466] width 192 height 33
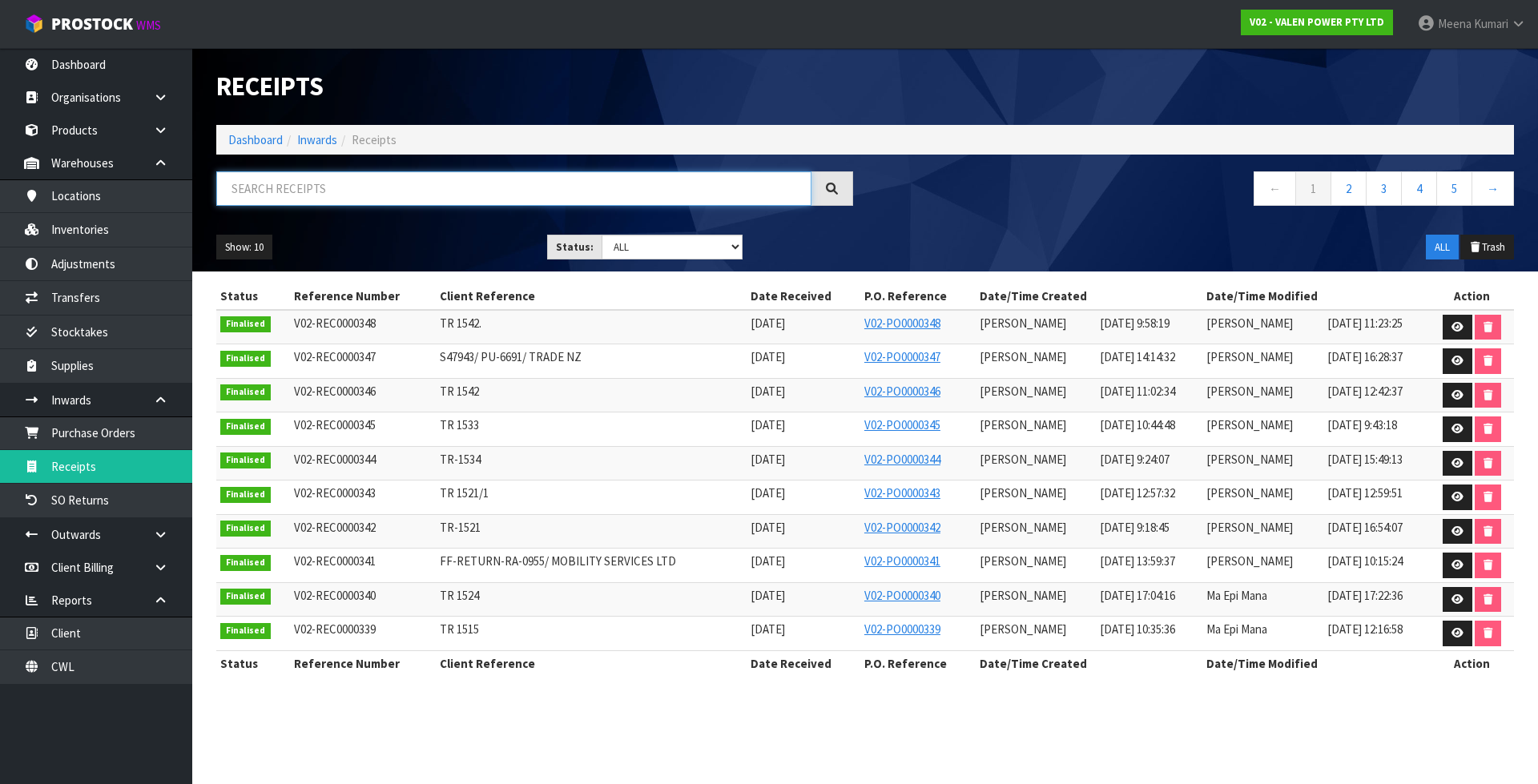
click at [375, 181] on input "text" at bounding box center [513, 188] width 595 height 35
paste input "V02-REC0000348"
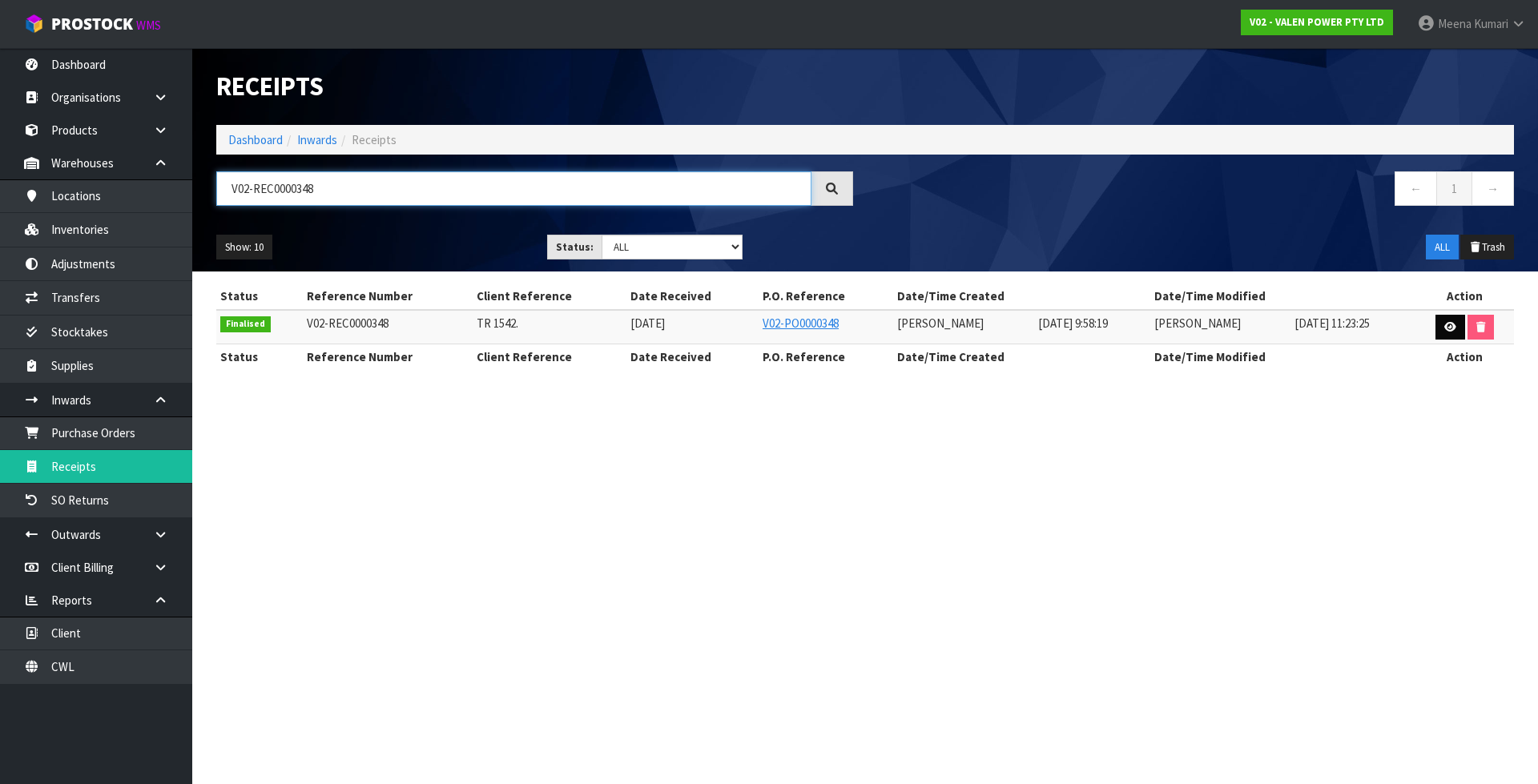
type input "V02-REC0000348"
click at [1449, 335] on link at bounding box center [1451, 328] width 30 height 25
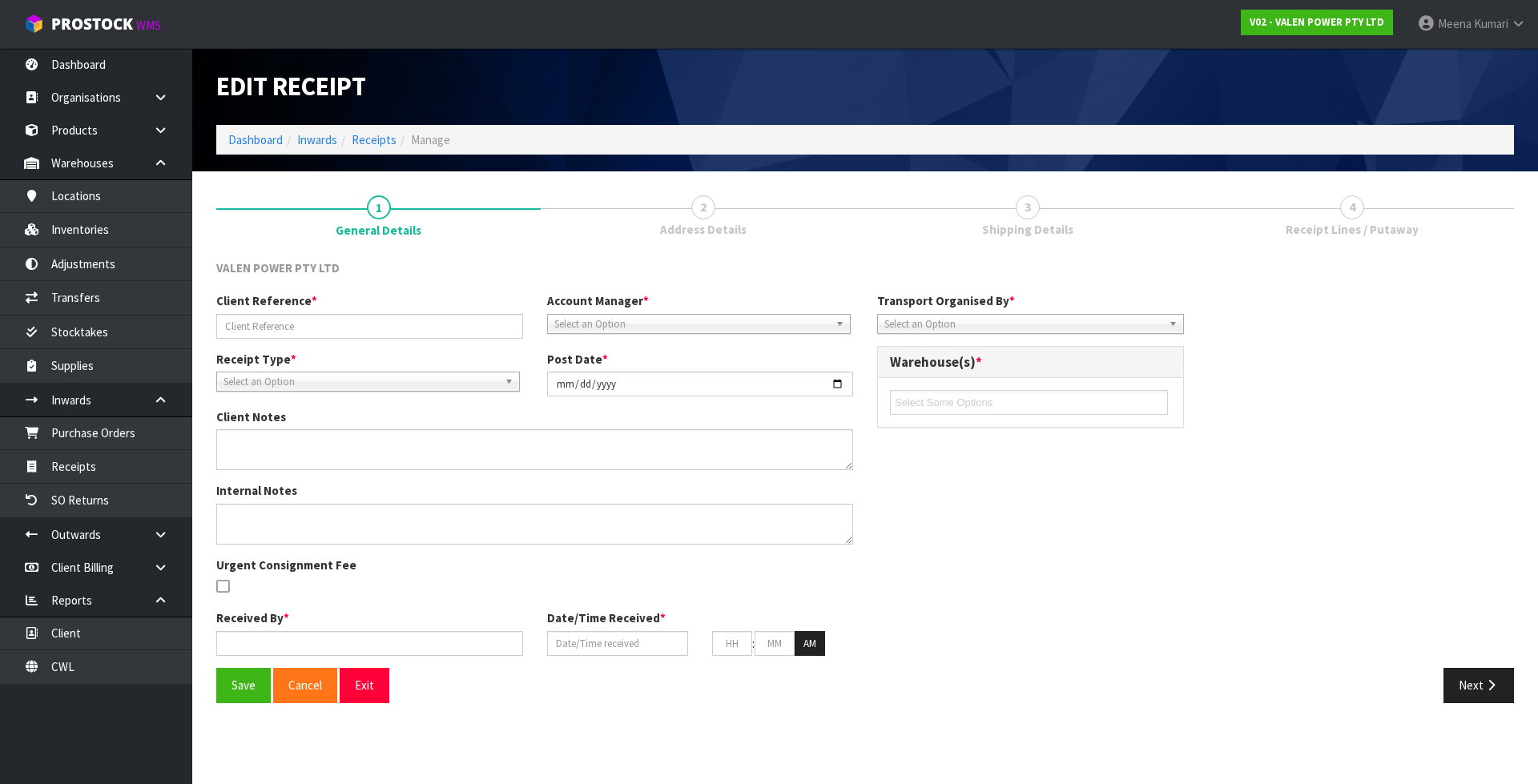
type input "TR 1542."
type input "2025-10-15"
type input "Prabhneet Kaur"
type input "13/10/2025"
type input "09"
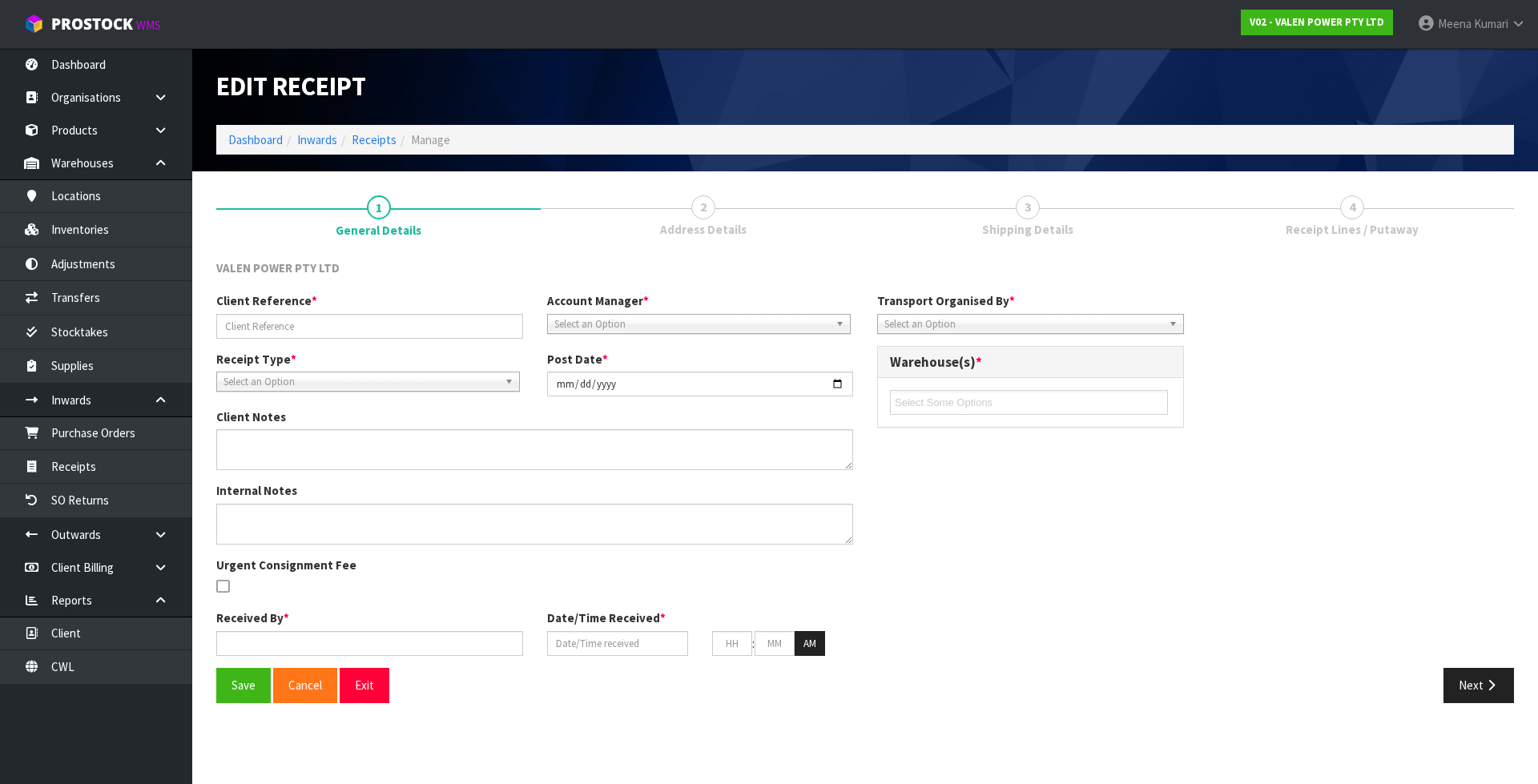
type input "58"
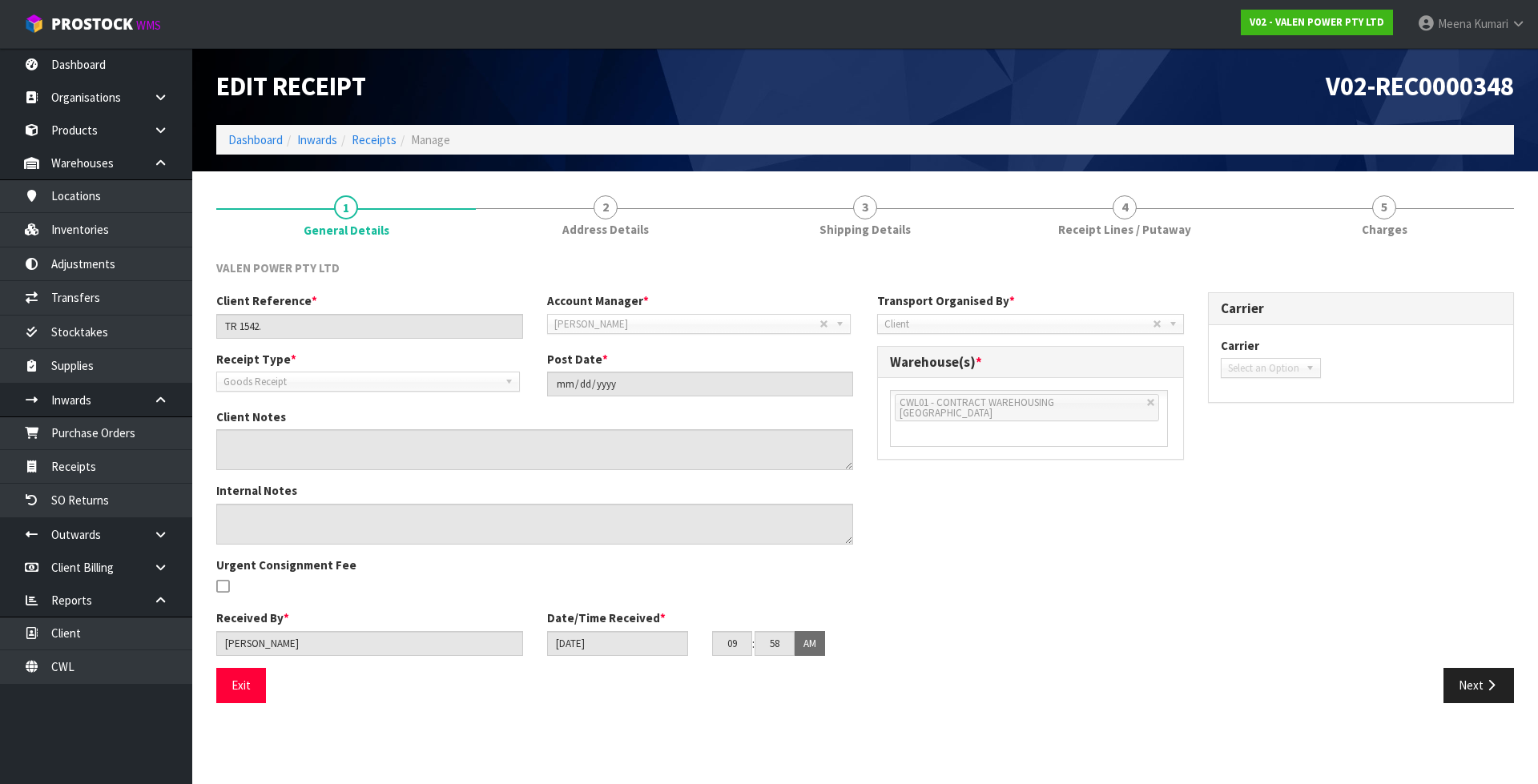
click at [1487, 667] on div "Client Reference * TR 1542. Account Manager * Zubair Moolla Rod Giles Kirsty Gi…" at bounding box center [865, 480] width 1322 height 375
click at [1484, 679] on icon "button" at bounding box center [1491, 685] width 15 height 12
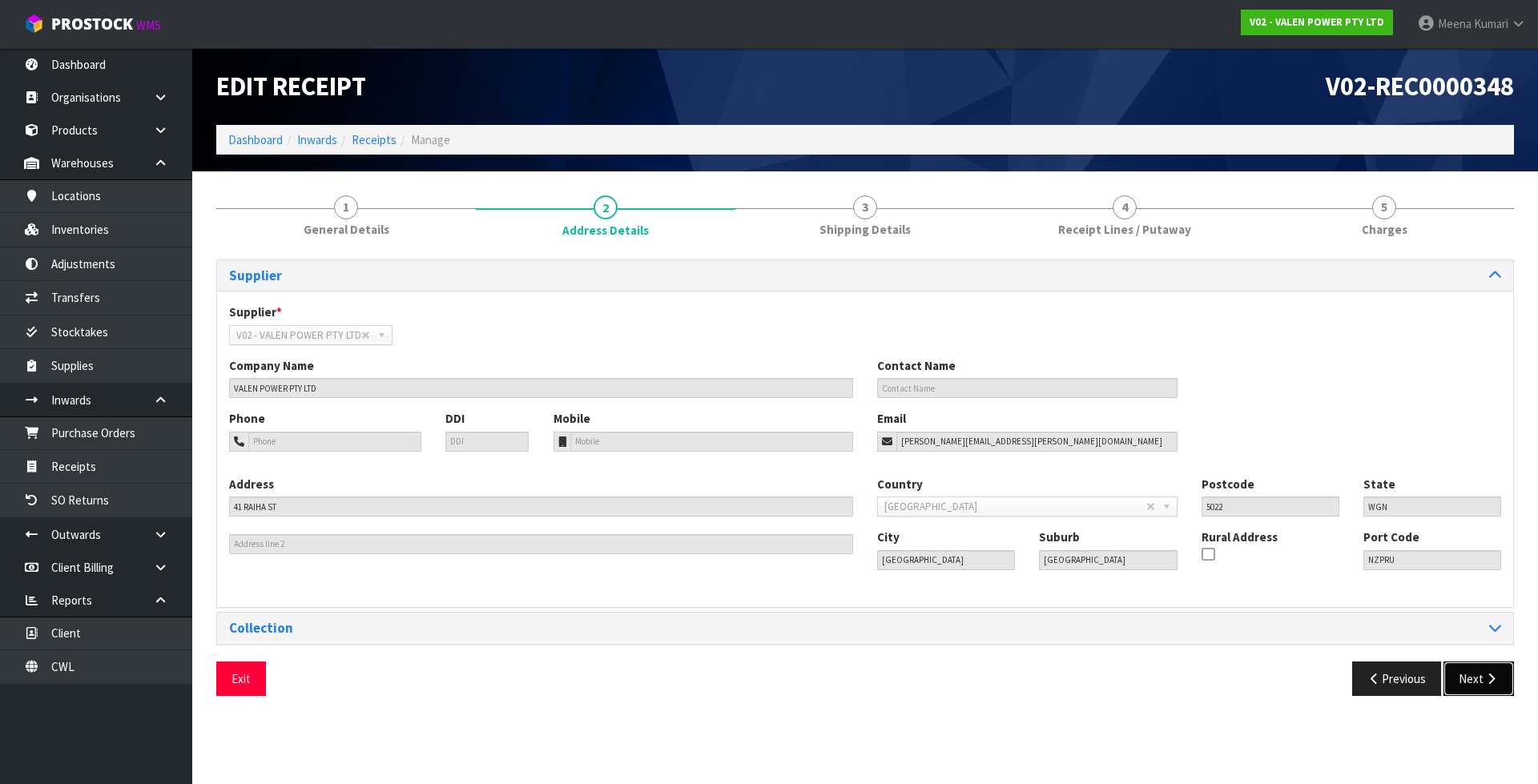
click at [1484, 673] on icon "button" at bounding box center [1491, 678] width 15 height 12
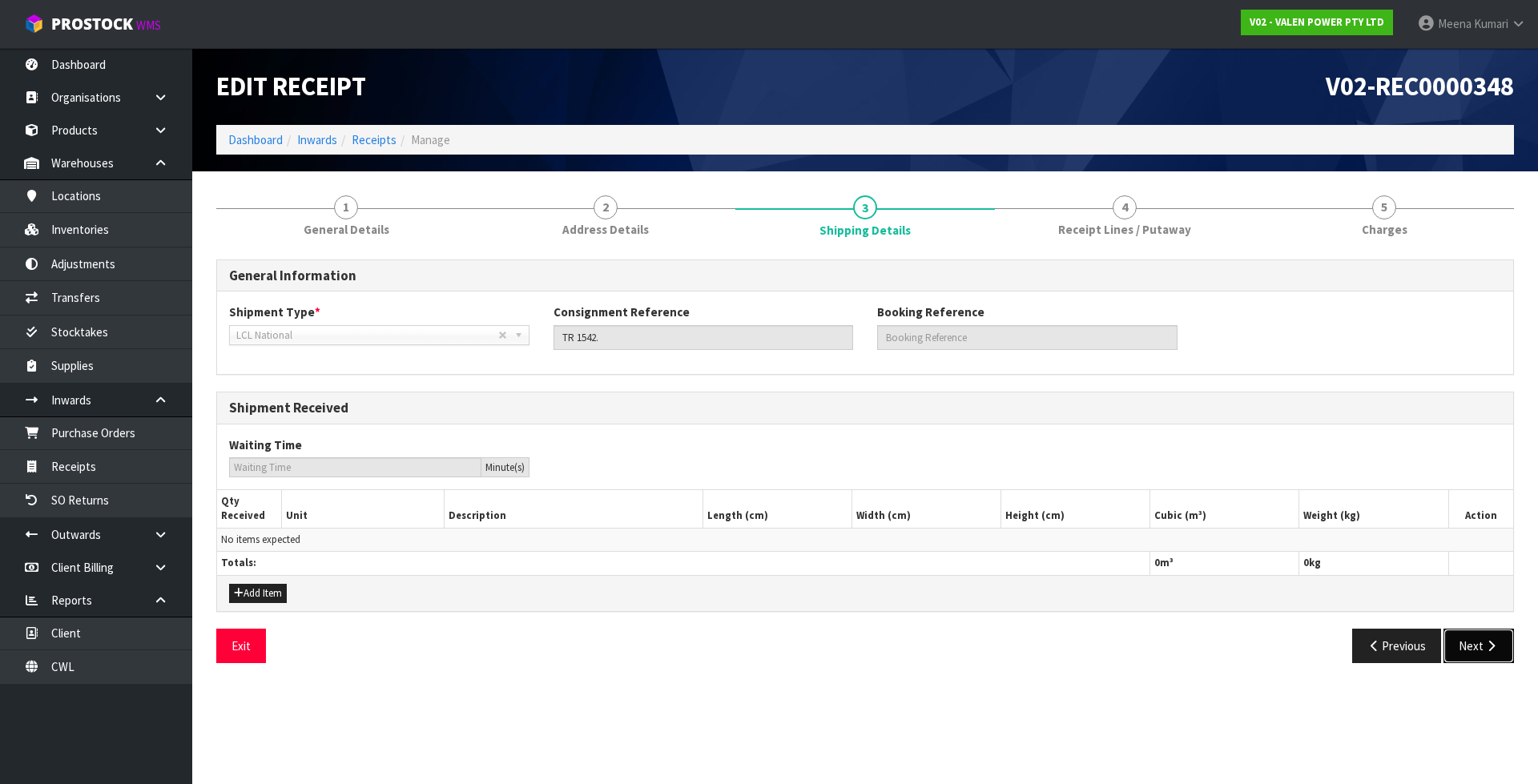
click at [1486, 649] on icon "button" at bounding box center [1491, 646] width 15 height 12
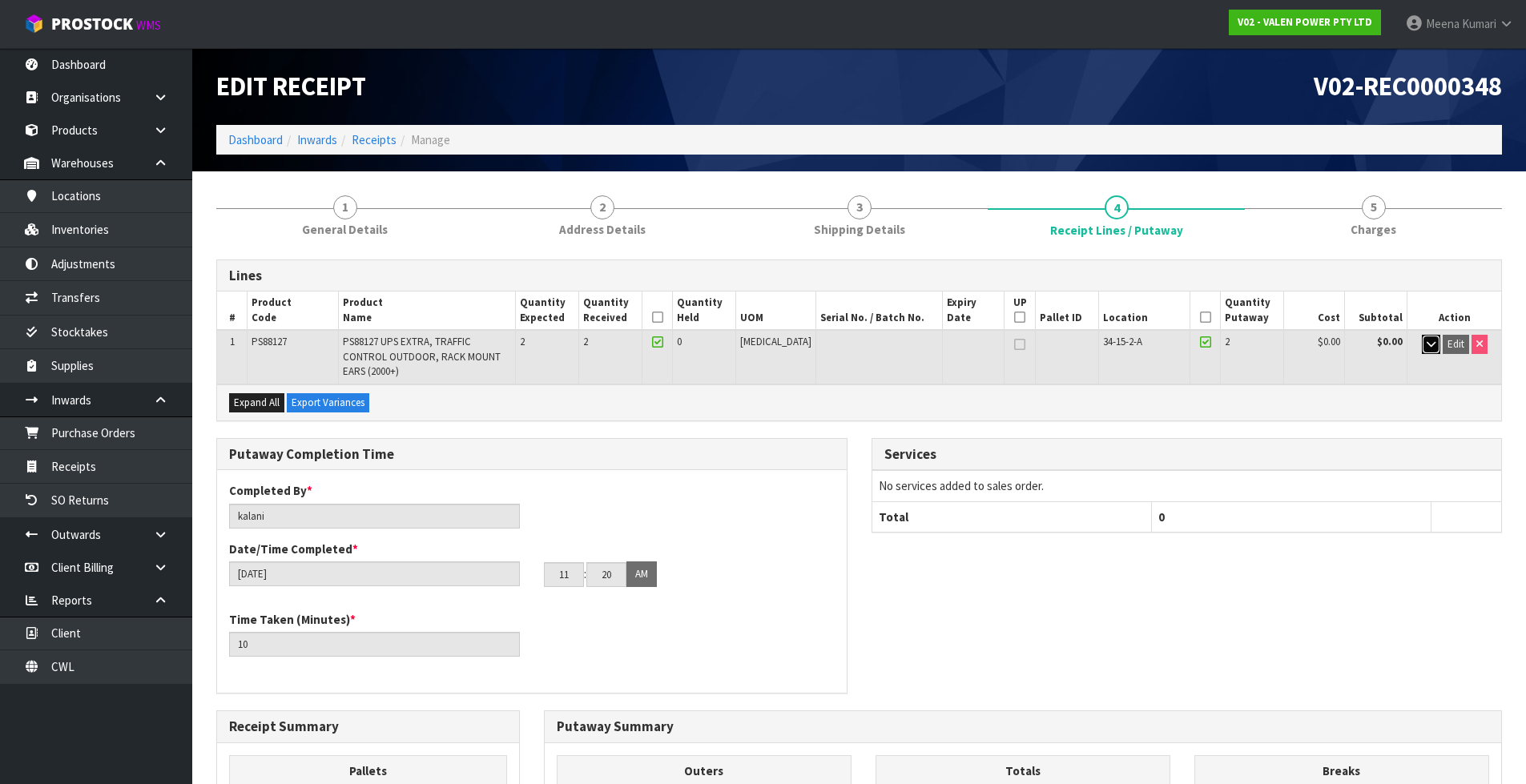
click at [1427, 344] on icon "button" at bounding box center [1431, 343] width 9 height 10
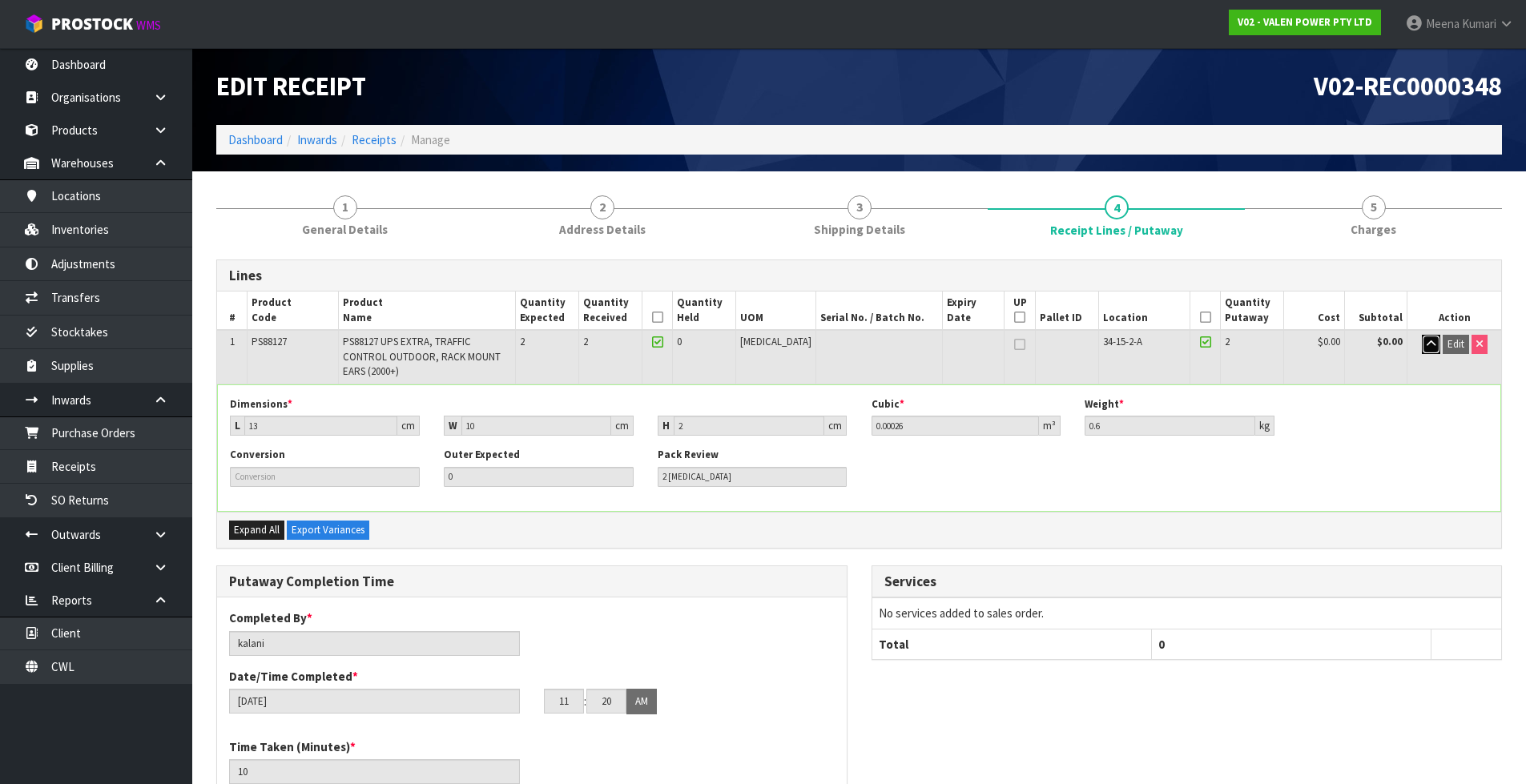
click at [1427, 344] on icon "button" at bounding box center [1431, 343] width 9 height 10
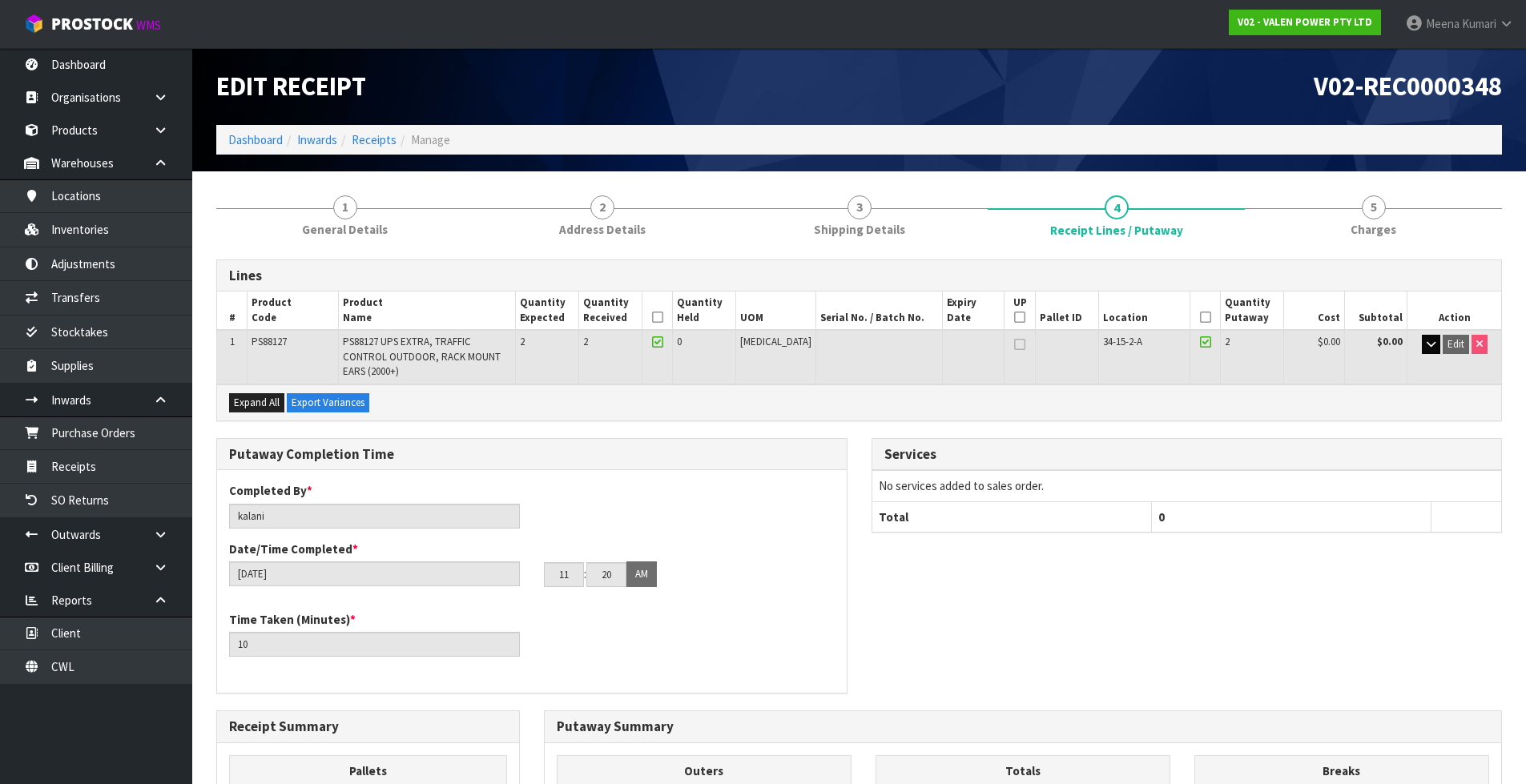
click at [261, 131] on li "Dashboard" at bounding box center [256, 139] width 55 height 16
click at [261, 142] on link "Dashboard" at bounding box center [256, 139] width 55 height 15
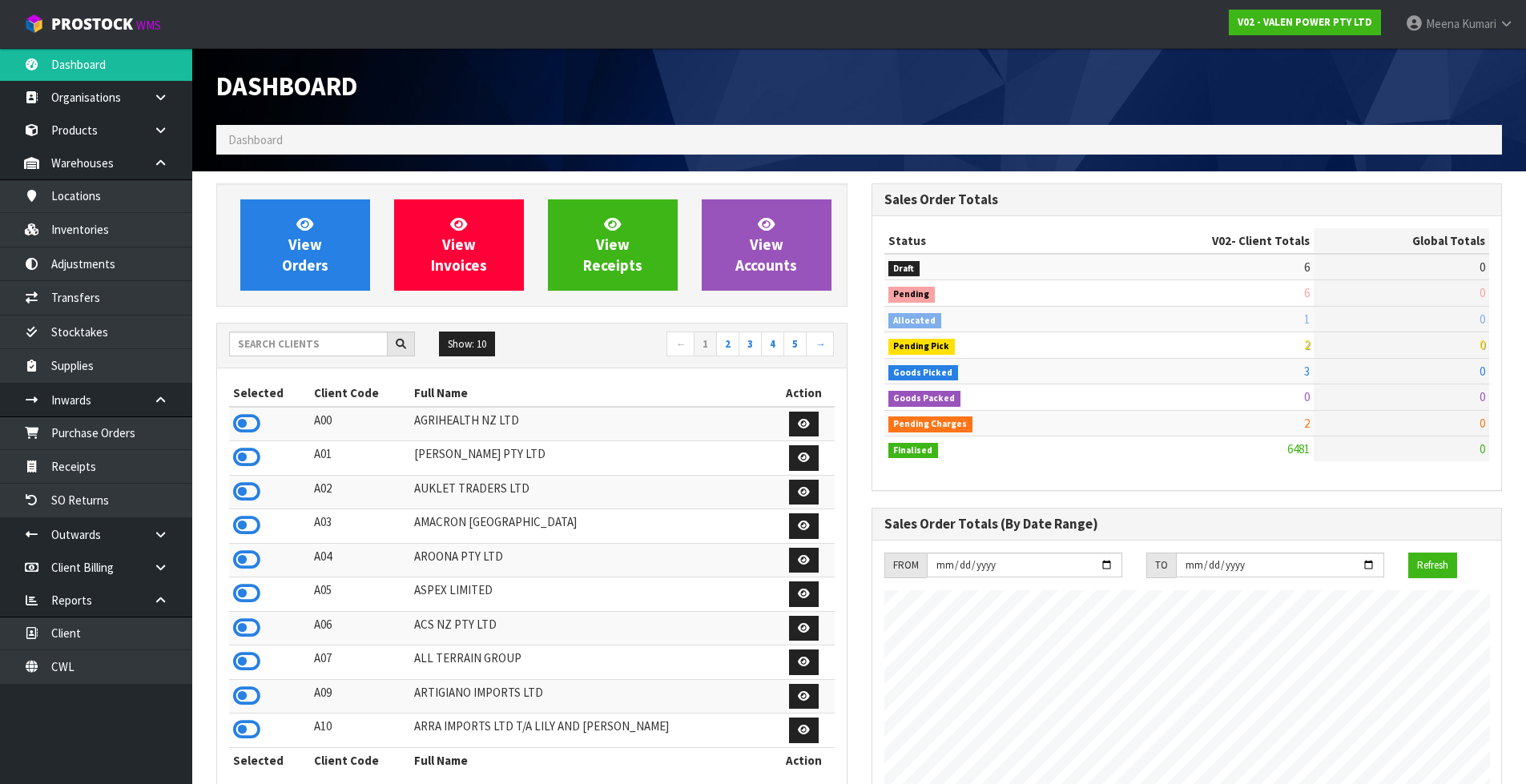
scroll to position [1213, 654]
click at [296, 352] on input "text" at bounding box center [308, 343] width 159 height 25
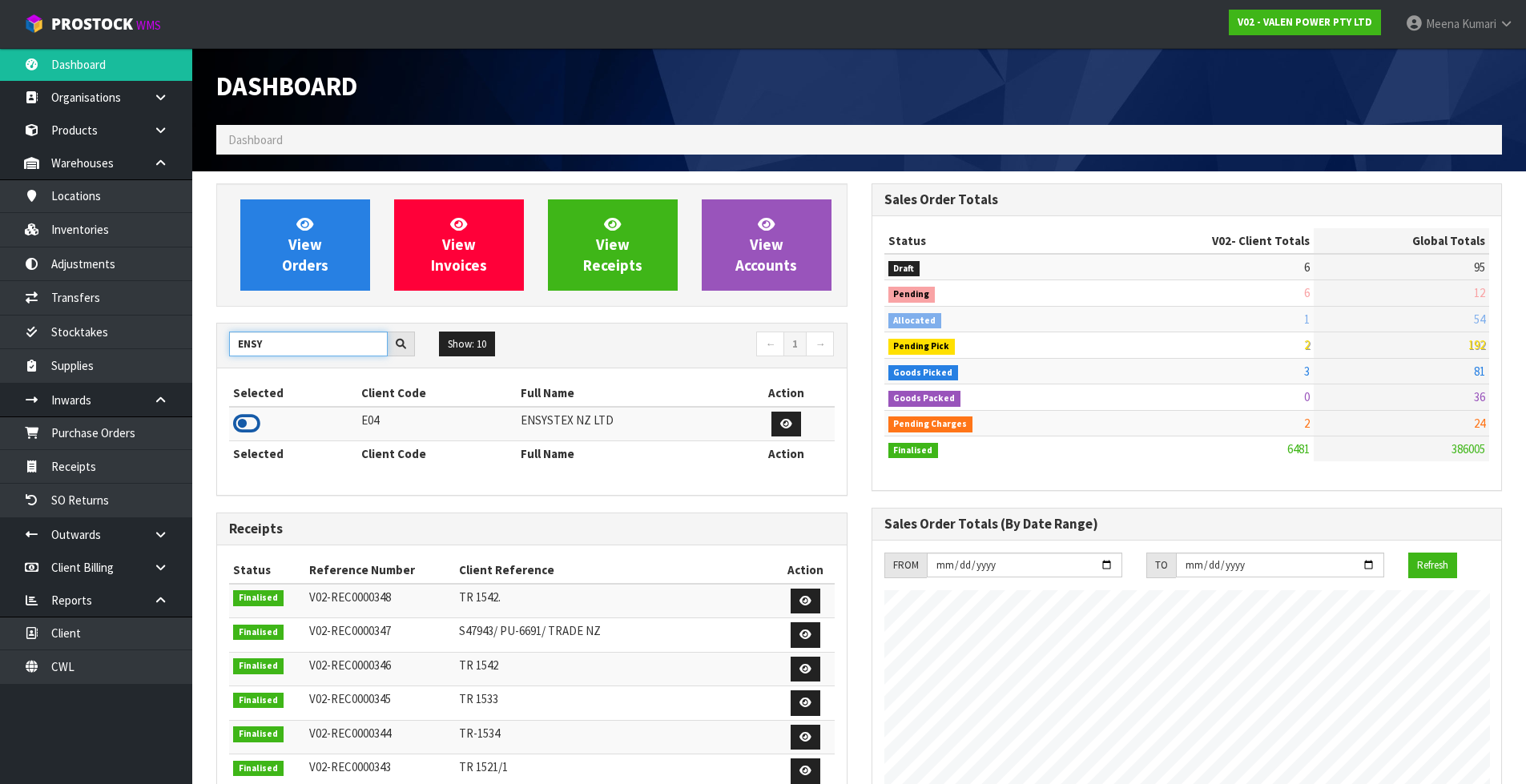
type input "ENSY"
click at [251, 423] on icon at bounding box center [247, 423] width 27 height 24
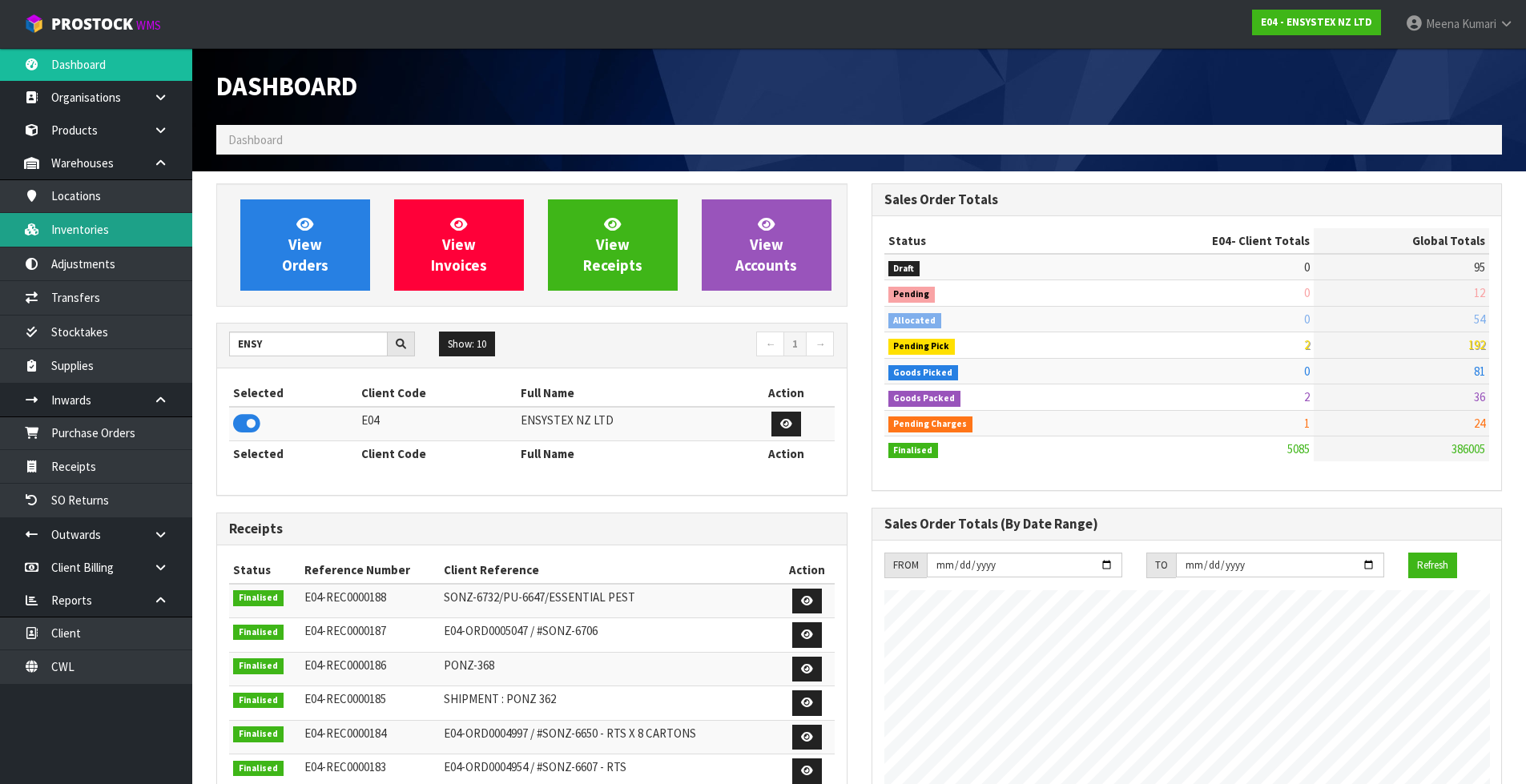
click at [117, 231] on link "Inventories" at bounding box center [96, 229] width 192 height 33
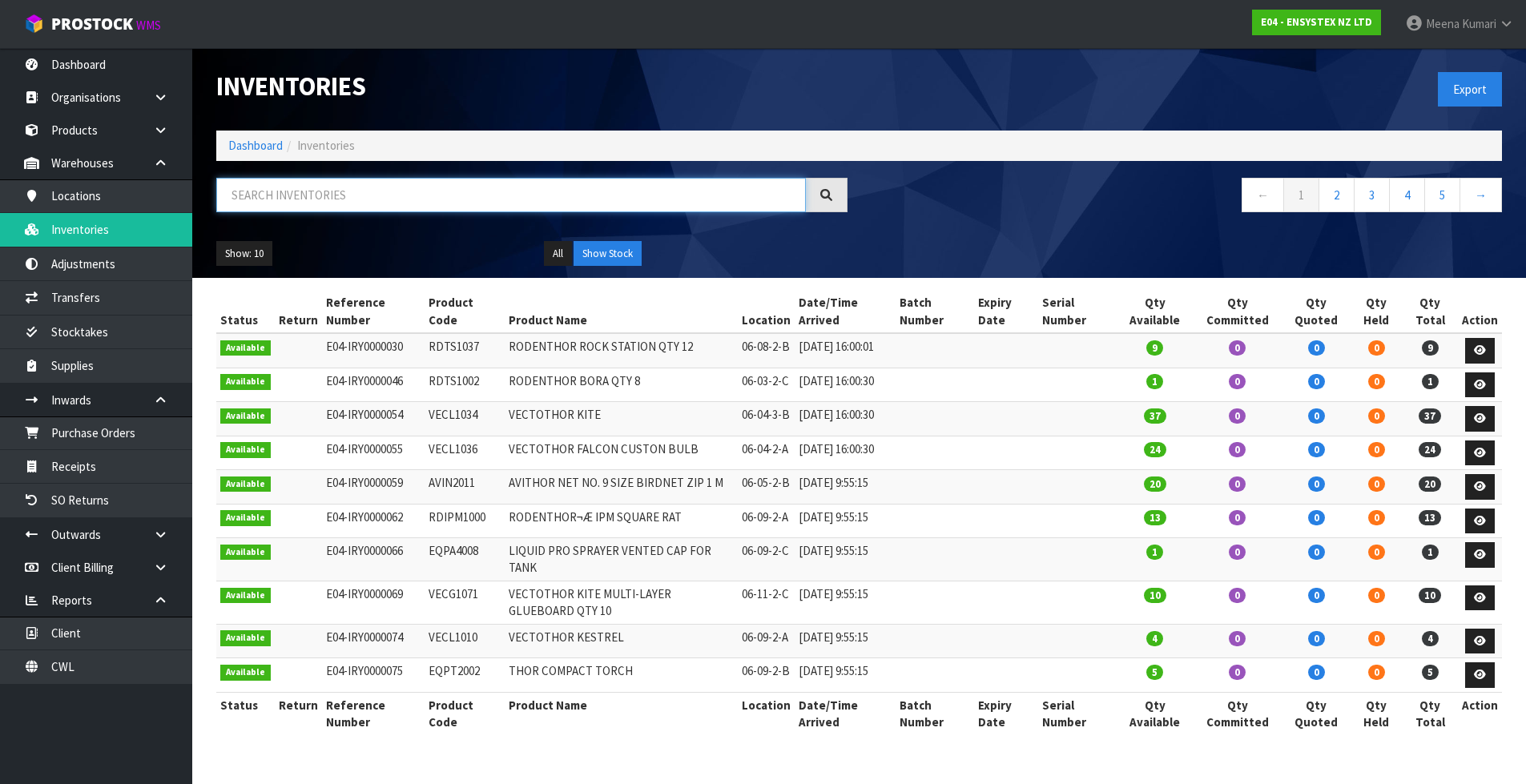
click at [364, 197] on input "text" at bounding box center [510, 195] width 589 height 35
click at [159, 539] on icon at bounding box center [160, 534] width 15 height 12
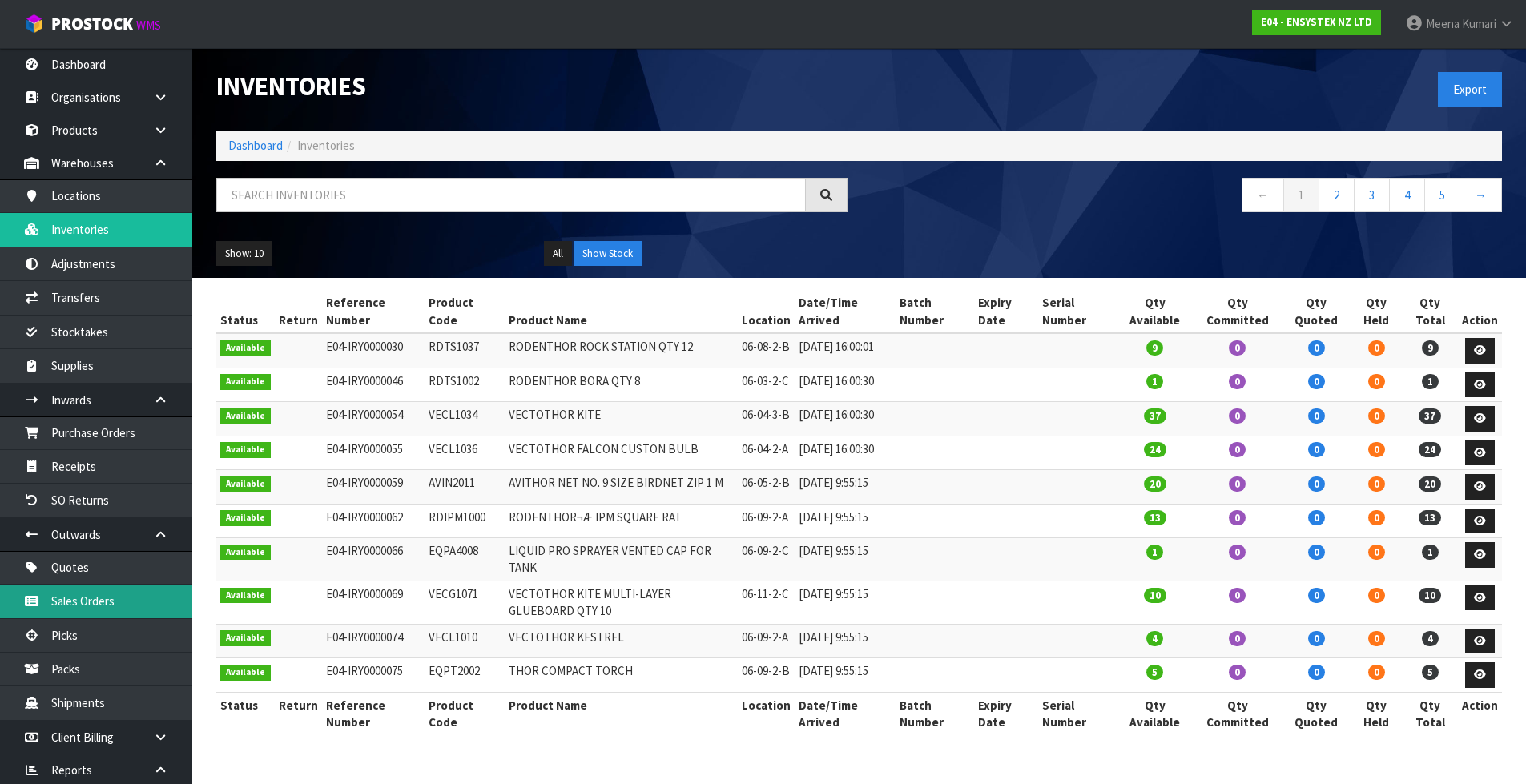
click at [130, 596] on link "Sales Orders" at bounding box center [96, 601] width 192 height 33
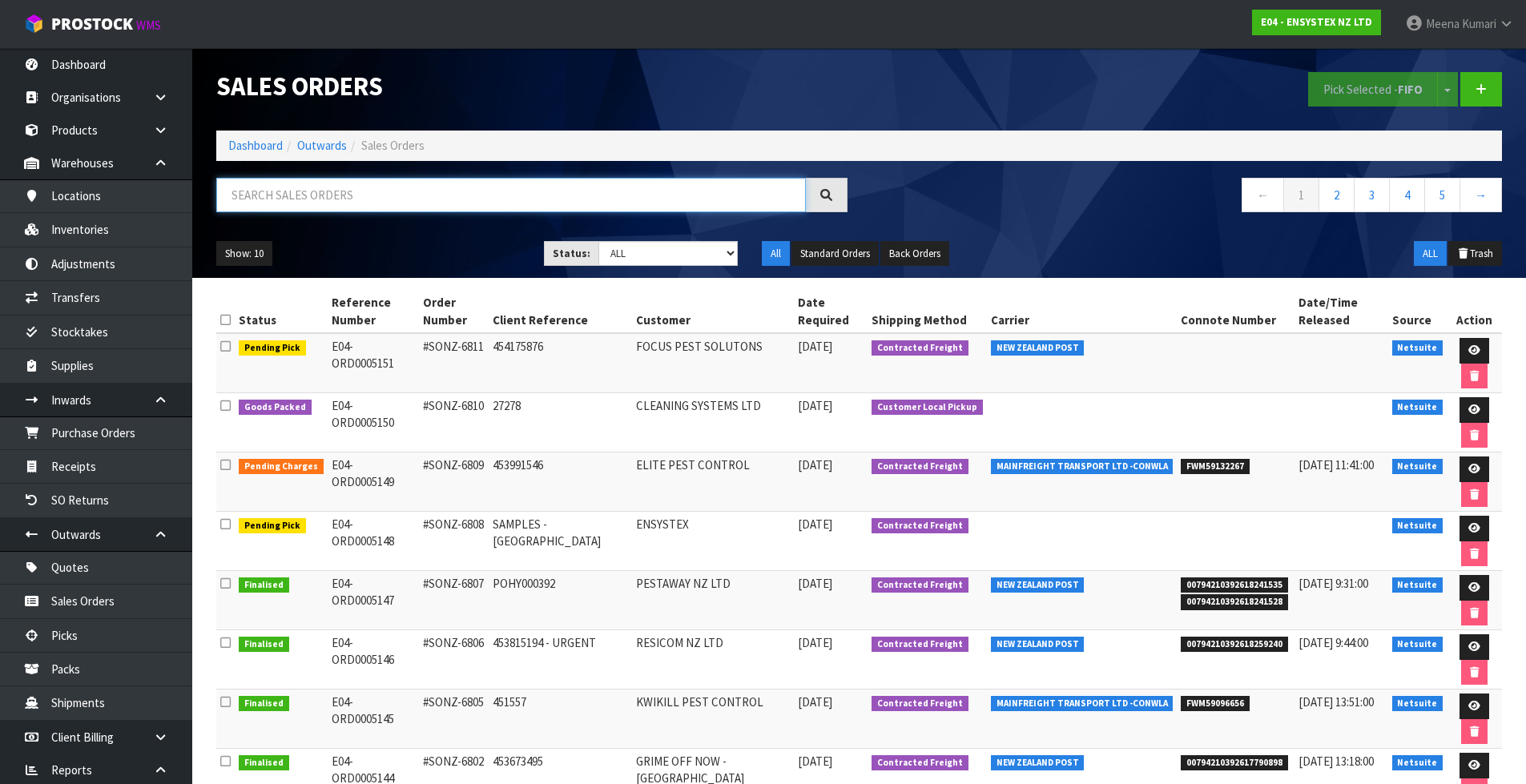
click at [298, 189] on input "text" at bounding box center [510, 195] width 589 height 35
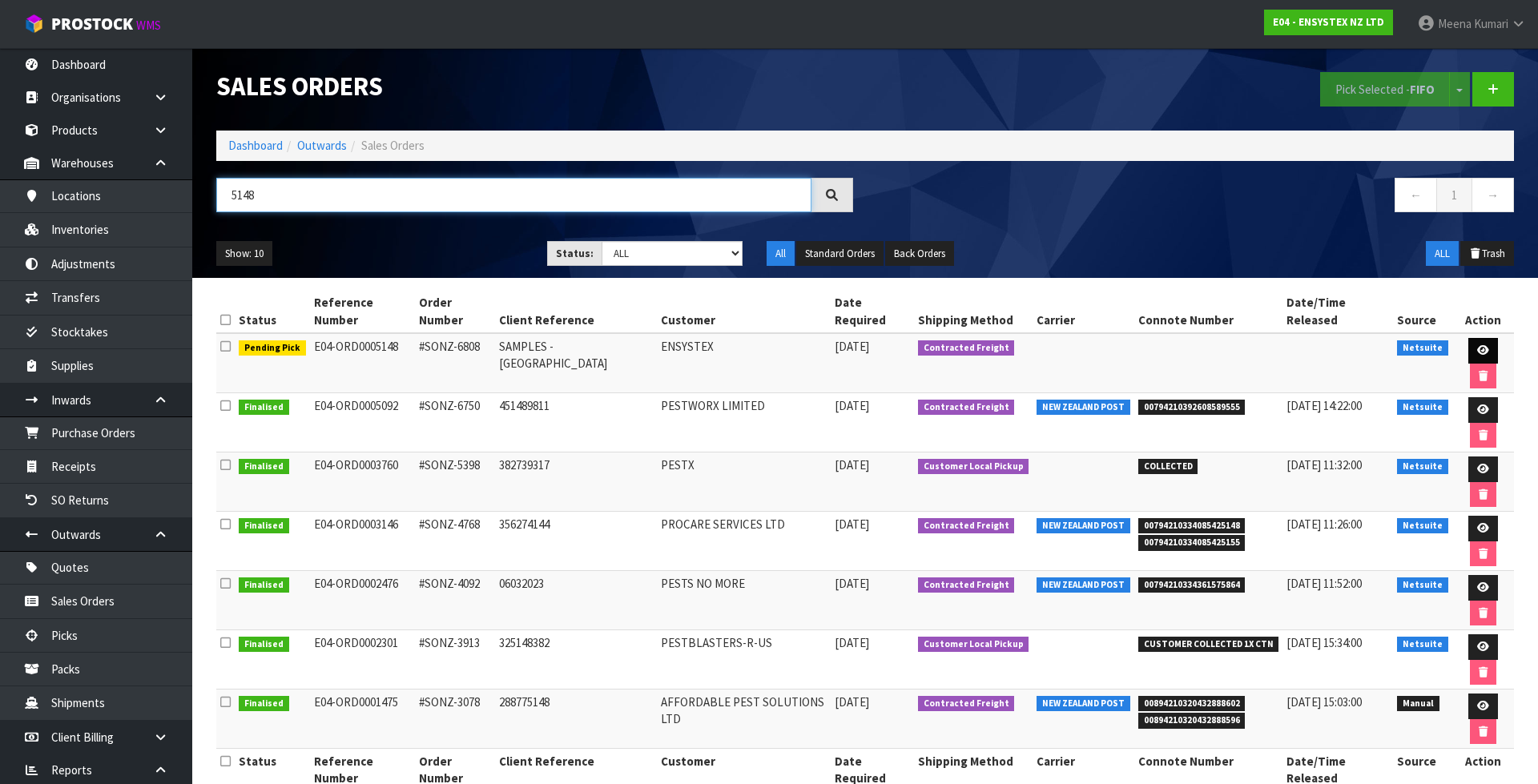
type input "5148"
click at [1477, 345] on icon at bounding box center [1482, 350] width 12 height 10
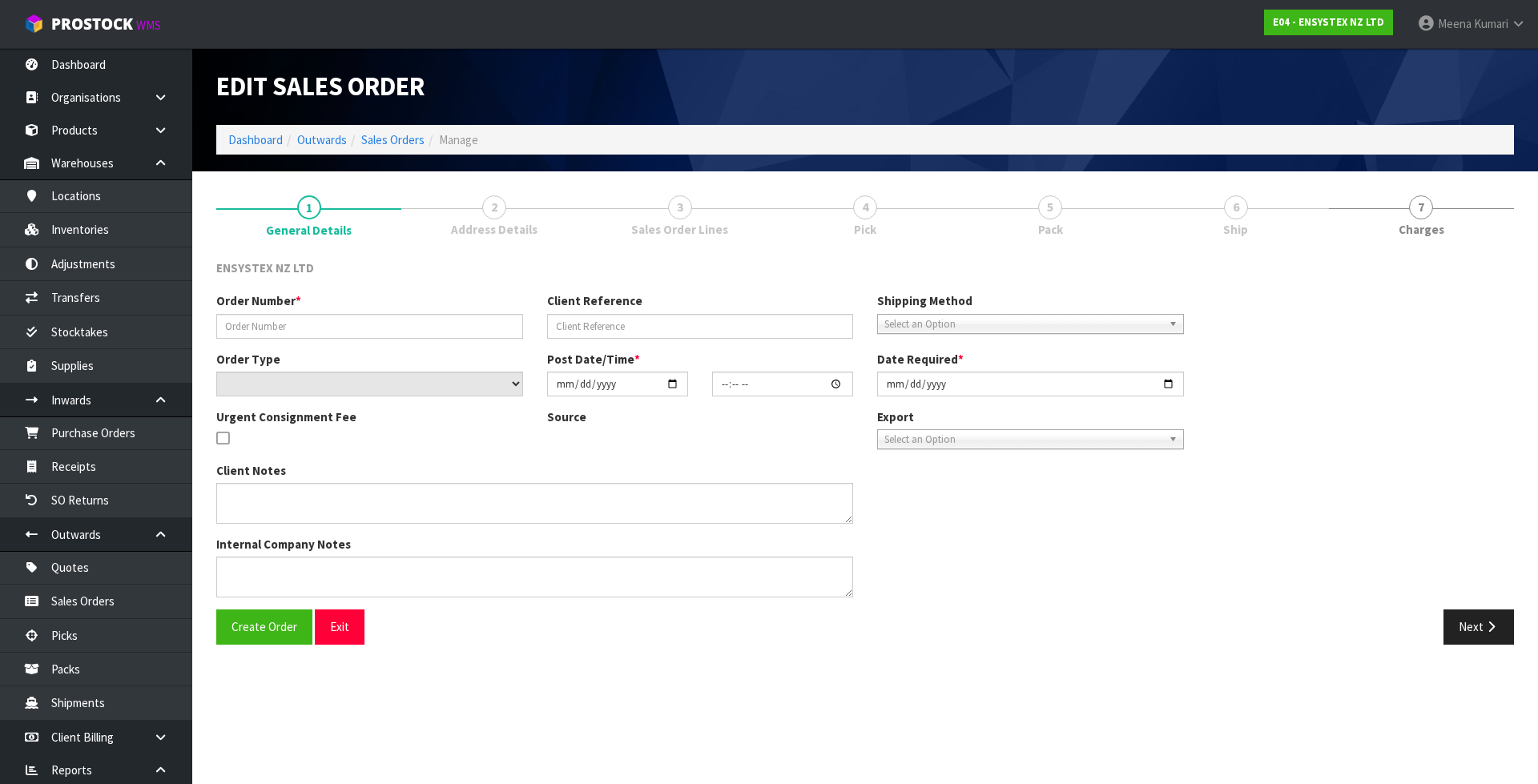
type input "#SONZ-6808"
type input "SAMPLES - AUSTRALIA"
select select "number:0"
type input "2025-10-15"
type input "12:15:35.000"
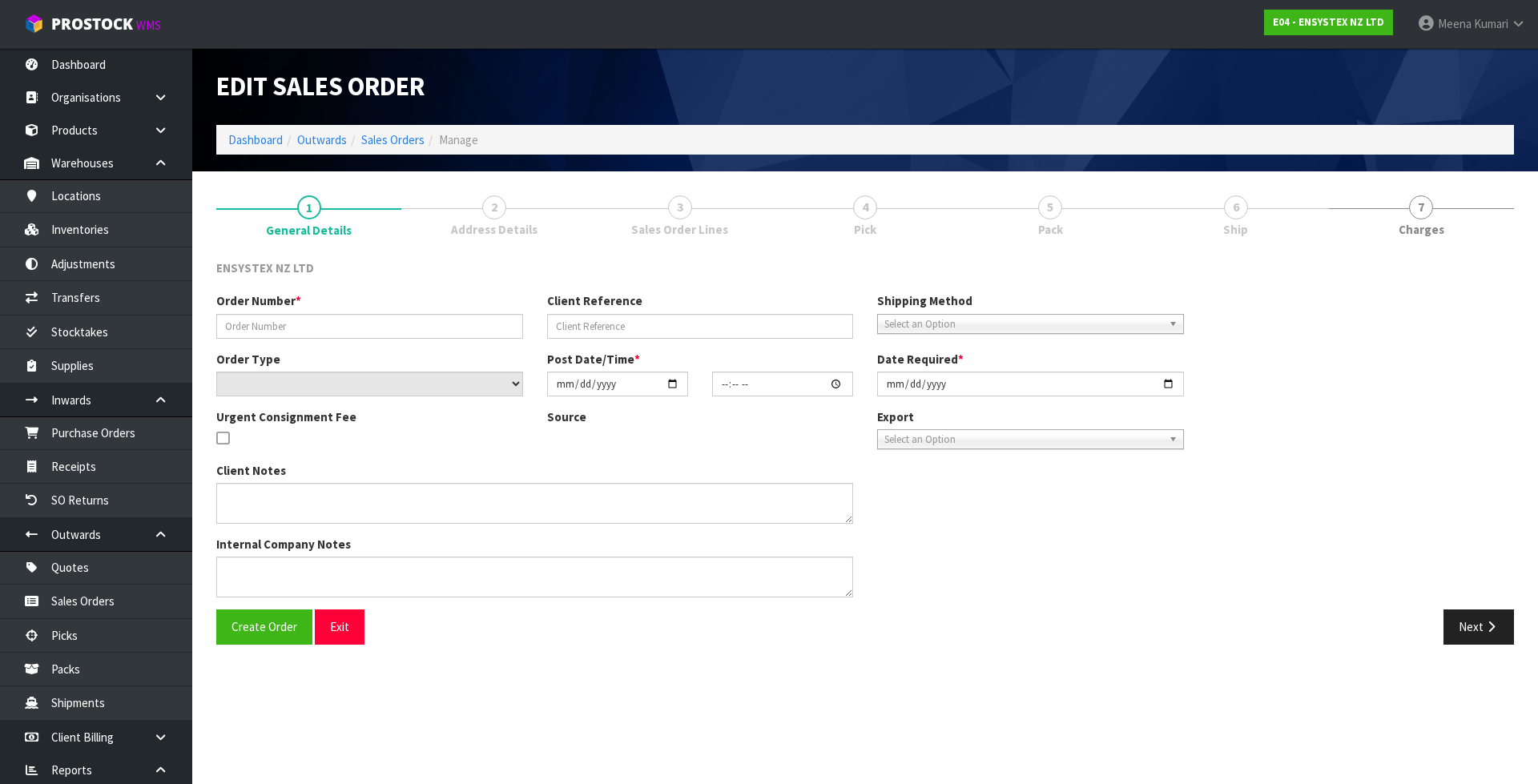
type input "2025-10-16"
type textarea "I’VE JUST SENT THROUGH ORDER 6808 FOR SAMPLES TO BE SENT TO ME IN AUSTRALIA. CO…"
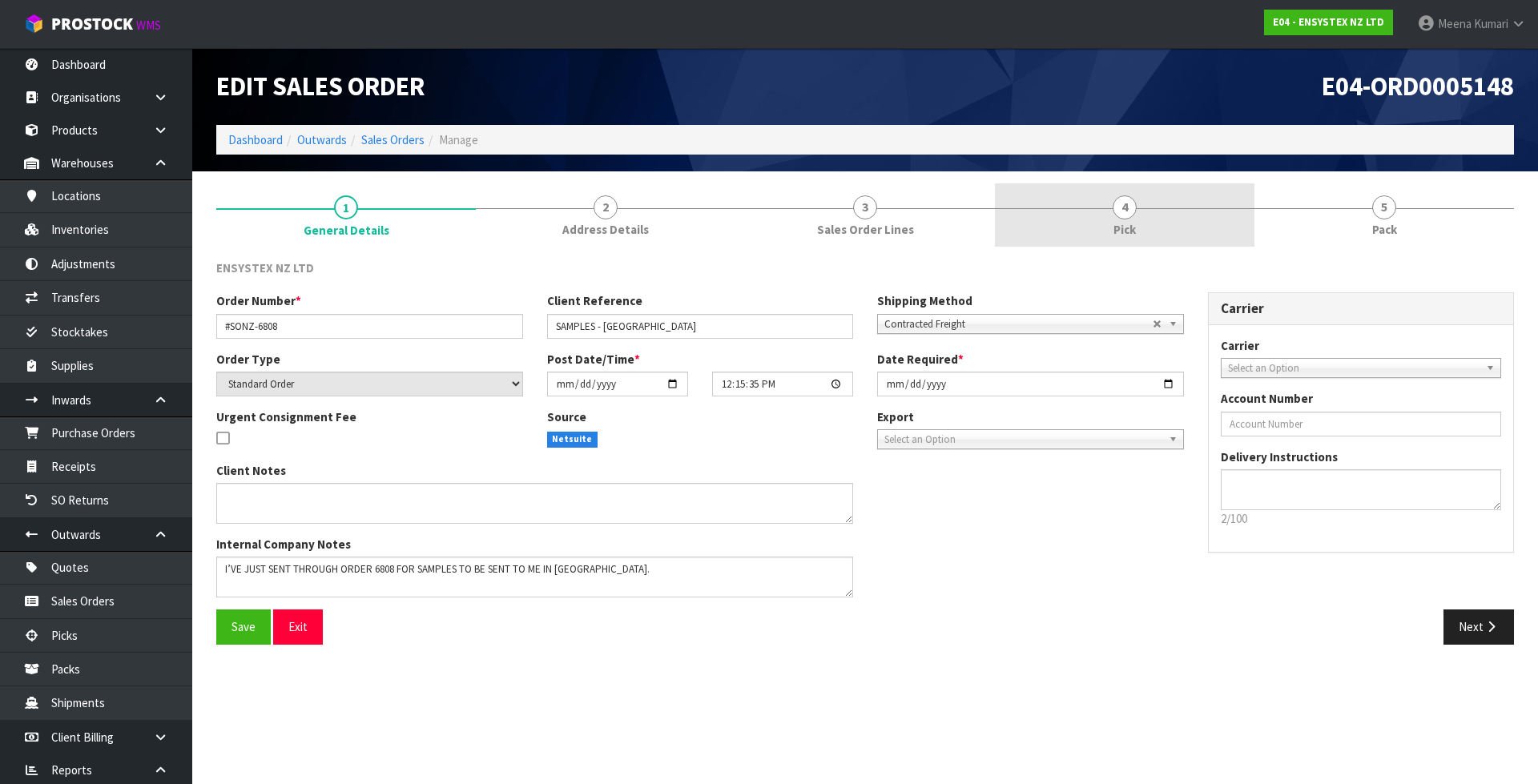
click at [1087, 215] on link "4 Pick" at bounding box center [1124, 214] width 260 height 63
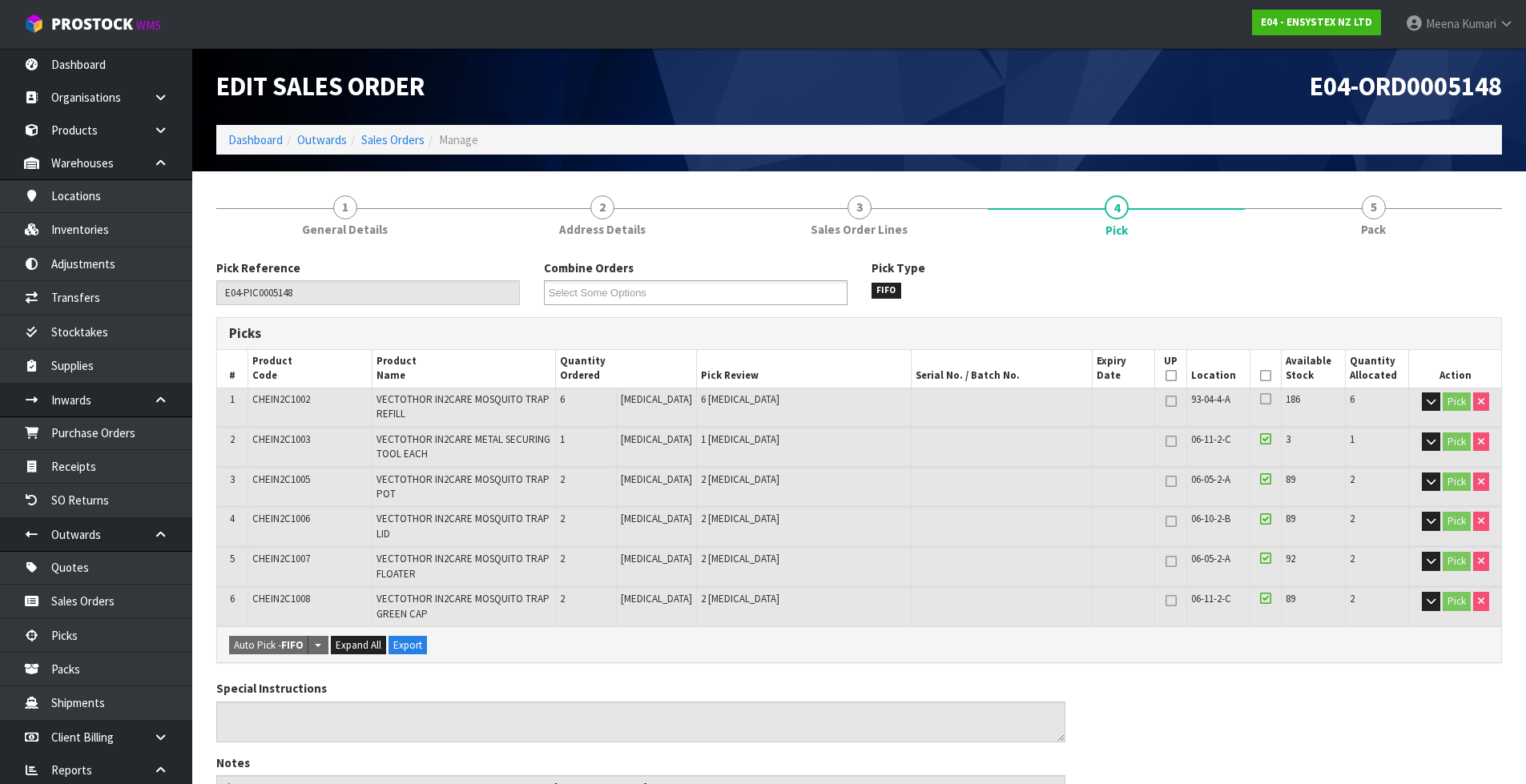
click at [280, 402] on span "CHEIN2C1002" at bounding box center [281, 399] width 57 height 14
copy span "CHEIN2C1002"
click at [271, 449] on td "CHEIN2C1003" at bounding box center [311, 447] width 124 height 38
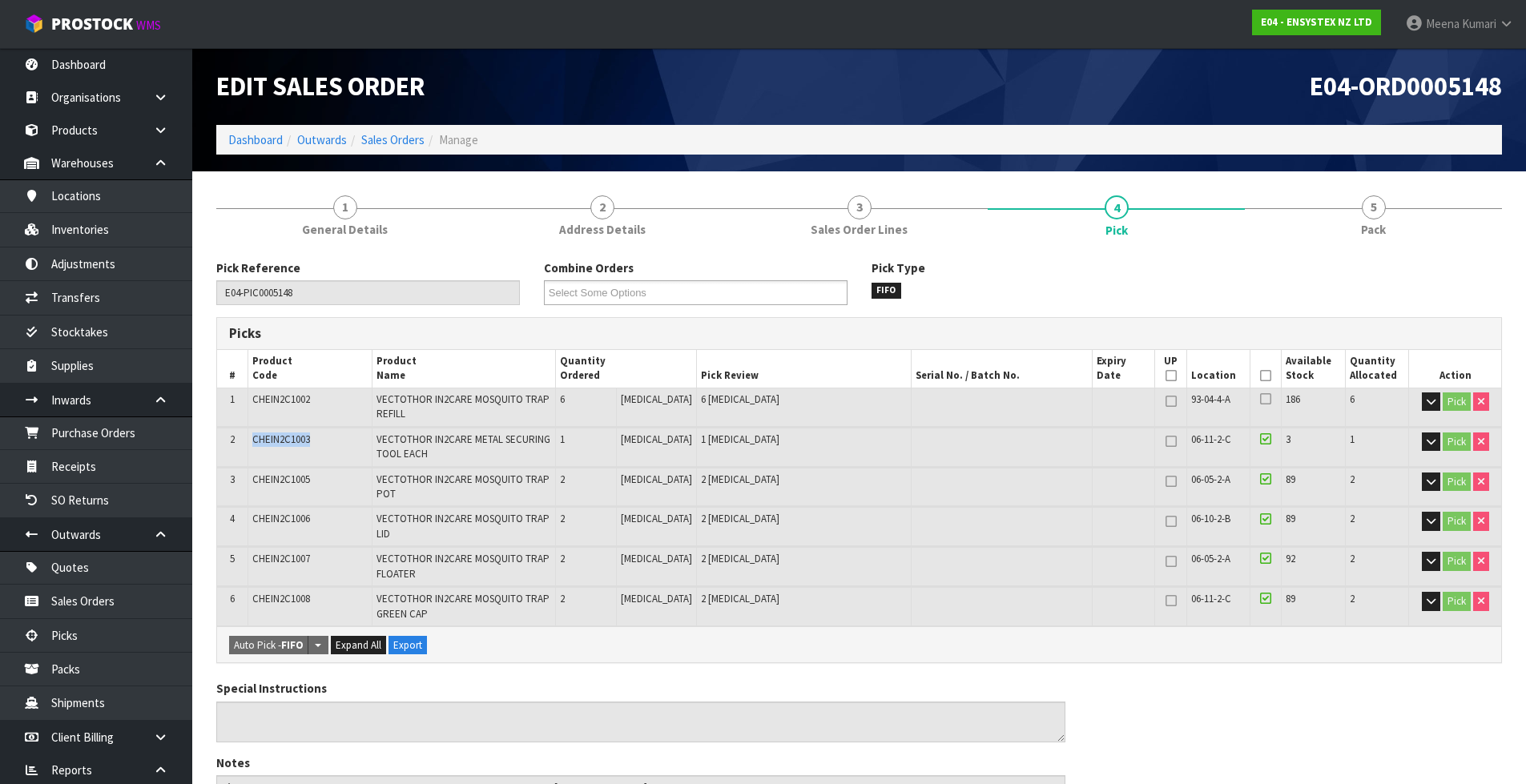
copy span "CHEIN2C1003"
click at [91, 262] on link "Adjustments" at bounding box center [96, 264] width 192 height 33
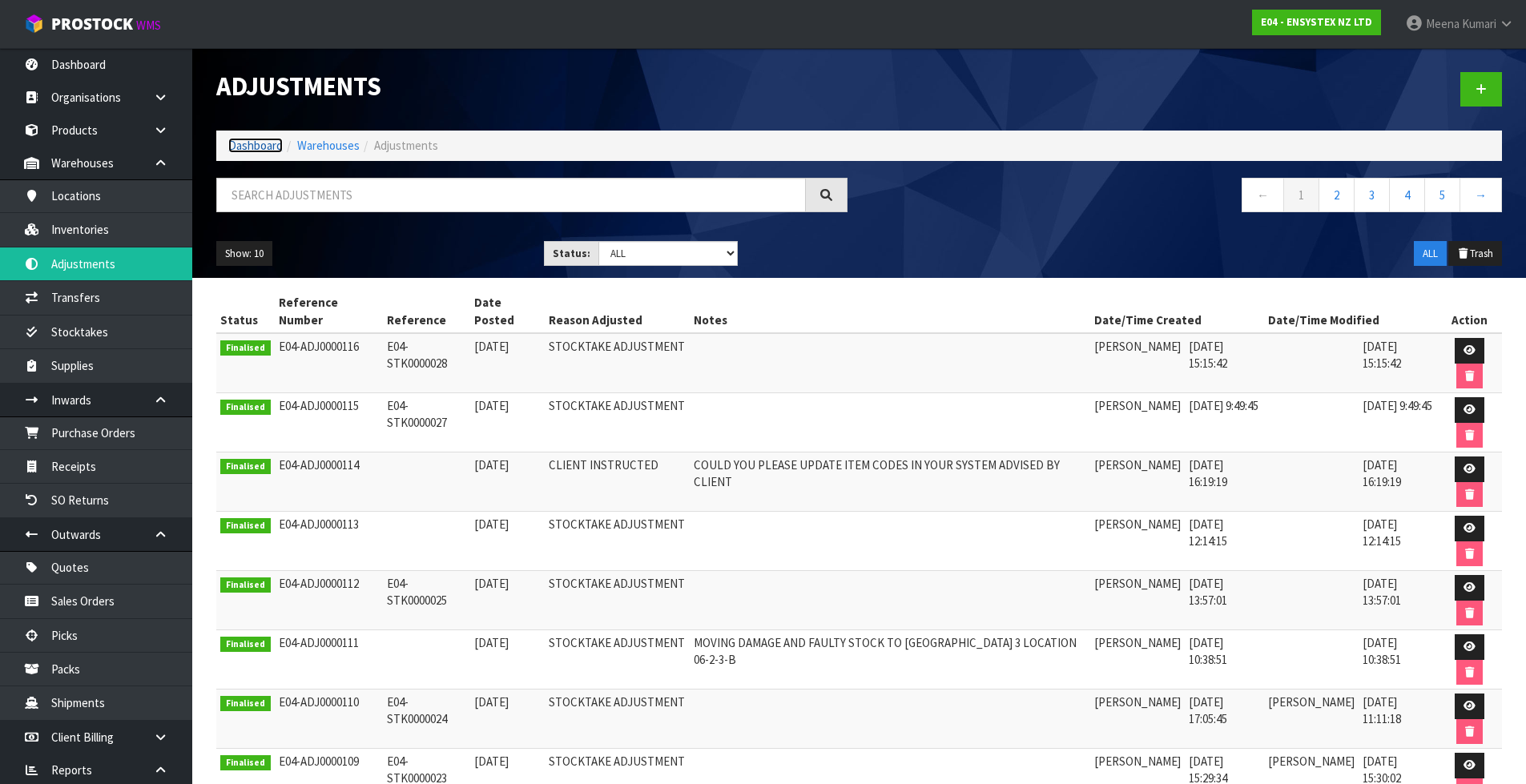
click at [261, 143] on link "Dashboard" at bounding box center [256, 145] width 55 height 15
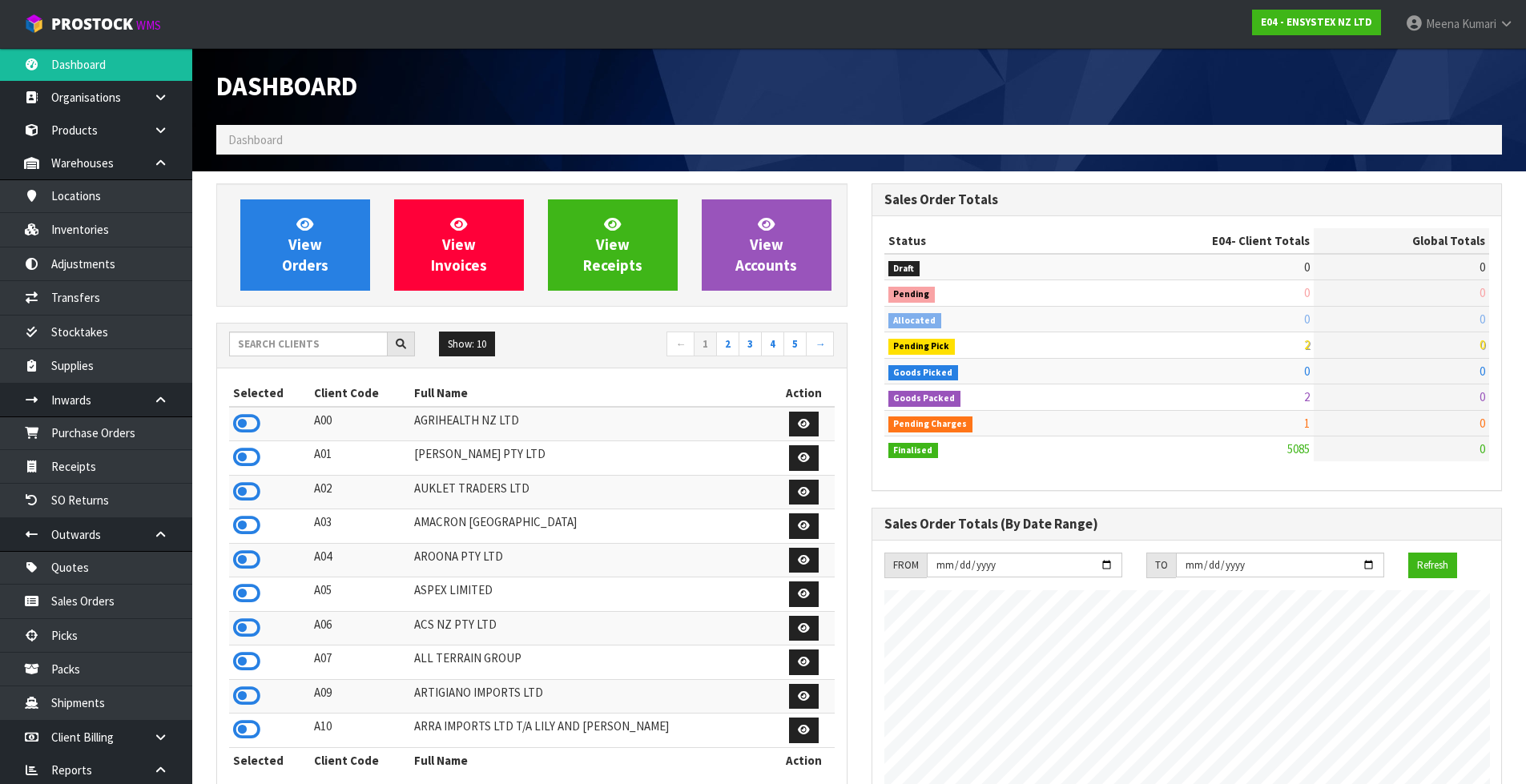
scroll to position [1213, 654]
click at [307, 341] on input "text" at bounding box center [308, 343] width 159 height 25
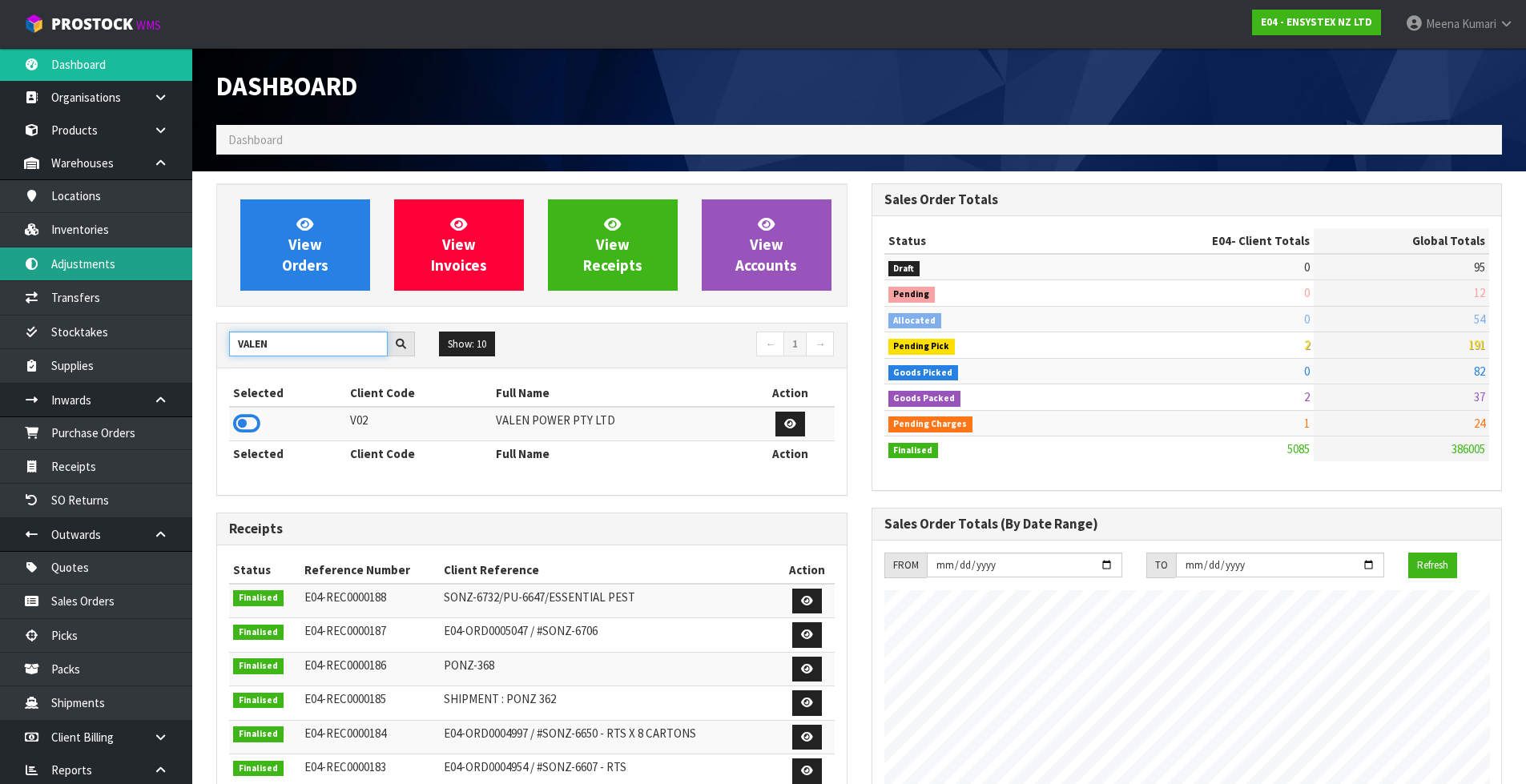
type input "VALEN"
click at [152, 267] on link "Adjustments" at bounding box center [96, 264] width 192 height 33
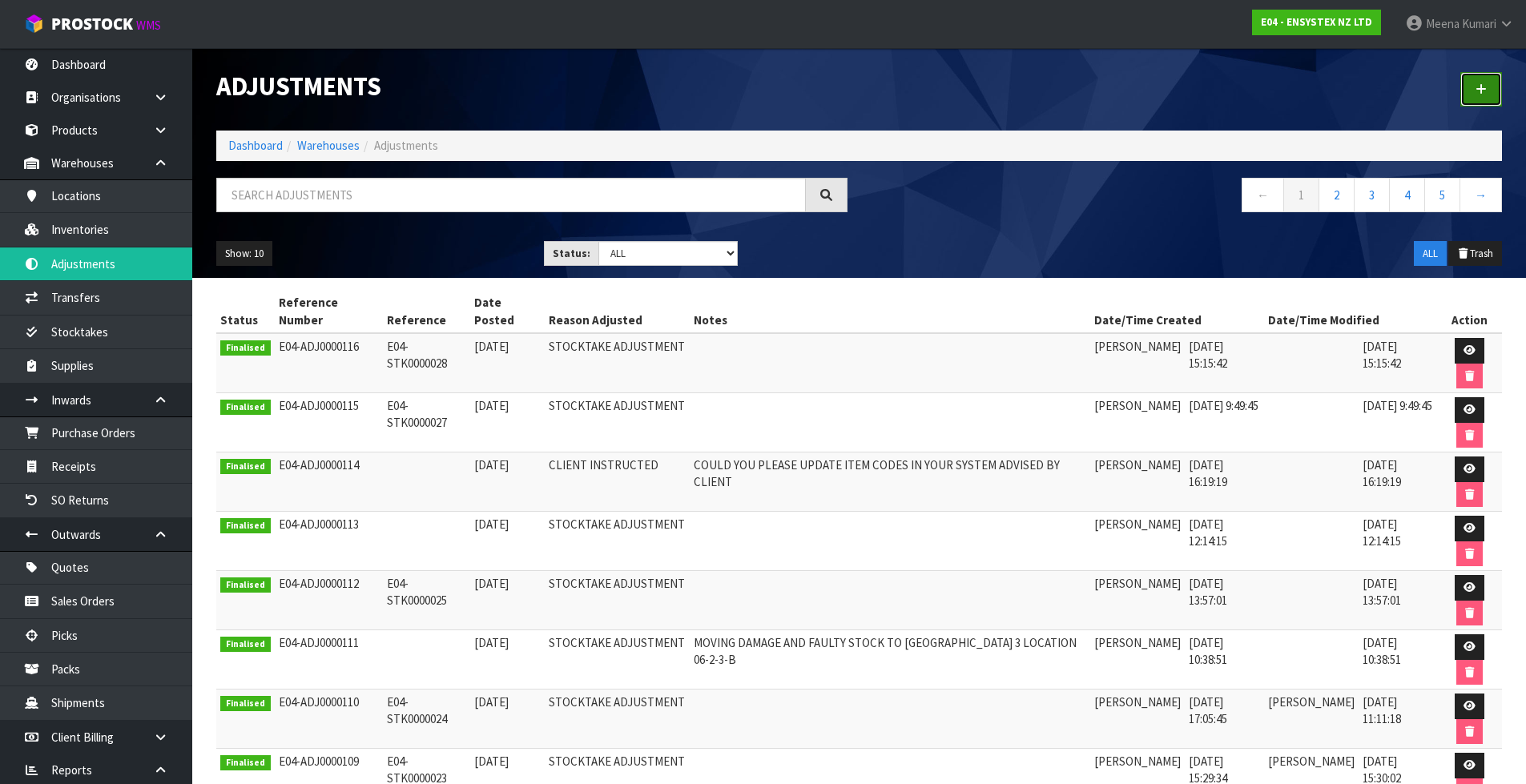
click at [1480, 85] on icon at bounding box center [1481, 88] width 11 height 12
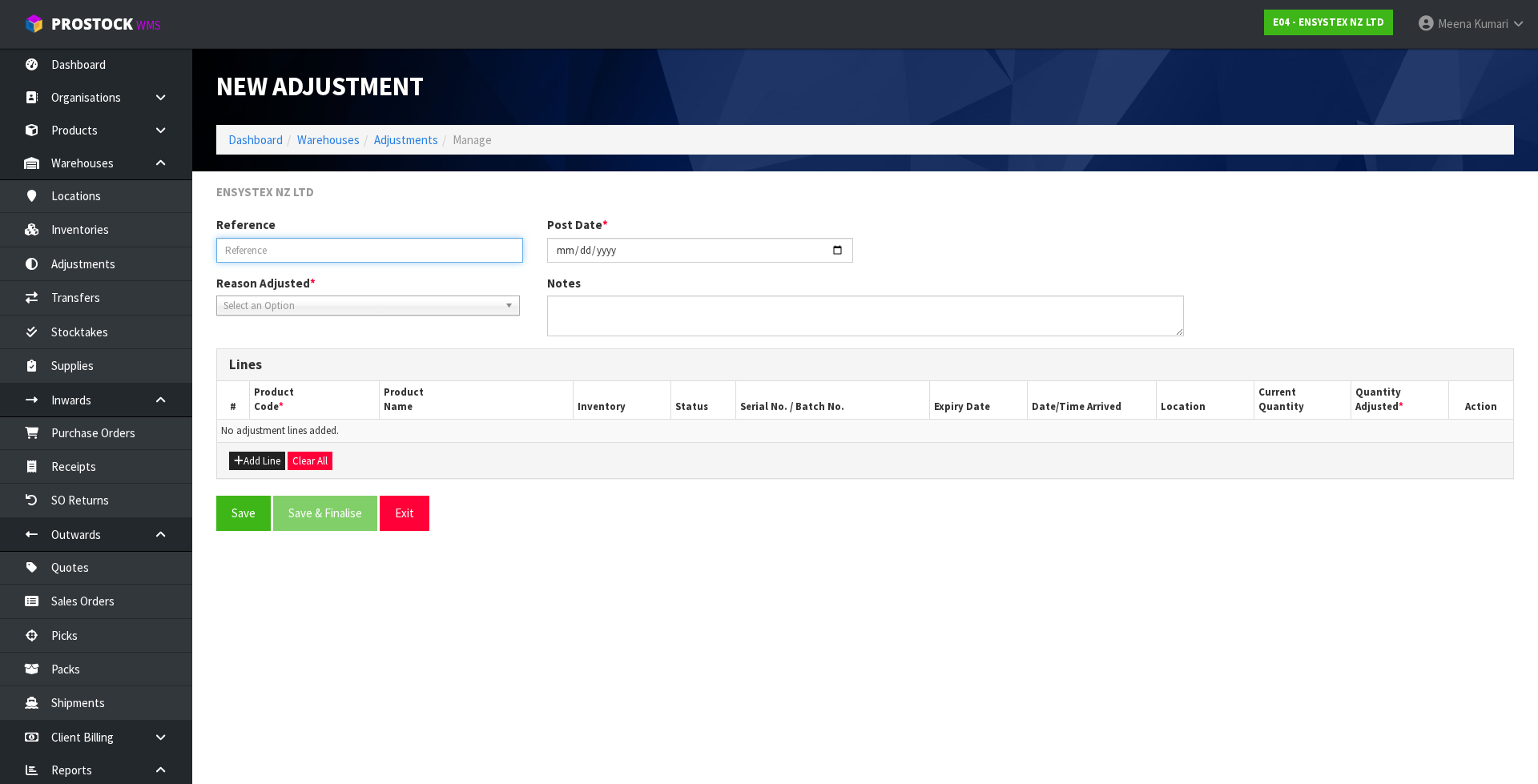
click at [268, 256] on input "text" at bounding box center [369, 249] width 307 height 25
type input "CODE ADJUSTMENT"
click at [292, 308] on span "Select an Option" at bounding box center [361, 305] width 275 height 19
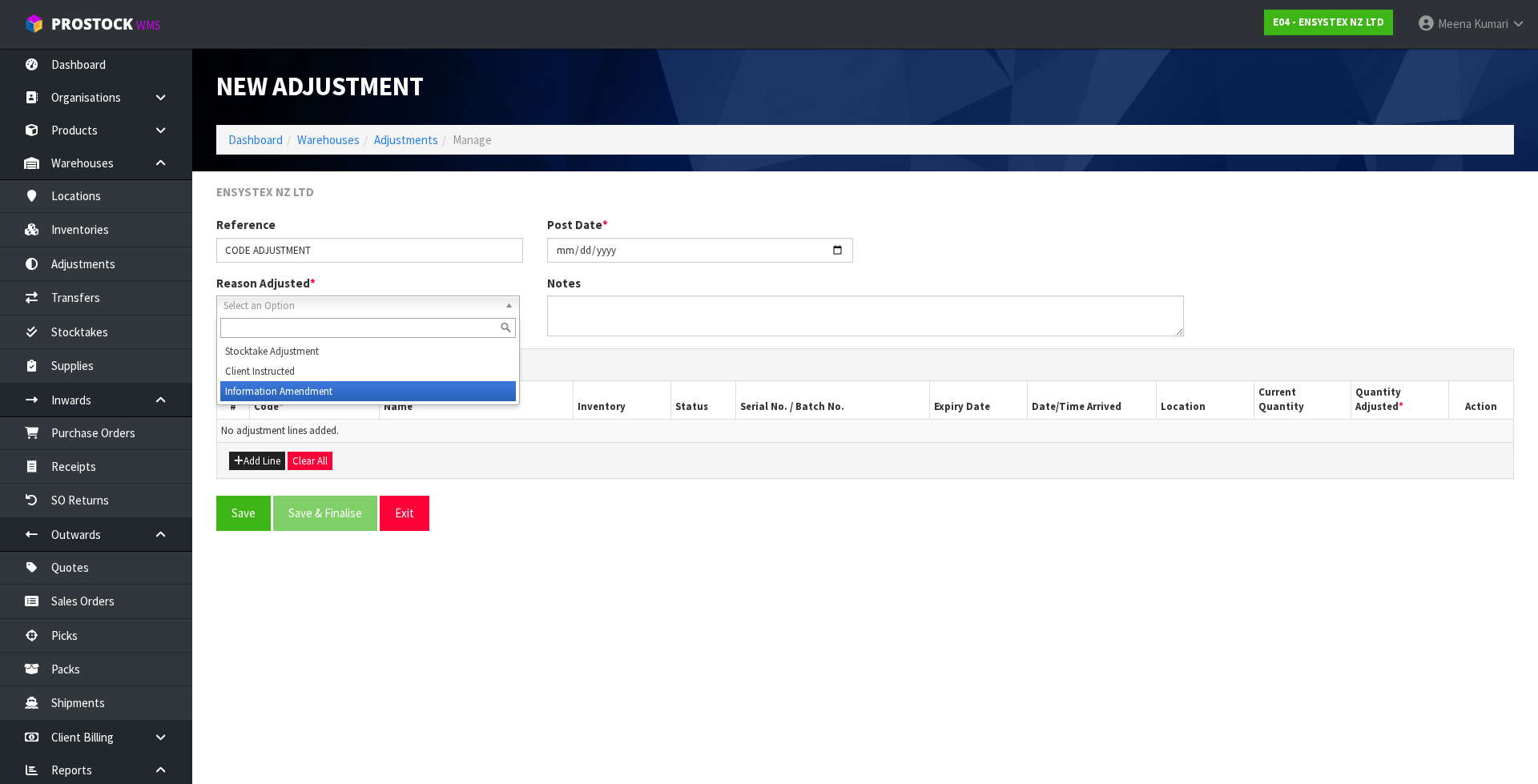
click at [293, 388] on li "Information Amendment" at bounding box center [368, 392] width 295 height 20
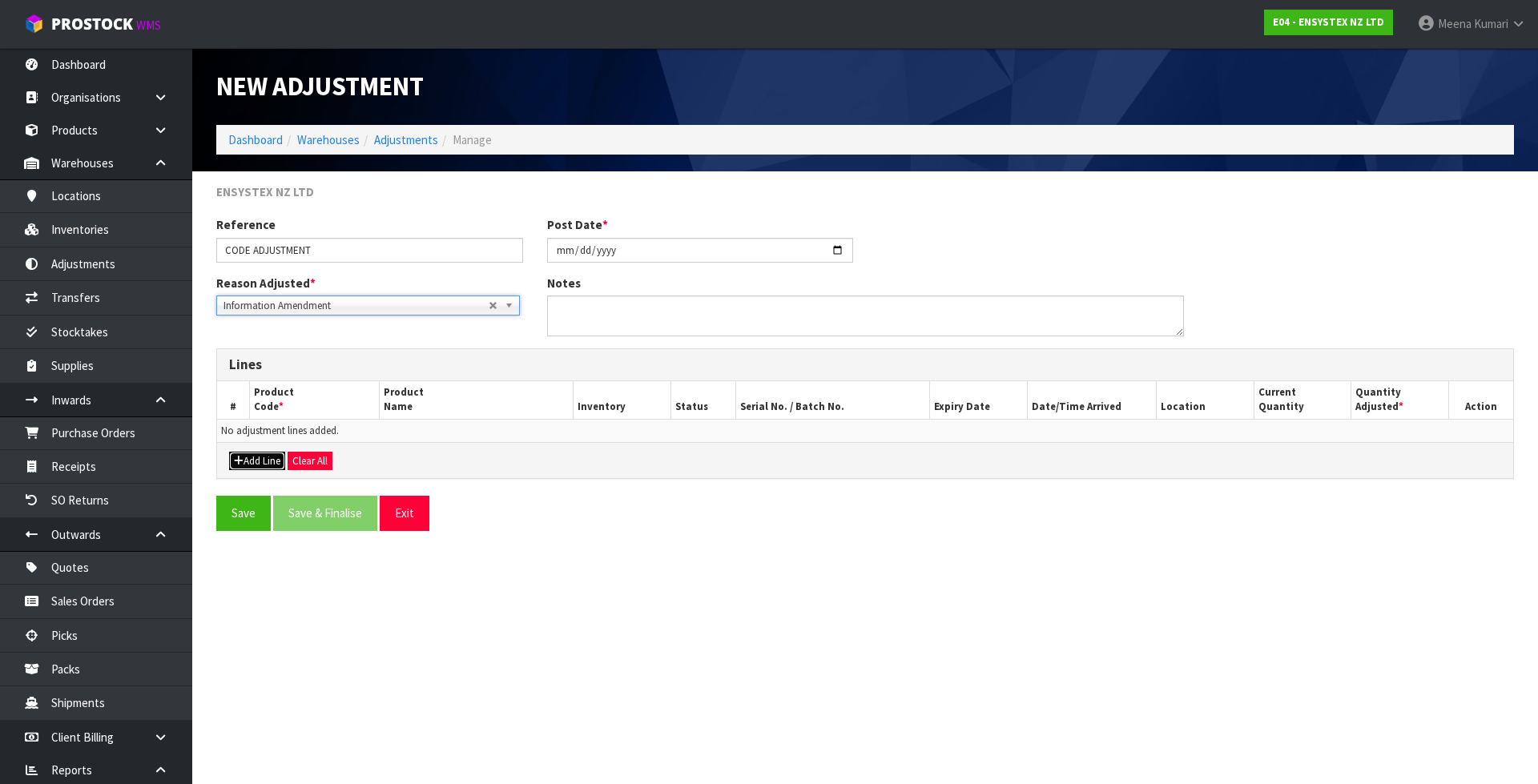
click at [259, 465] on button "Add Line" at bounding box center [257, 461] width 56 height 19
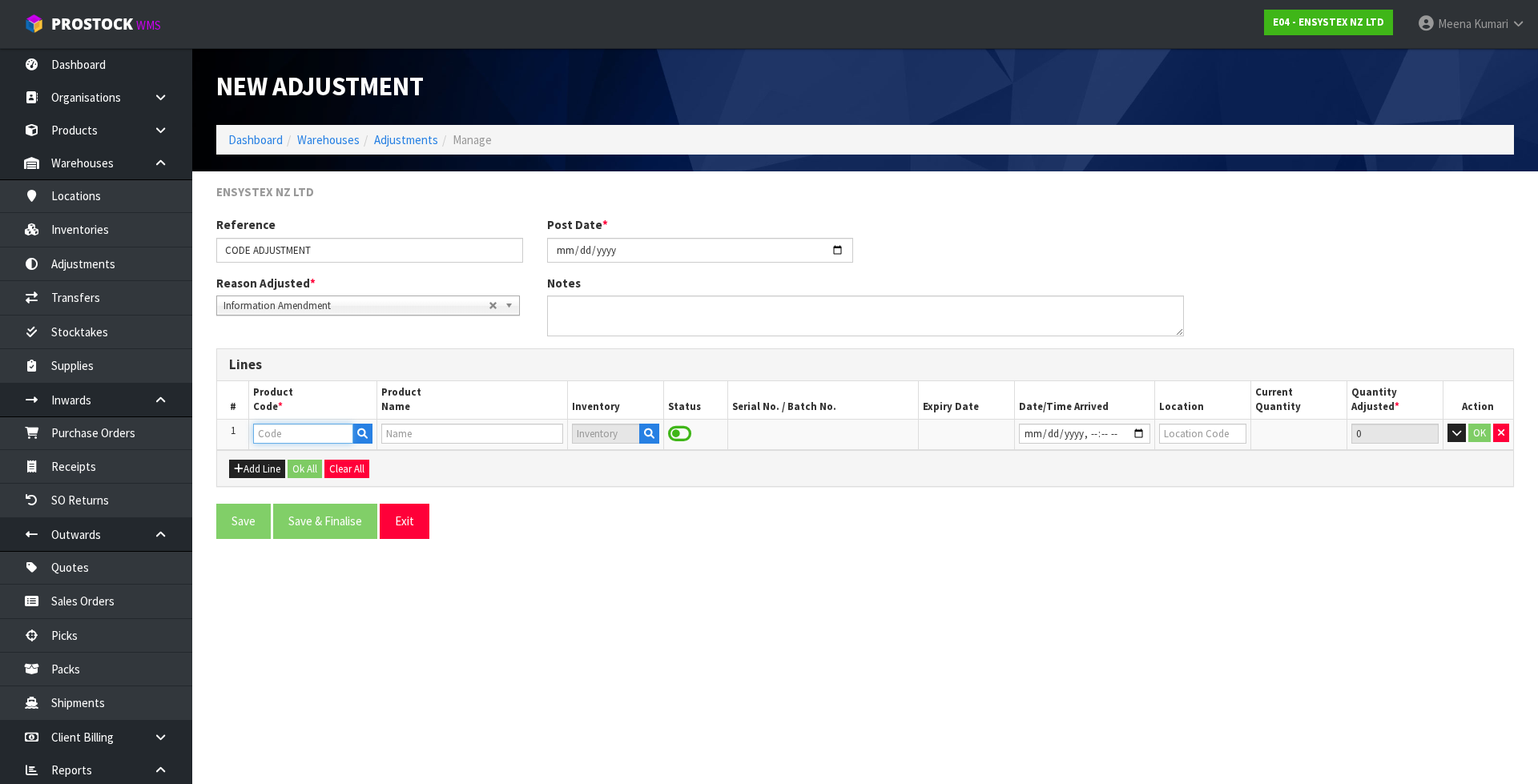
click at [282, 439] on input "text" at bounding box center [302, 433] width 99 height 20
type input "PS88127"
click at [652, 435] on icon "button" at bounding box center [649, 433] width 10 height 10
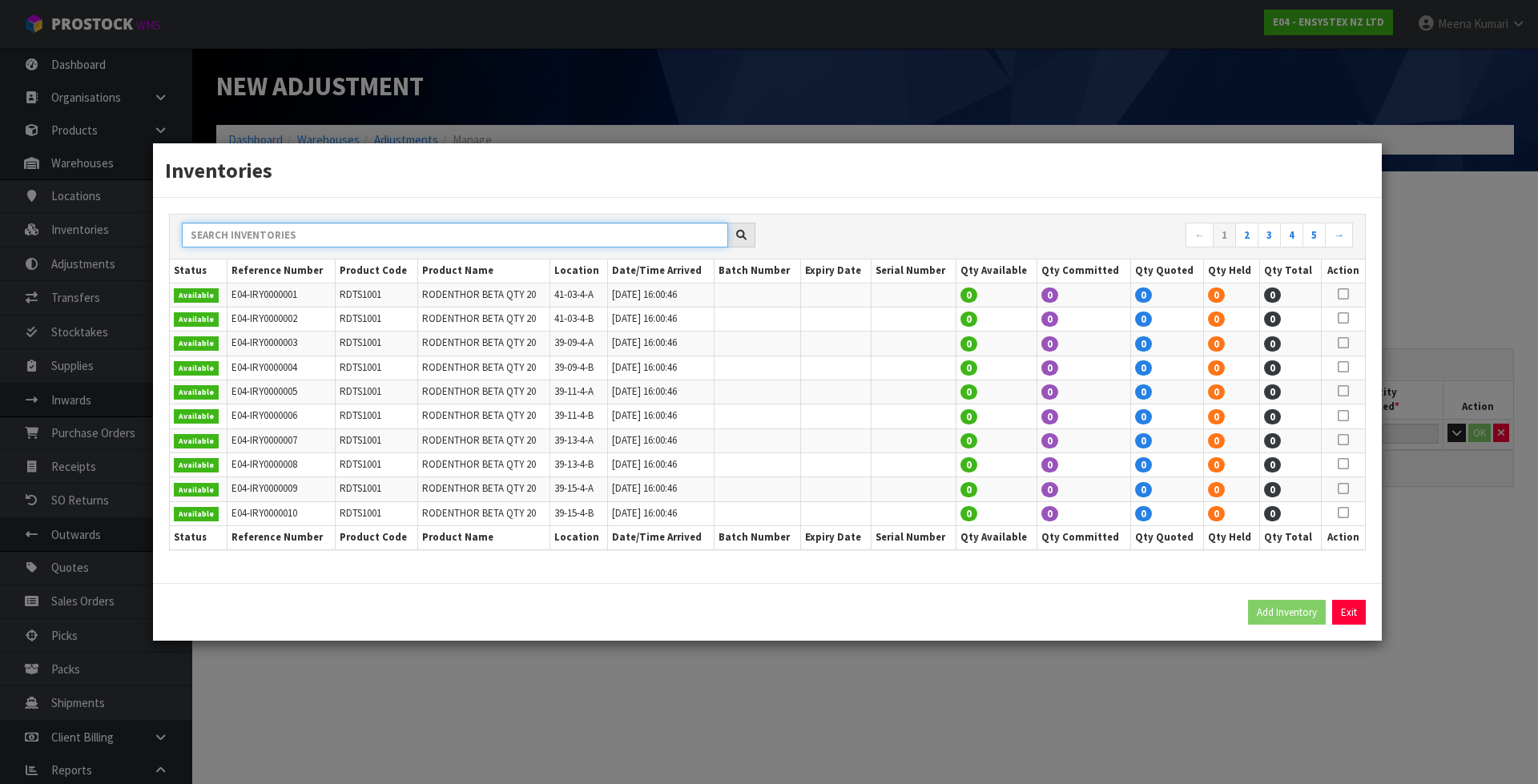
click at [667, 228] on input "text" at bounding box center [456, 234] width 547 height 25
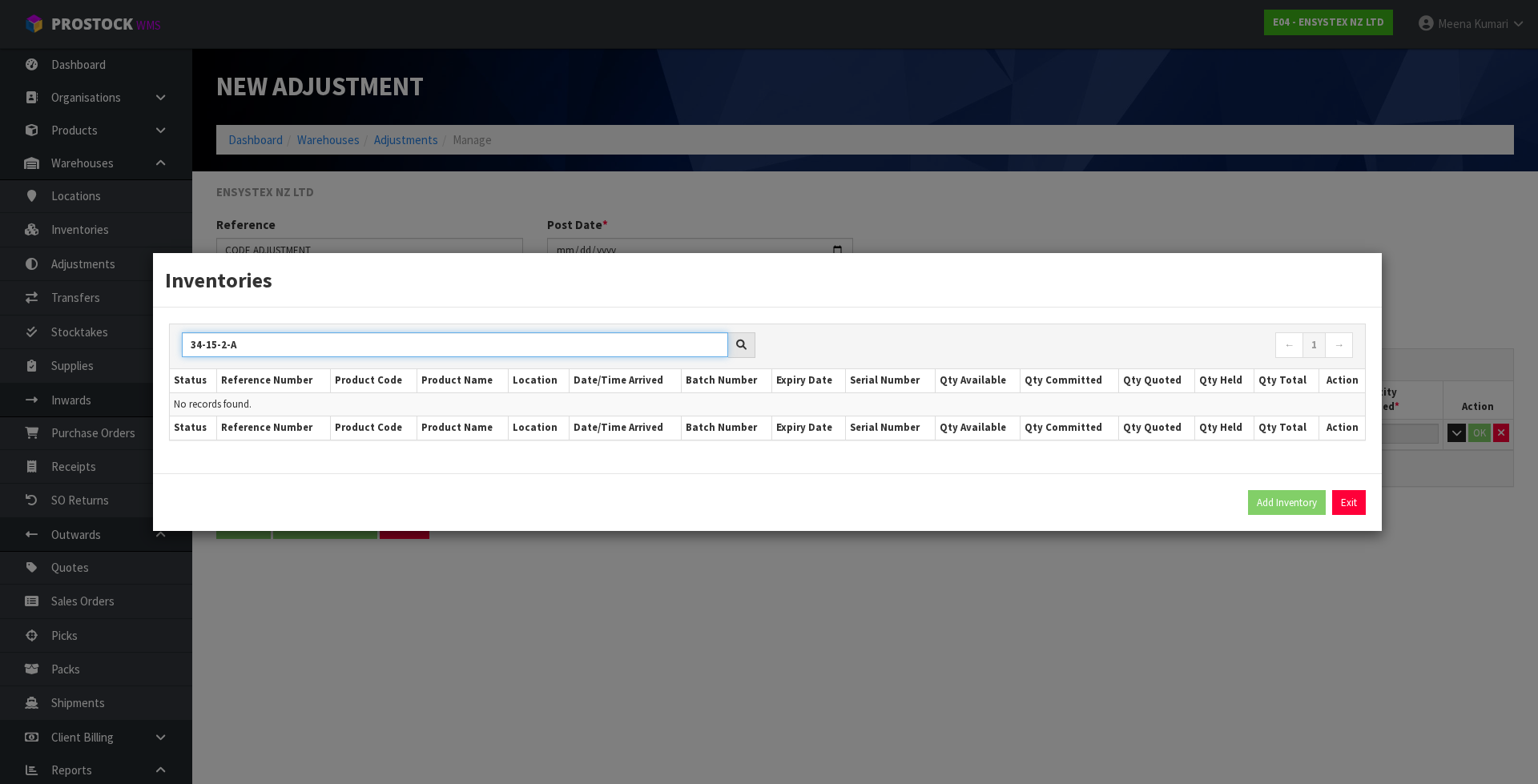
type input "34-15-2-A"
click at [639, 231] on div "Inventories 34-15-2-A ← 1 → Status Reference Number Product Code Product Name L…" at bounding box center [769, 392] width 1538 height 784
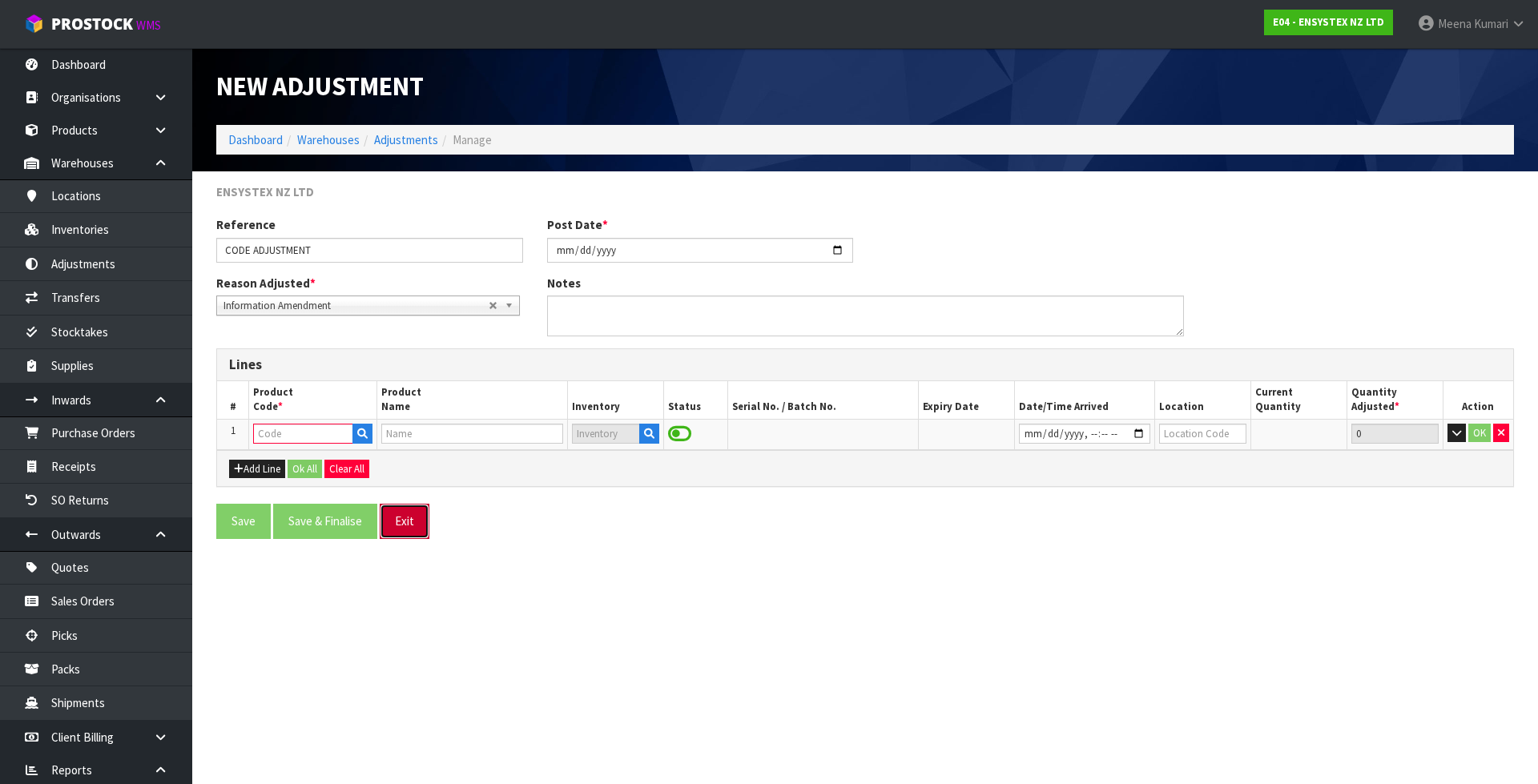
click at [425, 514] on button "Exit" at bounding box center [405, 521] width 50 height 35
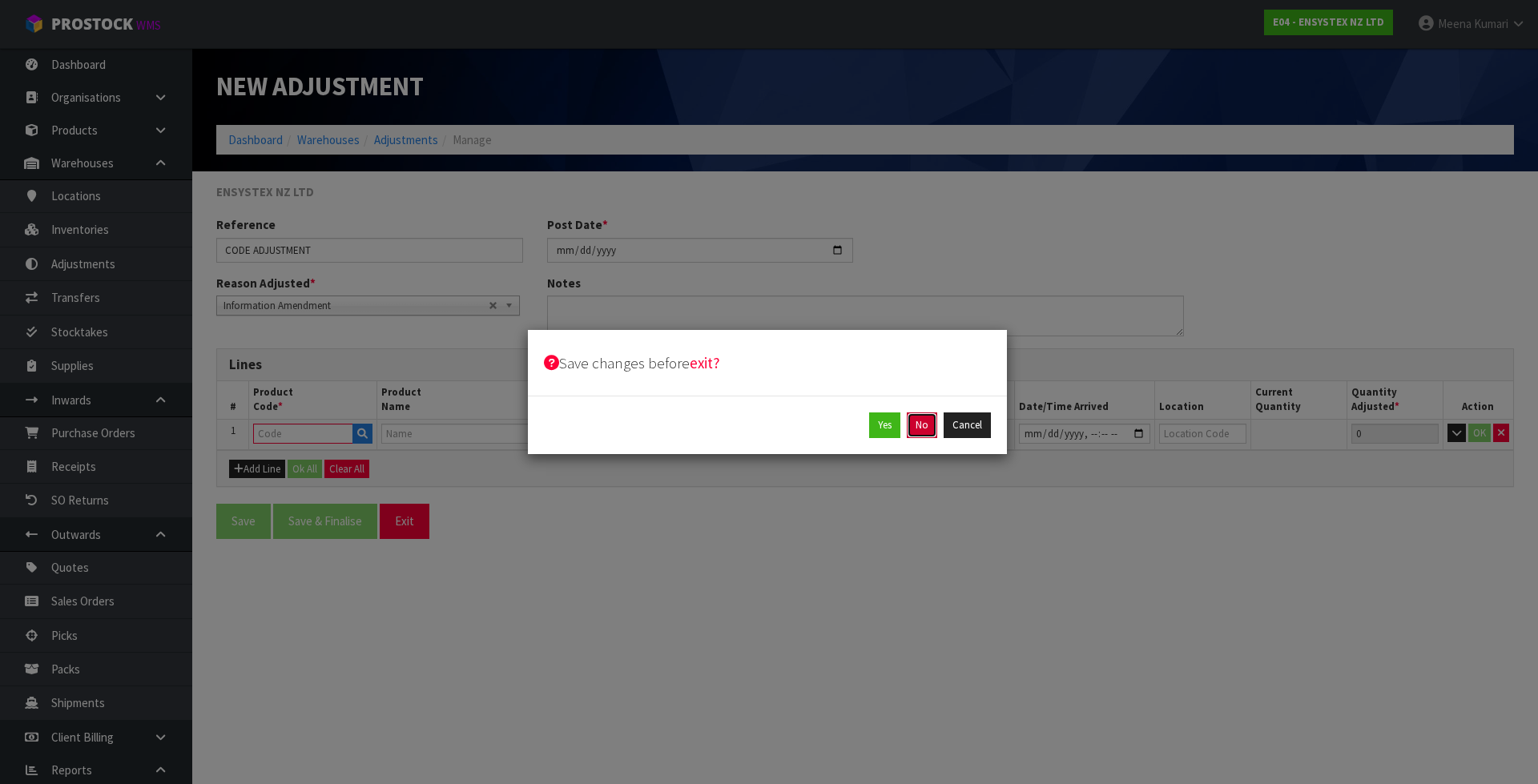
click at [917, 432] on button "No" at bounding box center [921, 425] width 30 height 25
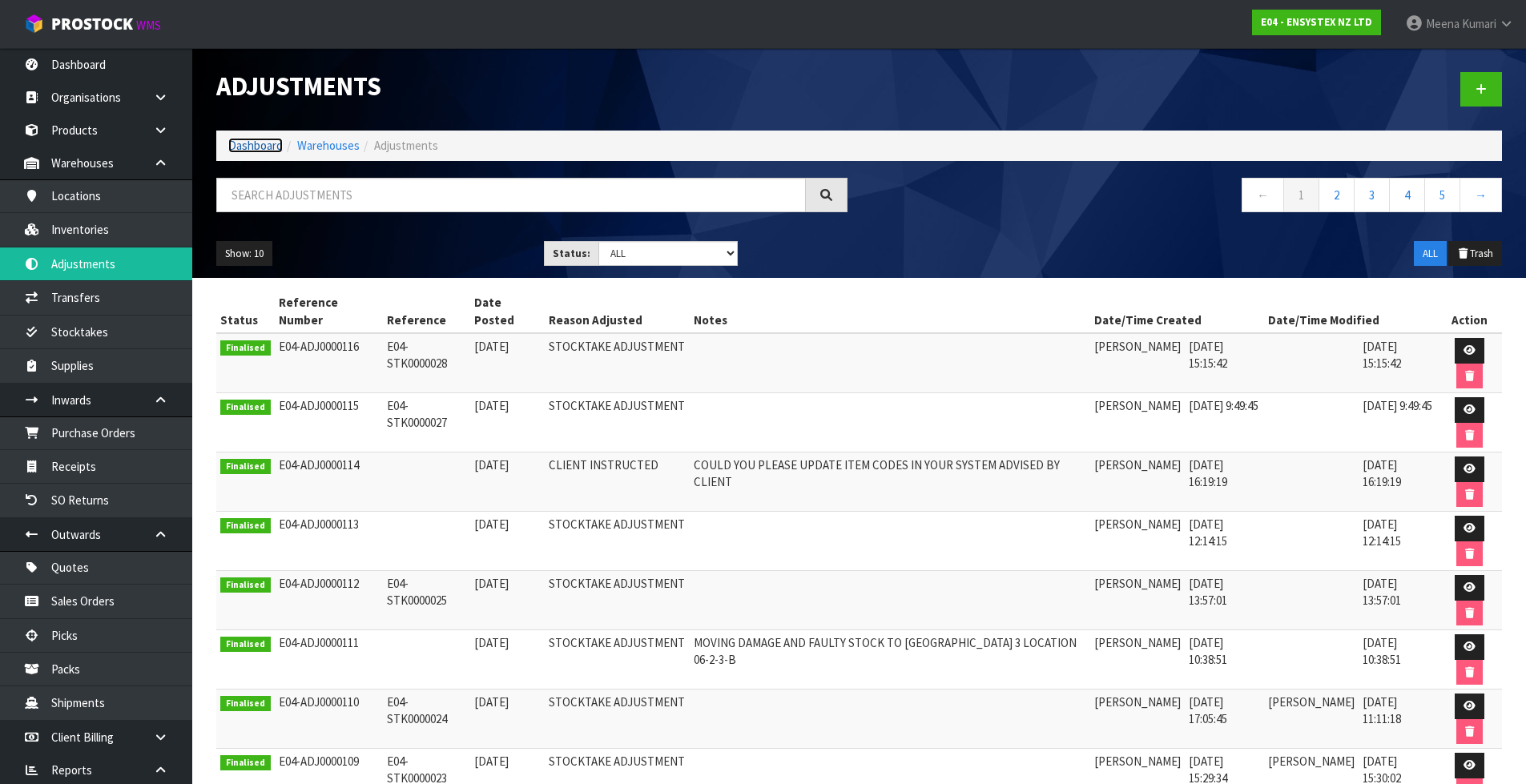
click at [266, 145] on link "Dashboard" at bounding box center [256, 145] width 55 height 15
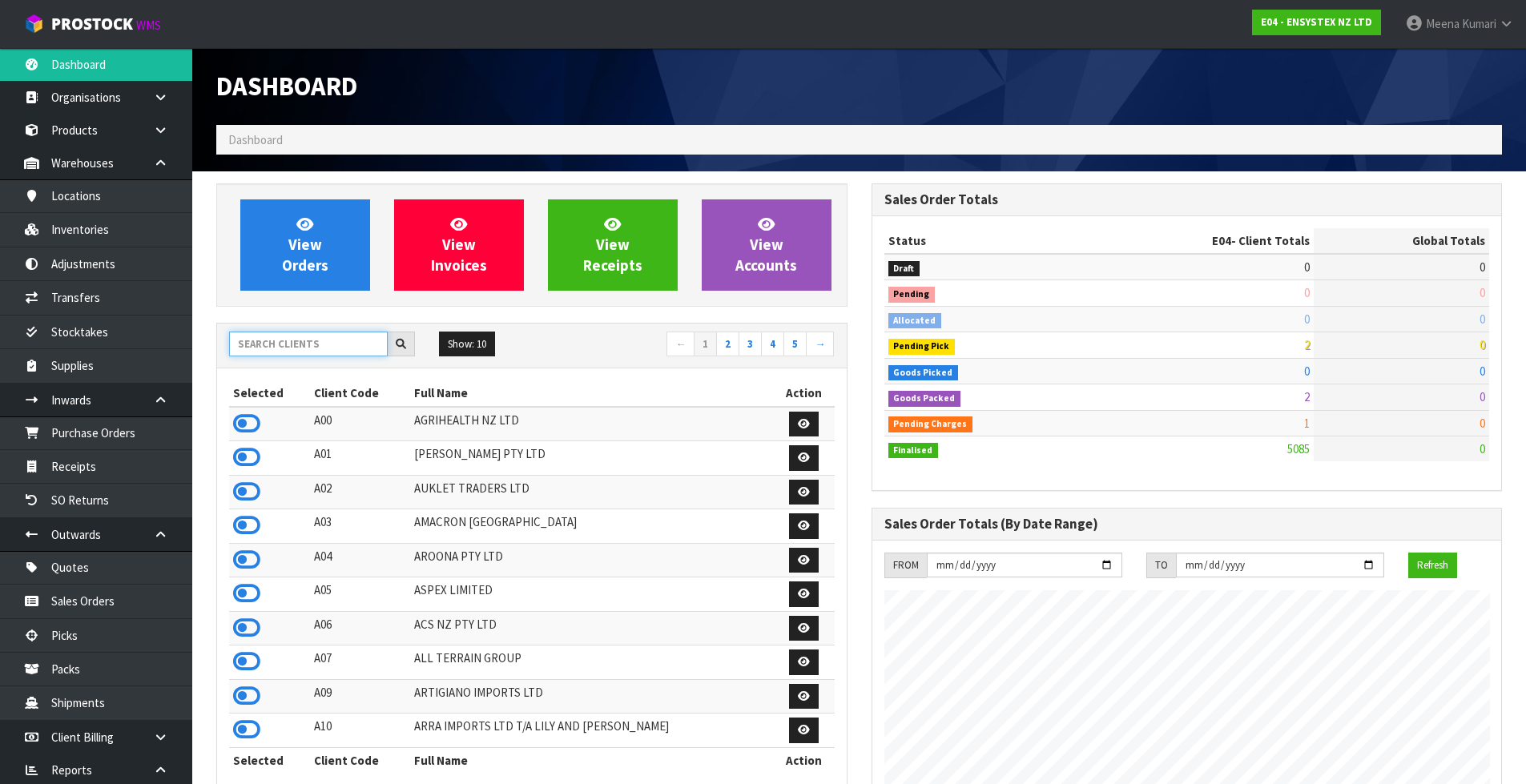
scroll to position [1213, 654]
click at [302, 333] on input "text" at bounding box center [308, 343] width 159 height 25
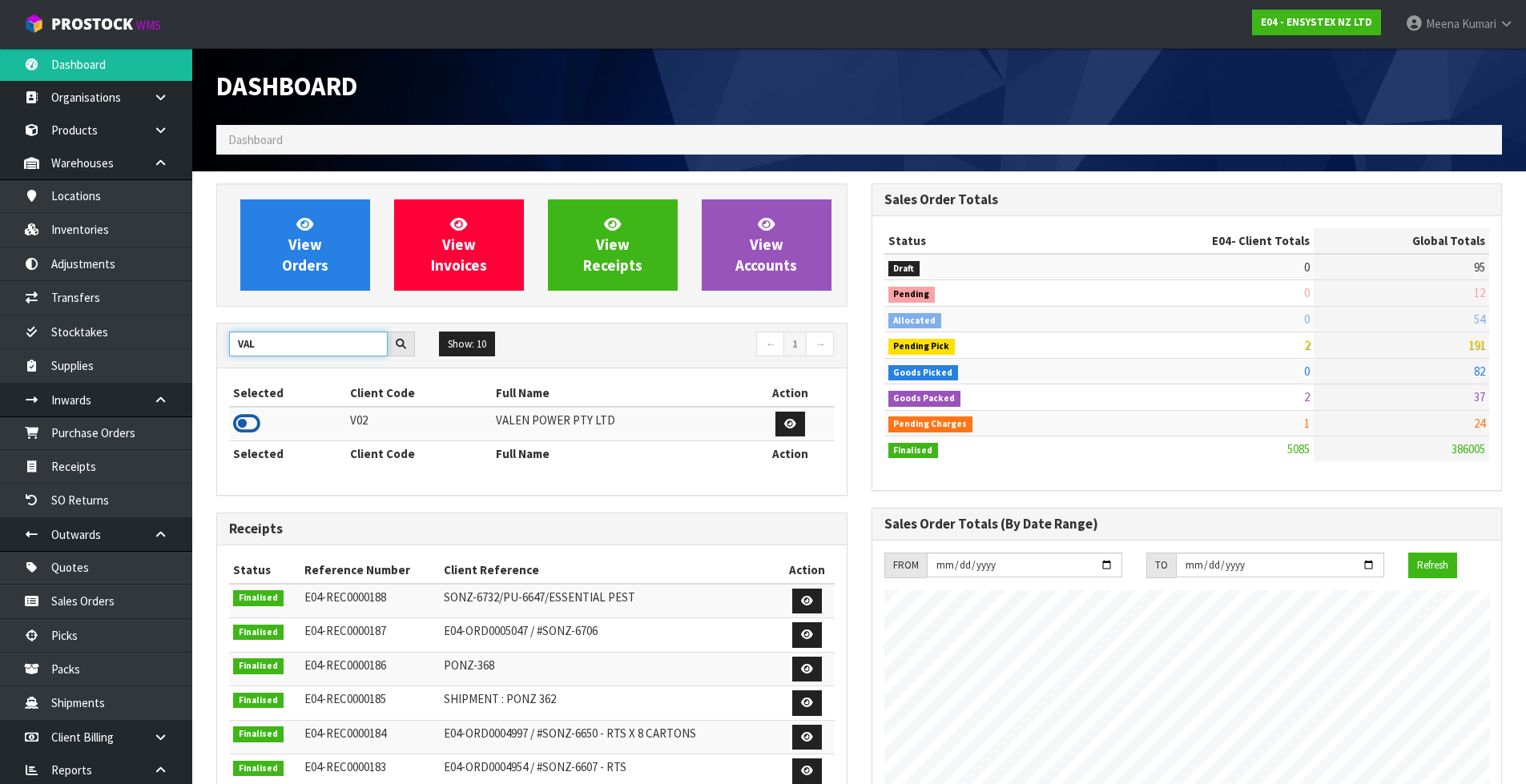
type input "VAL"
click at [246, 422] on icon at bounding box center [247, 423] width 27 height 24
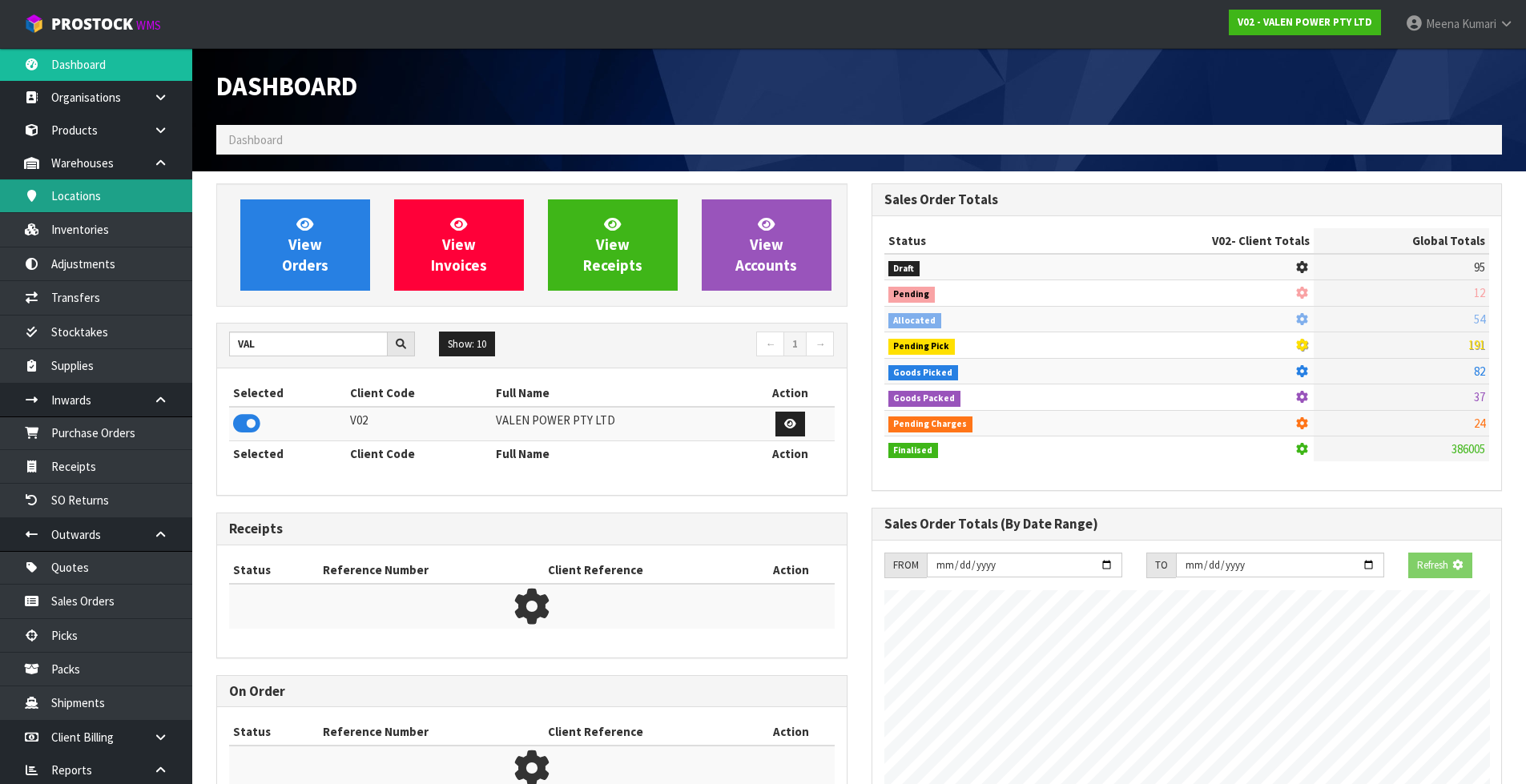
scroll to position [998, 654]
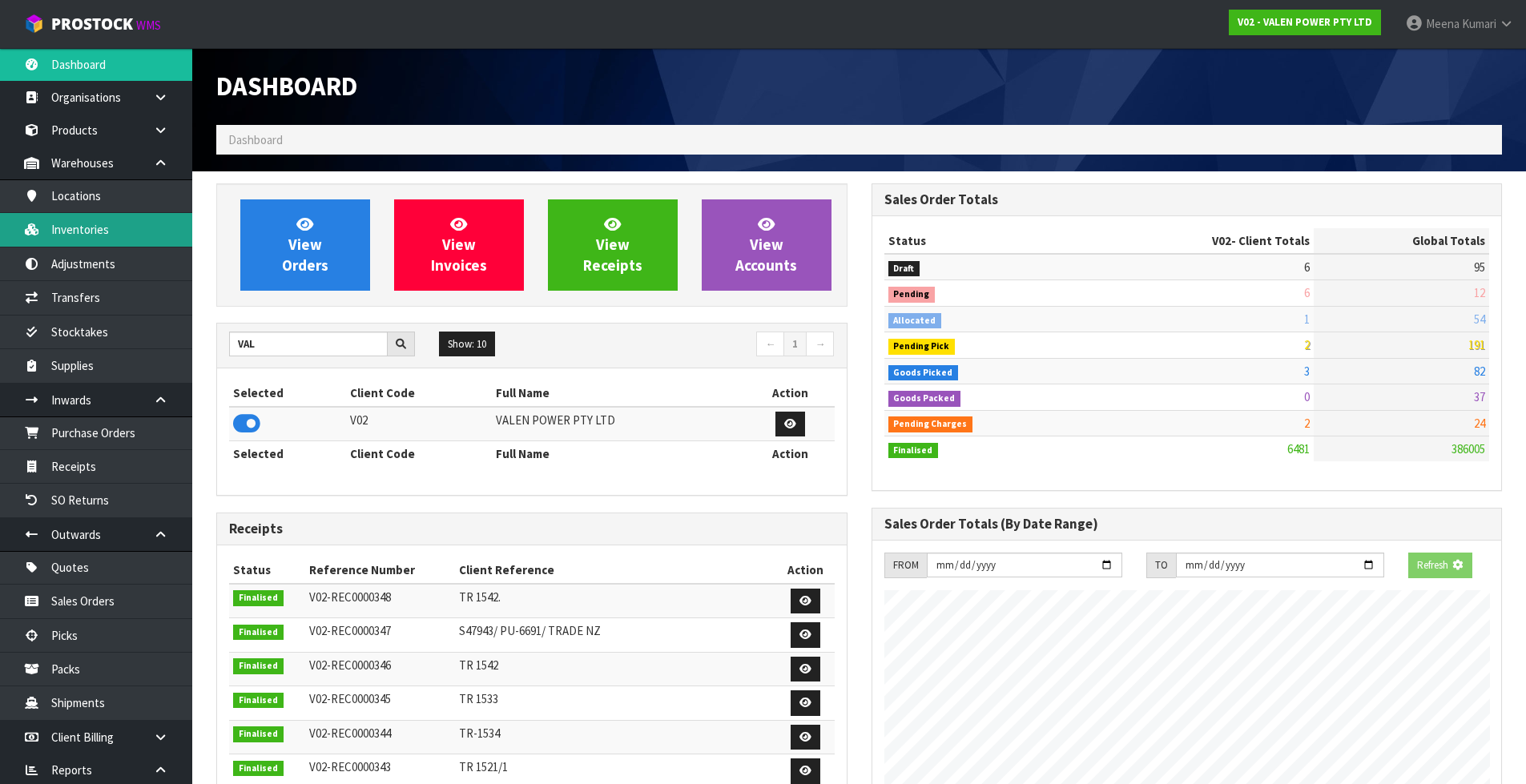
click at [112, 229] on link "Inventories" at bounding box center [96, 229] width 192 height 33
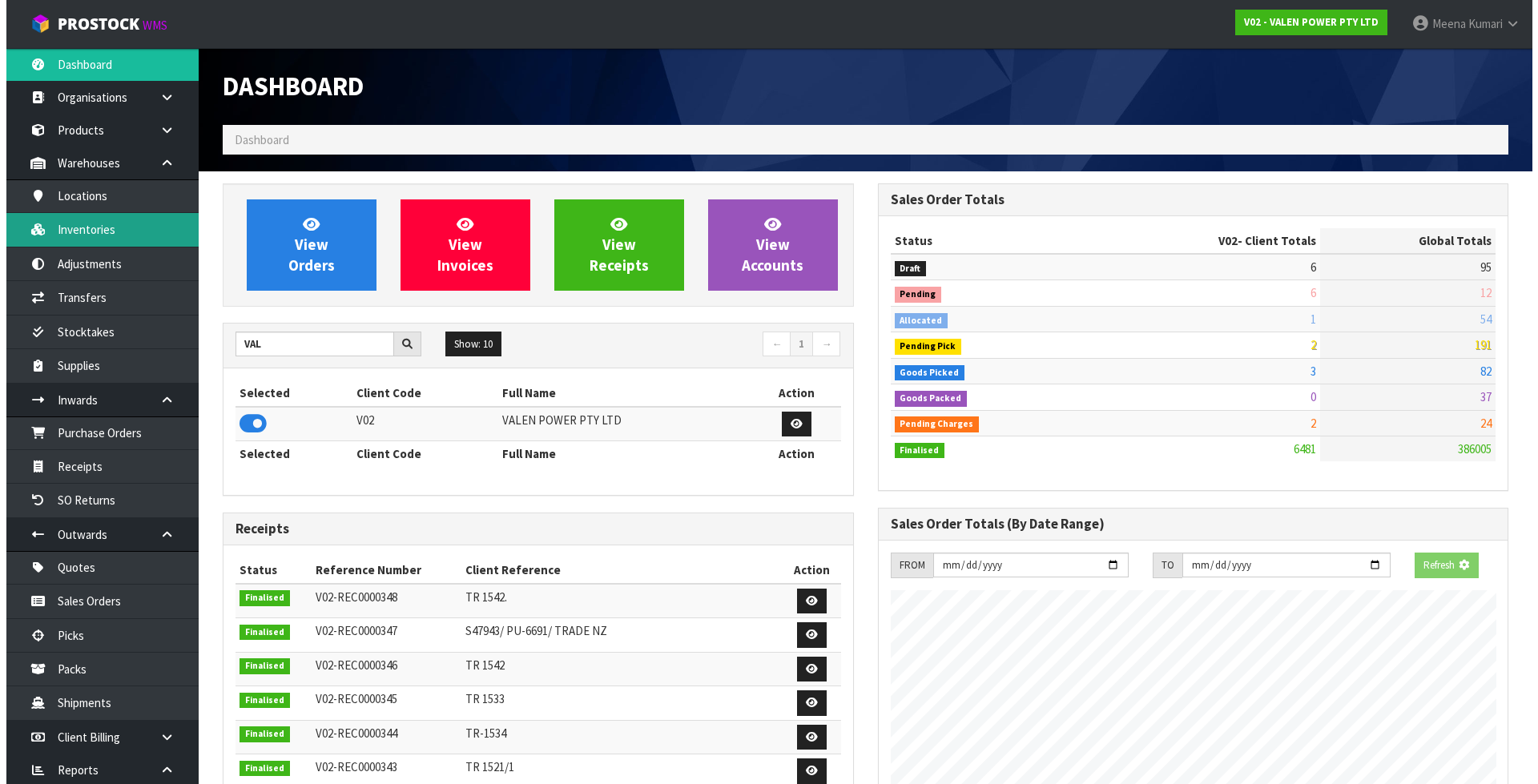
scroll to position [1213, 654]
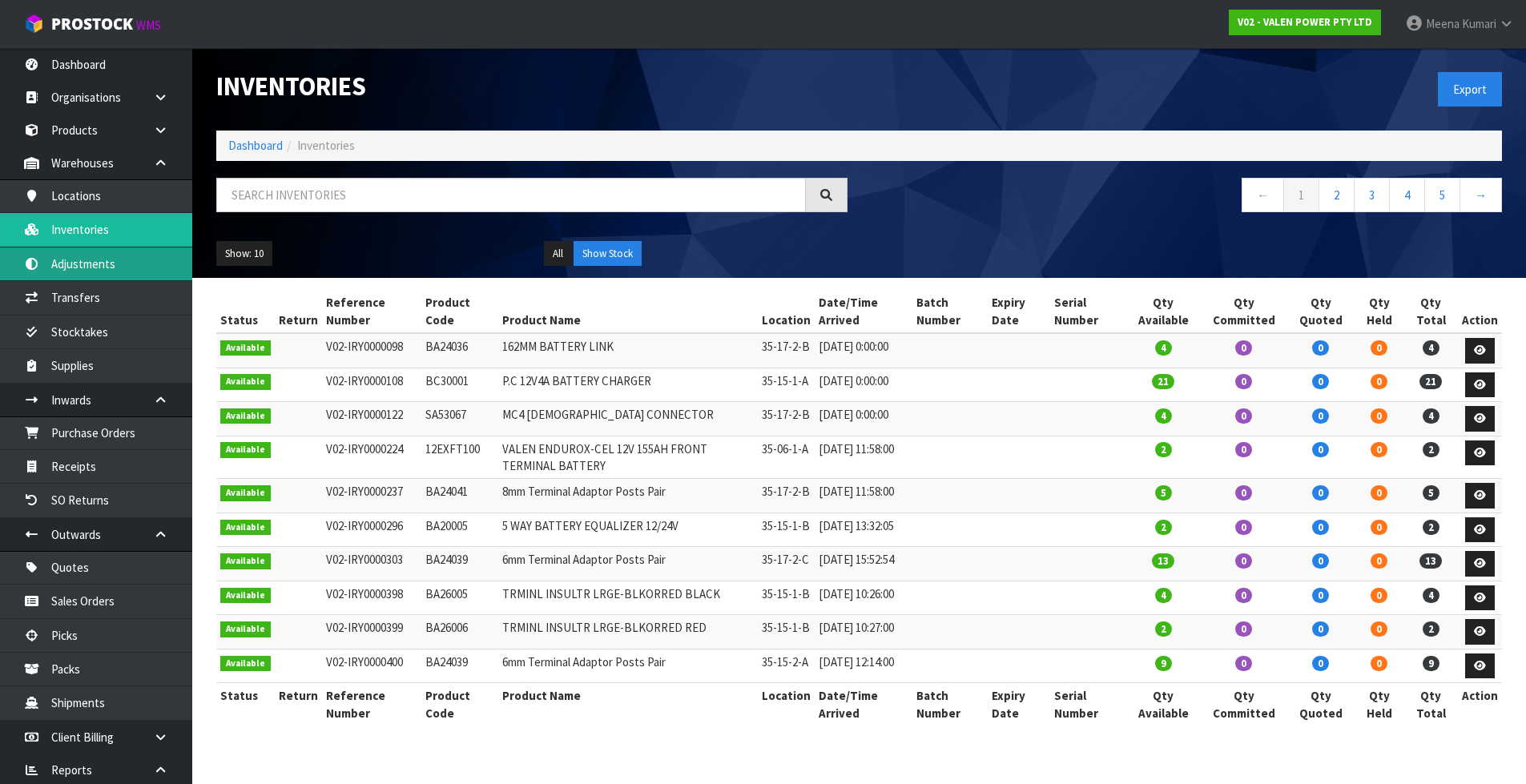
click at [123, 260] on link "Adjustments" at bounding box center [96, 264] width 192 height 33
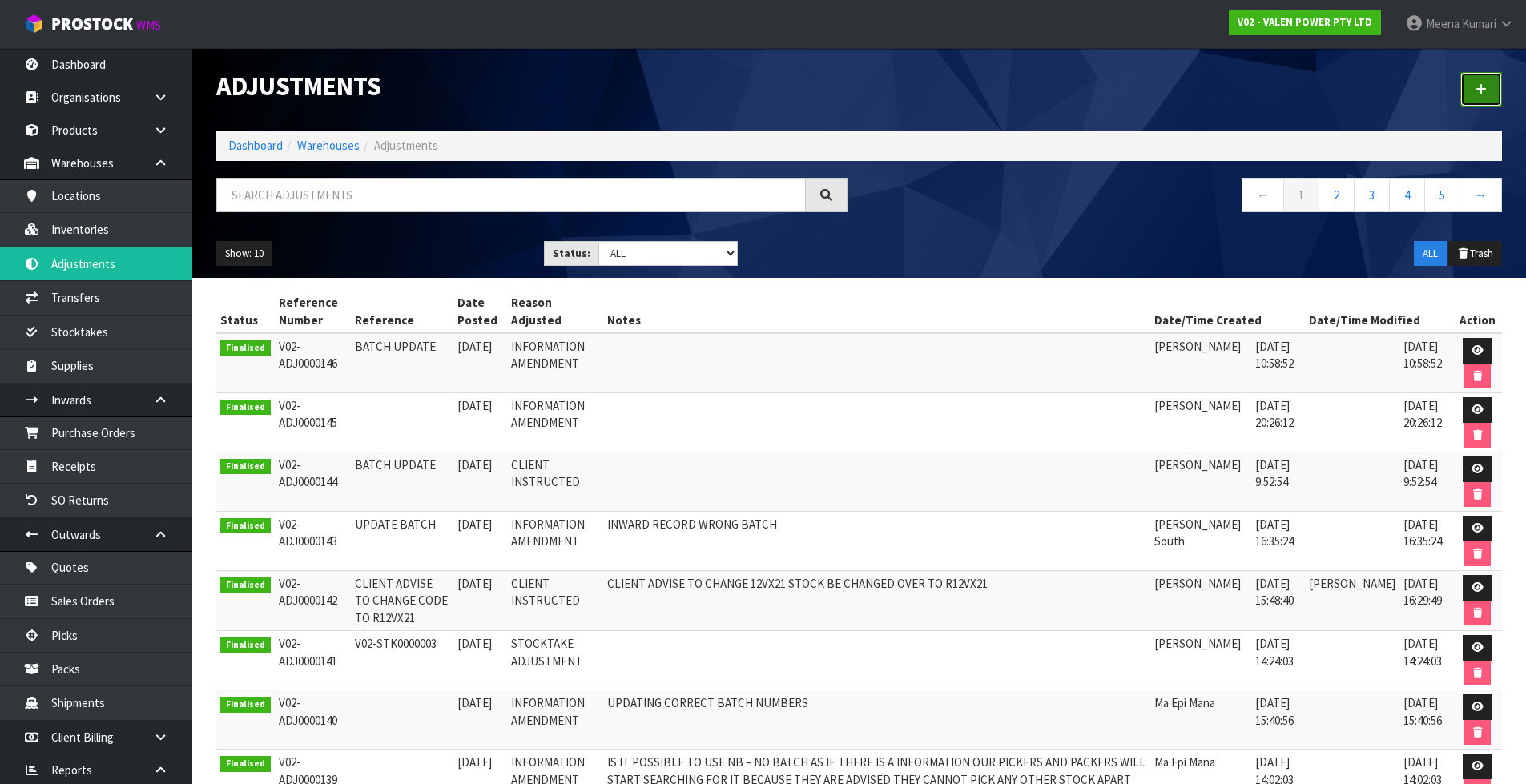
click at [1491, 91] on link at bounding box center [1481, 89] width 42 height 35
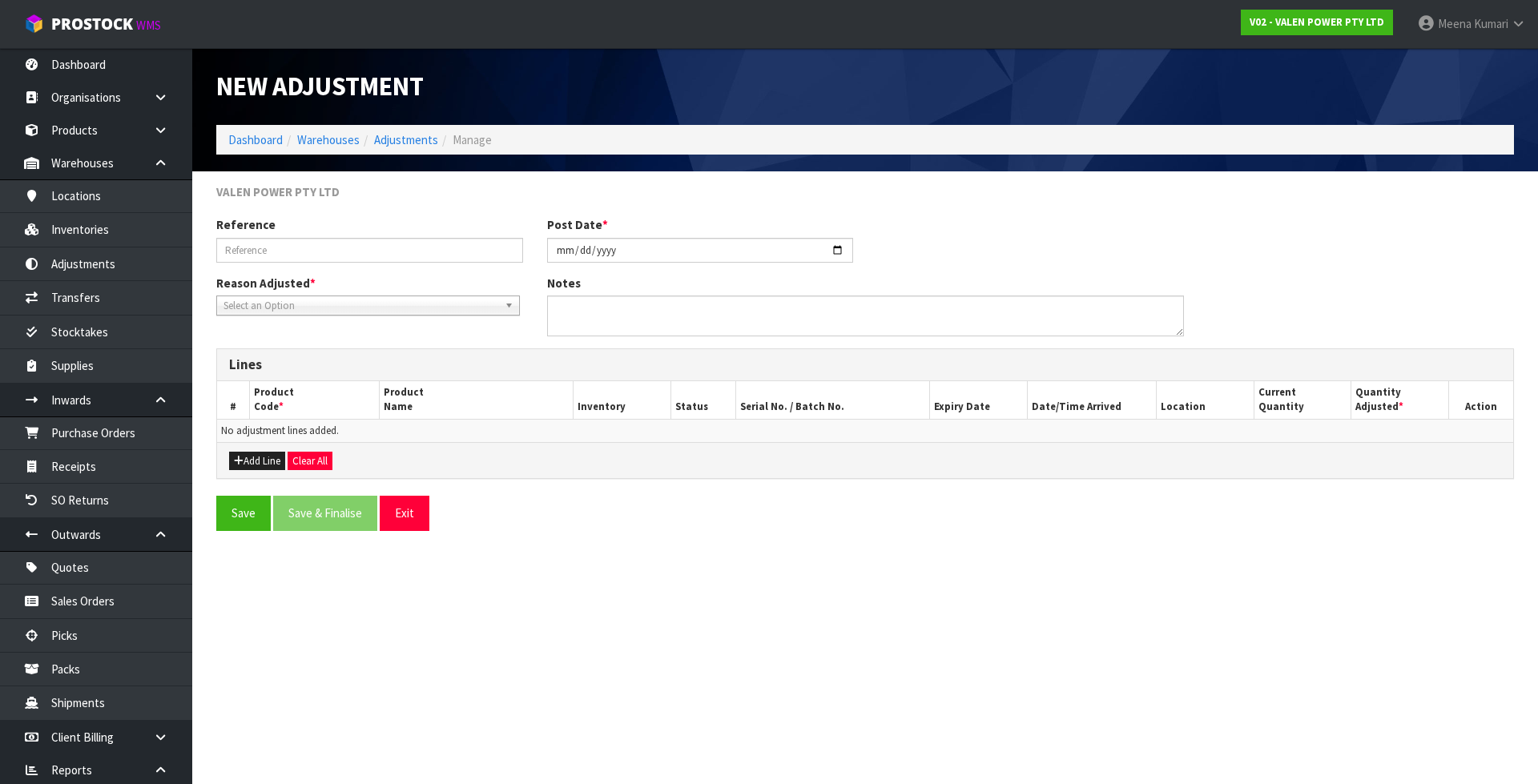
click at [406, 303] on span "Select an Option" at bounding box center [361, 305] width 275 height 19
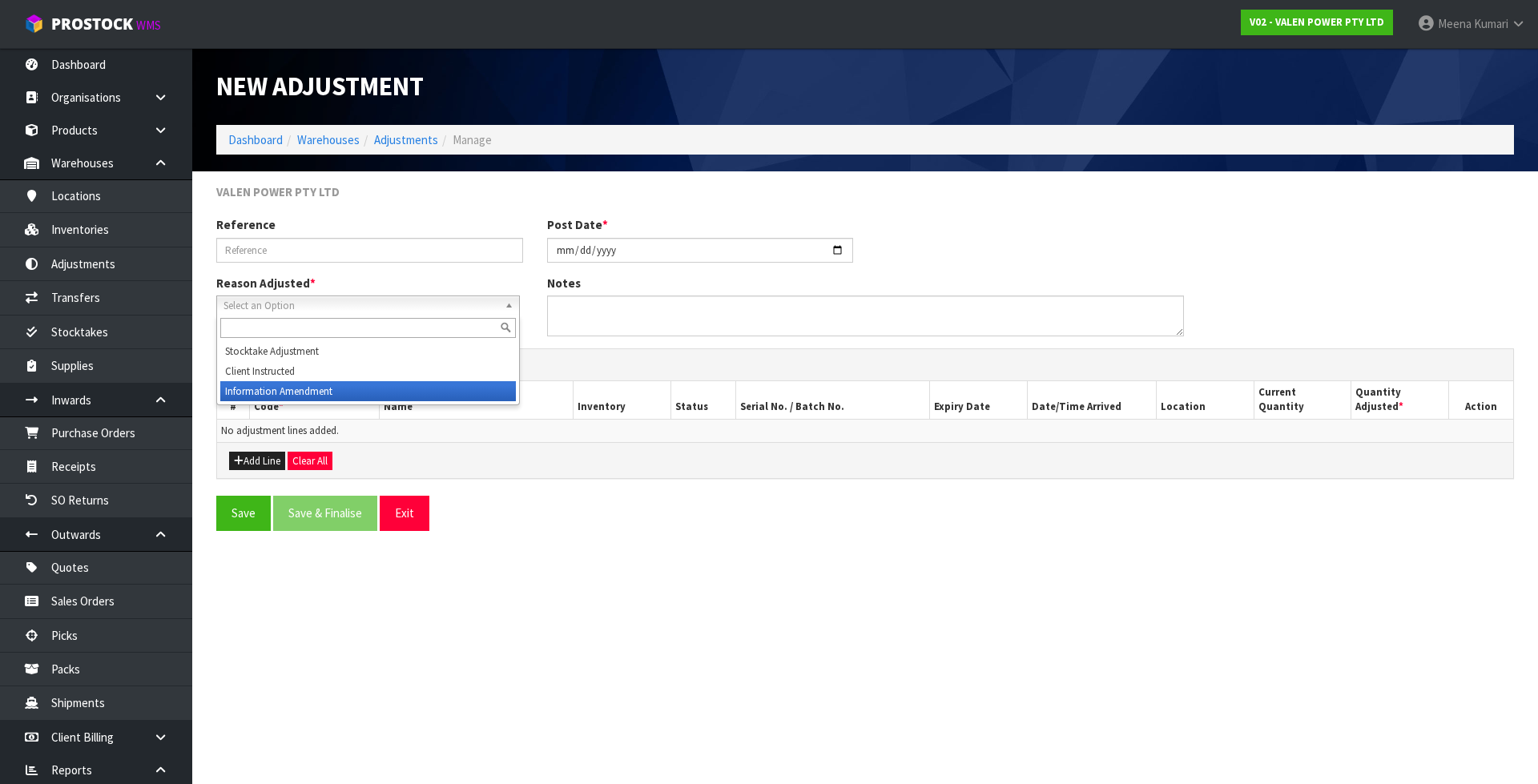
click at [356, 383] on li "Information Amendment" at bounding box center [368, 392] width 295 height 20
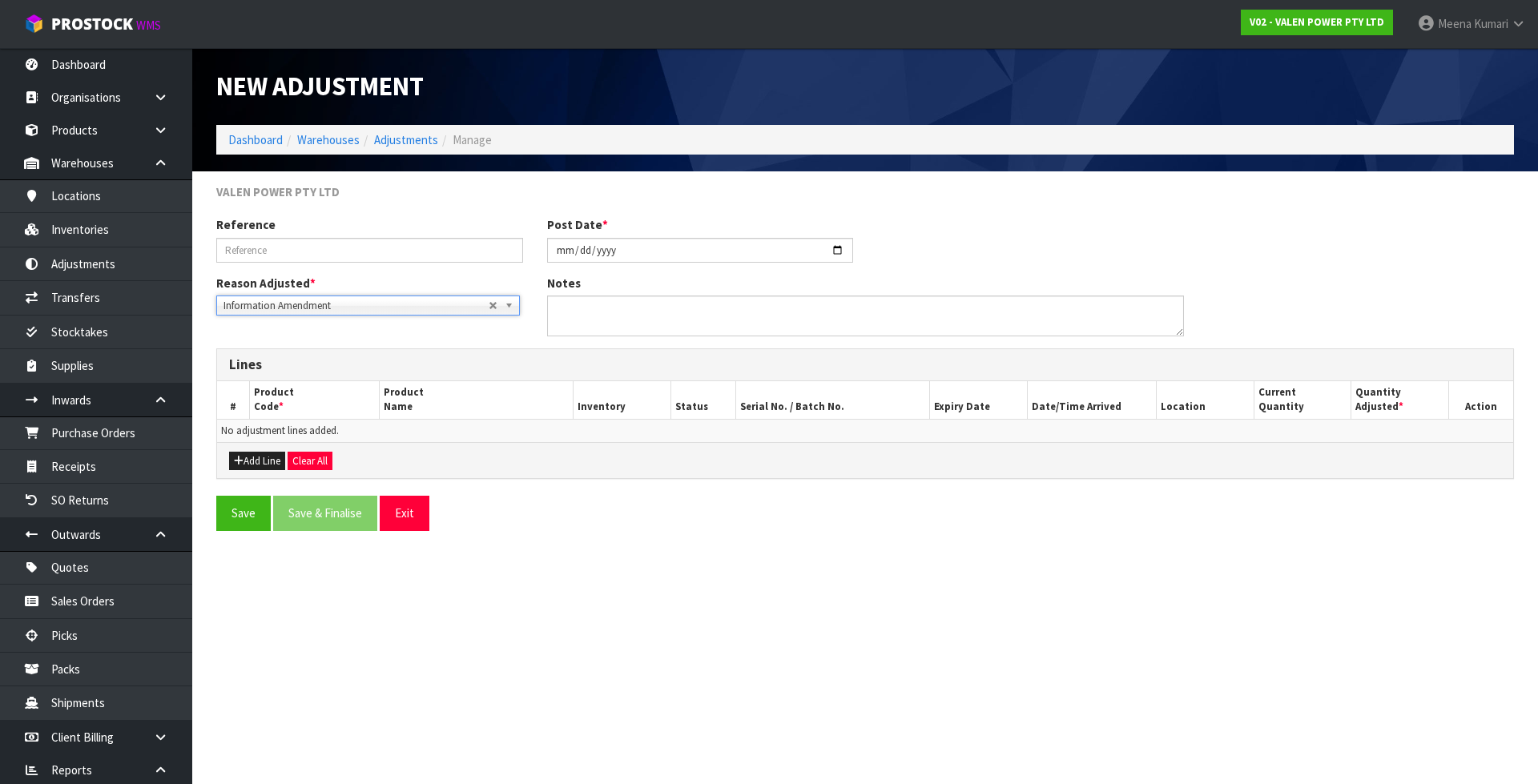
click at [368, 266] on div "Reference Post Date * 2025-10-16" at bounding box center [865, 244] width 1322 height 57
click at [368, 252] on input "text" at bounding box center [369, 249] width 307 height 25
type input "CODE ADJUSTMENT"
click at [713, 304] on textarea at bounding box center [866, 315] width 637 height 41
type textarea "BY MISTAKE INWARDS BOOKED PS81313 UNDER PS88127"
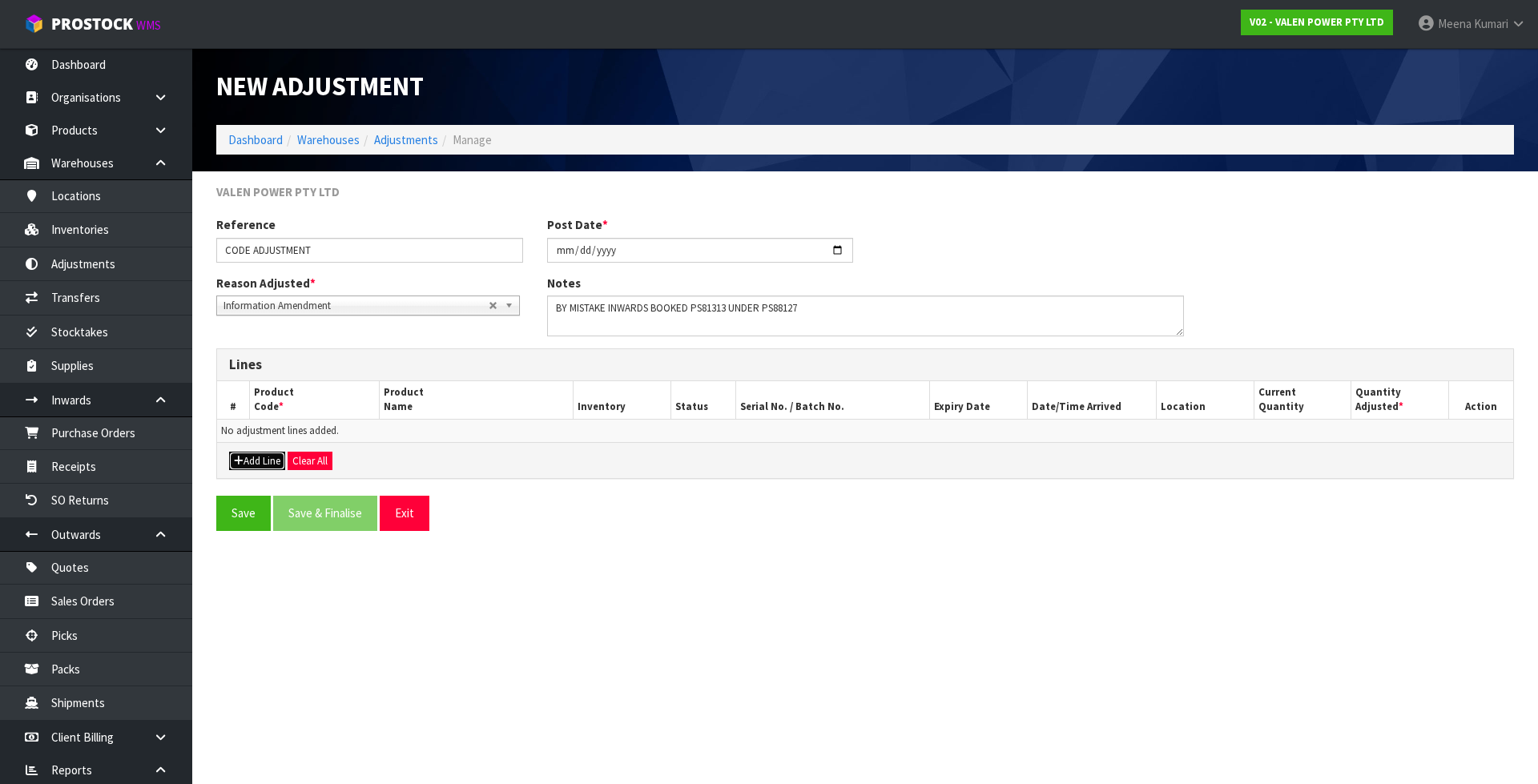
click at [255, 463] on button "Add Line" at bounding box center [257, 461] width 56 height 19
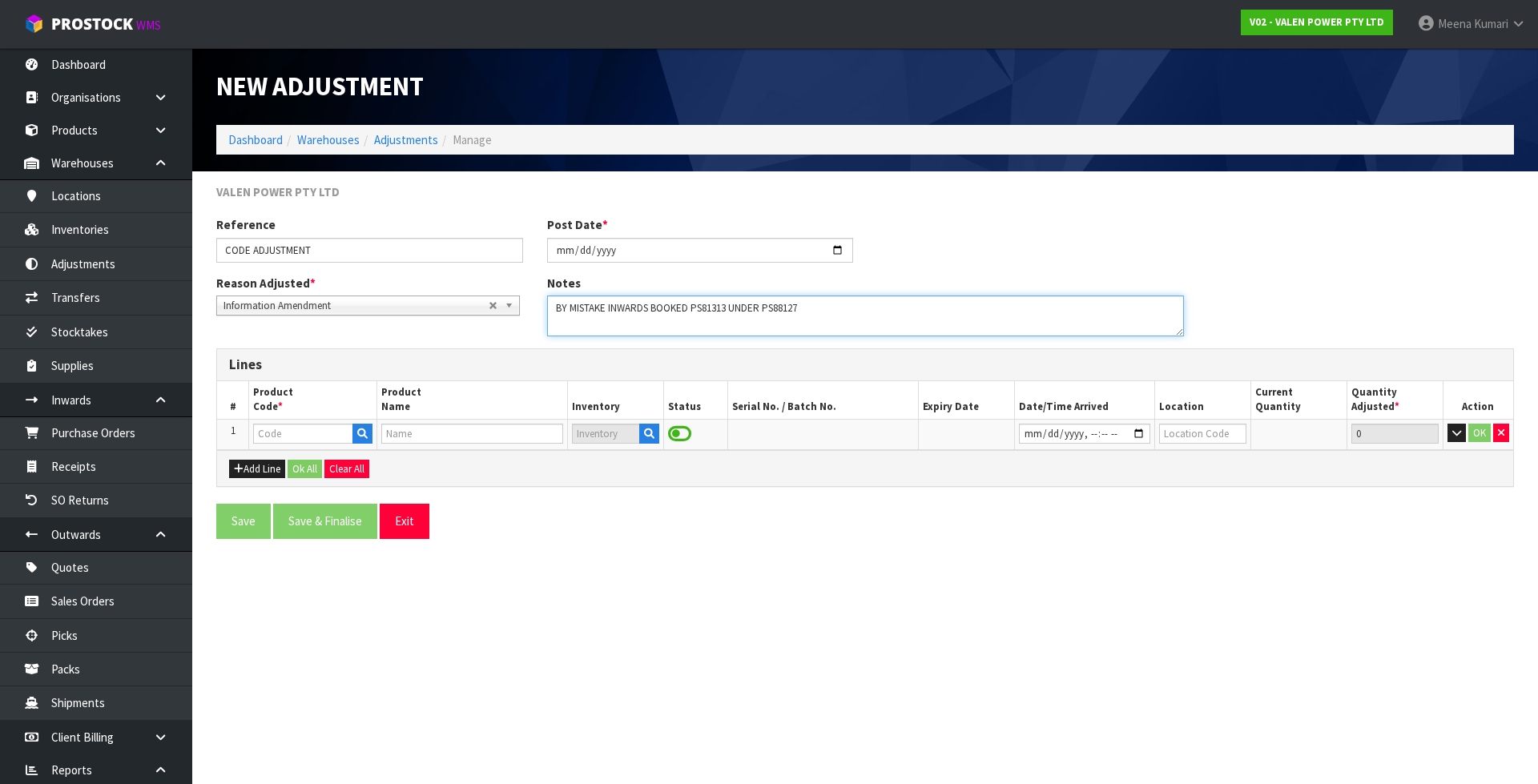
click at [702, 309] on textarea at bounding box center [866, 315] width 637 height 41
click at [795, 309] on textarea at bounding box center [866, 315] width 637 height 41
click at [322, 435] on input "text" at bounding box center [302, 433] width 99 height 20
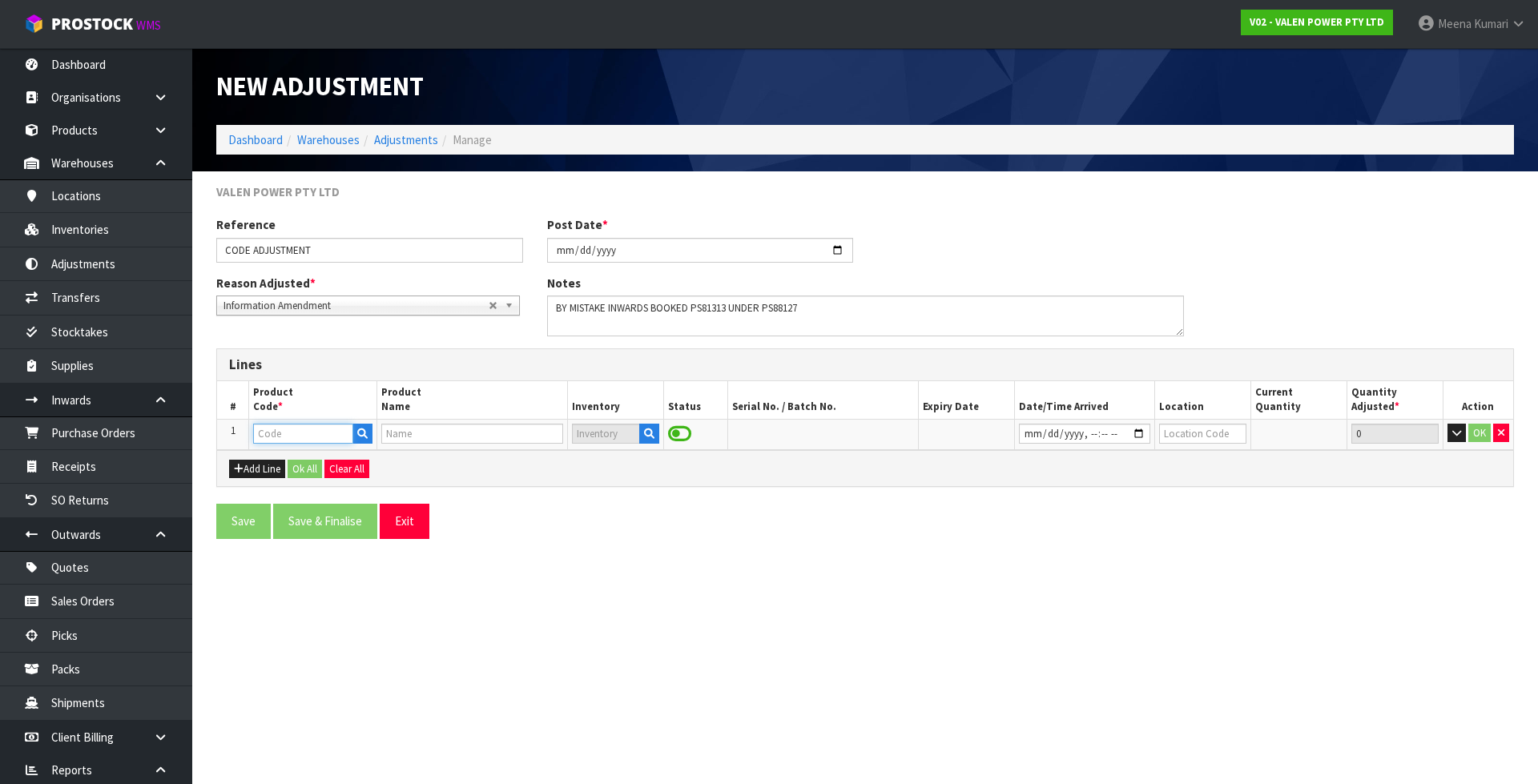
paste input "PS88127"
type input "PS88127"
type input "PS88127 UPS EXTRA, TRAFFIC CONTROL OUTDOOR, RACK MOUNT EARS (2000+)"
type input "PS88127"
click at [647, 434] on icon "button" at bounding box center [649, 433] width 10 height 10
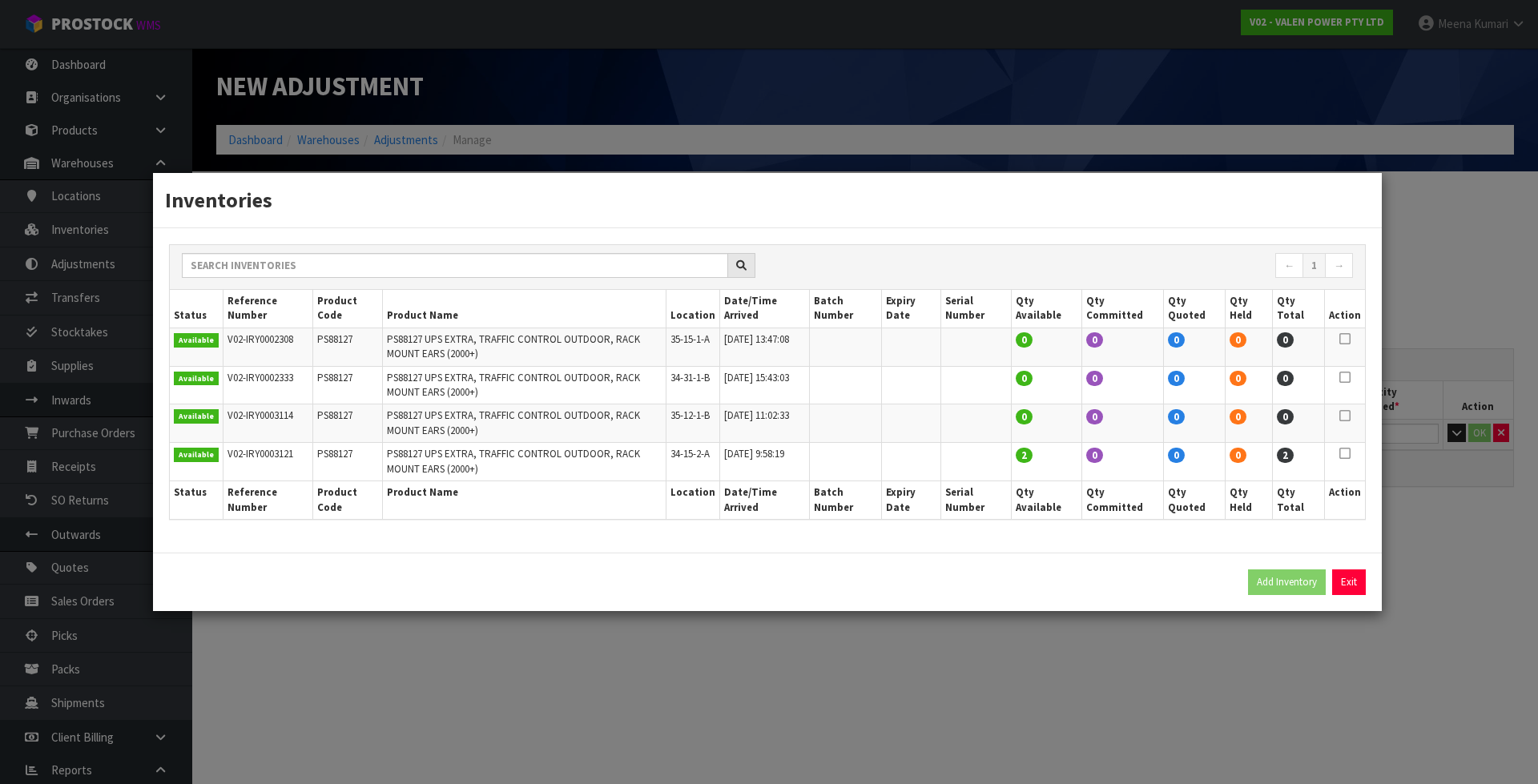
click at [1347, 454] on icon at bounding box center [1345, 453] width 11 height 1
click at [1300, 583] on button "Add Inventory" at bounding box center [1287, 582] width 77 height 25
type input "V02-IRY0003121"
type input "2025-10-13T09:58:19"
type input "34-15-2-A"
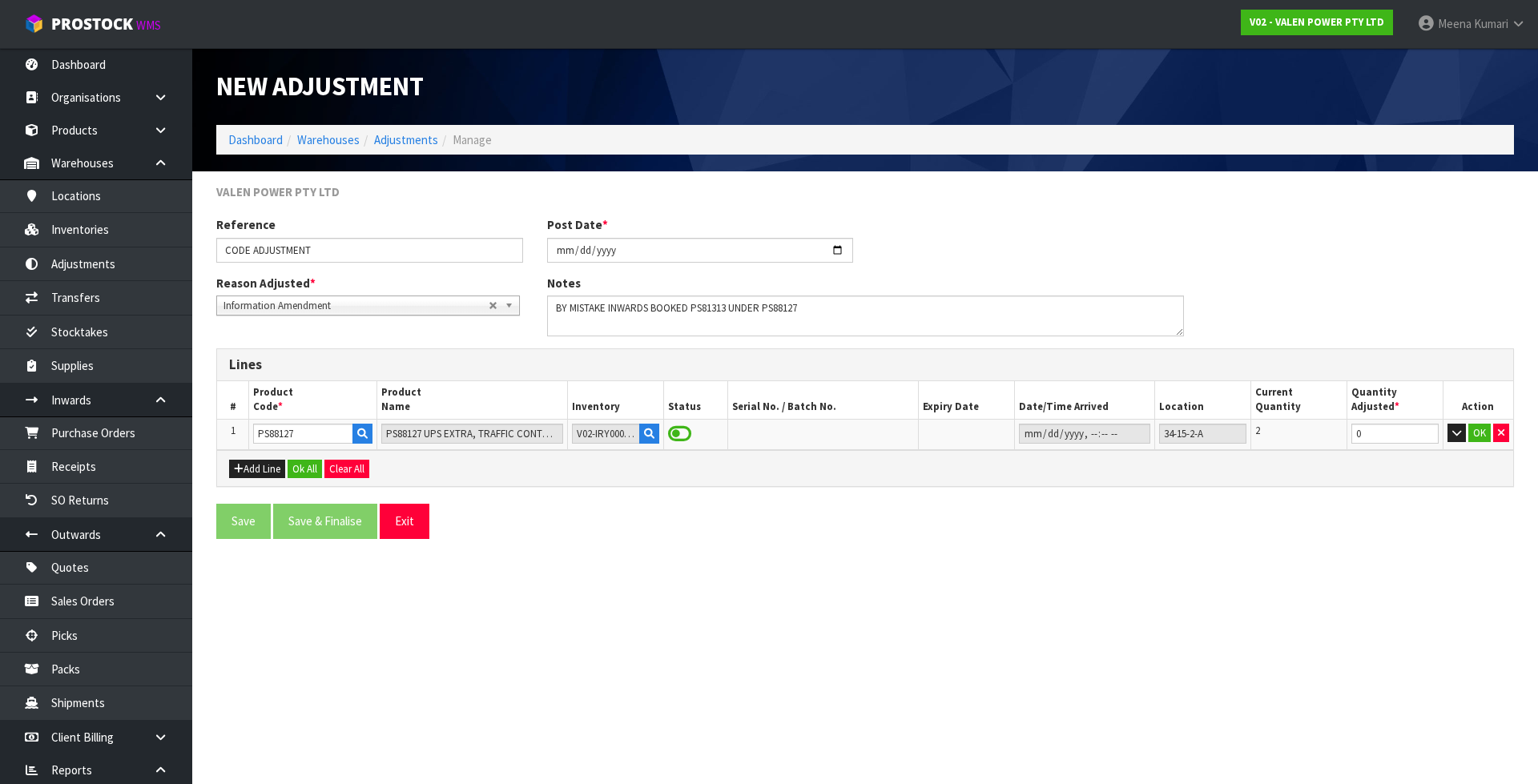
click at [1255, 628] on section "New Adjustment Dashboard Warehouses Adjustments Manage VALEN POWER PTY LTD Refe…" at bounding box center [769, 392] width 1538 height 784
click at [272, 474] on button "Add Line" at bounding box center [257, 469] width 56 height 19
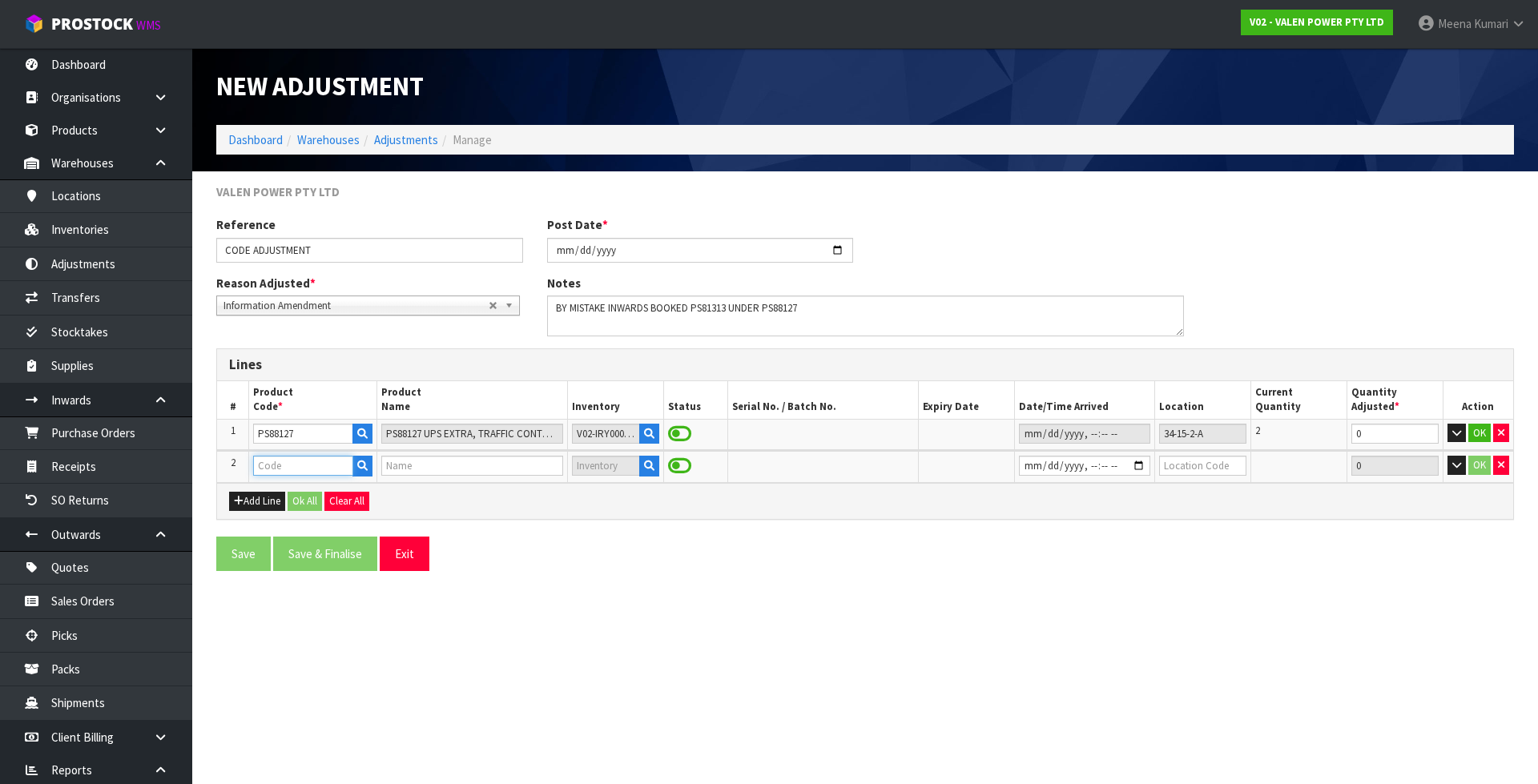
click at [284, 468] on input "text" at bounding box center [302, 465] width 99 height 20
click at [702, 314] on textarea at bounding box center [866, 315] width 637 height 41
click at [331, 467] on input "text" at bounding box center [302, 465] width 99 height 20
paste input "PS81313"
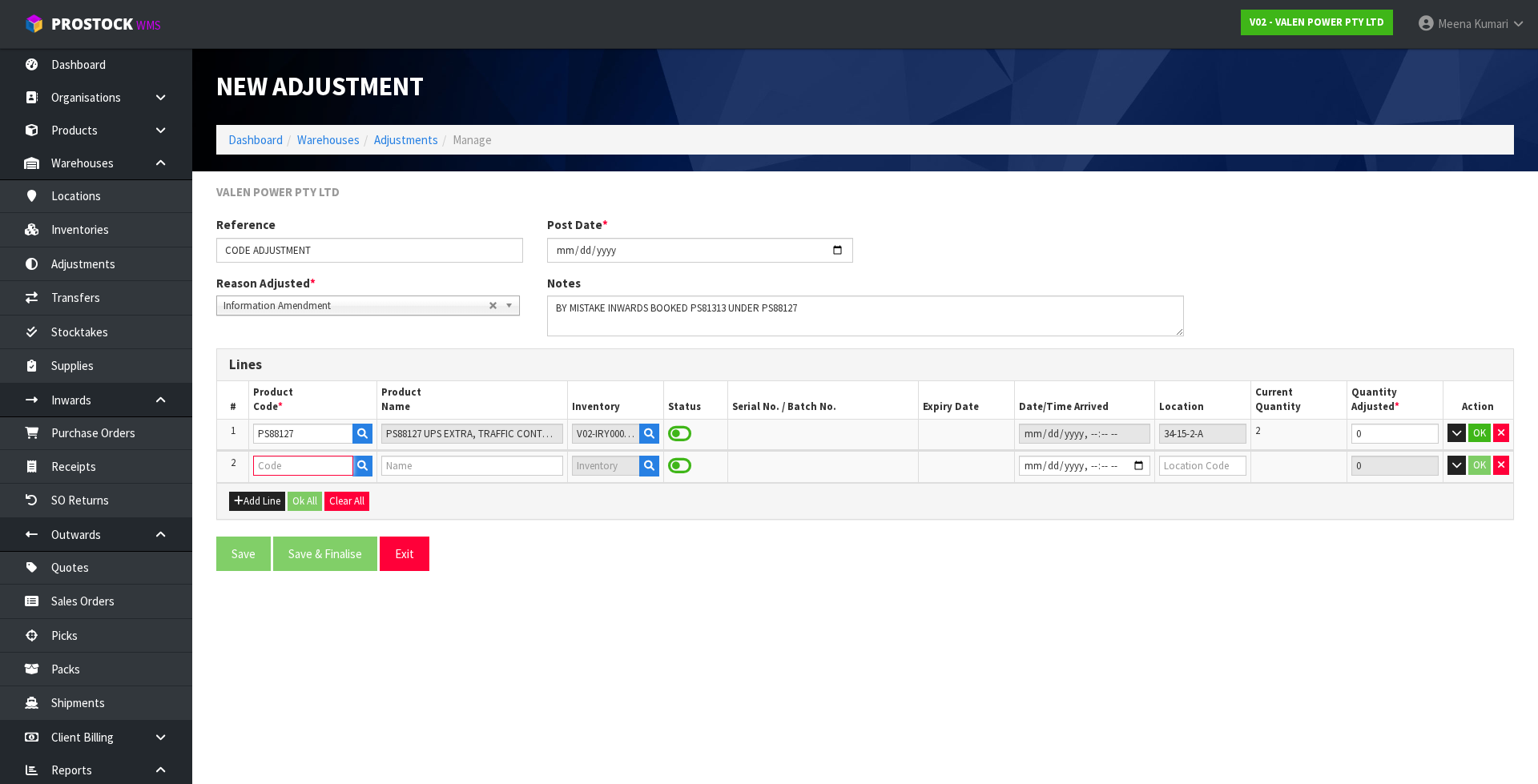
type input "PS81313"
type input "PS81313 UPS, TRAFFIC CONTROL OUTDOOR, HIGH TEMP, 1100VA"
type input "PS81313"
click at [1022, 462] on input "datetime-local" at bounding box center [1084, 465] width 131 height 20
type input "2025-10-13T09:58"
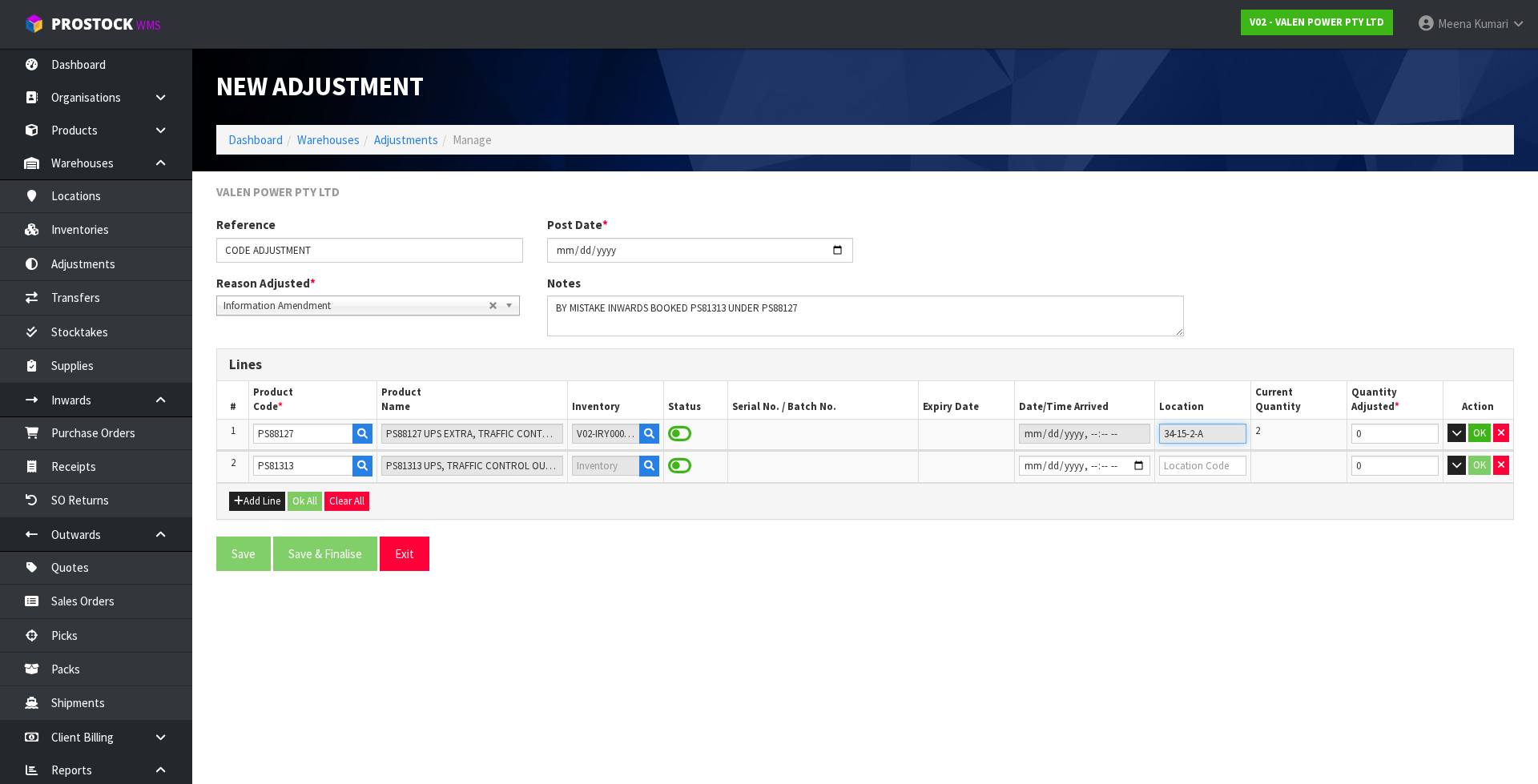
drag, startPoint x: 1219, startPoint y: 435, endPoint x: 1115, endPoint y: 434, distance: 104.0
click at [1115, 434] on tr "1 PS88127 PS88127 UPS EXTRA, TRAFFIC CONTROL OUTDOOR, RACK MOUNT EARS (2000+) V…" at bounding box center [865, 433] width 1297 height 30
click at [1173, 467] on input "text" at bounding box center [1203, 465] width 87 height 20
paste input "34-15-2-A"
drag, startPoint x: 1376, startPoint y: 467, endPoint x: 1294, endPoint y: 471, distance: 82.1
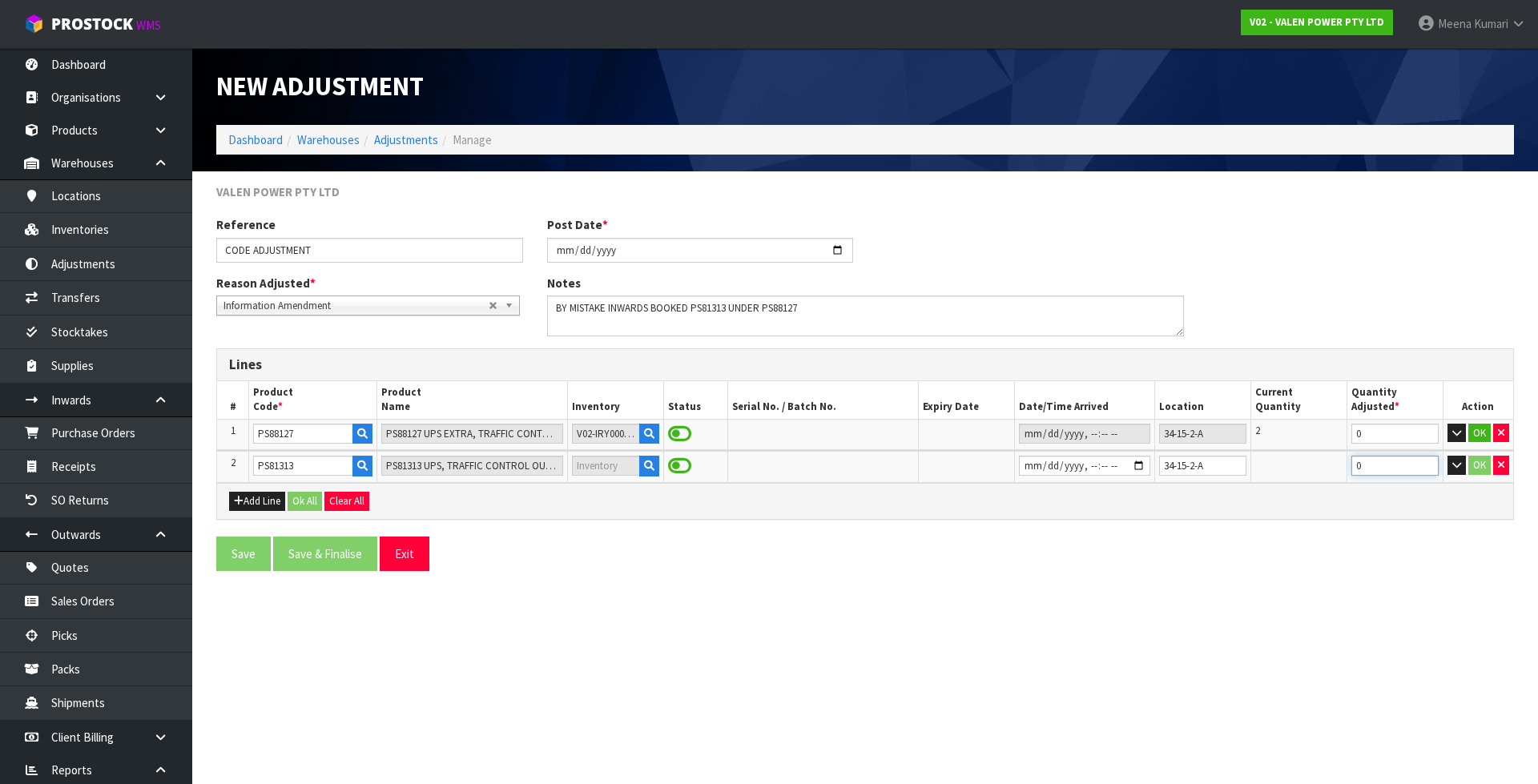
click at [1294, 471] on tr "2 PS81313 PS81313 UPS, TRAFFIC CONTROL OUTDOOR, HIGH TEMP, 1100VA 34-15-2-A 0 OK" at bounding box center [865, 466] width 1297 height 31
click at [1479, 435] on button "OK" at bounding box center [1480, 433] width 23 height 19
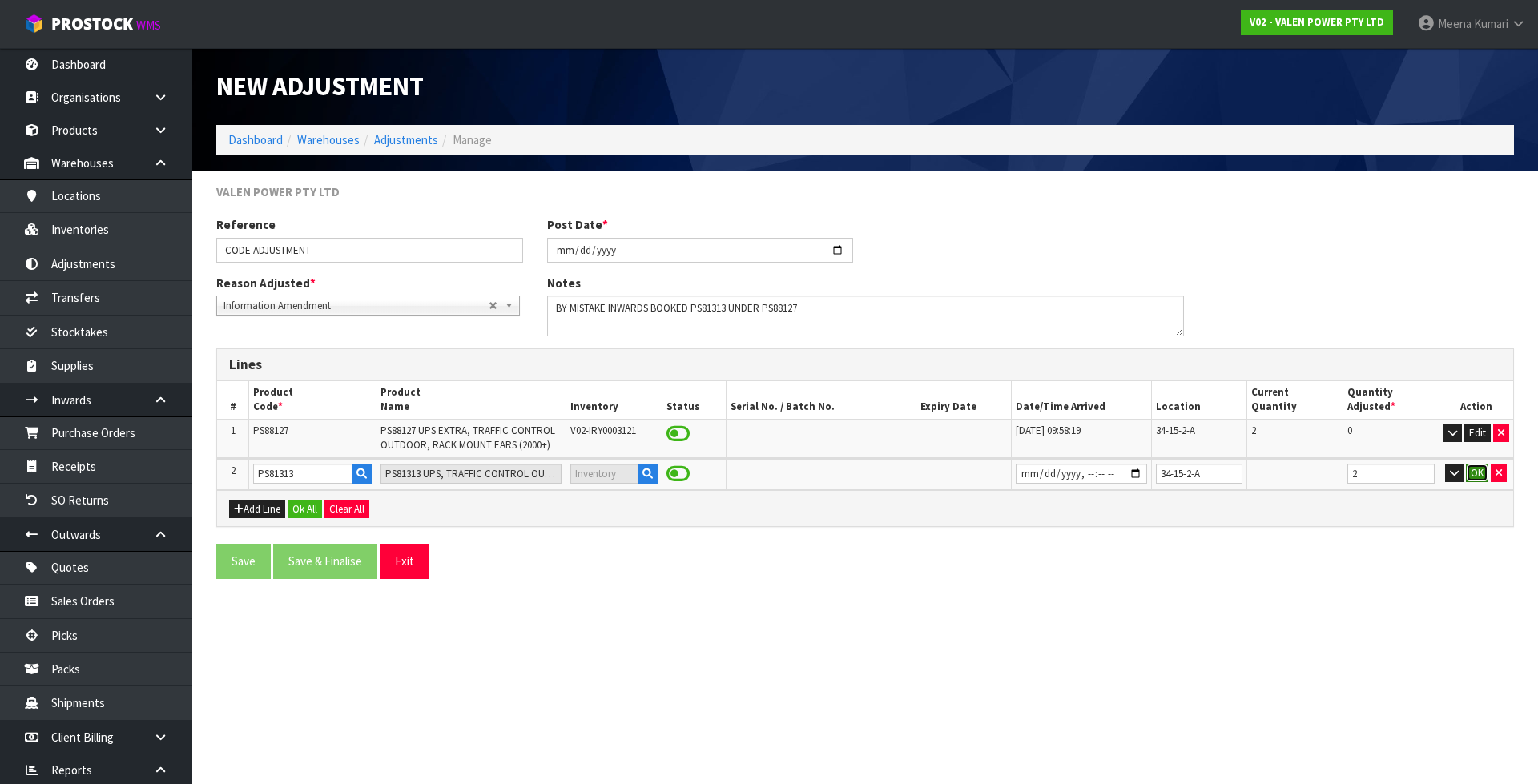
click at [1478, 472] on button "OK" at bounding box center [1477, 473] width 23 height 19
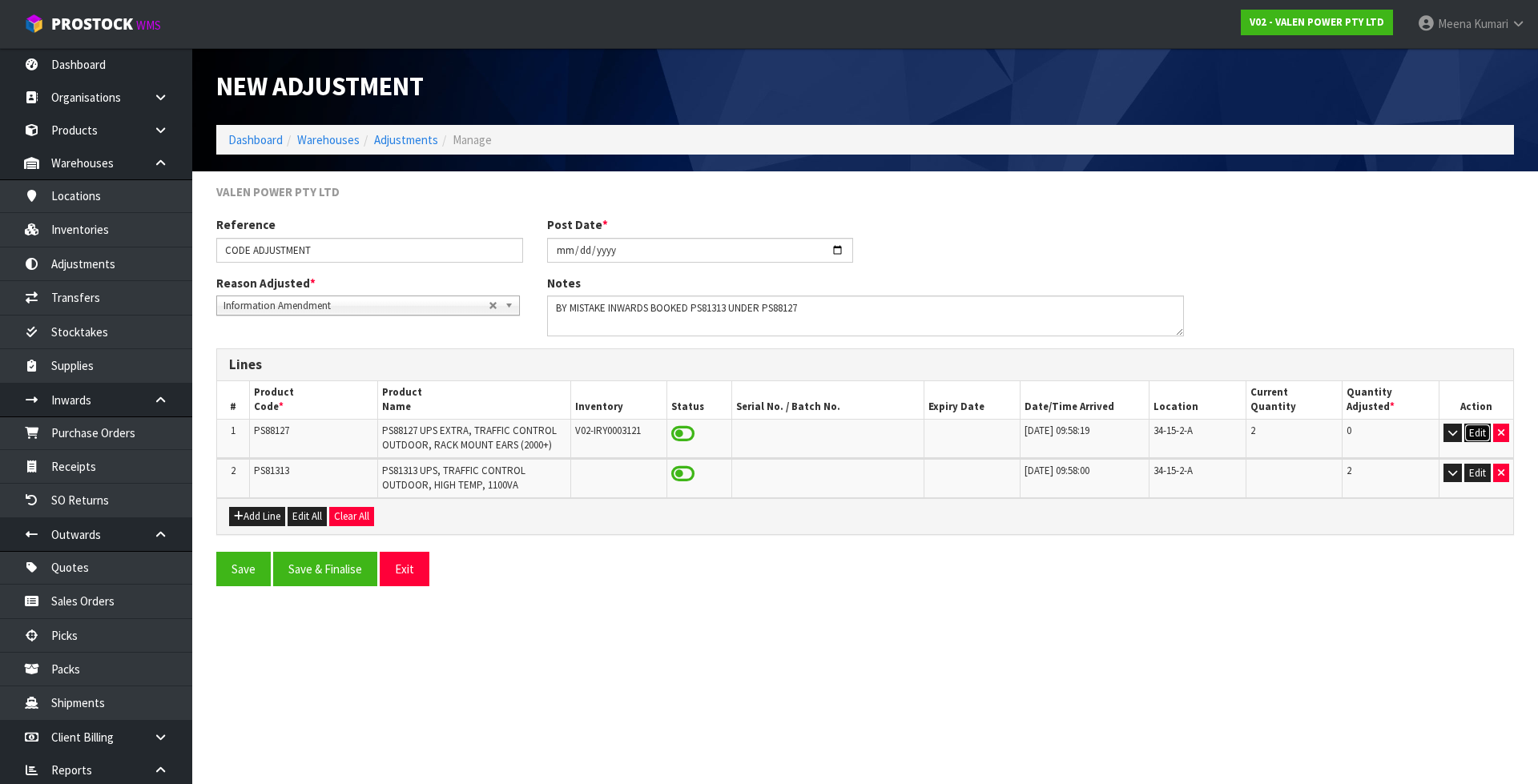
click at [1483, 428] on button "Edit" at bounding box center [1477, 433] width 26 height 19
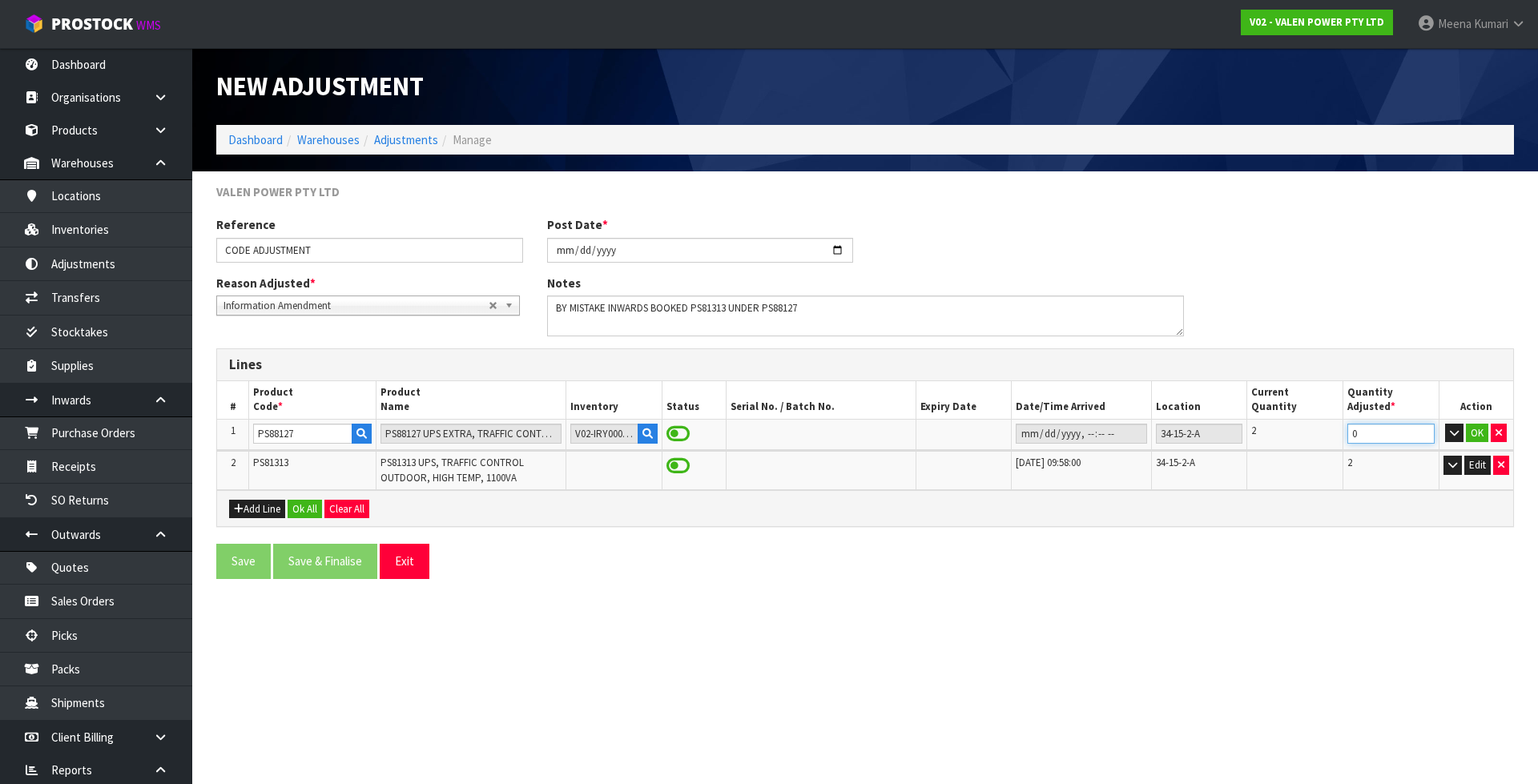
click at [1347, 433] on td "0" at bounding box center [1392, 433] width 97 height 30
click at [1359, 432] on input "0" at bounding box center [1391, 433] width 87 height 20
click at [1358, 433] on input "0" at bounding box center [1391, 433] width 87 height 20
click at [1350, 440] on input "0" at bounding box center [1391, 433] width 87 height 20
click at [1478, 428] on button "OK" at bounding box center [1477, 433] width 23 height 19
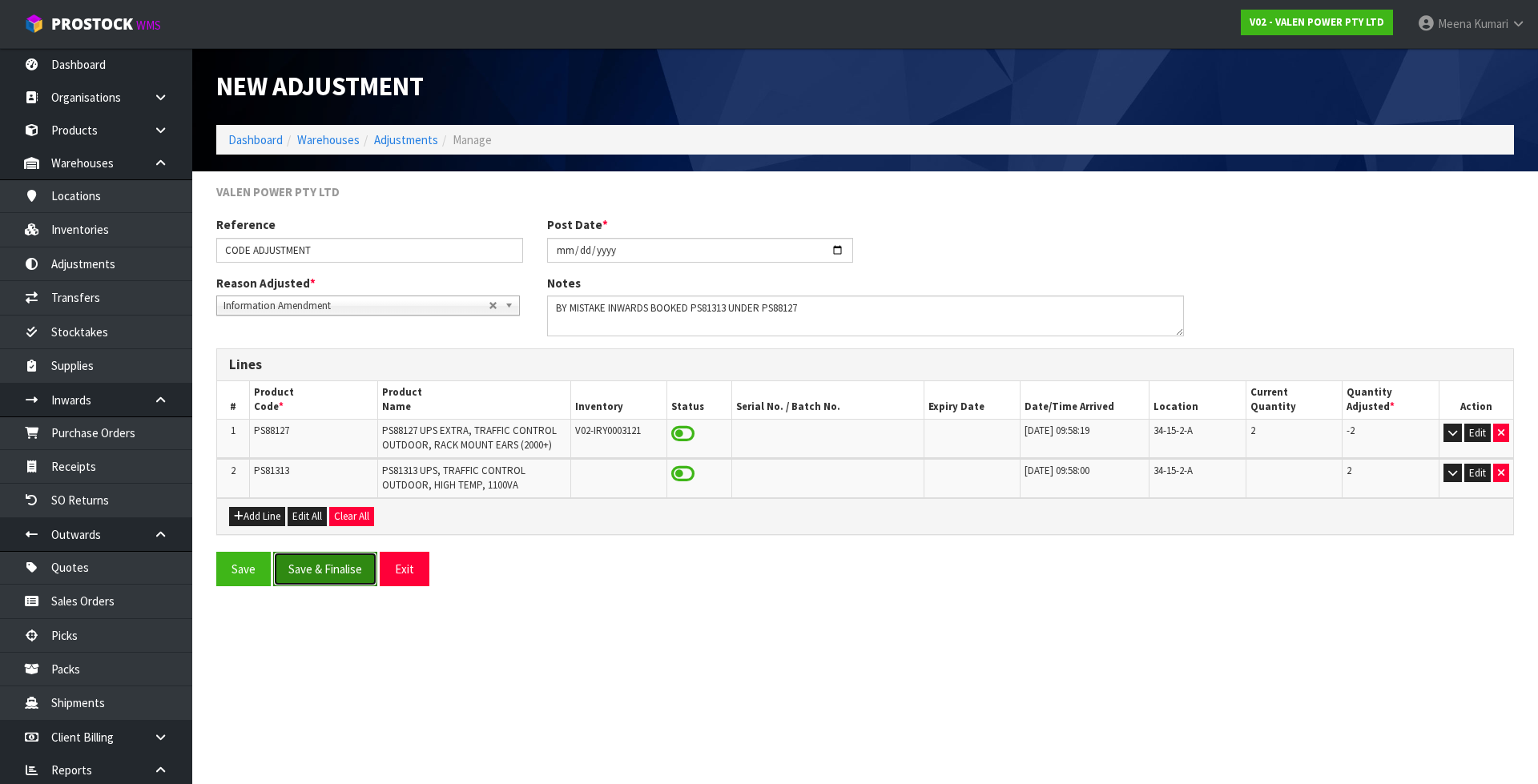
click at [337, 565] on button "Save & Finalise" at bounding box center [325, 569] width 104 height 35
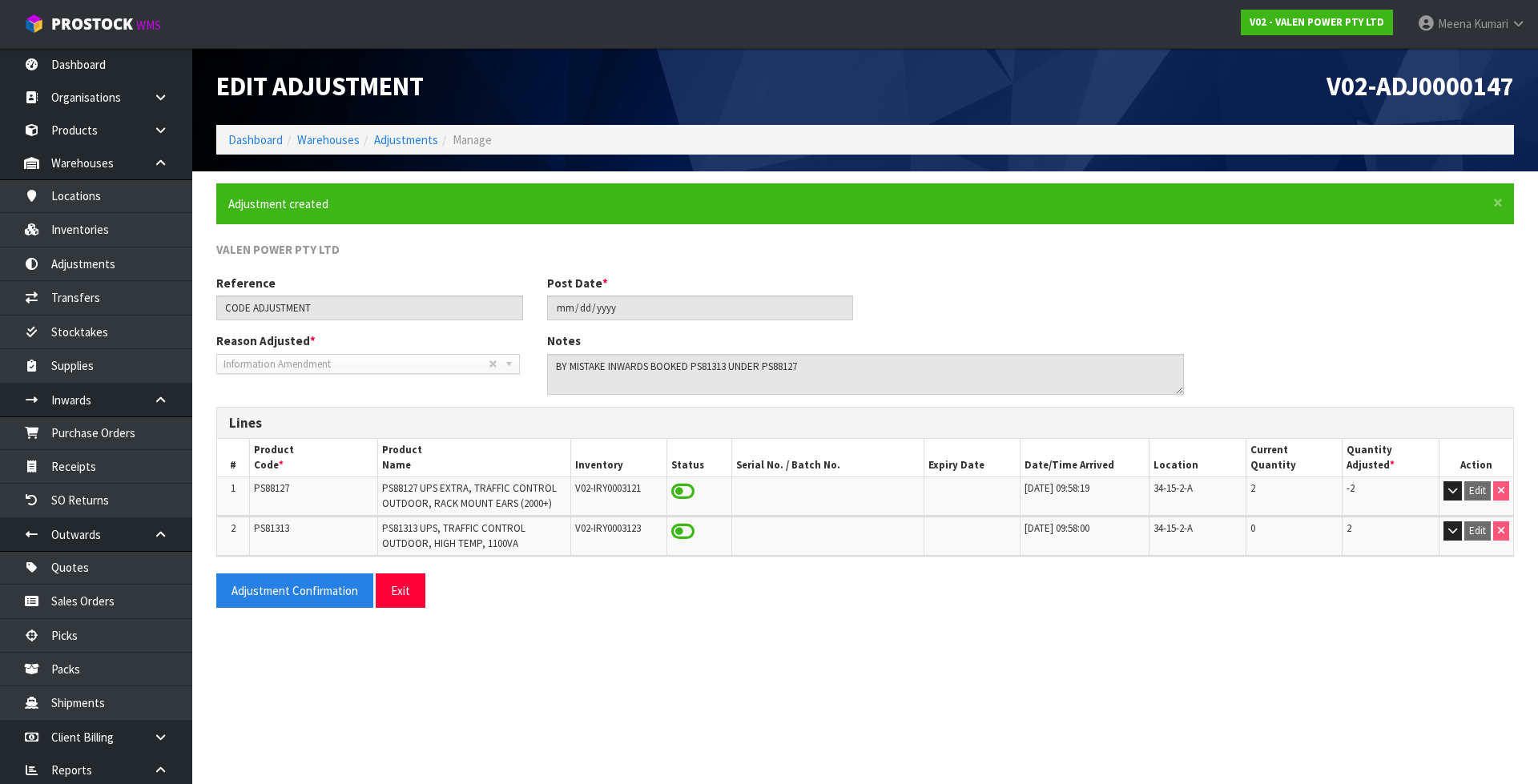
click at [283, 490] on span "PS88127" at bounding box center [272, 487] width 36 height 14
copy span "PS88127"
click at [263, 531] on span "PS81313" at bounding box center [272, 527] width 36 height 14
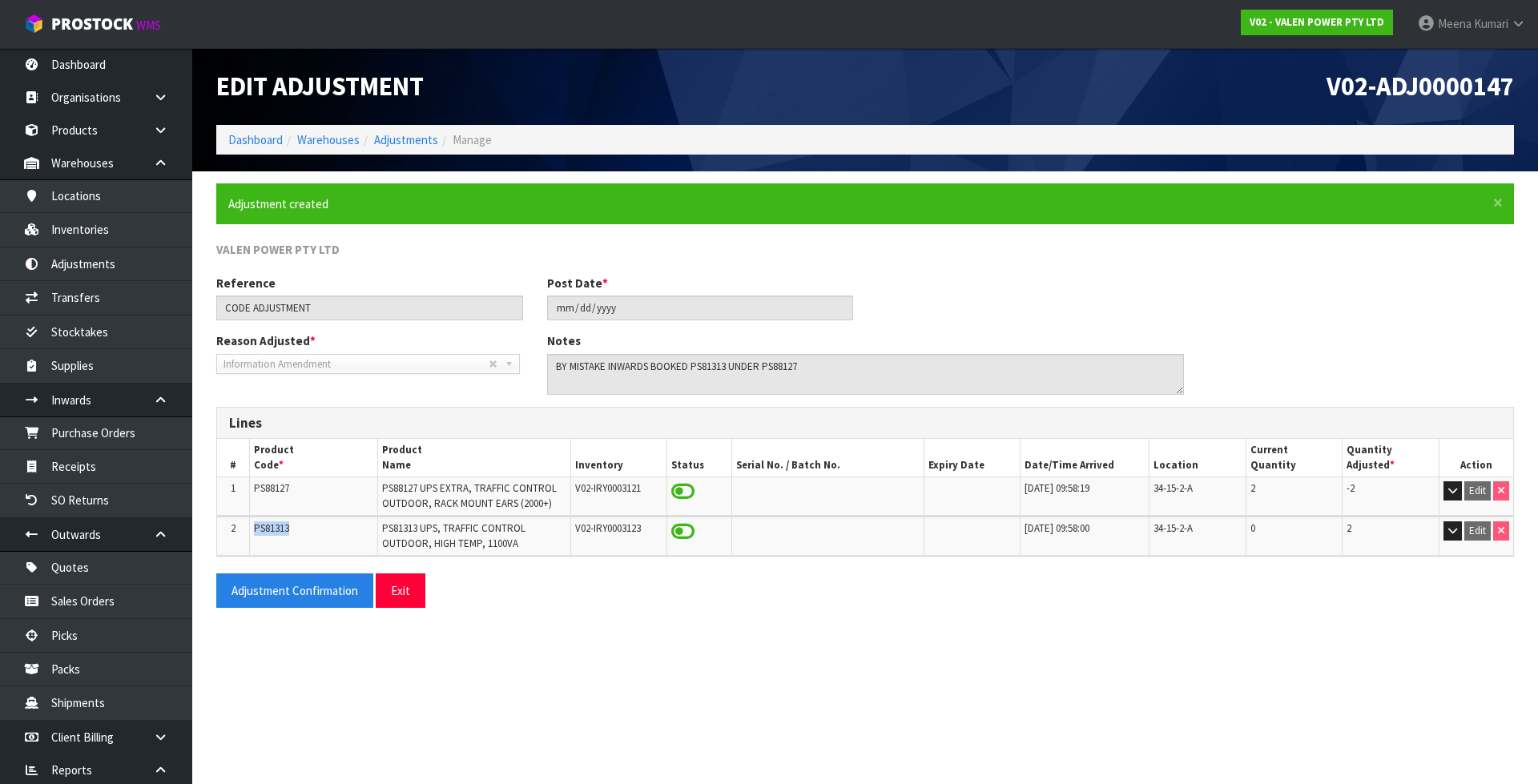
copy span "PS81313"
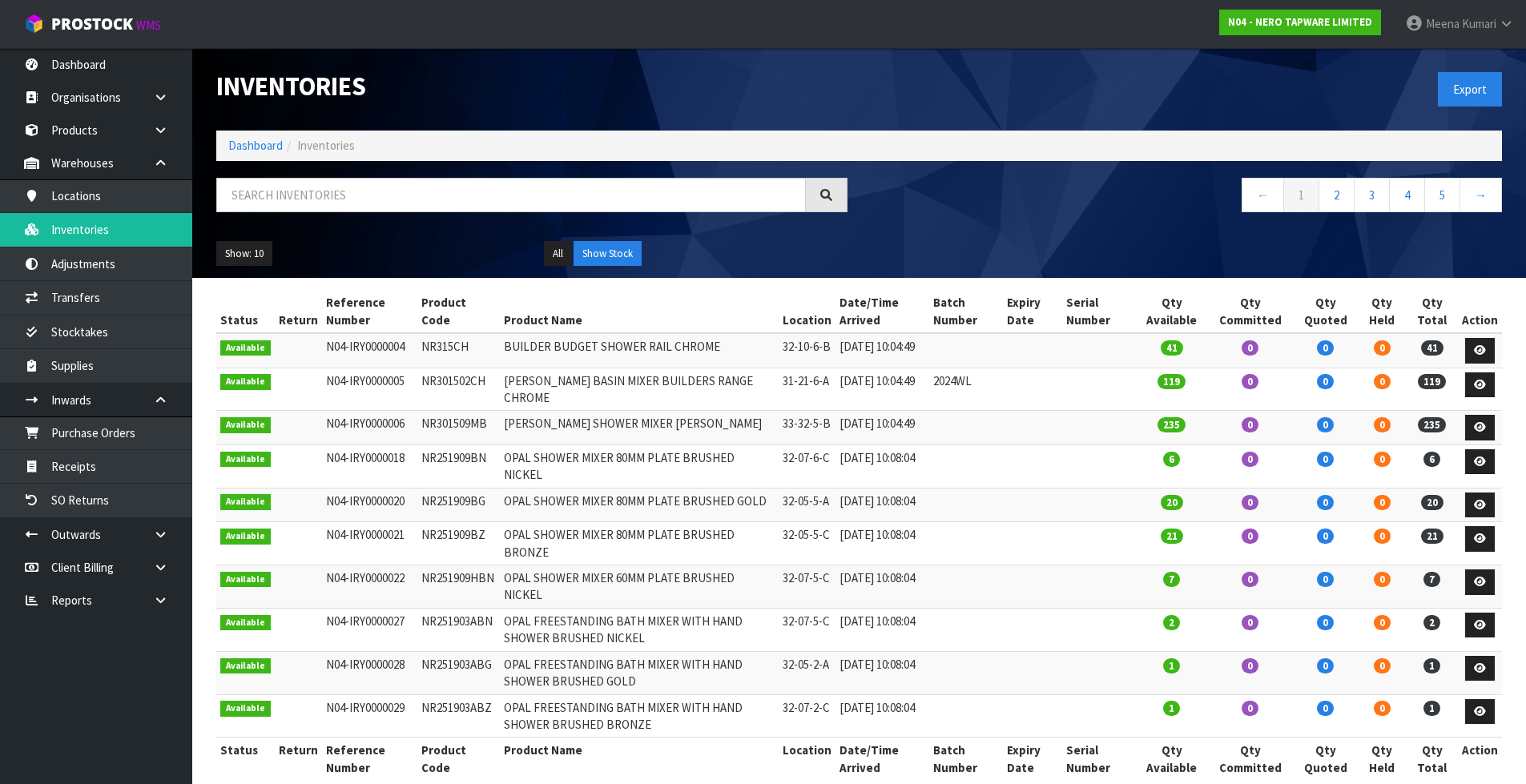
scroll to position [52, 0]
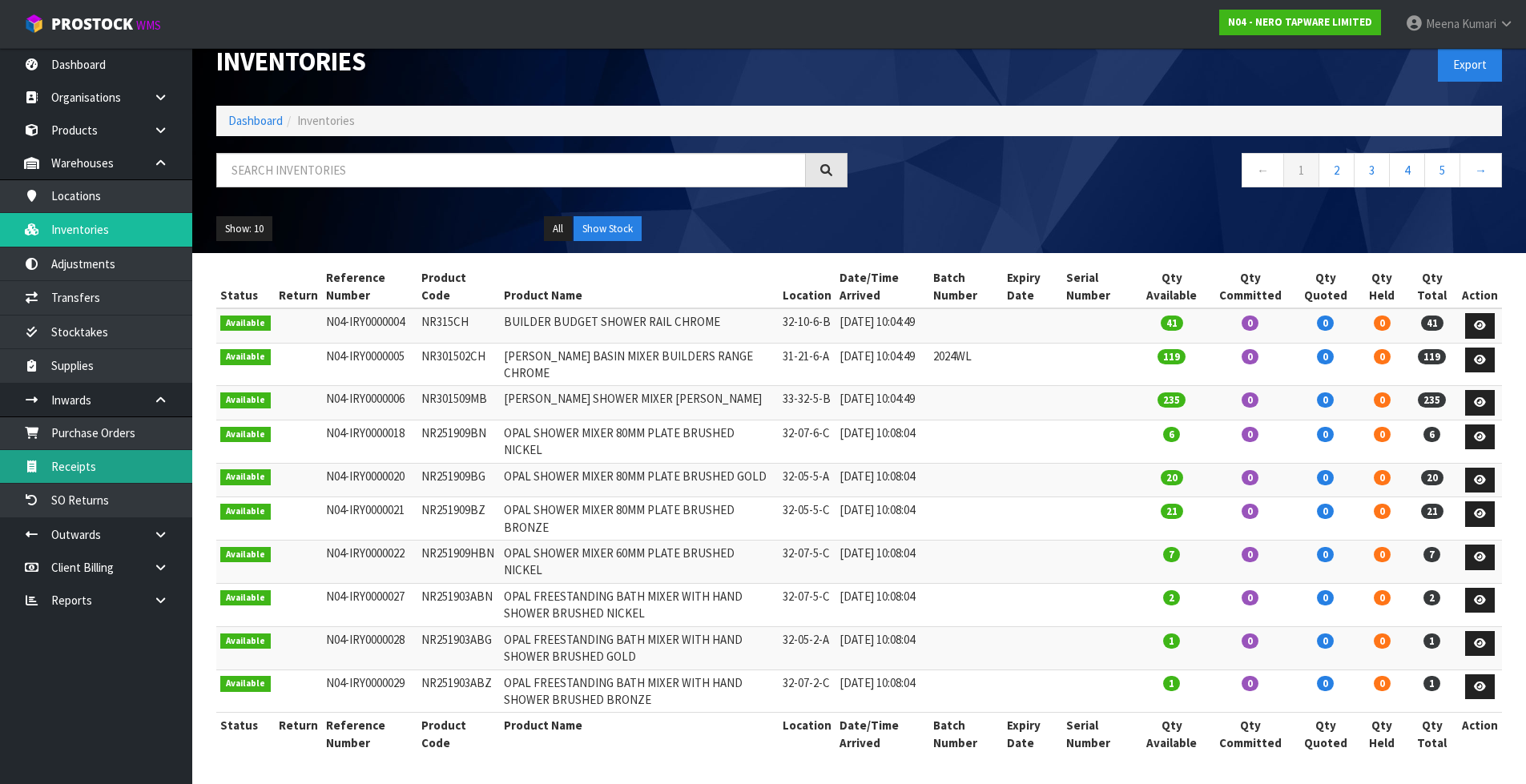
click at [105, 476] on link "Receipts" at bounding box center [96, 466] width 192 height 33
click at [96, 471] on link "Receipts" at bounding box center [96, 466] width 192 height 33
click at [97, 471] on link "Receipts" at bounding box center [96, 466] width 192 height 33
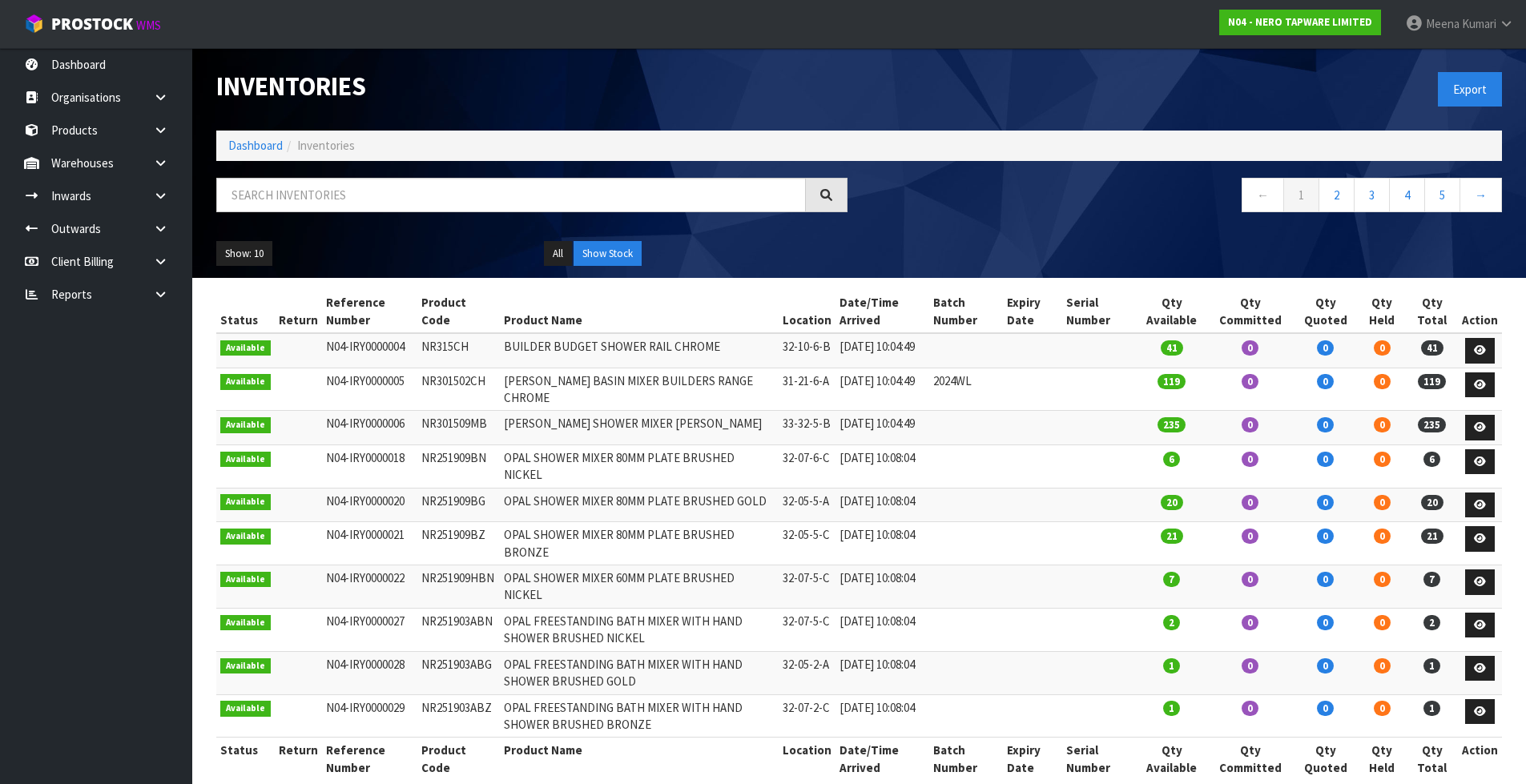
scroll to position [52, 0]
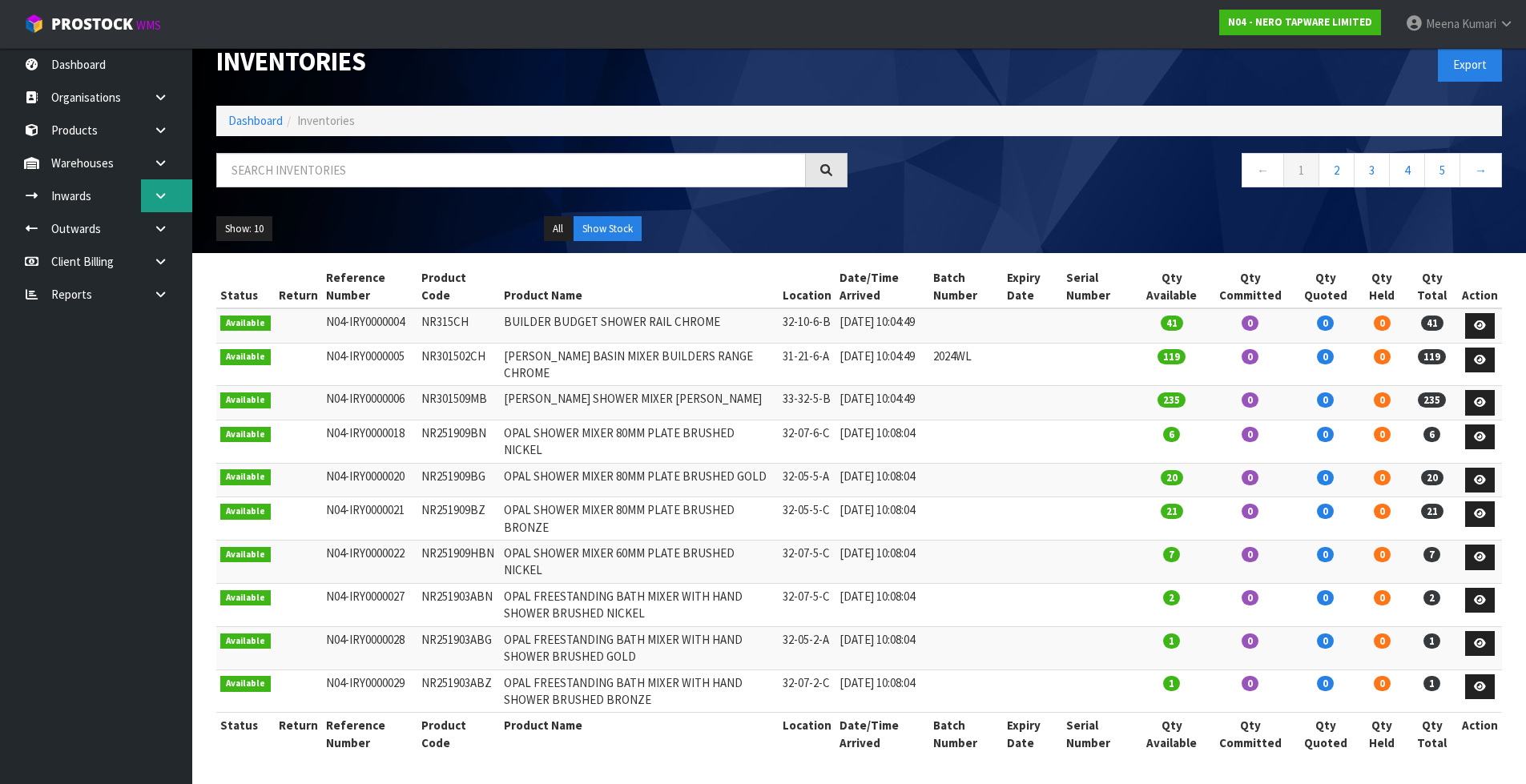
click at [163, 189] on icon at bounding box center [160, 195] width 15 height 12
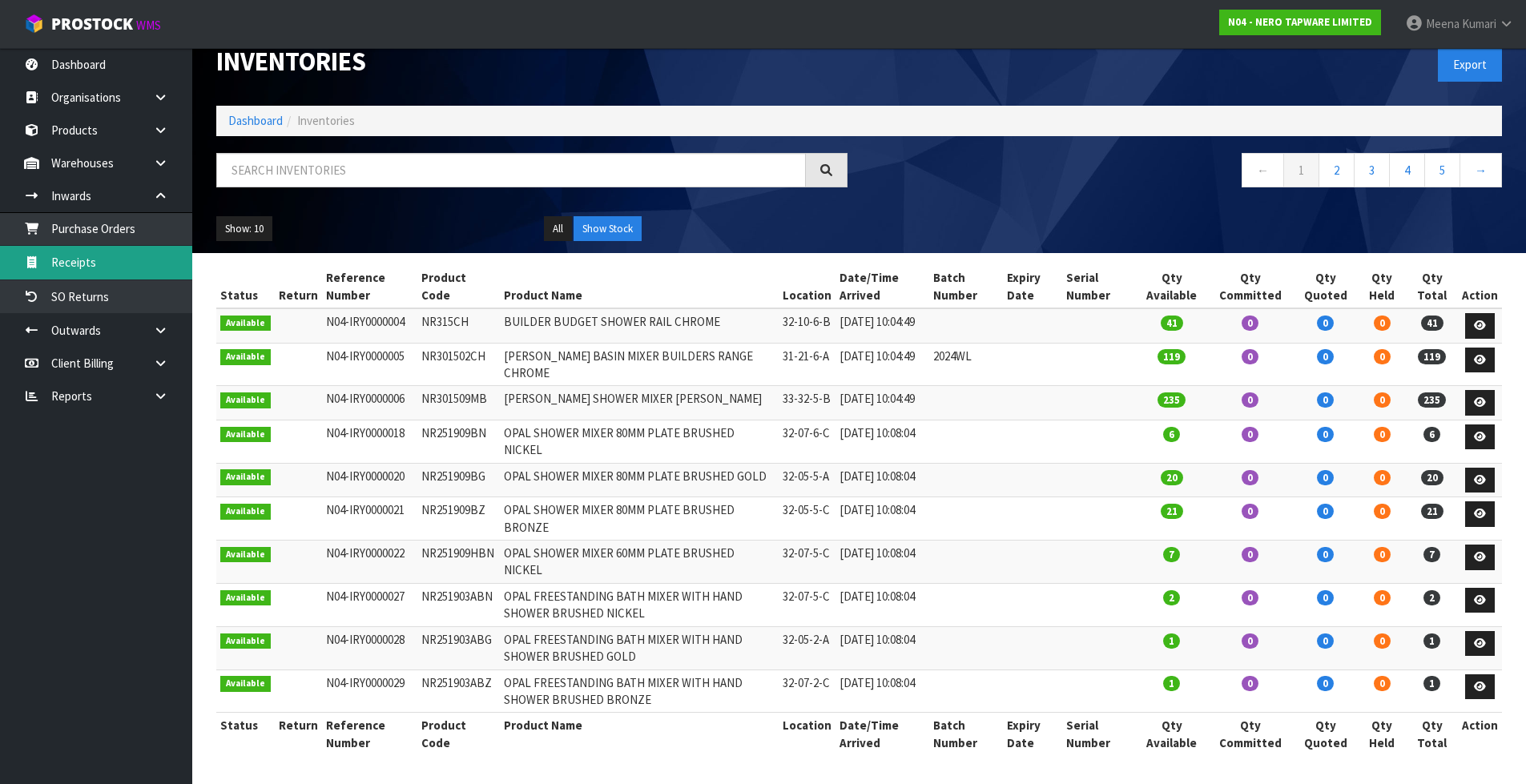
click at [130, 249] on link "Receipts" at bounding box center [96, 262] width 192 height 33
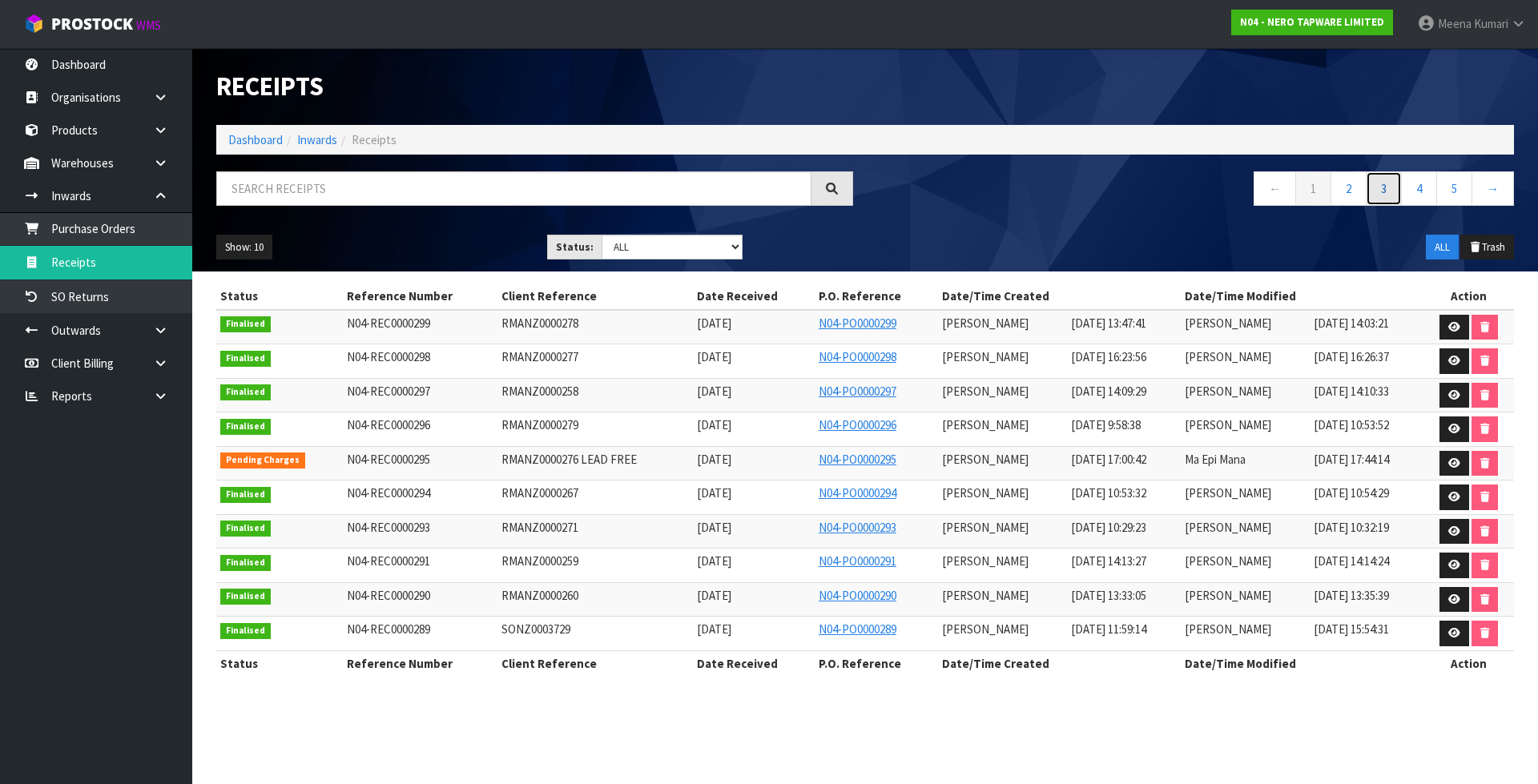
click at [1388, 189] on link "3" at bounding box center [1384, 188] width 36 height 35
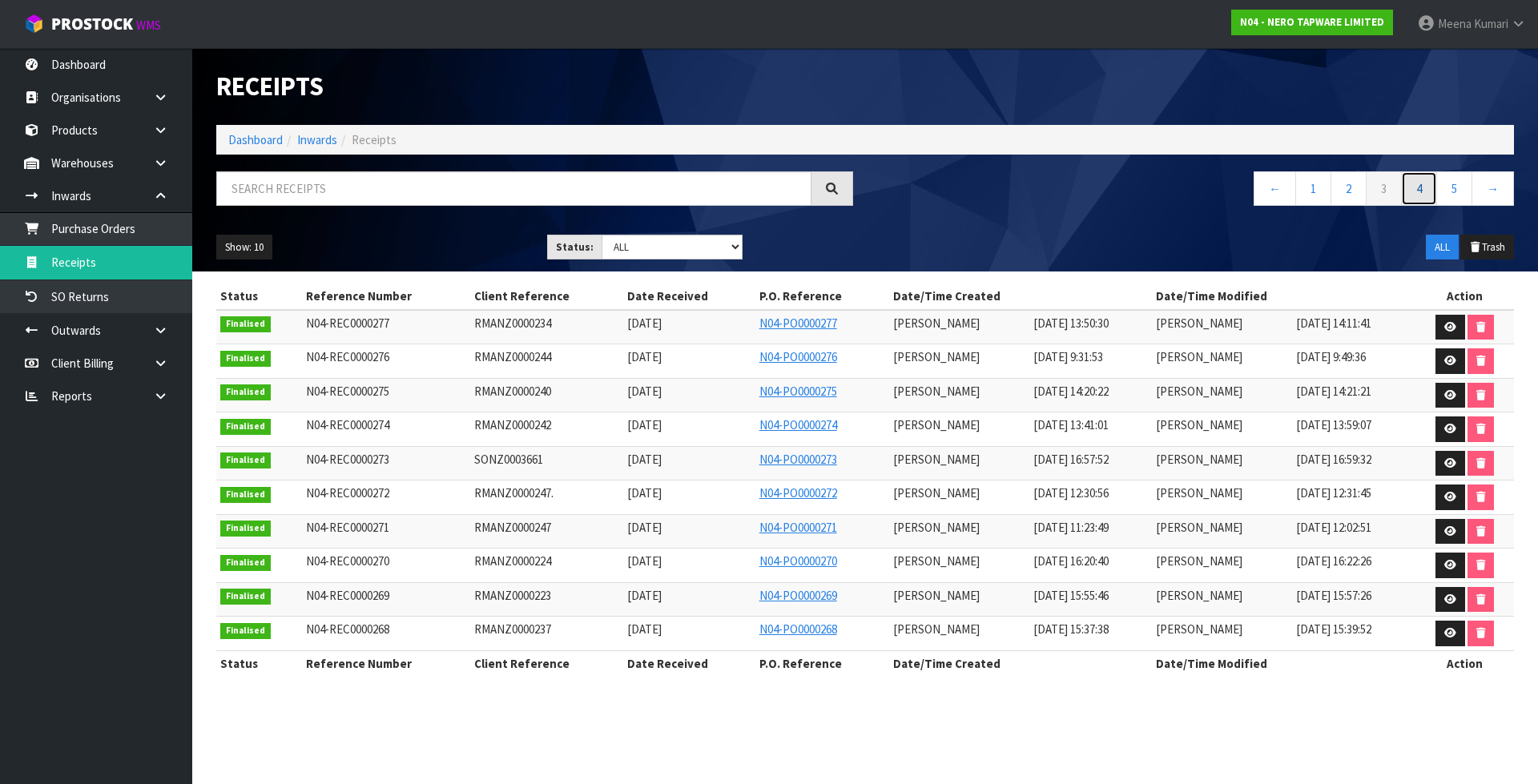
click at [1410, 189] on link "4" at bounding box center [1420, 188] width 36 height 35
click at [1443, 363] on link at bounding box center [1451, 361] width 30 height 25
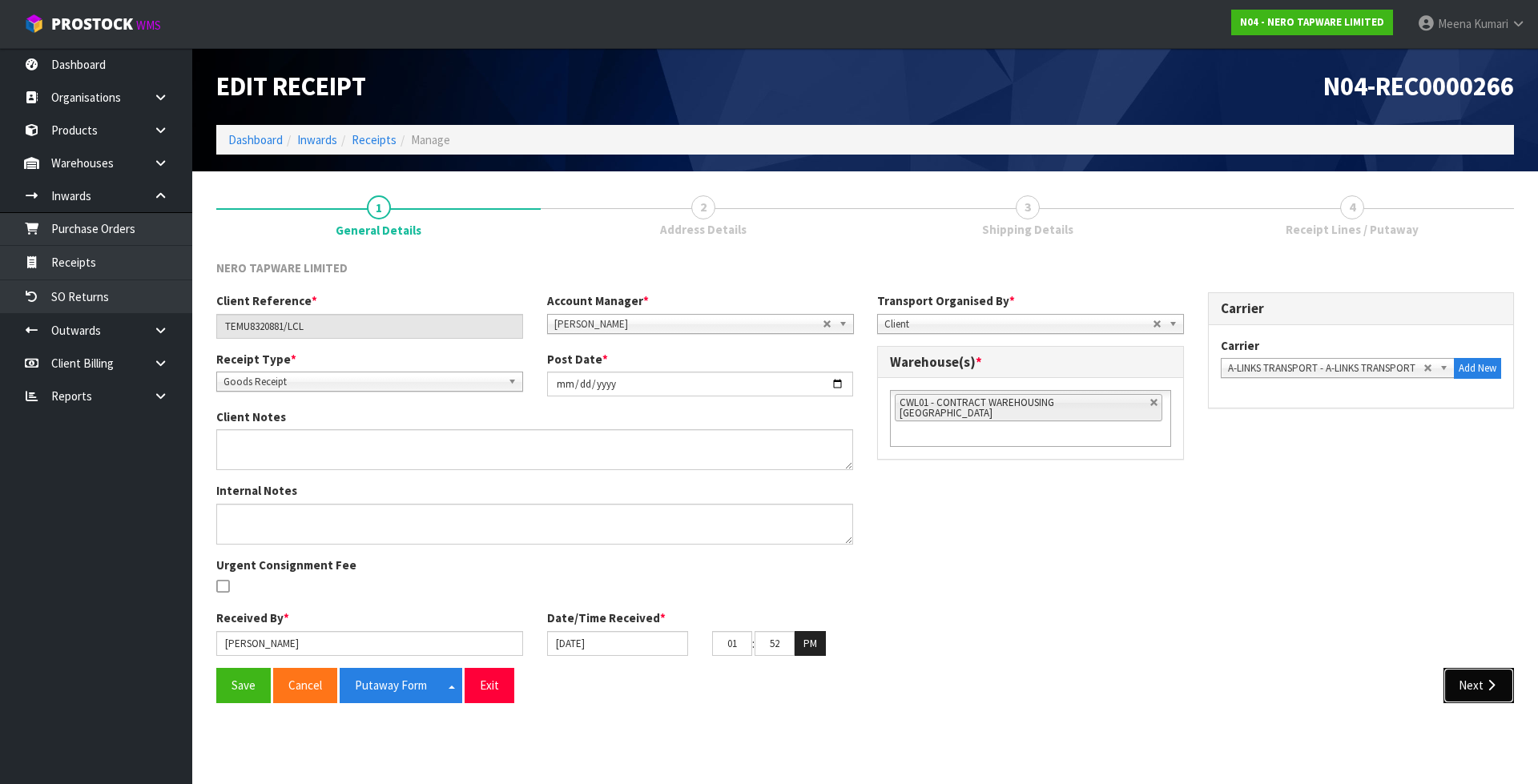
click at [1460, 687] on button "Next" at bounding box center [1478, 685] width 70 height 35
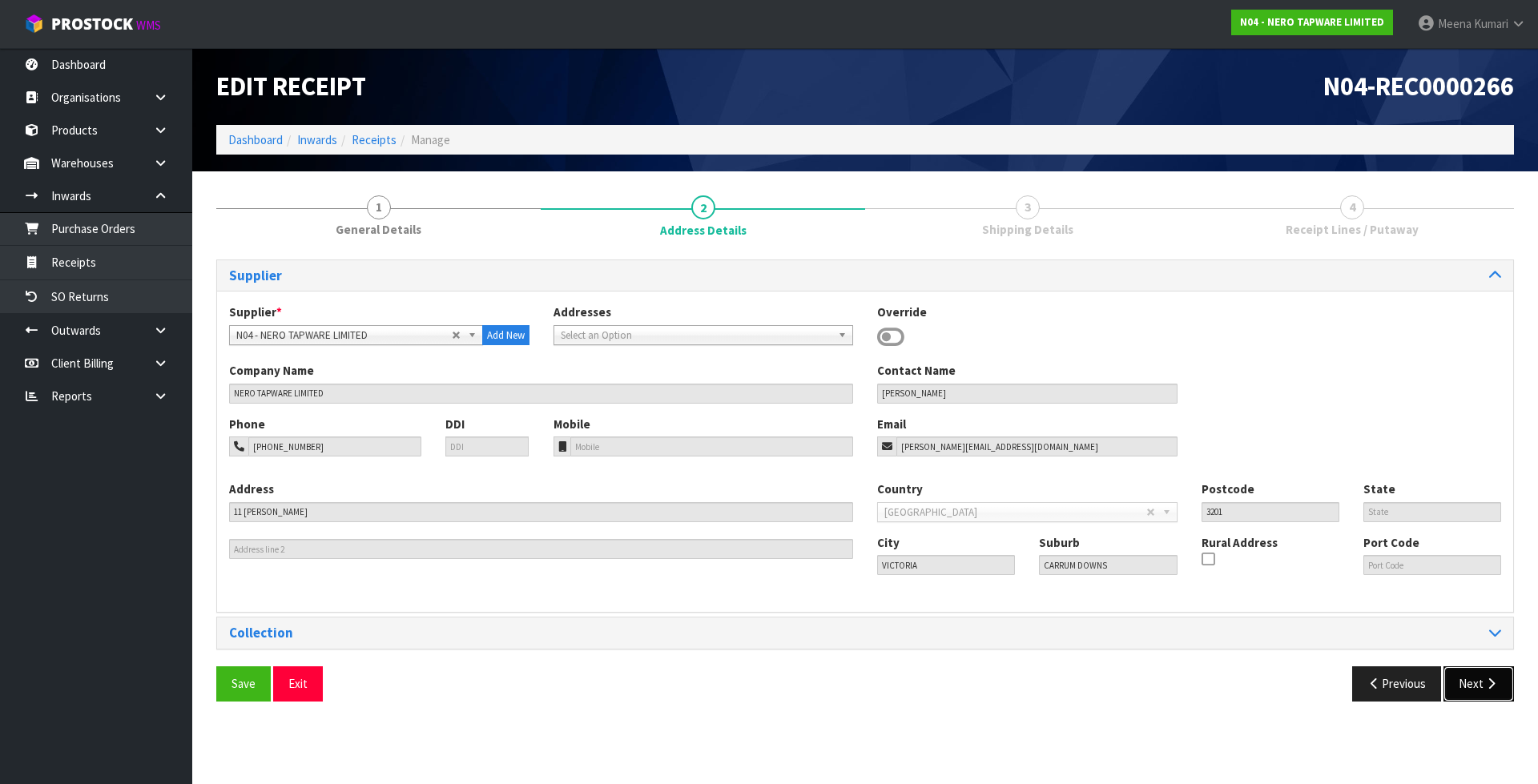
click at [1488, 685] on icon "button" at bounding box center [1491, 683] width 15 height 12
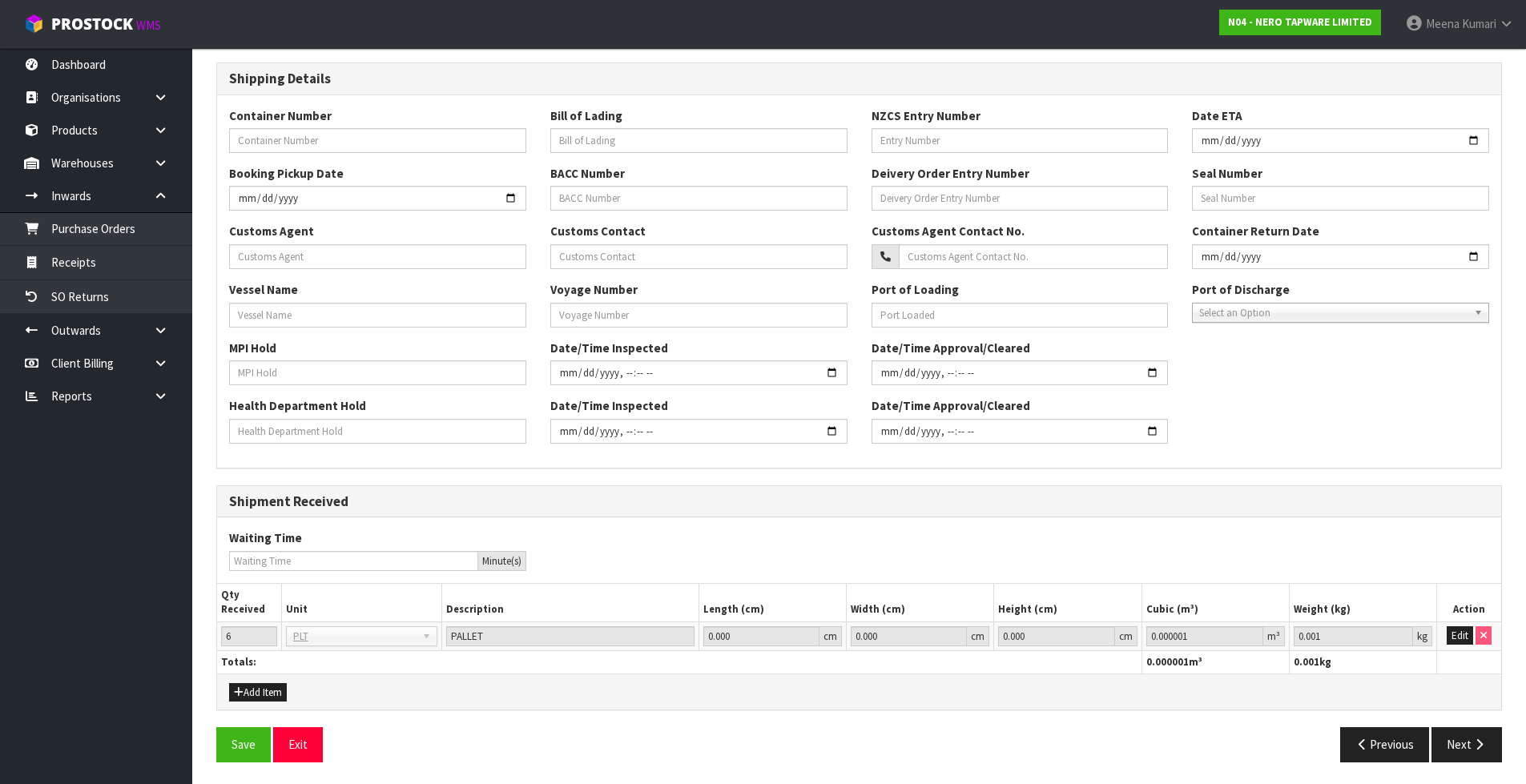
scroll to position [331, 0]
click at [1459, 745] on button "Next" at bounding box center [1466, 742] width 70 height 35
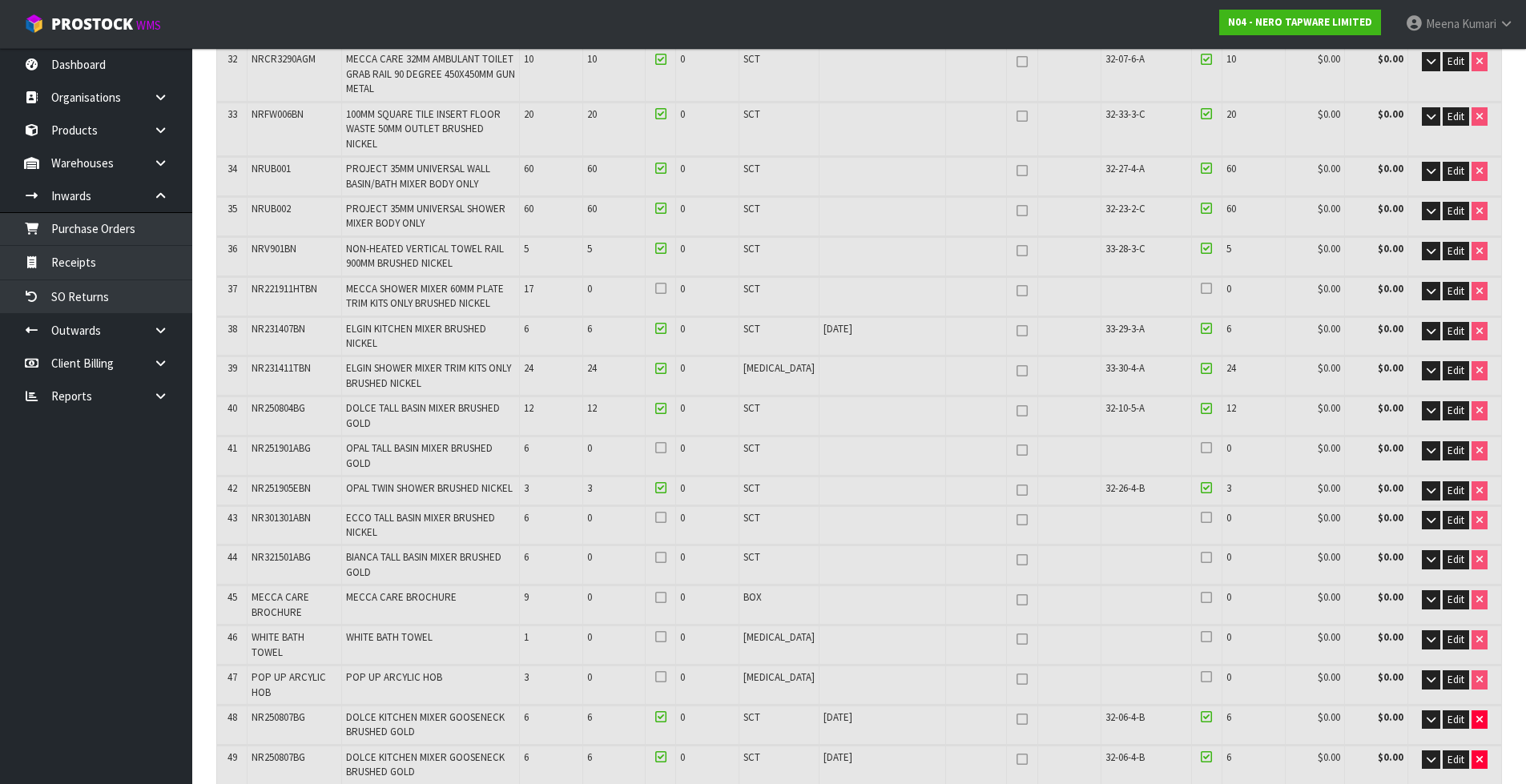
scroll to position [1761, 0]
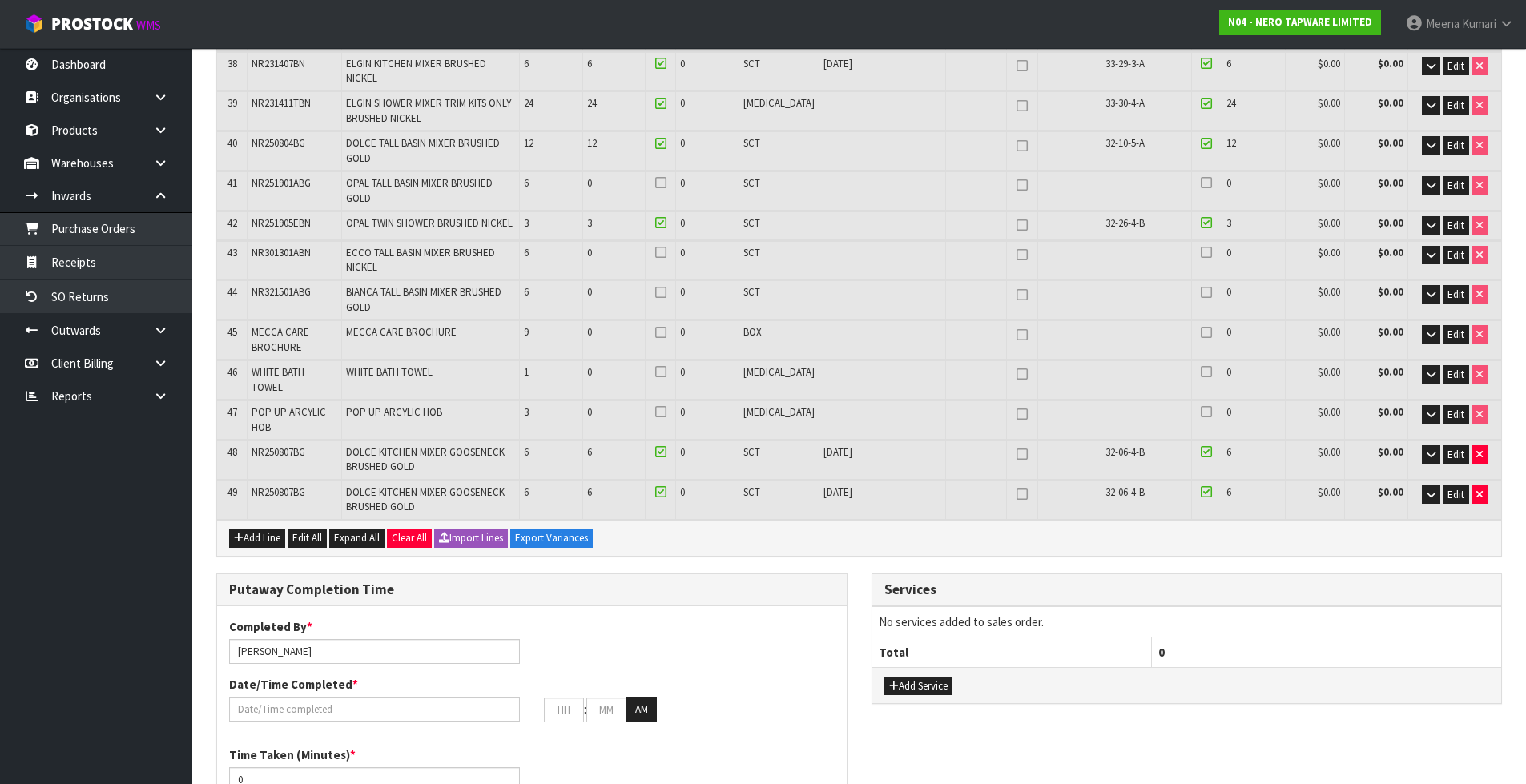
click at [268, 325] on span "MECCA CARE BROCHURE" at bounding box center [280, 339] width 57 height 28
copy tr "MECCA CARE BROCHURE"
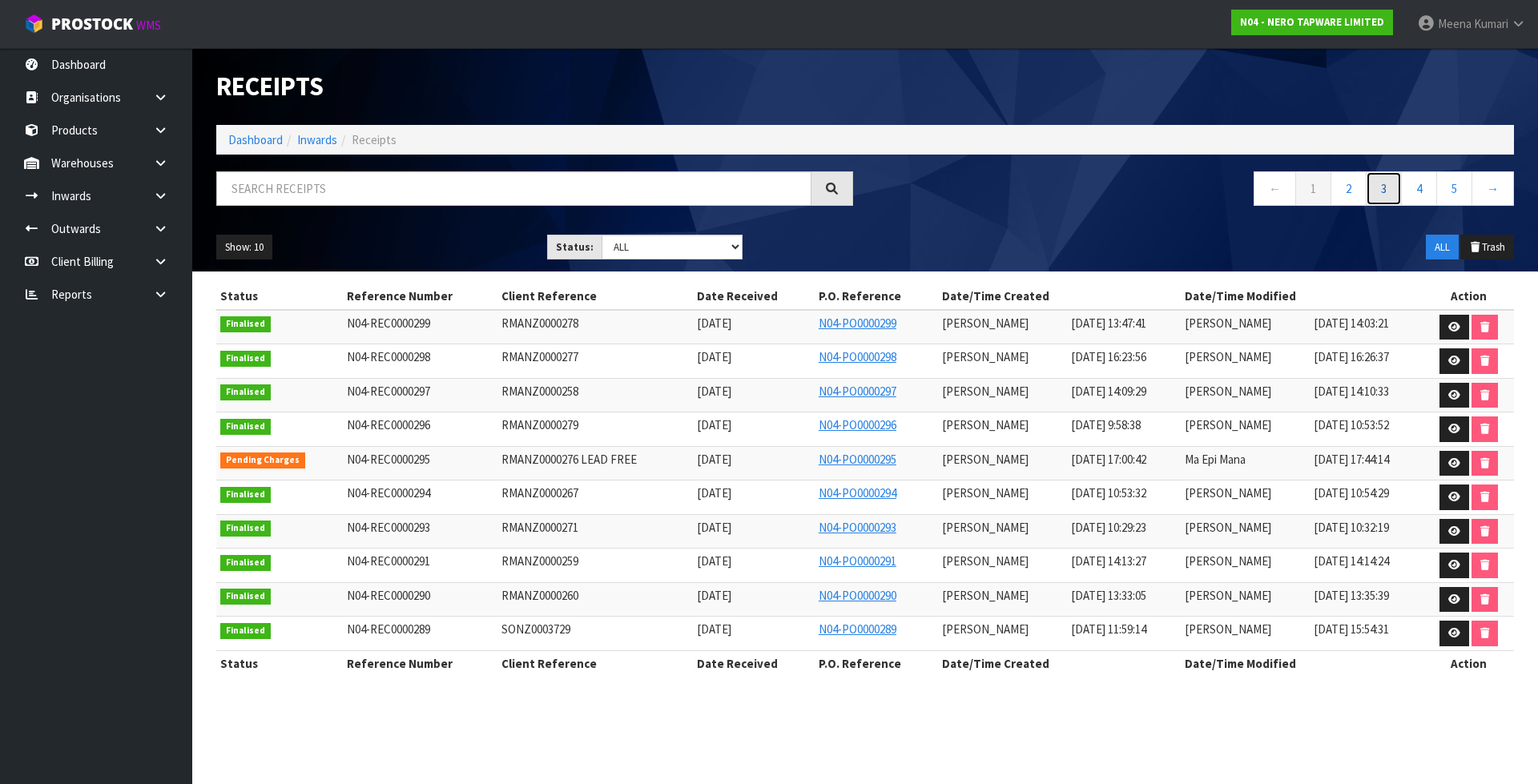
click at [1377, 188] on link "3" at bounding box center [1384, 188] width 36 height 35
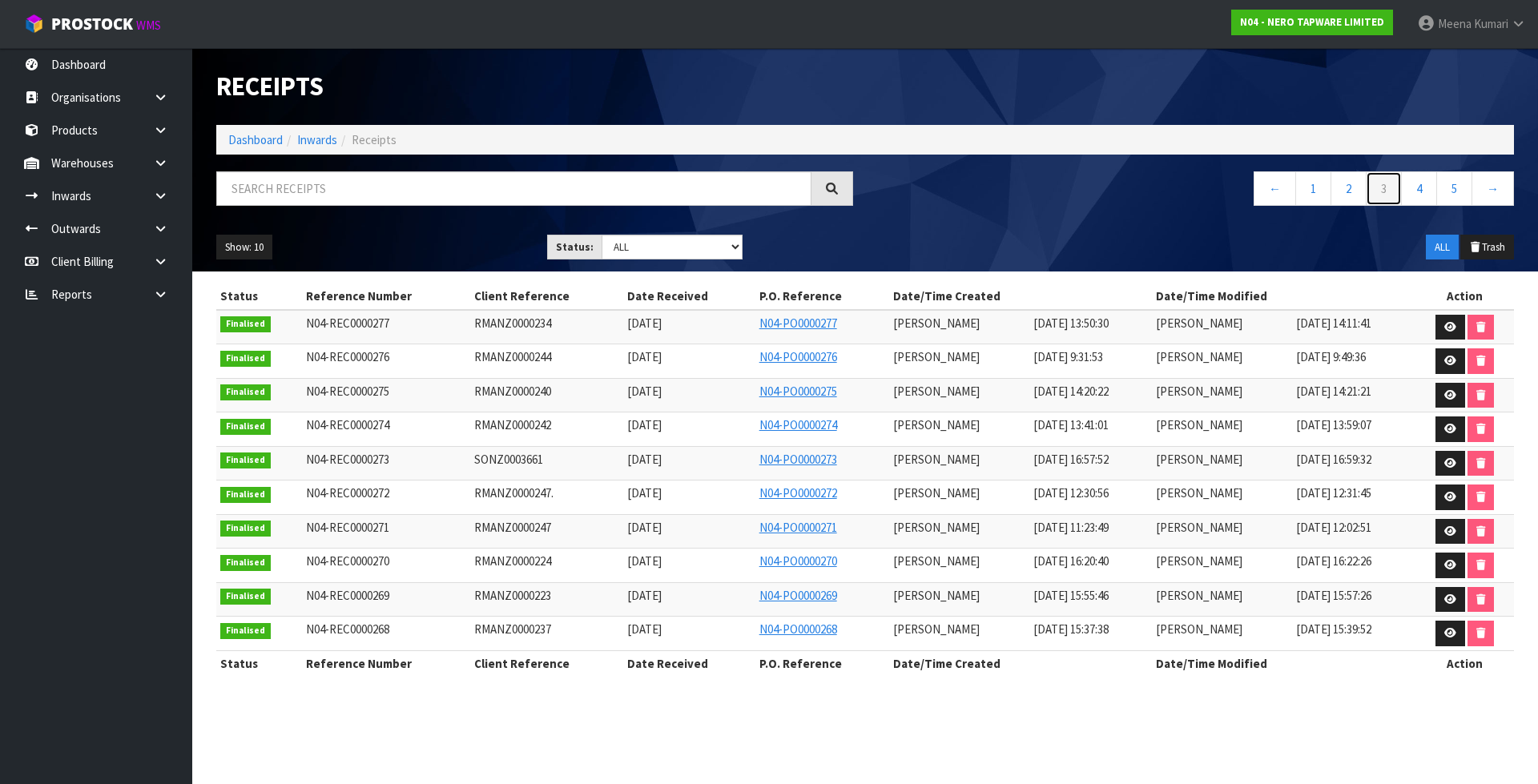
click at [1400, 190] on link "3" at bounding box center [1384, 188] width 36 height 35
click at [1409, 191] on link "4" at bounding box center [1420, 188] width 36 height 35
click at [1447, 367] on link at bounding box center [1451, 361] width 30 height 25
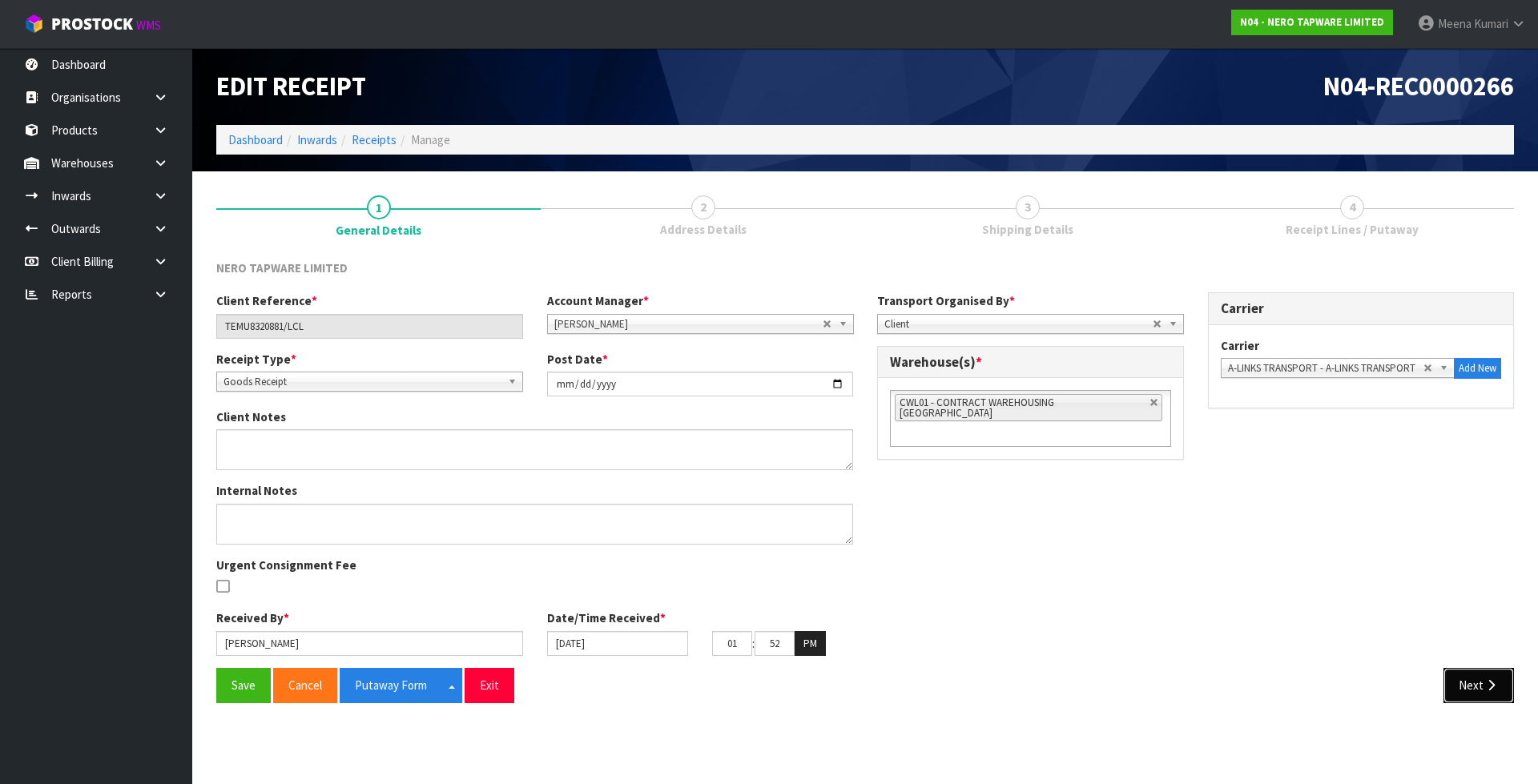
click at [1485, 682] on icon "button" at bounding box center [1491, 685] width 15 height 12
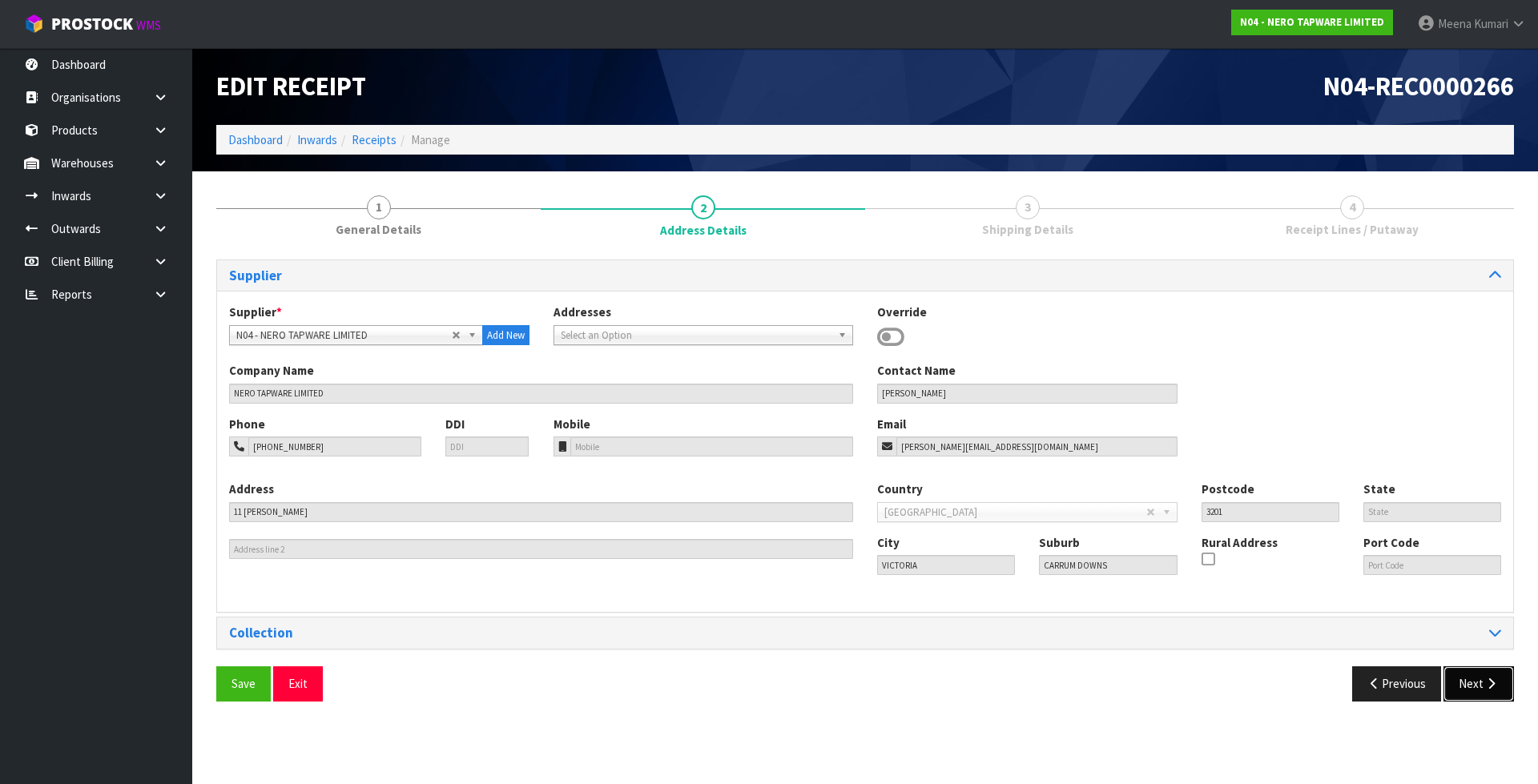
click at [1485, 682] on icon "button" at bounding box center [1491, 683] width 15 height 12
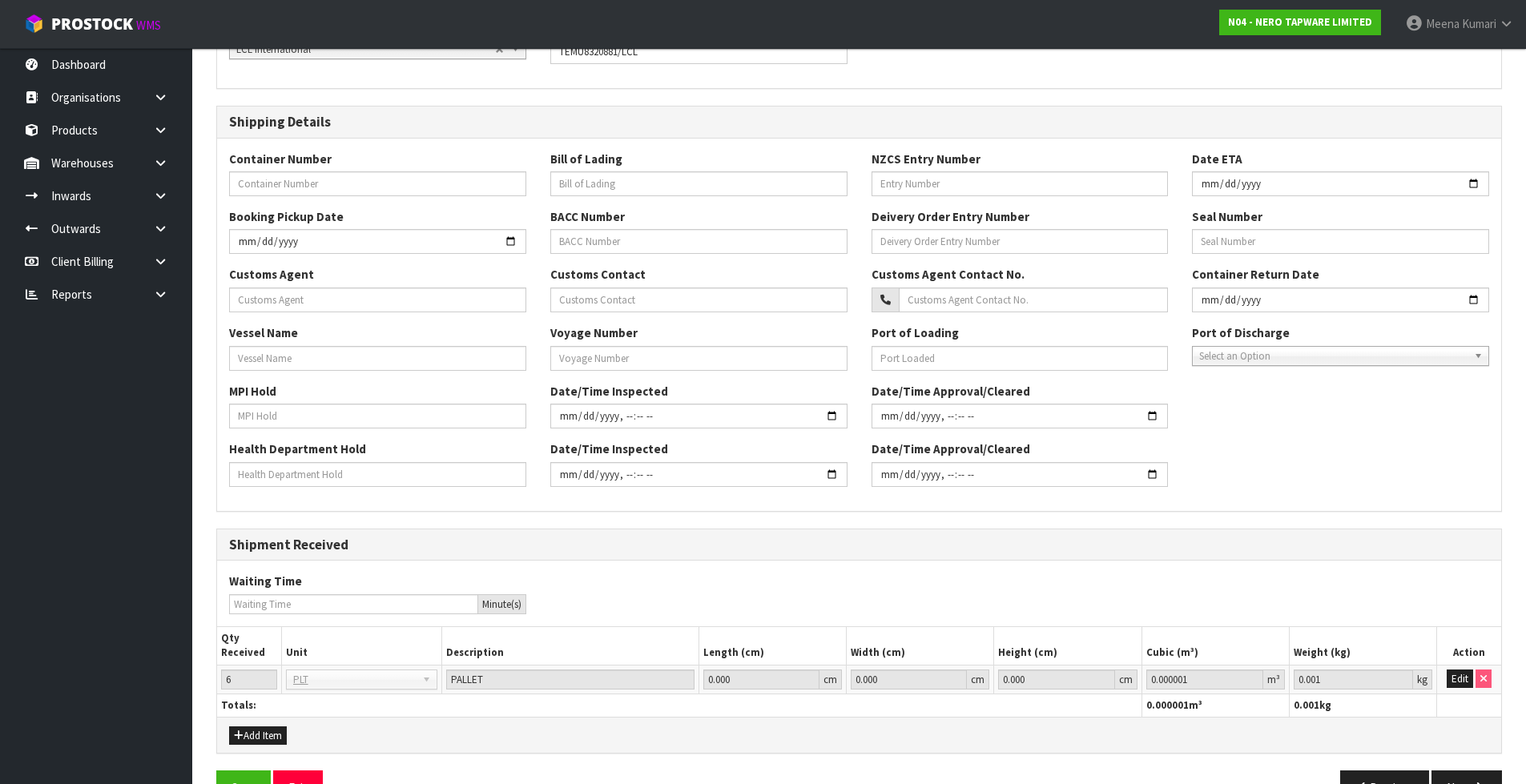
scroll to position [331, 0]
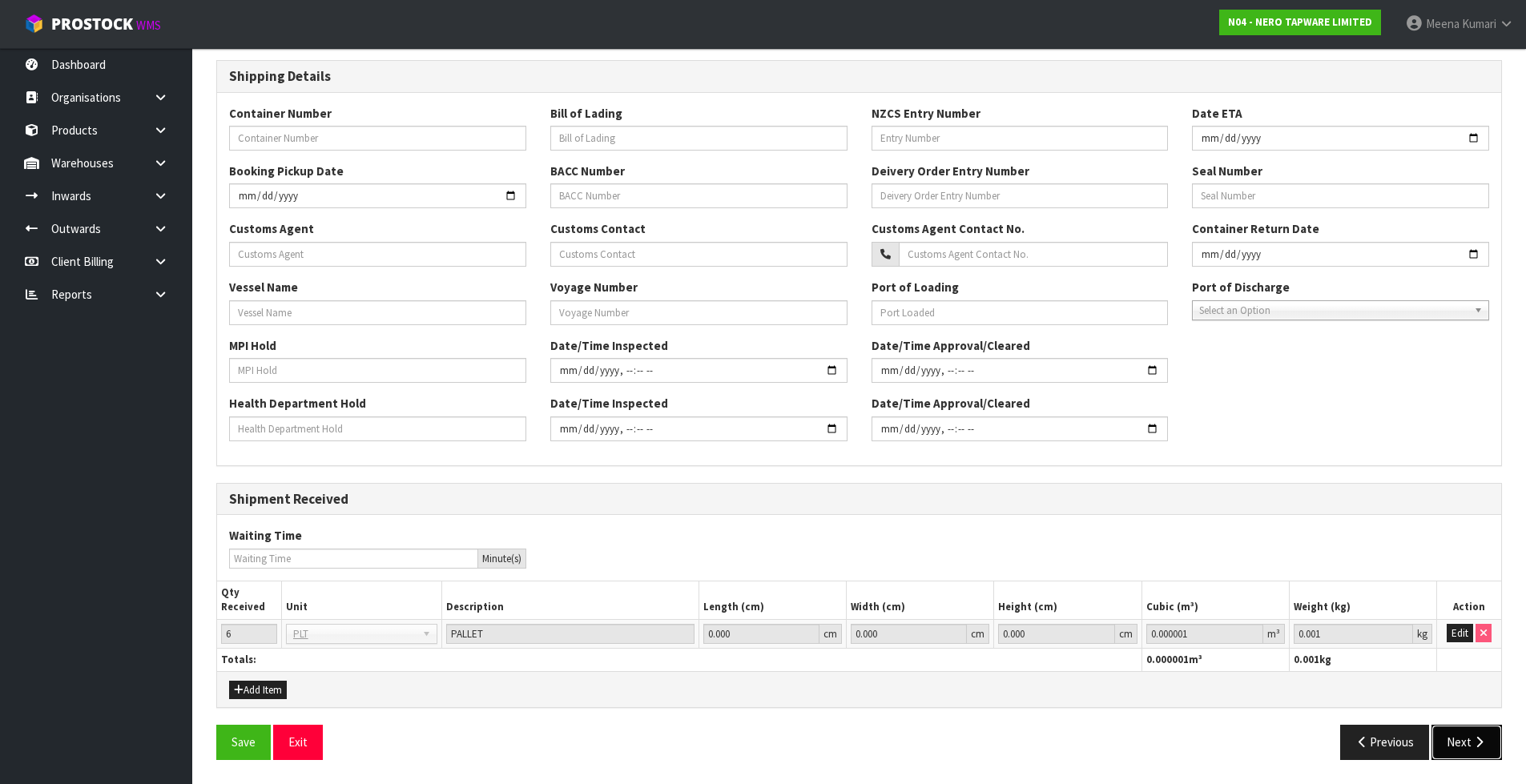
click at [1470, 739] on button "Next" at bounding box center [1466, 742] width 70 height 35
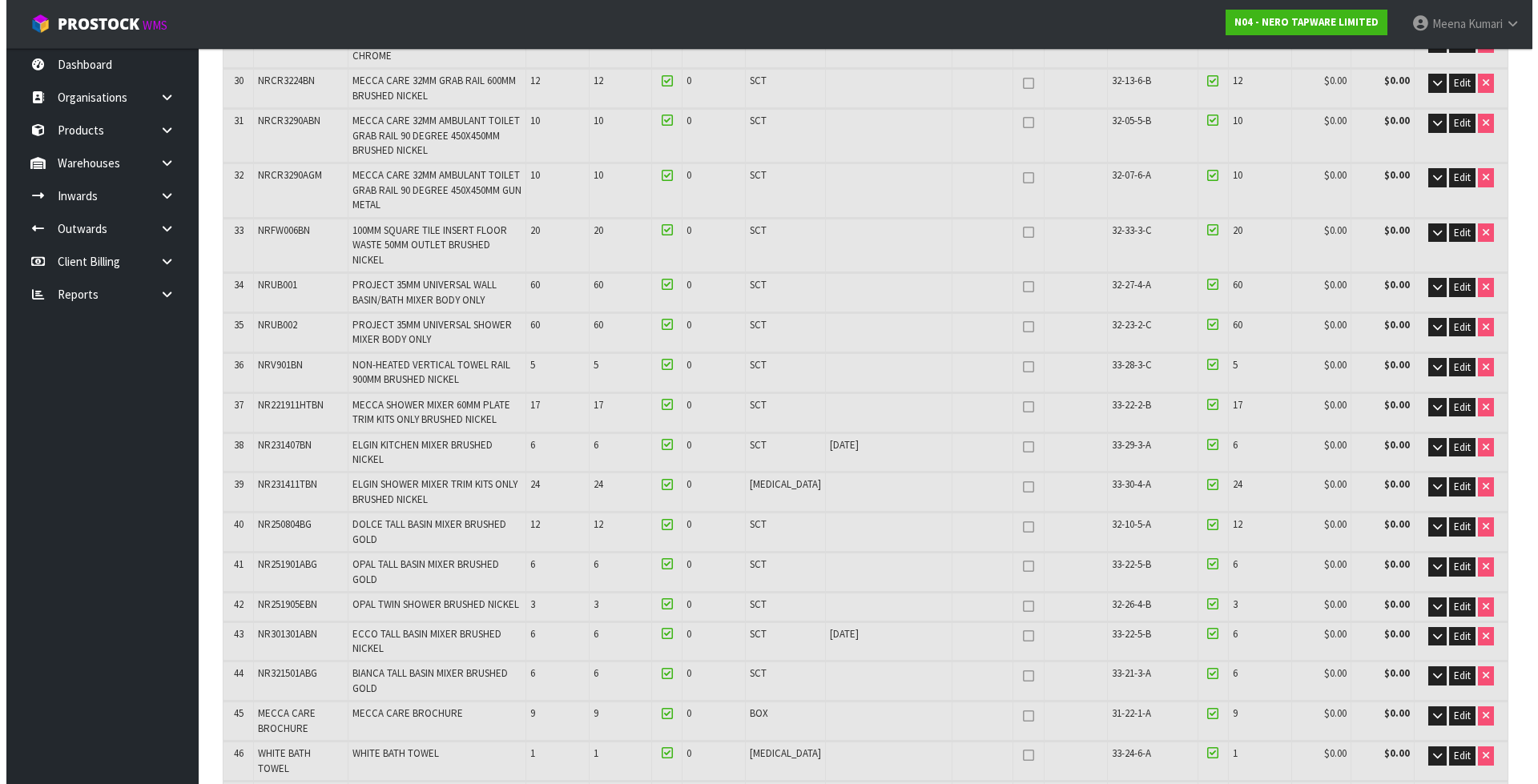
scroll to position [1602, 0]
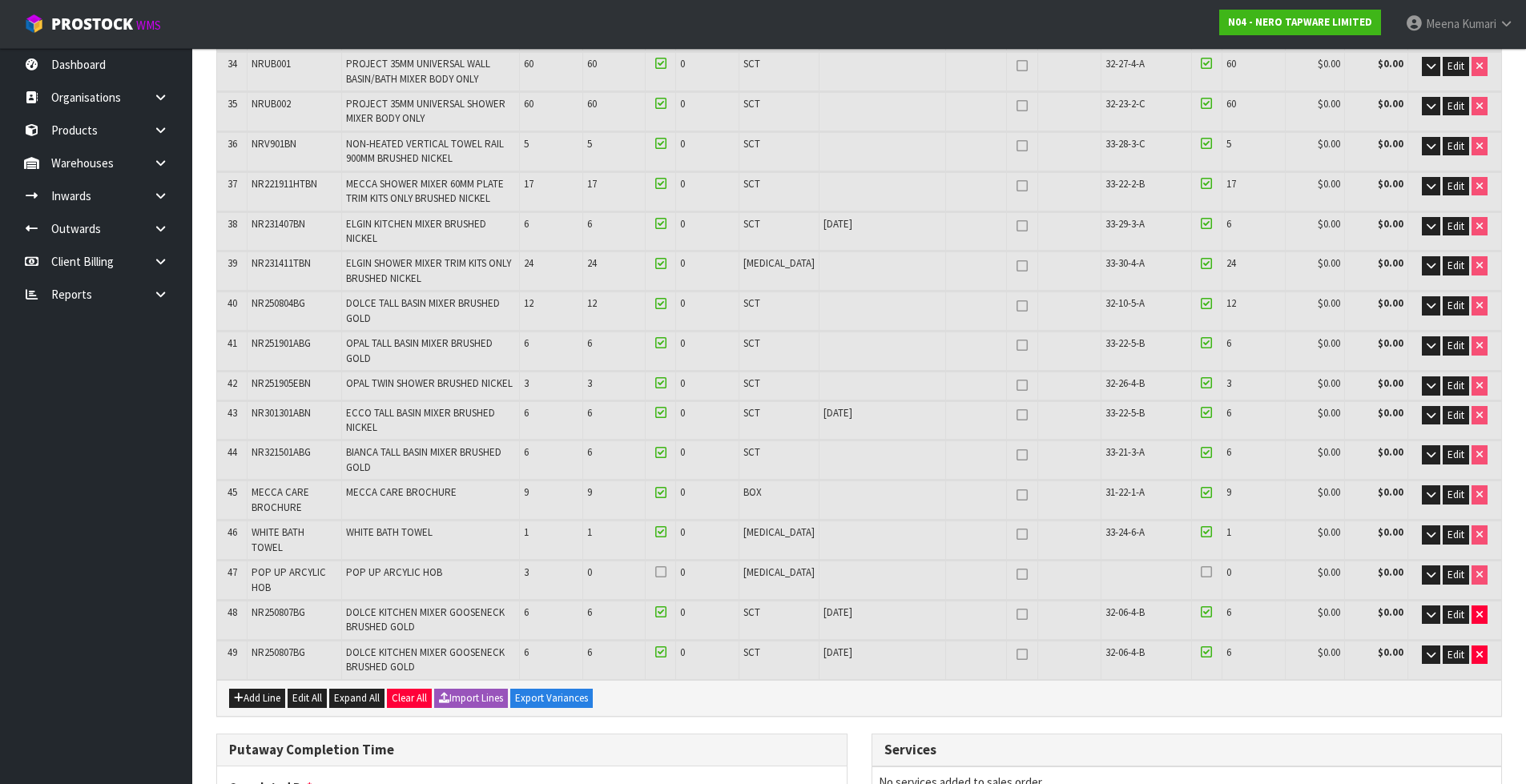
click at [260, 565] on span "POP UP ARCYLIC HOB" at bounding box center [289, 579] width 75 height 28
copy tr "POP UP ARCYLIC HOB"
click at [1437, 565] on button "button" at bounding box center [1431, 575] width 18 height 19
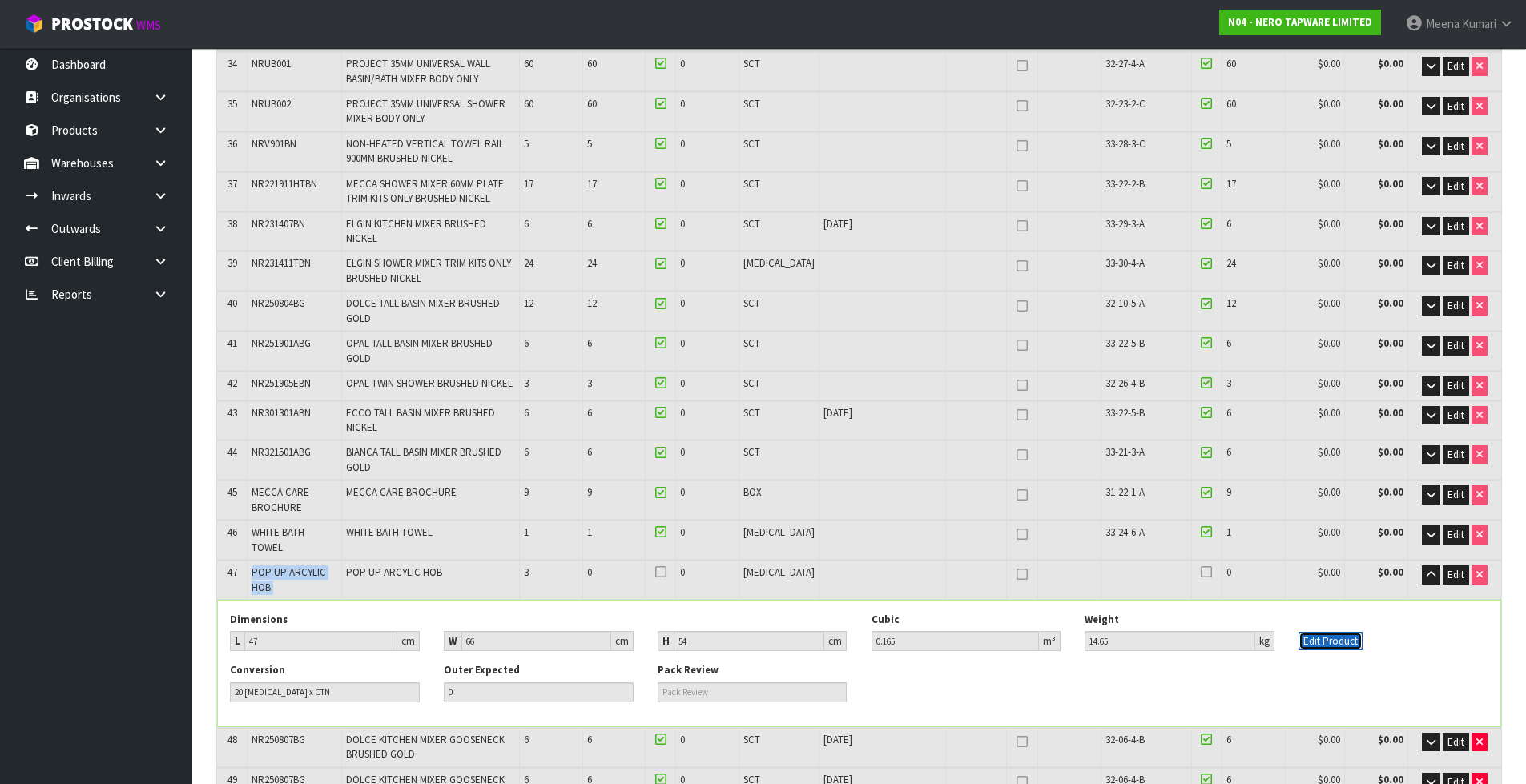
click at [1344, 632] on button "Edit Product" at bounding box center [1330, 641] width 64 height 19
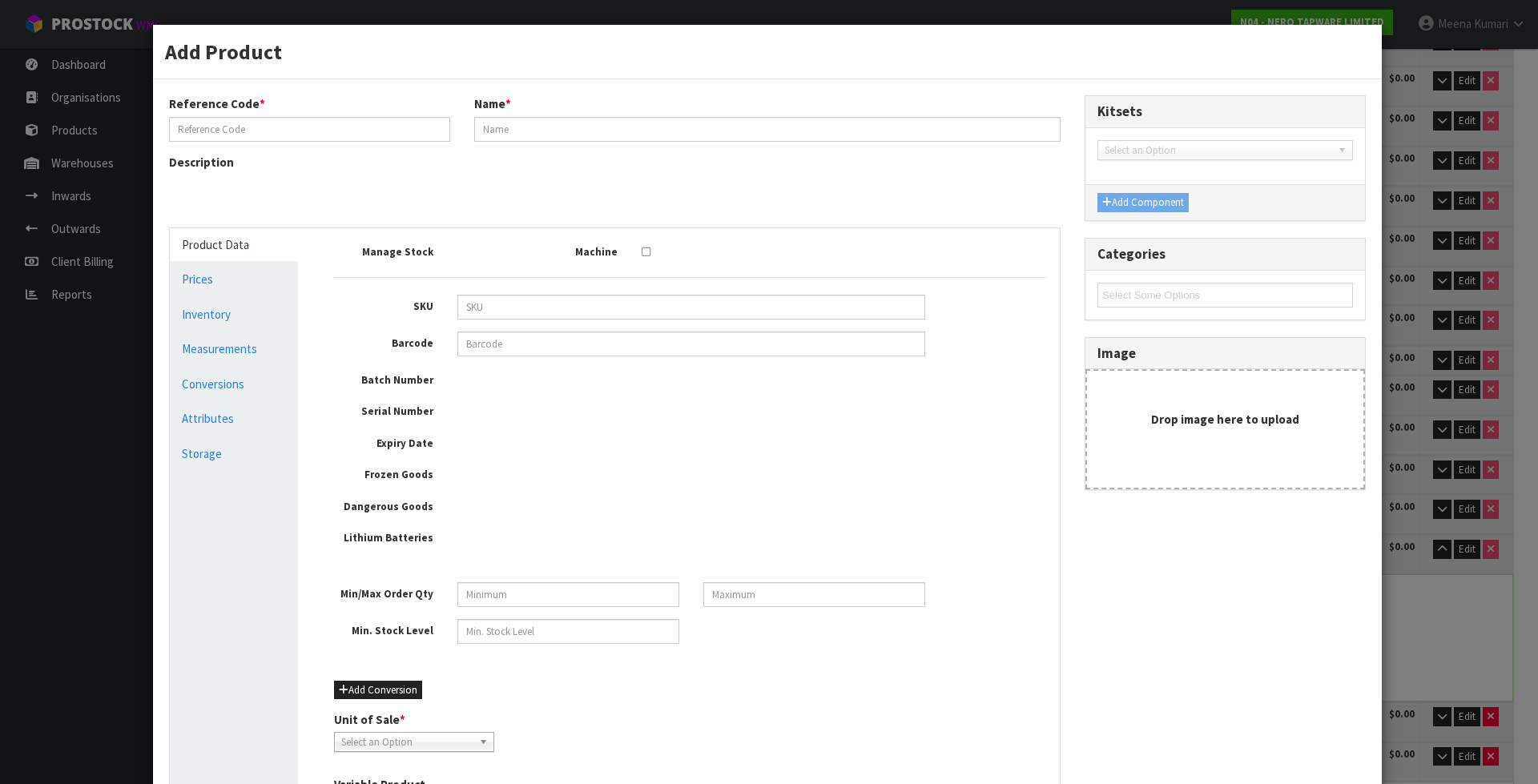
type input "POP UP ARCYLIC HOB"
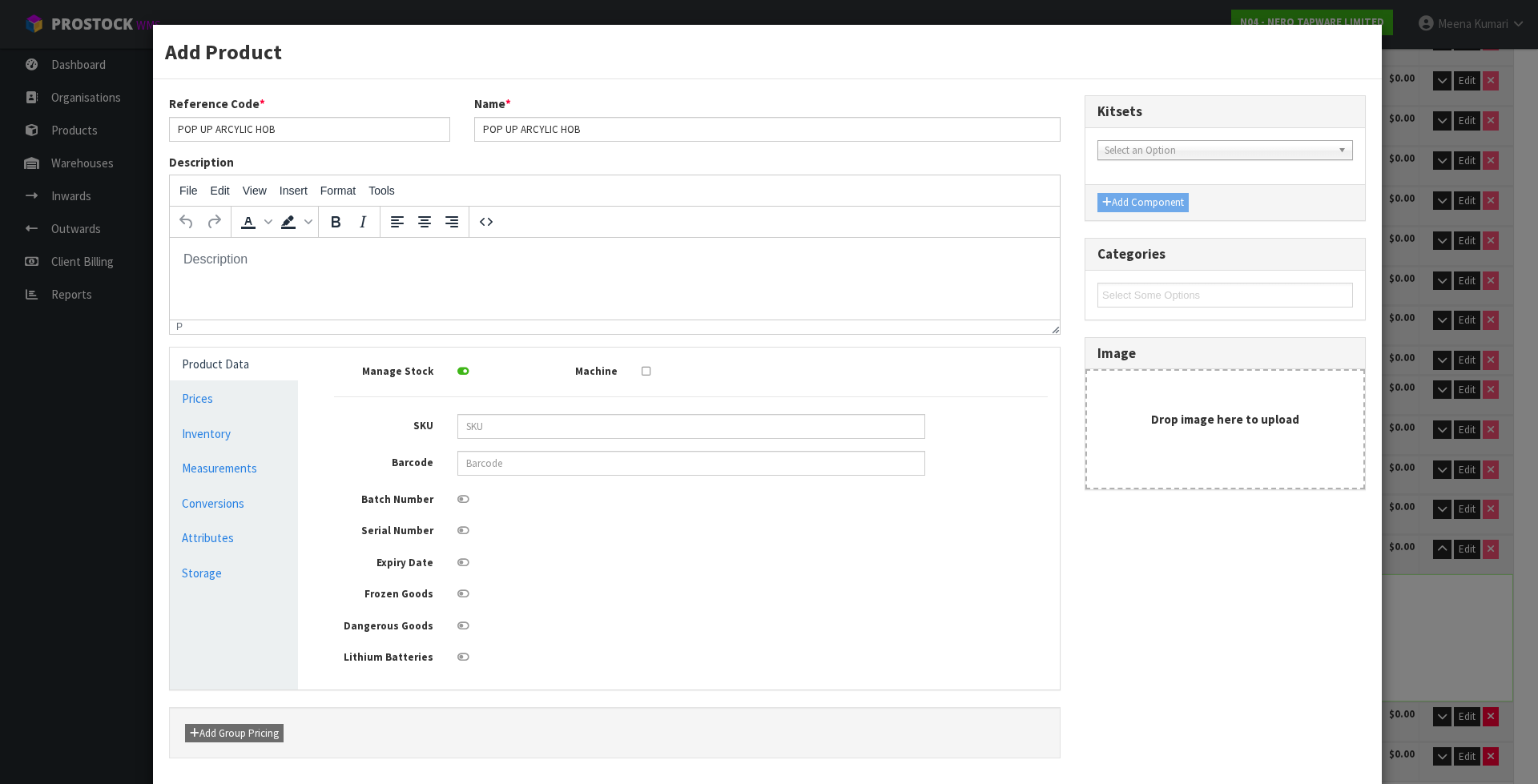
scroll to position [0, 0]
click at [522, 466] on input "text" at bounding box center [691, 463] width 467 height 25
paste input "POP UP ARCYLIC HOB"
click at [461, 465] on input "POP UP ARCYLIC HOB" at bounding box center [691, 463] width 467 height 25
type input "POP UP ARCYLIC HOB"
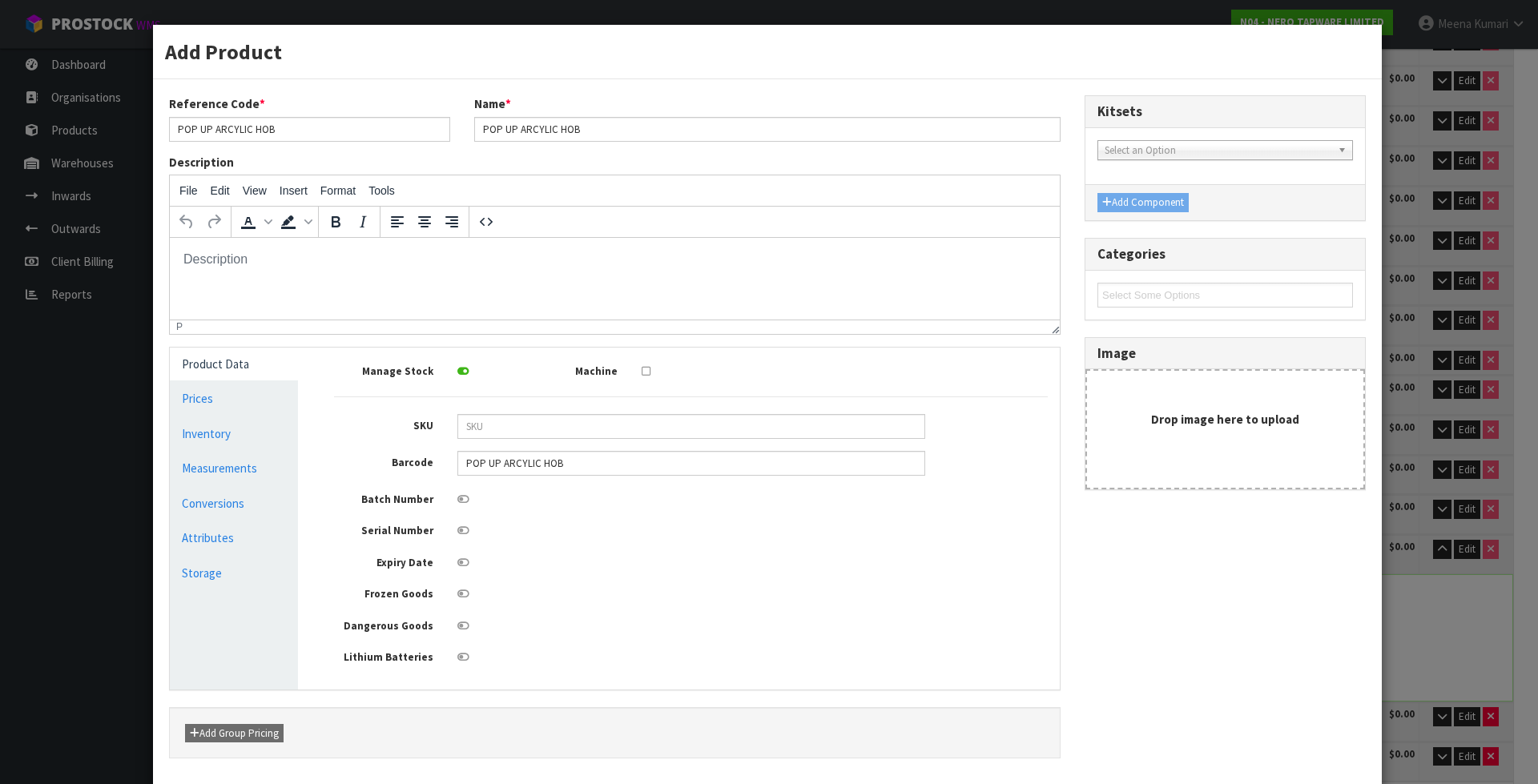
click at [492, 482] on div "Manage Stock Machine SKU Barcode POP UP ARCYLIC HOB Batch Number Serial Number …" at bounding box center [691, 513] width 713 height 306
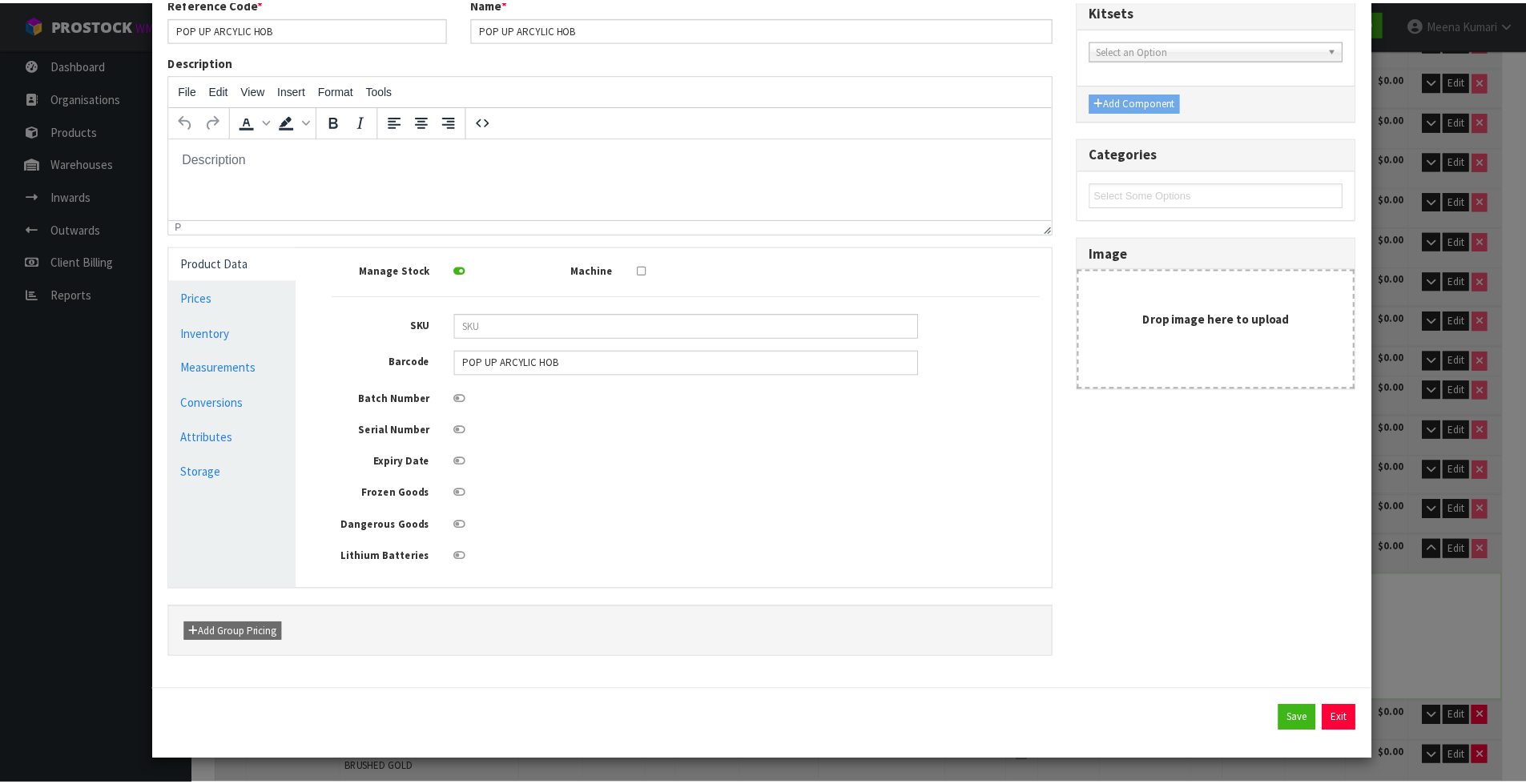
scroll to position [102, 0]
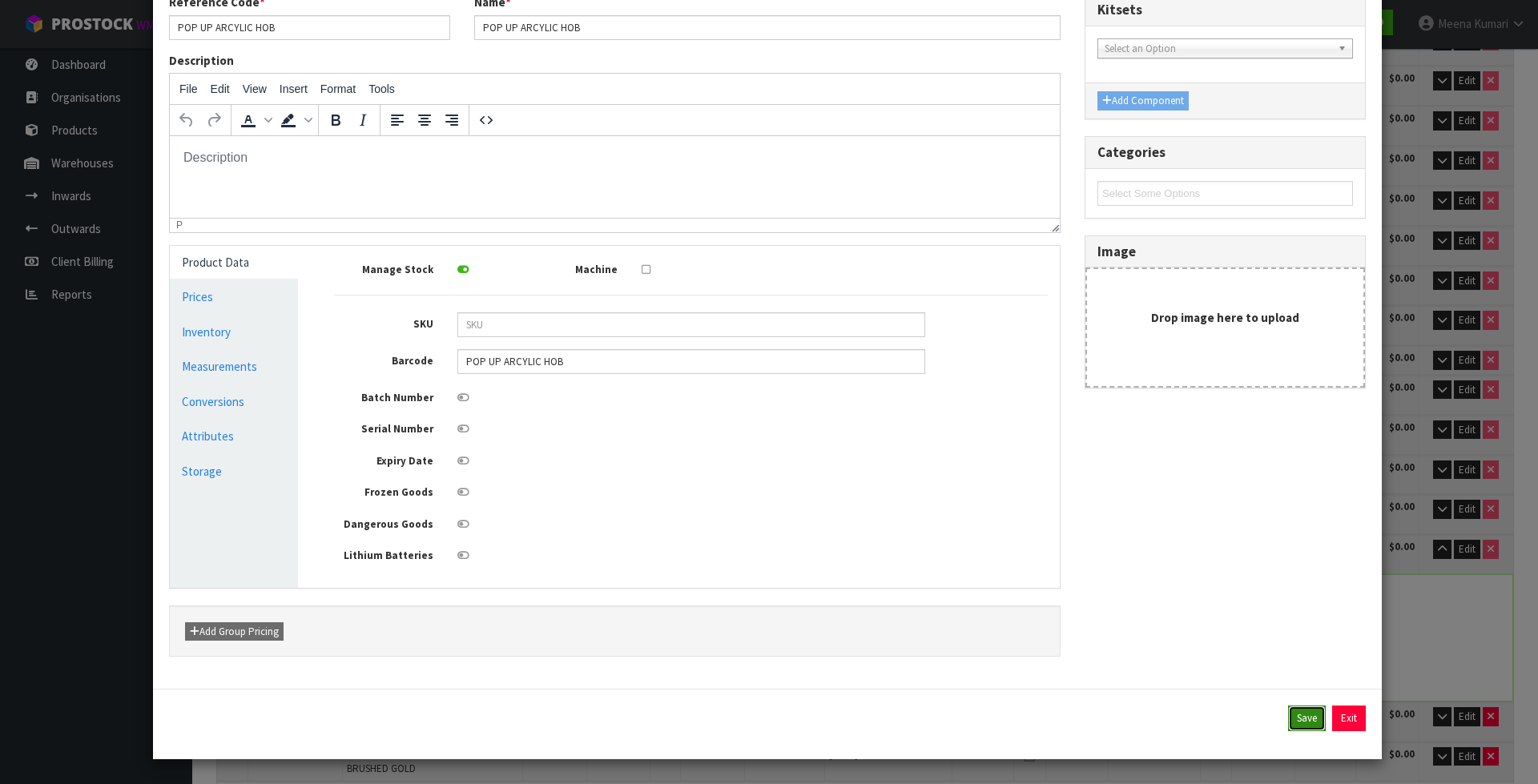
click at [1291, 721] on button "Save" at bounding box center [1307, 718] width 37 height 25
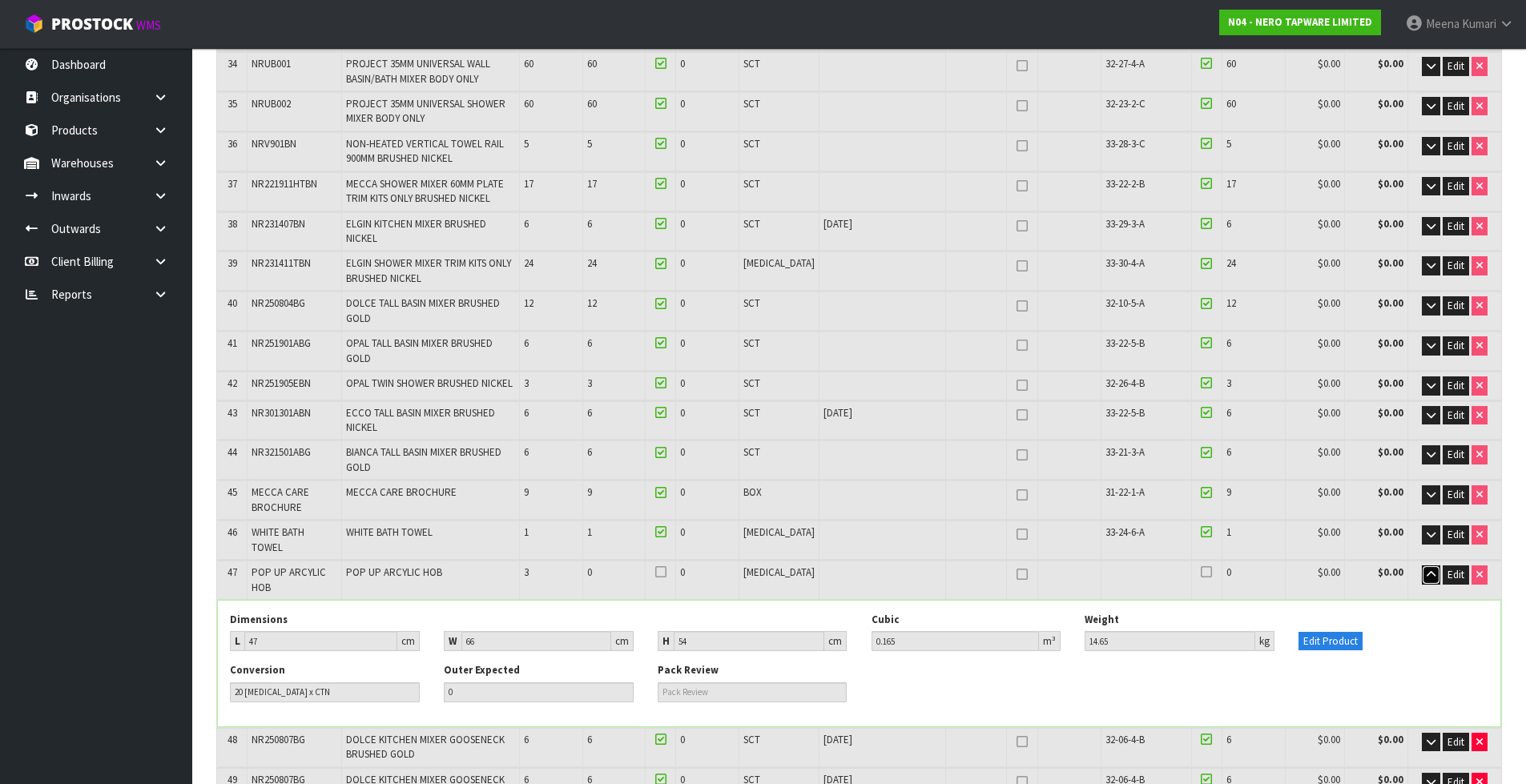
click at [1423, 565] on button "button" at bounding box center [1431, 575] width 18 height 19
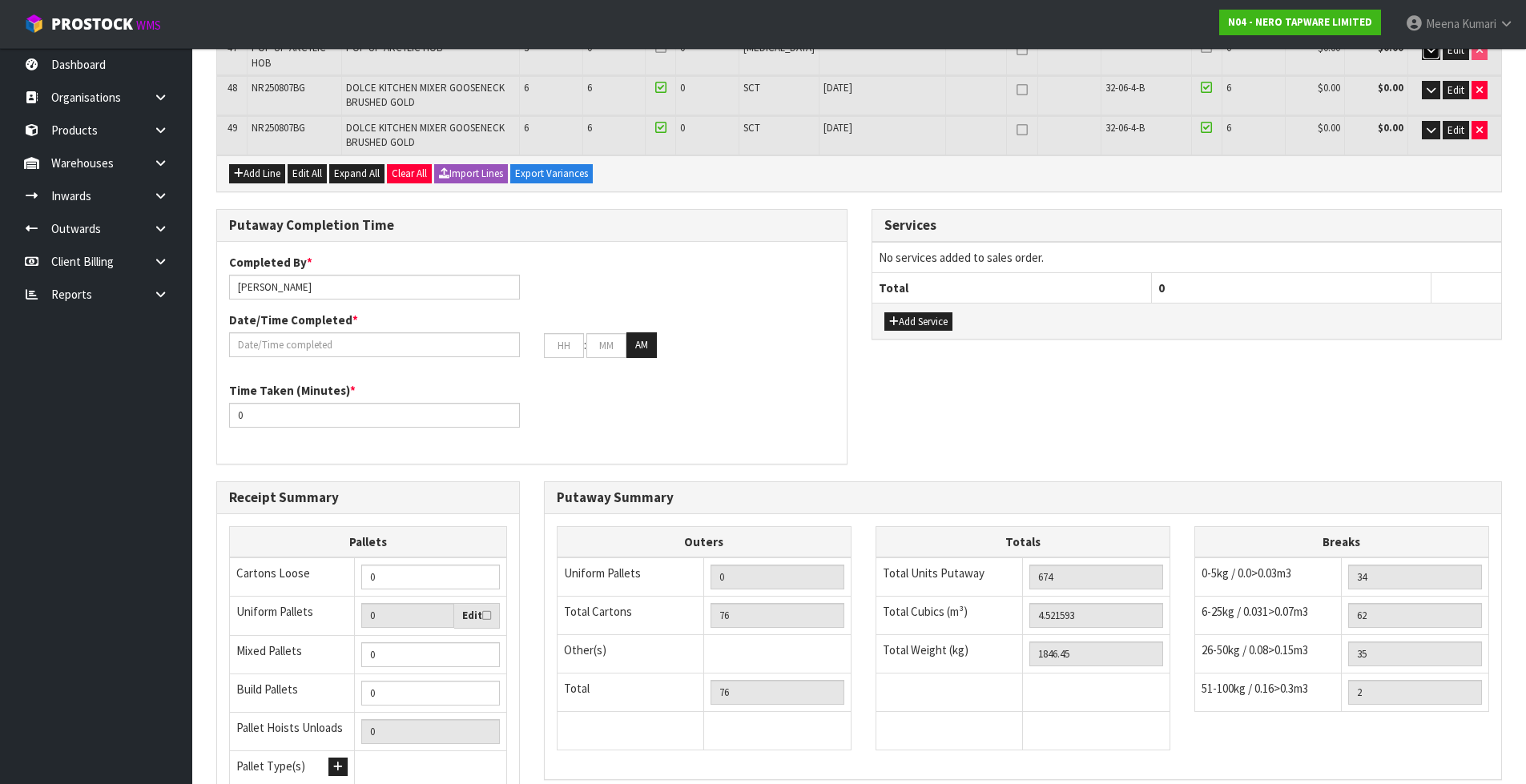
scroll to position [2148, 0]
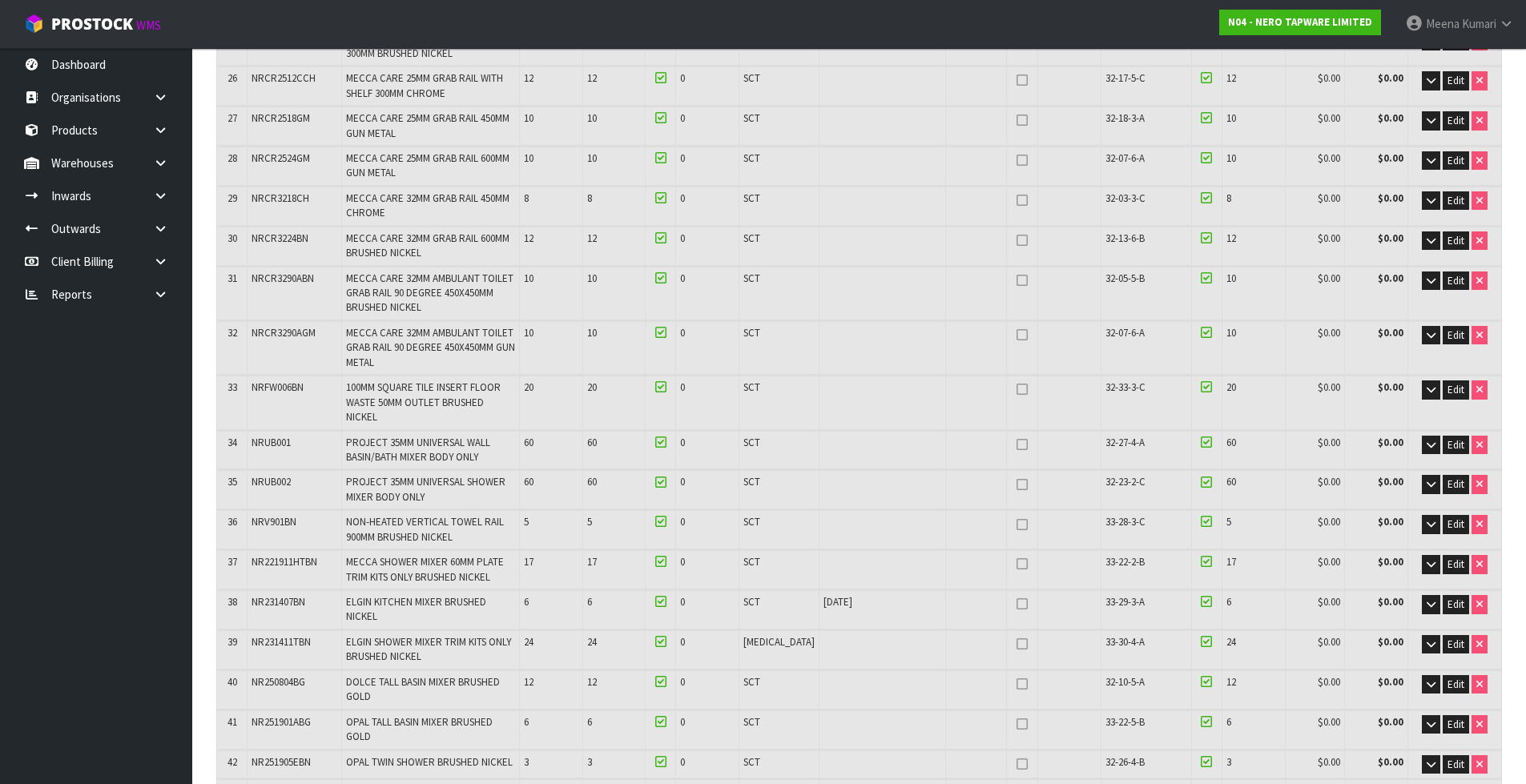
scroll to position [1761, 0]
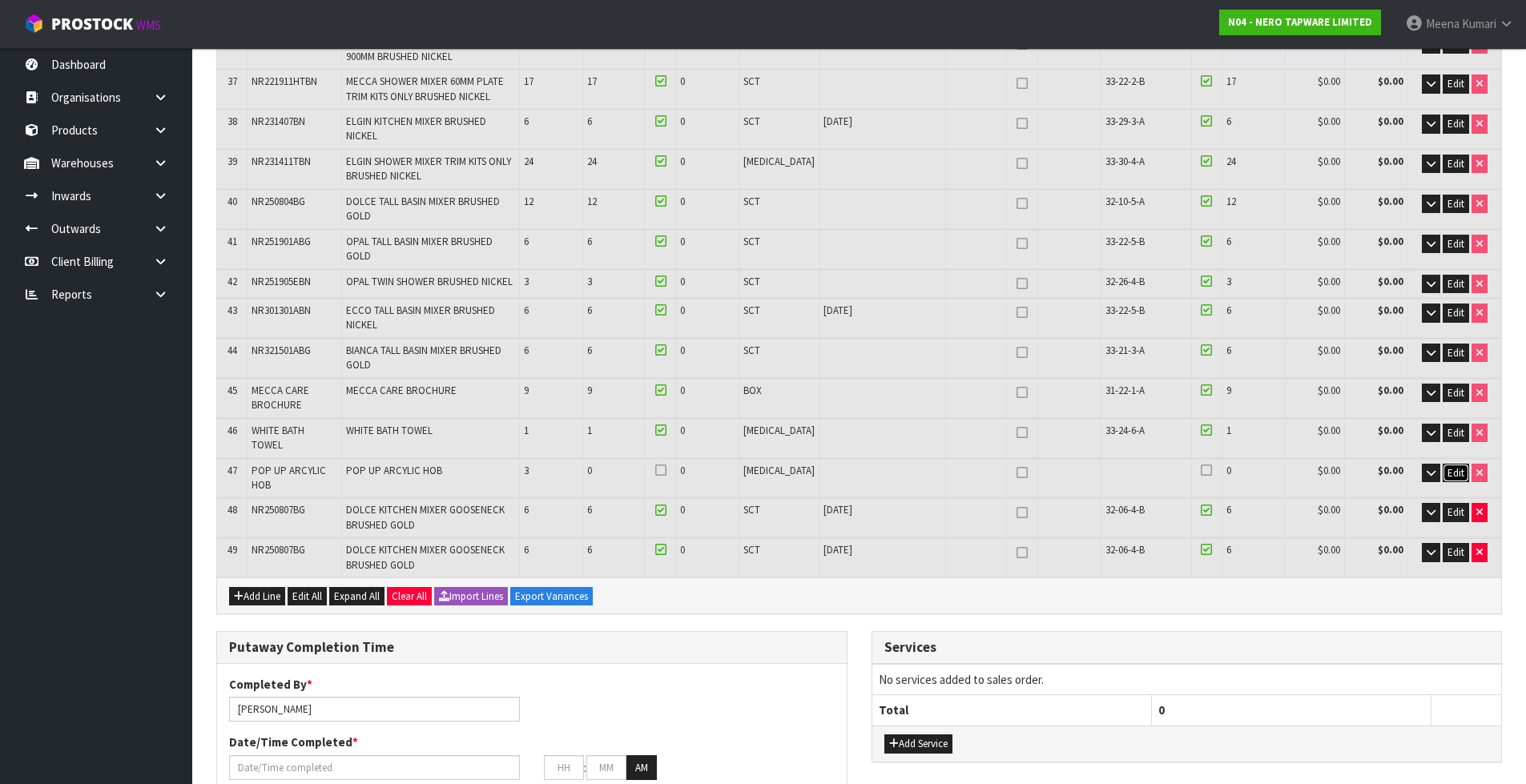
click at [1459, 466] on span "Edit" at bounding box center [1456, 473] width 16 height 14
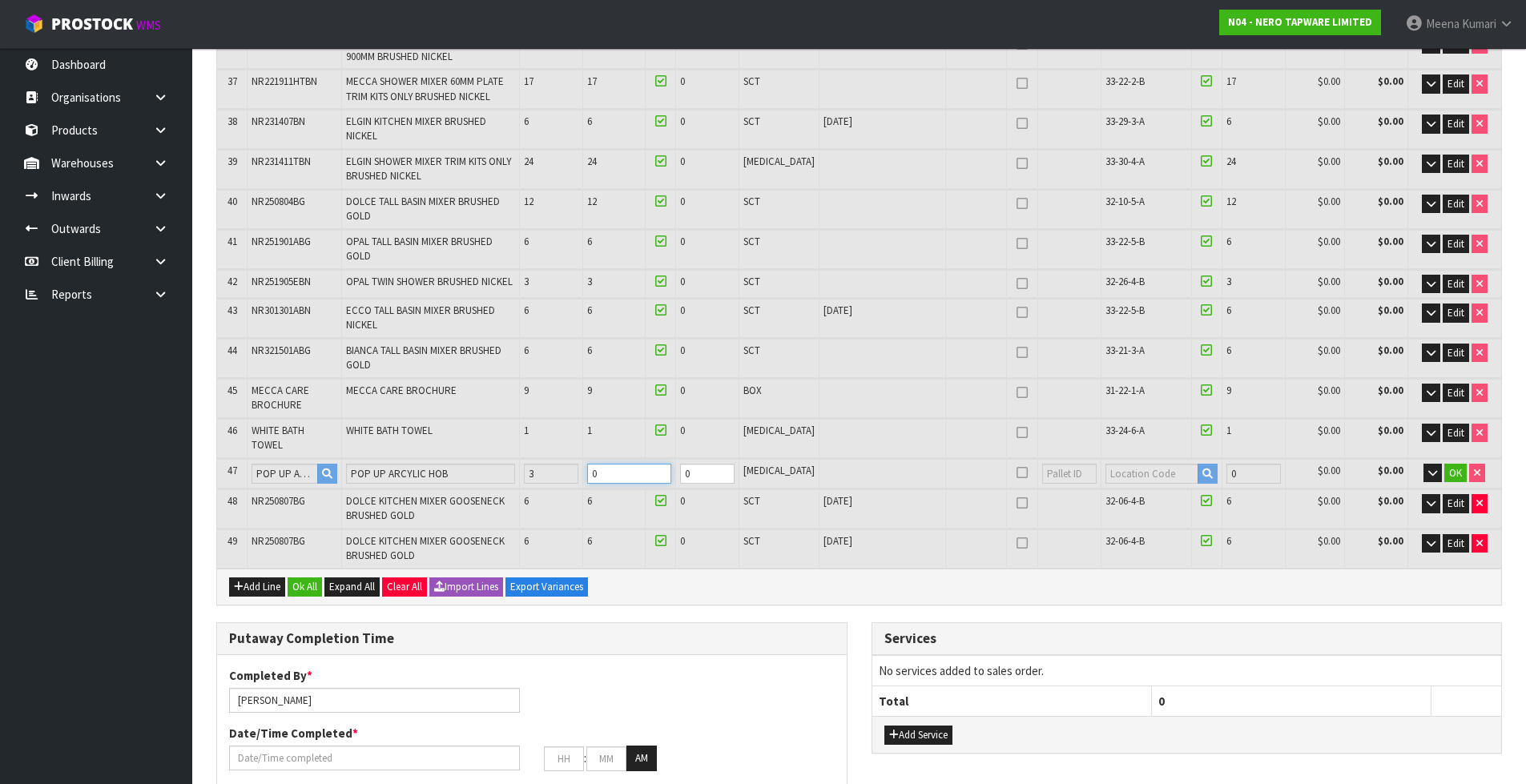
drag, startPoint x: 644, startPoint y: 347, endPoint x: 534, endPoint y: 358, distance: 110.5
click at [534, 459] on tr "47 POP UP ARCYLIC HOB POP UP ARCYLIC HOB 3 0 0 PCE 0 $0.00 $0.00 OK" at bounding box center [858, 473] width 1284 height 30
type input "4.524593"
type input "1848.55"
type input "3"
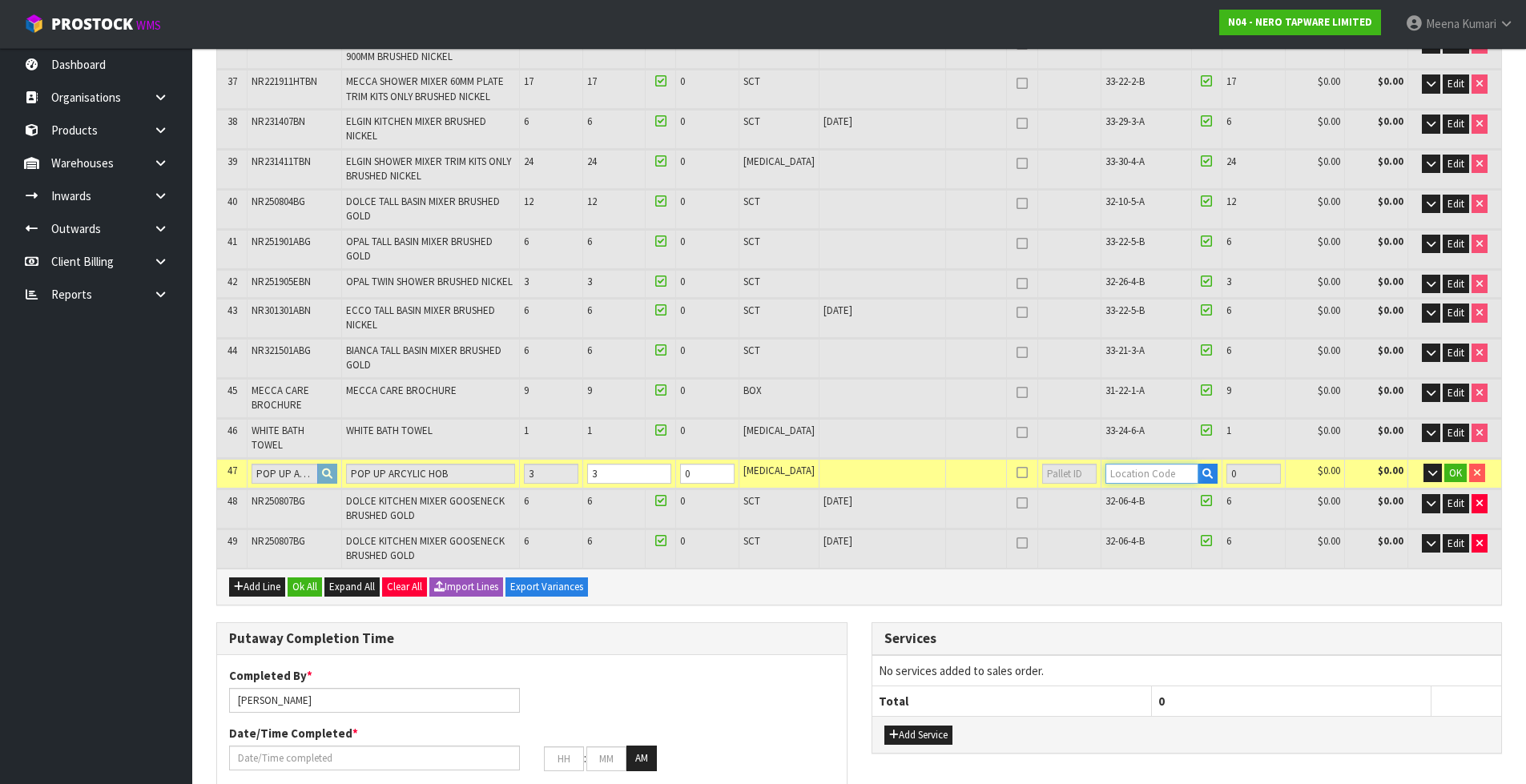
click at [1120, 463] on input "text" at bounding box center [1152, 473] width 94 height 20
click at [1101, 419] on td "33-24-6-A" at bounding box center [1145, 438] width 90 height 38
click at [1105, 423] on span "33-24-6-A" at bounding box center [1124, 430] width 39 height 14
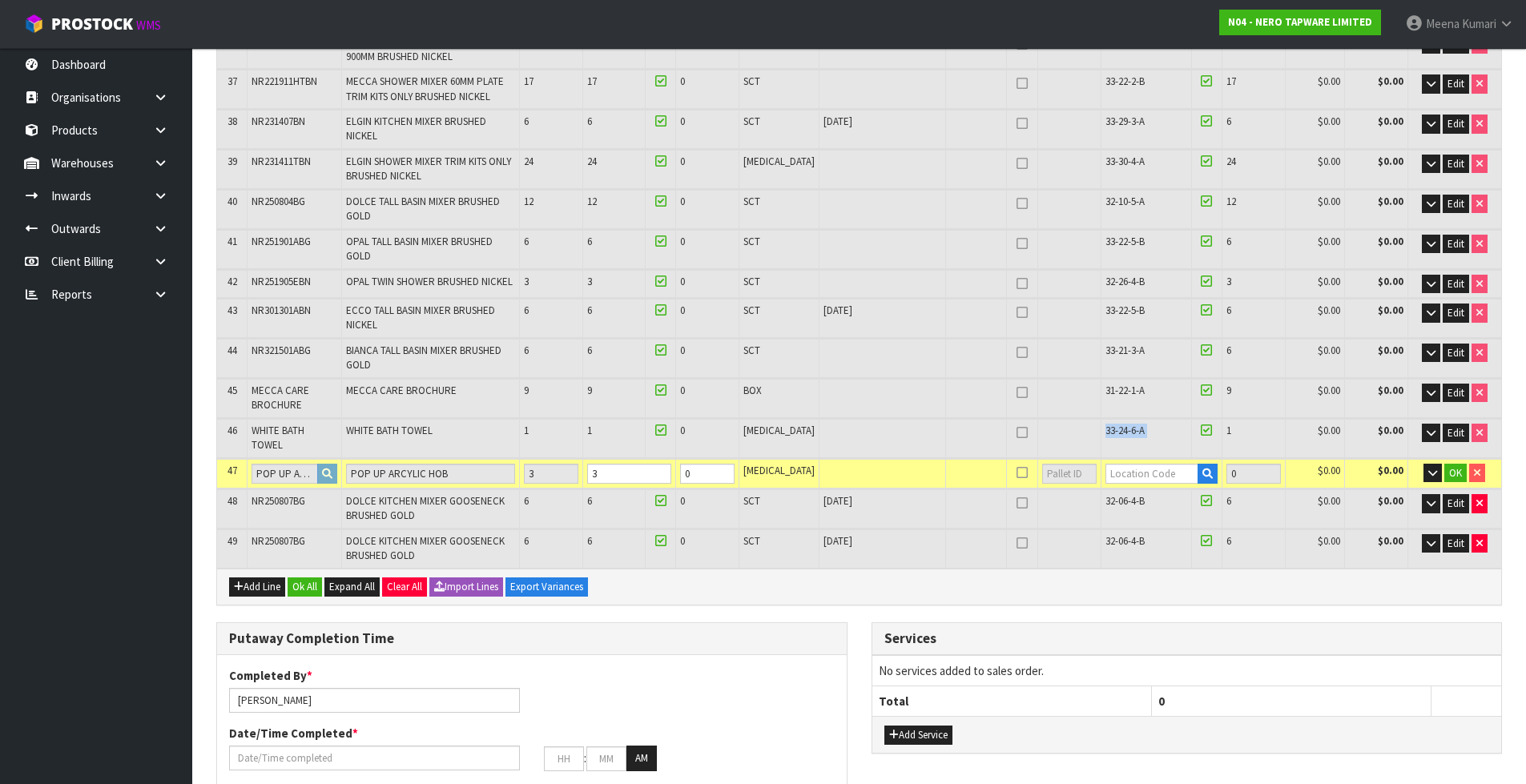
click at [1105, 423] on span "33-24-6-A" at bounding box center [1124, 430] width 39 height 14
click at [1142, 463] on input "text" at bounding box center [1152, 473] width 94 height 20
paste input "33-24-6-A"
type input "33-24-6-A"
type input "677"
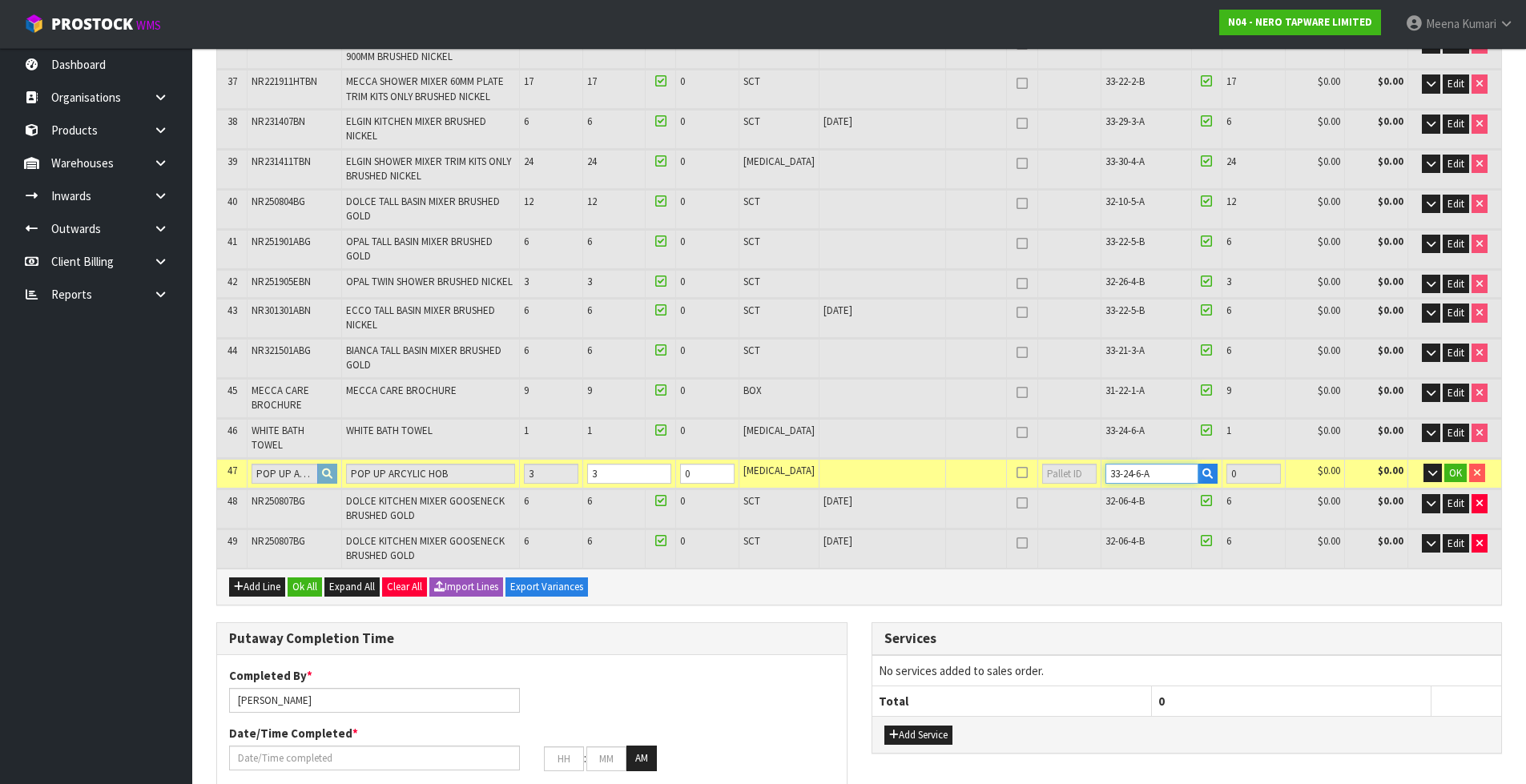
type input "3"
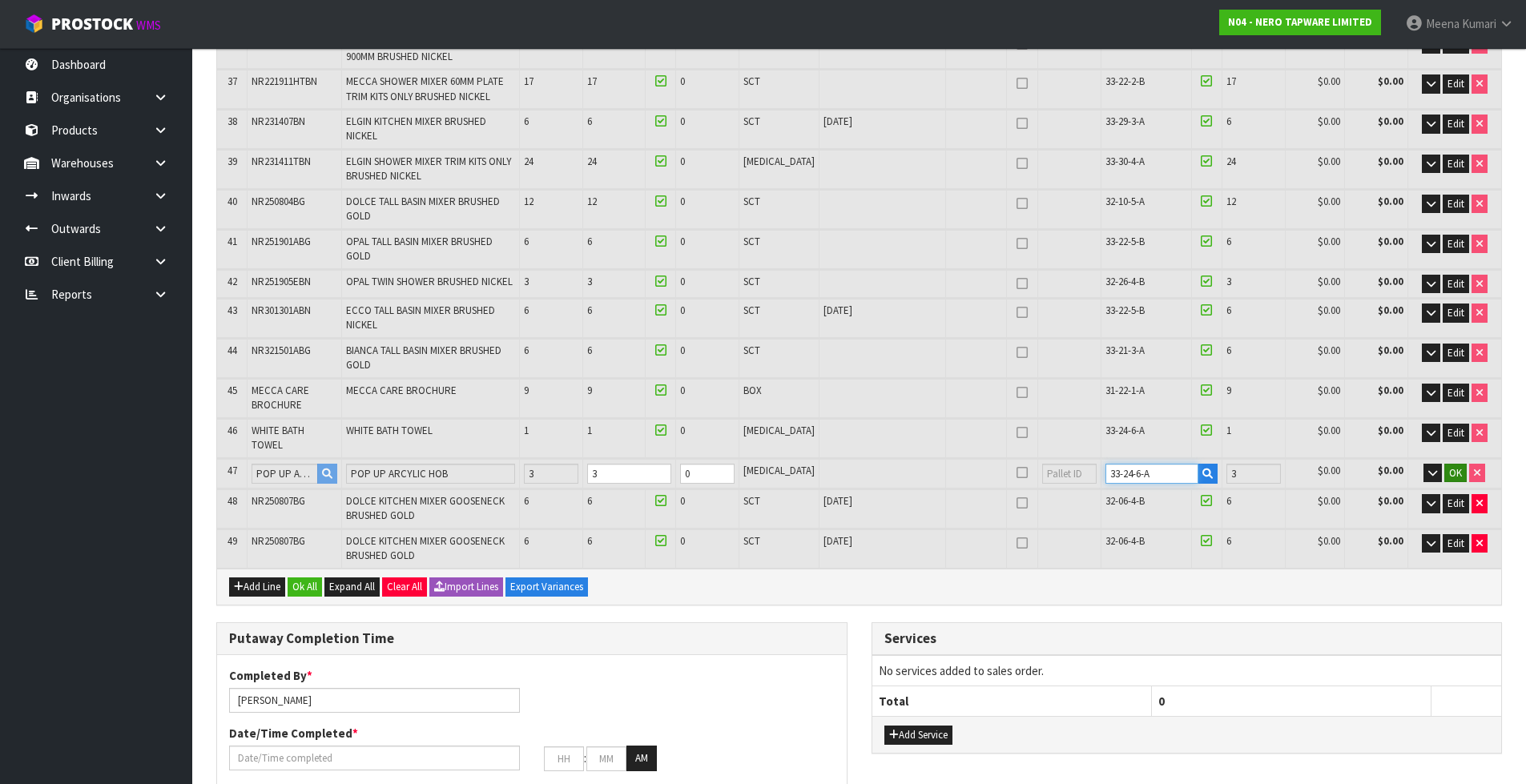
type input "33-24-6-A"
click at [1451, 466] on span "OK" at bounding box center [1456, 473] width 13 height 14
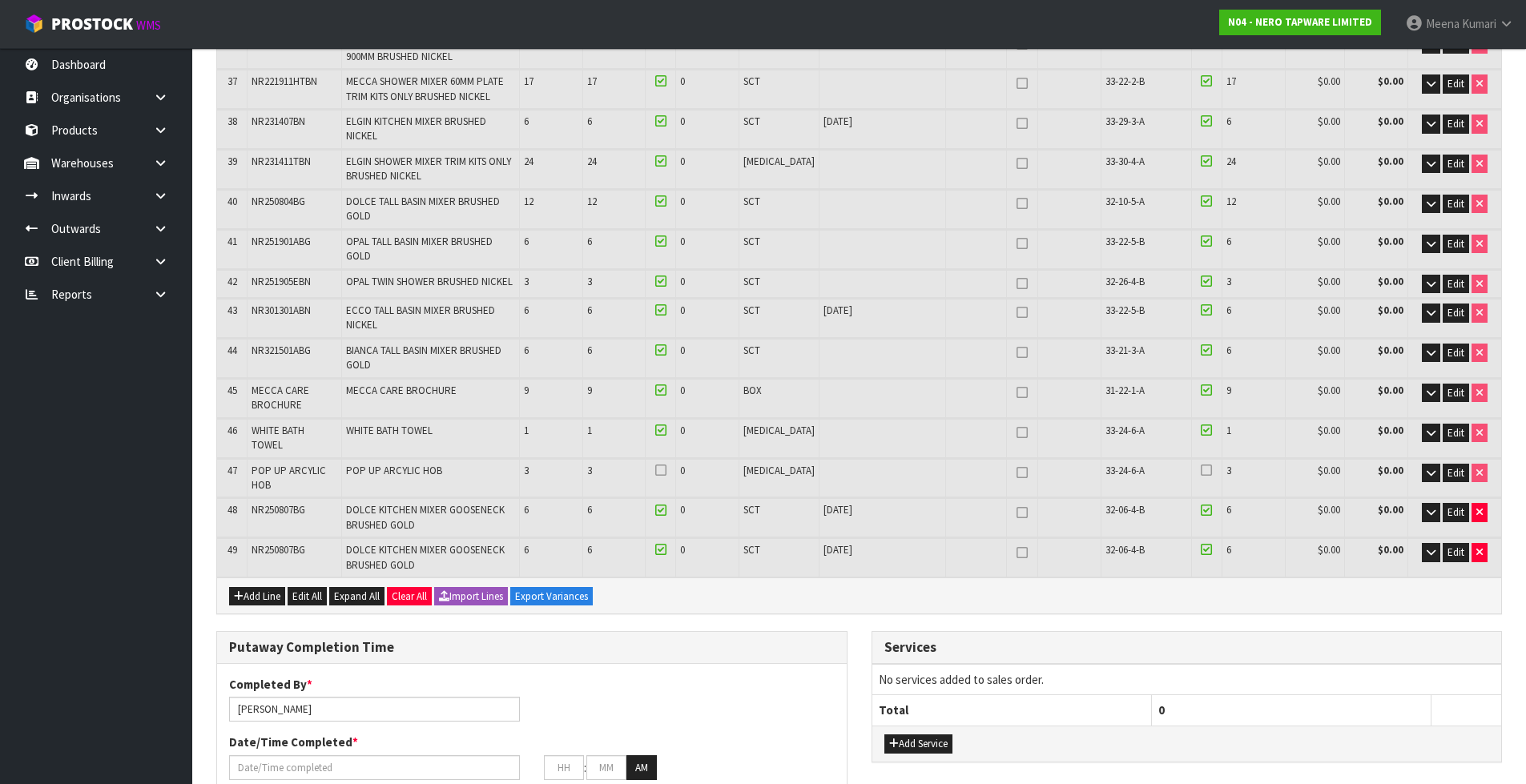
click at [1201, 470] on icon at bounding box center [1206, 470] width 11 height 1
click at [0, 0] on input "checkbox" at bounding box center [0, 0] width 0 height 0
click at [667, 470] on icon at bounding box center [661, 470] width 11 height 1
click at [0, 0] on input "checkbox" at bounding box center [0, 0] width 0 height 0
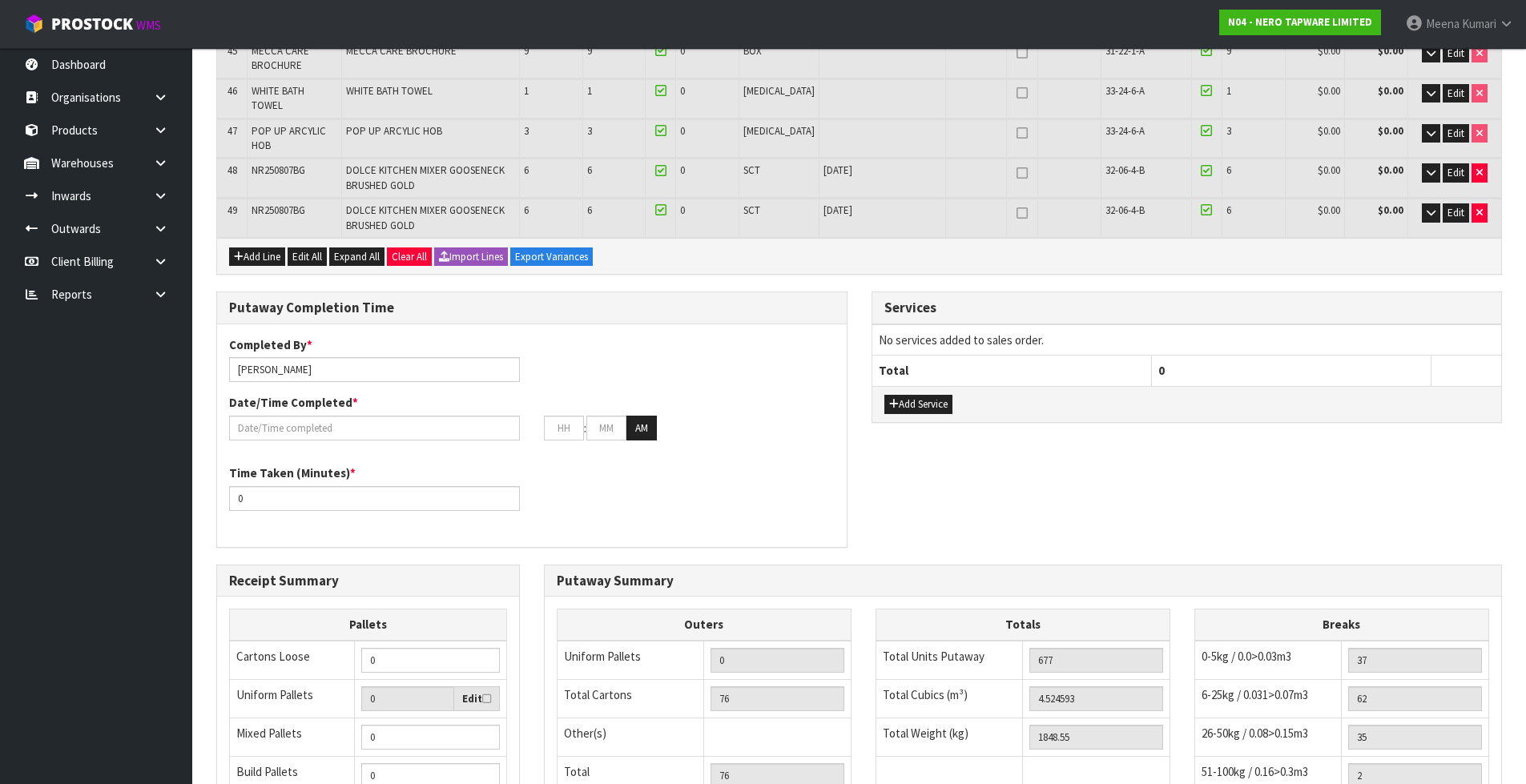
scroll to position [2205, 0]
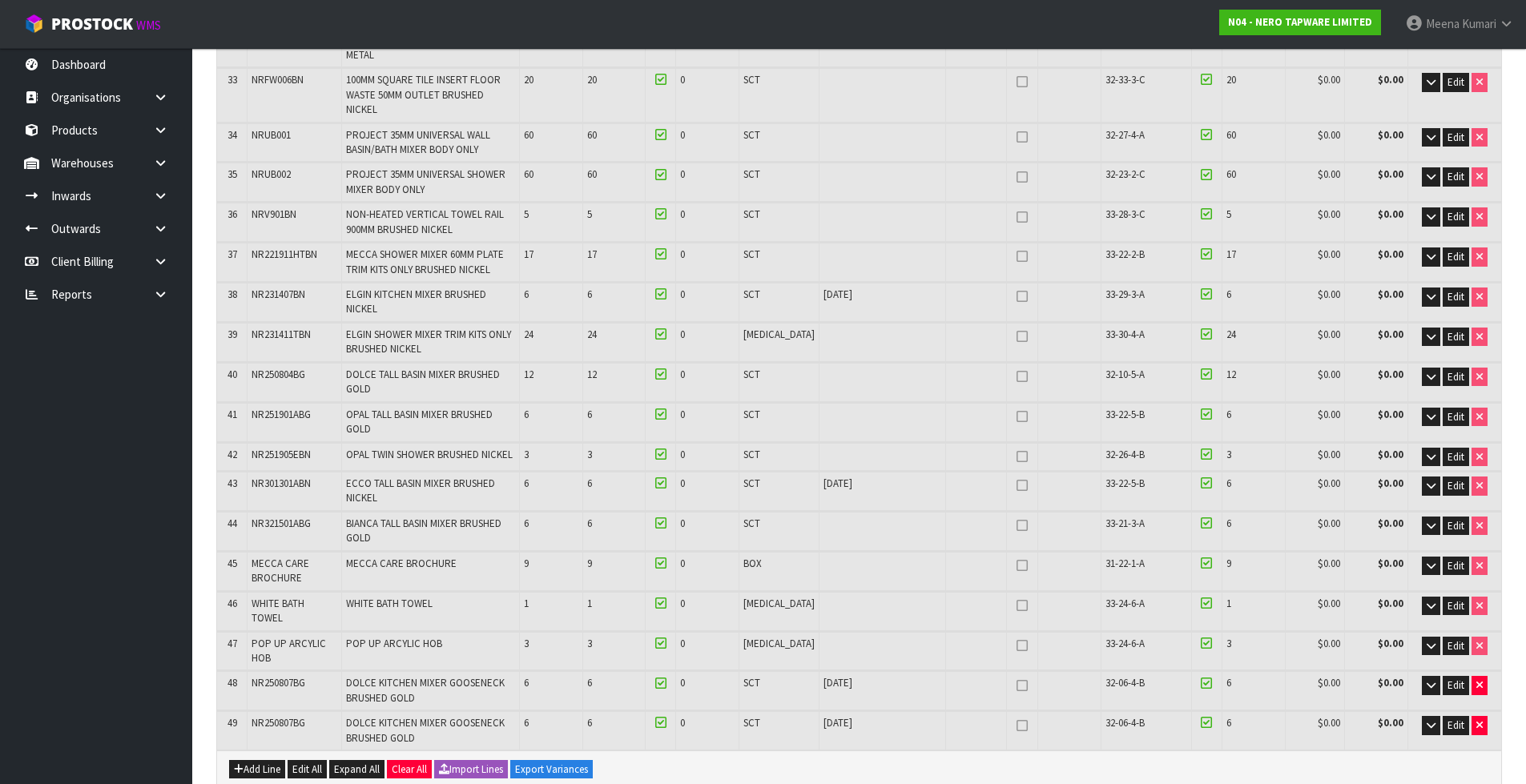
scroll to position [1602, 0]
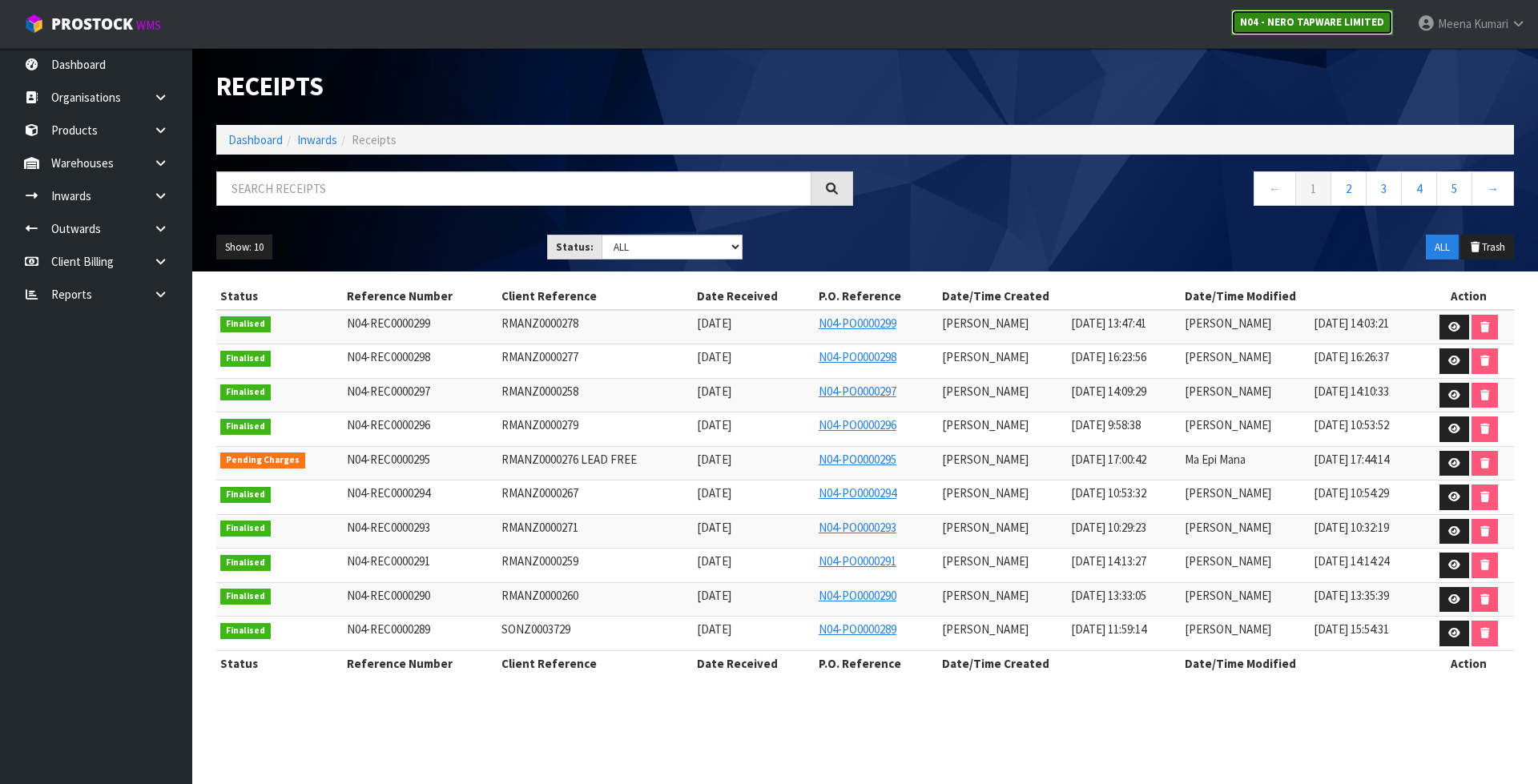
click at [1361, 13] on link "N04 - NERO TAPWARE LIMITED" at bounding box center [1312, 23] width 162 height 25
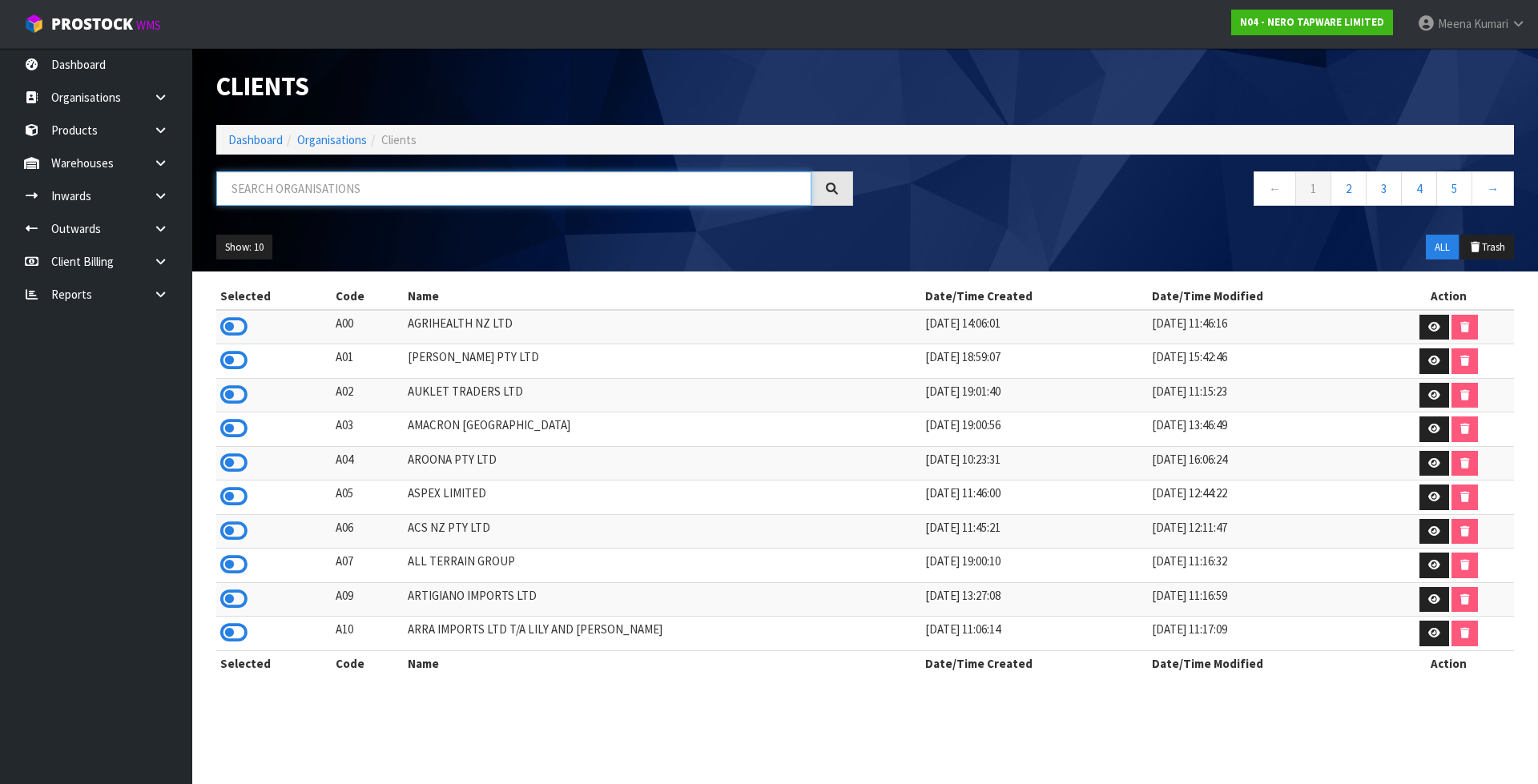
click at [604, 204] on input "text" at bounding box center [513, 188] width 595 height 35
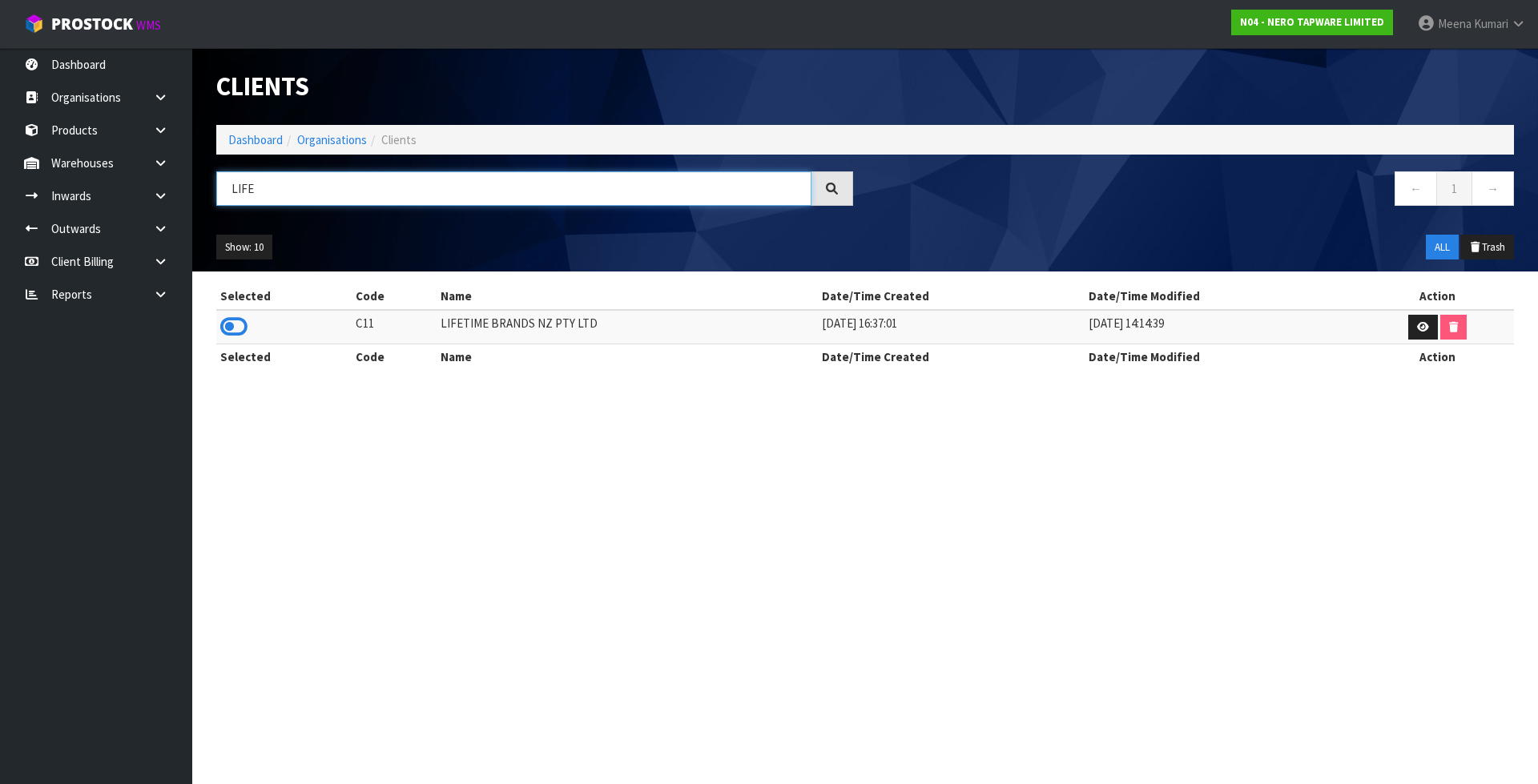
type input "LIFE"
click at [242, 322] on icon at bounding box center [234, 327] width 27 height 24
click at [158, 161] on icon at bounding box center [160, 162] width 15 height 12
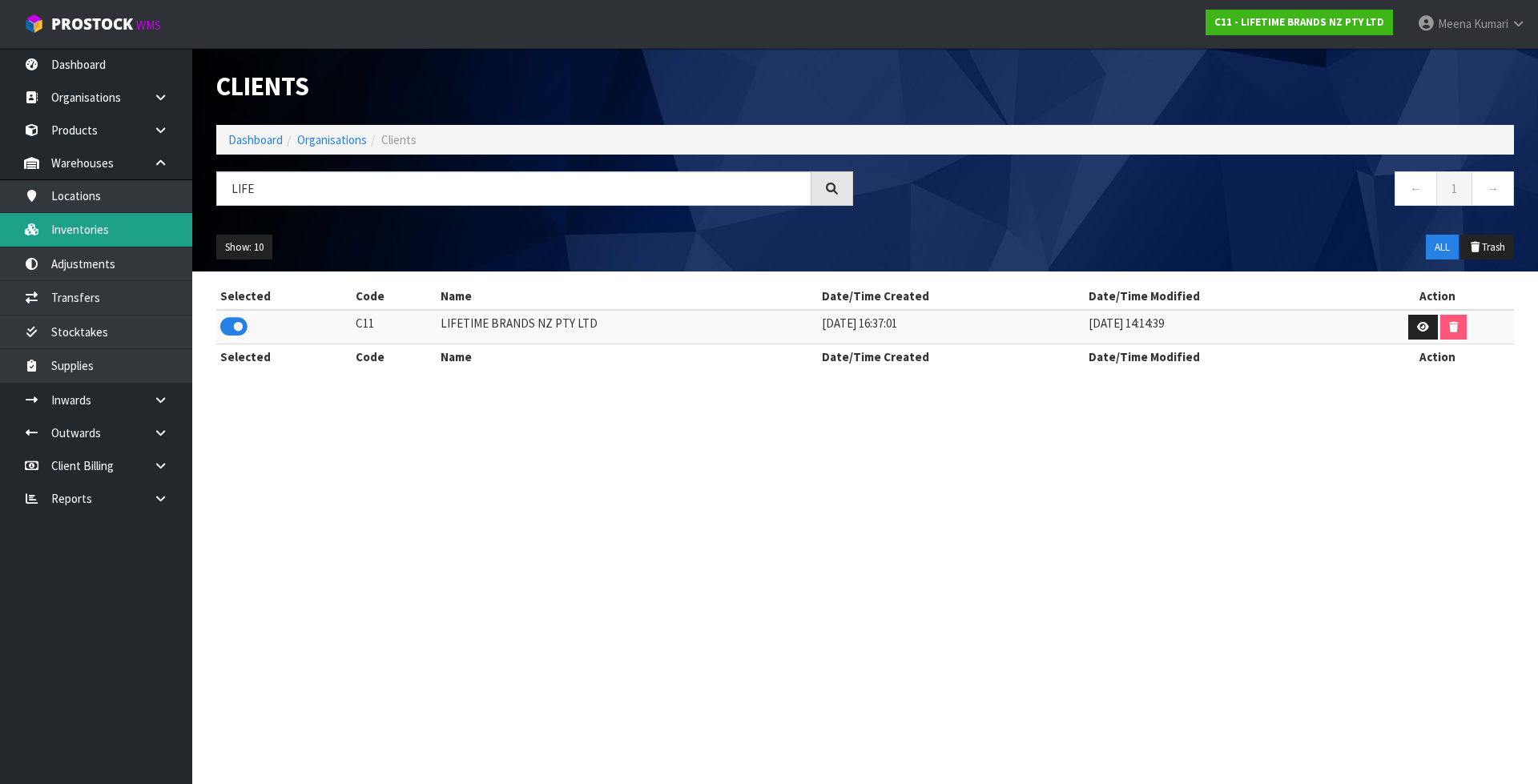
click at [118, 242] on link "Inventories" at bounding box center [96, 229] width 192 height 33
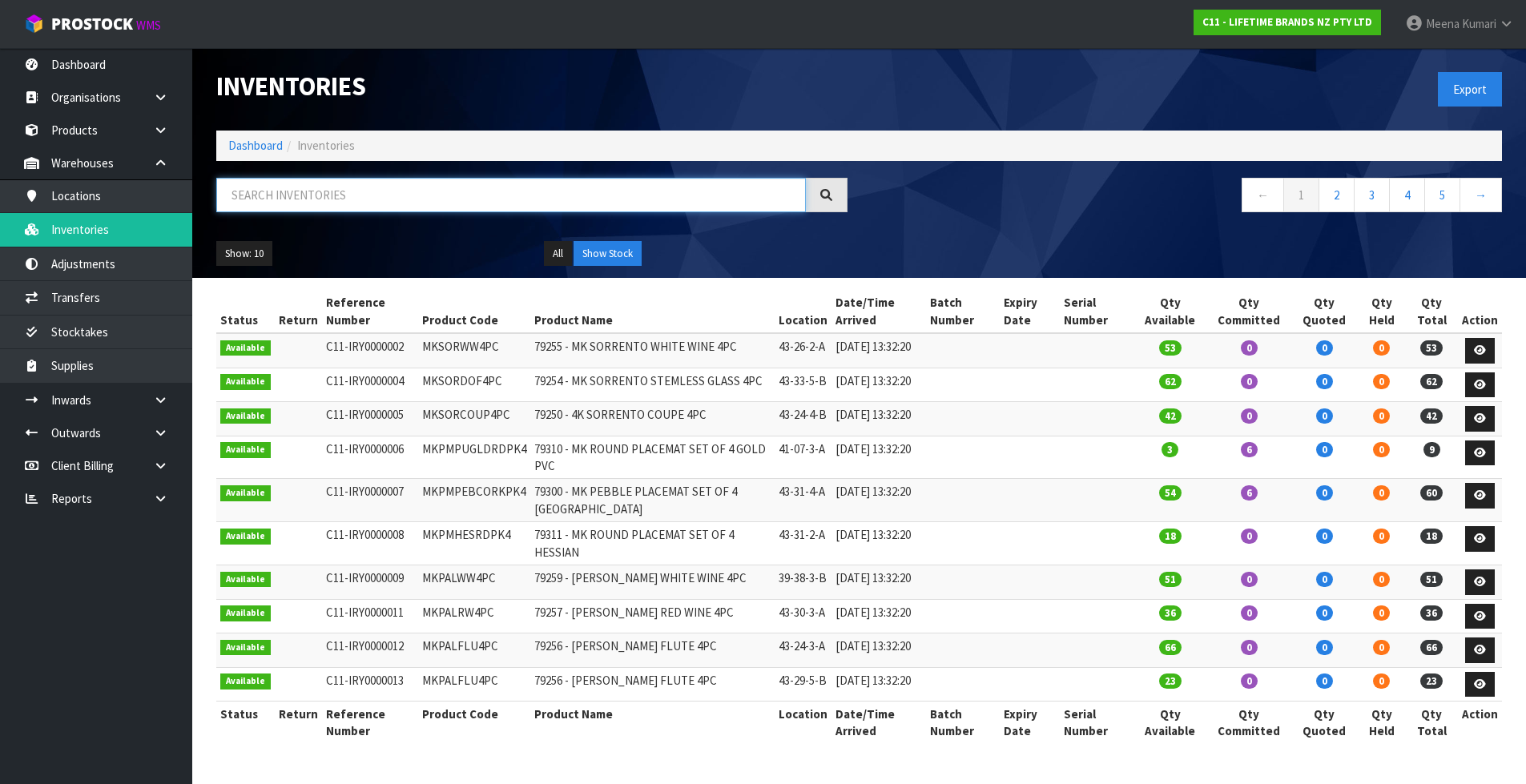
click at [281, 183] on input "text" at bounding box center [510, 195] width 589 height 35
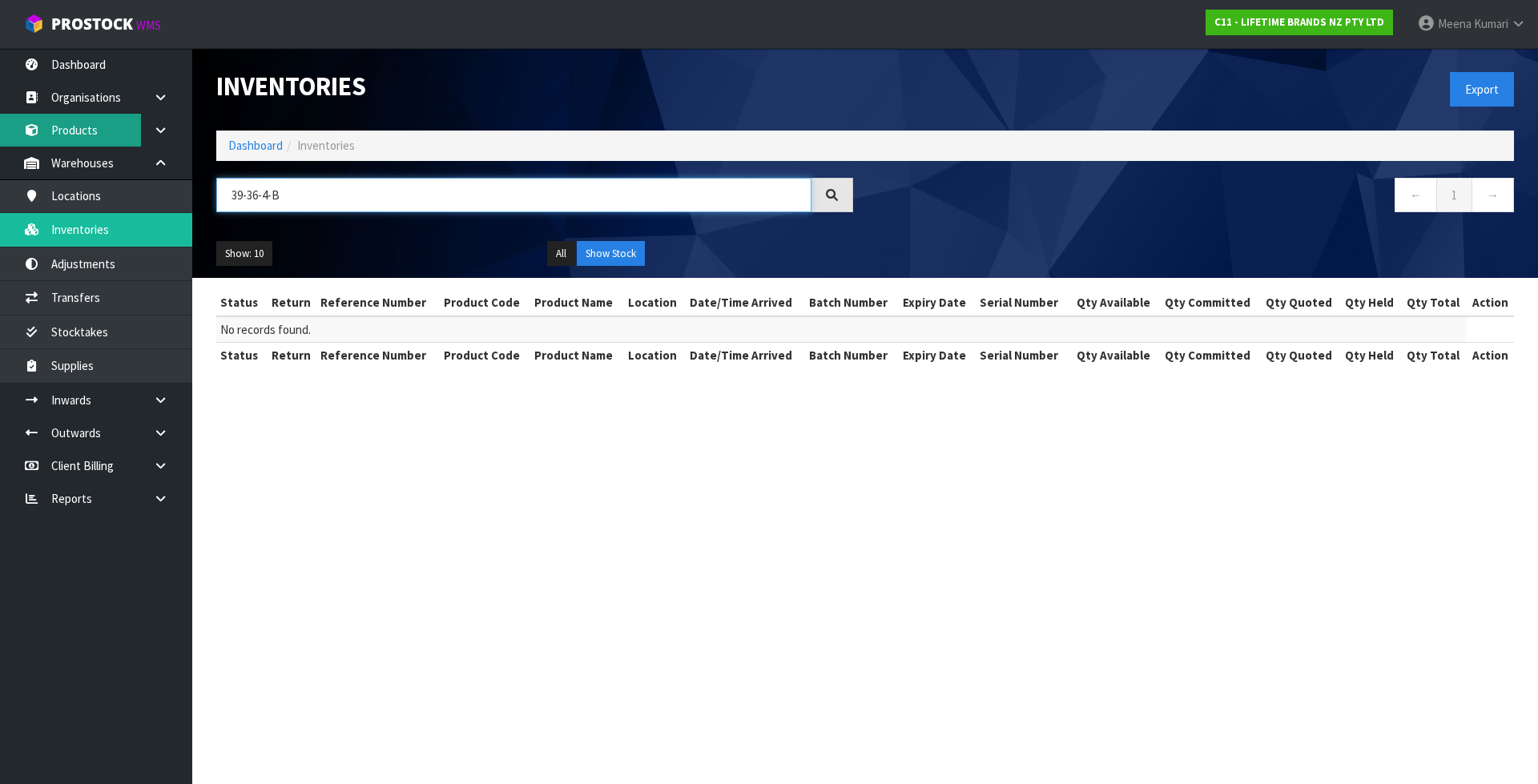
type input "39-36-4-B"
click at [77, 126] on link "Products" at bounding box center [96, 130] width 192 height 33
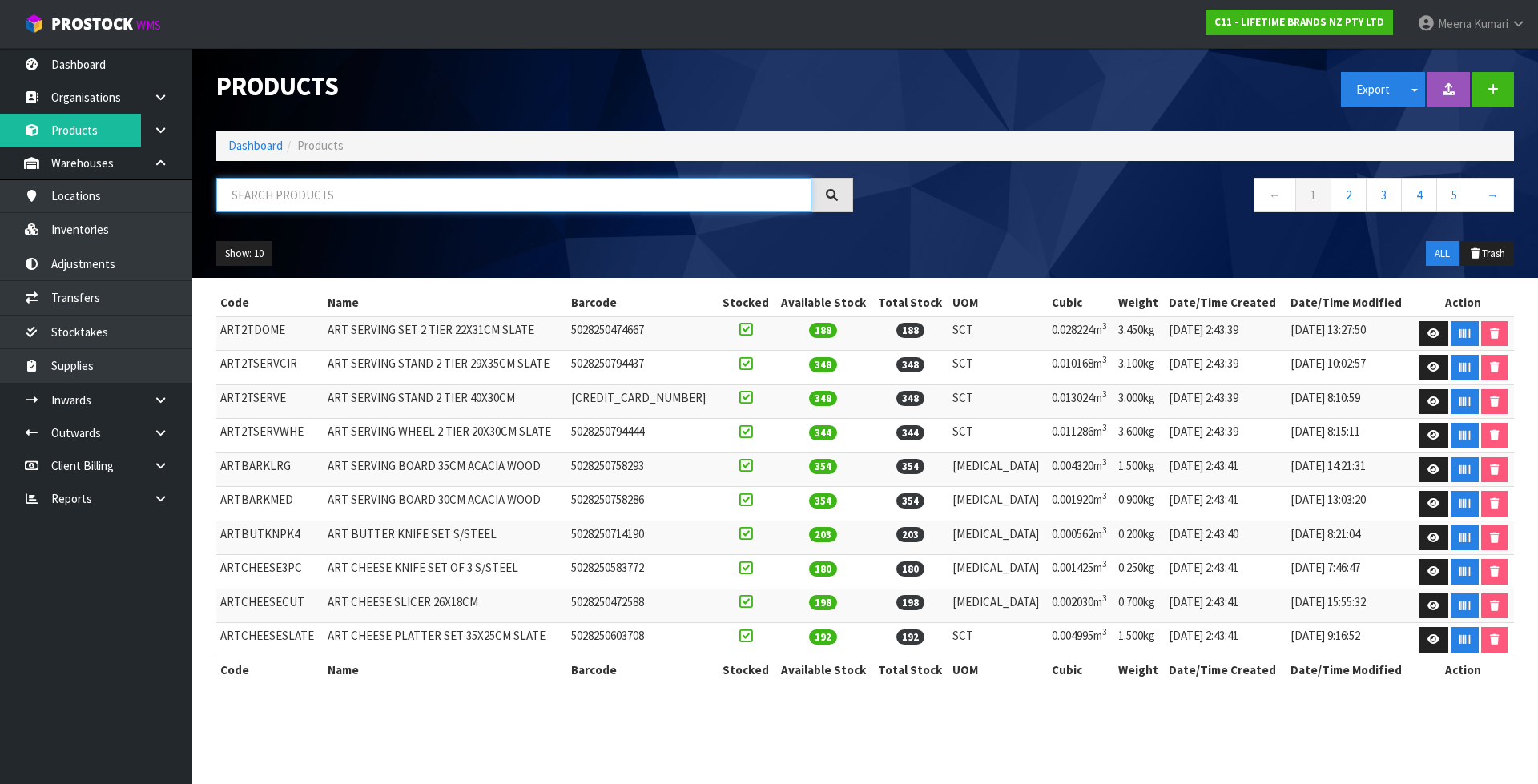
click at [290, 193] on input "text" at bounding box center [513, 195] width 595 height 35
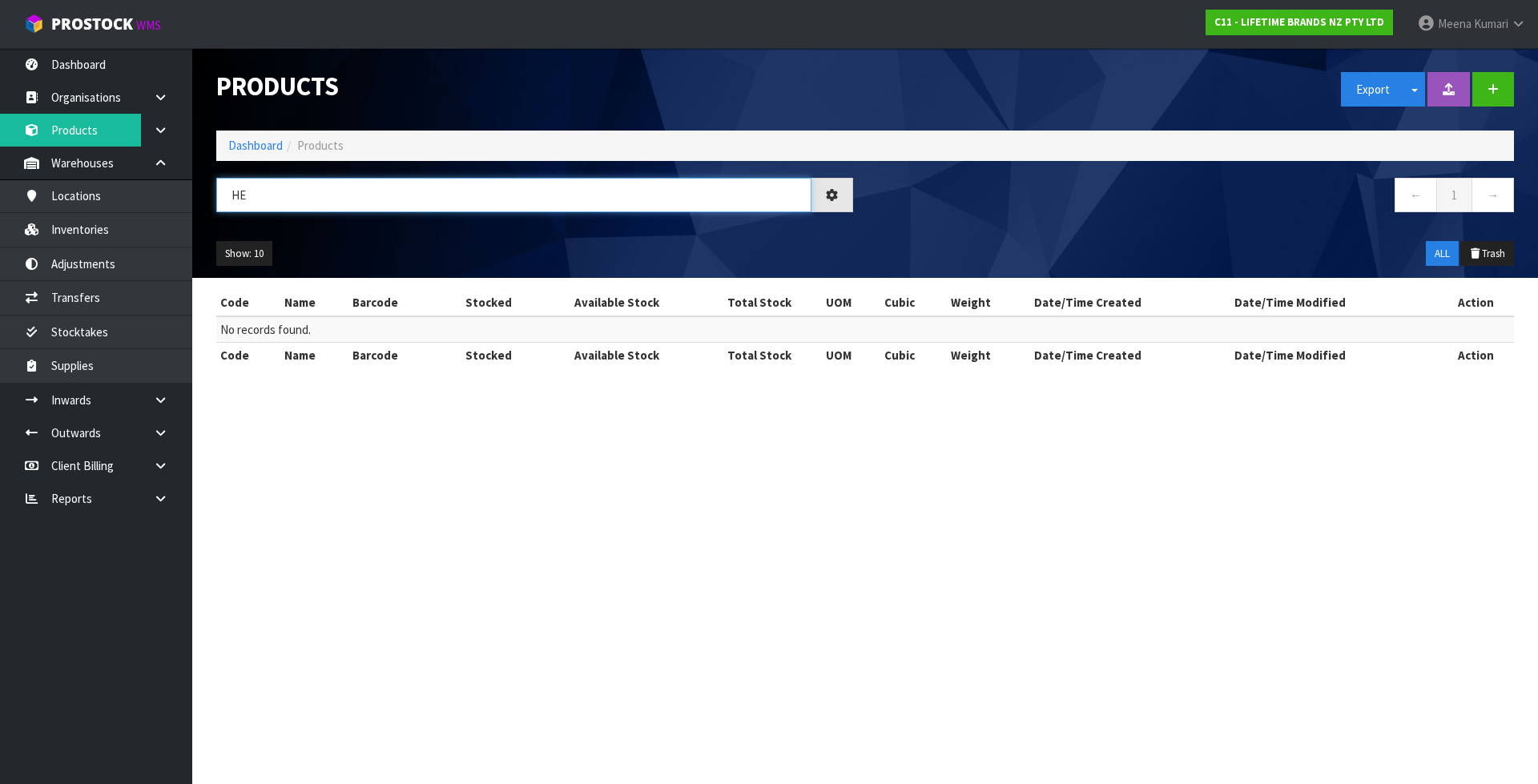
type input "H"
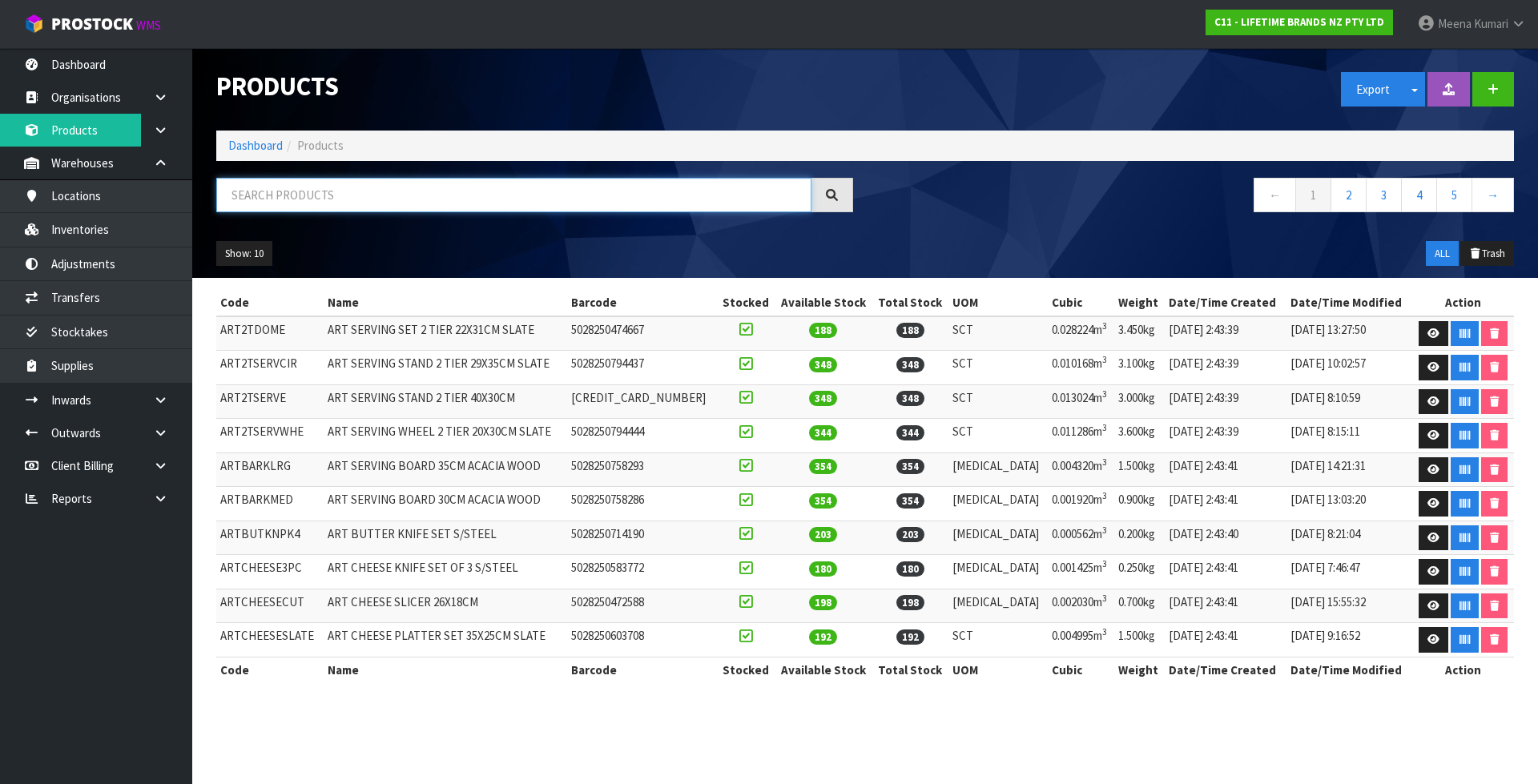
click at [287, 198] on input "text" at bounding box center [513, 195] width 595 height 35
click at [154, 246] on link "Inventories" at bounding box center [96, 229] width 192 height 33
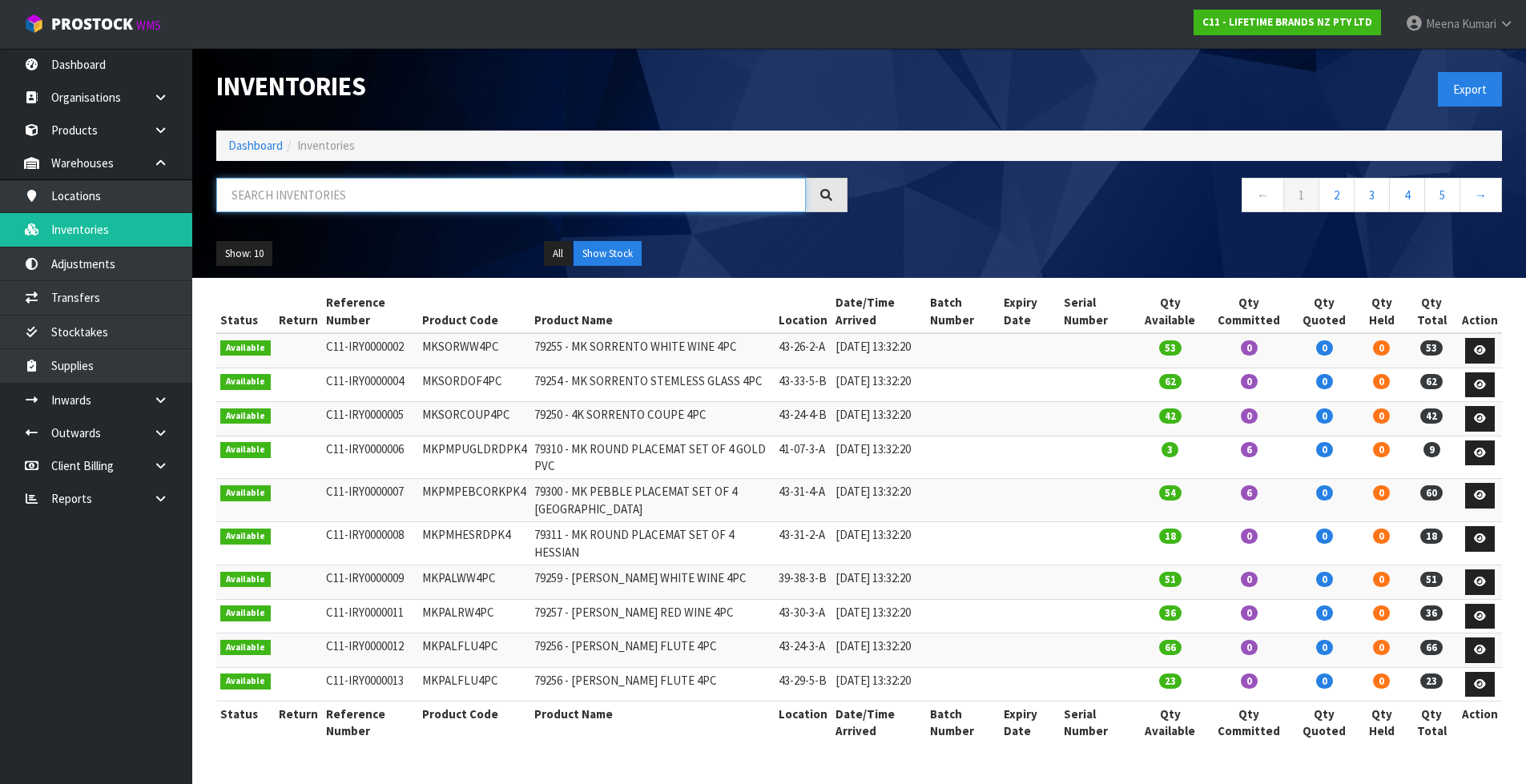
click at [282, 182] on input "text" at bounding box center [510, 195] width 589 height 35
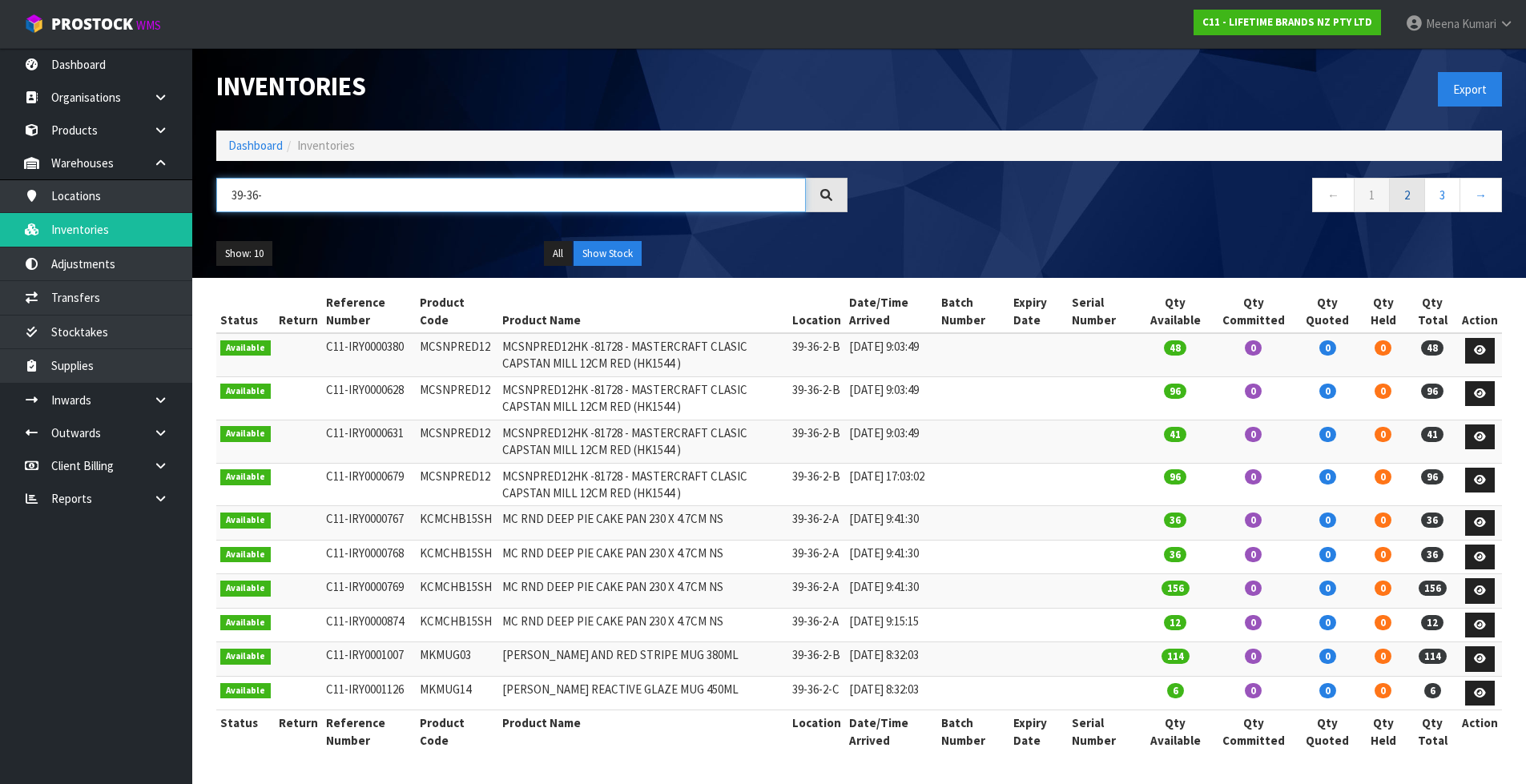
type input "39-36-"
click at [1408, 198] on link "2" at bounding box center [1408, 195] width 36 height 35
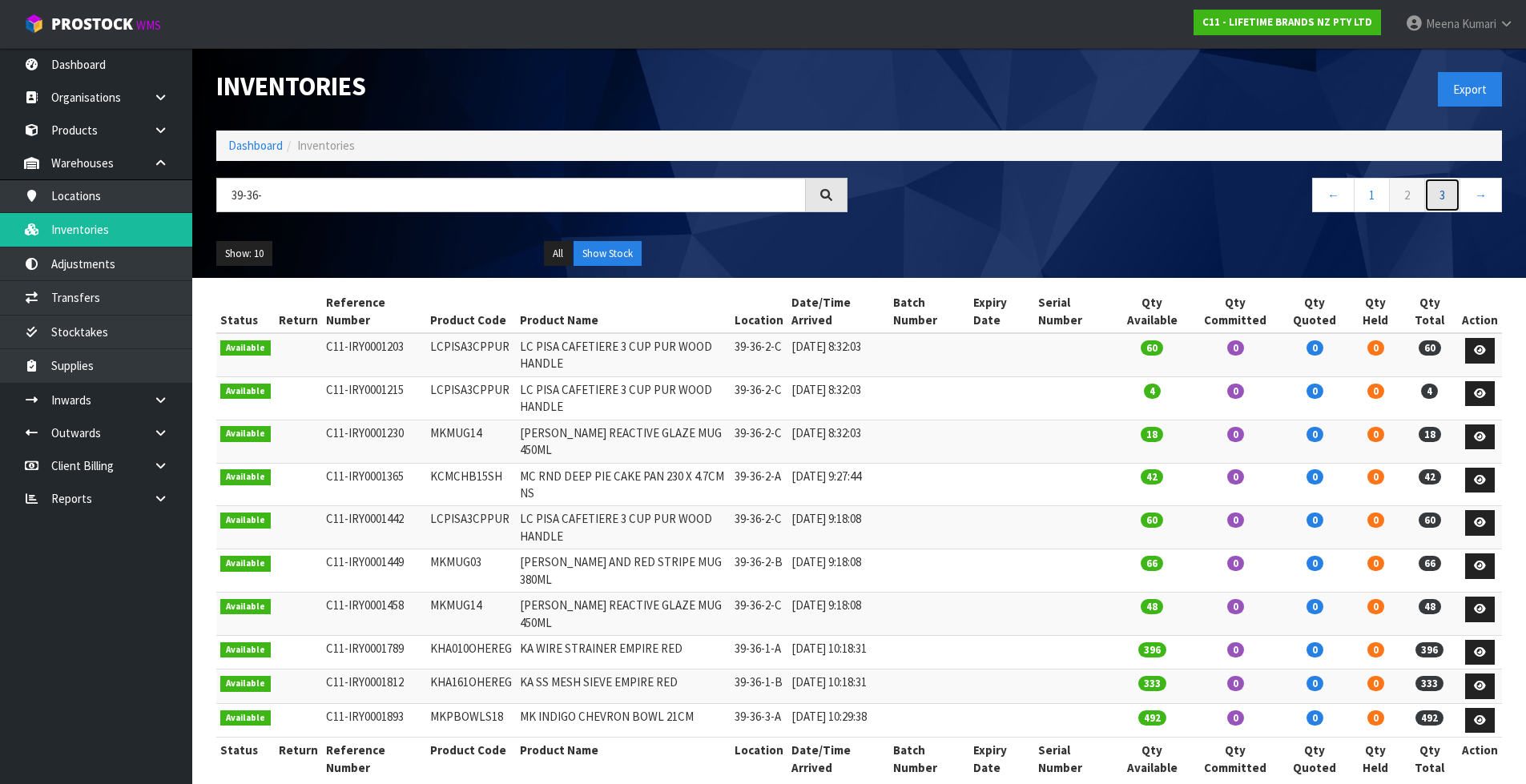
click at [1449, 193] on link "3" at bounding box center [1442, 195] width 36 height 35
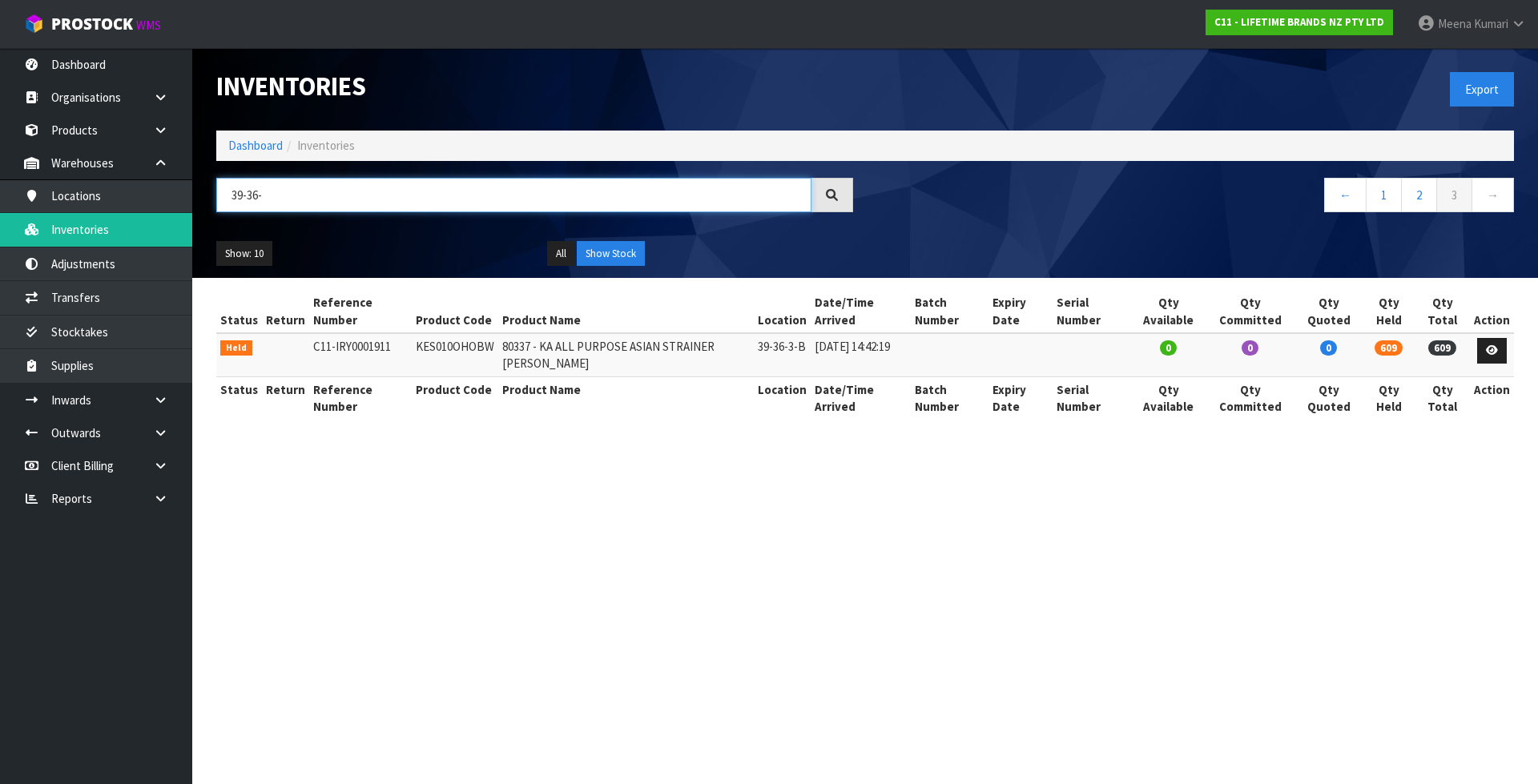
click at [402, 178] on input "39-36-" at bounding box center [513, 195] width 595 height 35
click at [101, 148] on link "Warehouses" at bounding box center [96, 163] width 192 height 33
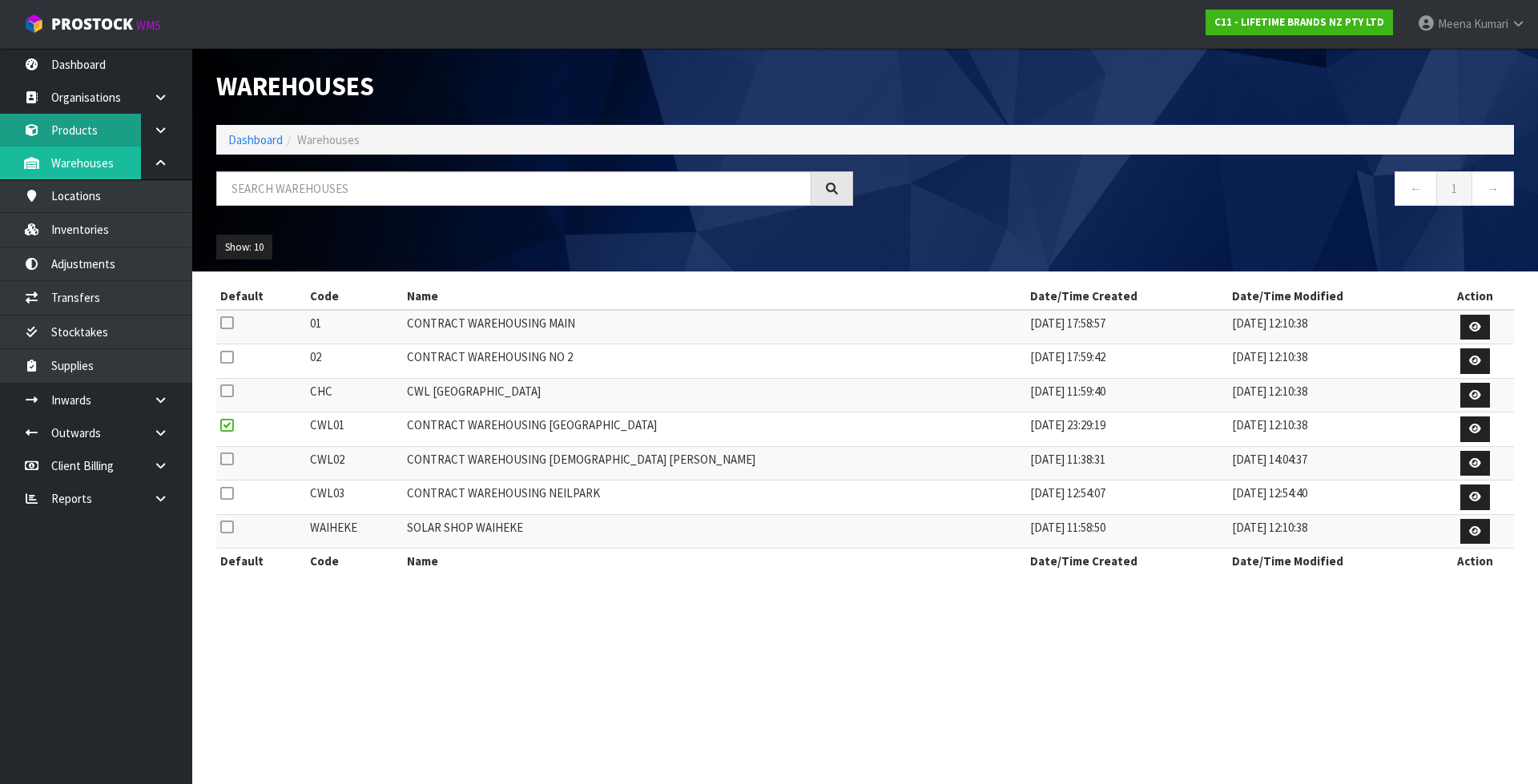
click at [103, 129] on link "Products" at bounding box center [96, 130] width 192 height 33
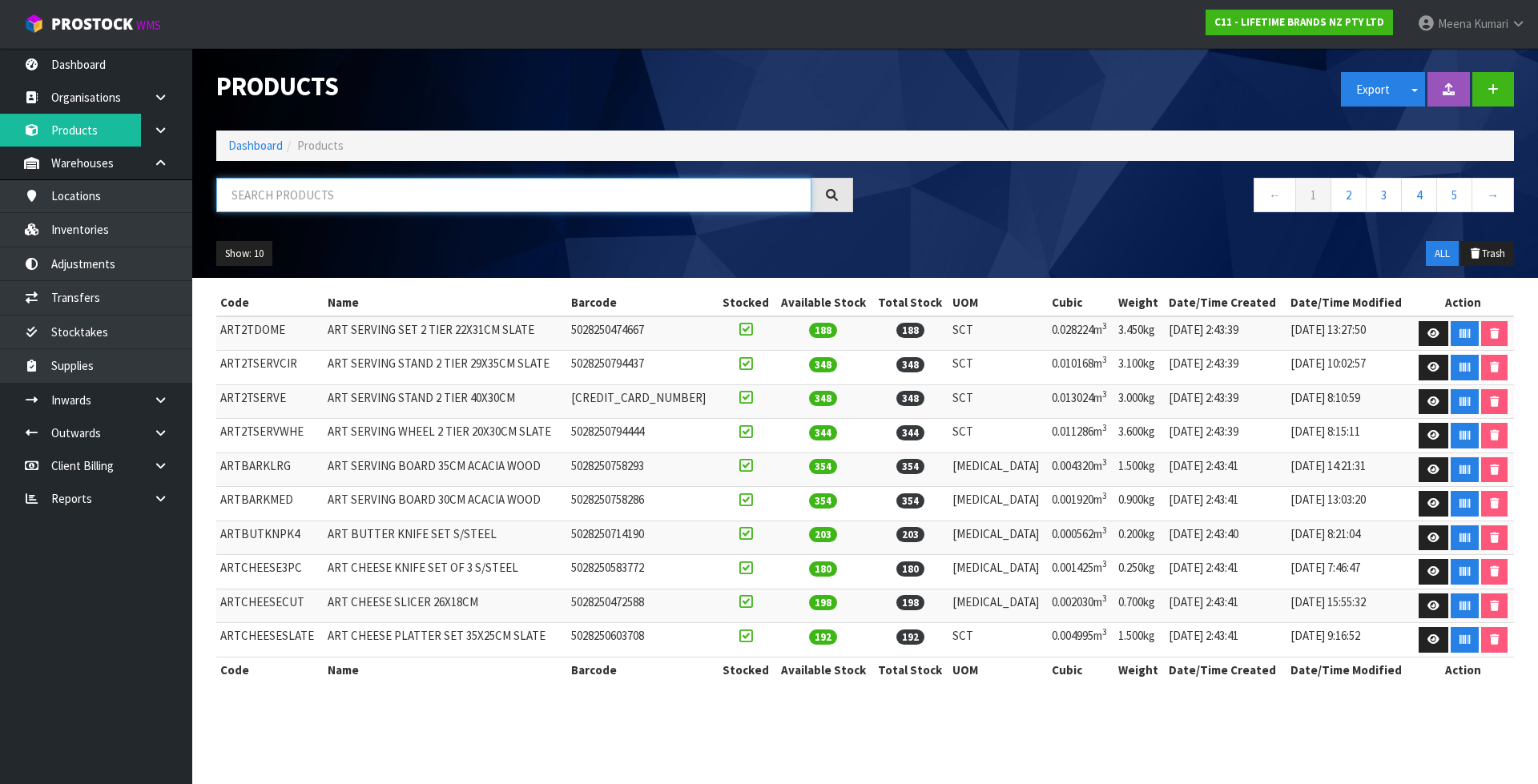
click at [340, 178] on input "text" at bounding box center [513, 195] width 595 height 35
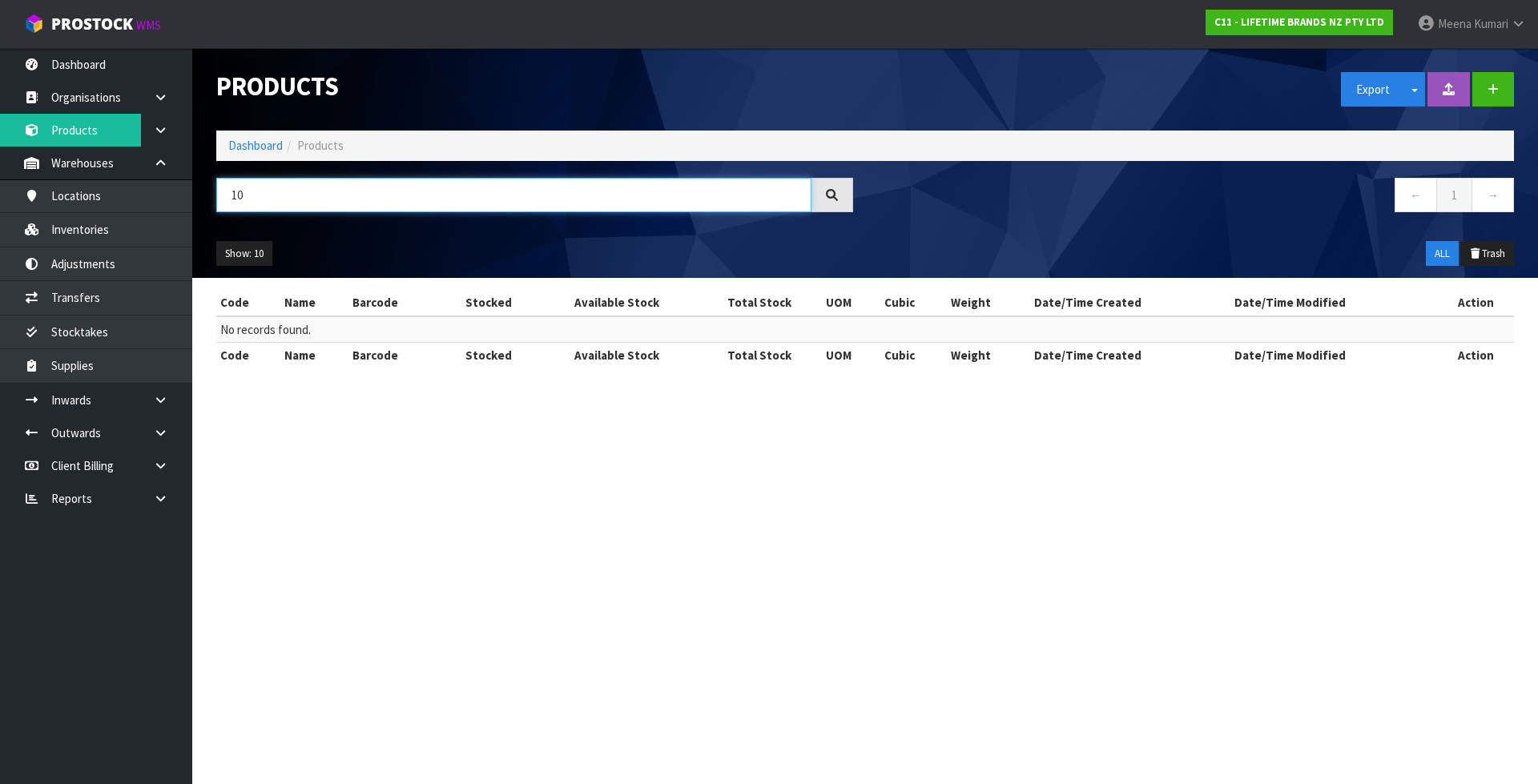
type input "1"
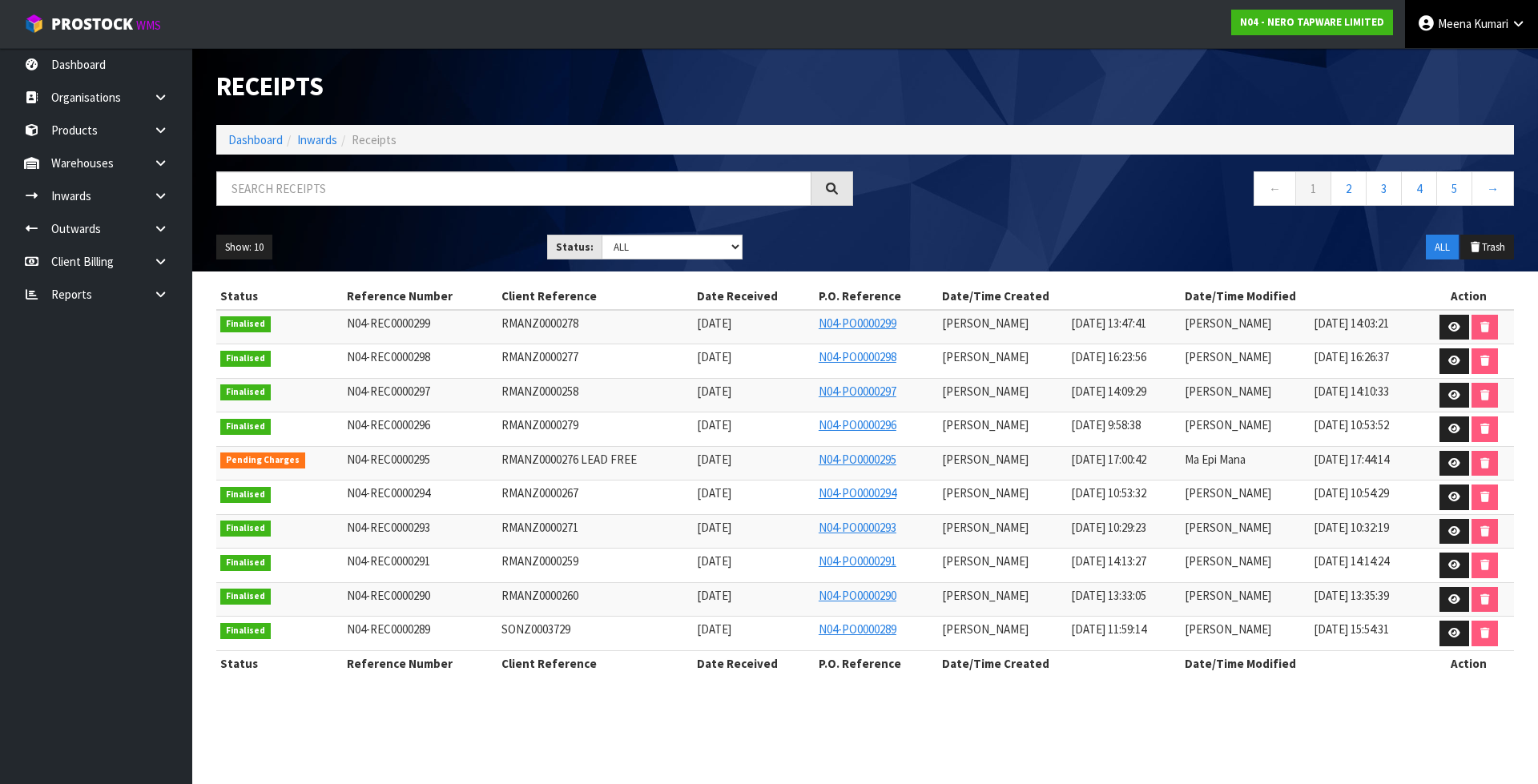
click at [1536, 33] on link "[PERSON_NAME]" at bounding box center [1471, 24] width 133 height 48
click at [1457, 54] on link "Logout" at bounding box center [1473, 64] width 127 height 22
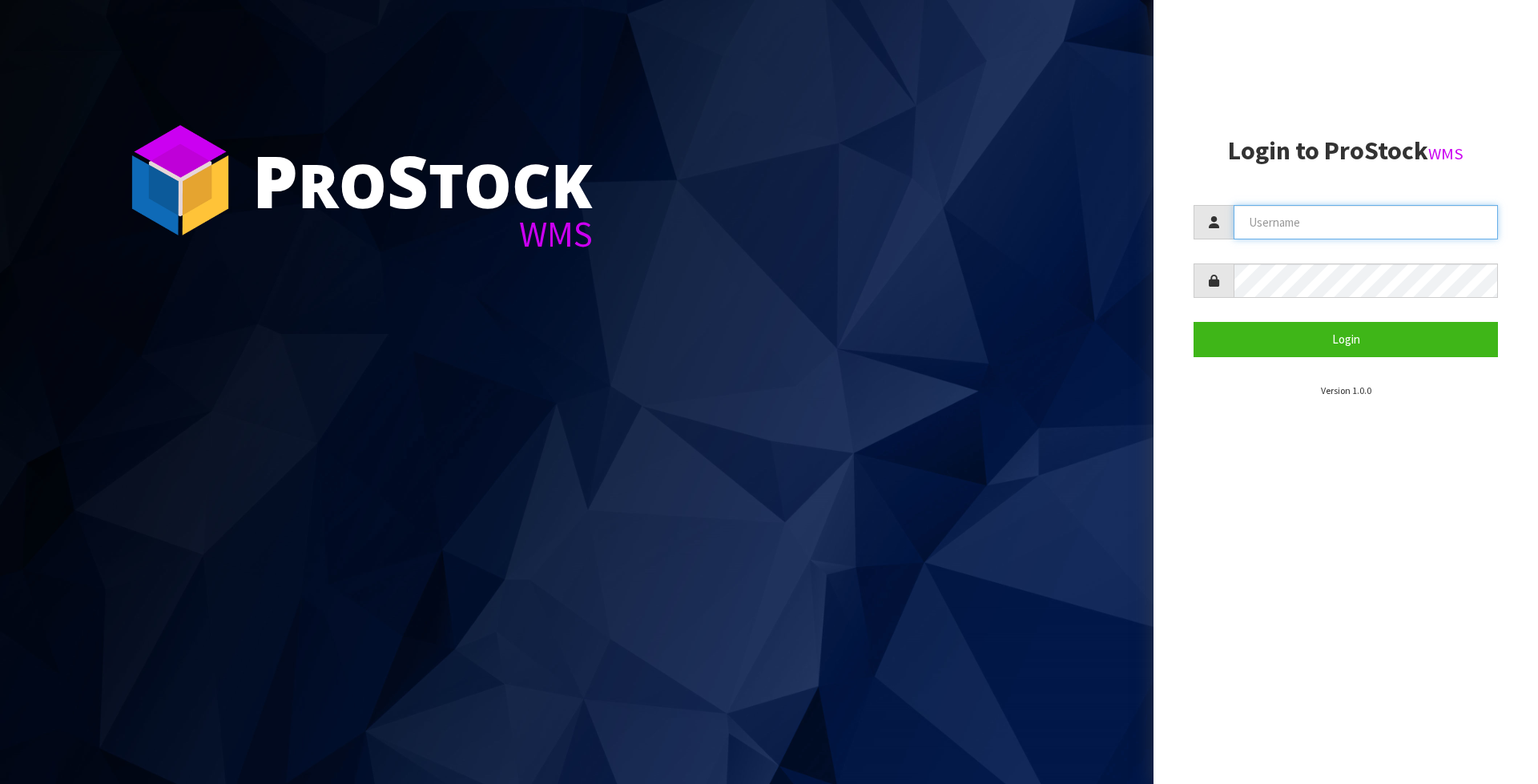
type input "Meena"
drag, startPoint x: 1352, startPoint y: 236, endPoint x: 1070, endPoint y: 290, distance: 287.1
click at [1070, 290] on div "P ro S tock WMS Login to ProStock WMS Meena Login Version 1.0.0" at bounding box center [769, 392] width 1538 height 784
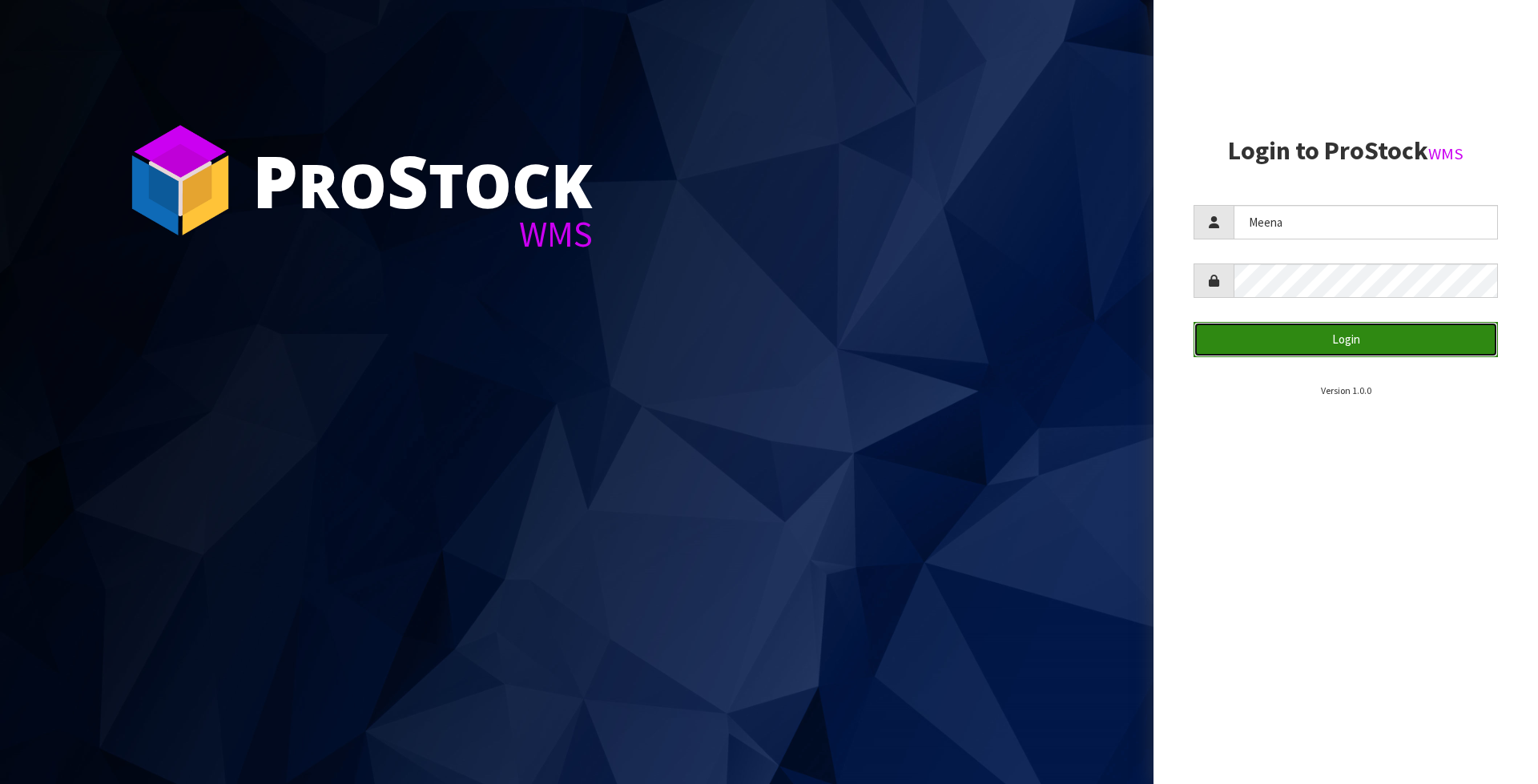
click at [1308, 341] on button "Login" at bounding box center [1346, 339] width 304 height 35
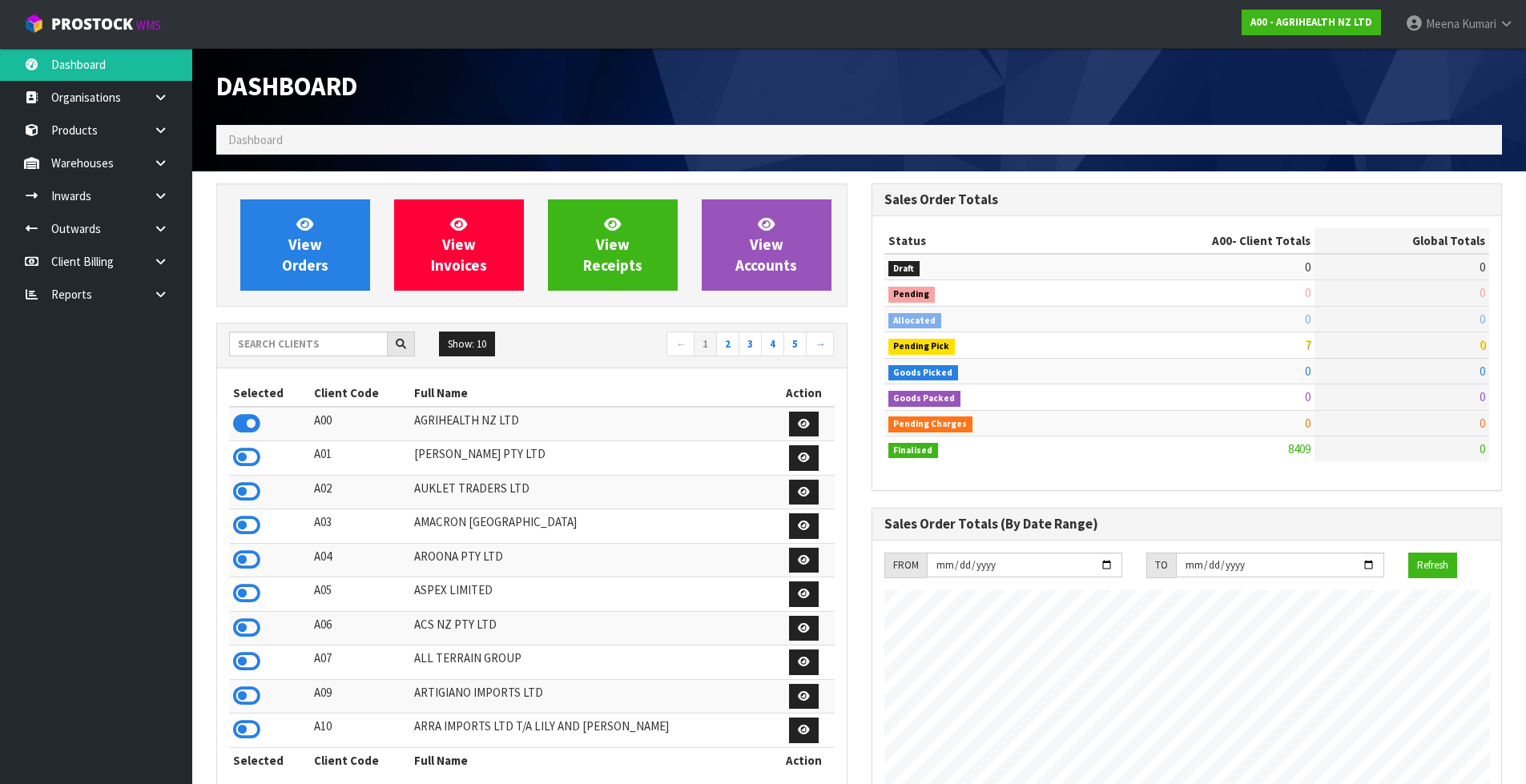
scroll to position [1213, 654]
click at [311, 351] on input "text" at bounding box center [308, 343] width 159 height 25
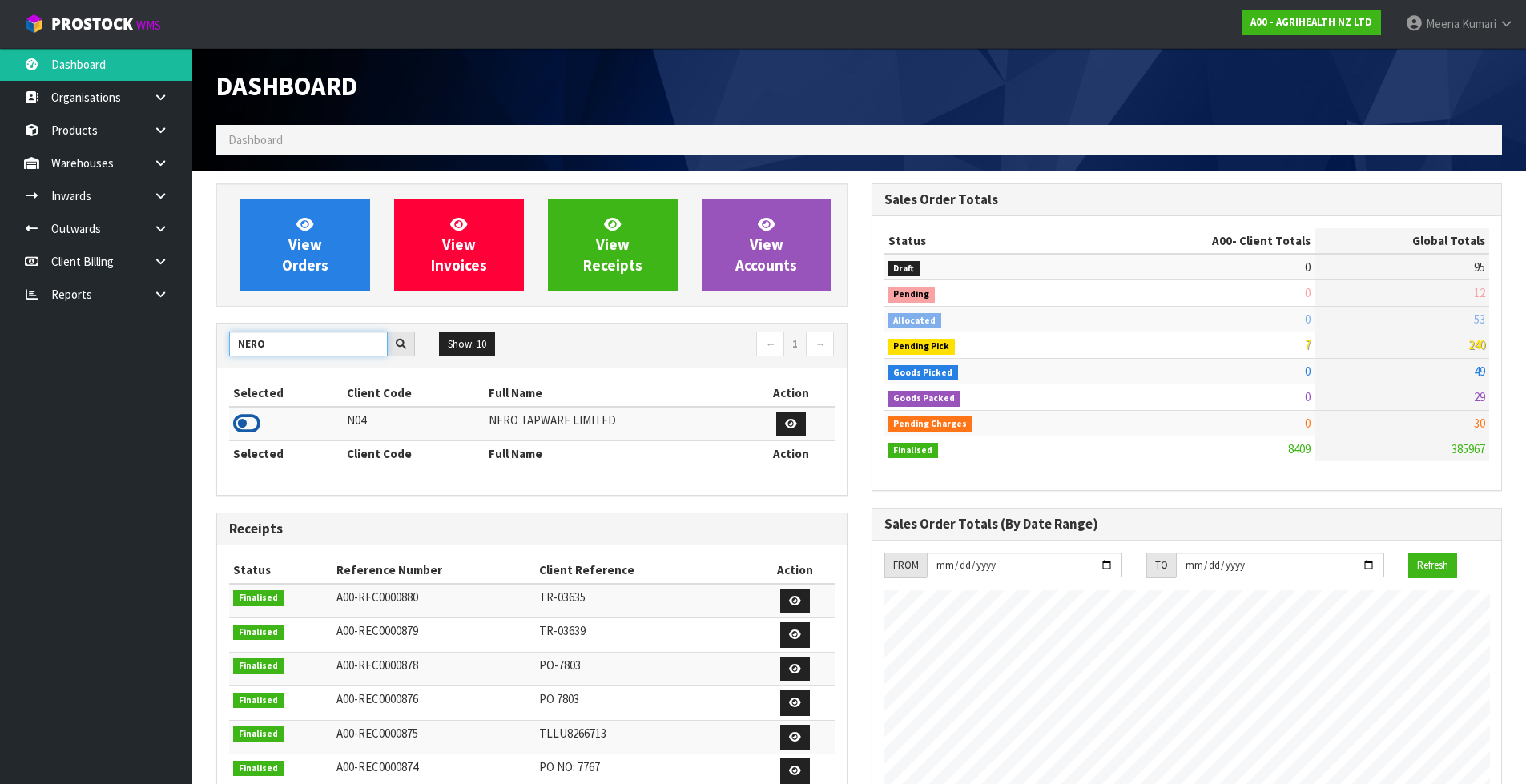
type input "NERO"
click at [245, 433] on icon at bounding box center [247, 423] width 27 height 24
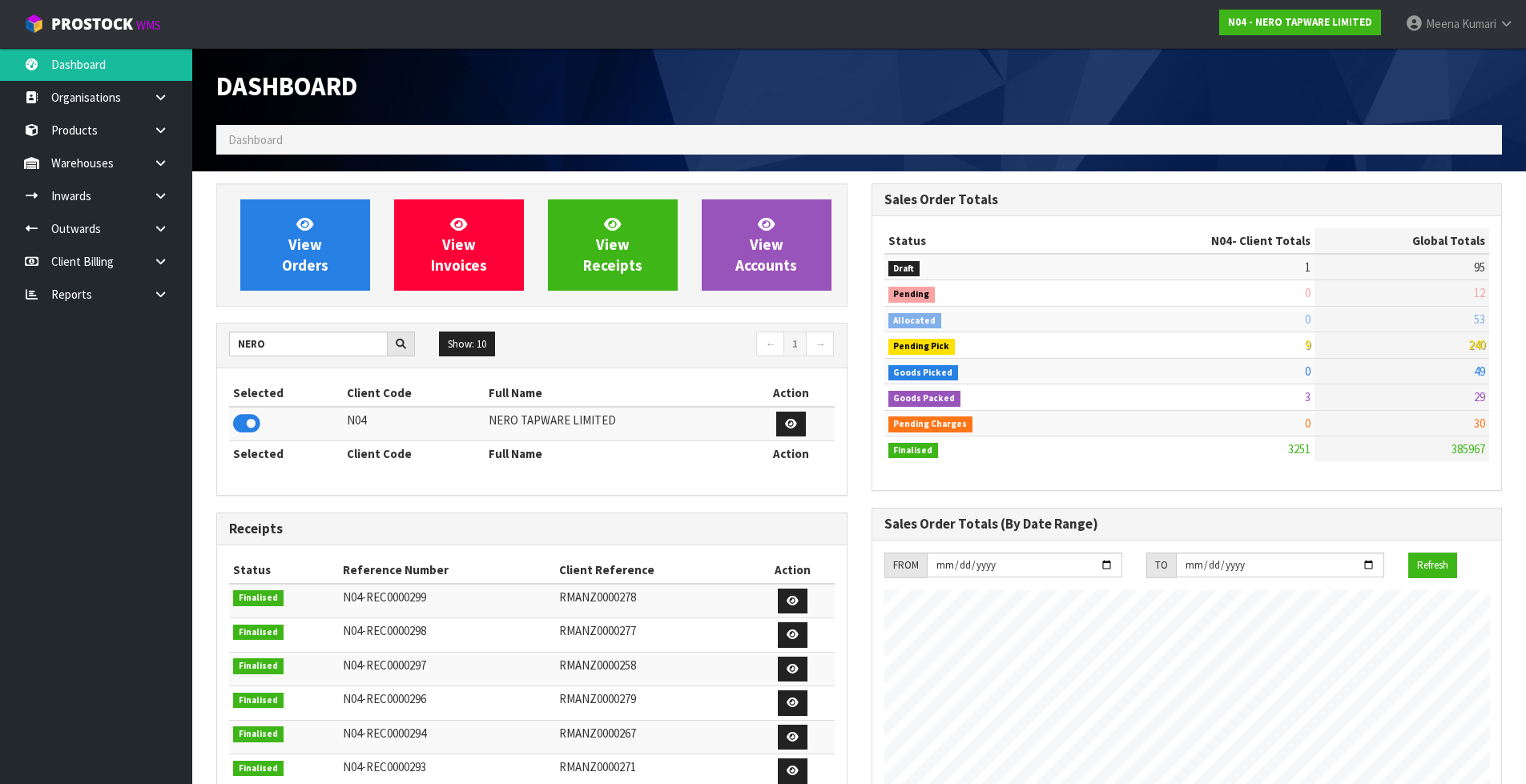
scroll to position [1247, 654]
click at [158, 182] on link at bounding box center [167, 196] width 51 height 33
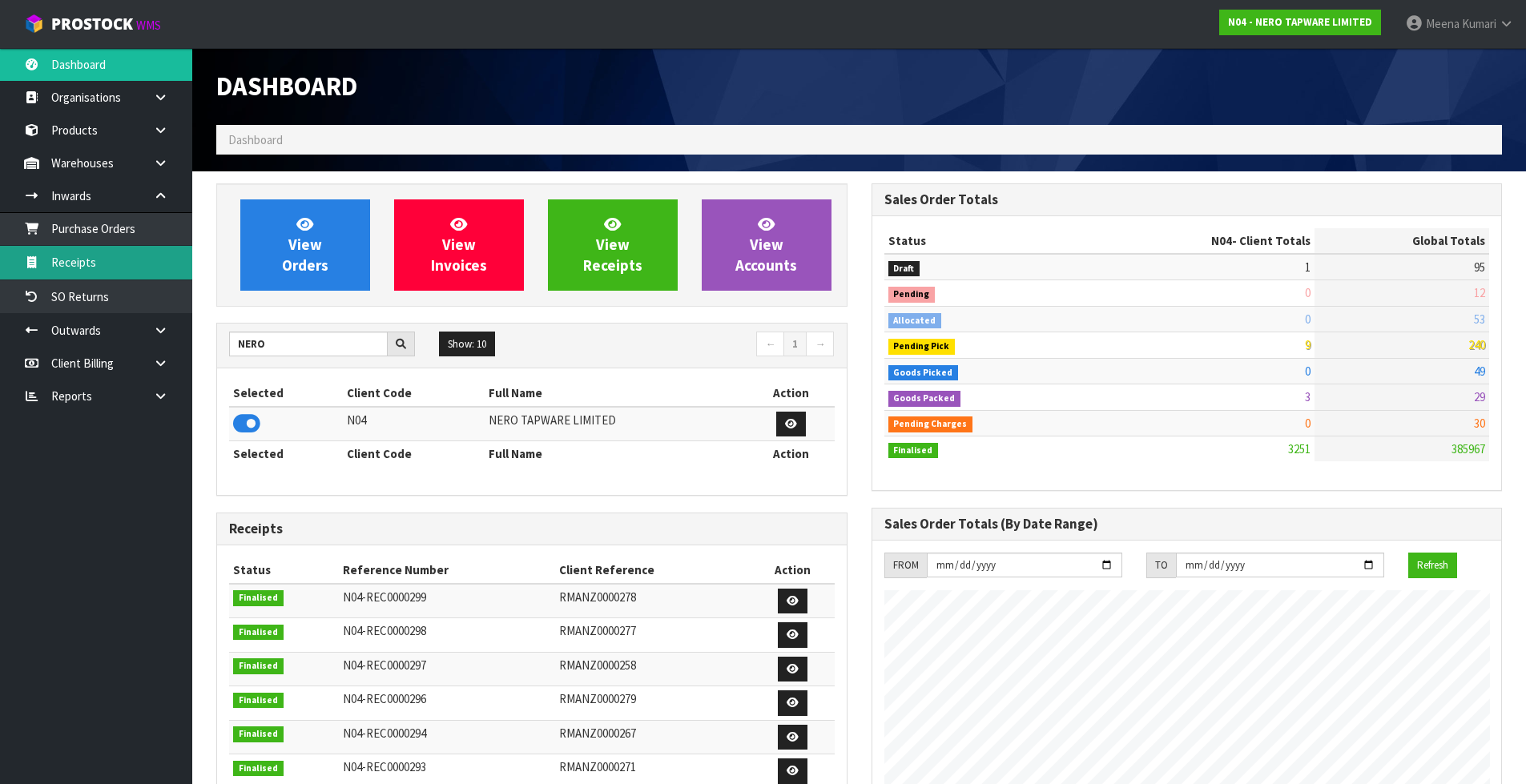
click at [108, 258] on link "Receipts" at bounding box center [96, 262] width 192 height 33
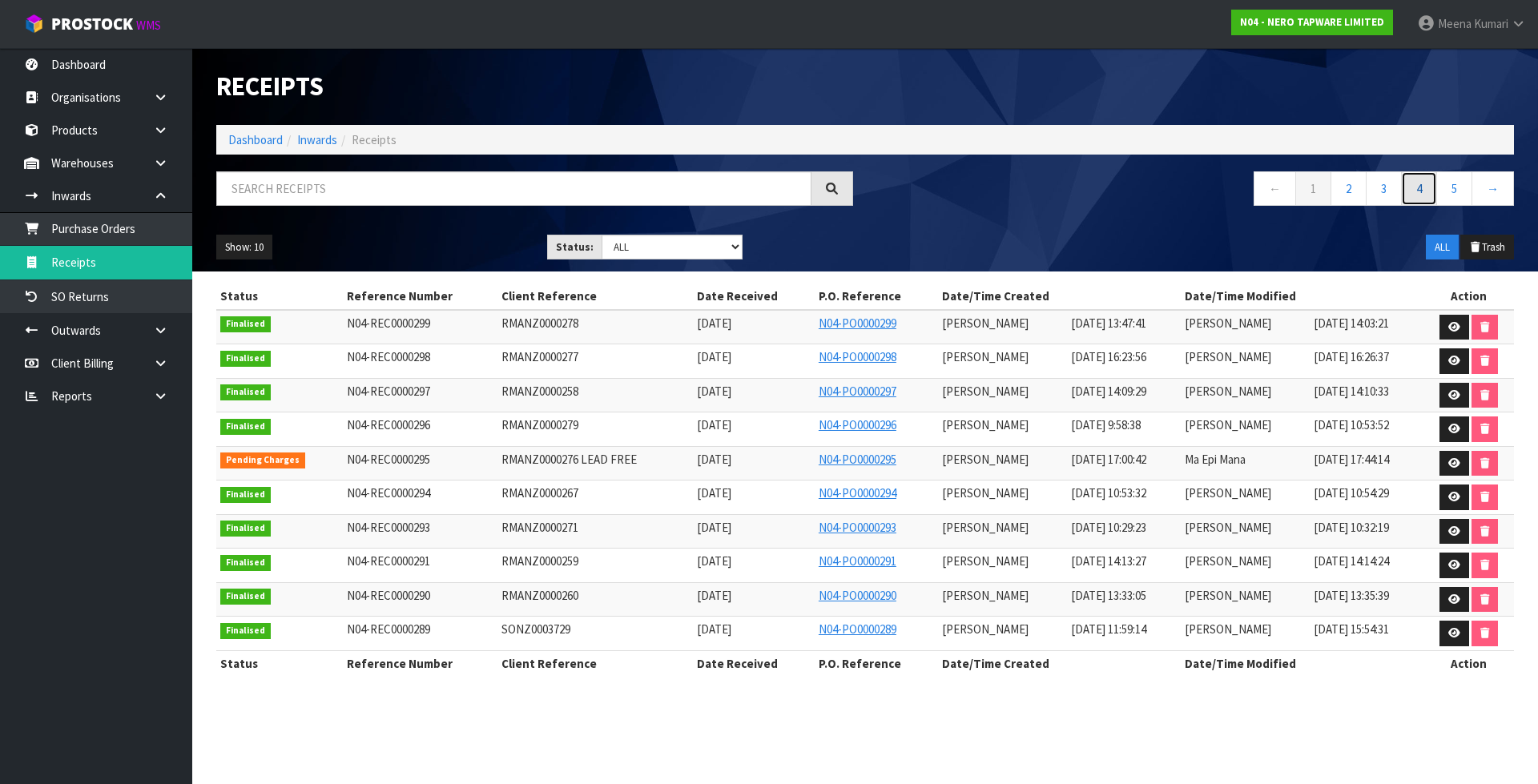
click at [1424, 188] on link "4" at bounding box center [1420, 188] width 36 height 35
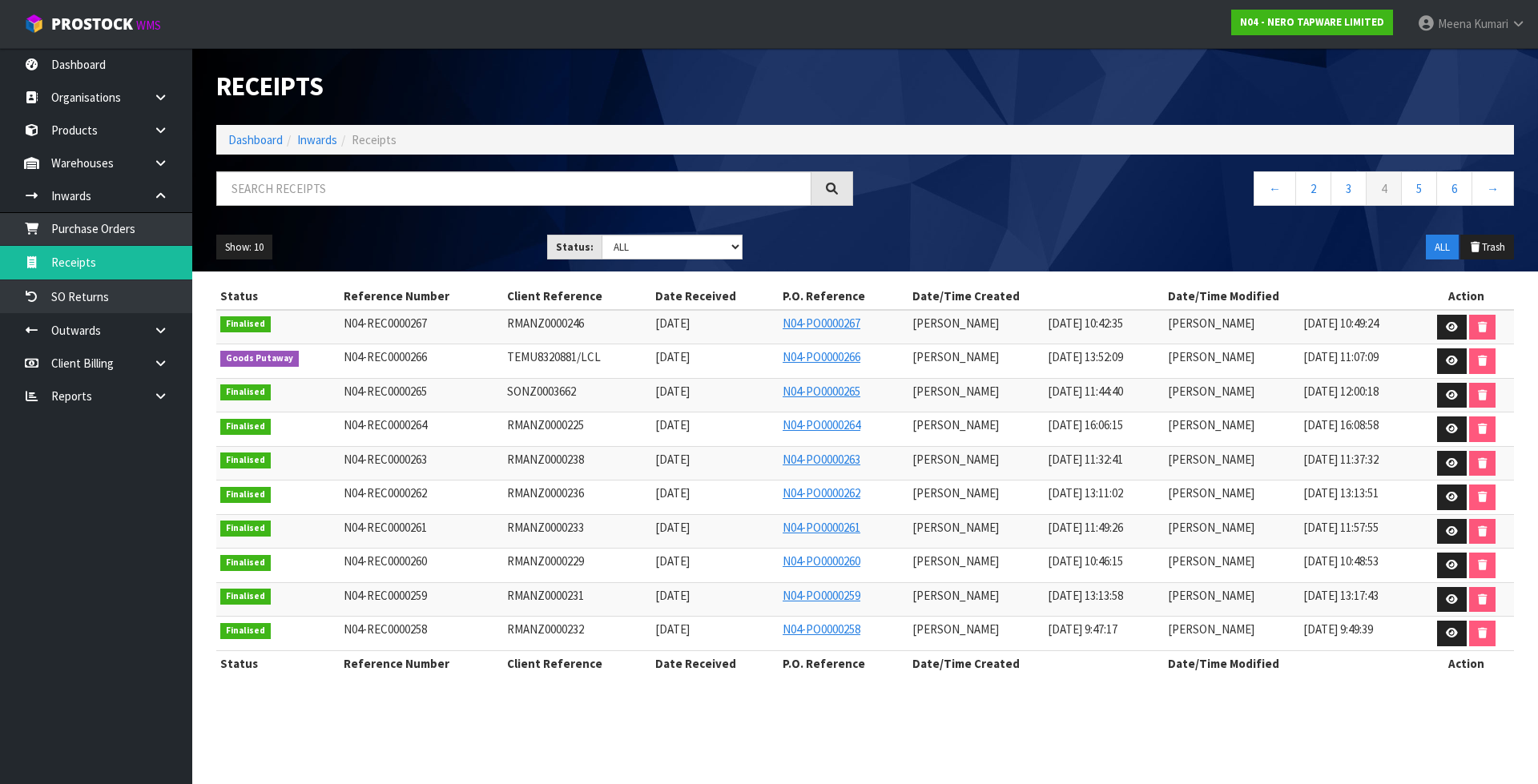
click at [1431, 366] on td at bounding box center [1466, 361] width 96 height 35
click at [1453, 359] on icon at bounding box center [1451, 360] width 12 height 10
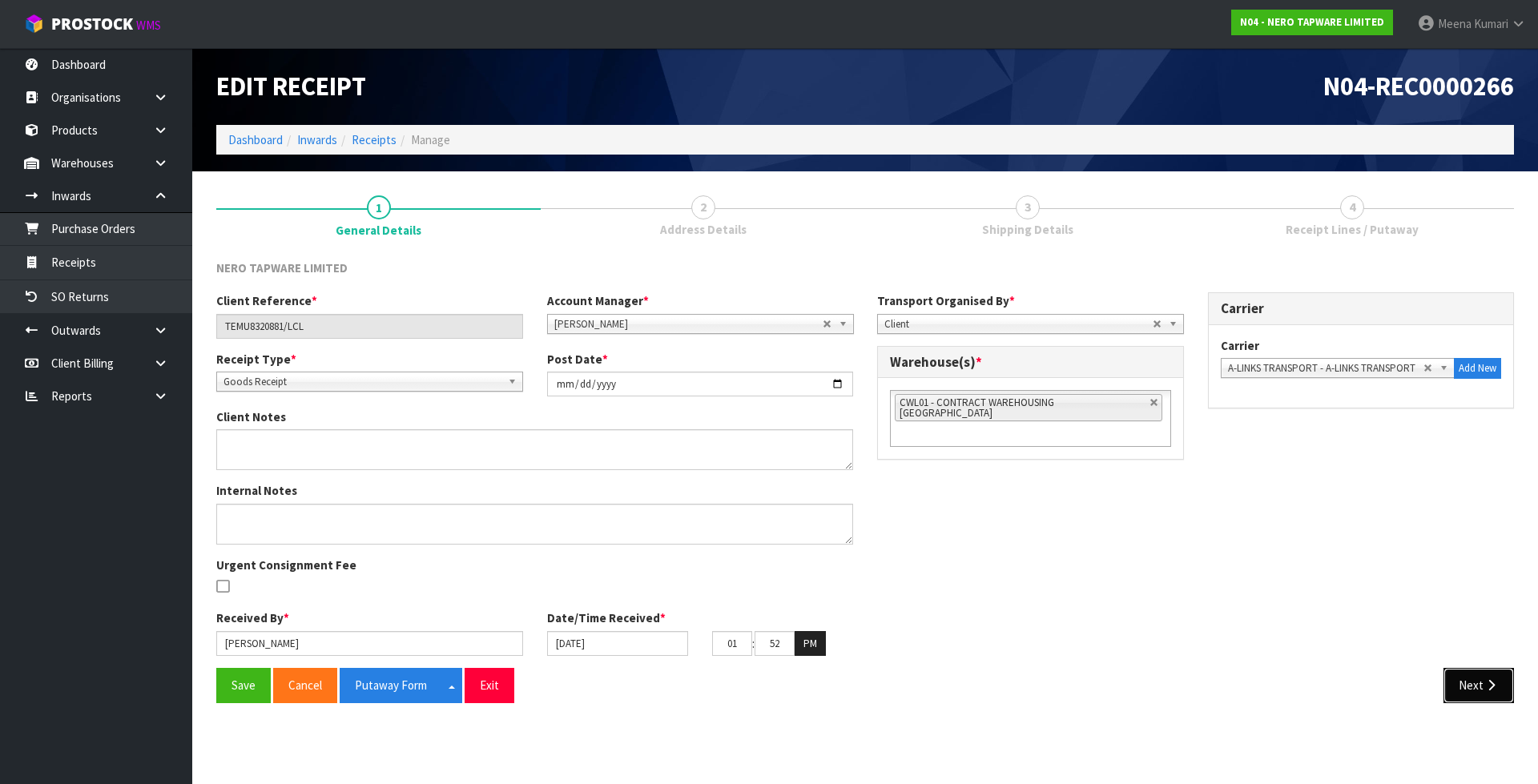
click at [1470, 690] on button "Next" at bounding box center [1478, 685] width 70 height 35
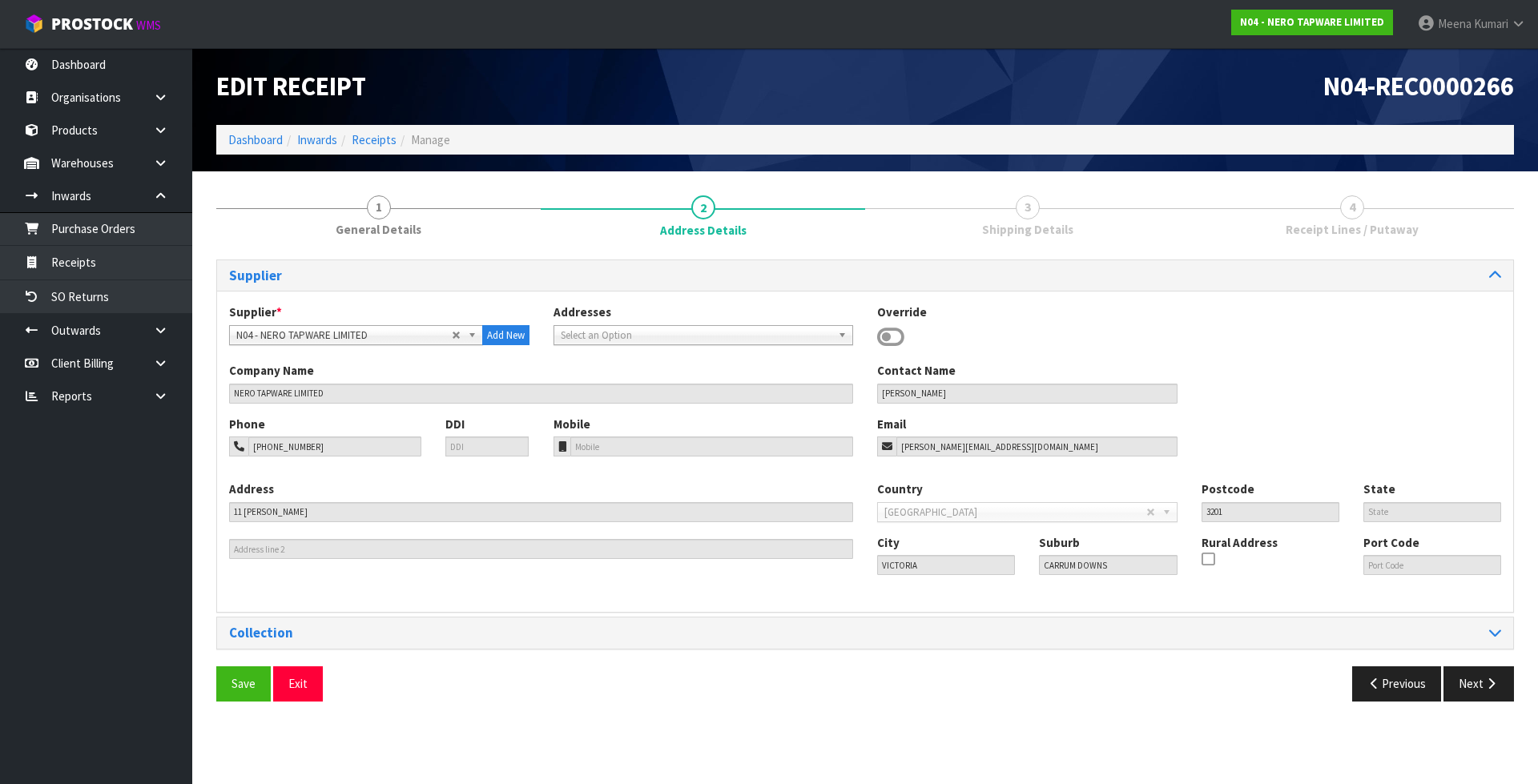
click at [1470, 690] on div "Save Exit Previous Next" at bounding box center [865, 689] width 1322 height 46
click at [1470, 690] on button "Next" at bounding box center [1478, 684] width 70 height 35
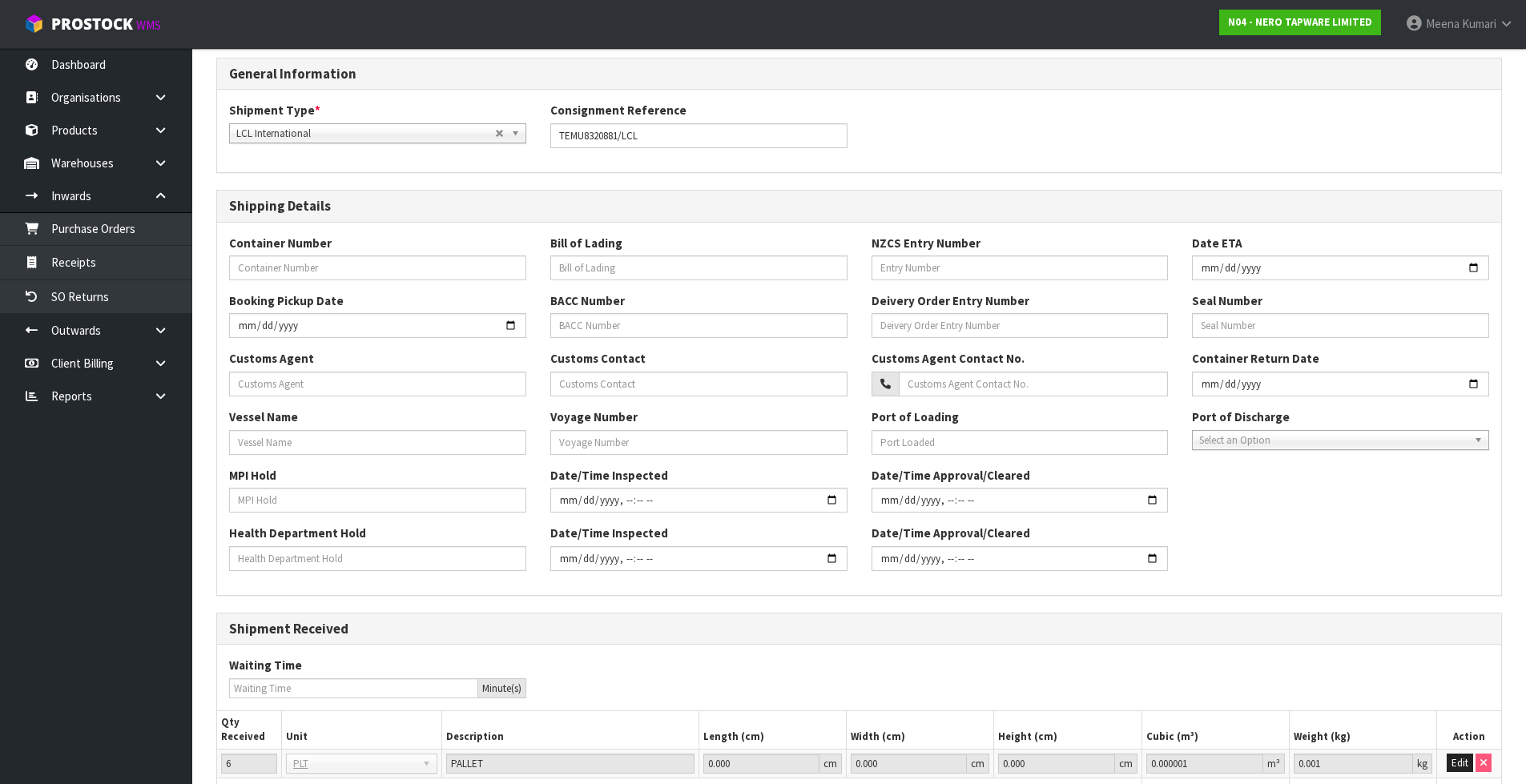
scroll to position [331, 0]
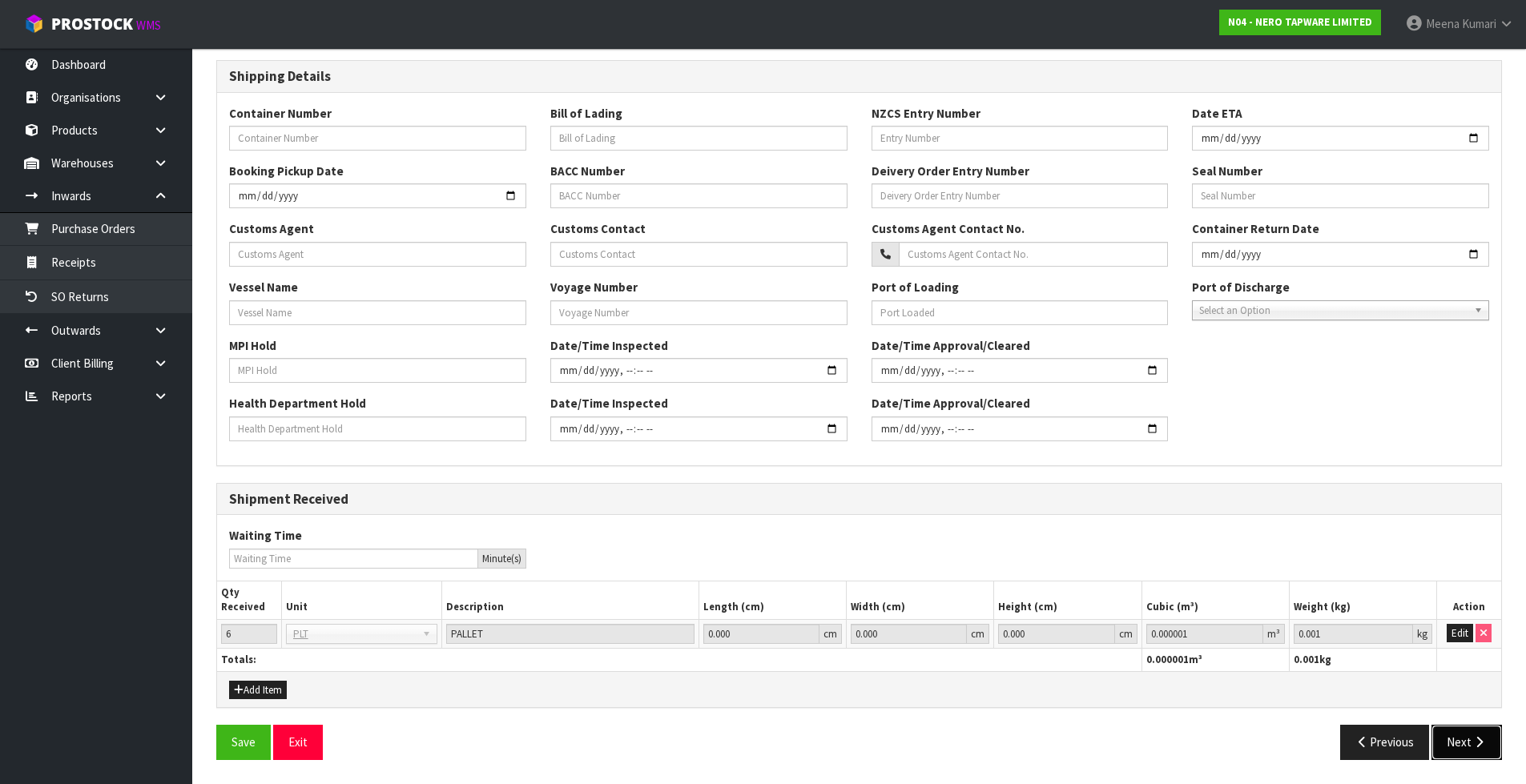
click at [1468, 731] on button "Next" at bounding box center [1466, 742] width 70 height 35
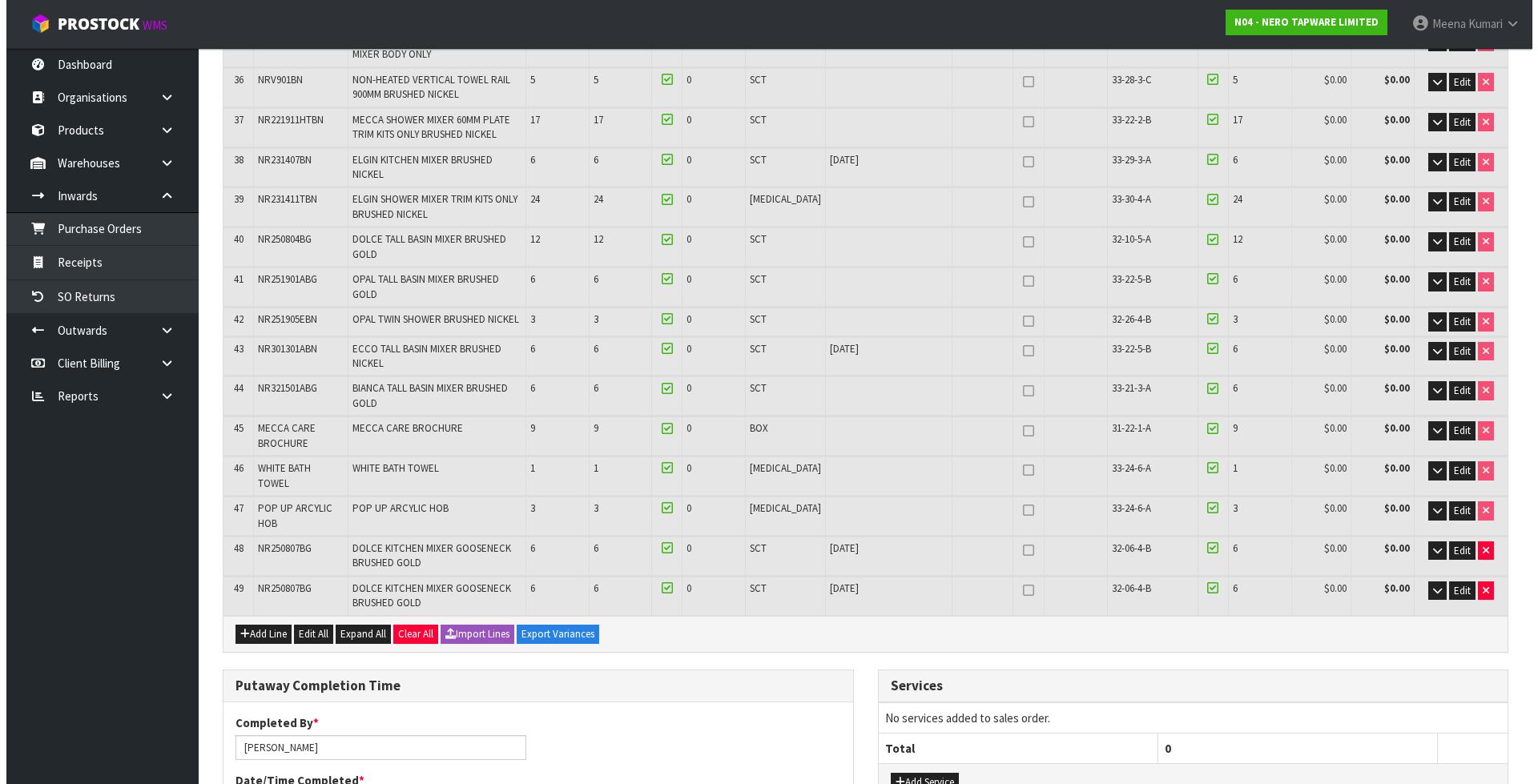
scroll to position [1602, 0]
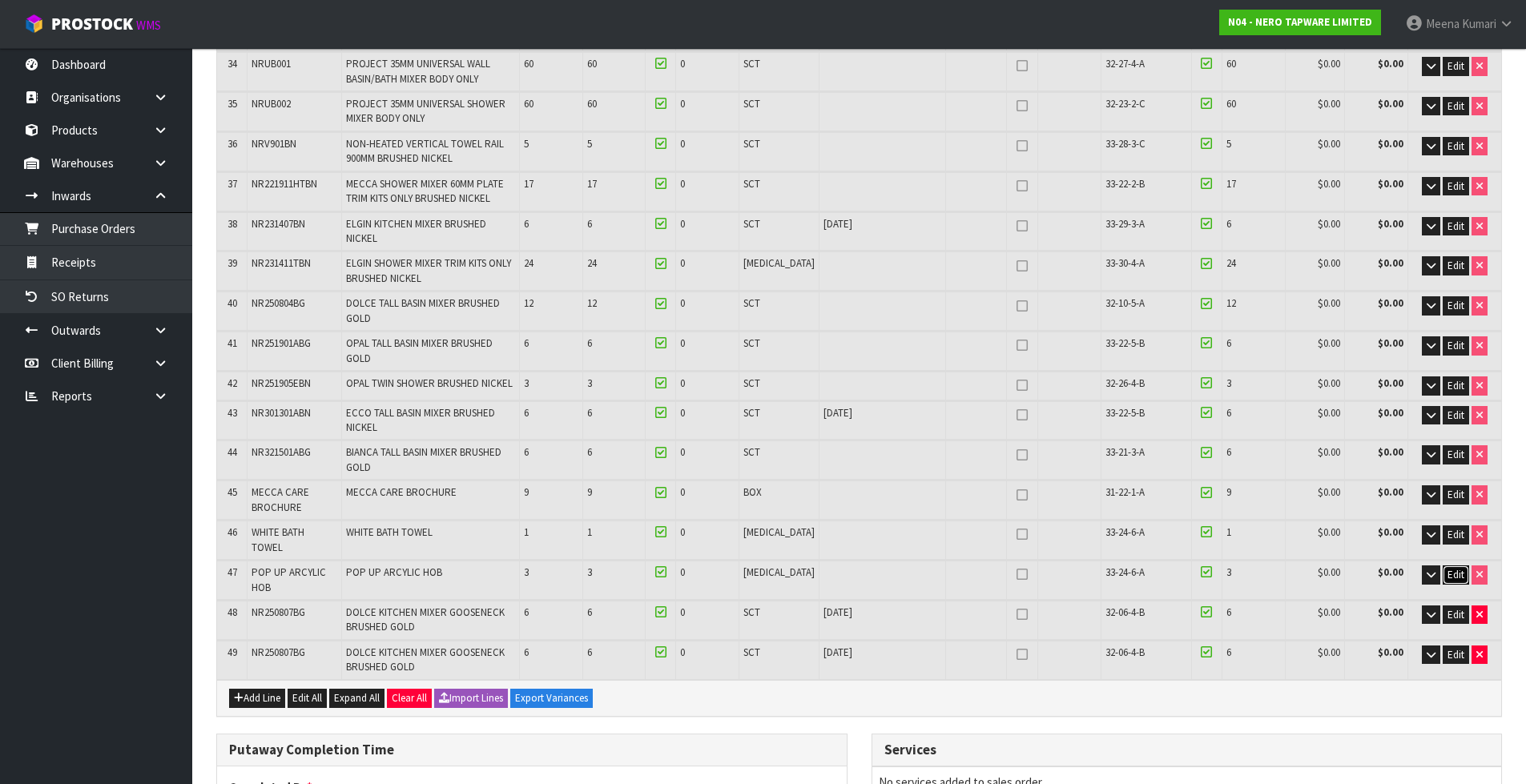
click at [1443, 565] on button "Edit" at bounding box center [1456, 575] width 26 height 19
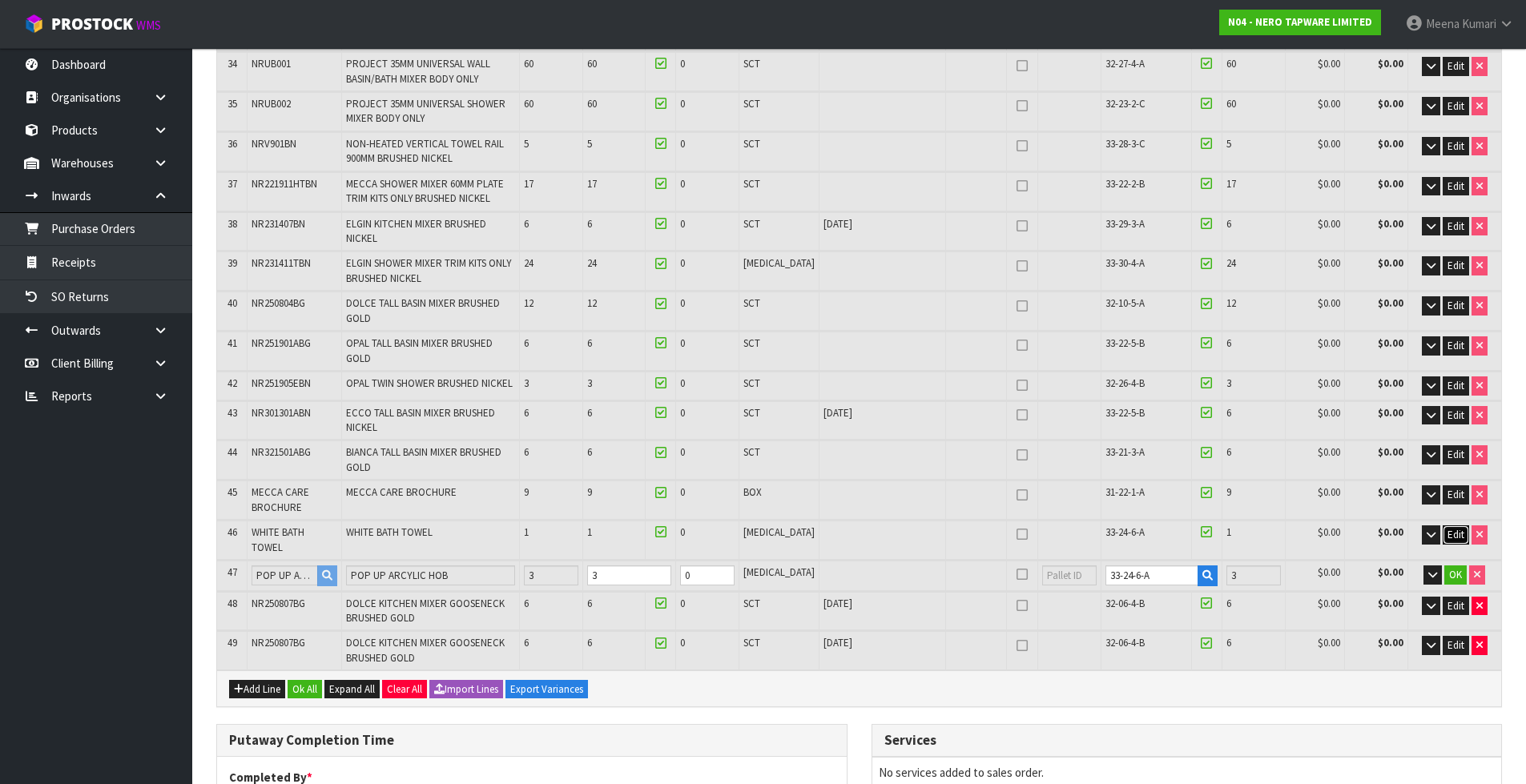
click at [1449, 527] on span "Edit" at bounding box center [1456, 534] width 16 height 14
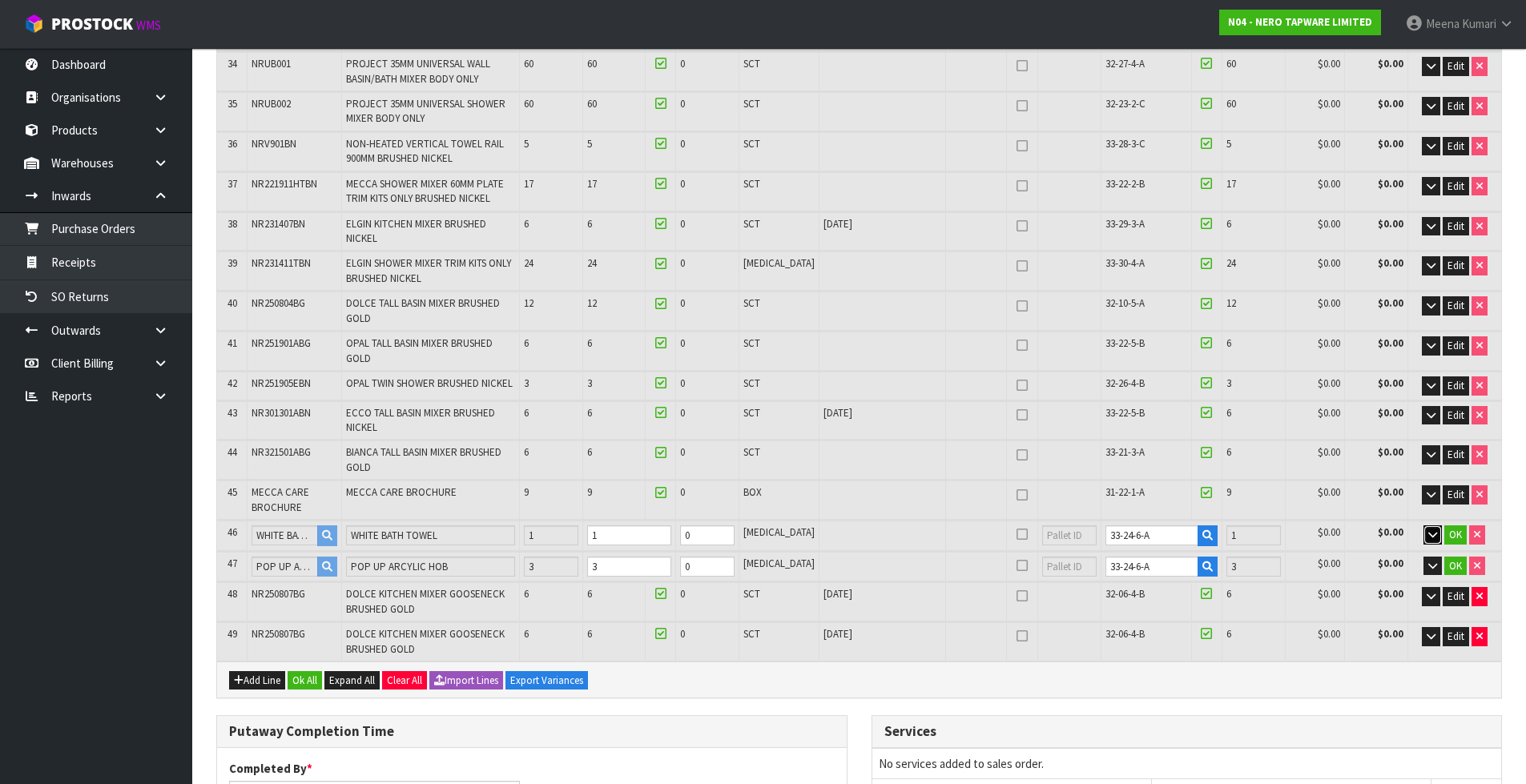
click at [1423, 525] on button "button" at bounding box center [1432, 535] width 18 height 19
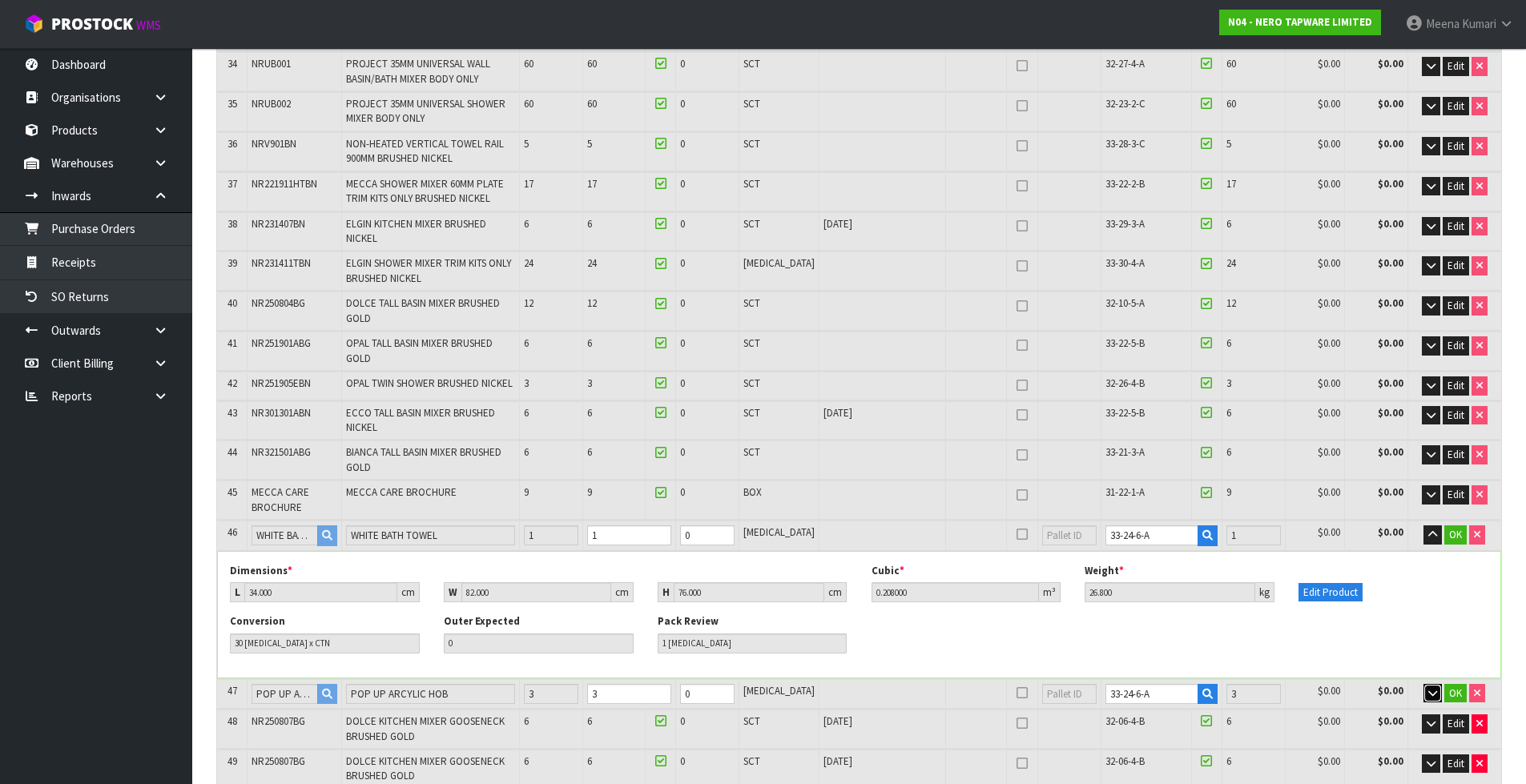
click at [1425, 684] on button "button" at bounding box center [1432, 693] width 18 height 19
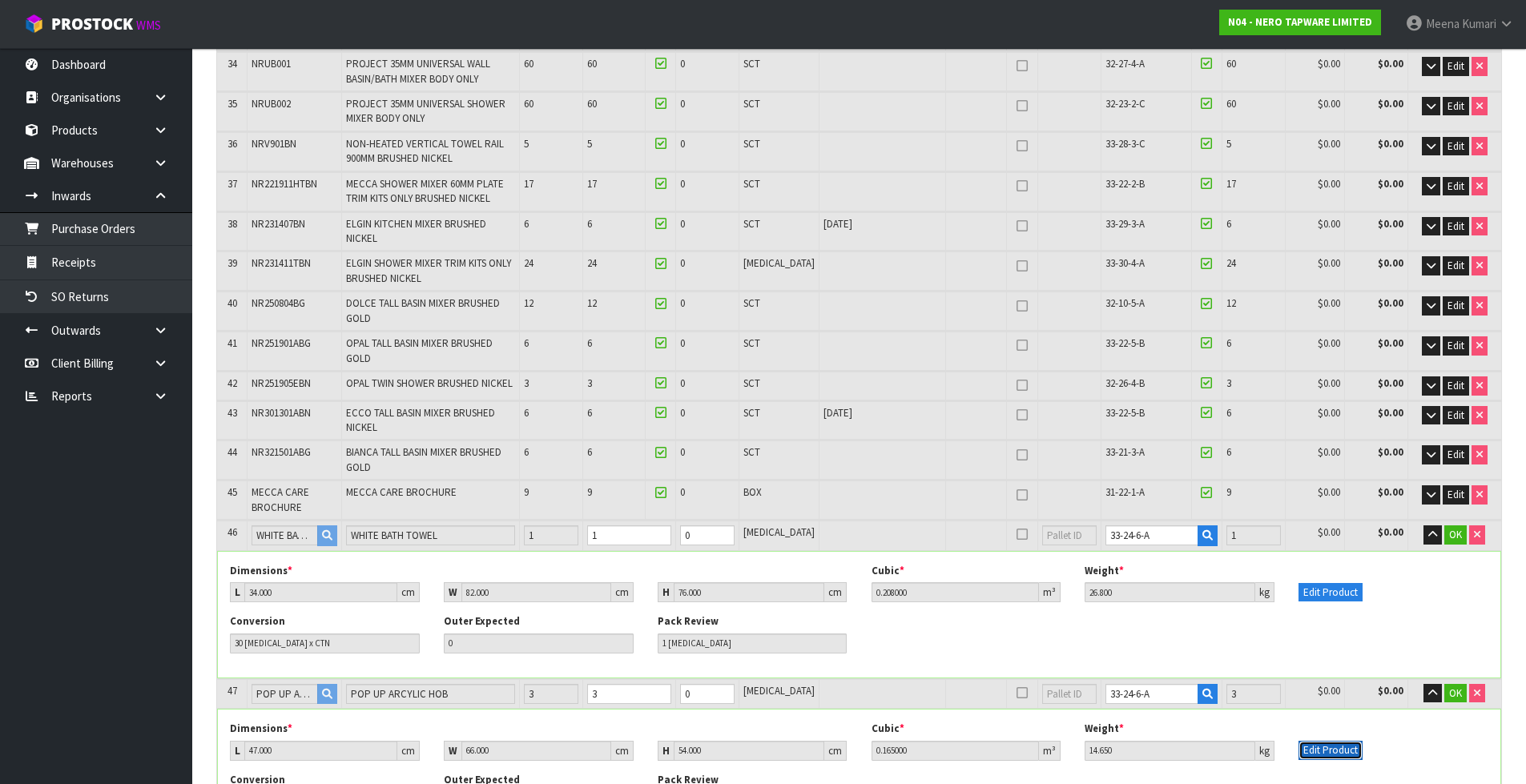
click at [1346, 740] on button "Edit Product" at bounding box center [1330, 749] width 64 height 19
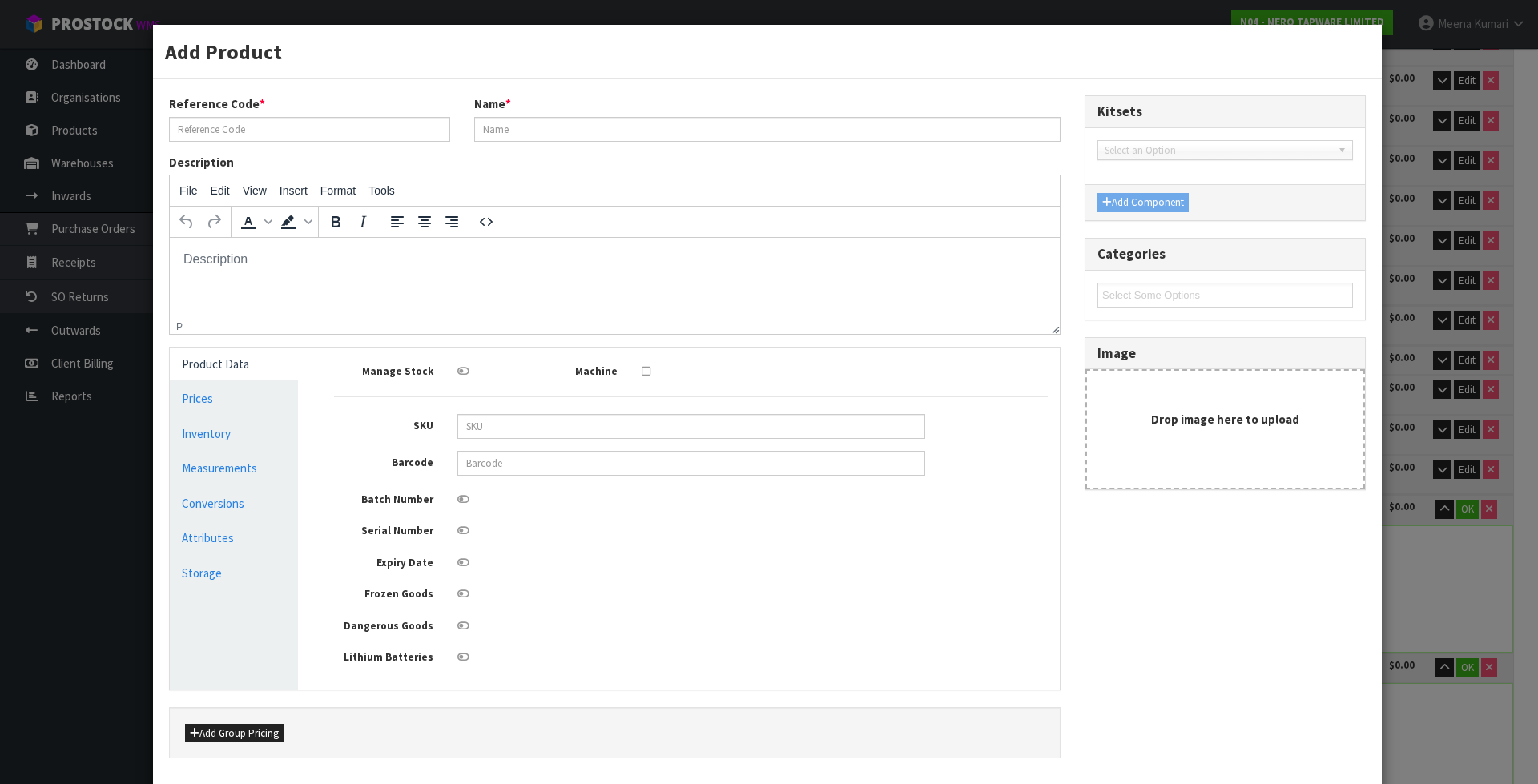
scroll to position [0, 0]
type input "POP UP ARCYLIC HOB"
click at [282, 504] on link "Conversions" at bounding box center [233, 504] width 128 height 33
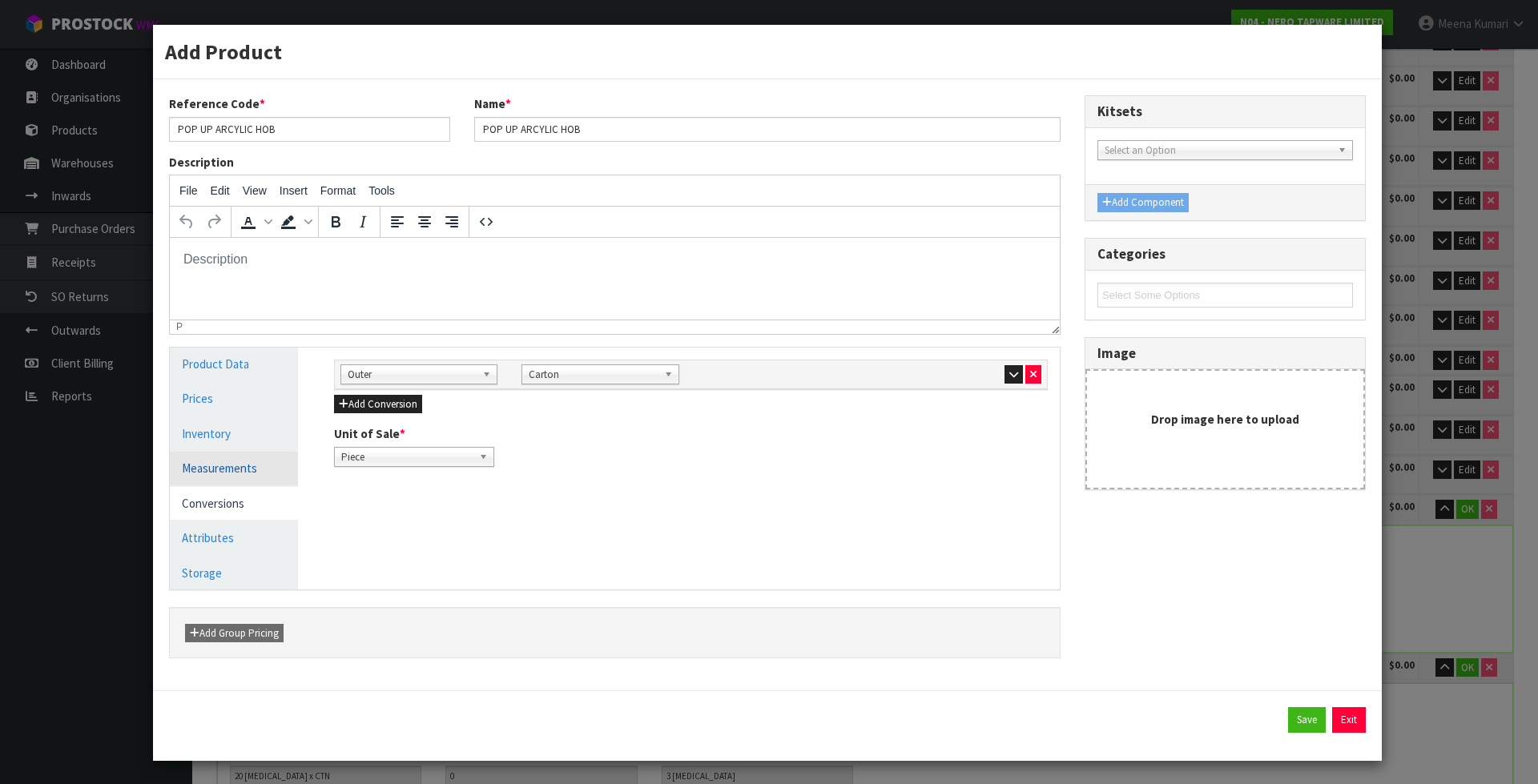
click at [219, 475] on link "Measurements" at bounding box center [233, 468] width 128 height 33
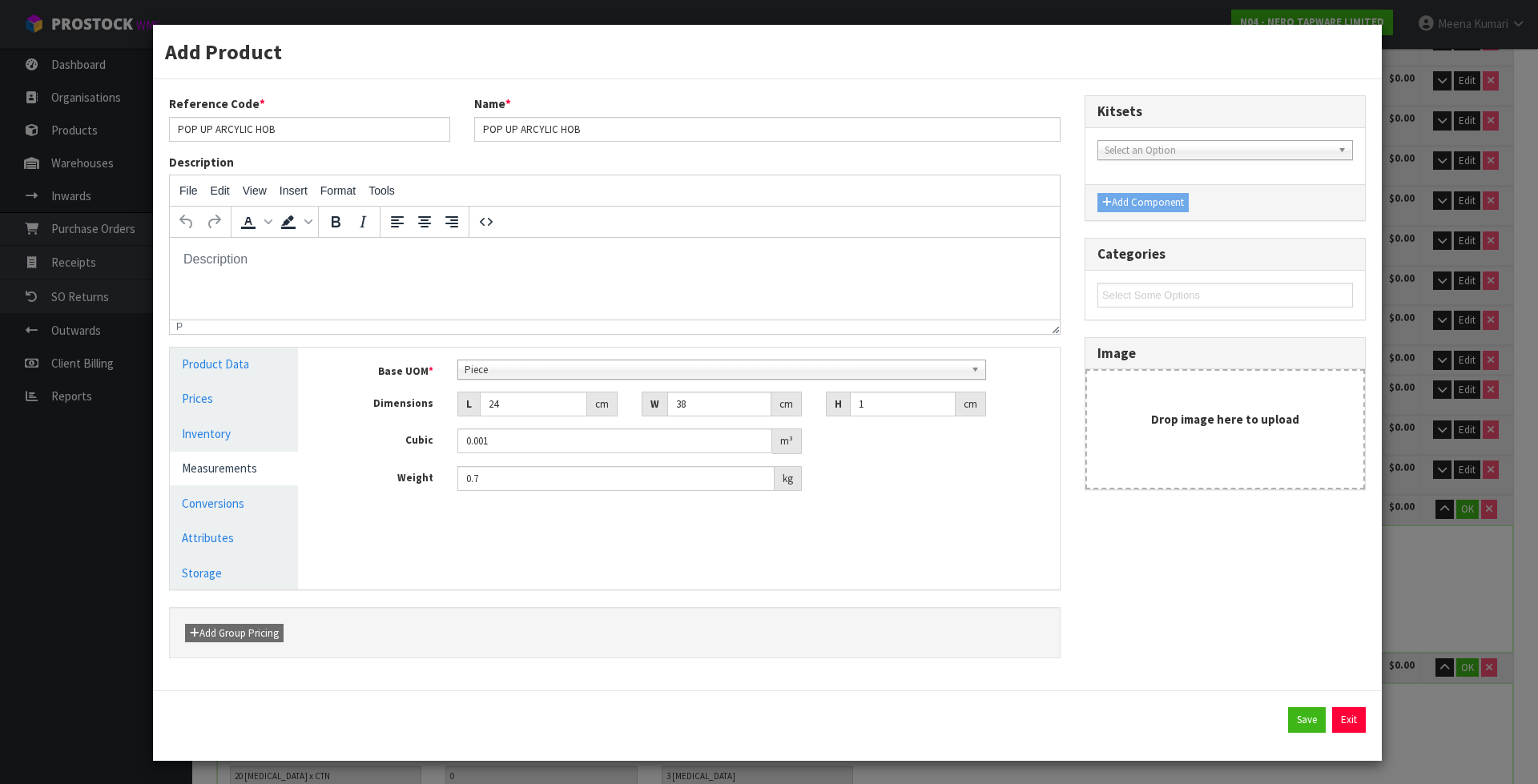
click at [614, 380] on div "Base UOM * Bag Bar Basket Bin Bottle Box Bundle Cabinet Cage Carton Case Coil C…" at bounding box center [691, 425] width 713 height 132
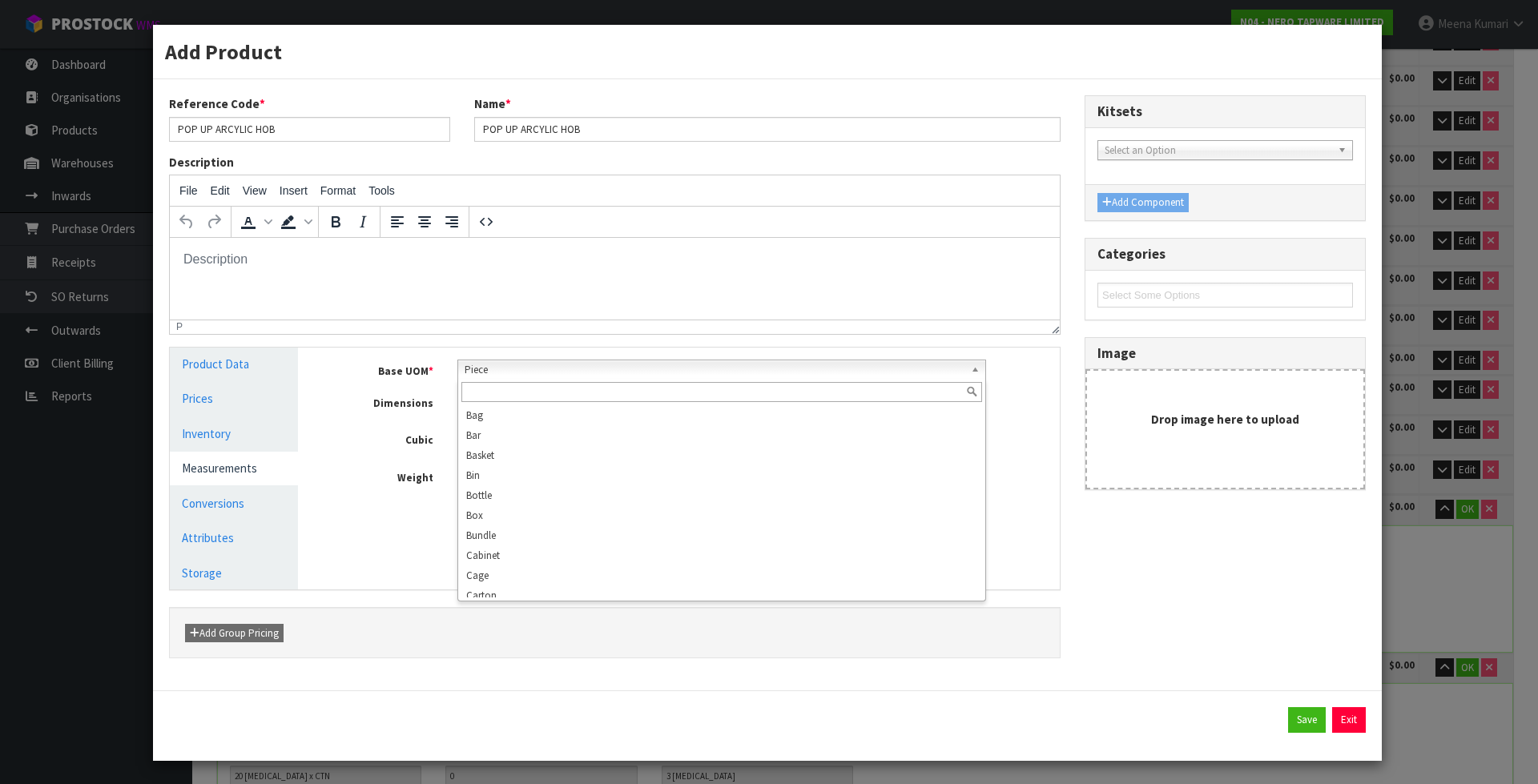
click at [610, 377] on span "Piece" at bounding box center [715, 370] width 501 height 19
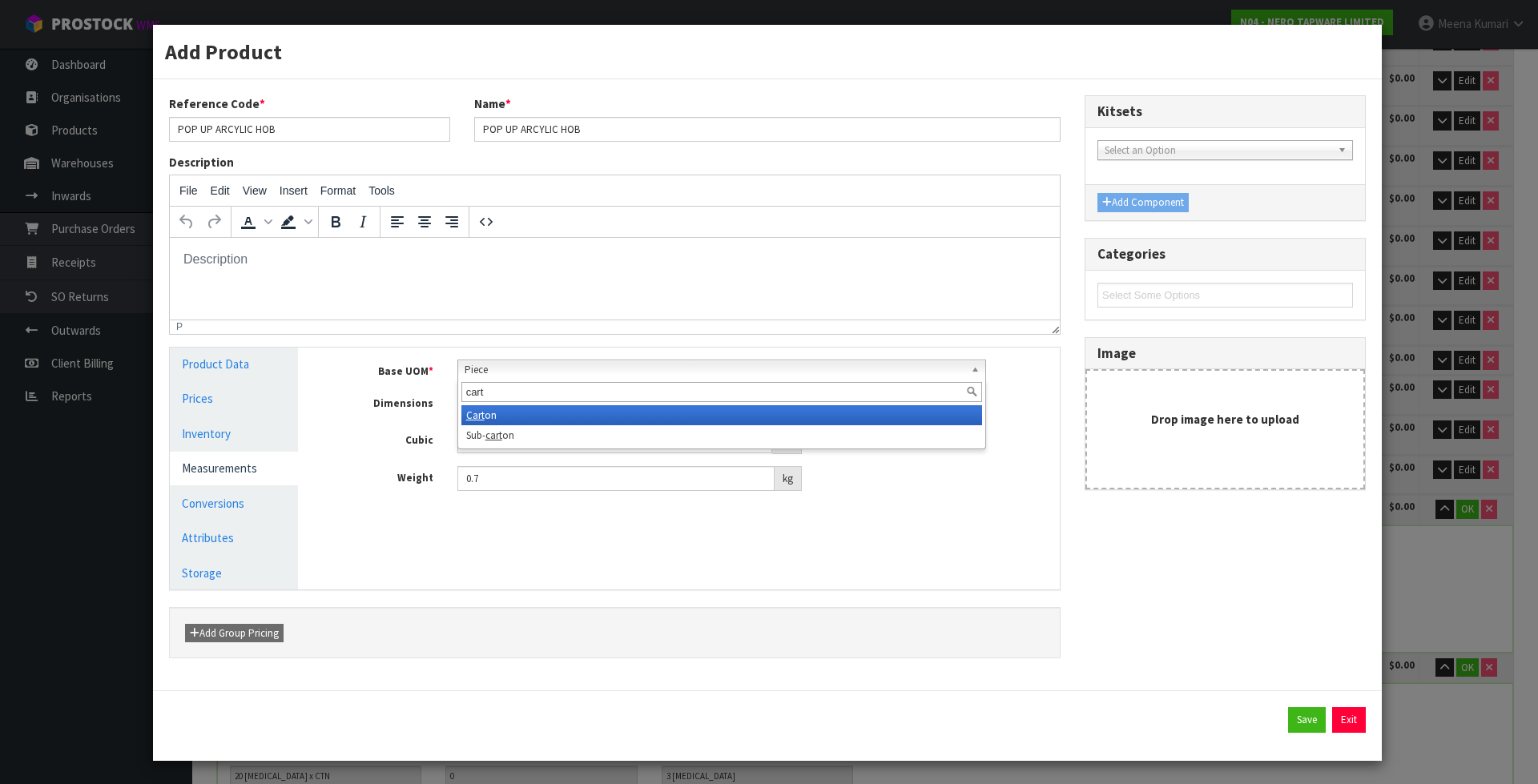
type input "cart"
click at [488, 410] on li "Cart on" at bounding box center [722, 415] width 521 height 20
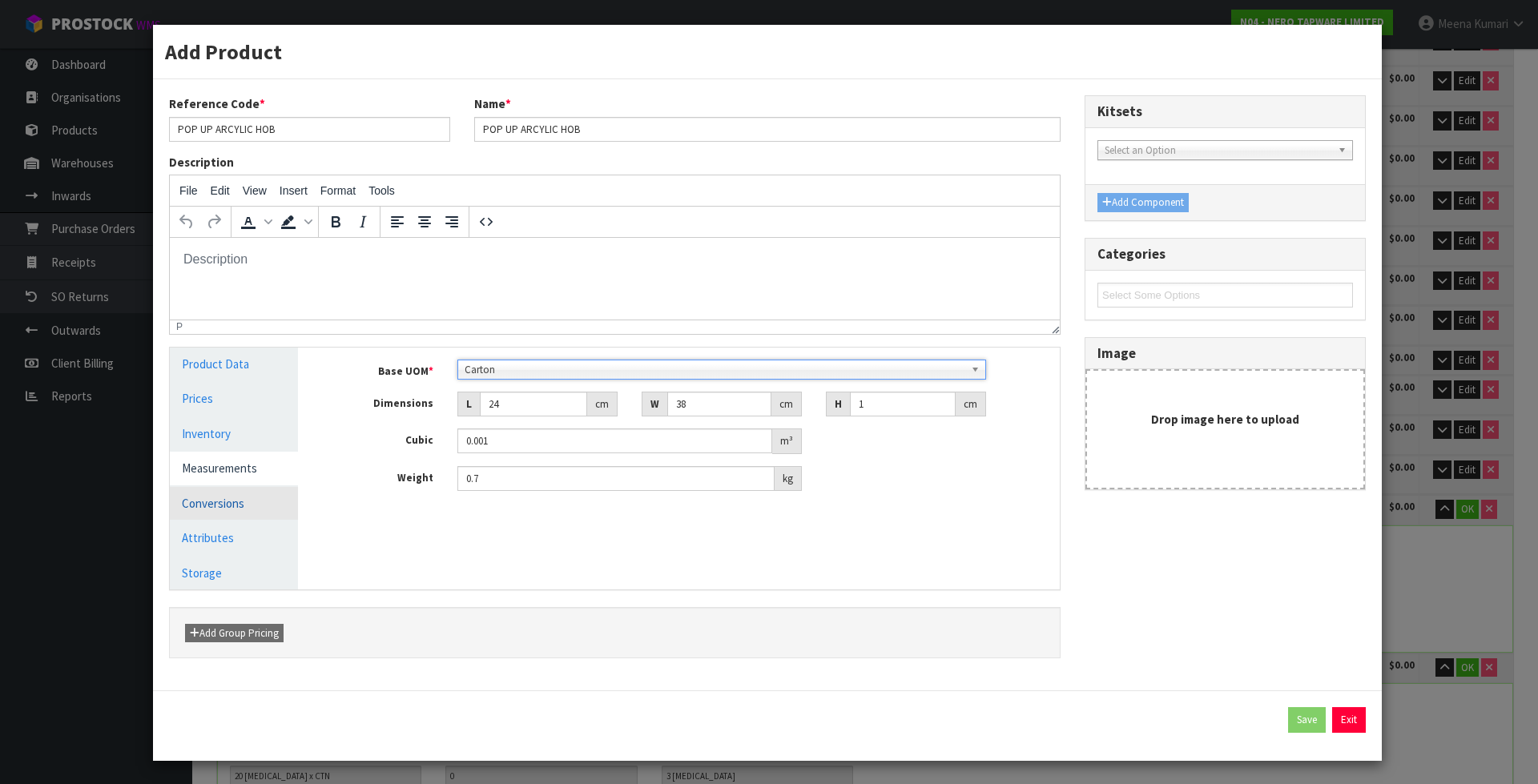
click at [234, 505] on link "Conversions" at bounding box center [233, 504] width 128 height 33
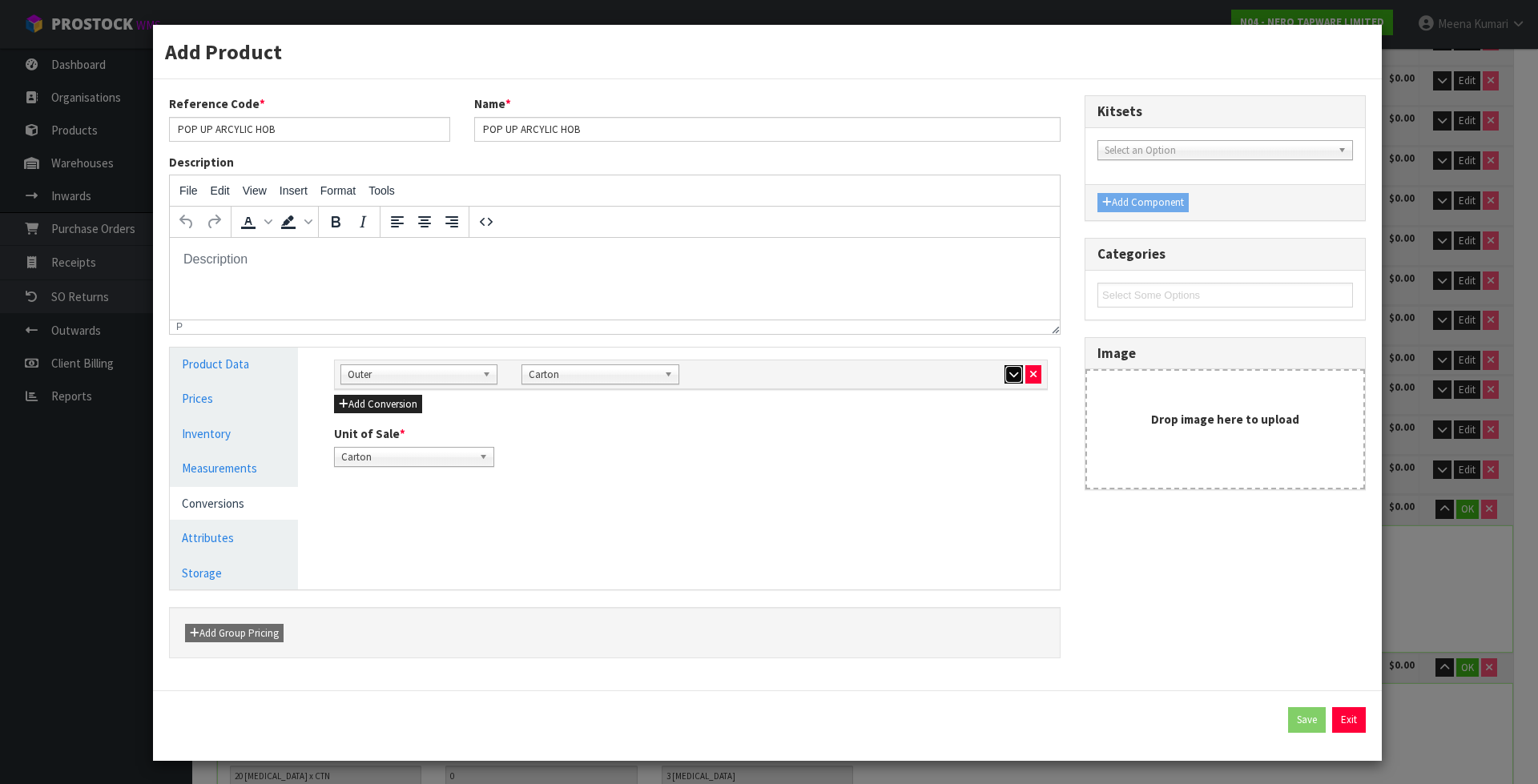
click at [1010, 374] on icon "button" at bounding box center [1014, 373] width 9 height 10
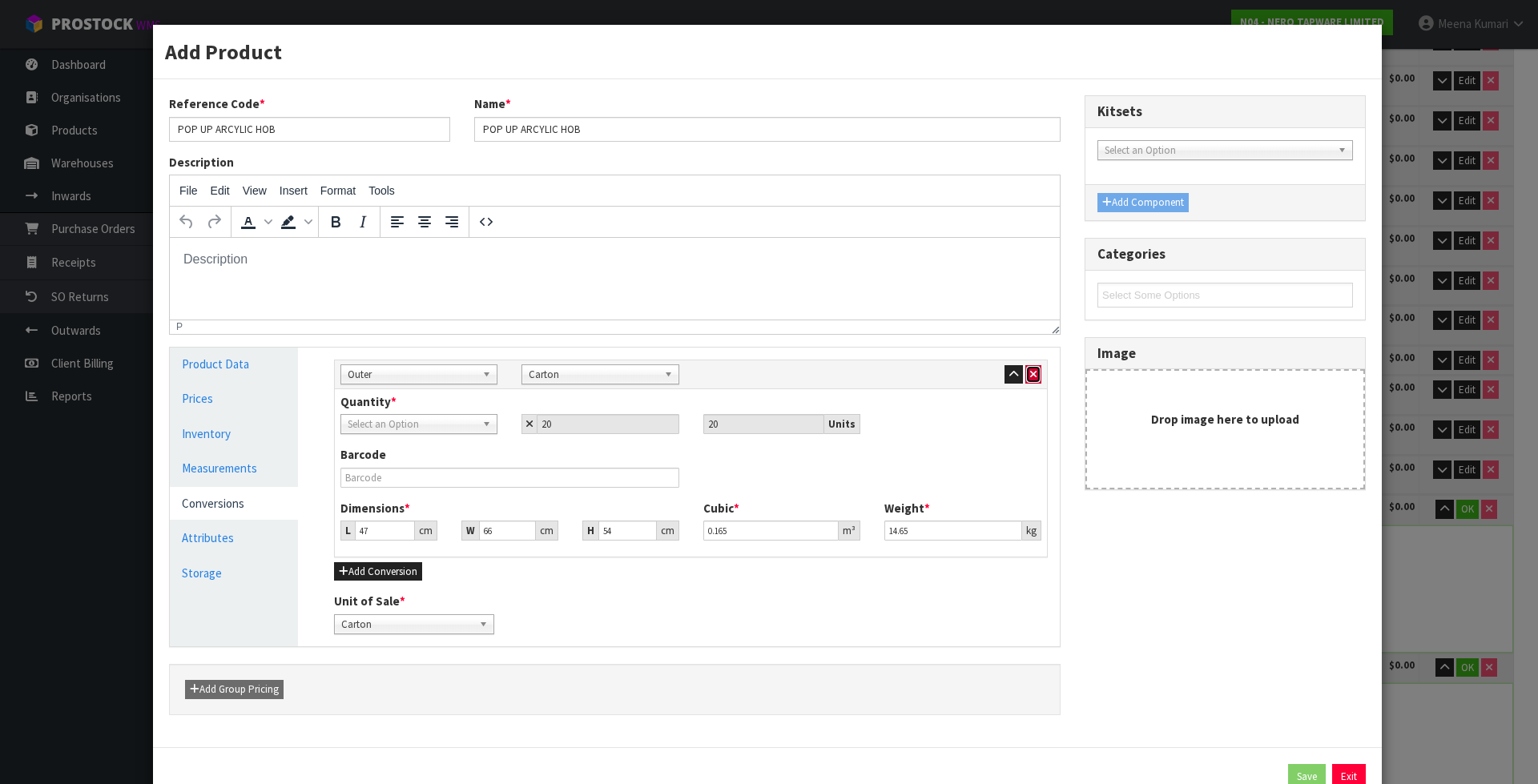
click at [1032, 378] on button "button" at bounding box center [1033, 374] width 16 height 19
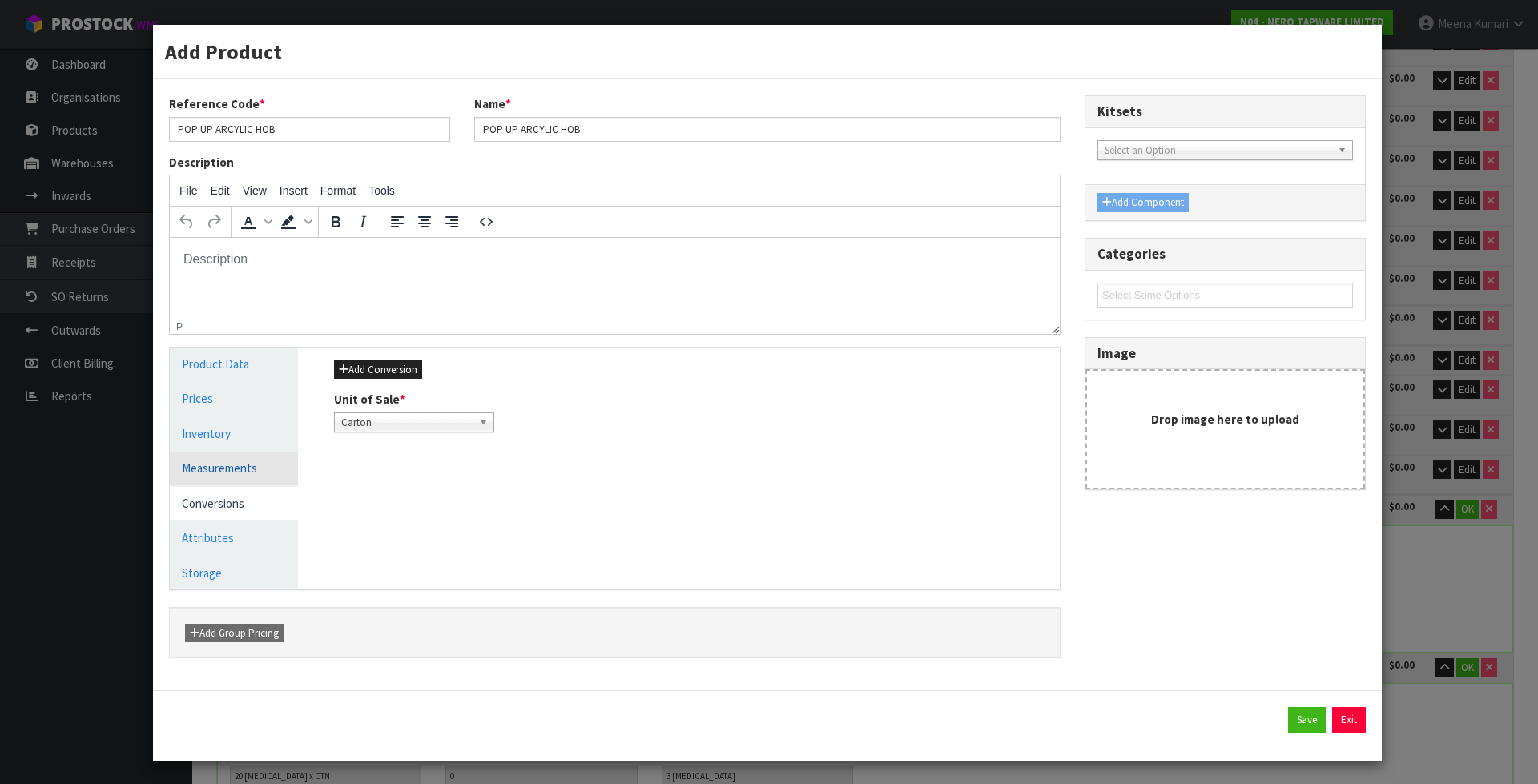
click at [249, 463] on link "Measurements" at bounding box center [233, 468] width 128 height 33
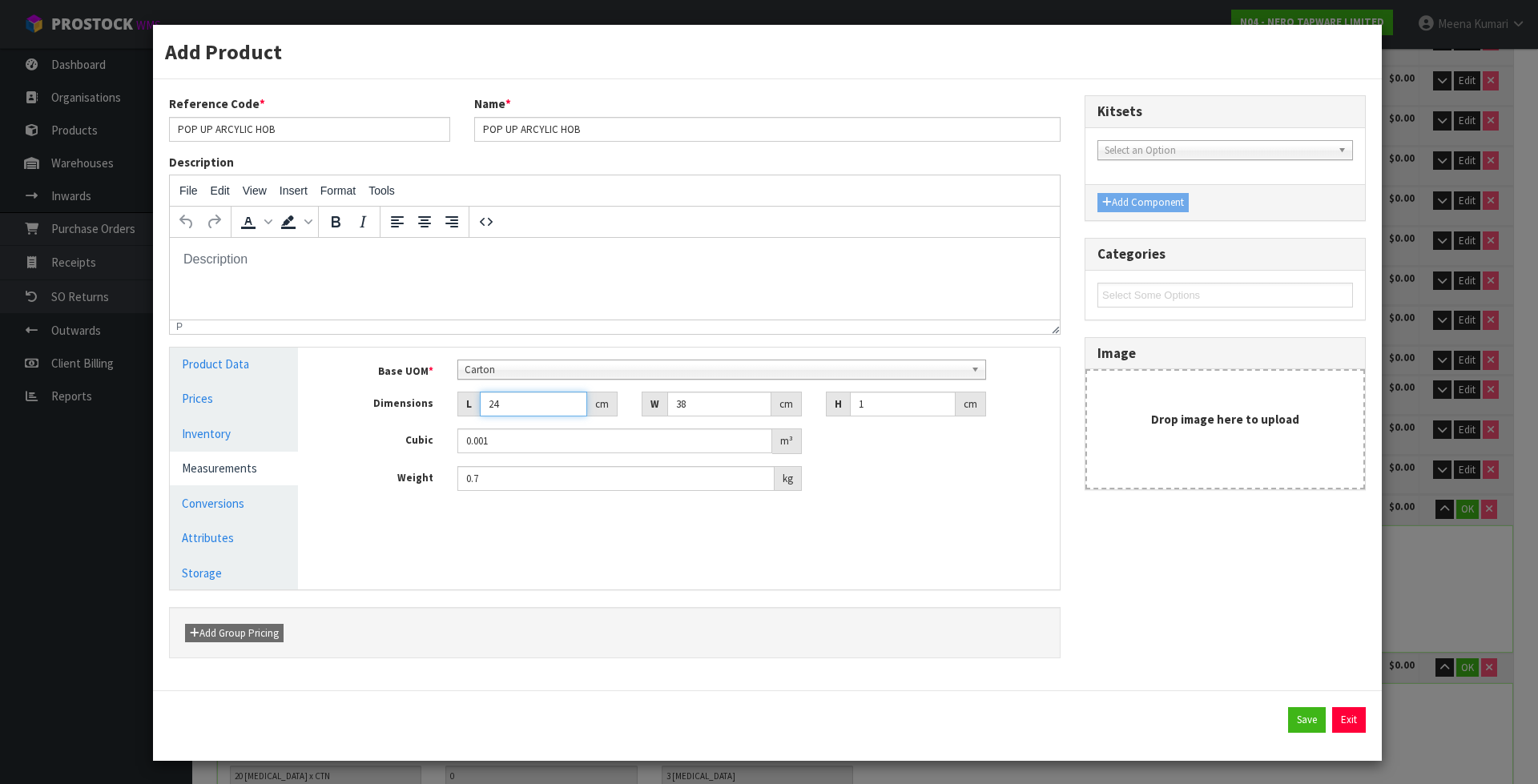
drag, startPoint x: 532, startPoint y: 402, endPoint x: 497, endPoint y: 424, distance: 41.3
click at [497, 424] on div "Base UOM * Bag Bar Basket Bin Bottle Box Bundle Cabinet Cage Carton Case Coil C…" at bounding box center [691, 425] width 713 height 132
type input "2"
type input "0.000076"
type input "0.000001"
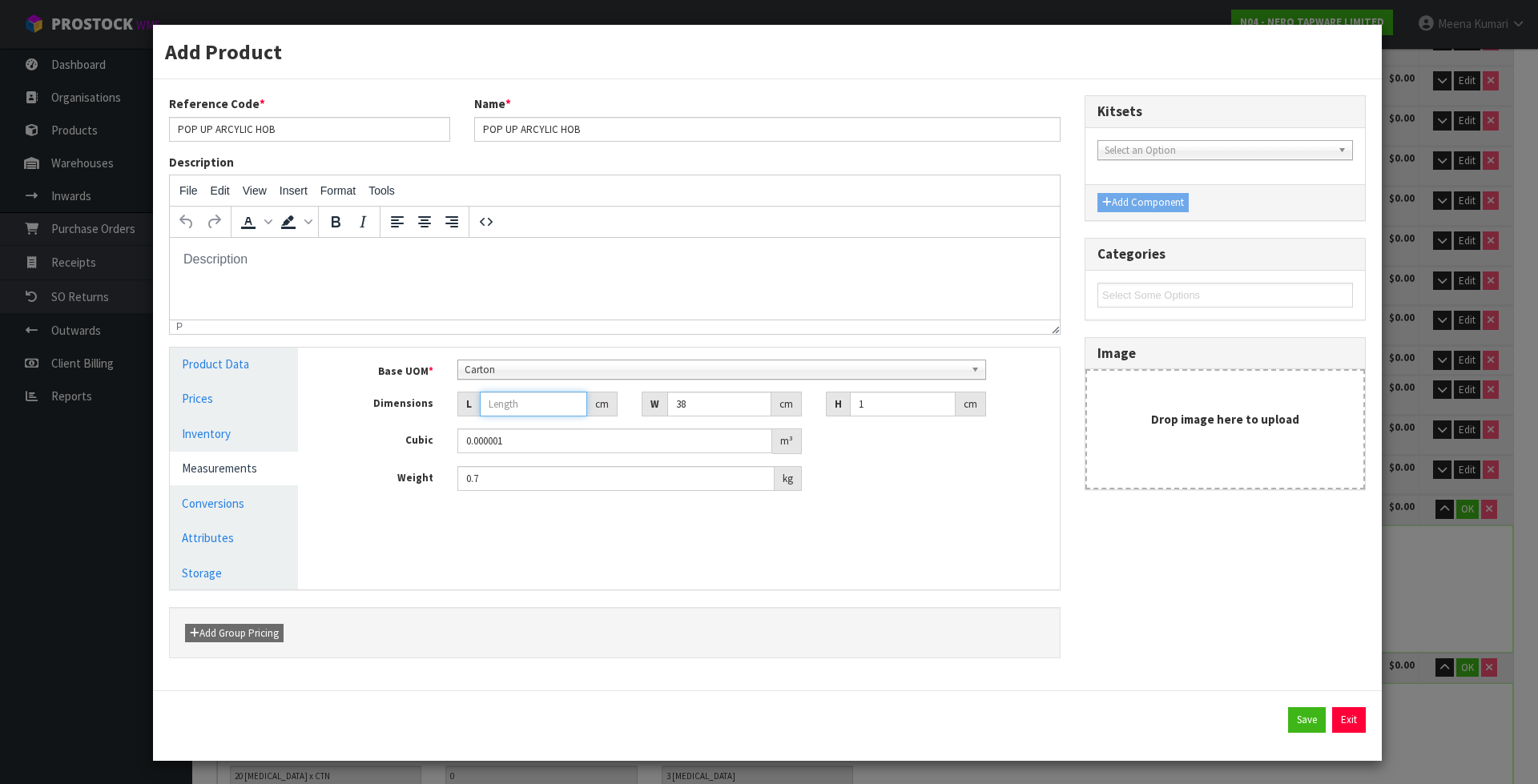
type input "4"
type input "0.000152"
type input "47"
type input "0.001786"
type input "47"
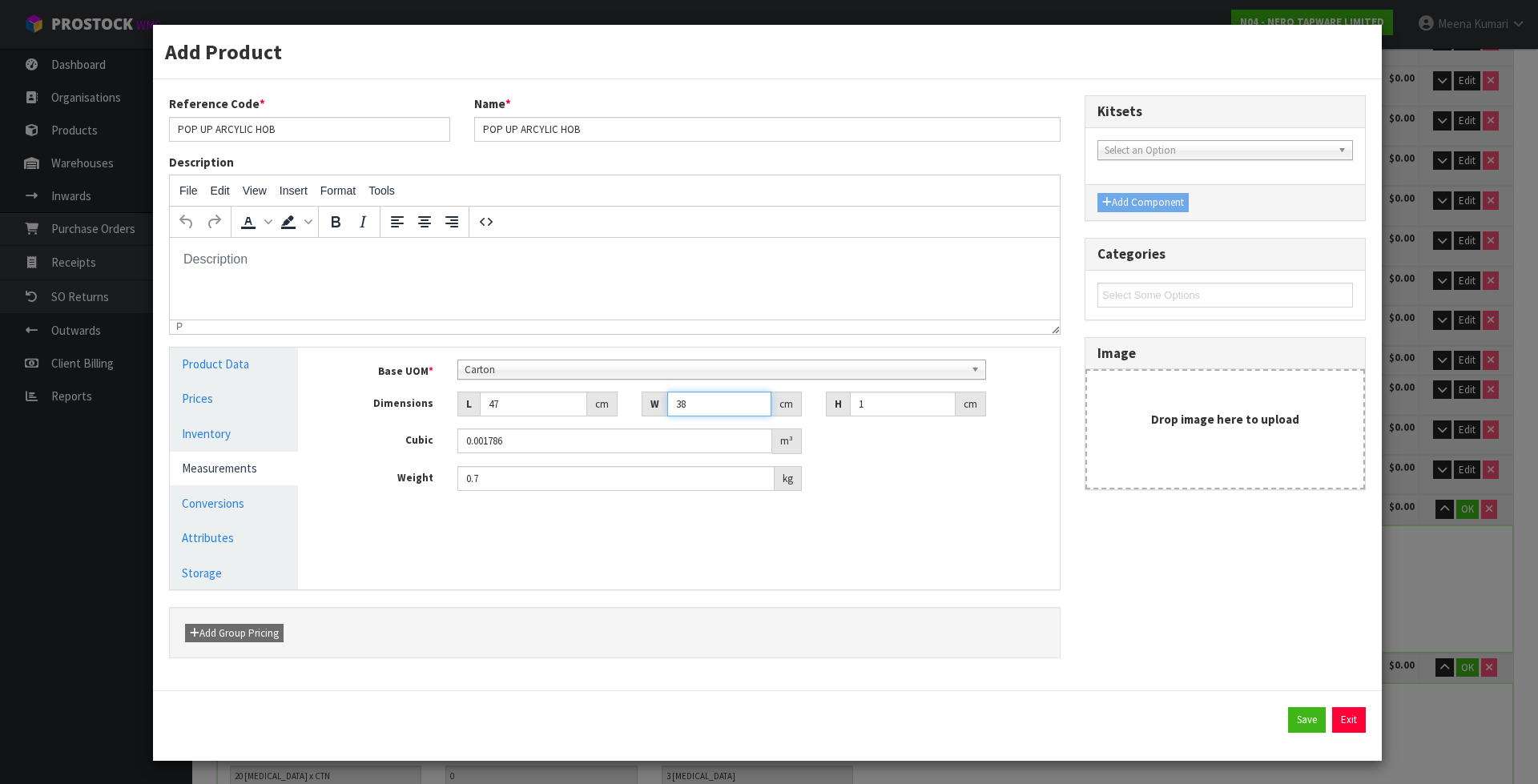
type input "6"
type input "0.000282"
type input "66"
type input "0.003102"
type input "66"
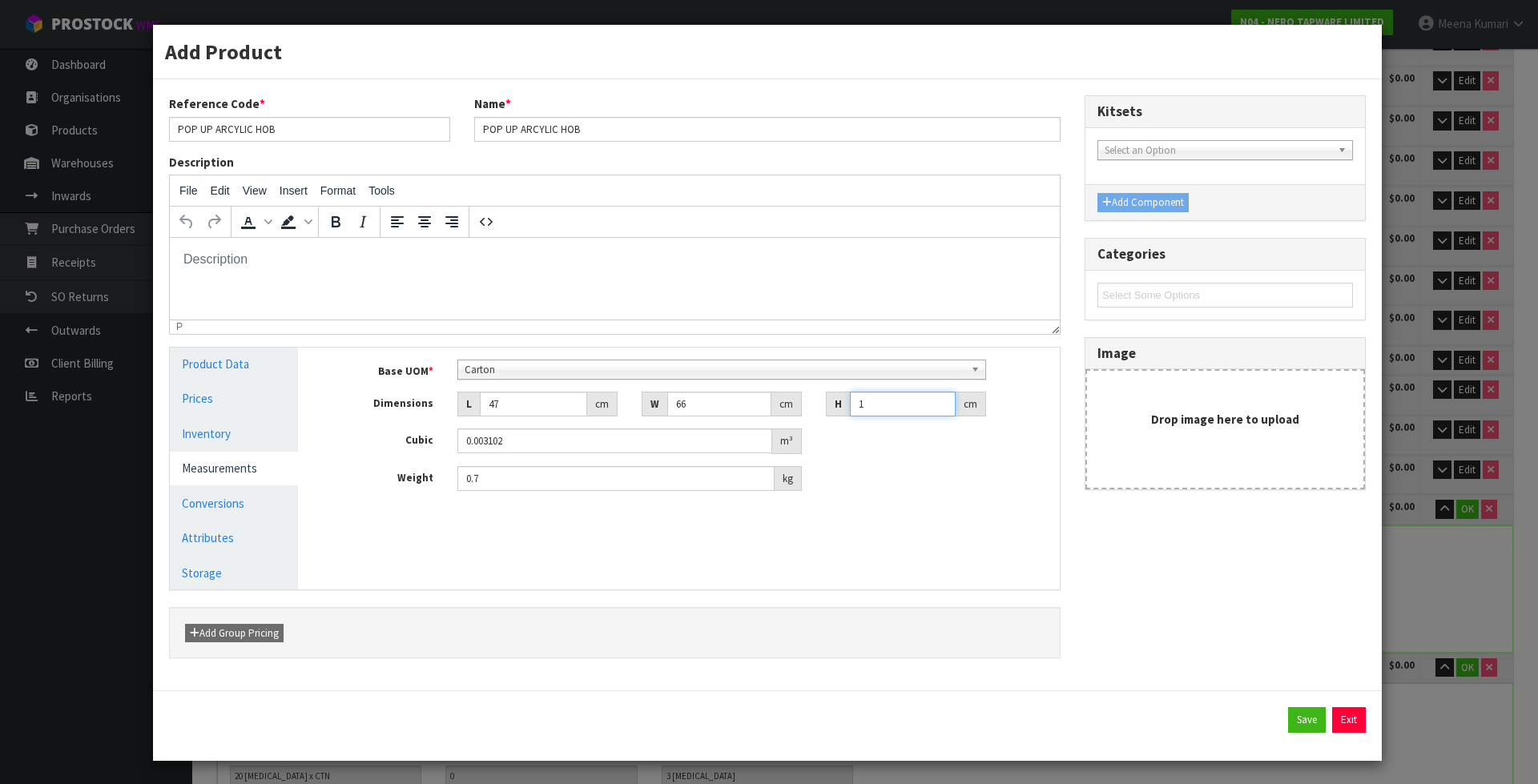
type input "5"
type input "0.01551"
type input "54"
type input "0.167508"
type input "54"
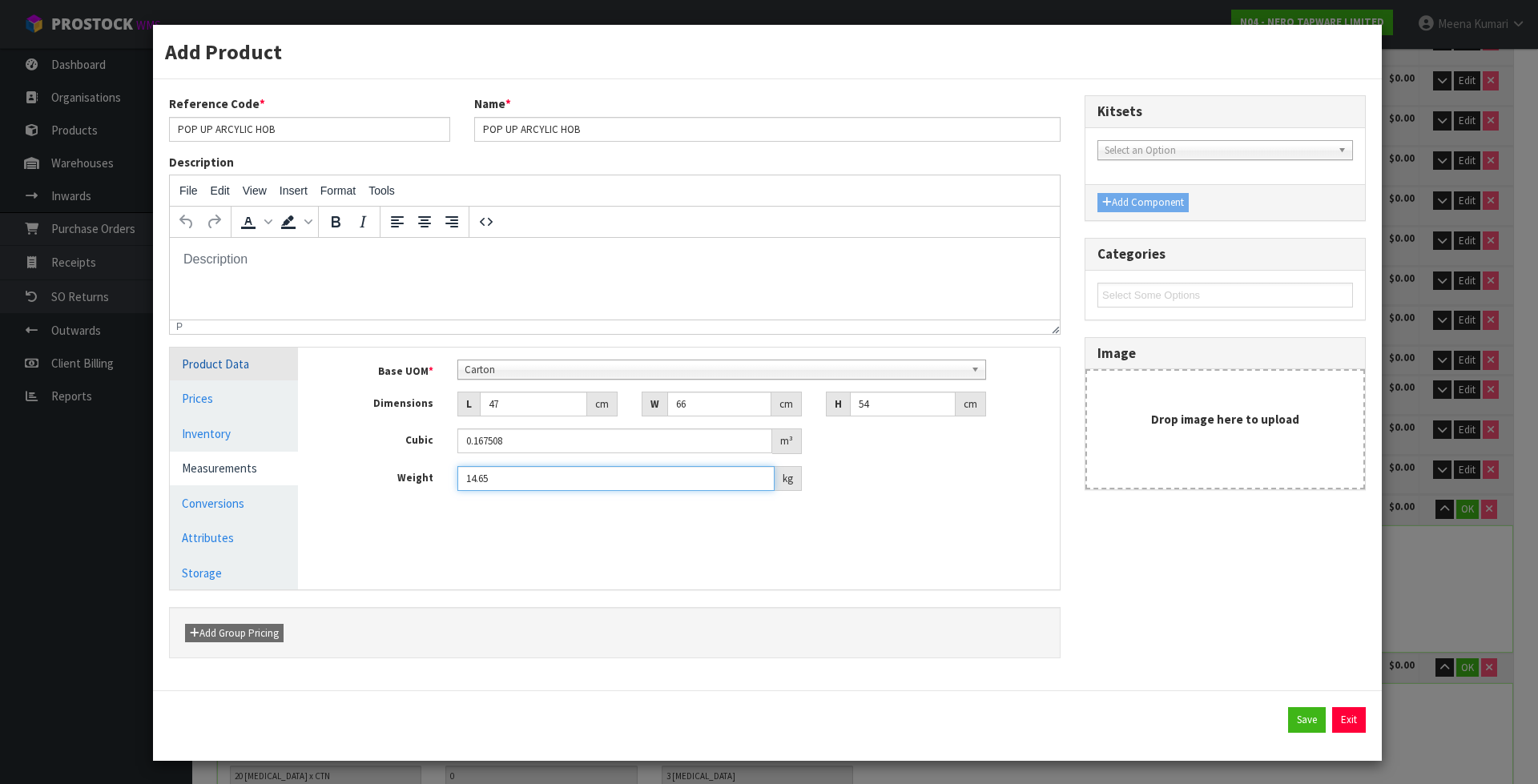
type input "14.65"
click at [231, 358] on link "Product Data" at bounding box center [233, 364] width 128 height 33
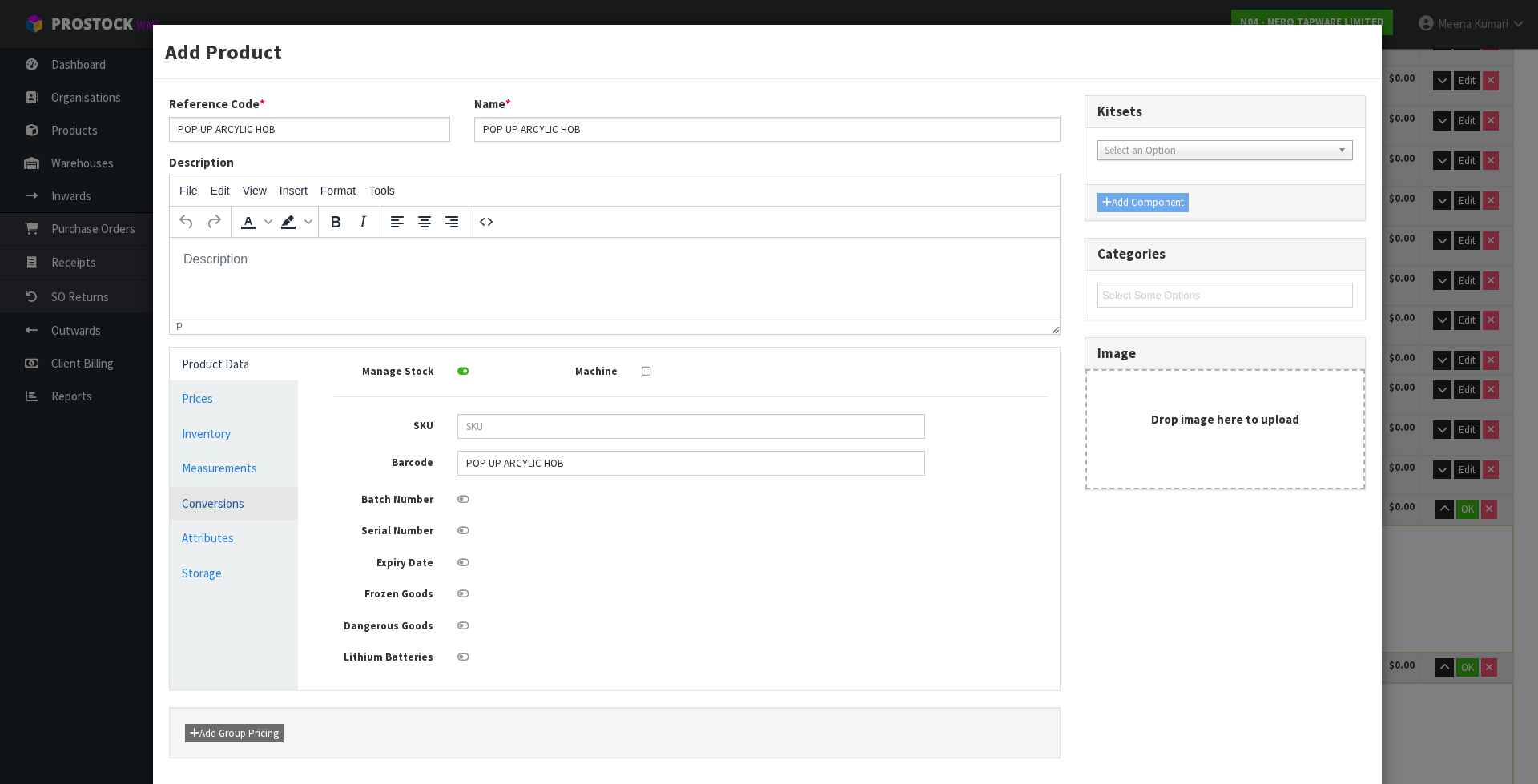
click at [202, 500] on link "Conversions" at bounding box center [233, 504] width 128 height 33
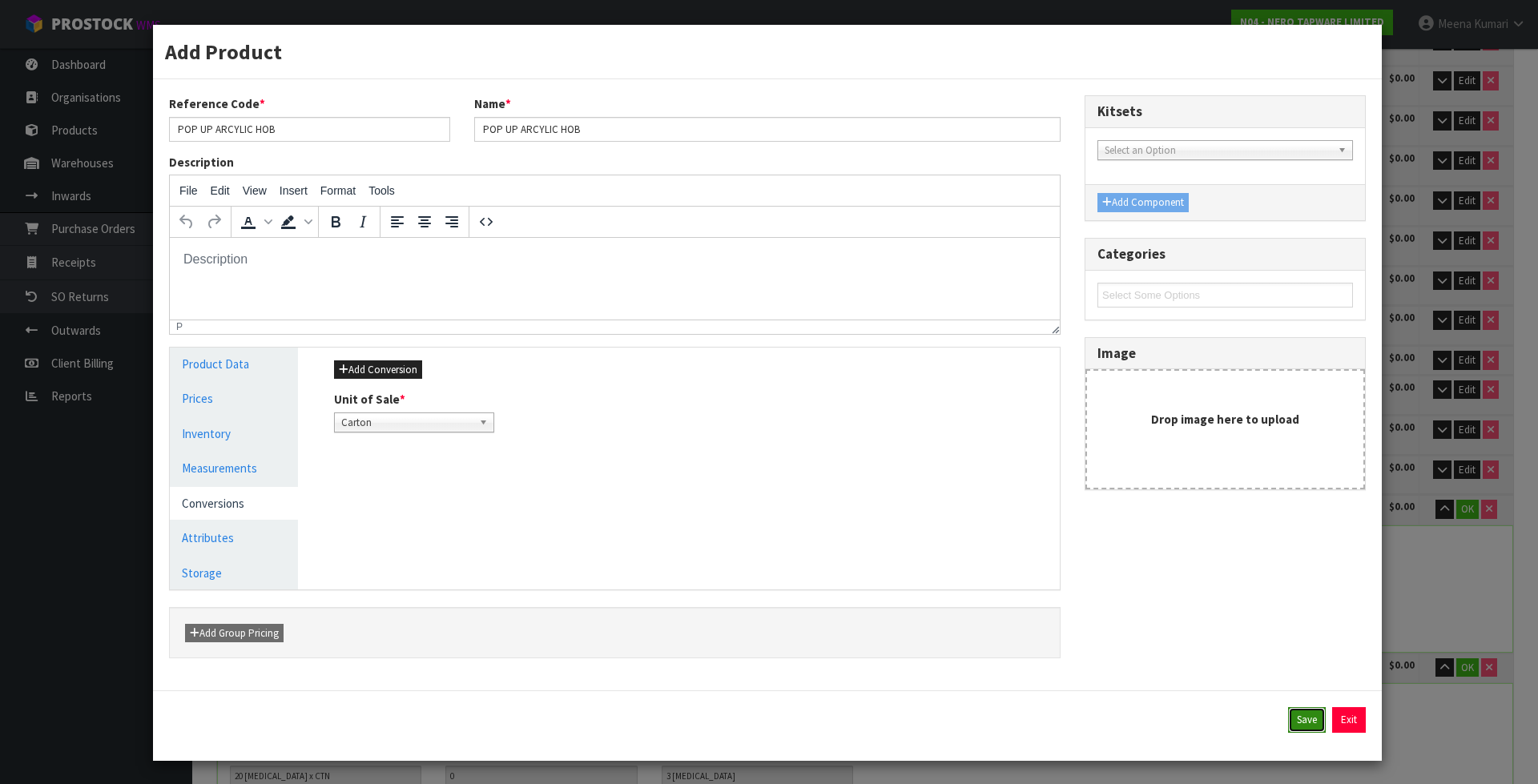
click at [1288, 721] on button "Save" at bounding box center [1307, 719] width 37 height 25
type input "79"
type input "5.024117"
type input "1890.4"
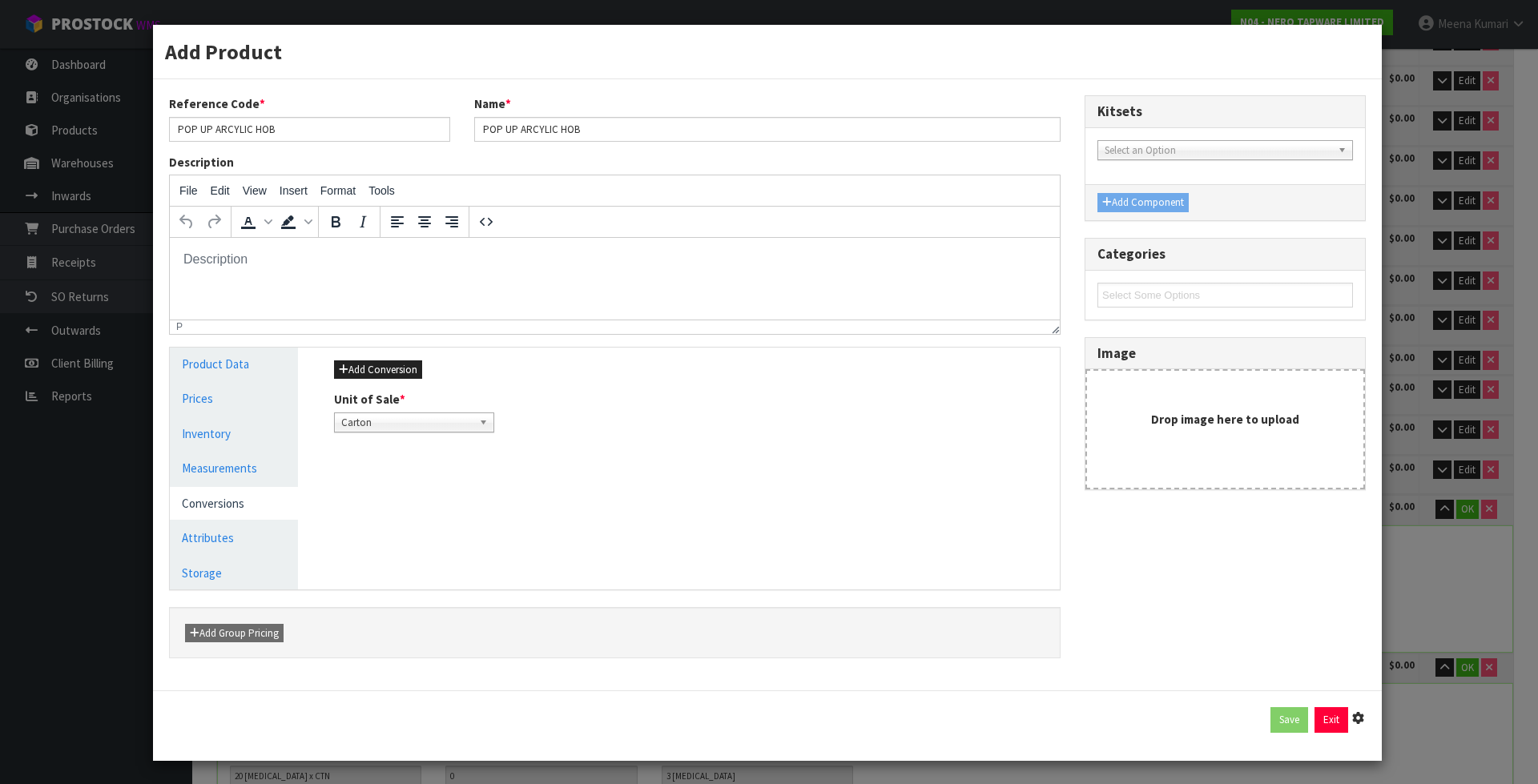
type input "47"
type input "66"
type input "54"
type input "0.167508"
type input "14.65"
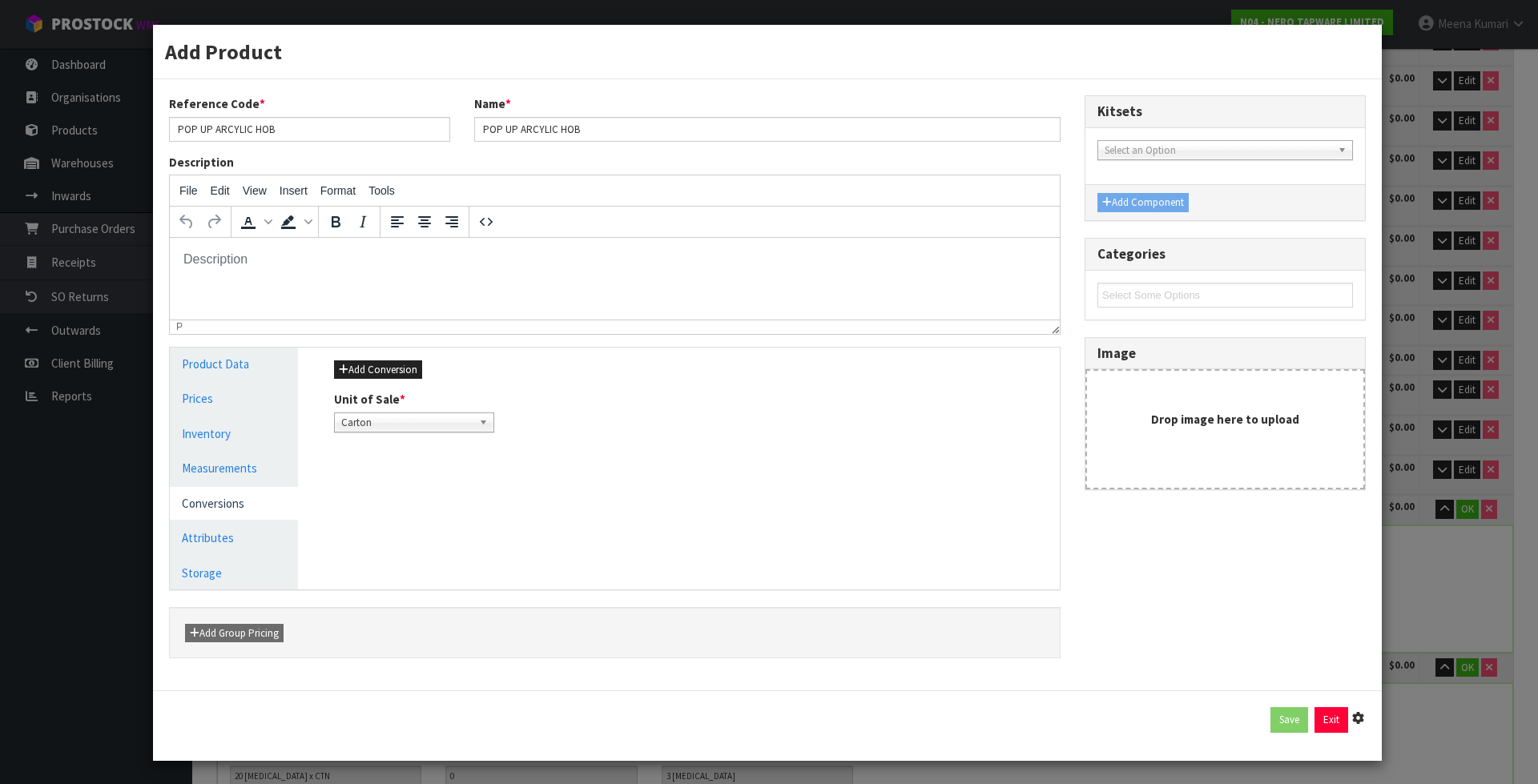
type input "1 PCE x CTN"
type input "3 CTN"
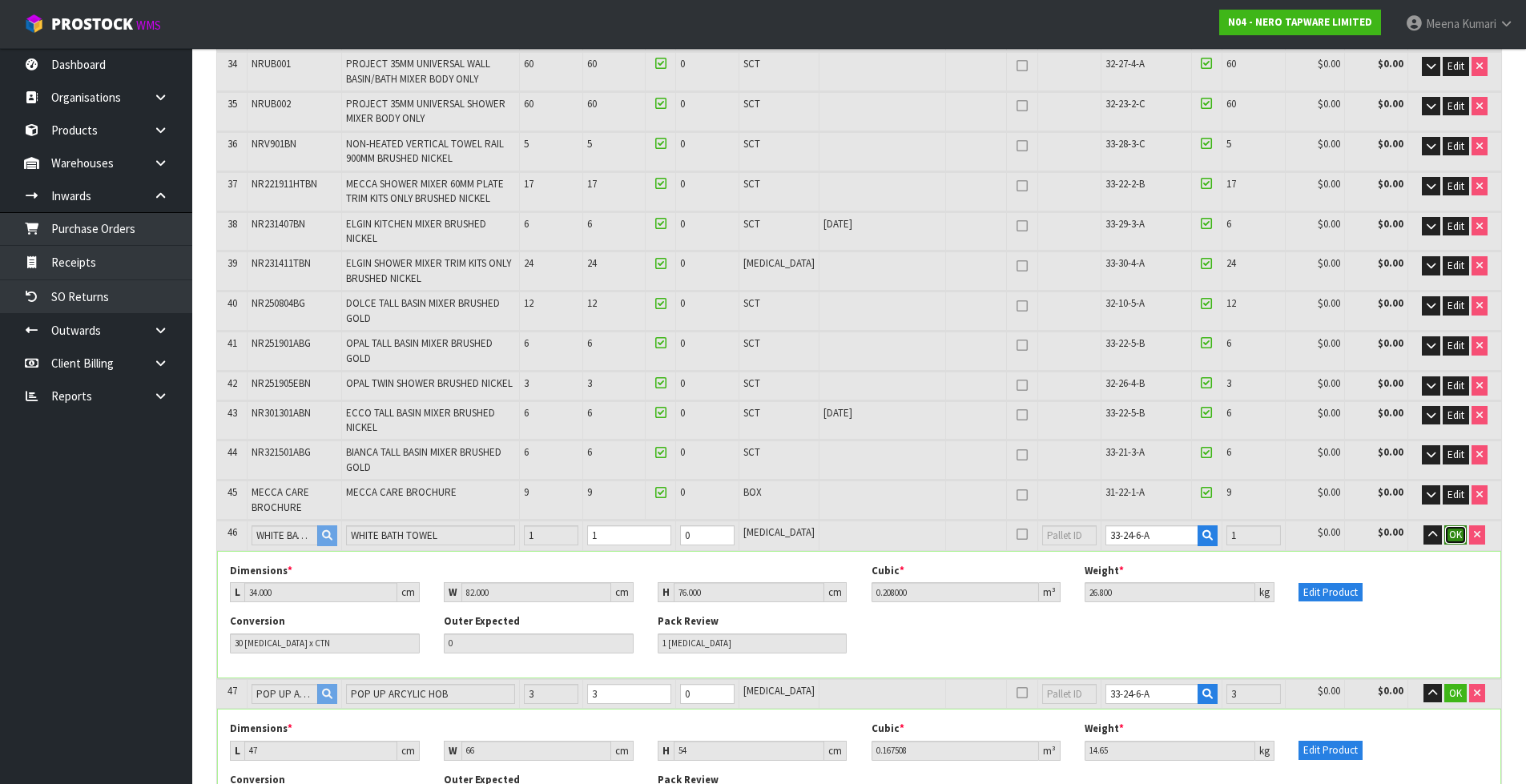
click at [1455, 527] on span "OK" at bounding box center [1456, 534] width 13 height 14
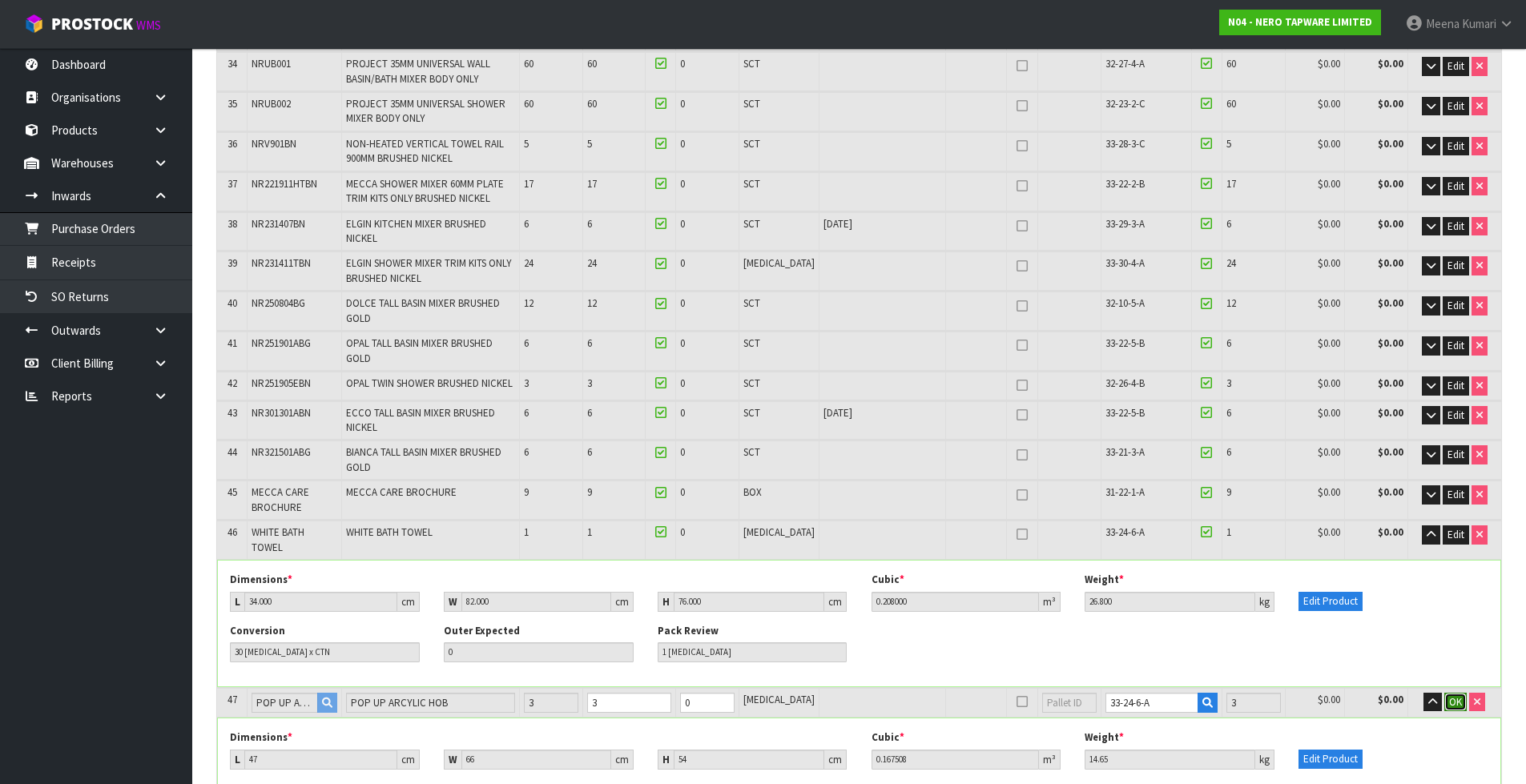
click at [1449, 695] on span "OK" at bounding box center [1456, 701] width 13 height 14
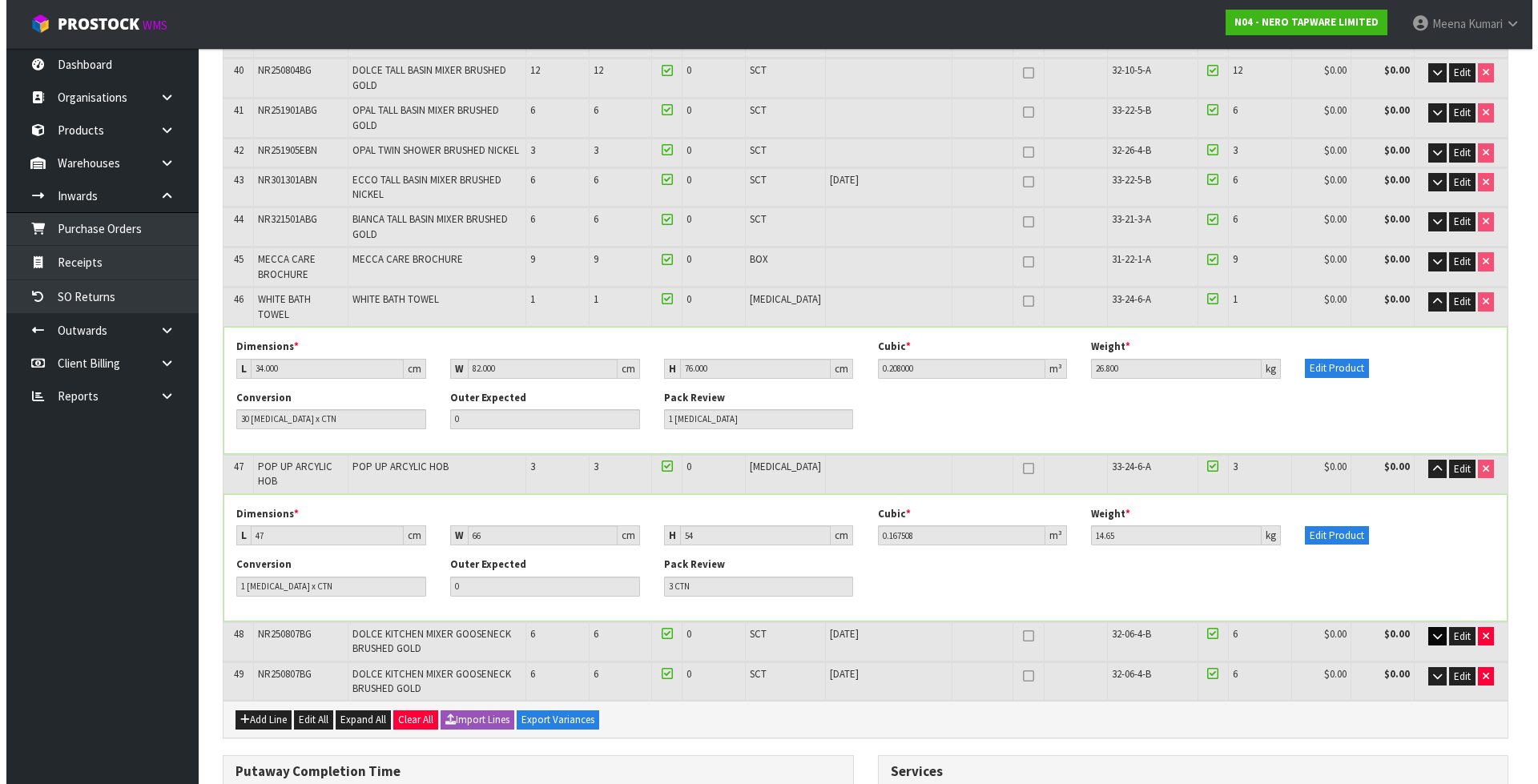
scroll to position [1841, 0]
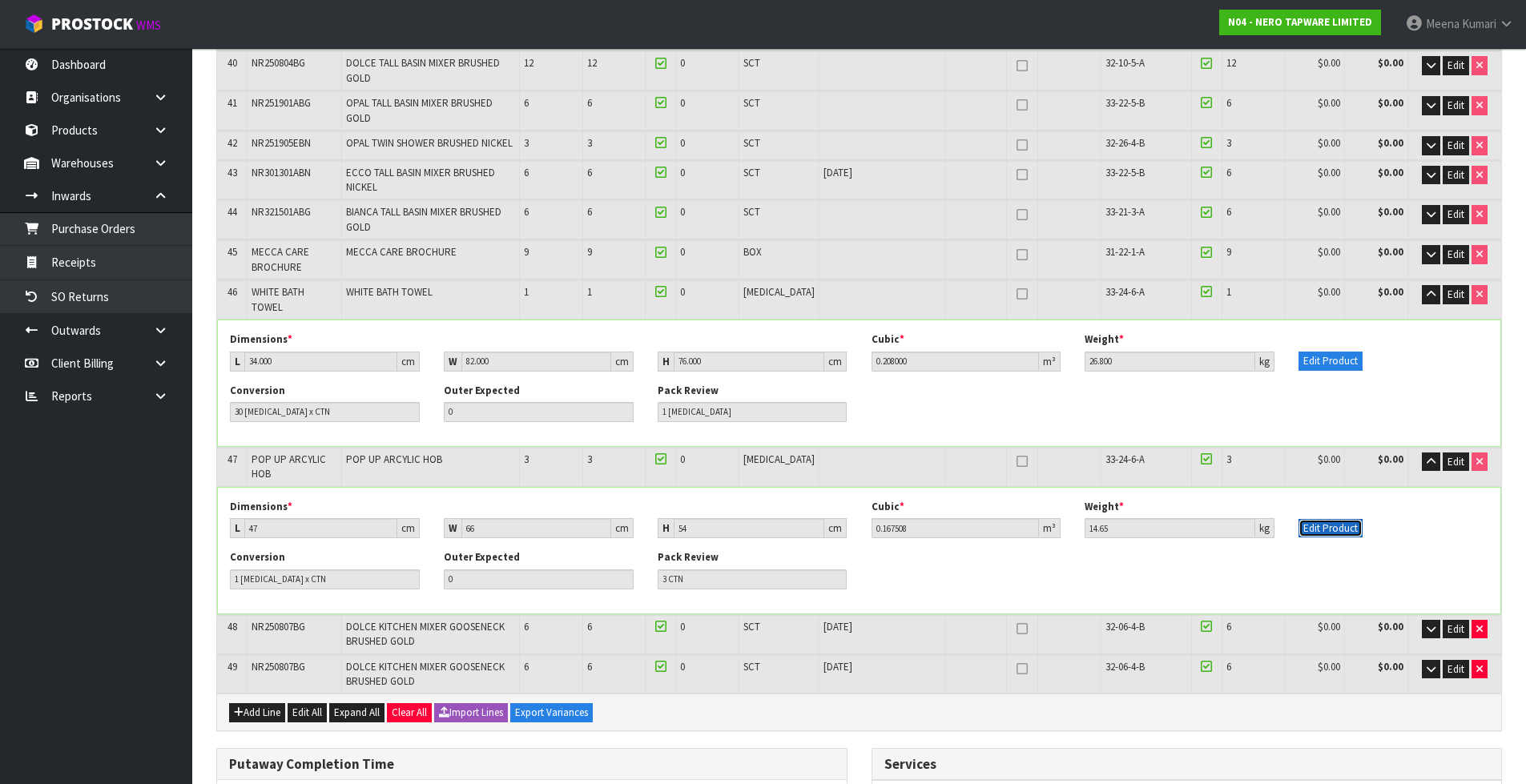
click at [1337, 519] on button "Edit Product" at bounding box center [1330, 528] width 64 height 19
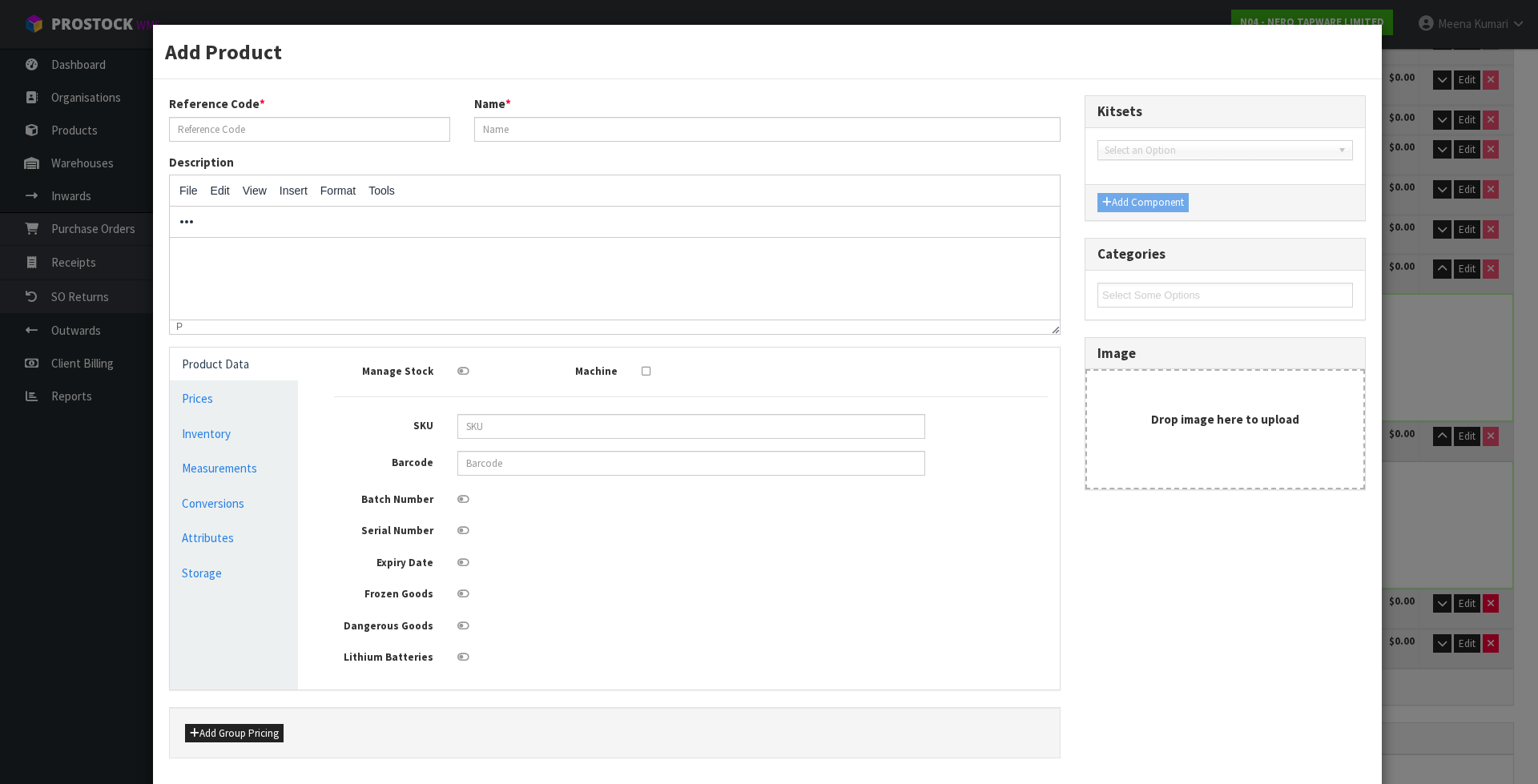
type input "POP UP ARCYLIC HOB"
type input "47"
type input "66"
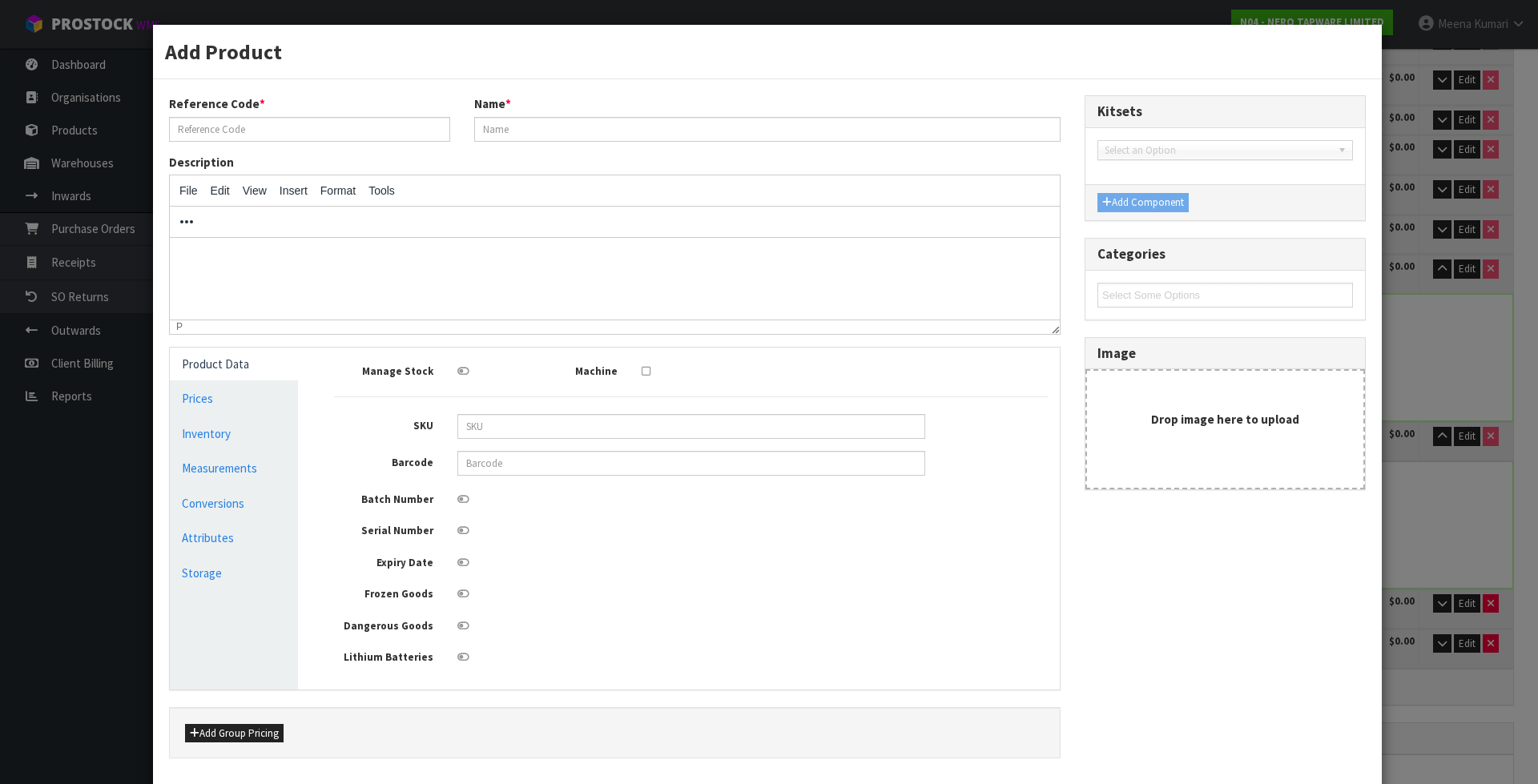
type input "54"
type input "0.167508"
type input "14.65"
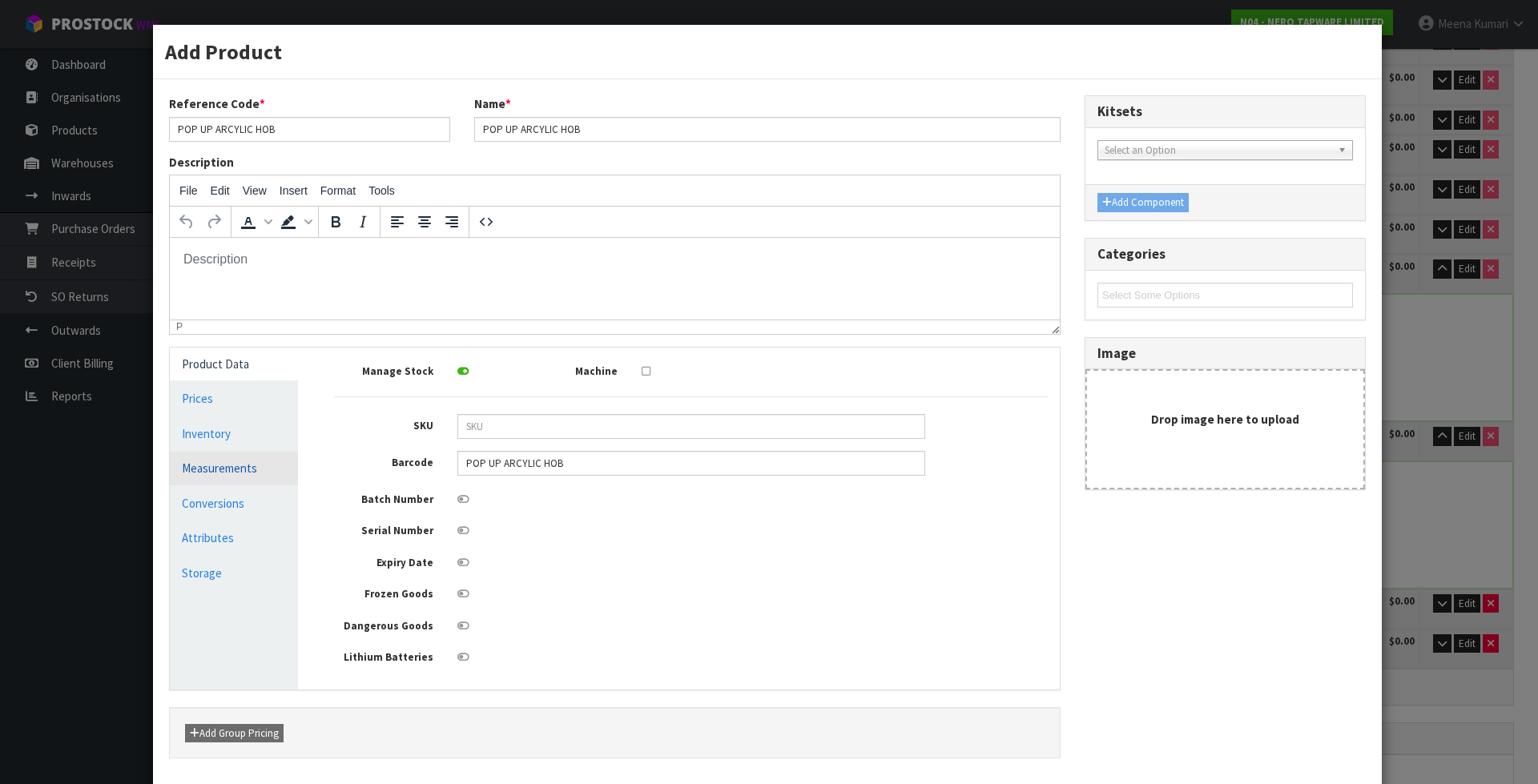
click at [236, 467] on link "Measurements" at bounding box center [233, 468] width 128 height 33
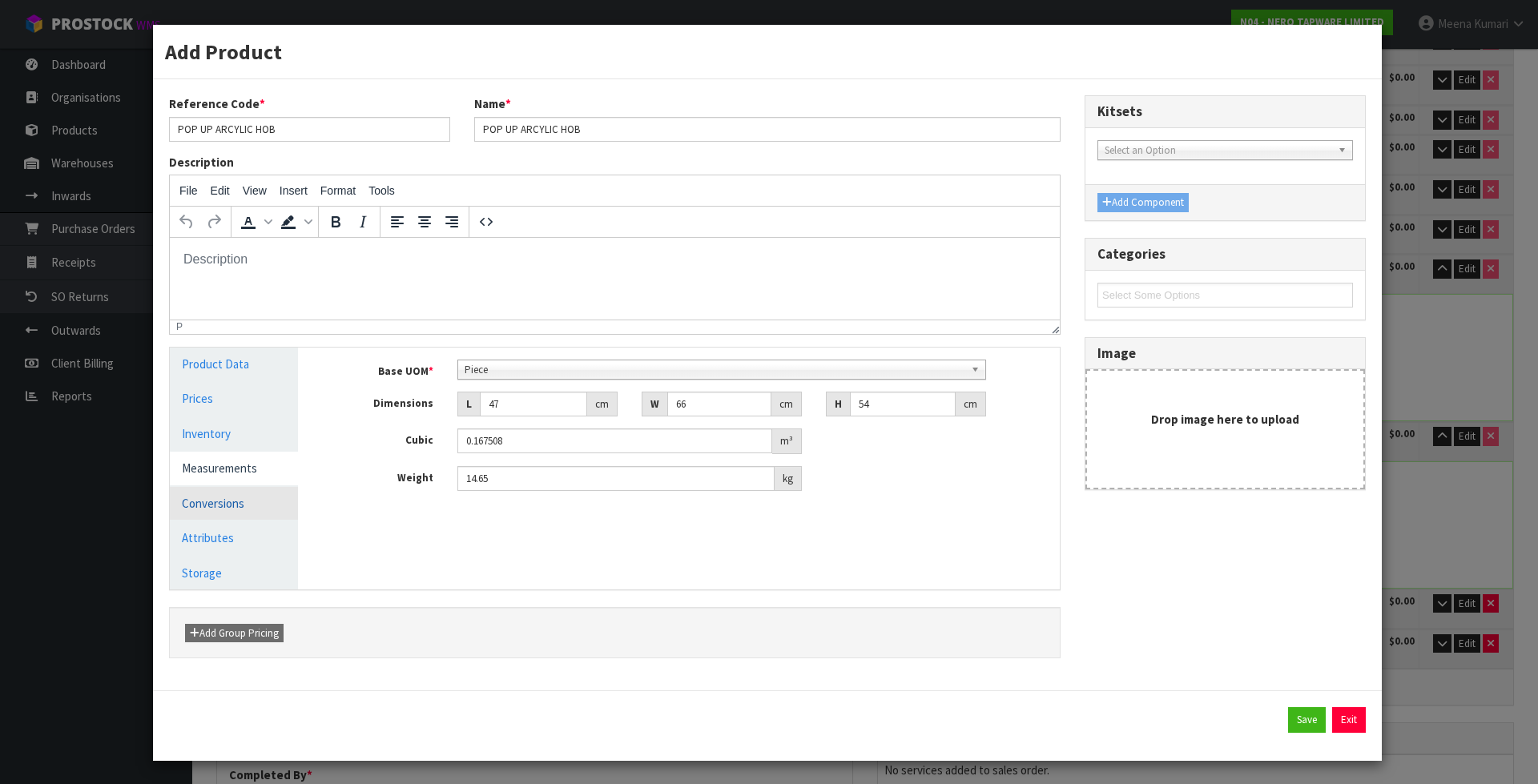
click at [217, 515] on link "Conversions" at bounding box center [233, 504] width 128 height 33
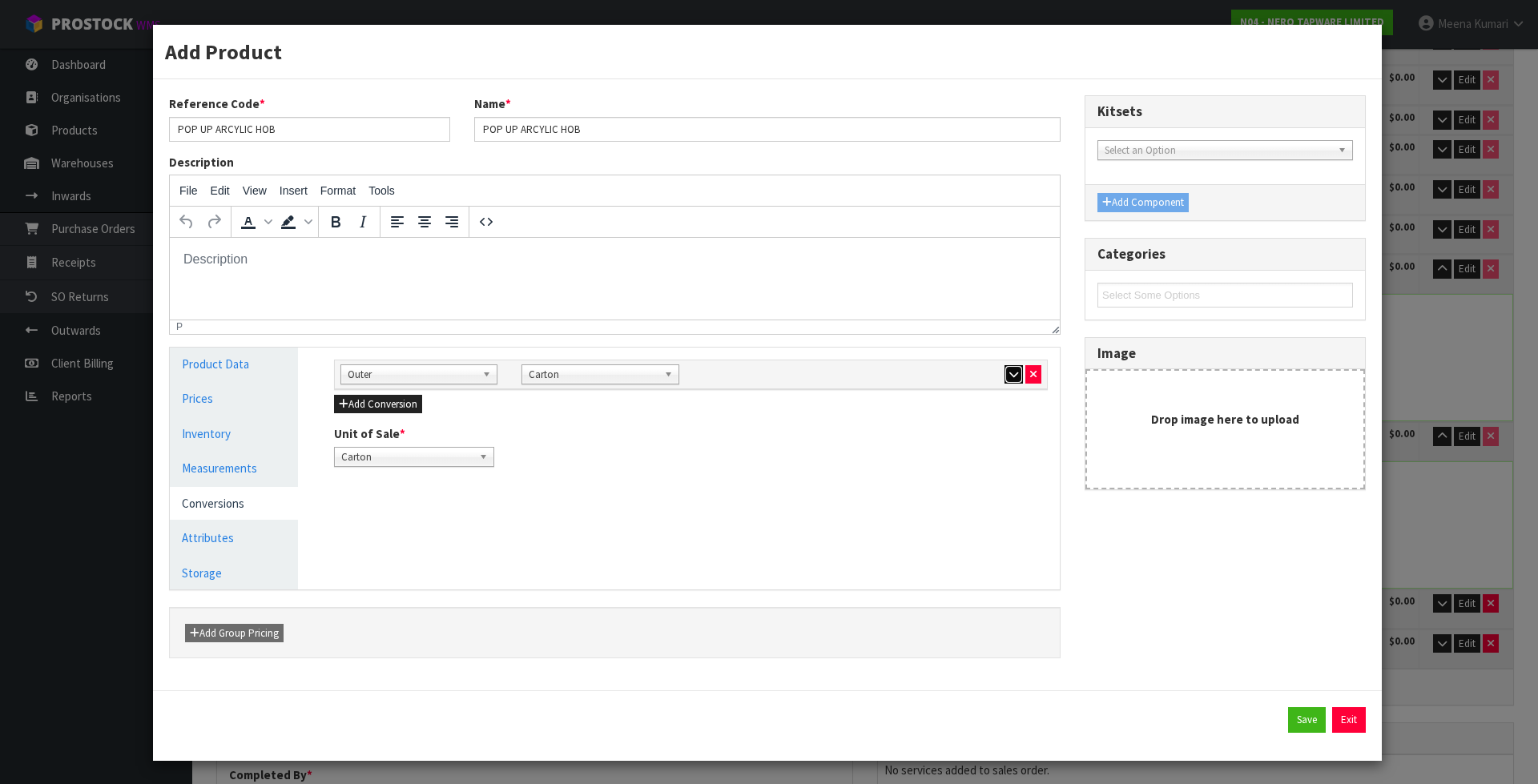
click at [1010, 377] on icon "button" at bounding box center [1014, 373] width 9 height 10
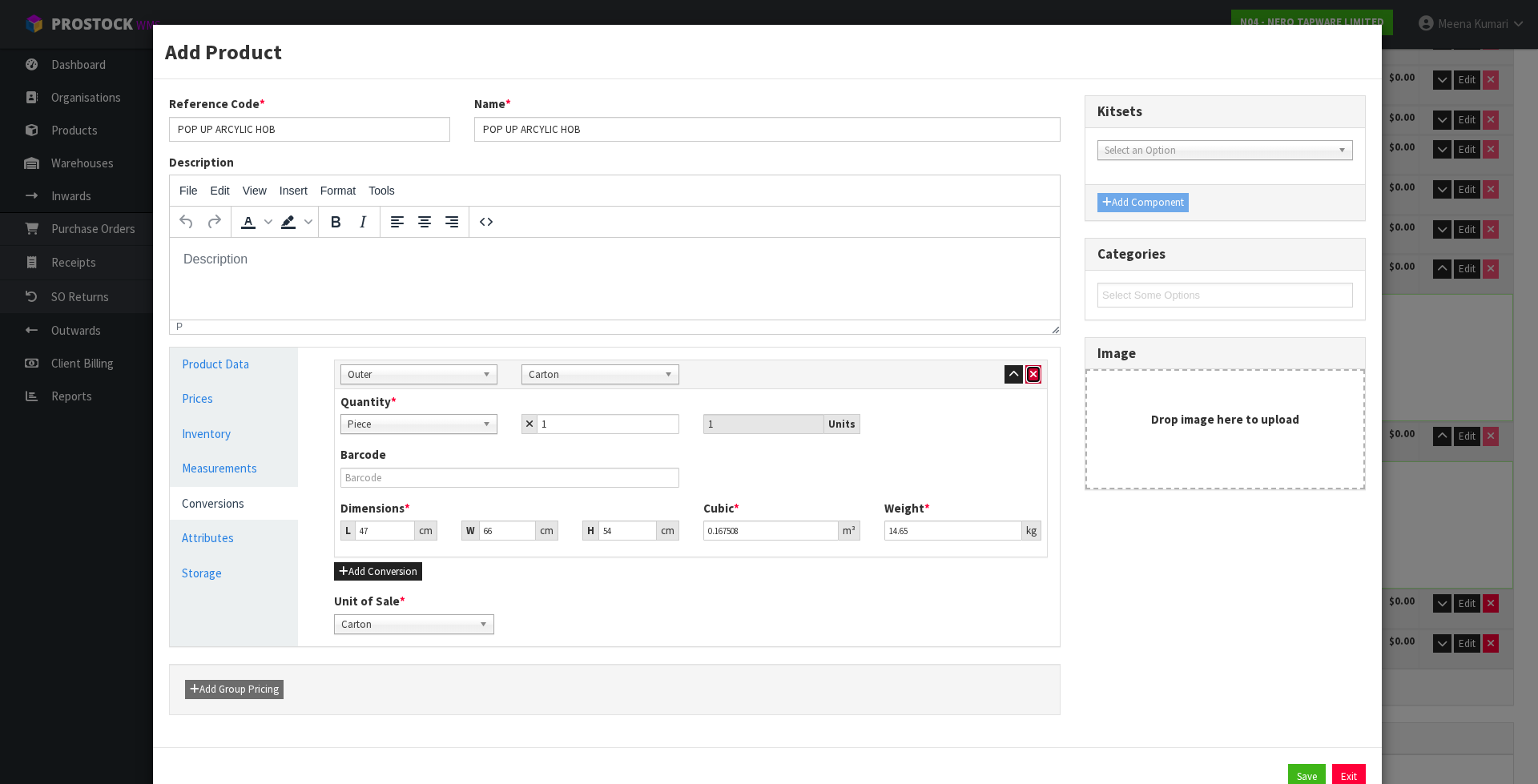
click at [1030, 378] on icon "button" at bounding box center [1033, 373] width 6 height 10
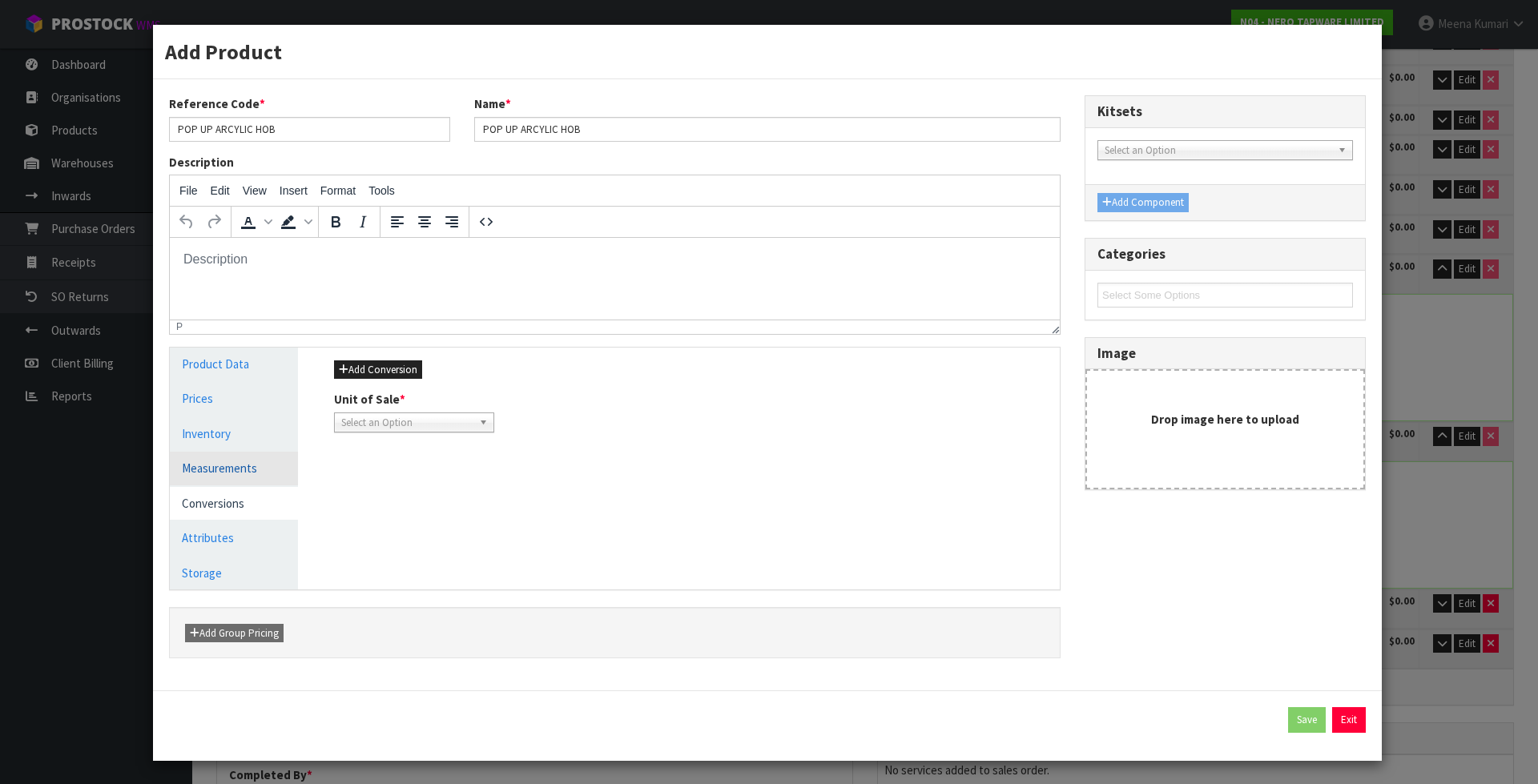
click at [233, 463] on link "Measurements" at bounding box center [233, 468] width 128 height 33
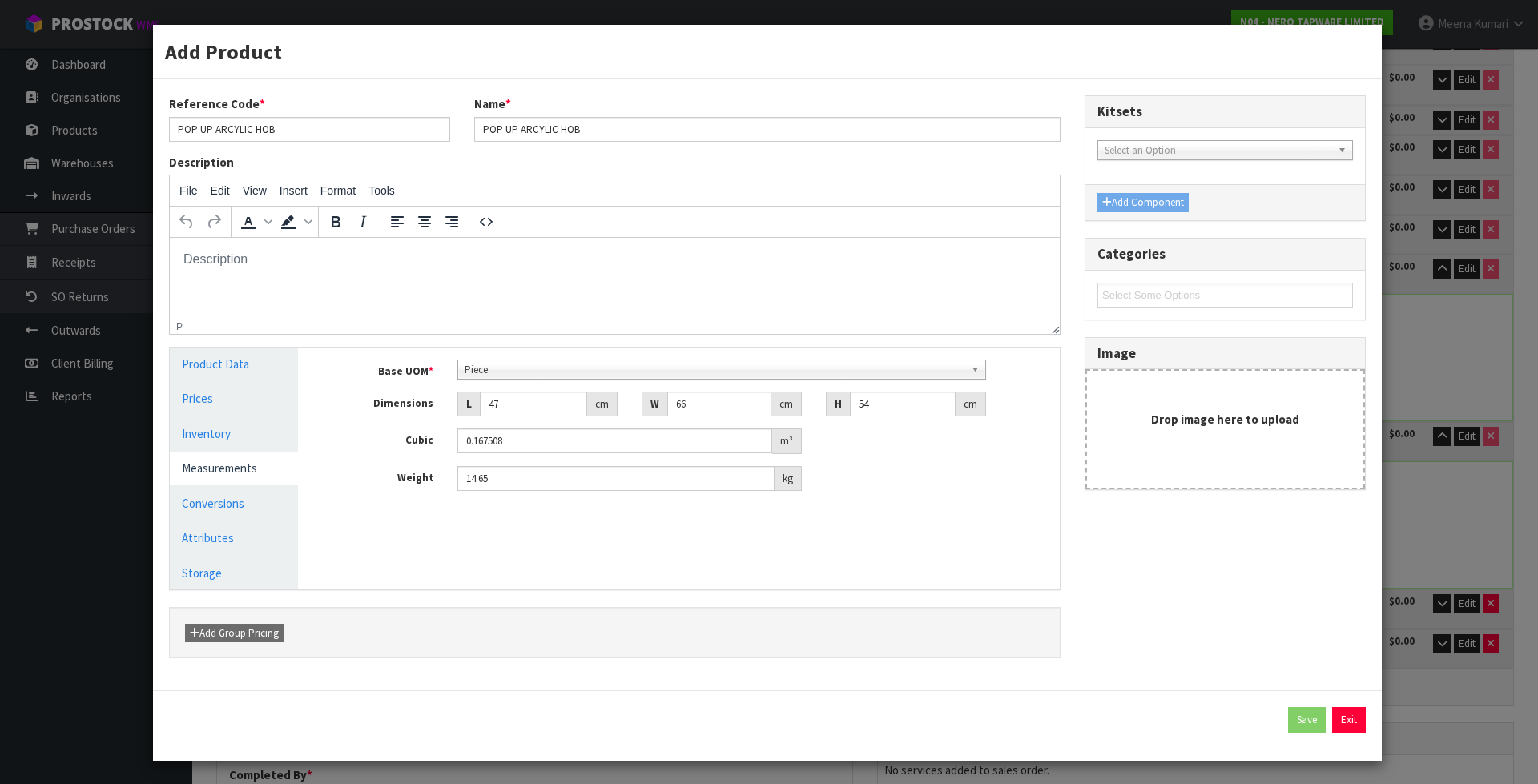
click at [484, 364] on span "Piece" at bounding box center [715, 370] width 501 height 19
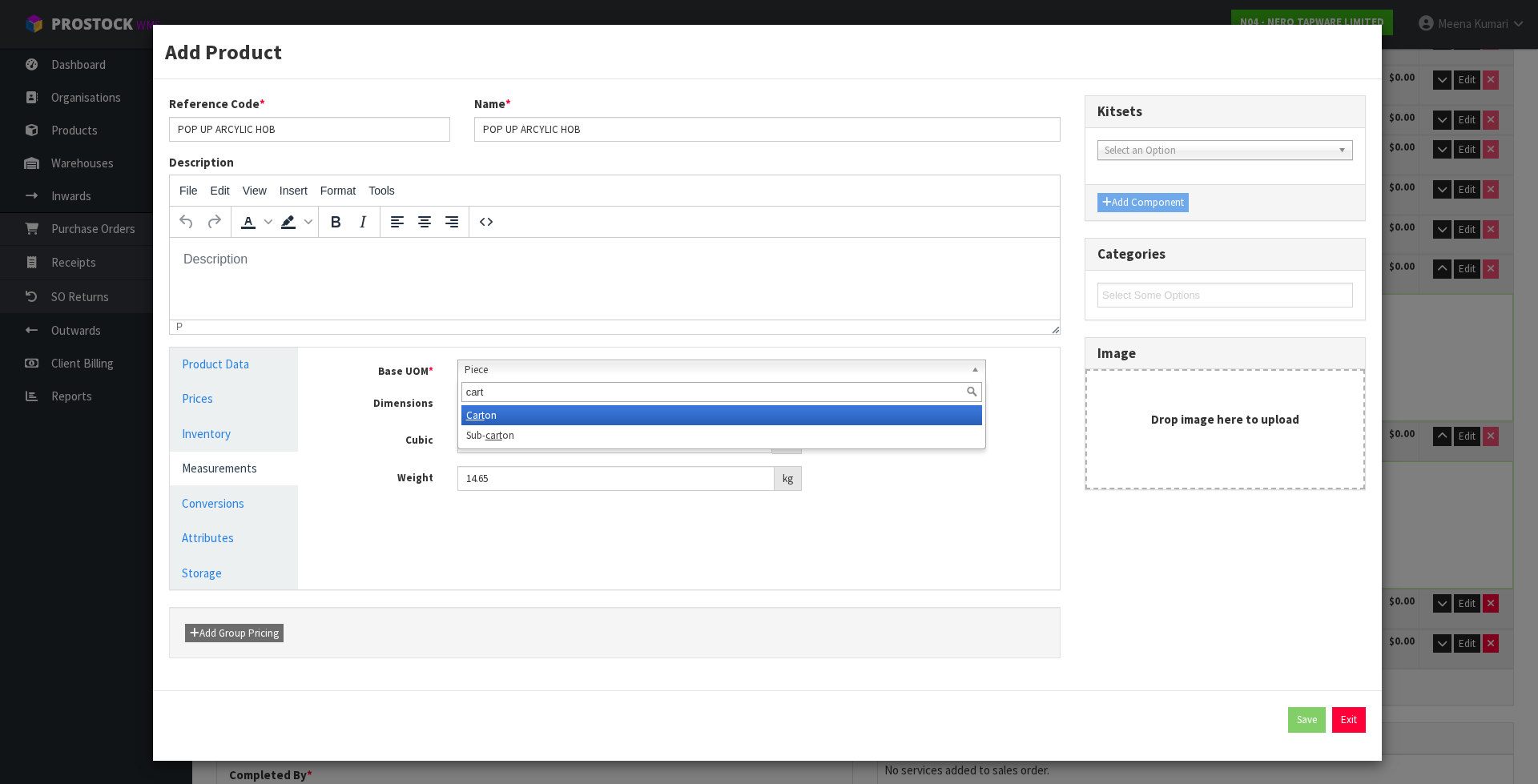
type input "cart"
click at [477, 408] on em "Cart" at bounding box center [476, 414] width 18 height 14
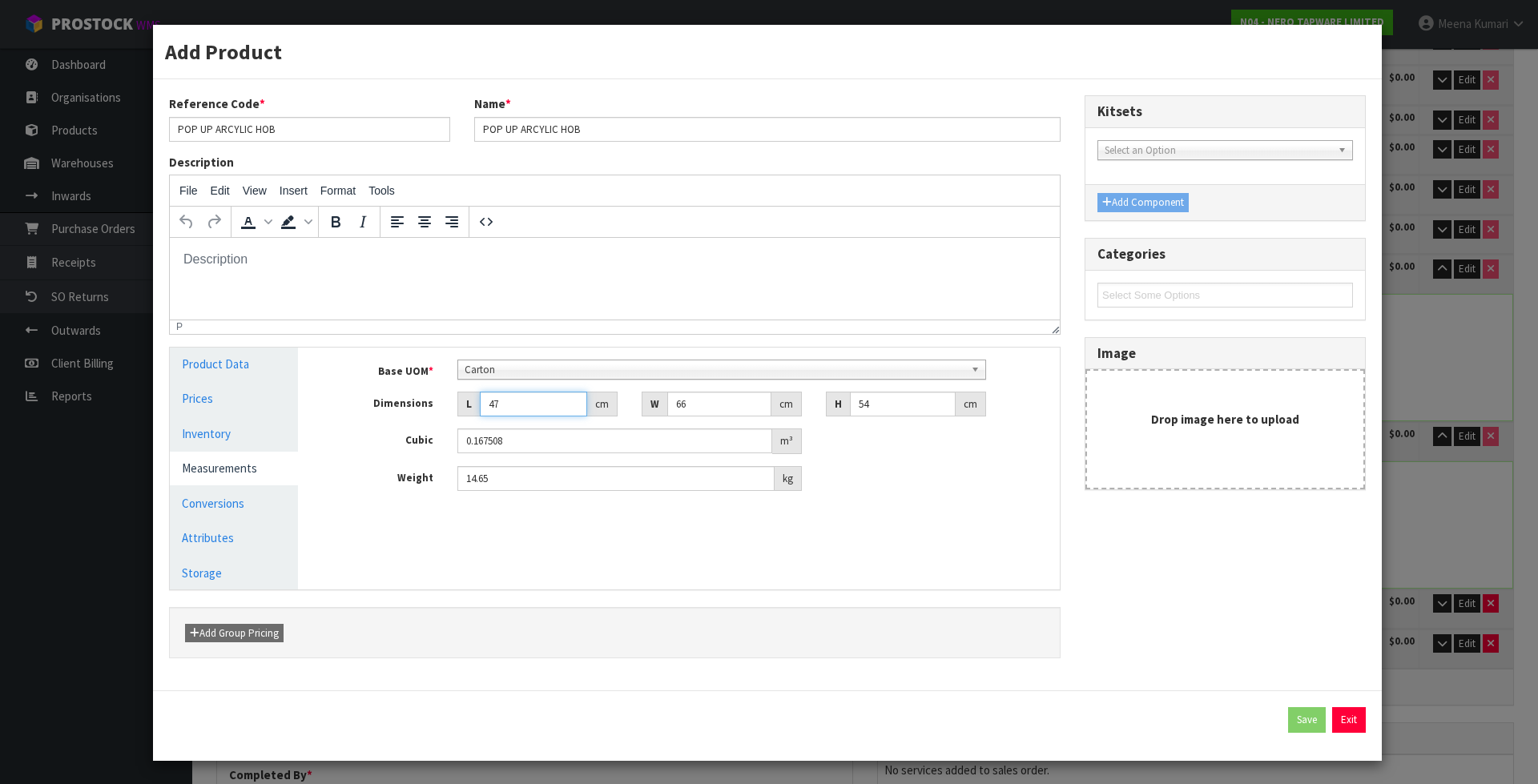
drag, startPoint x: 537, startPoint y: 407, endPoint x: 435, endPoint y: 434, distance: 105.5
click at [435, 434] on div "Base UOM * Bag Bar Basket Bin Bottle Box Bundle Cabinet Cage Carton Case Coil C…" at bounding box center [691, 425] width 713 height 132
click at [1332, 714] on button "Exit" at bounding box center [1348, 719] width 34 height 25
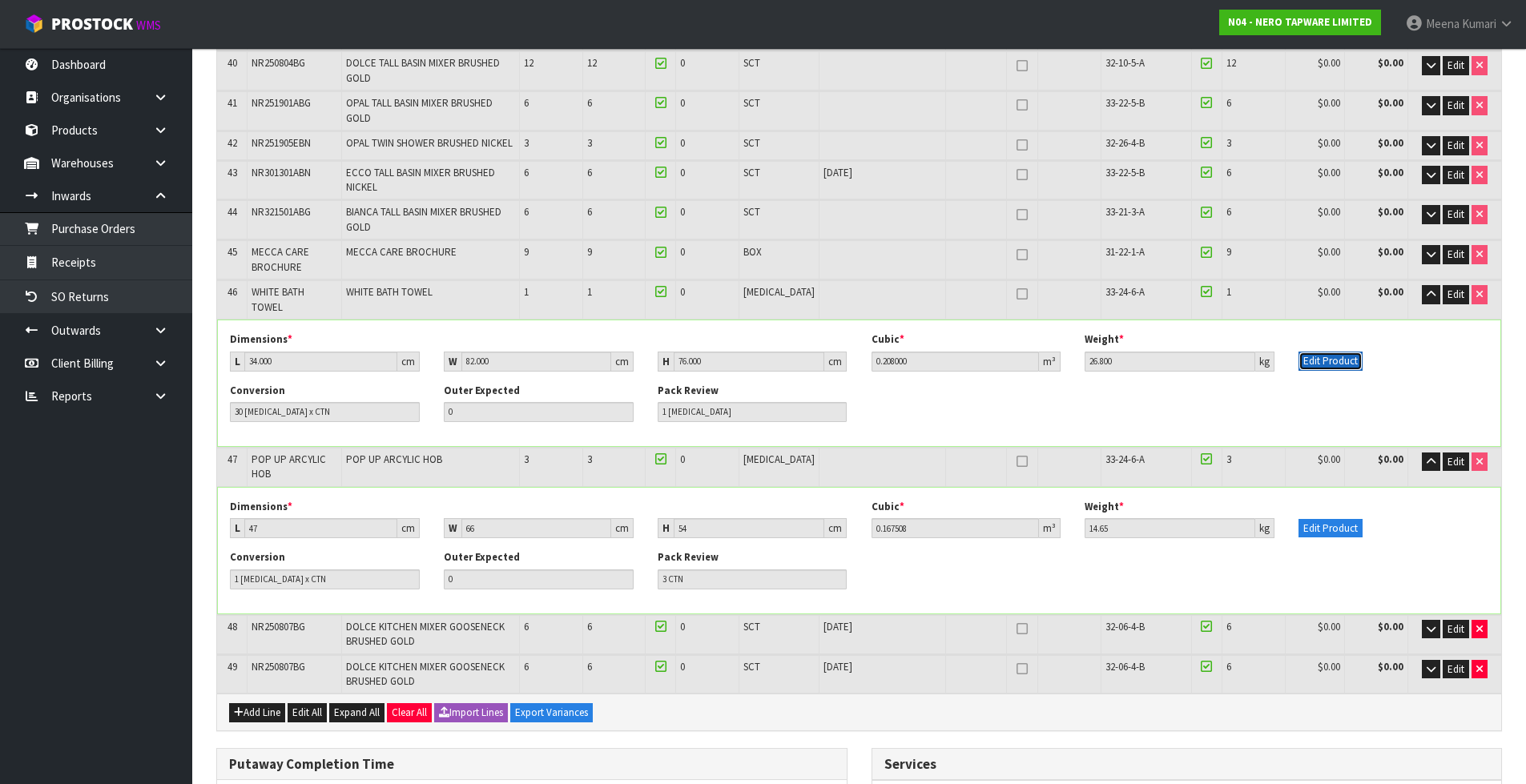
click at [1350, 351] on button "Edit Product" at bounding box center [1330, 361] width 64 height 19
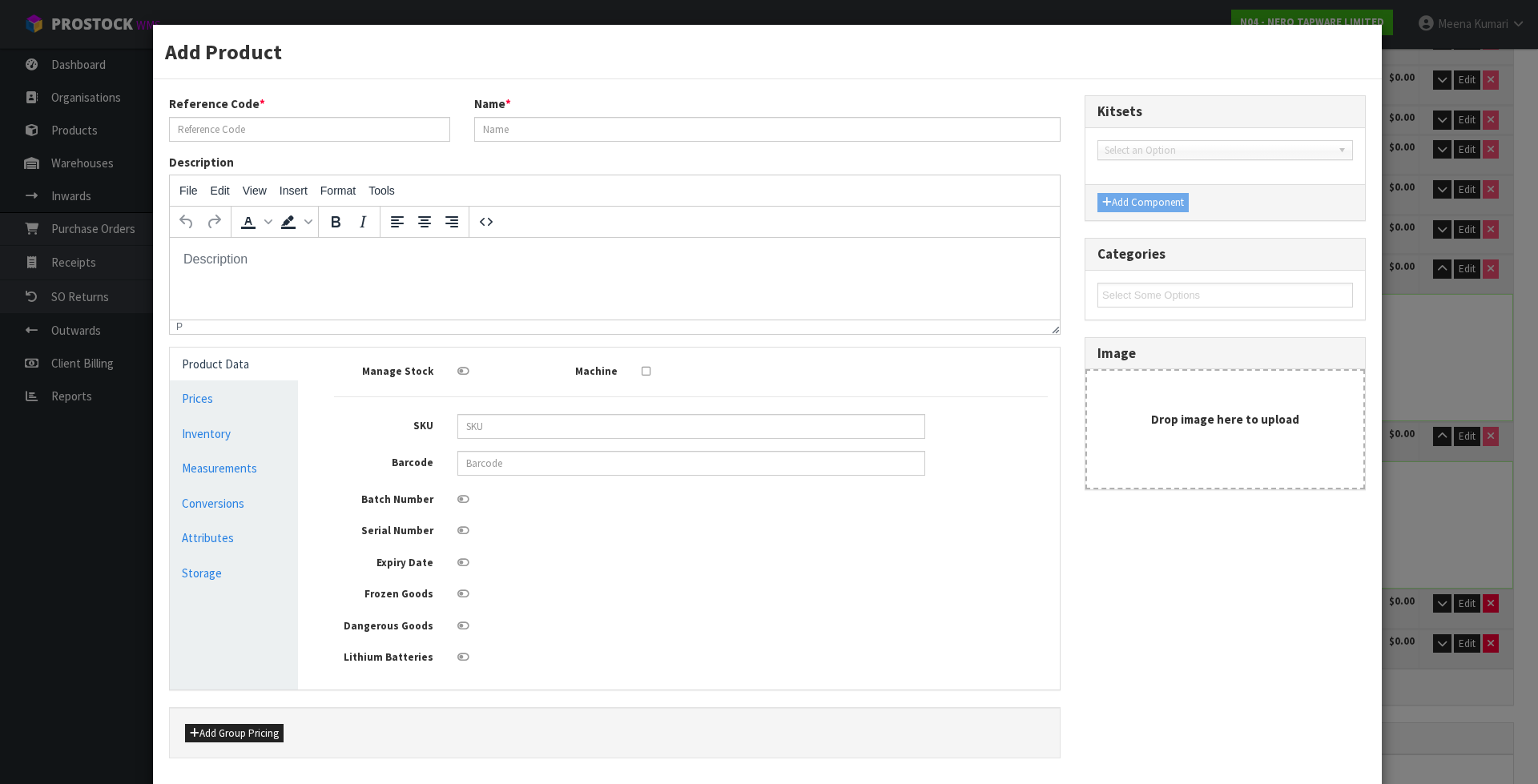
type input "WHITE BATH TOWEL"
click at [229, 492] on link "Conversions" at bounding box center [233, 504] width 128 height 33
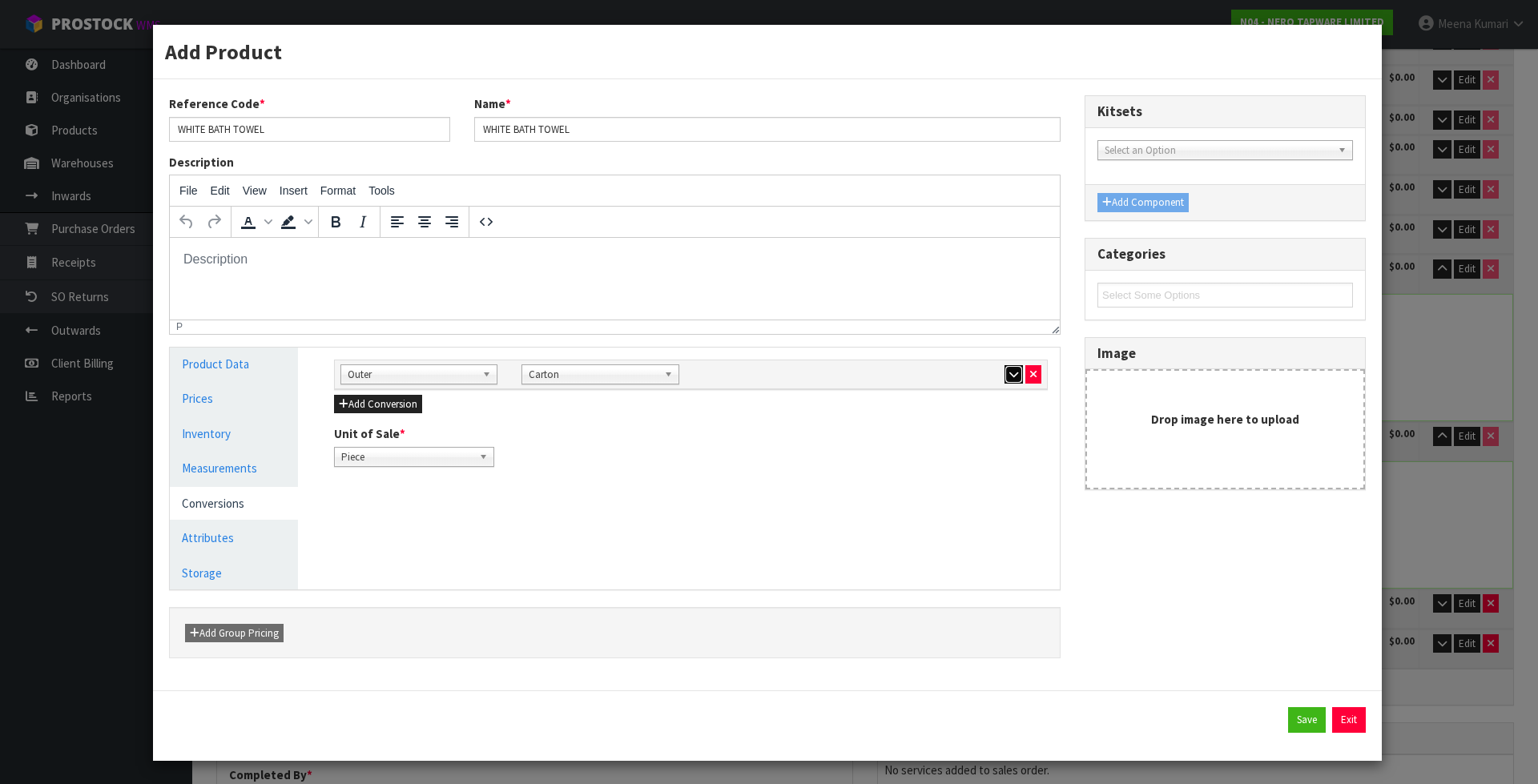
drag, startPoint x: 1000, startPoint y: 377, endPoint x: 473, endPoint y: 77, distance: 606.4
click at [1010, 377] on icon "button" at bounding box center [1014, 373] width 9 height 10
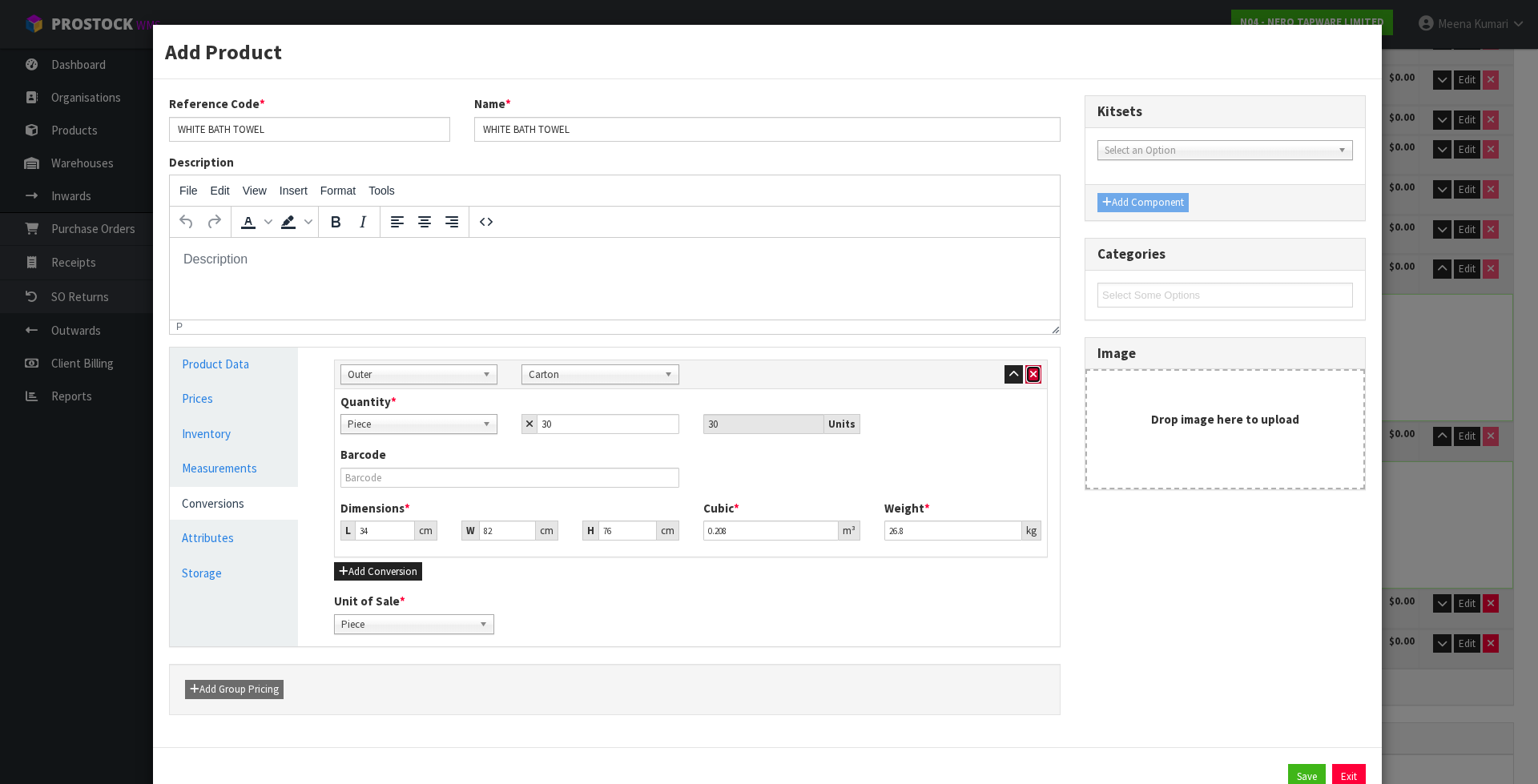
click at [1030, 373] on icon "button" at bounding box center [1033, 373] width 6 height 10
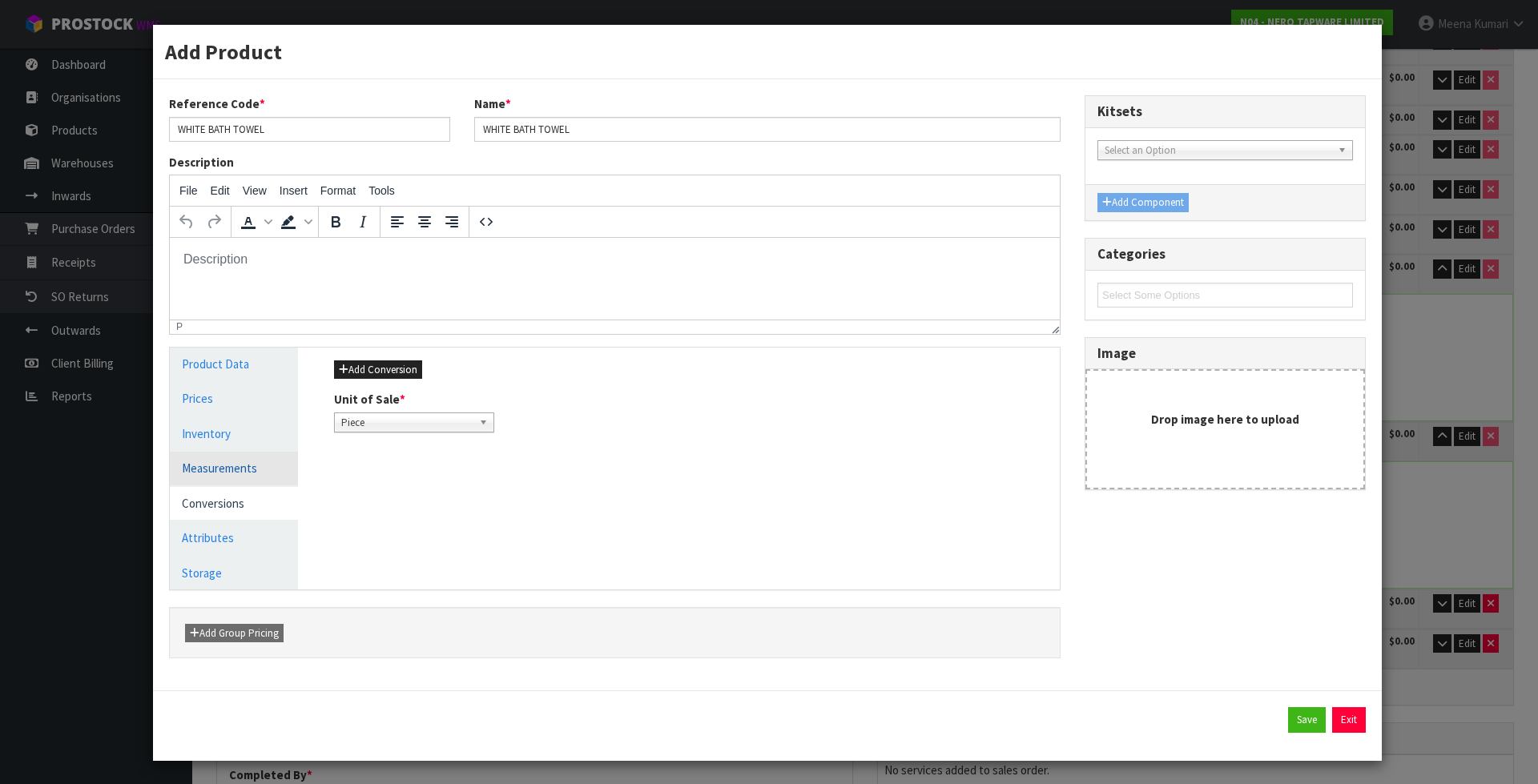
click at [269, 460] on link "Measurements" at bounding box center [233, 468] width 128 height 33
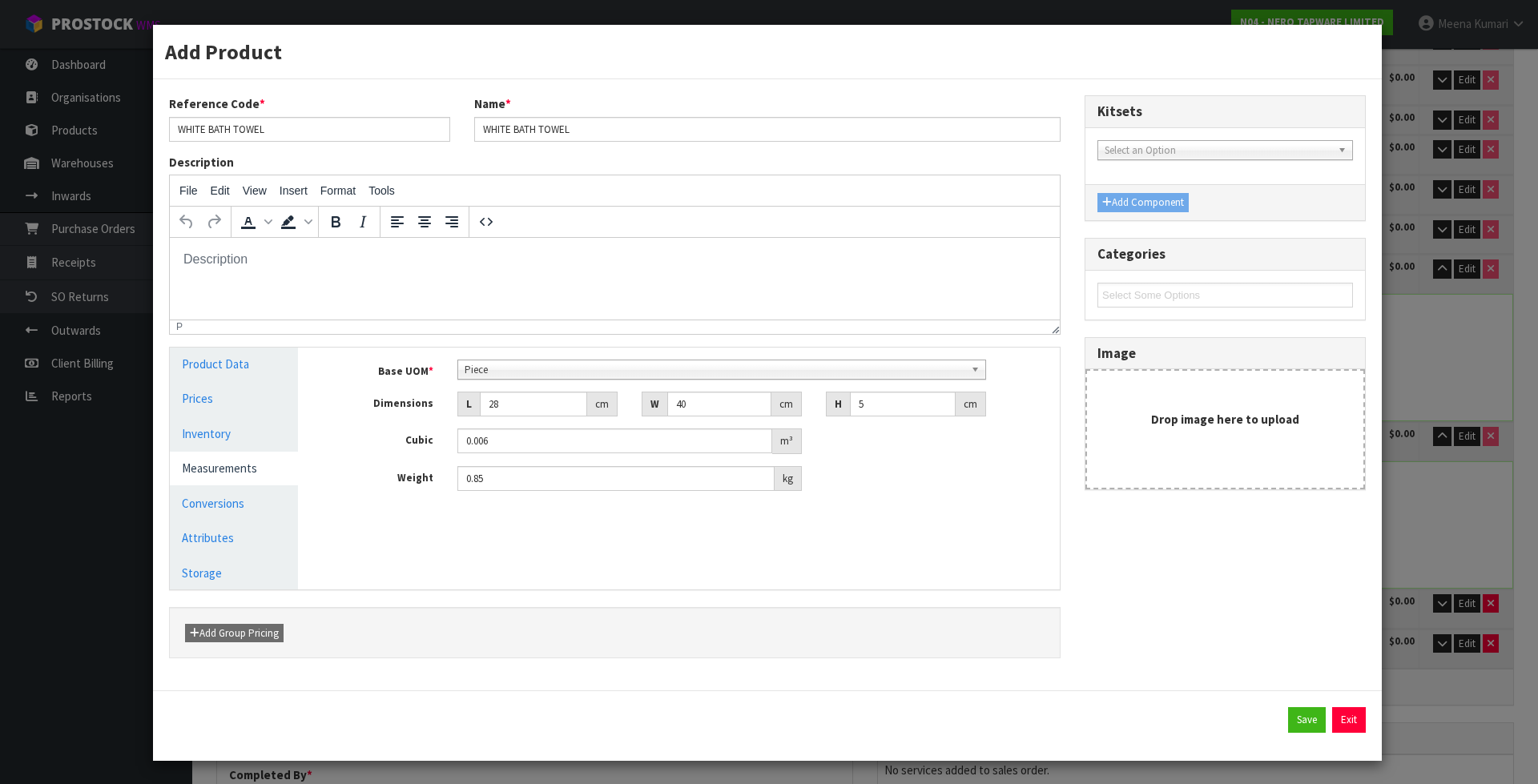
click at [530, 370] on span "Piece" at bounding box center [715, 370] width 501 height 19
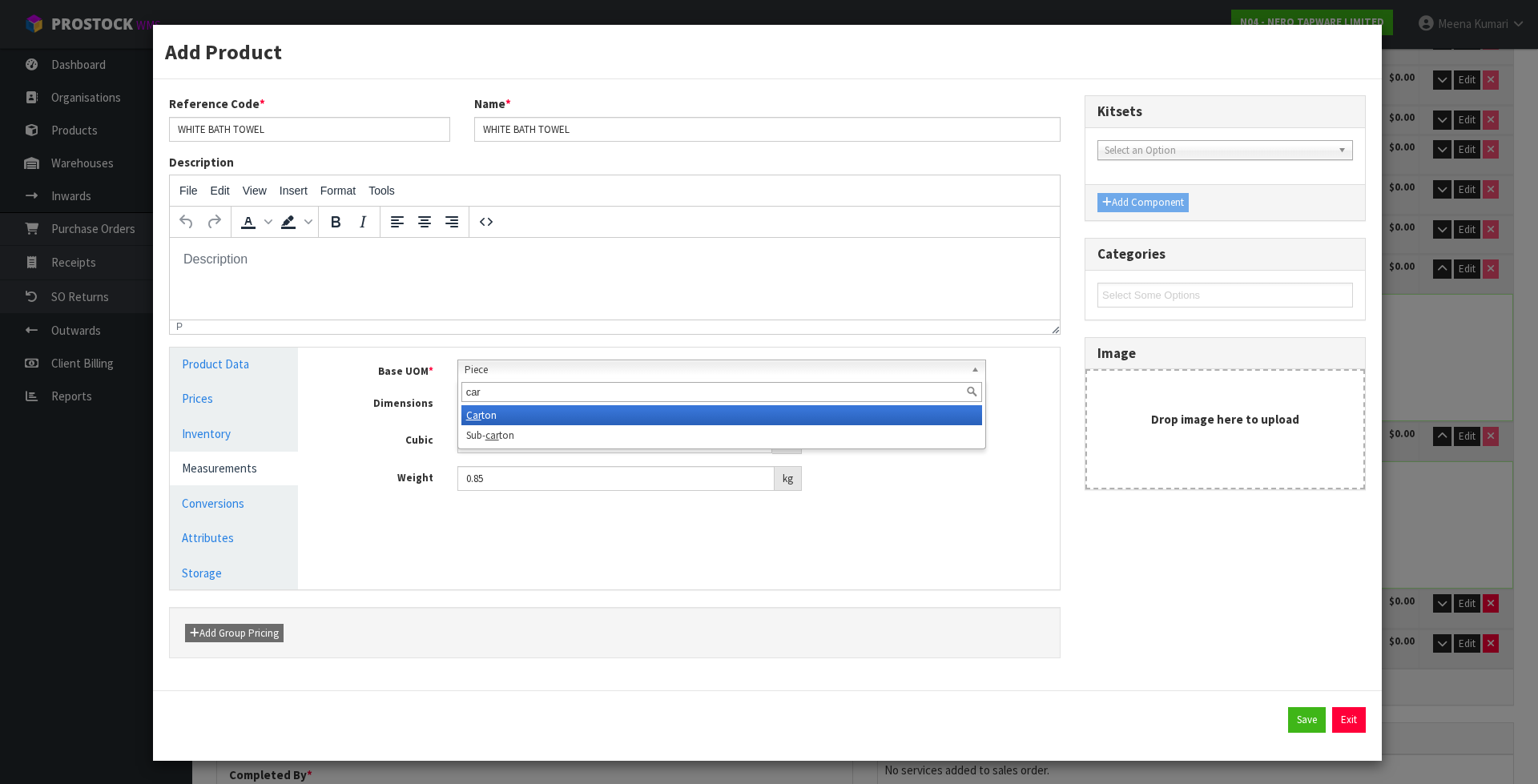
type input "car"
click at [505, 406] on li "Car ton" at bounding box center [722, 415] width 521 height 20
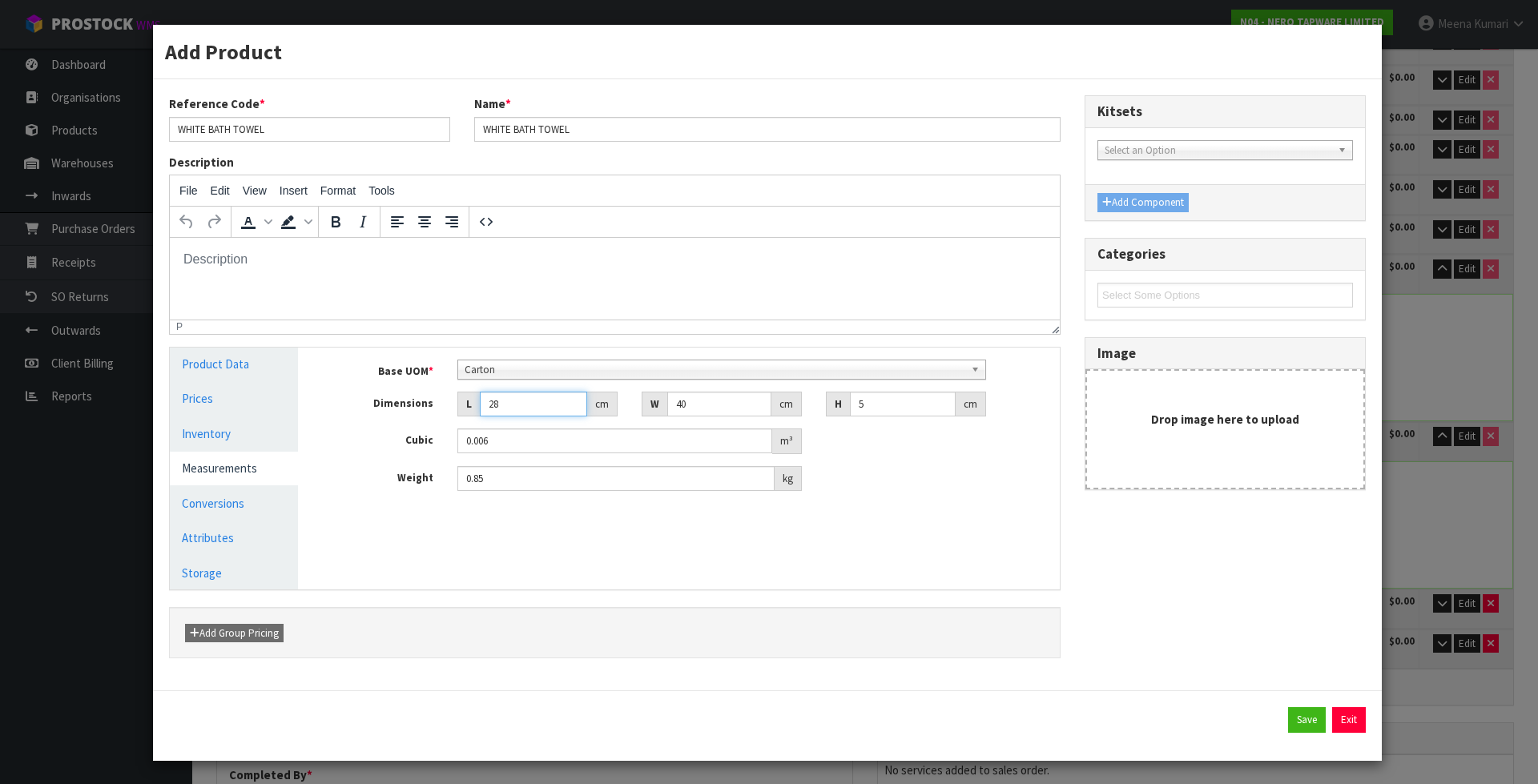
drag, startPoint x: 522, startPoint y: 392, endPoint x: 448, endPoint y: 429, distance: 82.7
click at [448, 429] on div "Base UOM * Bag Bar Basket Bin Bottle Box Bundle Cabinet Cage Carton Case Coil C…" at bounding box center [691, 425] width 713 height 132
type input "3"
type input "0.0006"
type input "34"
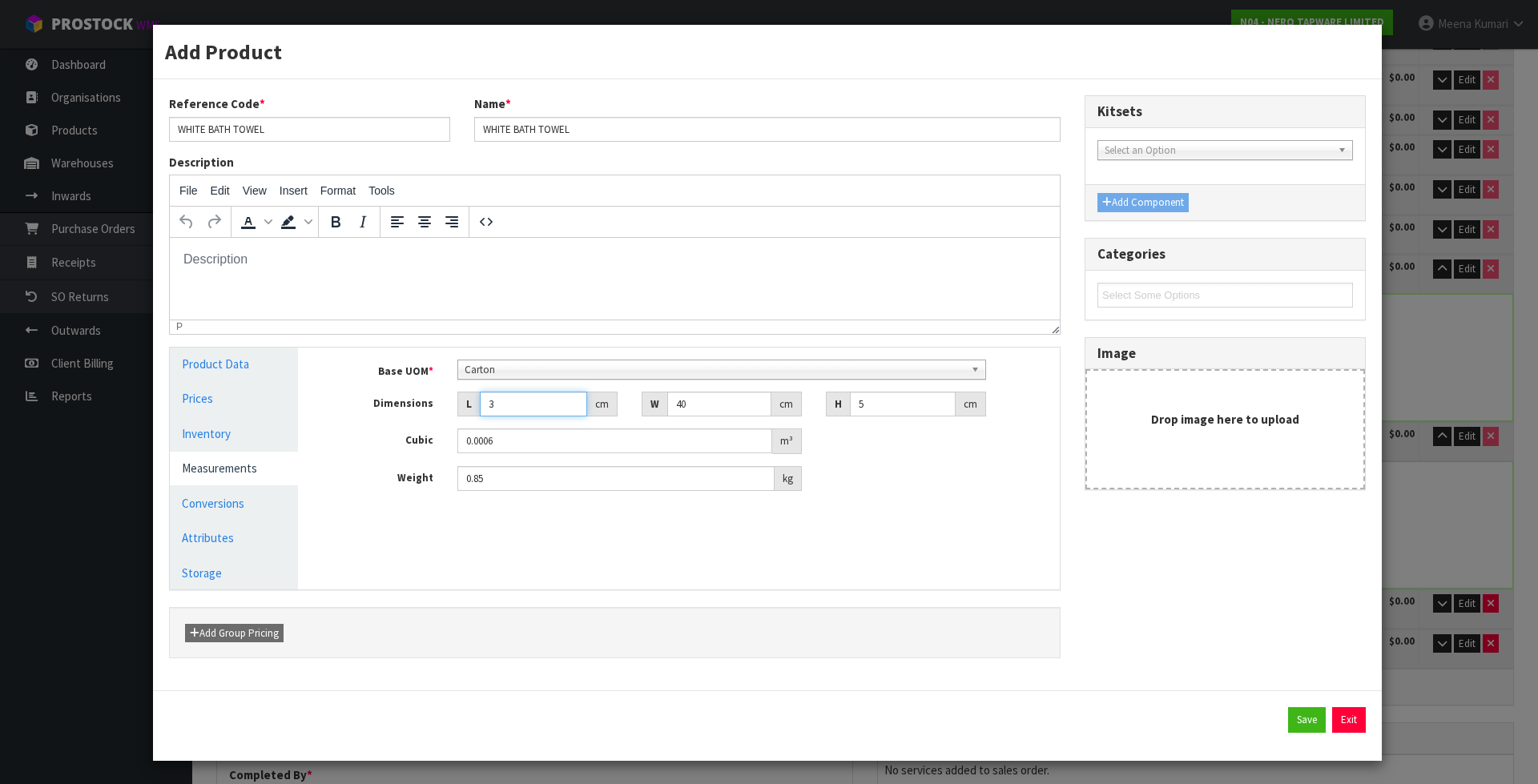
type input "0.0068"
type input "34"
type input "8"
type input "0.00136"
type input "82"
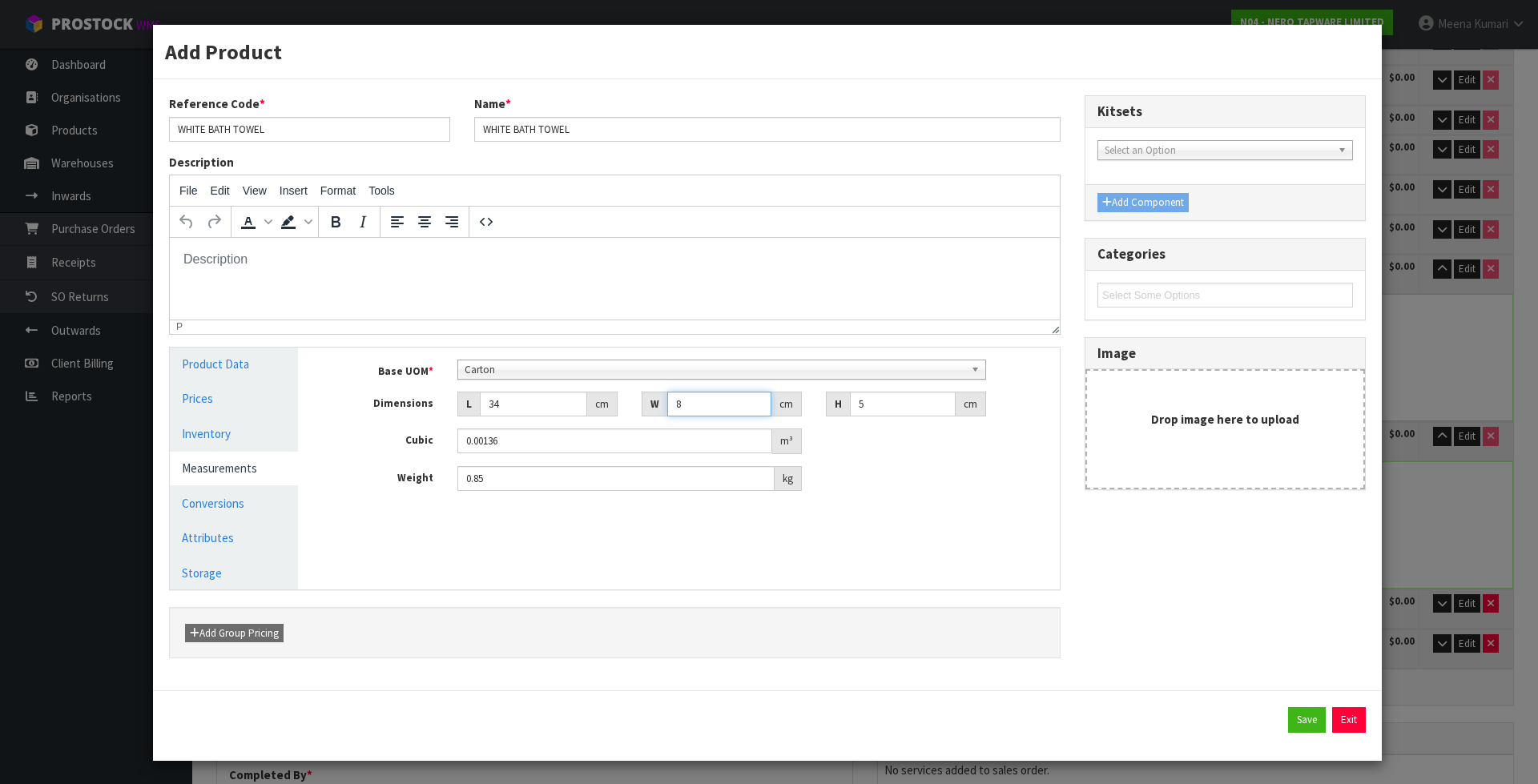
type input "0.01394"
type input "82"
type input "7"
type input "0.019516"
type input "76"
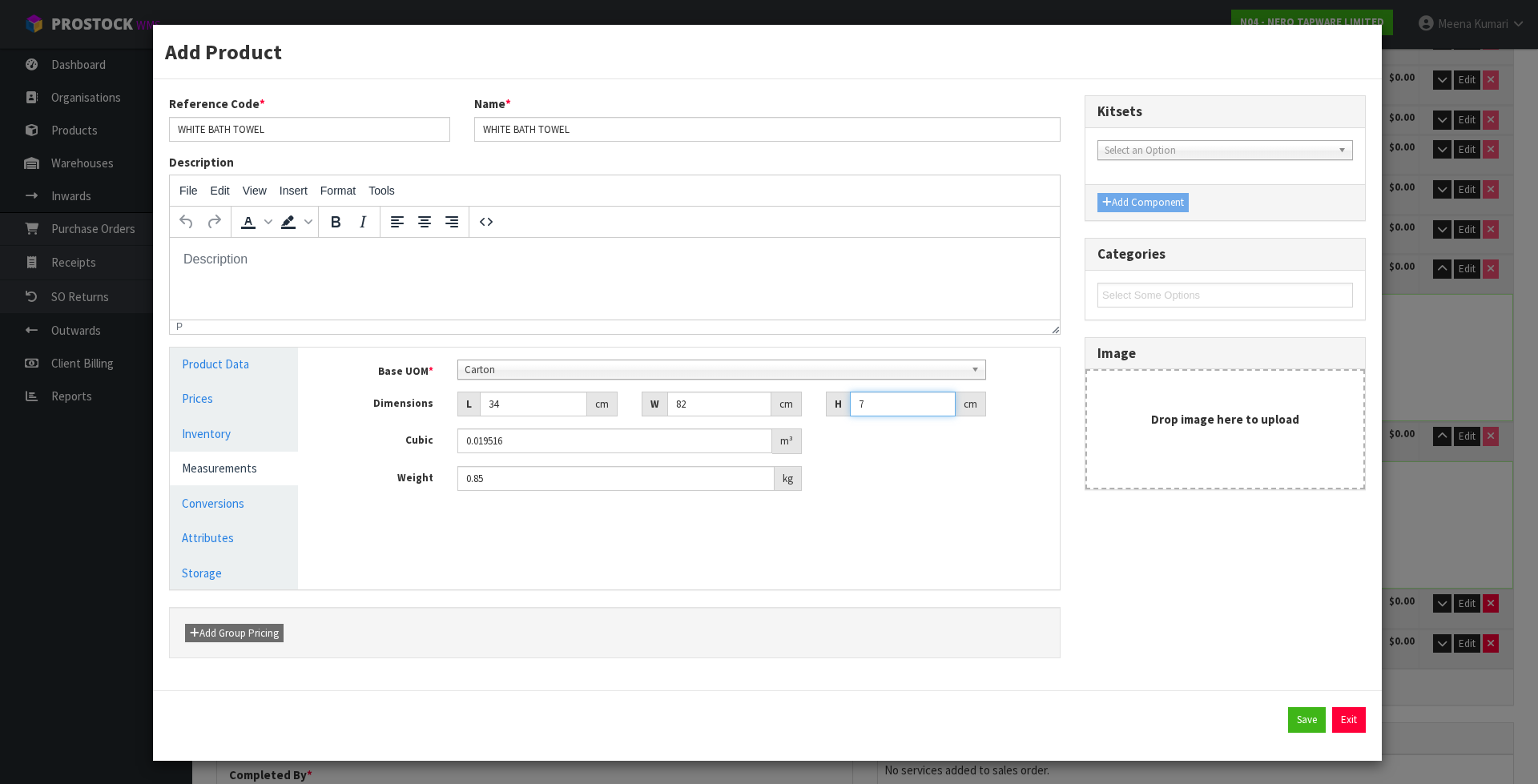
type input "0.211888"
type input "76"
type input "26.8"
click at [1294, 716] on button "Save" at bounding box center [1307, 719] width 37 height 25
type input "80"
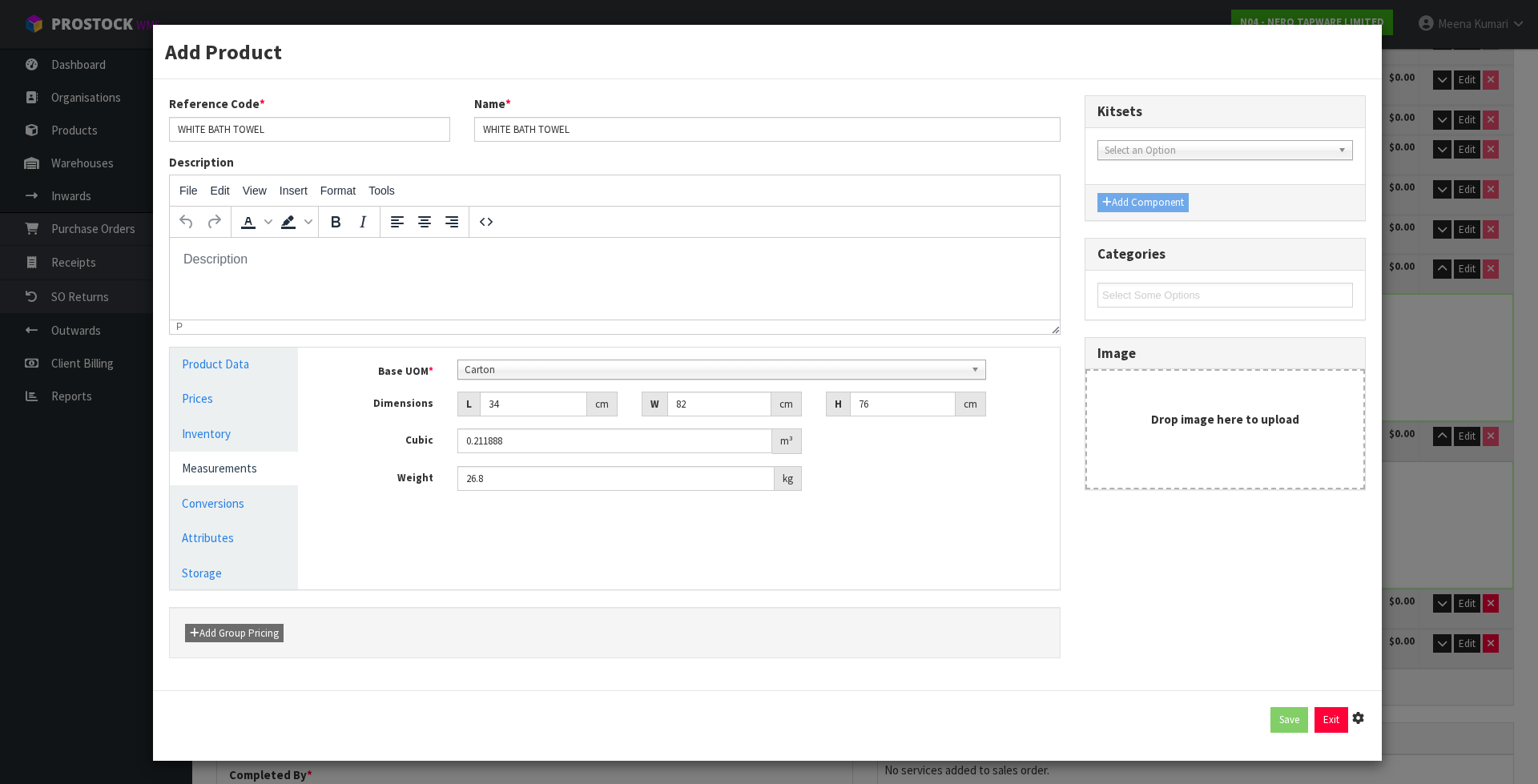
type input "80"
type input "5.230005"
type input "1916.35"
type input "34"
type input "82"
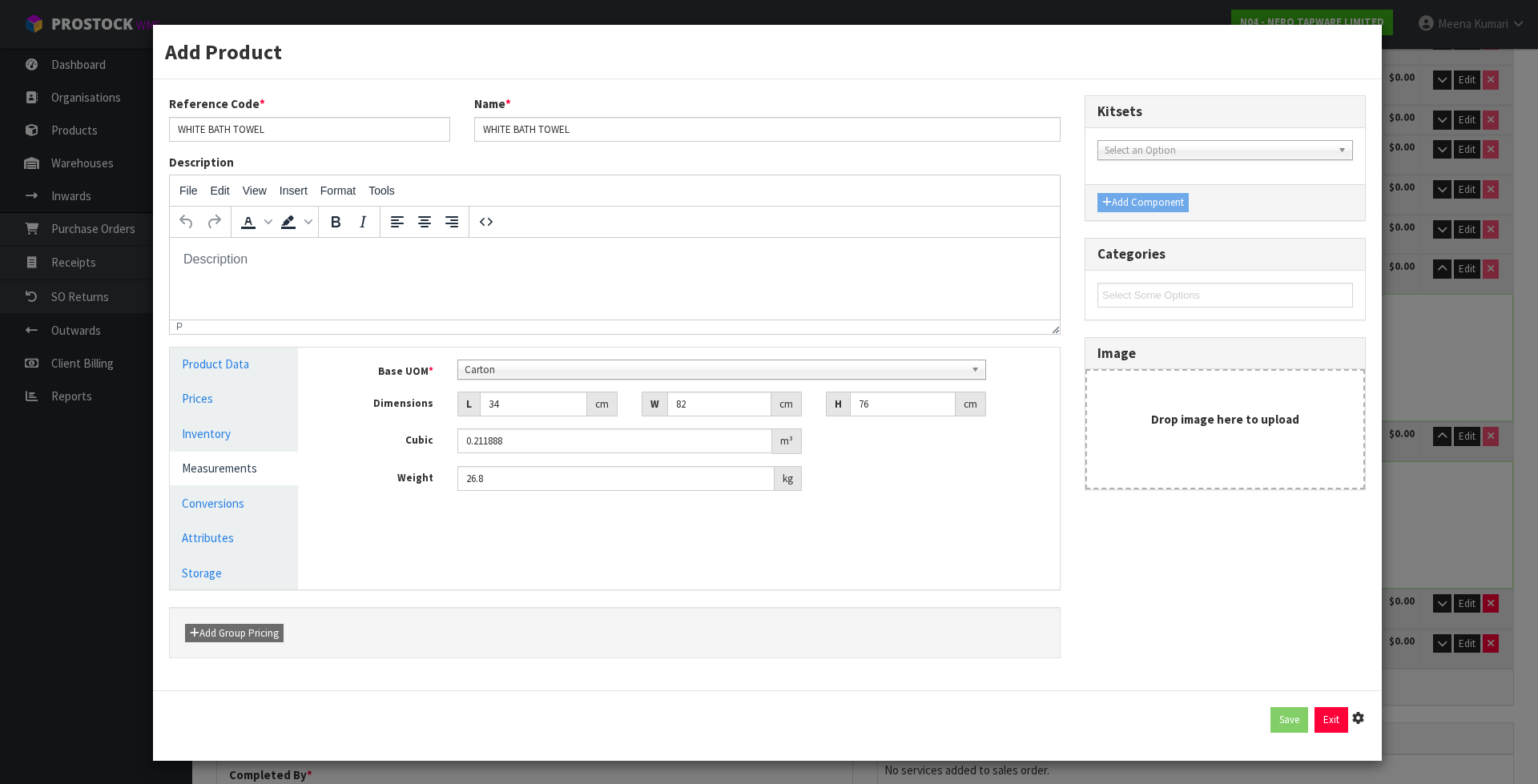
type input "76"
type input "0.211888"
type input "26.8"
type input "1 PCE x CTN"
type input "1 CTN"
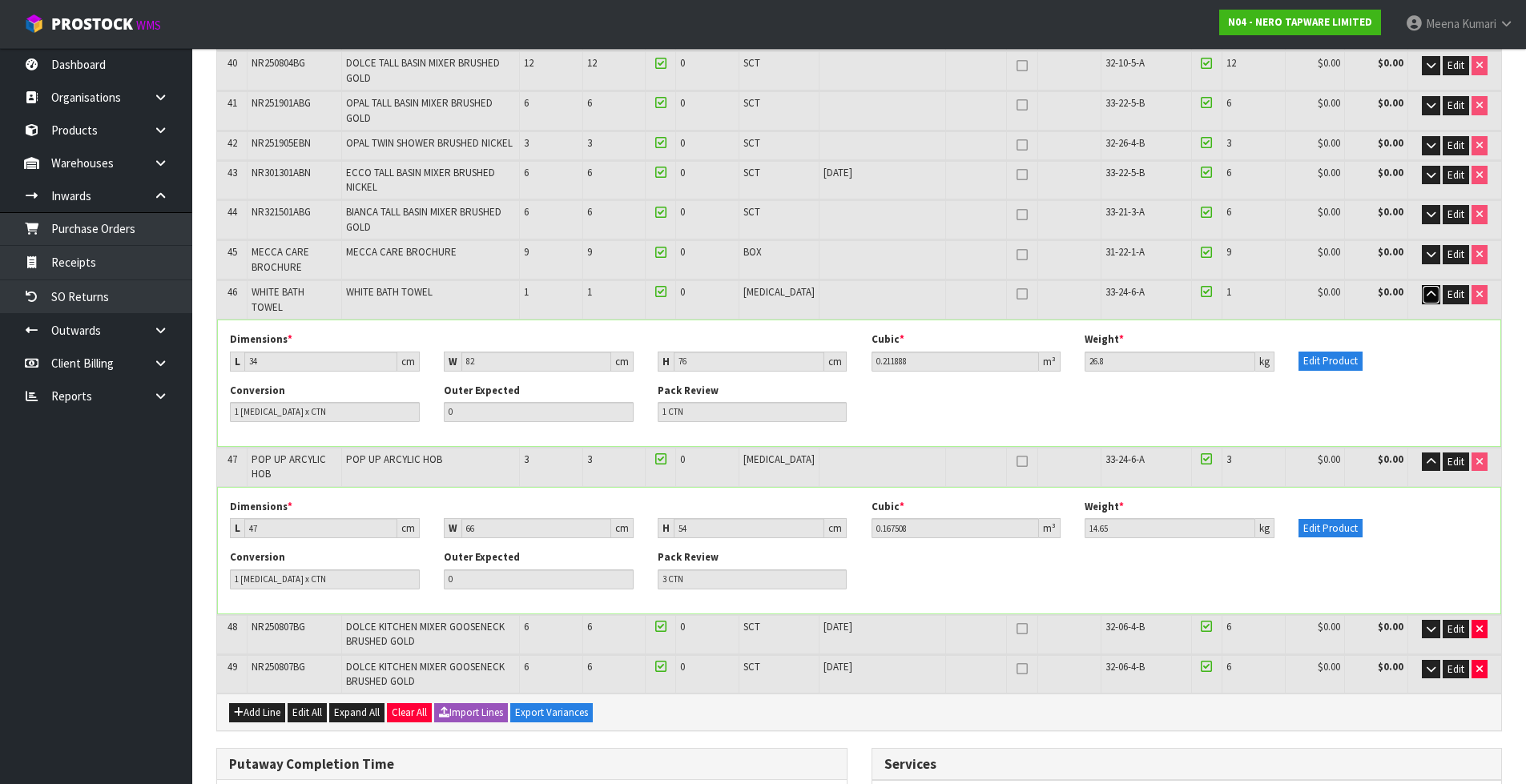
click at [1434, 289] on icon "button" at bounding box center [1431, 293] width 9 height 10
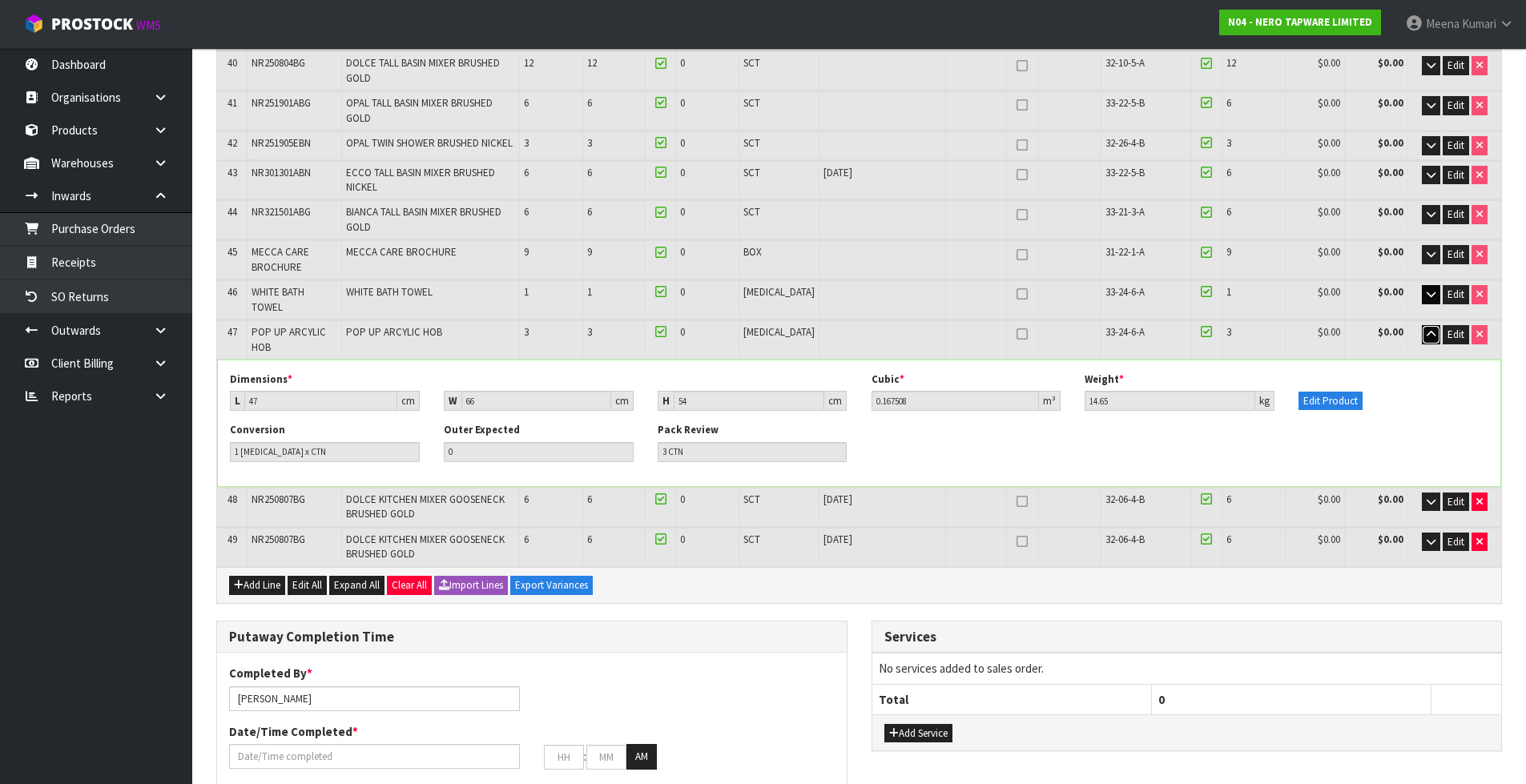
click at [1436, 325] on button "button" at bounding box center [1431, 334] width 18 height 19
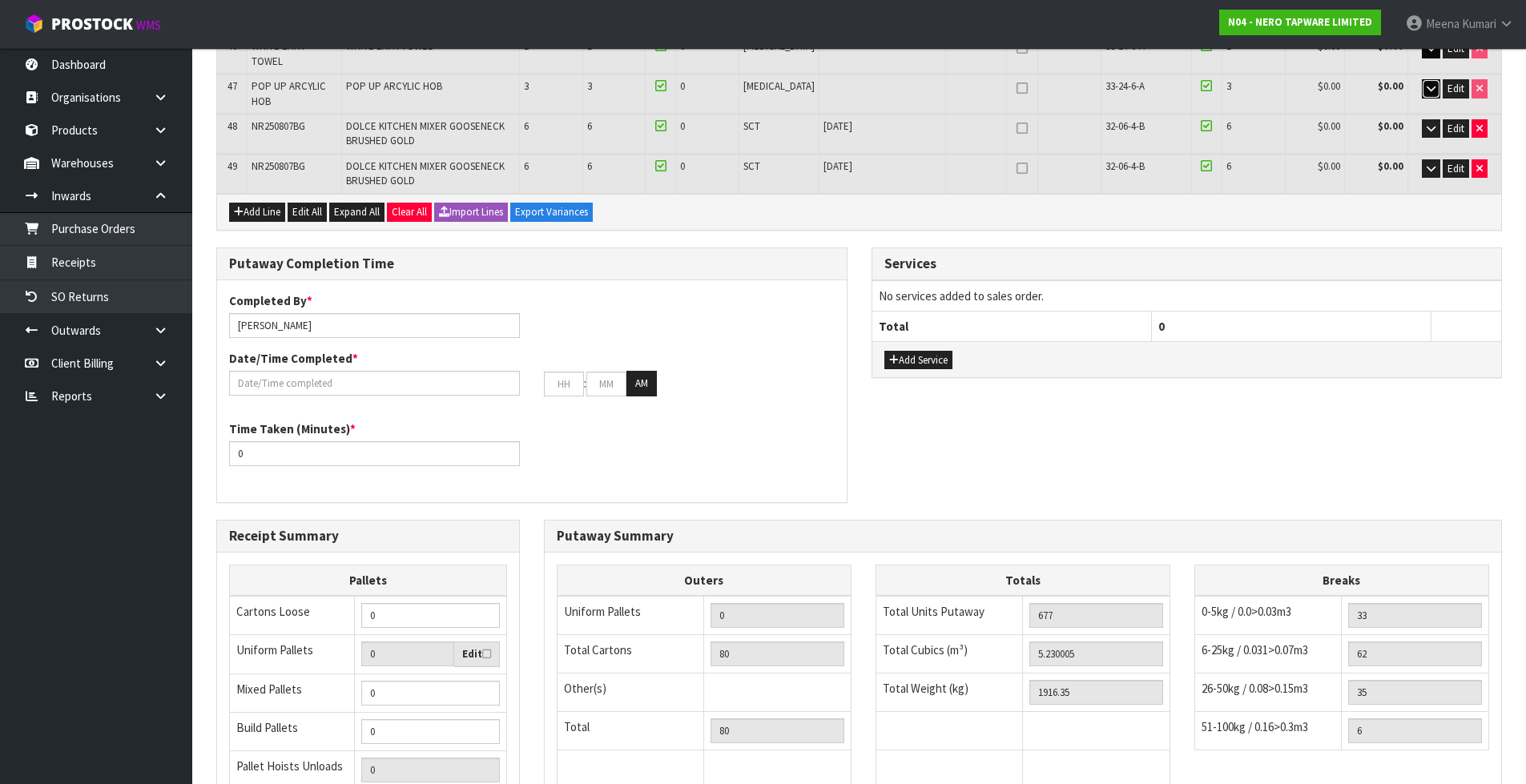
scroll to position [2148, 0]
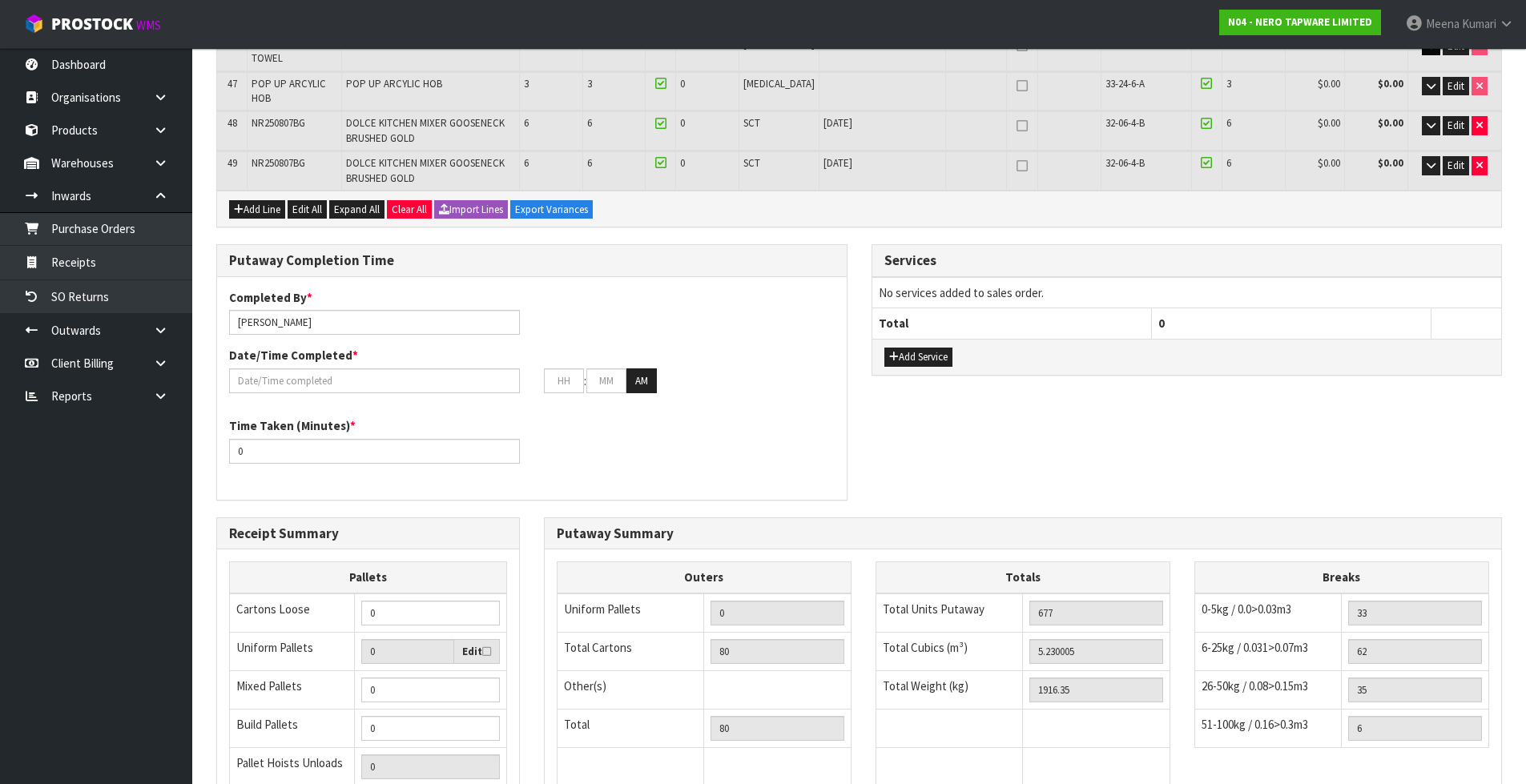
scroll to position [0, 0]
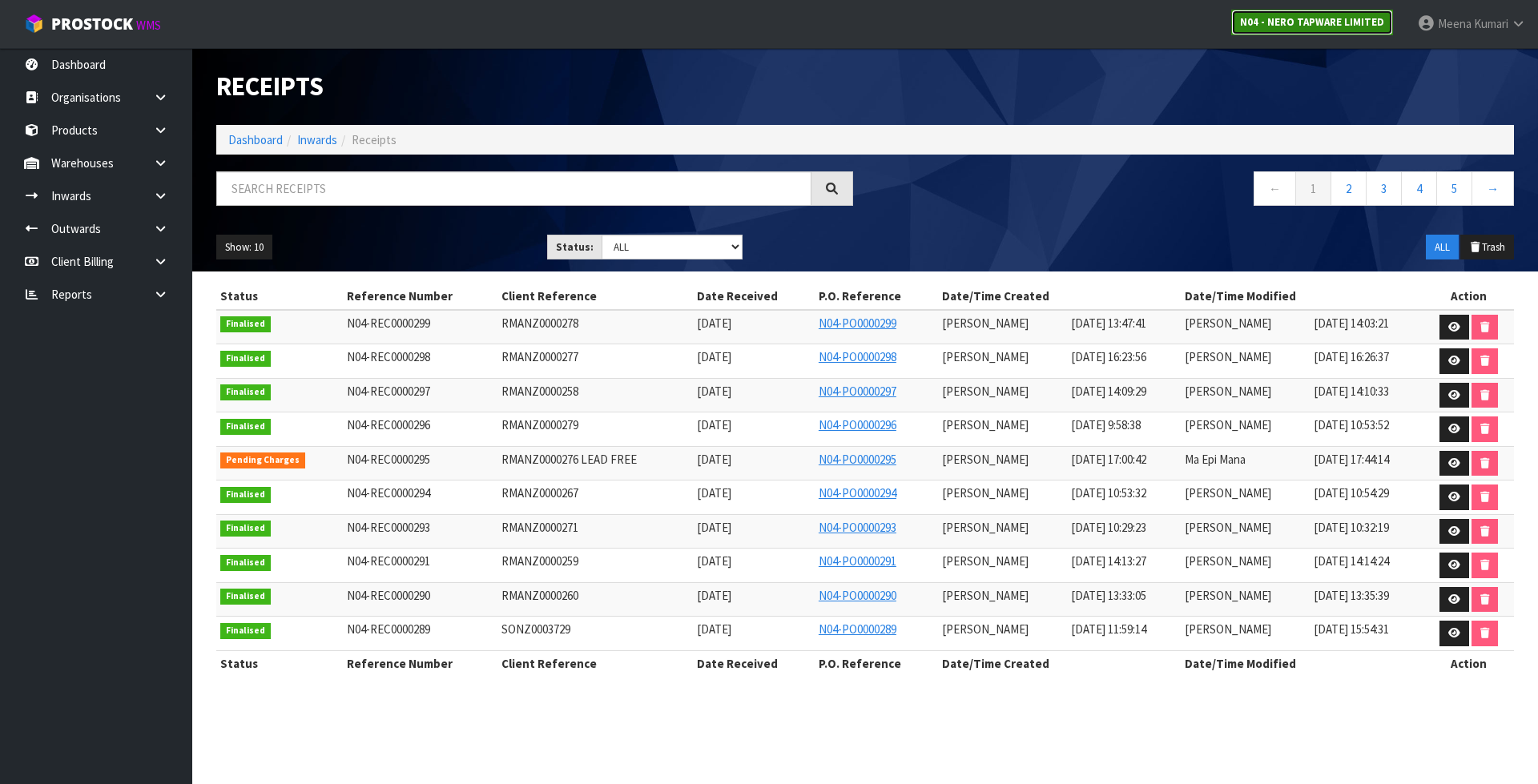
click at [1297, 24] on strong "N04 - NERO TAPWARE LIMITED" at bounding box center [1312, 22] width 144 height 14
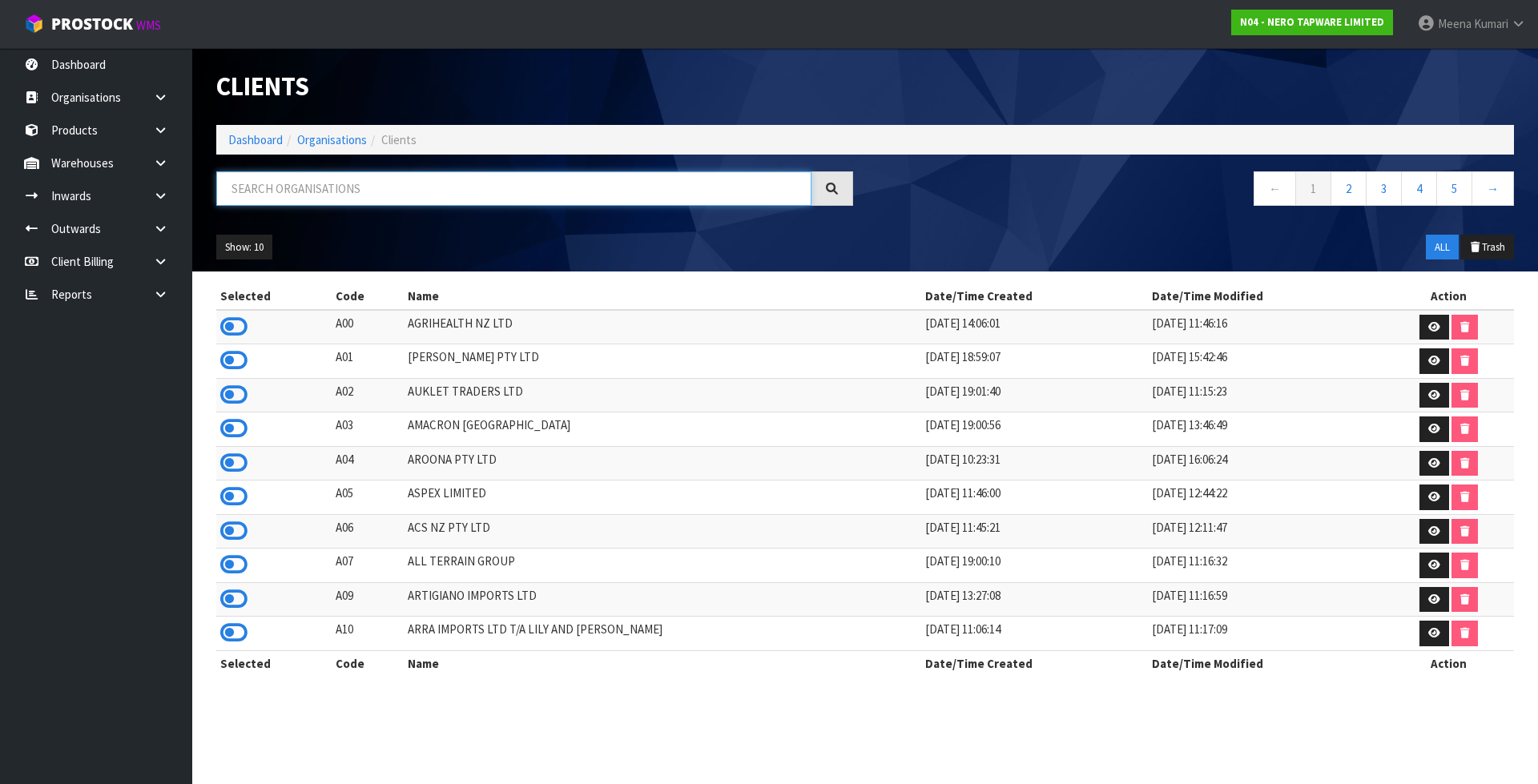
click at [355, 197] on input "text" at bounding box center [513, 188] width 595 height 35
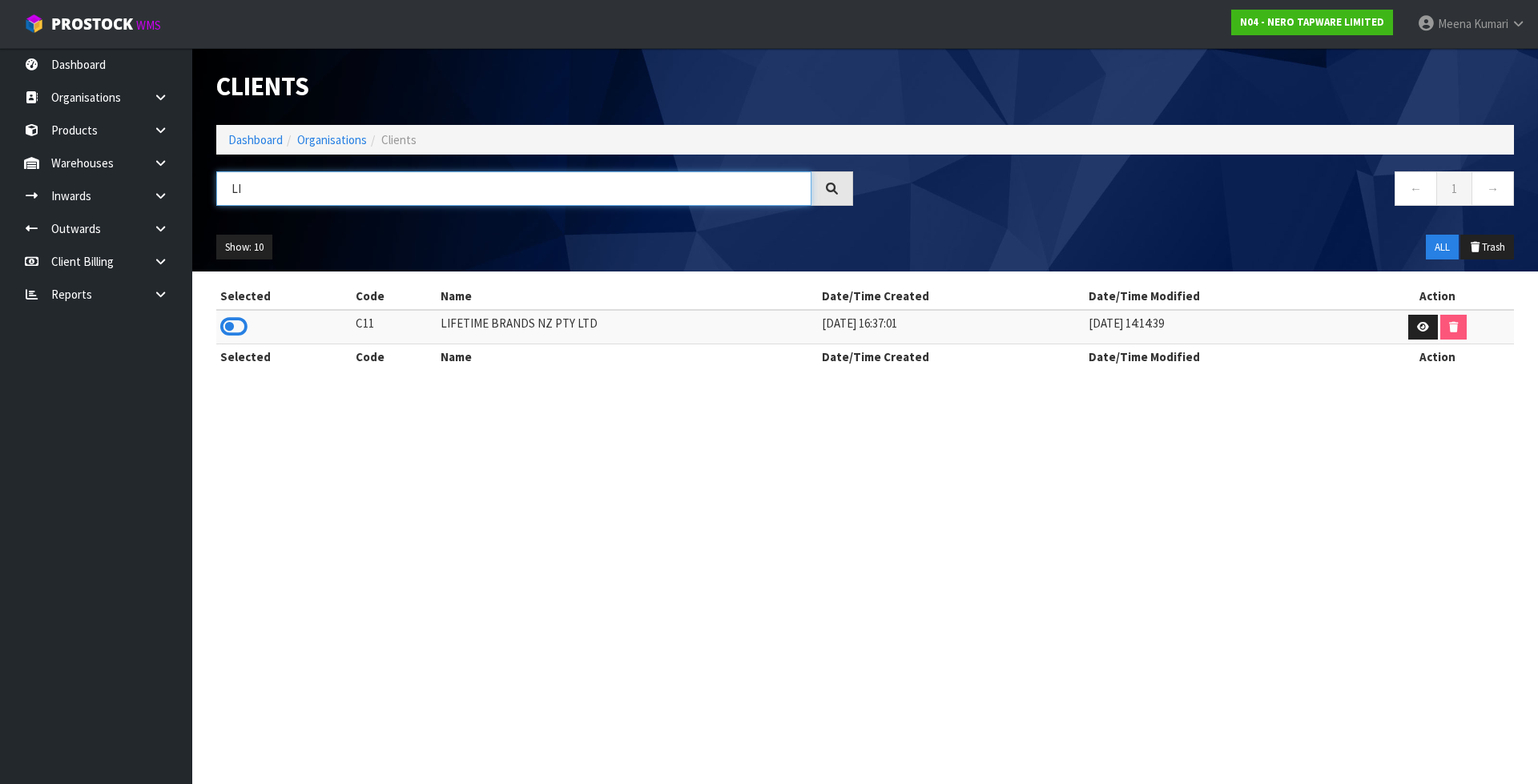
type input "L"
type input "E"
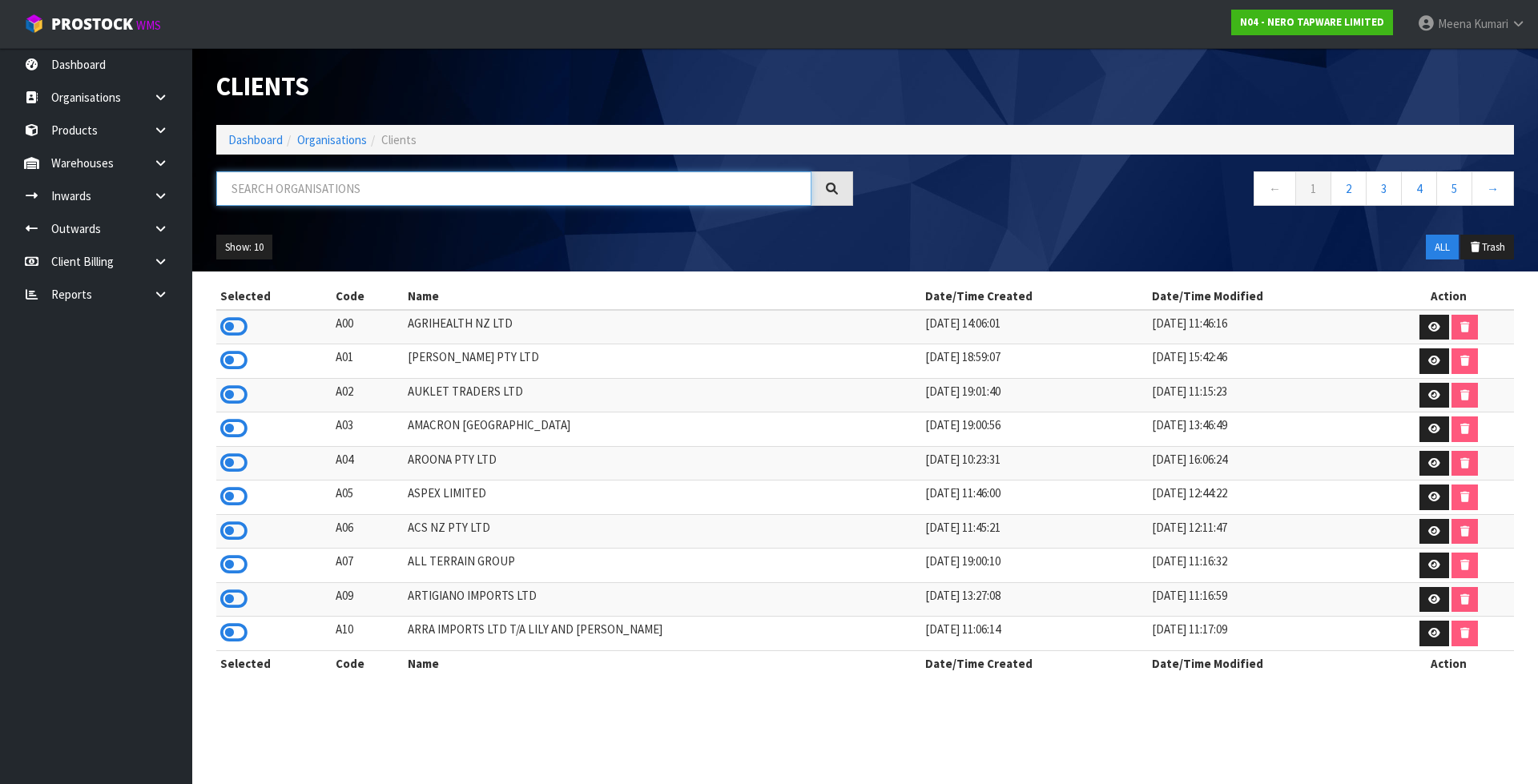
click at [341, 187] on input "text" at bounding box center [513, 188] width 595 height 35
click at [1467, 30] on span "Meena" at bounding box center [1454, 24] width 34 height 15
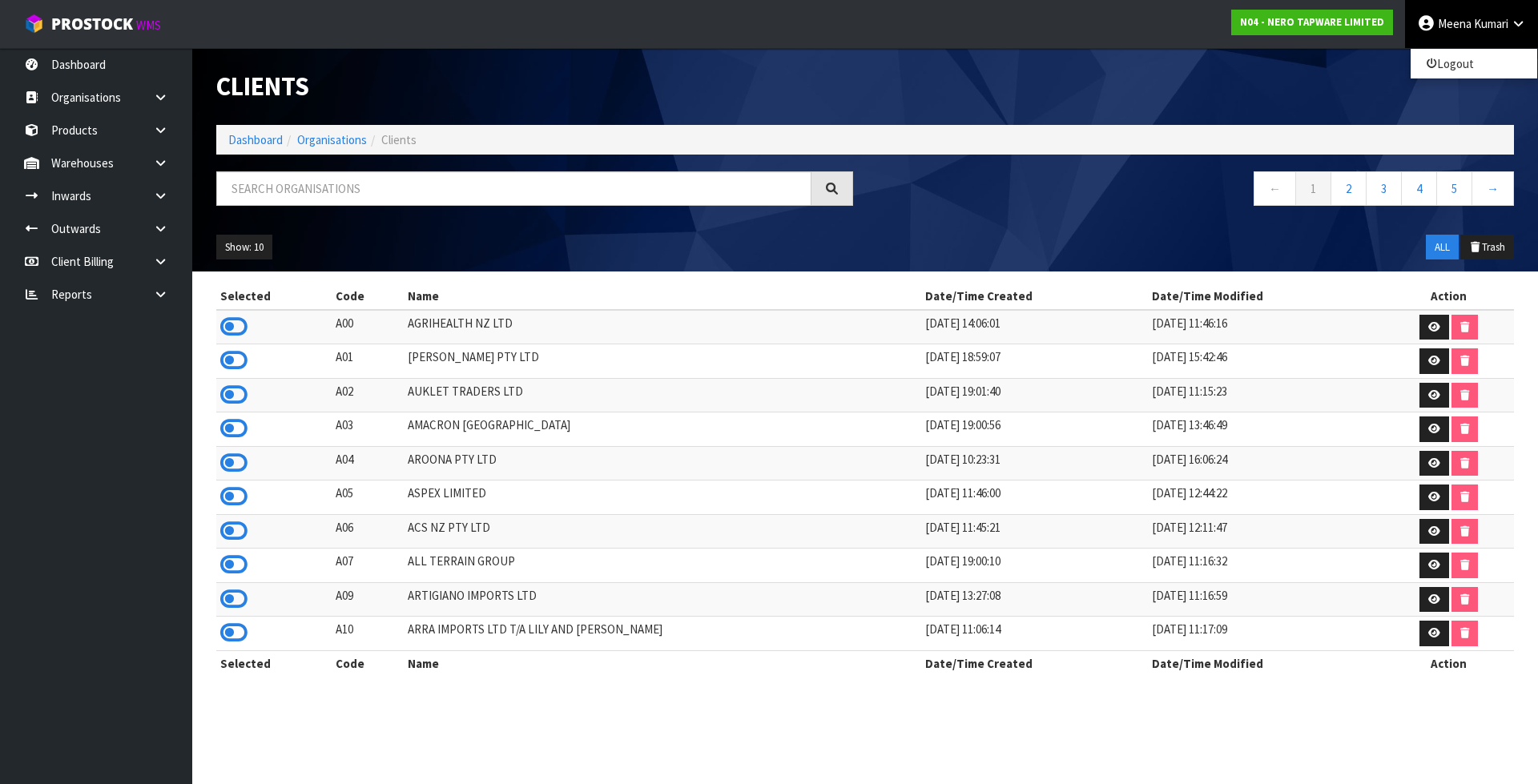
click at [1462, 52] on ul "Logout" at bounding box center [1474, 64] width 128 height 31
click at [1463, 59] on div "Clients" at bounding box center [865, 87] width 1322 height 76
click at [1470, 9] on link "[PERSON_NAME]" at bounding box center [1471, 24] width 133 height 48
click at [1417, 146] on ol "Dashboard Organisations Clients" at bounding box center [865, 139] width 1297 height 30
click at [1448, 16] on span "Meena" at bounding box center [1454, 24] width 34 height 15
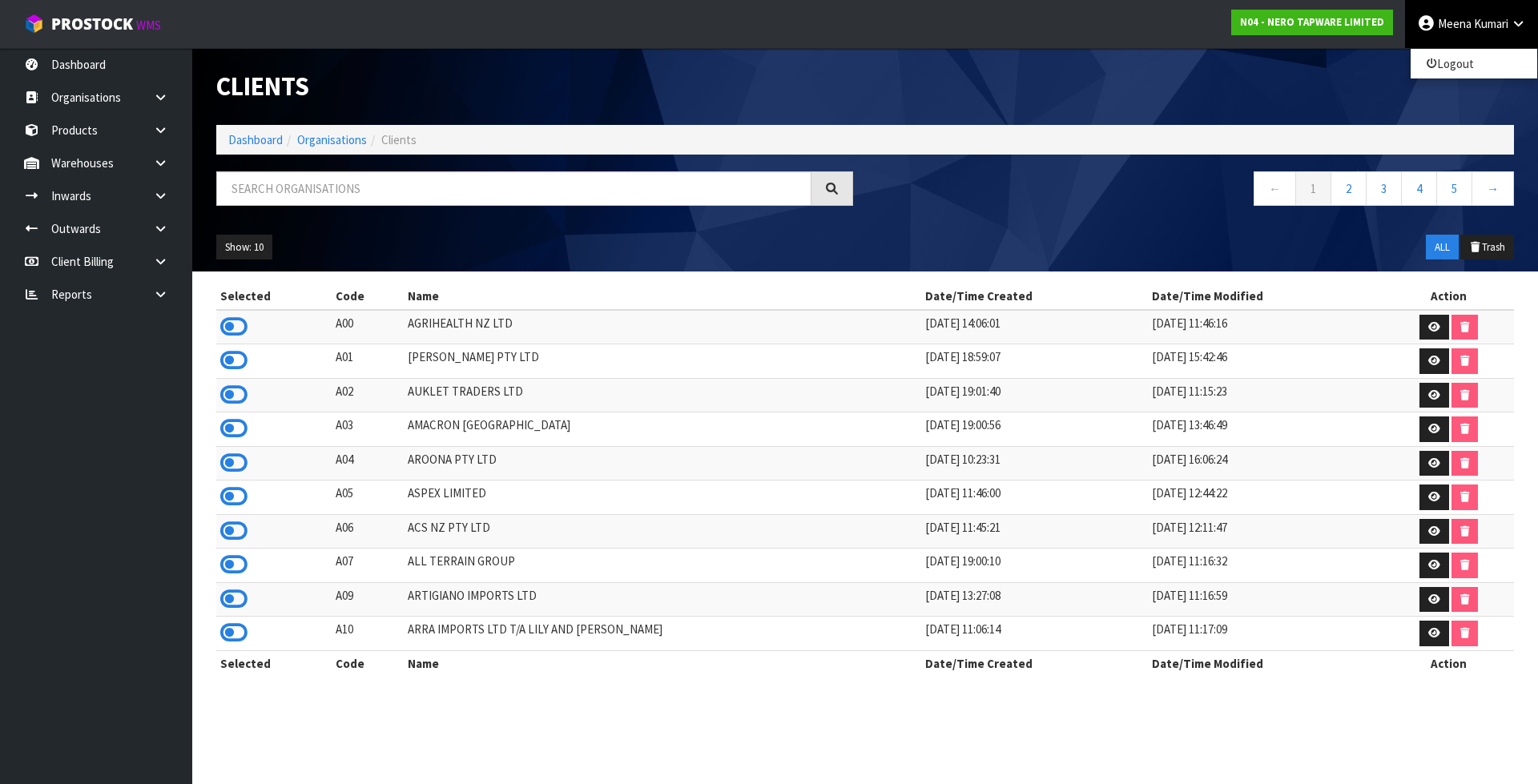
click at [1443, 76] on ul "Logout" at bounding box center [1474, 64] width 128 height 31
click at [1444, 68] on div "Clients" at bounding box center [865, 87] width 1322 height 76
drag, startPoint x: 1446, startPoint y: 46, endPoint x: 1451, endPoint y: 18, distance: 28.4
click at [1448, 43] on link "[PERSON_NAME]" at bounding box center [1471, 24] width 133 height 48
click at [1457, 56] on link "Logout" at bounding box center [1473, 64] width 127 height 22
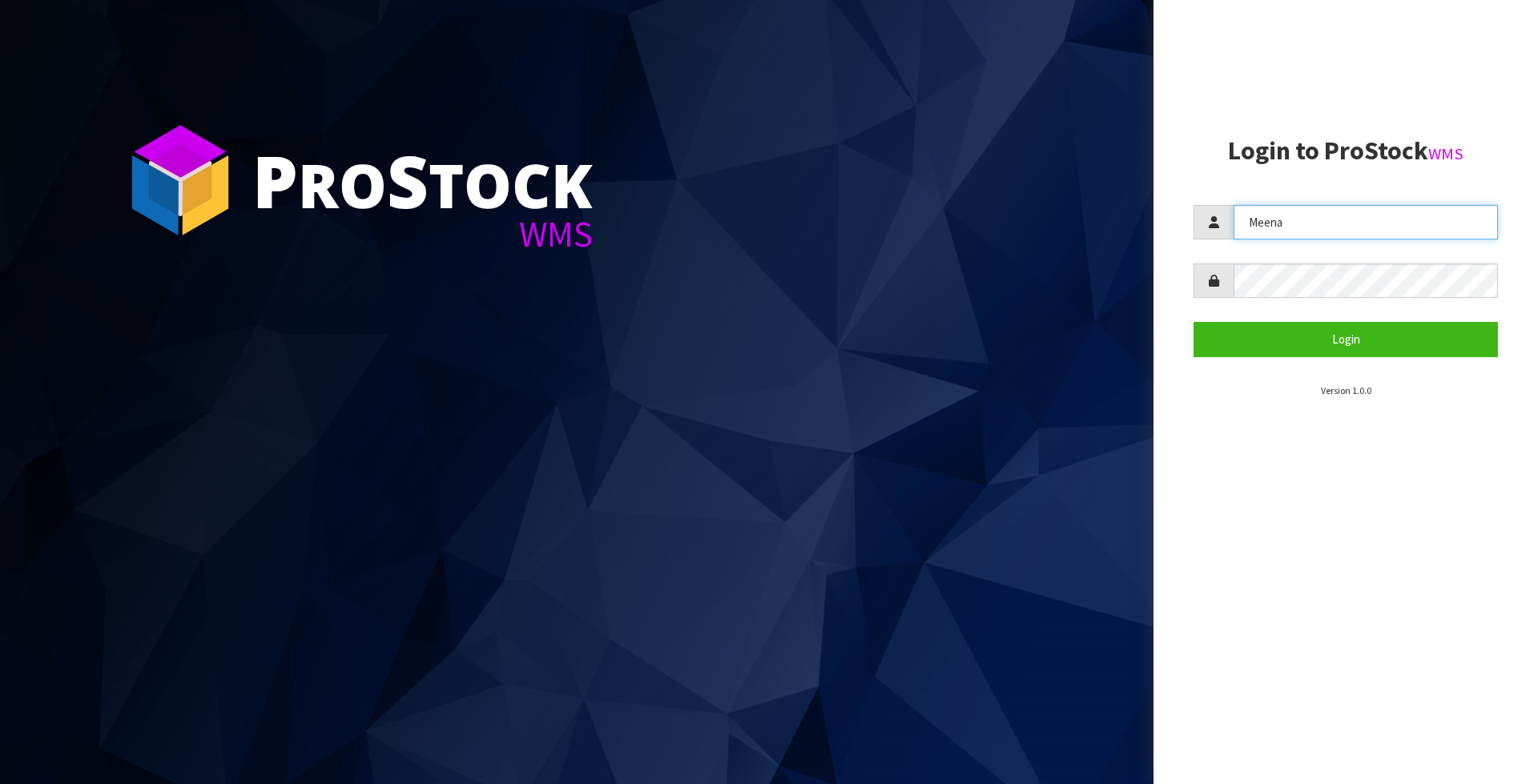
drag, startPoint x: 1290, startPoint y: 229, endPoint x: 1089, endPoint y: 257, distance: 202.9
click at [1089, 257] on div "P ro S tock WMS Login to ProStock WMS Meena Login Version 1.0.0" at bounding box center [769, 392] width 1538 height 784
type input "[PERSON_NAME]"
click at [1228, 360] on section "Login to ProStock WMS [PERSON_NAME] Login Version 1.0.0" at bounding box center [1346, 267] width 304 height 261
click at [1233, 321] on form "[PERSON_NAME] Login" at bounding box center [1346, 280] width 304 height 151
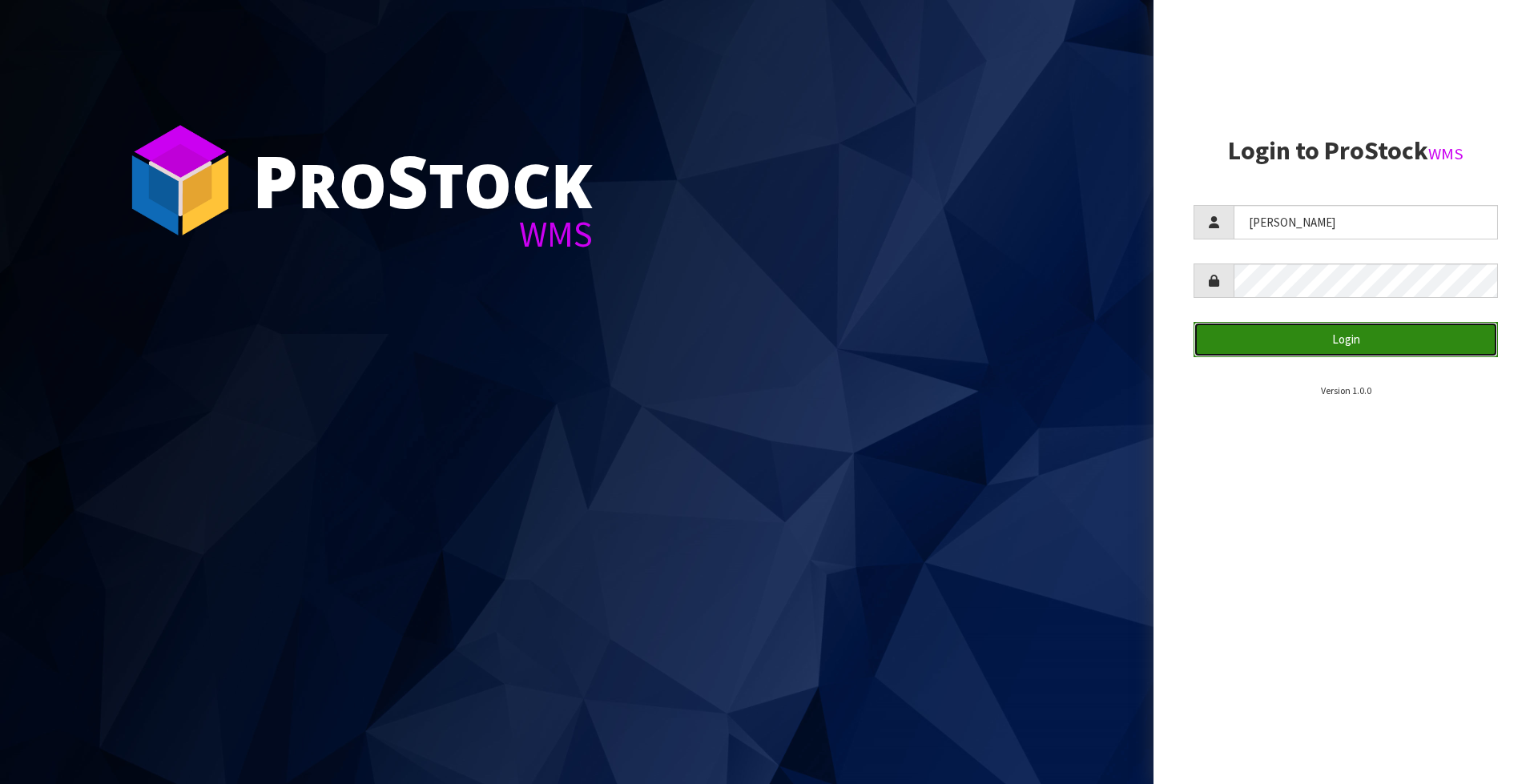
click at [1233, 330] on button "Login" at bounding box center [1346, 339] width 304 height 35
